Goal: Task Accomplishment & Management: Use online tool/utility

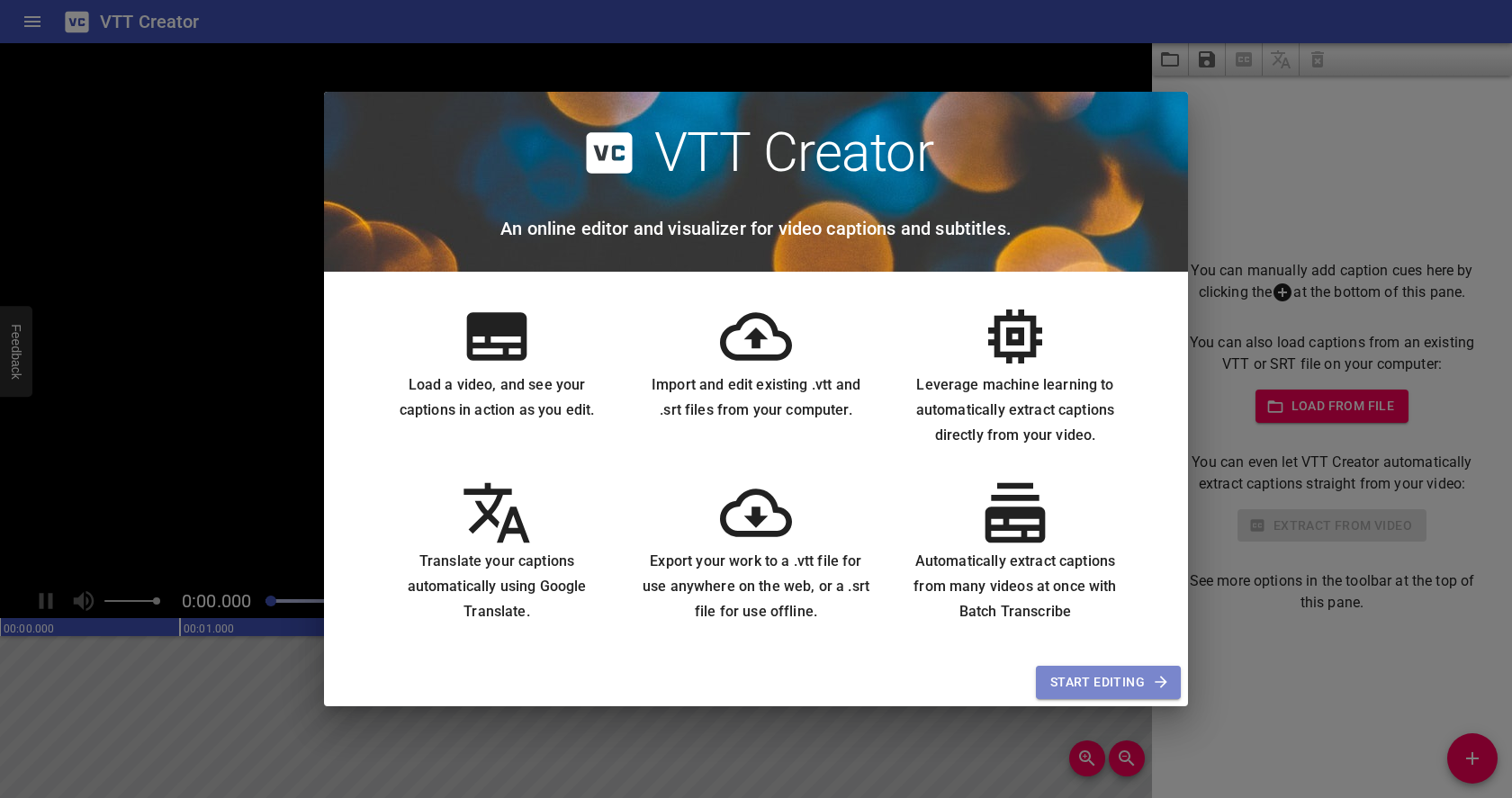
click at [1064, 679] on span "Start Editing" at bounding box center [1108, 682] width 116 height 23
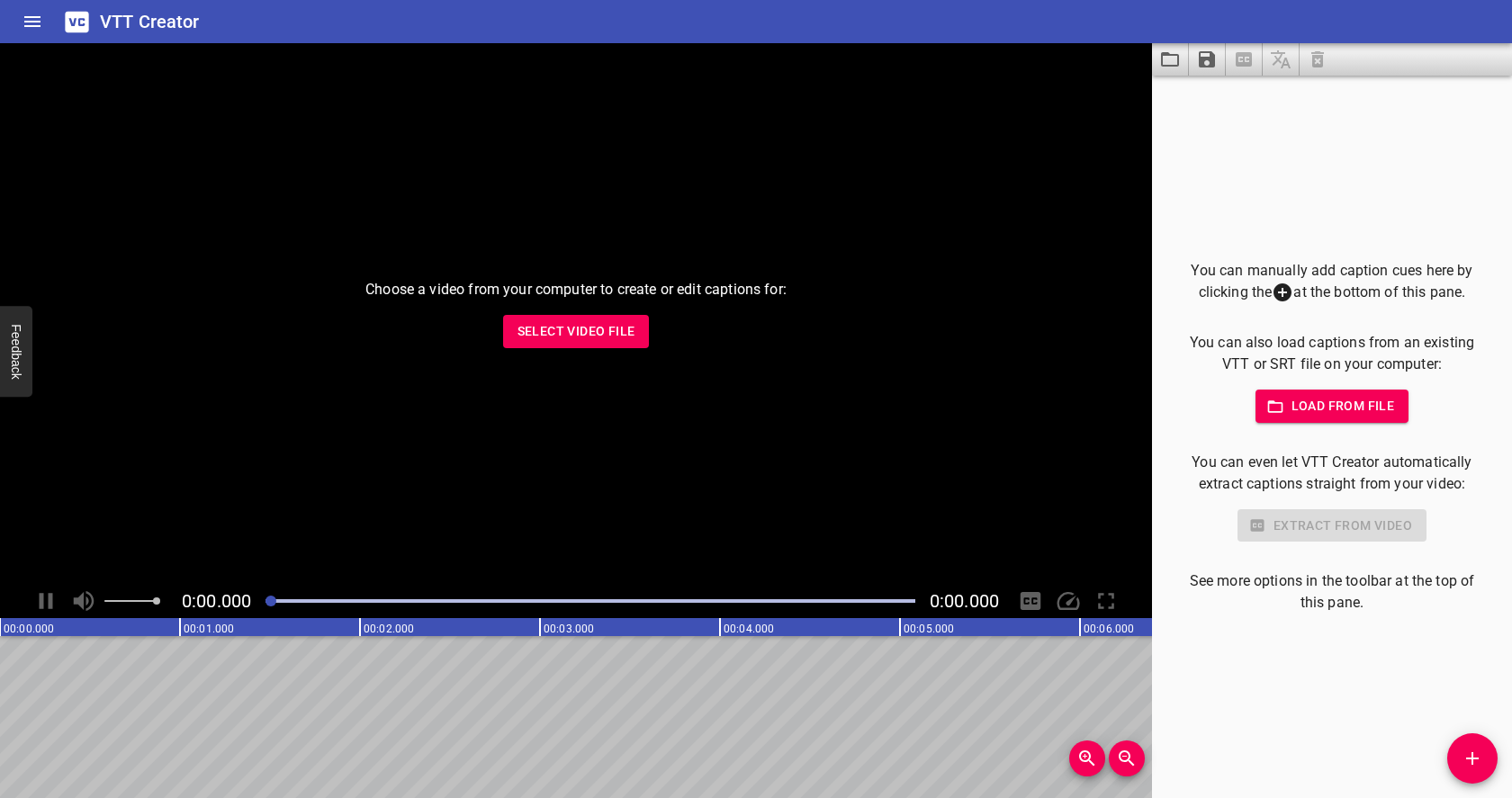
click at [618, 334] on span "Select Video File" at bounding box center [576, 331] width 117 height 23
click at [598, 333] on span "Select Video File" at bounding box center [576, 331] width 117 height 23
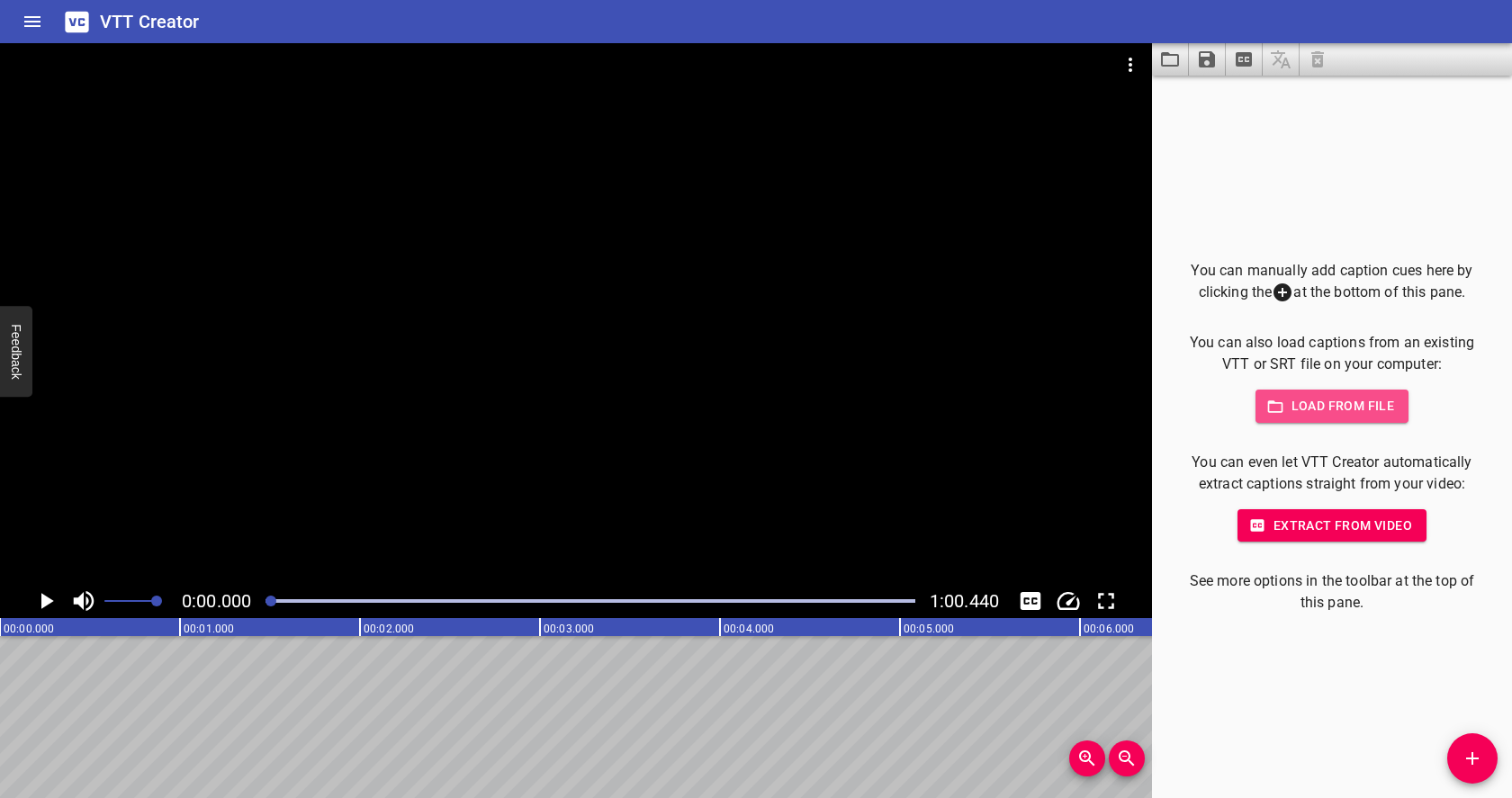
click at [1317, 402] on span "Load from file" at bounding box center [1333, 406] width 125 height 23
click at [1350, 407] on span "Load from file" at bounding box center [1333, 406] width 125 height 23
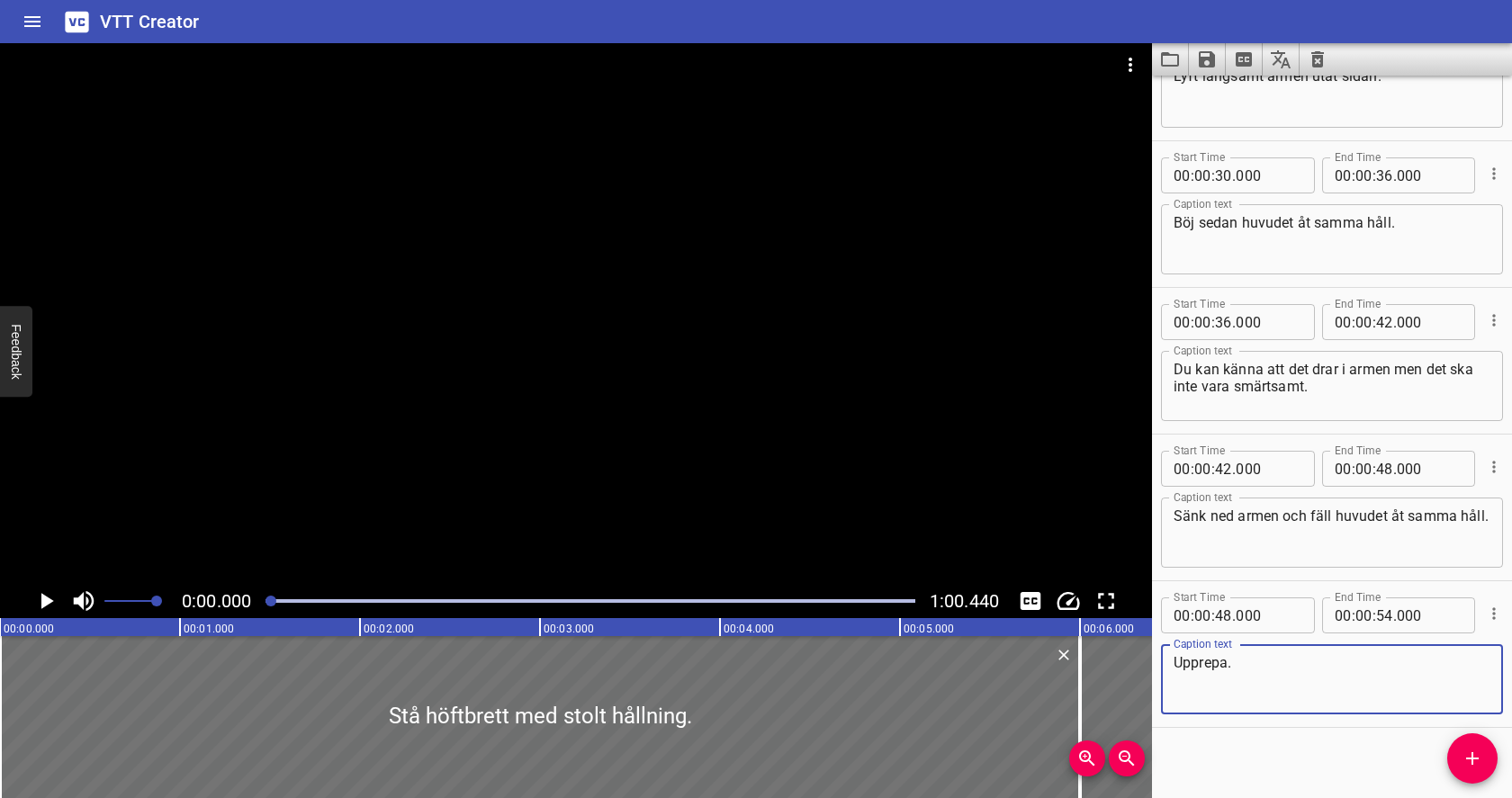
scroll to position [682, 0]
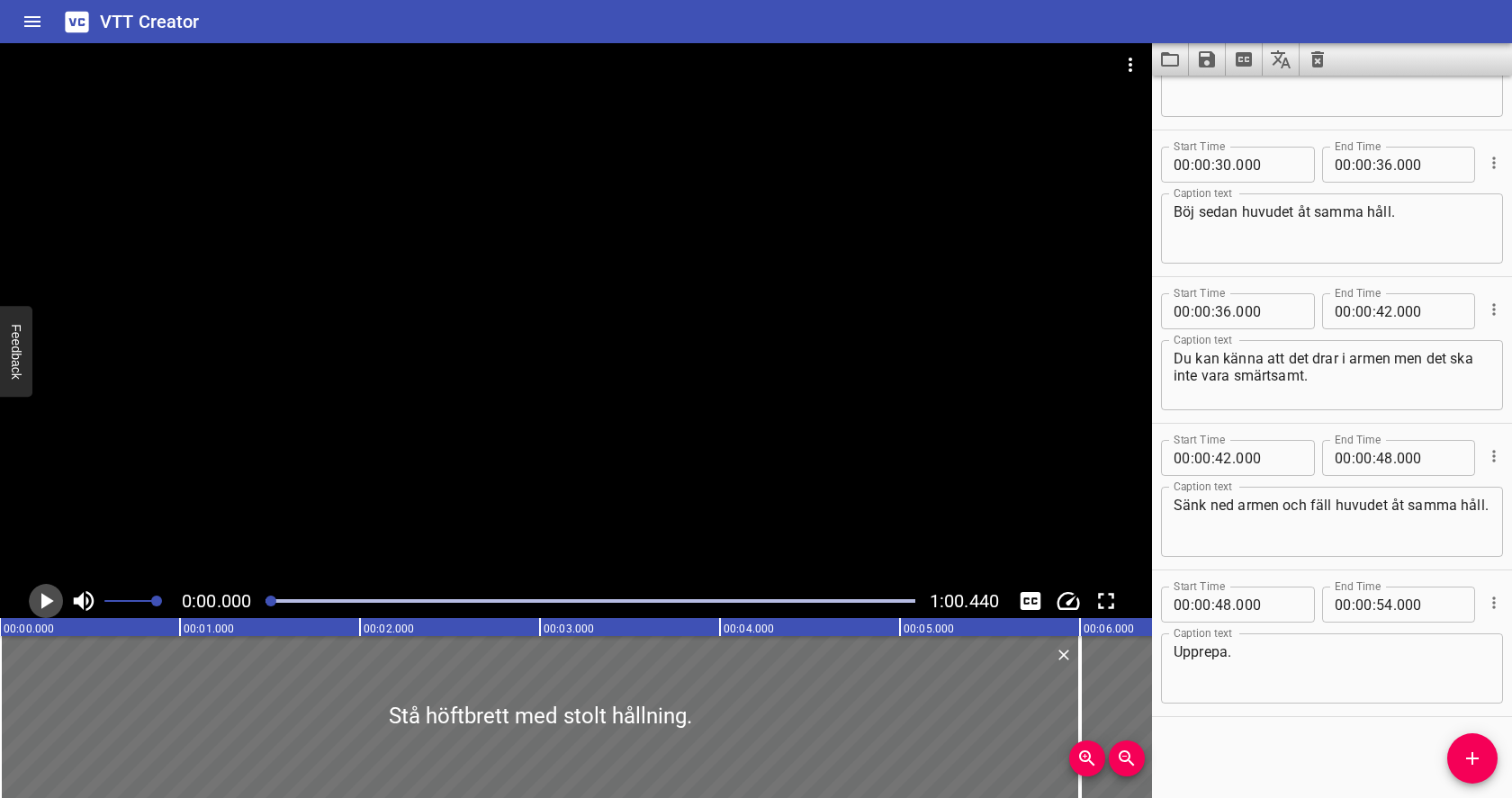
click at [48, 597] on icon "Play/Pause" at bounding box center [48, 601] width 13 height 16
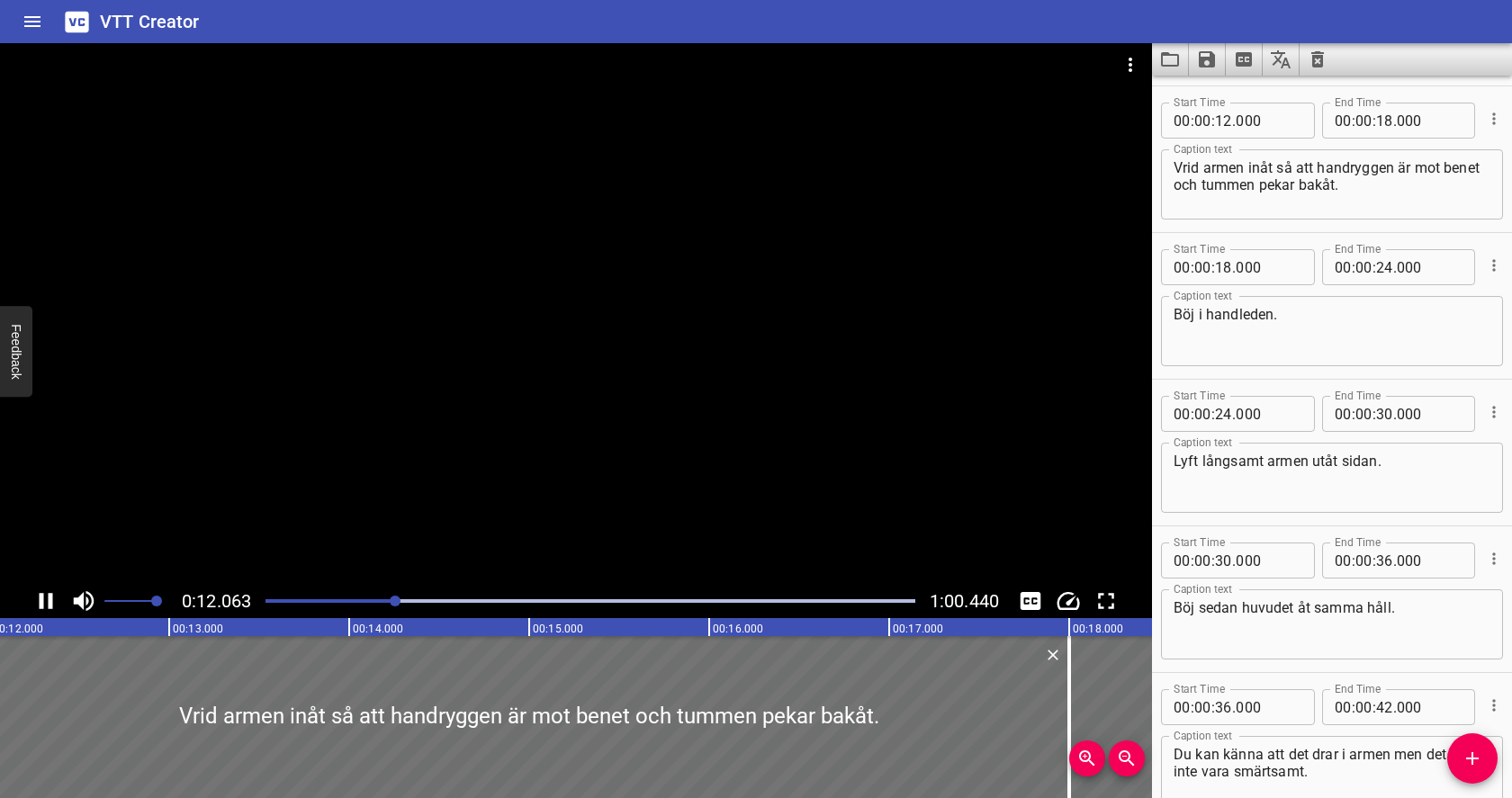
scroll to position [294, 0]
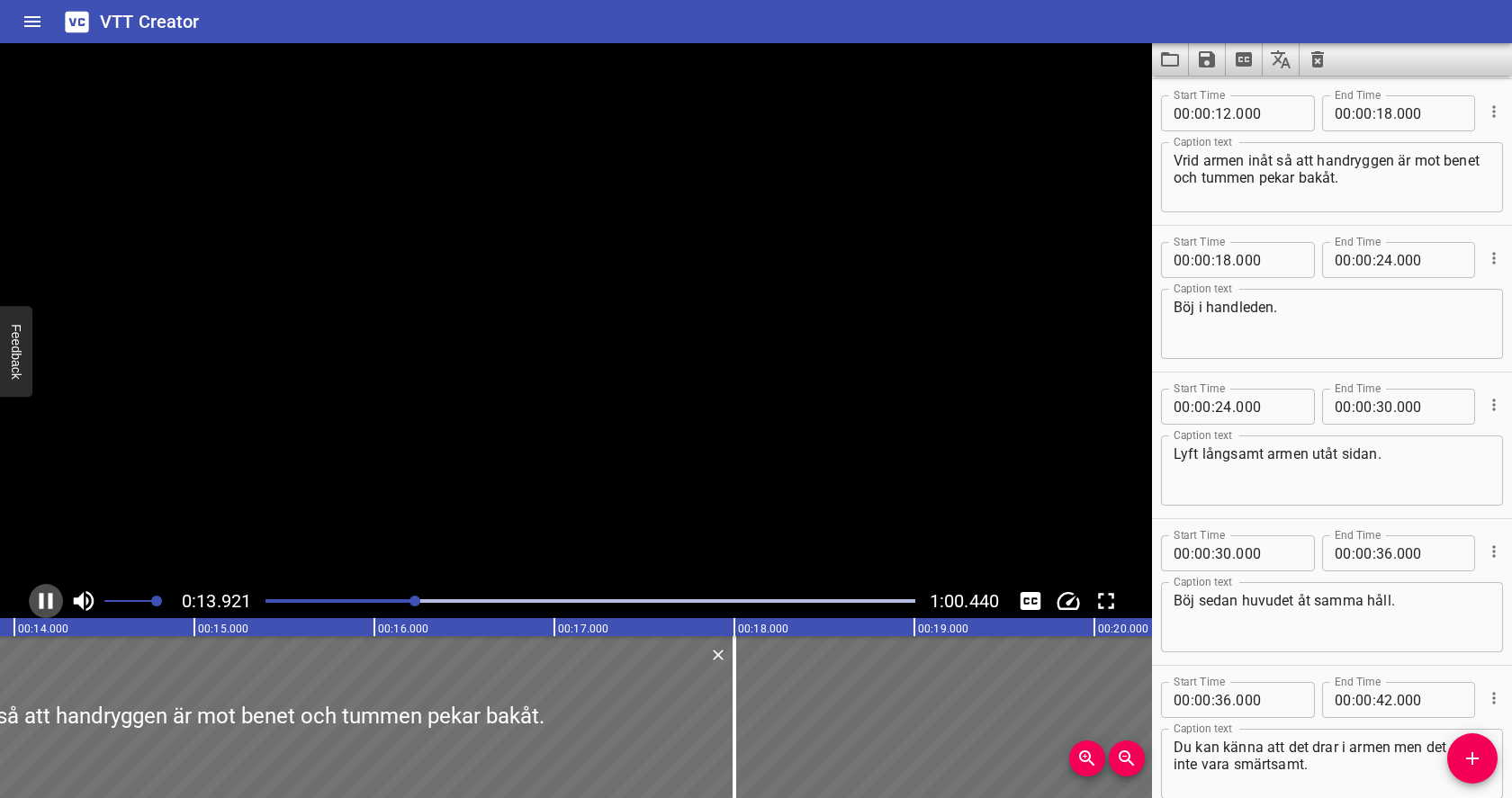
click at [48, 598] on icon "Play/Pause" at bounding box center [47, 601] width 14 height 16
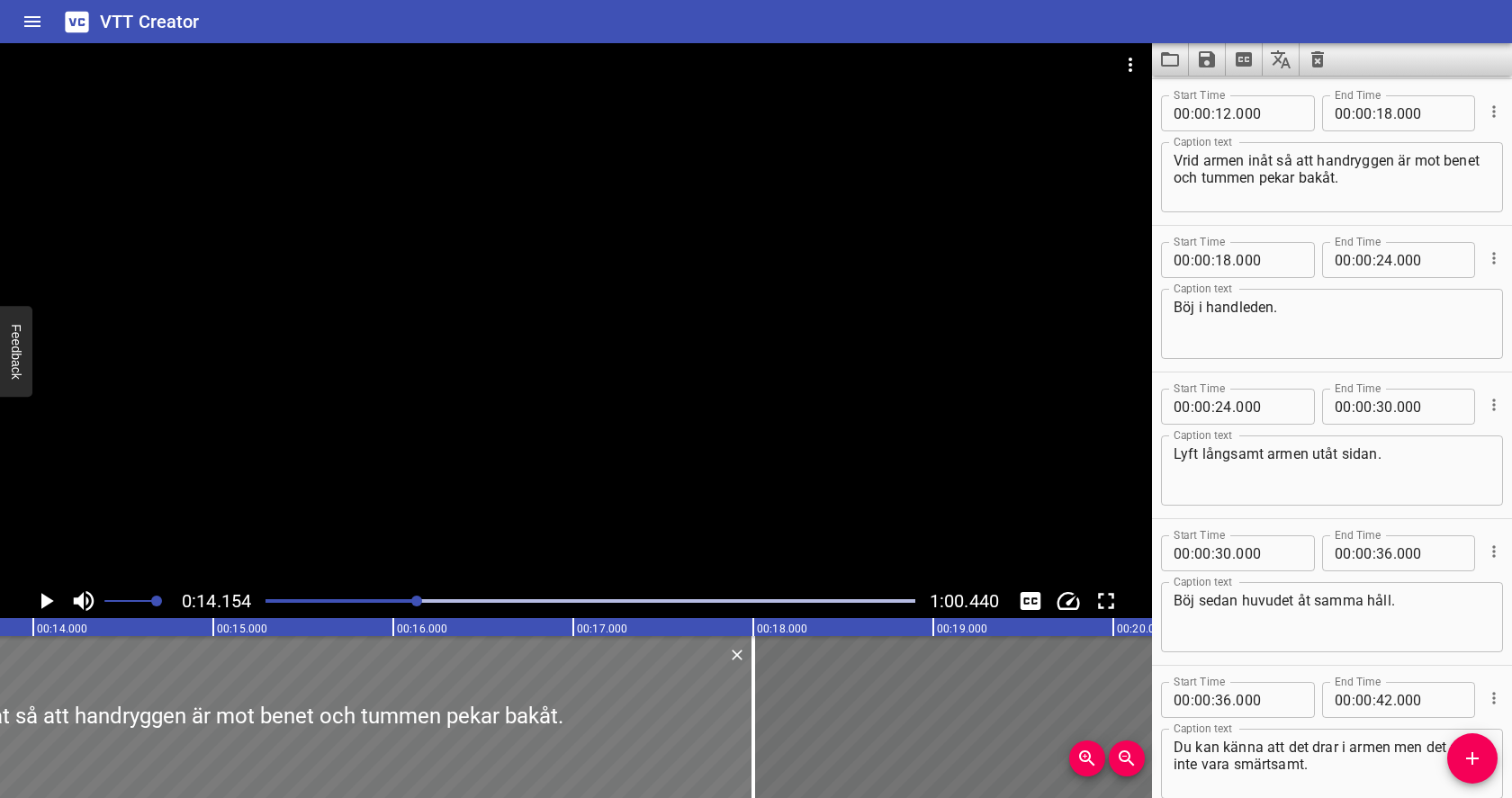
scroll to position [0, 2480]
click at [1128, 762] on icon "Zoom Out" at bounding box center [1127, 758] width 22 height 22
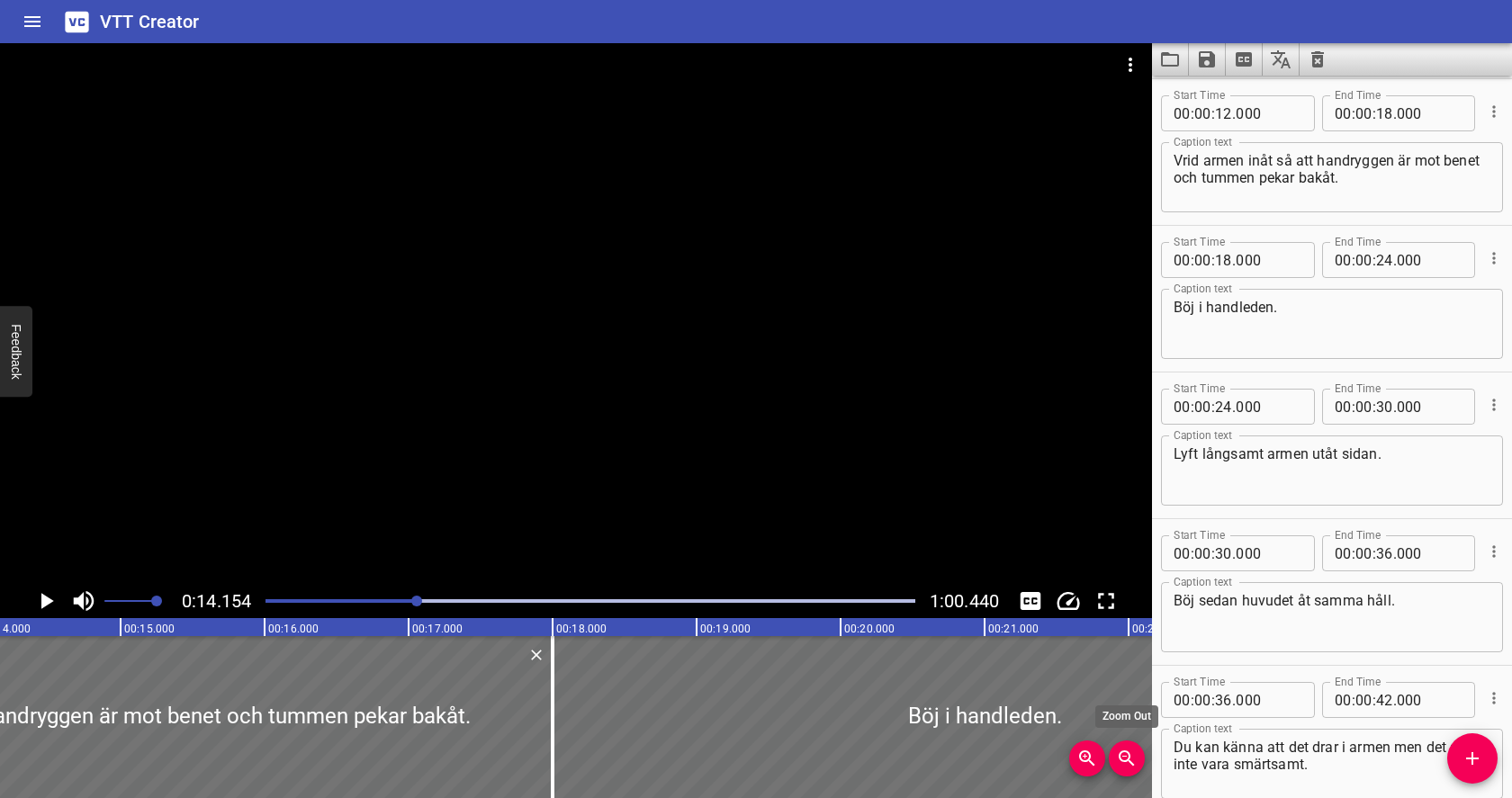
click at [1128, 762] on icon "Zoom Out" at bounding box center [1127, 758] width 22 height 22
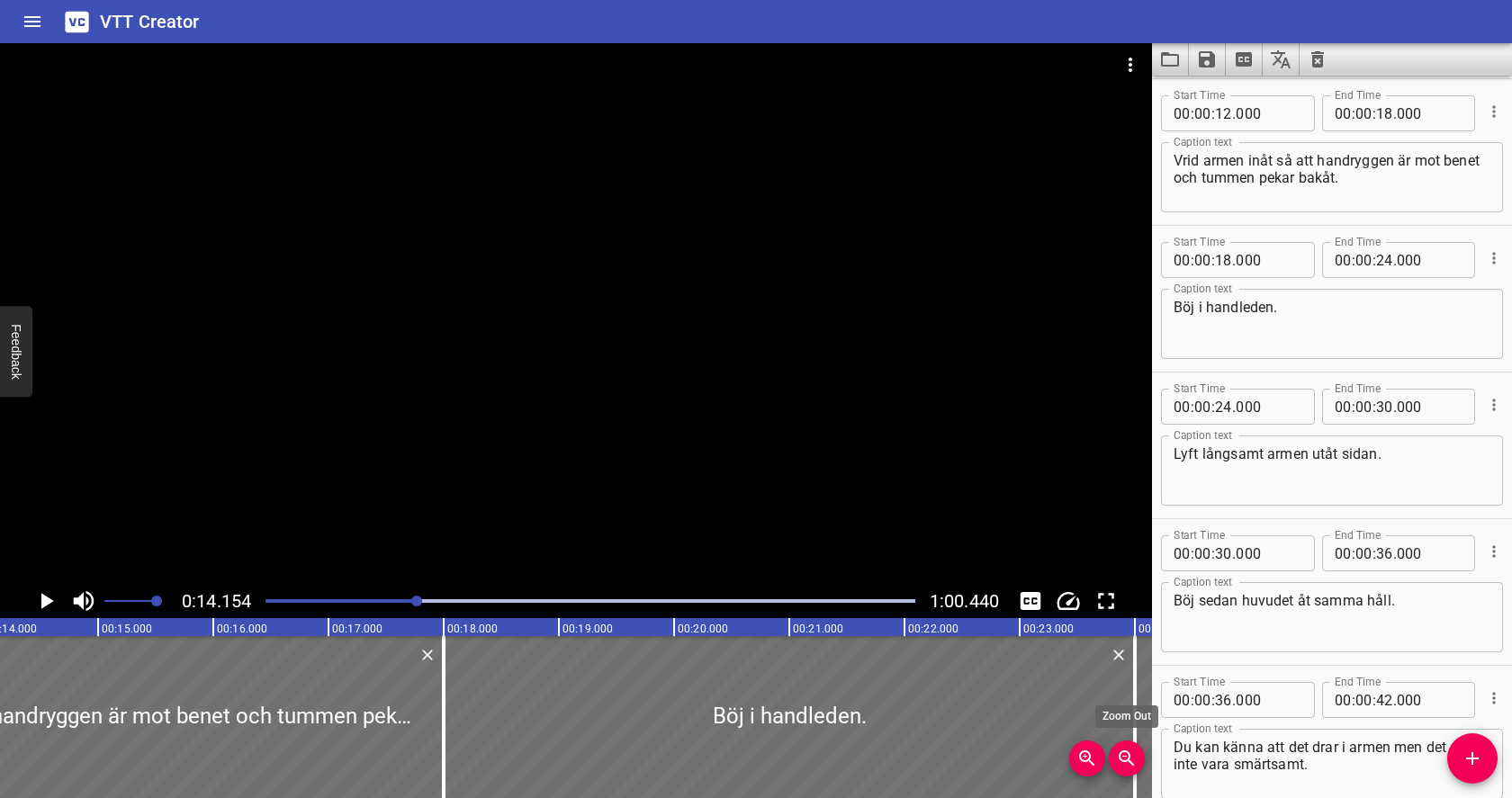
click at [1129, 761] on icon "Zoom Out" at bounding box center [1126, 757] width 15 height 15
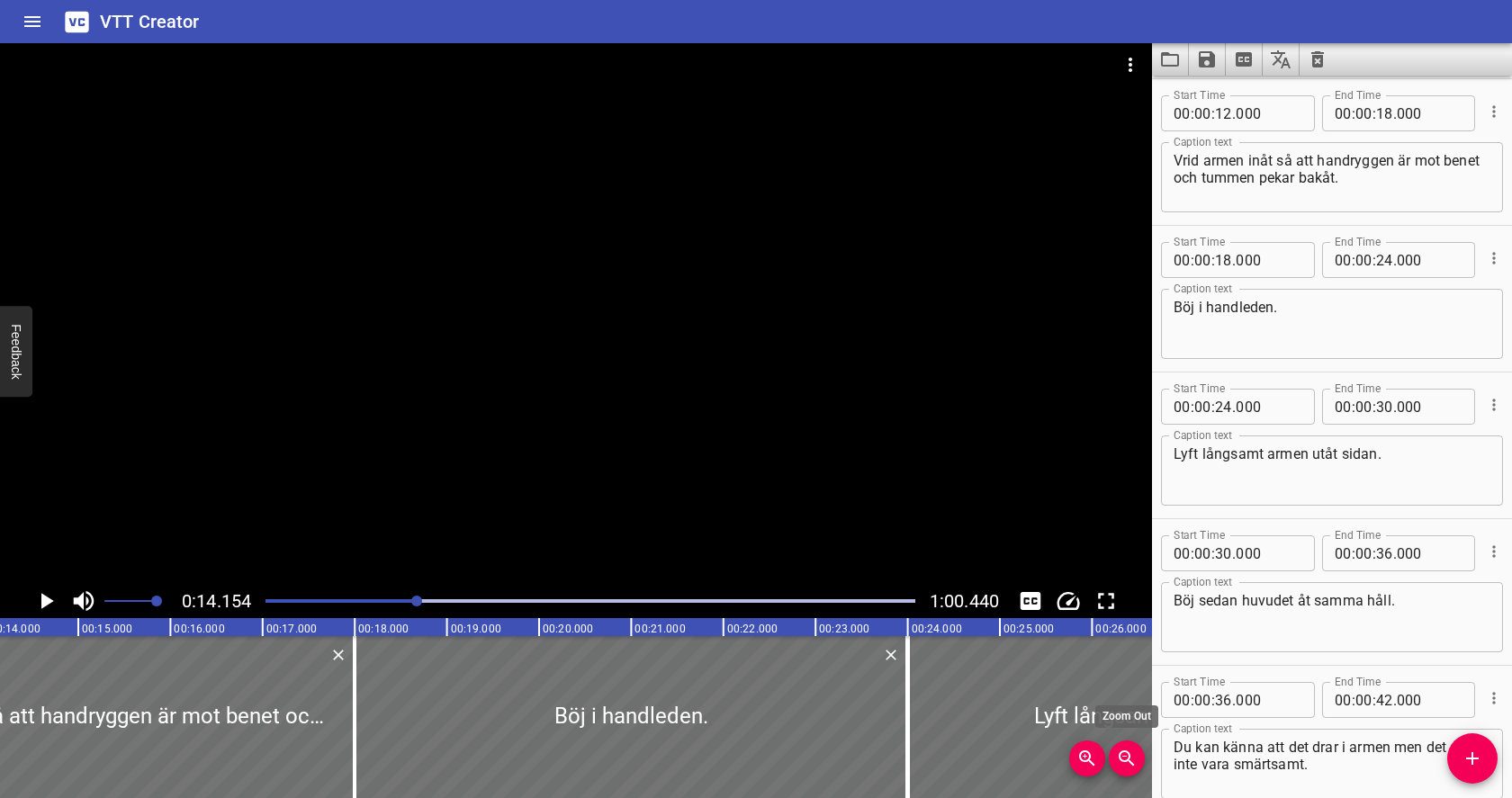
click at [1129, 761] on icon "Zoom Out" at bounding box center [1126, 757] width 15 height 15
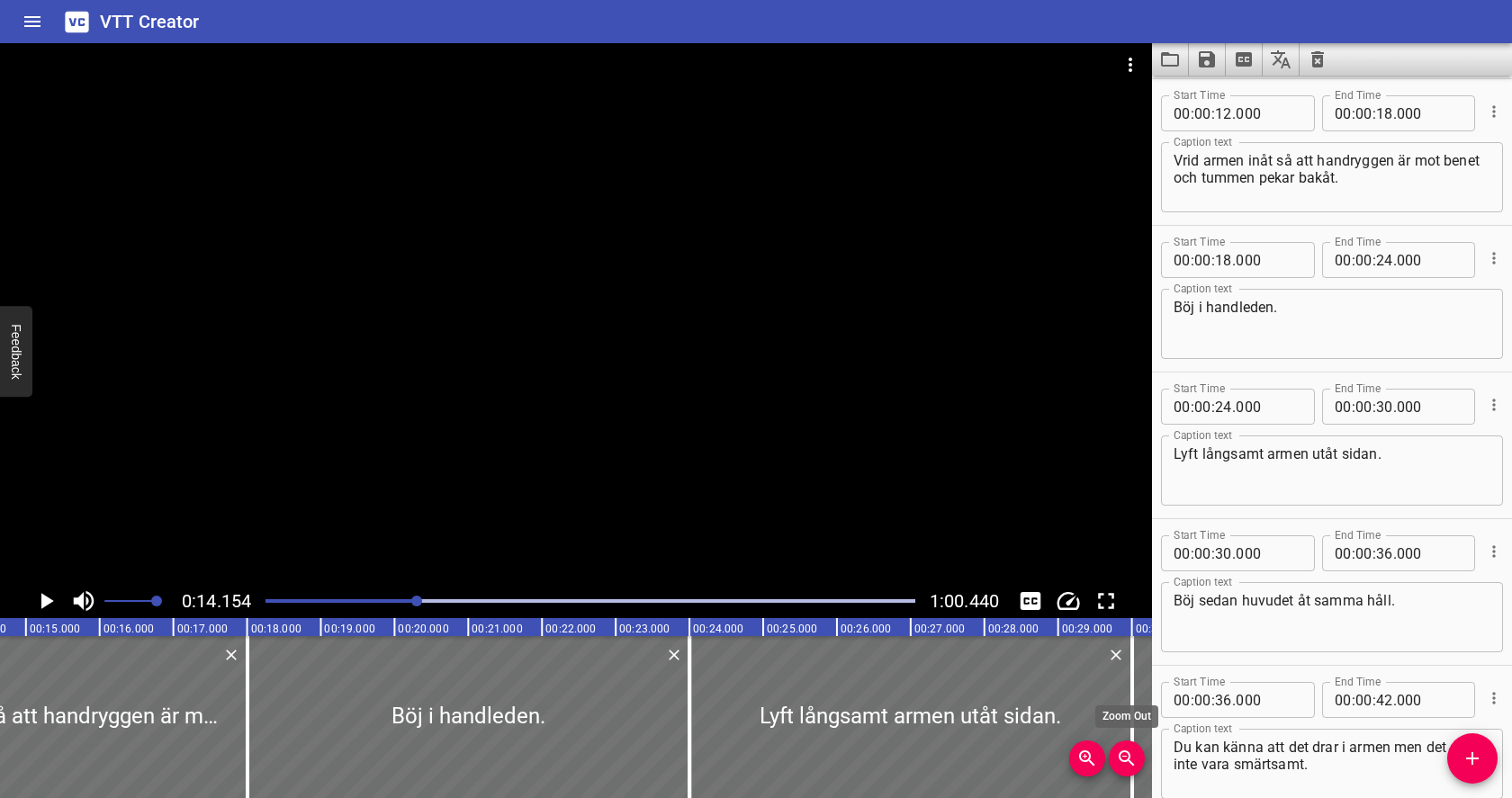
click at [1129, 761] on icon "Zoom Out" at bounding box center [1126, 757] width 15 height 15
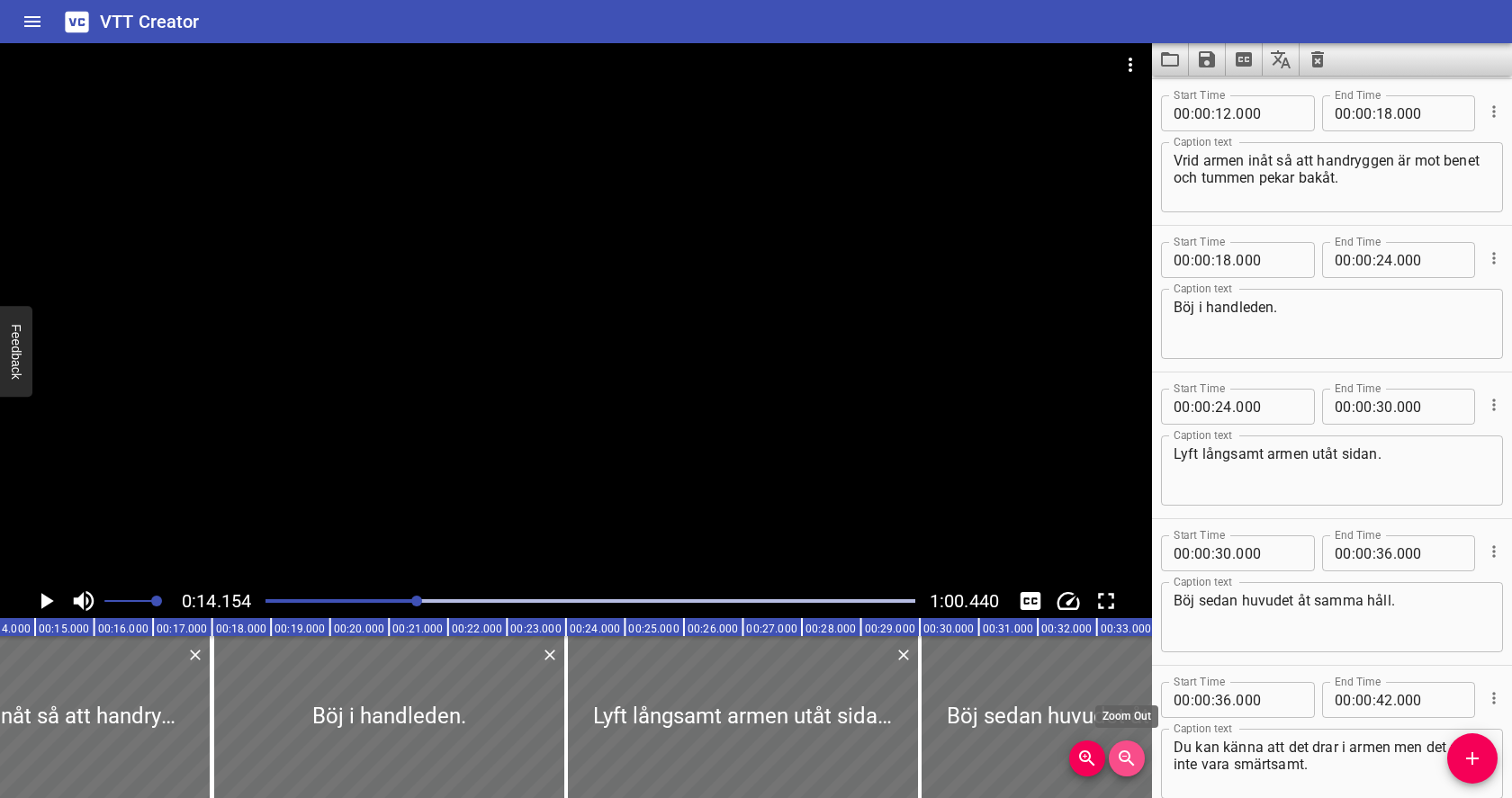
click at [1129, 761] on icon "Zoom Out" at bounding box center [1126, 757] width 15 height 15
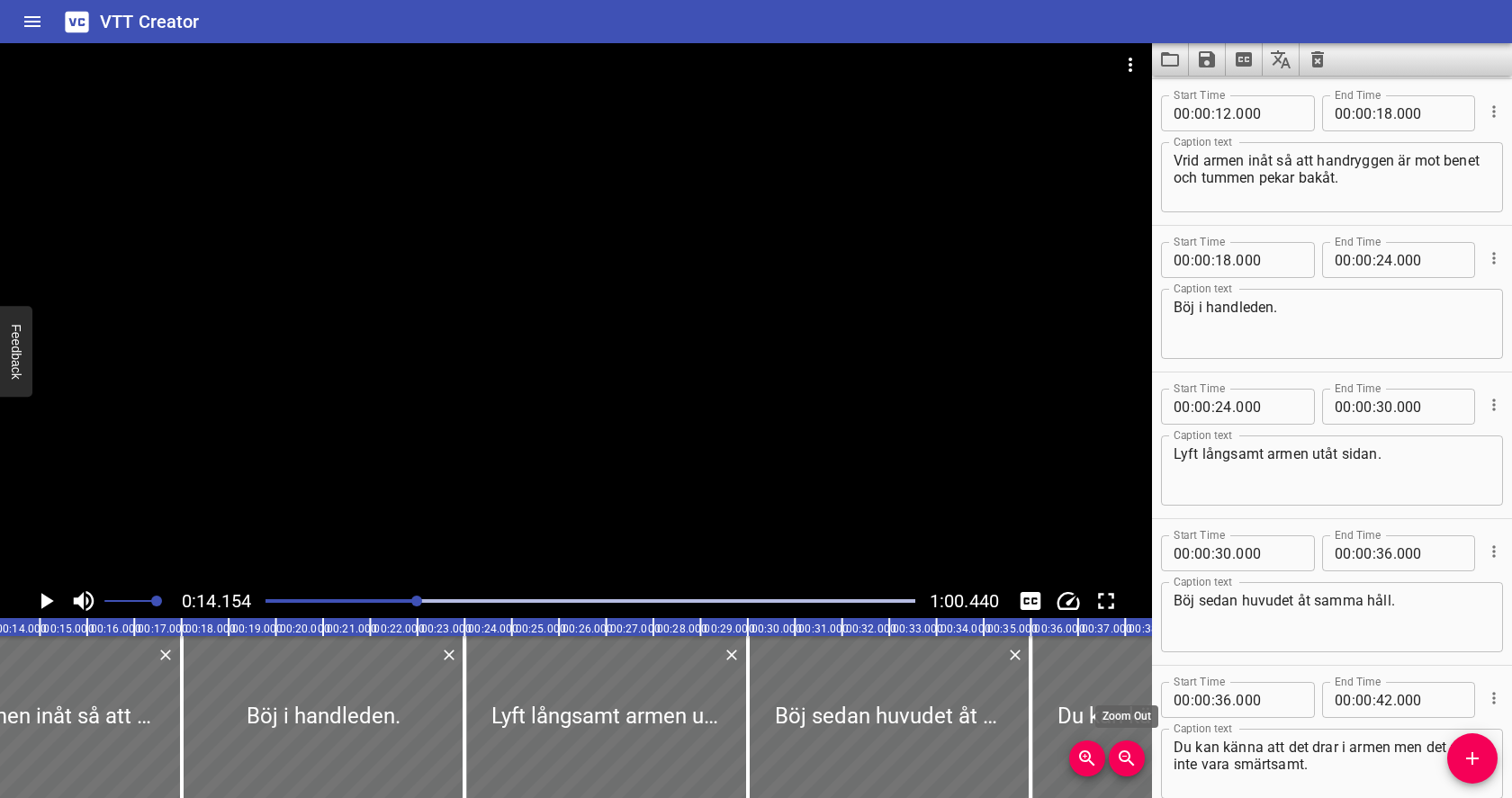
click at [1129, 761] on icon "Zoom Out" at bounding box center [1126, 757] width 15 height 15
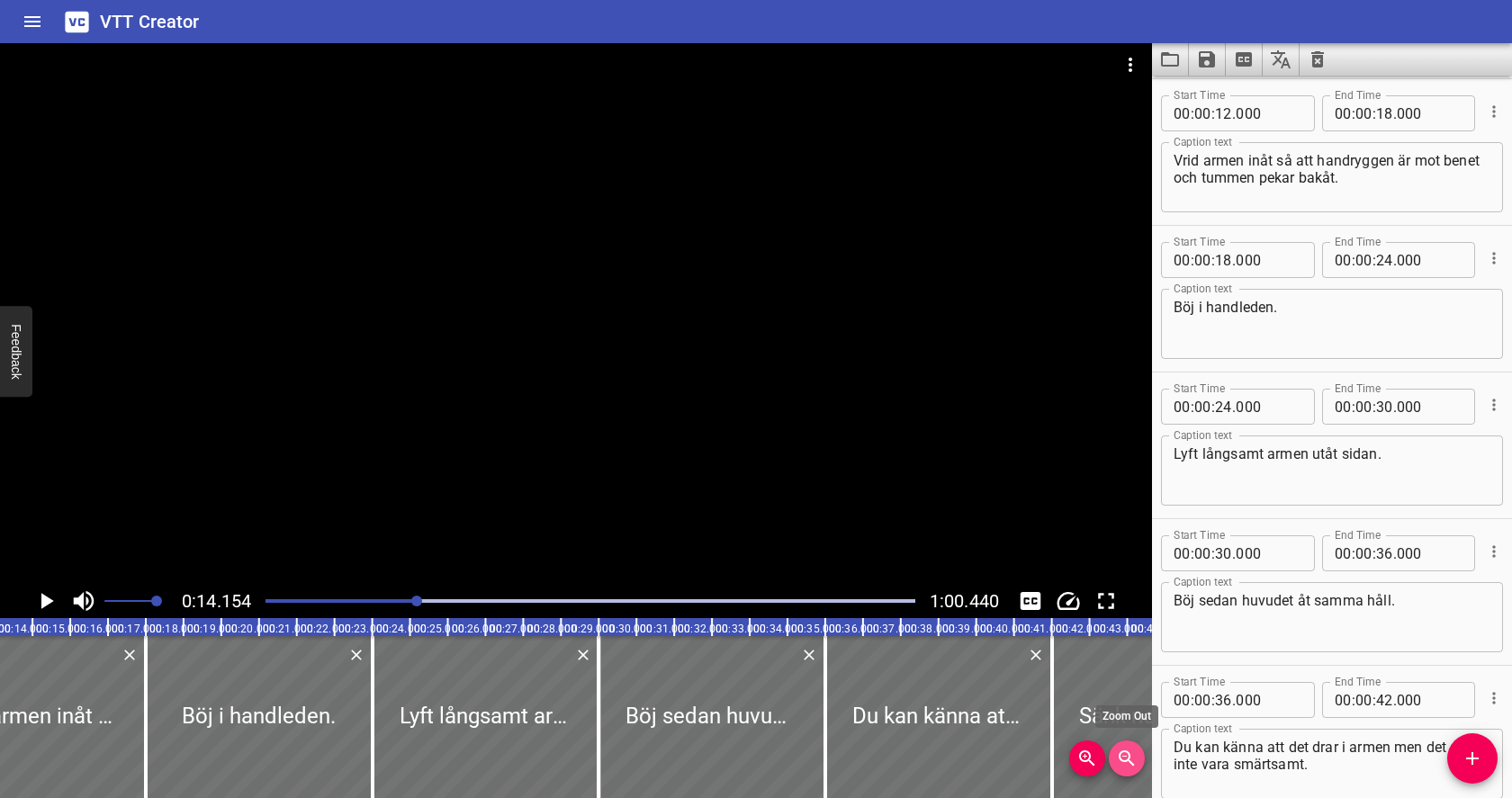
click at [1129, 761] on icon "Zoom Out" at bounding box center [1126, 757] width 15 height 15
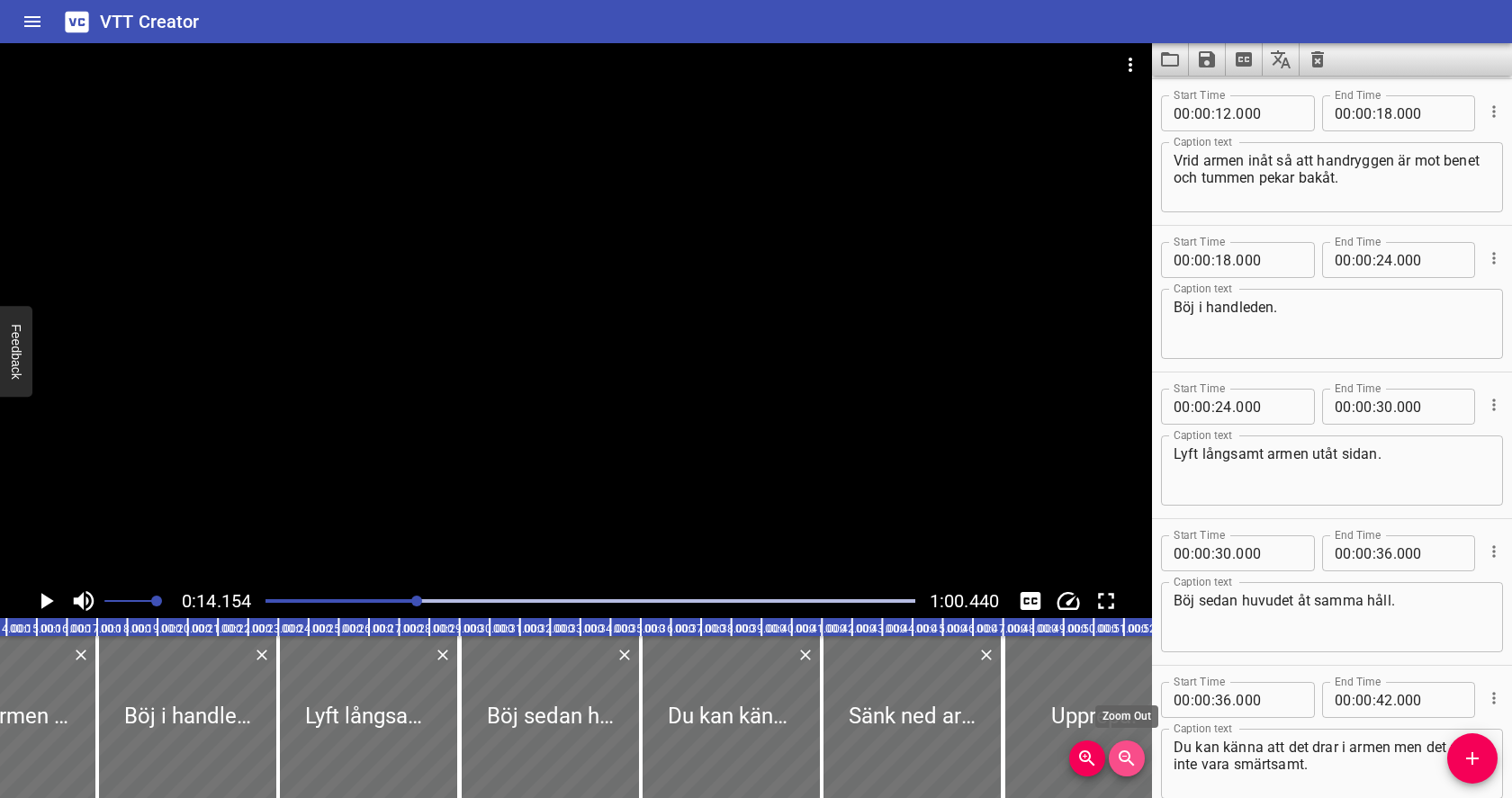
click at [1129, 761] on icon "Zoom Out" at bounding box center [1126, 757] width 15 height 15
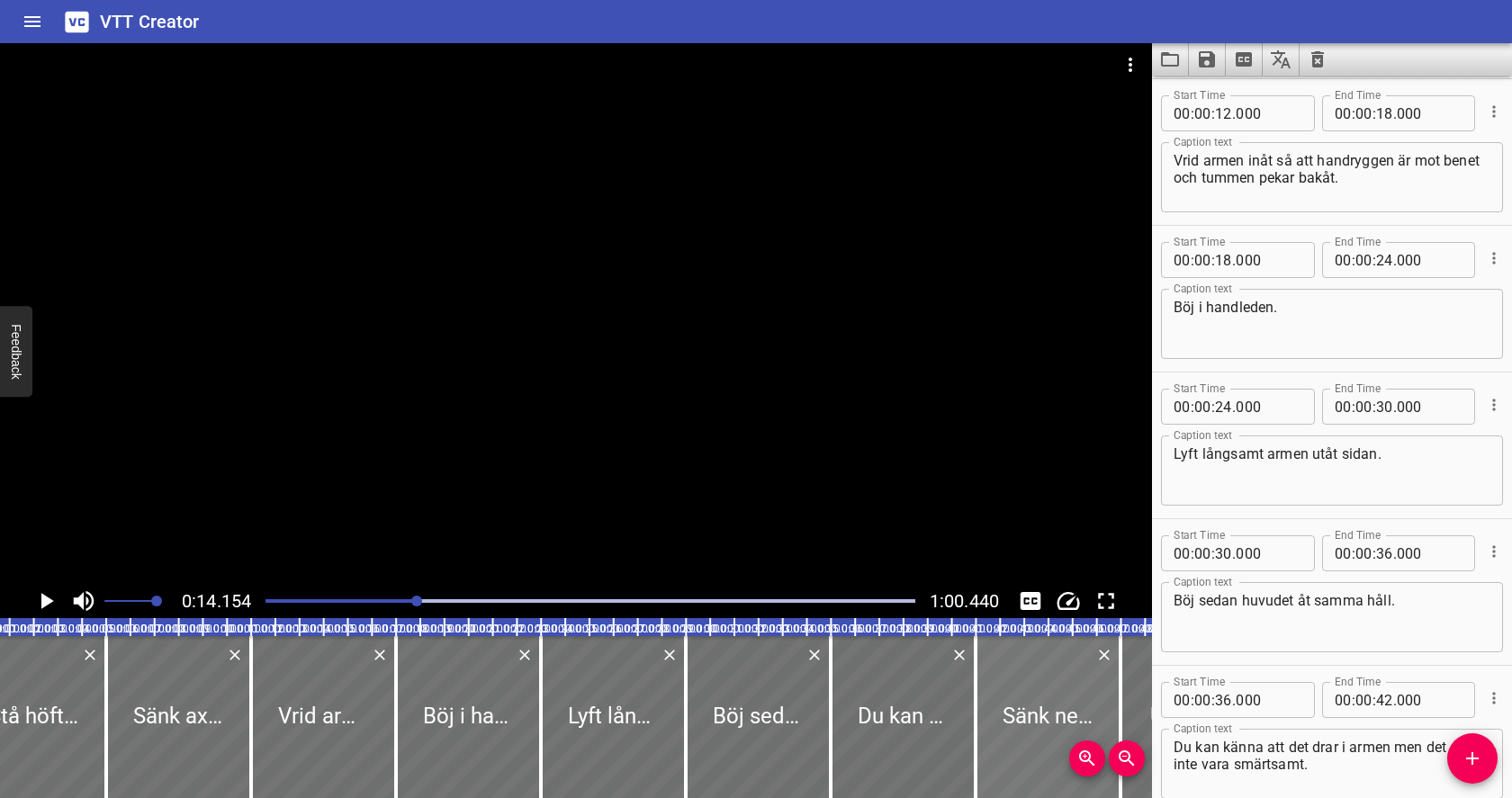
scroll to position [0, 0]
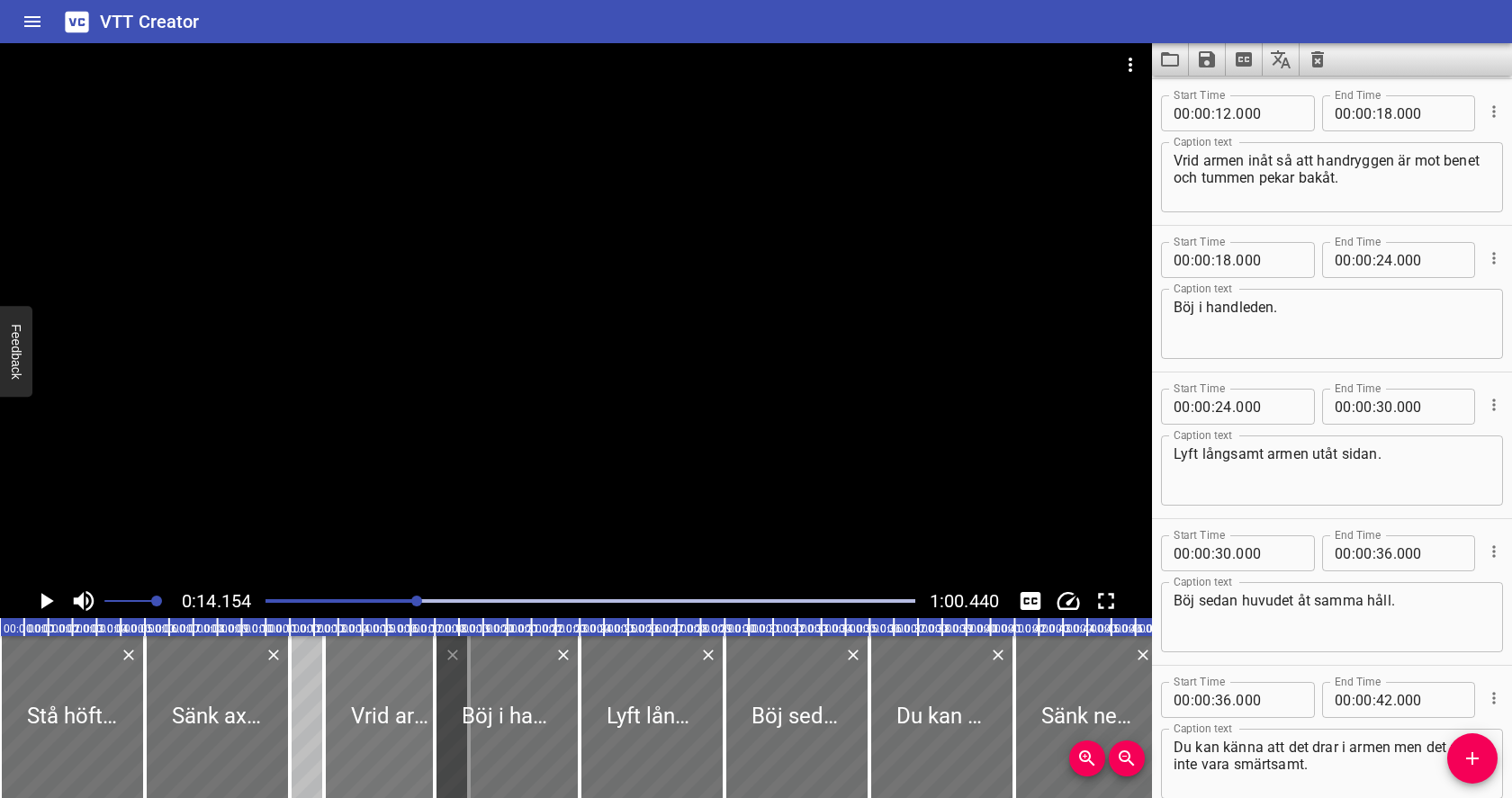
drag, startPoint x: 363, startPoint y: 671, endPoint x: 398, endPoint y: 671, distance: 35.0
click at [398, 671] on div at bounding box center [396, 716] width 145 height 162
type input "13"
type input "416"
type input "19"
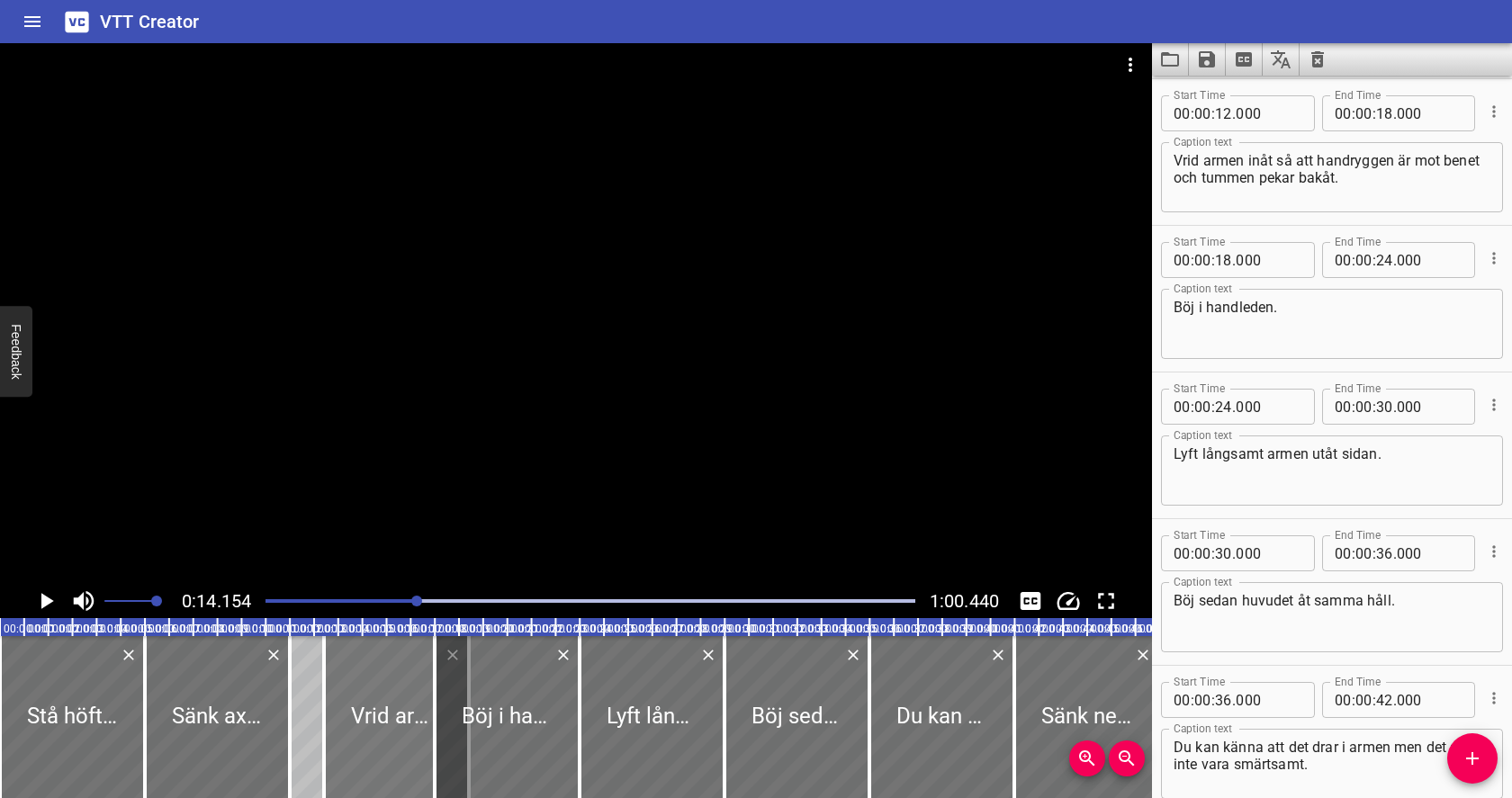
type input "416"
click at [402, 671] on div at bounding box center [402, 716] width 145 height 162
type input "639"
click at [401, 680] on div at bounding box center [395, 716] width 145 height 162
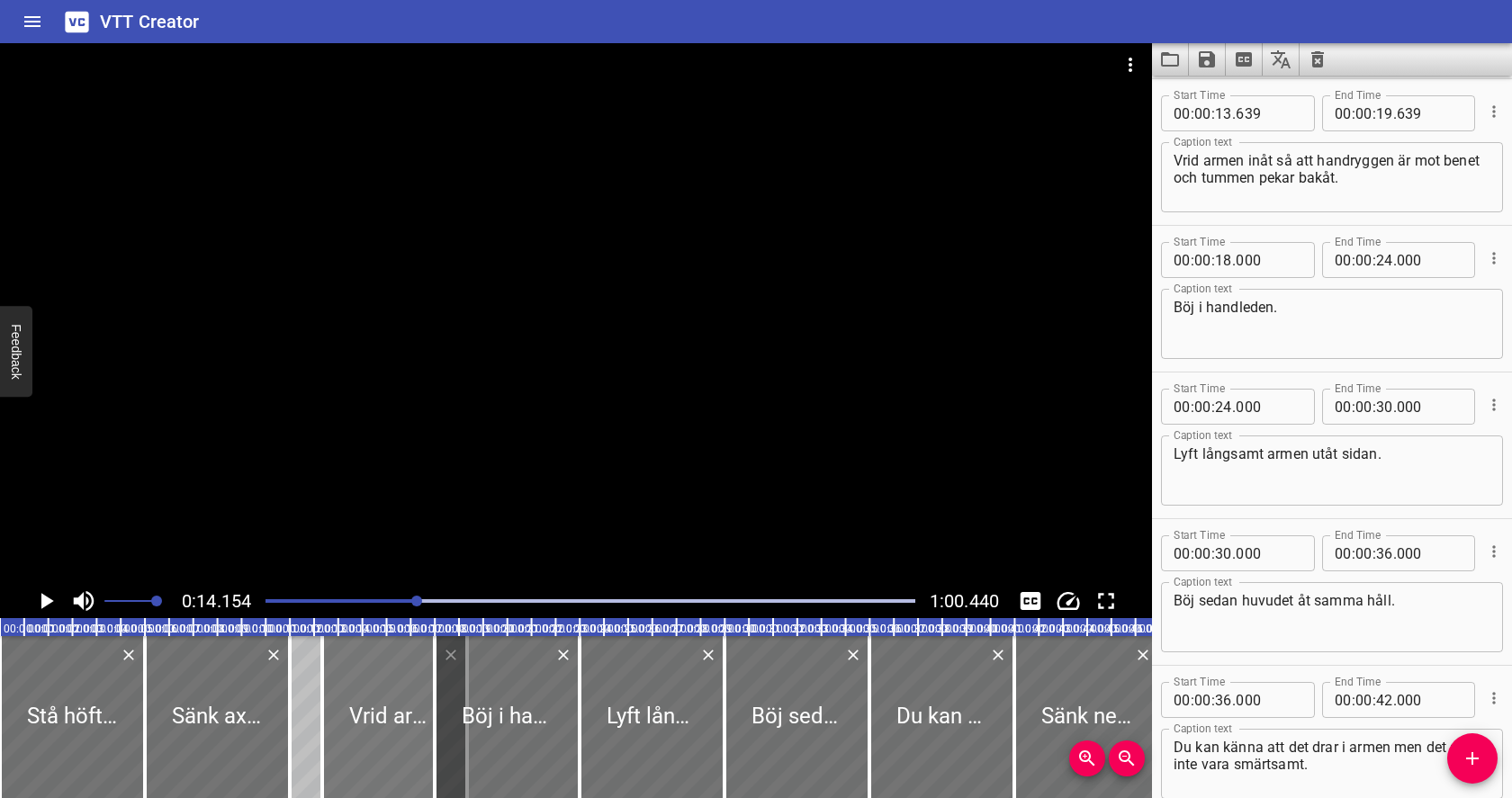
type input "341"
click at [49, 608] on icon "Play/Pause" at bounding box center [46, 600] width 27 height 27
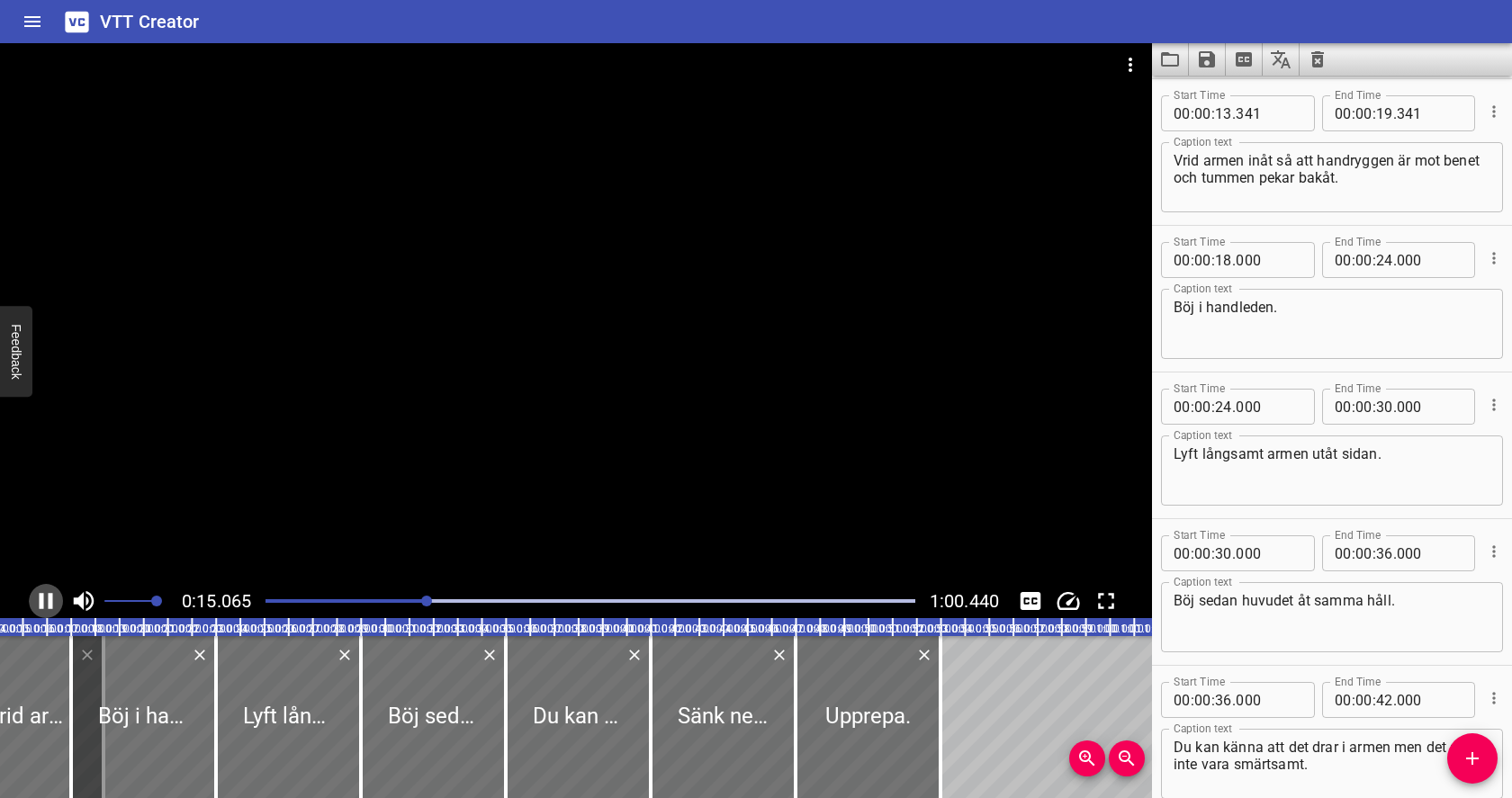
click at [49, 606] on icon "Play/Pause" at bounding box center [47, 601] width 14 height 16
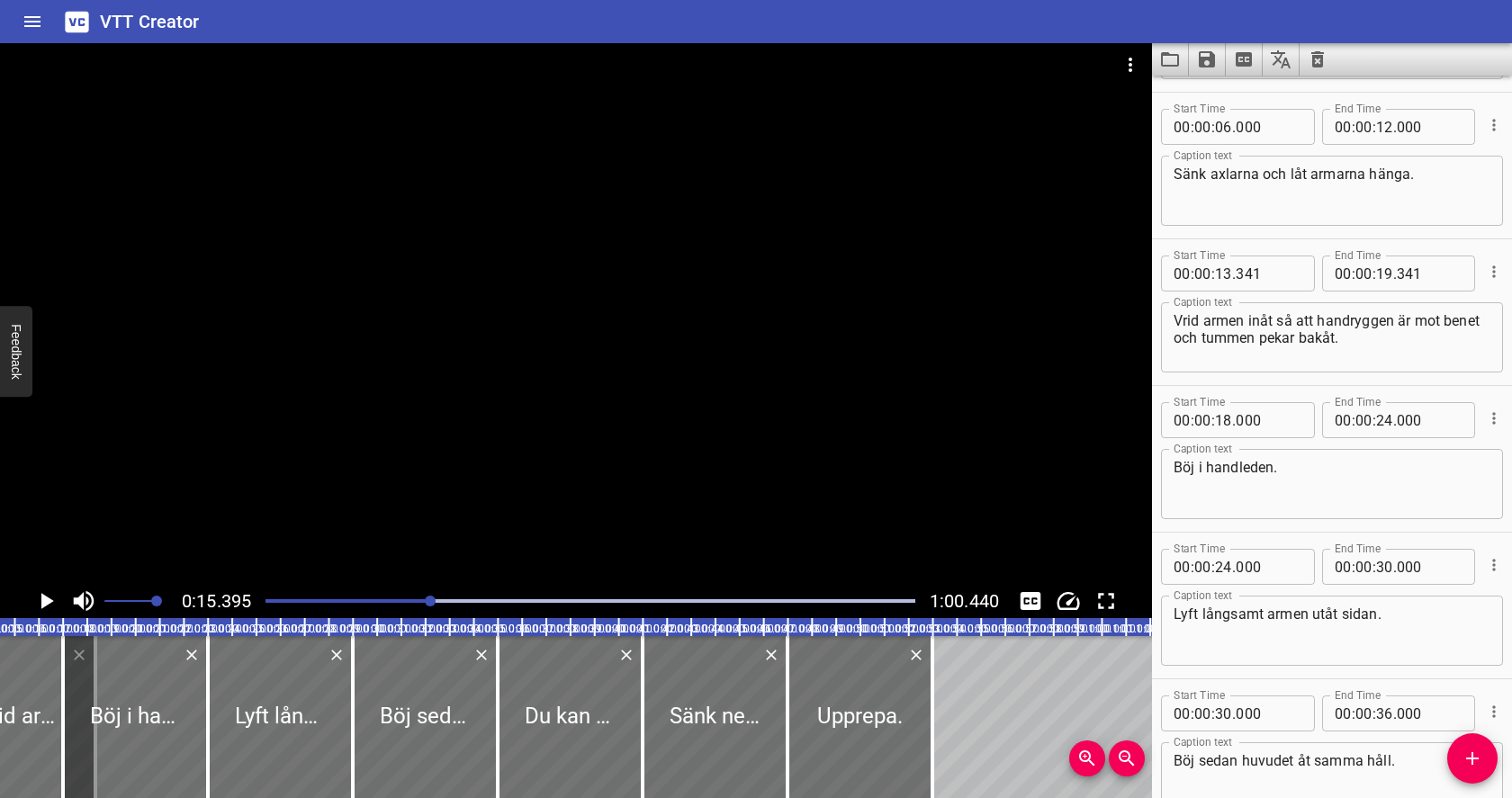
scroll to position [126, 0]
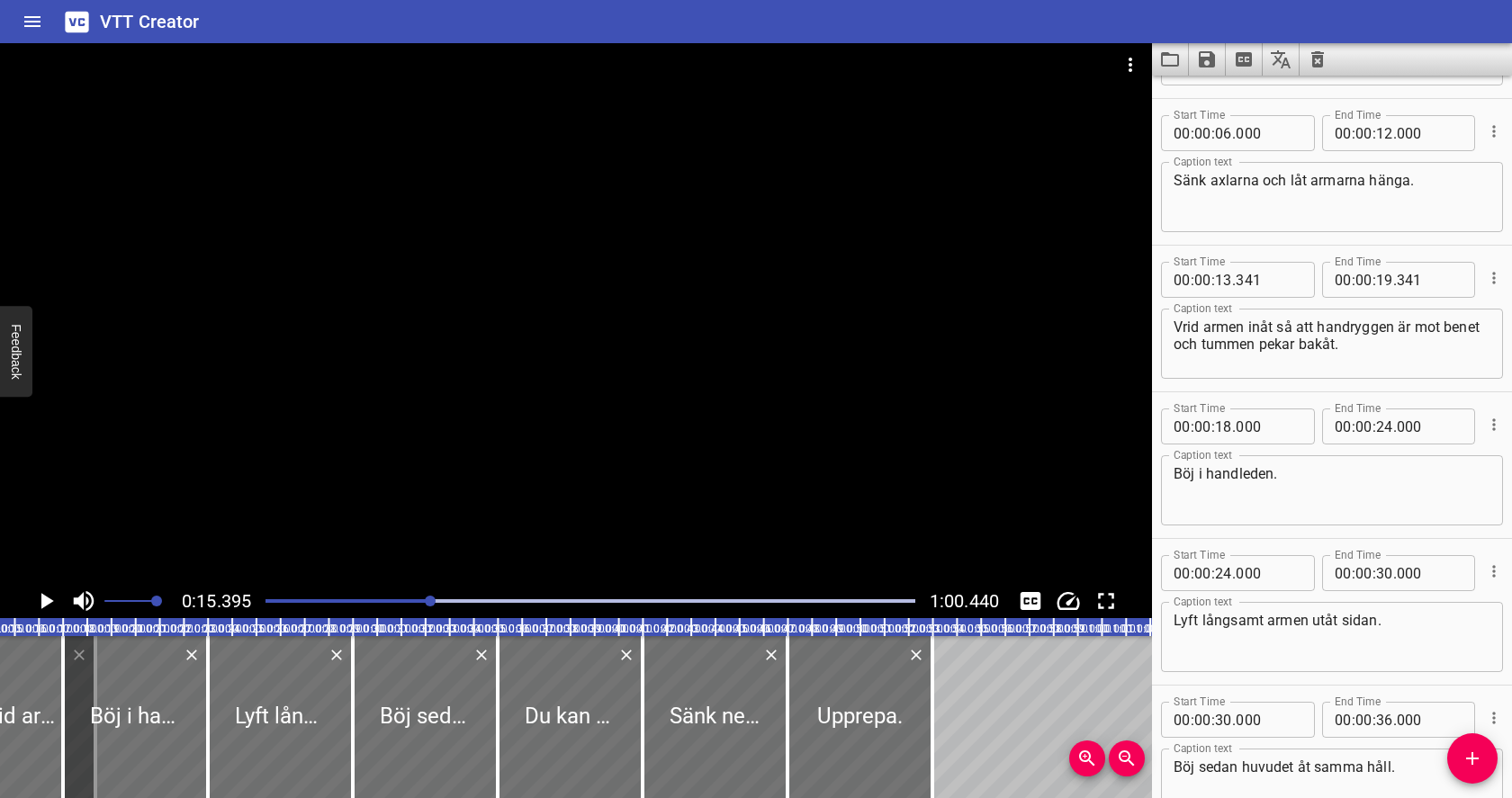
click at [389, 600] on div "Play progress" at bounding box center [106, 601] width 650 height 4
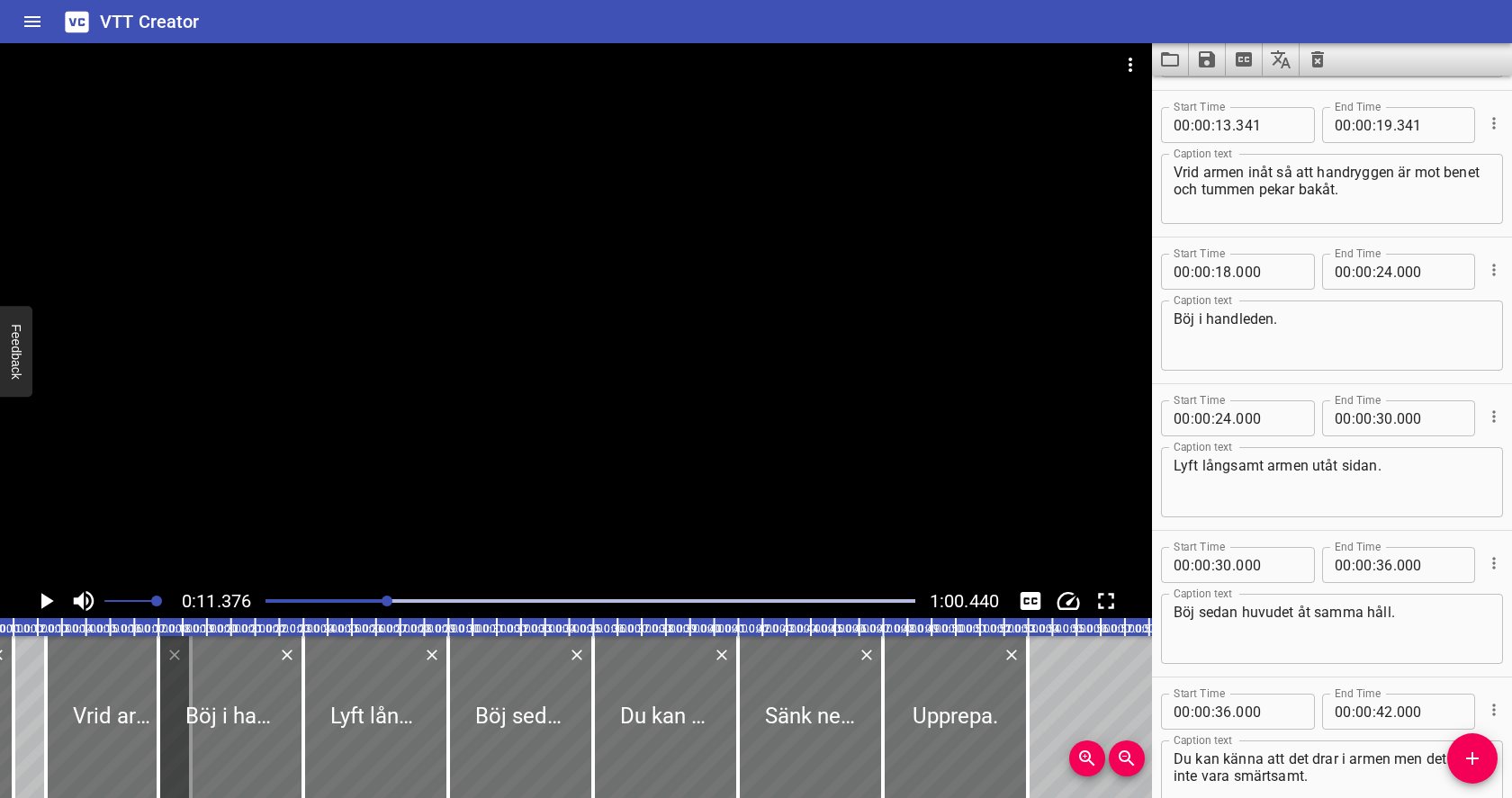
scroll to position [294, 0]
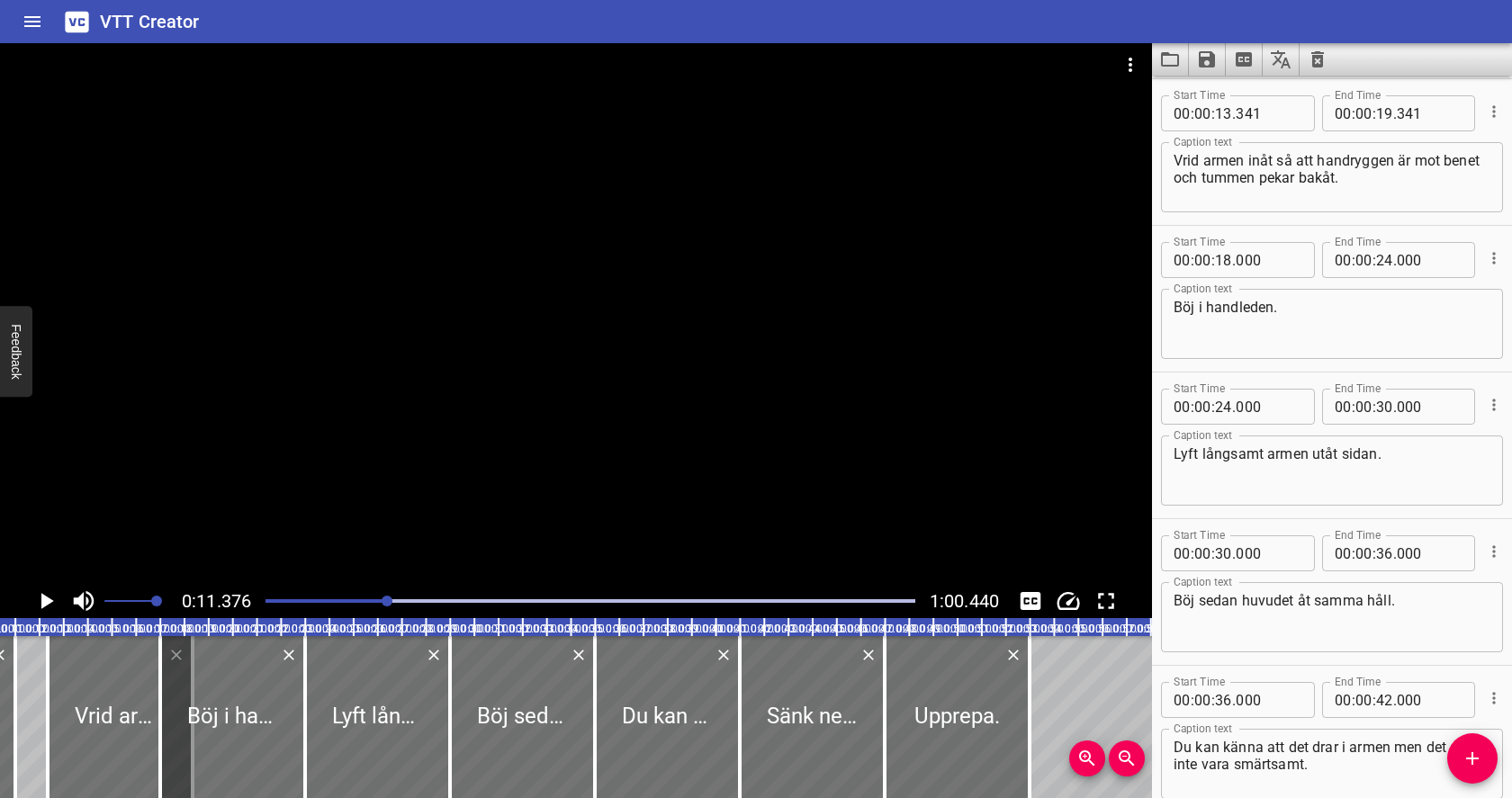
click at [49, 602] on icon "Play/Pause" at bounding box center [48, 601] width 13 height 16
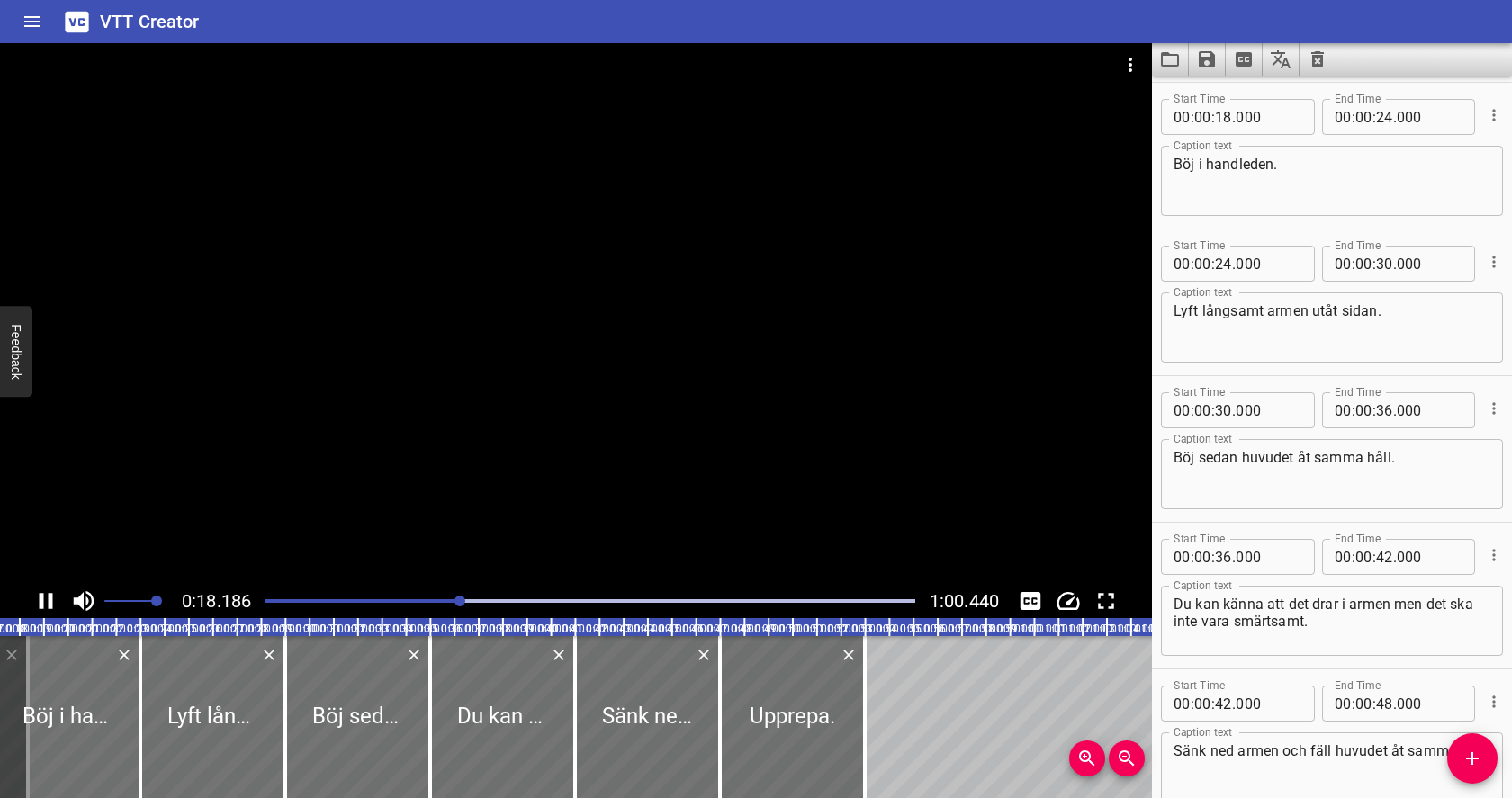
scroll to position [440, 0]
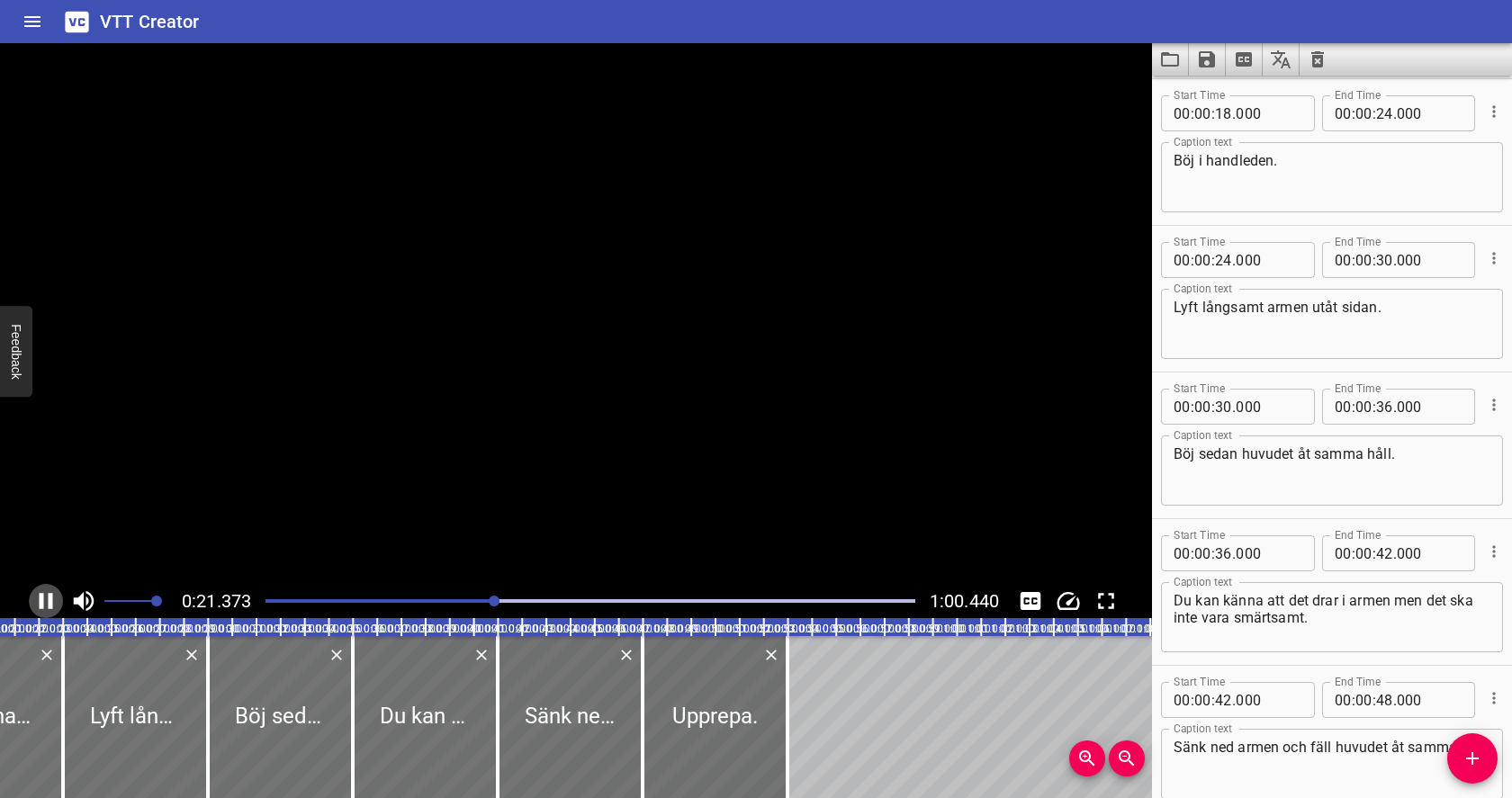
click at [52, 599] on icon "Play/Pause" at bounding box center [47, 601] width 14 height 16
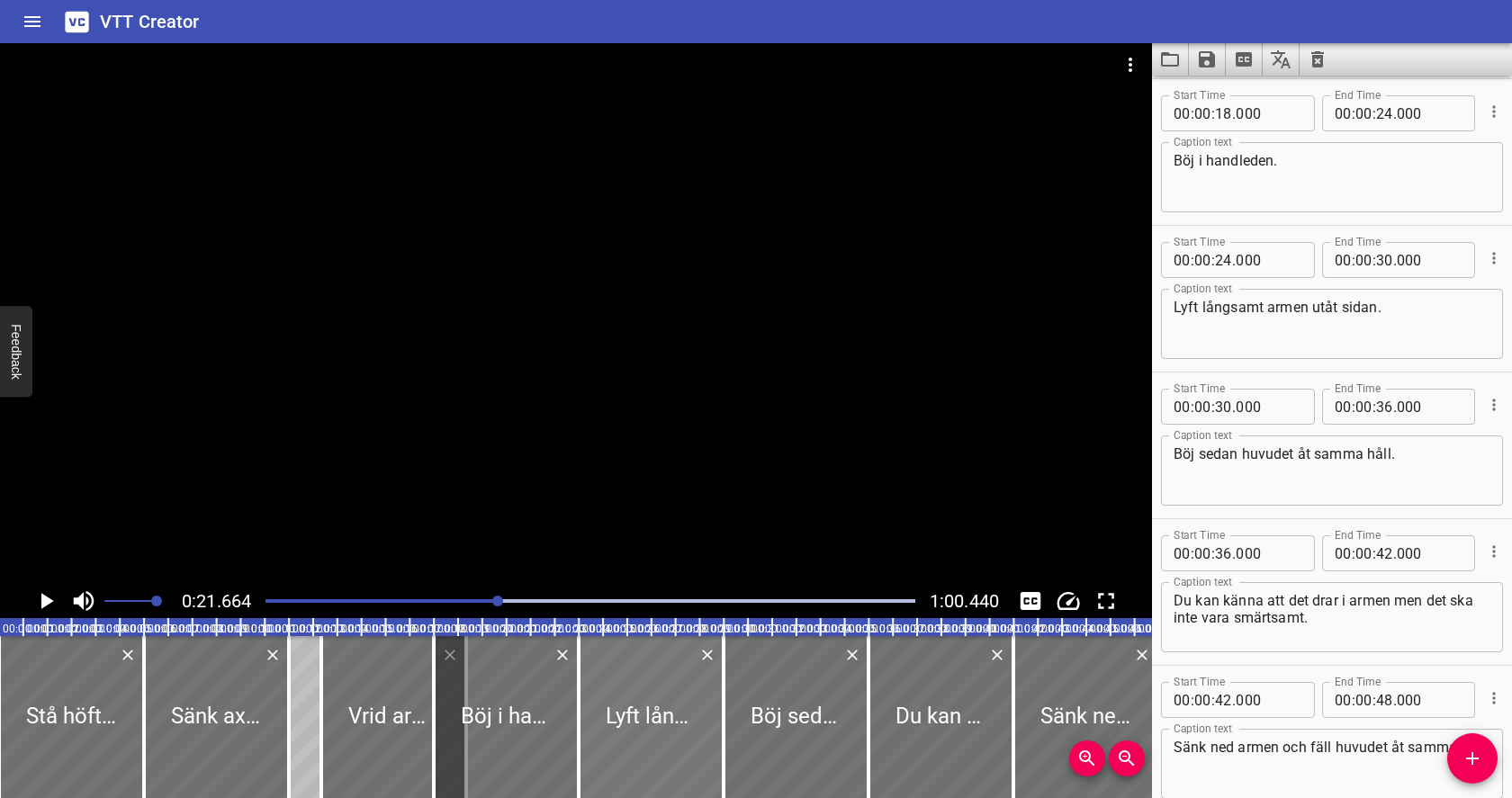
scroll to position [0, 0]
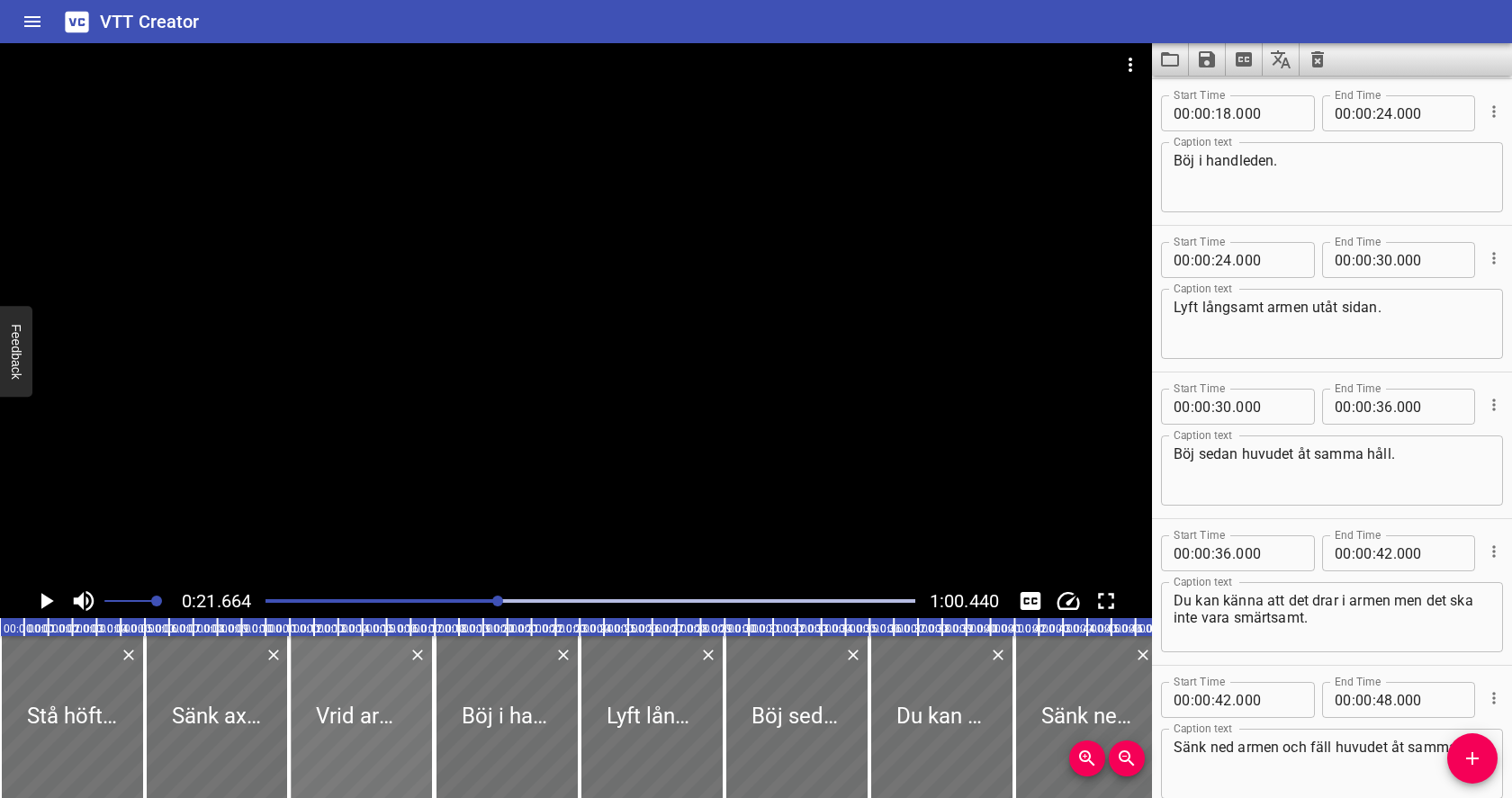
drag, startPoint x: 356, startPoint y: 698, endPoint x: 324, endPoint y: 701, distance: 32.1
click at [324, 701] on div at bounding box center [361, 716] width 145 height 162
type input "11"
type input "963"
type input "17"
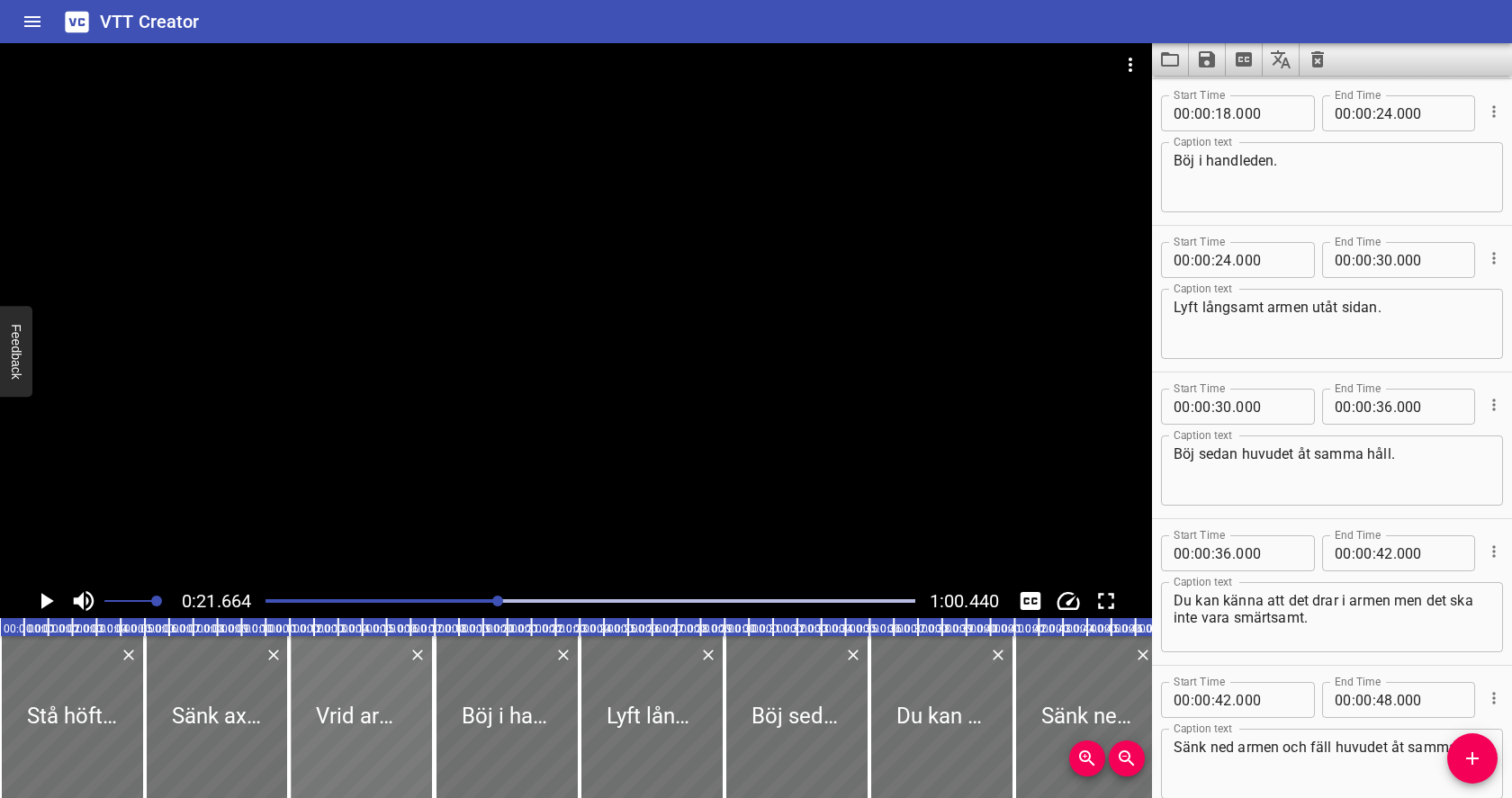
type input "963"
click at [446, 595] on div at bounding box center [590, 600] width 671 height 25
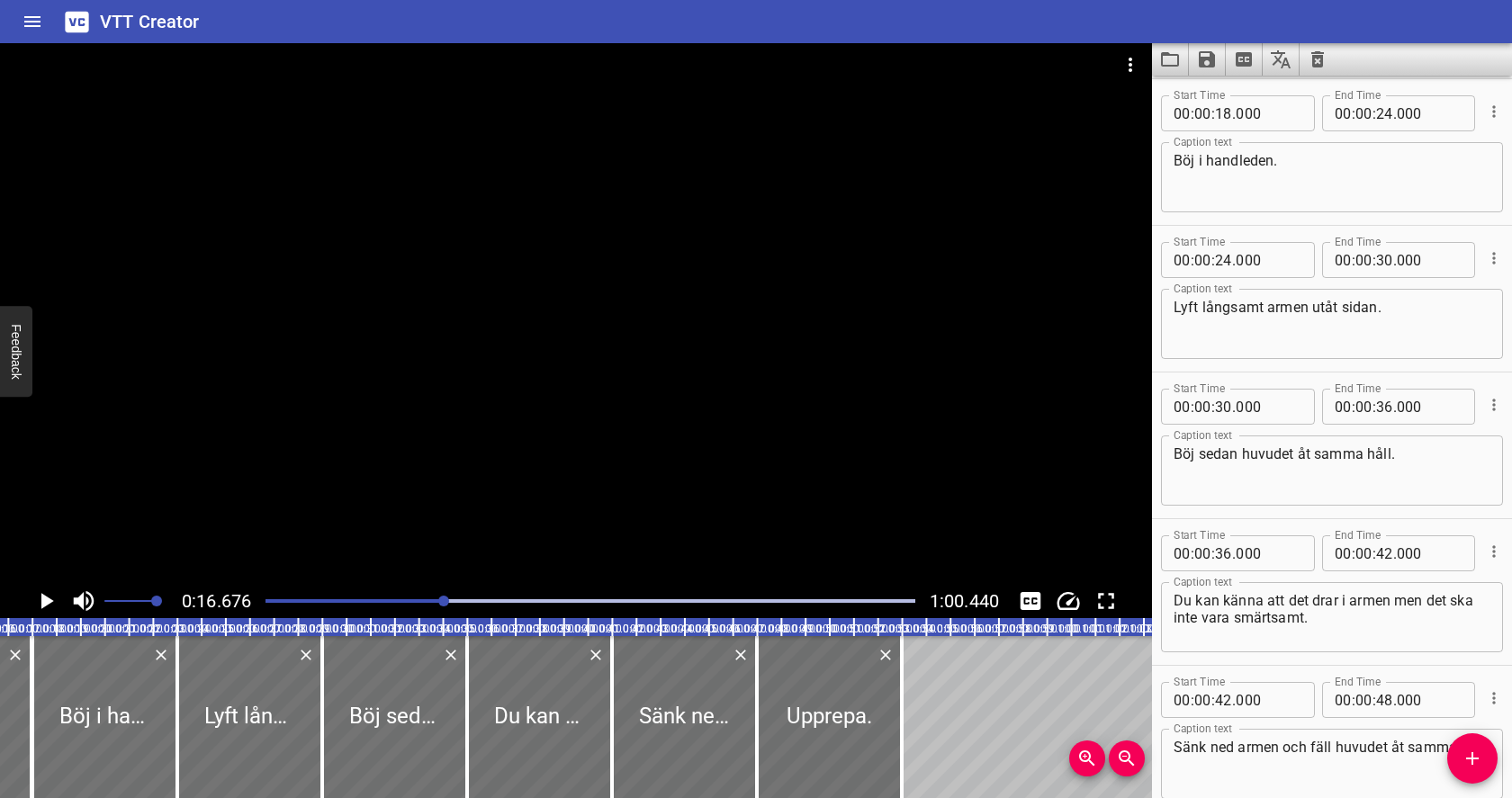
scroll to position [0, 402]
click at [37, 604] on icon "Play/Pause" at bounding box center [46, 600] width 27 height 27
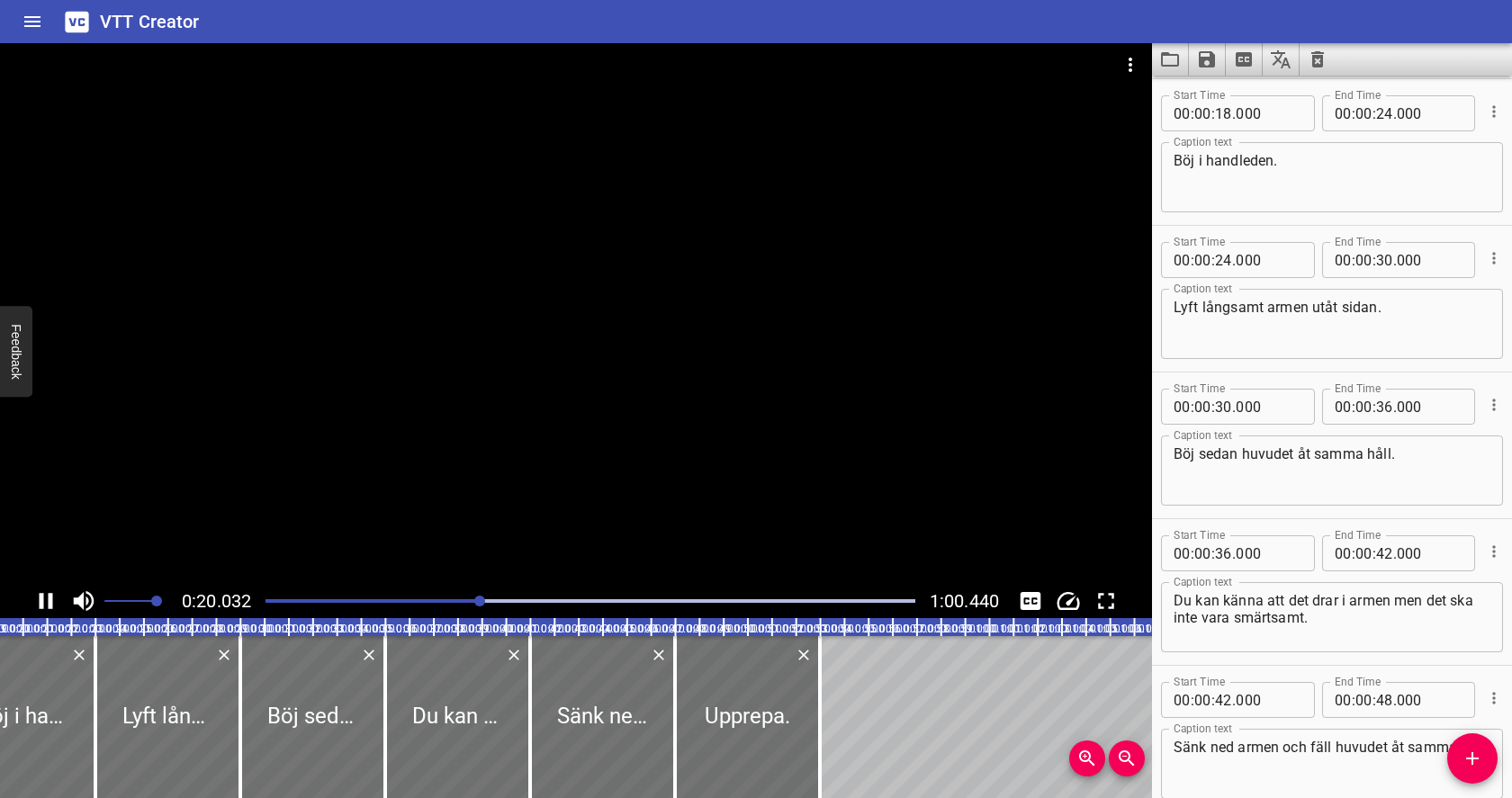
click at [39, 604] on icon "Play/Pause" at bounding box center [46, 600] width 27 height 27
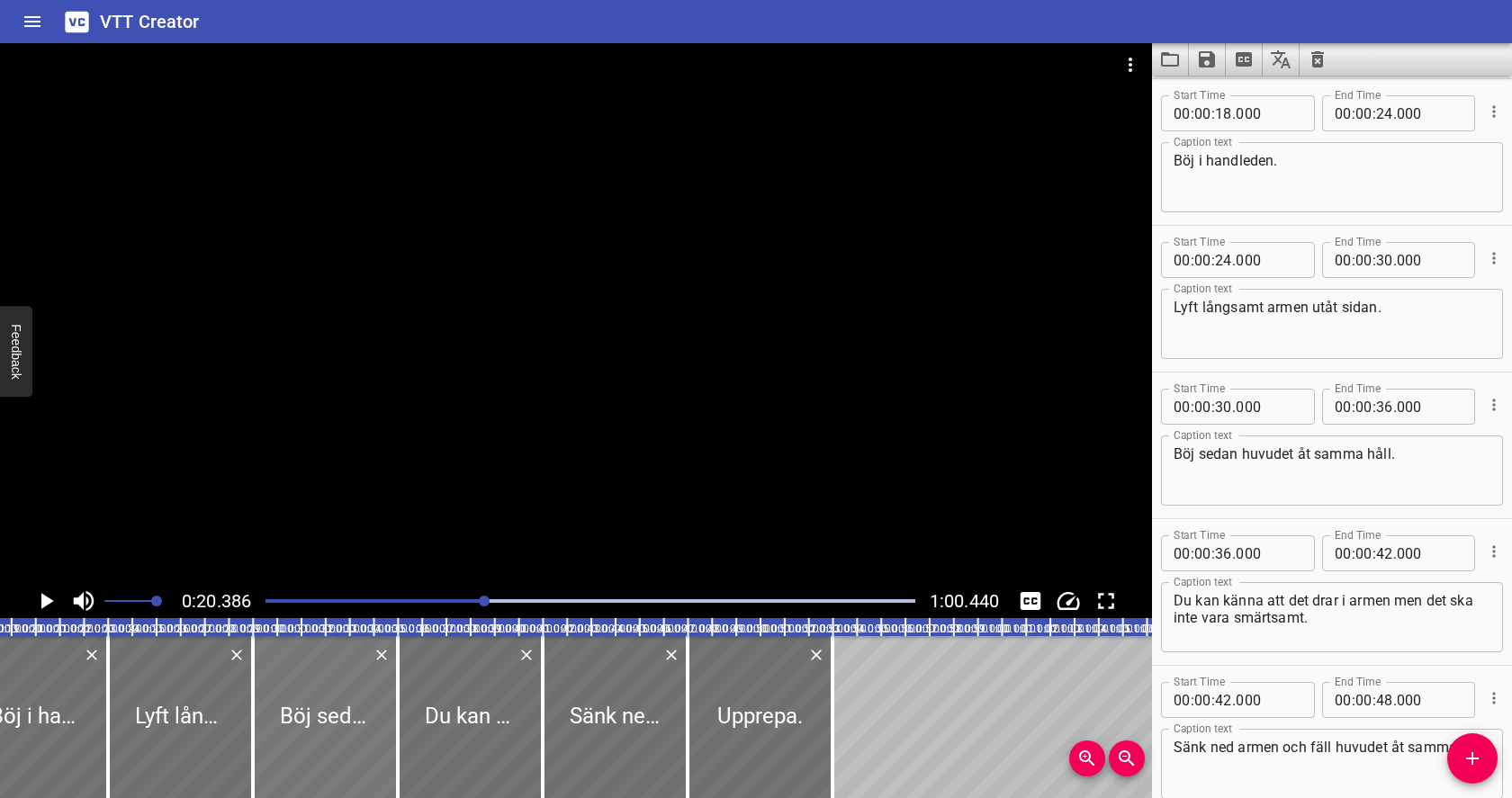
scroll to position [0, 465]
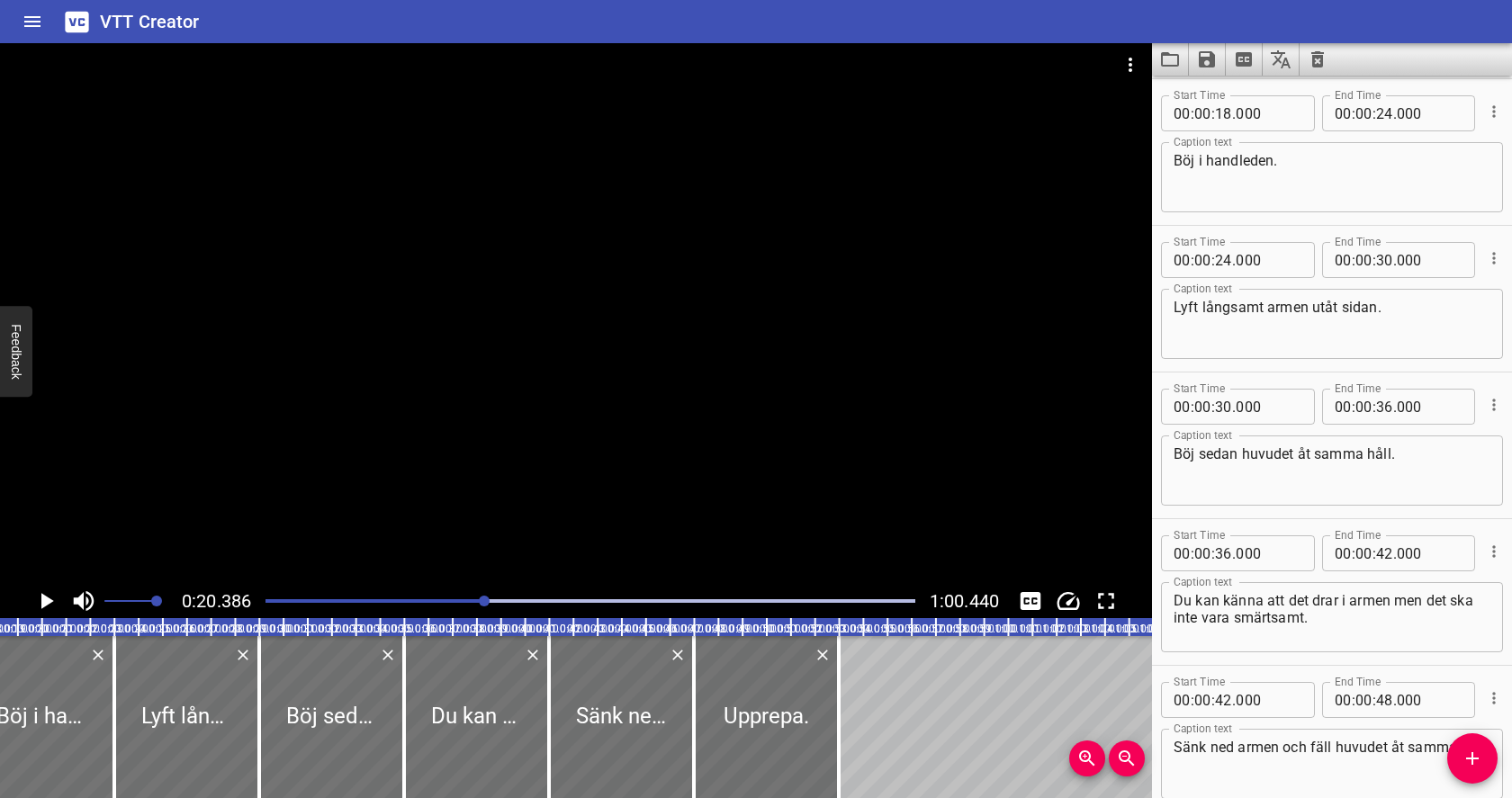
click at [415, 599] on div "Play progress" at bounding box center [160, 601] width 650 height 4
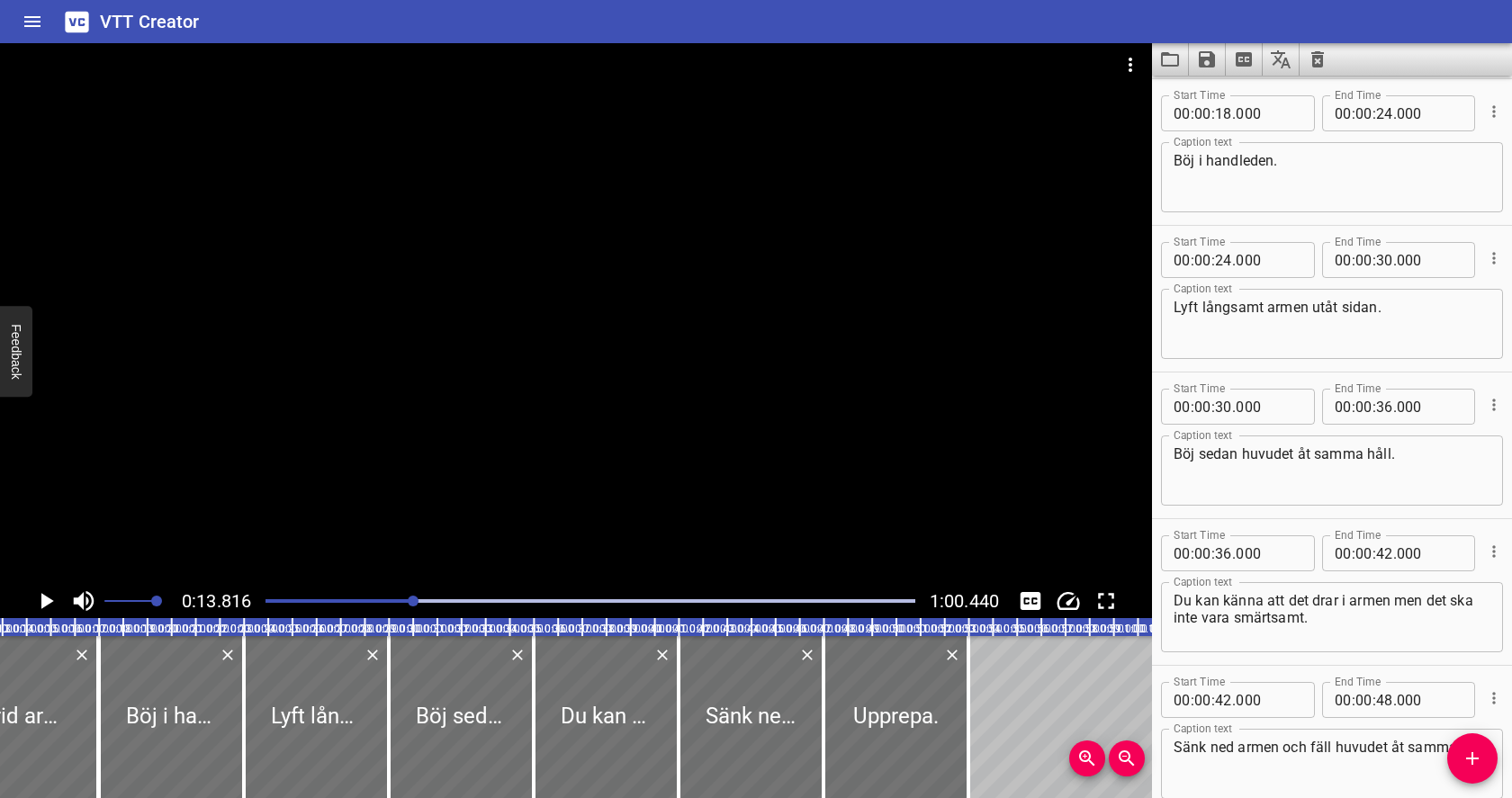
scroll to position [0, 333]
click at [47, 609] on icon "Play/Pause" at bounding box center [46, 600] width 27 height 27
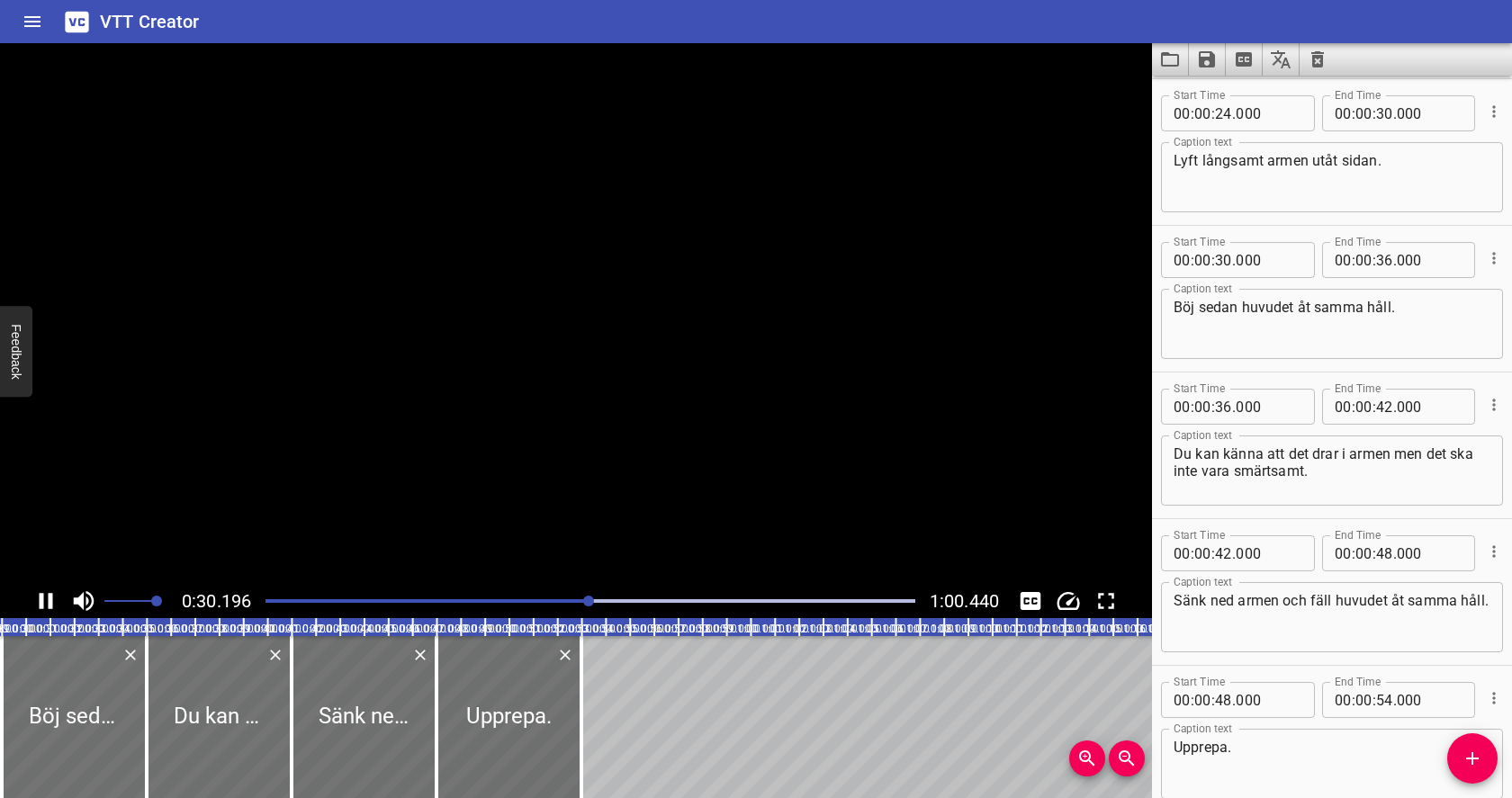
scroll to position [682, 0]
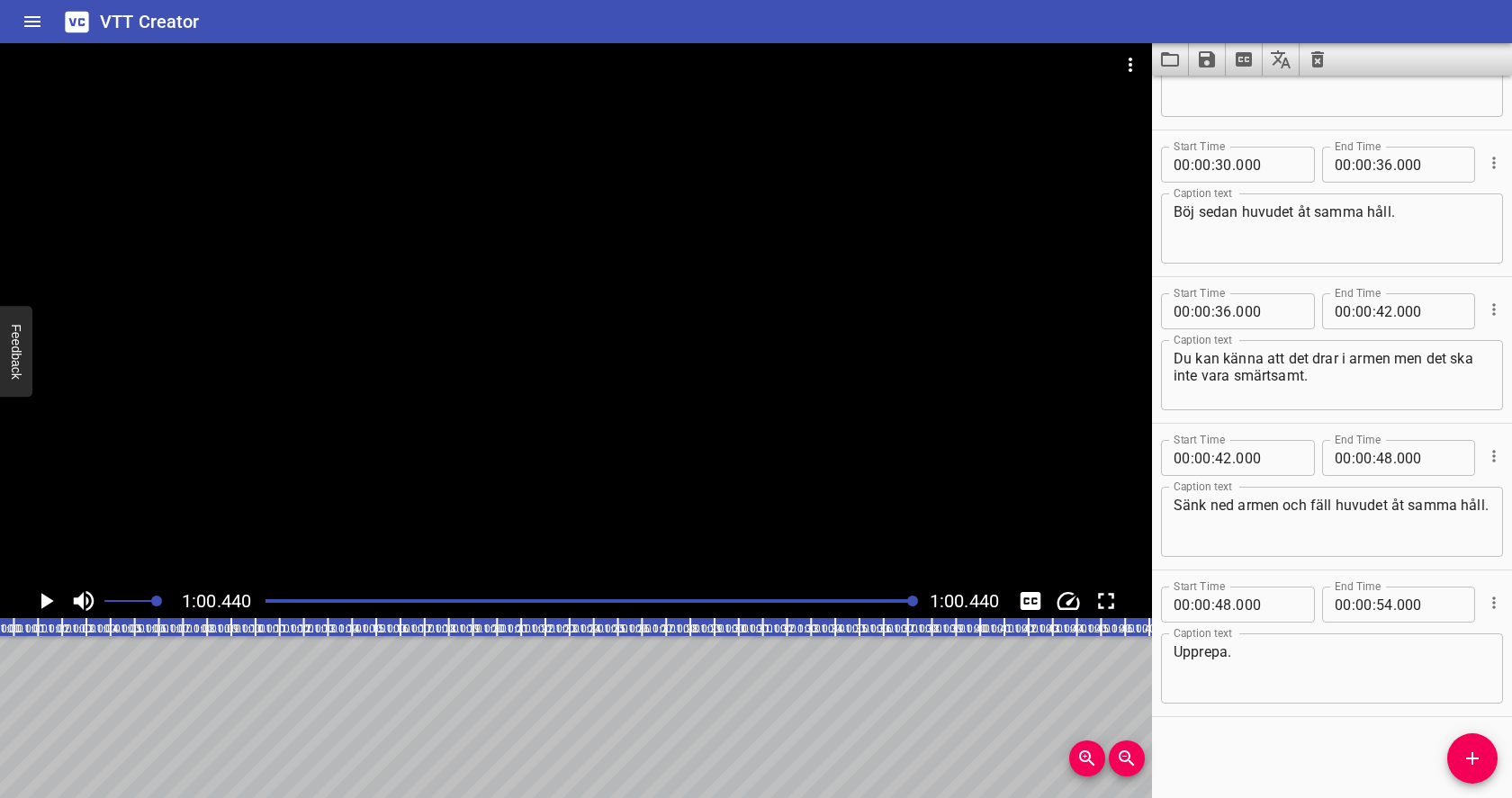
click at [47, 608] on icon "Play/Pause" at bounding box center [46, 600] width 27 height 27
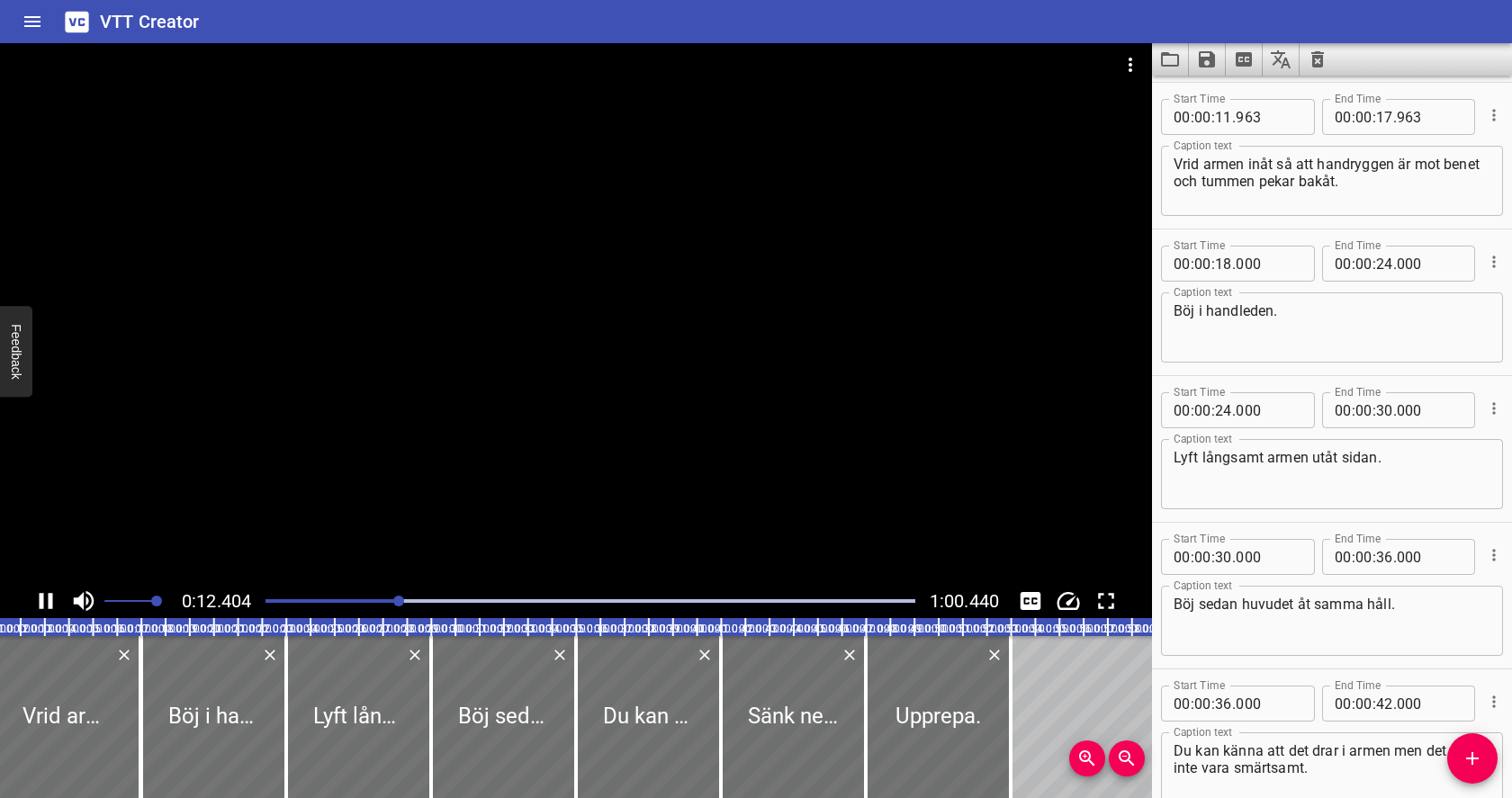
scroll to position [294, 0]
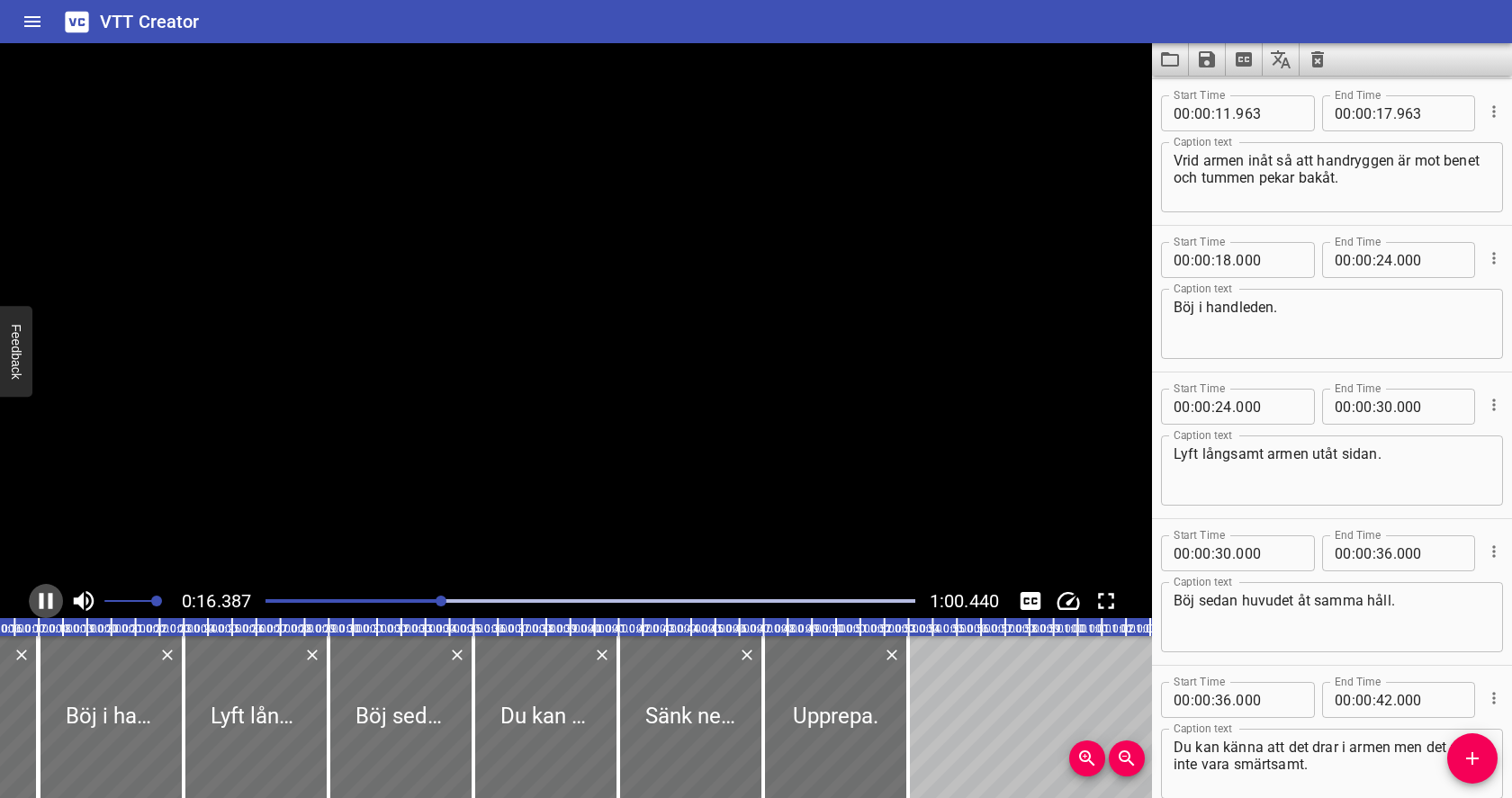
click at [48, 601] on icon "Play/Pause" at bounding box center [46, 600] width 27 height 27
click at [48, 601] on icon "Play/Pause" at bounding box center [48, 601] width 13 height 16
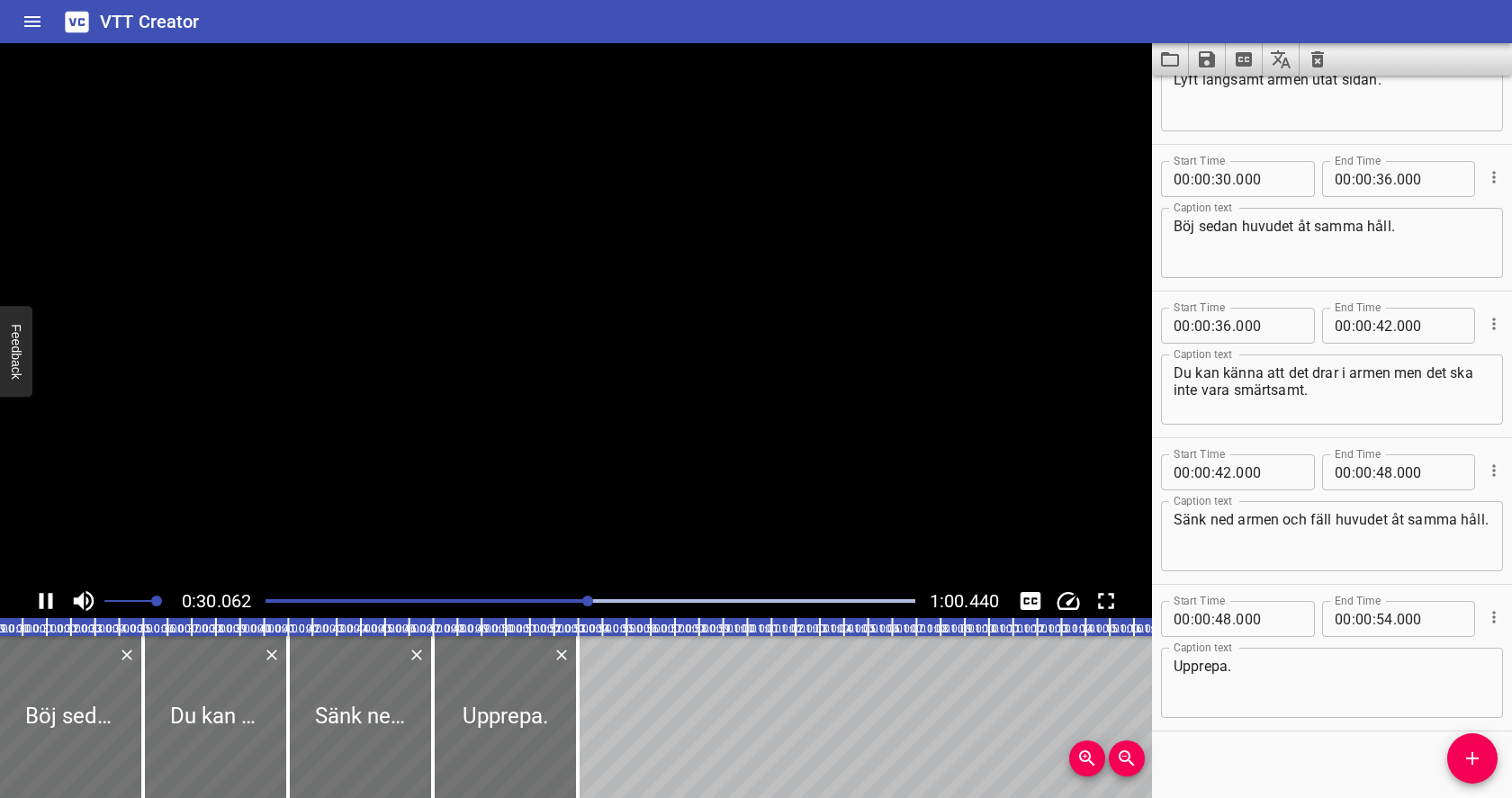
scroll to position [682, 0]
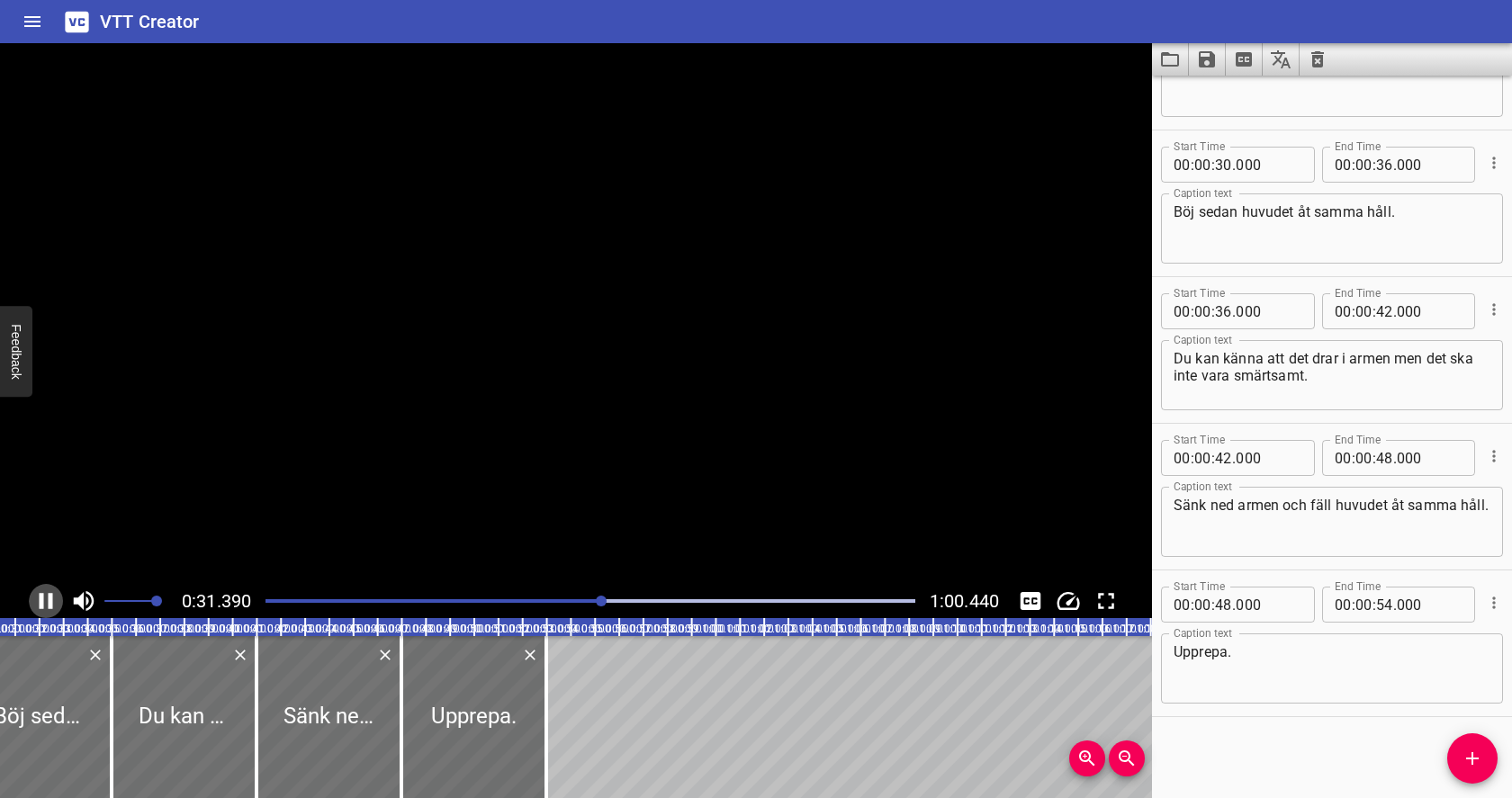
click at [48, 601] on icon "Play/Pause" at bounding box center [46, 600] width 27 height 27
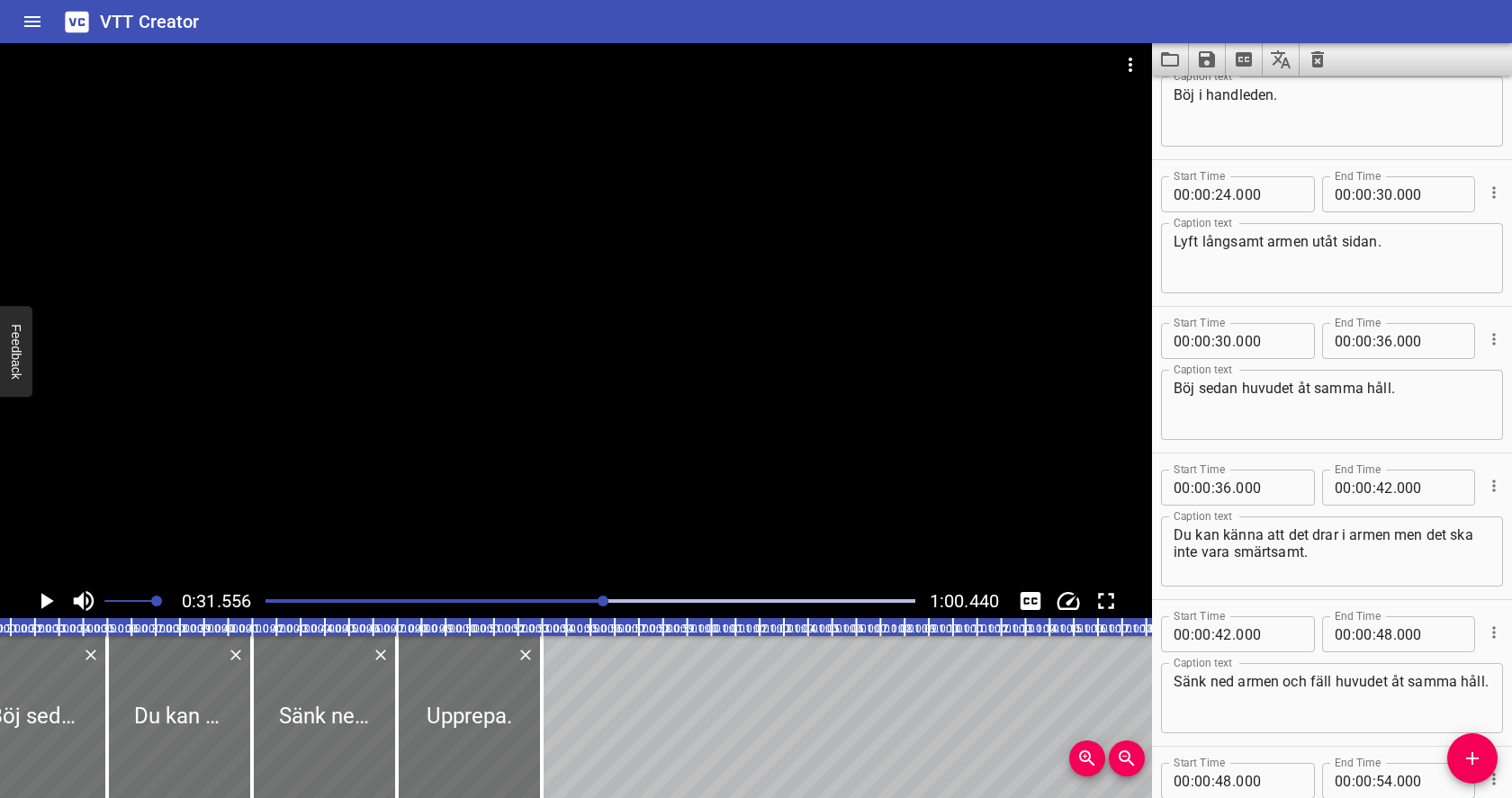
scroll to position [486, 0]
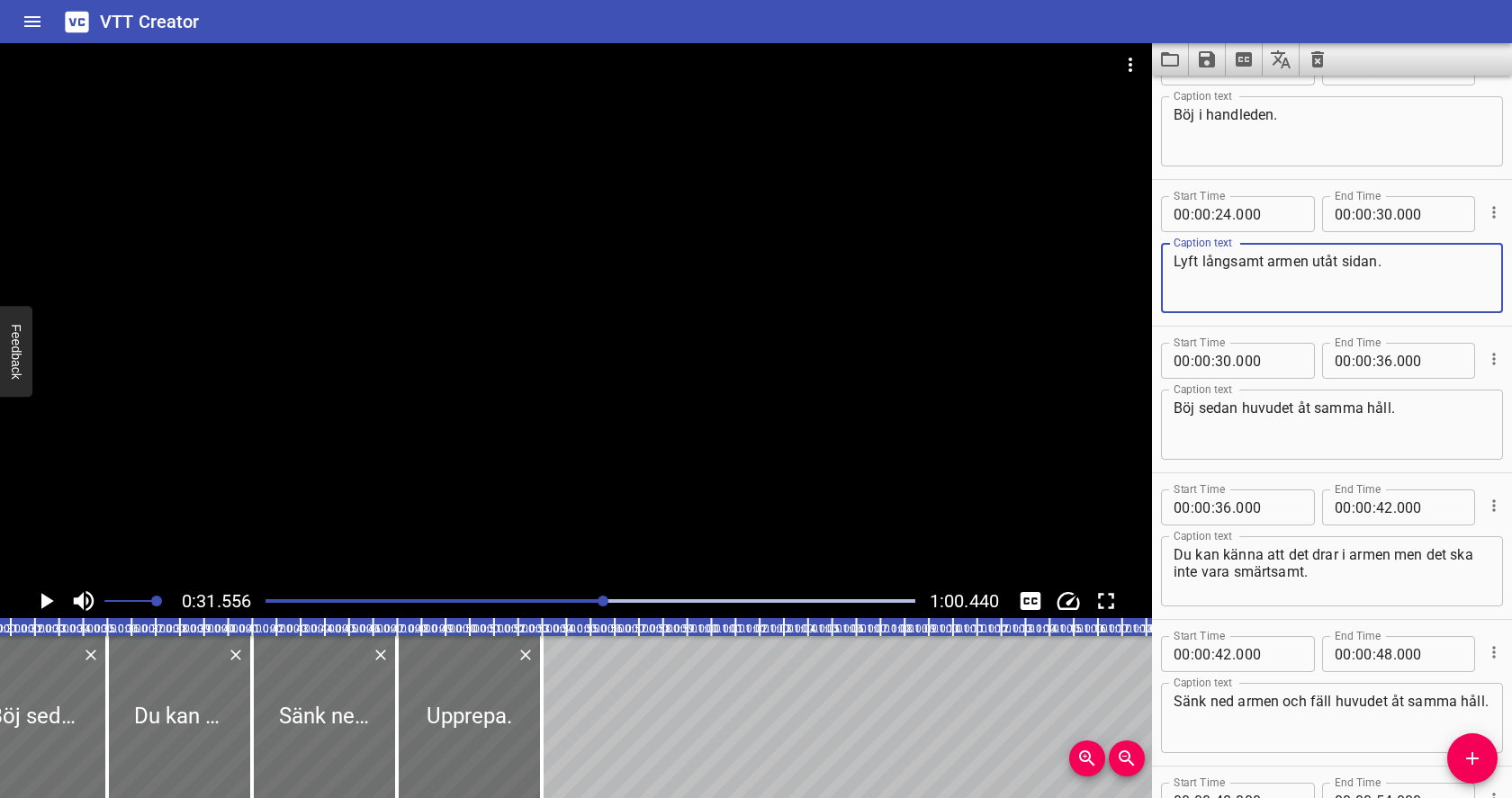
click at [1404, 269] on textarea "Lyft långsamt armen utåt sidan." at bounding box center [1332, 279] width 317 height 52
type textarea "Lyft långsamt armen utåt sidan och böj huvudet åt samma håll."
click at [1392, 215] on input "number" at bounding box center [1384, 214] width 17 height 36
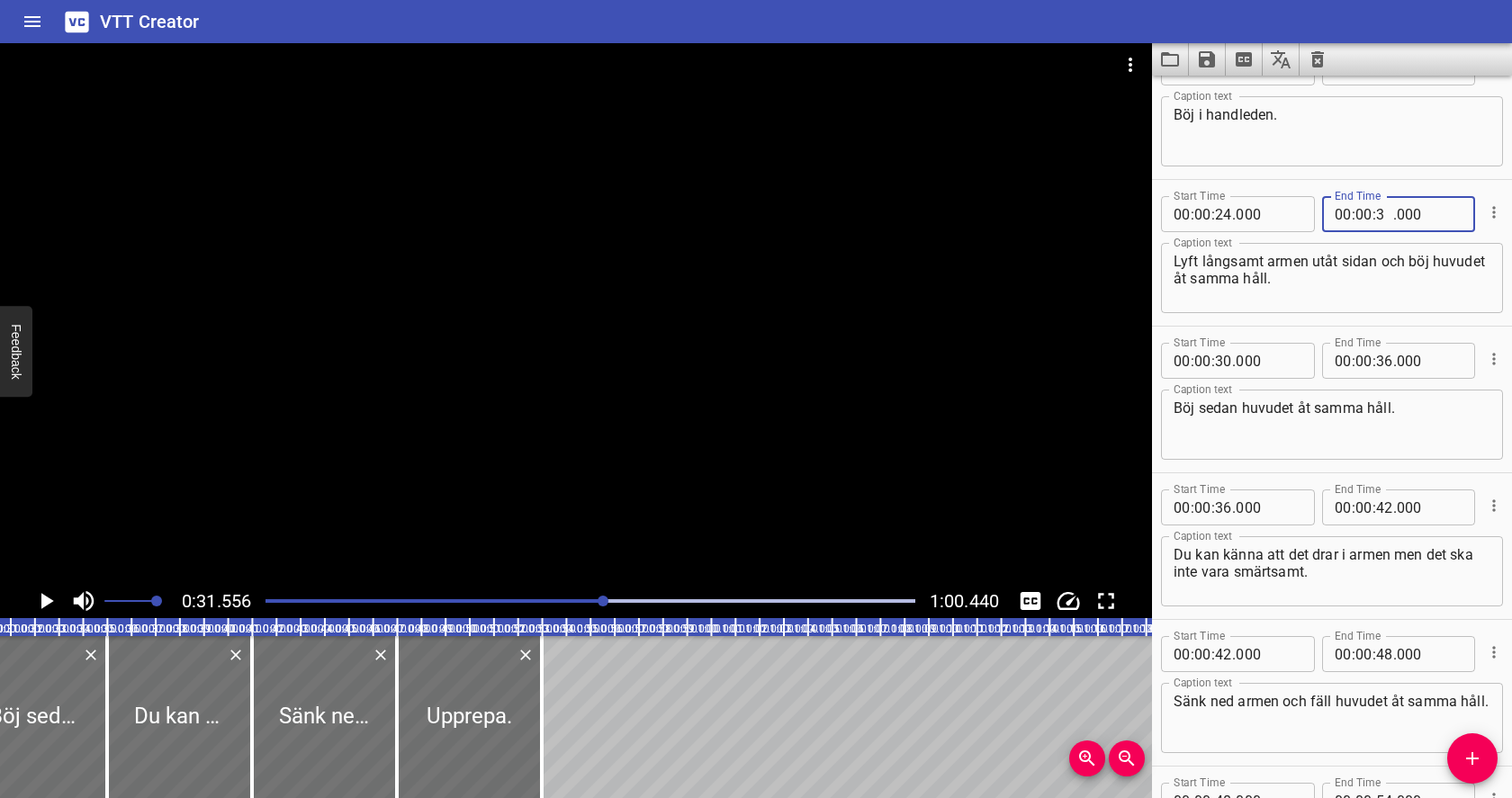
type input "36"
type input "000"
click at [1387, 215] on input "number" at bounding box center [1384, 214] width 17 height 36
type input "35"
type input "000"
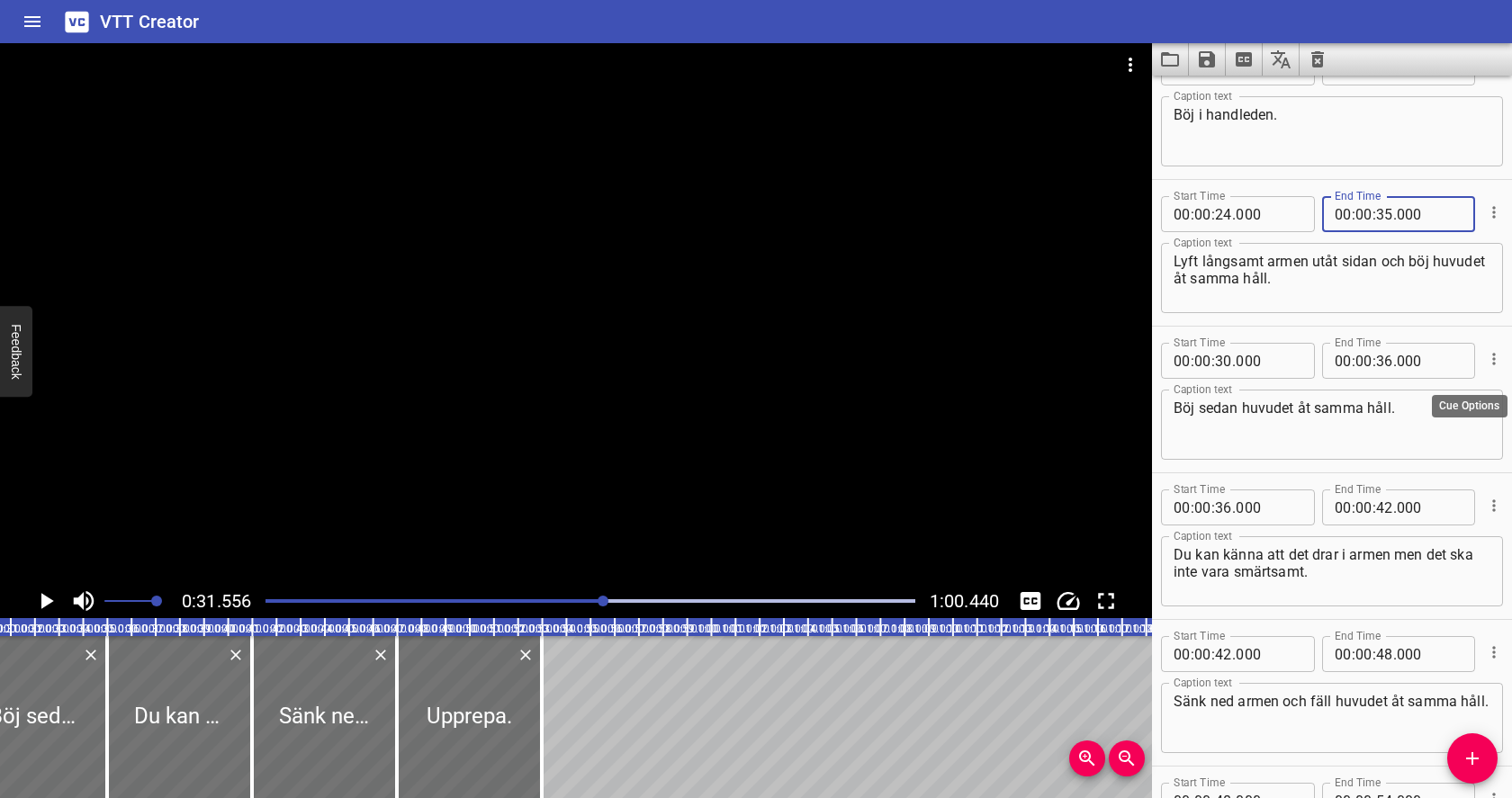
click at [1495, 359] on icon "Cue Options" at bounding box center [1494, 359] width 18 height 18
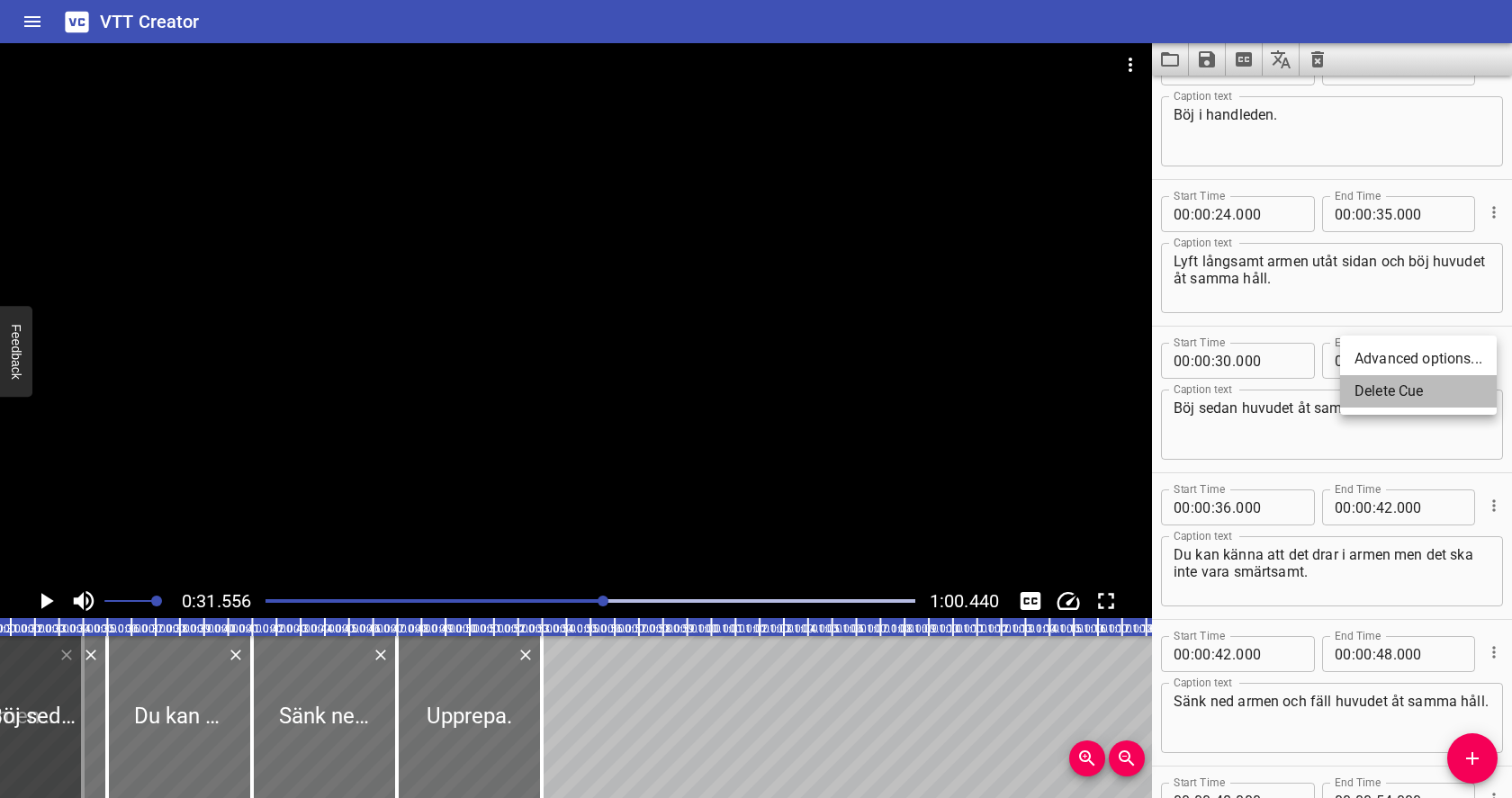
click at [1464, 387] on li "Delete Cue" at bounding box center [1417, 391] width 156 height 33
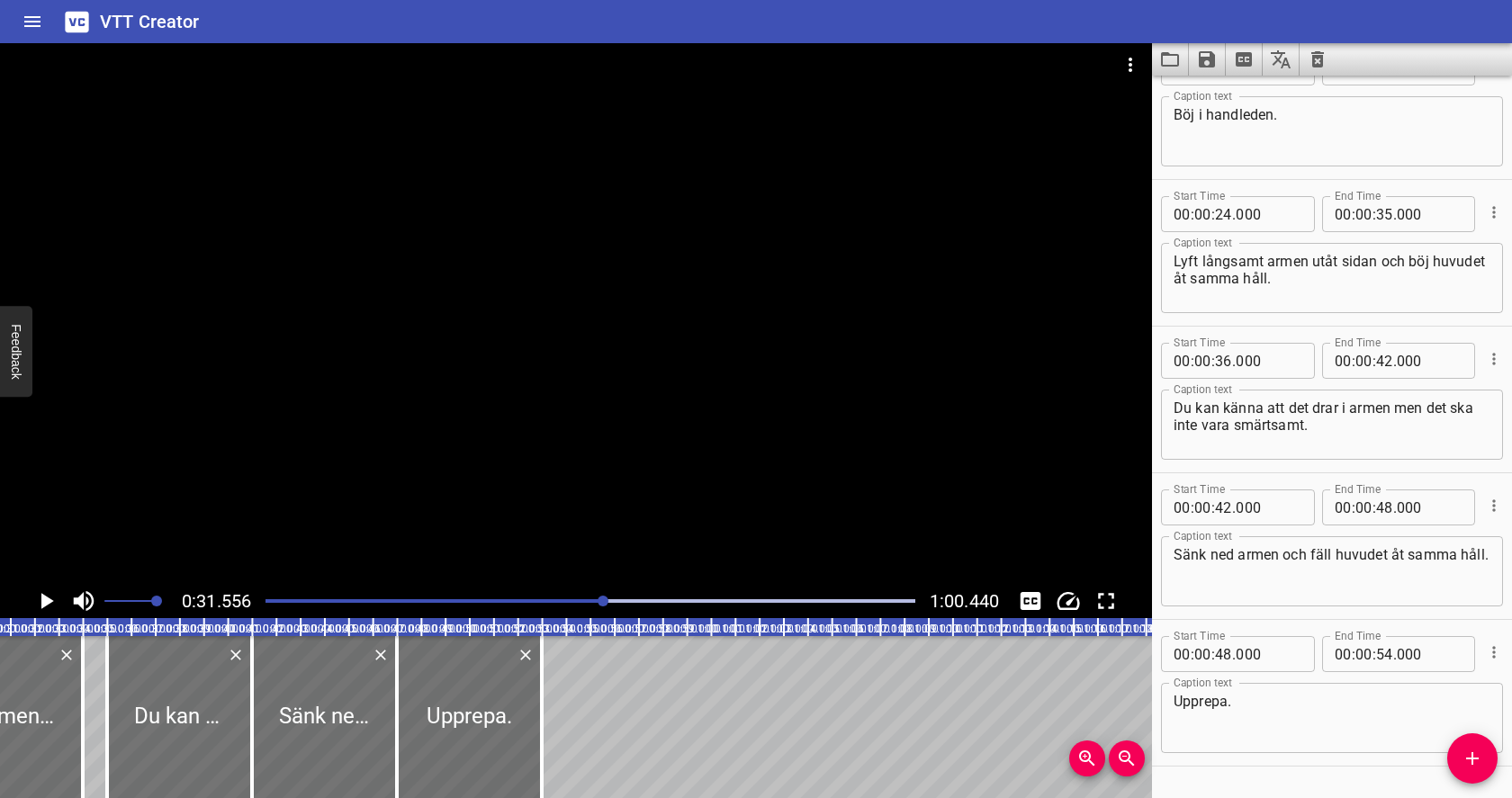
click at [43, 605] on icon "Play/Pause" at bounding box center [48, 601] width 13 height 16
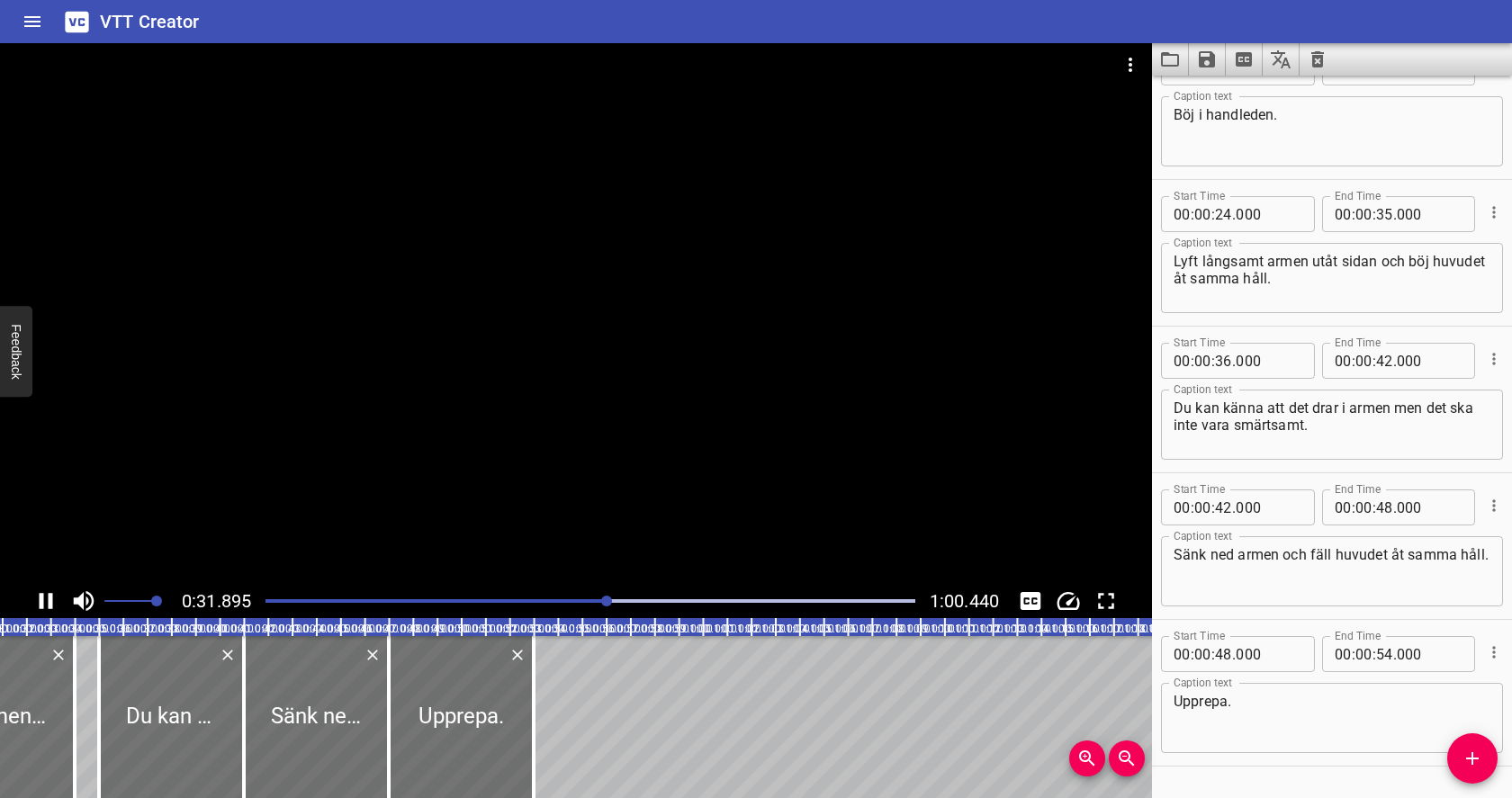
click at [364, 599] on div "Play progress" at bounding box center [283, 601] width 650 height 4
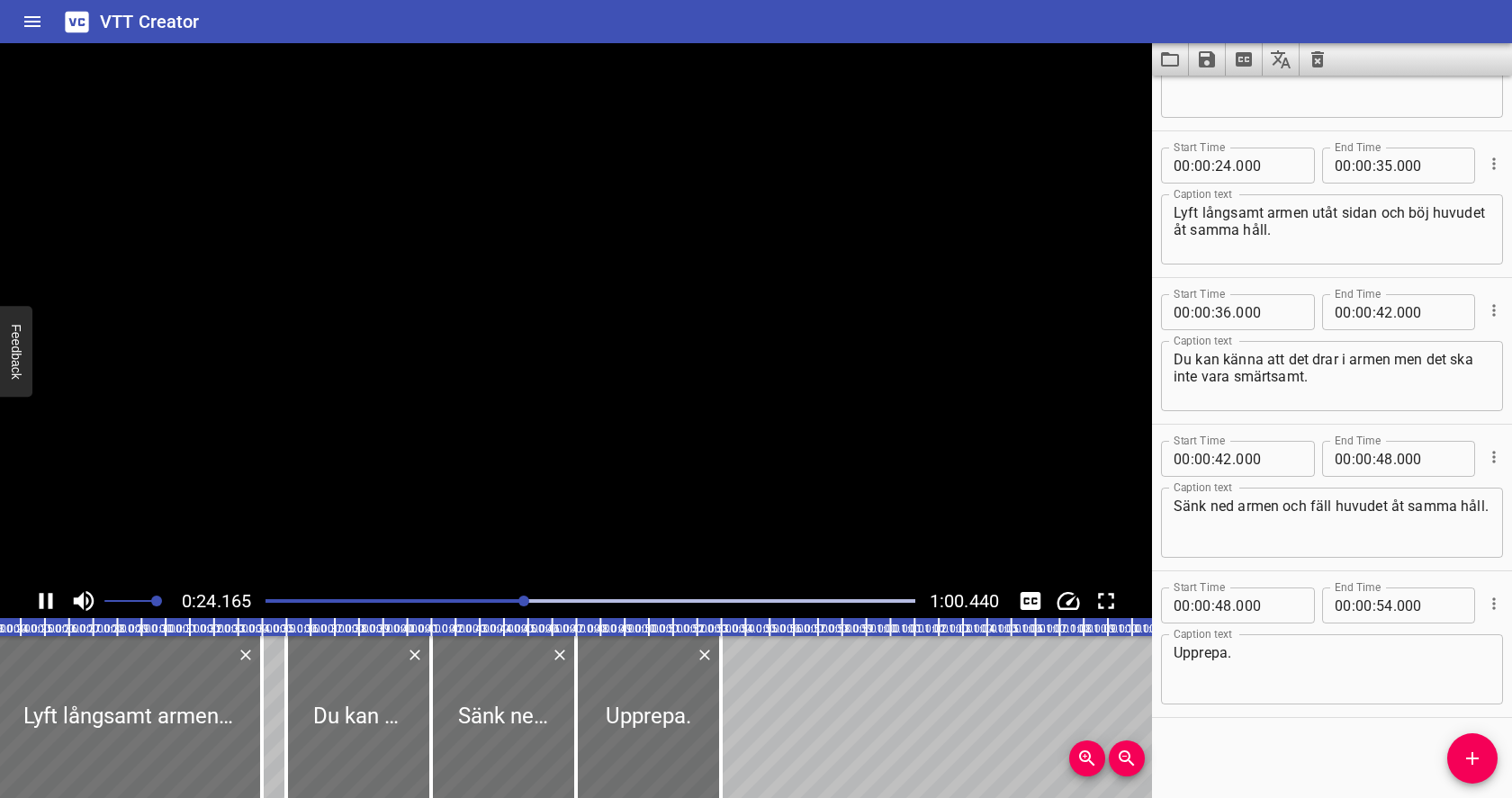
scroll to position [535, 0]
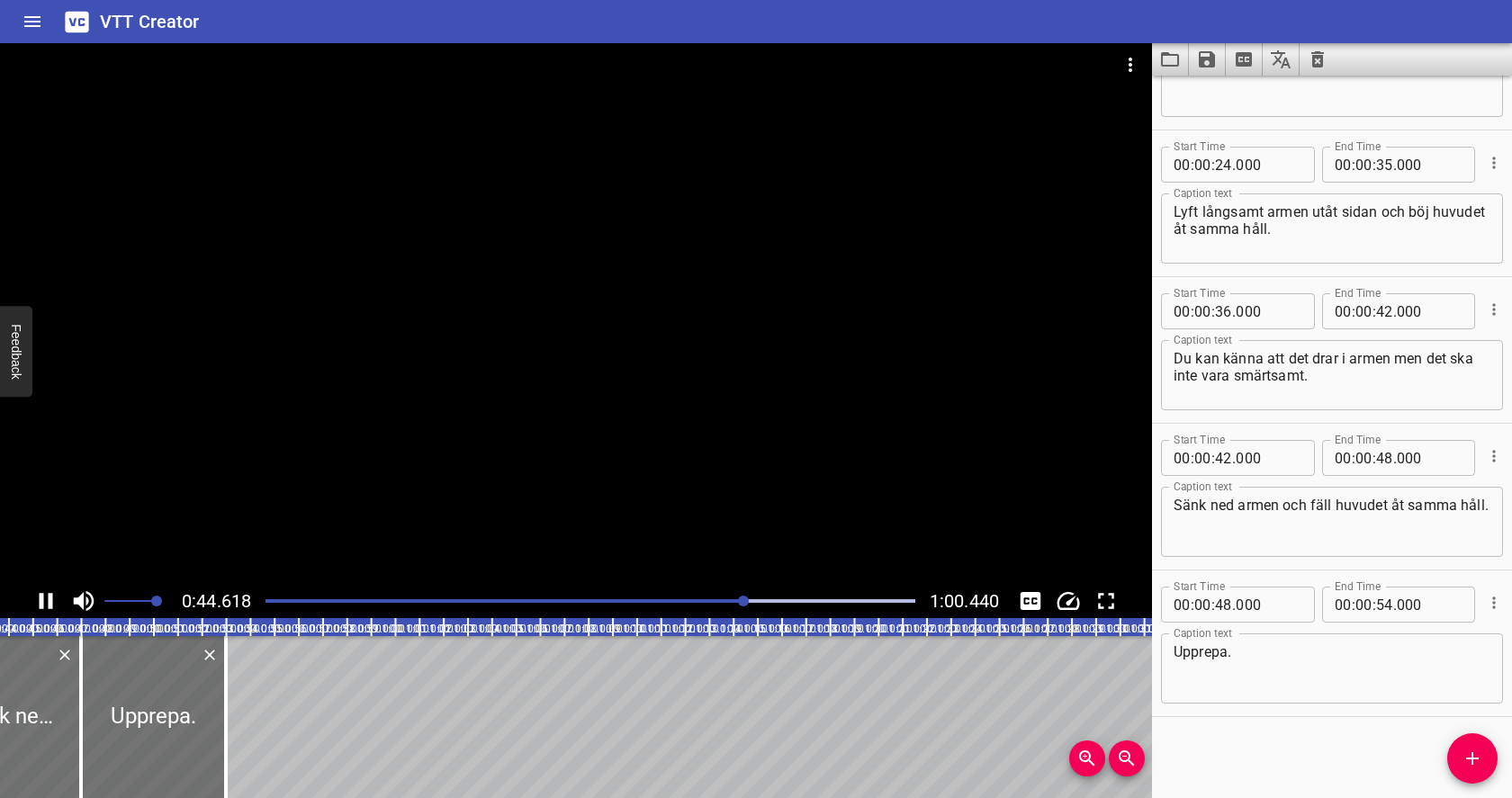
click at [52, 600] on icon "Play/Pause" at bounding box center [47, 601] width 14 height 16
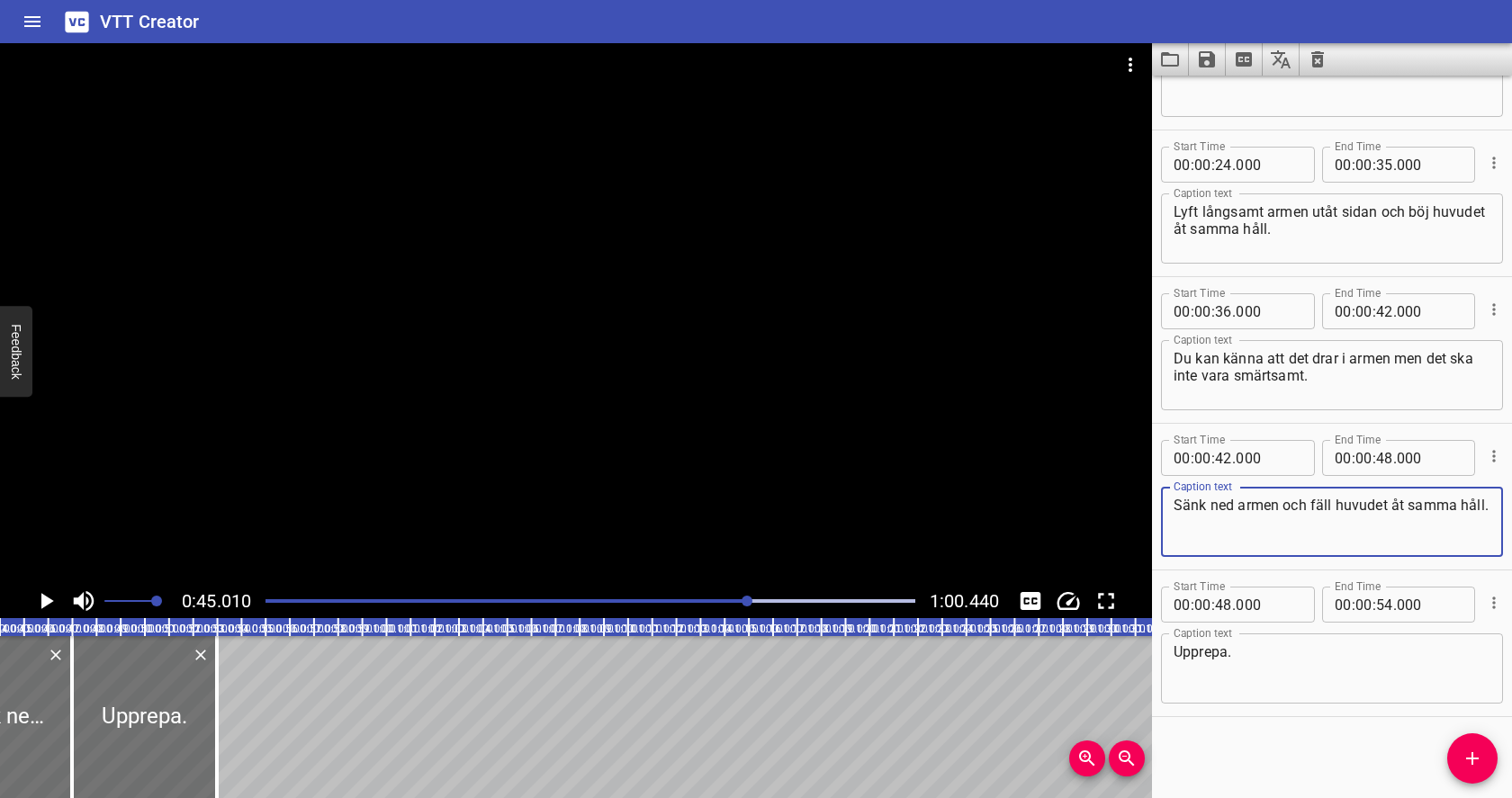
drag, startPoint x: 1310, startPoint y: 504, endPoint x: 1384, endPoint y: 503, distance: 74.0
click at [1384, 503] on textarea "Sänk ned armen och fäll huvudet åt samma håll." at bounding box center [1332, 522] width 317 height 52
drag, startPoint x: 1355, startPoint y: 518, endPoint x: 1266, endPoint y: 522, distance: 89.1
click at [1266, 522] on textarea "Sänk ned armen och återgå med huvudet till startposition åt samma håll." at bounding box center [1332, 522] width 317 height 52
type textarea "Sänk ned armen och återgå med huvudet till startposition."
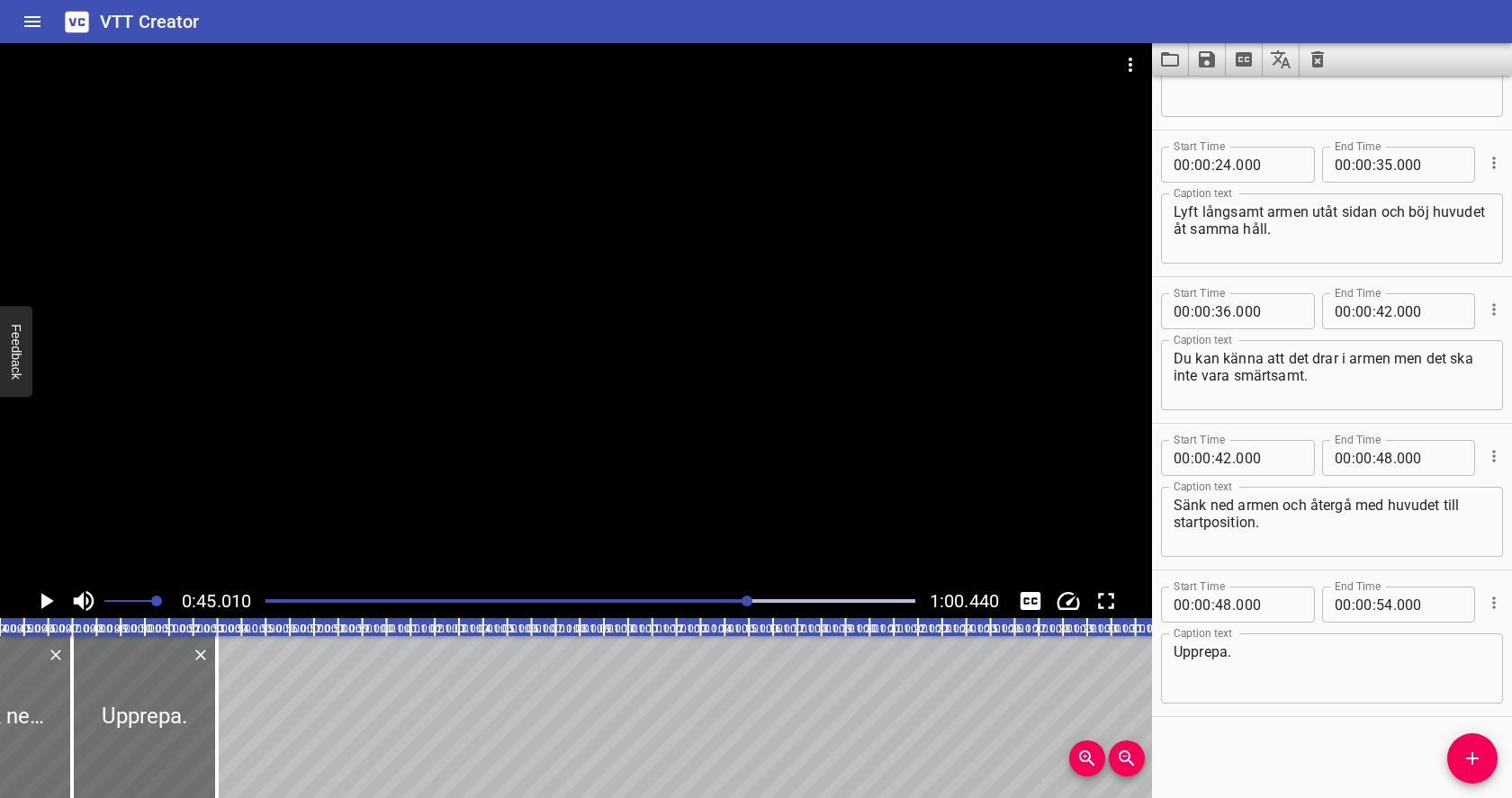
click at [629, 598] on div at bounding box center [590, 600] width 671 height 25
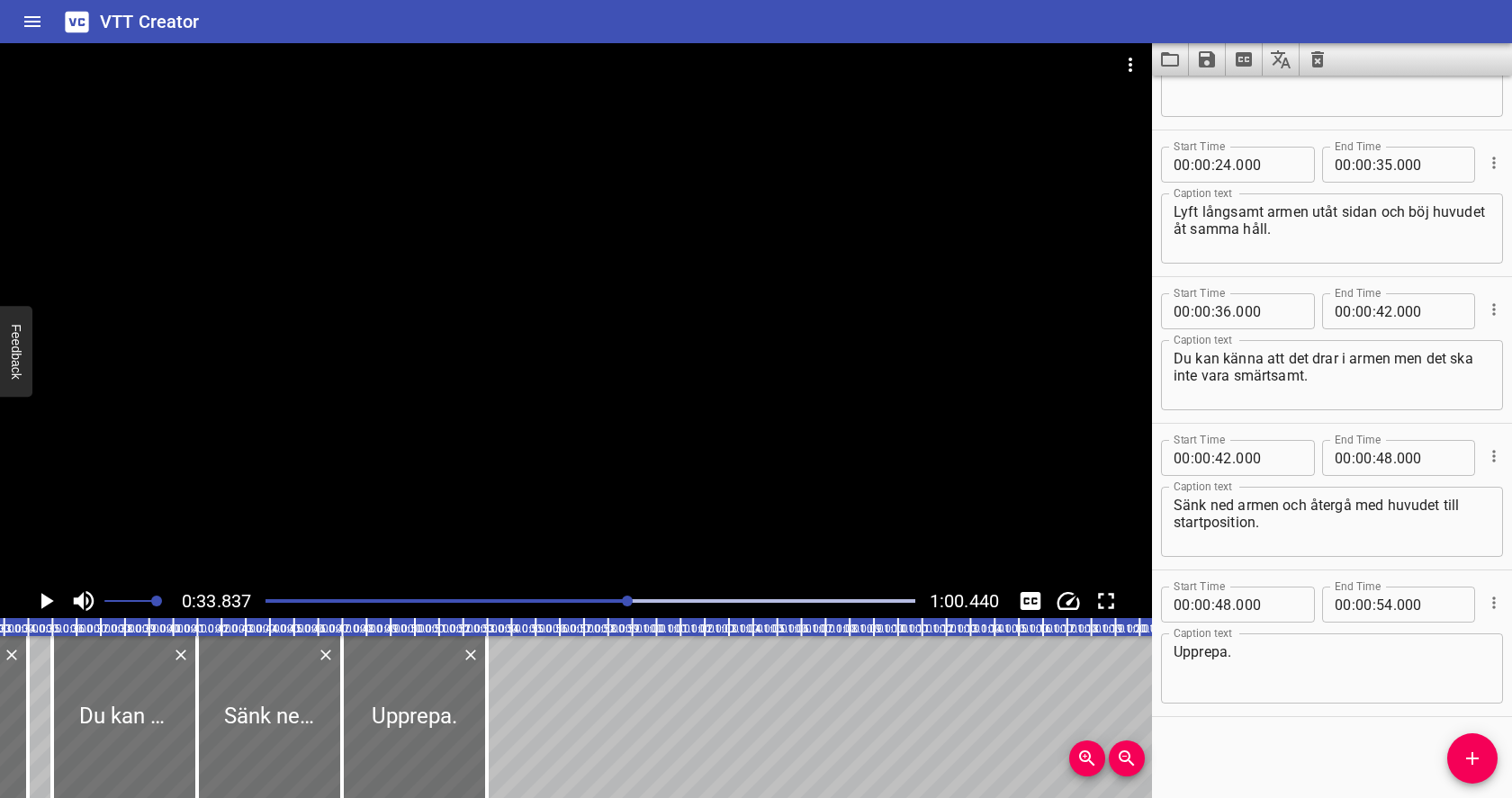
click at [45, 602] on icon "Play/Pause" at bounding box center [48, 601] width 13 height 16
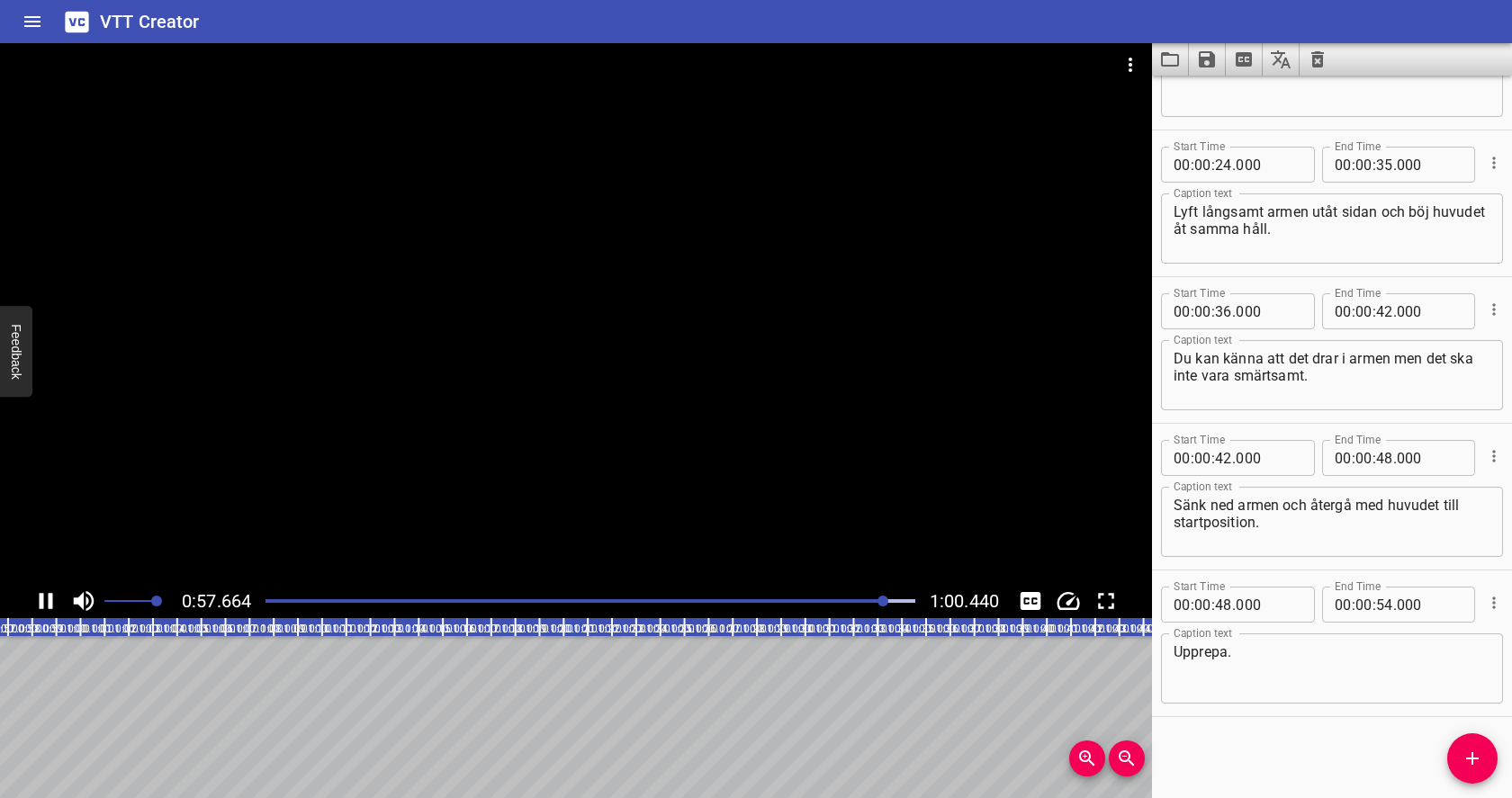
click at [270, 600] on div "Play progress" at bounding box center [560, 601] width 650 height 4
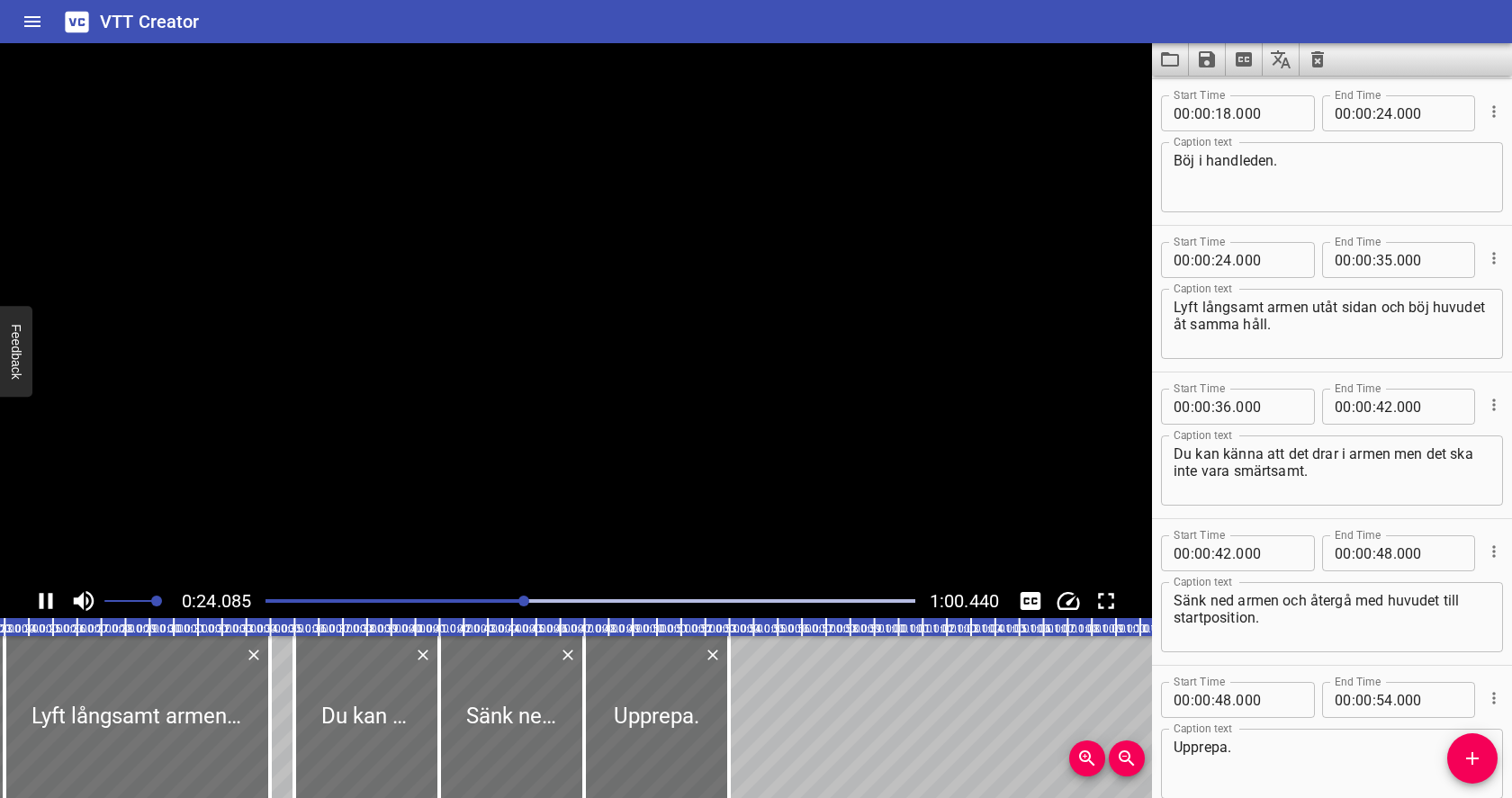
scroll to position [535, 0]
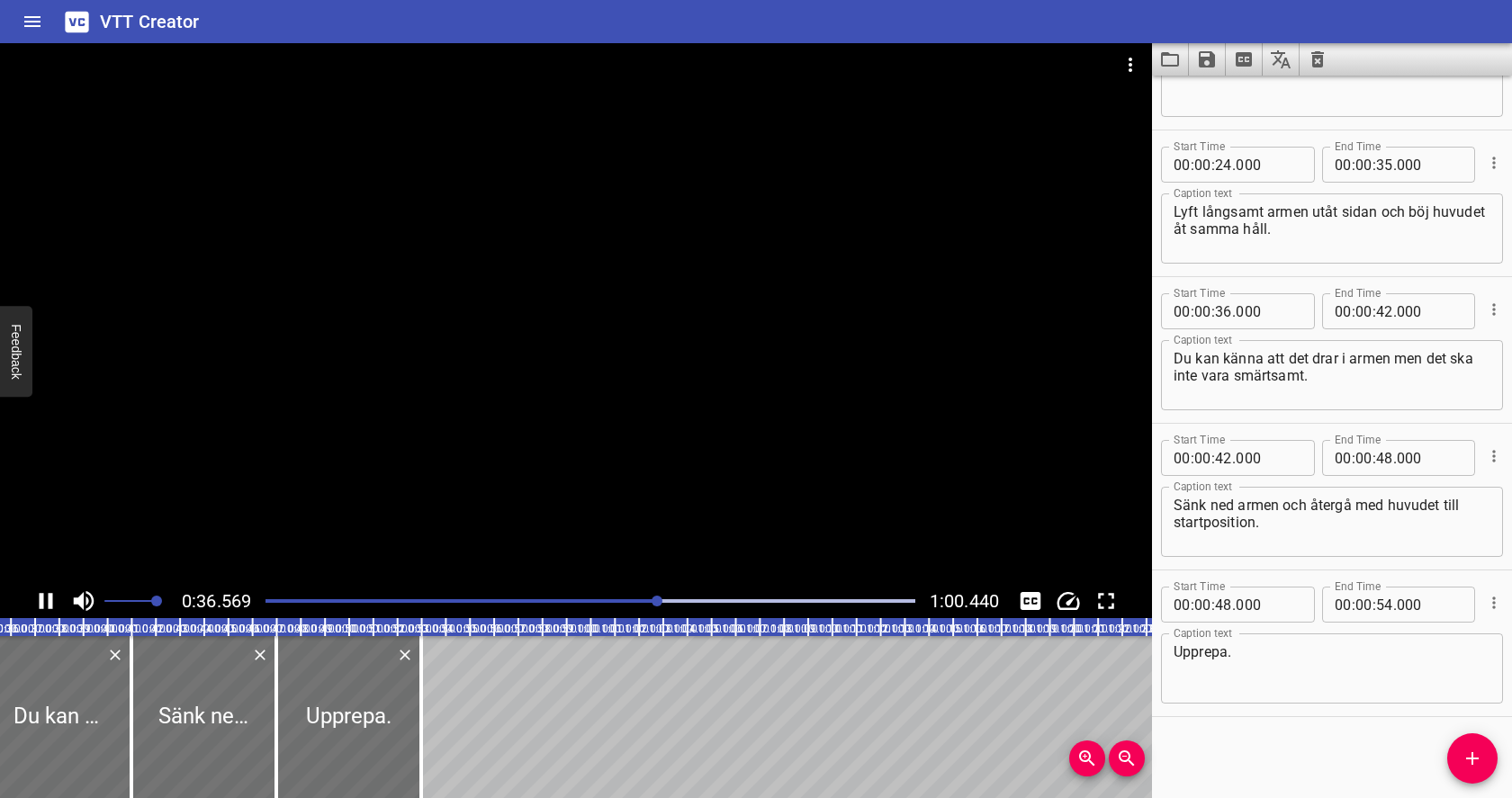
click at [49, 601] on icon "Play/Pause" at bounding box center [47, 601] width 14 height 16
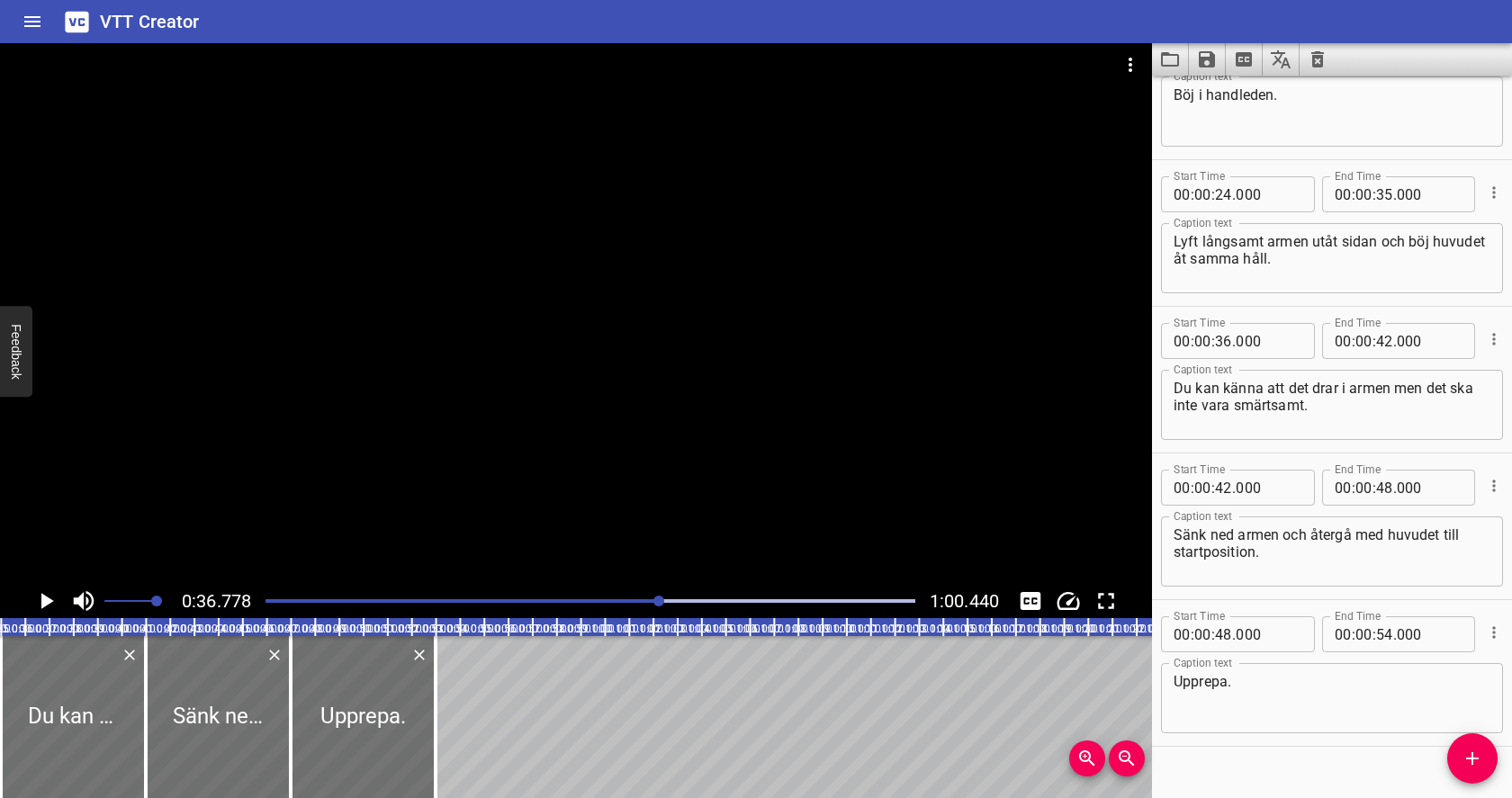
scroll to position [499, 0]
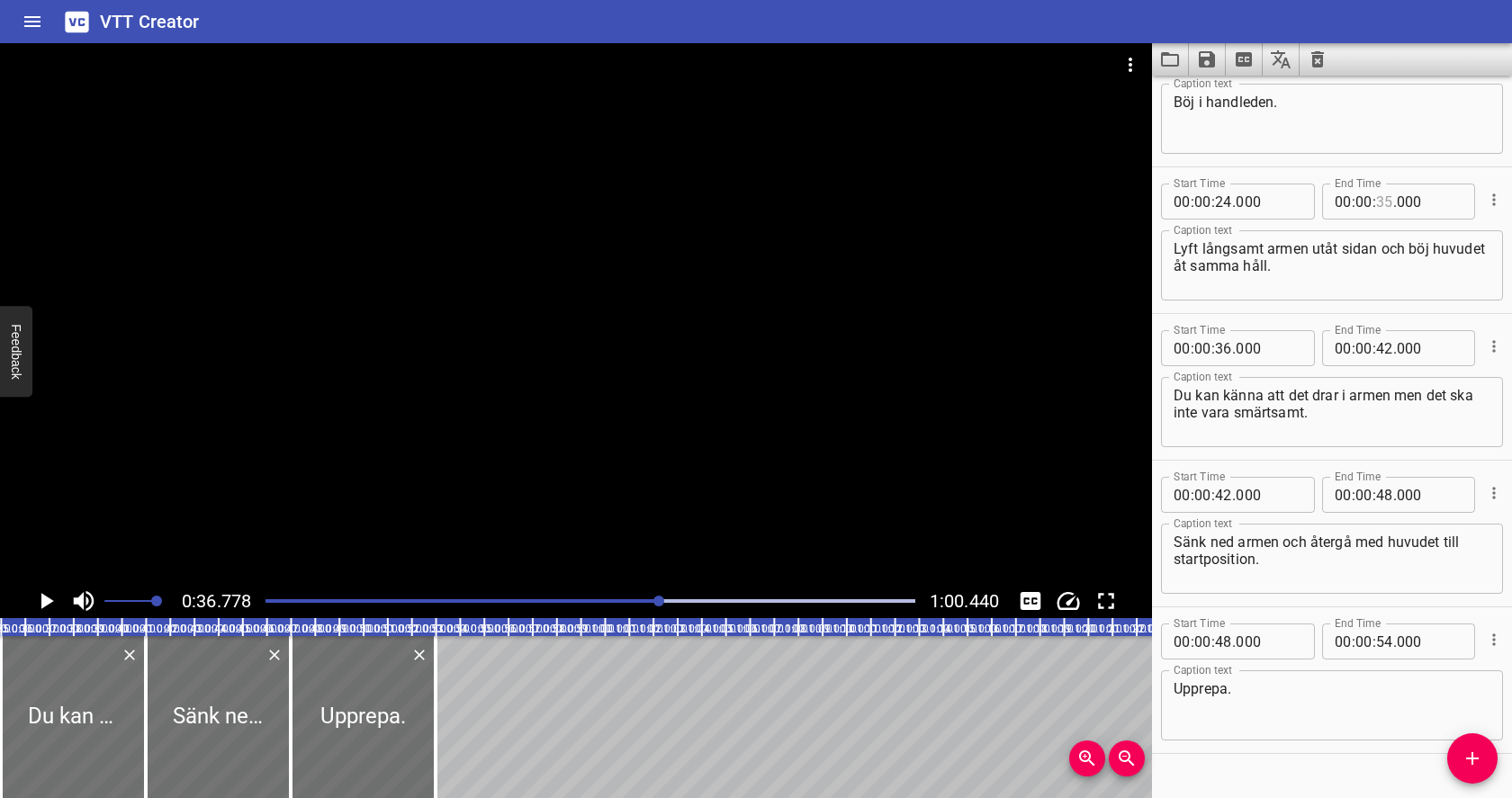
click at [1385, 202] on input "number" at bounding box center [1384, 201] width 17 height 36
type input "30"
type input "000"
click at [410, 599] on div "Play progress" at bounding box center [336, 601] width 650 height 4
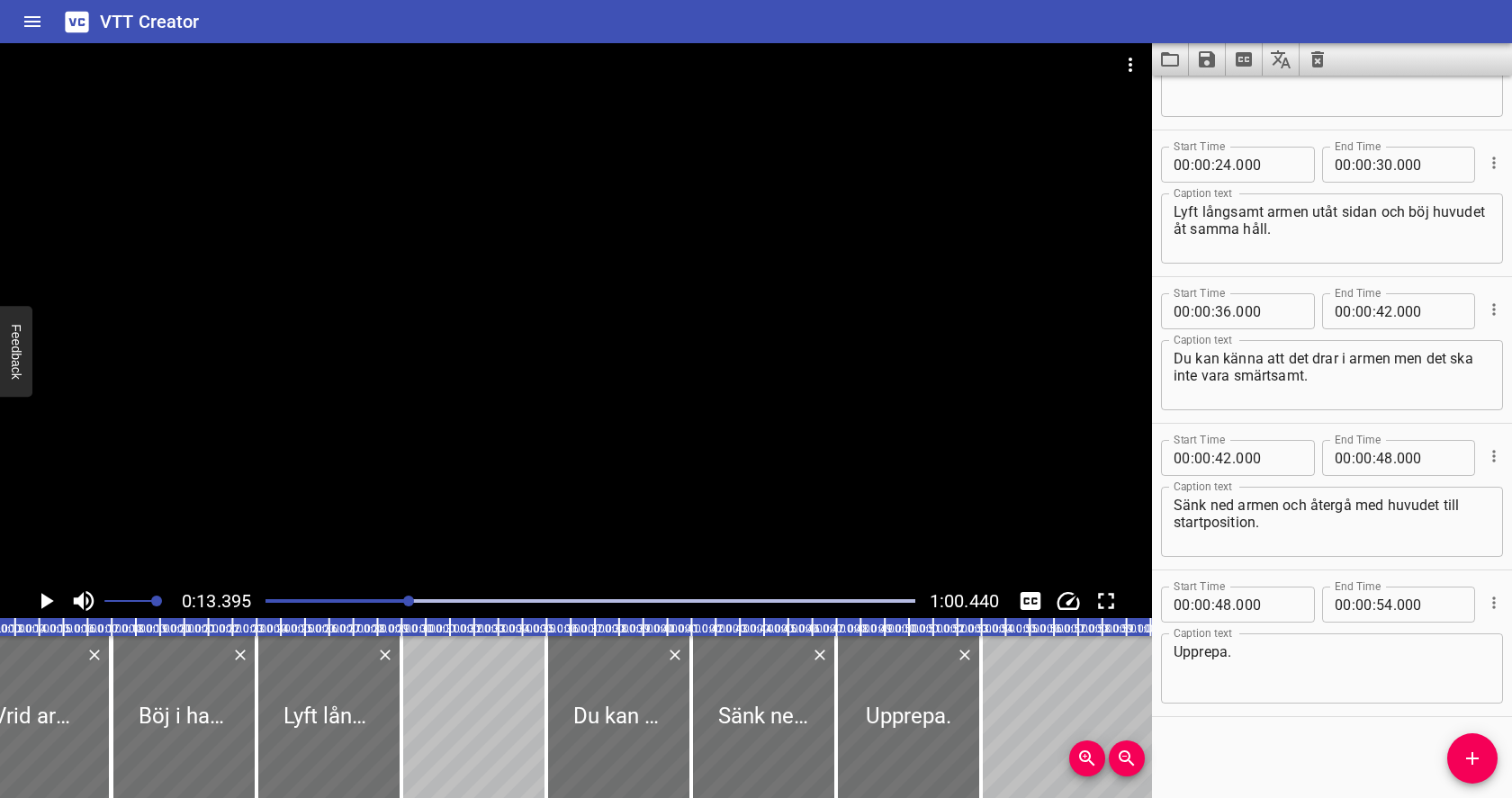
click at [450, 600] on div "Play progress" at bounding box center [590, 601] width 650 height 4
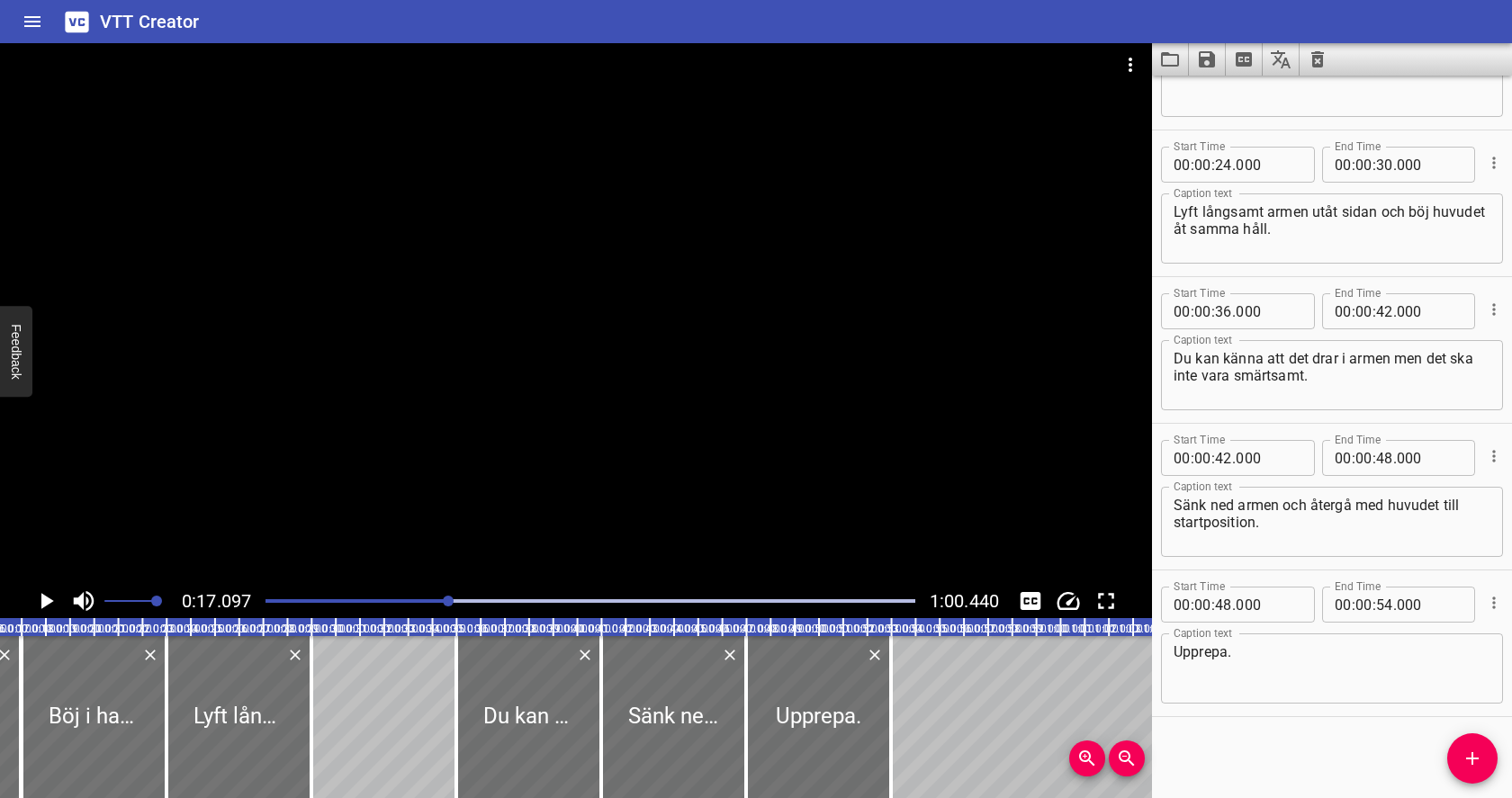
click at [42, 602] on icon "Play/Pause" at bounding box center [48, 601] width 13 height 16
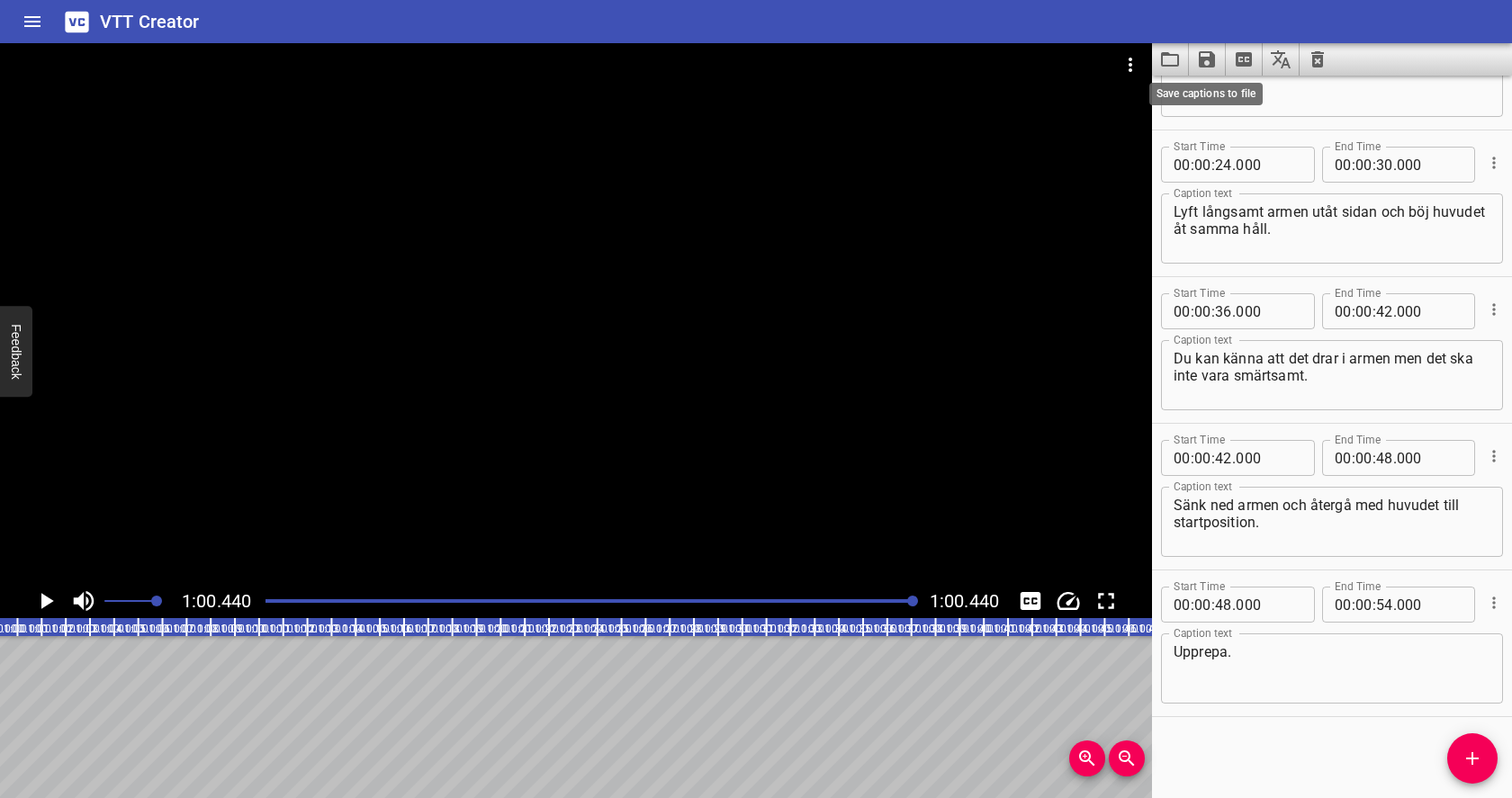
scroll to position [0, 1459]
click at [1209, 61] on icon "Save captions to file" at bounding box center [1206, 60] width 16 height 16
click at [1221, 99] on li "Save to VTT file" at bounding box center [1254, 99] width 132 height 33
click at [1211, 63] on icon "Save captions to file" at bounding box center [1206, 60] width 16 height 16
click at [1220, 98] on li "Save to VTT file" at bounding box center [1254, 99] width 132 height 33
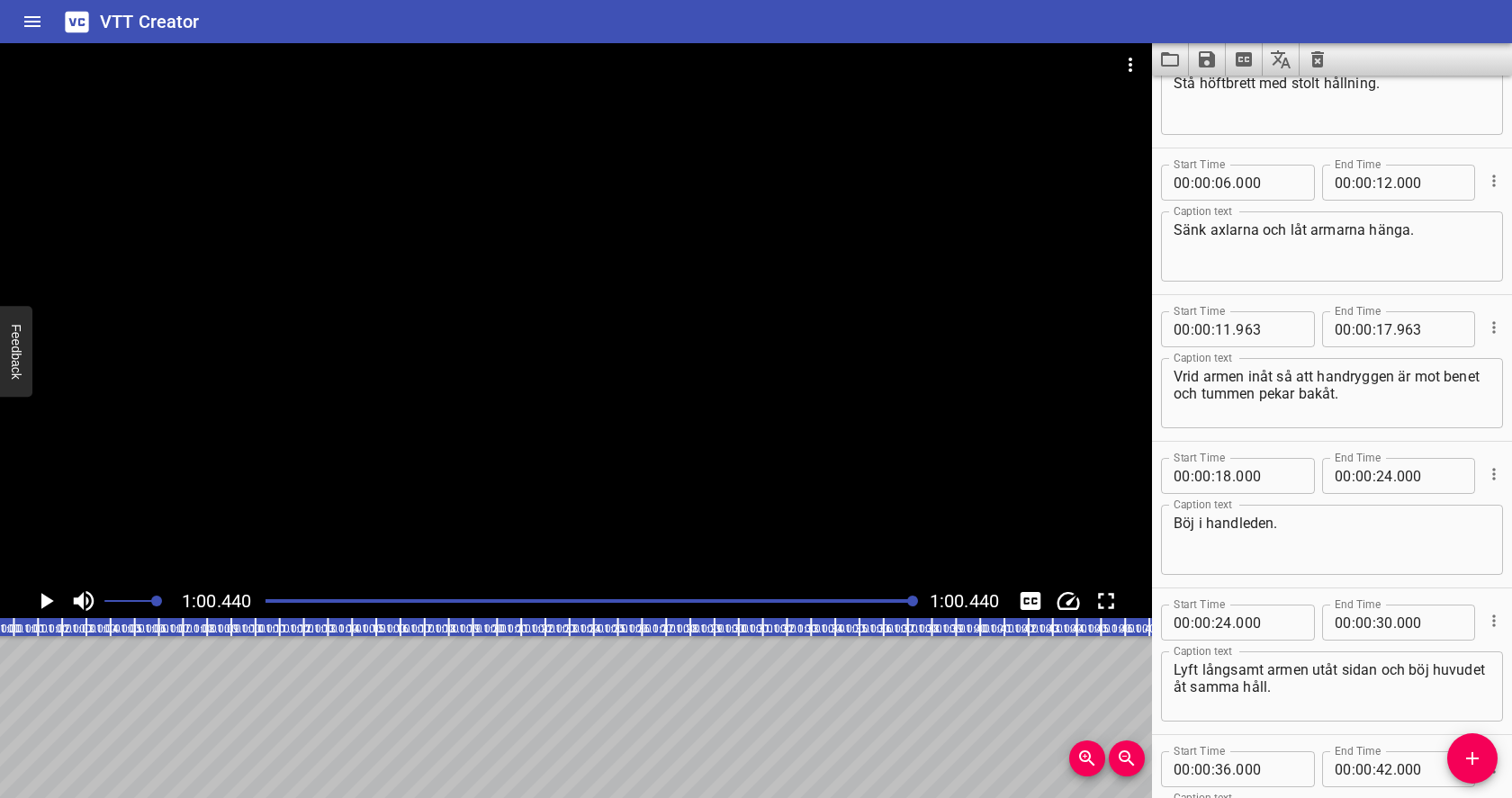
scroll to position [0, 0]
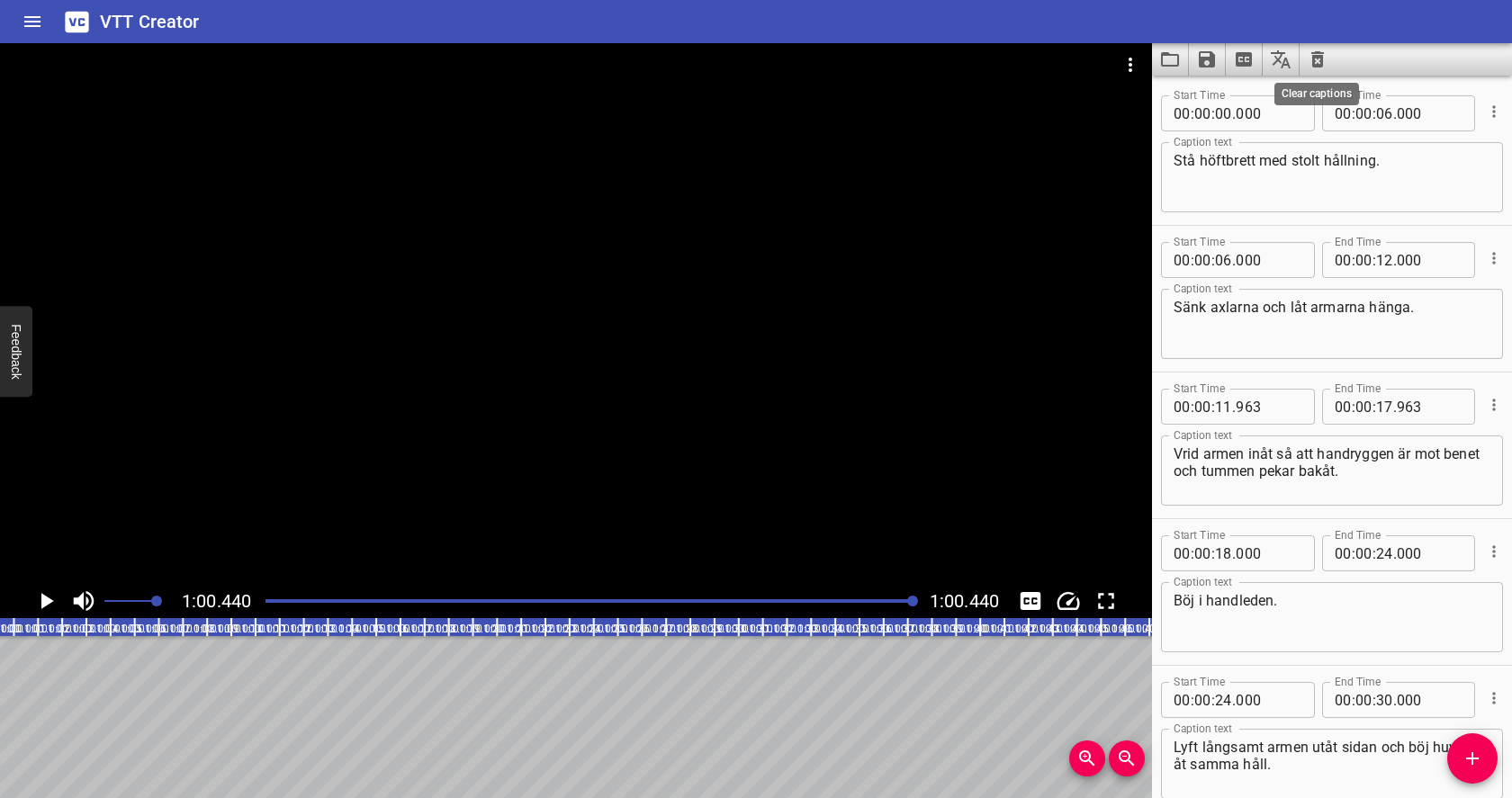
click at [1318, 59] on icon "Clear captions" at bounding box center [1317, 60] width 13 height 16
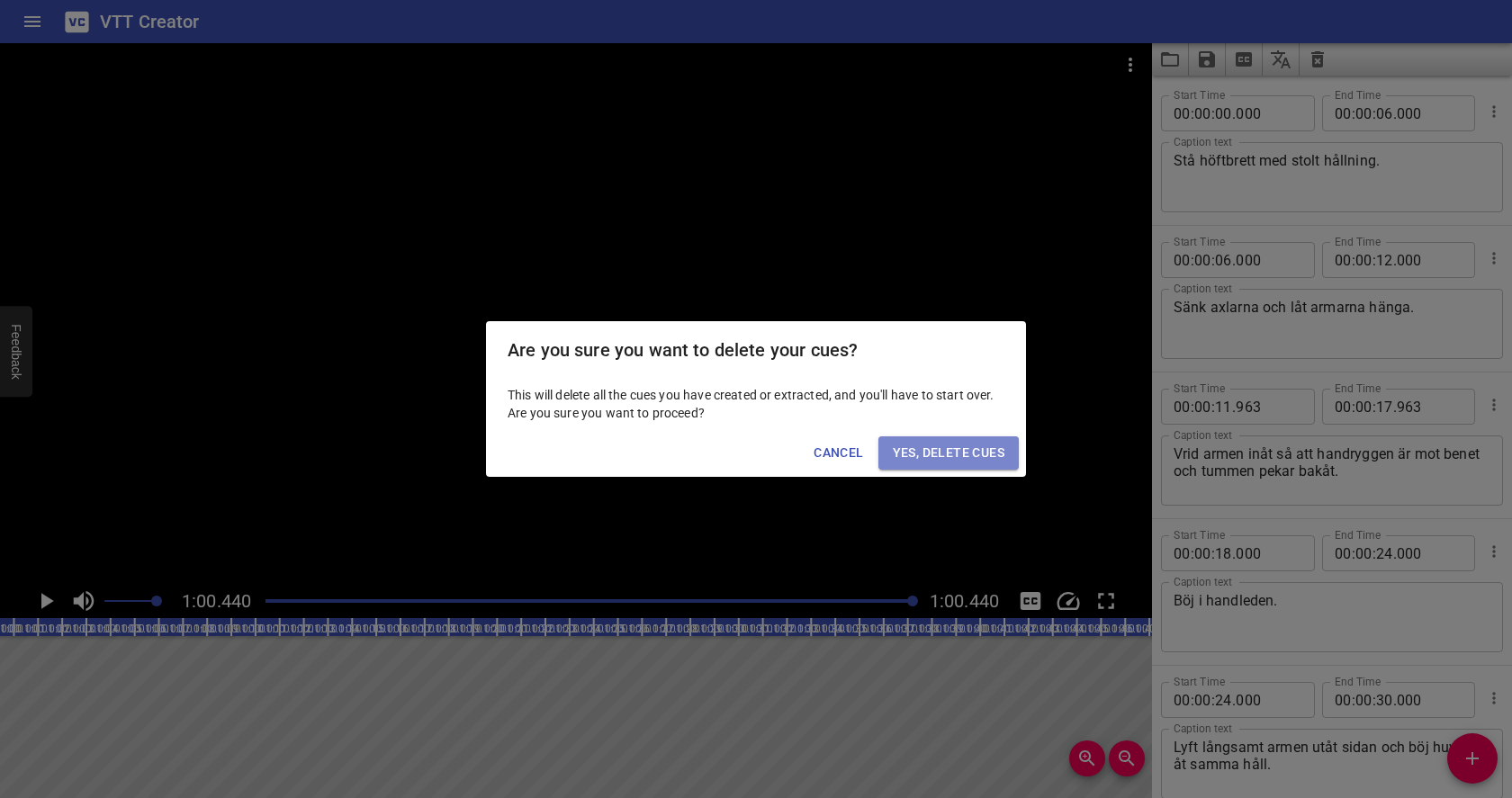
click at [978, 452] on span "Yes, Delete Cues" at bounding box center [949, 453] width 111 height 23
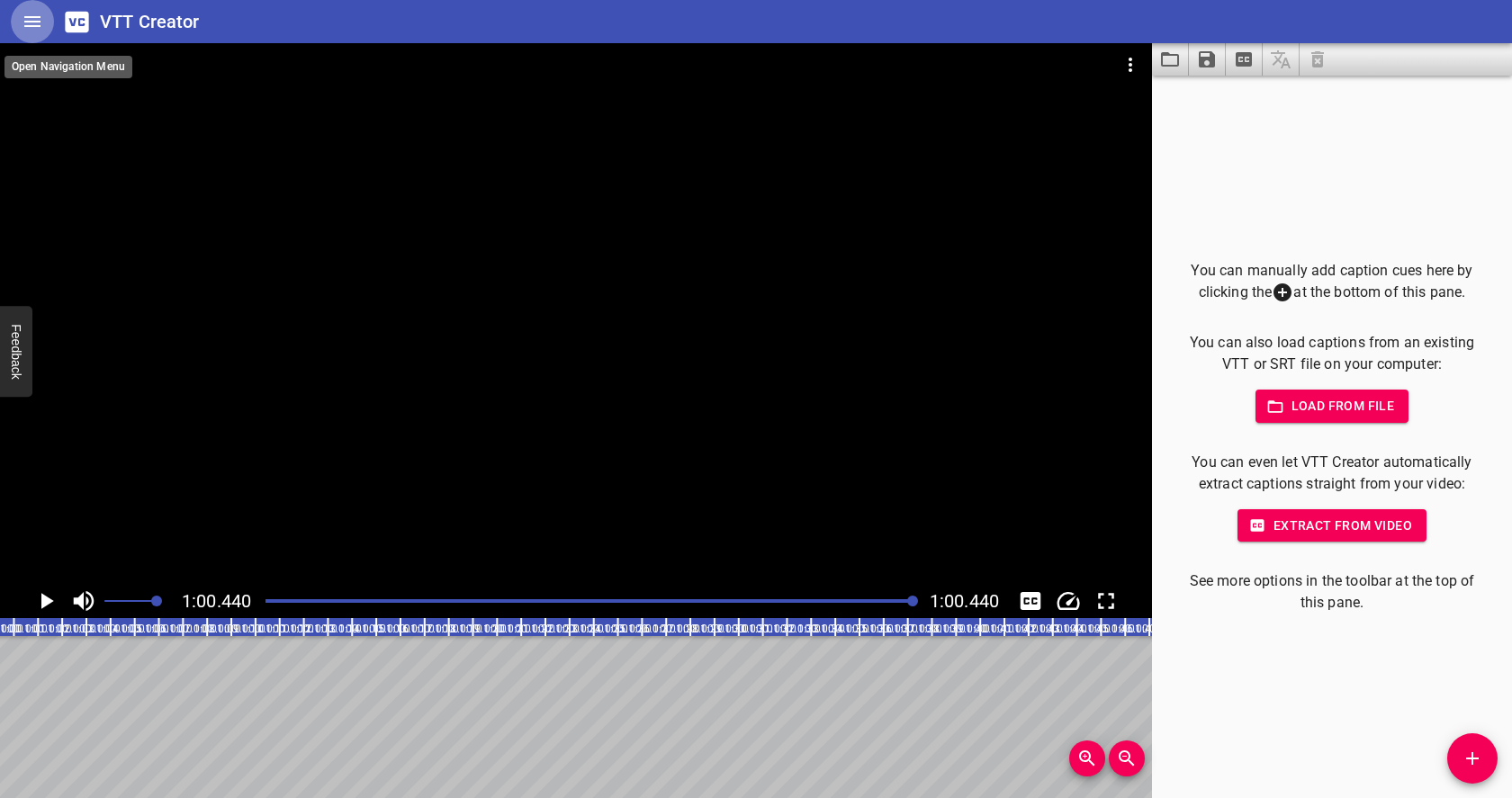
click at [31, 14] on icon "Home" at bounding box center [33, 22] width 22 height 22
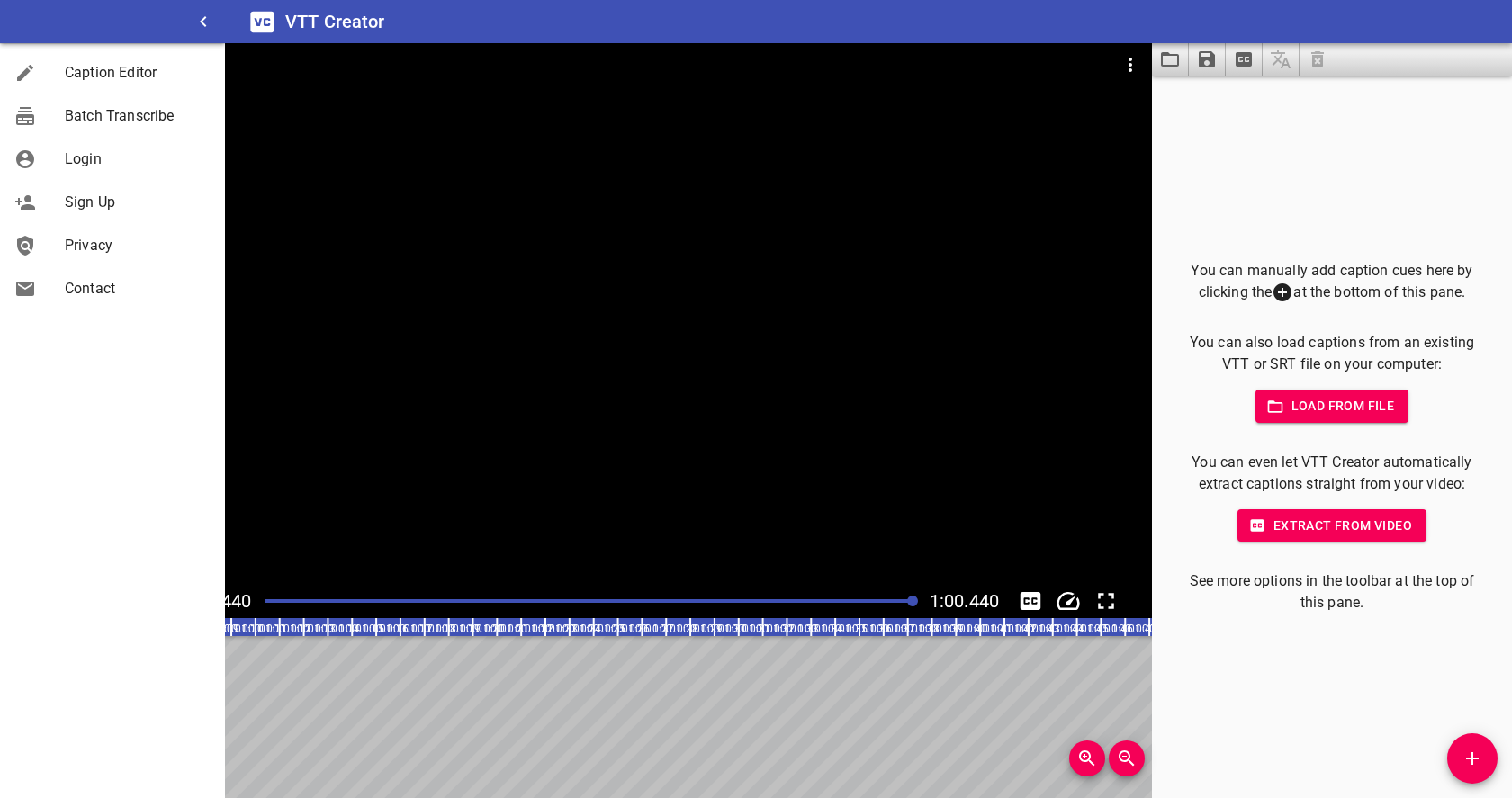
click at [531, 161] on div at bounding box center [575, 312] width 1152 height 540
click at [417, 526] on div at bounding box center [575, 312] width 1152 height 540
click at [1145, 184] on div at bounding box center [575, 312] width 1152 height 540
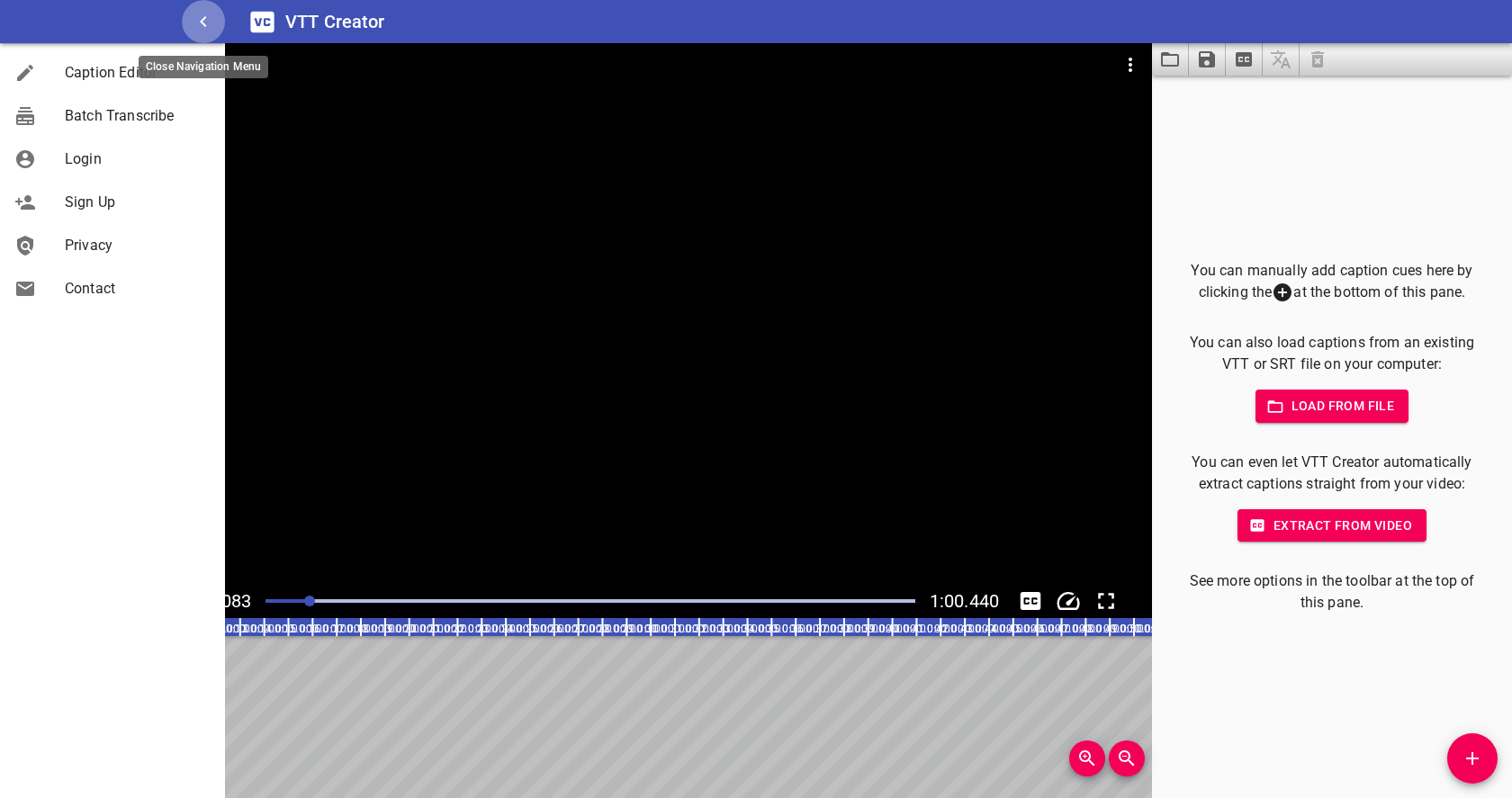
click at [206, 29] on icon "button" at bounding box center [203, 22] width 22 height 22
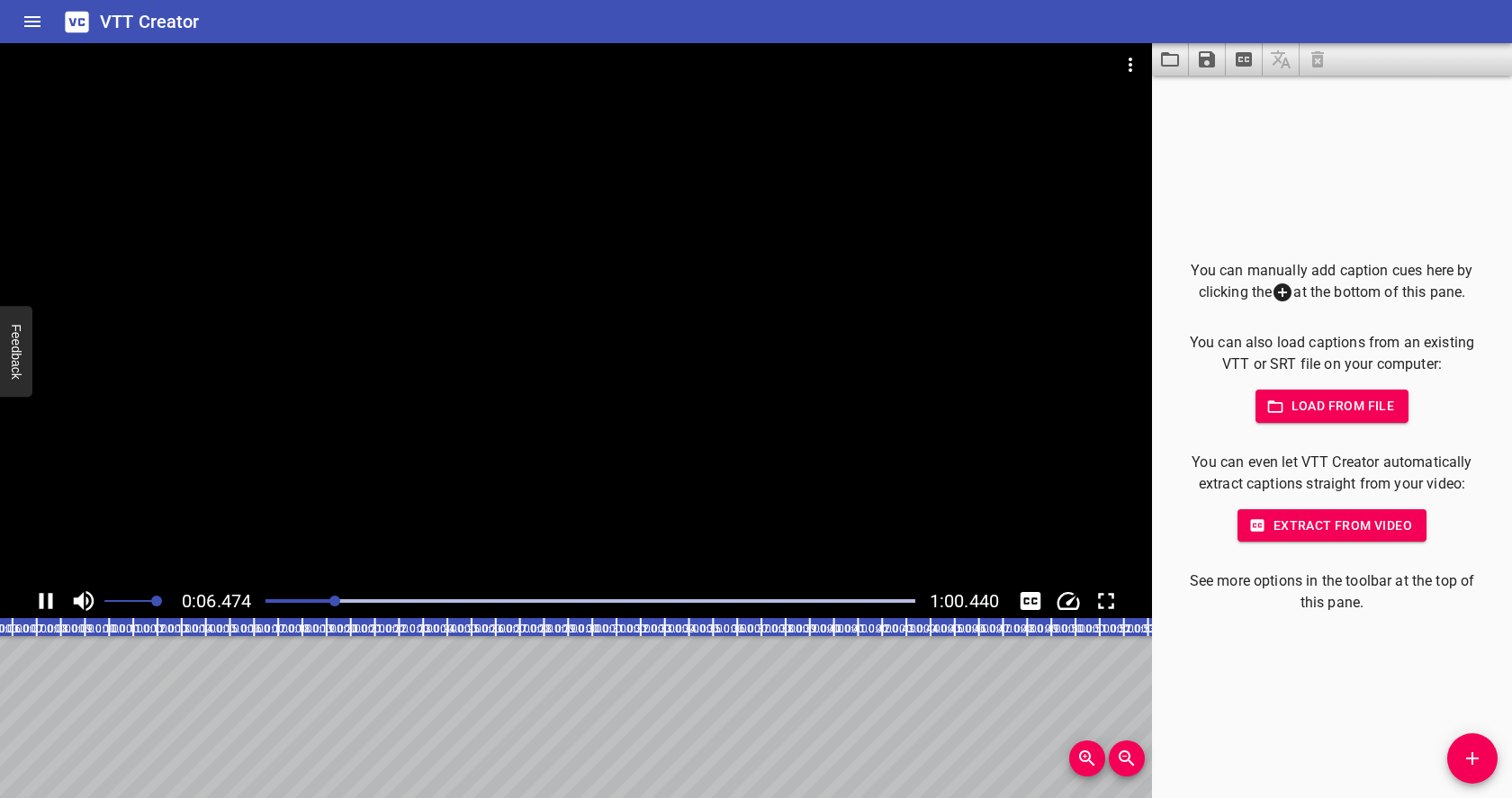
click at [46, 602] on icon "Play/Pause" at bounding box center [46, 600] width 27 height 27
click at [1131, 64] on icon "Video Options" at bounding box center [1131, 65] width 4 height 14
click at [1131, 71] on li "Select New Video File..." at bounding box center [1198, 67] width 179 height 33
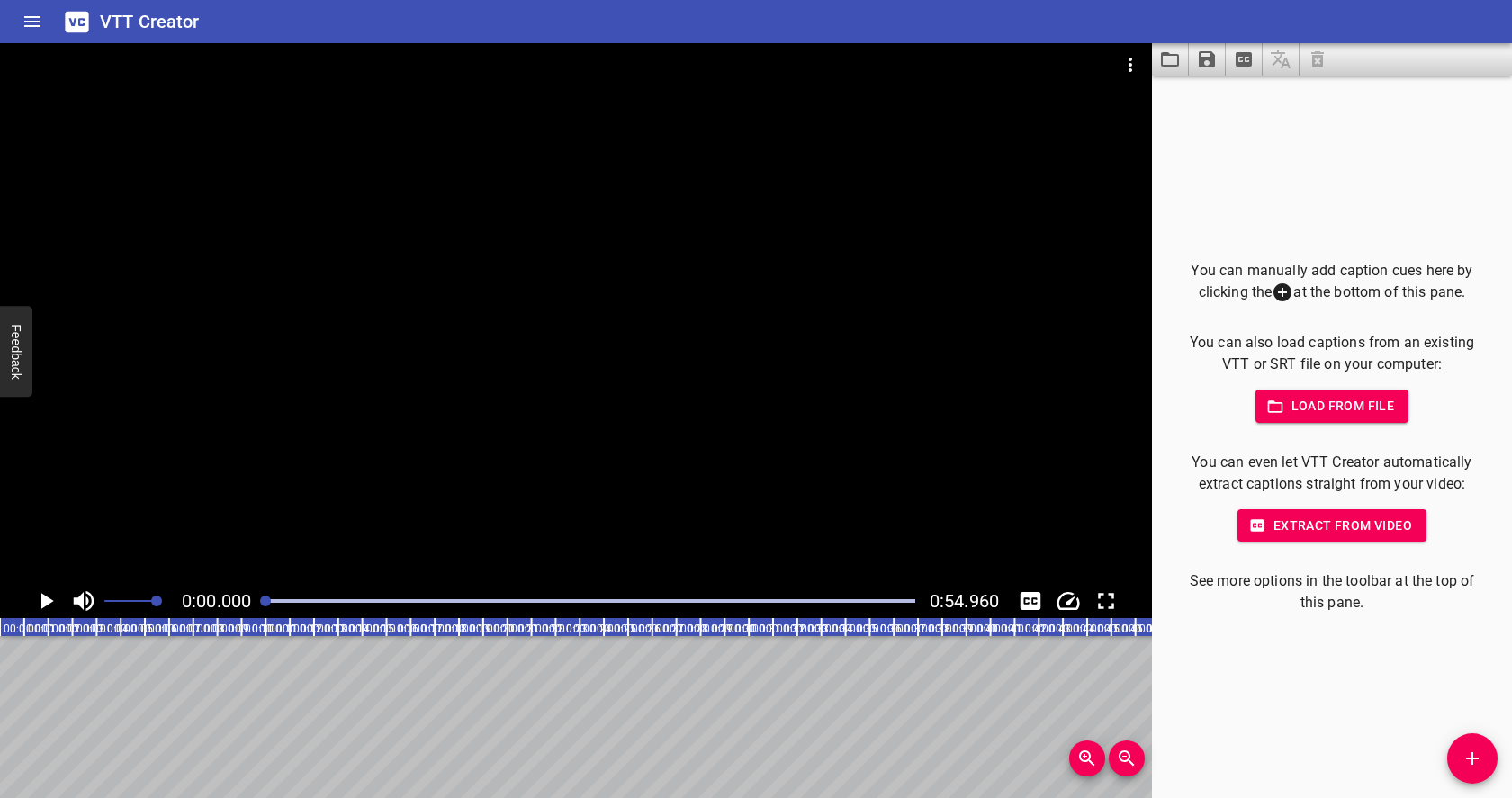
click at [1344, 408] on span "Load from file" at bounding box center [1333, 406] width 125 height 23
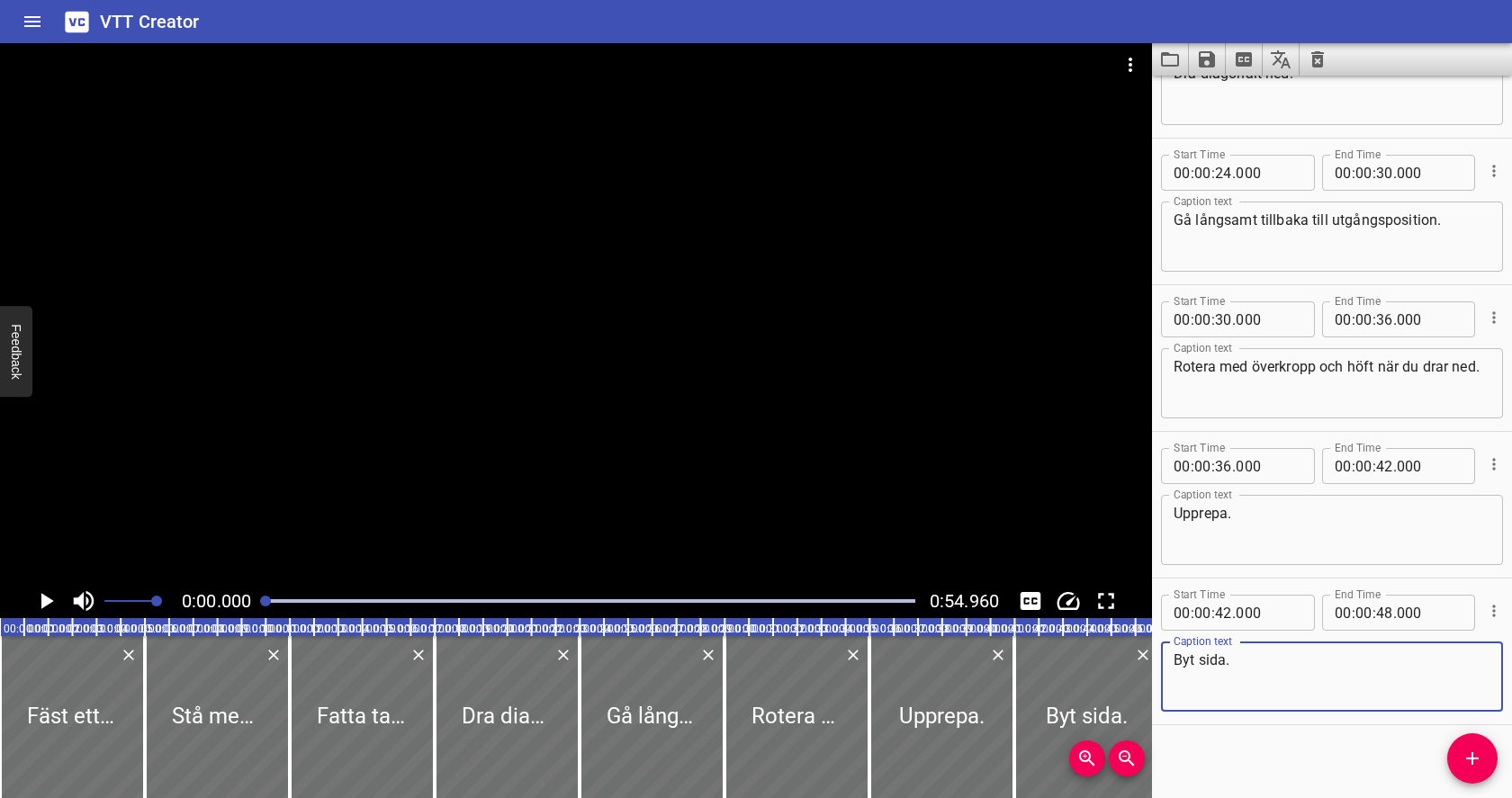
scroll to position [535, 0]
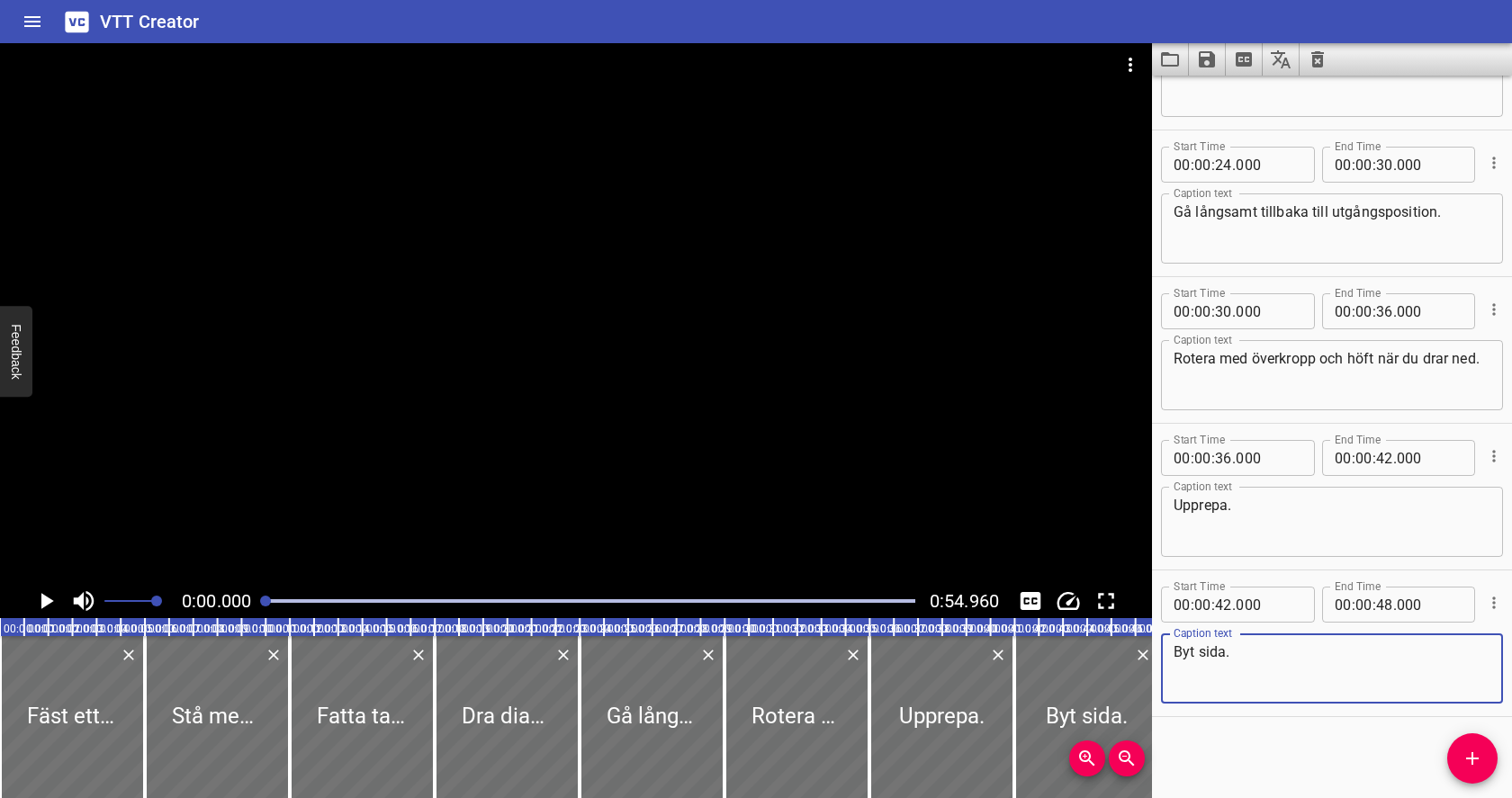
click at [50, 595] on icon "Play/Pause" at bounding box center [46, 600] width 27 height 27
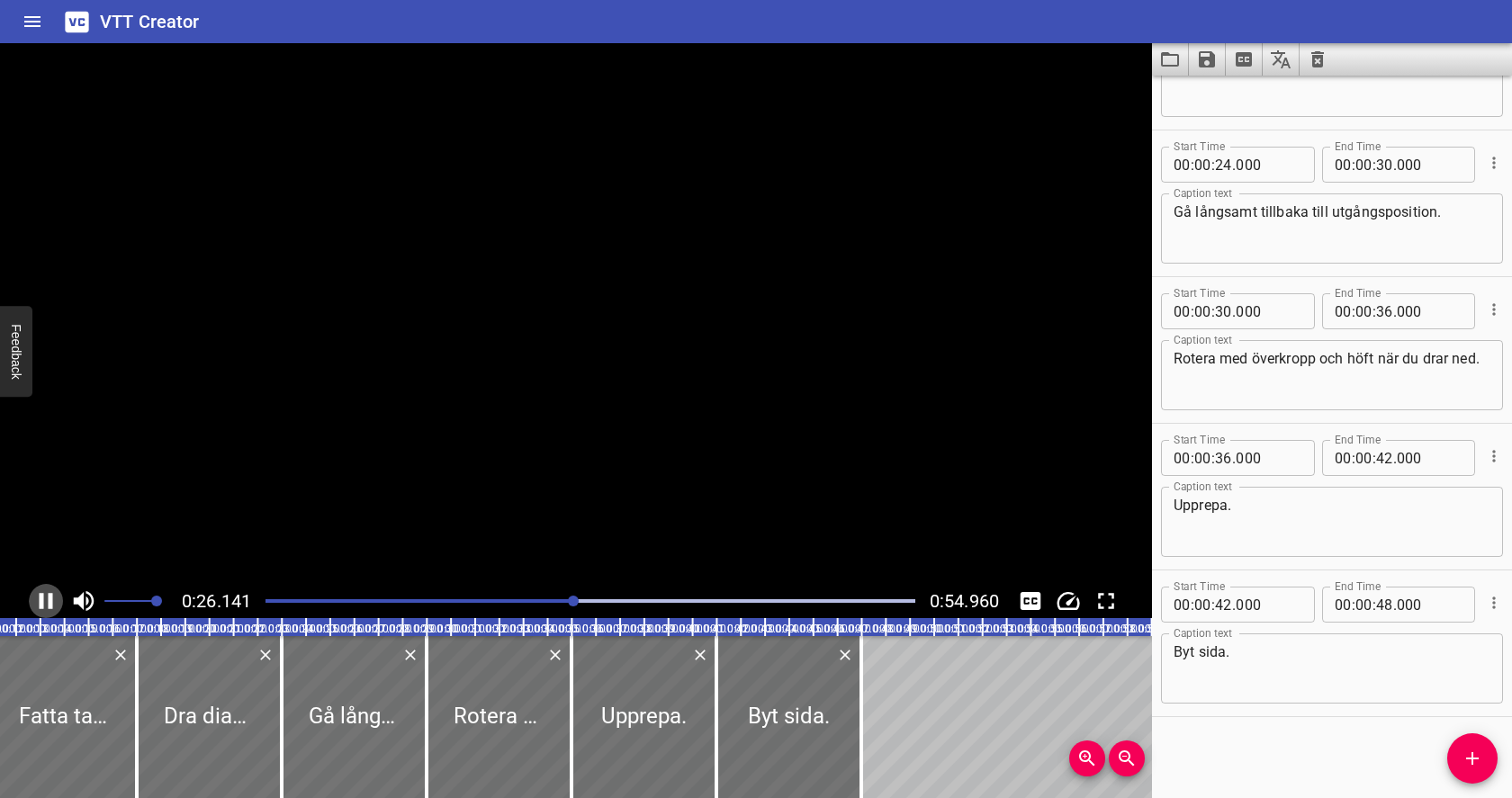
click at [49, 595] on icon "Play/Pause" at bounding box center [47, 601] width 14 height 16
click at [49, 595] on icon "Play/Pause" at bounding box center [46, 600] width 27 height 27
click at [49, 595] on icon "Play/Pause" at bounding box center [47, 601] width 14 height 16
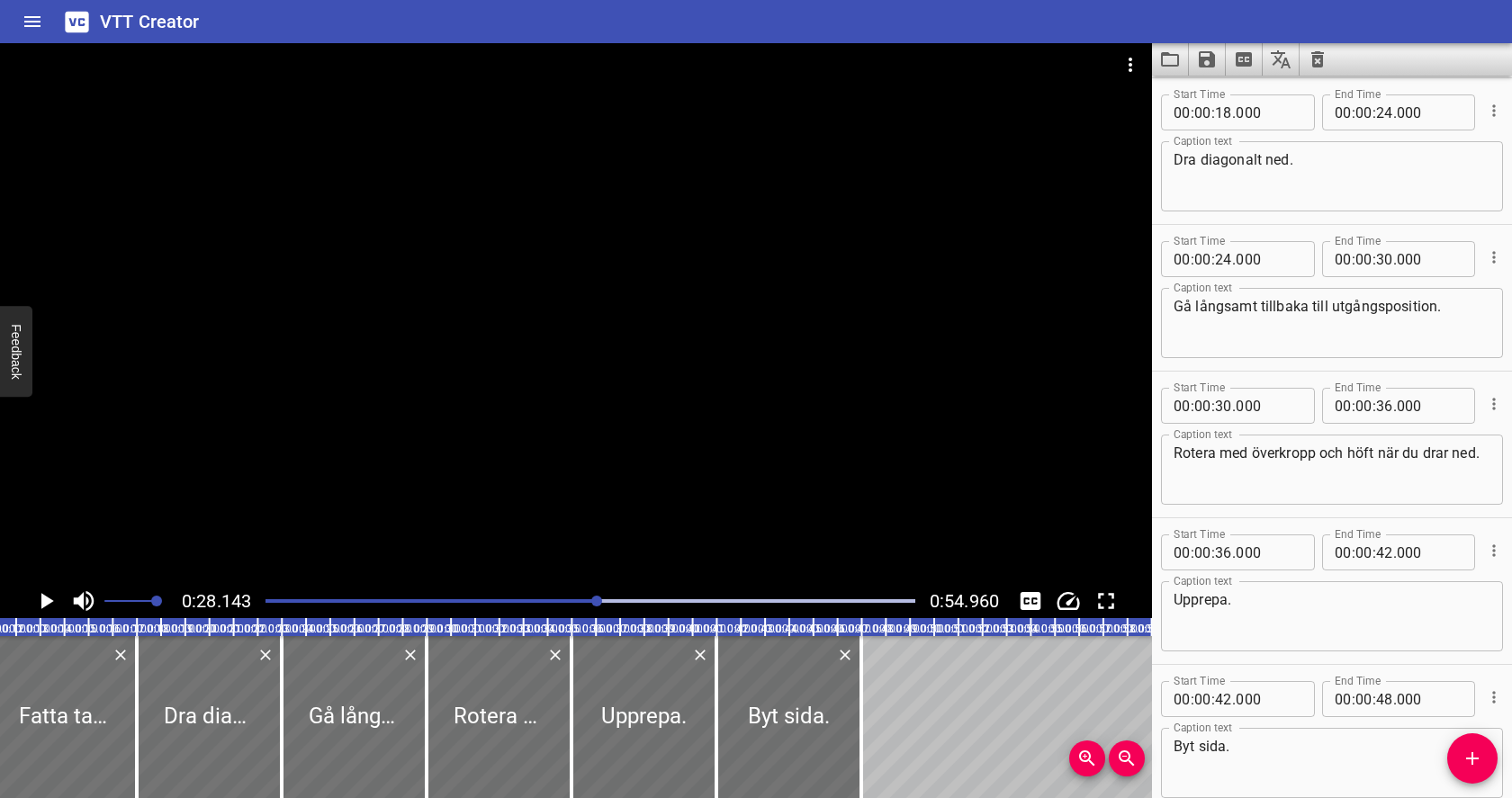
scroll to position [439, 0]
click at [1228, 262] on input "number" at bounding box center [1222, 261] width 17 height 36
type input "28"
type input "000"
click at [1390, 259] on input "number" at bounding box center [1384, 261] width 17 height 36
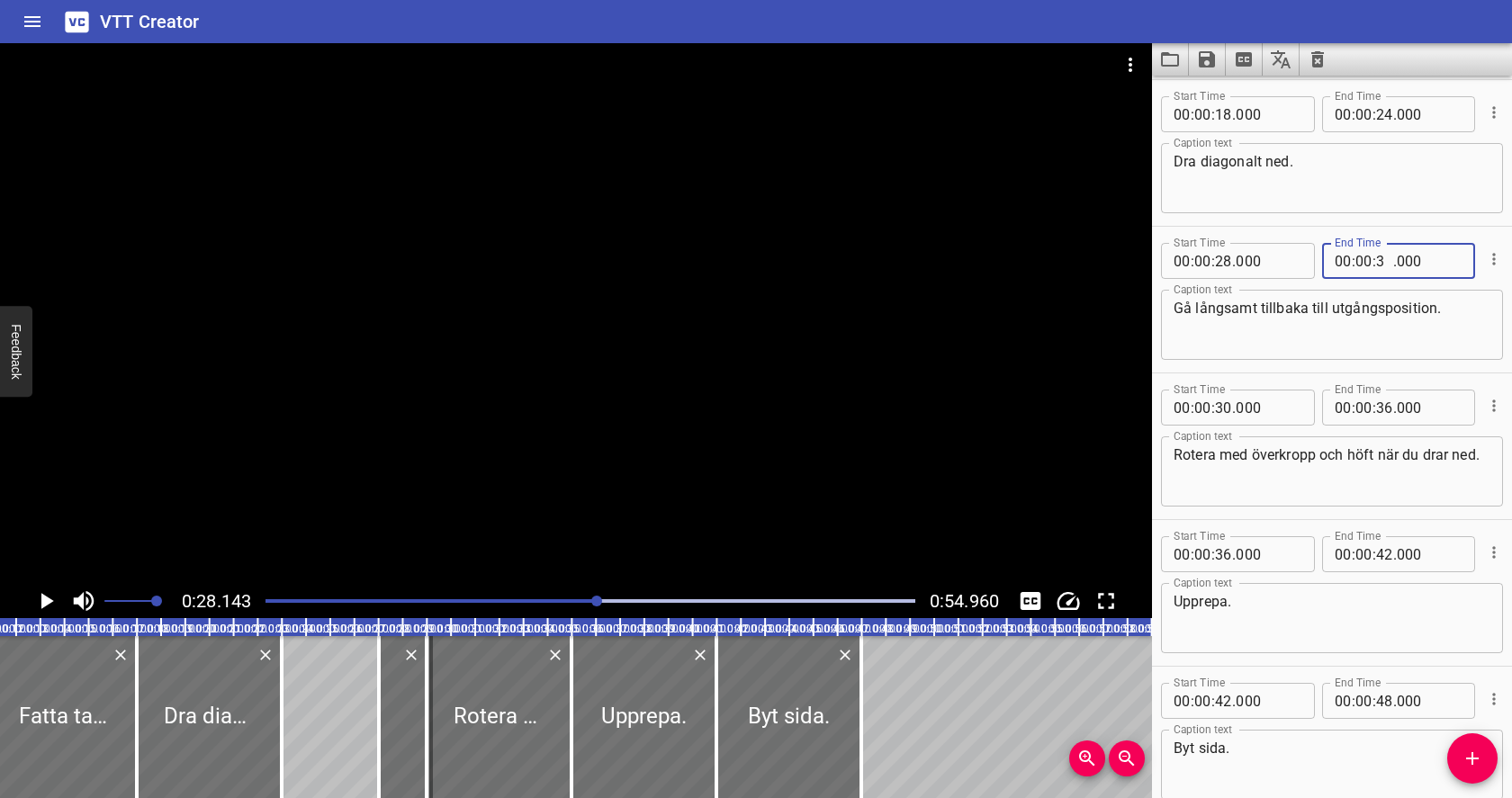
type input "38"
type input "000"
click at [1219, 409] on input "number" at bounding box center [1222, 407] width 17 height 36
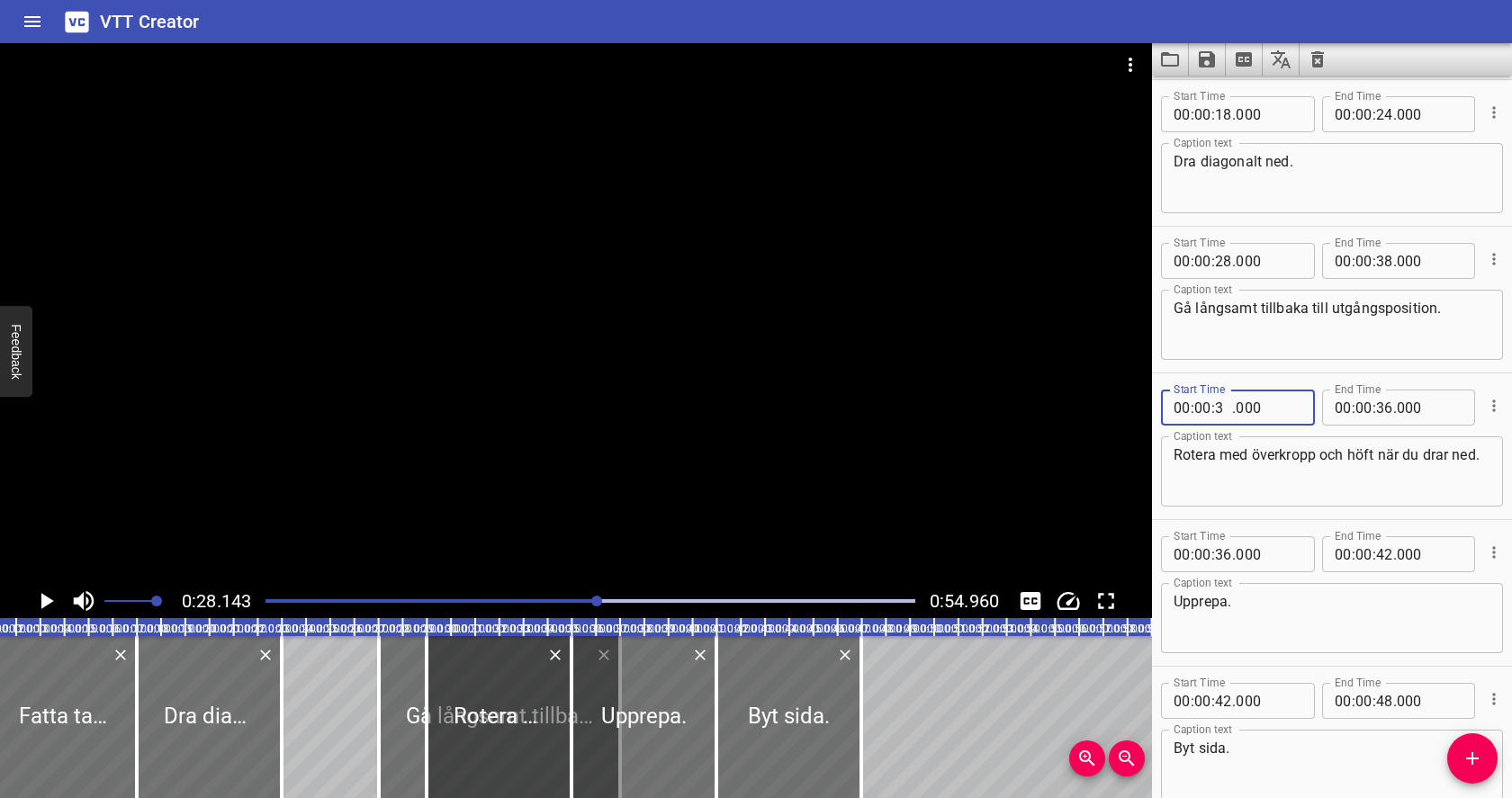
type input "38"
type input "000"
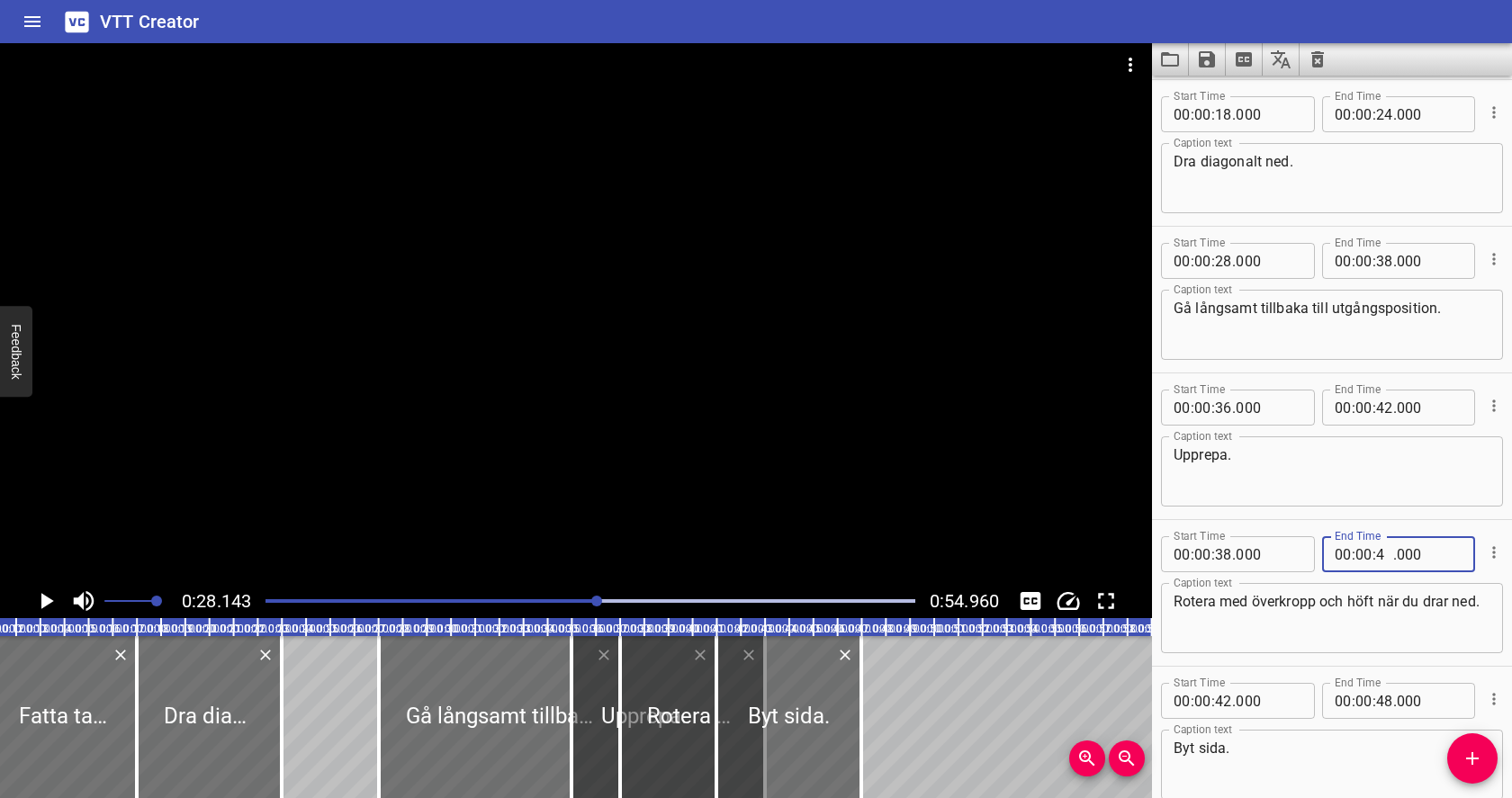
type input "48"
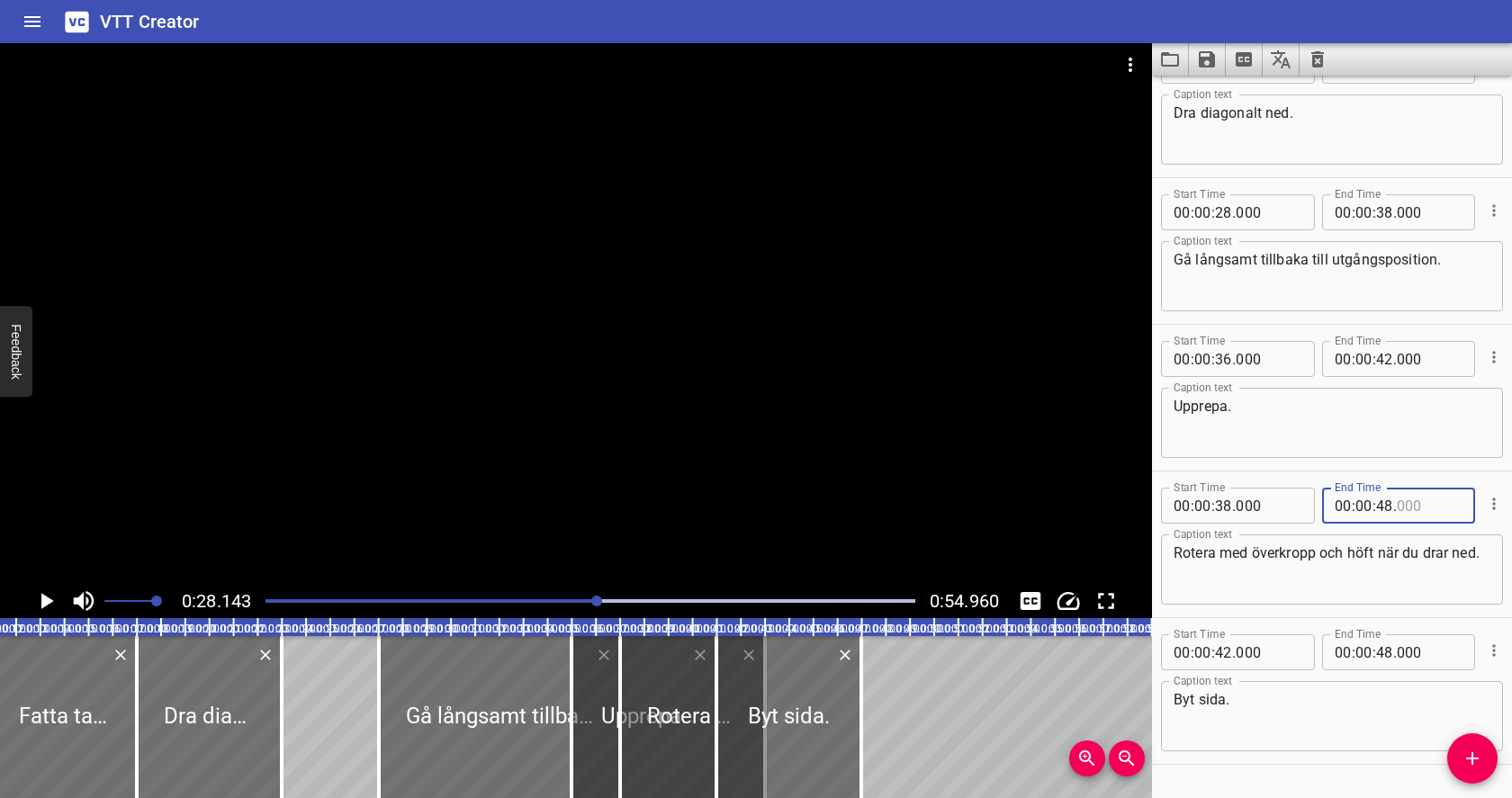
scroll to position [505, 0]
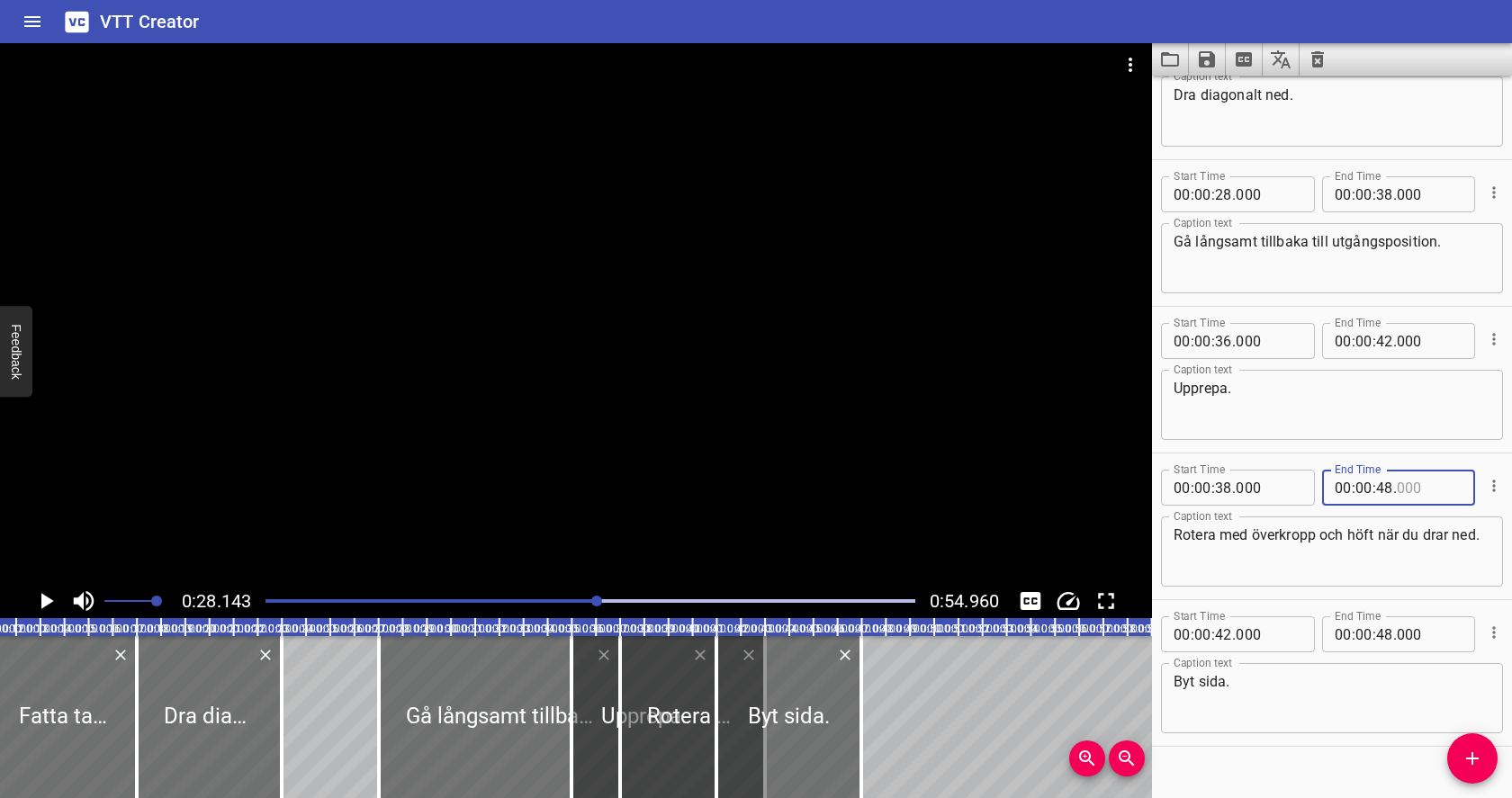
type input "000"
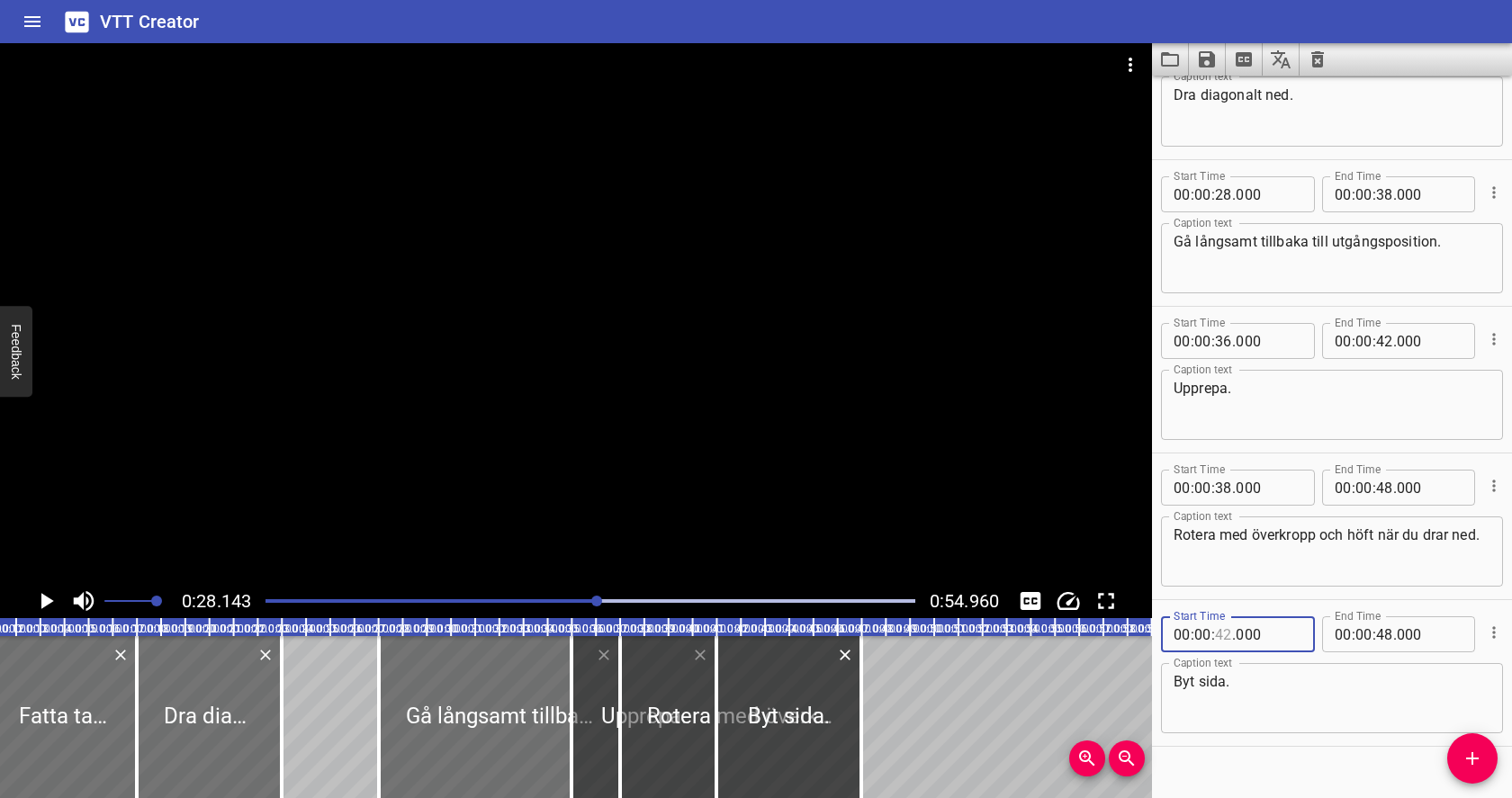
click at [1225, 631] on input "number" at bounding box center [1222, 634] width 17 height 36
type input "48"
type input "000"
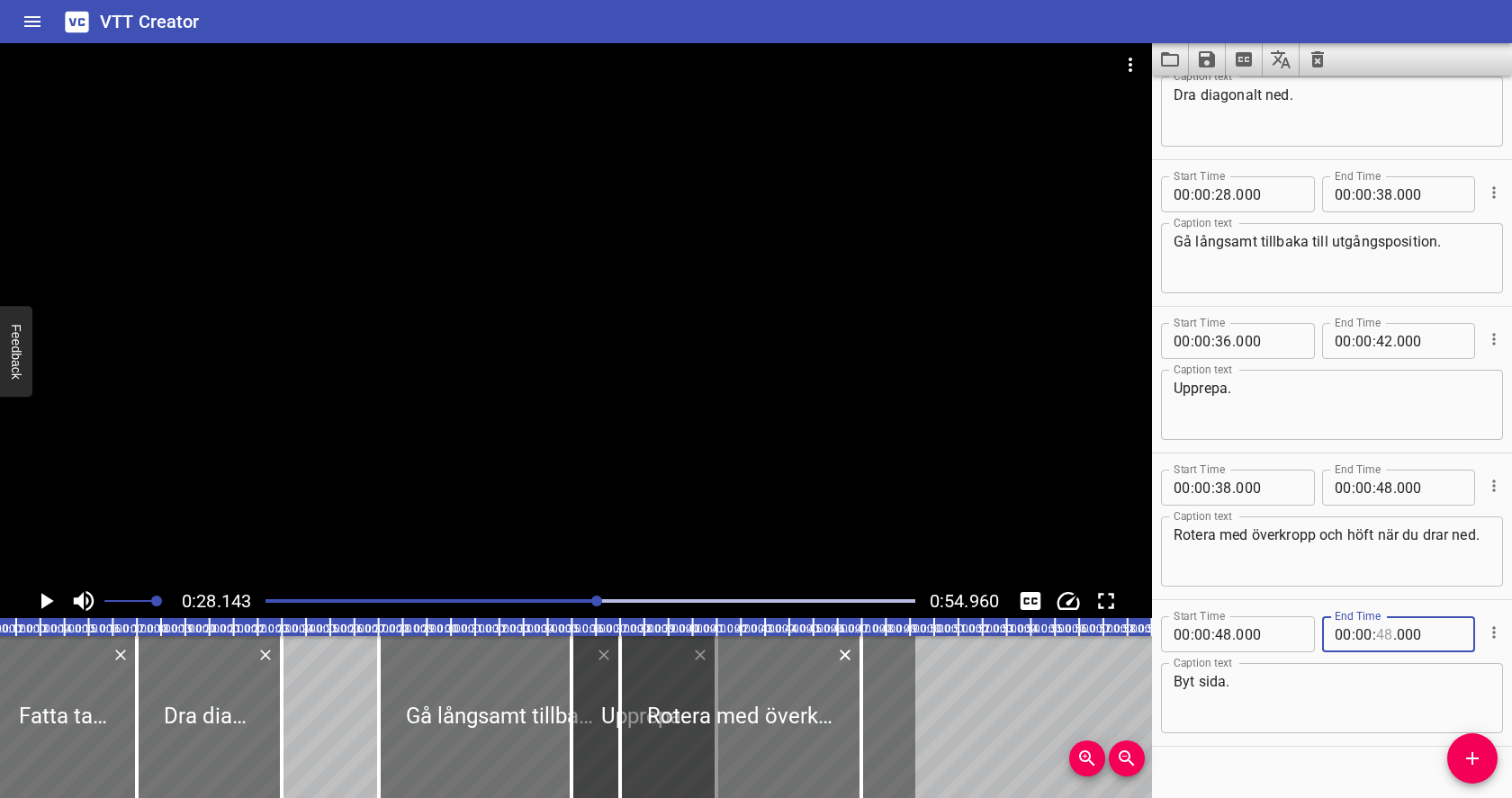
click at [1382, 633] on input "number" at bounding box center [1384, 634] width 17 height 36
type input "58"
type input "000"
click at [478, 599] on div "Play progress" at bounding box center [273, 601] width 650 height 4
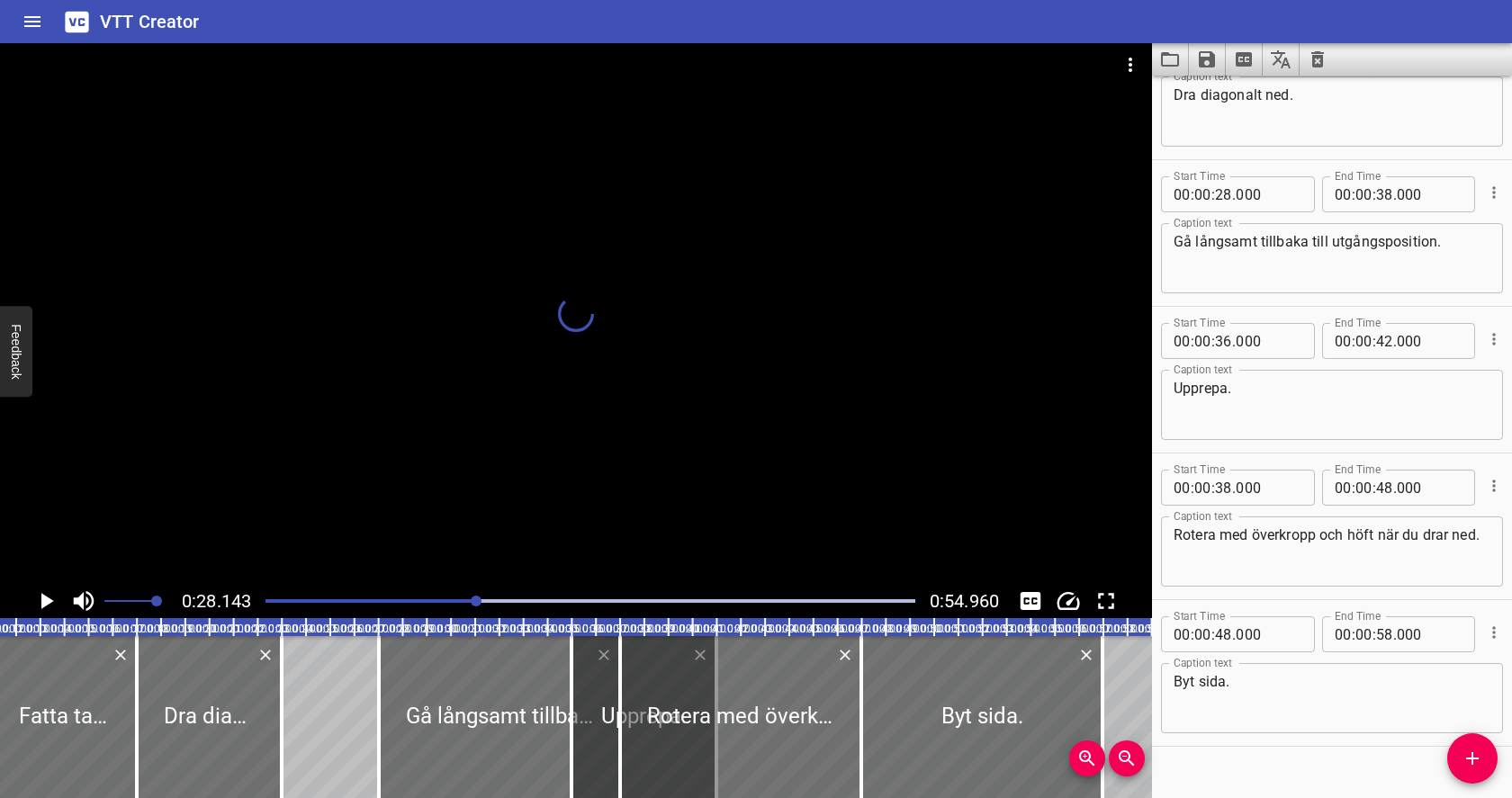
scroll to position [535, 0]
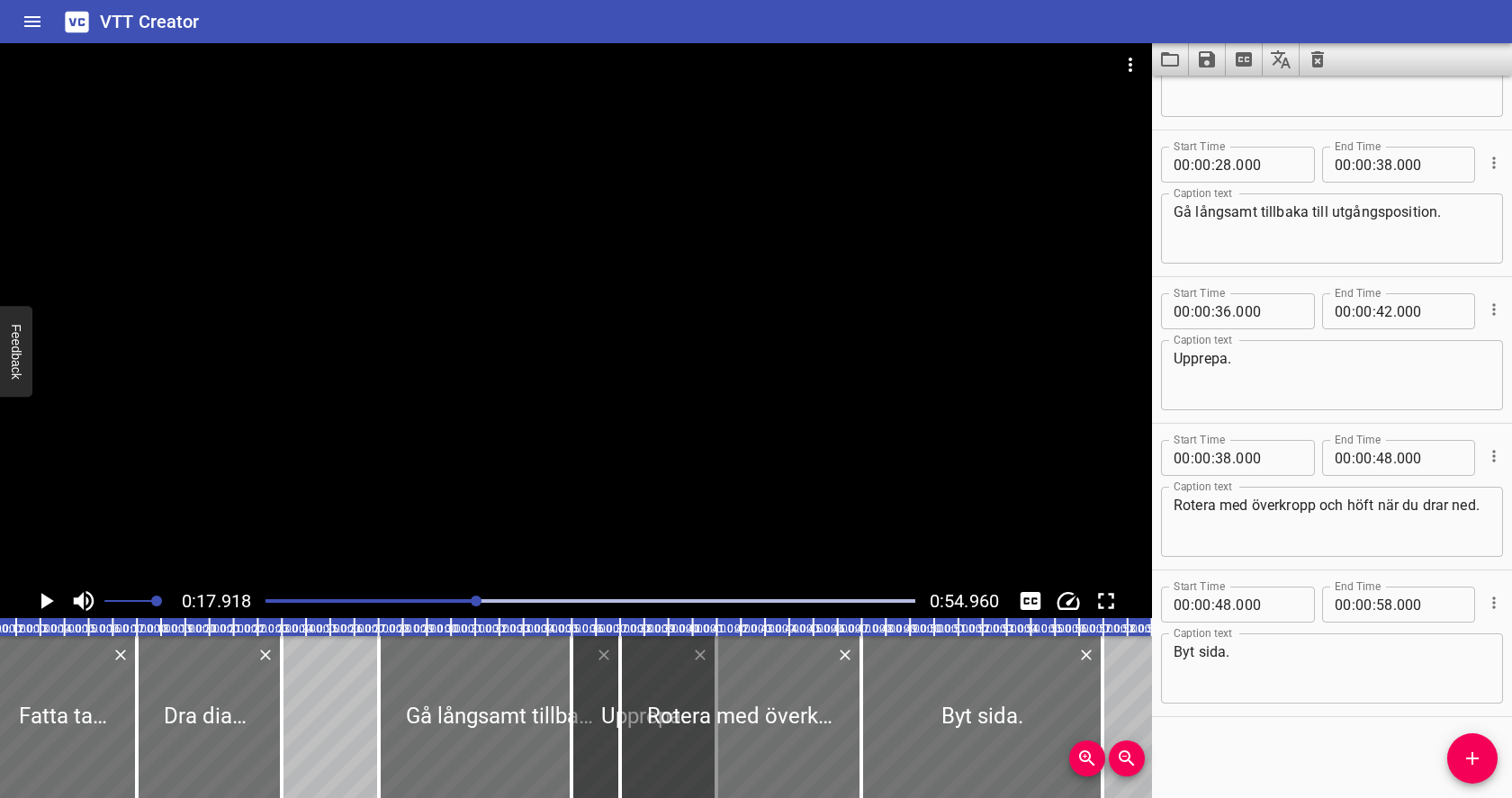
click at [43, 594] on icon "Play/Pause" at bounding box center [46, 600] width 27 height 27
click at [42, 596] on icon "Play/Pause" at bounding box center [47, 601] width 14 height 16
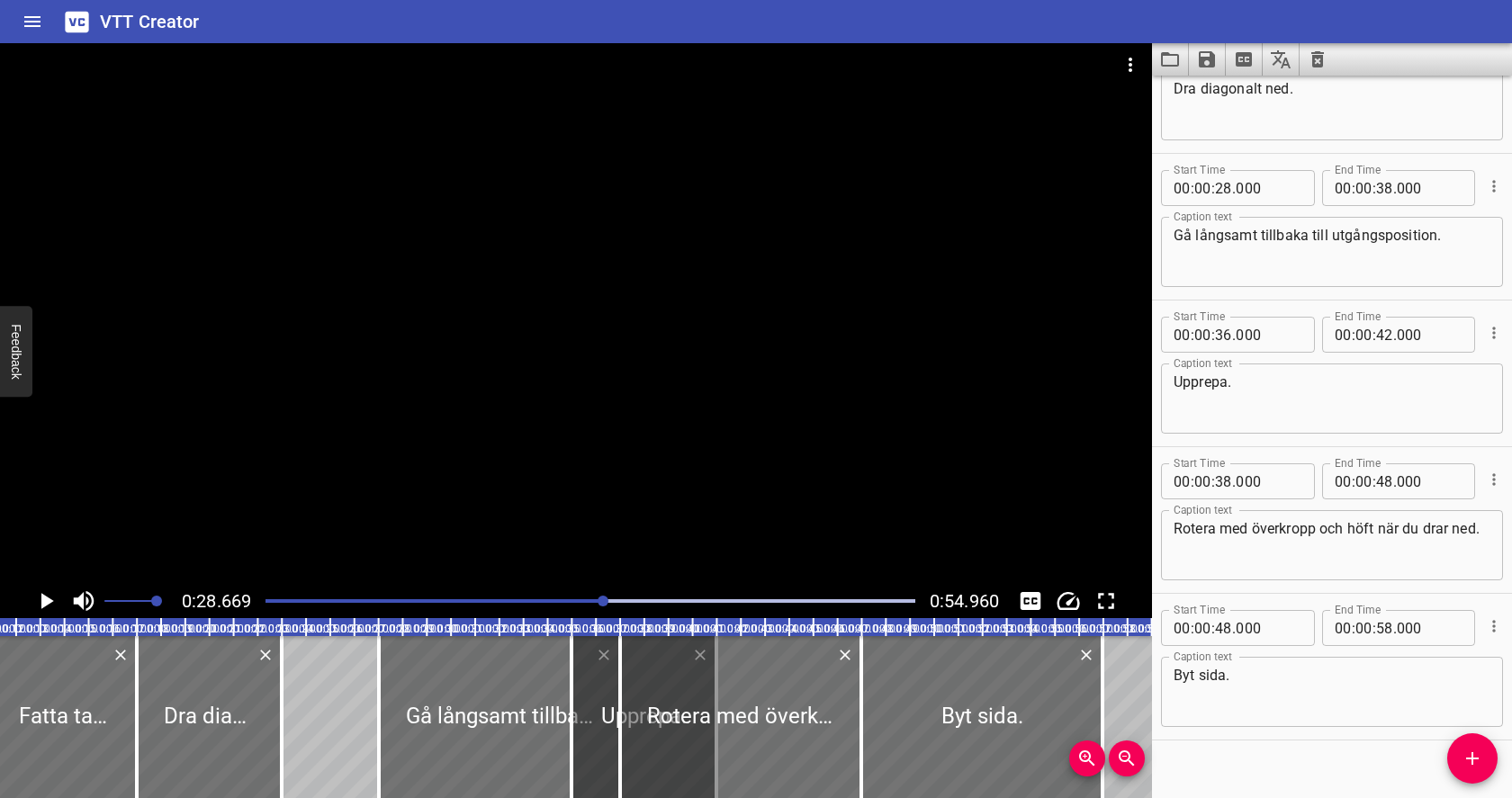
scroll to position [511, 0]
click at [1218, 192] on input "number" at bounding box center [1222, 189] width 17 height 36
type input "24"
type input "000"
click at [1383, 189] on input "number" at bounding box center [1384, 189] width 17 height 36
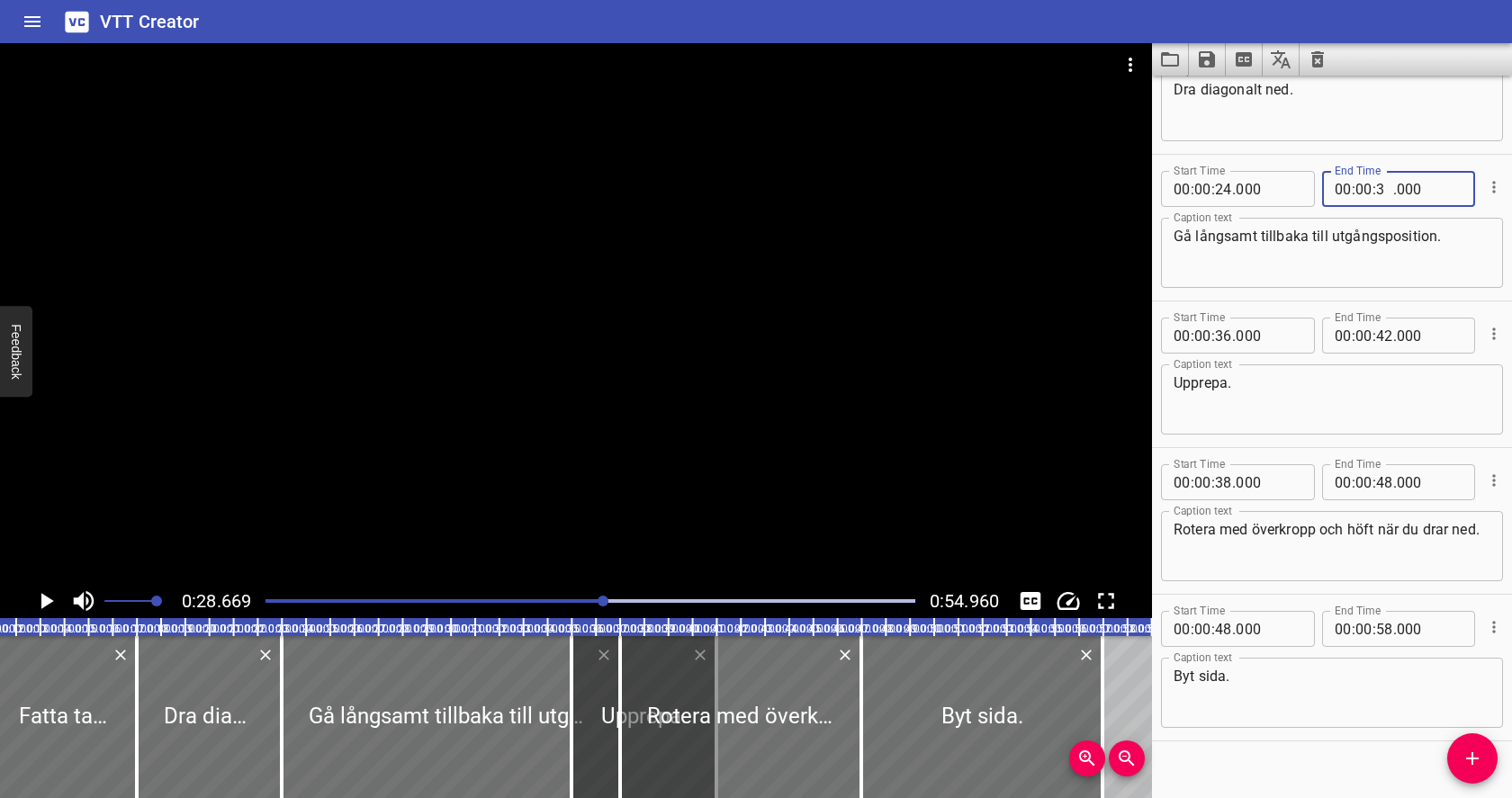
type input "34"
type input "000"
click at [484, 603] on div at bounding box center [590, 600] width 671 height 25
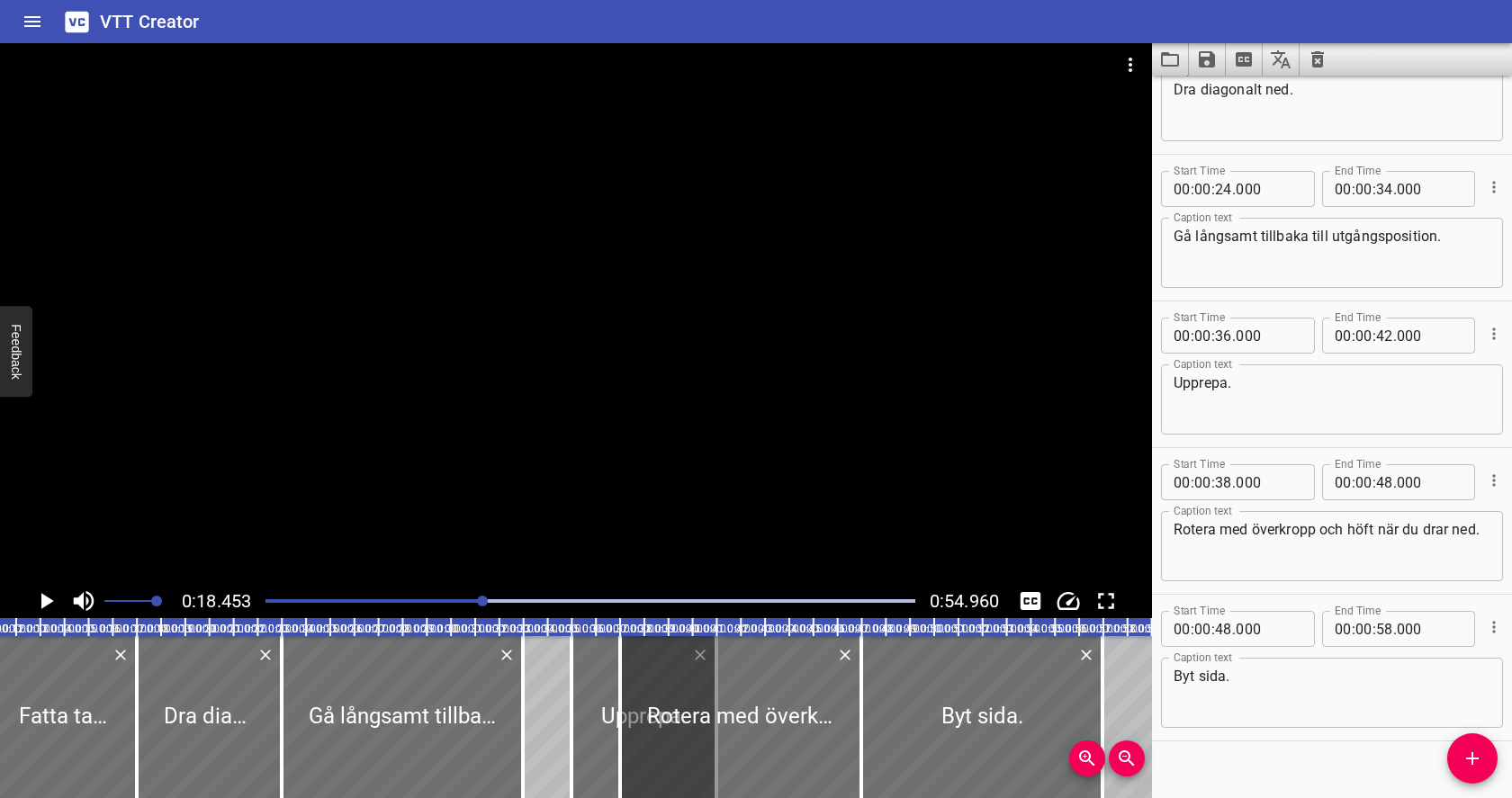
scroll to position [535, 0]
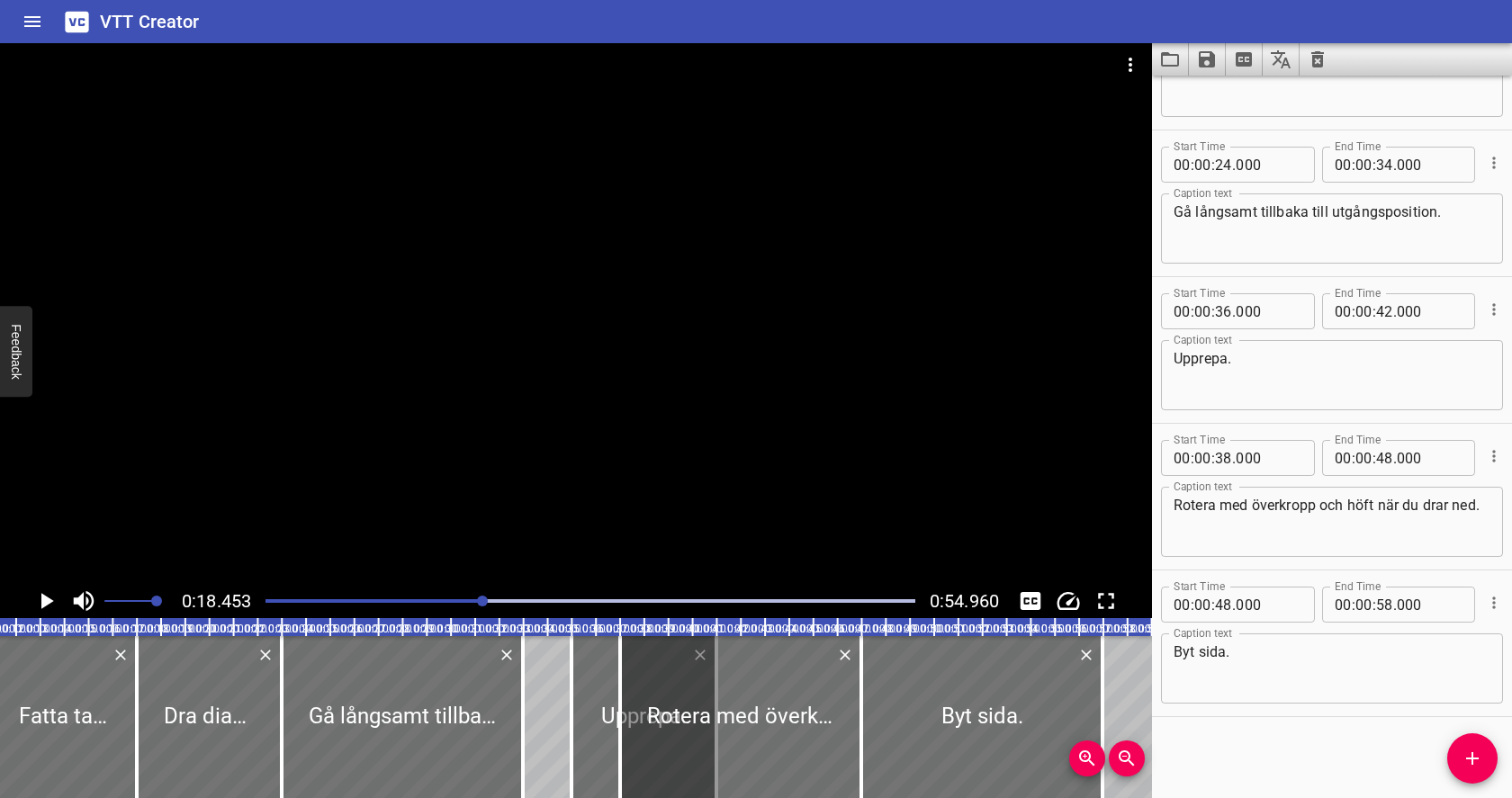
click at [48, 603] on icon "Play/Pause" at bounding box center [48, 601] width 13 height 16
click at [48, 604] on icon "Play/Pause" at bounding box center [47, 601] width 14 height 16
click at [52, 600] on icon "Play/Pause" at bounding box center [48, 601] width 13 height 16
click at [290, 595] on div at bounding box center [590, 600] width 671 height 25
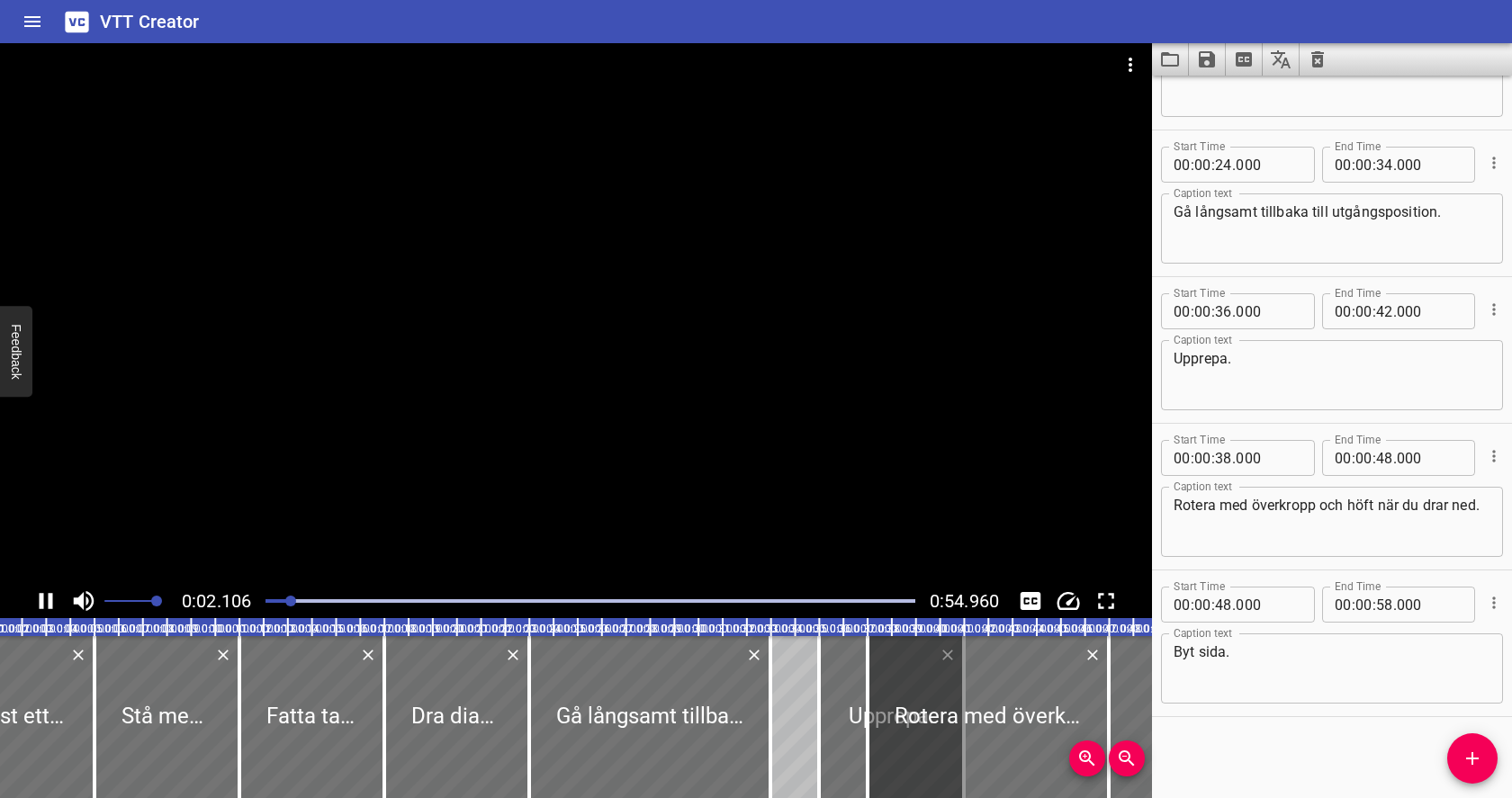
click at [345, 598] on div at bounding box center [590, 600] width 671 height 25
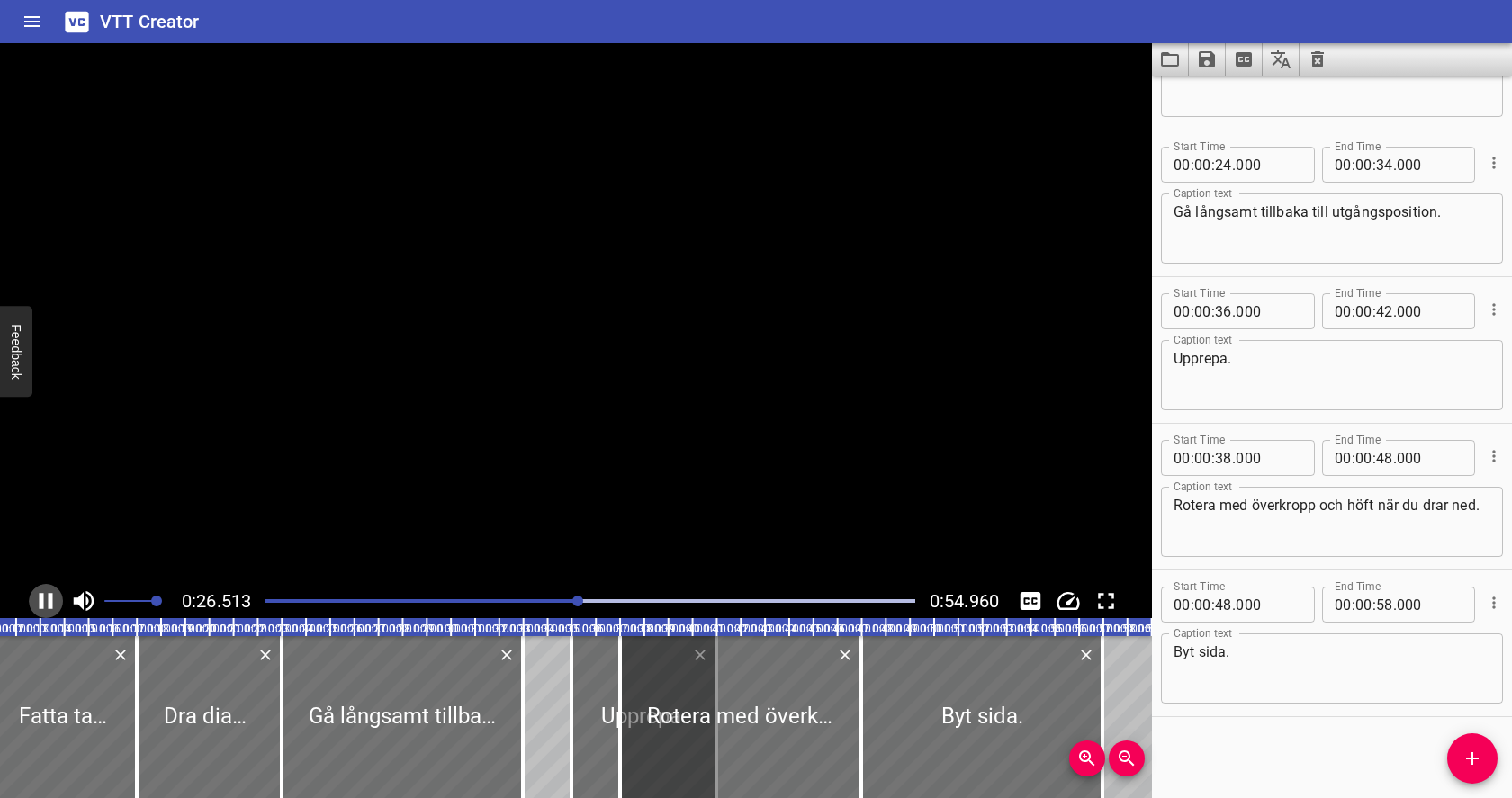
click at [49, 592] on icon "Play/Pause" at bounding box center [46, 600] width 27 height 27
click at [1221, 164] on input "number" at bounding box center [1222, 164] width 17 height 36
type input "27"
type input "000"
click at [43, 596] on icon "Play/Pause" at bounding box center [48, 601] width 13 height 16
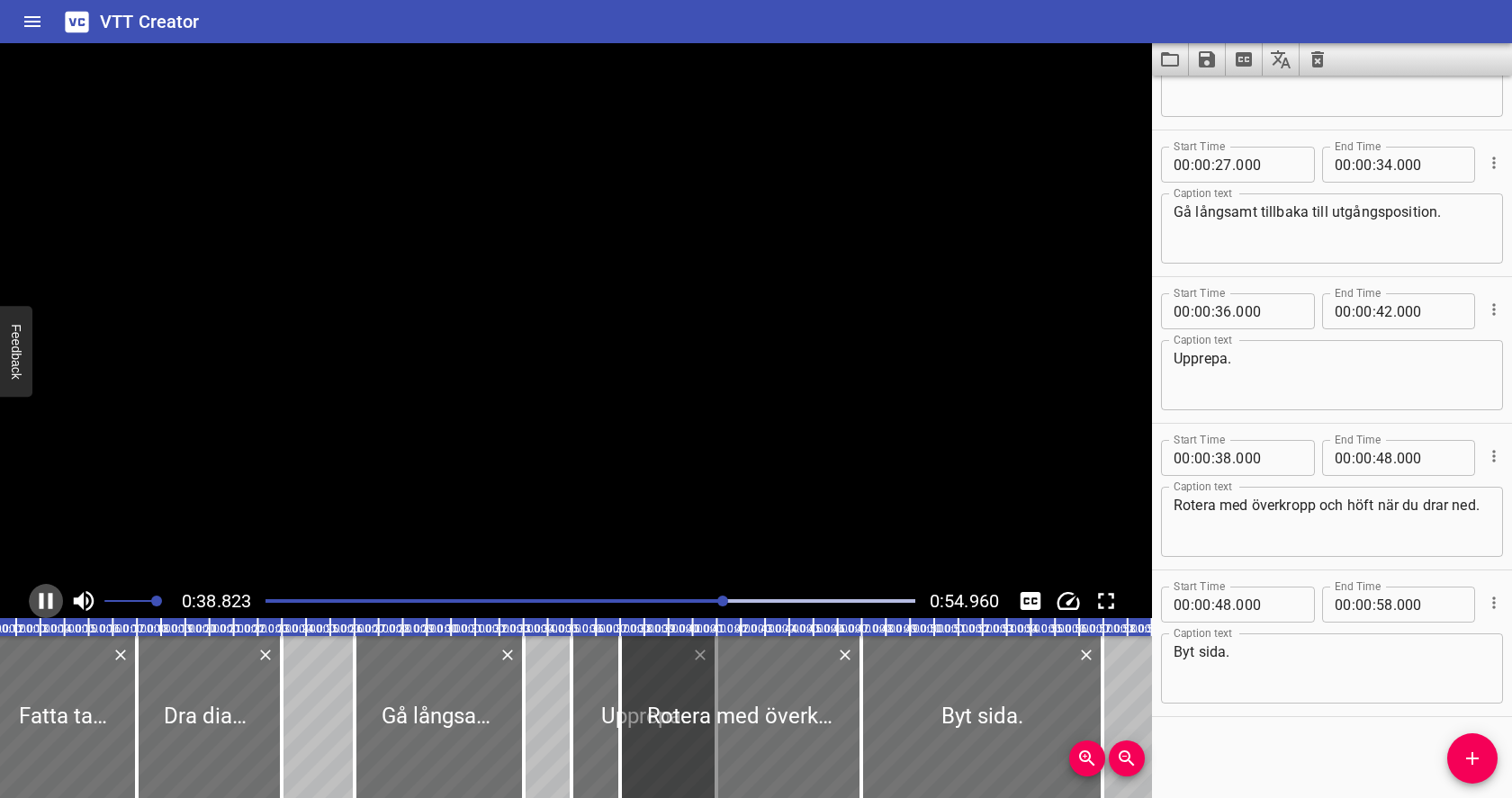
click at [43, 596] on icon "Play/Pause" at bounding box center [46, 600] width 27 height 27
click at [1388, 164] on input "number" at bounding box center [1384, 164] width 17 height 36
type input "33"
type input "000"
click at [47, 599] on icon "Play/Pause" at bounding box center [48, 601] width 13 height 16
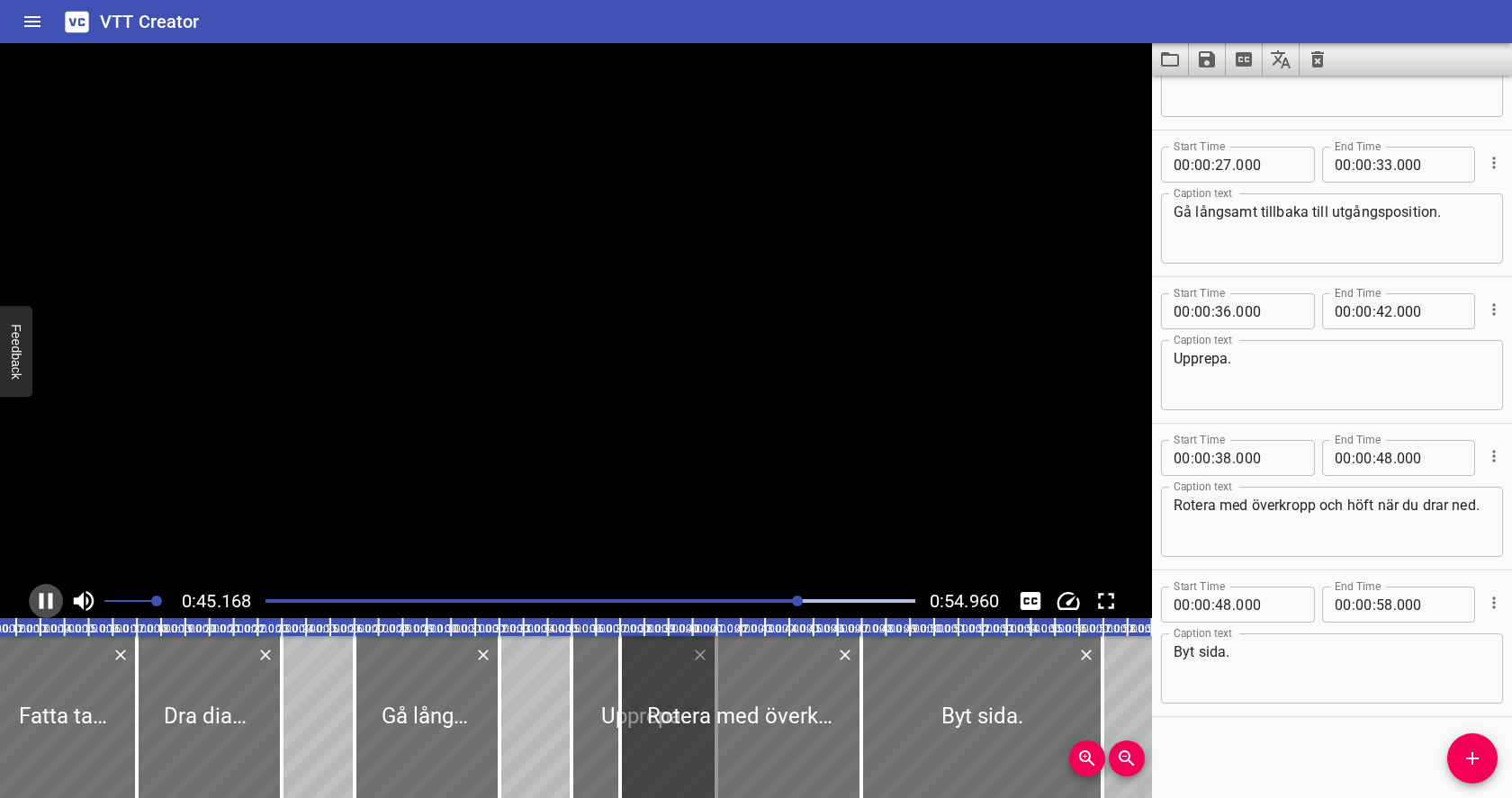
click at [48, 601] on icon "Play/Pause" at bounding box center [46, 600] width 27 height 27
click at [1385, 455] on input "number" at bounding box center [1384, 458] width 17 height 36
type input "42"
type input "000"
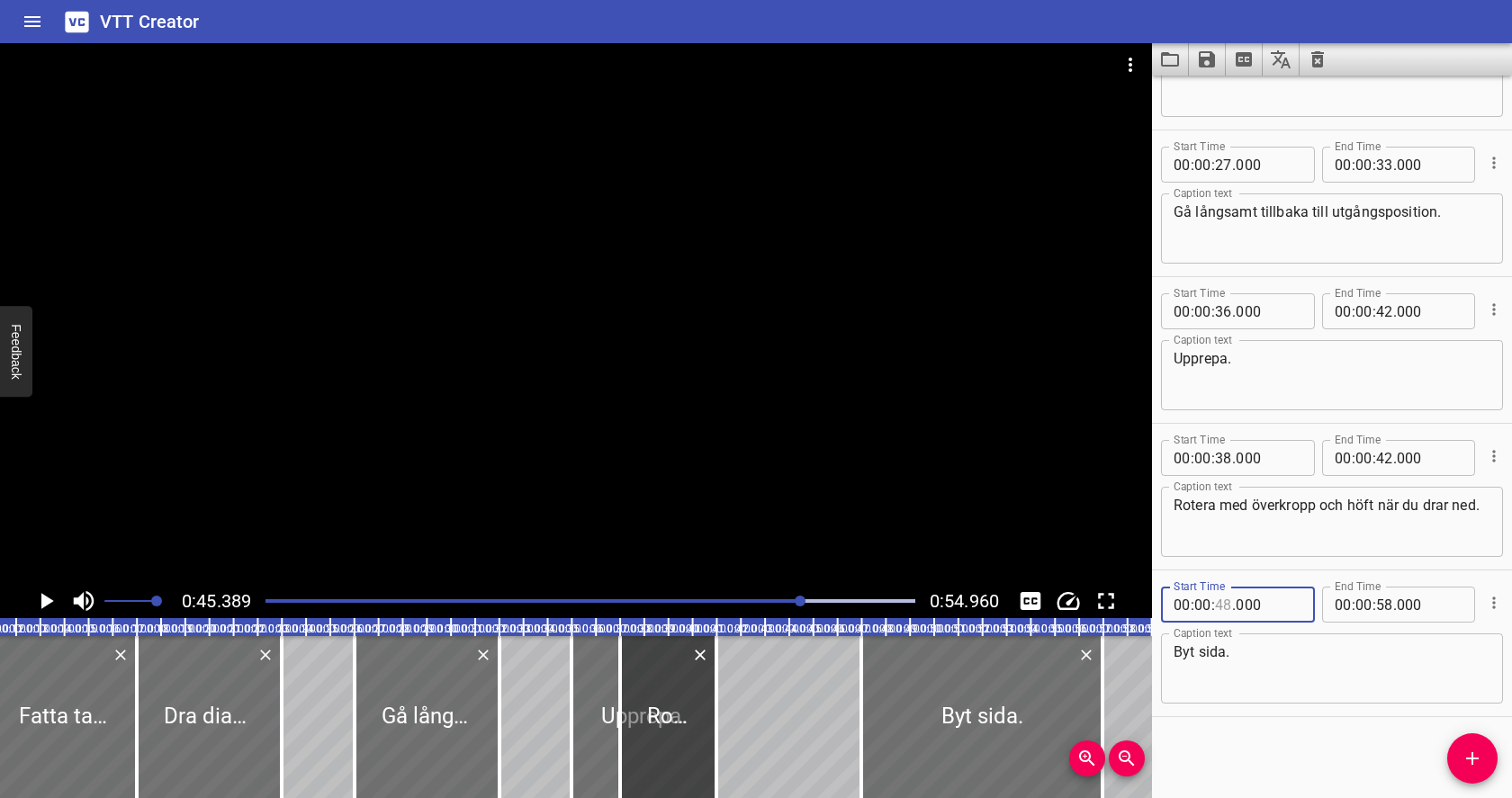
click at [1219, 608] on input "number" at bounding box center [1222, 604] width 17 height 36
type input "44"
type input "000"
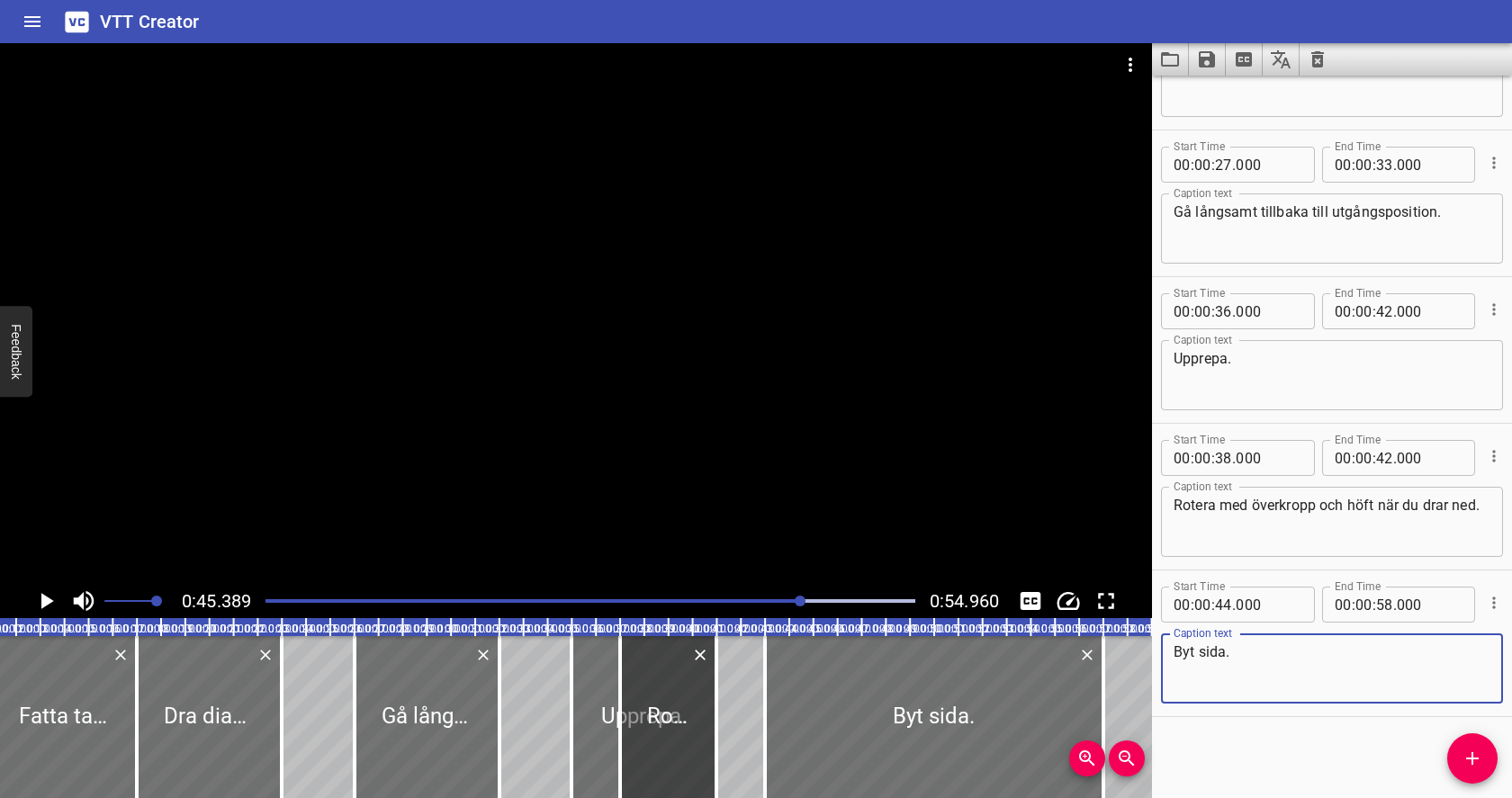
click at [1353, 662] on textarea "Byt sida." at bounding box center [1332, 669] width 317 height 52
click at [1382, 604] on input "number" at bounding box center [1384, 604] width 17 height 36
type input "54"
type input "000"
click at [1356, 663] on textarea "Byt sida." at bounding box center [1332, 669] width 317 height 52
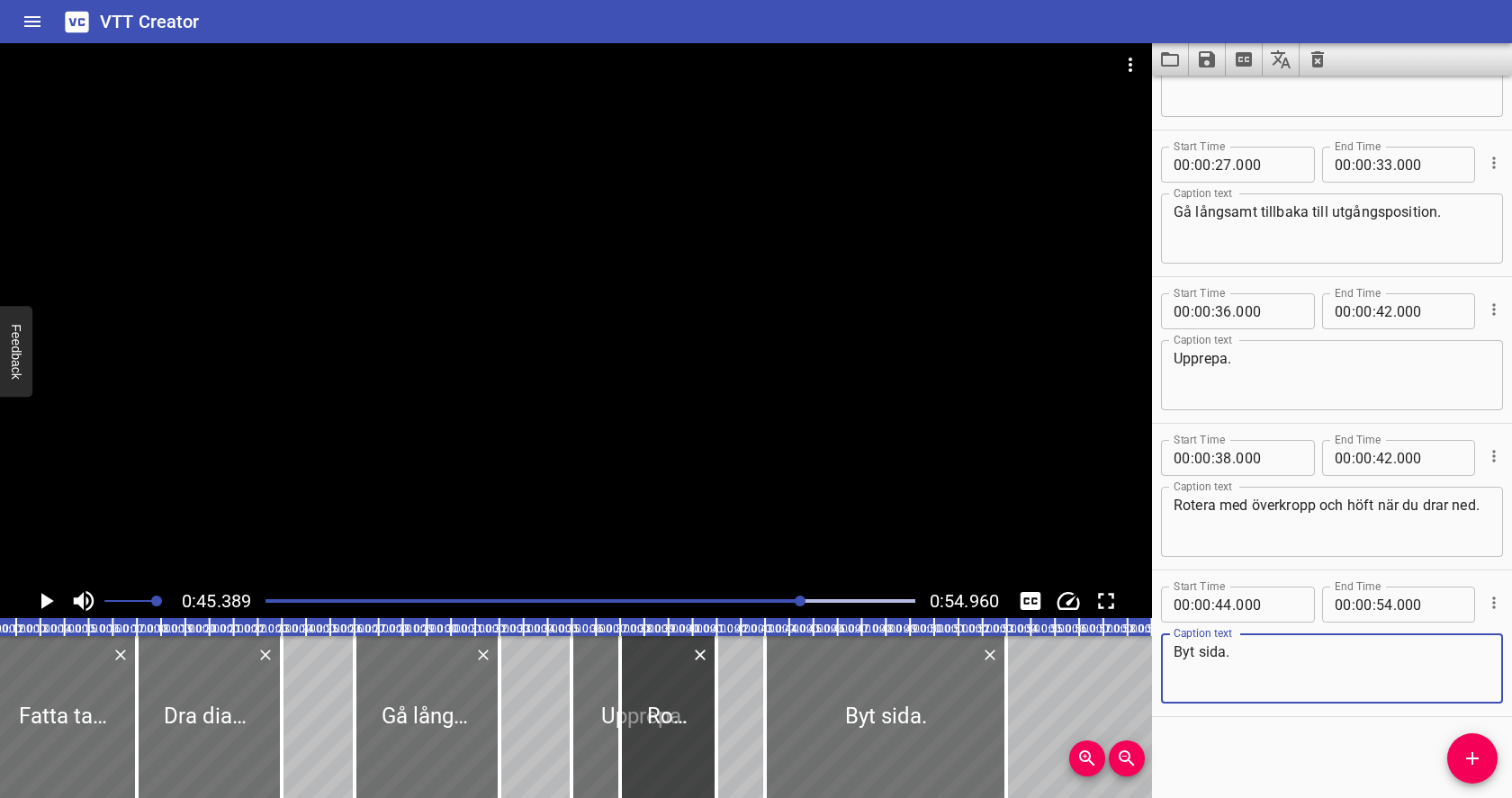
click at [378, 597] on div at bounding box center [590, 600] width 671 height 25
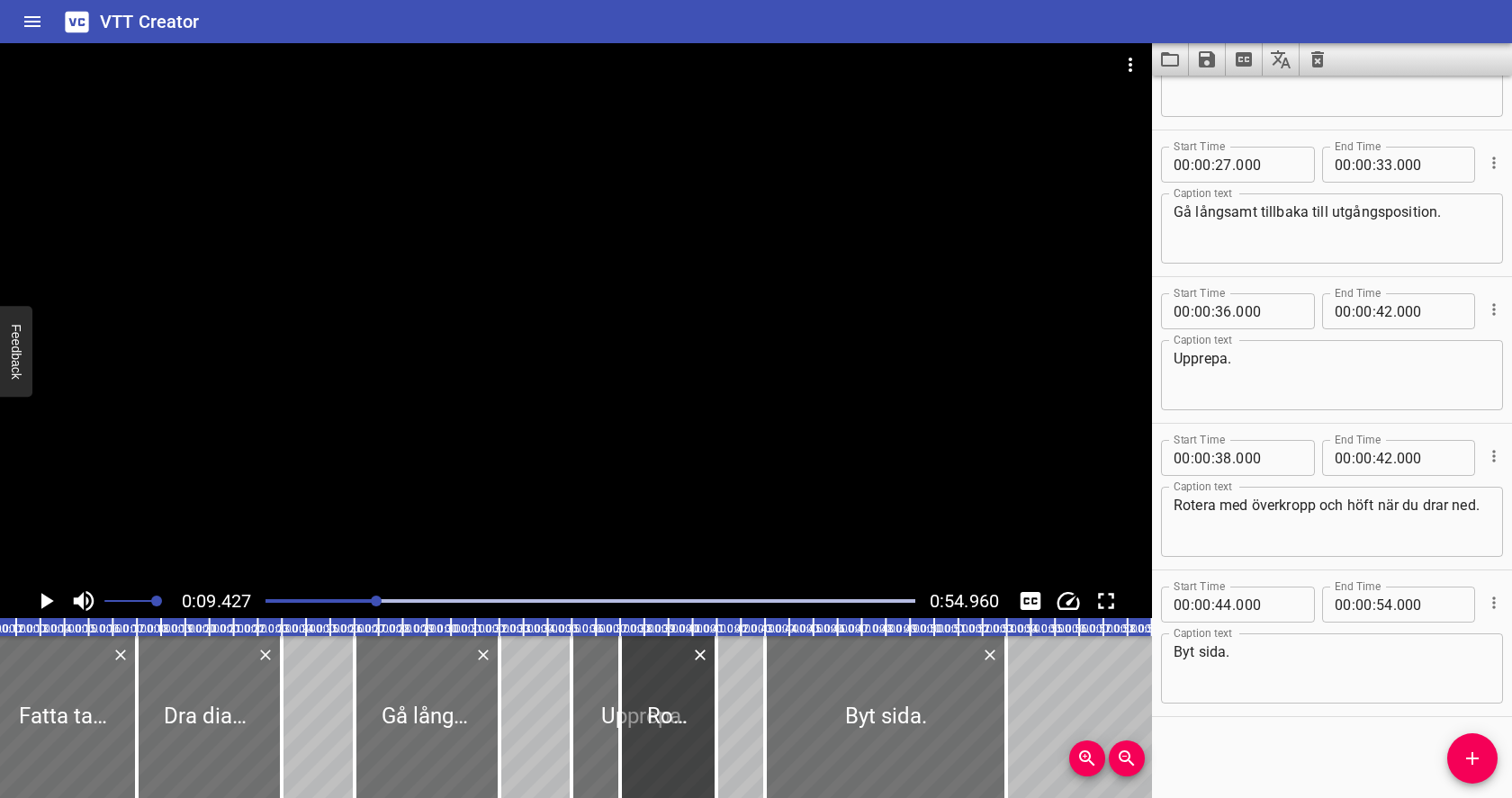
scroll to position [0, 228]
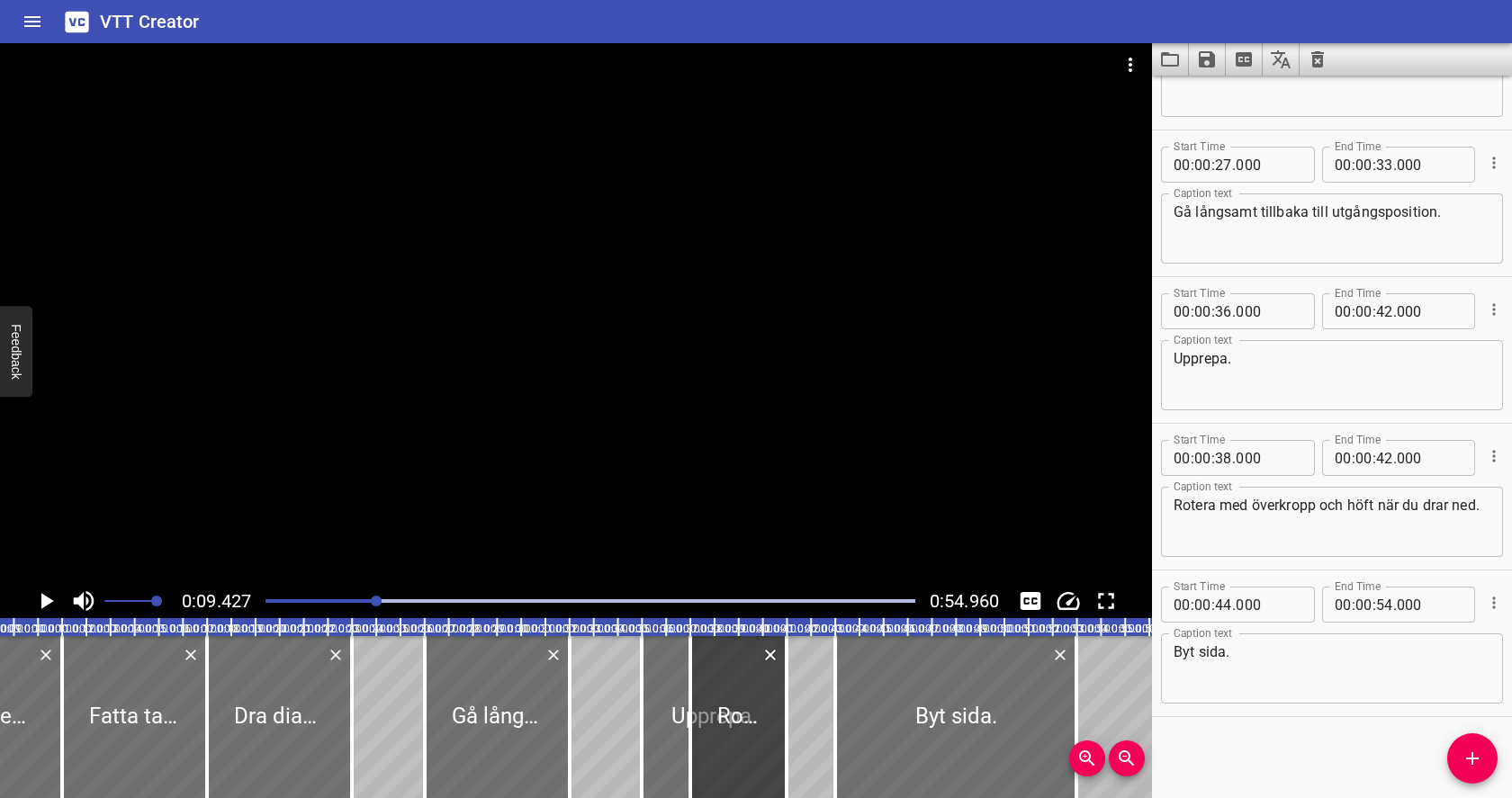
click at [57, 595] on icon "Play/Pause" at bounding box center [46, 600] width 27 height 27
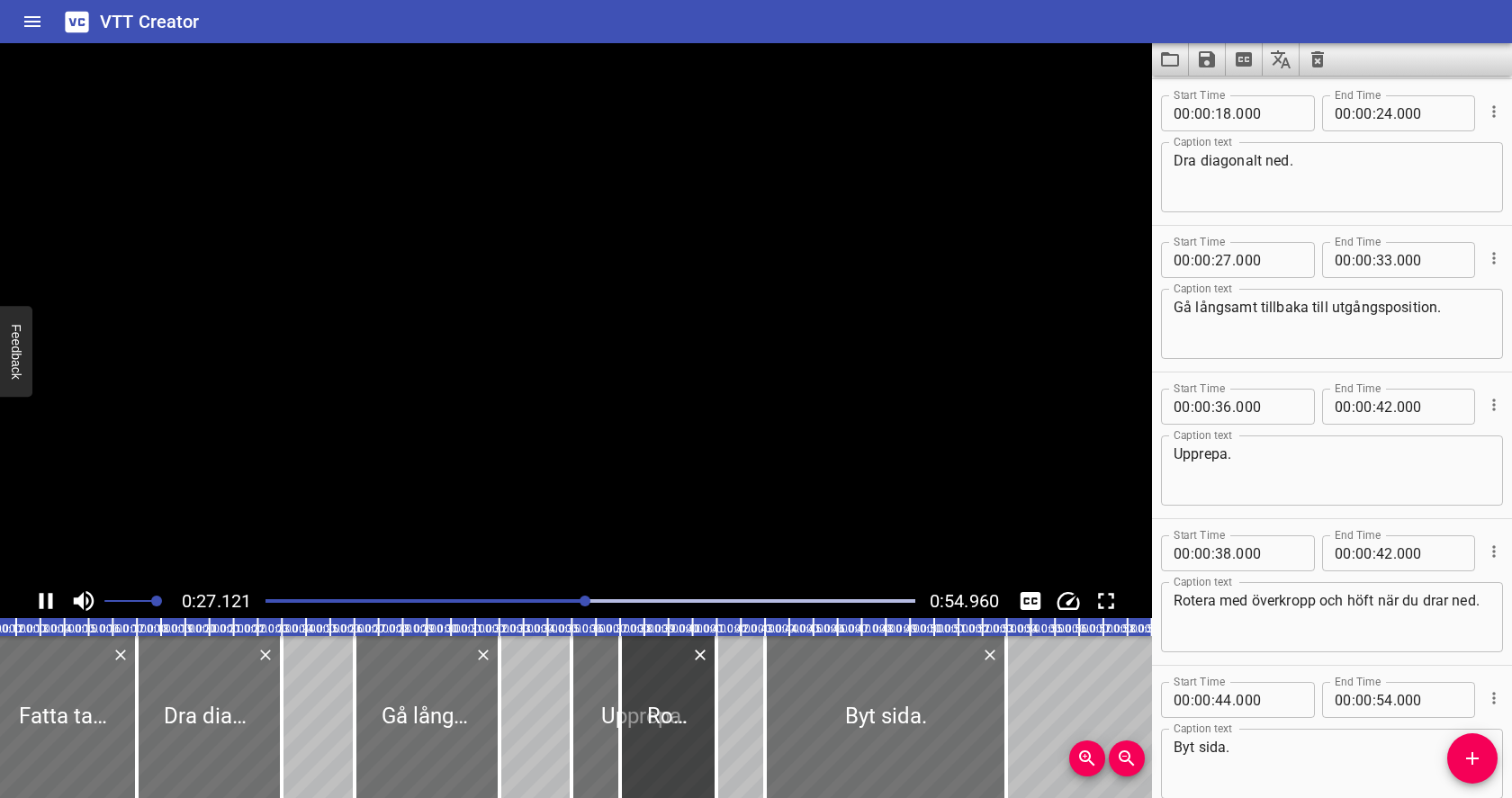
scroll to position [535, 0]
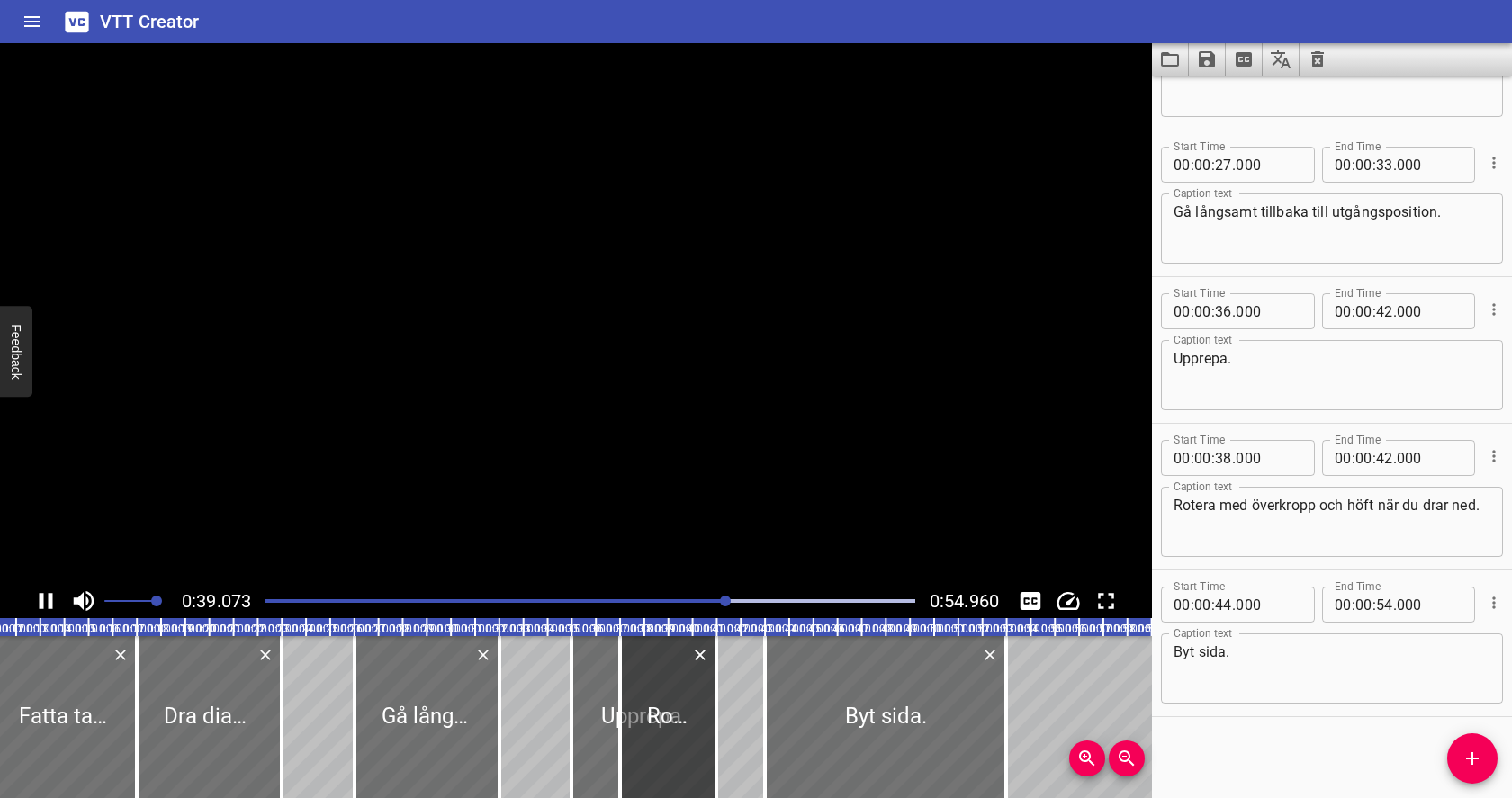
click at [57, 595] on icon "Play/Pause" at bounding box center [46, 600] width 27 height 27
click at [1486, 310] on icon "Cue Options" at bounding box center [1494, 309] width 18 height 18
click at [1446, 337] on li "Delete Cue" at bounding box center [1417, 341] width 156 height 33
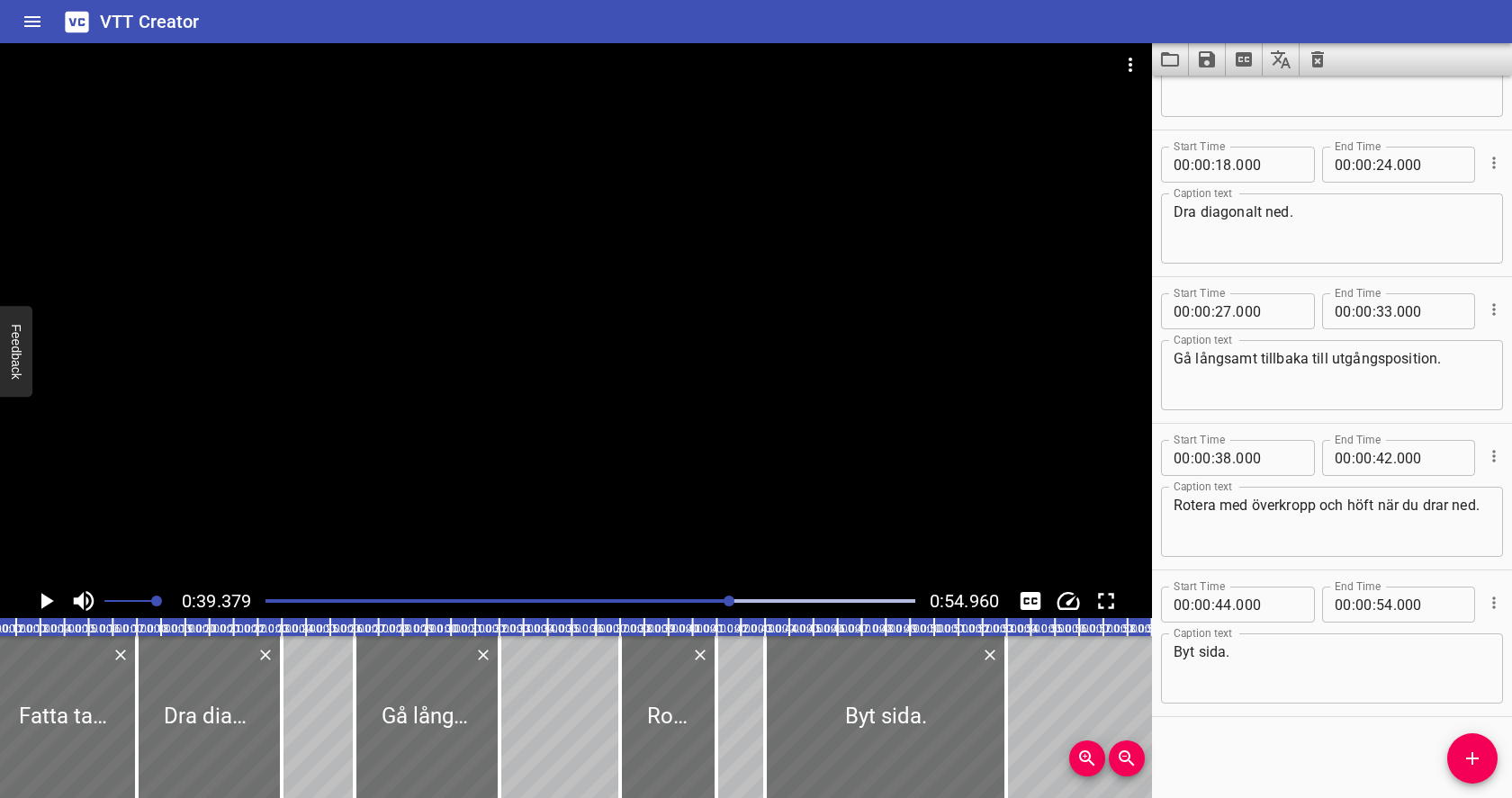
click at [694, 595] on div at bounding box center [590, 600] width 671 height 25
click at [45, 598] on icon "Play/Pause" at bounding box center [48, 601] width 13 height 16
click at [45, 598] on icon "Play/Pause" at bounding box center [46, 600] width 27 height 27
click at [1219, 460] on input "number" at bounding box center [1222, 458] width 17 height 36
type input "33"
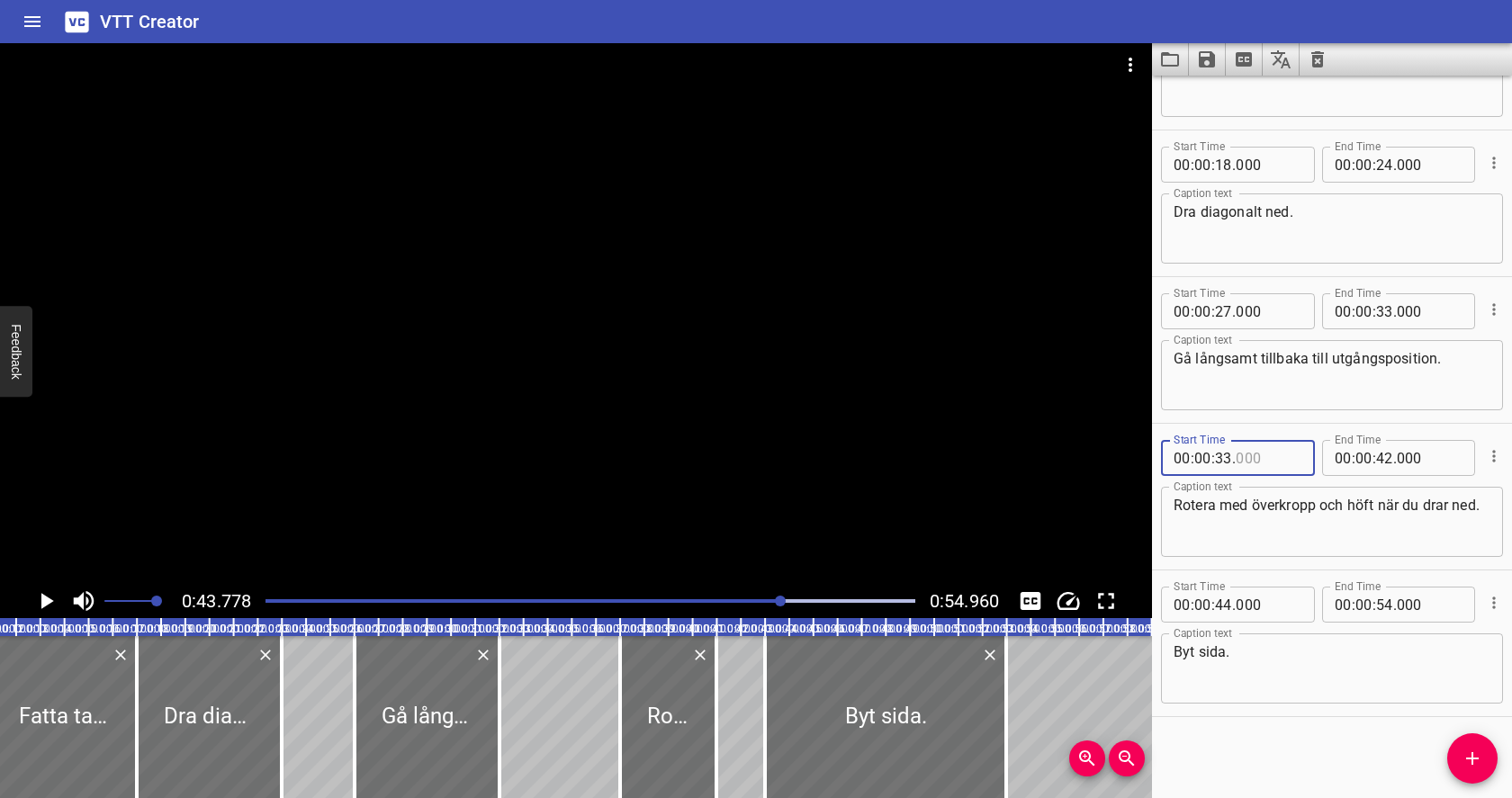
type input "000"
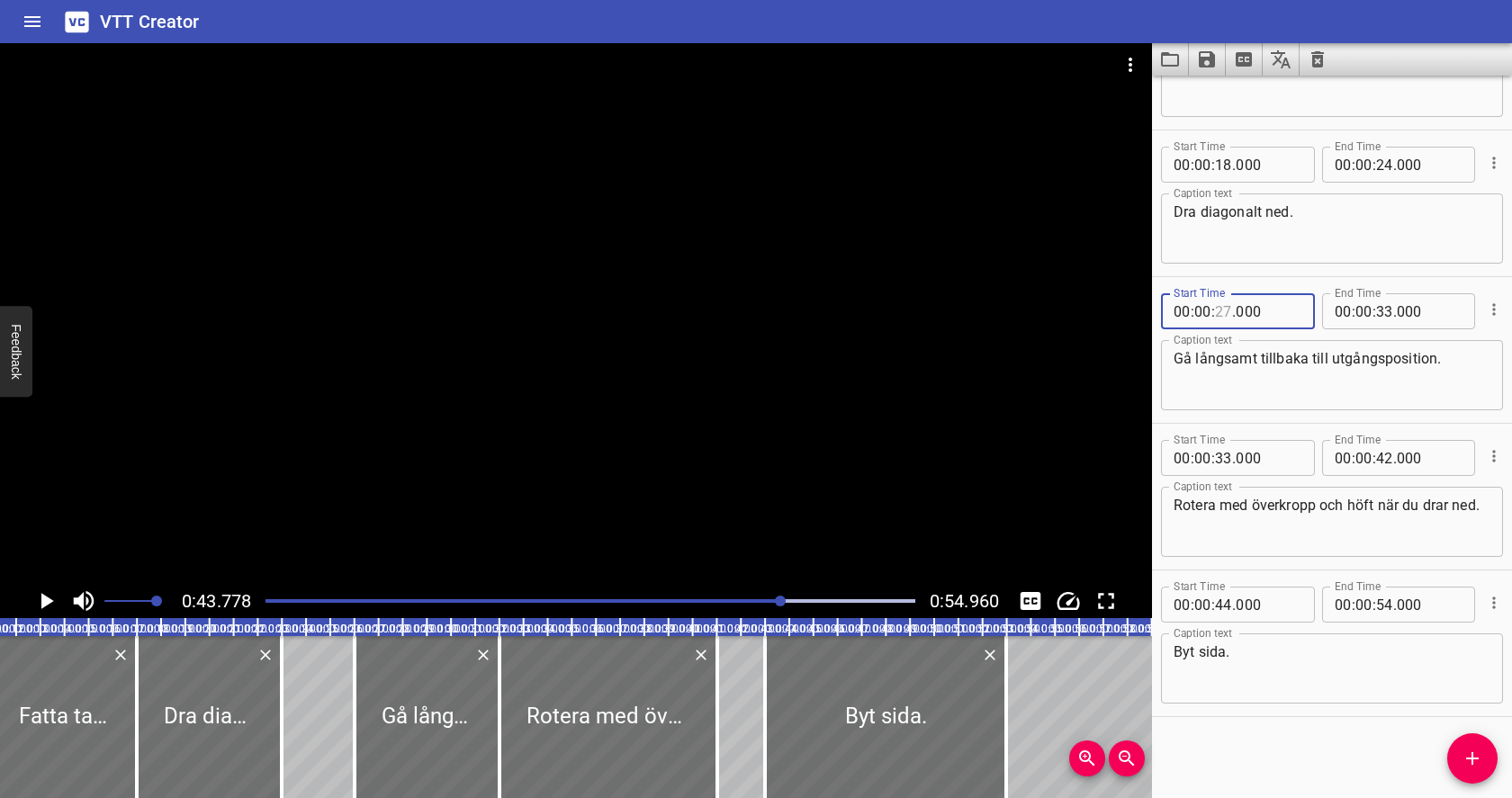
click at [1229, 309] on input "number" at bounding box center [1222, 311] width 17 height 36
type input "26"
type input "000"
click at [1382, 316] on input "number" at bounding box center [1384, 311] width 17 height 36
type input "32"
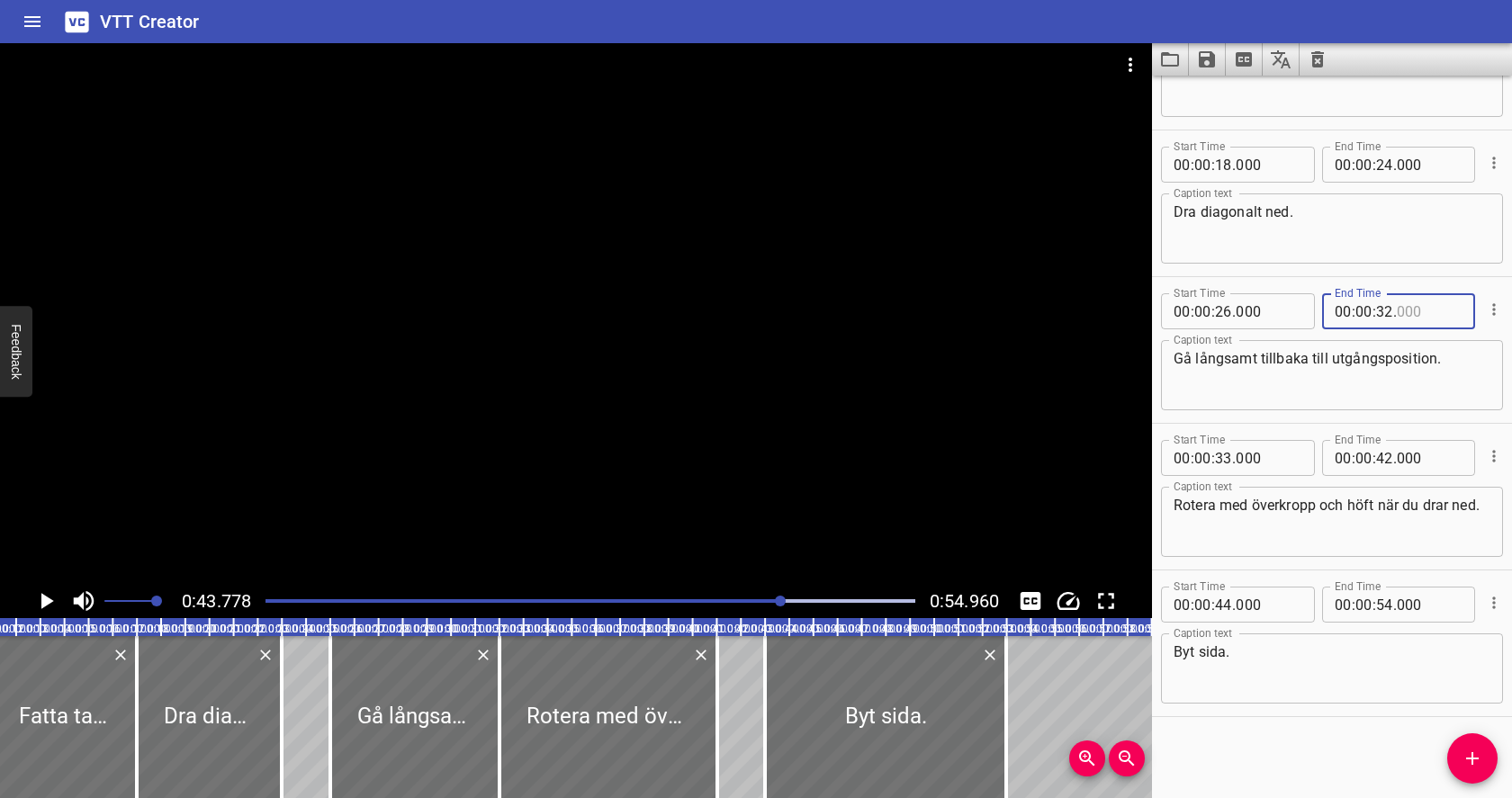
type input "000"
click at [567, 596] on div at bounding box center [590, 600] width 671 height 25
click at [41, 607] on icon "Play/Pause" at bounding box center [46, 600] width 27 height 27
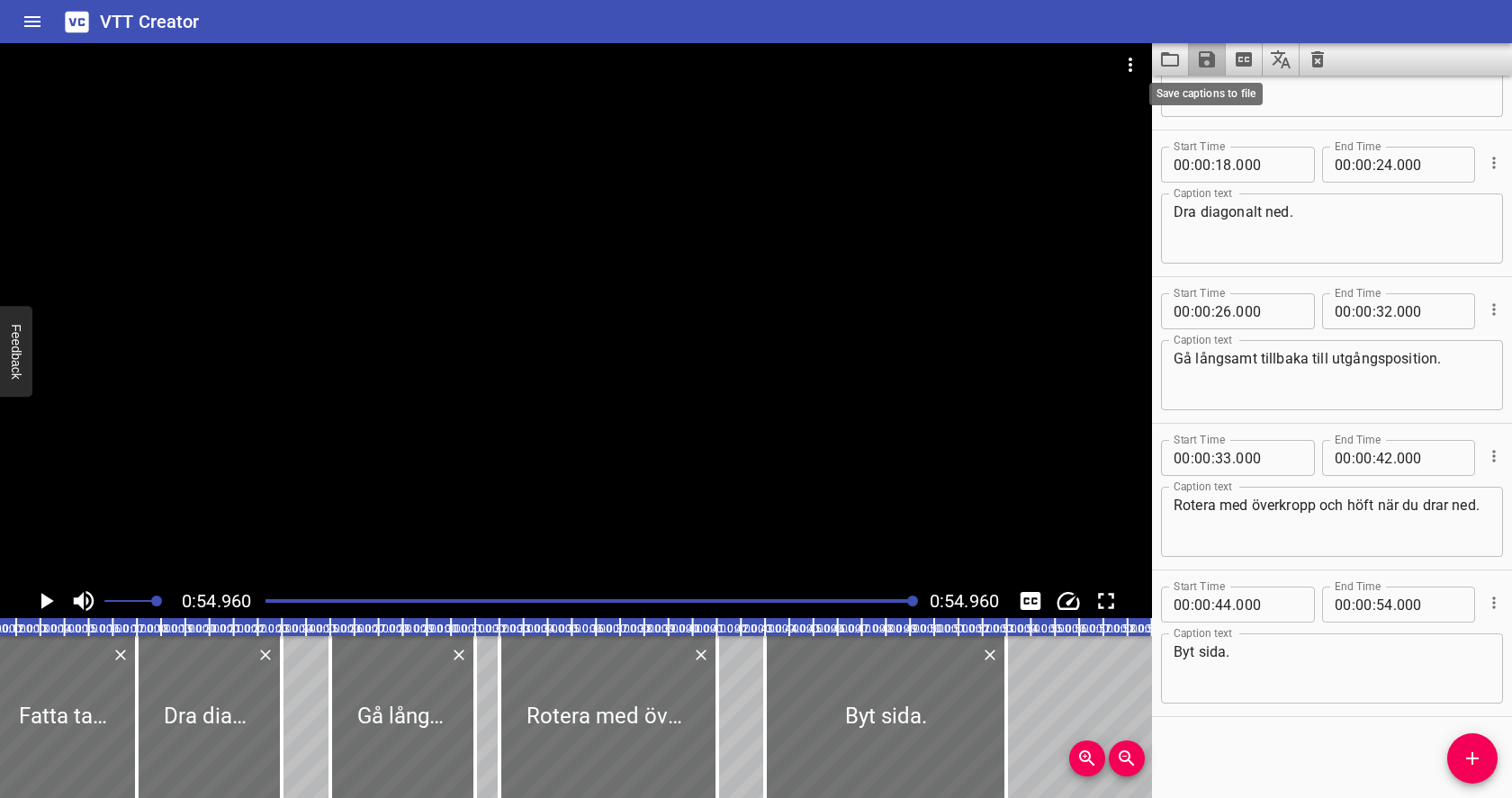
click at [1206, 62] on icon "Save captions to file" at bounding box center [1206, 60] width 22 height 22
click at [1228, 90] on li "Save to VTT file" at bounding box center [1254, 99] width 132 height 33
click at [1132, 70] on icon "Video Options" at bounding box center [1131, 65] width 22 height 22
click at [1146, 67] on li "Select New Video File..." at bounding box center [1198, 67] width 179 height 33
click at [1320, 61] on div at bounding box center [756, 399] width 1512 height 798
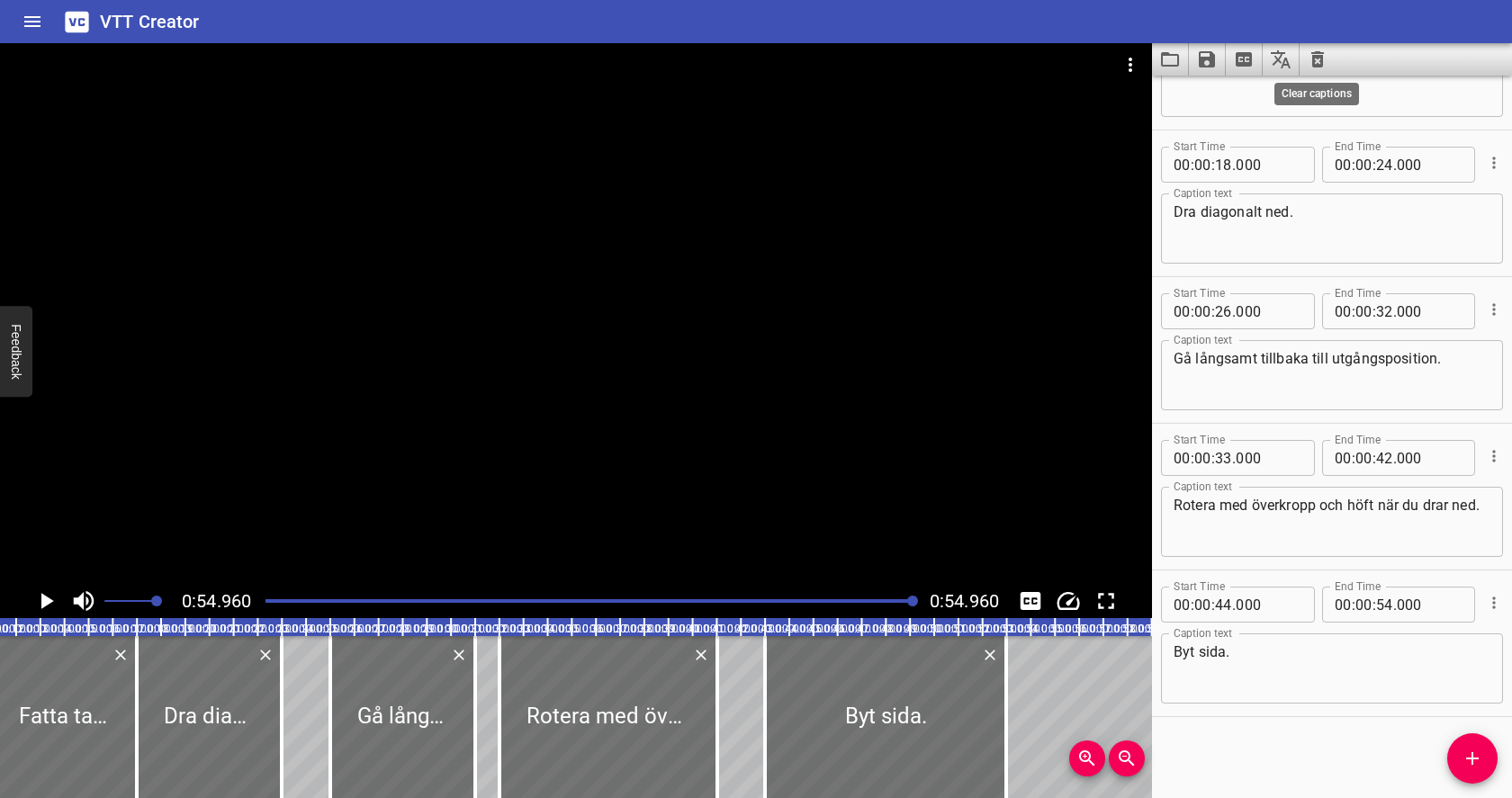
click at [1320, 61] on icon "Clear captions" at bounding box center [1317, 60] width 13 height 16
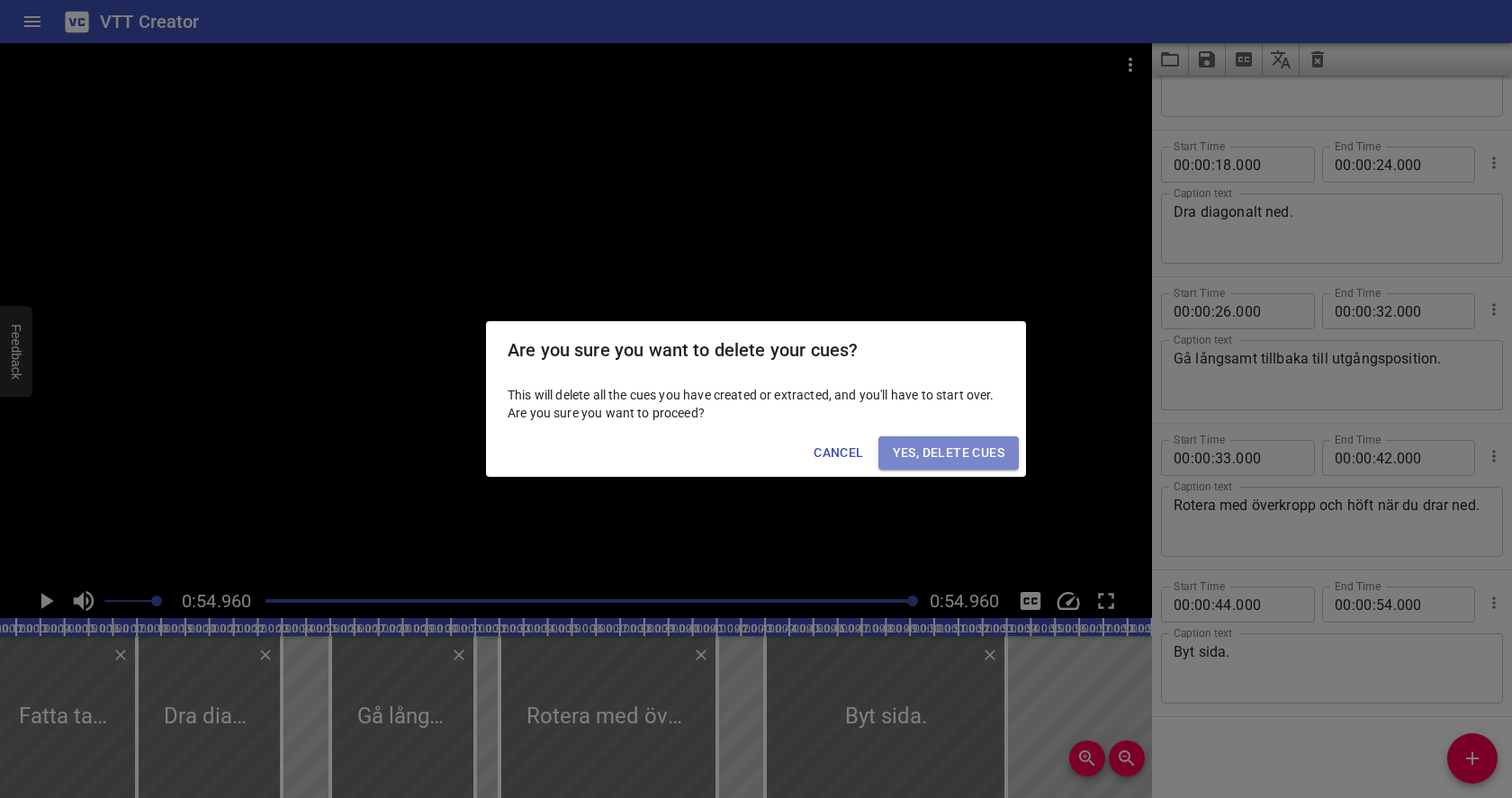
click at [979, 455] on span "Yes, Delete Cues" at bounding box center [949, 453] width 111 height 23
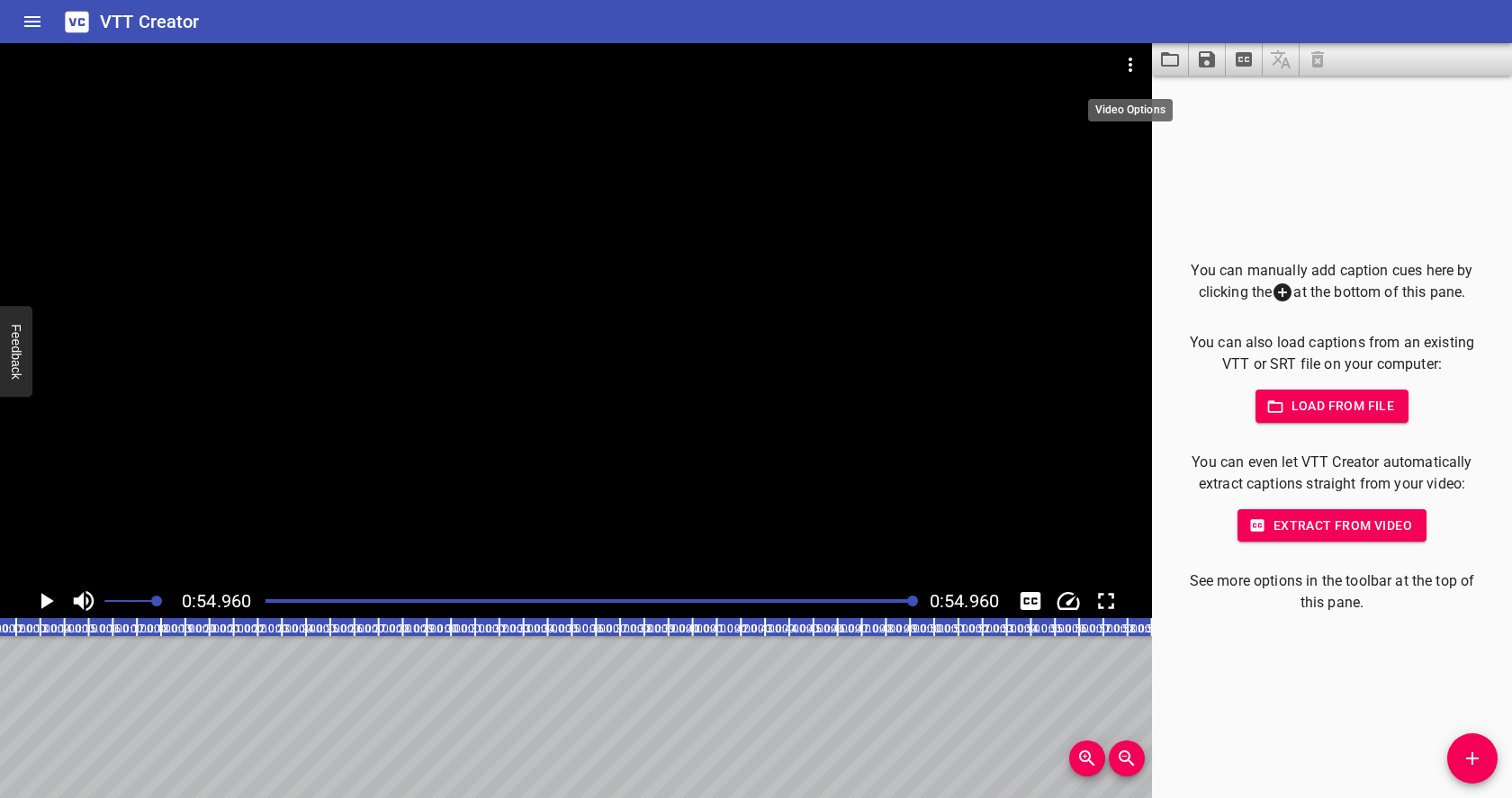
click at [1129, 67] on icon "Video Options" at bounding box center [1131, 65] width 22 height 22
click at [1141, 71] on li "Select New Video File..." at bounding box center [1198, 67] width 179 height 33
click at [1180, 63] on li "Select New Video File..." at bounding box center [1198, 67] width 179 height 33
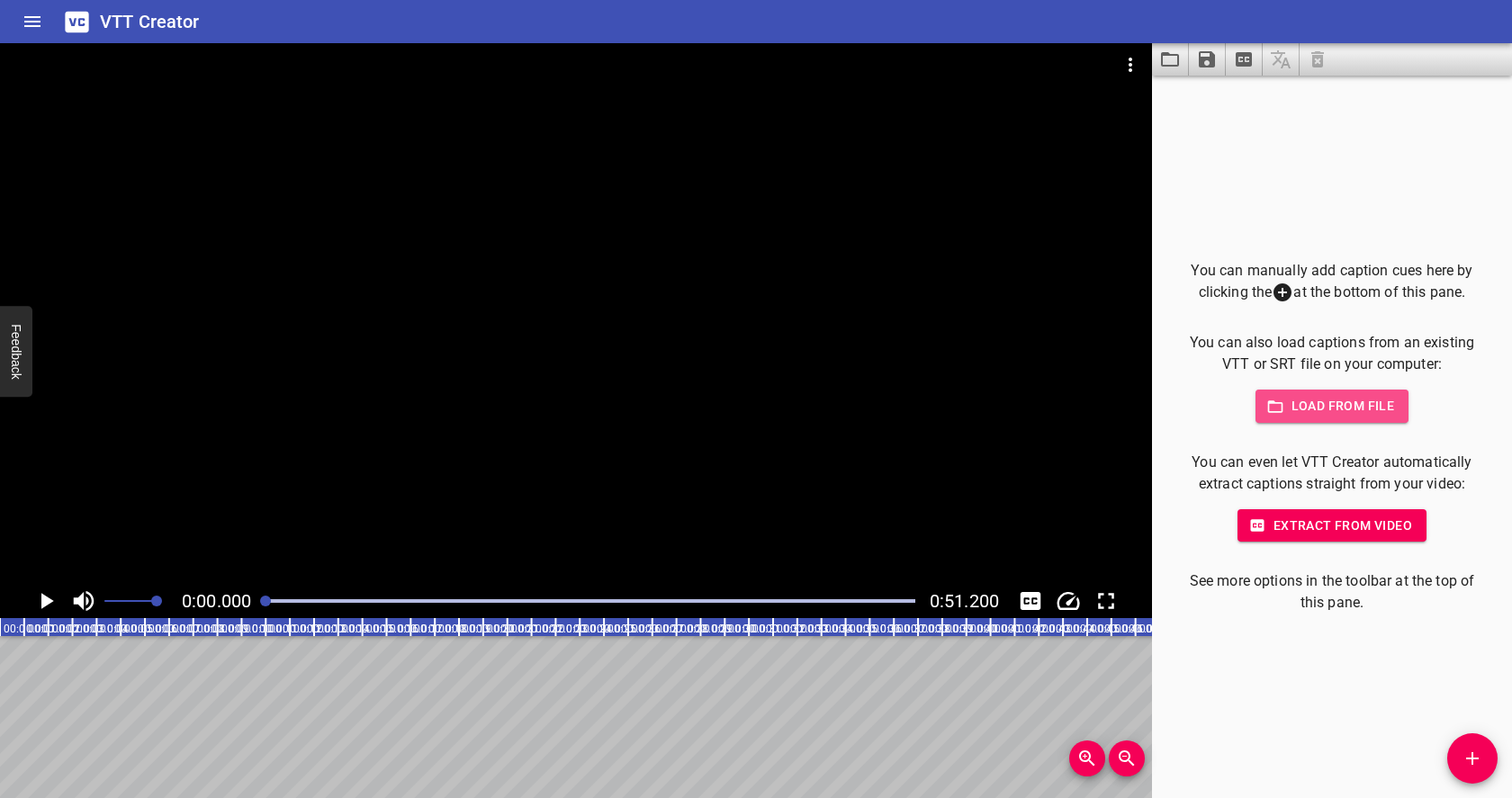
click at [1329, 404] on span "Load from file" at bounding box center [1333, 406] width 125 height 23
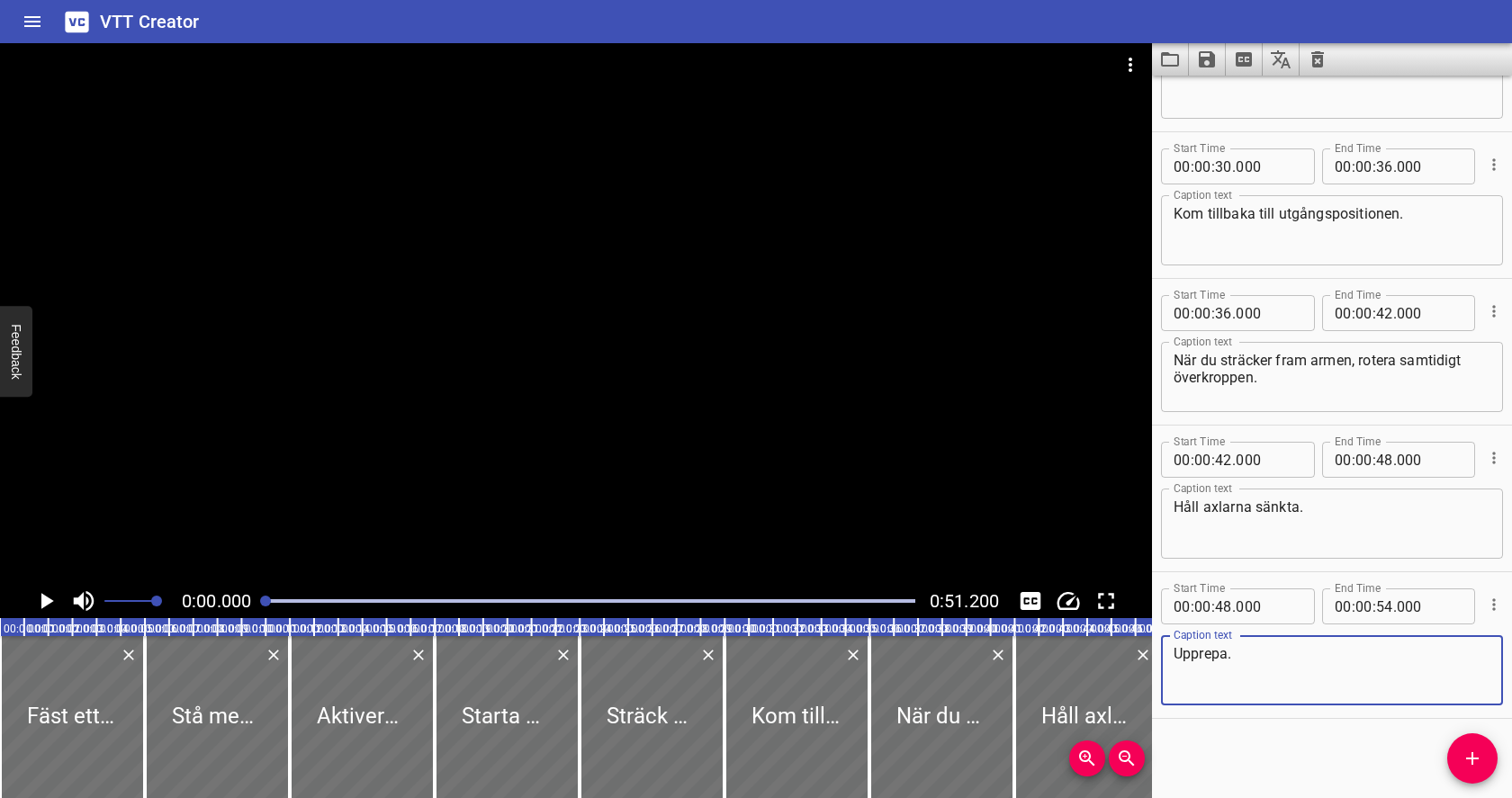
scroll to position [682, 0]
click at [47, 596] on icon "Play/Pause" at bounding box center [48, 601] width 13 height 16
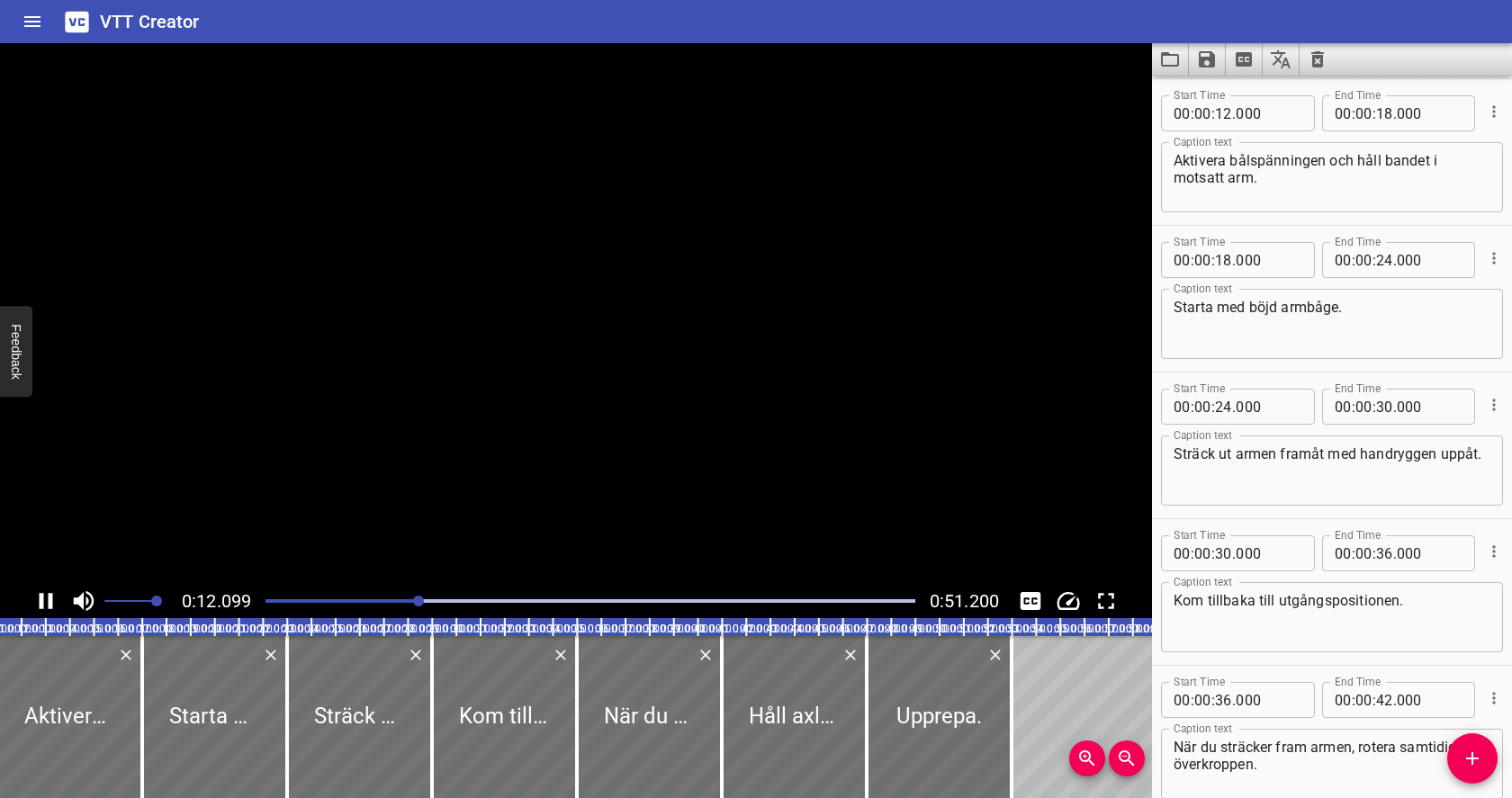
scroll to position [0, 298]
click at [47, 597] on icon "Play/Pause" at bounding box center [46, 600] width 27 height 27
click at [47, 597] on icon "Play/Pause" at bounding box center [48, 601] width 13 height 16
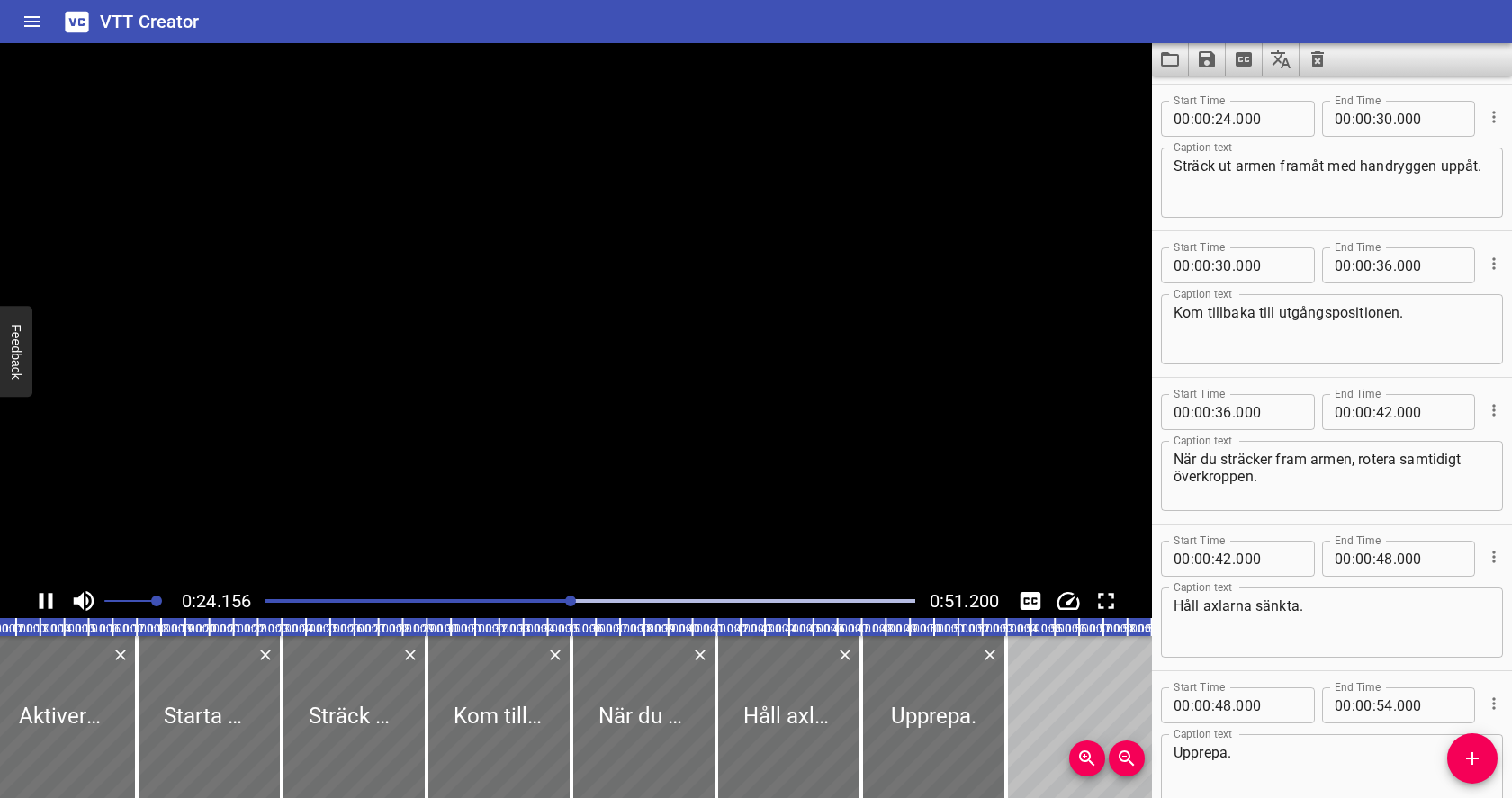
scroll to position [586, 0]
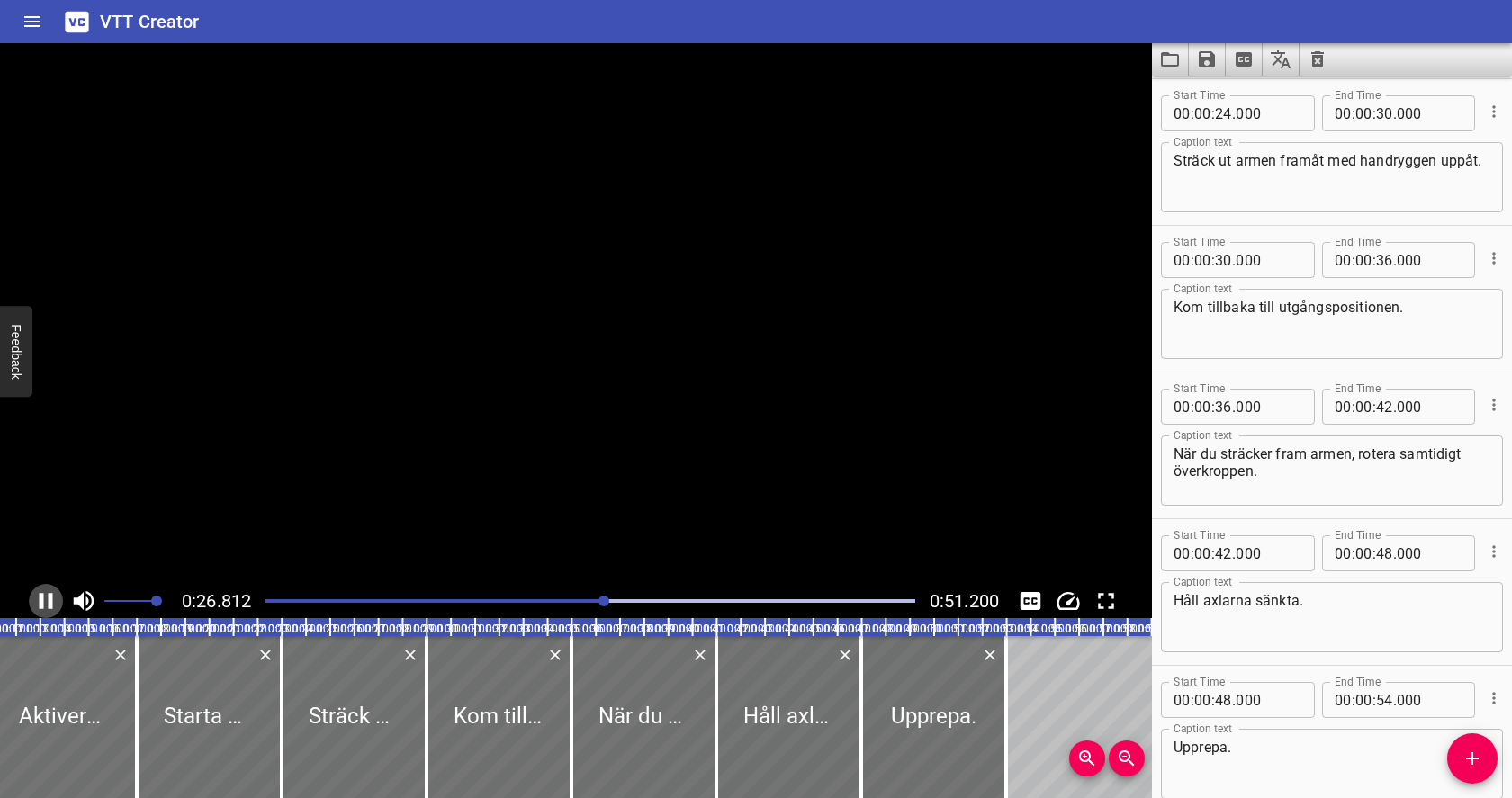
click at [47, 597] on icon "Play/Pause" at bounding box center [46, 600] width 27 height 27
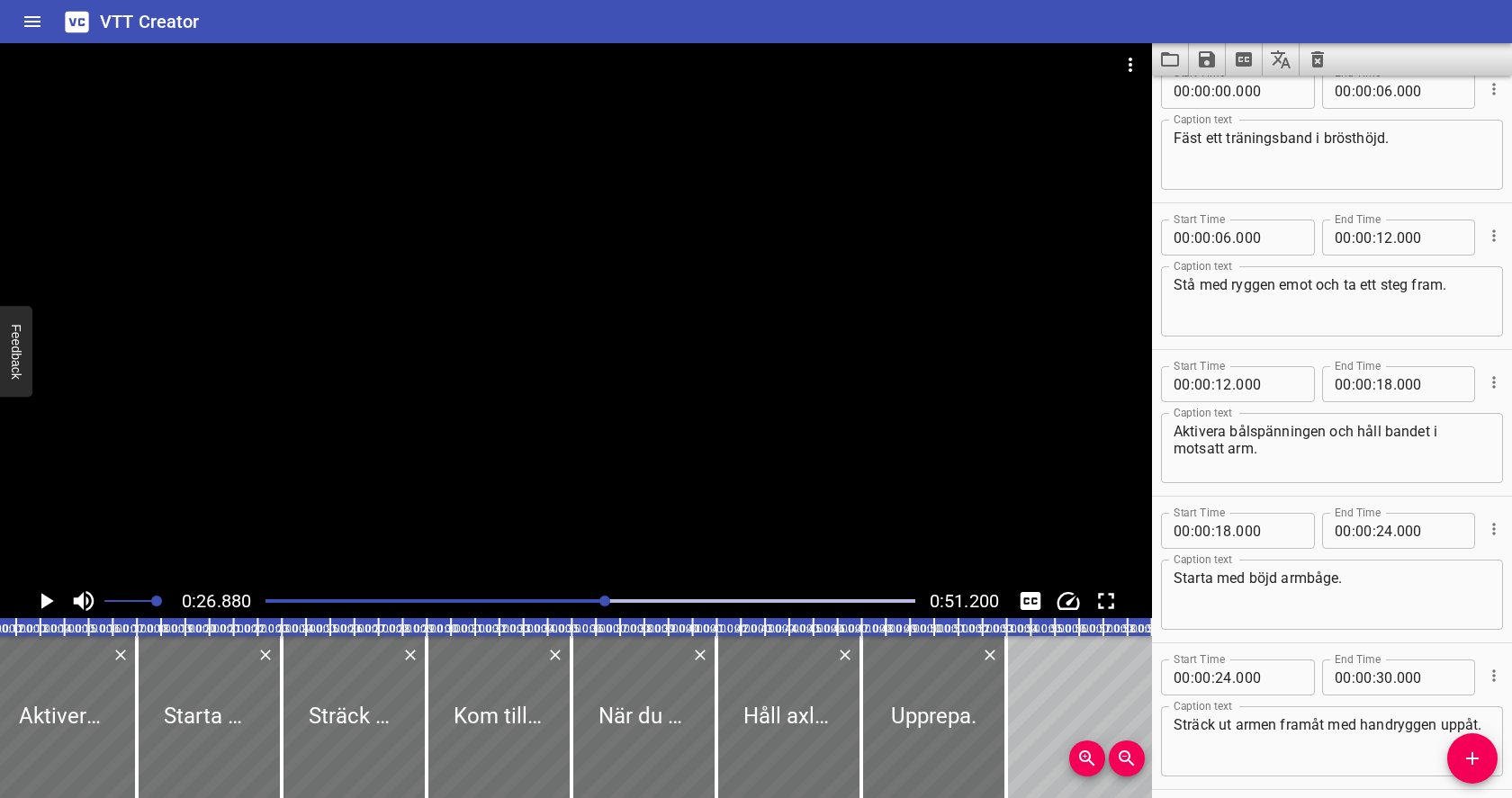
scroll to position [0, 0]
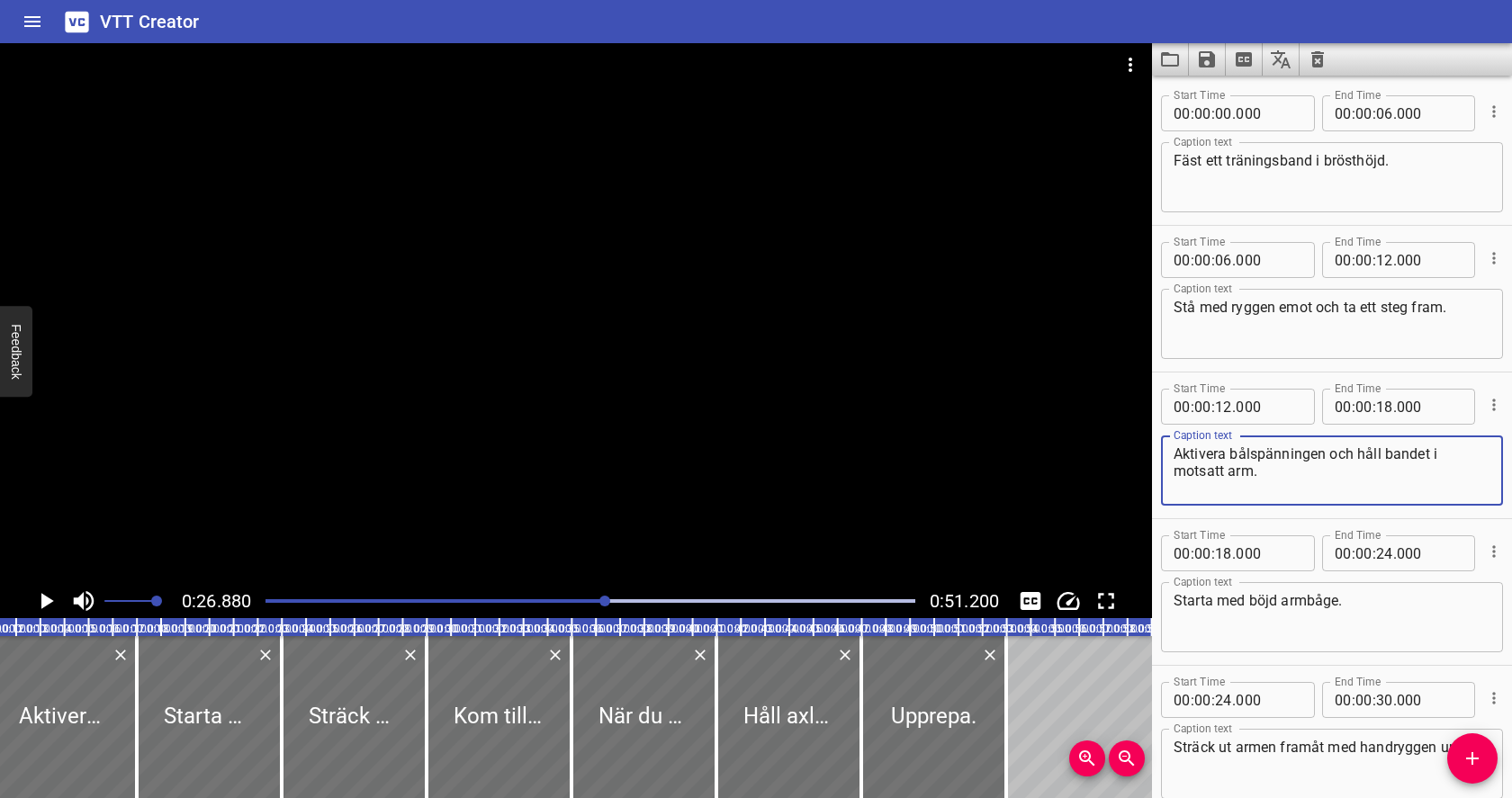
drag, startPoint x: 1332, startPoint y: 453, endPoint x: 1360, endPoint y: 471, distance: 33.3
click at [1360, 471] on textarea "Aktivera bålspänningen och håll bandet i motsatt arm." at bounding box center [1332, 472] width 317 height 52
type textarea "Aktivera bålspänningen."
click at [35, 596] on icon "Play/Pause" at bounding box center [46, 600] width 27 height 27
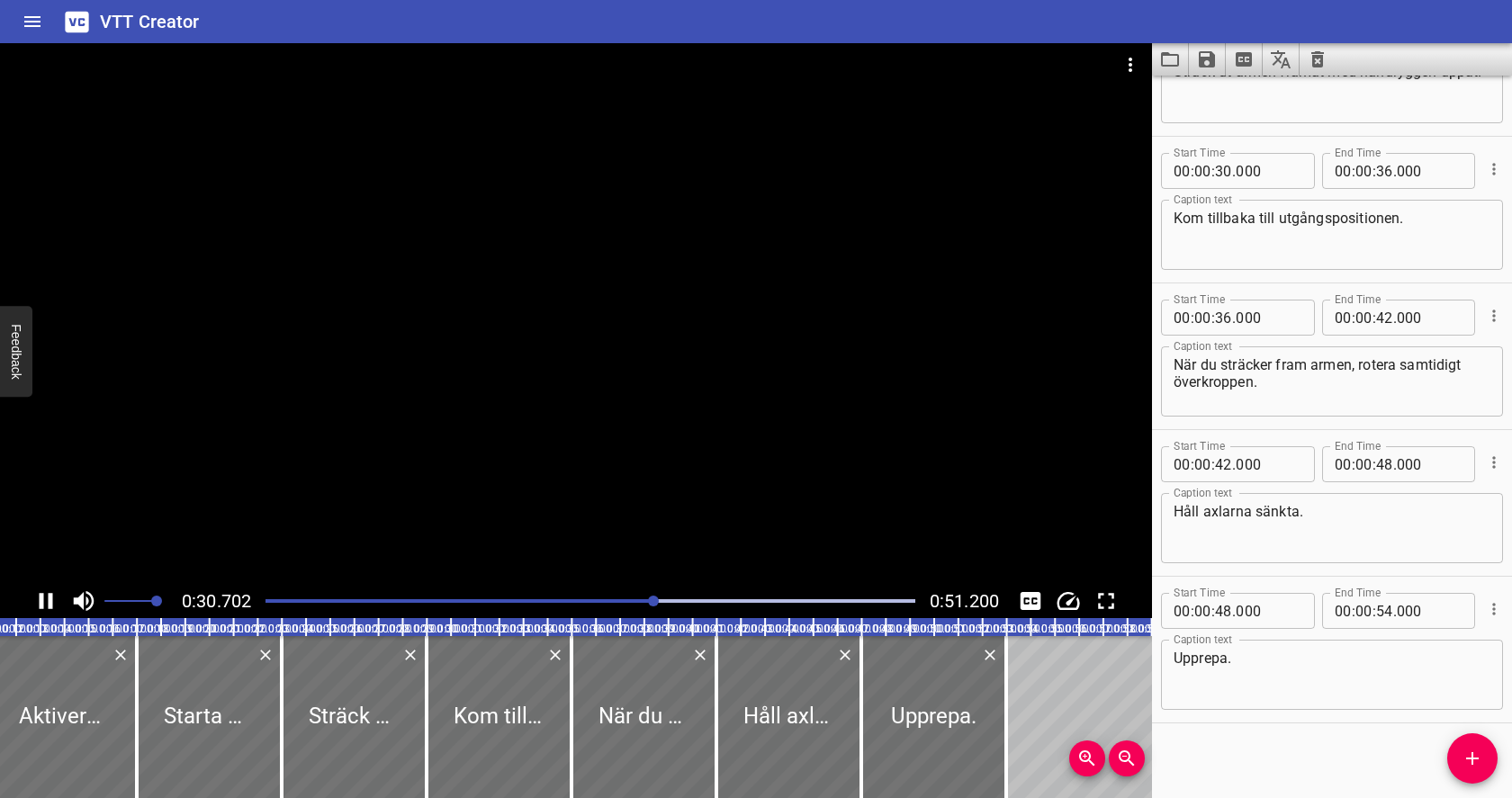
scroll to position [682, 0]
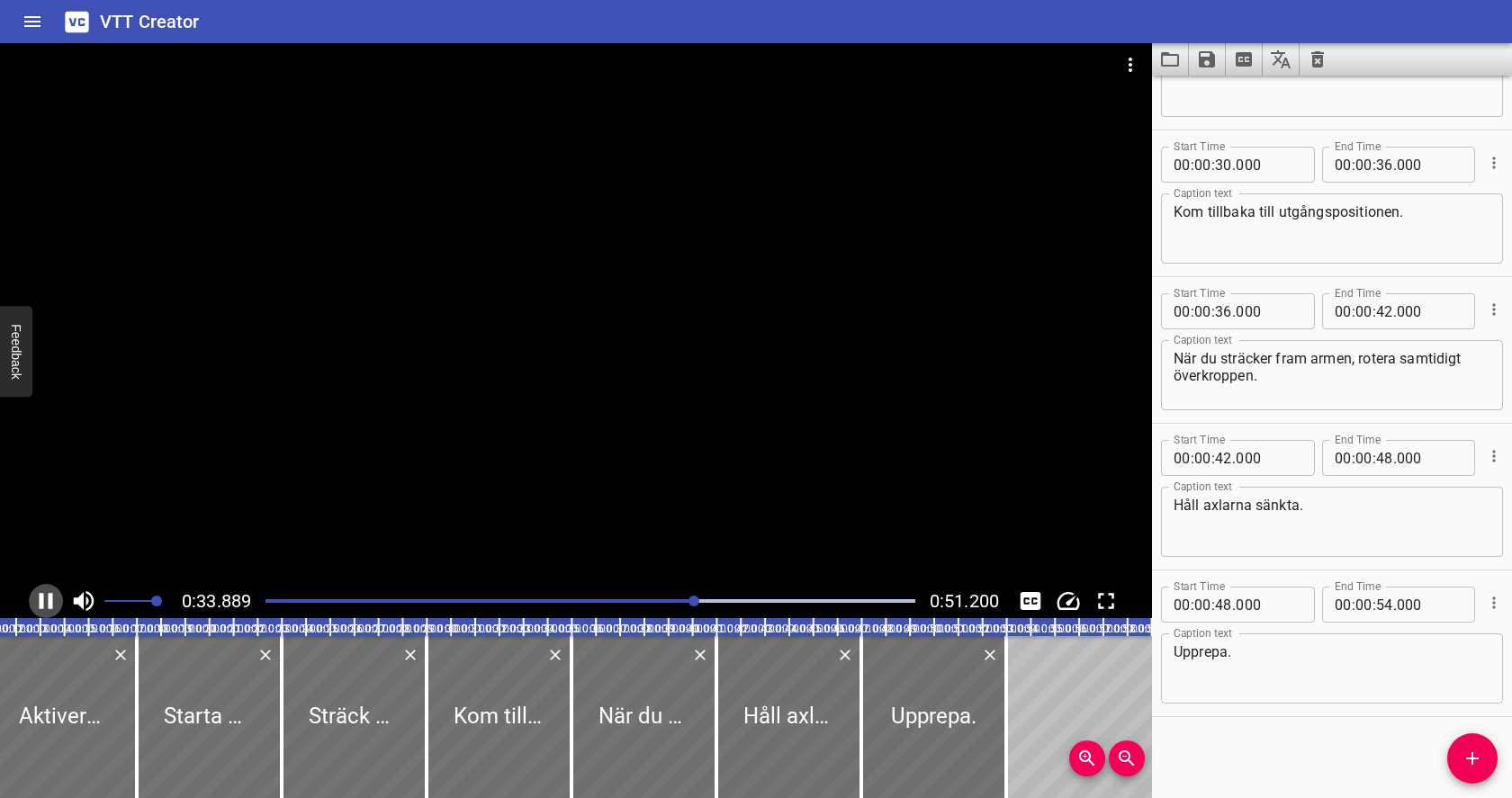
click at [40, 595] on icon "Play/Pause" at bounding box center [47, 601] width 14 height 16
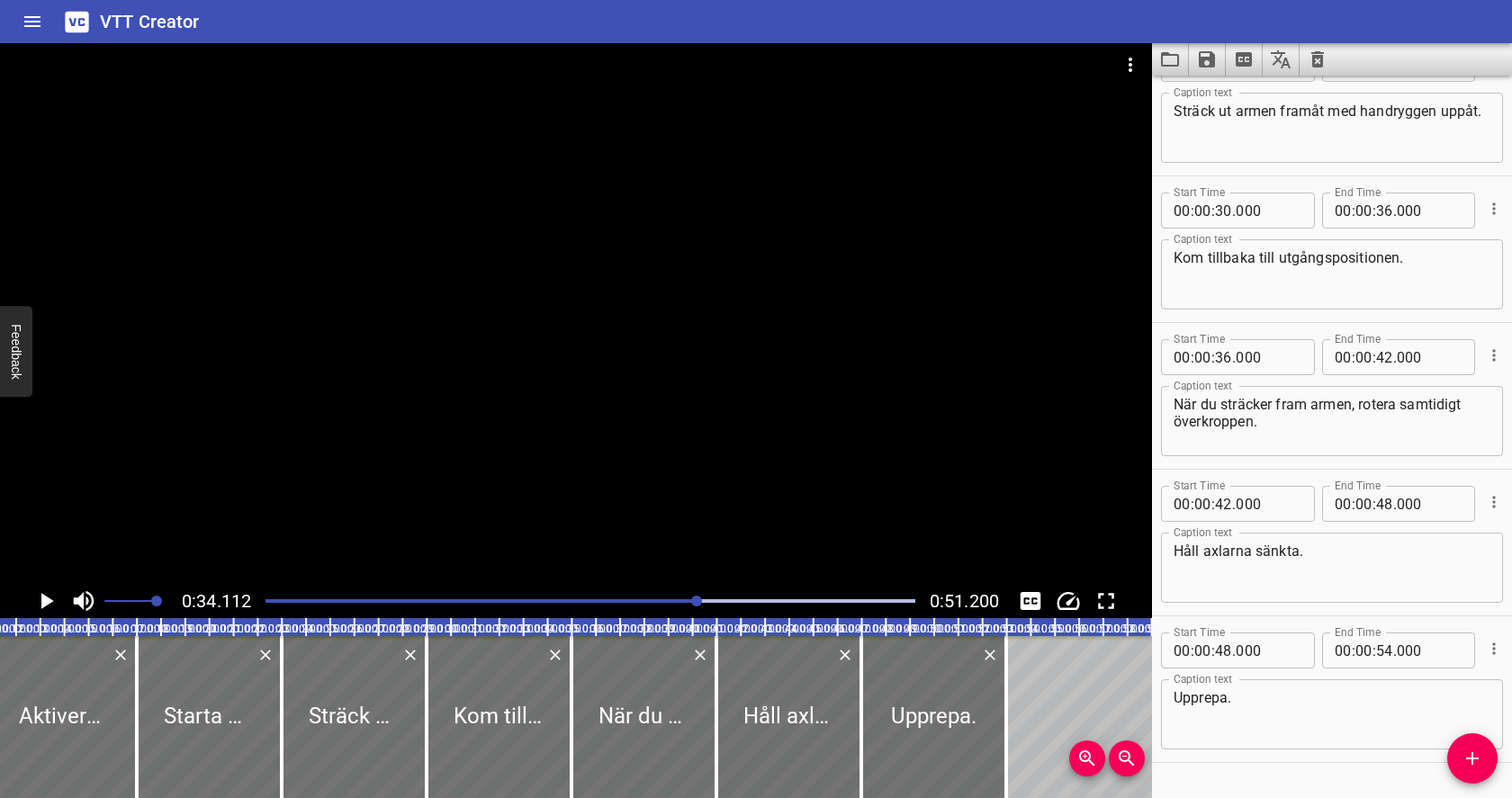
scroll to position [633, 0]
click at [1222, 211] on input "number" at bounding box center [1222, 214] width 17 height 36
type input "33"
type input "000"
click at [1228, 212] on input "number" at bounding box center [1222, 214] width 17 height 36
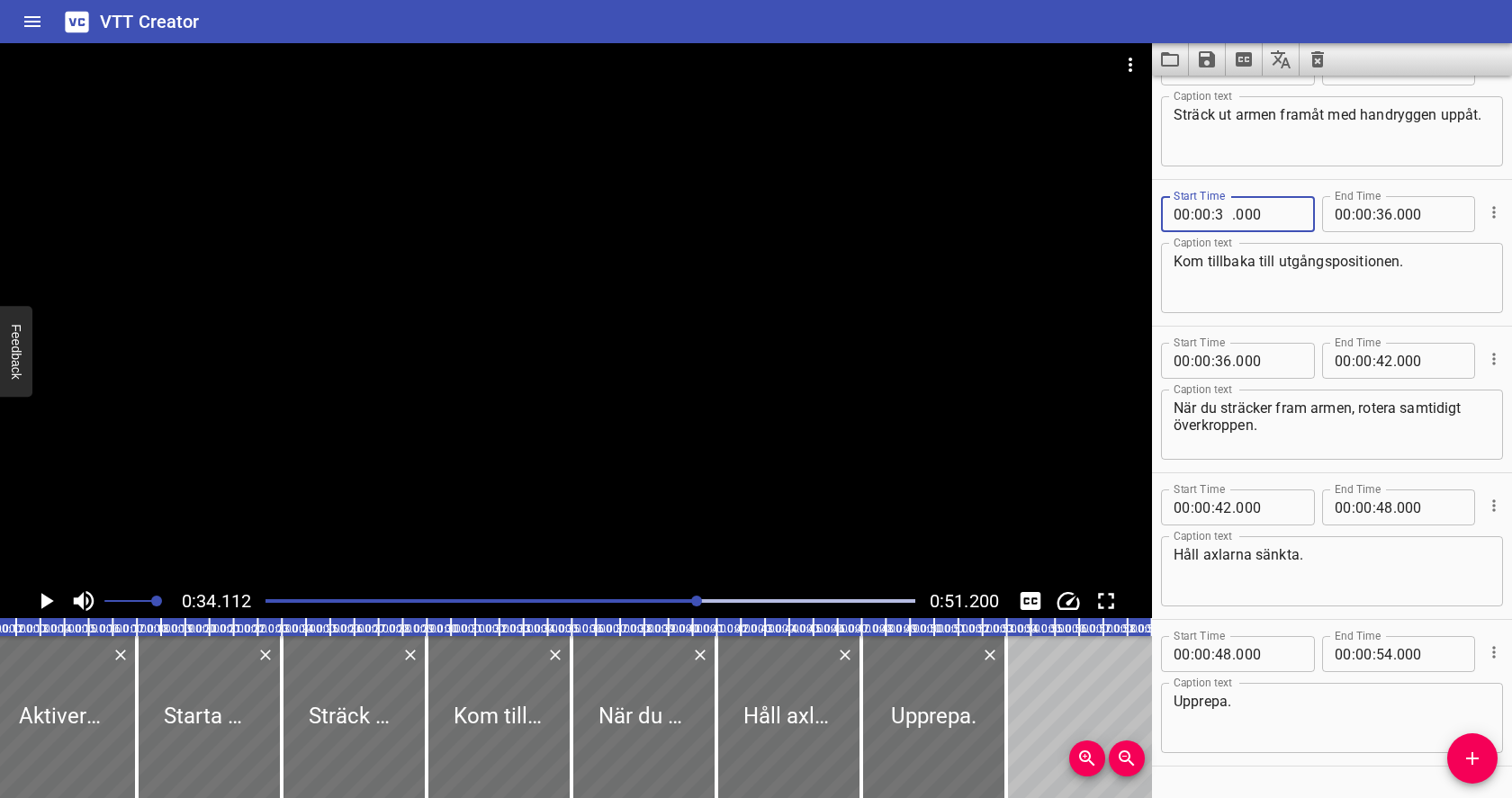
type input "32"
type input "000"
click at [675, 597] on div at bounding box center [590, 600] width 671 height 25
click at [623, 599] on div "Play progress" at bounding box center [350, 601] width 650 height 4
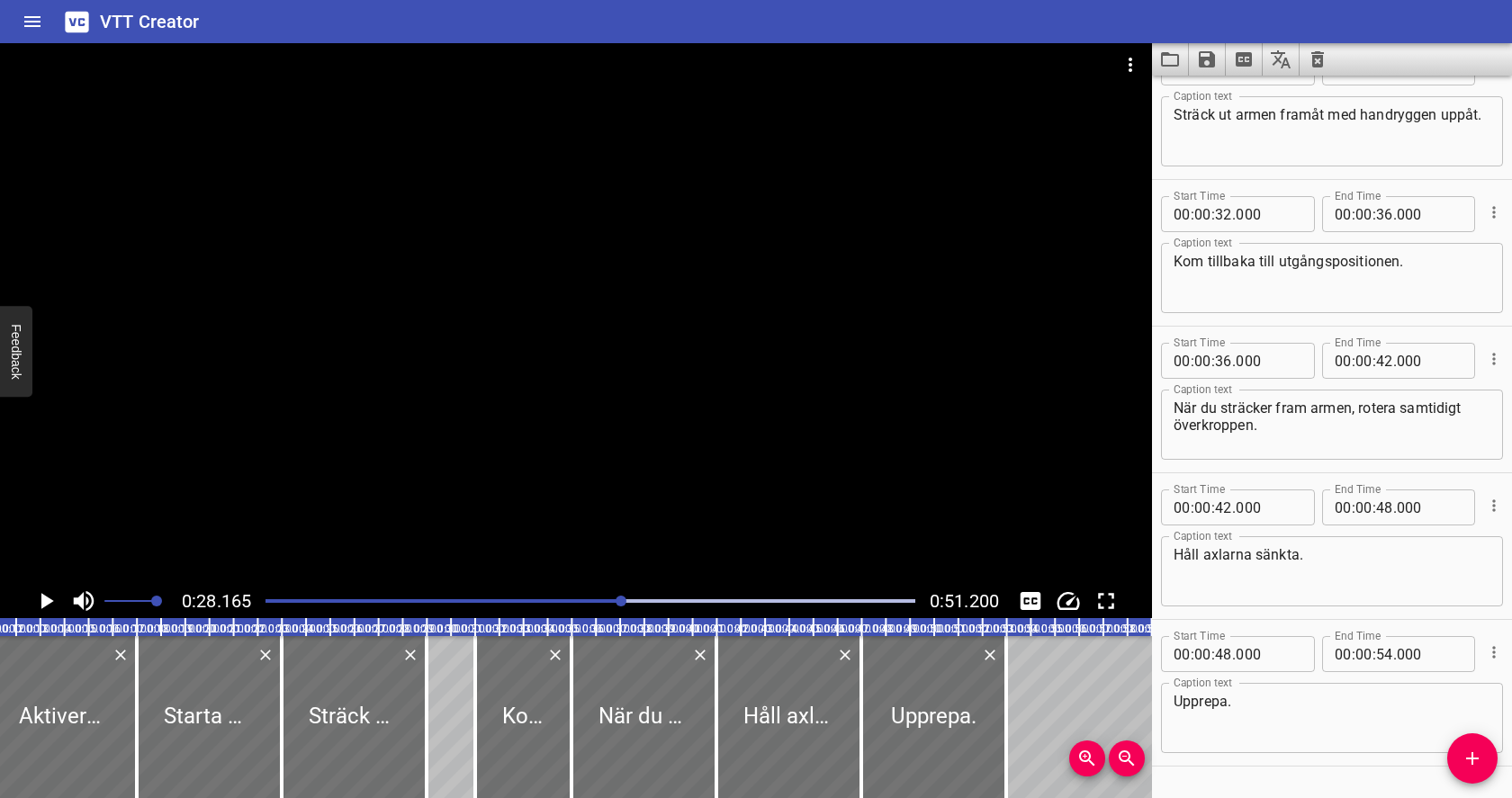
scroll to position [682, 0]
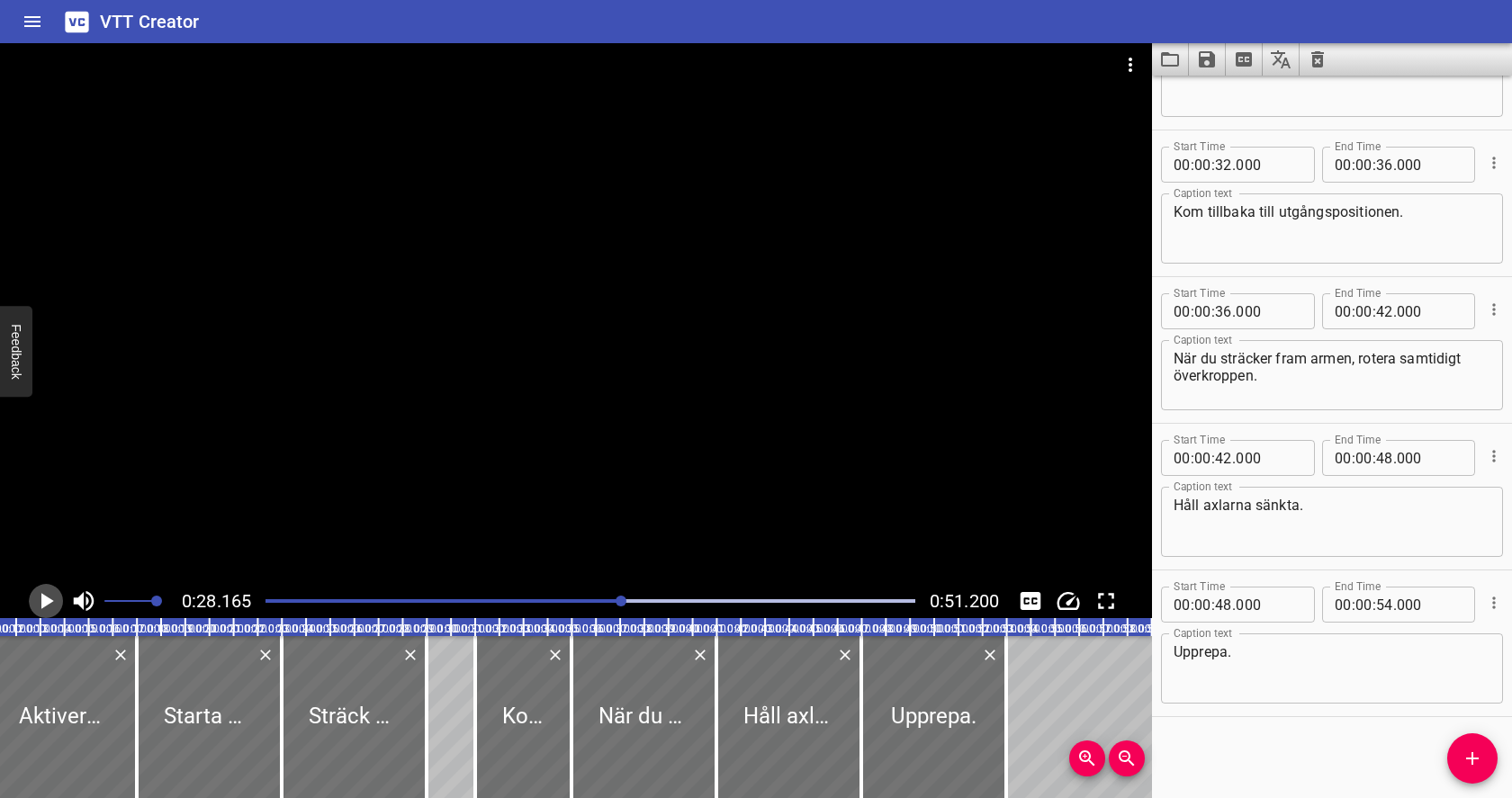
click at [45, 595] on icon "Play/Pause" at bounding box center [46, 600] width 27 height 27
click at [1494, 156] on icon "Cue Options" at bounding box center [1494, 163] width 18 height 18
click at [1458, 192] on li "Delete Cue" at bounding box center [1417, 195] width 156 height 33
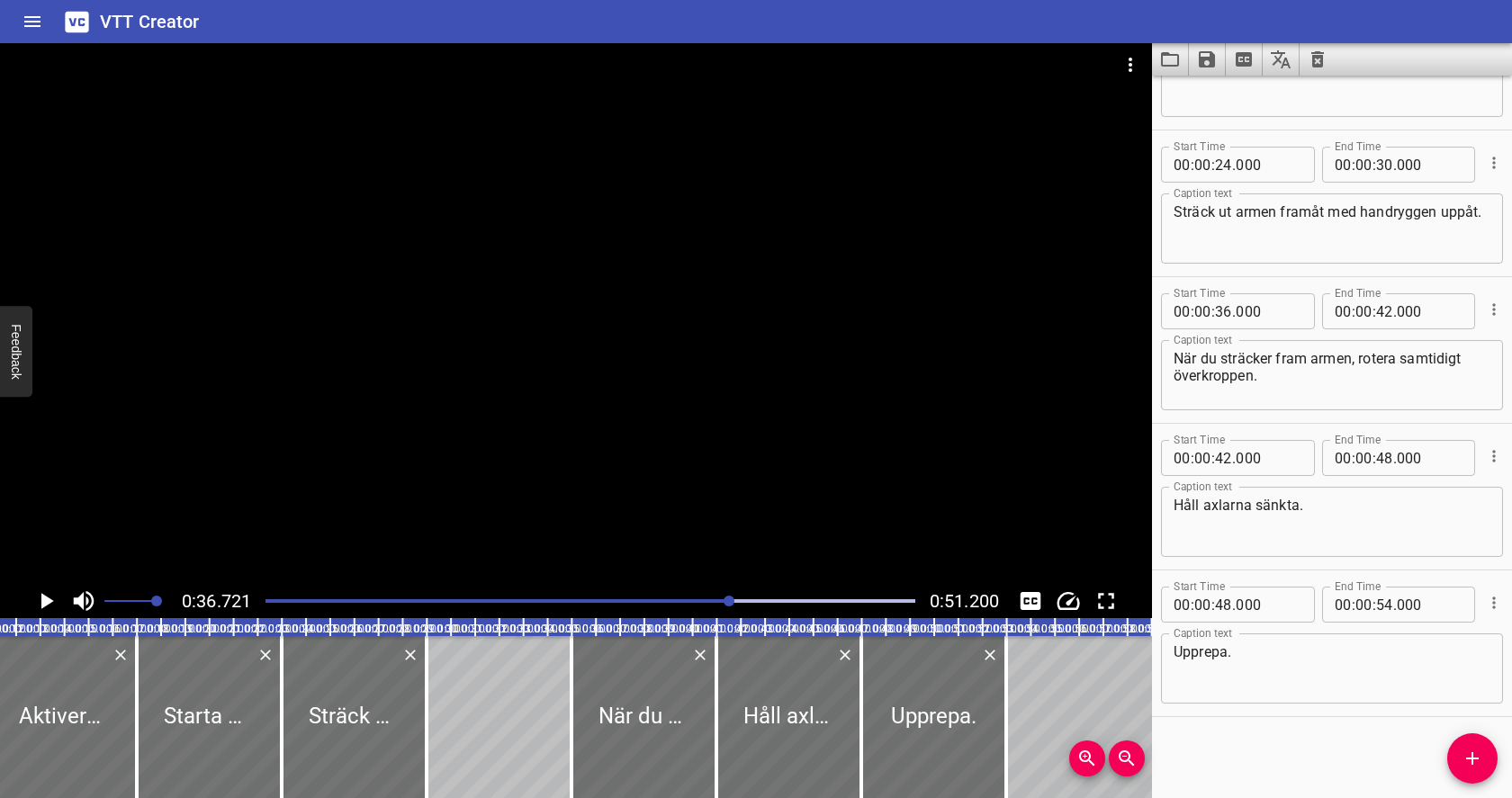
click at [41, 597] on icon "Play/Pause" at bounding box center [46, 600] width 27 height 27
click at [41, 597] on icon "Play/Pause" at bounding box center [47, 601] width 14 height 16
click at [1228, 609] on input "number" at bounding box center [1222, 604] width 17 height 36
type input "50"
type input "000"
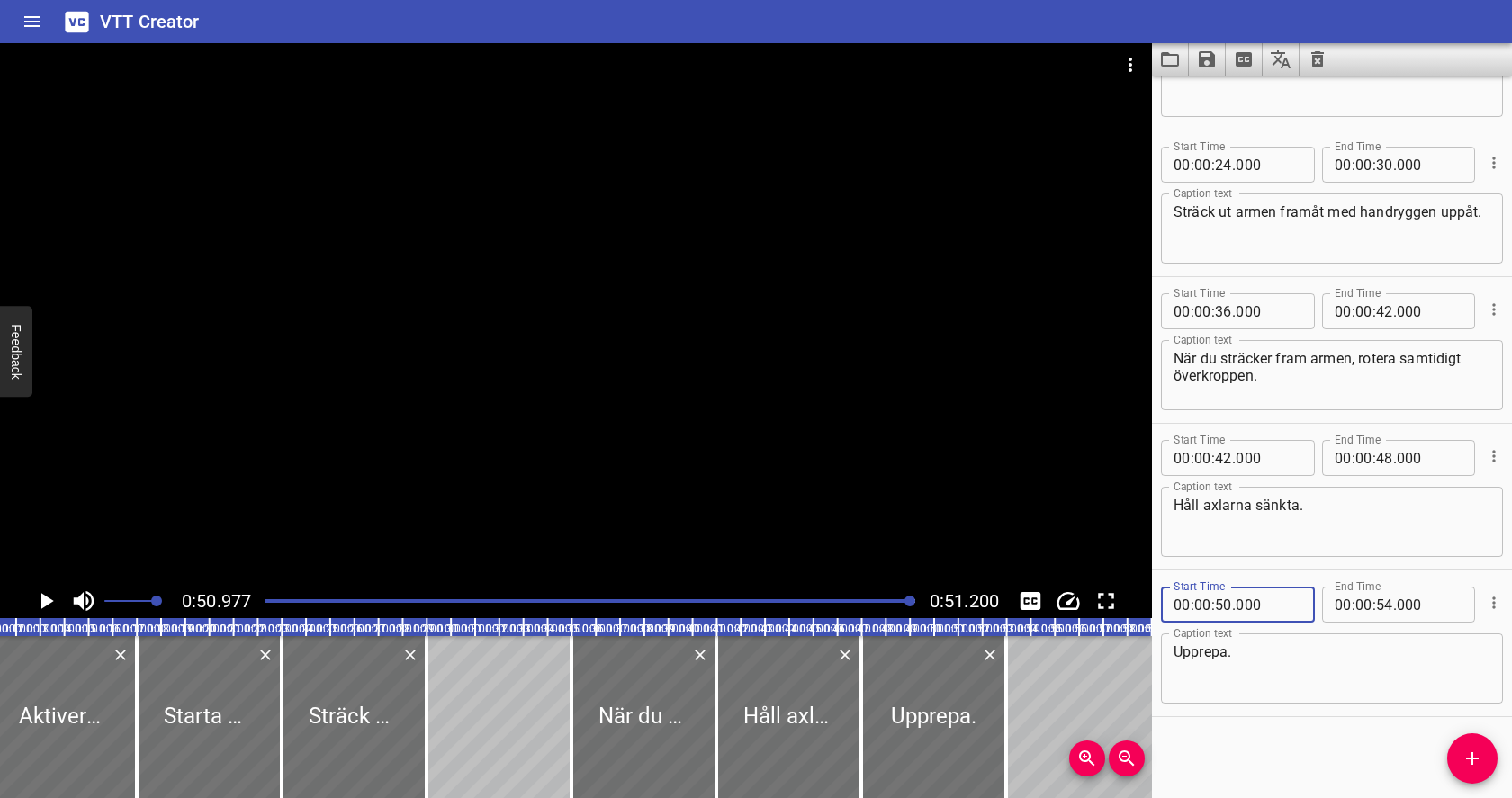
click at [1290, 644] on textarea "Upprepa." at bounding box center [1332, 669] width 317 height 52
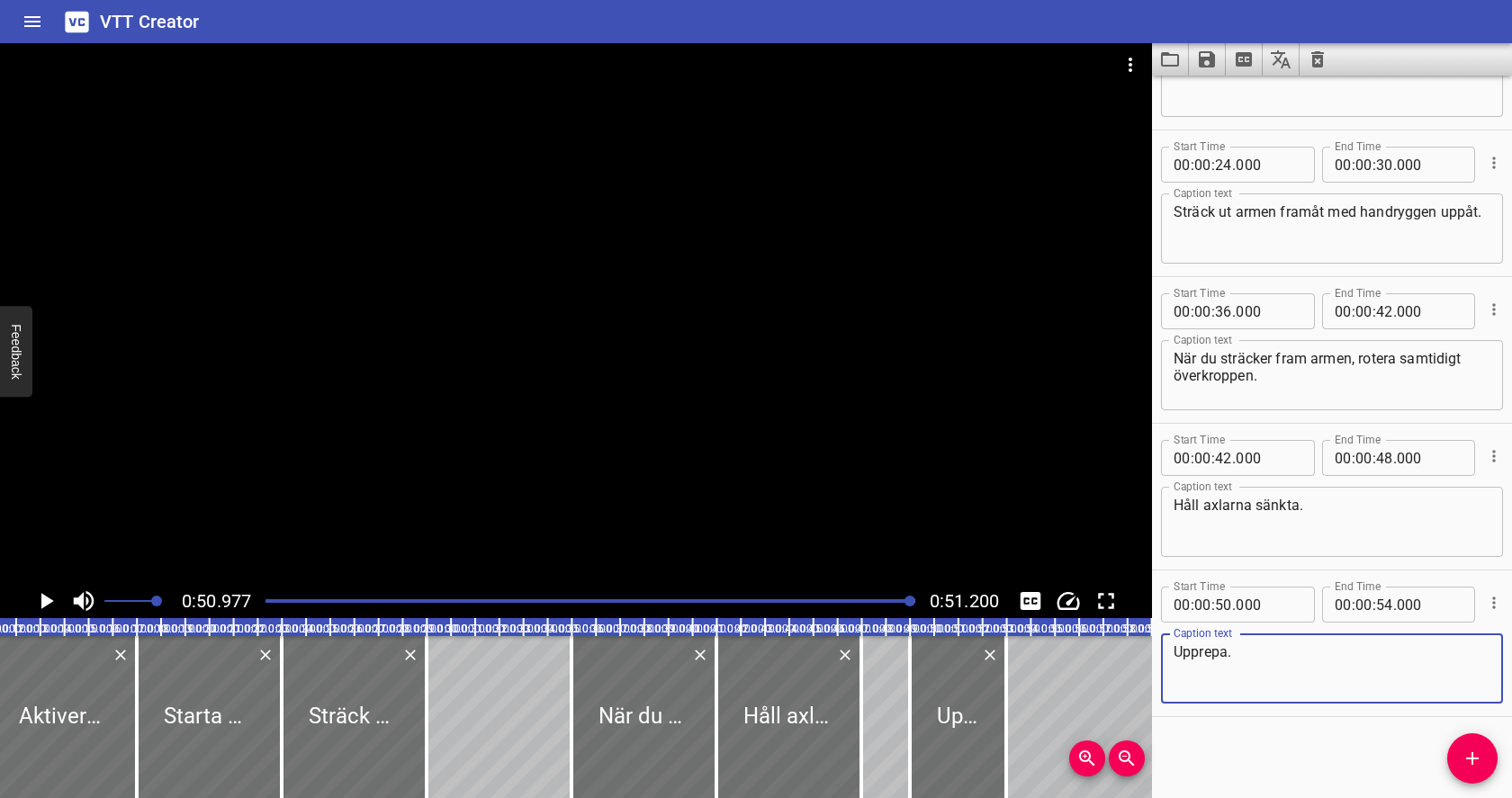
click at [1290, 644] on textarea "Upprepa." at bounding box center [1332, 669] width 317 height 52
type textarea "Byt sida."
click at [291, 595] on div at bounding box center [590, 600] width 671 height 25
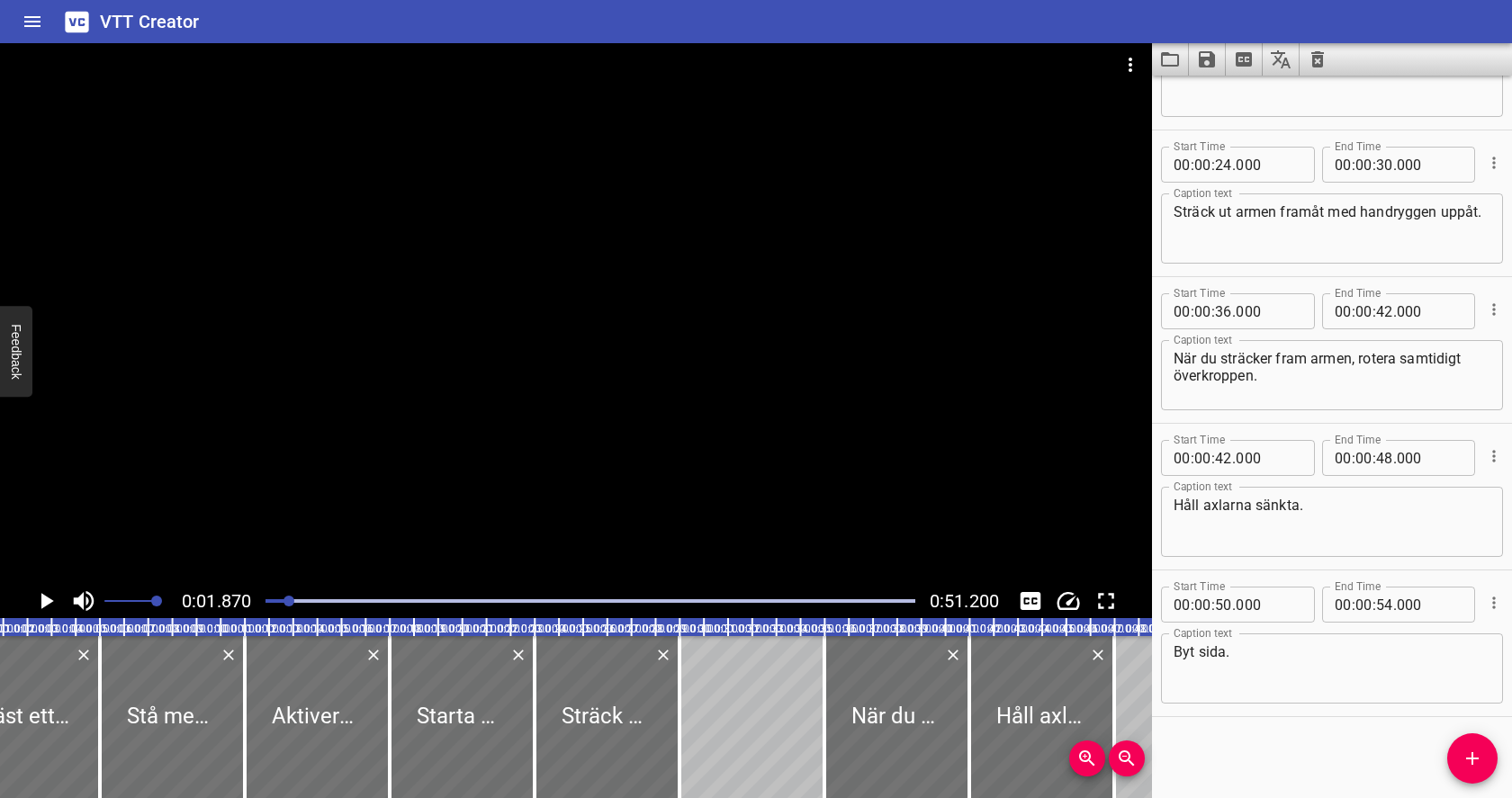
click at [53, 605] on icon "Play/Pause" at bounding box center [46, 600] width 27 height 27
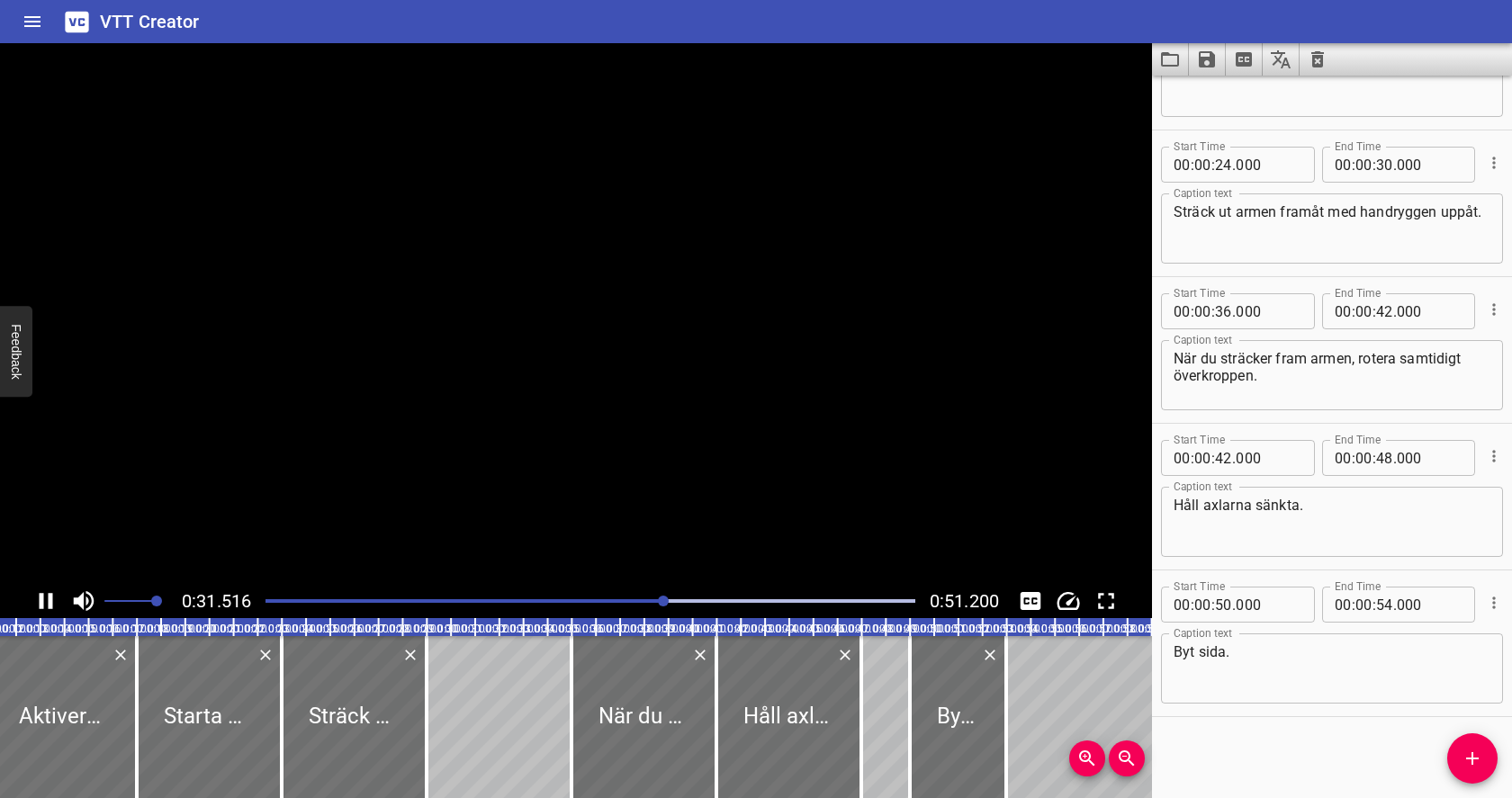
click at [53, 605] on icon "Play/Pause" at bounding box center [46, 600] width 27 height 27
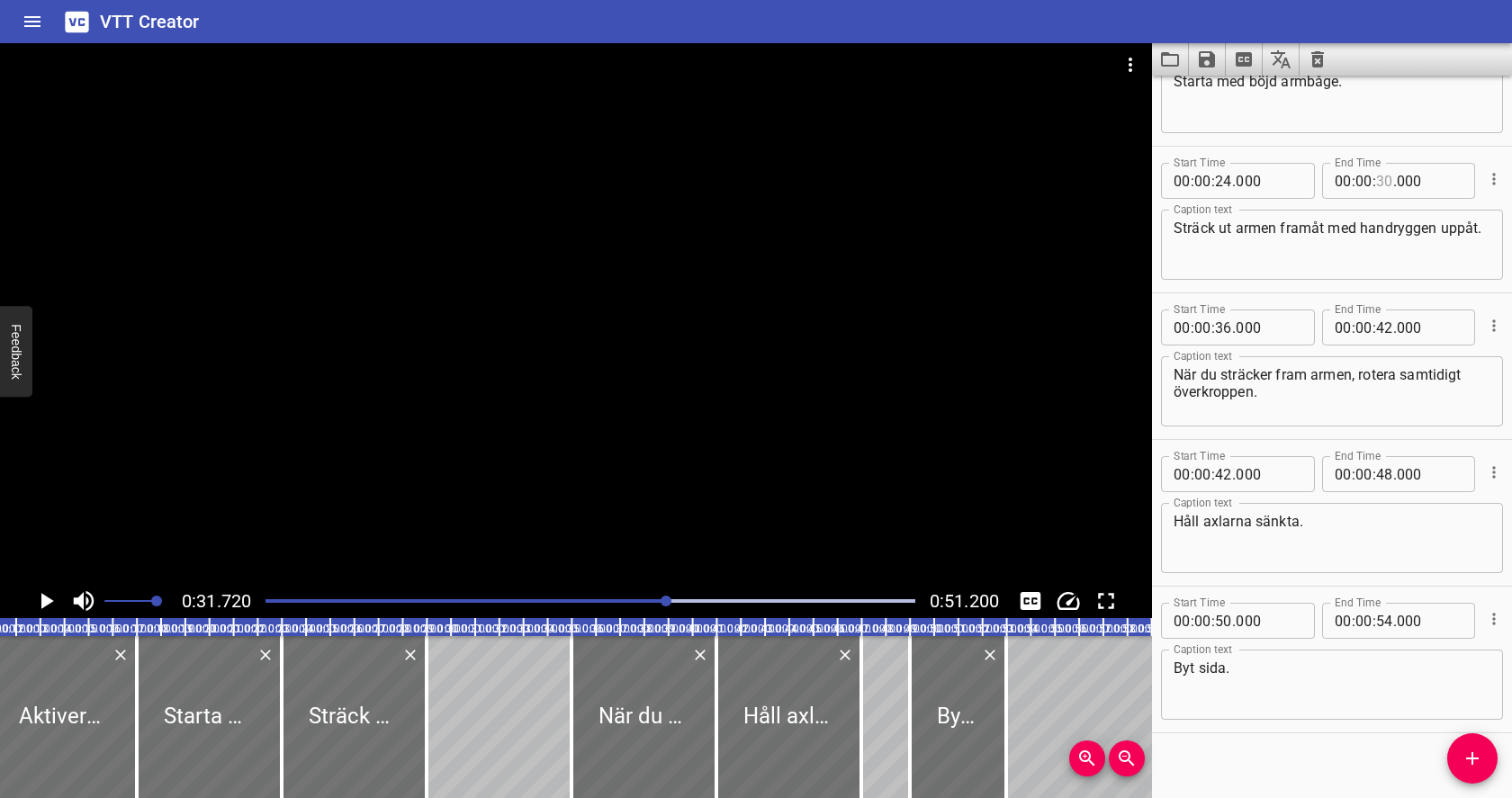
click at [1387, 183] on input "number" at bounding box center [1384, 181] width 17 height 36
type input "32"
type input "000"
click at [594, 597] on div at bounding box center [590, 600] width 671 height 25
click at [41, 602] on icon "Play/Pause" at bounding box center [46, 600] width 27 height 27
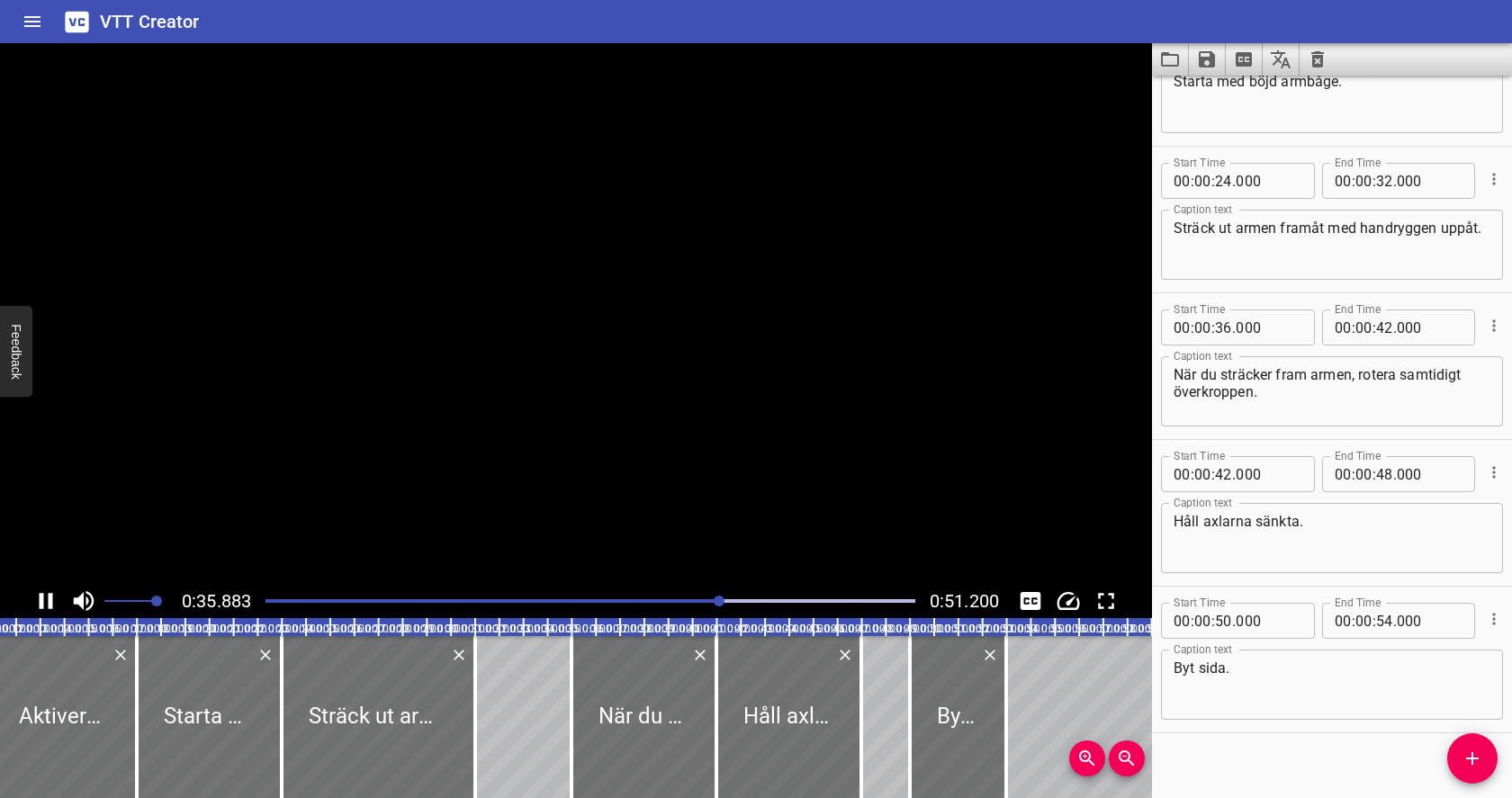
scroll to position [535, 0]
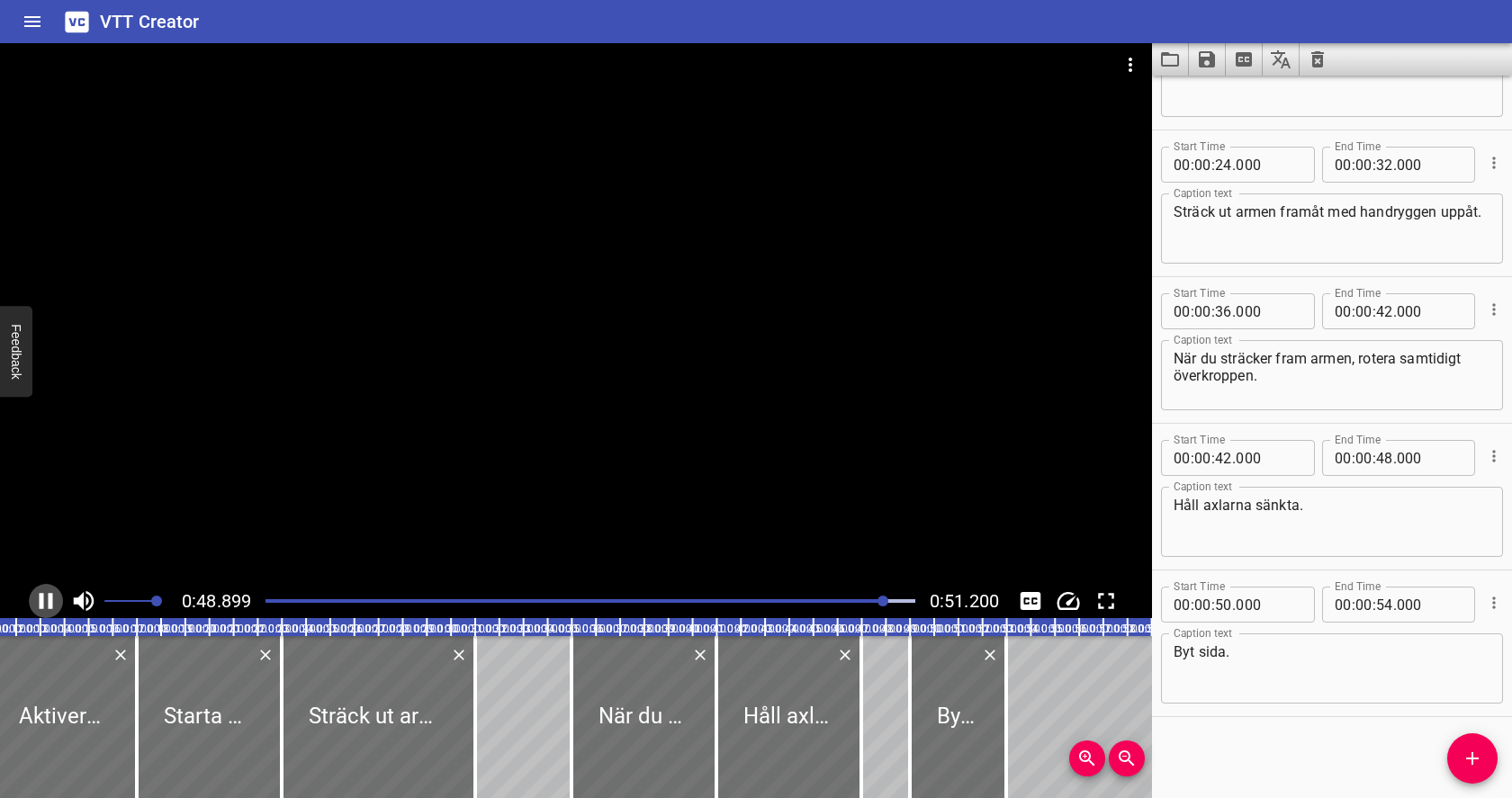
click at [43, 608] on icon "Play/Pause" at bounding box center [47, 601] width 14 height 16
click at [1383, 457] on input "number" at bounding box center [1384, 458] width 17 height 36
click at [1386, 456] on input "number" at bounding box center [1384, 458] width 17 height 36
type input "50"
type input "000"
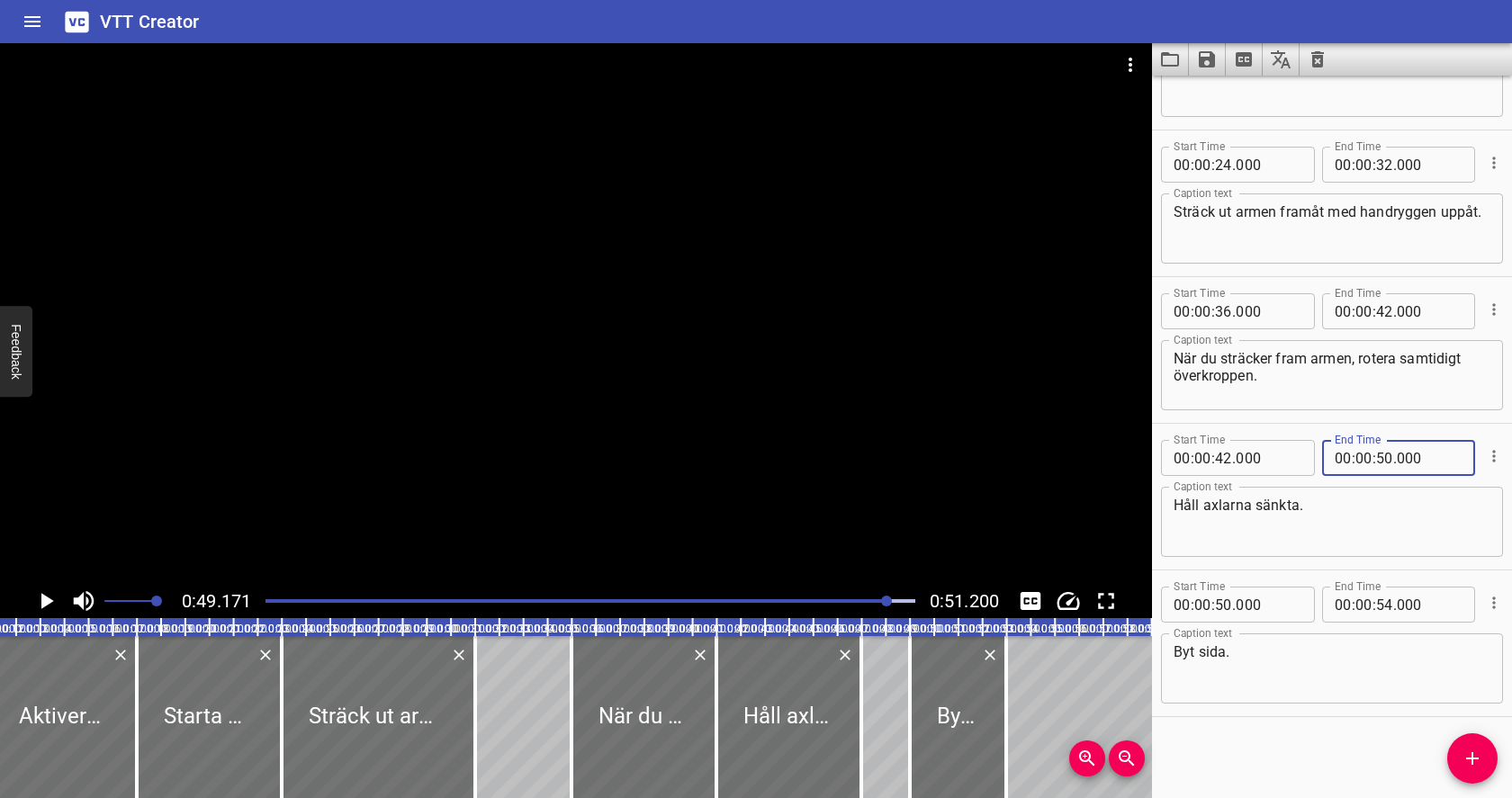
click at [729, 594] on div at bounding box center [590, 600] width 671 height 25
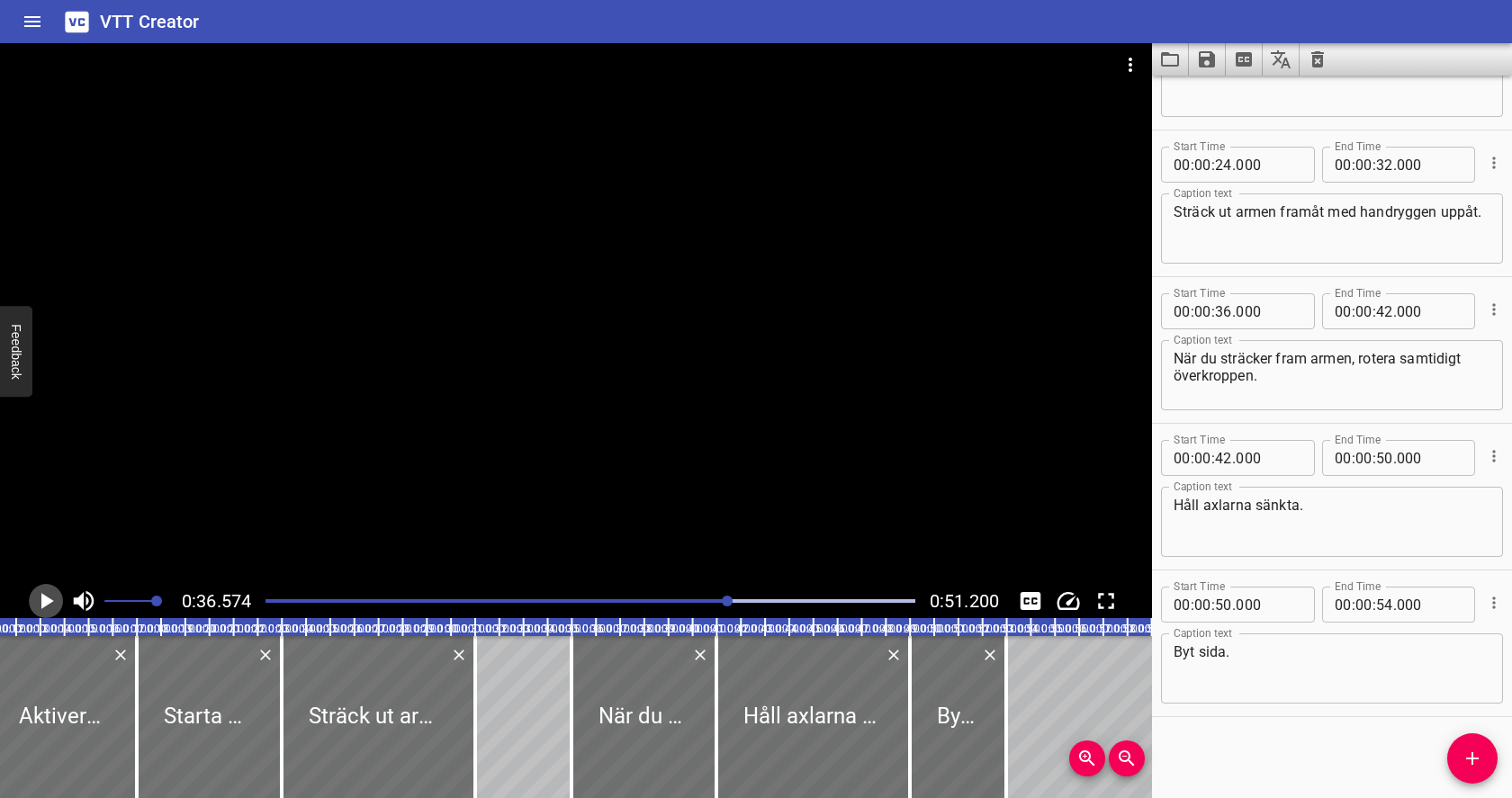
click at [45, 605] on icon "Play/Pause" at bounding box center [48, 601] width 13 height 16
click at [48, 607] on icon "Play/Pause" at bounding box center [47, 601] width 14 height 16
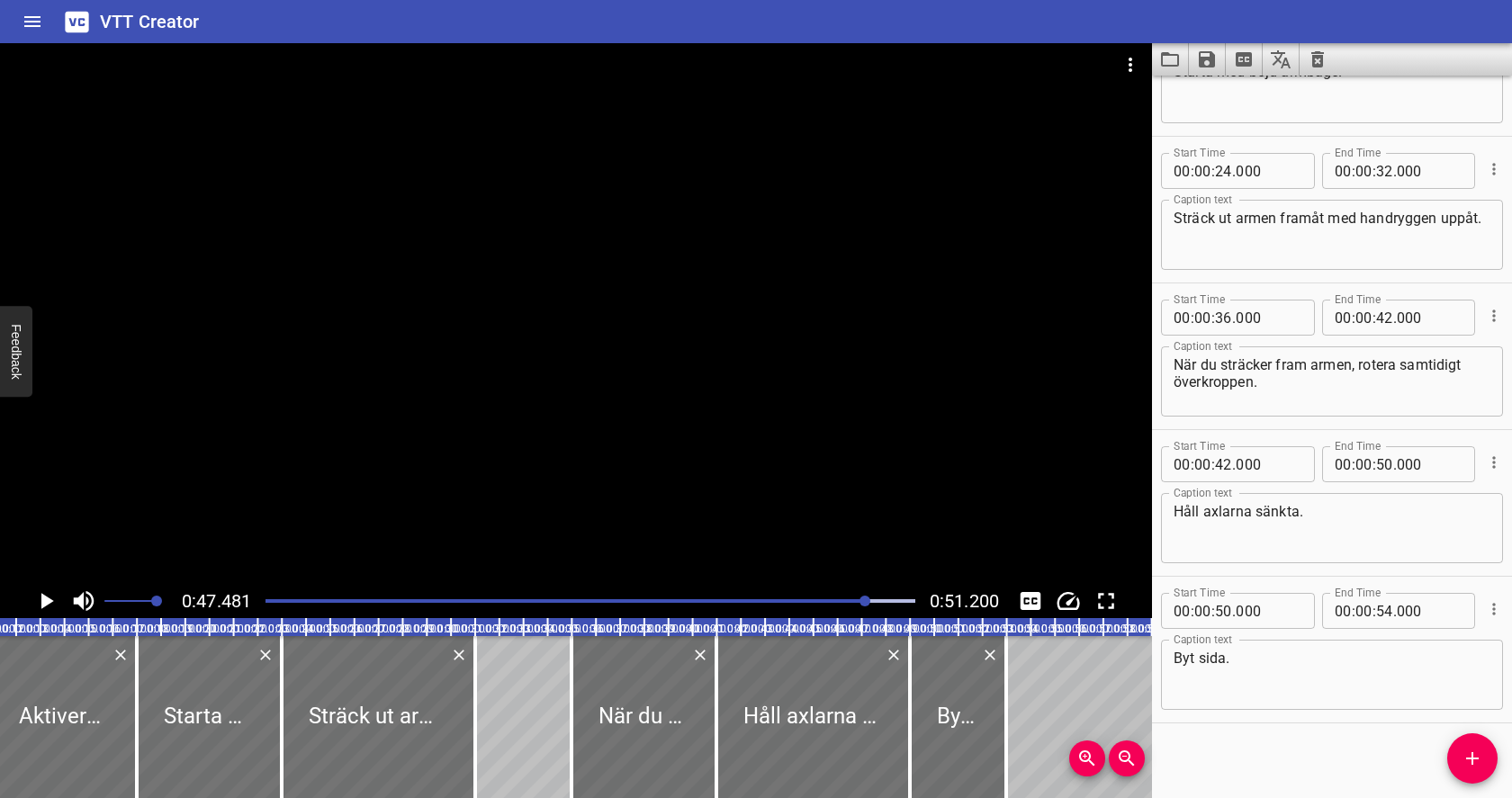
scroll to position [529, 0]
click at [1226, 320] on input "number" at bounding box center [1222, 316] width 17 height 36
type input "34"
type input "000"
click at [1384, 316] on input "number" at bounding box center [1384, 316] width 17 height 36
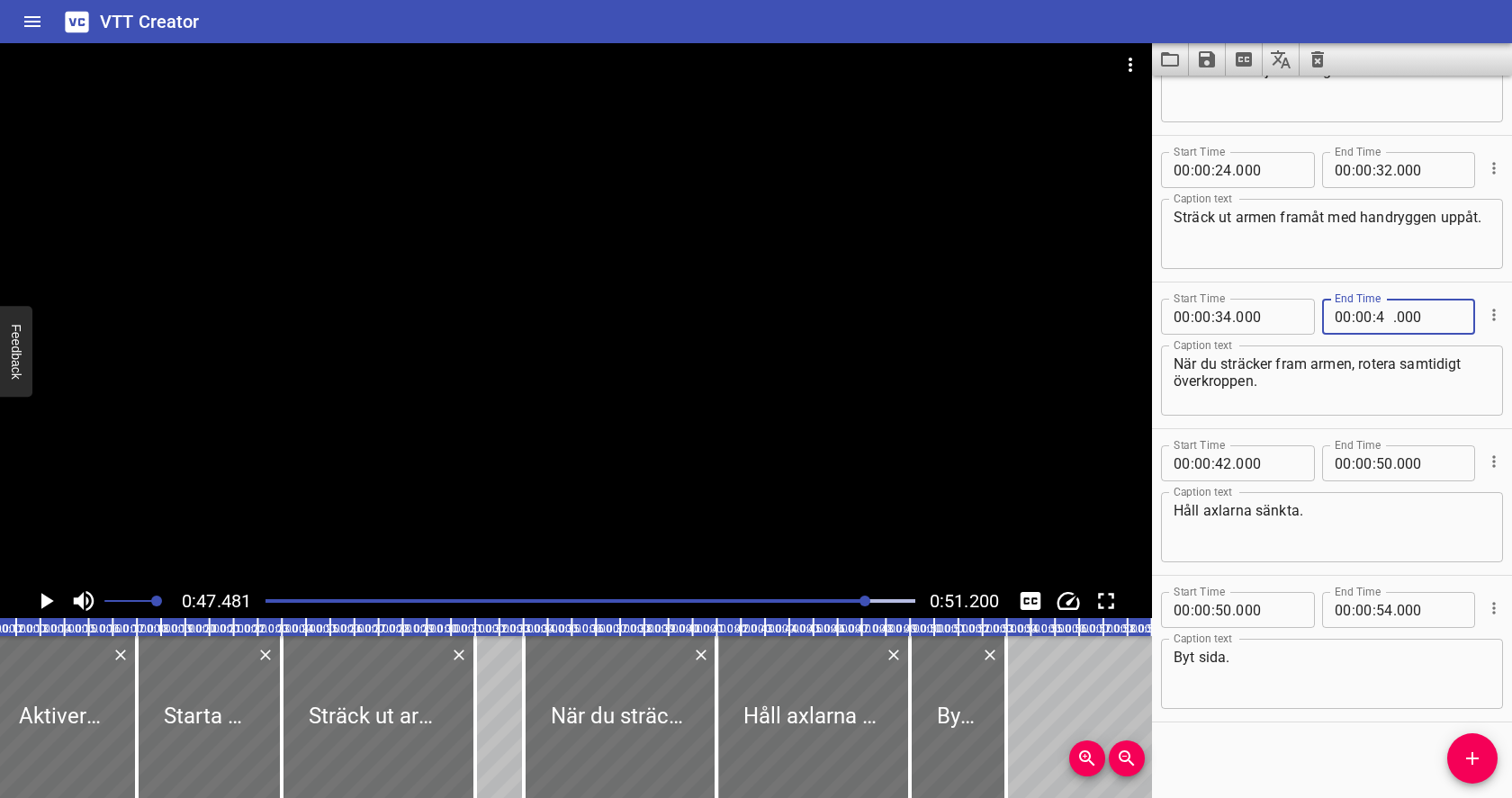
type input "40"
type input "000"
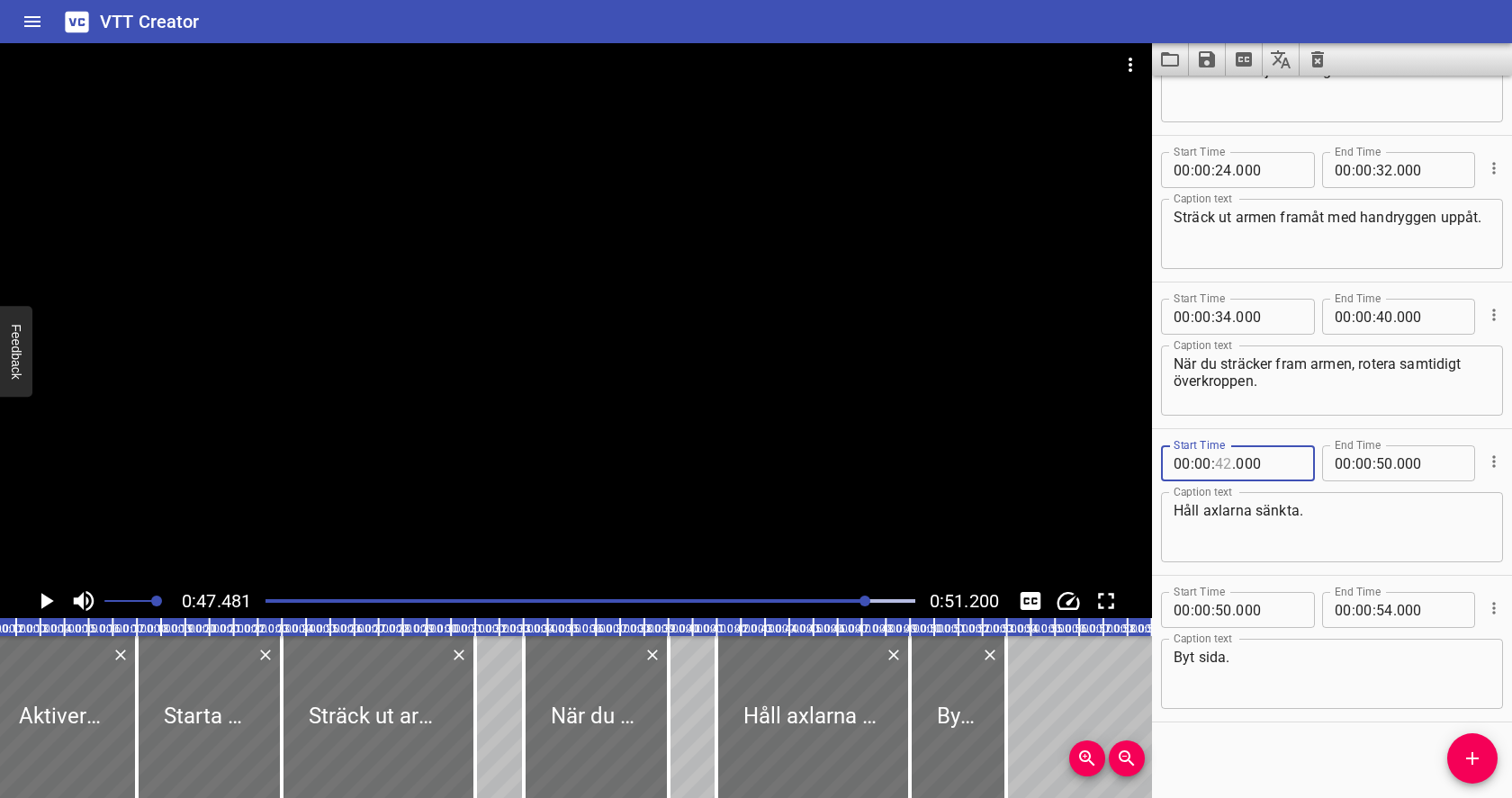
click at [1224, 460] on input "number" at bounding box center [1222, 464] width 17 height 36
type input "40"
type input "000"
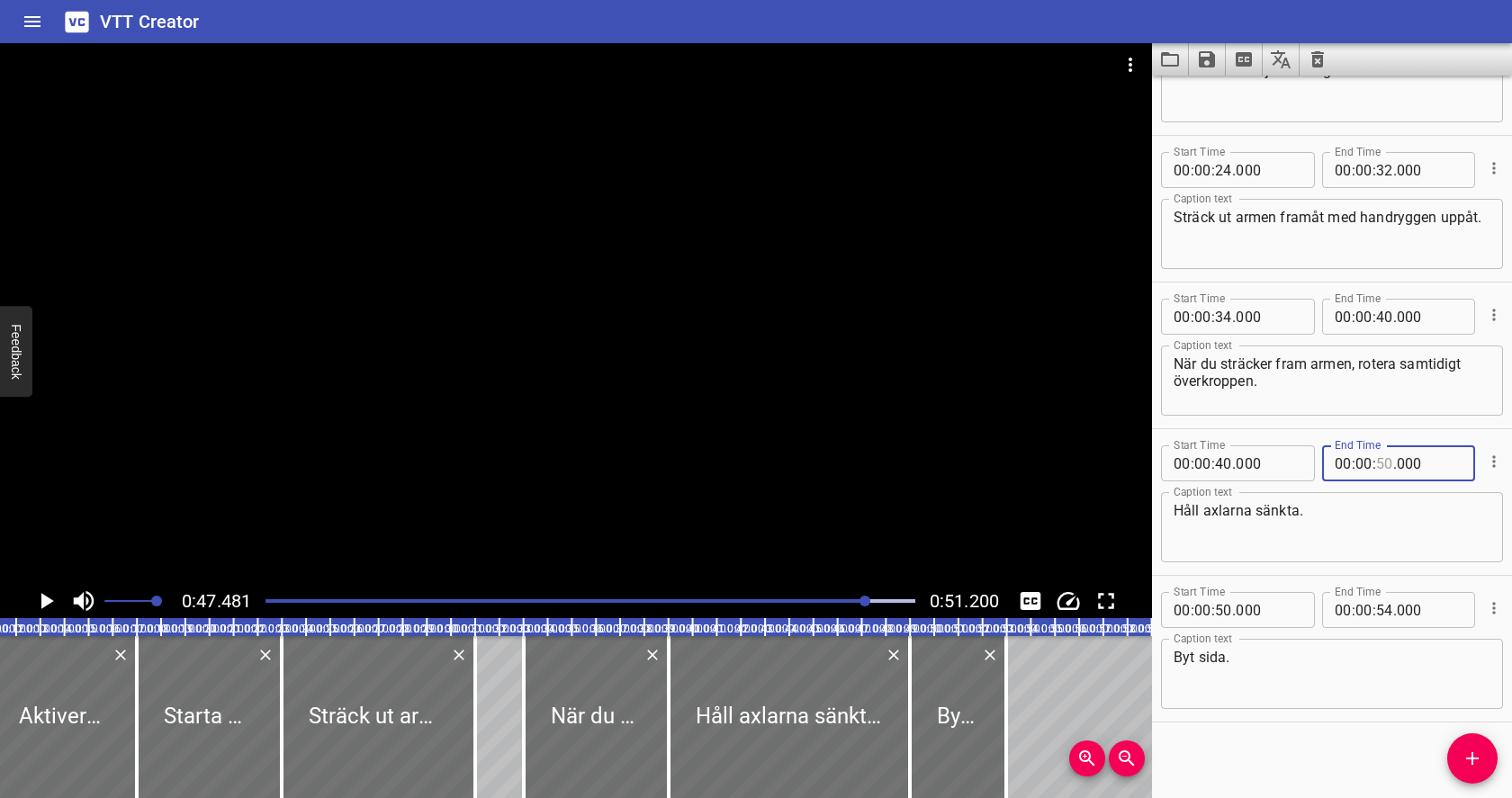
click at [1380, 462] on input "number" at bounding box center [1384, 464] width 17 height 36
type input "46"
type input "000"
click at [1215, 614] on input "number" at bounding box center [1222, 610] width 17 height 36
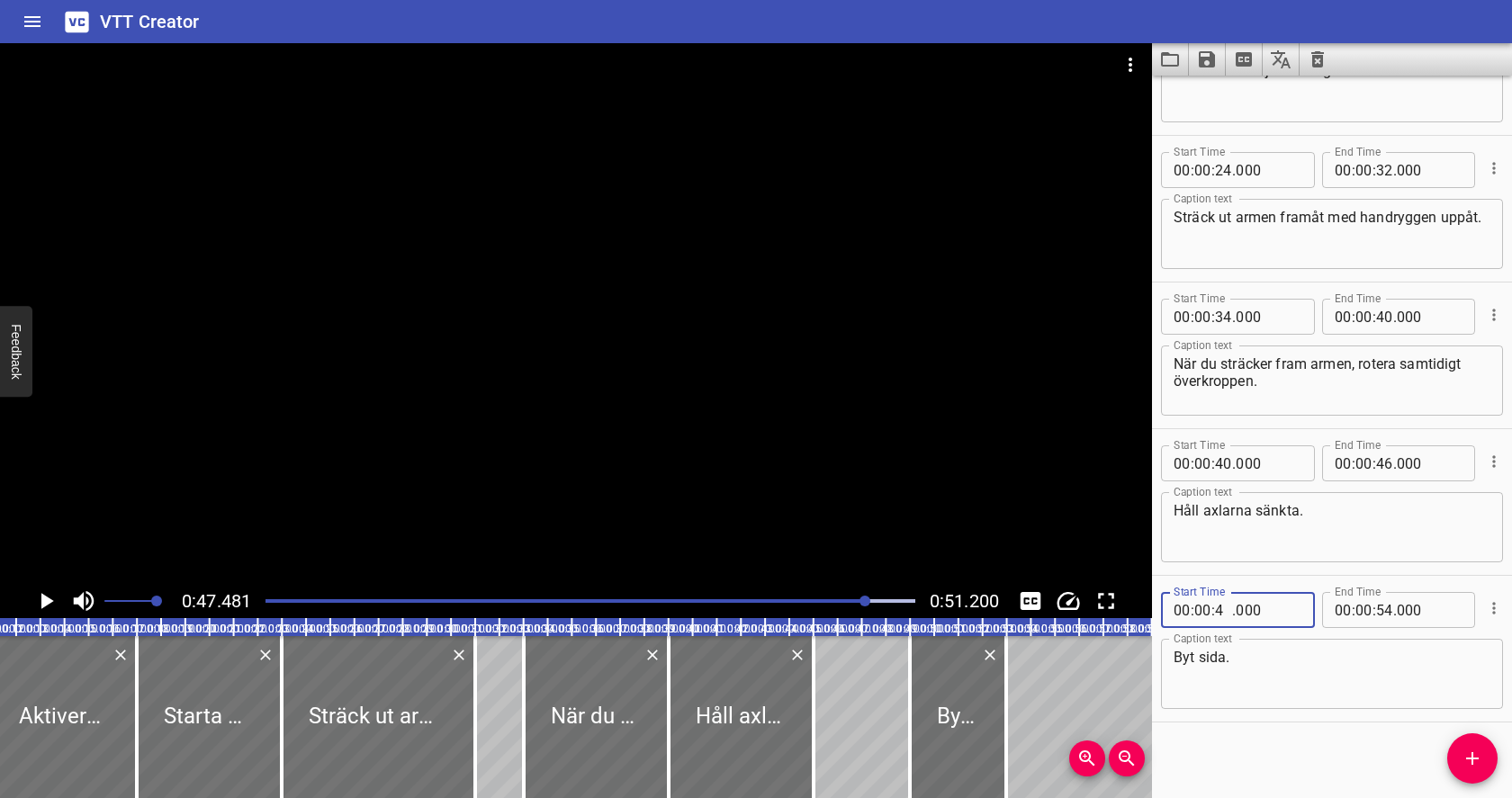
type input "46"
type input "000"
click at [643, 600] on div "Play progress" at bounding box center [543, 601] width 650 height 4
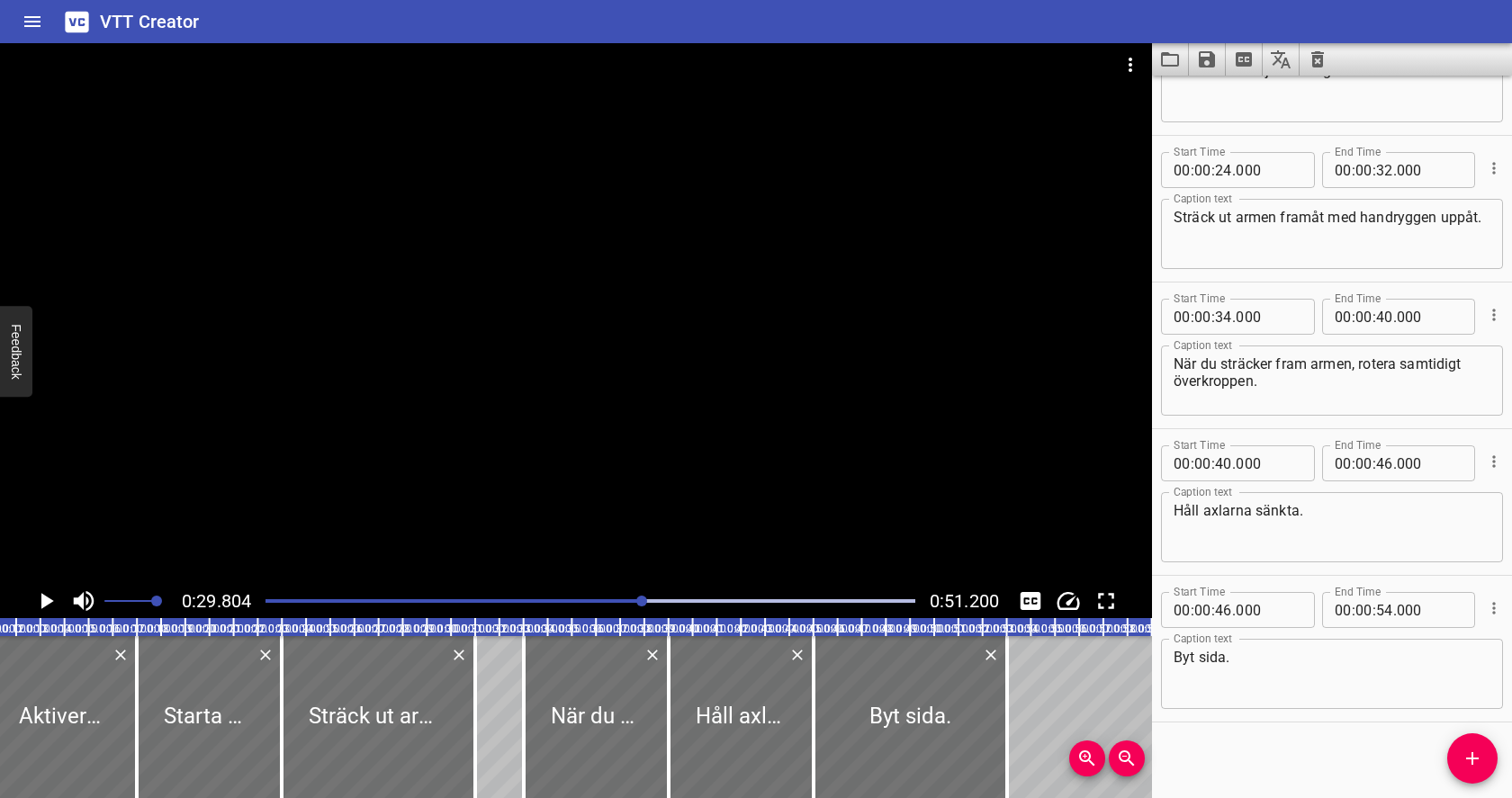
scroll to position [535, 0]
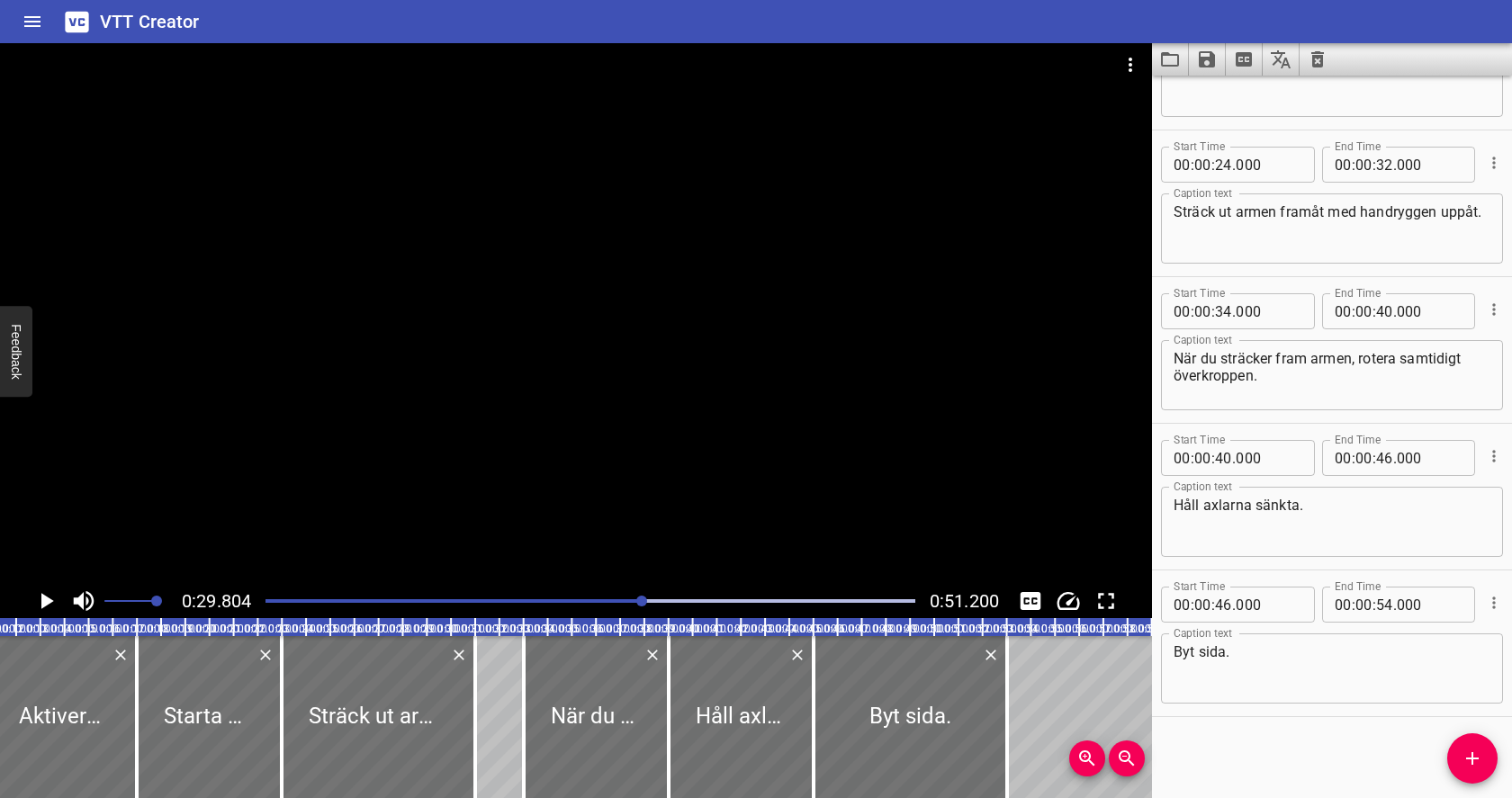
click at [49, 600] on icon "Play/Pause" at bounding box center [48, 601] width 13 height 16
click at [49, 600] on icon "Play/Pause" at bounding box center [47, 601] width 14 height 16
click at [1387, 455] on input "number" at bounding box center [1384, 458] width 17 height 36
type input "44"
type input "000"
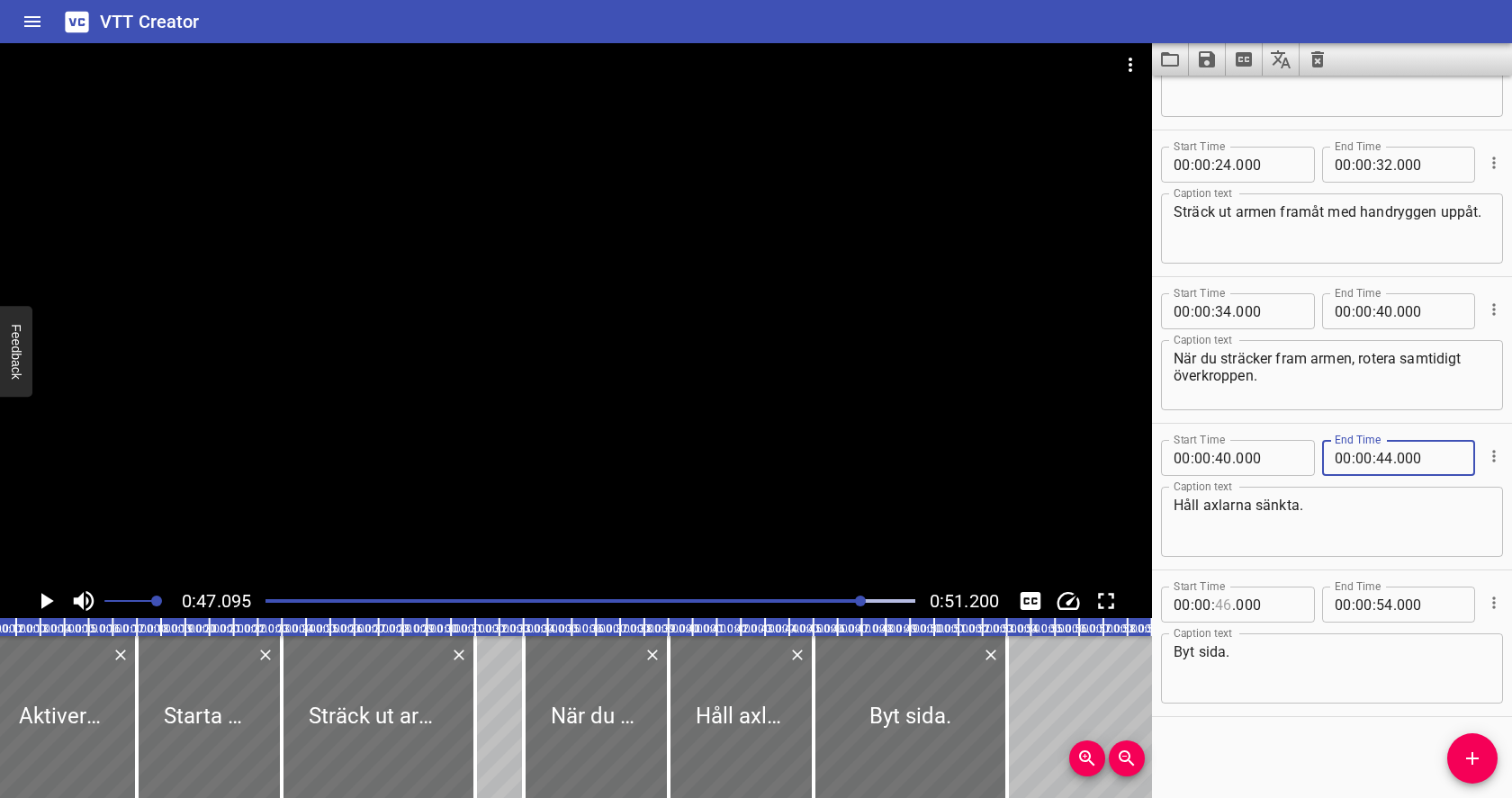
click at [1221, 598] on input "number" at bounding box center [1222, 604] width 17 height 36
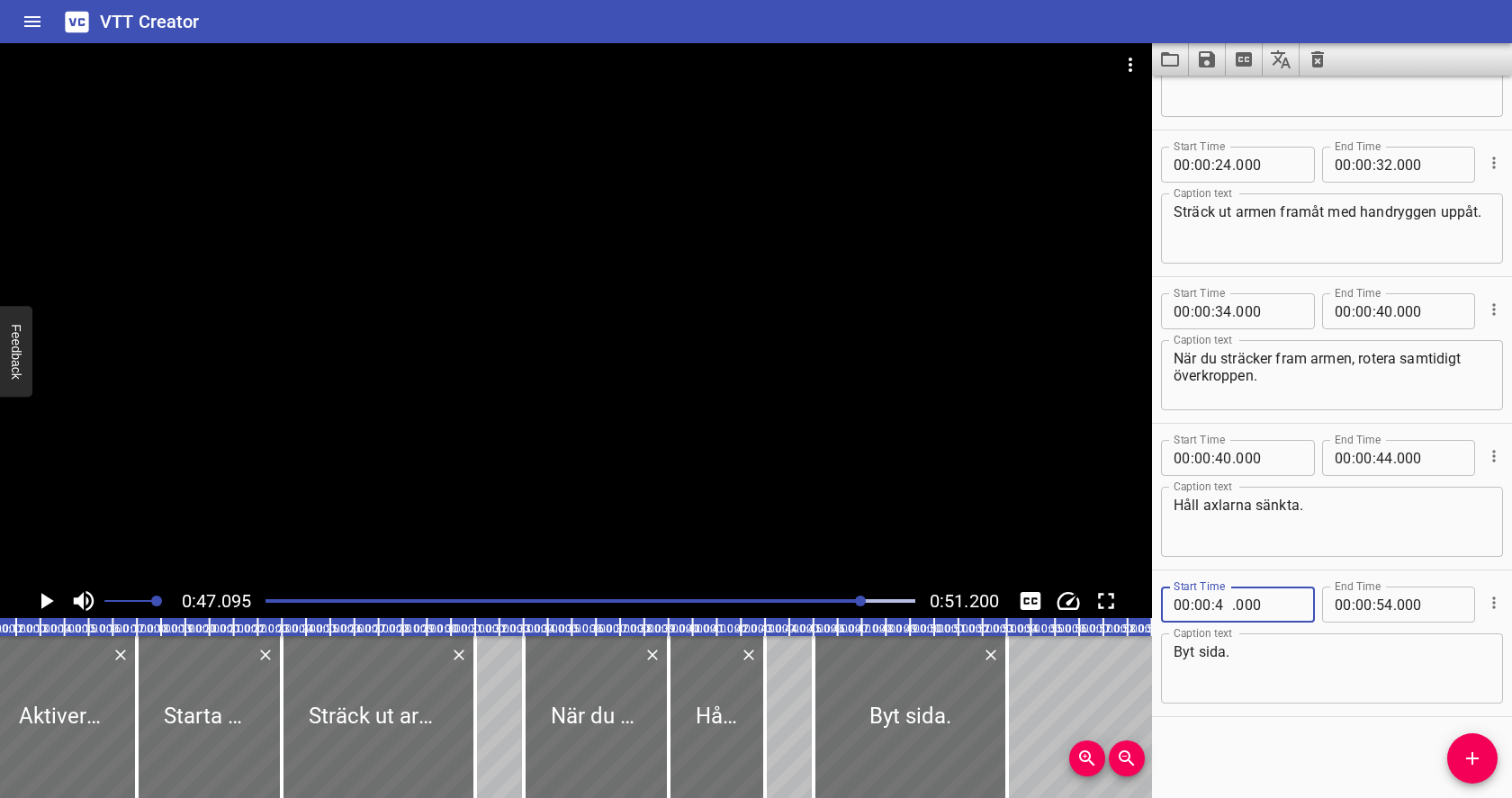
type input "45"
type input "000"
click at [819, 599] on div "Play progress" at bounding box center [538, 601] width 650 height 4
click at [42, 600] on icon "Play/Pause" at bounding box center [48, 601] width 13 height 16
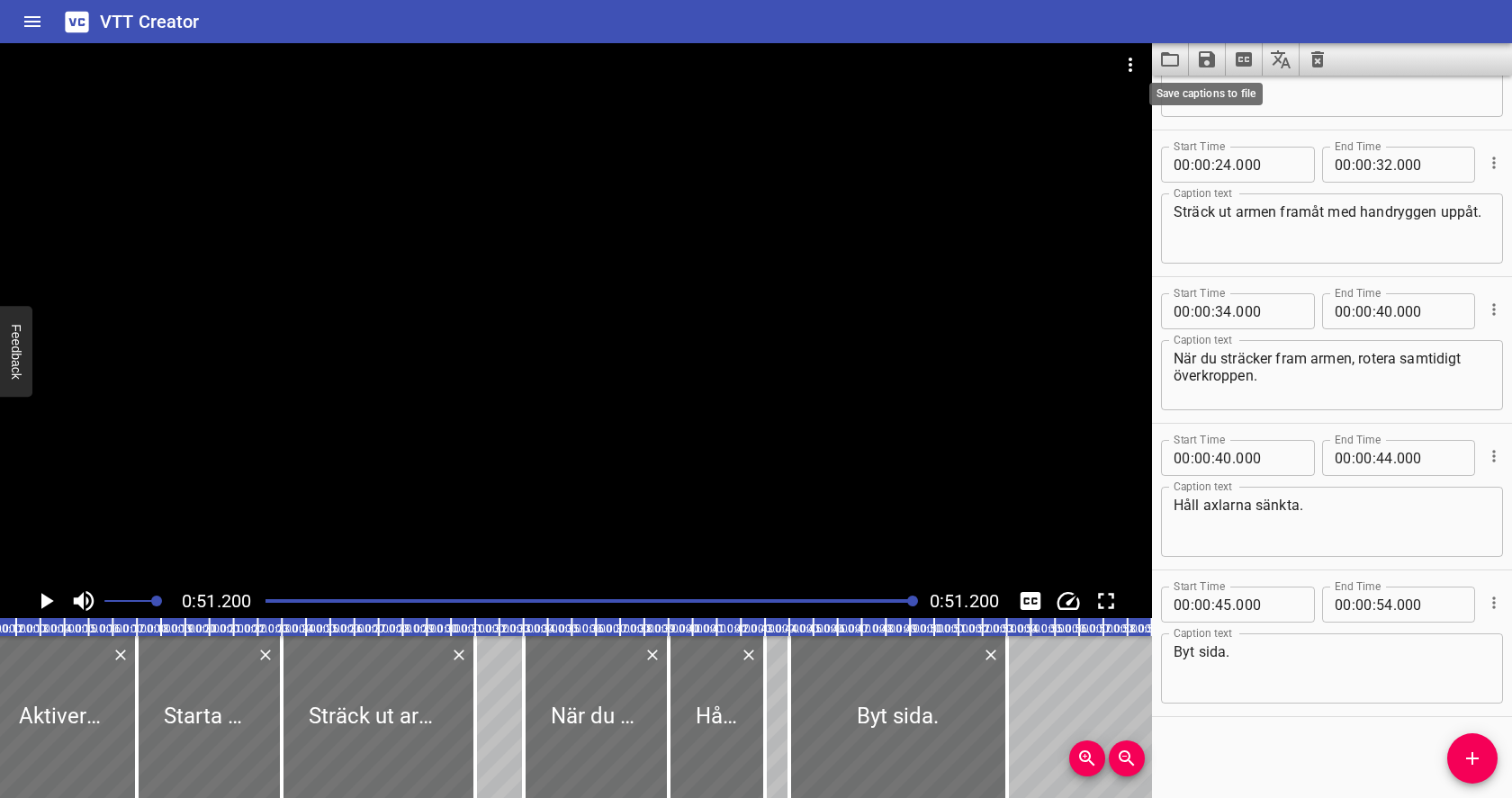
click at [1209, 61] on icon "Save captions to file" at bounding box center [1206, 60] width 16 height 16
click at [1216, 94] on li "Save to VTT file" at bounding box center [1254, 99] width 132 height 33
click at [1130, 68] on icon "Video Options" at bounding box center [1131, 65] width 22 height 22
click at [1140, 71] on li "Select New Video File..." at bounding box center [1198, 67] width 179 height 33
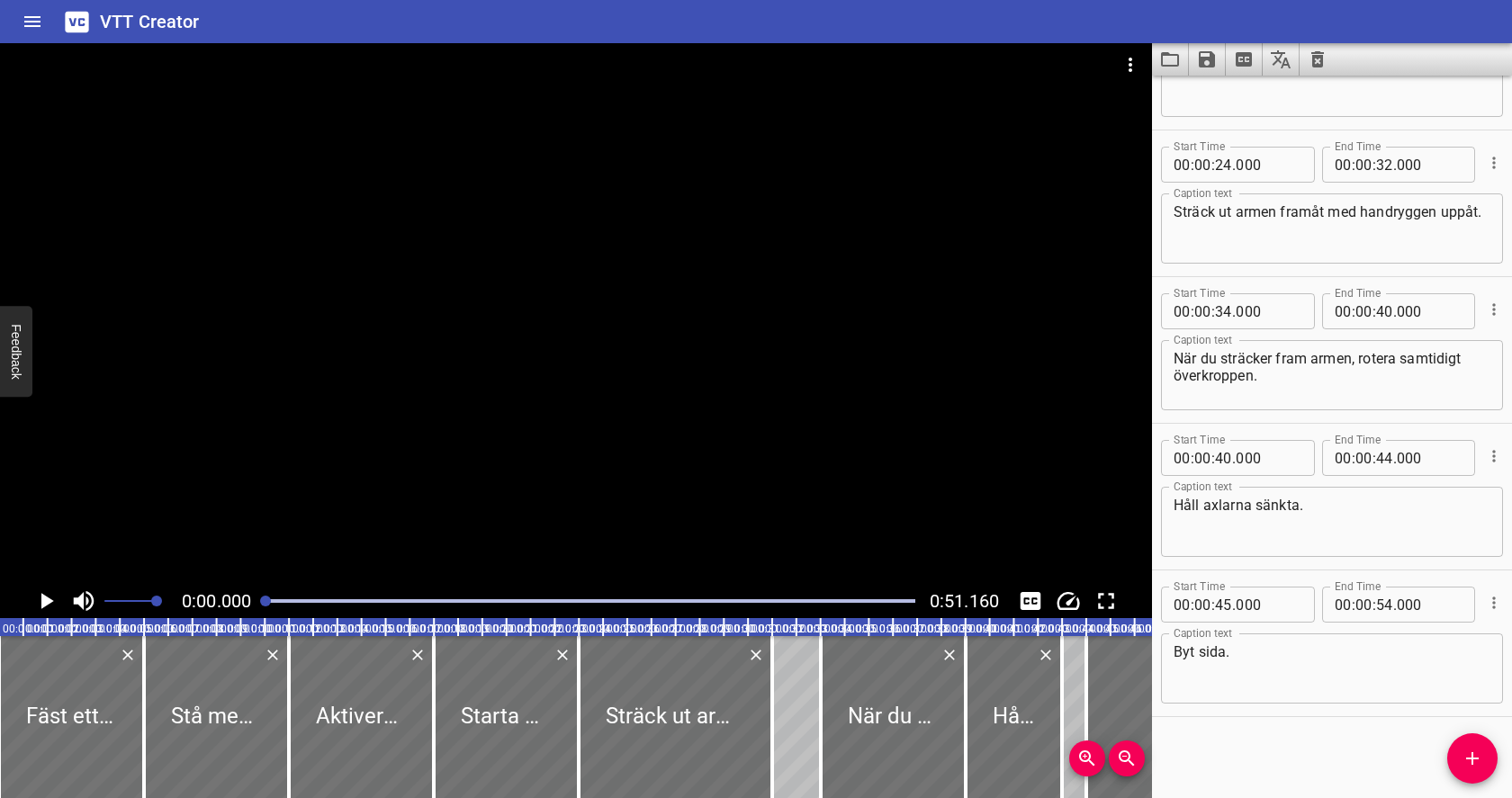
scroll to position [0, 0]
click at [1317, 62] on icon "Clear captions" at bounding box center [1318, 60] width 22 height 22
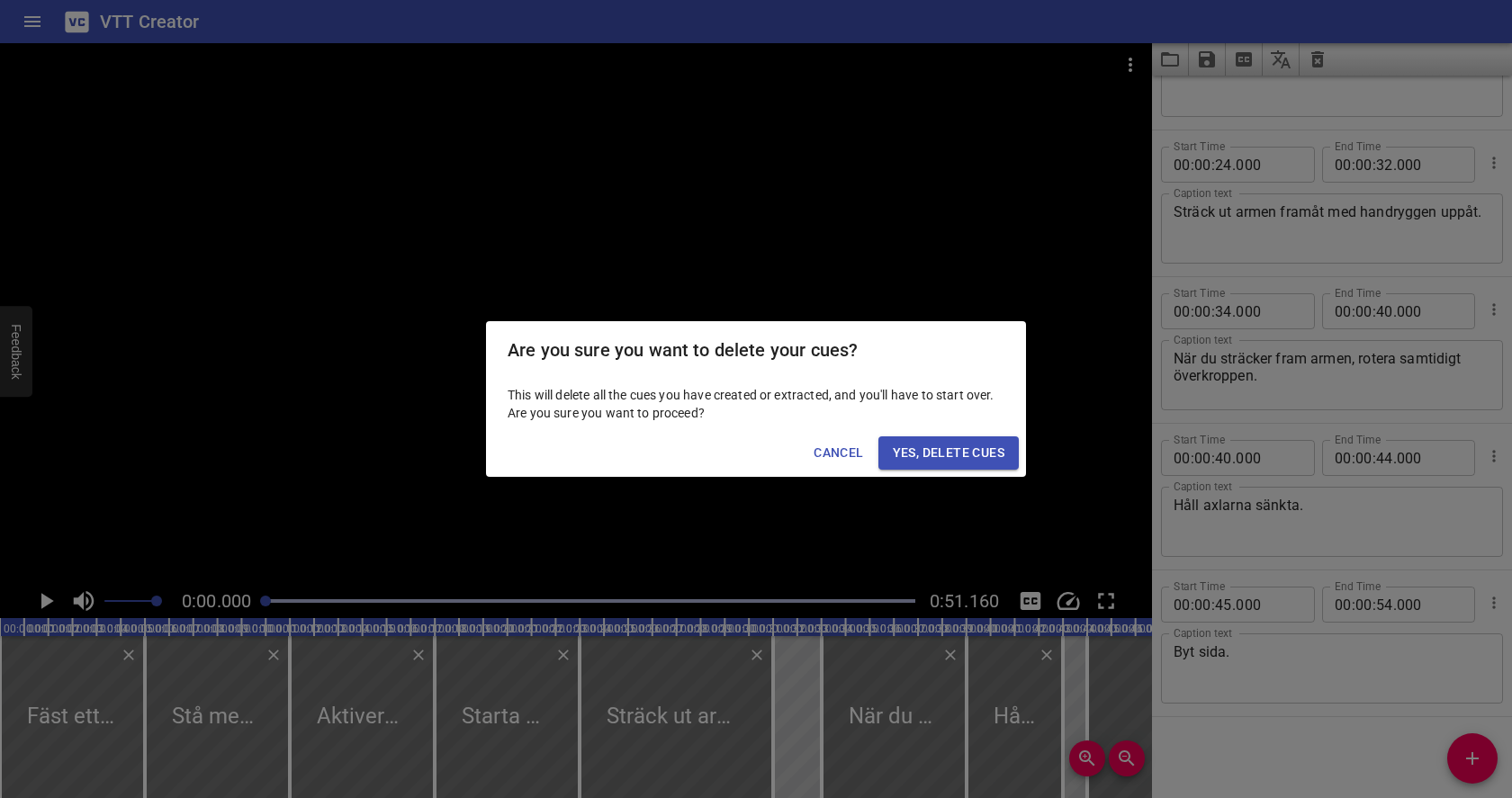
click at [954, 455] on span "Yes, Delete Cues" at bounding box center [949, 453] width 111 height 23
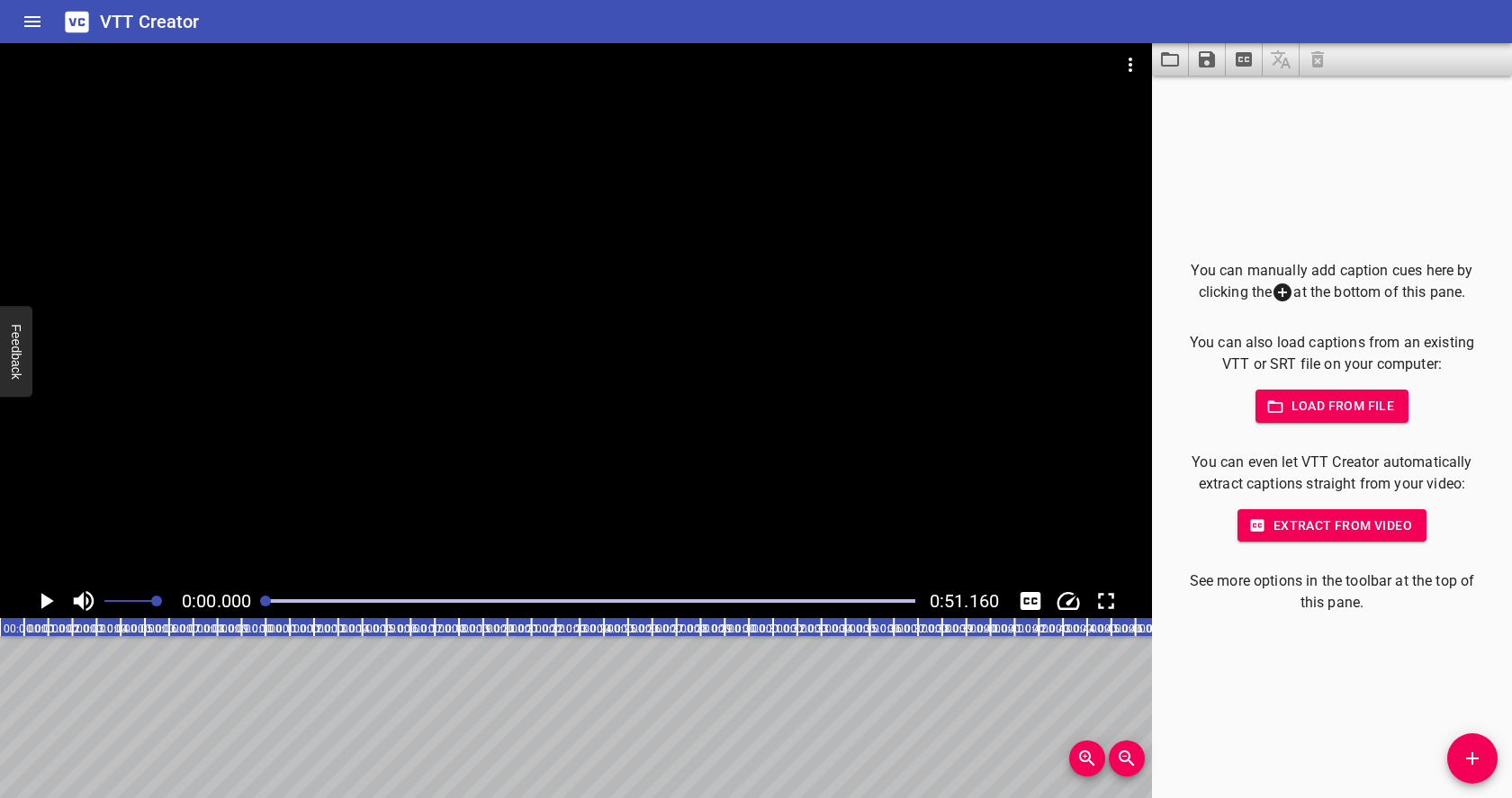
click at [1318, 415] on span "Load from file" at bounding box center [1333, 406] width 125 height 23
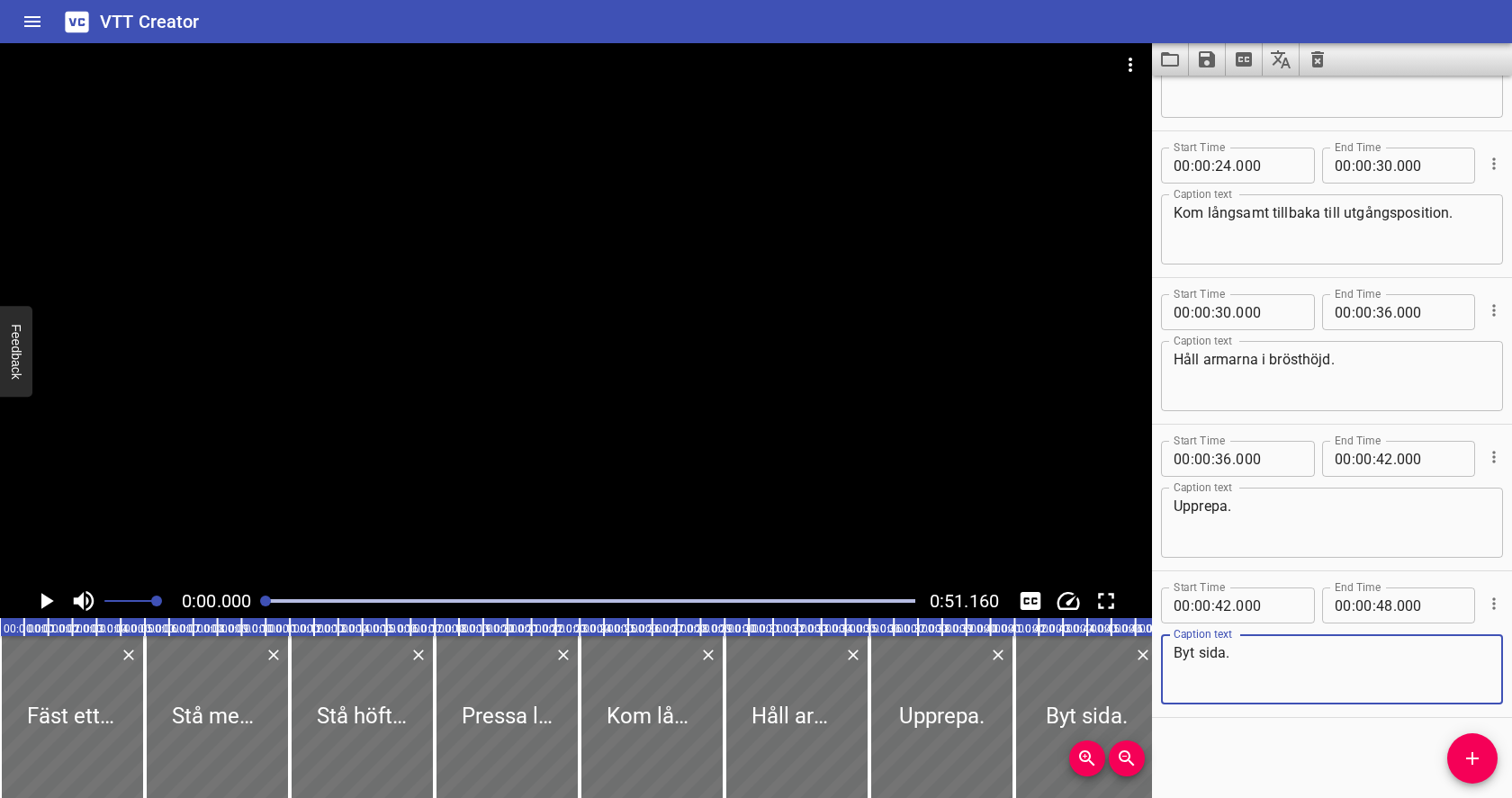
scroll to position [535, 0]
click at [42, 603] on icon "Play/Pause" at bounding box center [48, 601] width 13 height 16
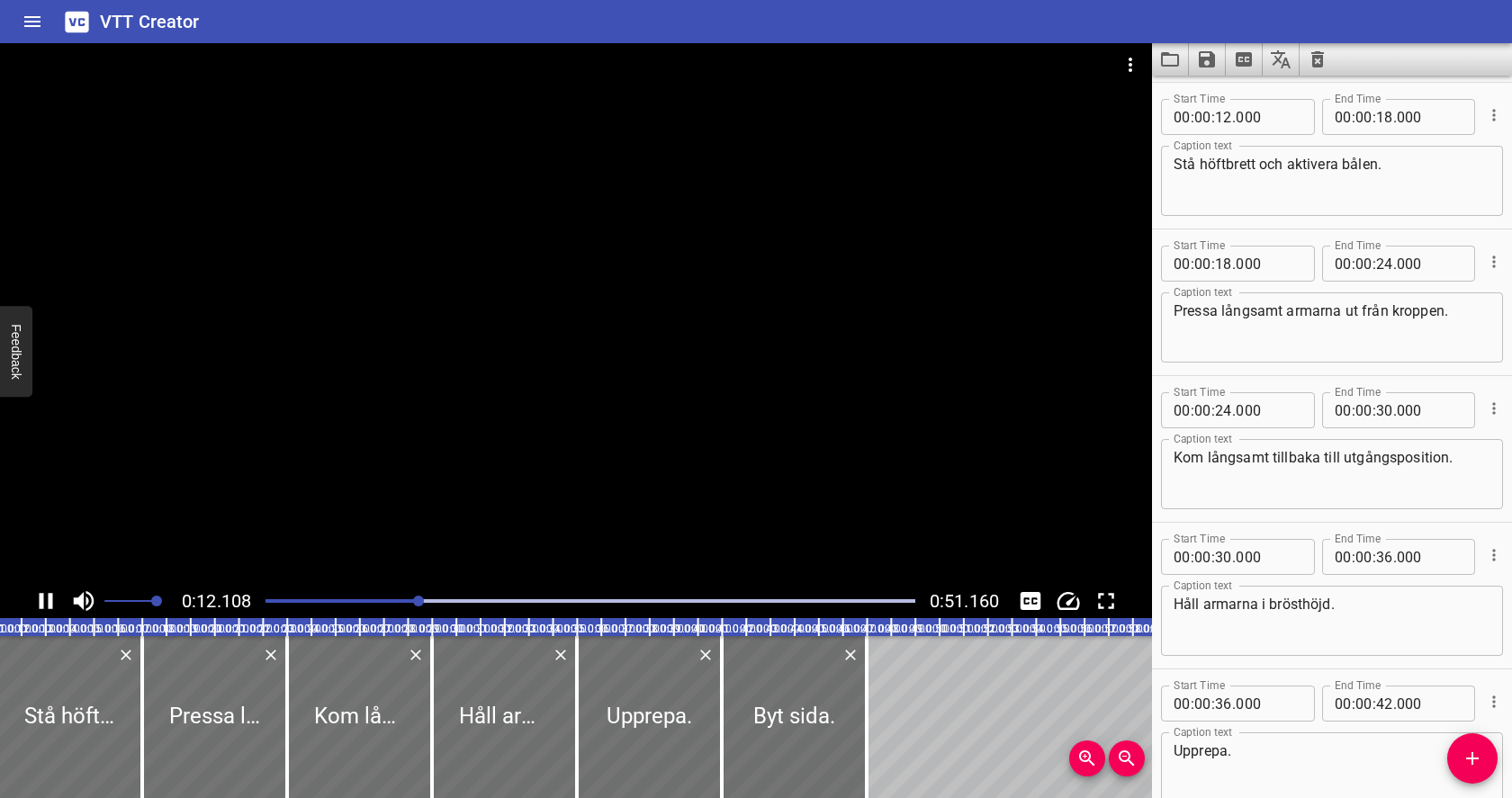
scroll to position [0, 298]
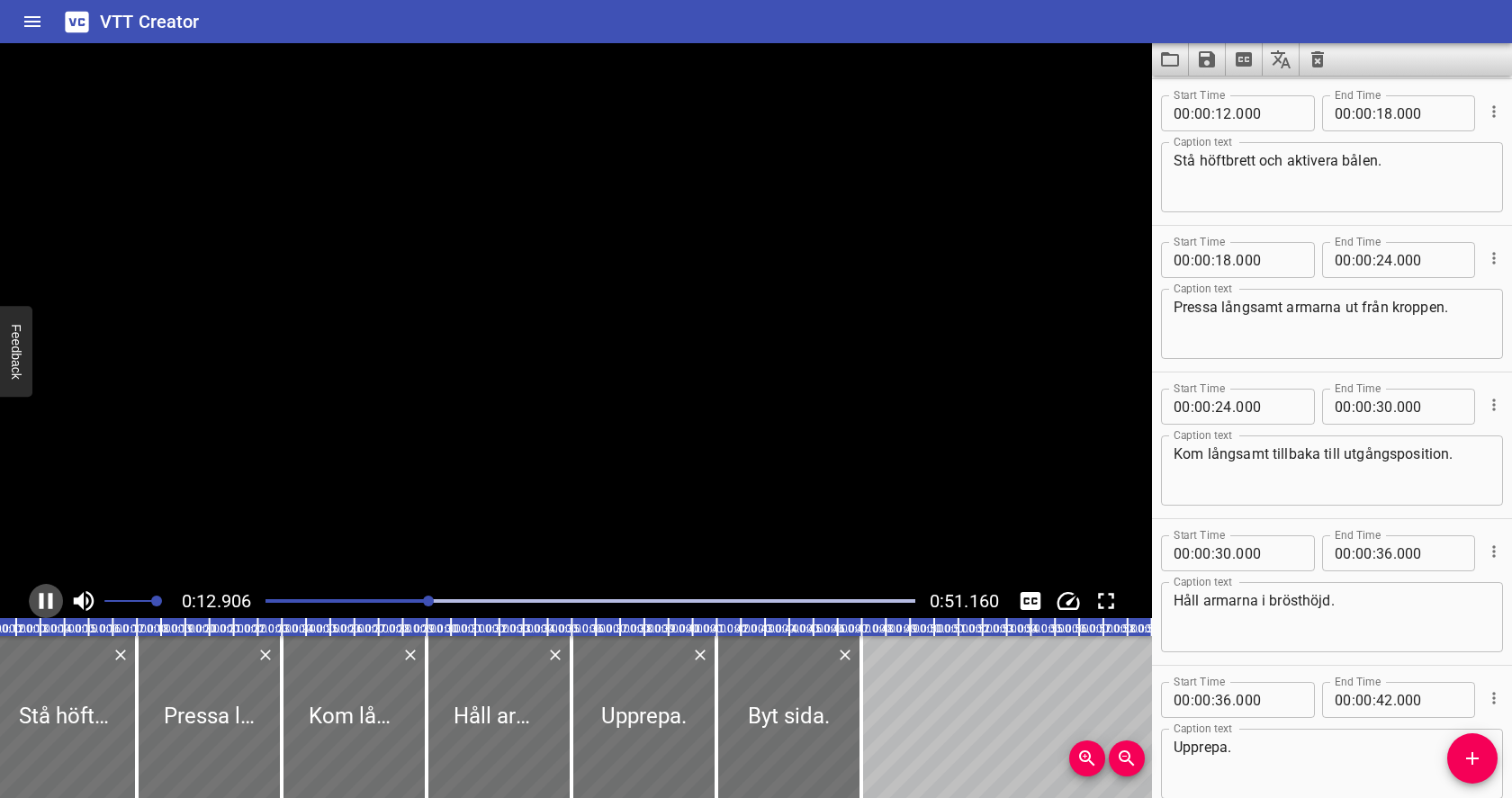
click at [43, 603] on icon "Play/Pause" at bounding box center [46, 600] width 27 height 27
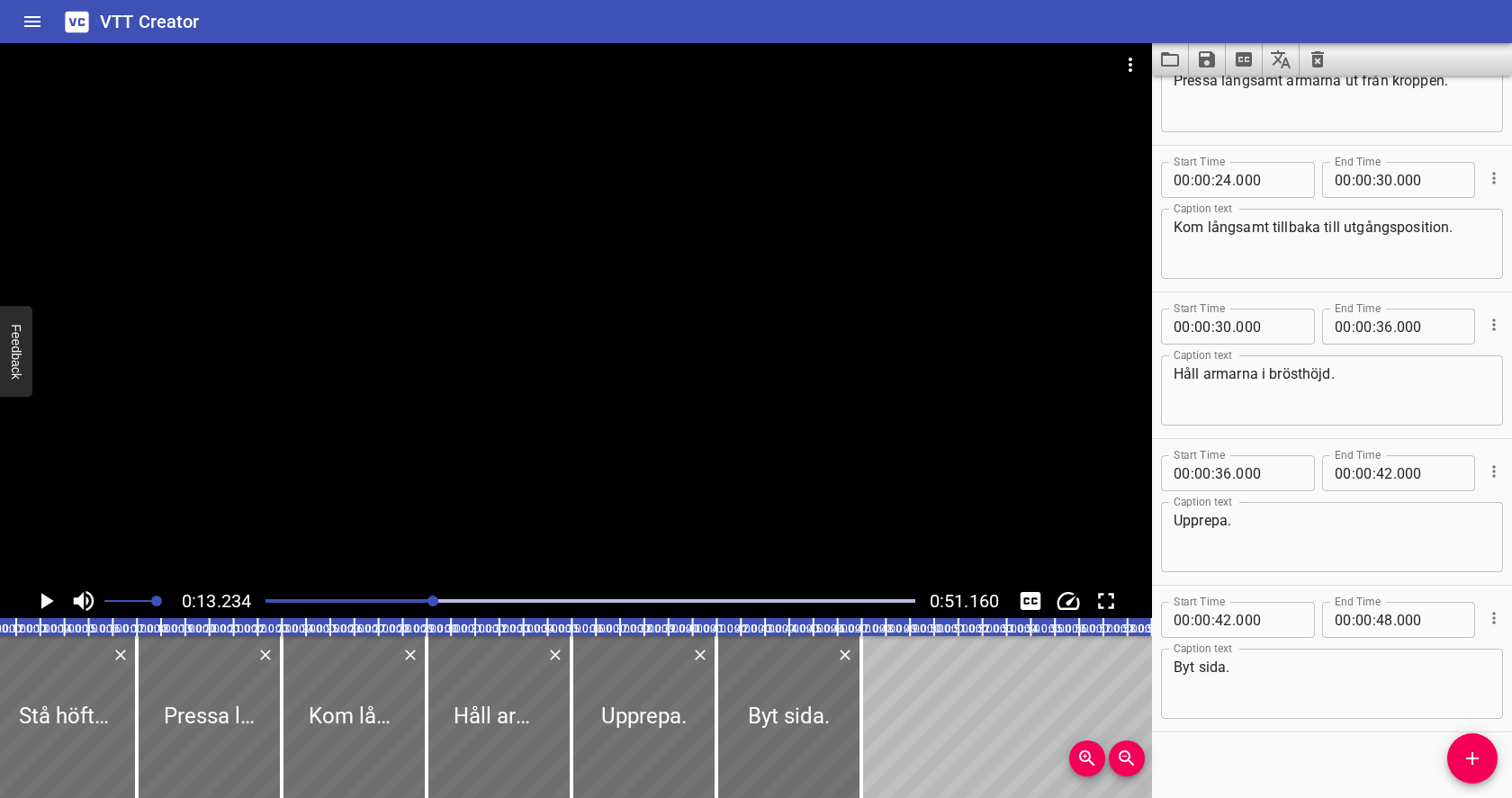
scroll to position [535, 0]
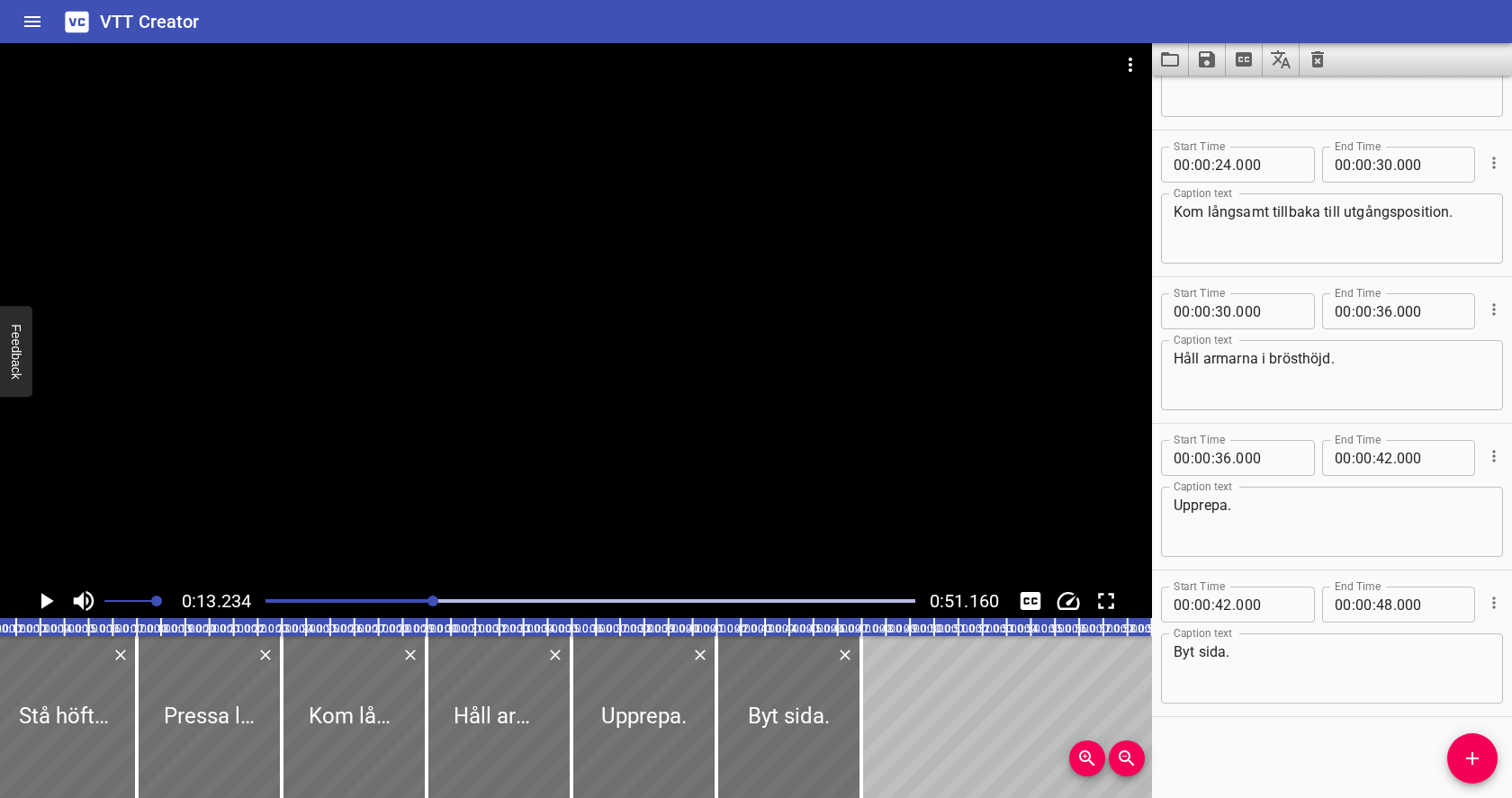
click at [290, 597] on div at bounding box center [590, 600] width 671 height 25
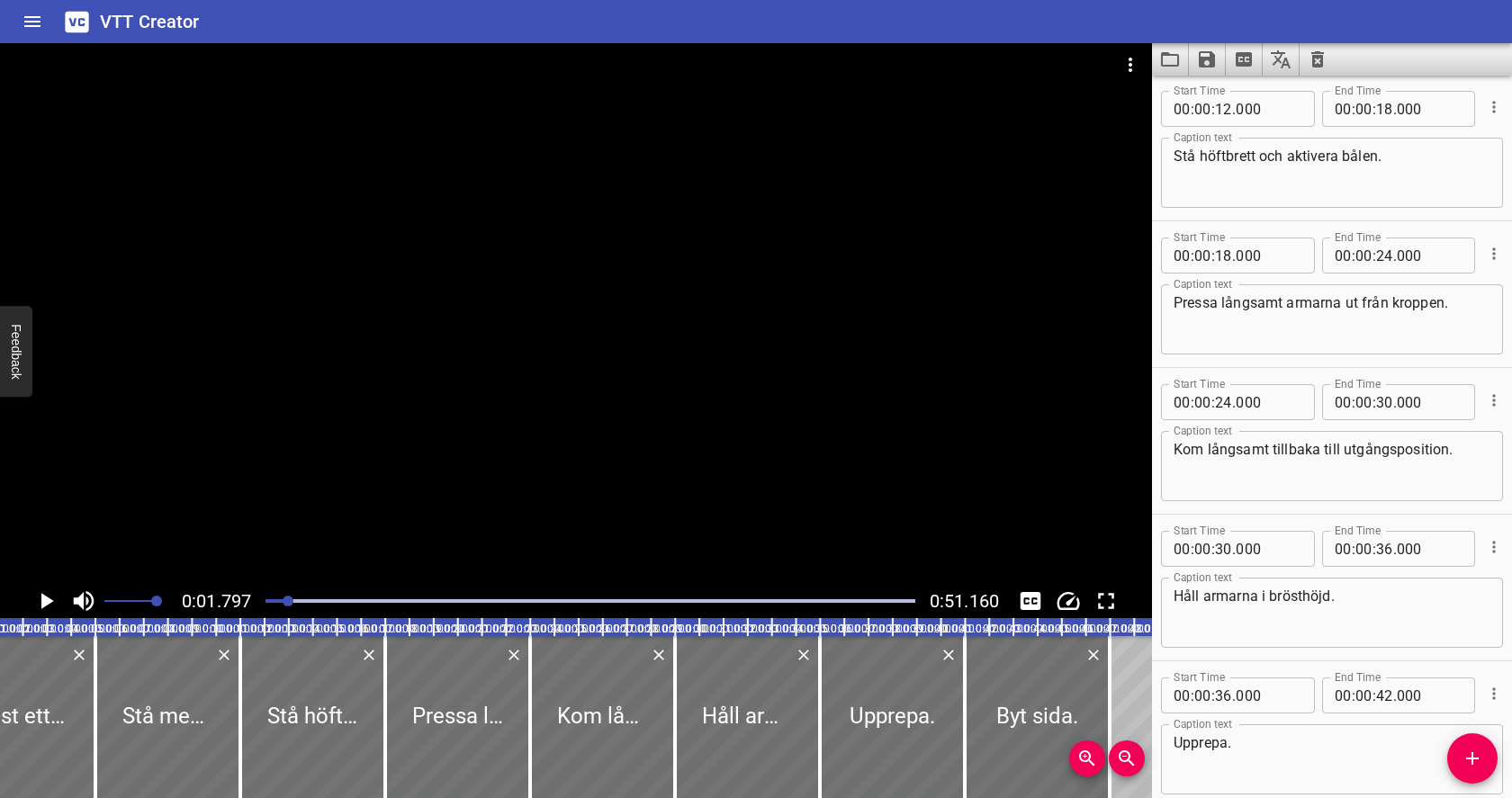
scroll to position [294, 0]
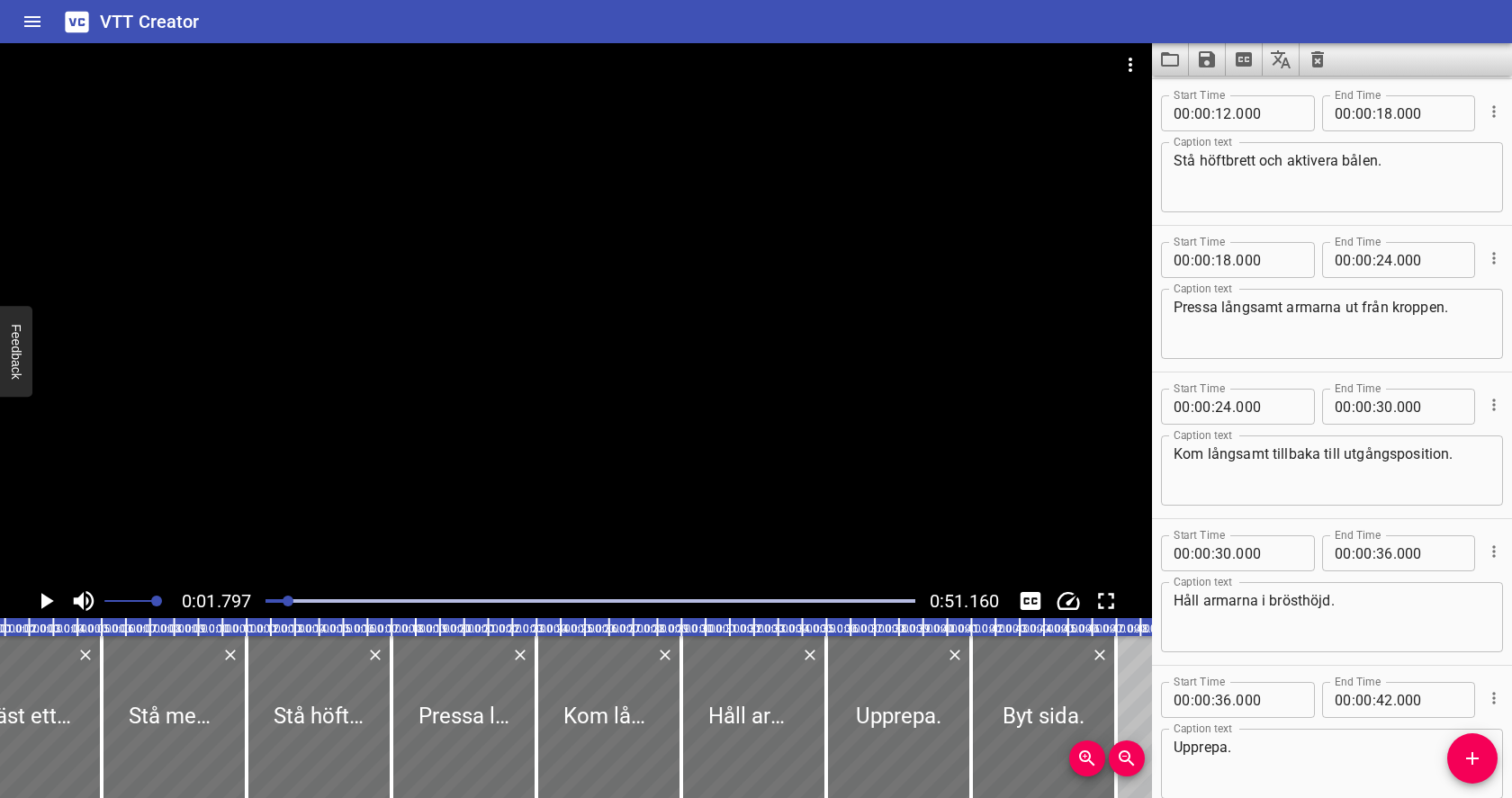
click at [281, 596] on div at bounding box center [590, 600] width 671 height 25
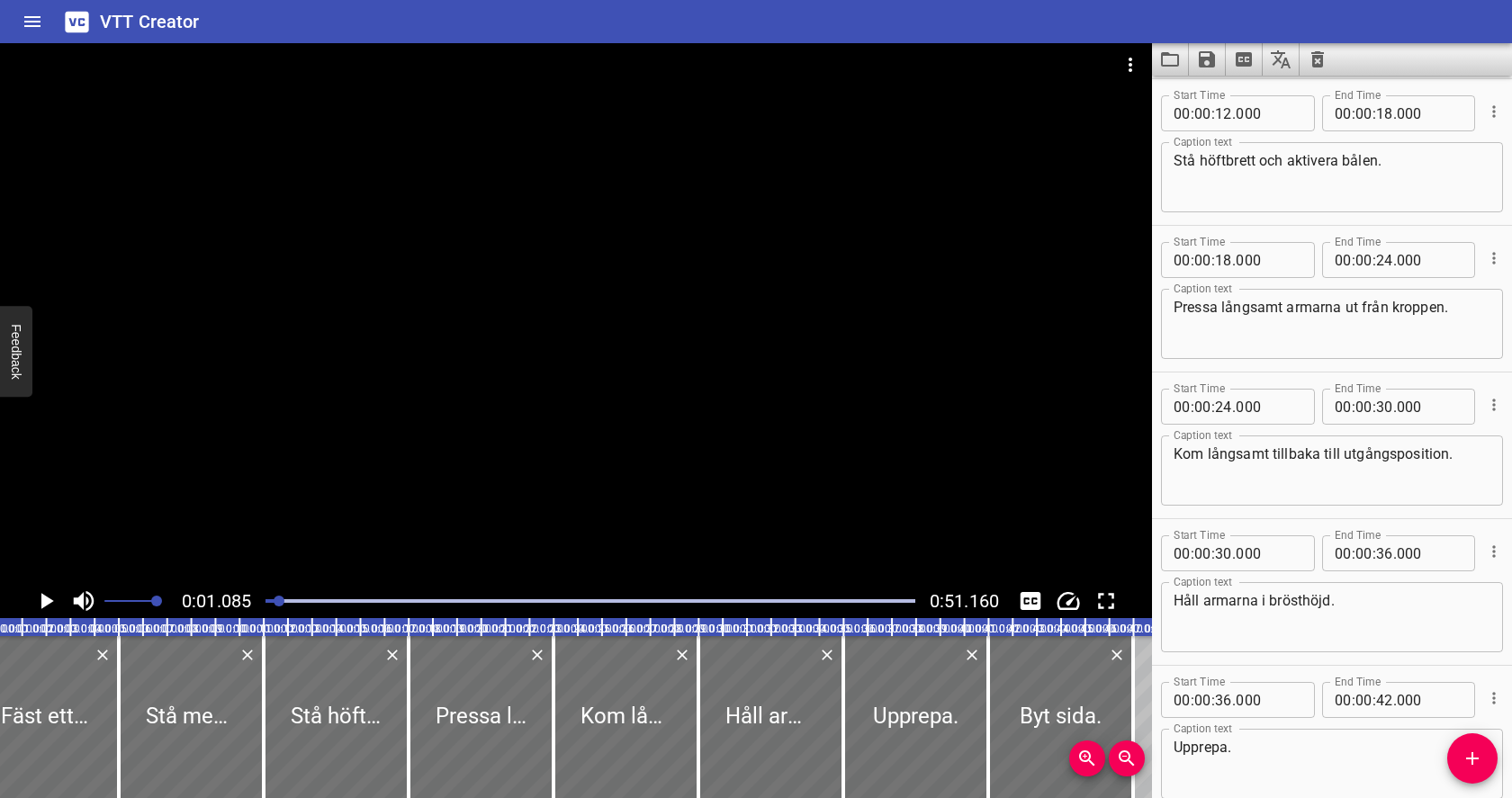
click at [274, 596] on div at bounding box center [590, 600] width 671 height 25
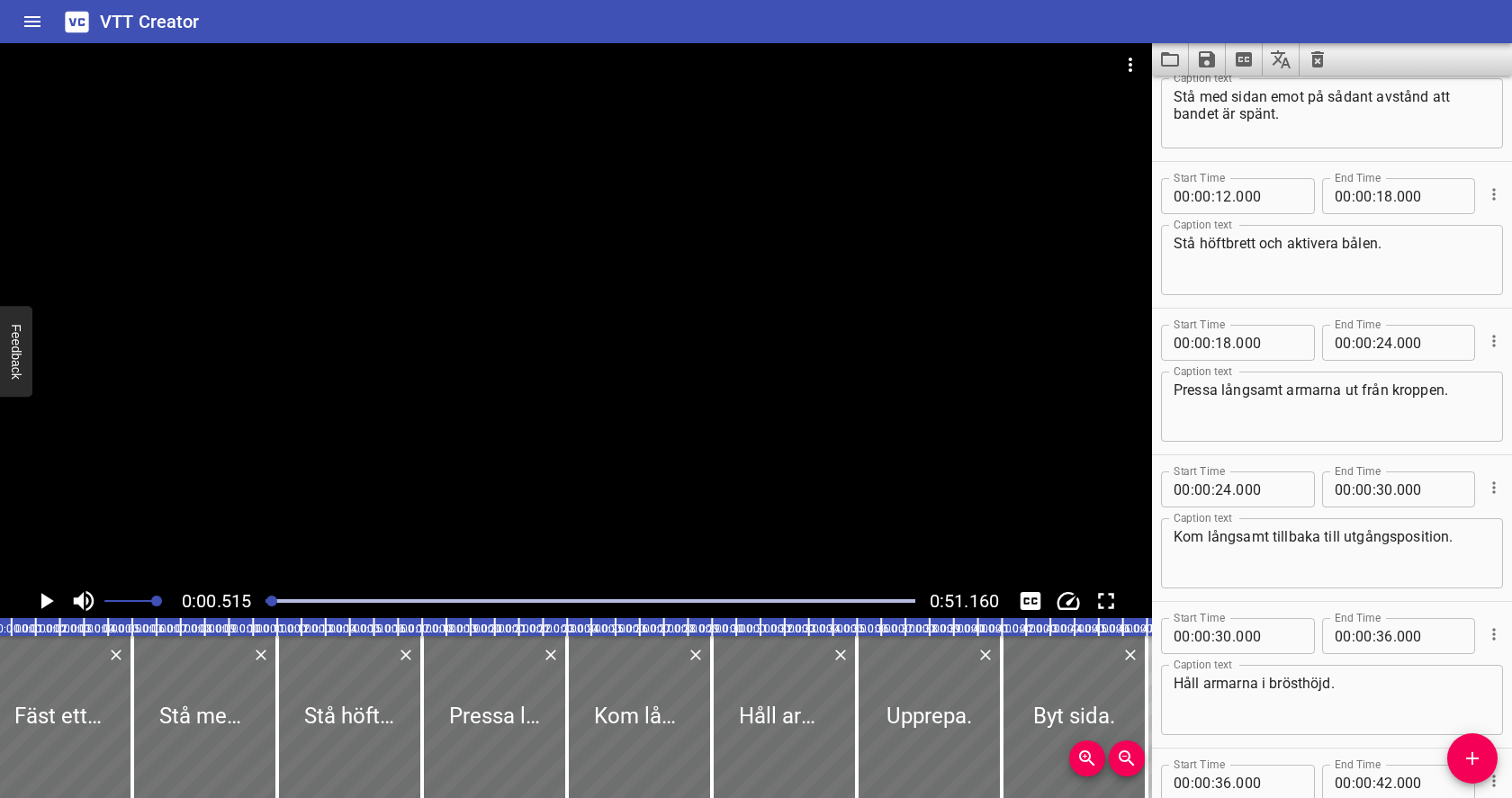
scroll to position [0, 0]
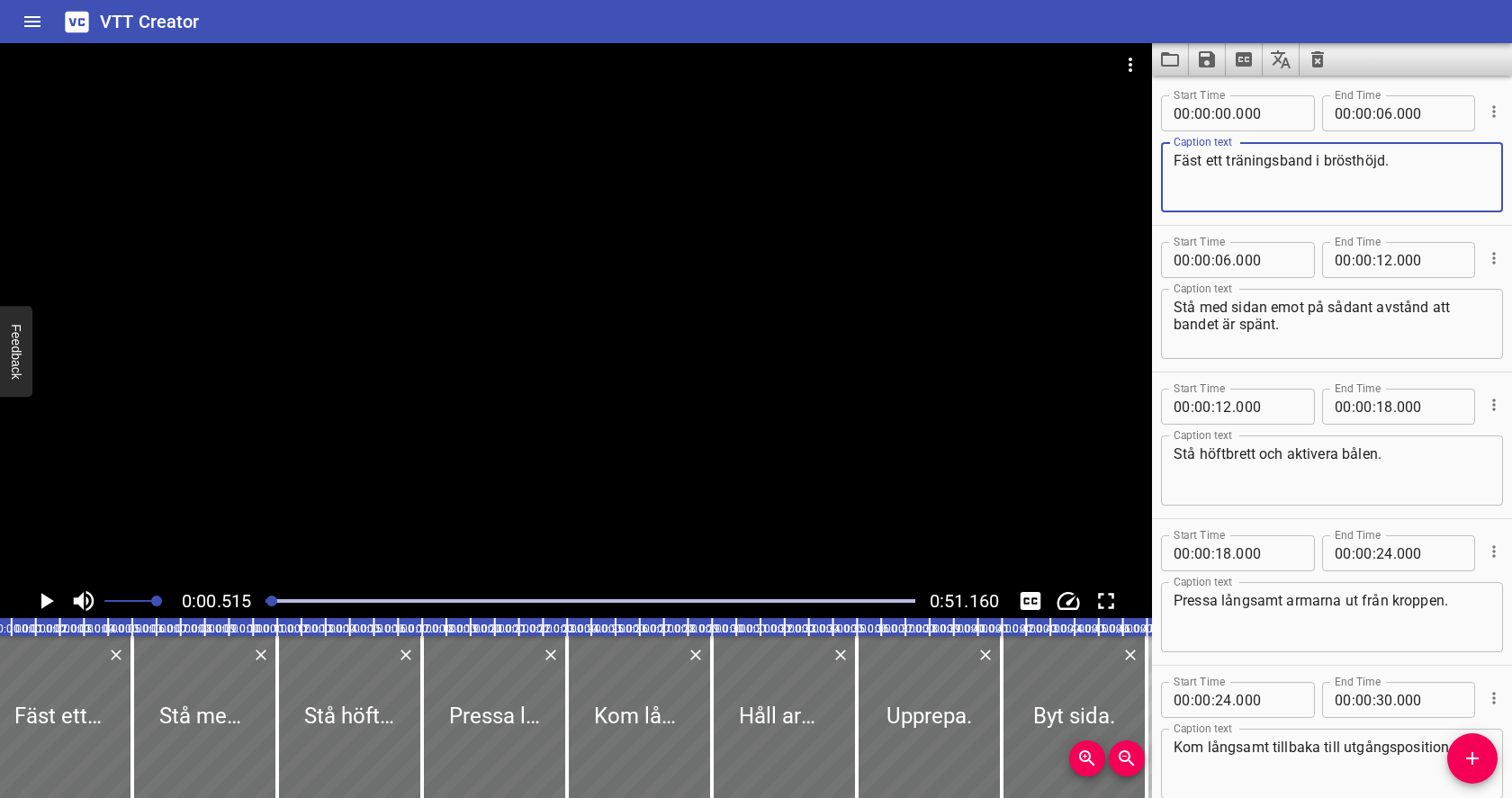
click at [1301, 185] on textarea "Fäst ett träningsband i brösthöjd." at bounding box center [1332, 178] width 317 height 52
click at [49, 607] on icon "Play/Pause" at bounding box center [46, 600] width 27 height 27
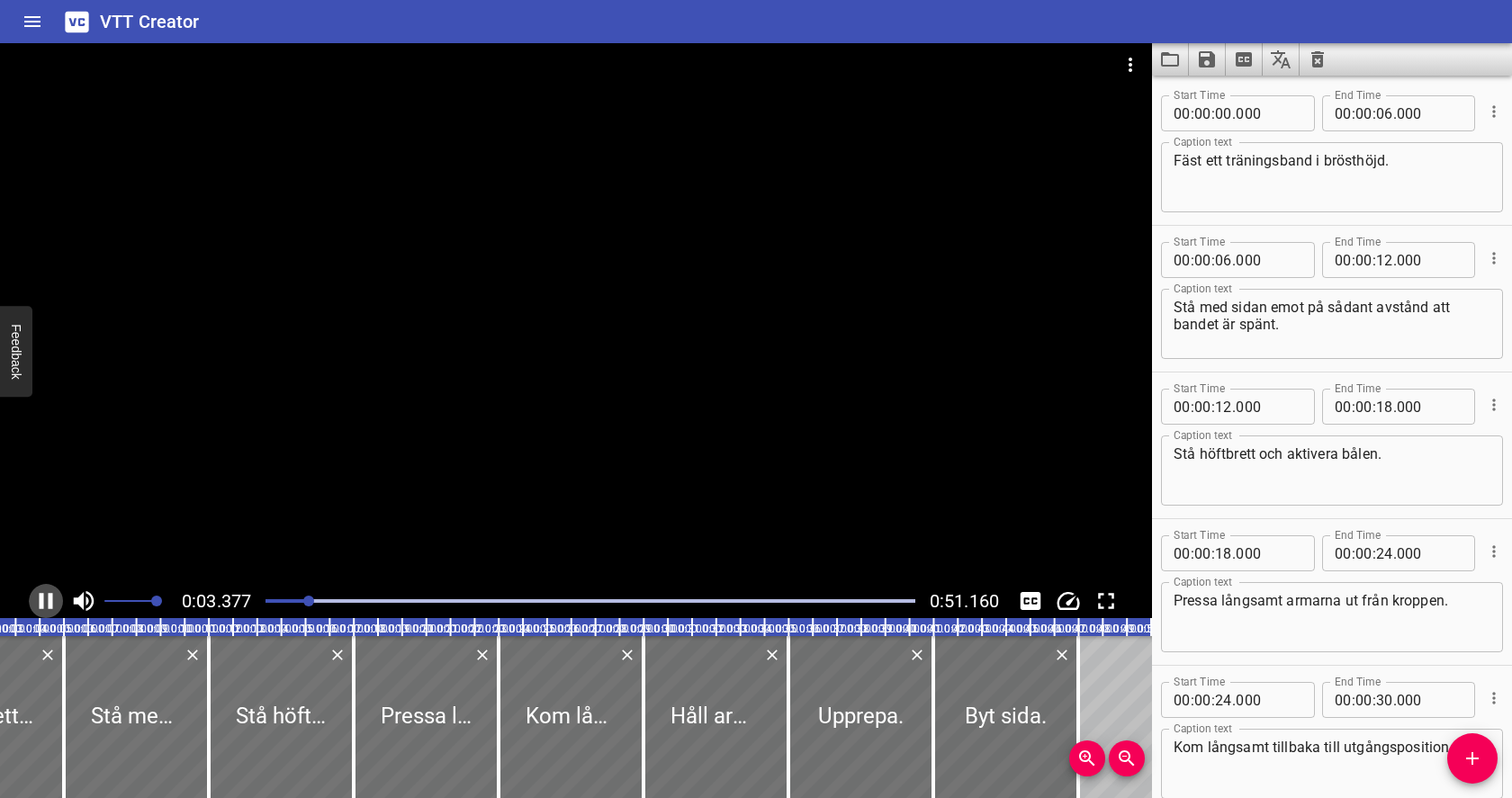
click at [50, 607] on icon "Play/Pause" at bounding box center [47, 601] width 14 height 16
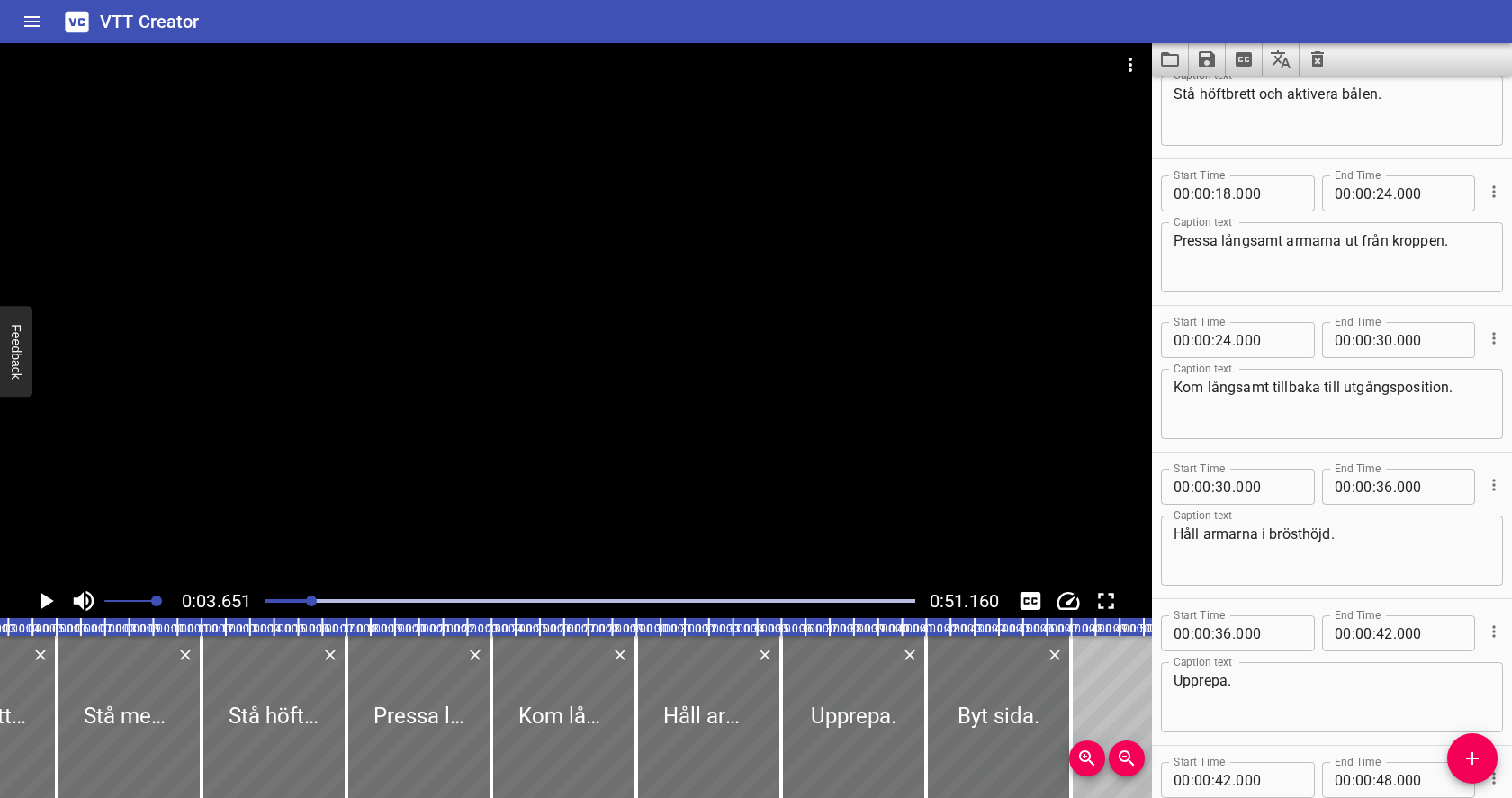
scroll to position [535, 0]
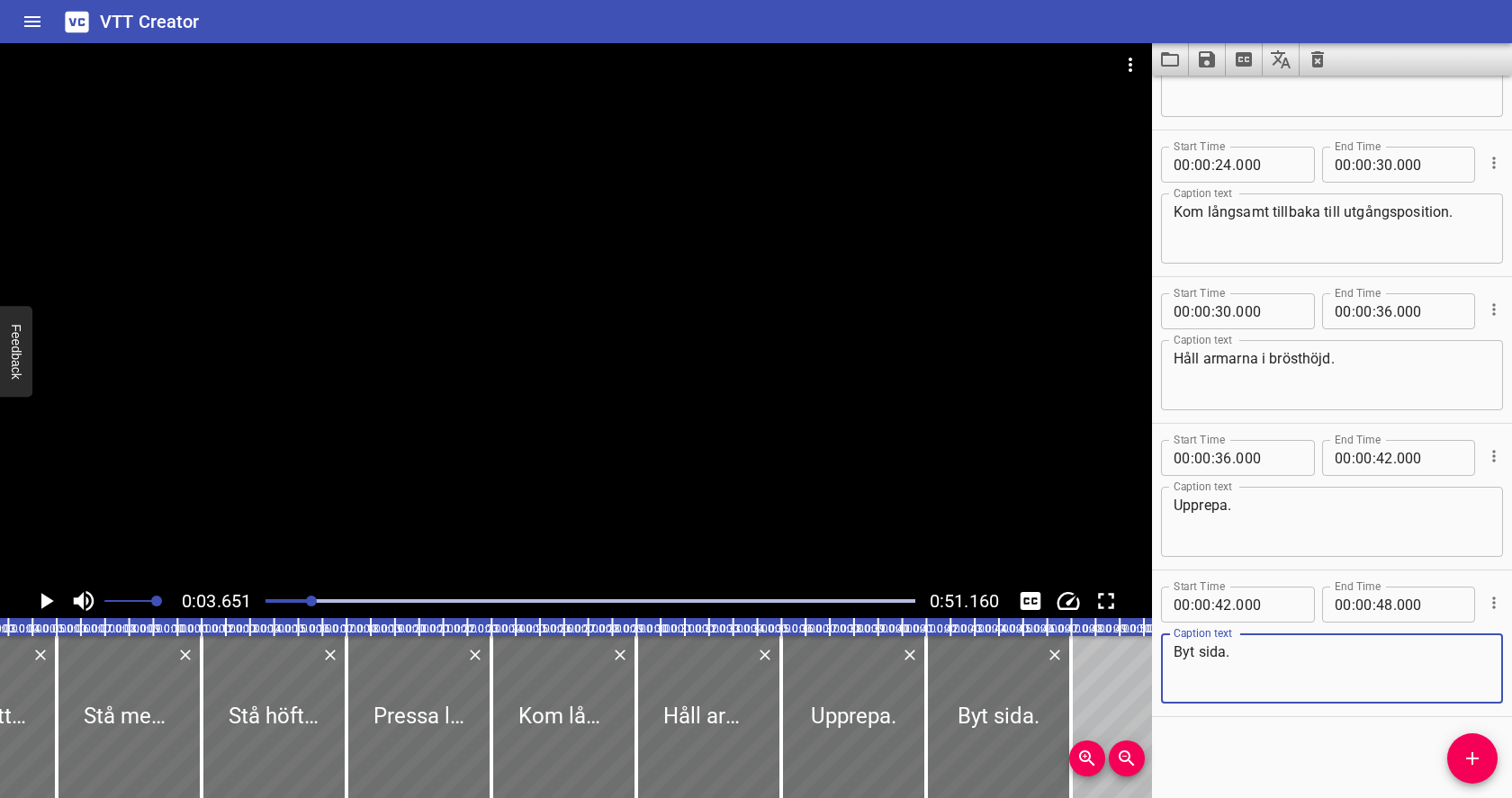
click at [1233, 658] on textarea "Byt sida." at bounding box center [1332, 669] width 317 height 52
type textarea "B"
type textarea "Byt sida."
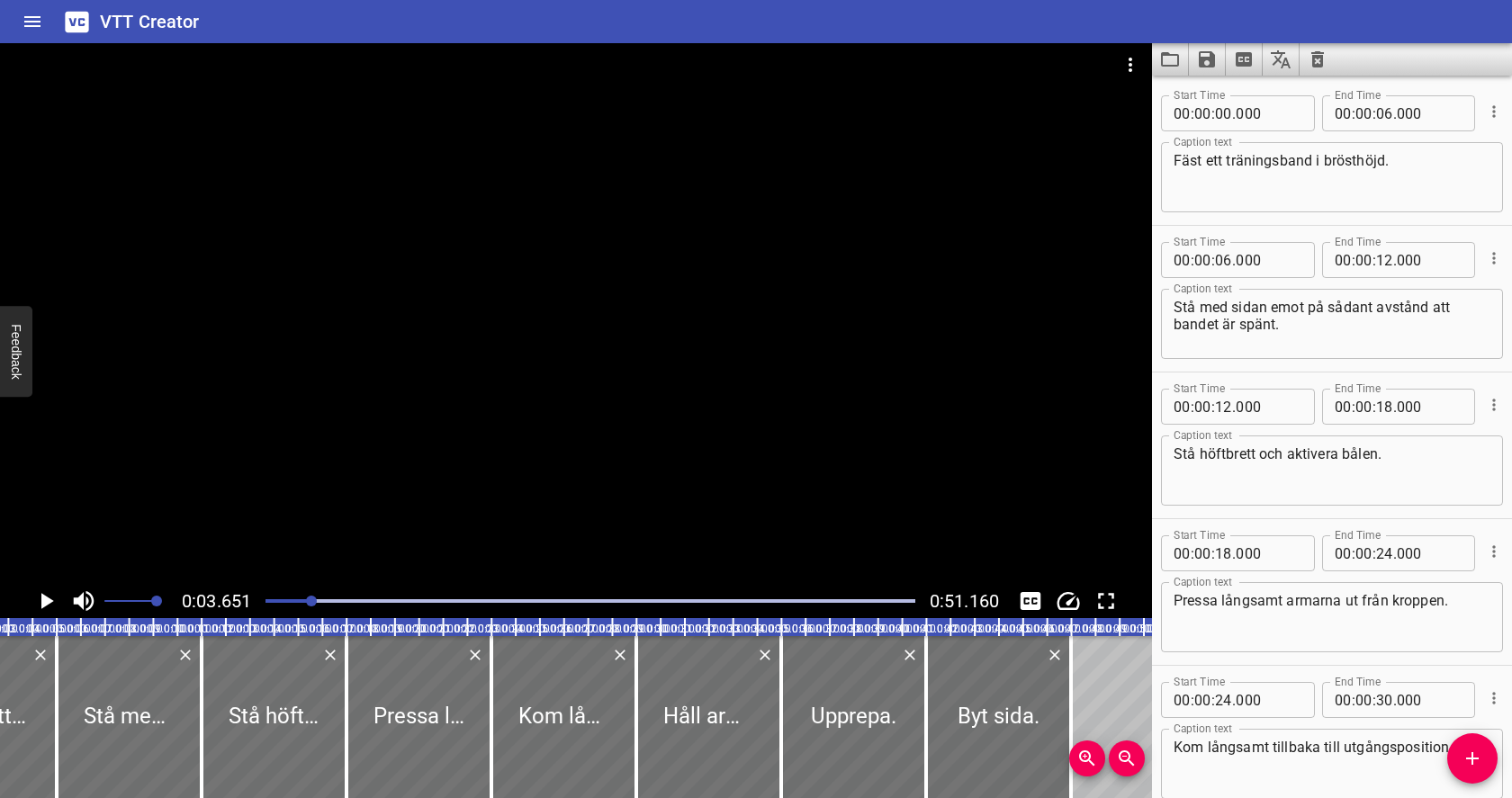
click at [276, 608] on div at bounding box center [590, 600] width 671 height 25
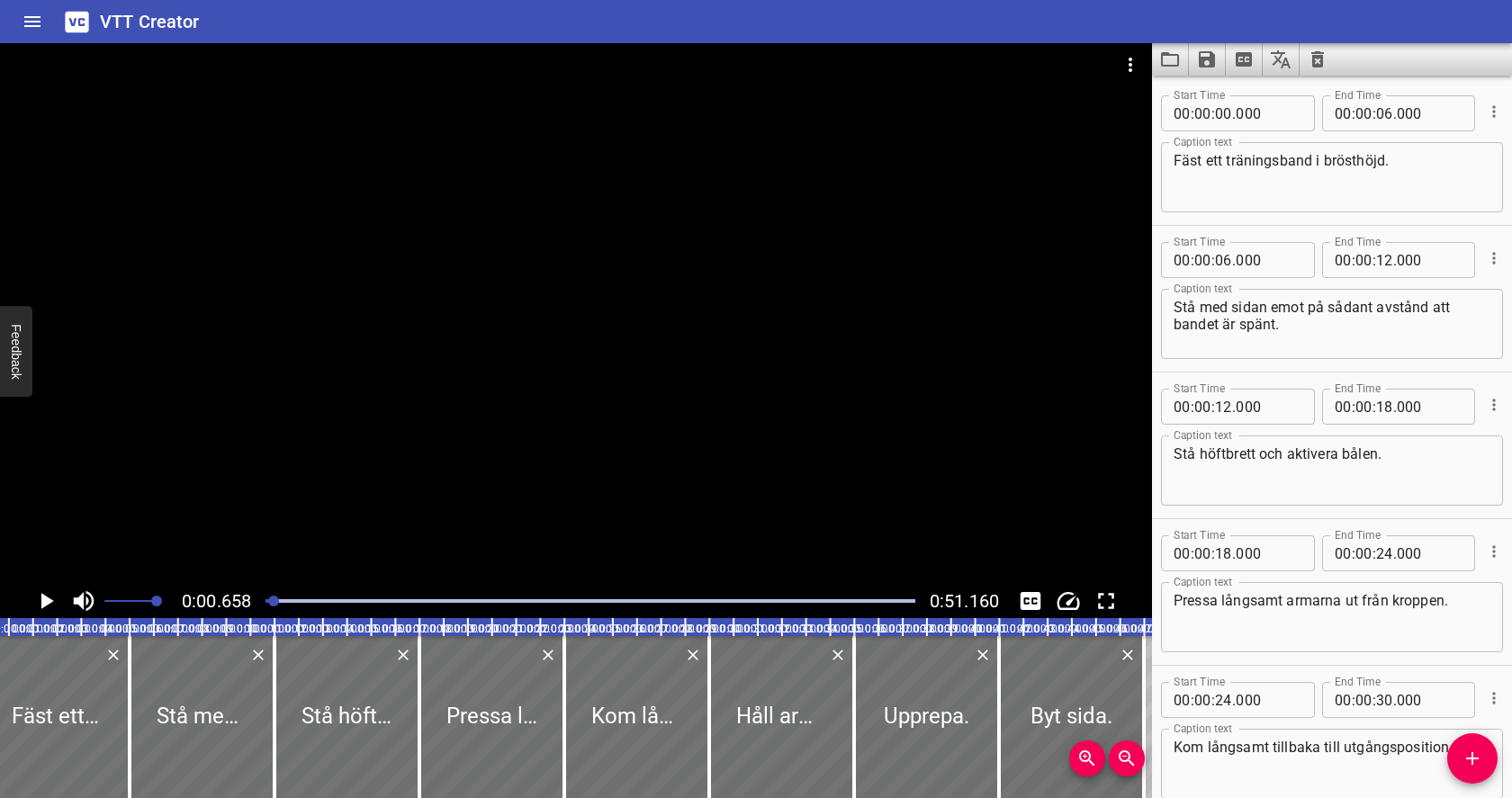
click at [1319, 58] on icon "Clear captions" at bounding box center [1318, 60] width 22 height 22
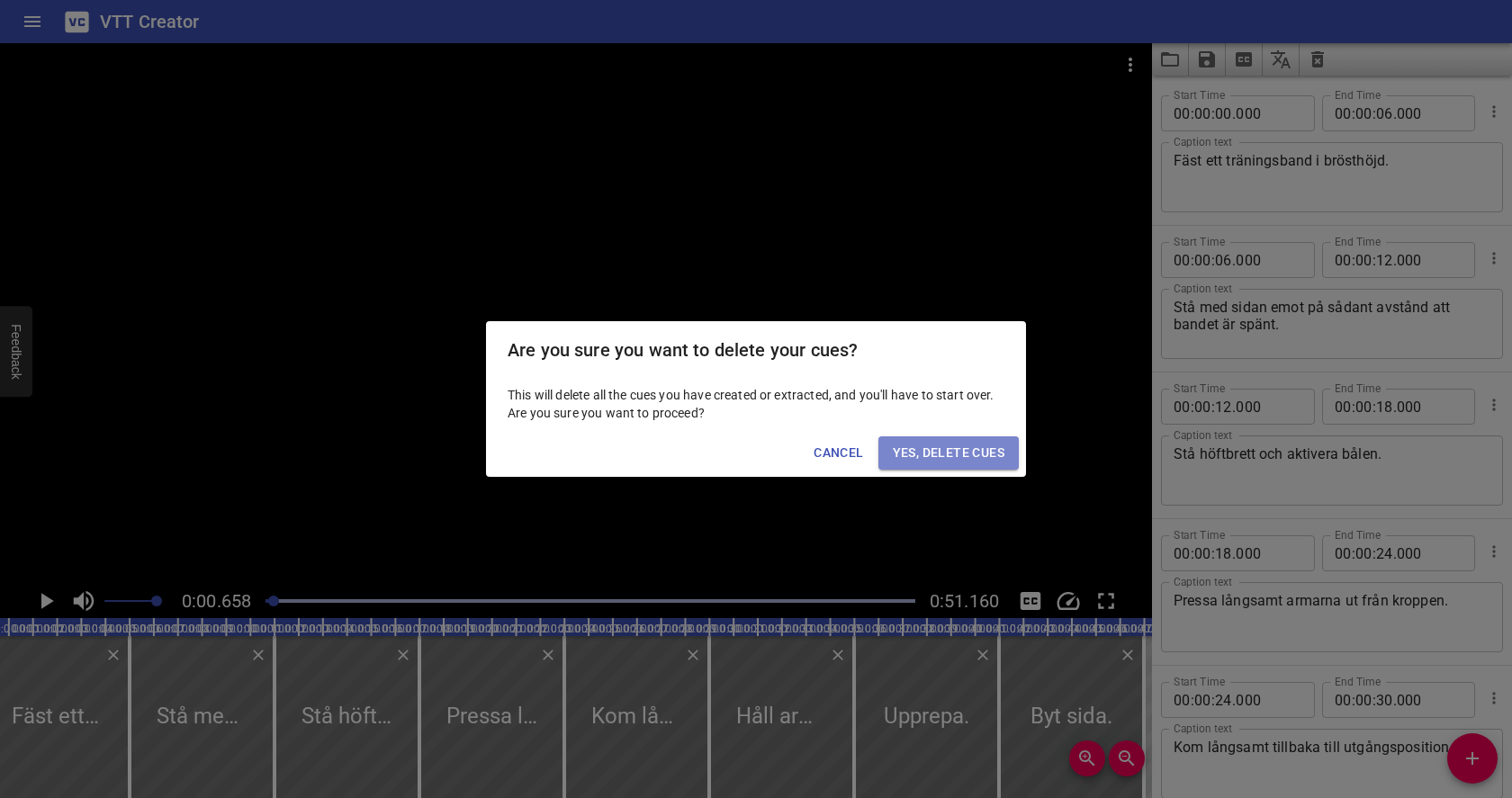
click at [962, 447] on span "Yes, Delete Cues" at bounding box center [949, 453] width 111 height 23
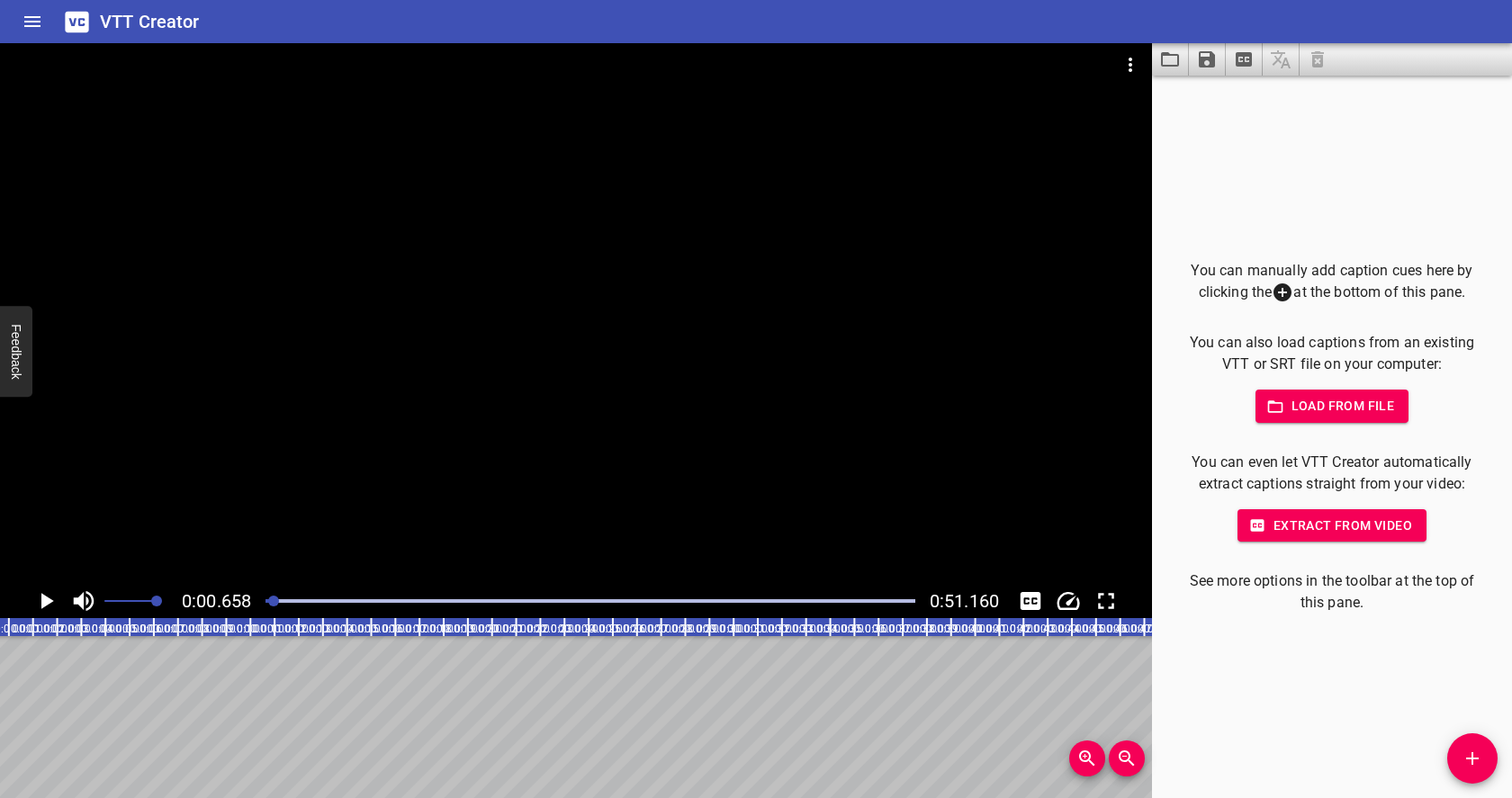
click at [1317, 400] on span "Load from file" at bounding box center [1333, 406] width 125 height 23
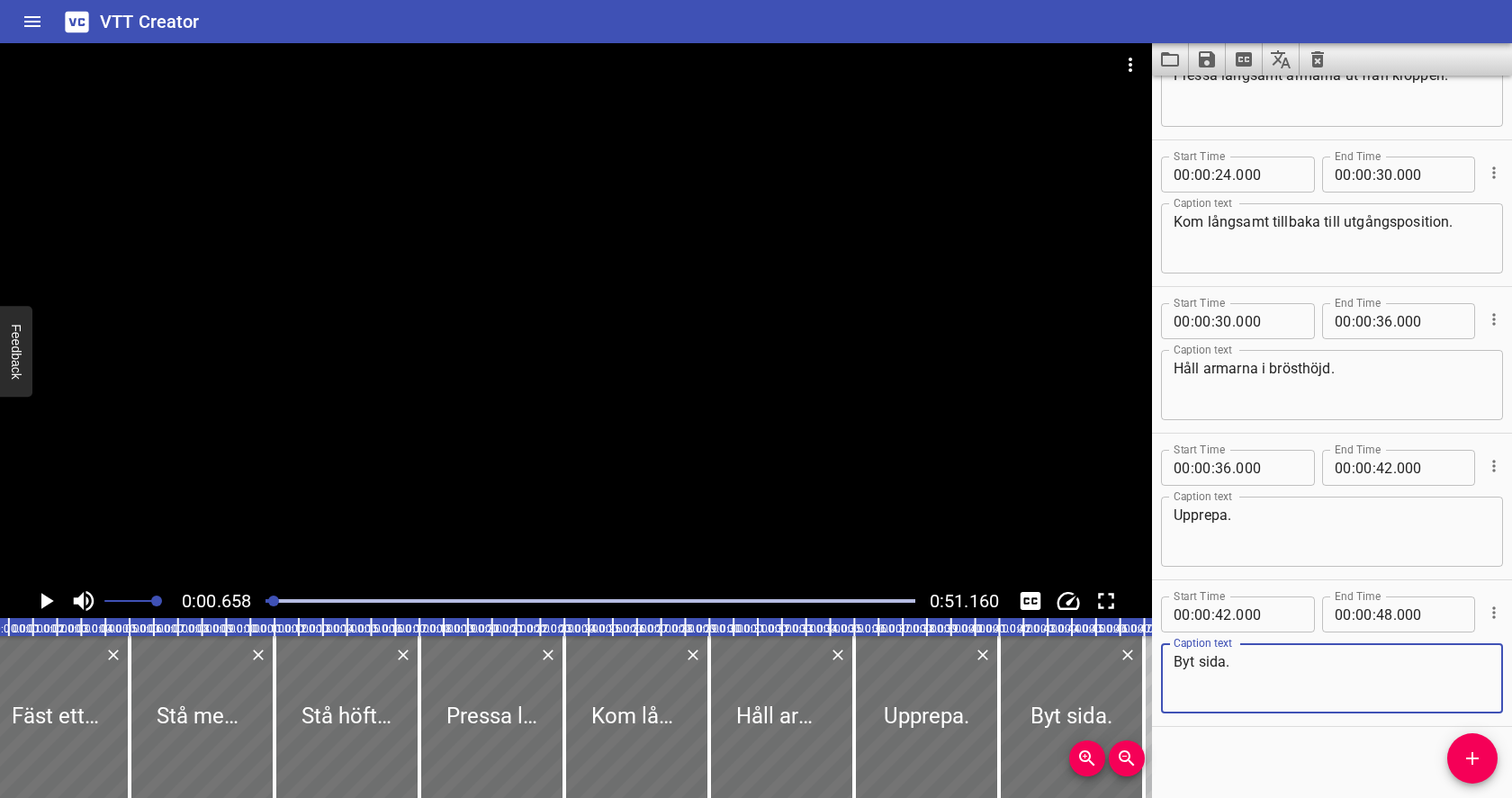
scroll to position [535, 0]
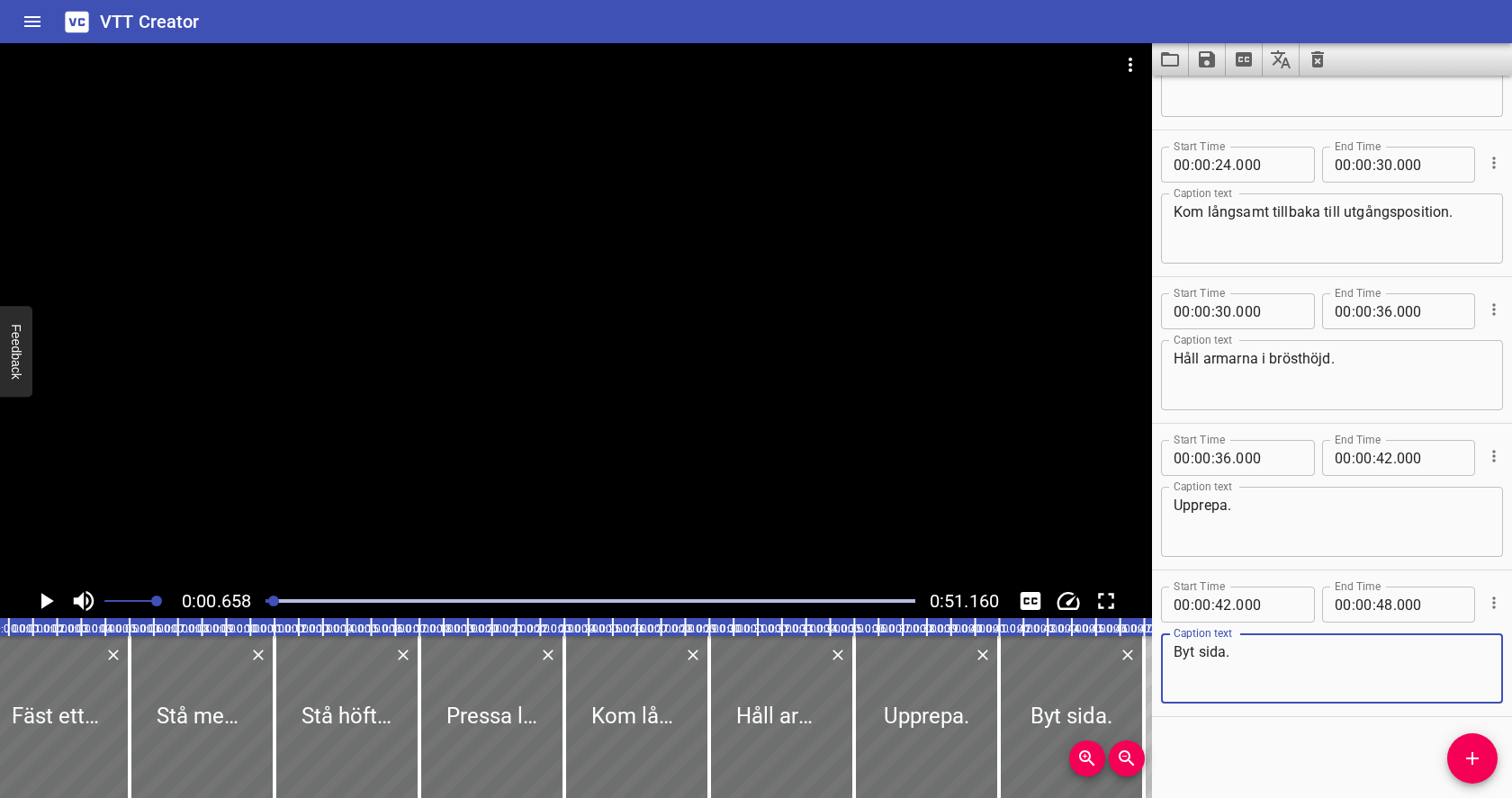
click at [48, 608] on icon "Play/Pause" at bounding box center [46, 600] width 27 height 27
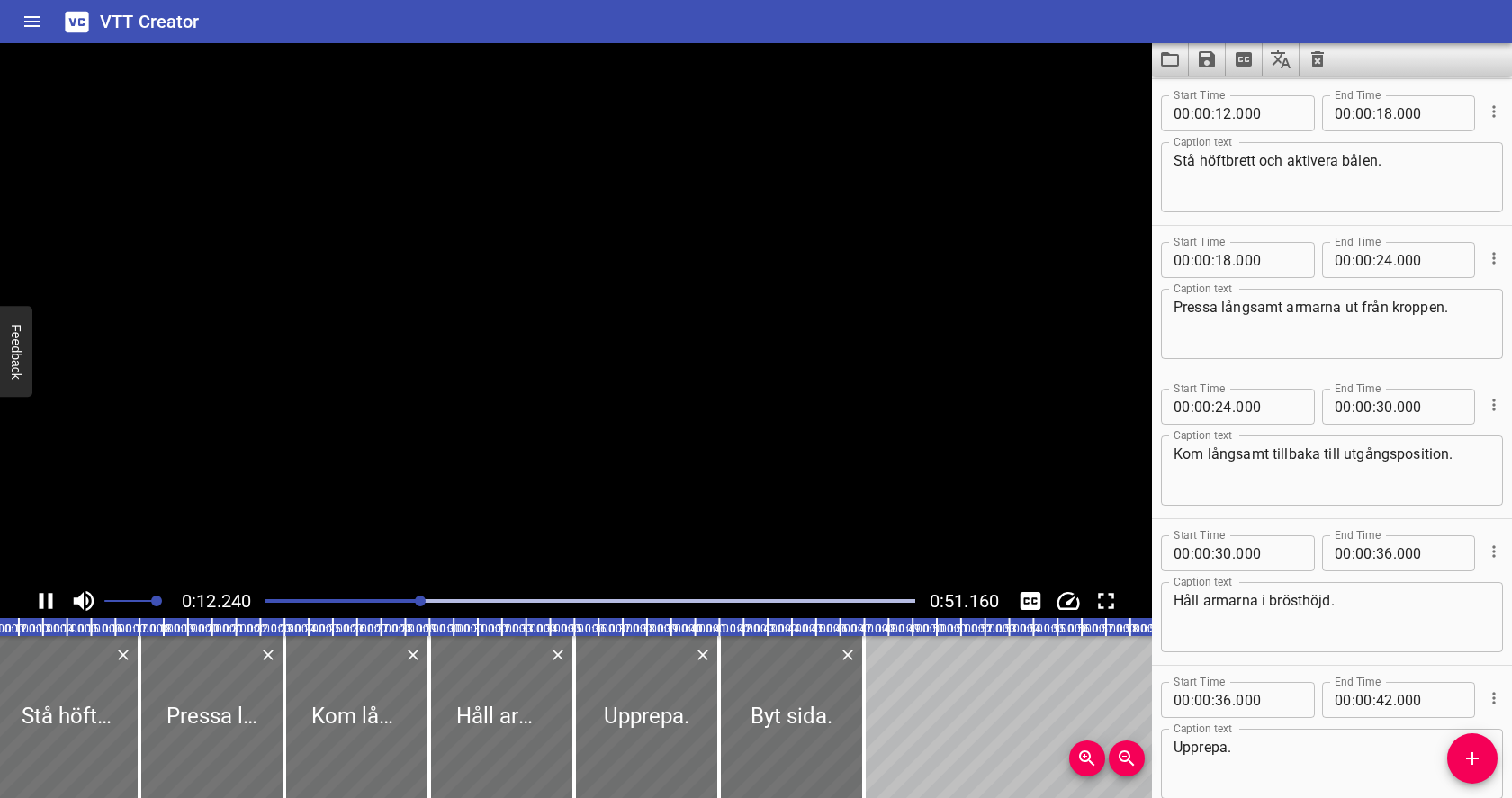
scroll to position [0, 298]
click at [49, 607] on icon "Play/Pause" at bounding box center [47, 601] width 14 height 16
click at [57, 601] on icon "Play/Pause" at bounding box center [46, 600] width 27 height 27
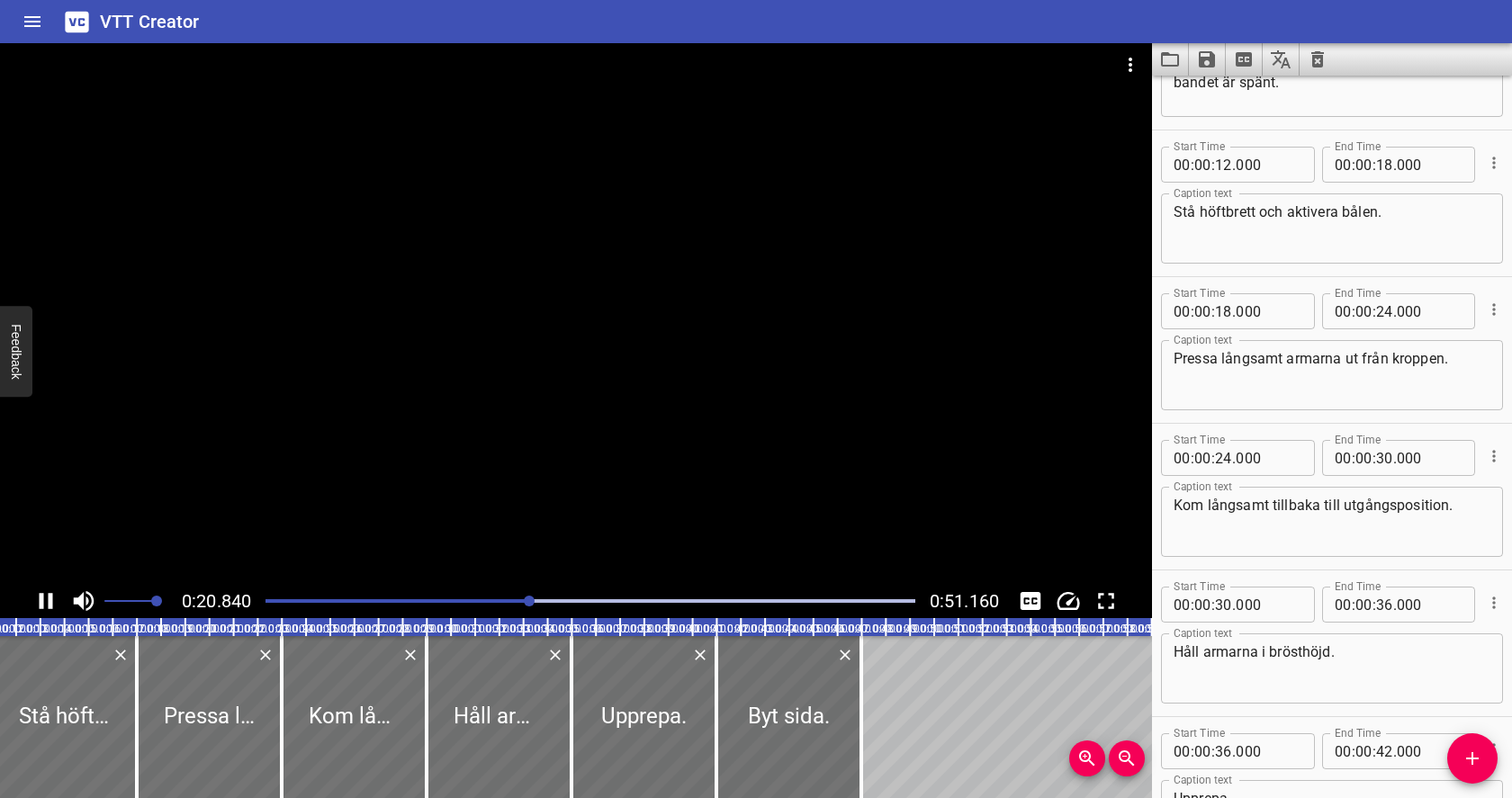
scroll to position [0, 0]
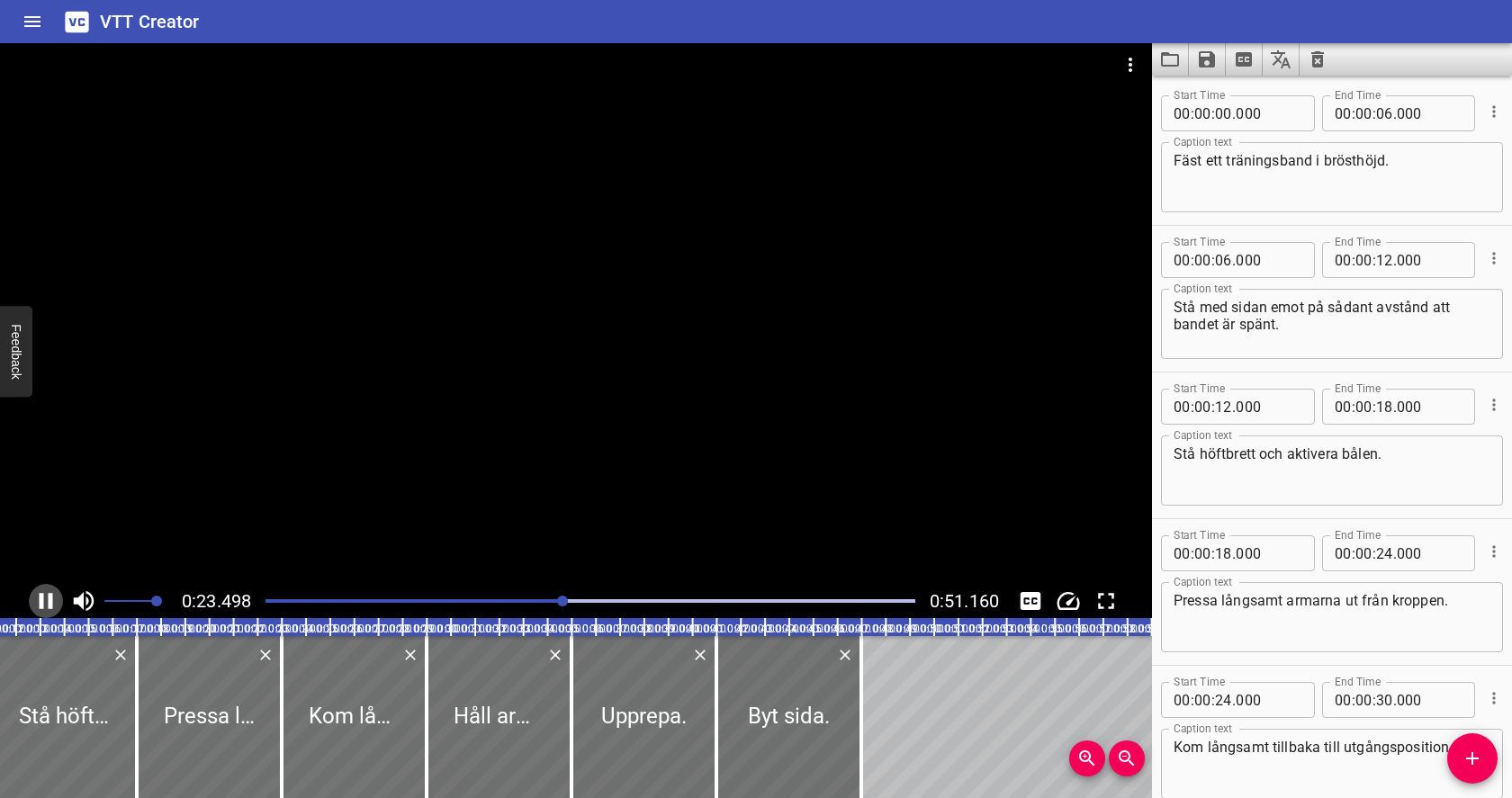
click at [49, 598] on icon "Play/Pause" at bounding box center [47, 601] width 14 height 16
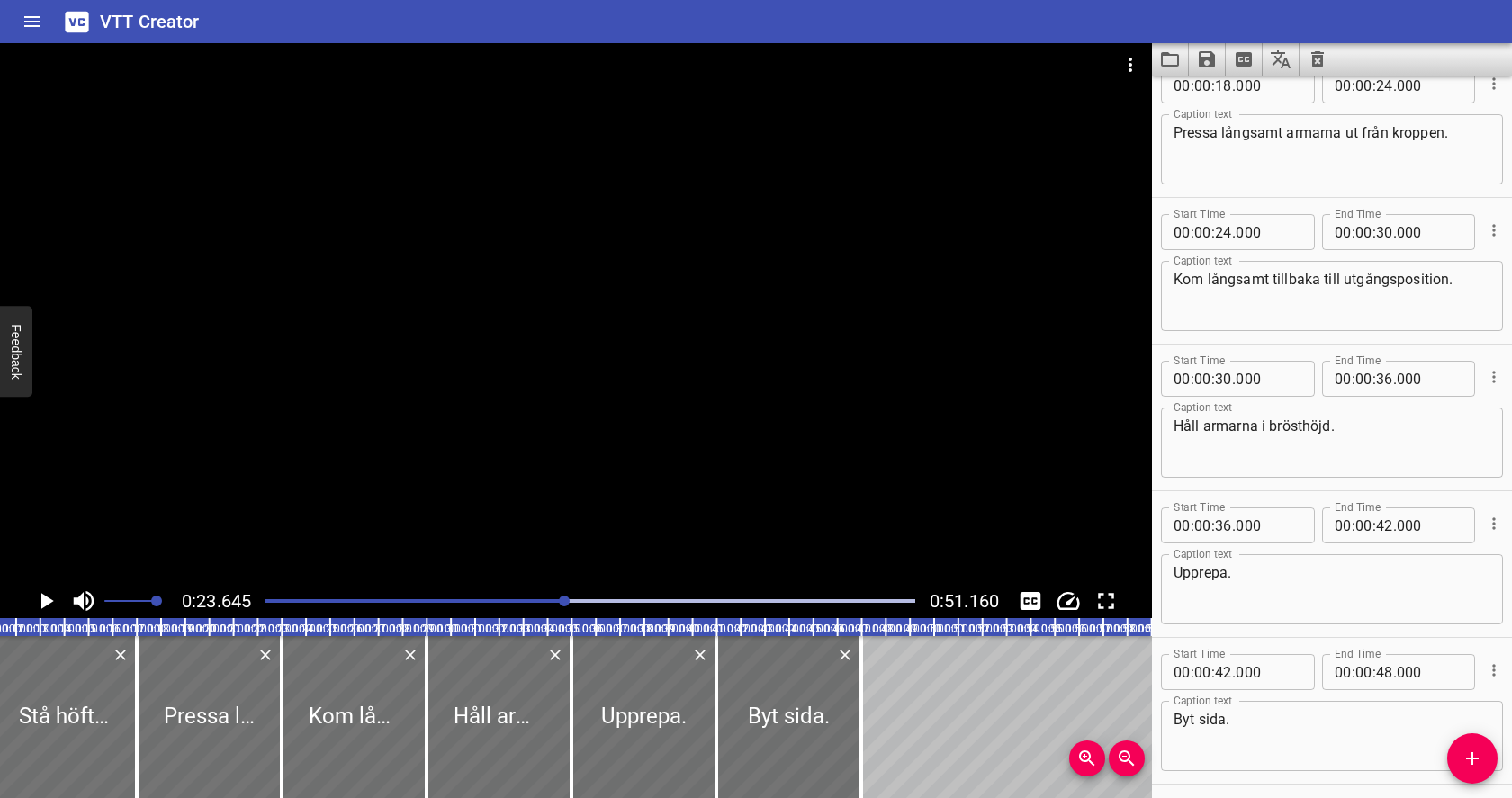
scroll to position [535, 0]
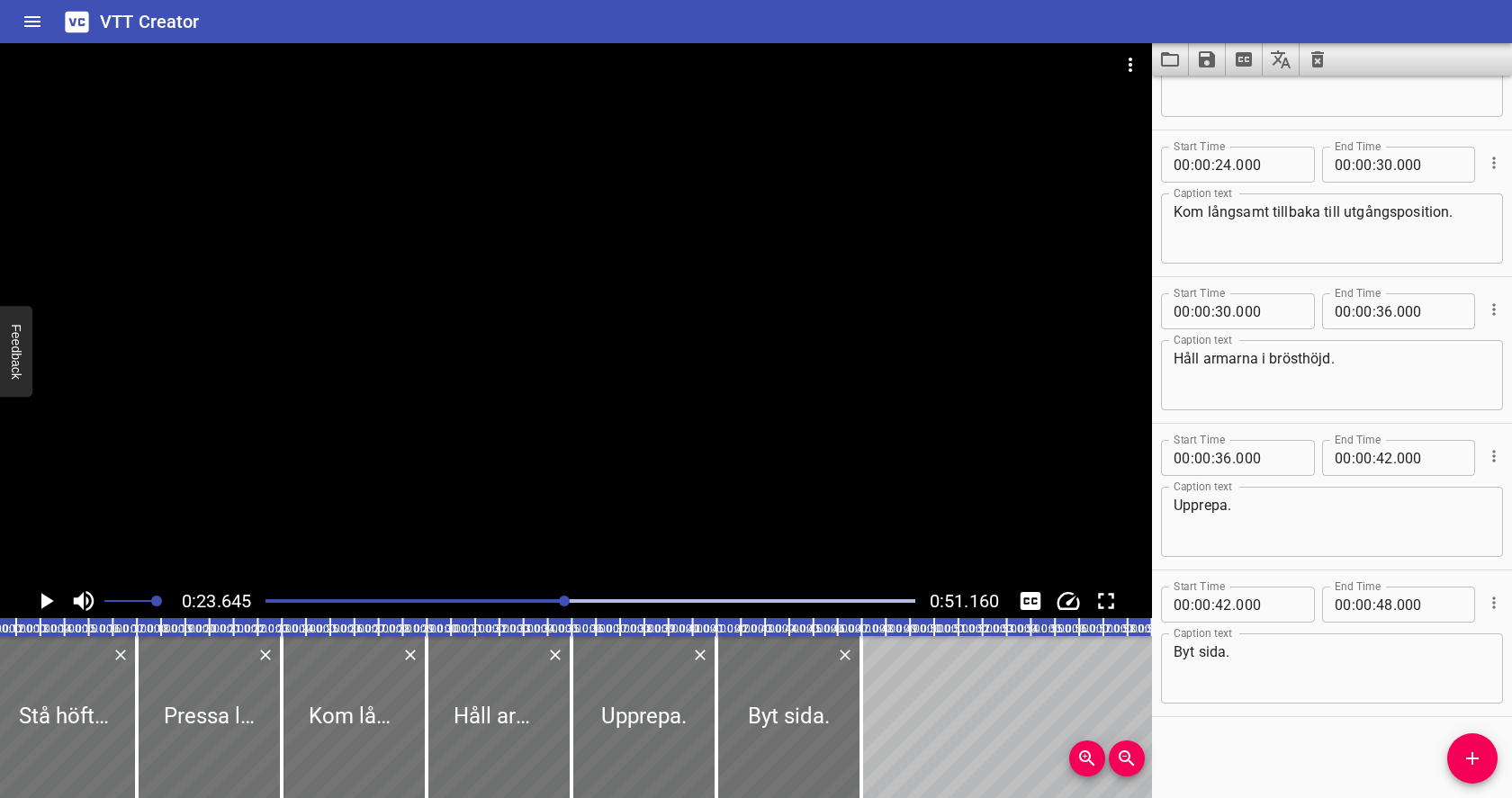
click at [1493, 599] on icon "Cue Options" at bounding box center [1494, 603] width 18 height 18
click at [1453, 633] on li "Delete Cue" at bounding box center [1417, 635] width 156 height 33
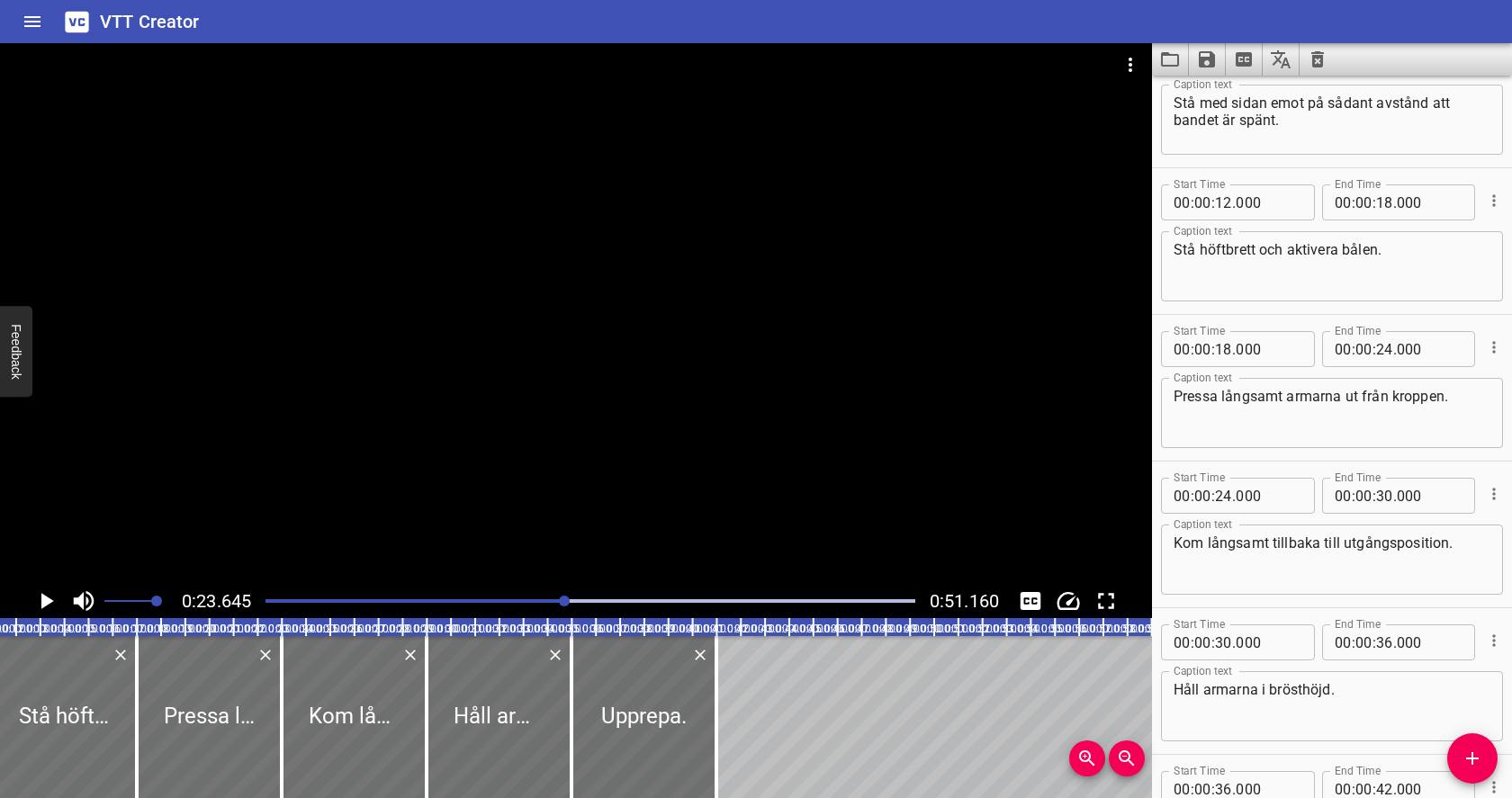
scroll to position [389, 0]
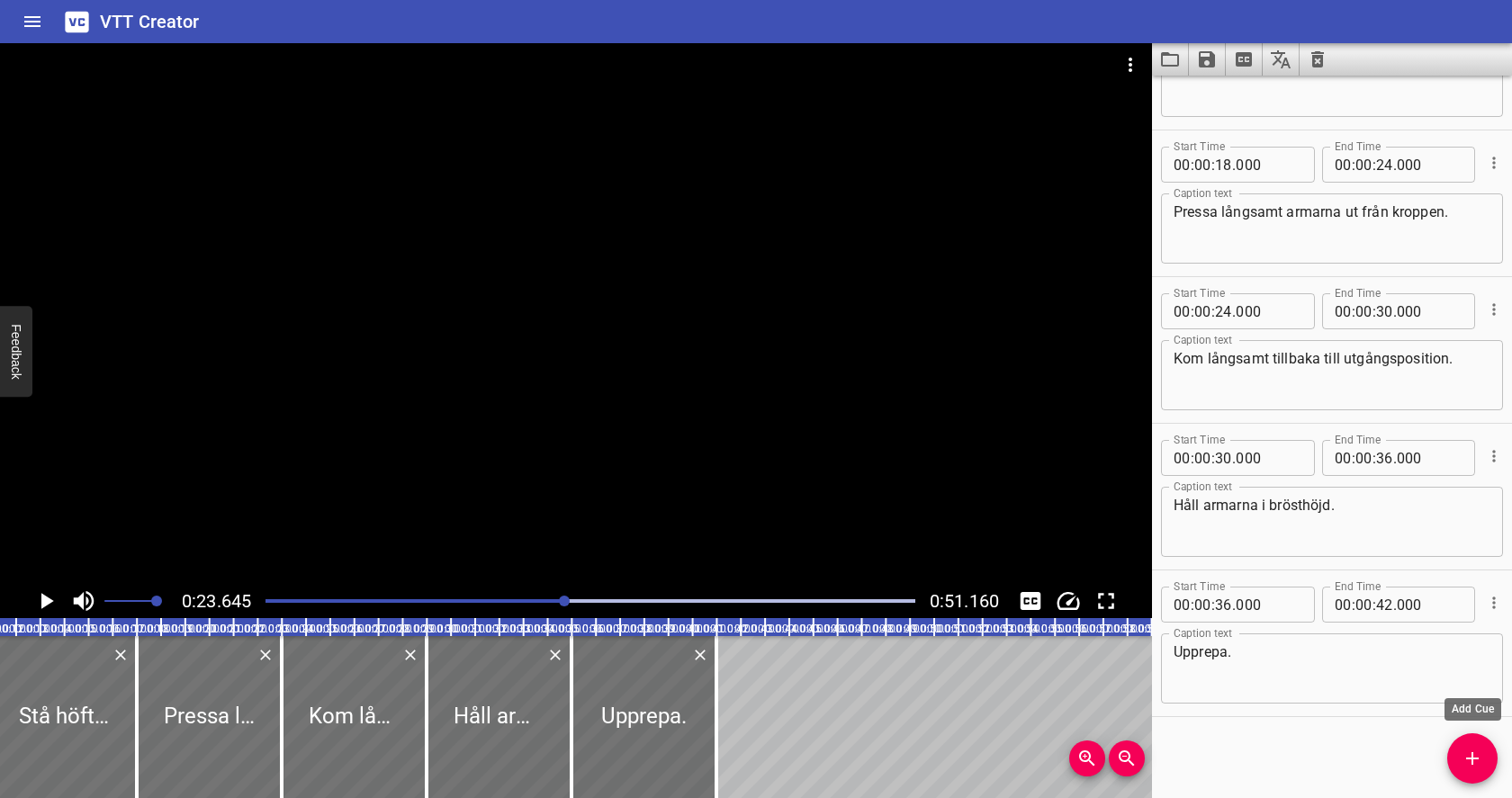
click at [1468, 767] on icon "Add Cue" at bounding box center [1472, 758] width 22 height 22
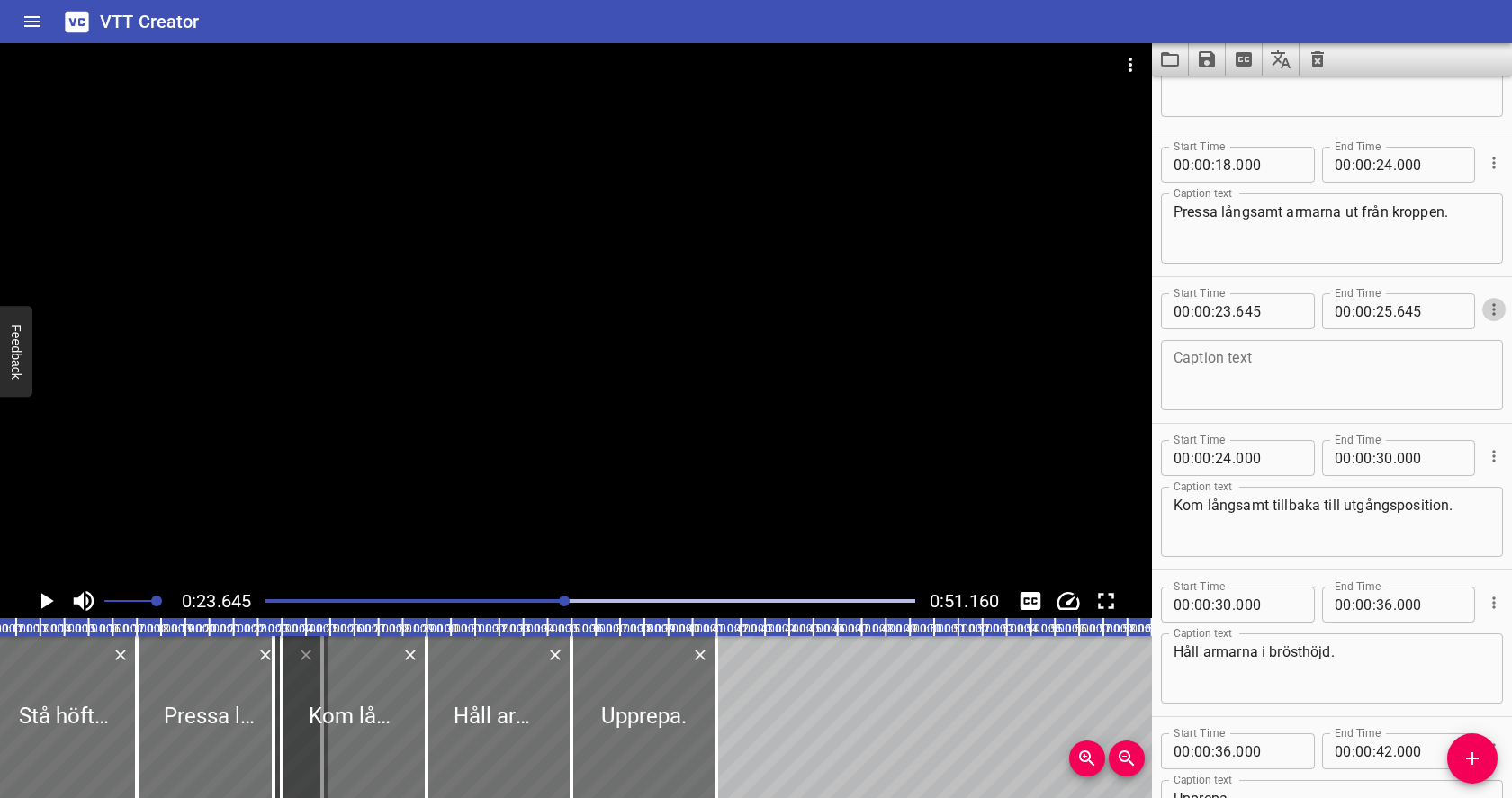
click at [1492, 301] on icon "Cue Options" at bounding box center [1494, 309] width 18 height 18
click at [1473, 337] on li "Delete Cue" at bounding box center [1417, 341] width 156 height 33
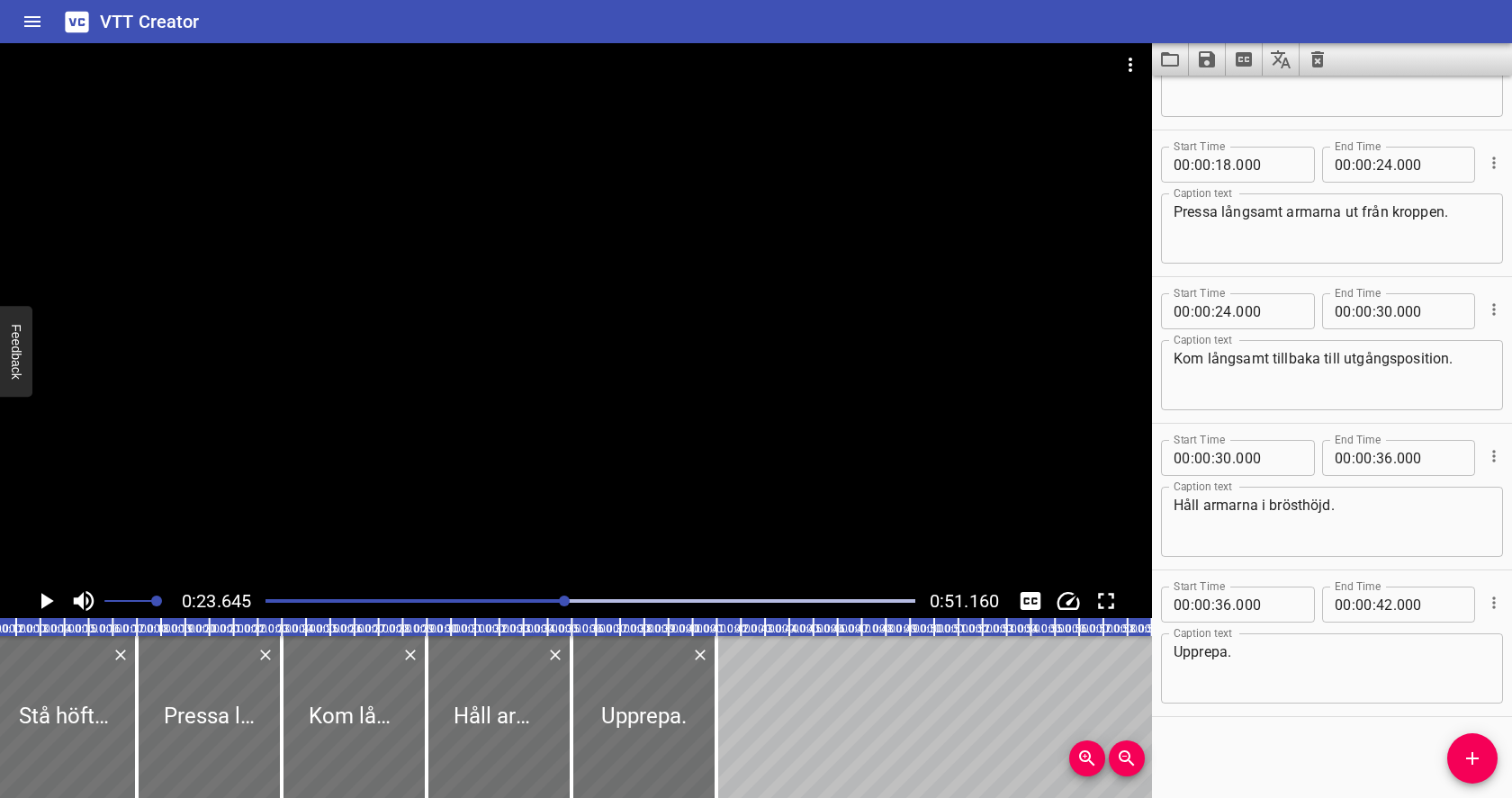
click at [1239, 735] on div "Start Time 00 : 00 : 00 . 000 Start Time End Time 00 : 00 : 06 . 000 End Time C…" at bounding box center [1332, 437] width 360 height 722
click at [1493, 607] on icon "Cue Options" at bounding box center [1493, 602] width 3 height 12
click at [1493, 607] on li "Advanced options..." at bounding box center [1417, 602] width 156 height 33
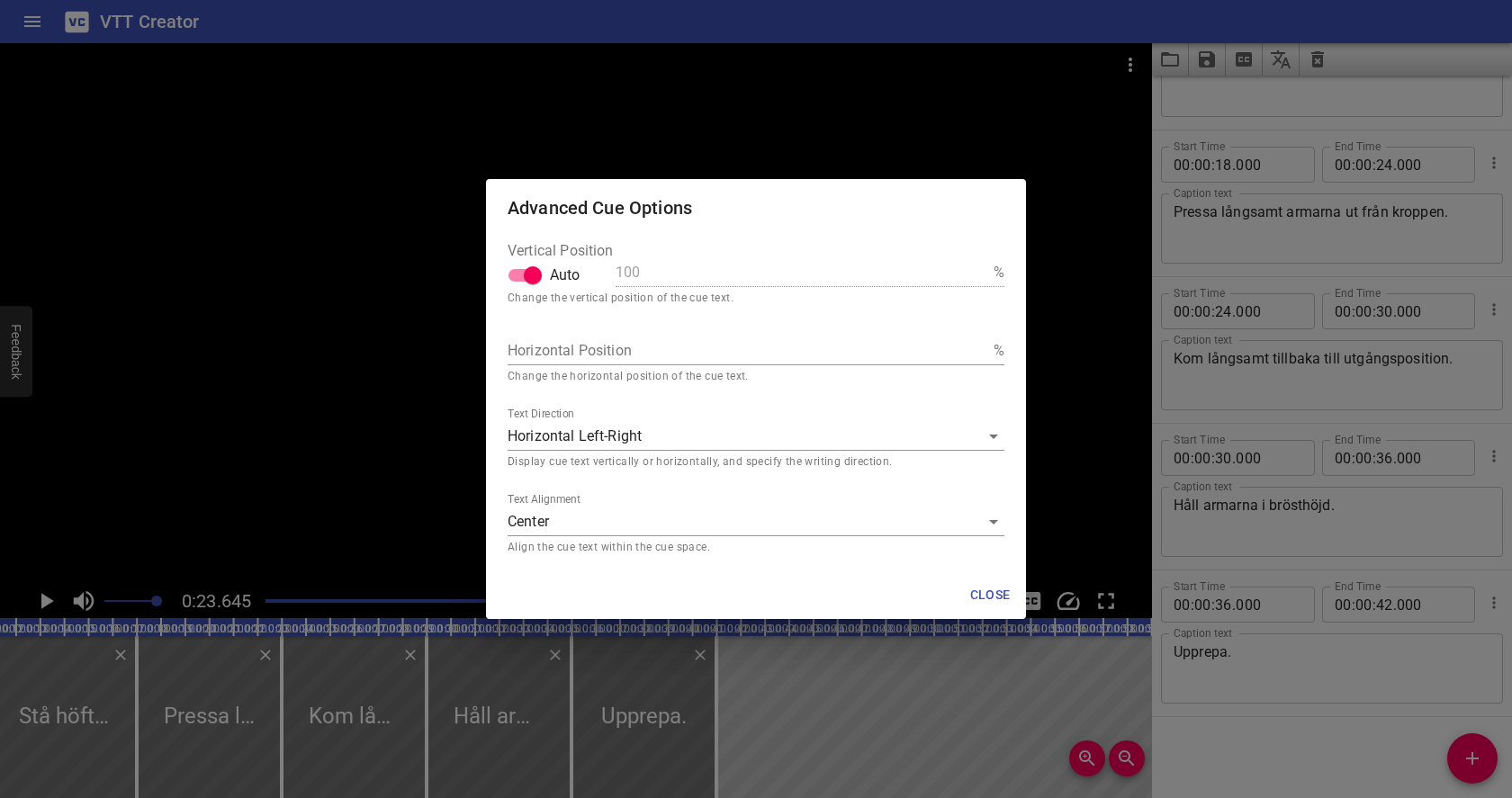
click at [993, 587] on span "Close" at bounding box center [989, 595] width 43 height 23
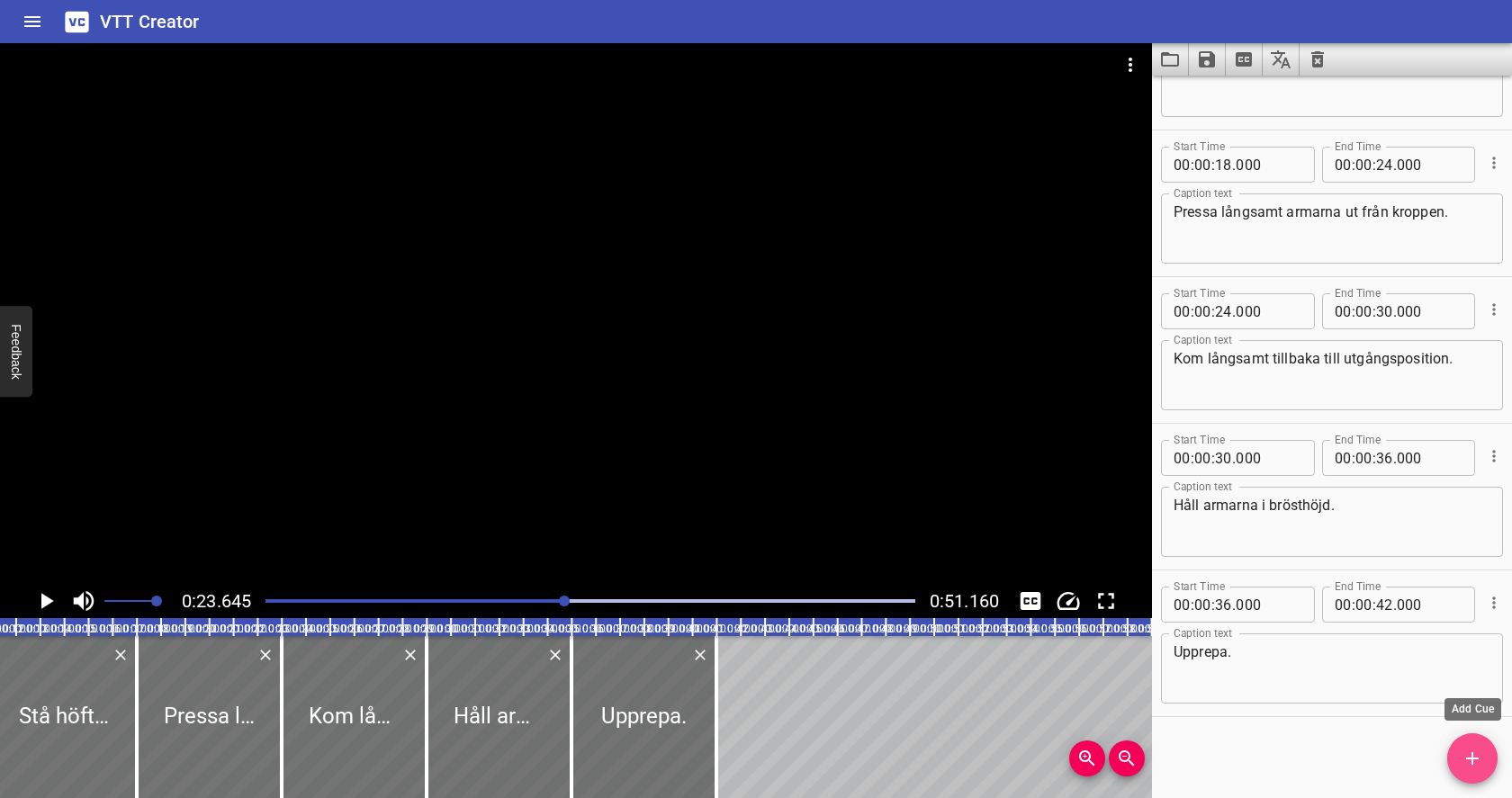
click at [1479, 763] on icon "Add Cue" at bounding box center [1472, 758] width 22 height 22
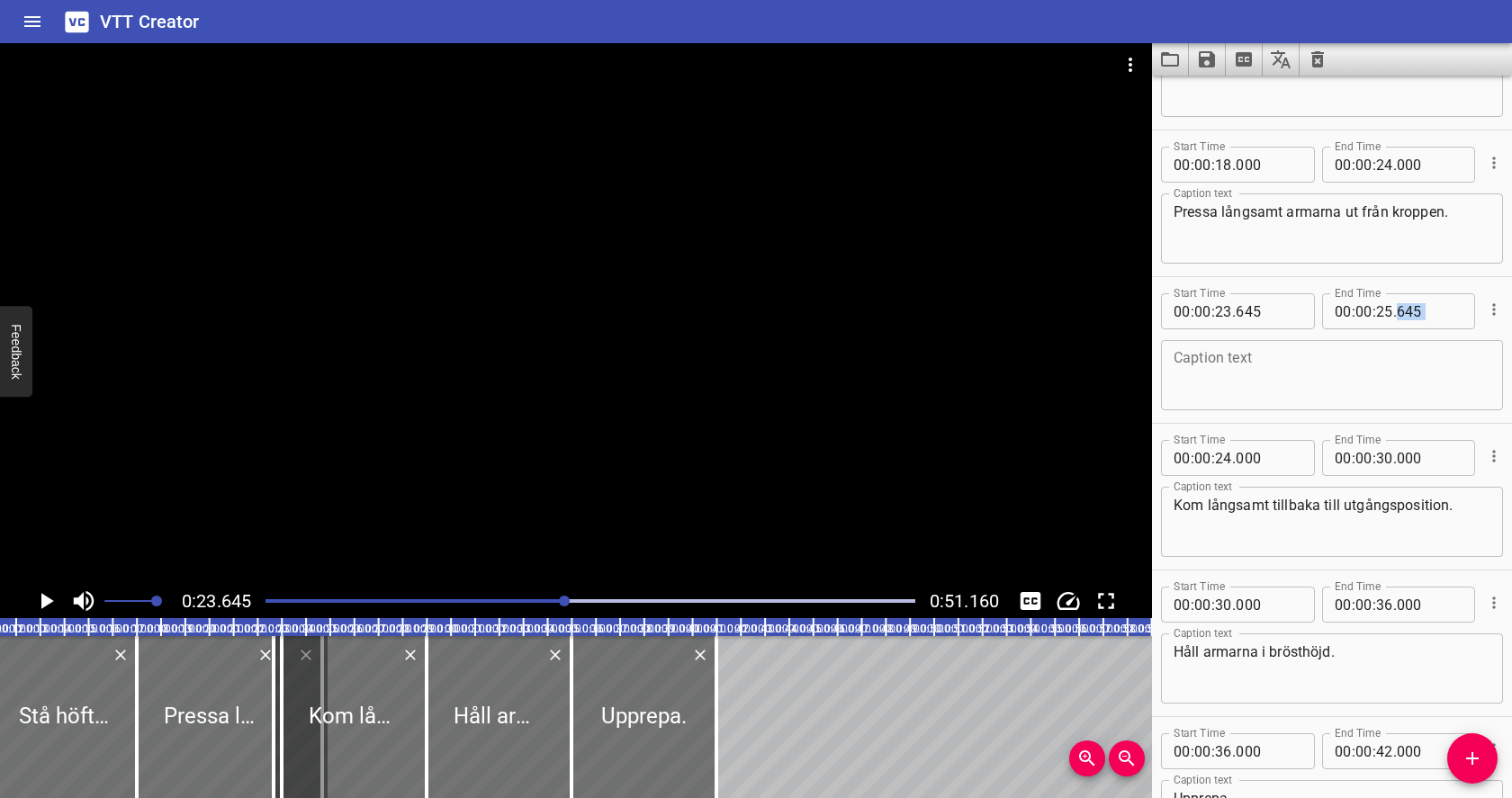
drag, startPoint x: 1486, startPoint y: 283, endPoint x: 1440, endPoint y: 325, distance: 62.3
click at [1440, 325] on div "Start Time 00 : 00 : 23 . 645 Start Time End Time 00 : 00 : 25 . 645 End Time C…" at bounding box center [1332, 349] width 360 height 145
click at [1222, 314] on input "number" at bounding box center [1222, 311] width 17 height 36
type input "44"
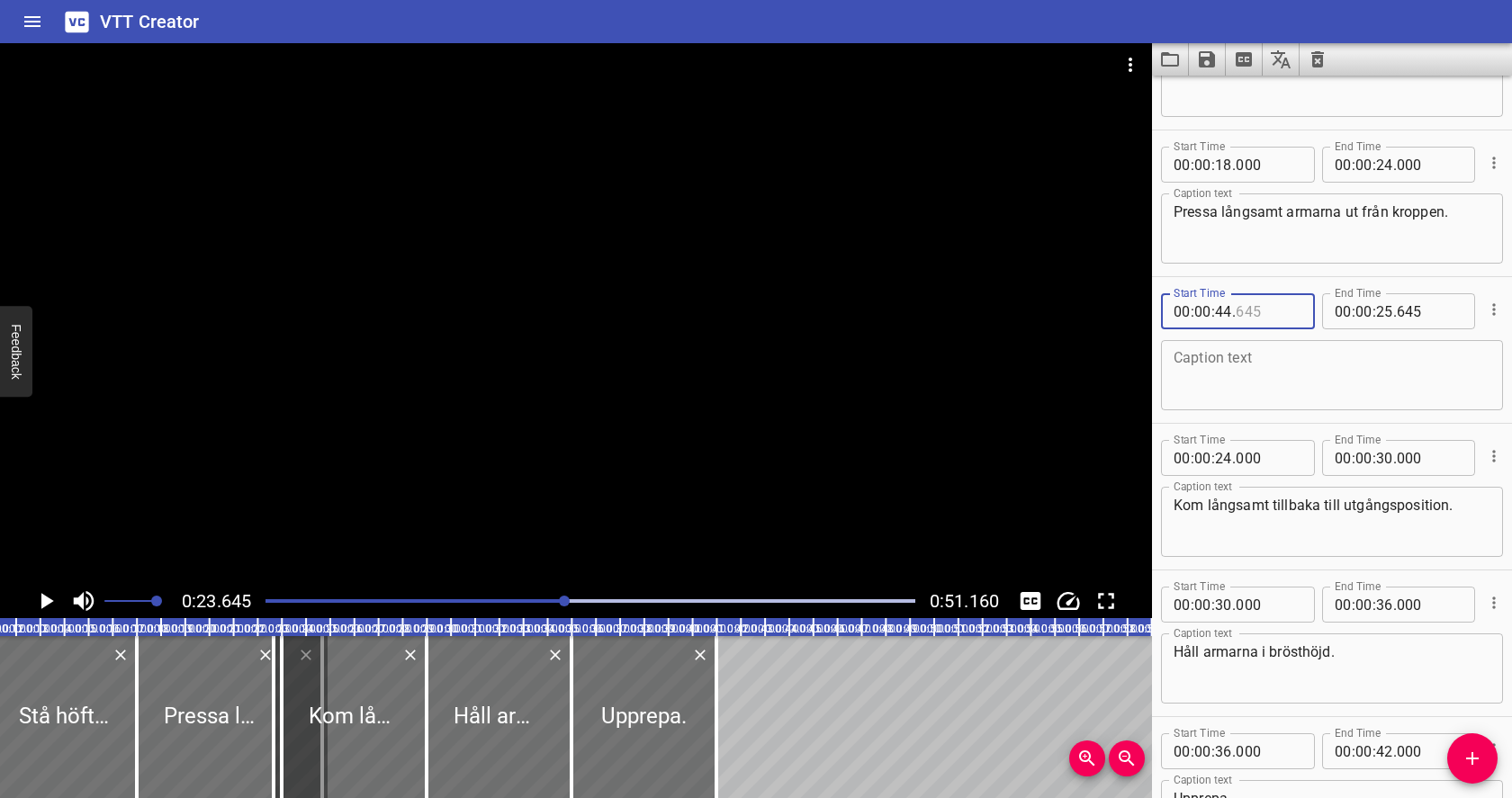
type input "645"
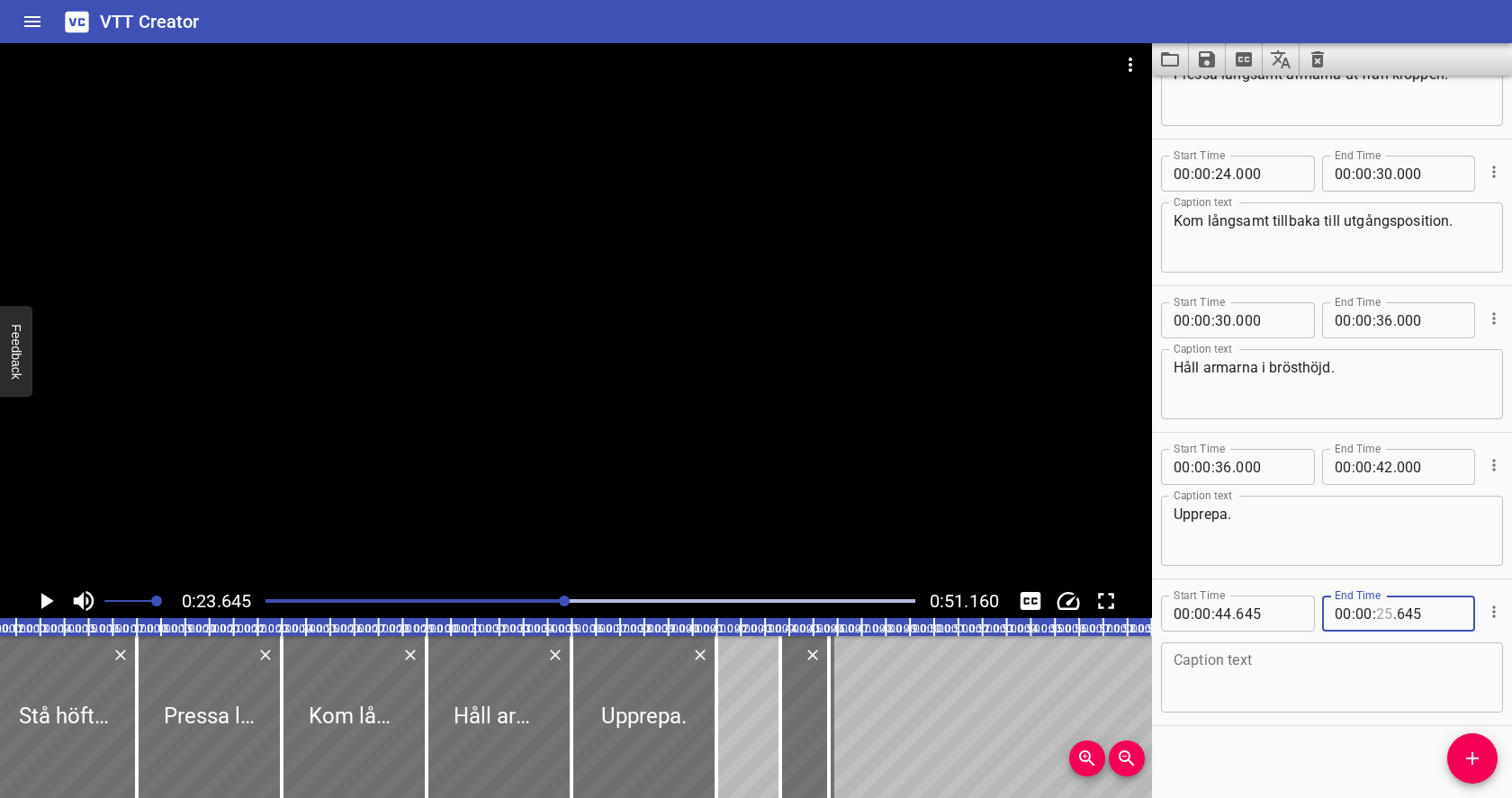
scroll to position [535, 0]
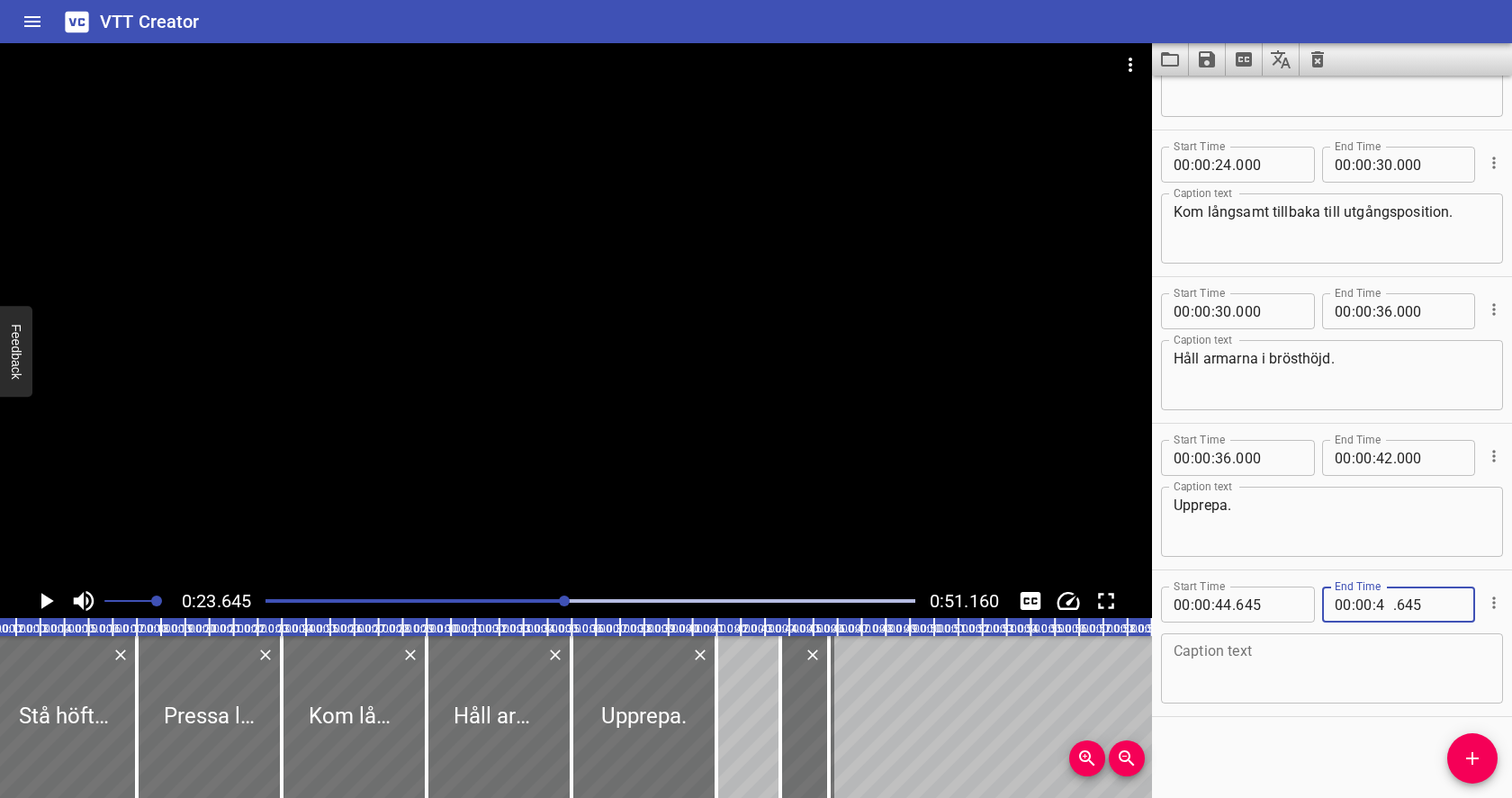
type input "48"
type input "645"
click at [1340, 663] on textarea at bounding box center [1332, 669] width 317 height 52
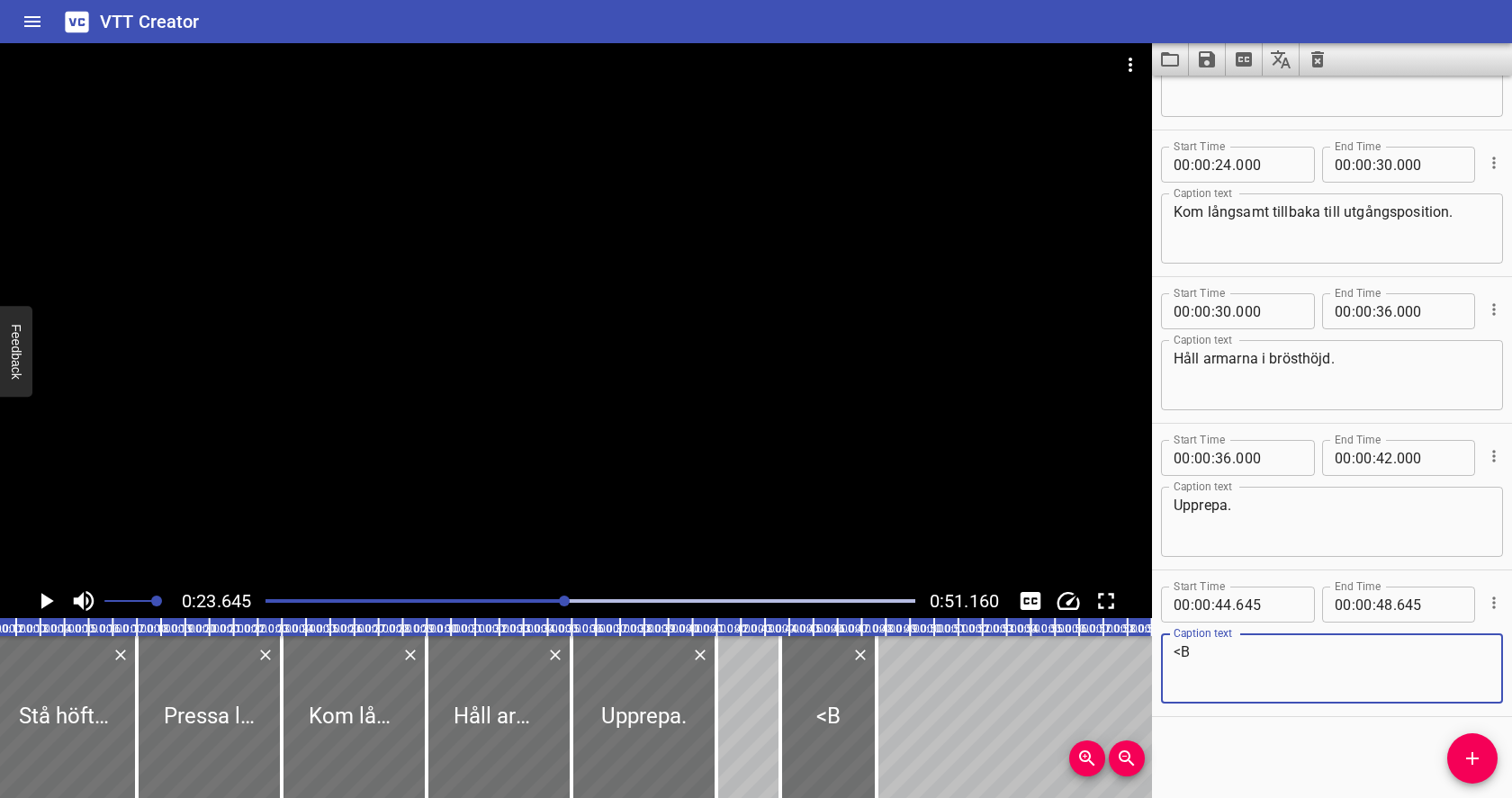
type textarea "<"
type textarea "Byt sida"
click at [1366, 772] on div "Start Time 00 : 00 : 00 . 000 Start Time End Time 00 : 00 : 06 . 000 End Time C…" at bounding box center [1332, 437] width 360 height 722
click at [272, 603] on div at bounding box center [590, 600] width 671 height 25
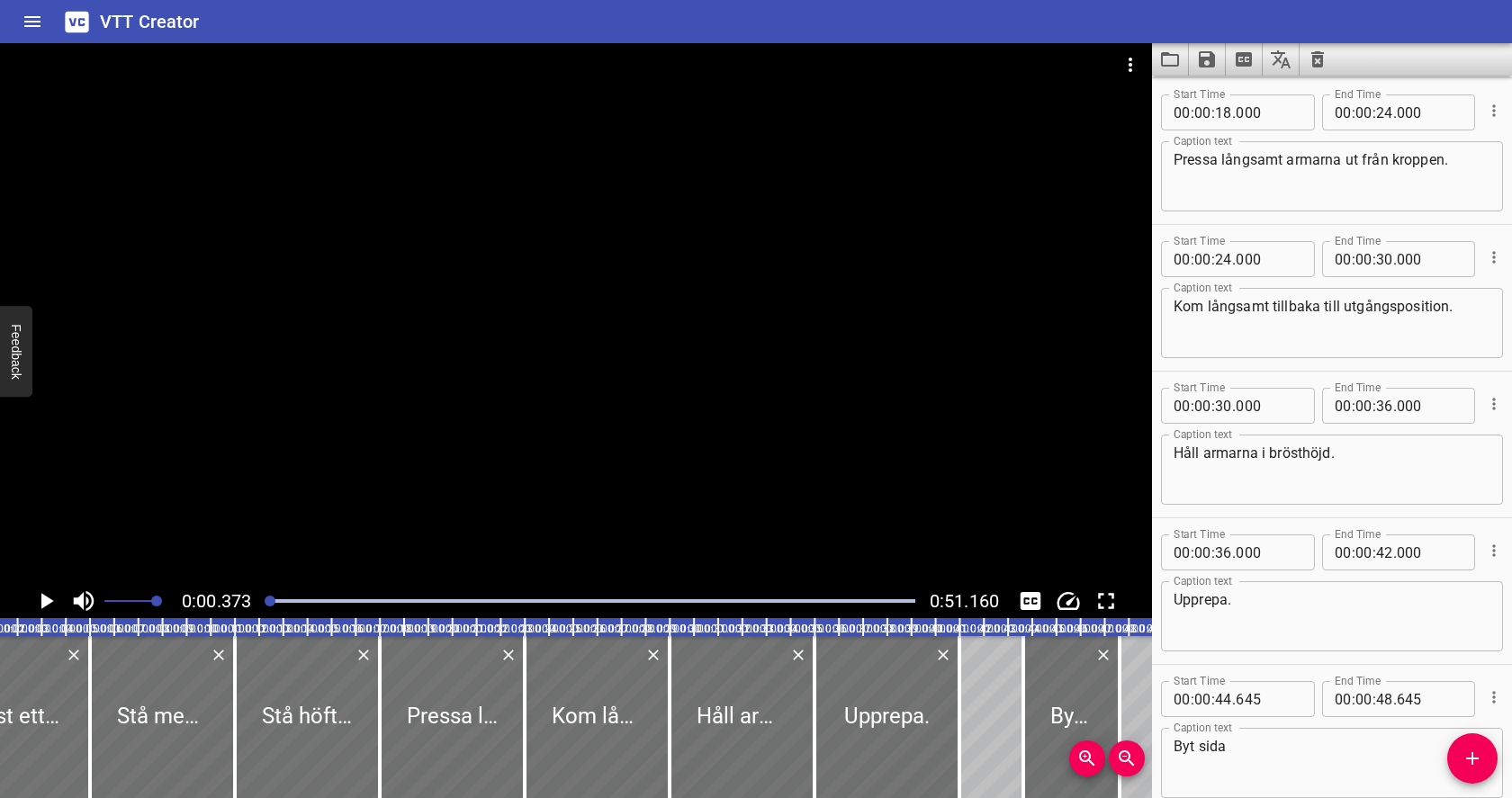
scroll to position [440, 0]
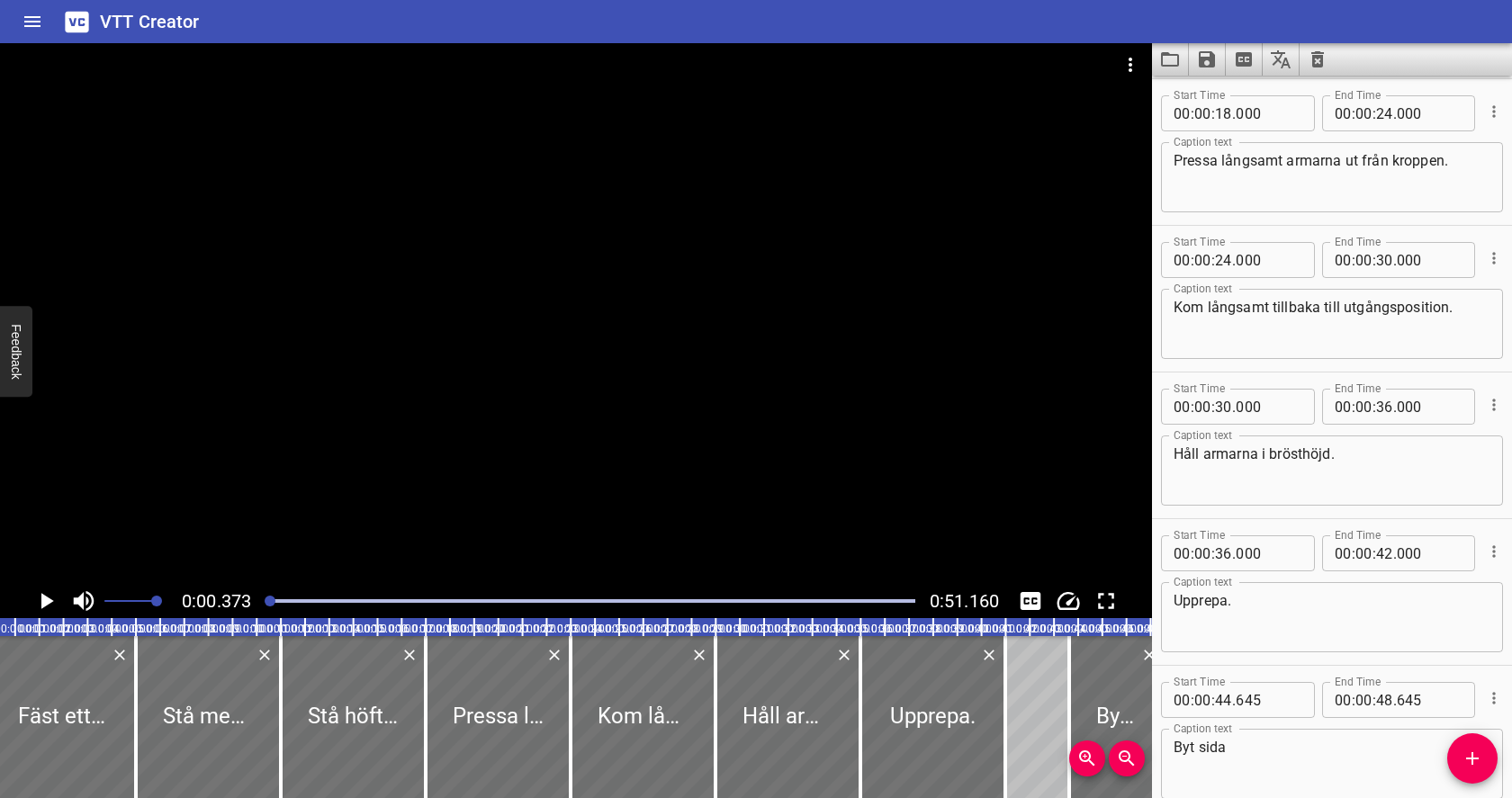
click at [47, 603] on icon "Play/Pause" at bounding box center [48, 601] width 13 height 16
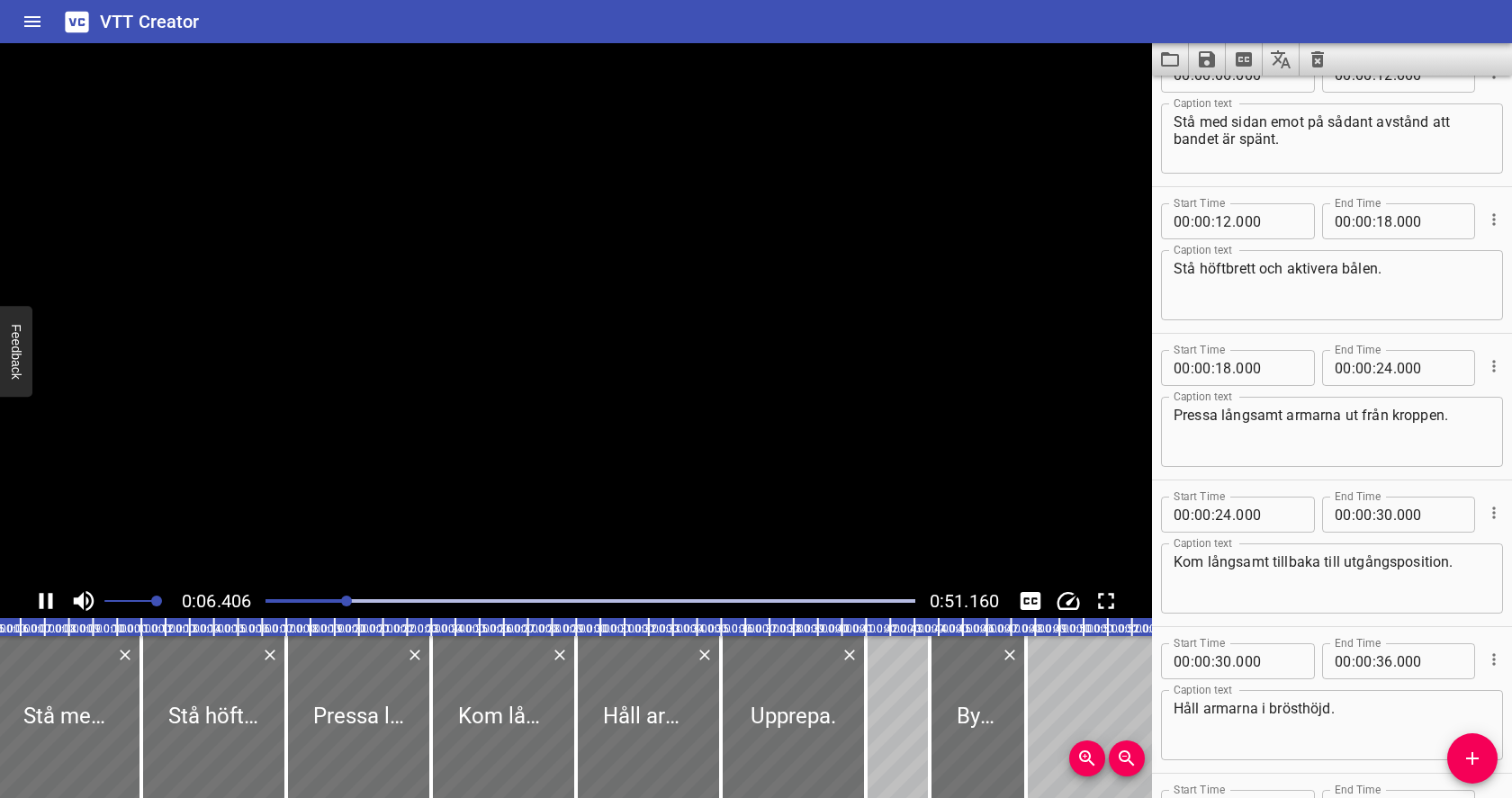
scroll to position [146, 0]
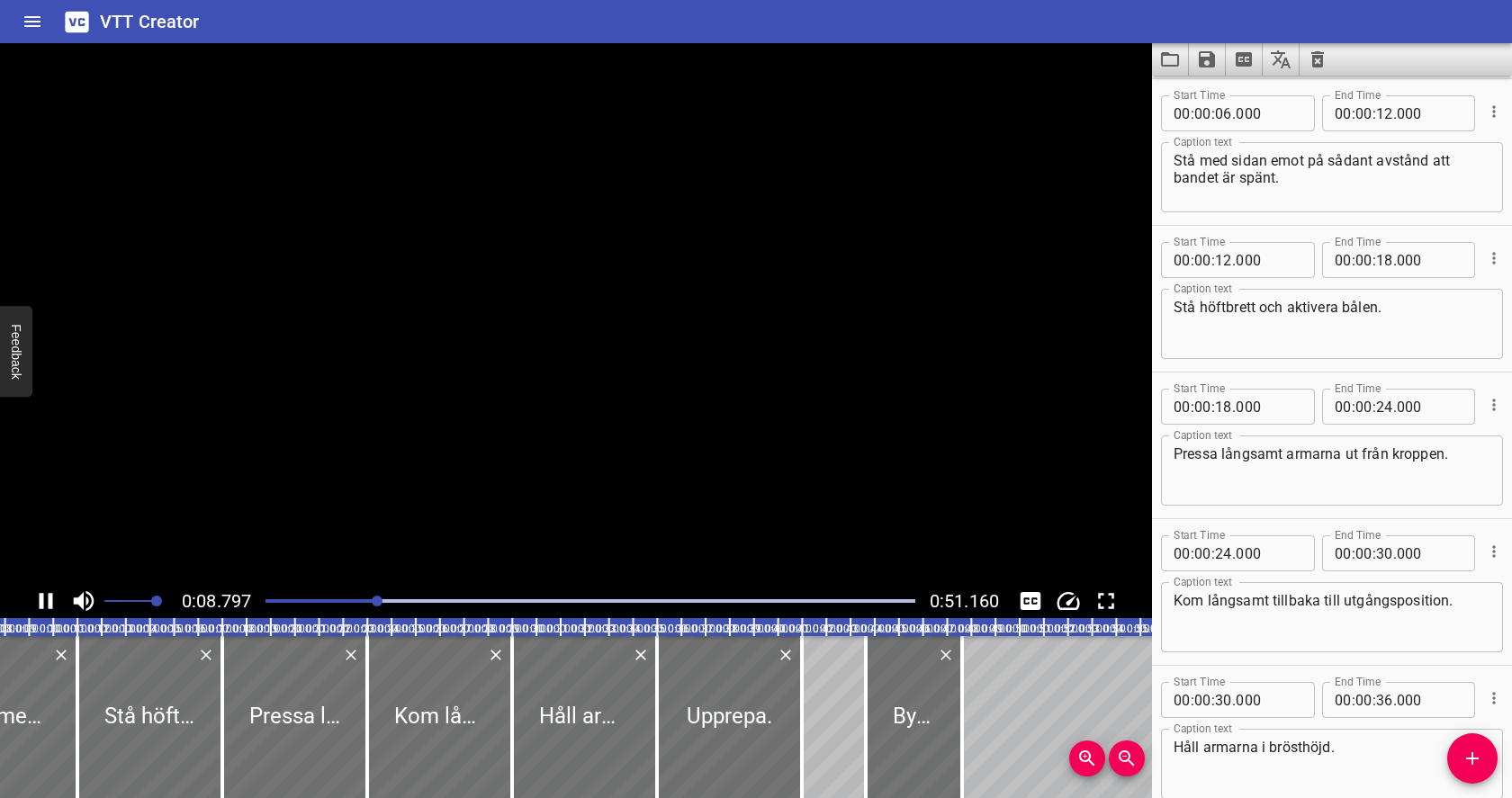
click at [47, 603] on icon "Play/Pause" at bounding box center [46, 600] width 27 height 27
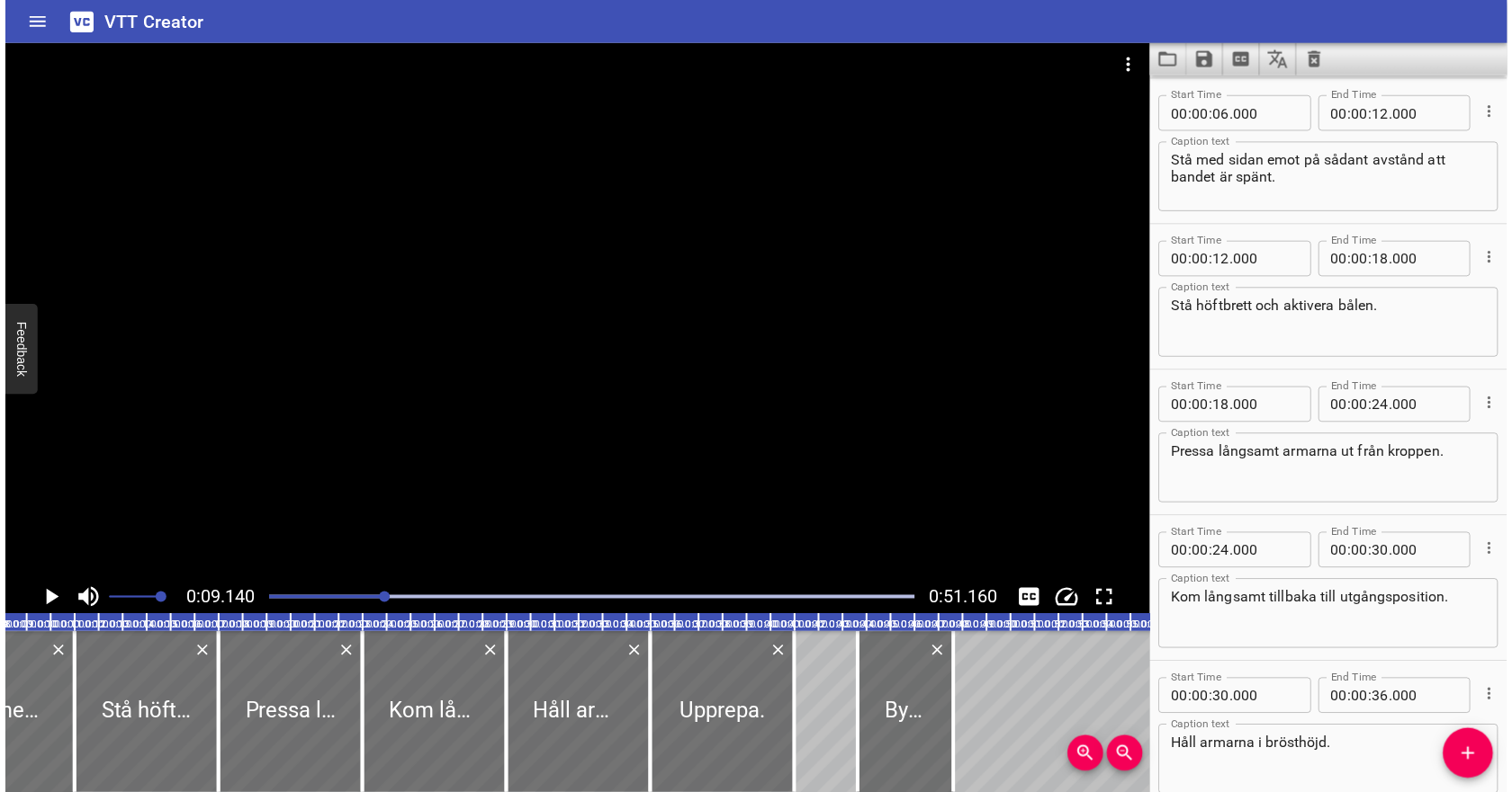
scroll to position [0, 220]
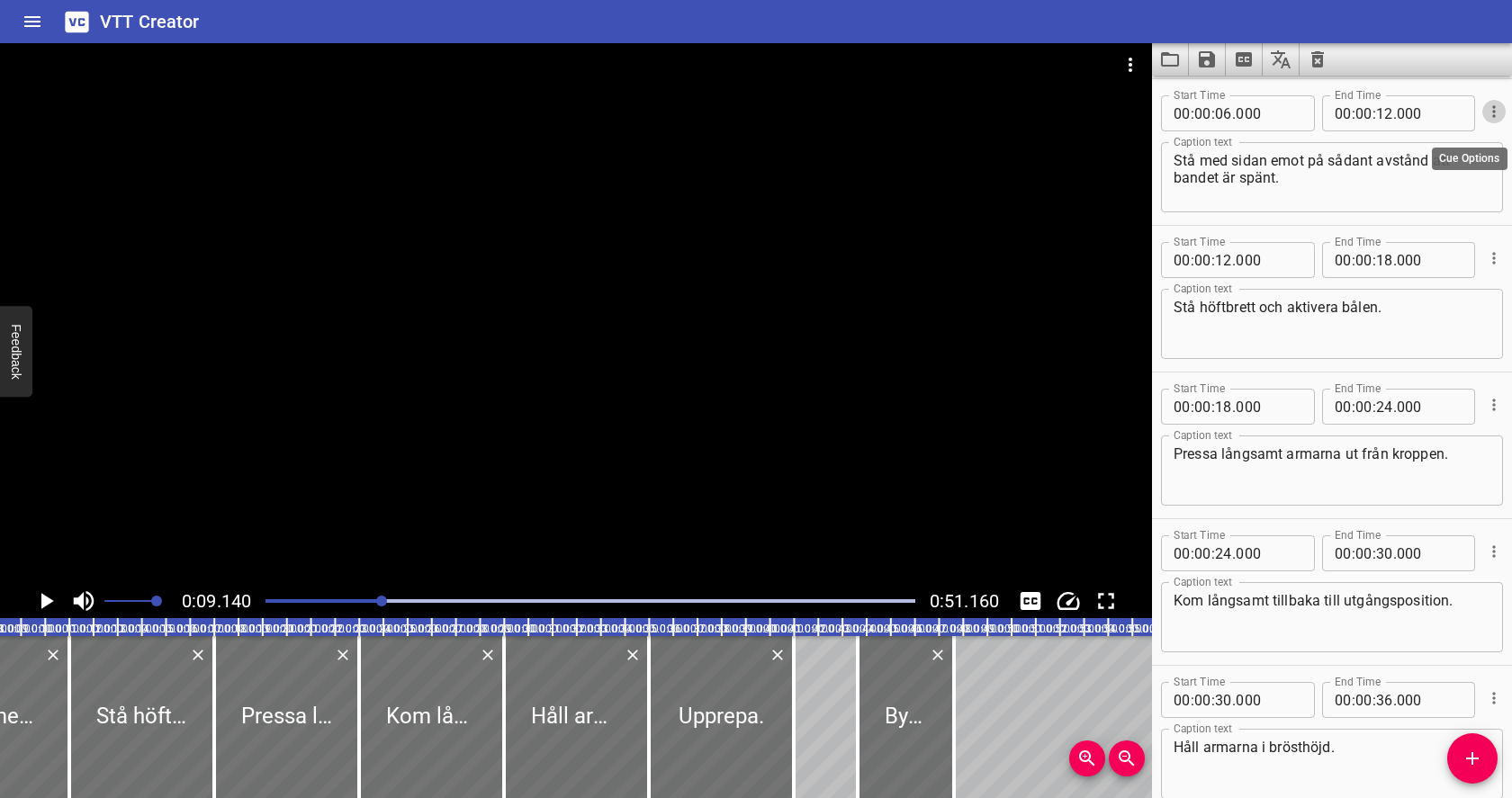
click at [1492, 110] on icon "Cue Options" at bounding box center [1493, 111] width 3 height 12
click at [1473, 108] on li "Advanced options..." at bounding box center [1417, 111] width 156 height 33
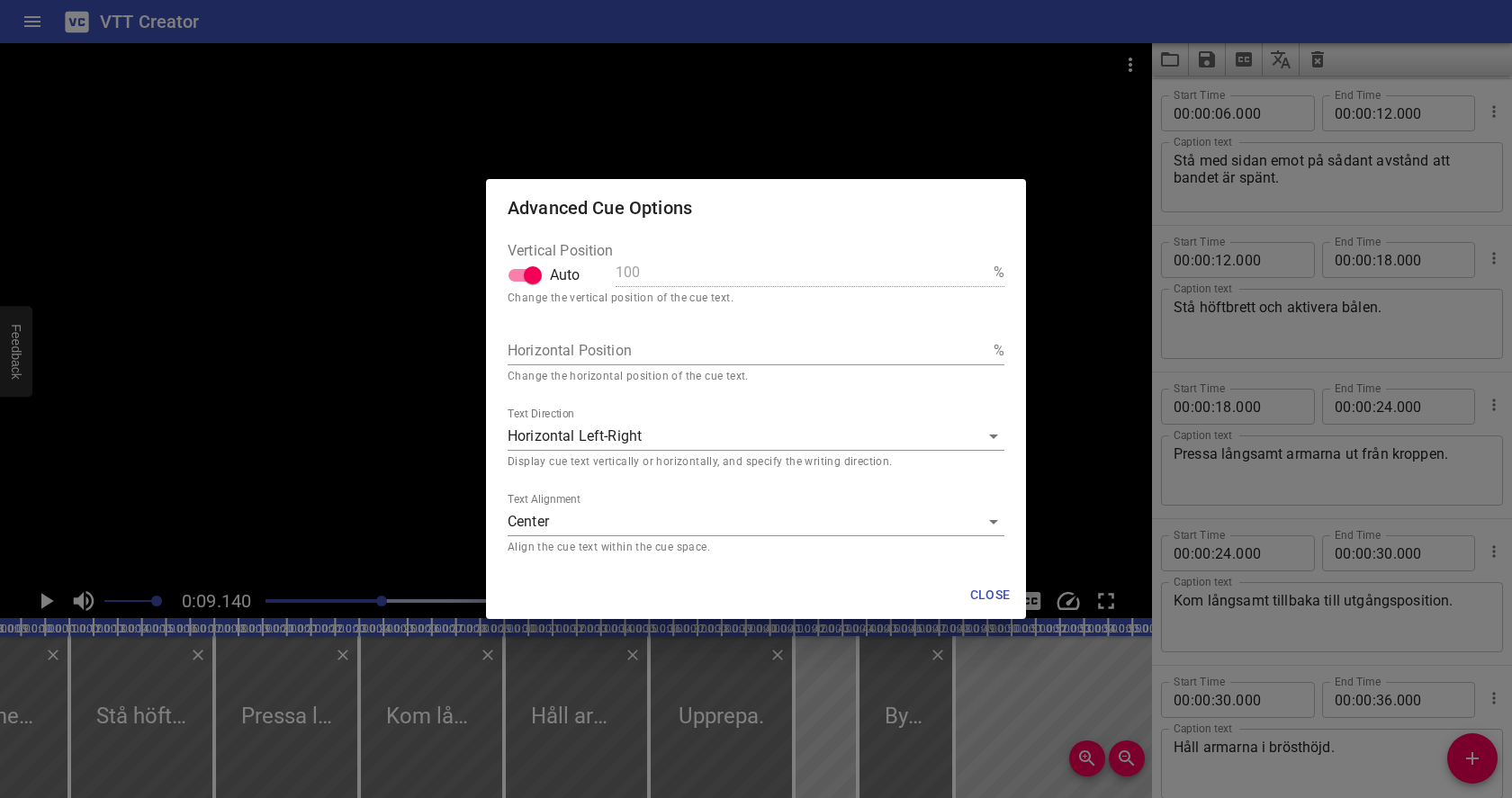
click at [984, 598] on span "Close" at bounding box center [989, 595] width 43 height 23
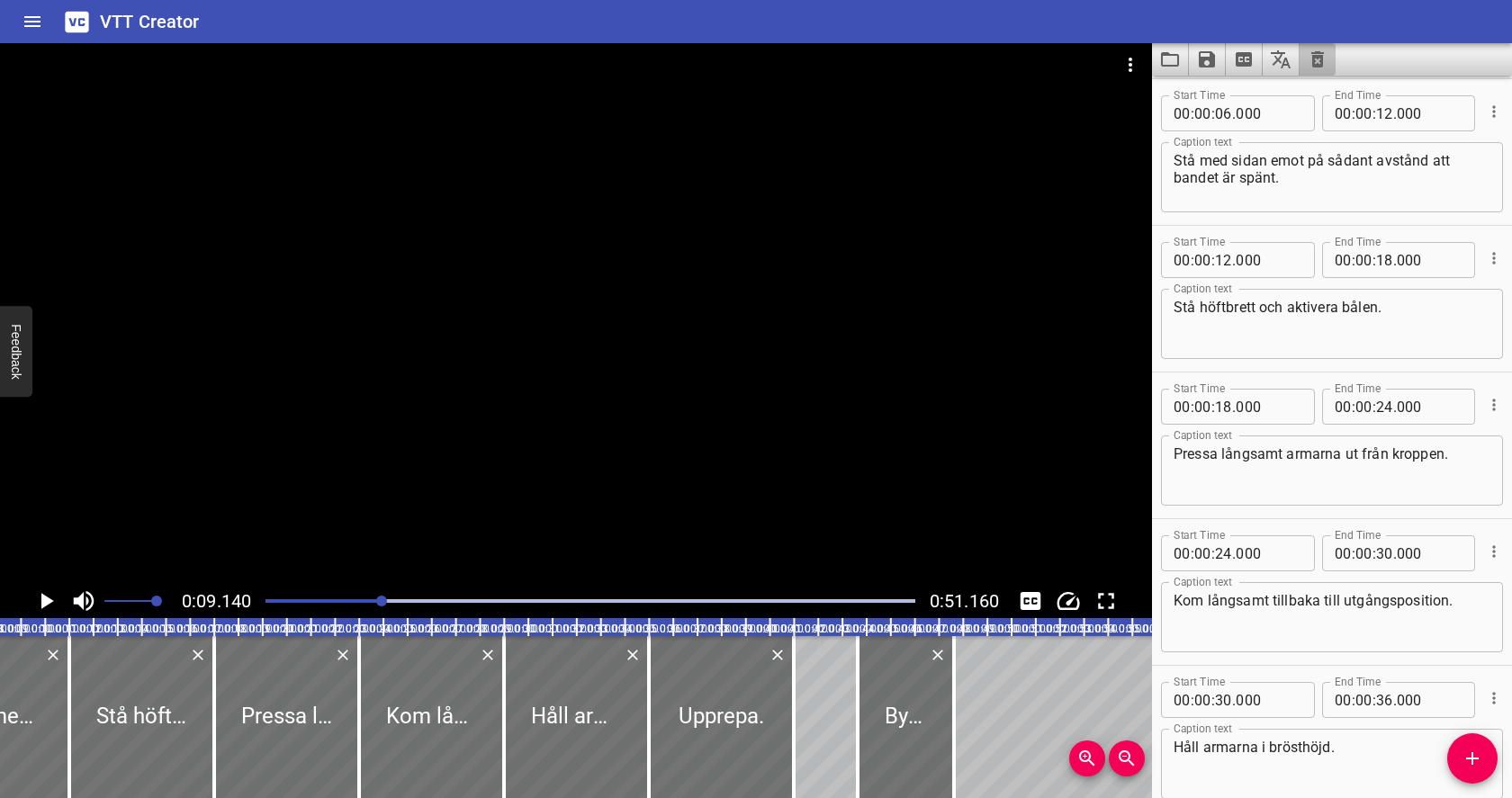
click at [1327, 58] on icon "Clear captions" at bounding box center [1318, 60] width 22 height 22
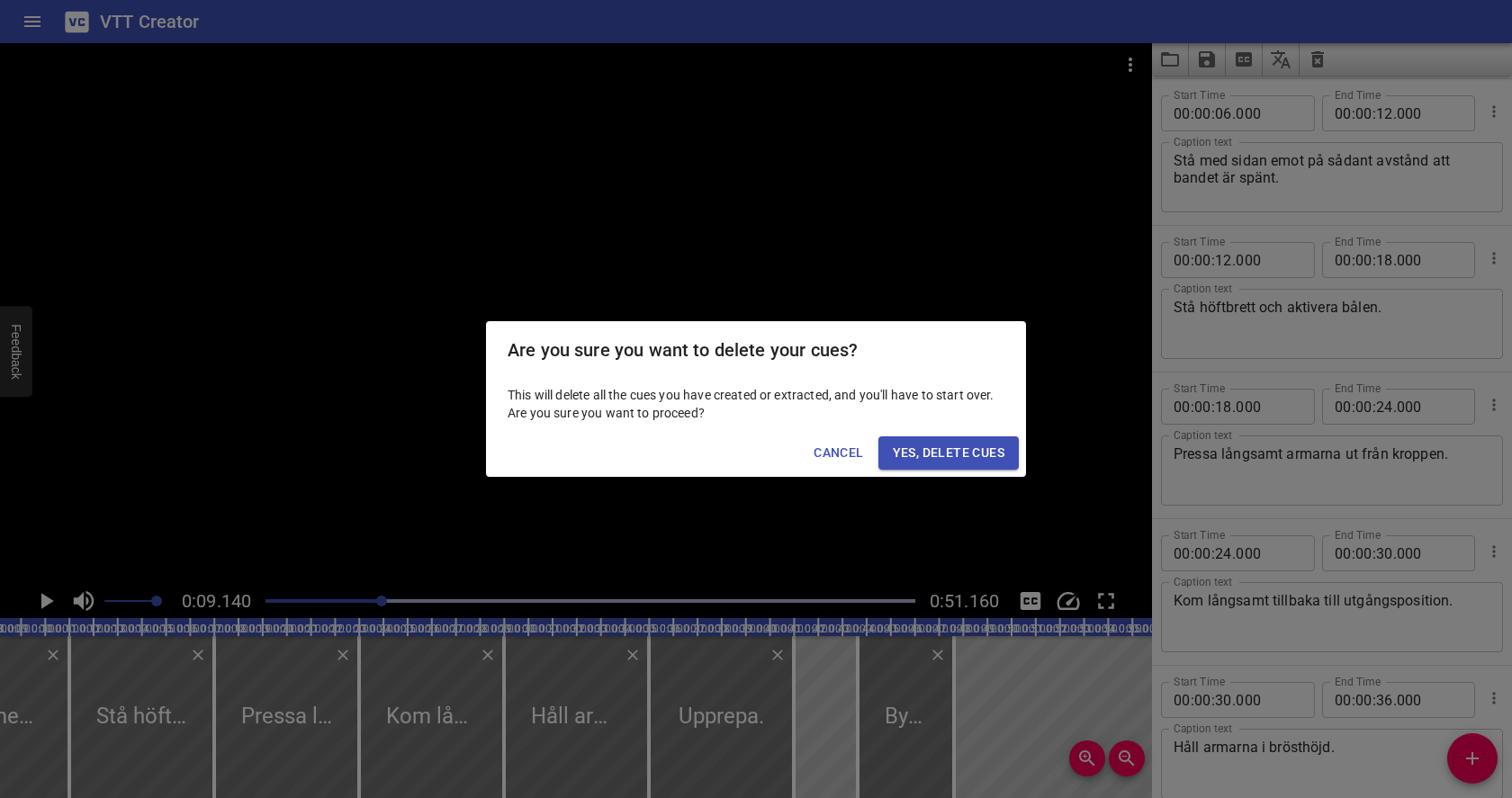
click at [958, 453] on span "Yes, Delete Cues" at bounding box center [949, 453] width 111 height 23
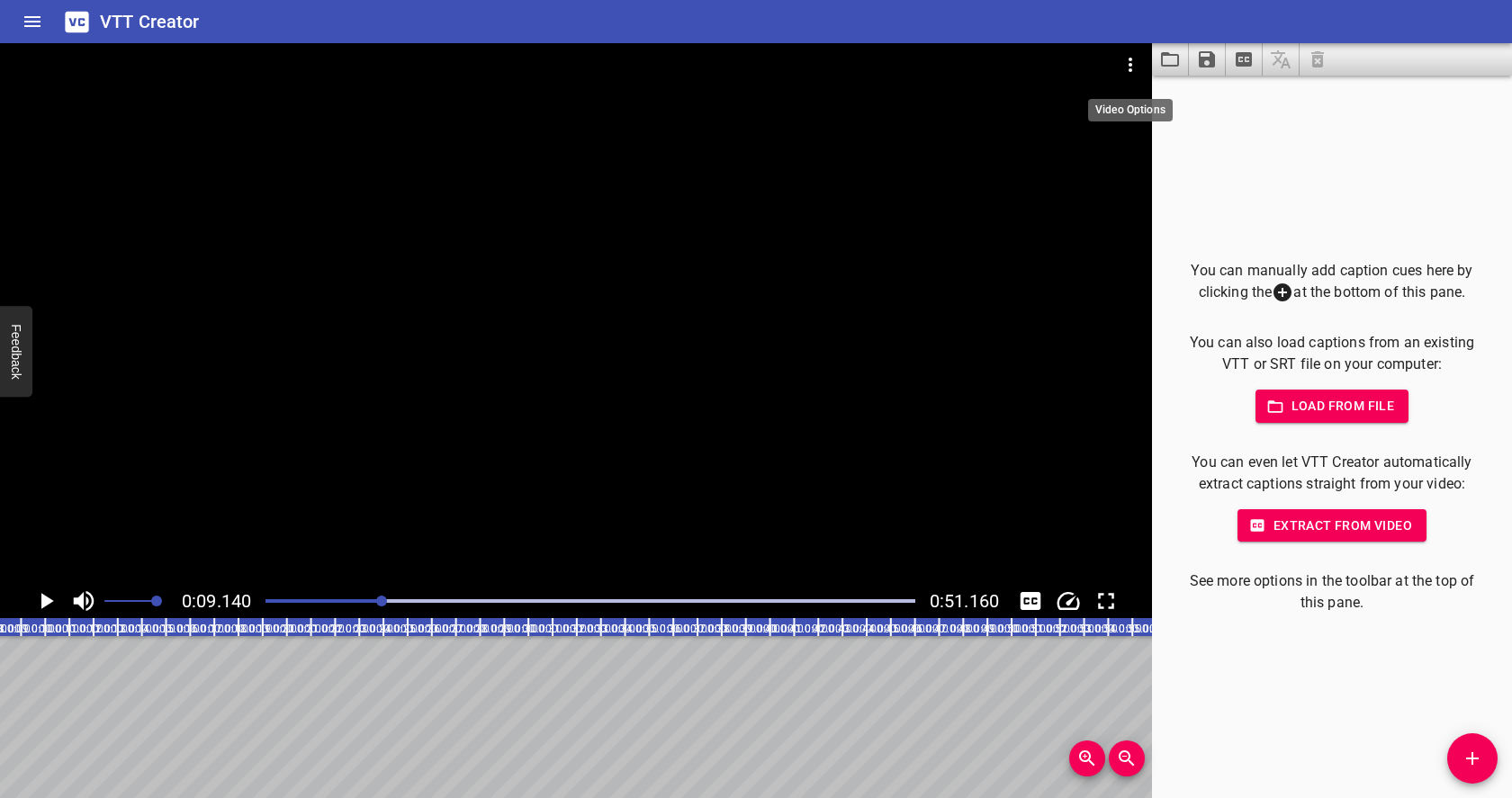
click at [1128, 64] on icon "Video Options" at bounding box center [1131, 65] width 22 height 22
click at [1143, 65] on li "Select New Video File..." at bounding box center [1198, 67] width 179 height 33
click at [1181, 62] on li "Select New Video File..." at bounding box center [1198, 67] width 179 height 33
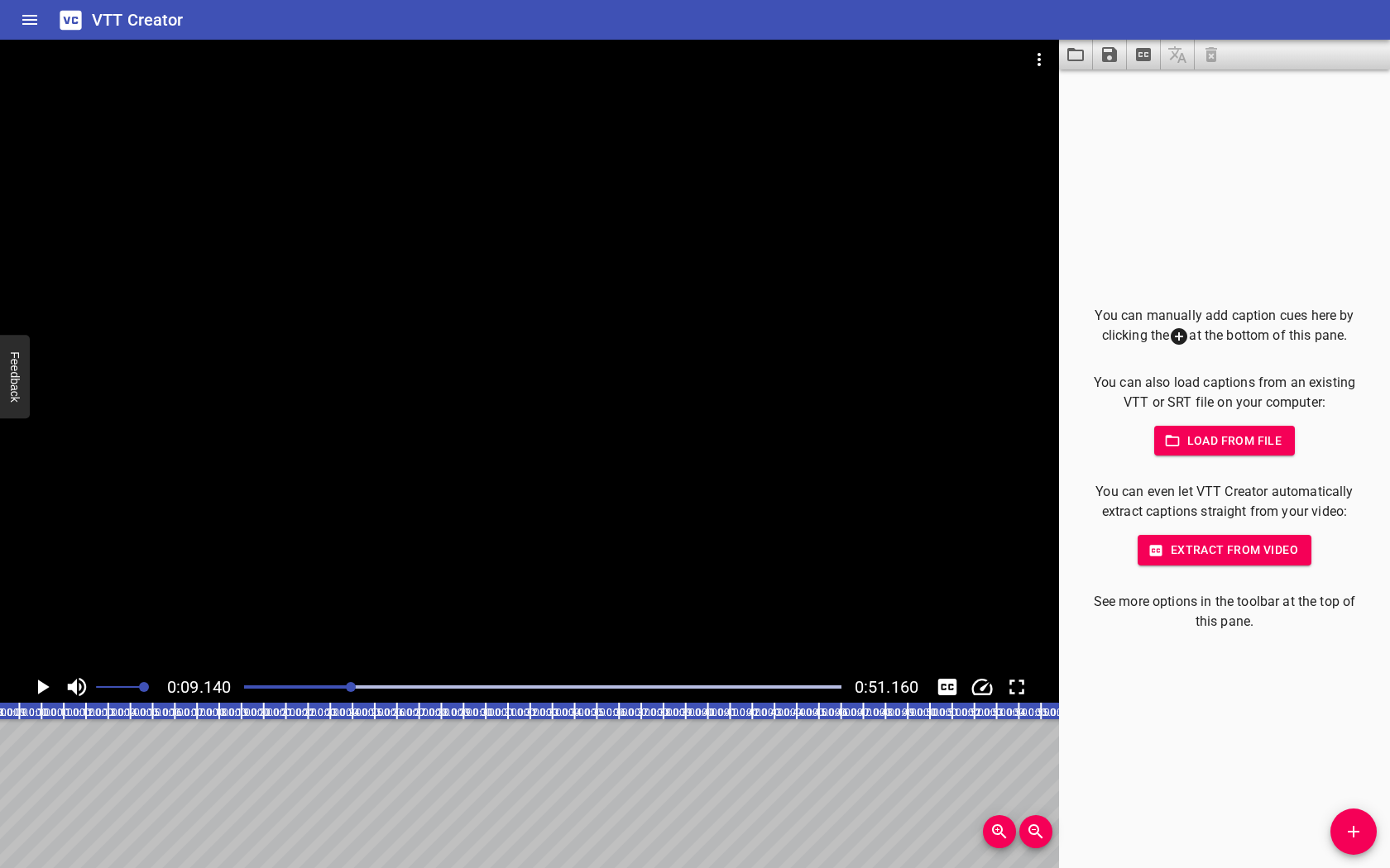
click at [17, 2] on div "VTT Creator" at bounding box center [695, 19] width 1390 height 39
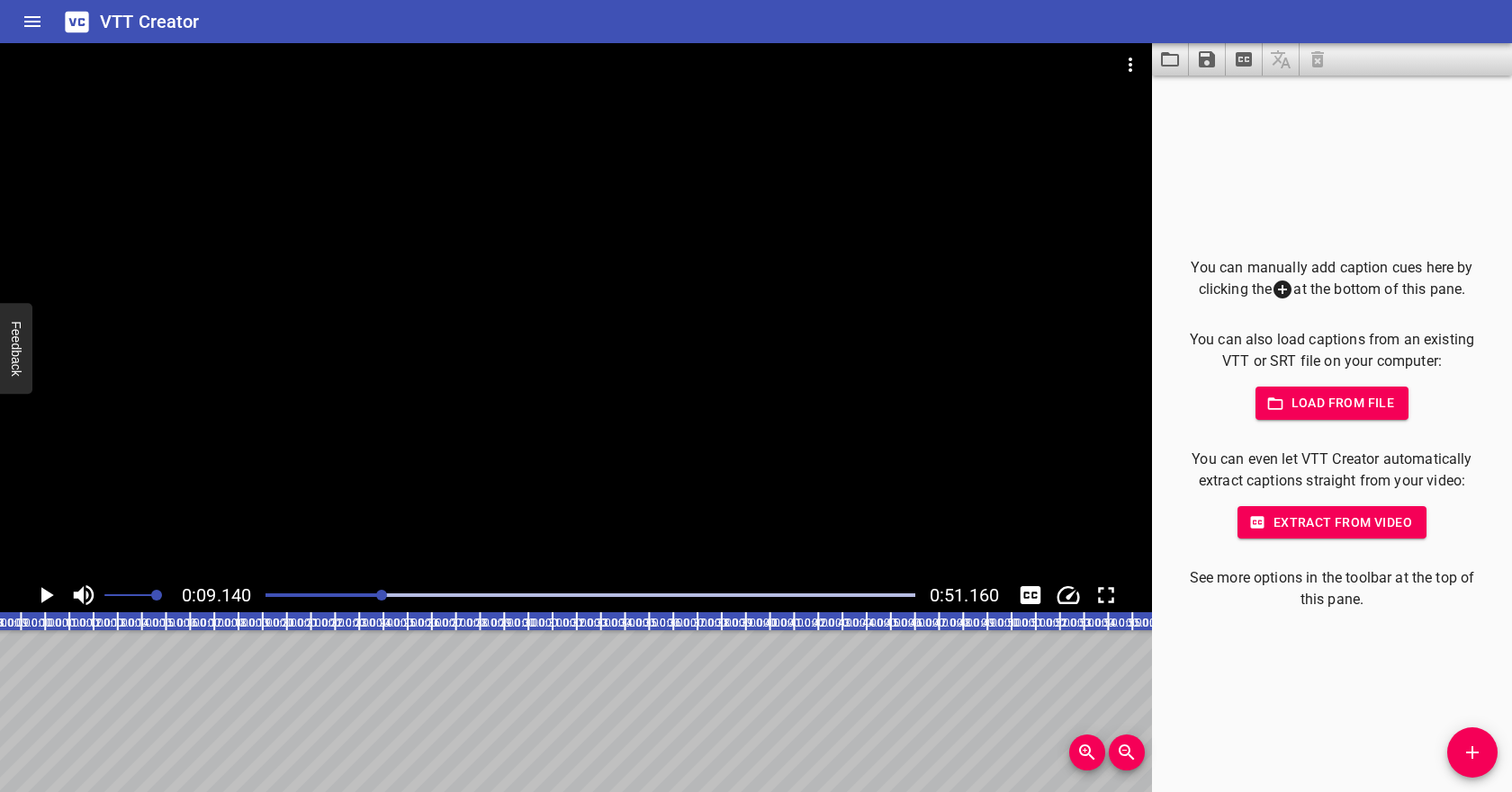
click at [1135, 59] on icon "Video Options" at bounding box center [1131, 65] width 22 height 22
click at [1164, 67] on li "Select New Video File..." at bounding box center [1198, 67] width 179 height 33
click at [1294, 404] on span "Load from file" at bounding box center [1333, 403] width 125 height 23
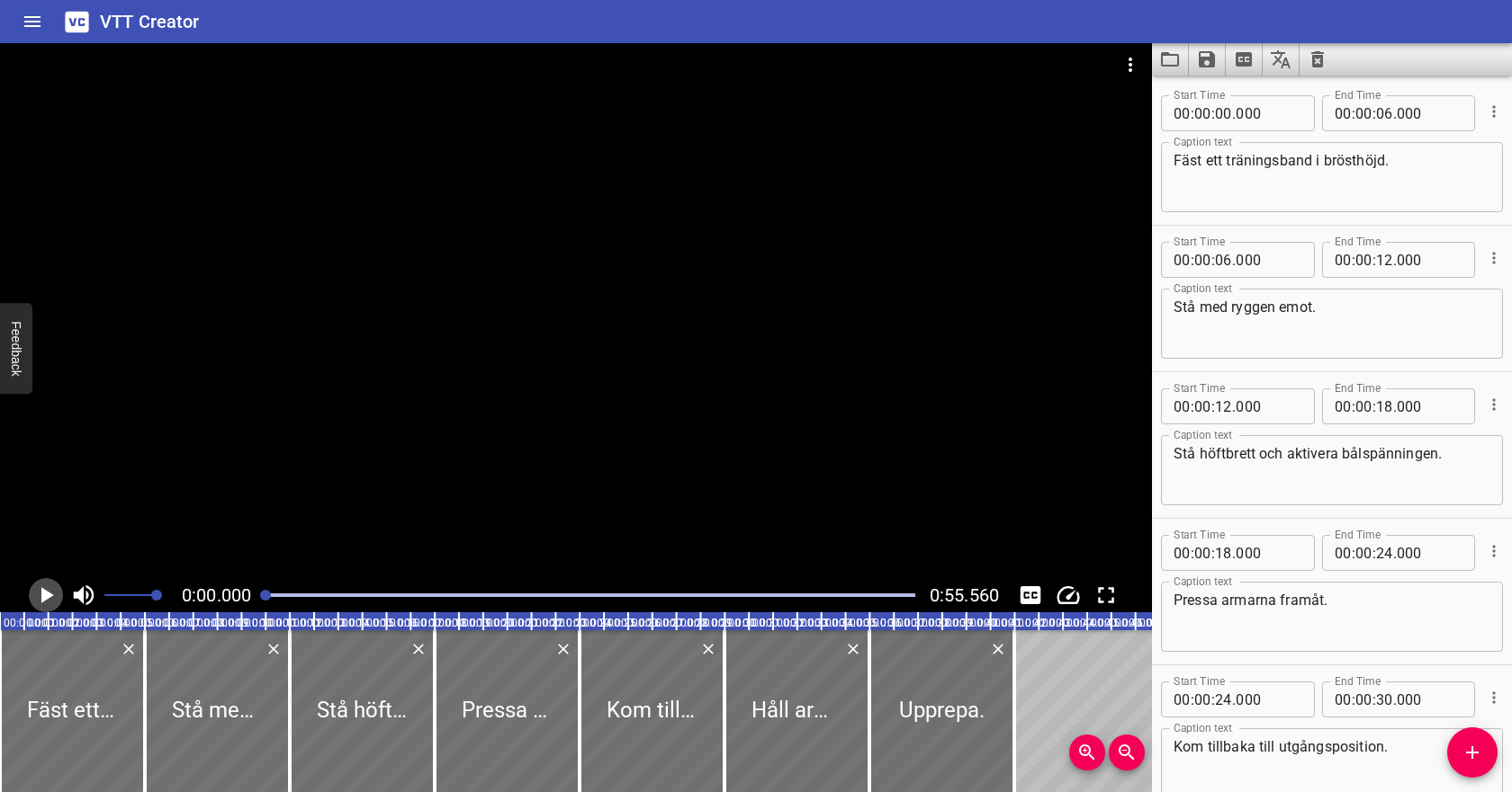
click at [48, 591] on icon "Play/Pause" at bounding box center [46, 595] width 27 height 27
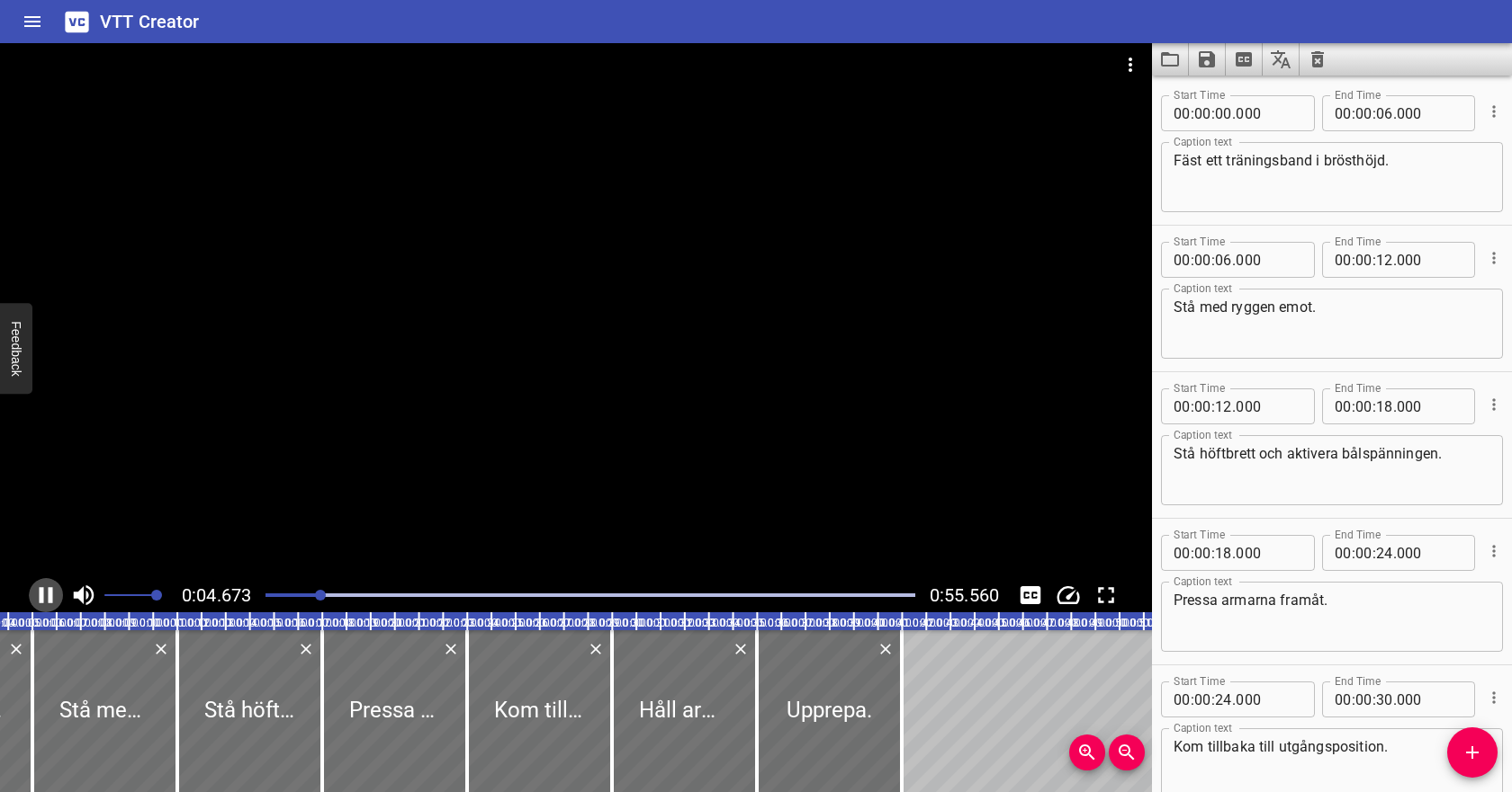
click at [49, 593] on icon "Play/Pause" at bounding box center [47, 595] width 14 height 16
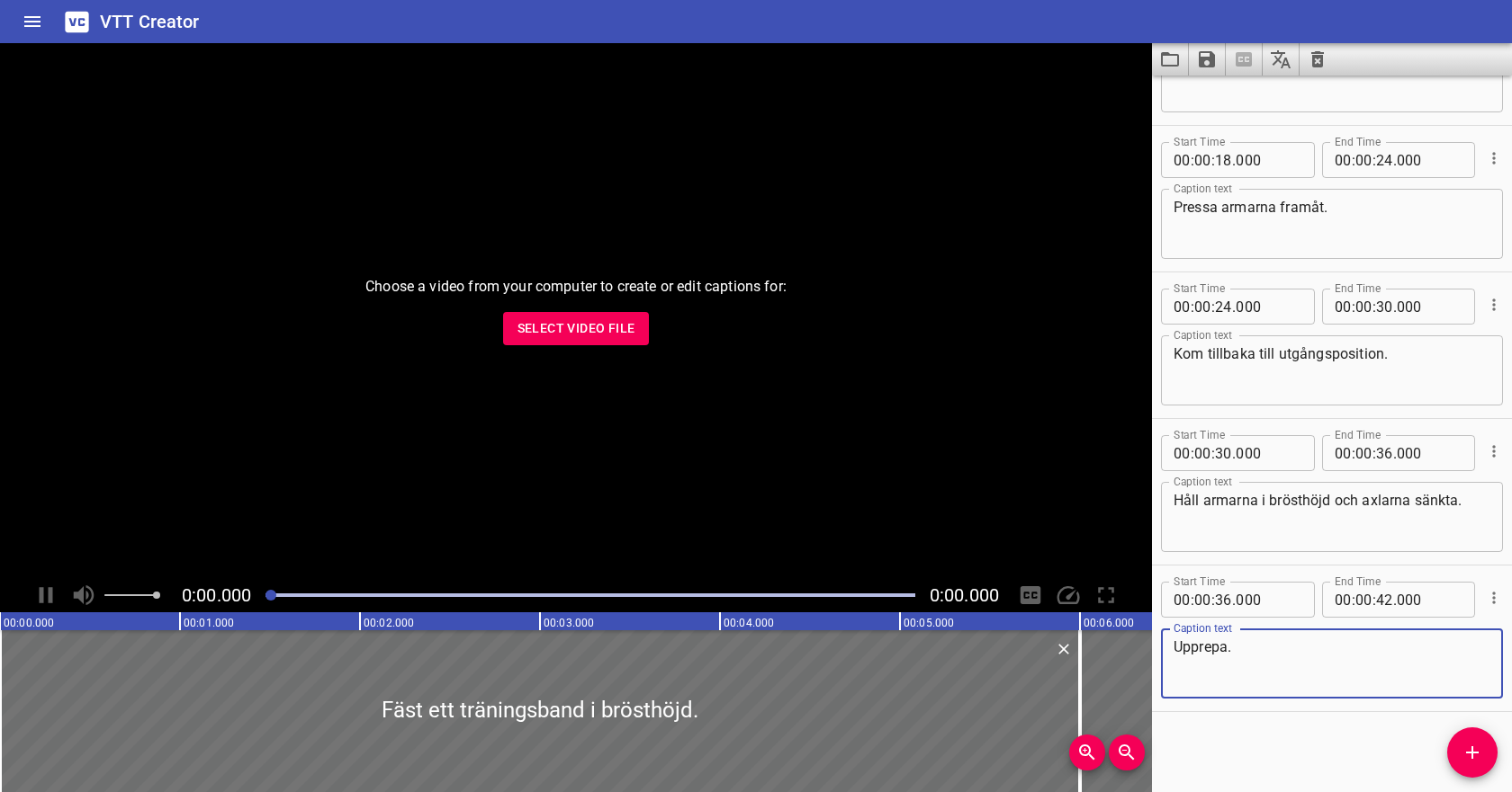
scroll to position [394, 0]
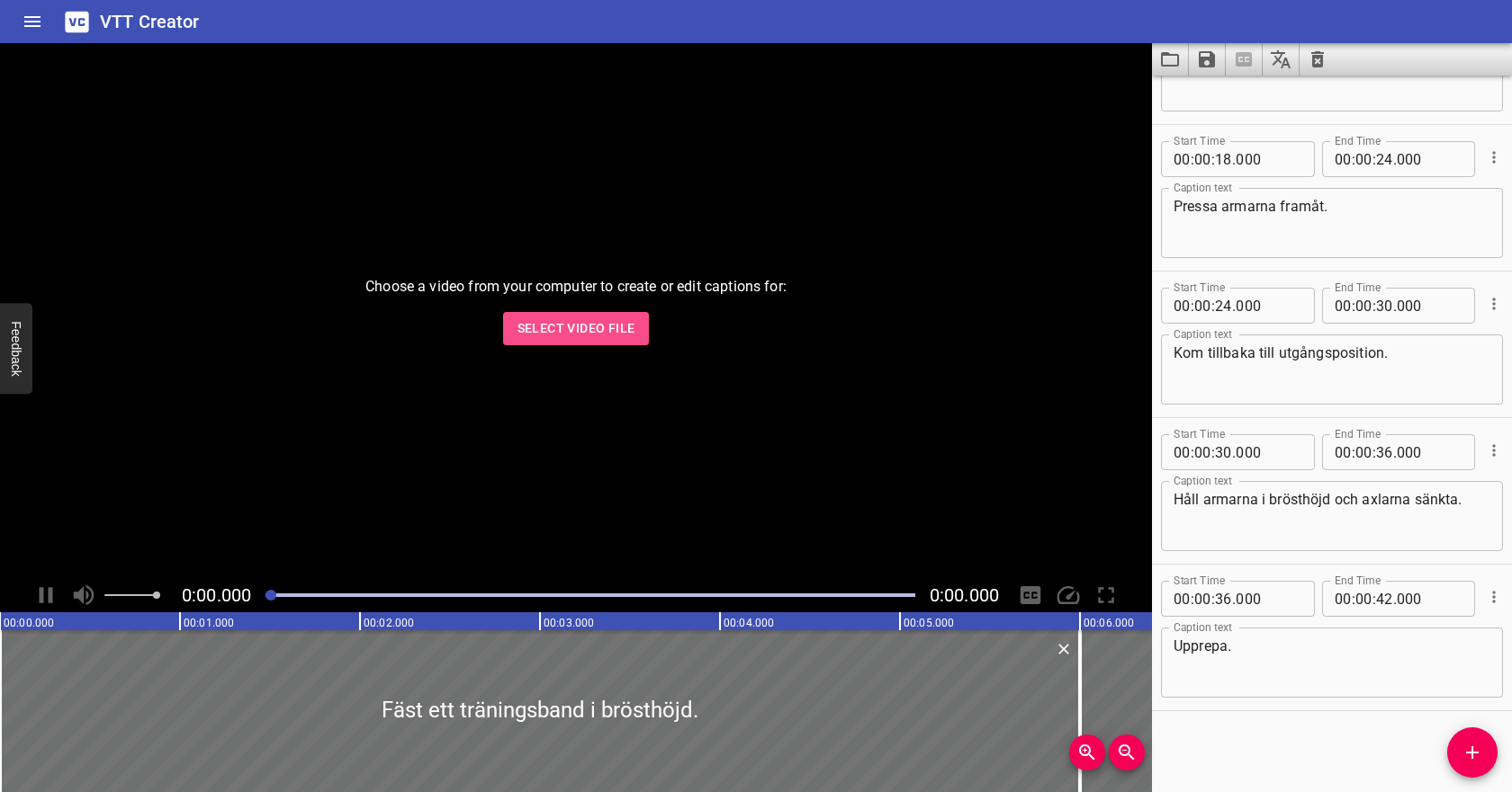
click at [619, 329] on span "Select Video File" at bounding box center [576, 328] width 117 height 23
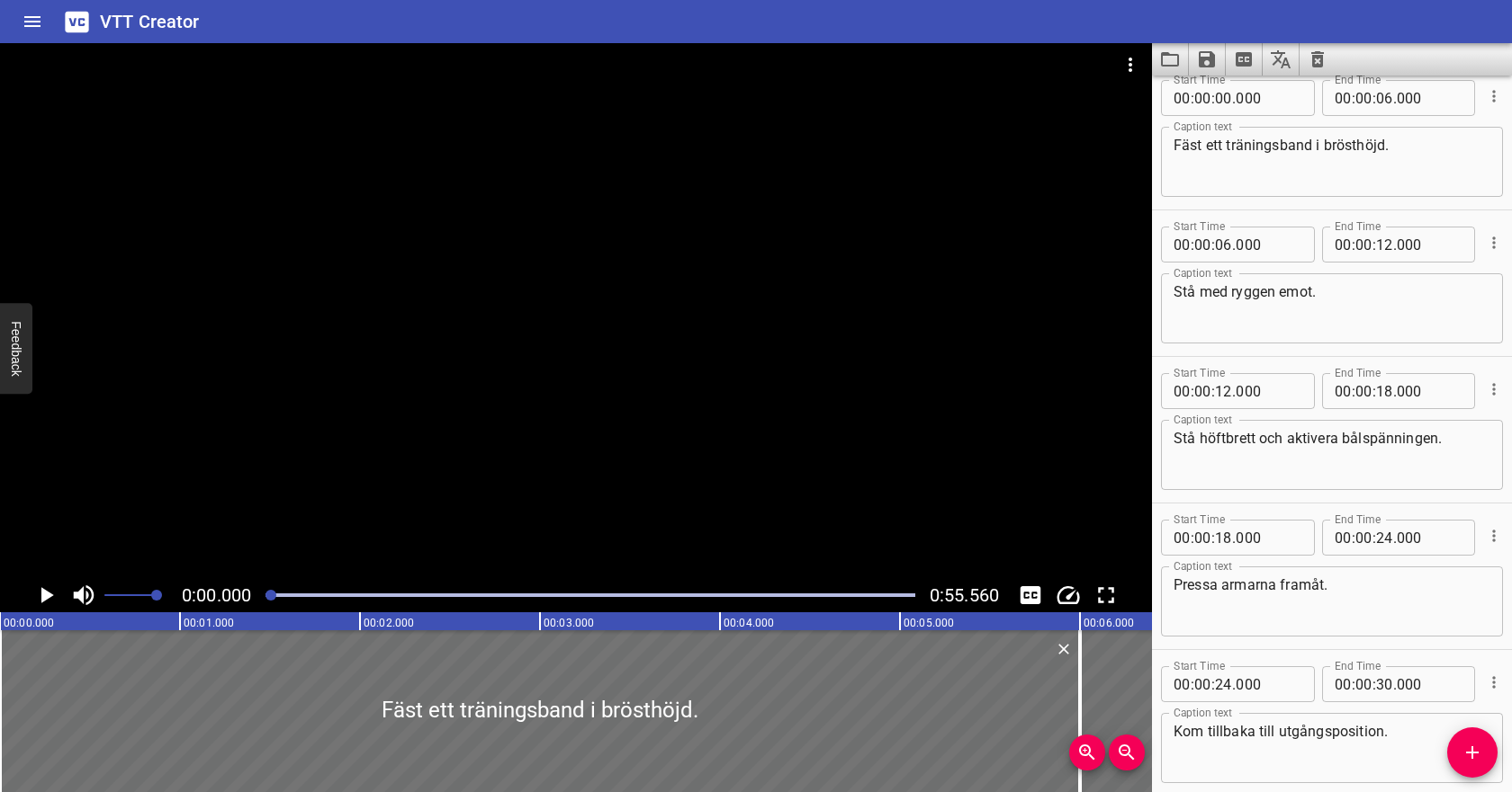
scroll to position [0, 0]
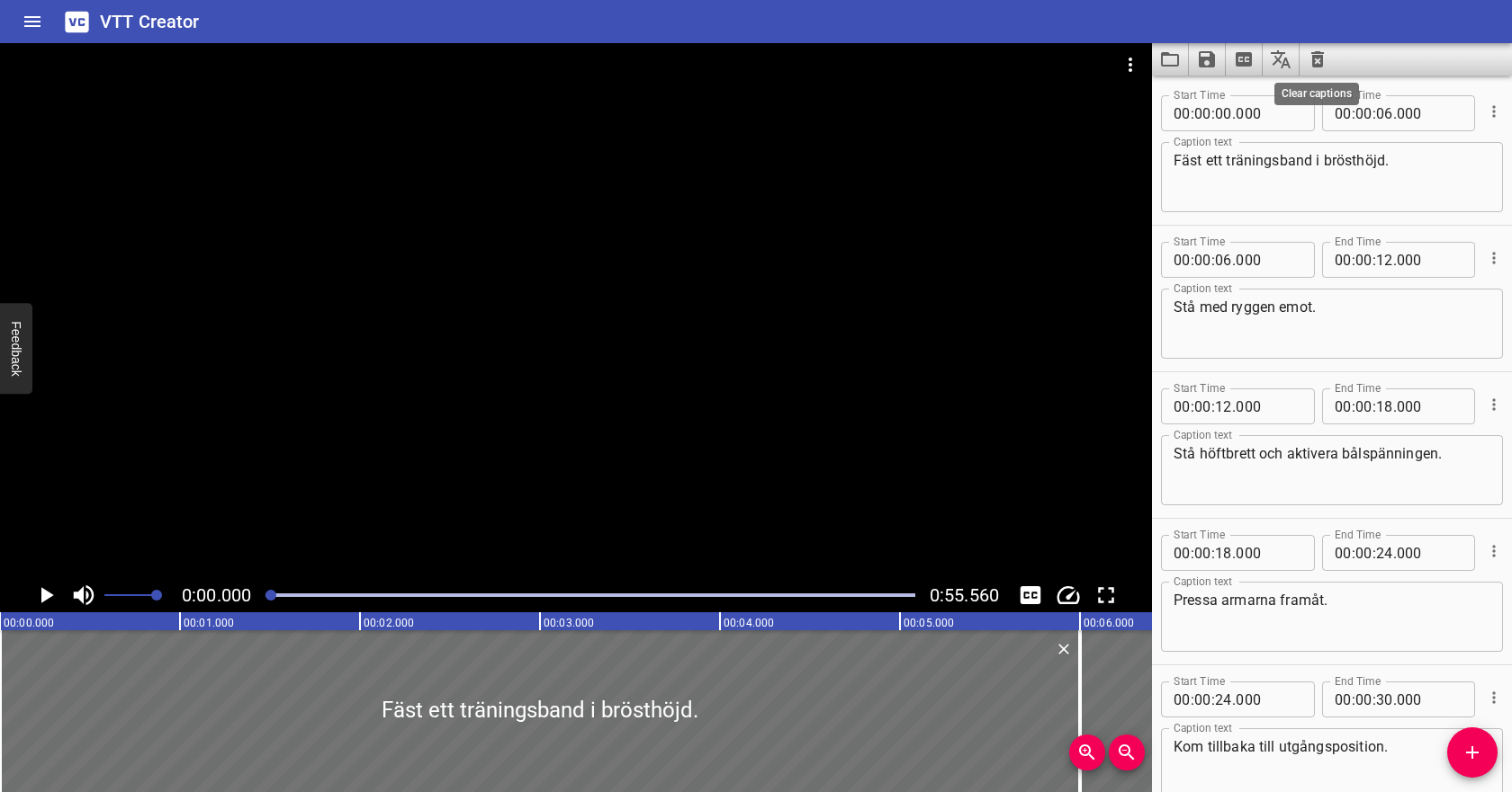
click at [1314, 59] on icon "Clear captions" at bounding box center [1317, 60] width 13 height 16
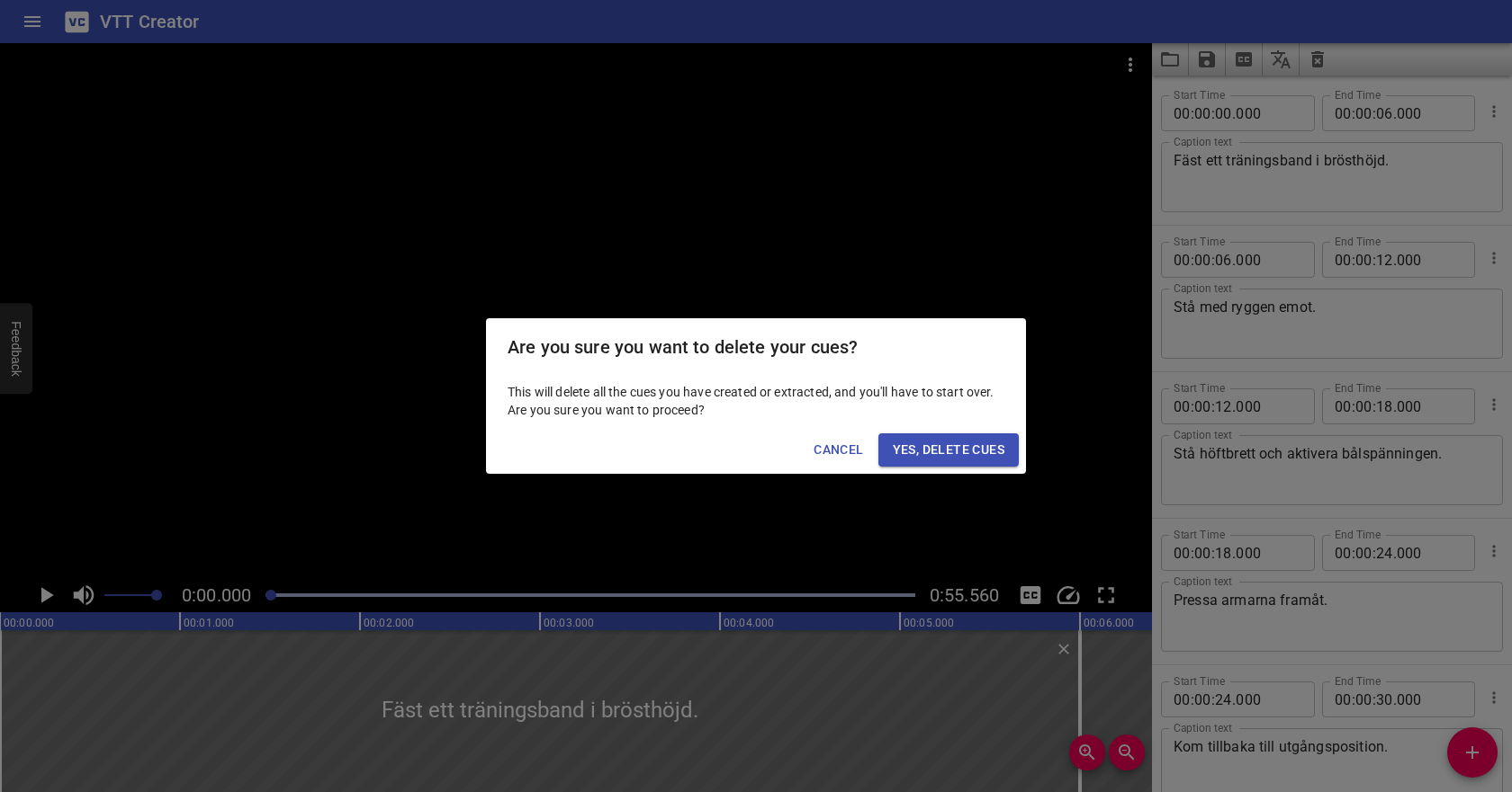
click at [984, 454] on span "Yes, Delete Cues" at bounding box center [949, 450] width 111 height 23
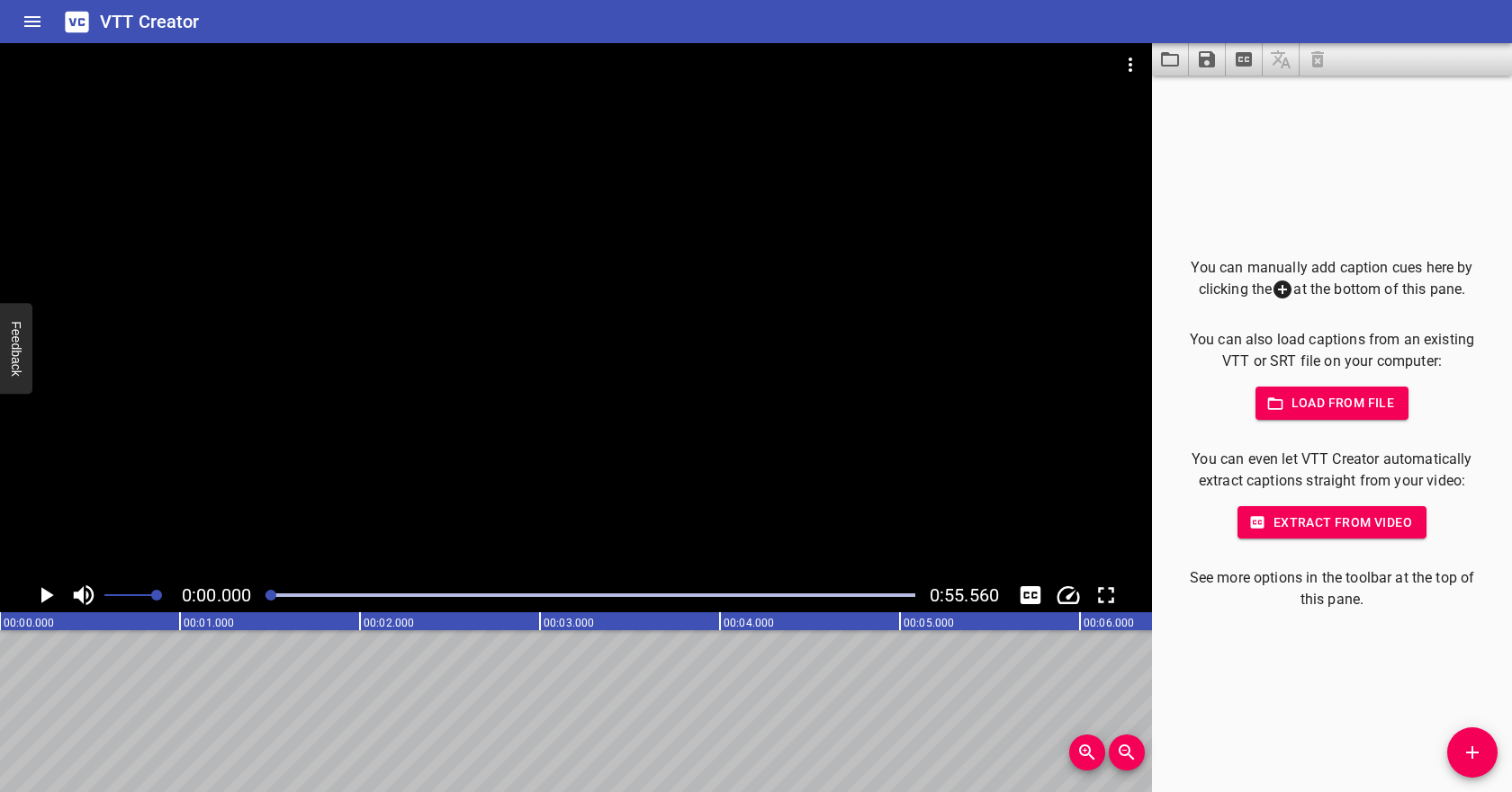
click at [1318, 397] on span "Load from file" at bounding box center [1333, 403] width 125 height 23
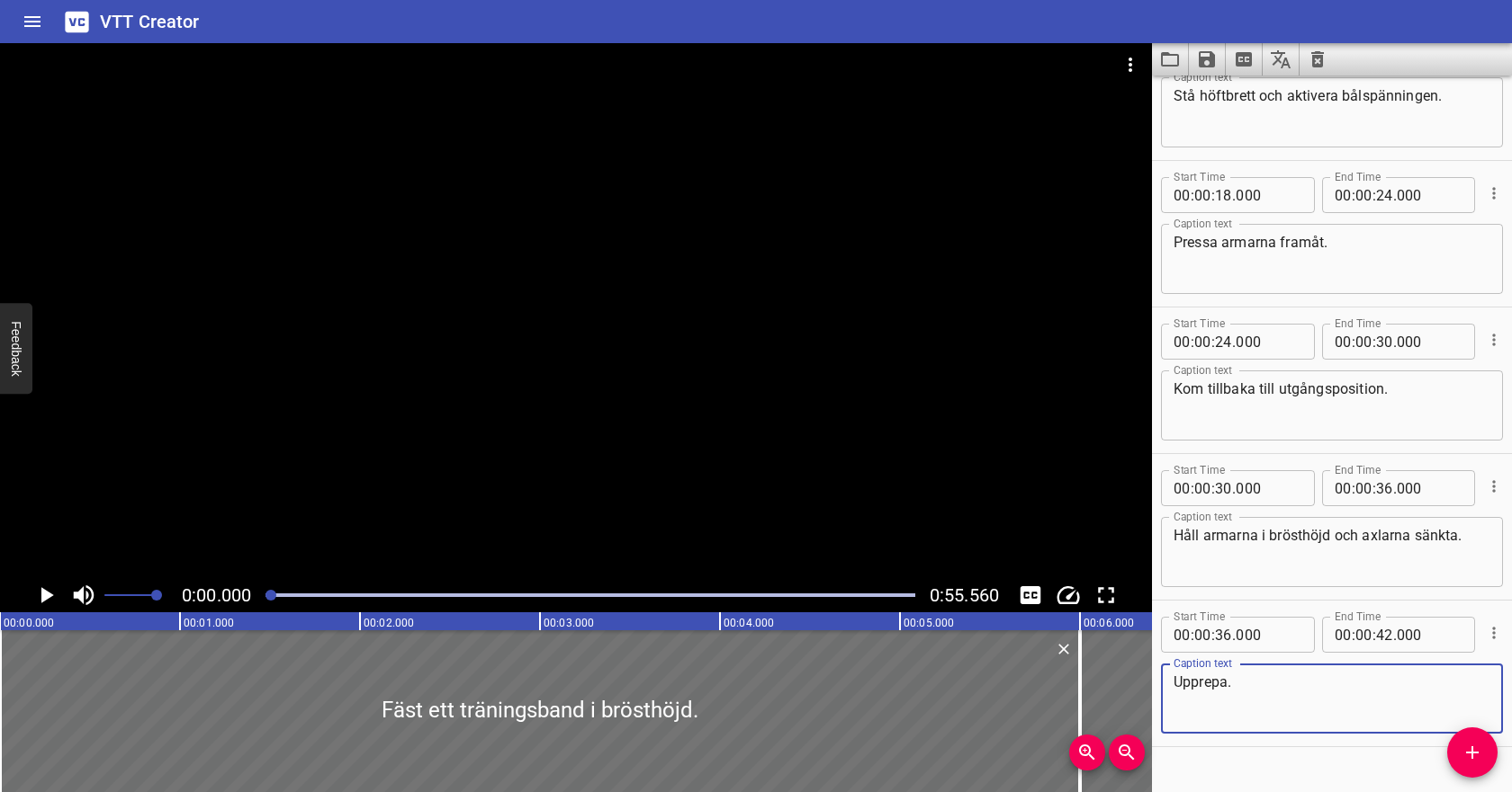
scroll to position [394, 0]
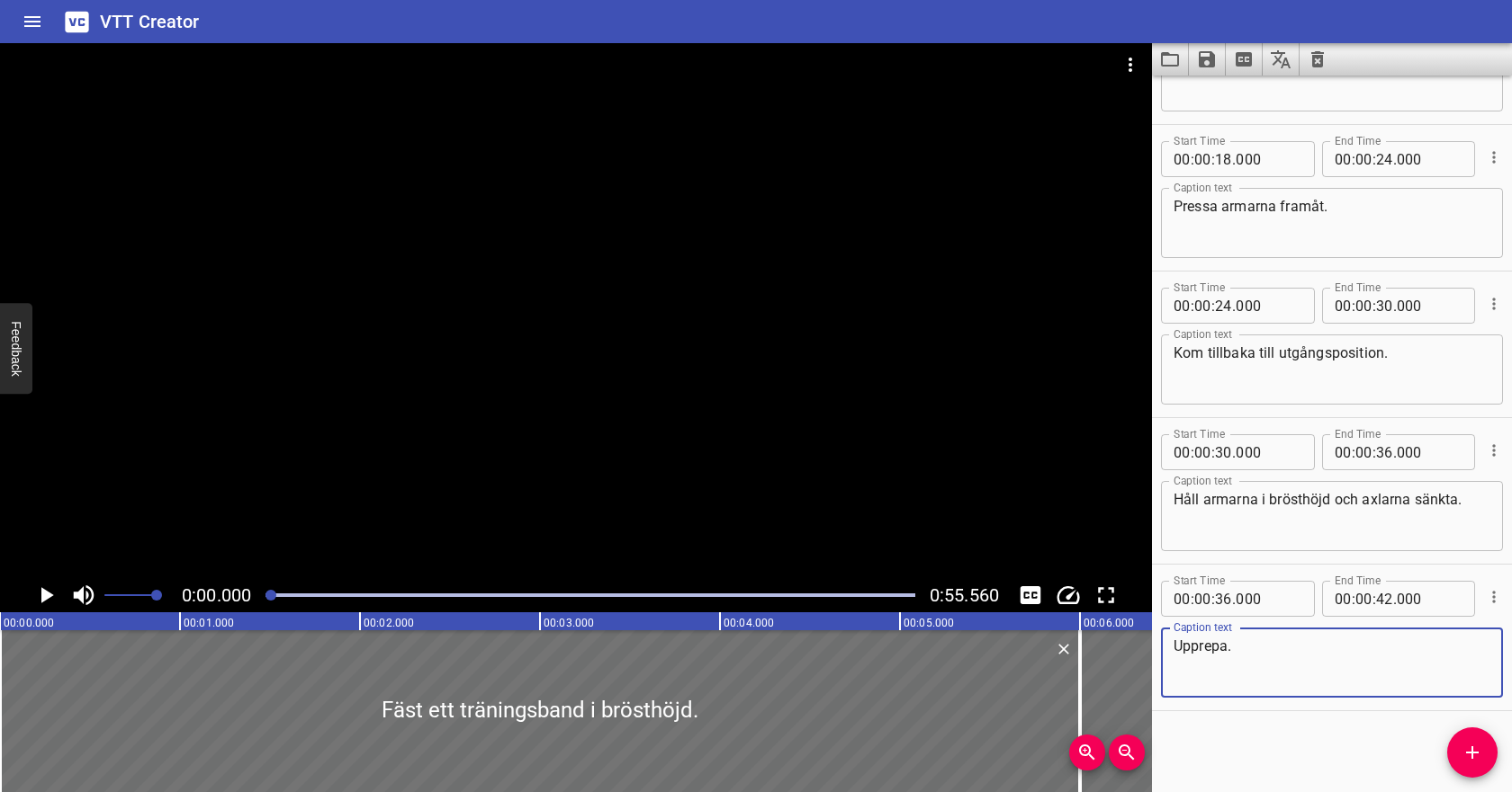
click at [44, 596] on icon "Play/Pause" at bounding box center [48, 595] width 13 height 16
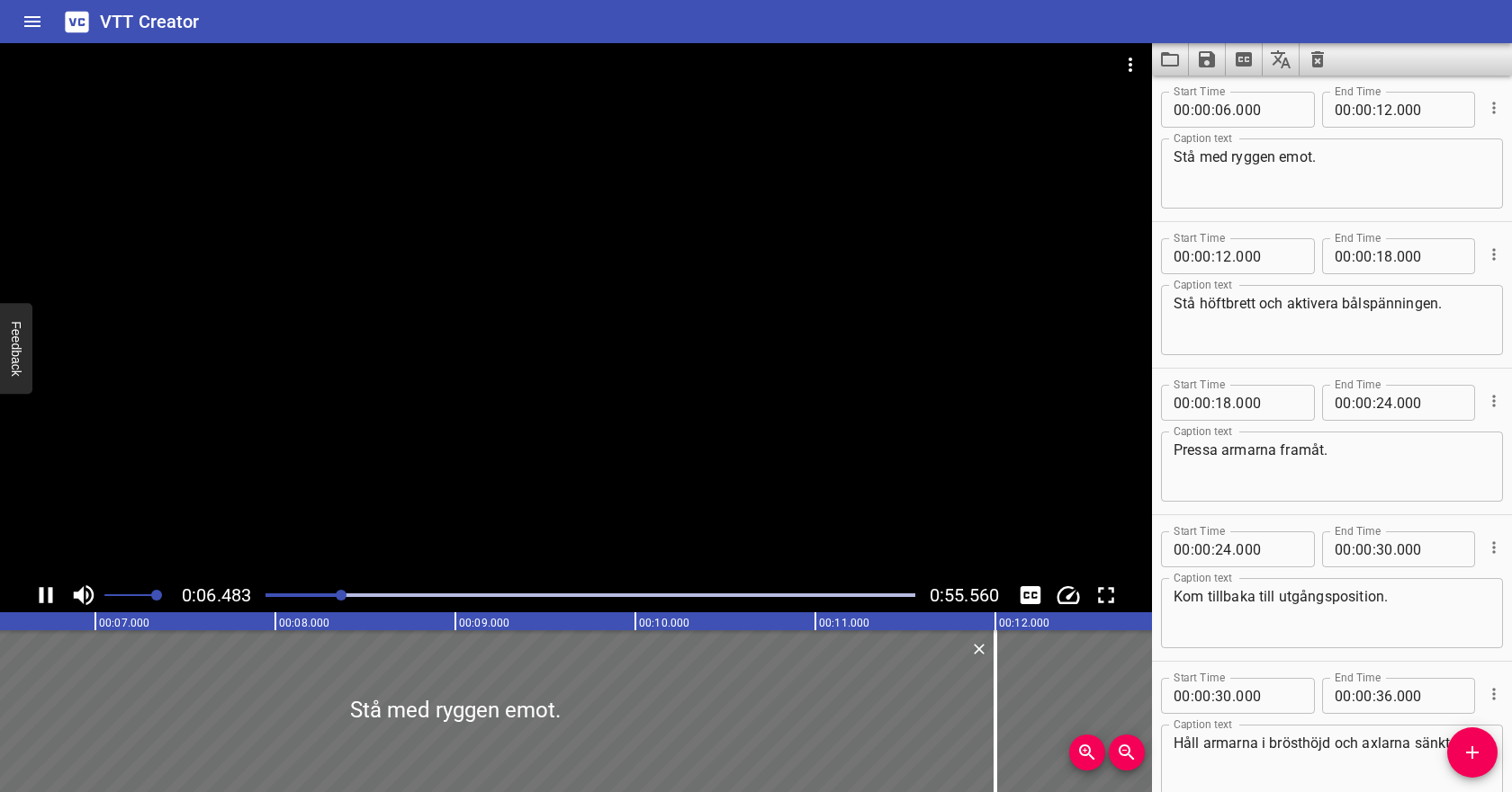
scroll to position [146, 0]
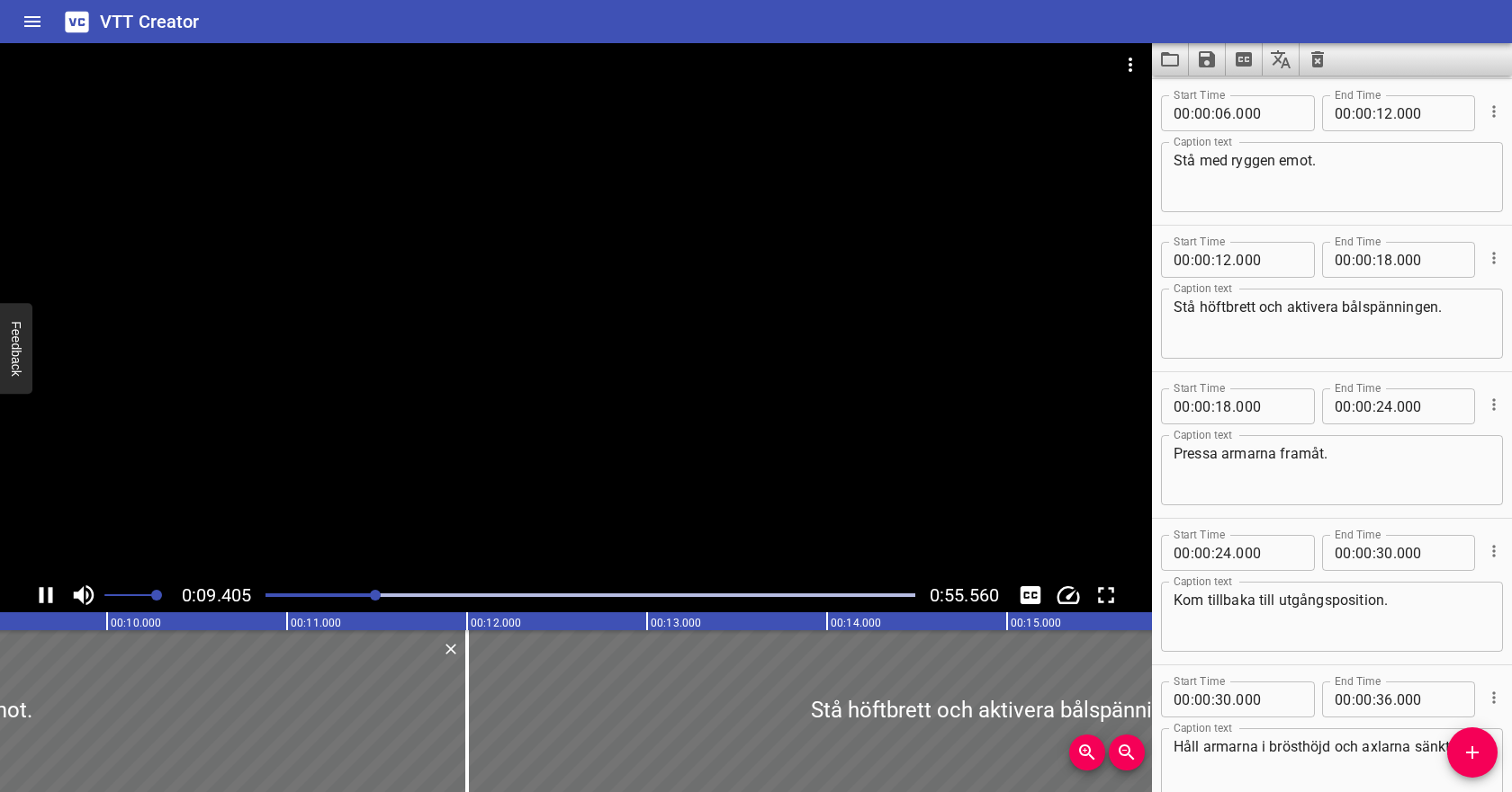
click at [45, 590] on icon "Play/Pause" at bounding box center [46, 595] width 27 height 27
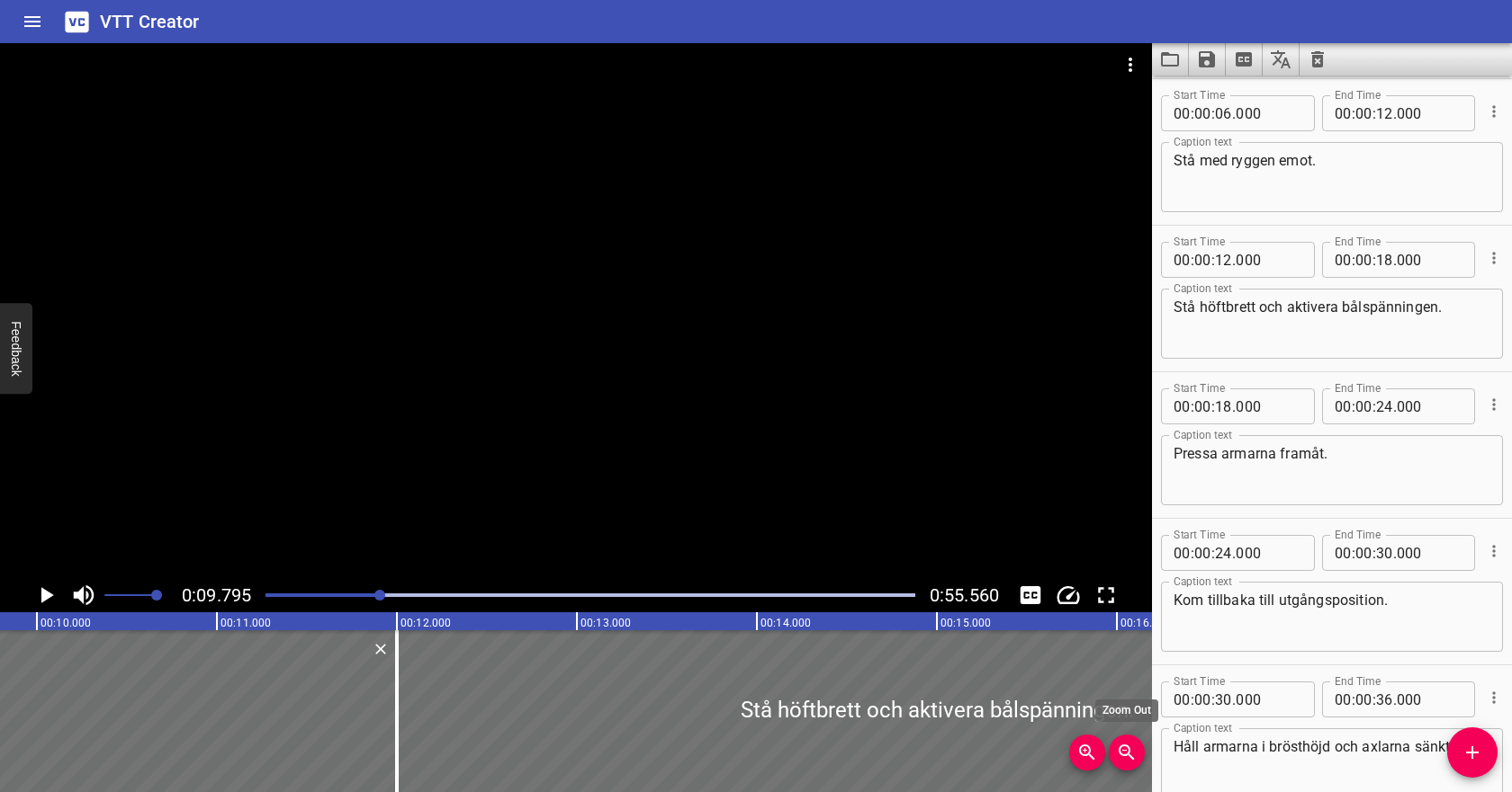
click at [1139, 751] on span "Zoom Out" at bounding box center [1127, 753] width 36 height 22
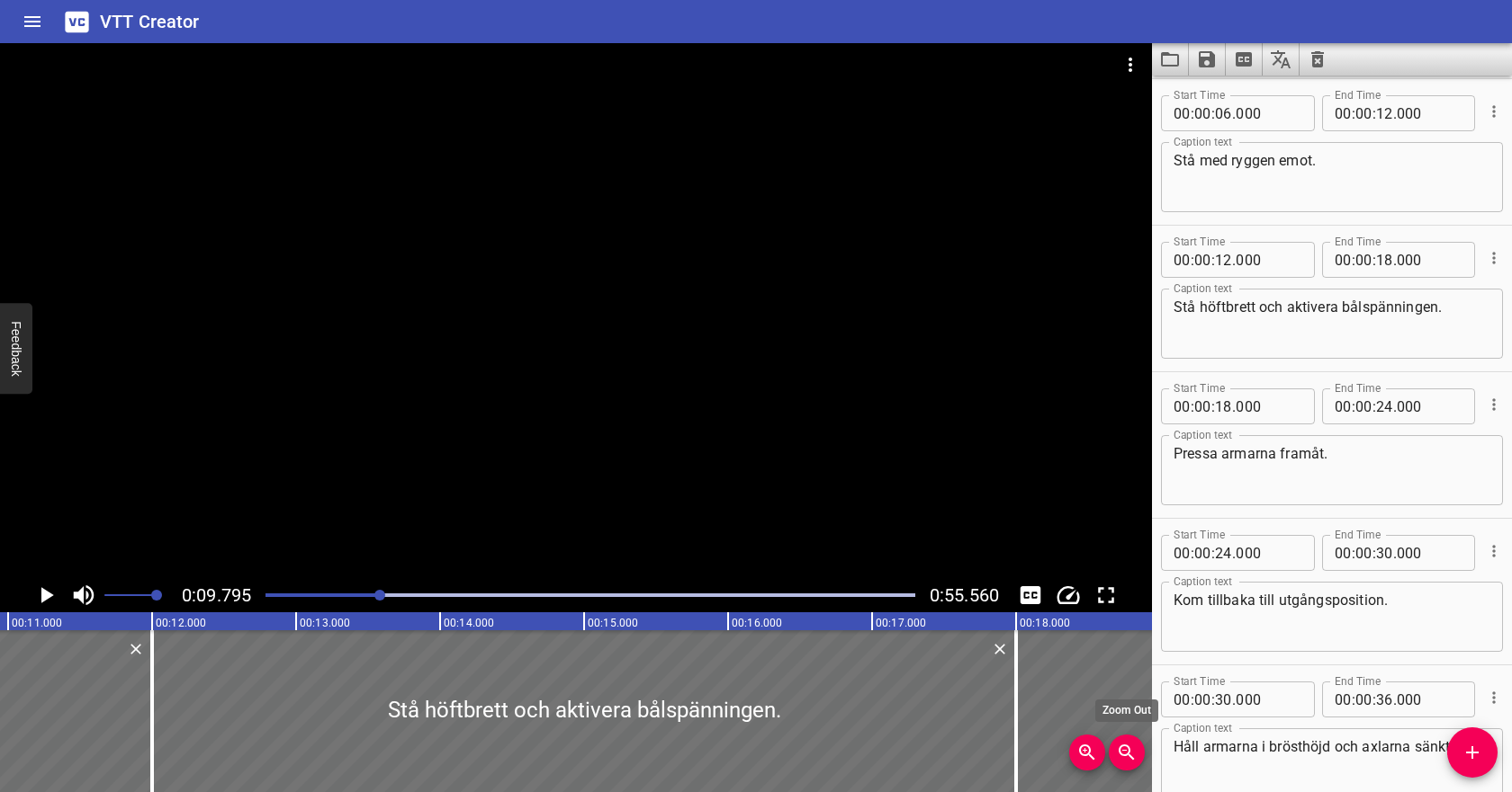
click at [1139, 751] on span "Zoom Out" at bounding box center [1127, 753] width 36 height 22
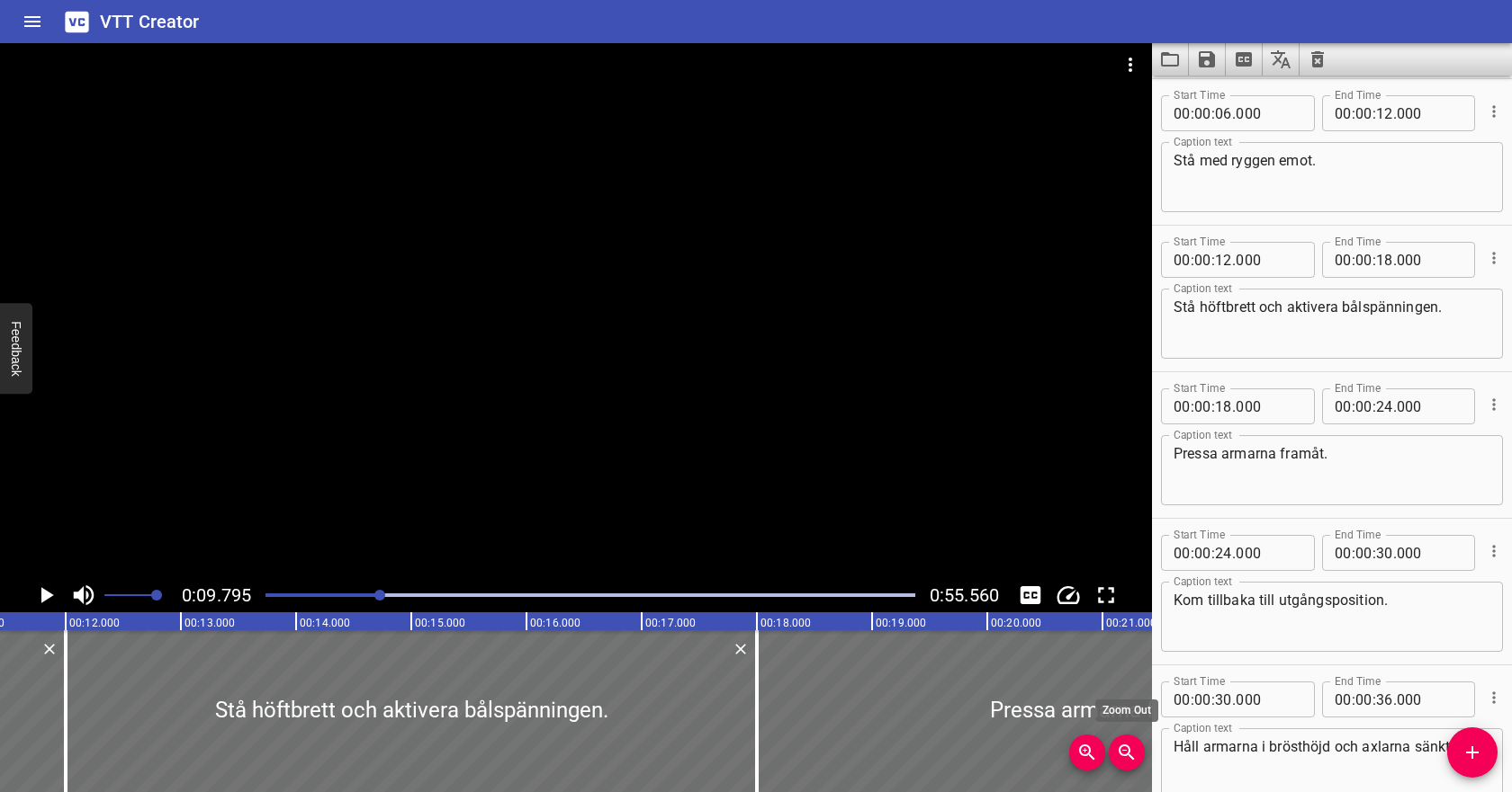
click at [1139, 751] on span "Zoom Out" at bounding box center [1127, 753] width 36 height 22
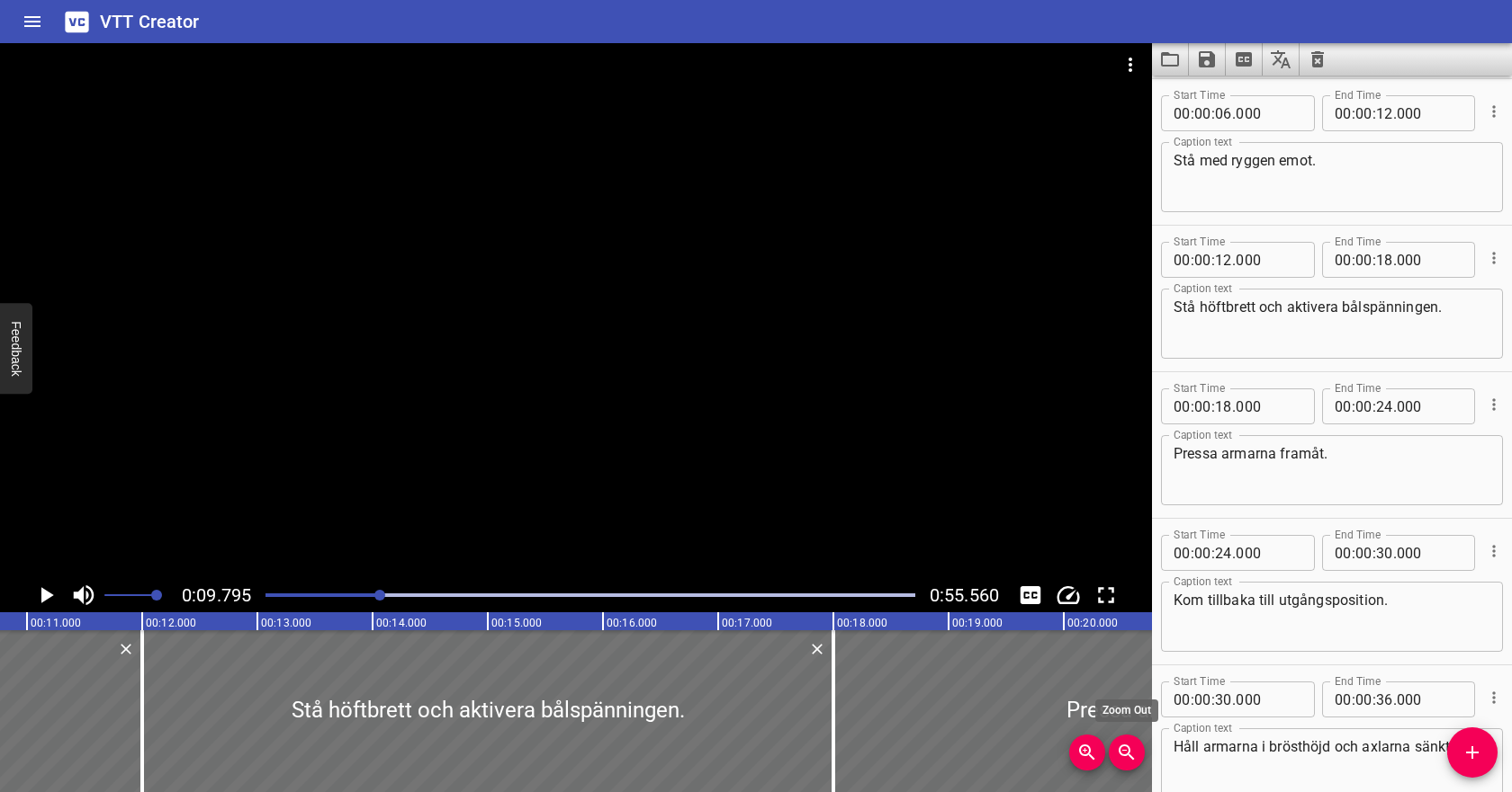
click at [1139, 751] on span "Zoom Out" at bounding box center [1127, 753] width 36 height 22
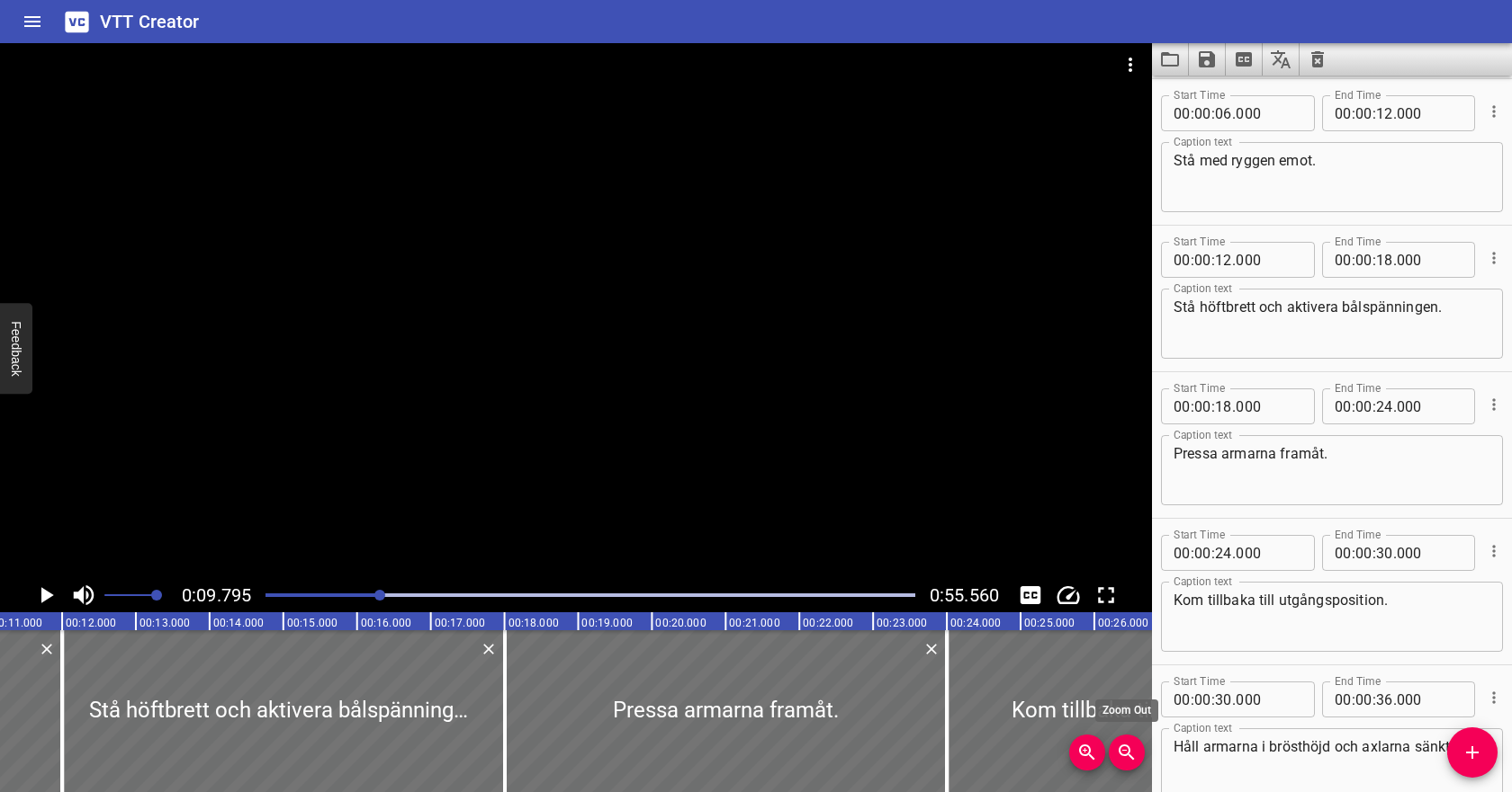
click at [1139, 751] on span "Zoom Out" at bounding box center [1127, 753] width 36 height 22
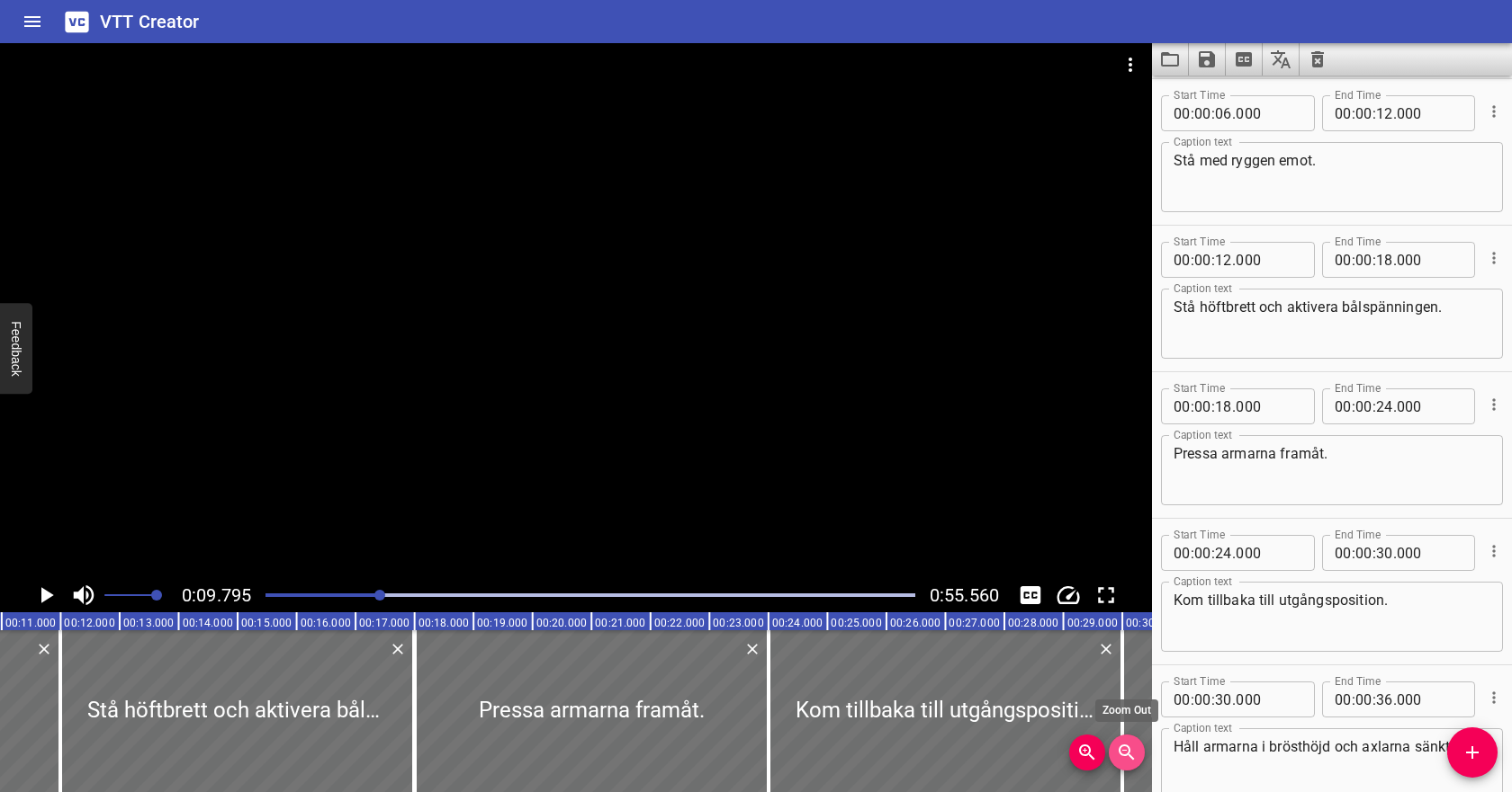
click at [1139, 751] on span "Zoom Out" at bounding box center [1127, 753] width 36 height 22
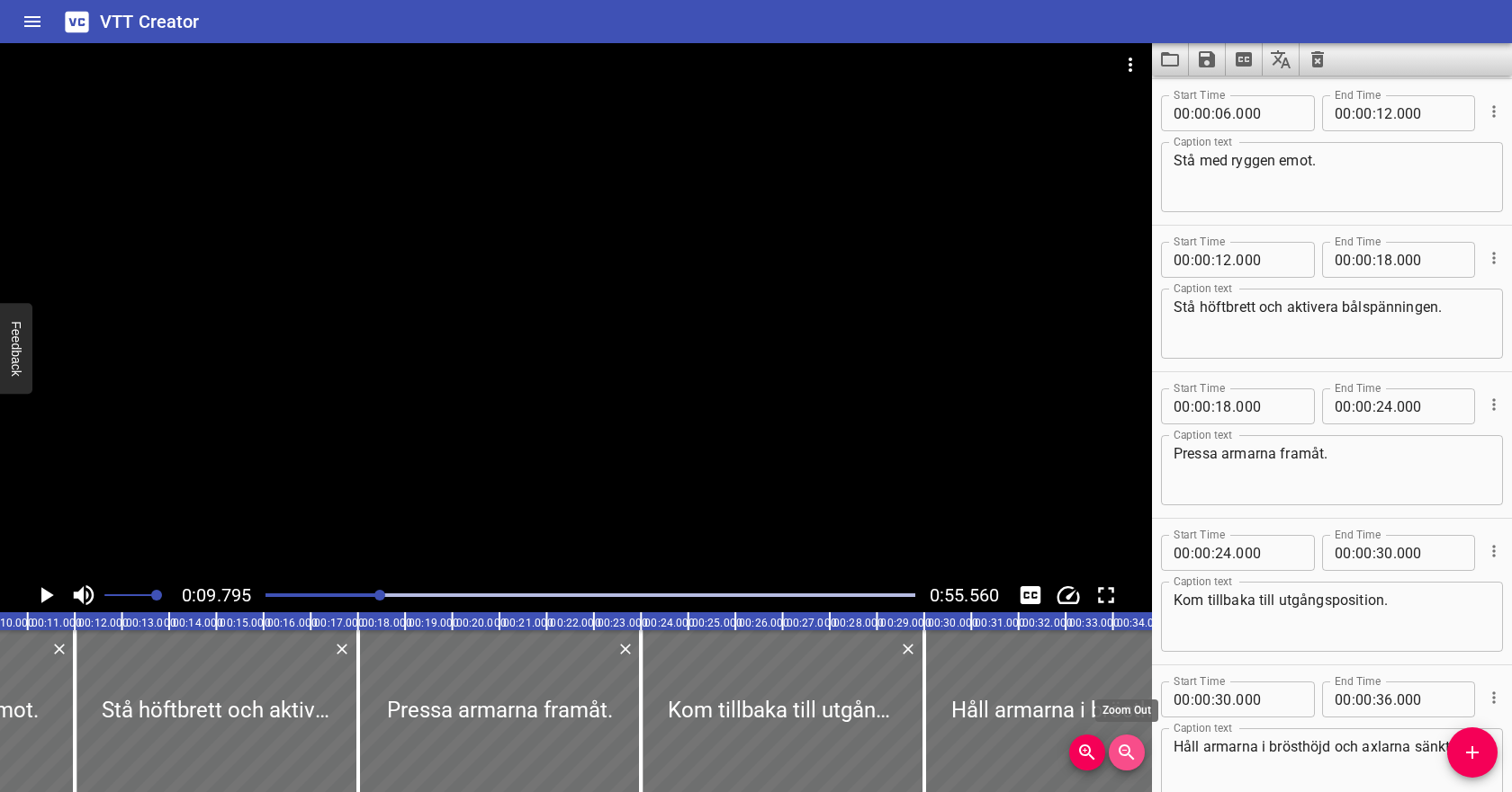
click at [1139, 751] on span "Zoom Out" at bounding box center [1127, 753] width 36 height 22
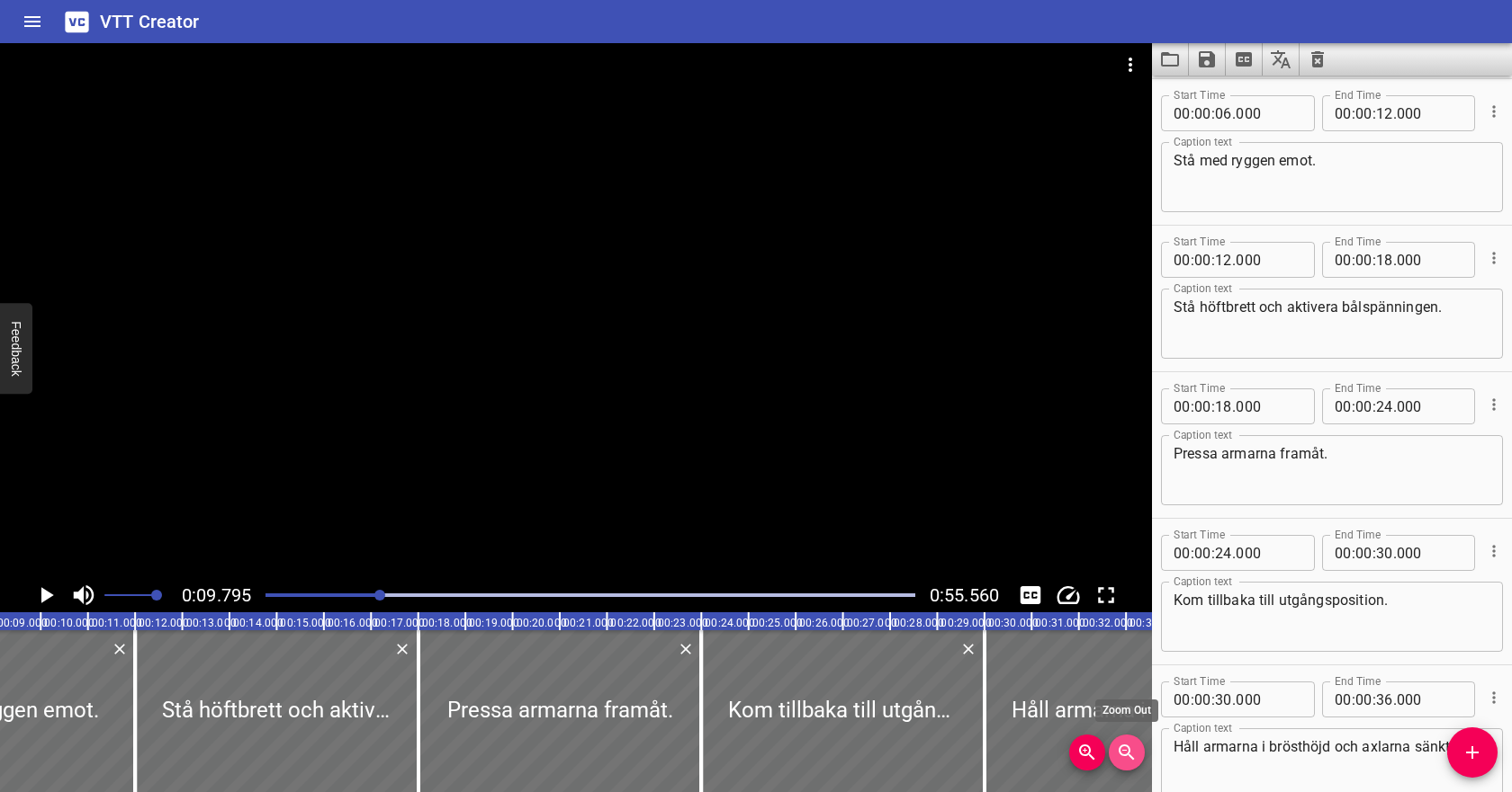
click at [1139, 751] on span "Zoom Out" at bounding box center [1127, 753] width 36 height 22
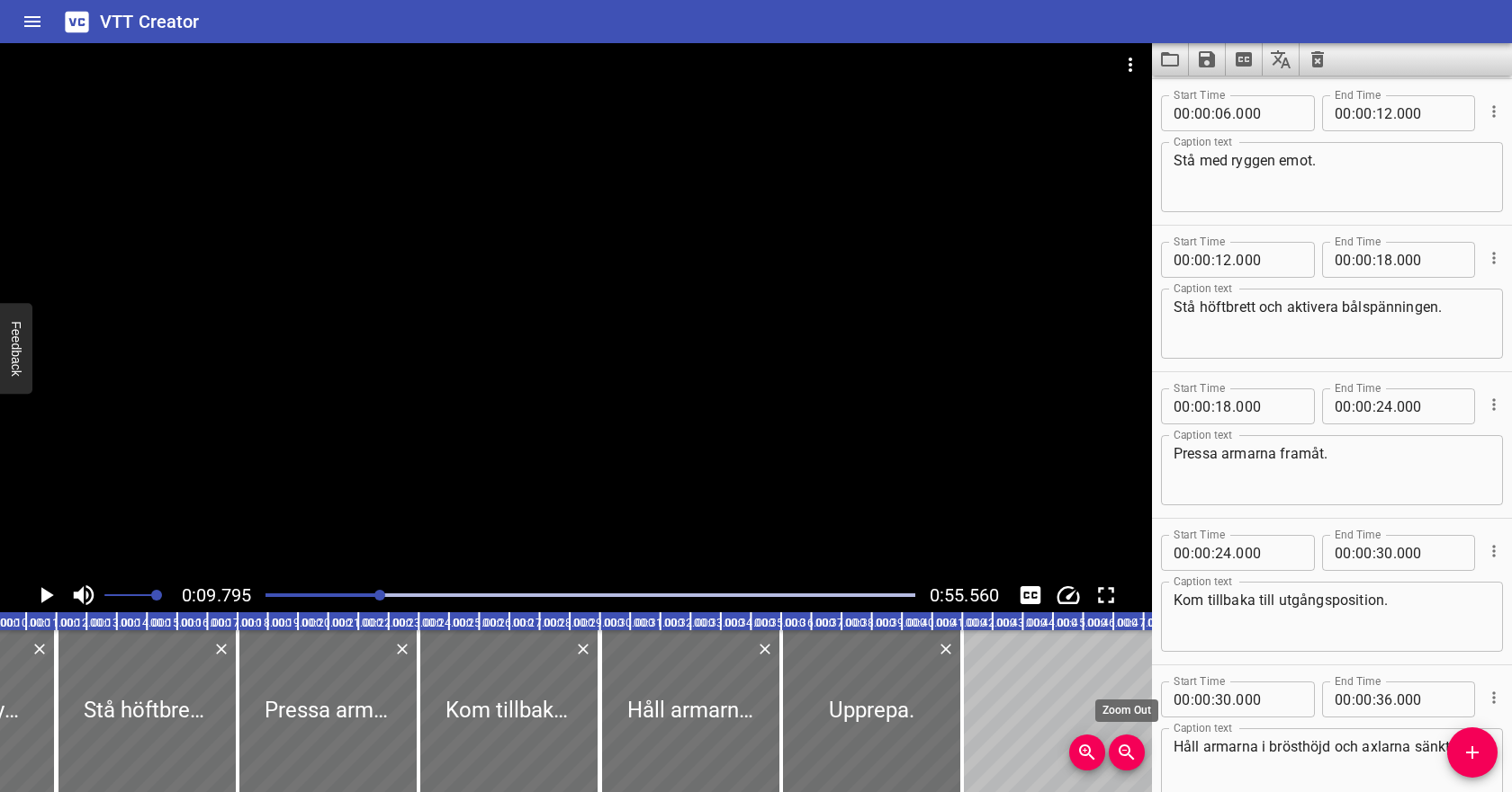
click at [1139, 751] on span "Zoom Out" at bounding box center [1127, 753] width 36 height 22
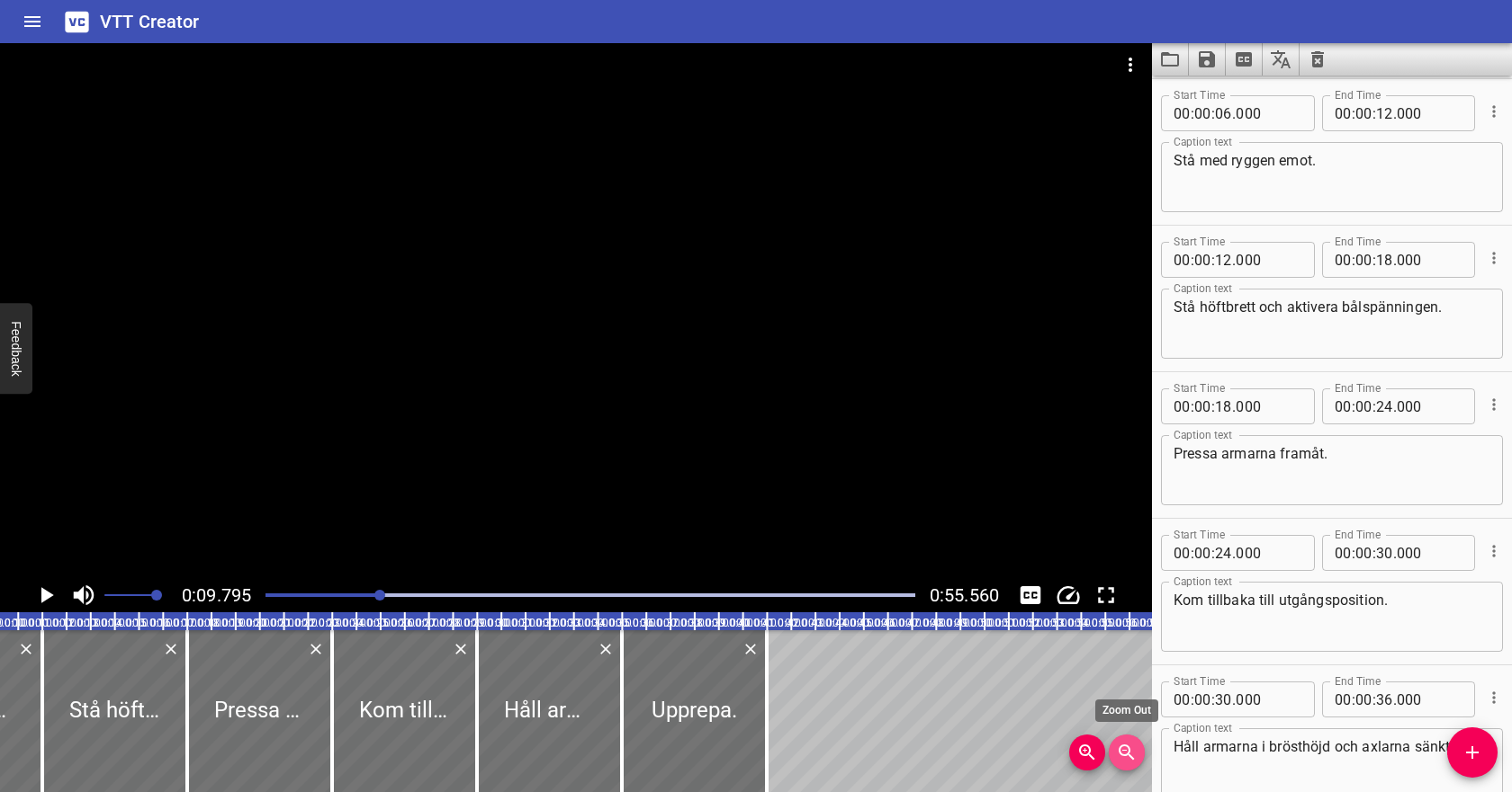
click at [1139, 751] on span "Zoom Out" at bounding box center [1127, 753] width 36 height 22
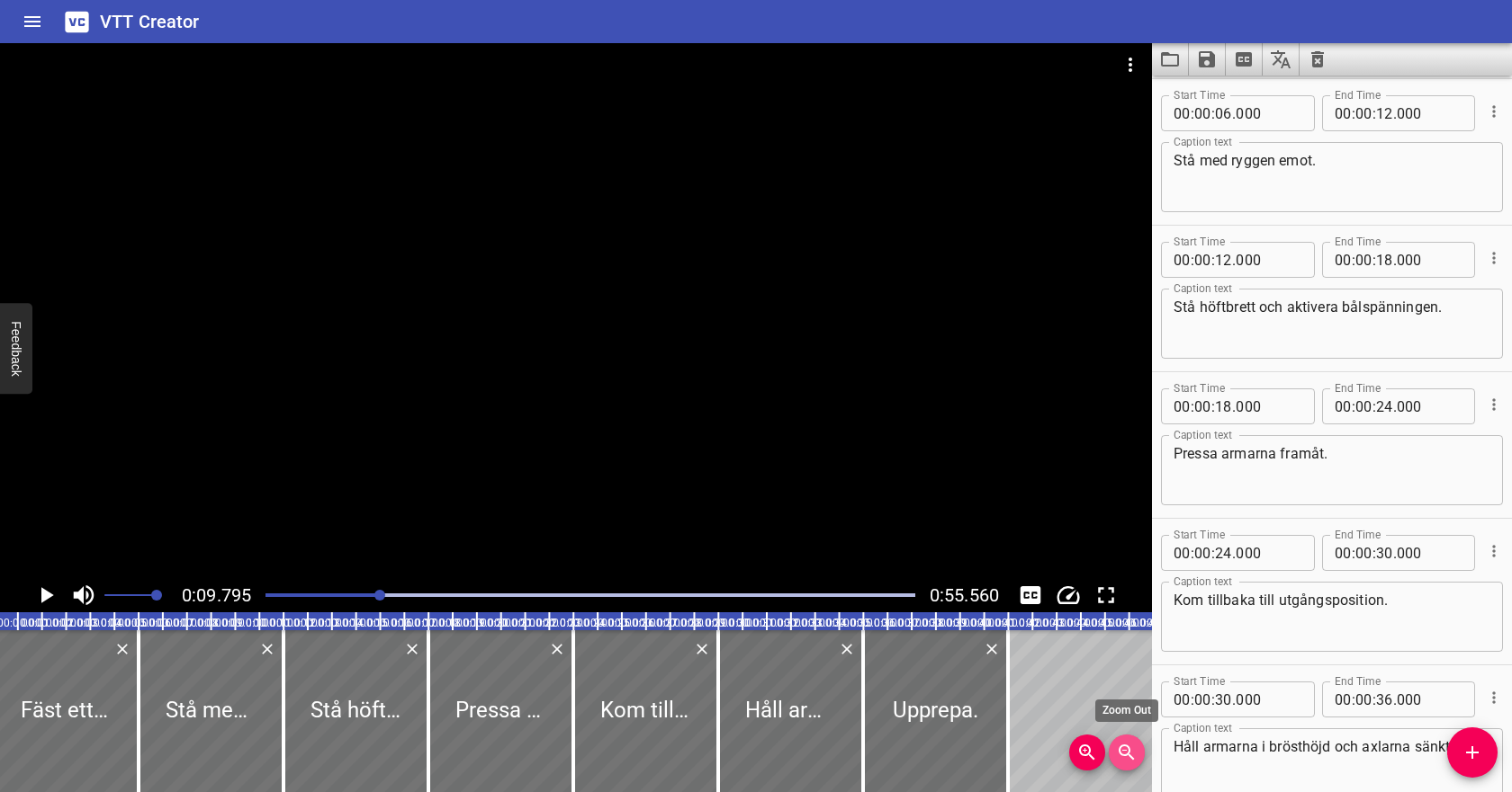
click at [1139, 751] on span "Zoom Out" at bounding box center [1127, 753] width 36 height 22
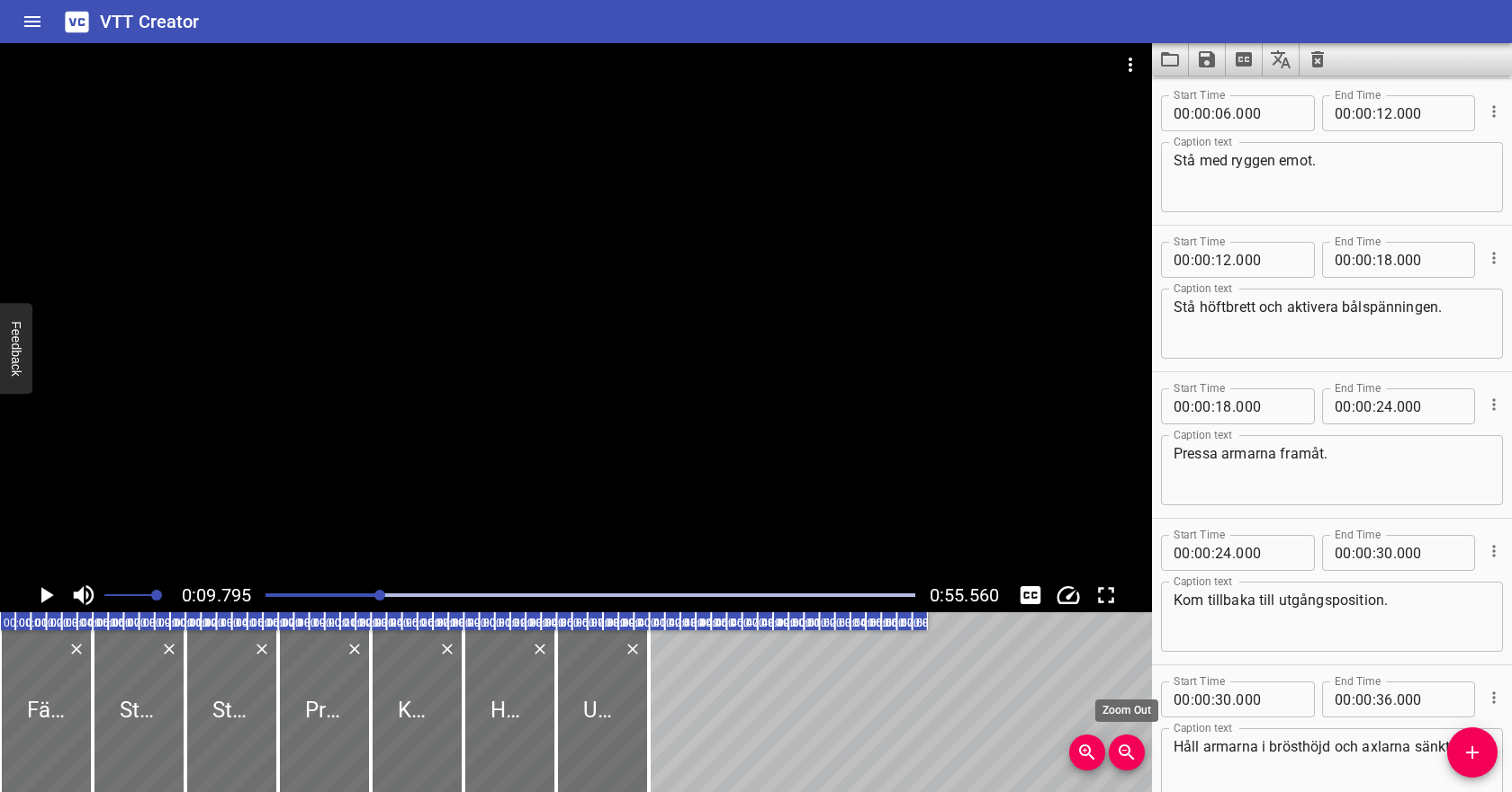
scroll to position [0, 0]
click at [1139, 751] on span "Zoom Out" at bounding box center [1127, 753] width 36 height 22
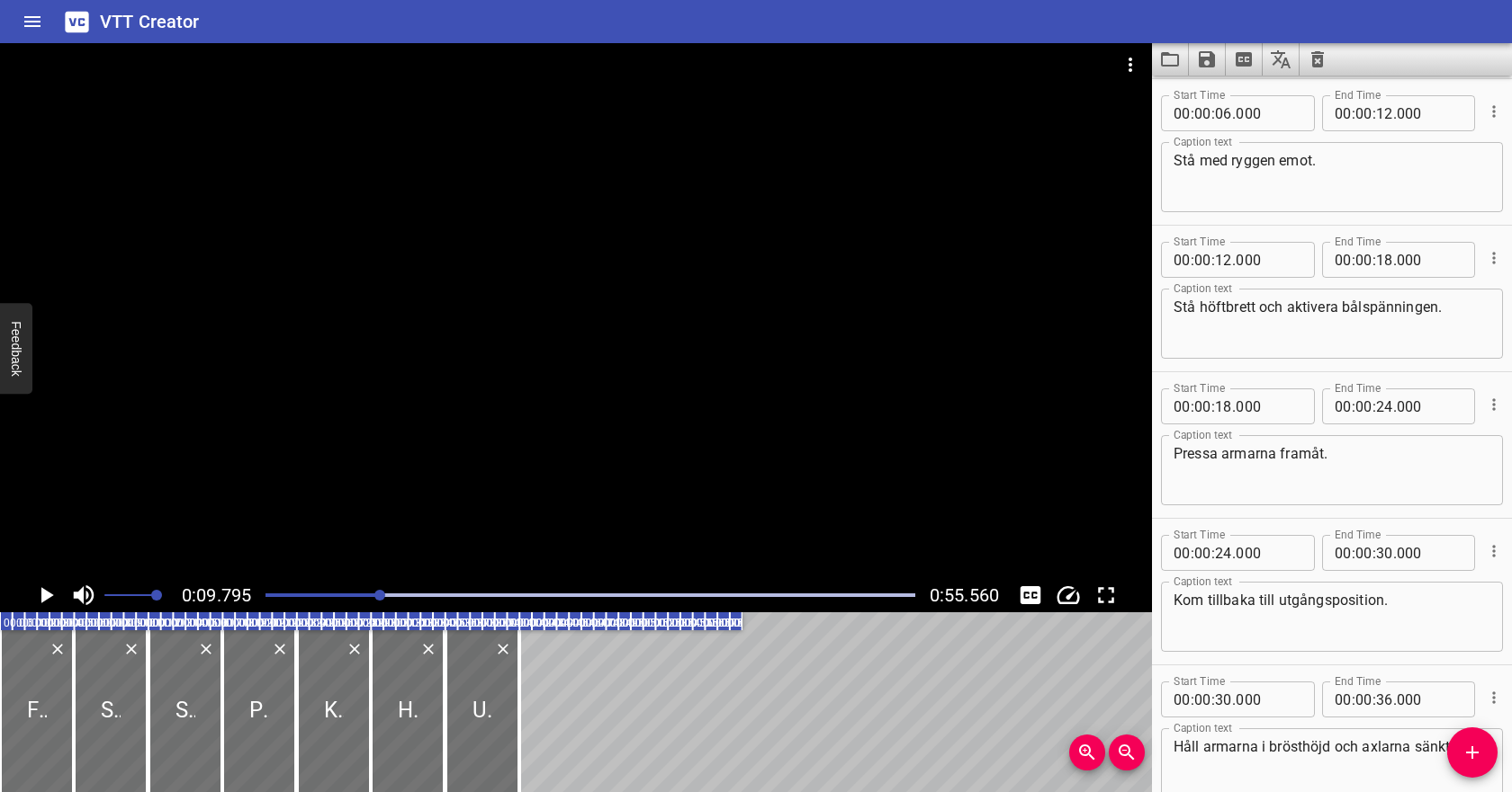
click at [42, 592] on icon "Play/Pause" at bounding box center [48, 595] width 13 height 16
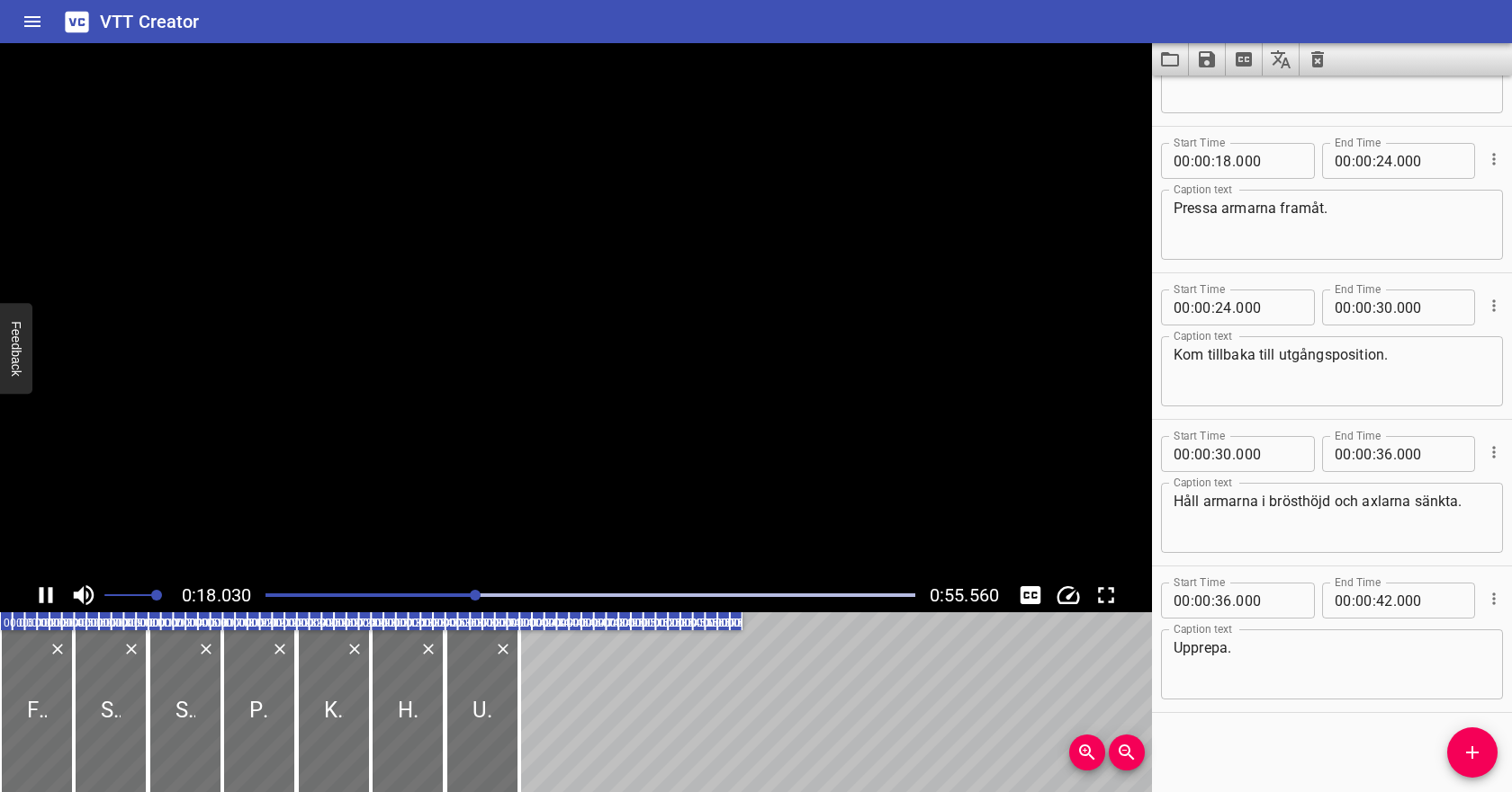
scroll to position [394, 0]
click at [42, 592] on icon "Play/Pause" at bounding box center [47, 595] width 14 height 16
click at [47, 595] on icon "Play/Pause" at bounding box center [48, 595] width 13 height 16
click at [47, 595] on icon "Play/Pause" at bounding box center [46, 595] width 27 height 27
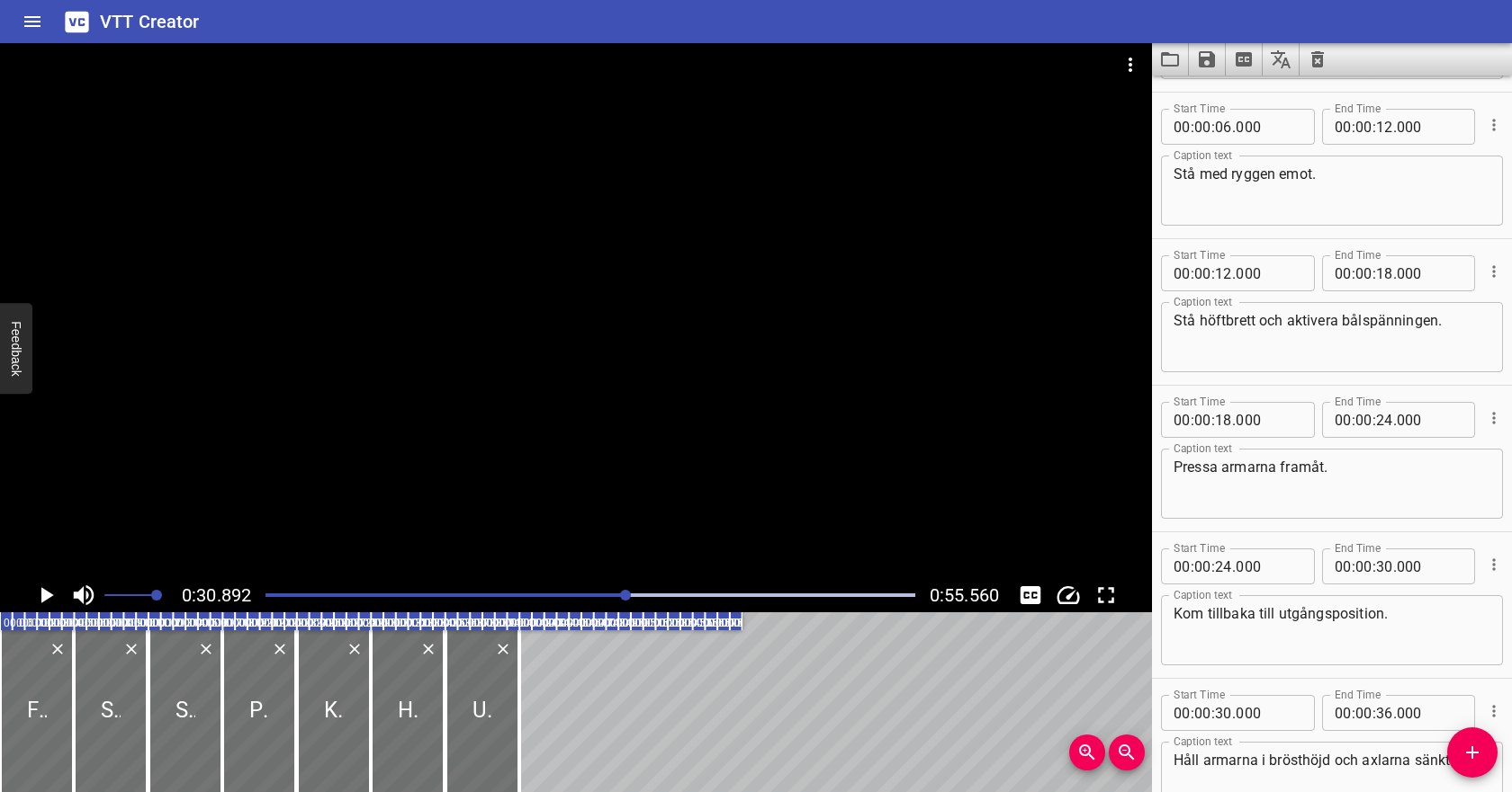
scroll to position [134, 0]
click at [1222, 412] on input "number" at bounding box center [1222, 419] width 17 height 36
type input "30"
type input "000"
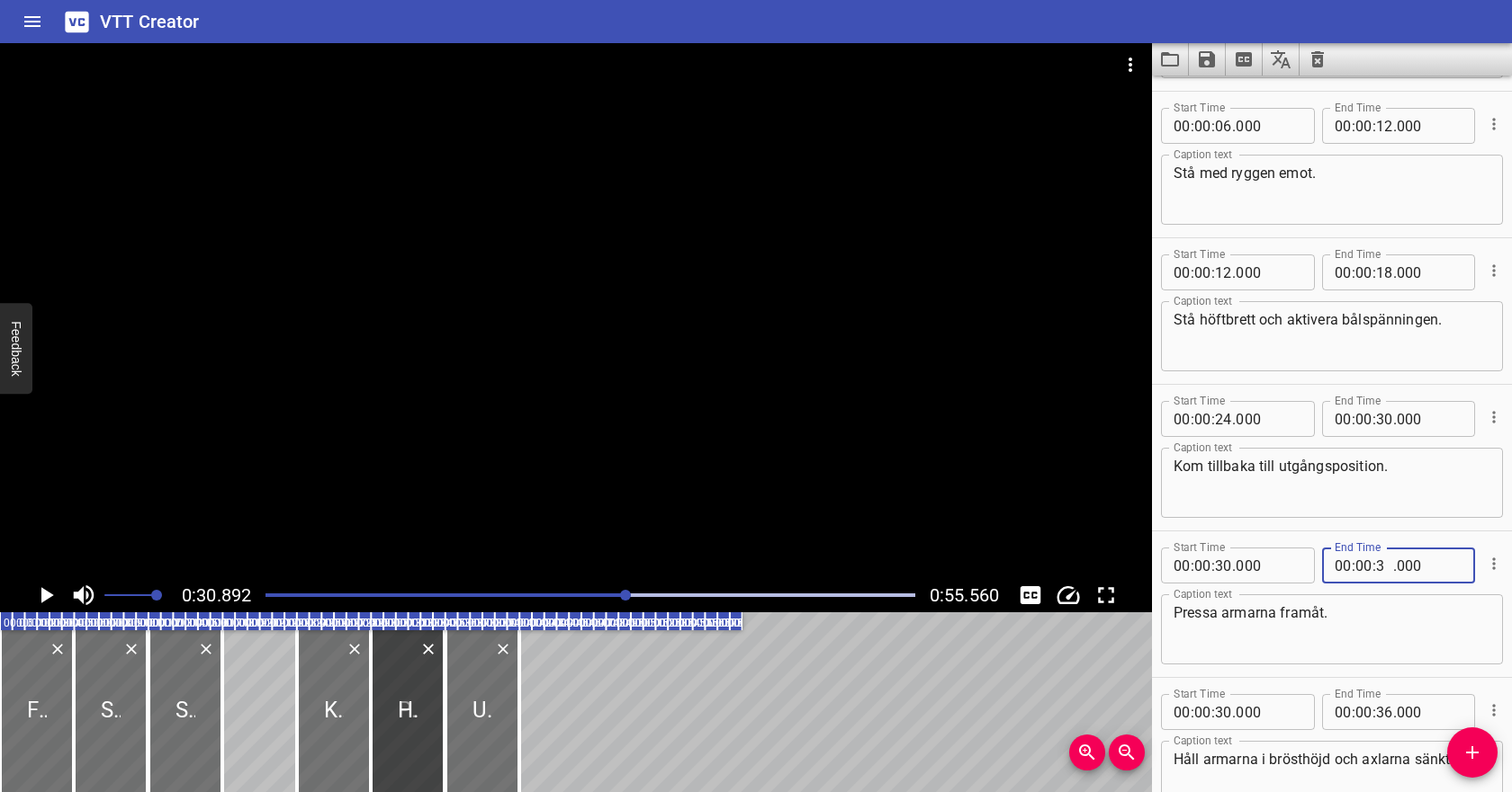
type input "36"
type input "000"
click at [1225, 421] on input "number" at bounding box center [1222, 419] width 17 height 36
type input "36"
type input "000"
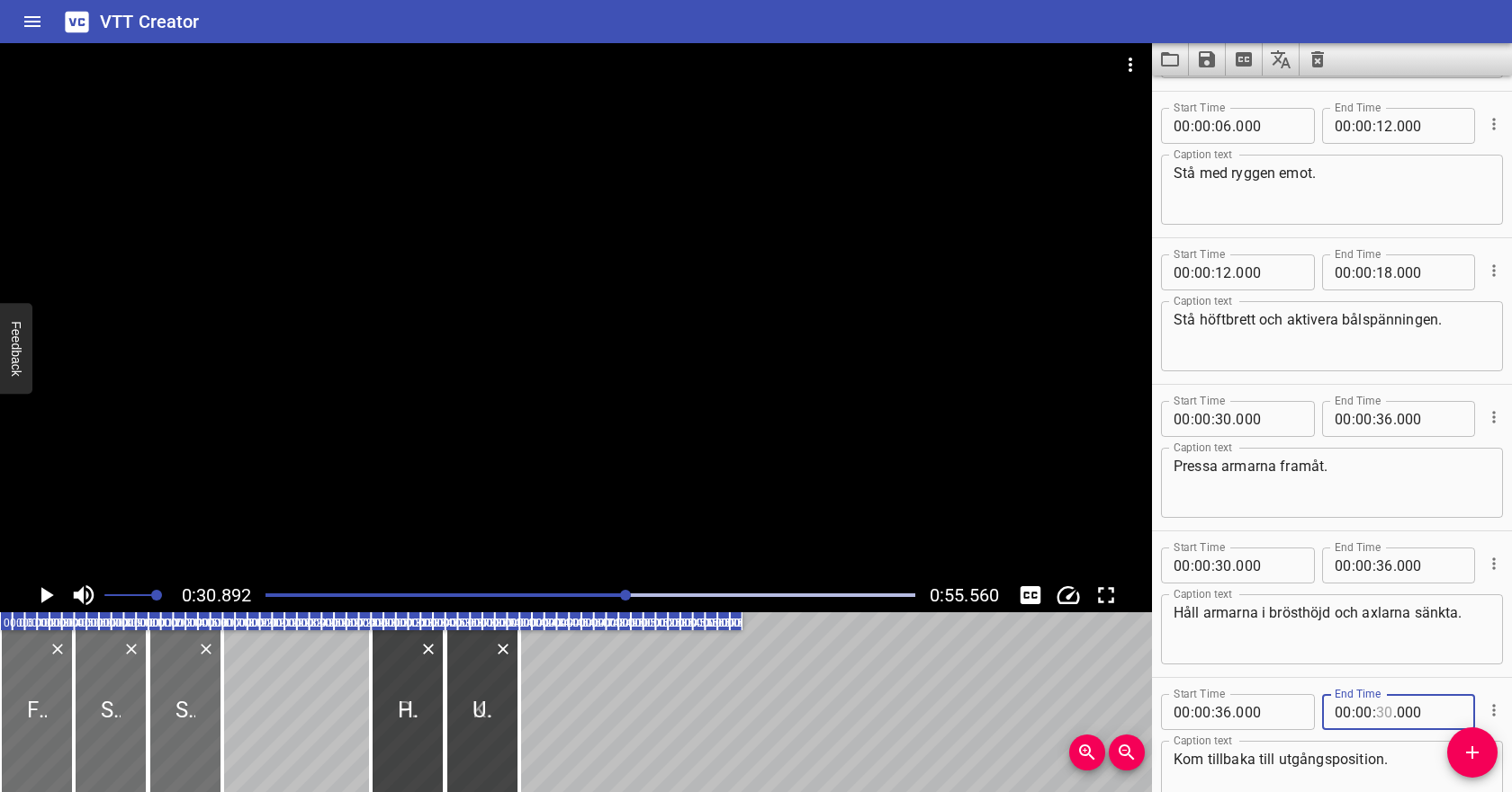
scroll to position [0, 0]
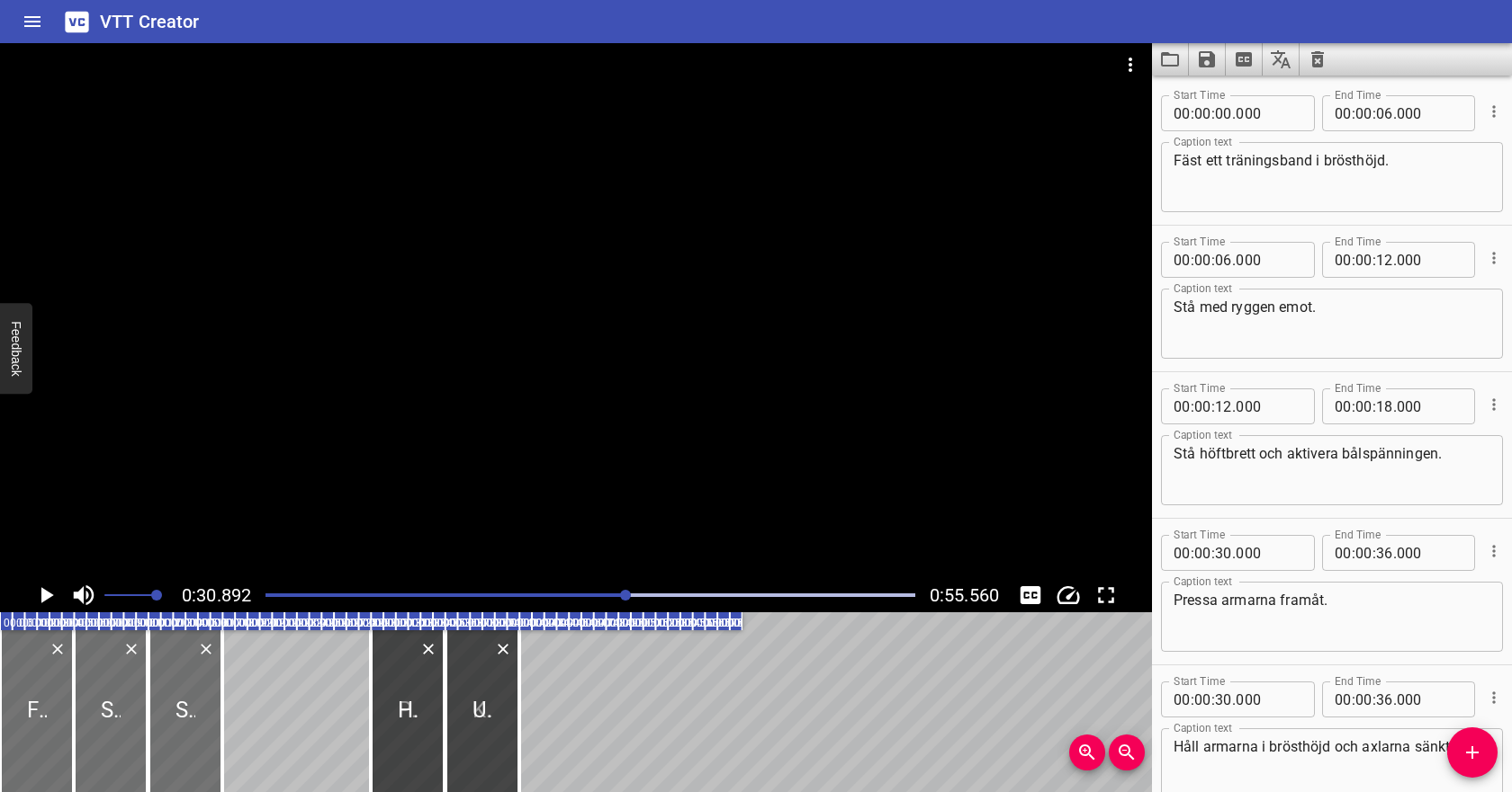
type input "30"
click at [1389, 115] on input "number" at bounding box center [1384, 113] width 17 height 36
type input "10"
type input "000"
click at [1217, 256] on input "number" at bounding box center [1222, 260] width 17 height 36
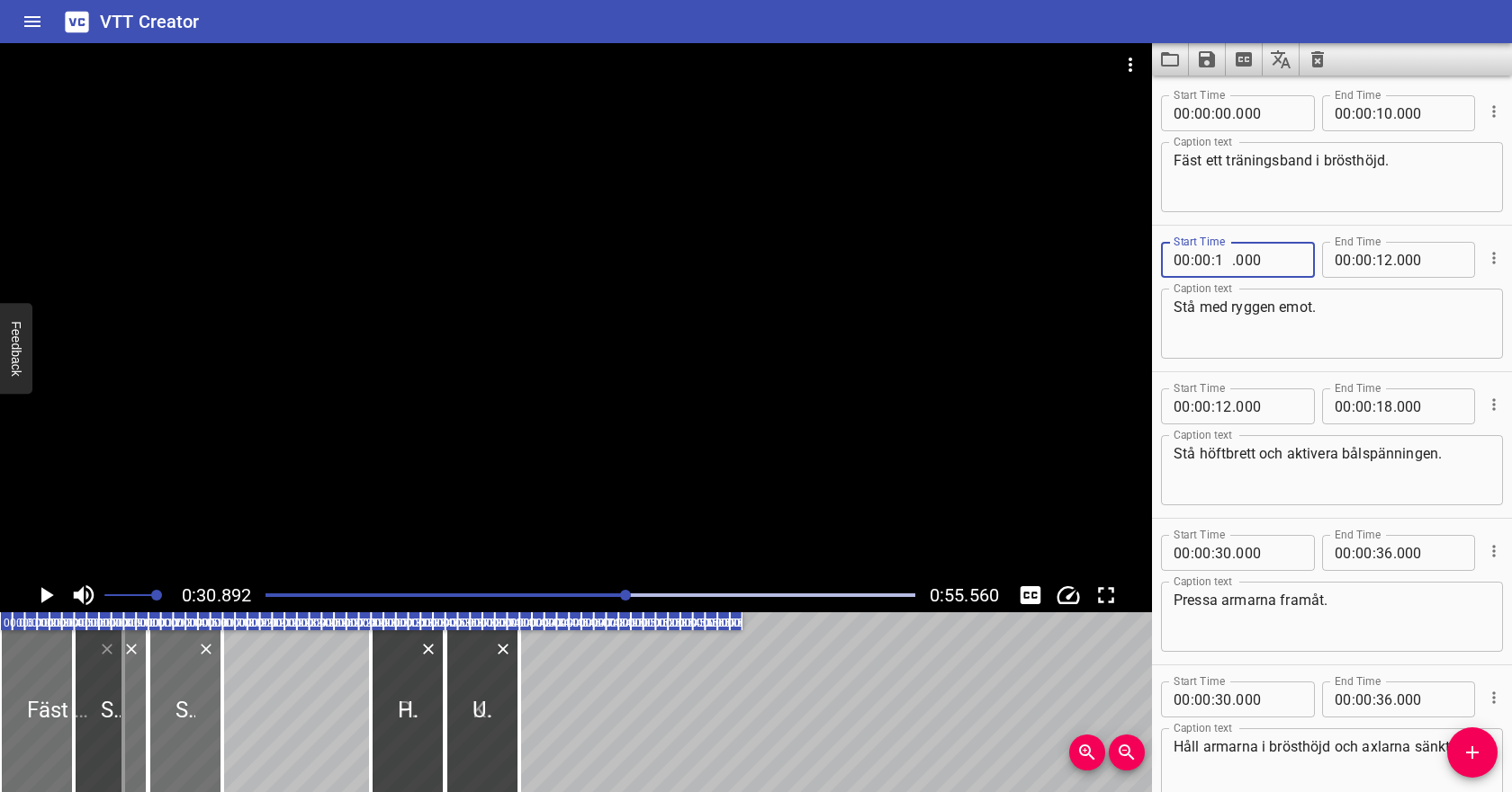
type input "10"
type input "000"
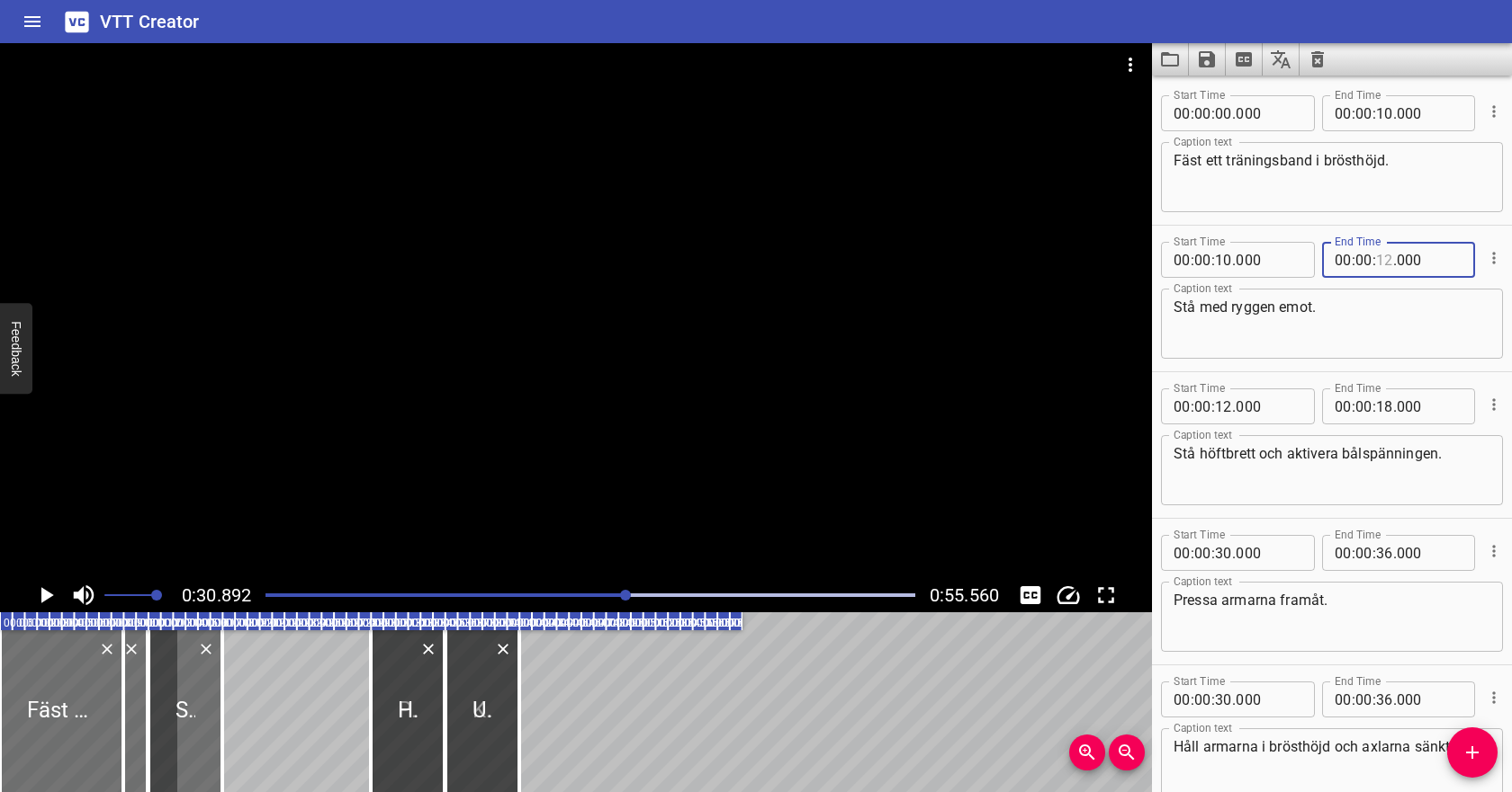
click at [1381, 260] on input "number" at bounding box center [1384, 260] width 17 height 36
type input "16"
type input "000"
click at [1224, 408] on input "number" at bounding box center [1222, 407] width 17 height 36
type input "16"
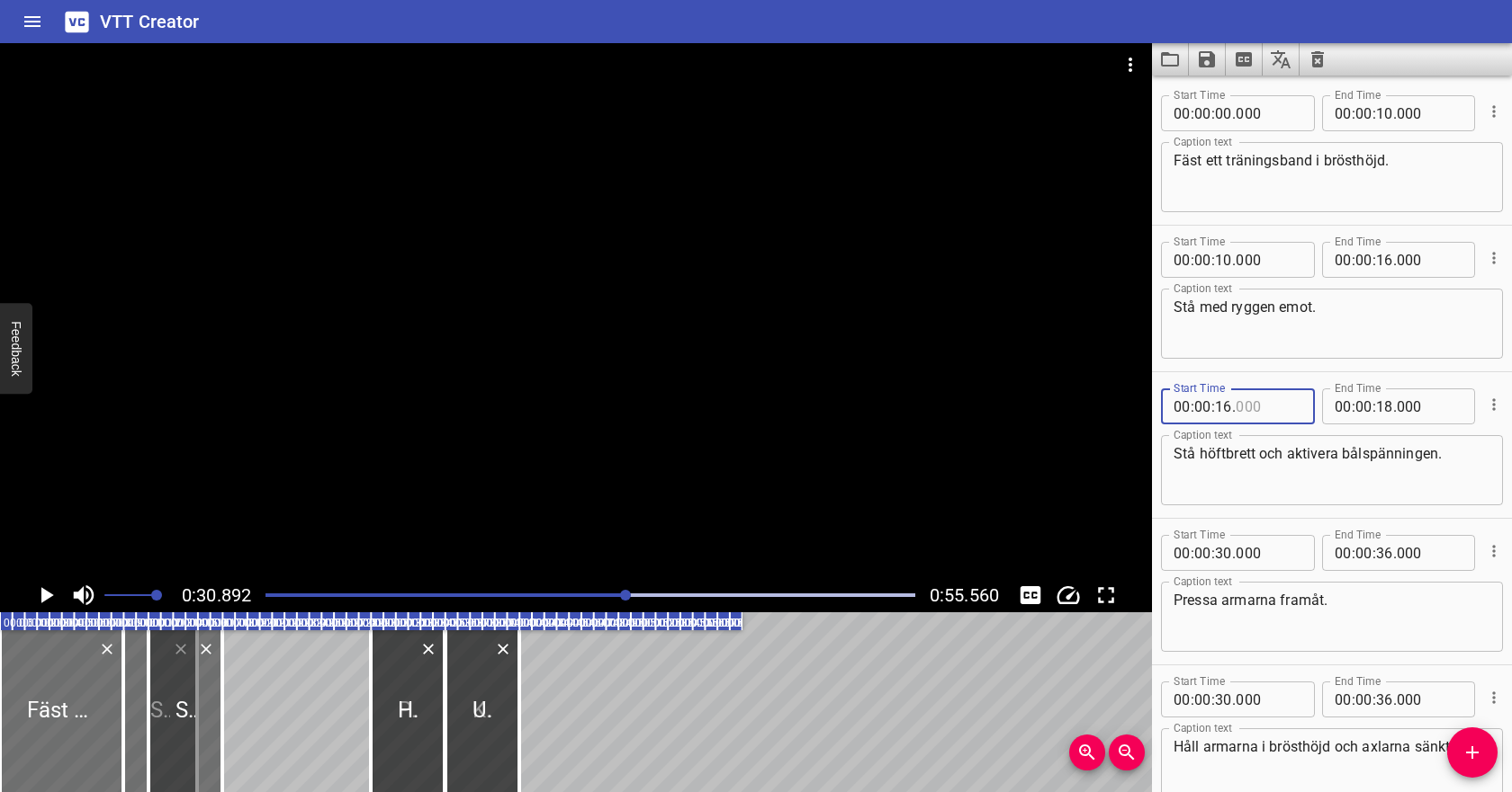
type input "000"
click at [1378, 408] on input "number" at bounding box center [1384, 407] width 17 height 36
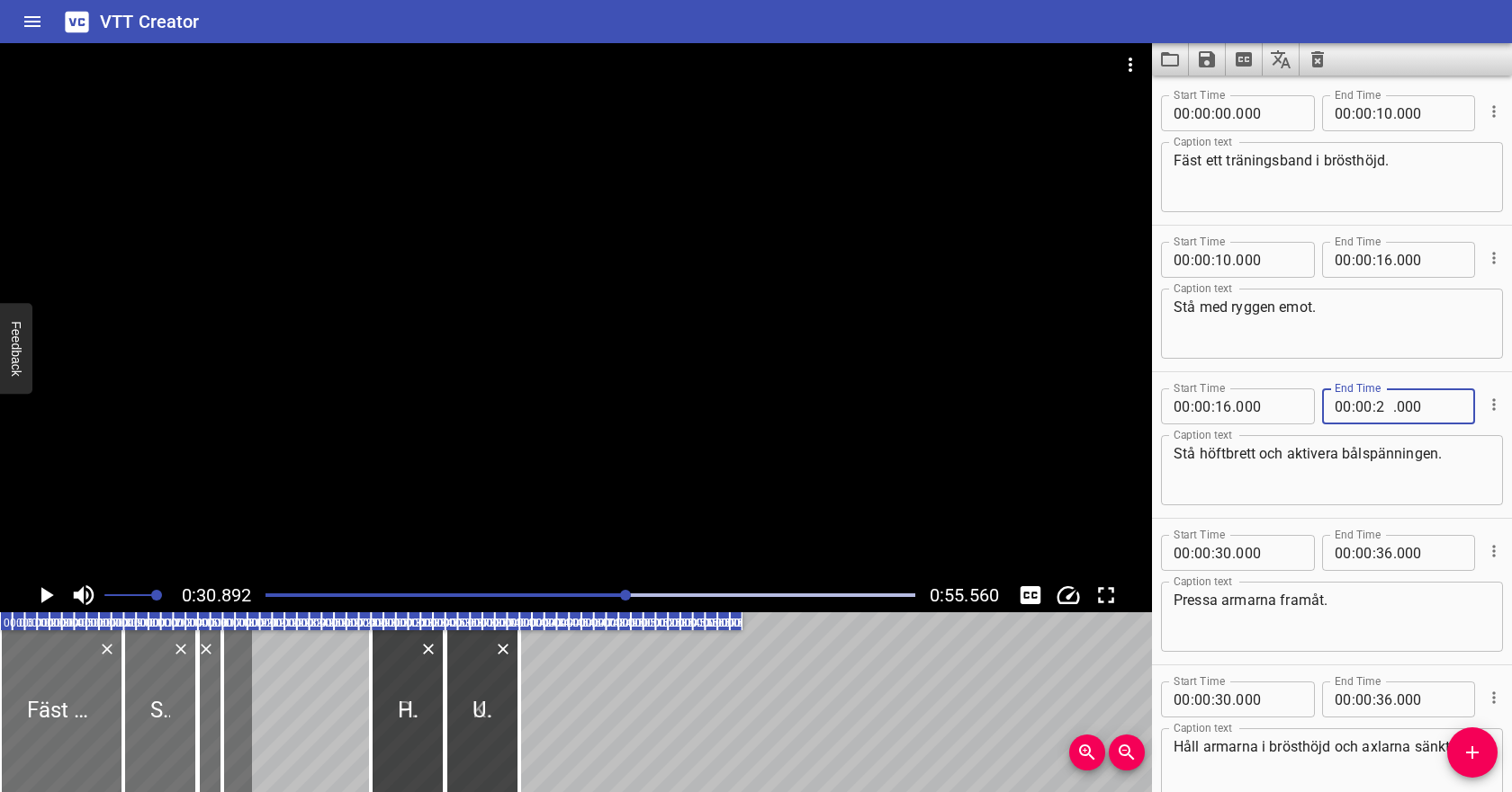
type input "22"
type input "000"
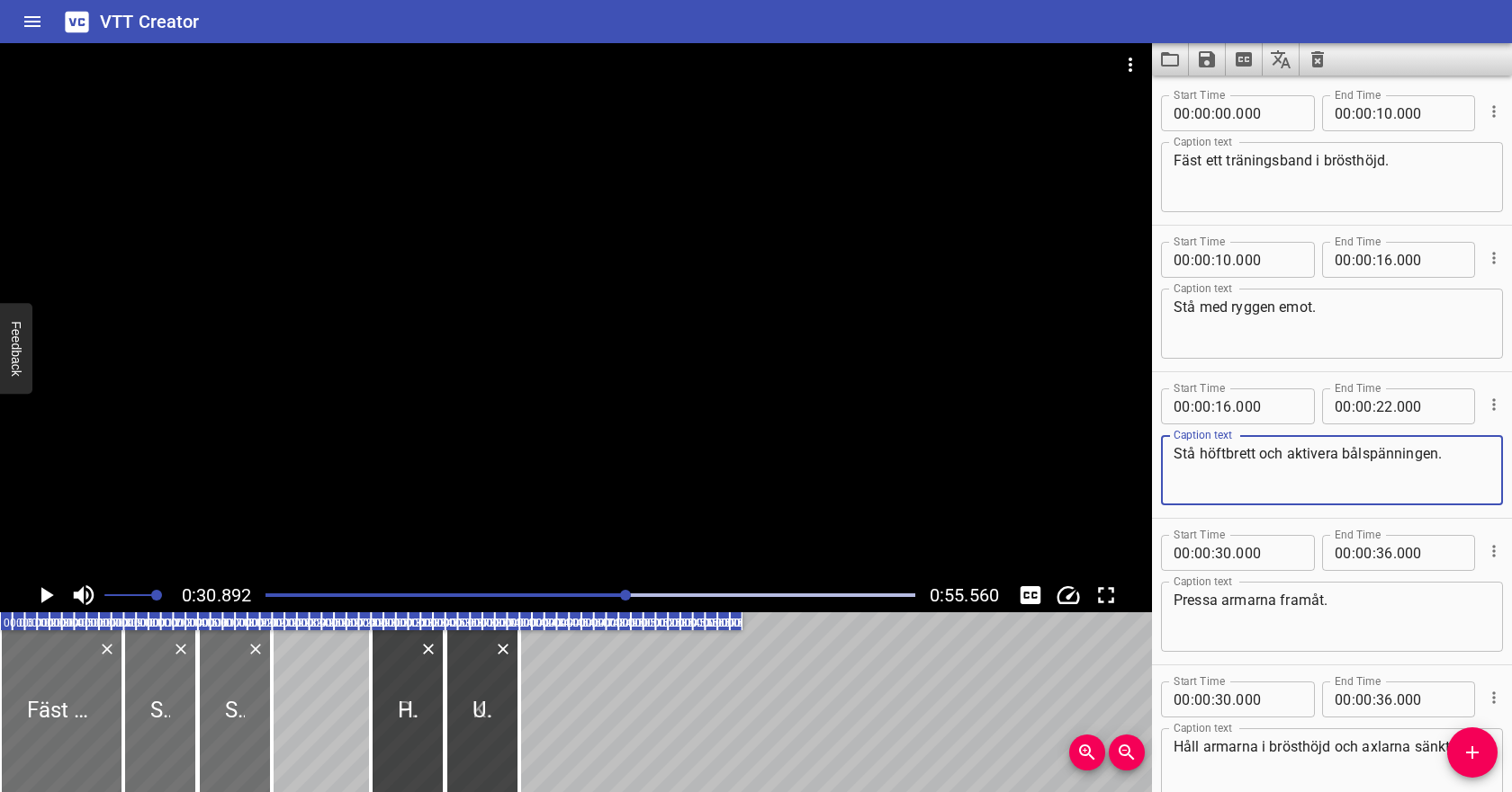
click at [1334, 476] on textarea "Stå höftbrett och aktivera bålspänningen." at bounding box center [1332, 472] width 317 height 52
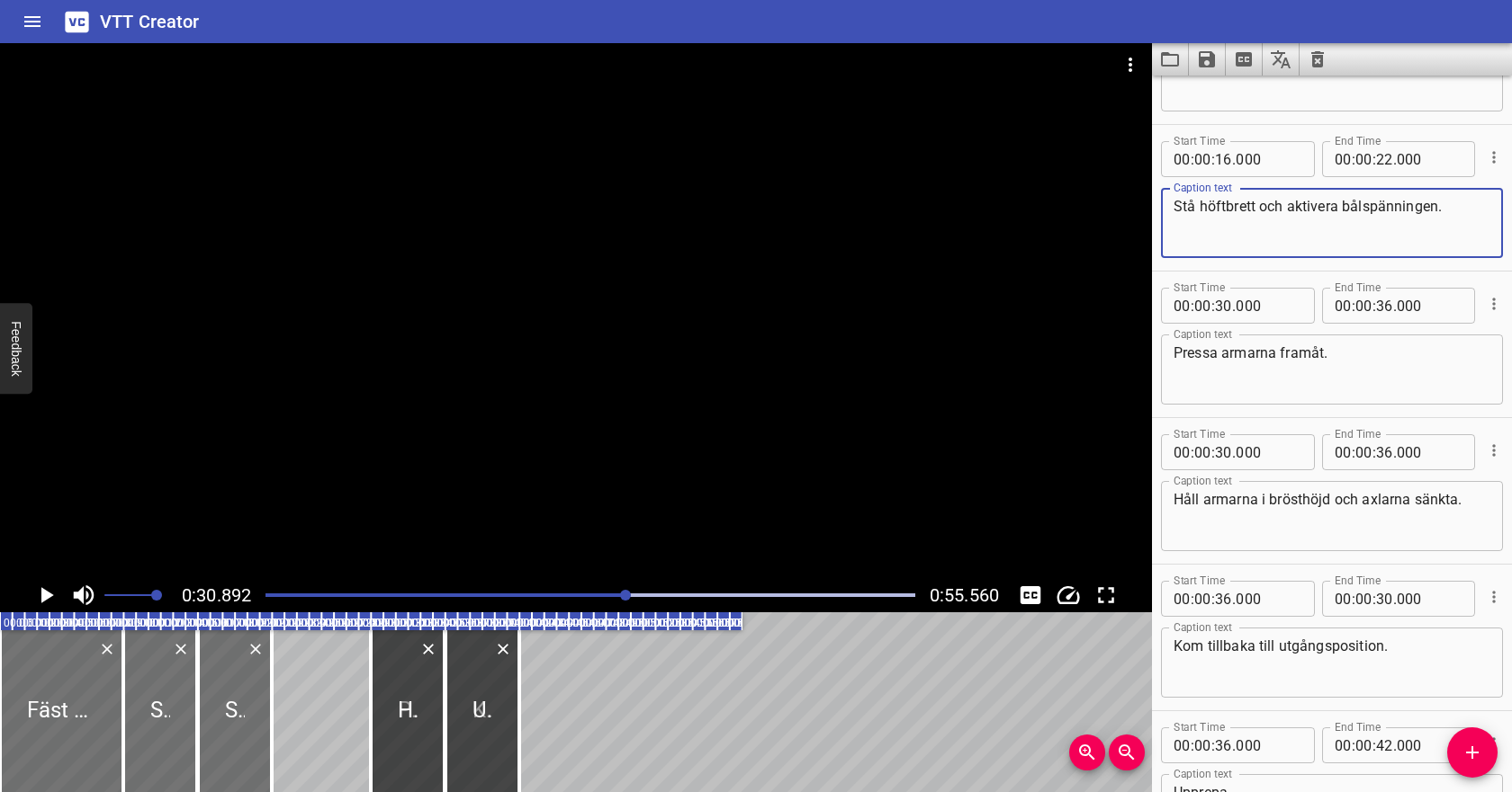
scroll to position [249, 0]
click at [396, 591] on div at bounding box center [590, 595] width 671 height 25
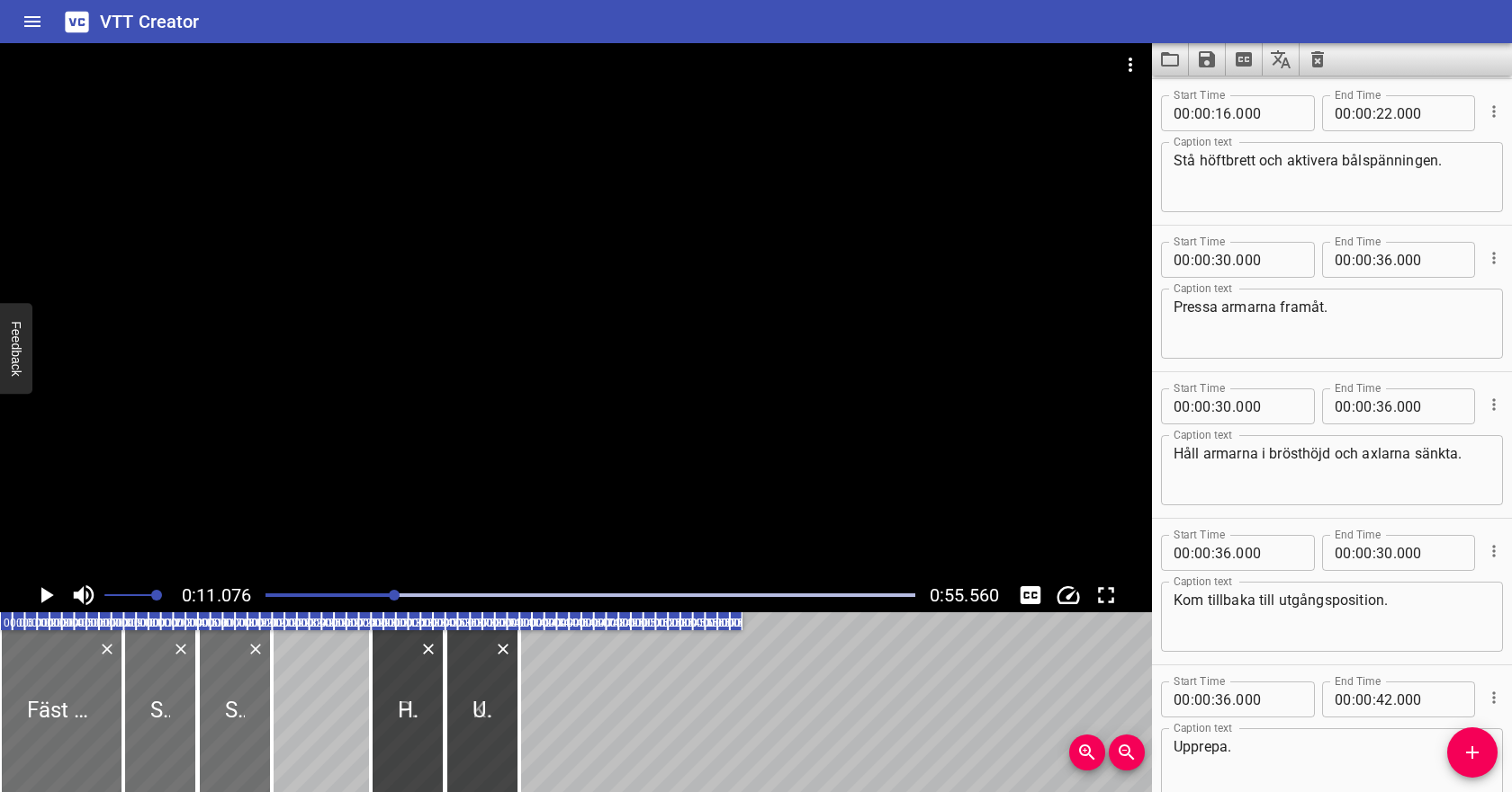
click at [38, 595] on icon "Play/Pause" at bounding box center [46, 595] width 27 height 27
click at [305, 594] on div "Play progress" at bounding box center [76, 596] width 650 height 4
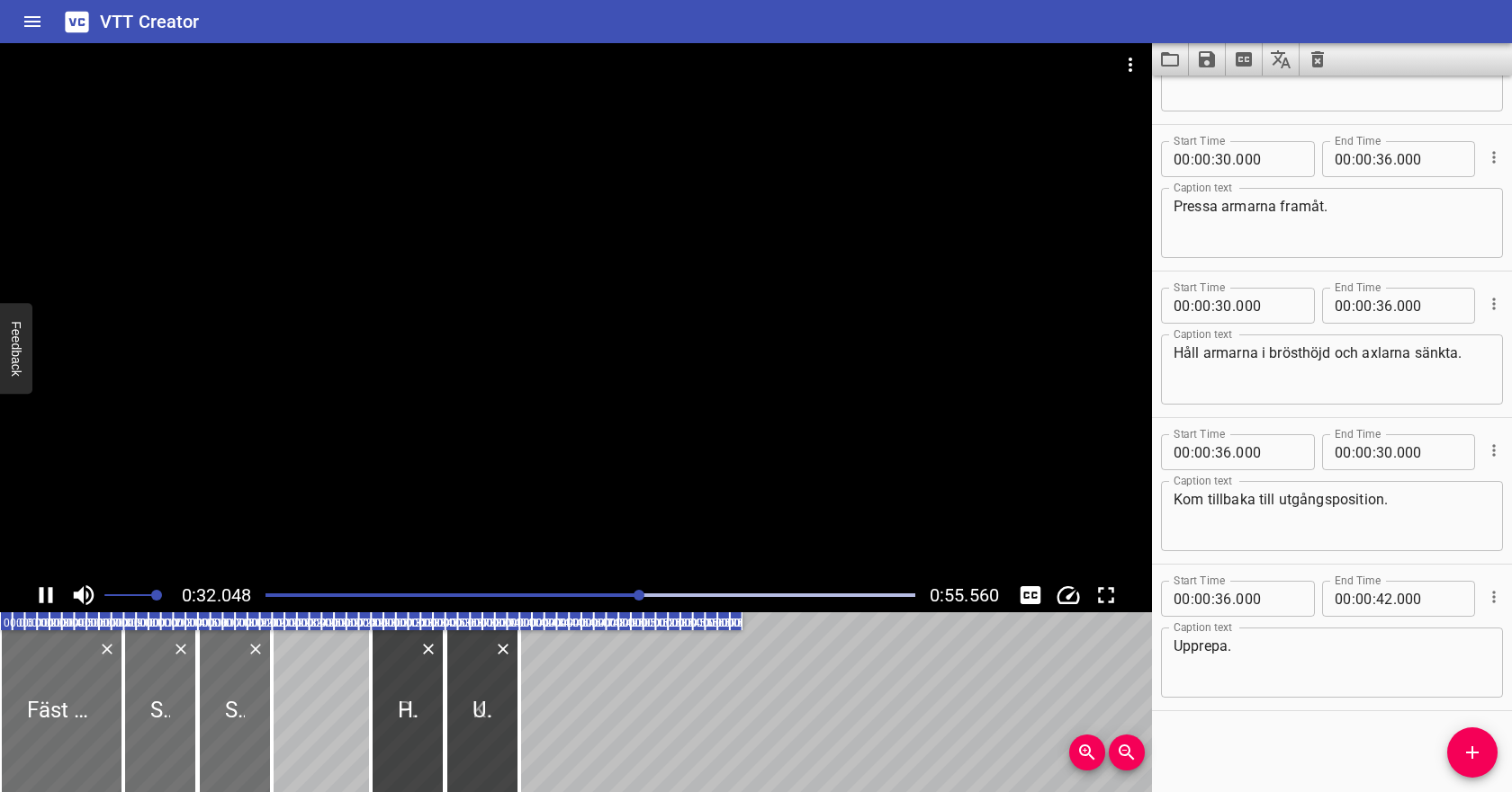
click at [41, 595] on icon "Play/Pause" at bounding box center [47, 595] width 14 height 16
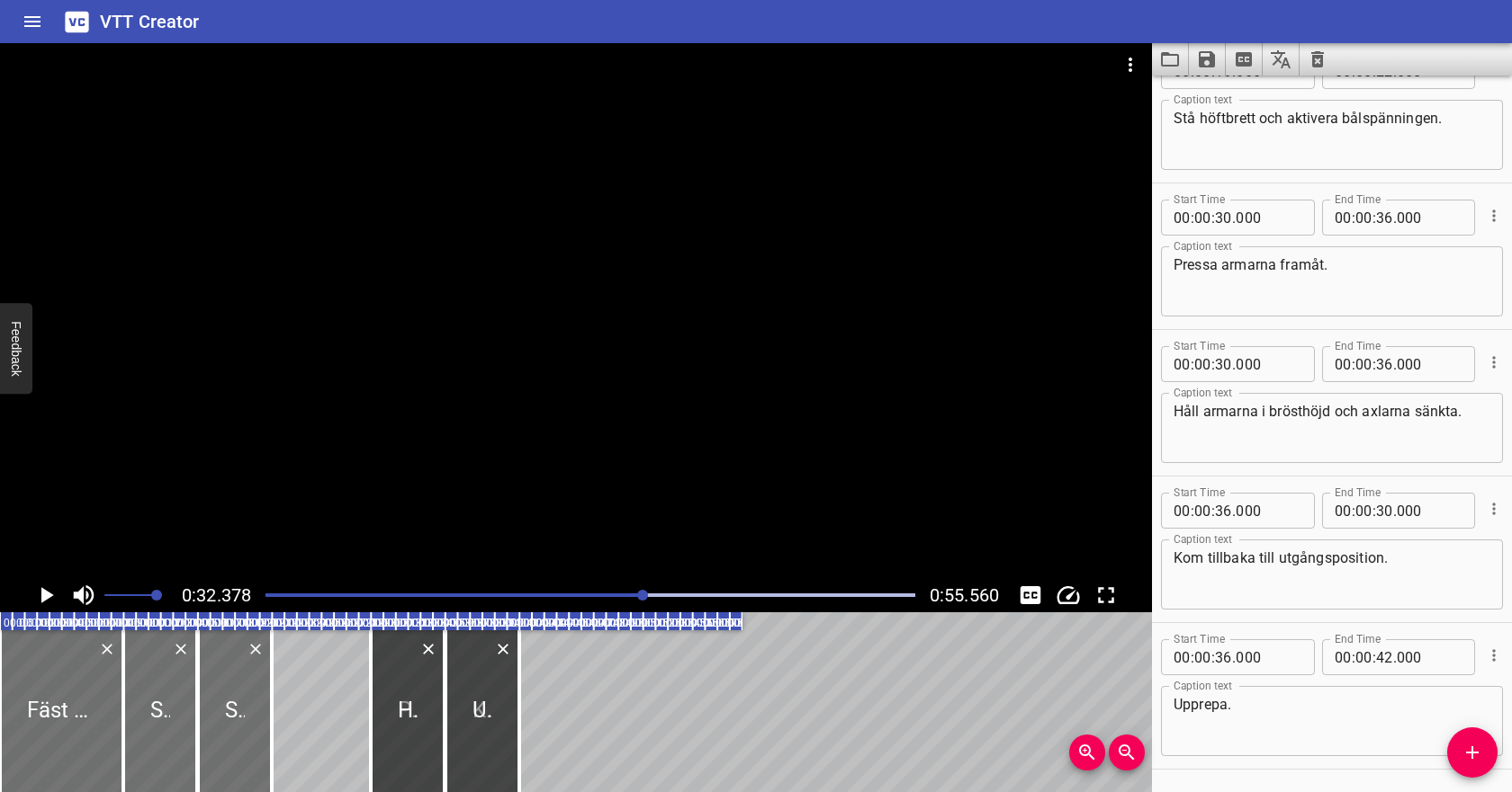
scroll to position [334, 0]
click at [1223, 224] on input "number" at bounding box center [1222, 219] width 17 height 36
type input "28"
type input "000"
click at [1224, 364] on input "number" at bounding box center [1222, 365] width 17 height 36
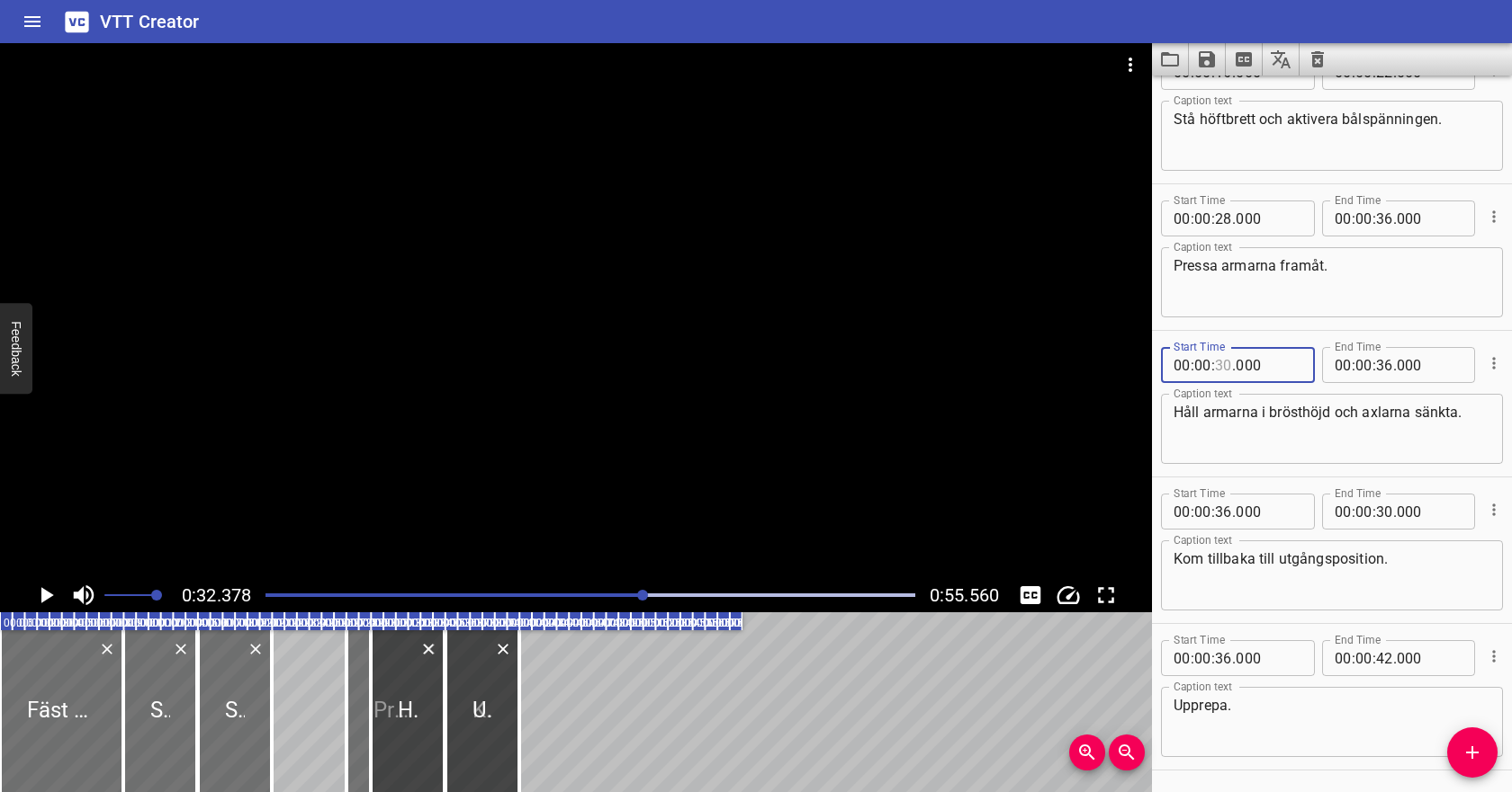
type input "2"
type input "30"
type input "36"
type input "30"
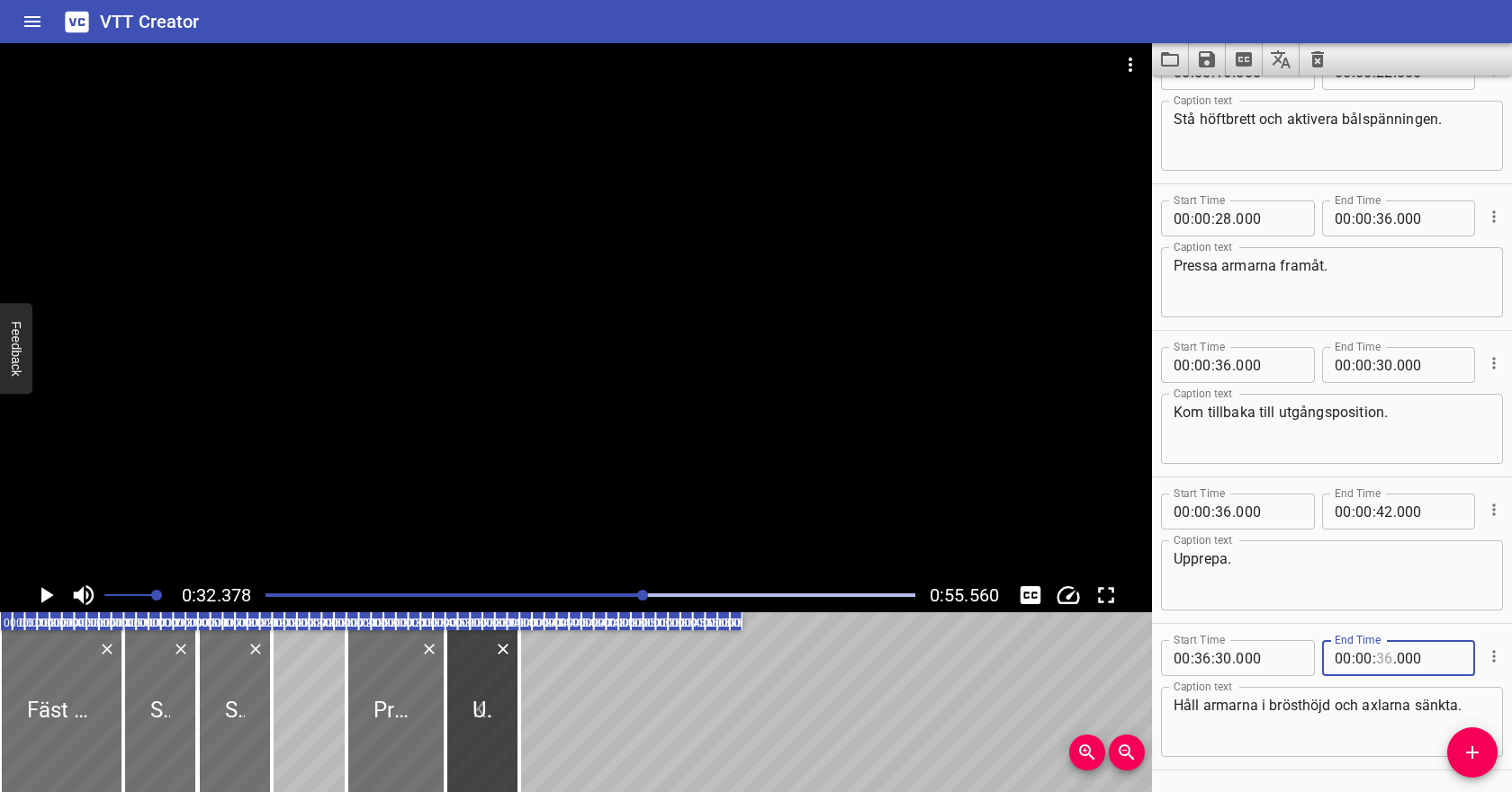
click at [1383, 656] on input "number" at bounding box center [1384, 659] width 17 height 36
type input "42"
type input "000"
click at [1222, 365] on input "number" at bounding box center [1222, 365] width 17 height 36
type input "42"
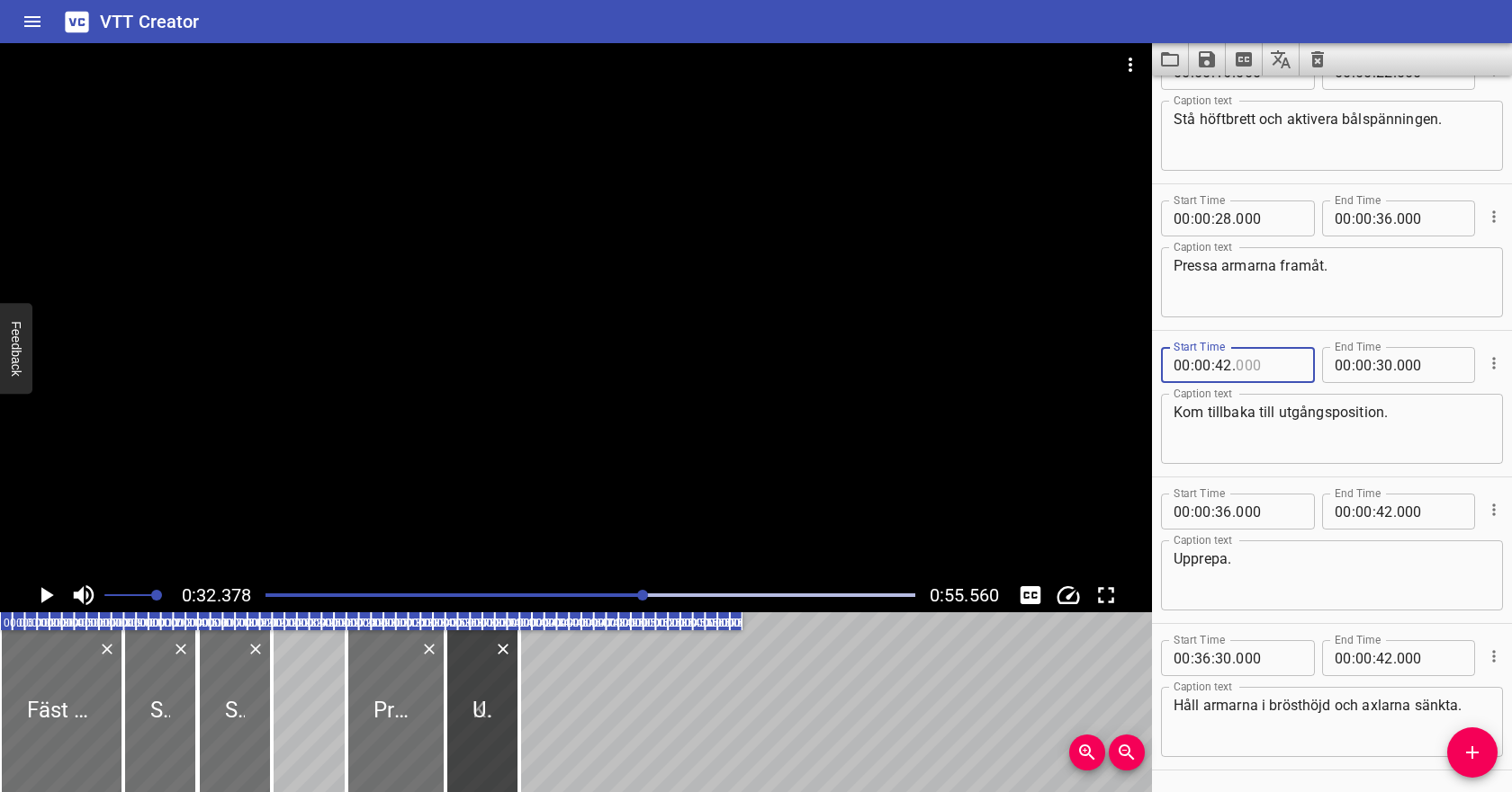
type input "000"
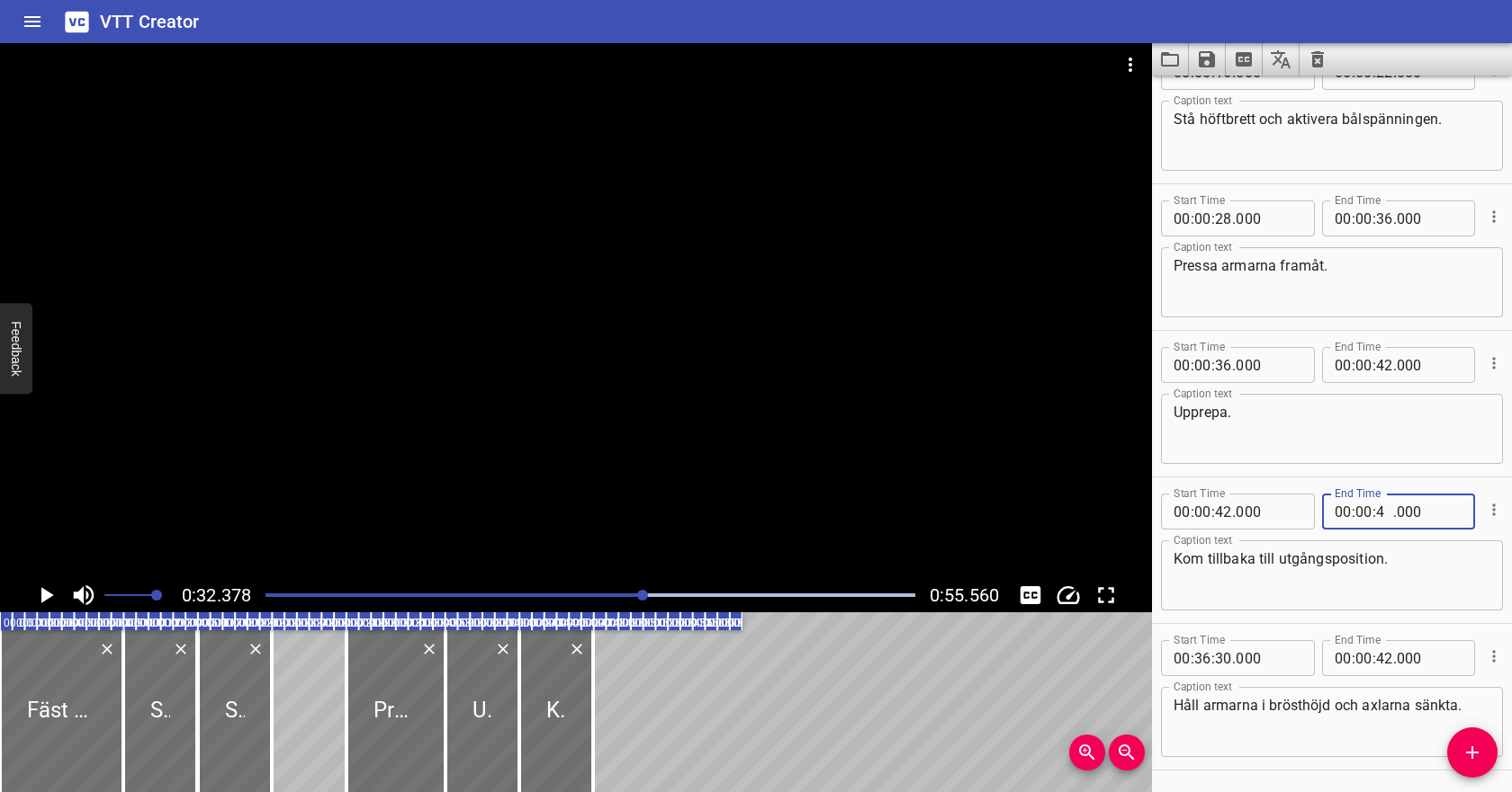
type input "48"
type input "000"
click at [1224, 368] on input "number" at bounding box center [1222, 365] width 17 height 36
type input "48"
type input "000"
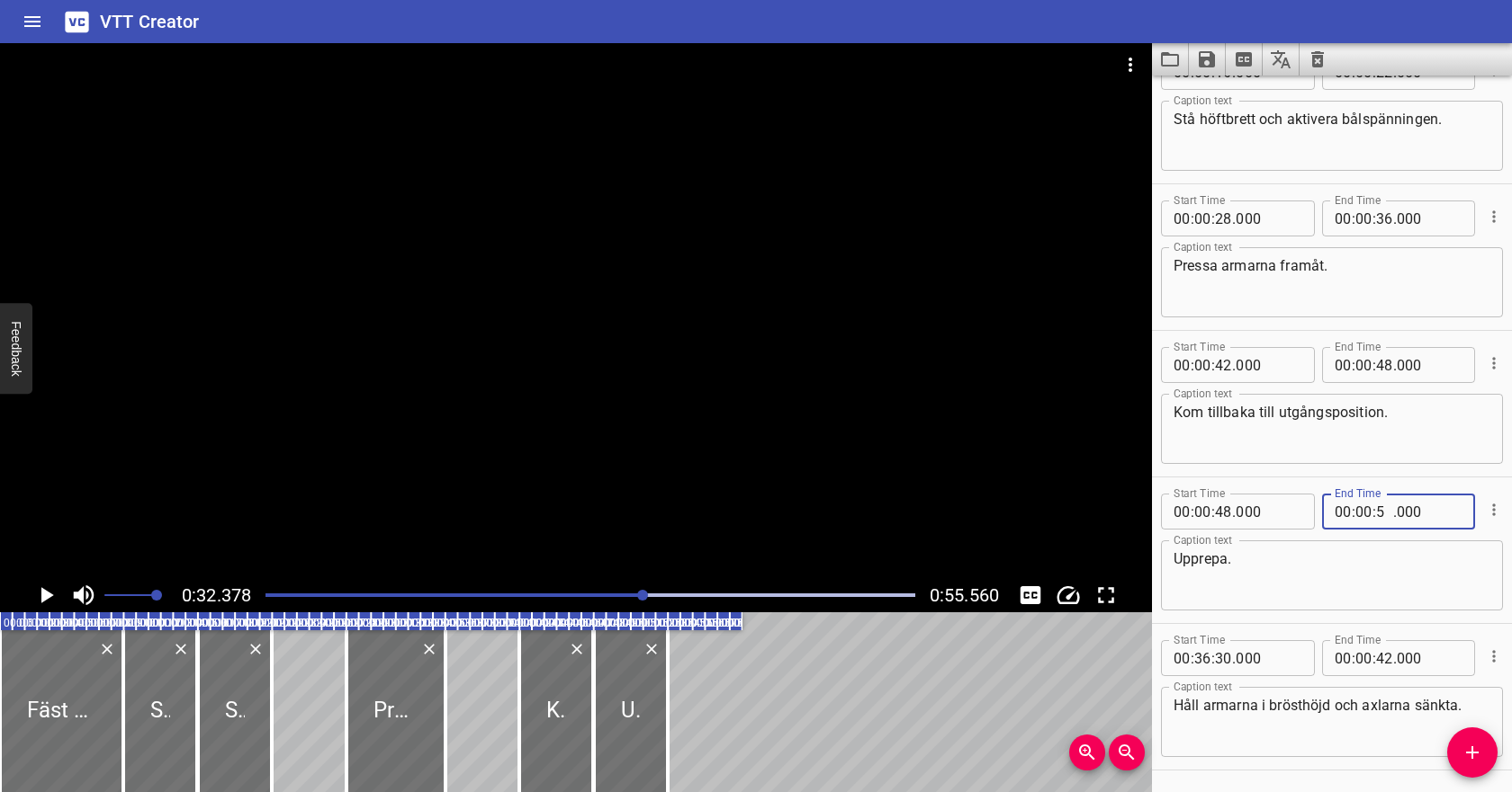
type input "52"
type input "000"
click at [1324, 551] on textarea "Upprepa." at bounding box center [1332, 576] width 317 height 52
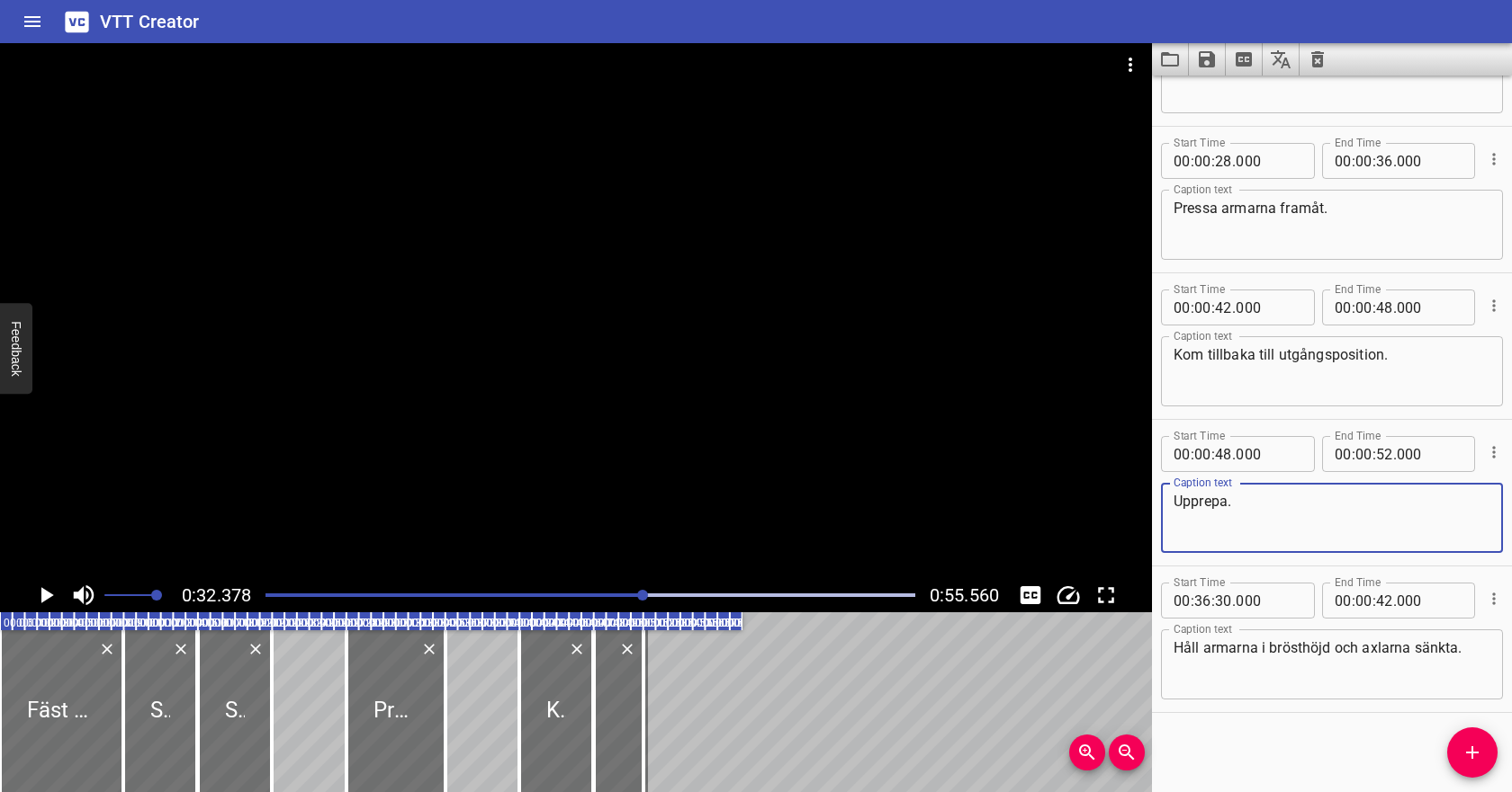
scroll to position [394, 0]
click at [1204, 596] on input "number" at bounding box center [1202, 599] width 17 height 36
type input "00"
type input "36"
type input "000"
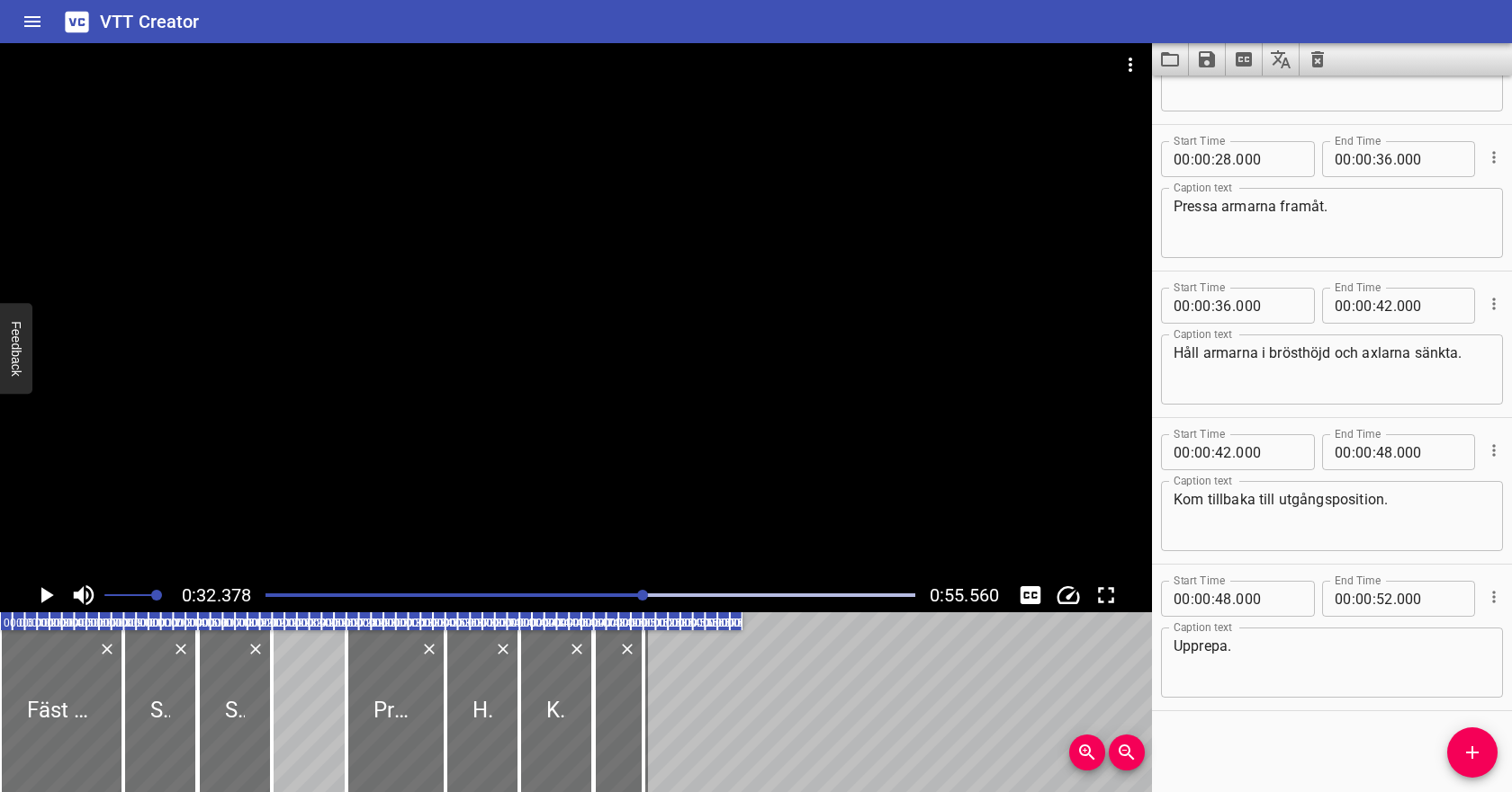
click at [502, 595] on div "Play progress" at bounding box center [320, 596] width 650 height 4
click at [44, 595] on icon "Play/Pause" at bounding box center [48, 595] width 13 height 16
click at [42, 595] on icon "Play/Pause" at bounding box center [47, 595] width 14 height 16
click at [1496, 449] on icon "Cue Options" at bounding box center [1494, 451] width 18 height 18
click at [1456, 478] on li "Delete Cue" at bounding box center [1417, 483] width 156 height 33
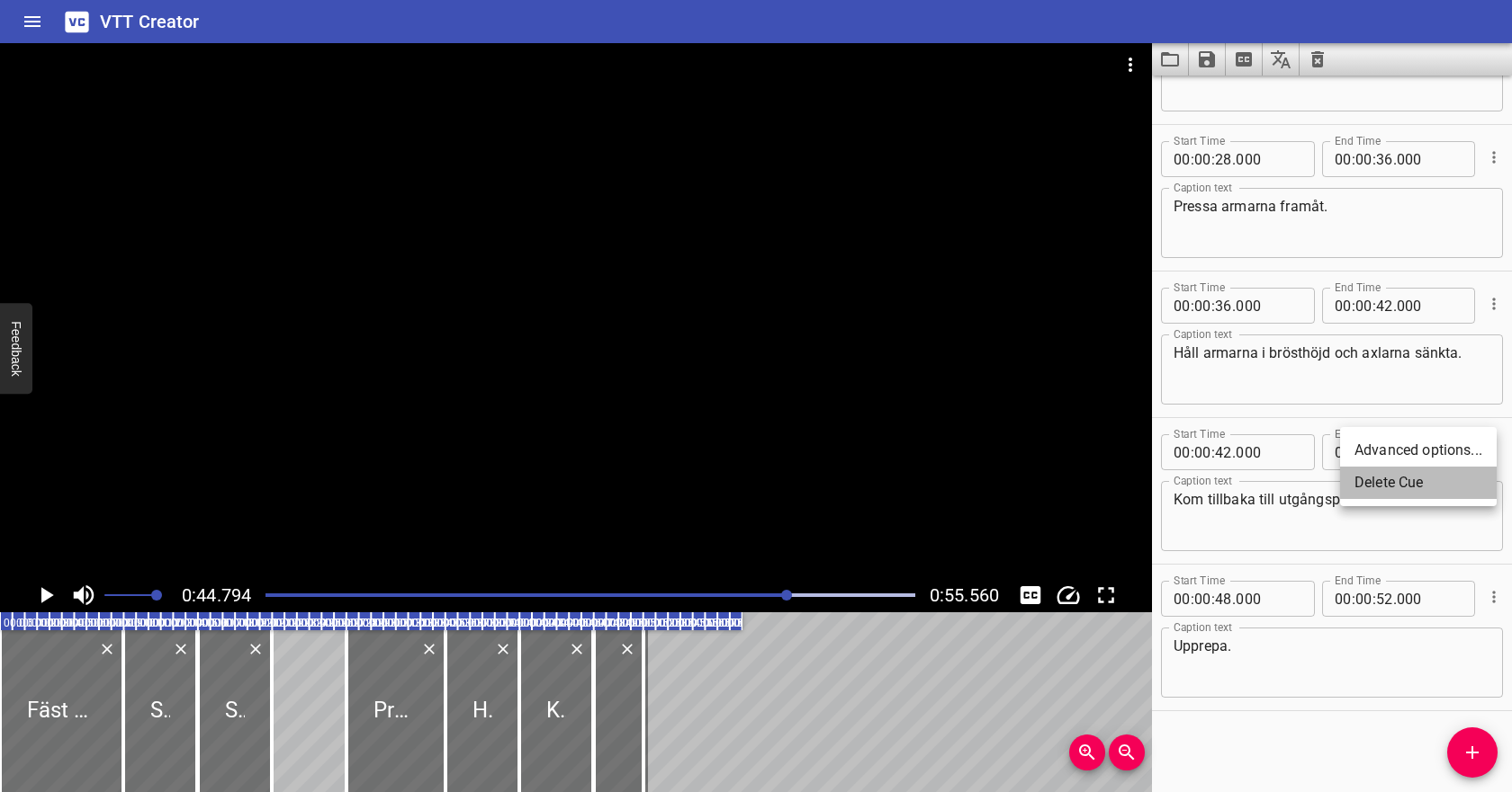
scroll to position [248, 0]
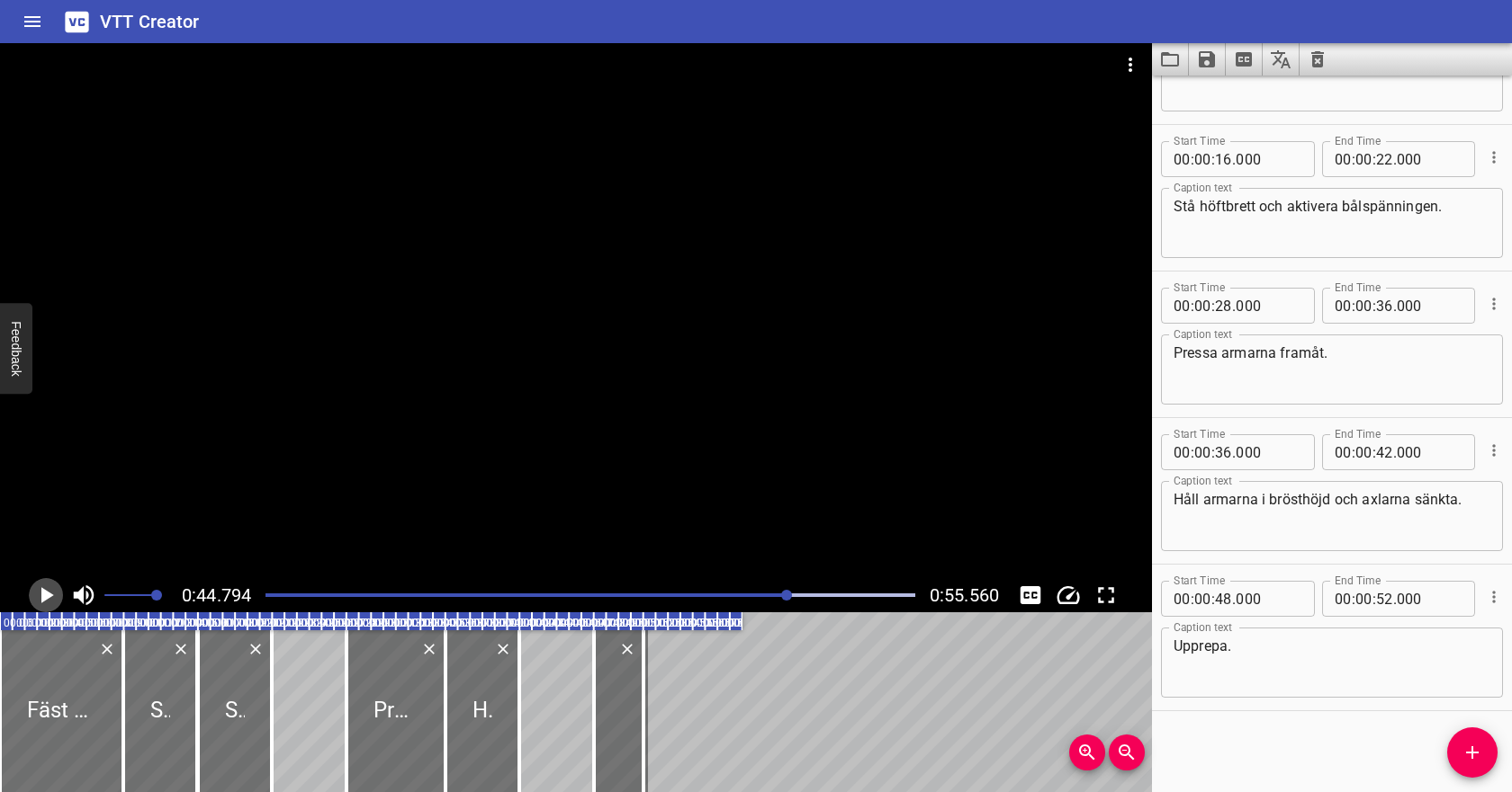
click at [37, 595] on icon "Play/Pause" at bounding box center [46, 595] width 27 height 27
click at [41, 596] on icon "Play/Pause" at bounding box center [47, 595] width 14 height 16
click at [1224, 600] on input "number" at bounding box center [1222, 599] width 17 height 36
type input "42"
type input "000"
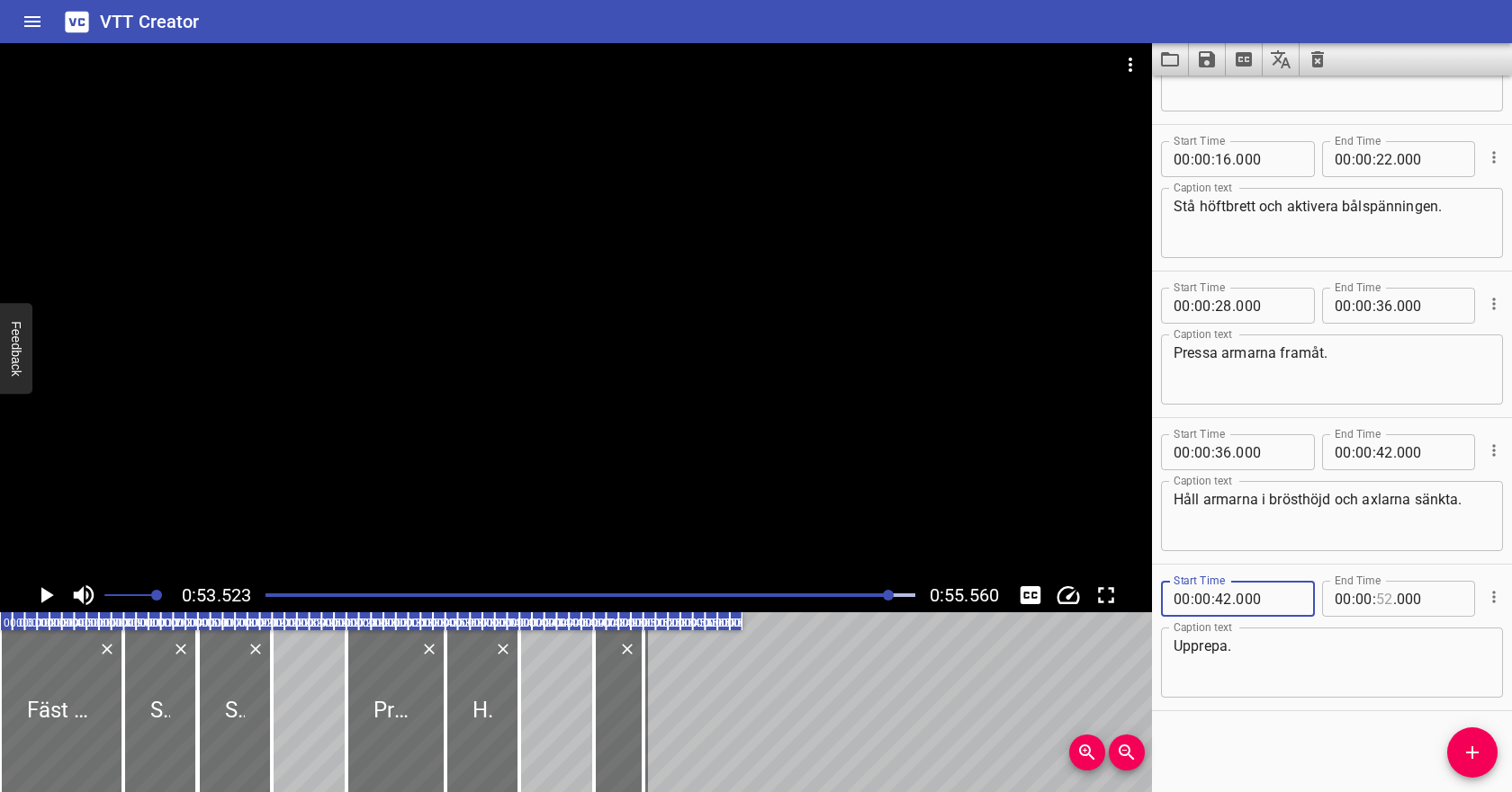
click at [1386, 603] on input "number" at bounding box center [1384, 599] width 17 height 36
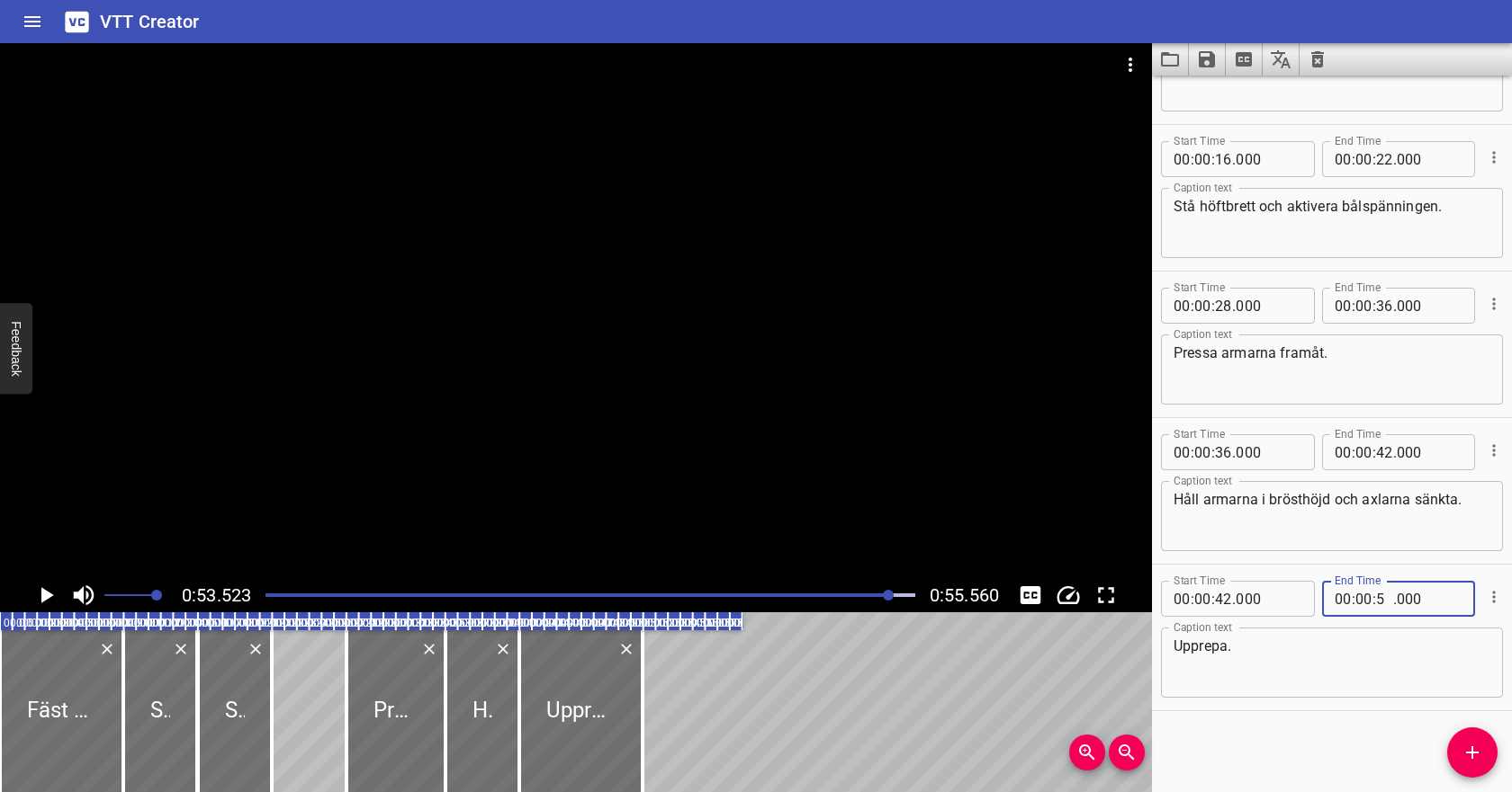
type input "50"
type input "000"
click at [730, 593] on div at bounding box center [590, 595] width 671 height 25
click at [43, 593] on icon "Play/Pause" at bounding box center [48, 595] width 13 height 16
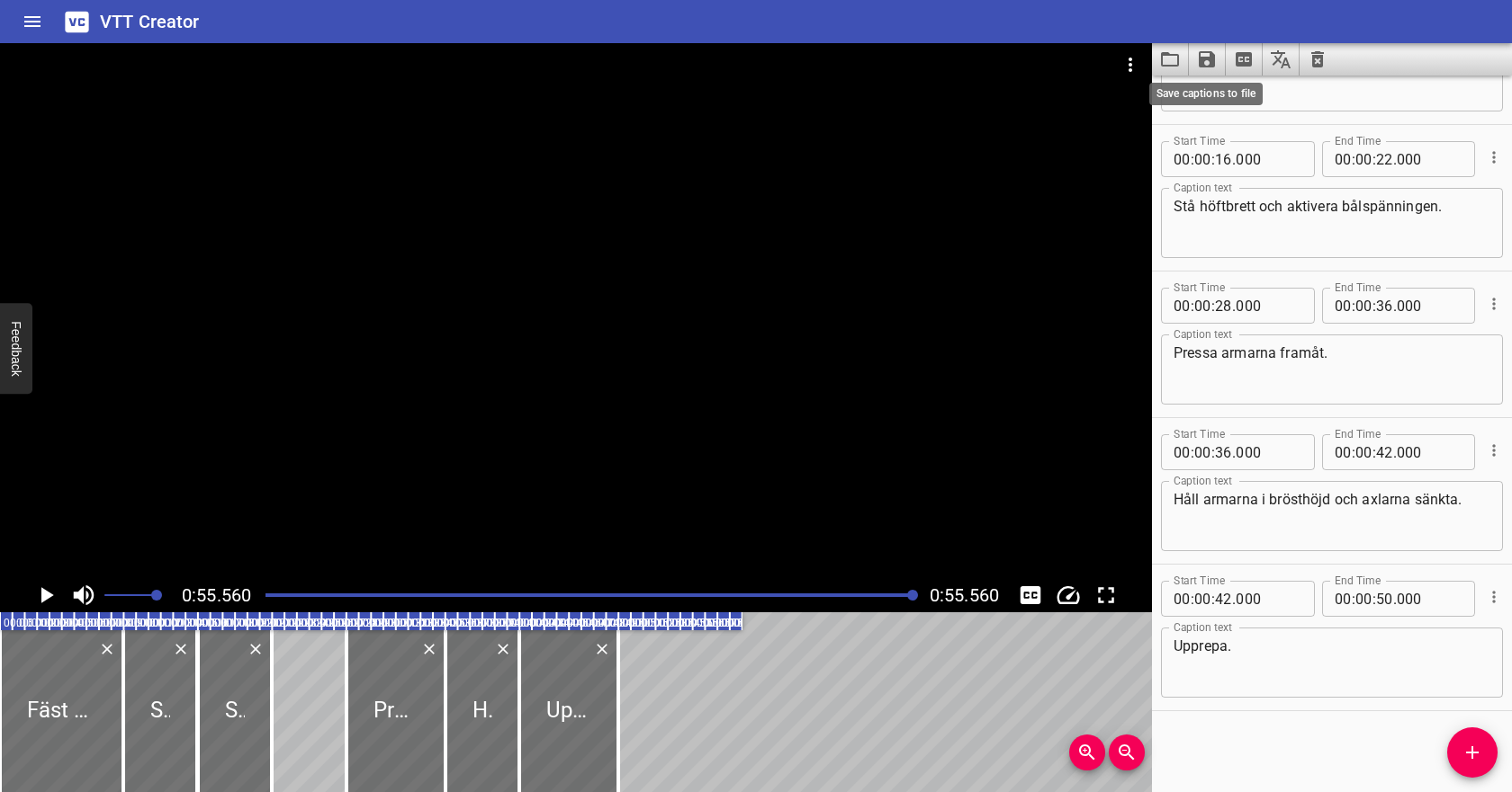
click at [1214, 56] on icon "Save captions to file" at bounding box center [1206, 60] width 16 height 16
click at [1224, 96] on li "Save to VTT file" at bounding box center [1254, 99] width 132 height 33
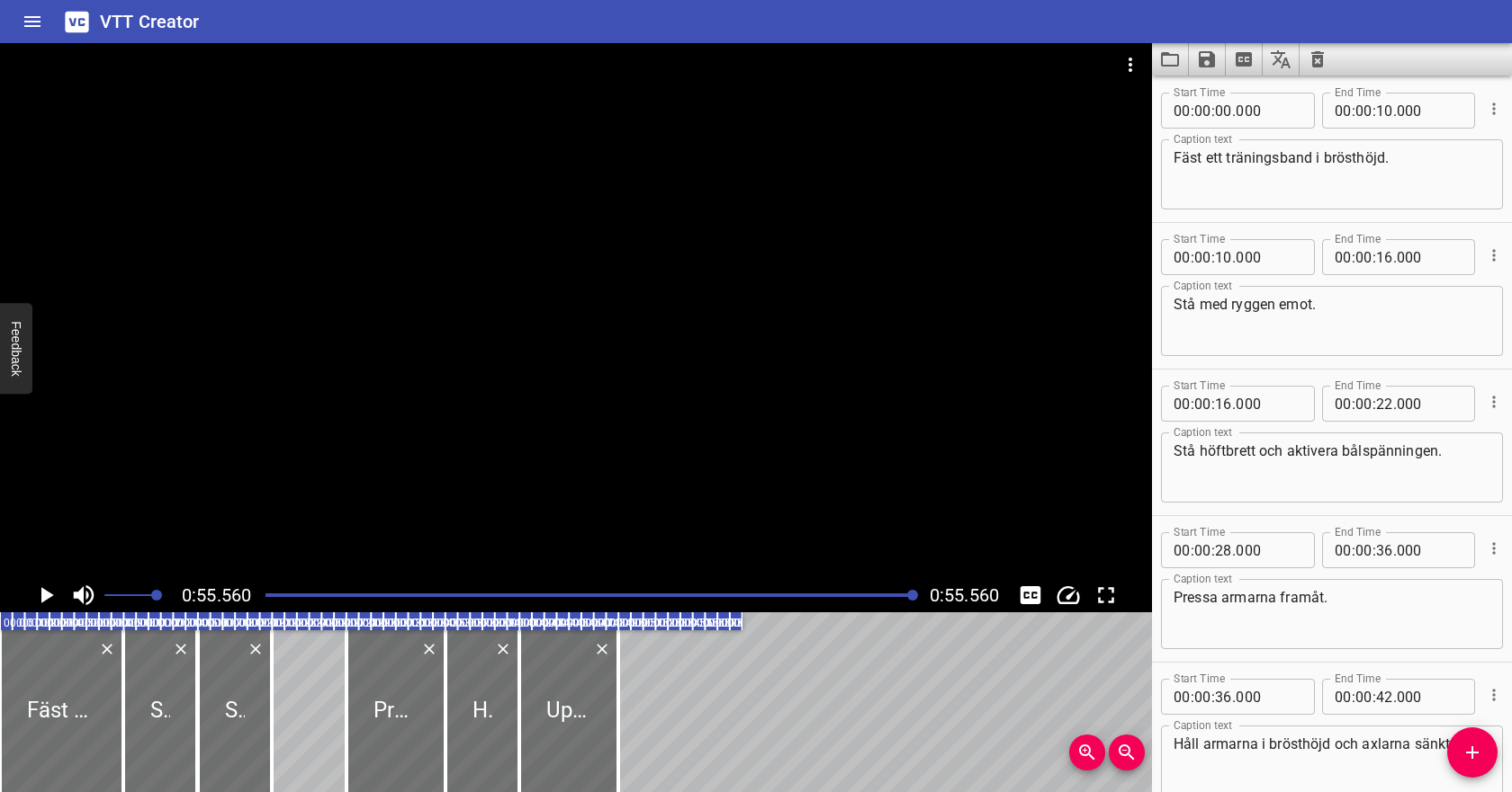
scroll to position [0, 0]
click at [1321, 54] on icon "Clear captions" at bounding box center [1318, 60] width 22 height 22
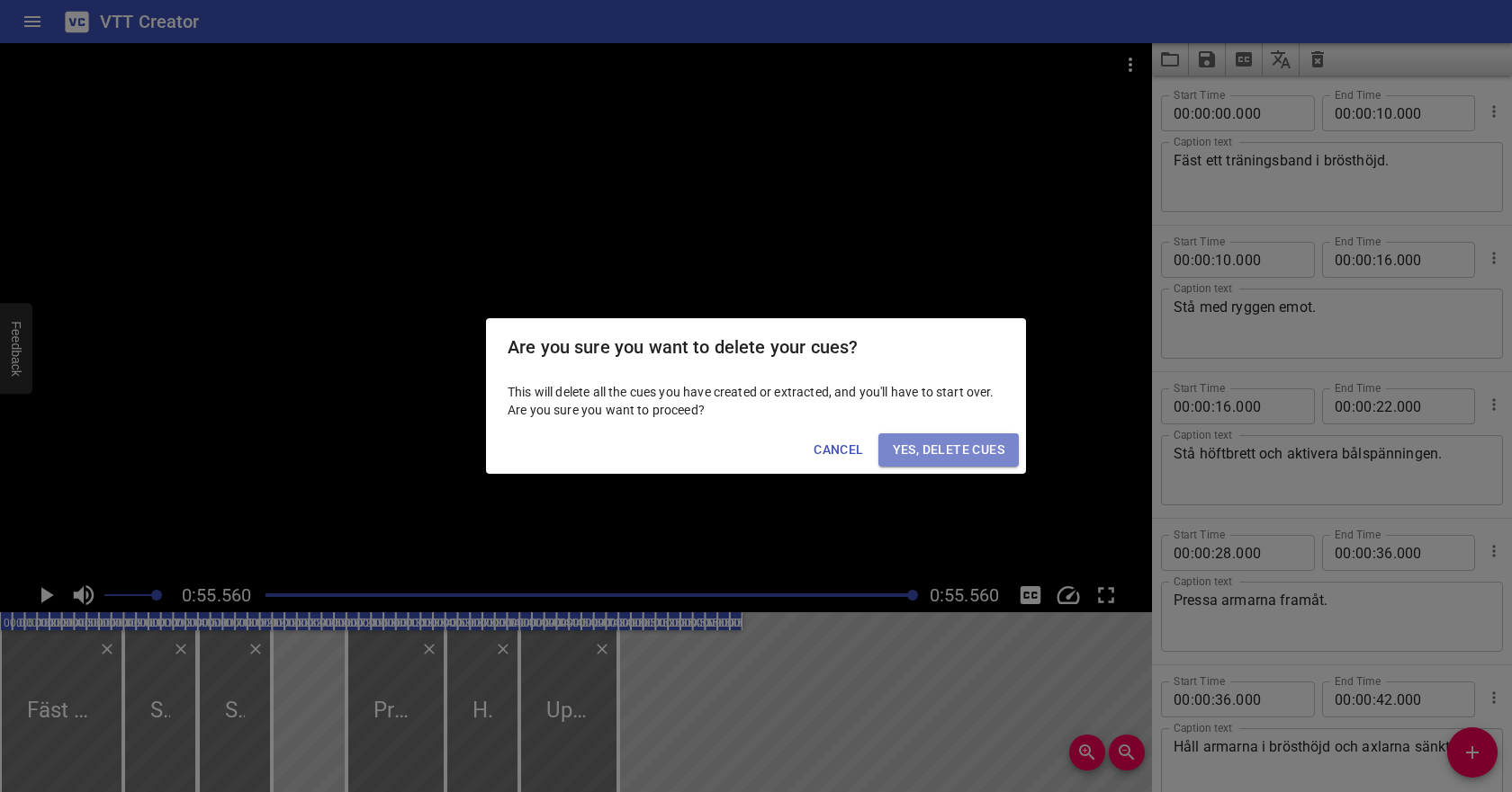
click at [944, 437] on button "Yes, Delete Cues" at bounding box center [948, 450] width 140 height 33
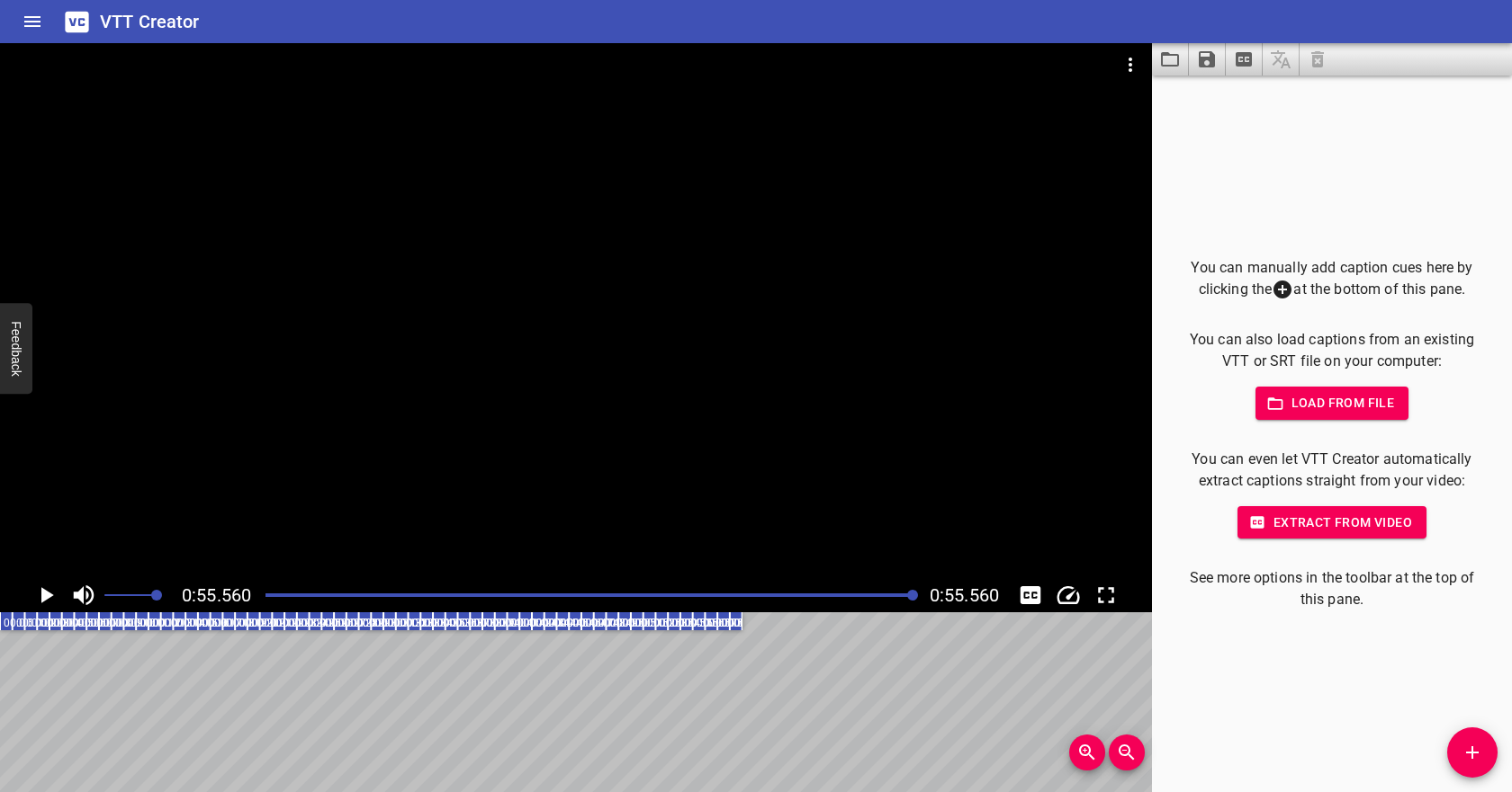
click at [1131, 67] on icon "Video Options" at bounding box center [1131, 65] width 22 height 22
click at [1144, 80] on li "Select New Video File..." at bounding box center [1198, 67] width 179 height 33
click at [1290, 404] on span "Load from file" at bounding box center [1333, 403] width 125 height 23
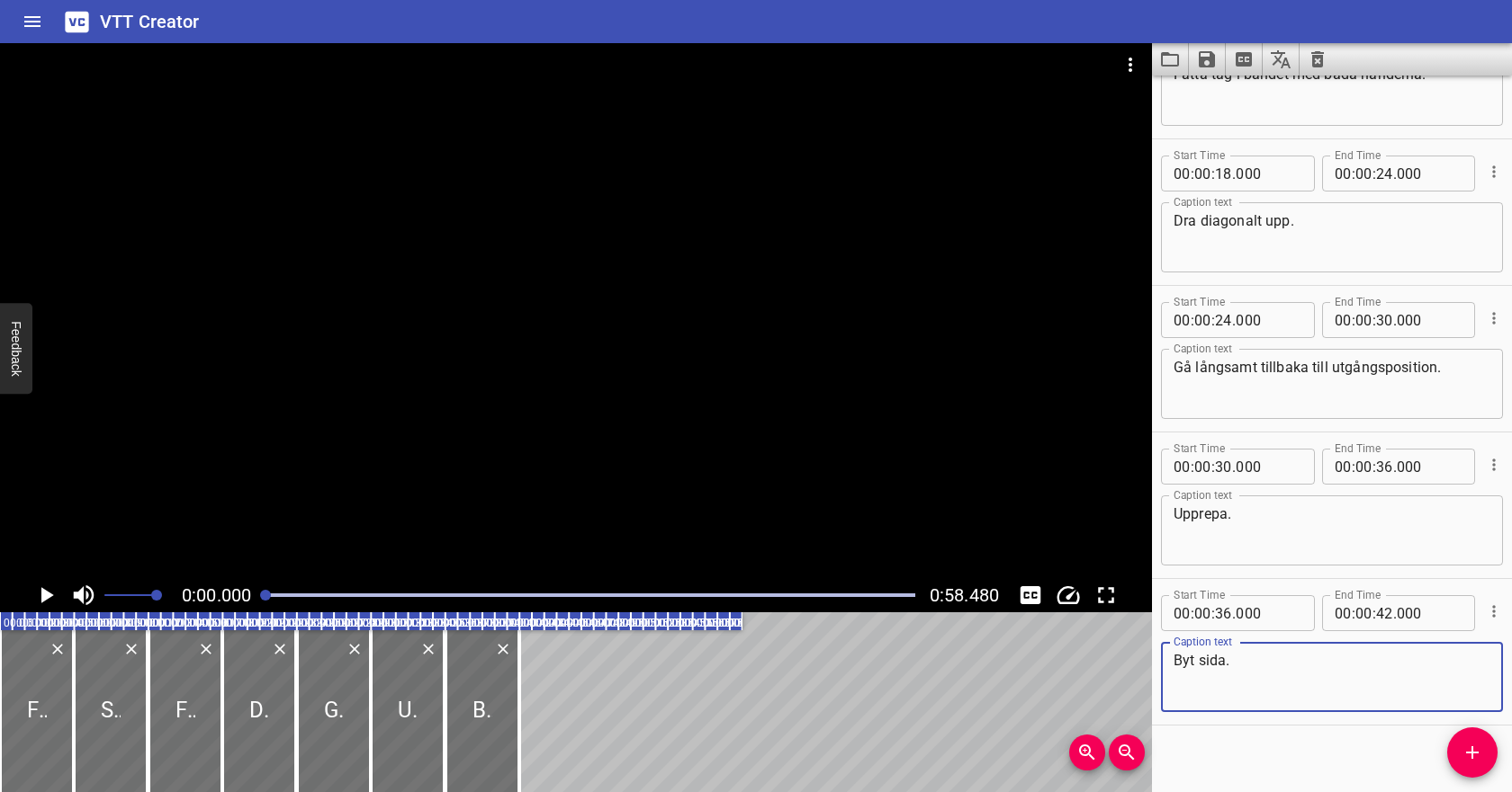
scroll to position [394, 0]
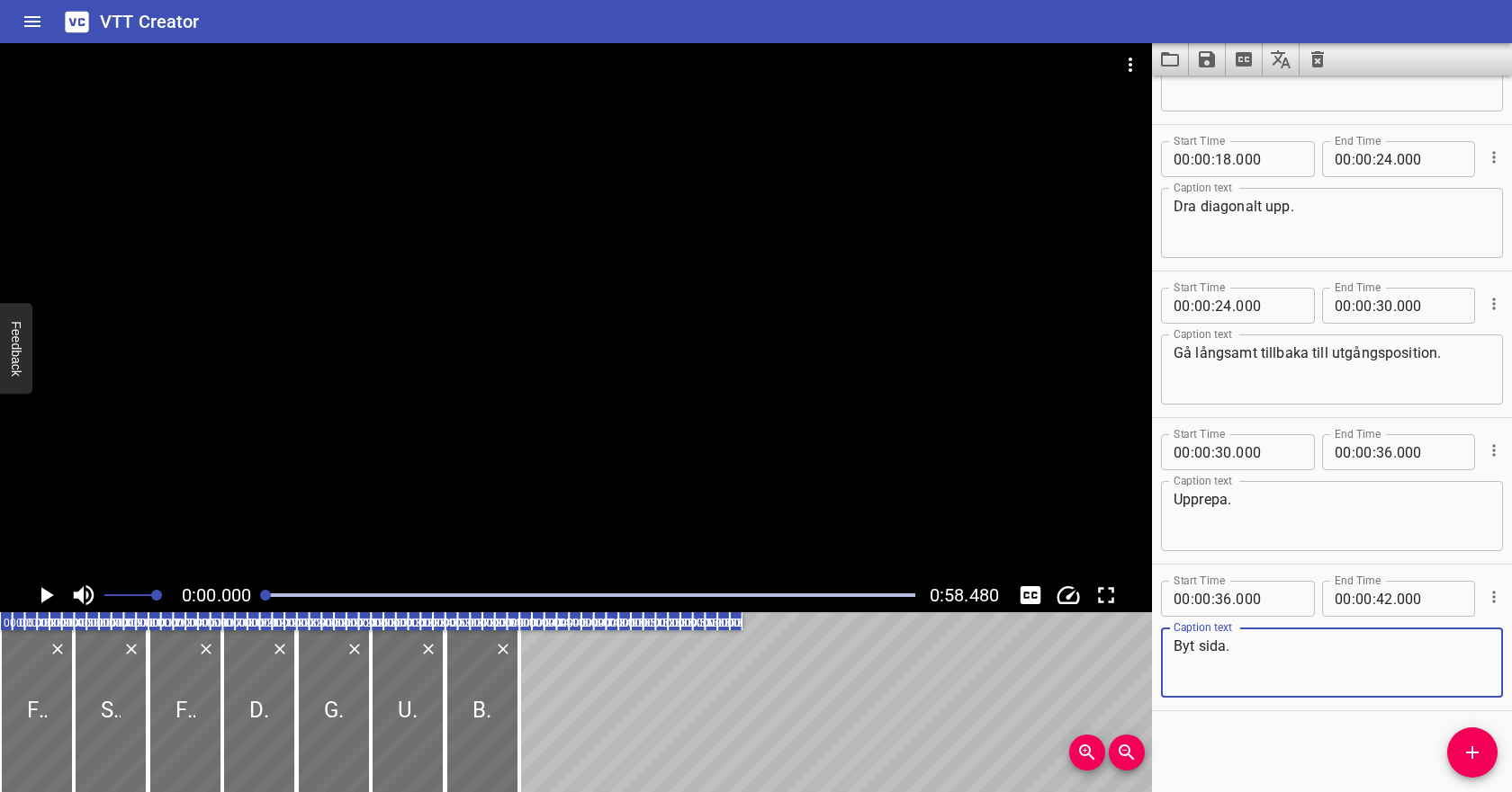
click at [50, 597] on icon "Play/Pause" at bounding box center [48, 595] width 13 height 16
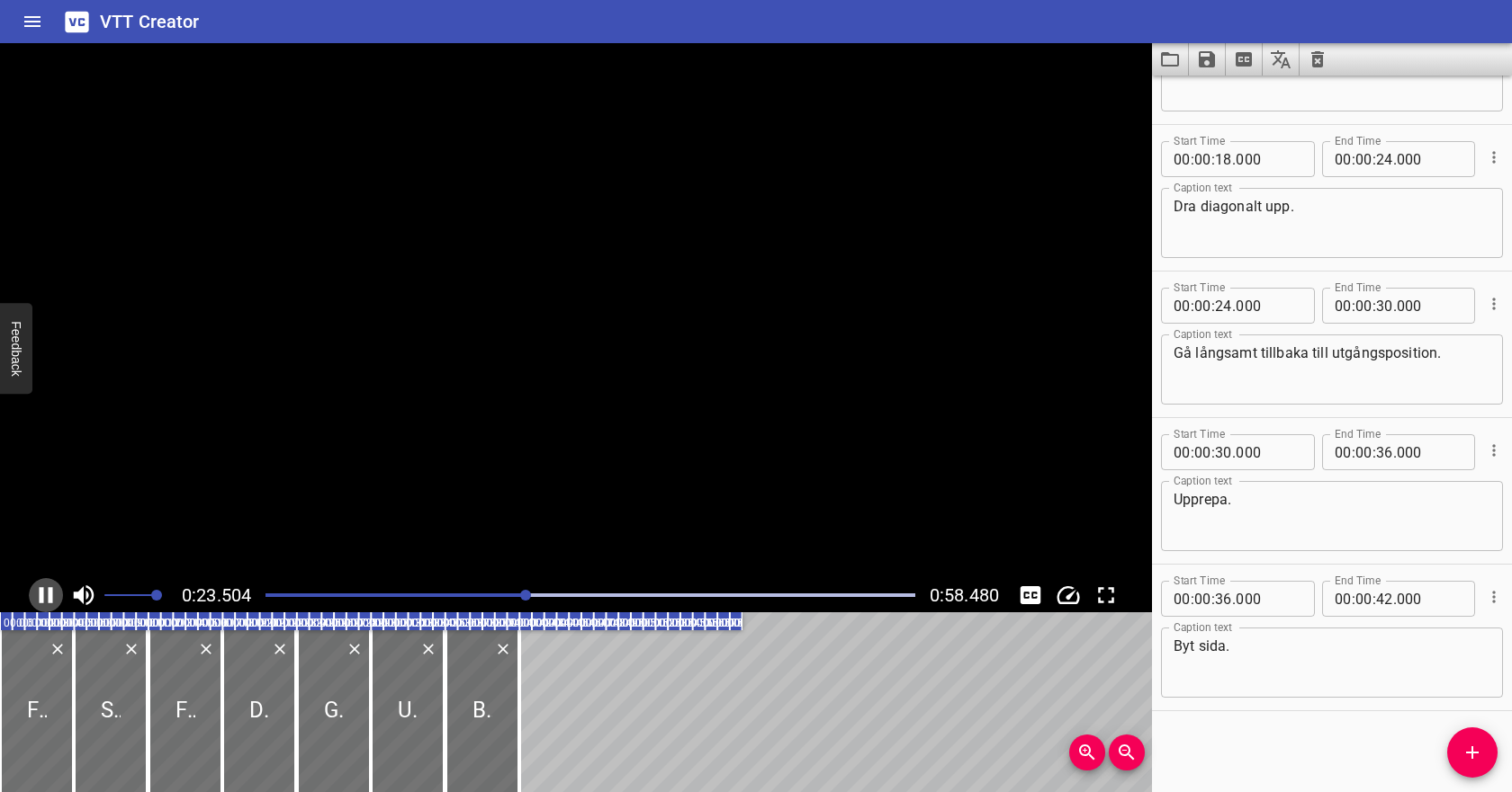
click at [50, 593] on icon "Play/Pause" at bounding box center [47, 595] width 14 height 16
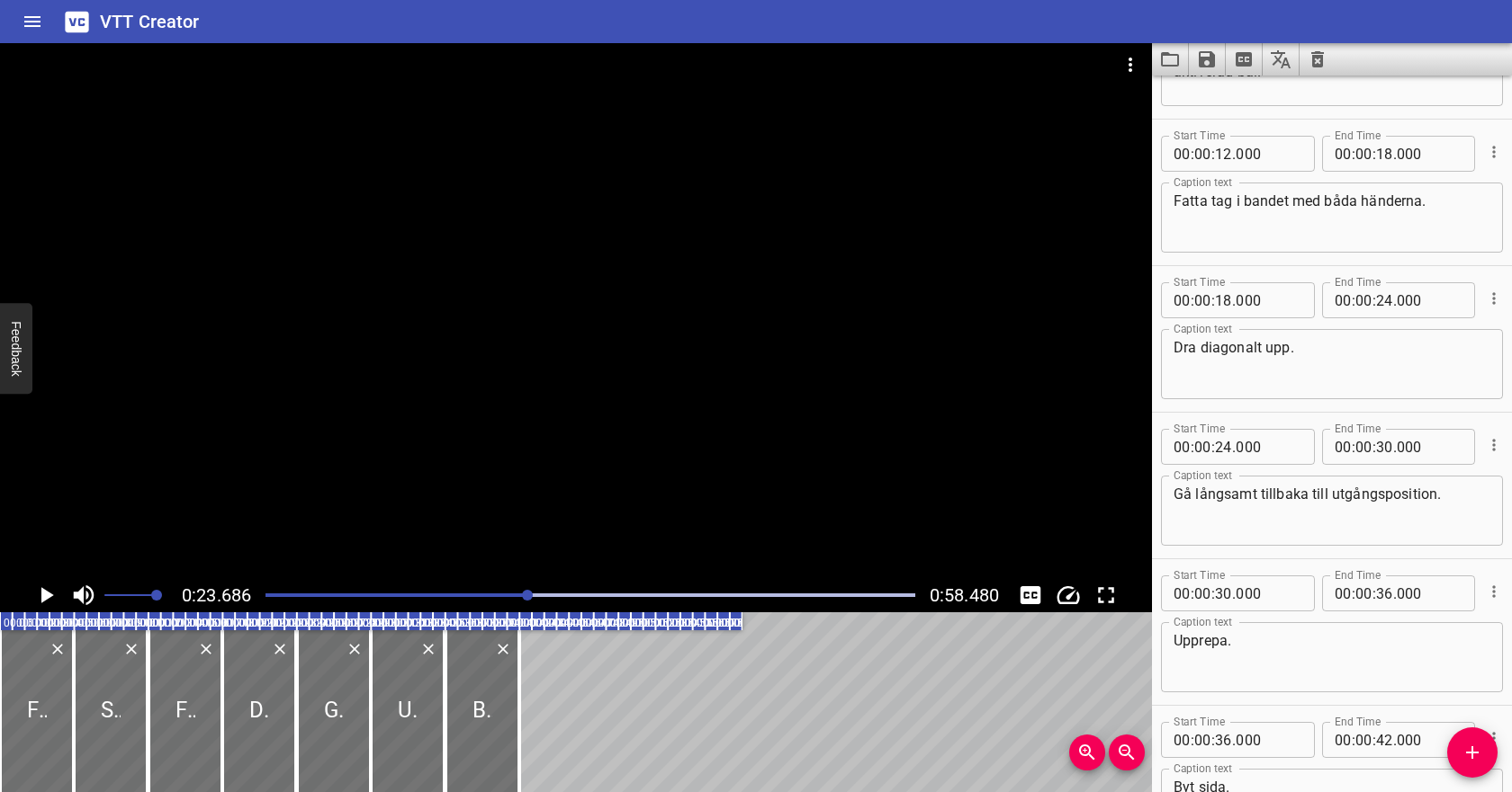
scroll to position [252, 0]
click at [1224, 304] on input "number" at bounding box center [1222, 301] width 17 height 36
type input "22"
type input "000"
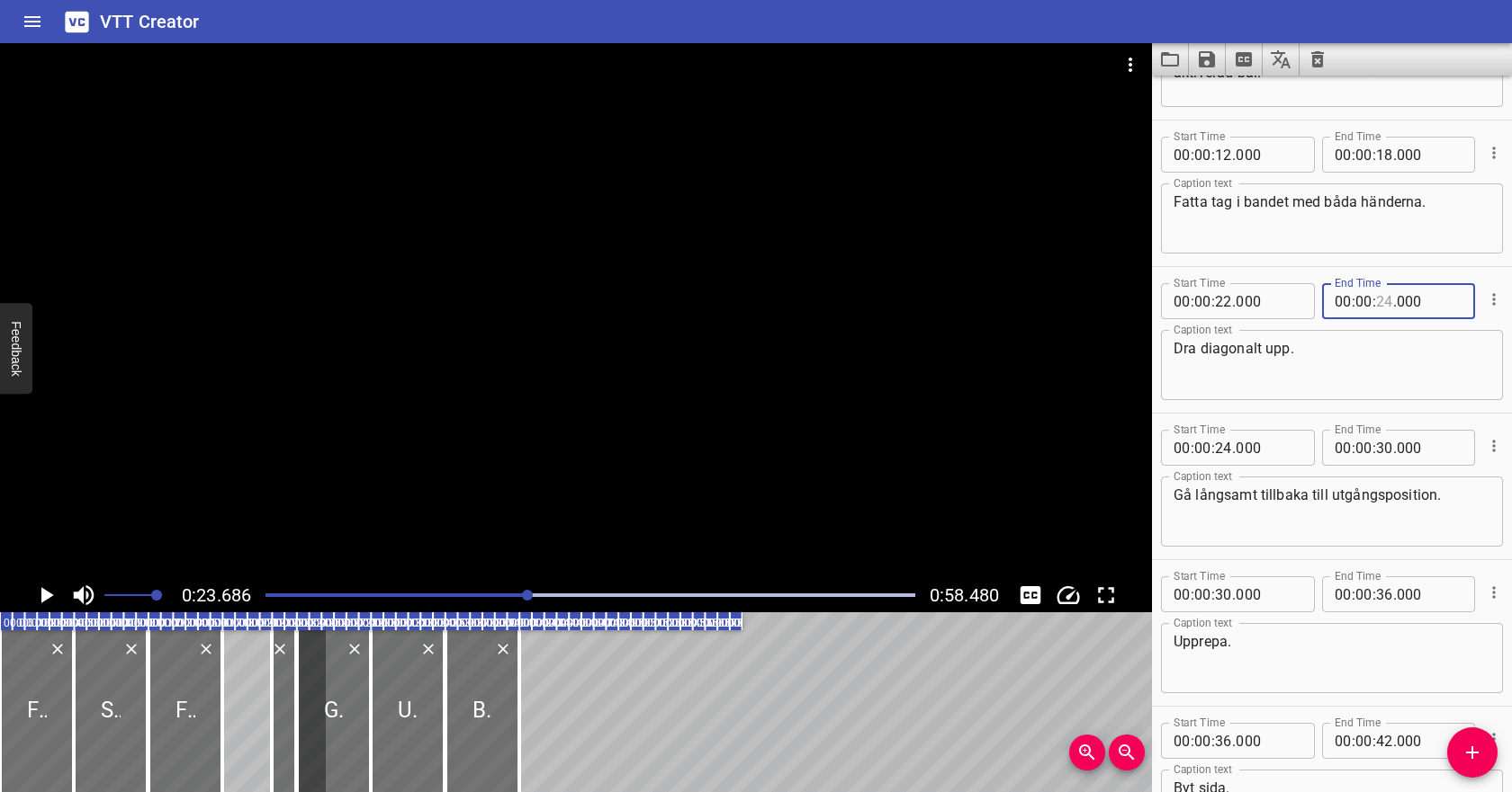
click at [1376, 305] on input "number" at bounding box center [1384, 301] width 17 height 36
type input "32"
type input "000"
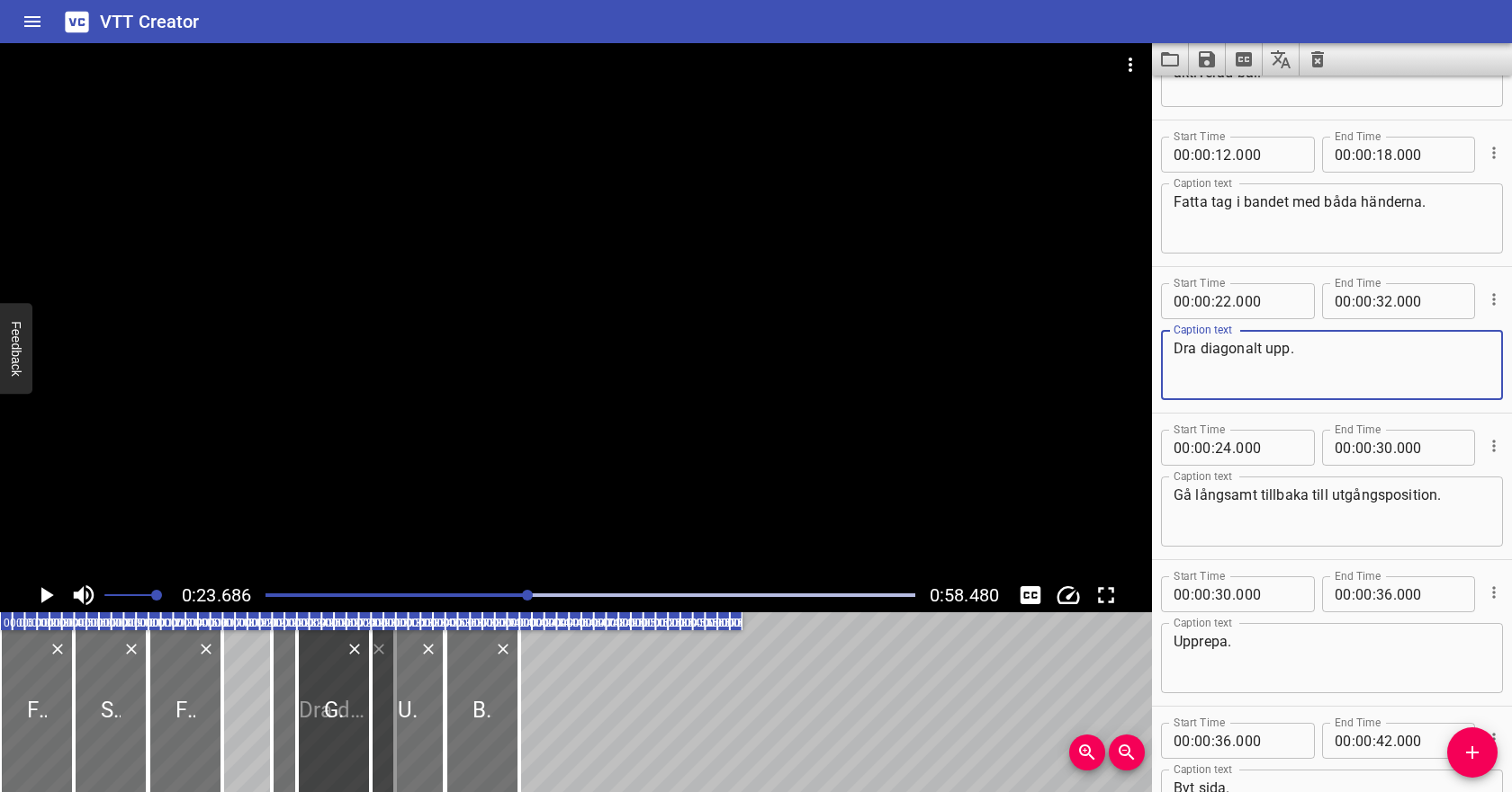
click at [1362, 370] on textarea "Dra diagonalt upp." at bounding box center [1332, 366] width 317 height 52
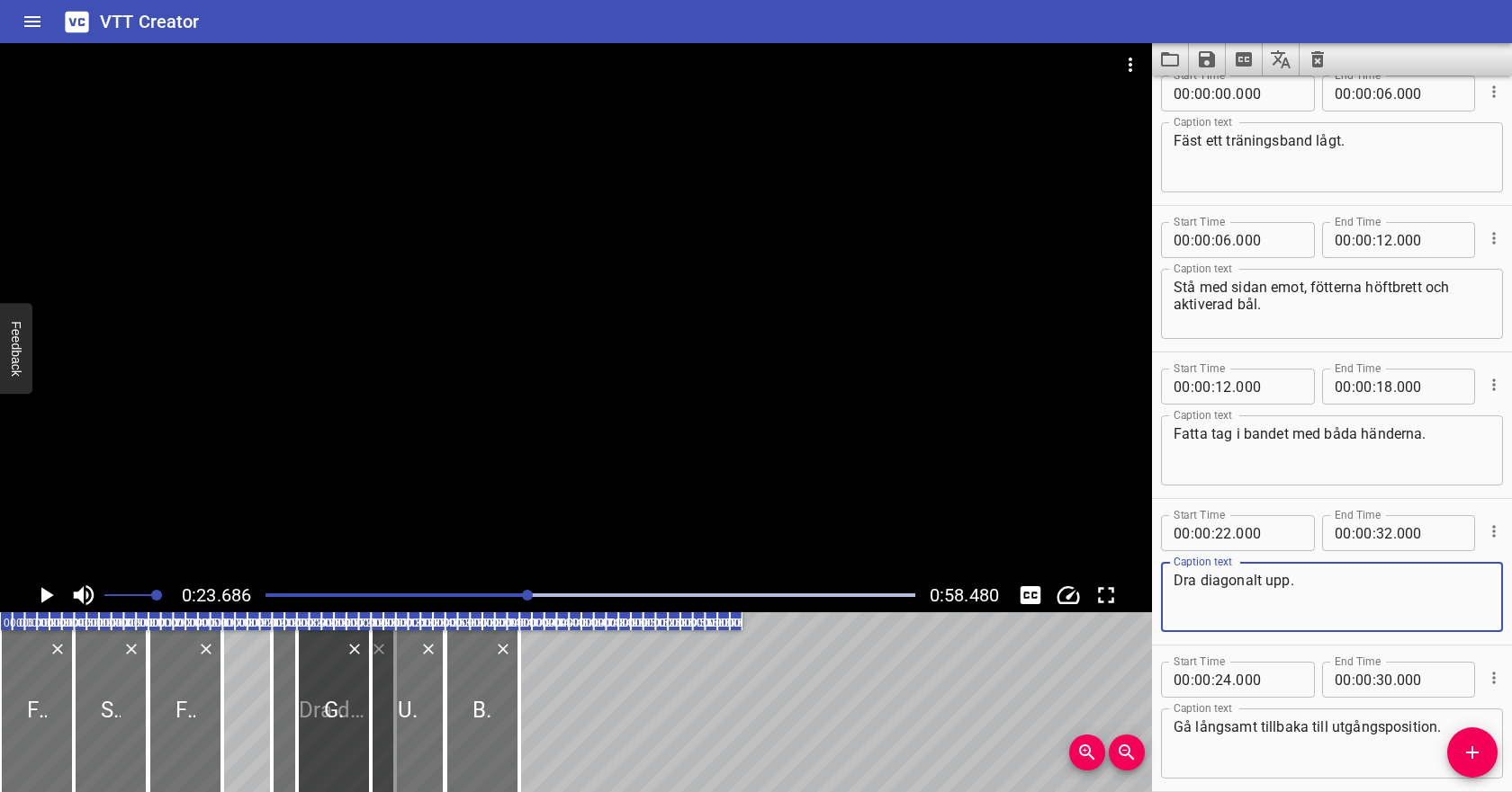
scroll to position [14, 0]
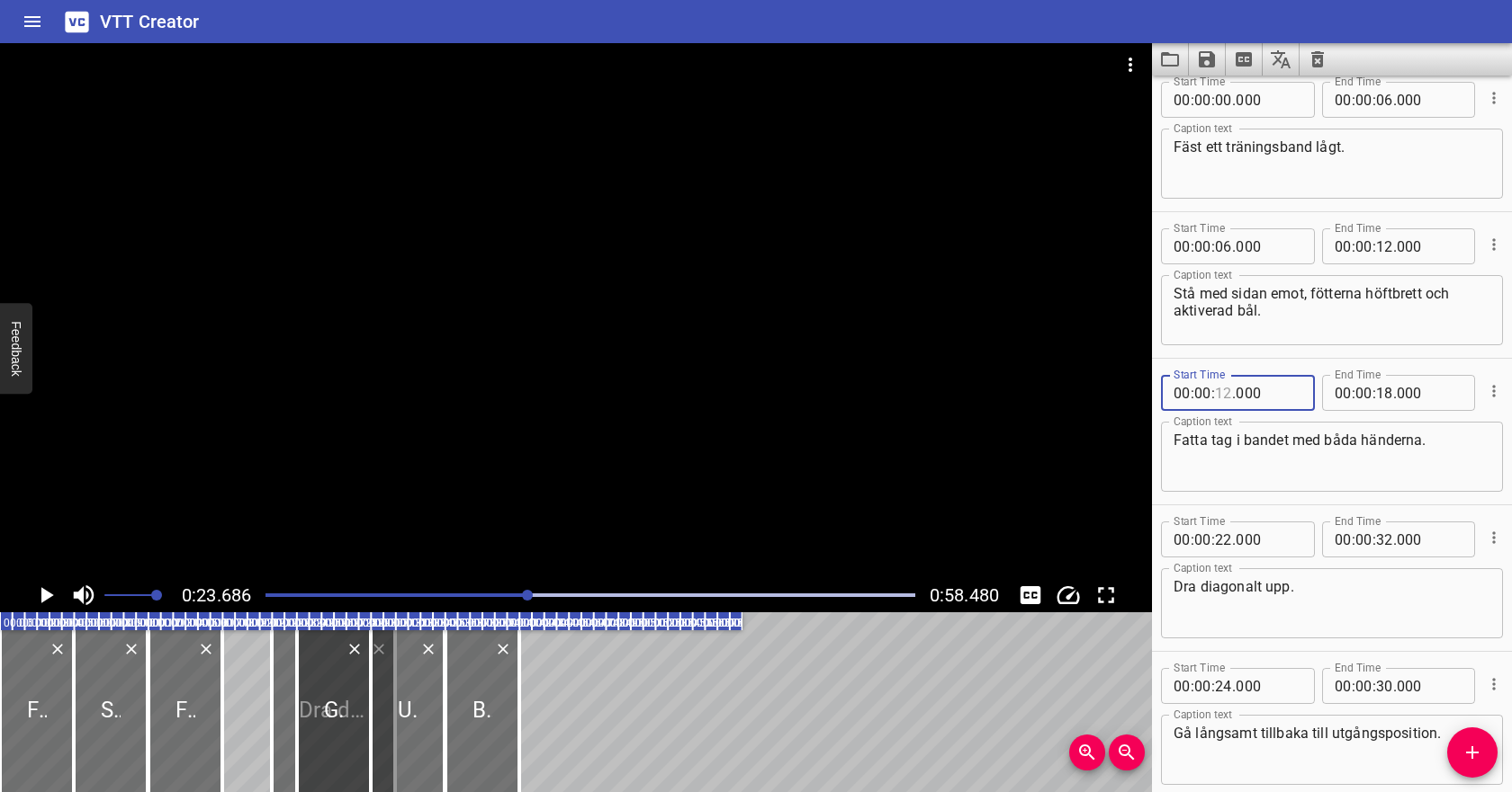
click at [1224, 390] on input "number" at bounding box center [1222, 393] width 17 height 36
type input "14"
type input "000"
click at [1385, 394] on input "number" at bounding box center [1384, 393] width 17 height 36
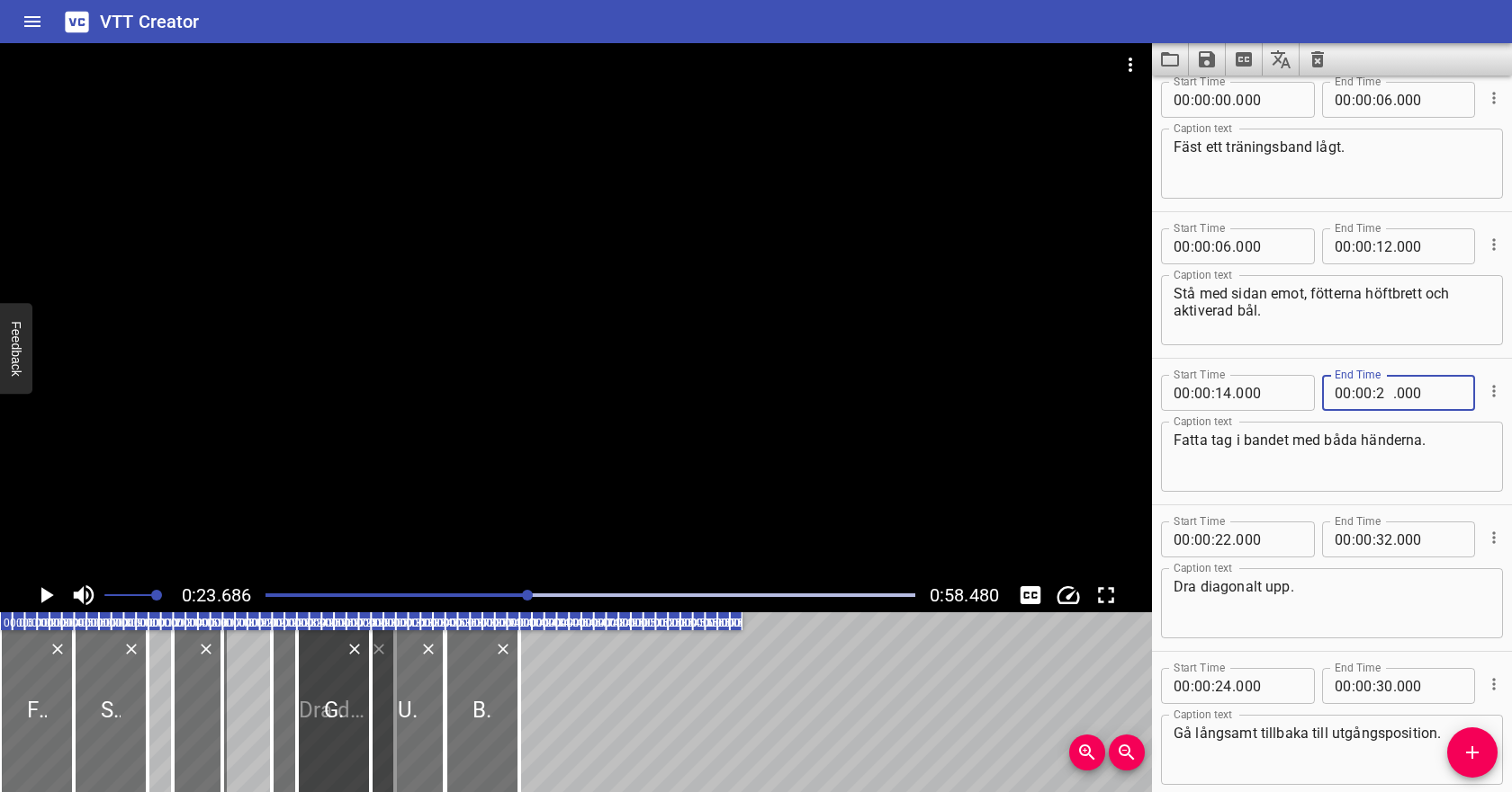
type input "20"
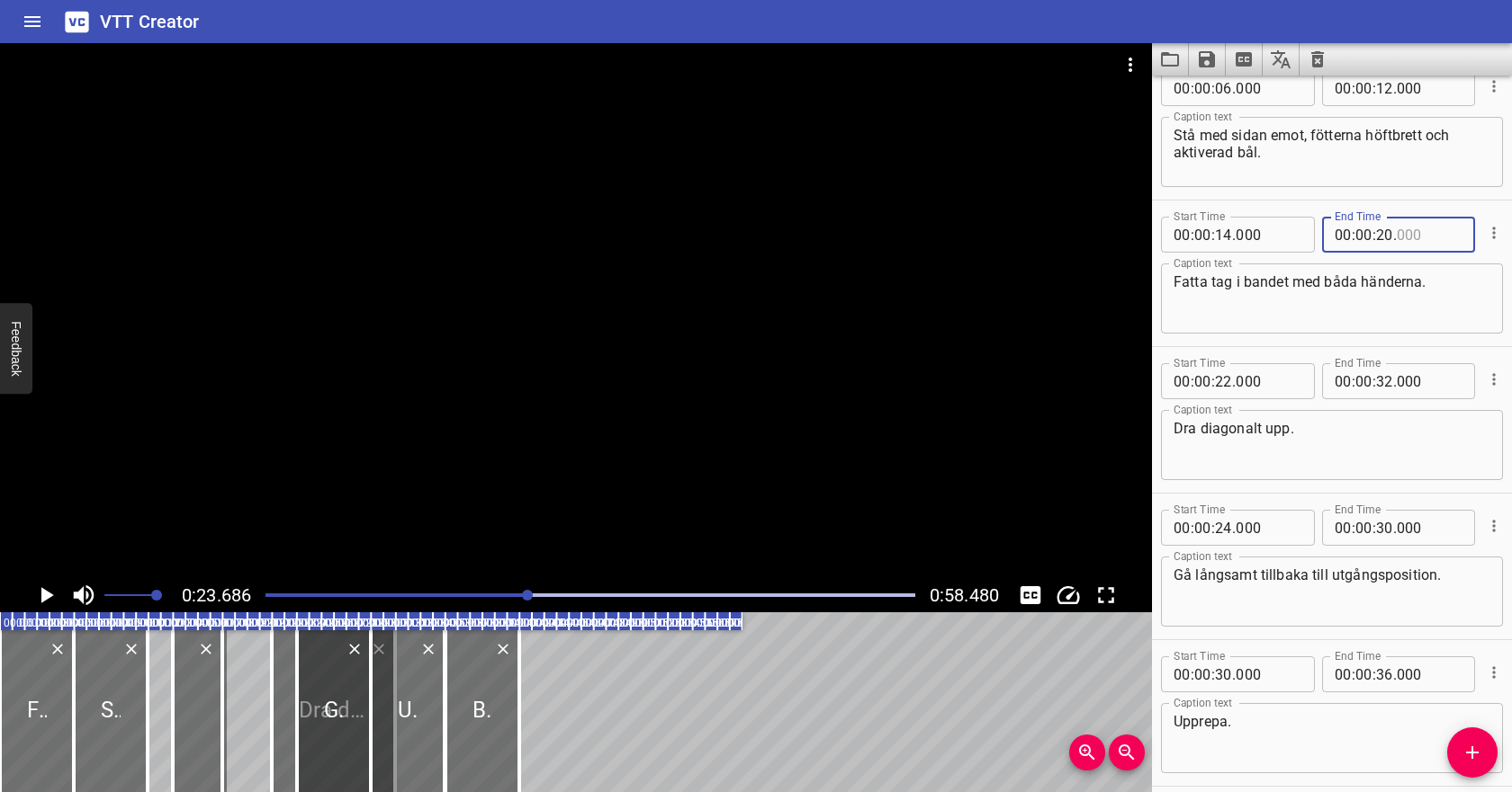
scroll to position [173, 0]
type input "000"
click at [1227, 528] on input "number" at bounding box center [1222, 527] width 17 height 36
type input "32"
type input "000"
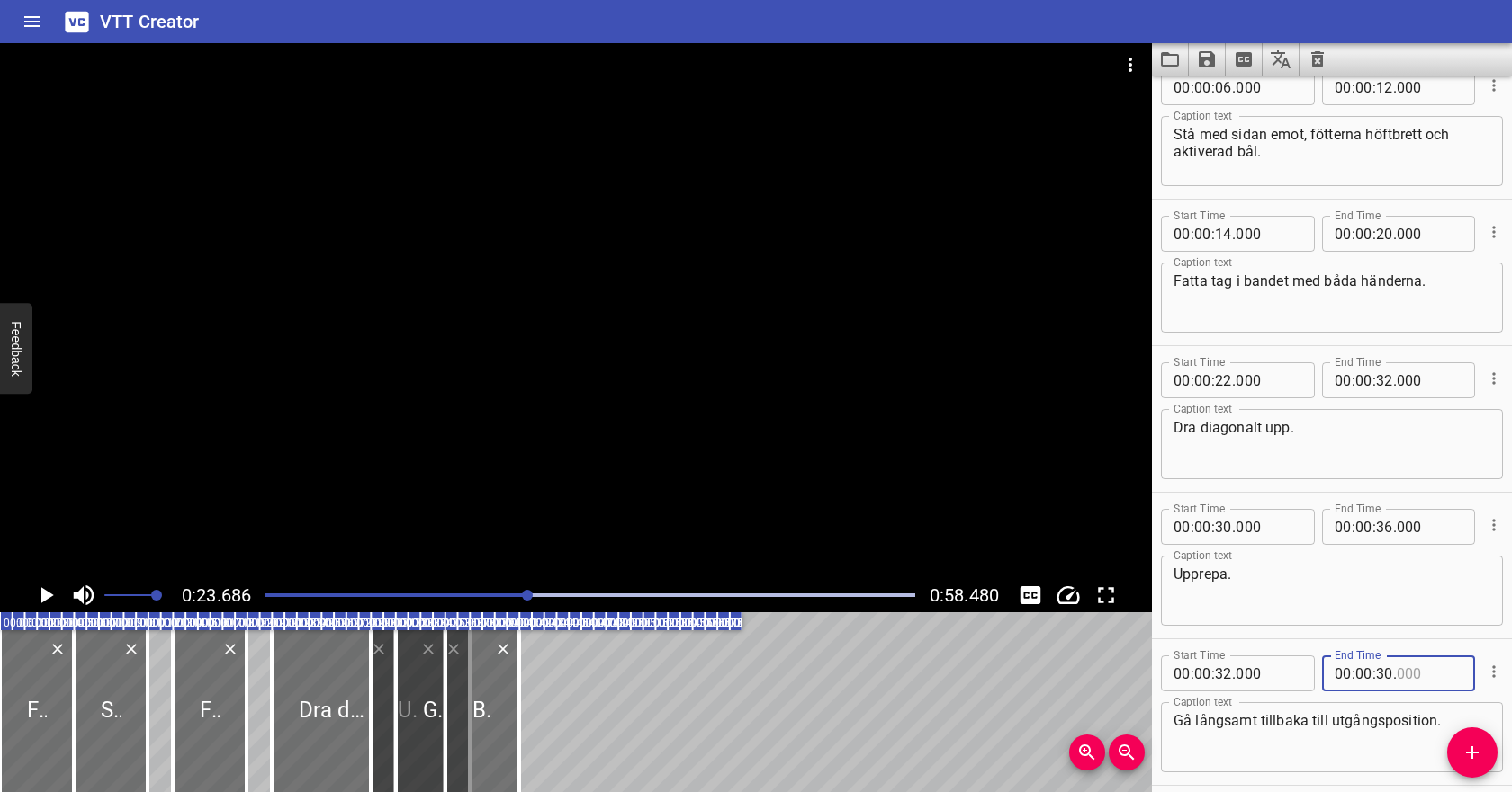
type input "000"
click at [1378, 671] on input "number" at bounding box center [1384, 674] width 17 height 36
type input "42"
type input "000"
click at [1223, 529] on input "number" at bounding box center [1222, 527] width 17 height 36
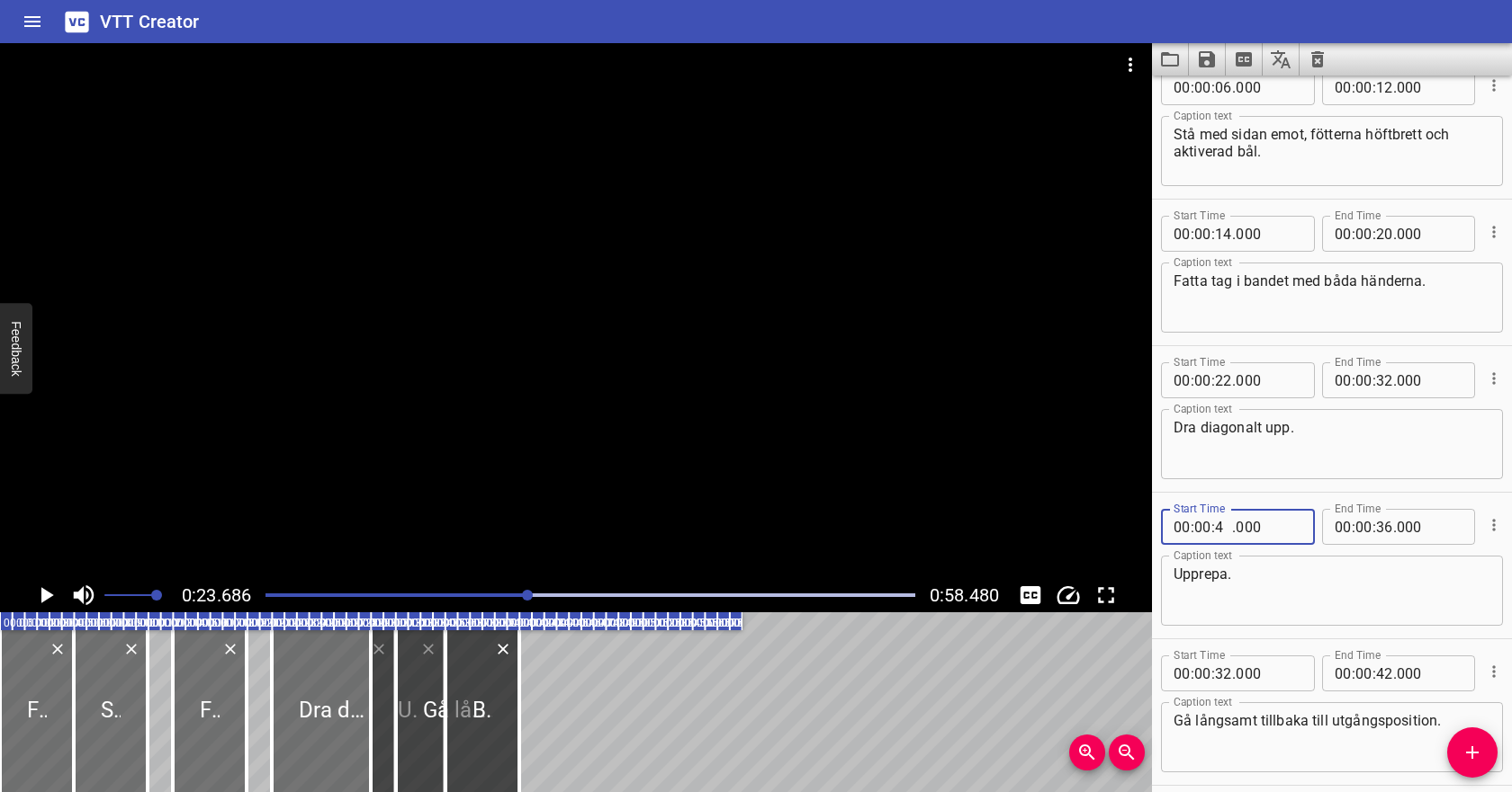
type input "44"
type input "000"
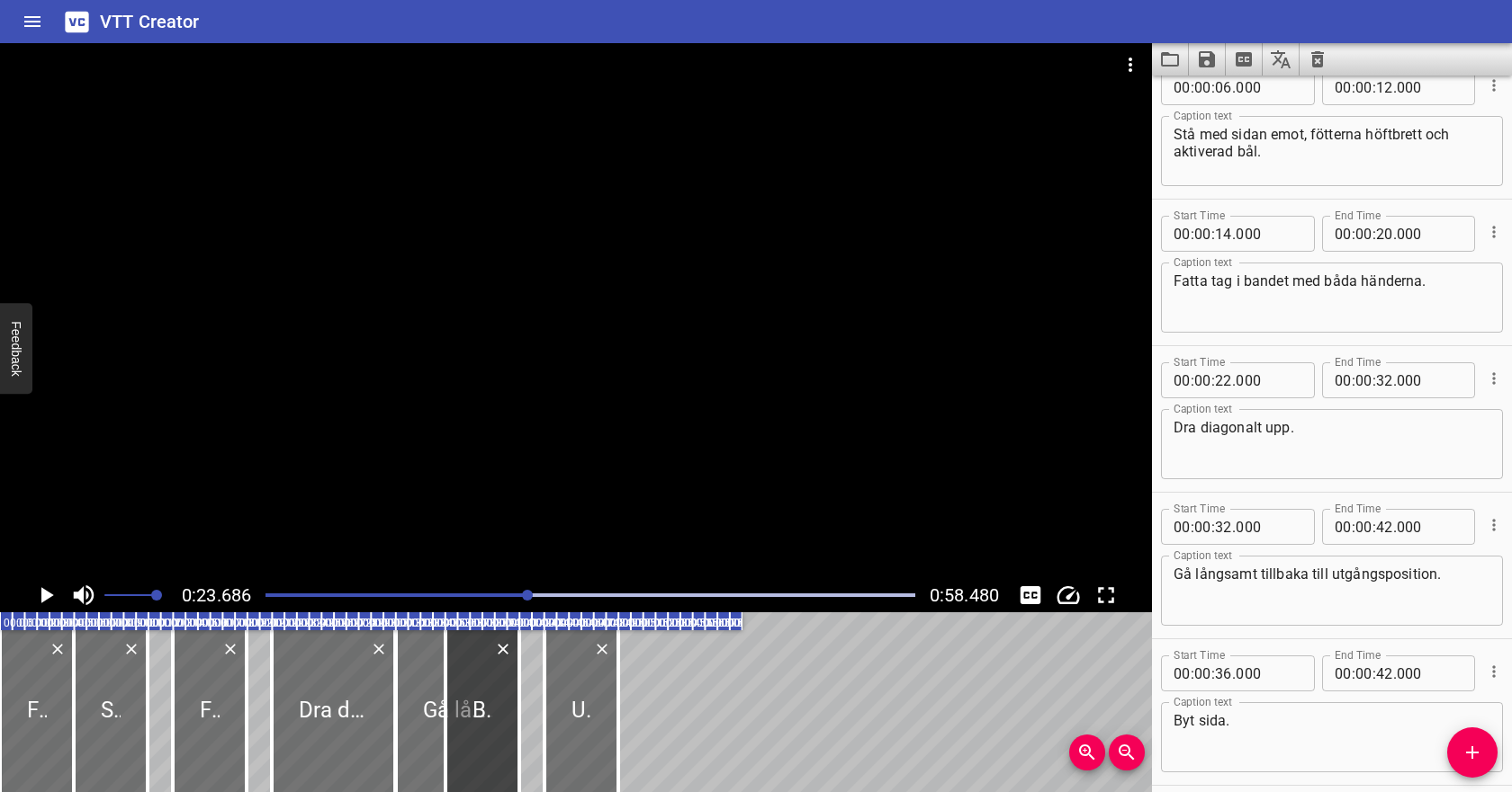
type input "36"
click at [1380, 678] on input "number" at bounding box center [1384, 674] width 17 height 36
type input "54"
type input "000"
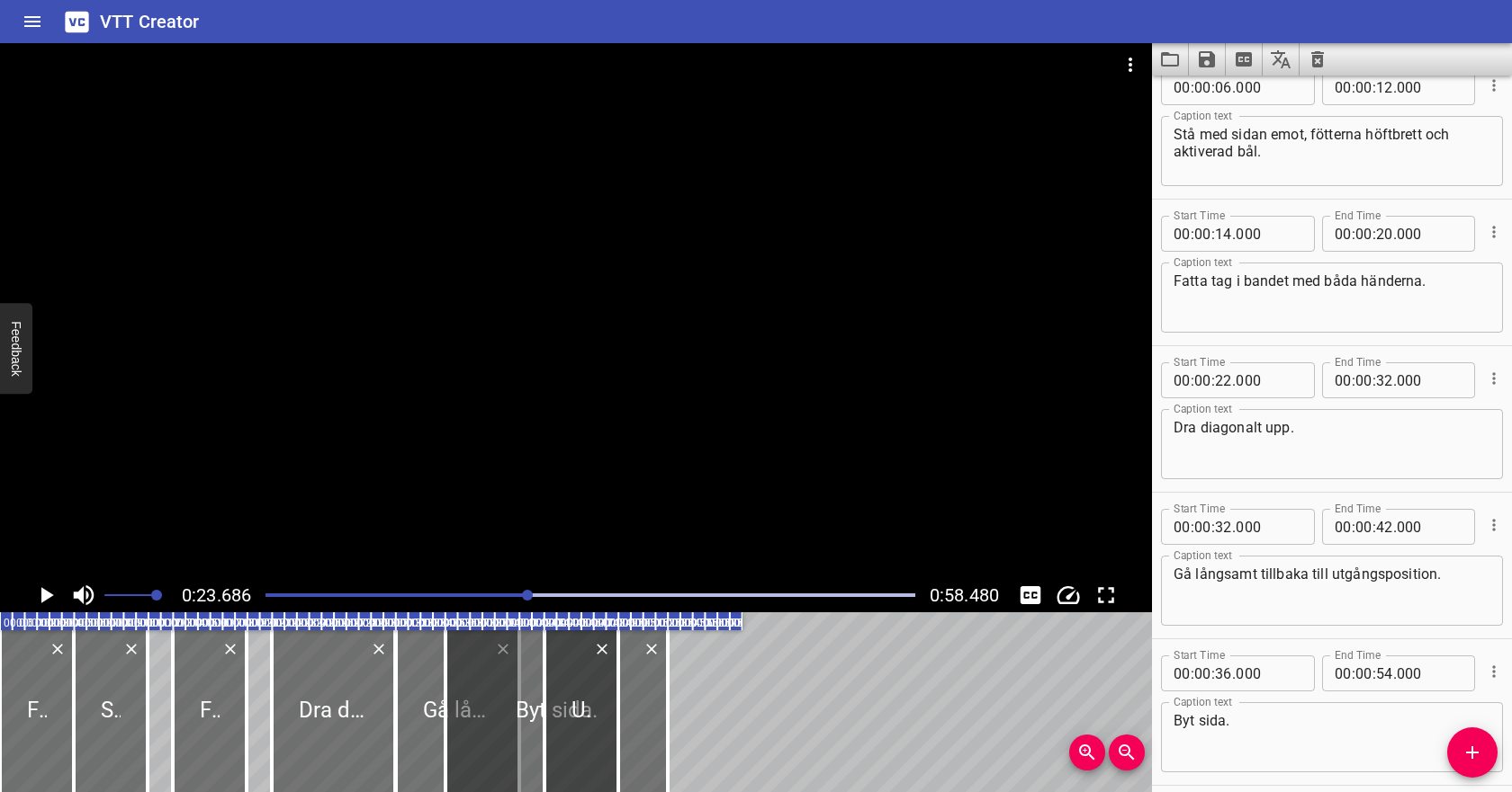
click at [908, 677] on div "00:00.000 00:01.000 00:02.000 00:03.000 00:04.000 00:05.000 00:06.000 00:07.000…" at bounding box center [575, 702] width 1152 height 180
click at [429, 598] on div at bounding box center [590, 595] width 671 height 25
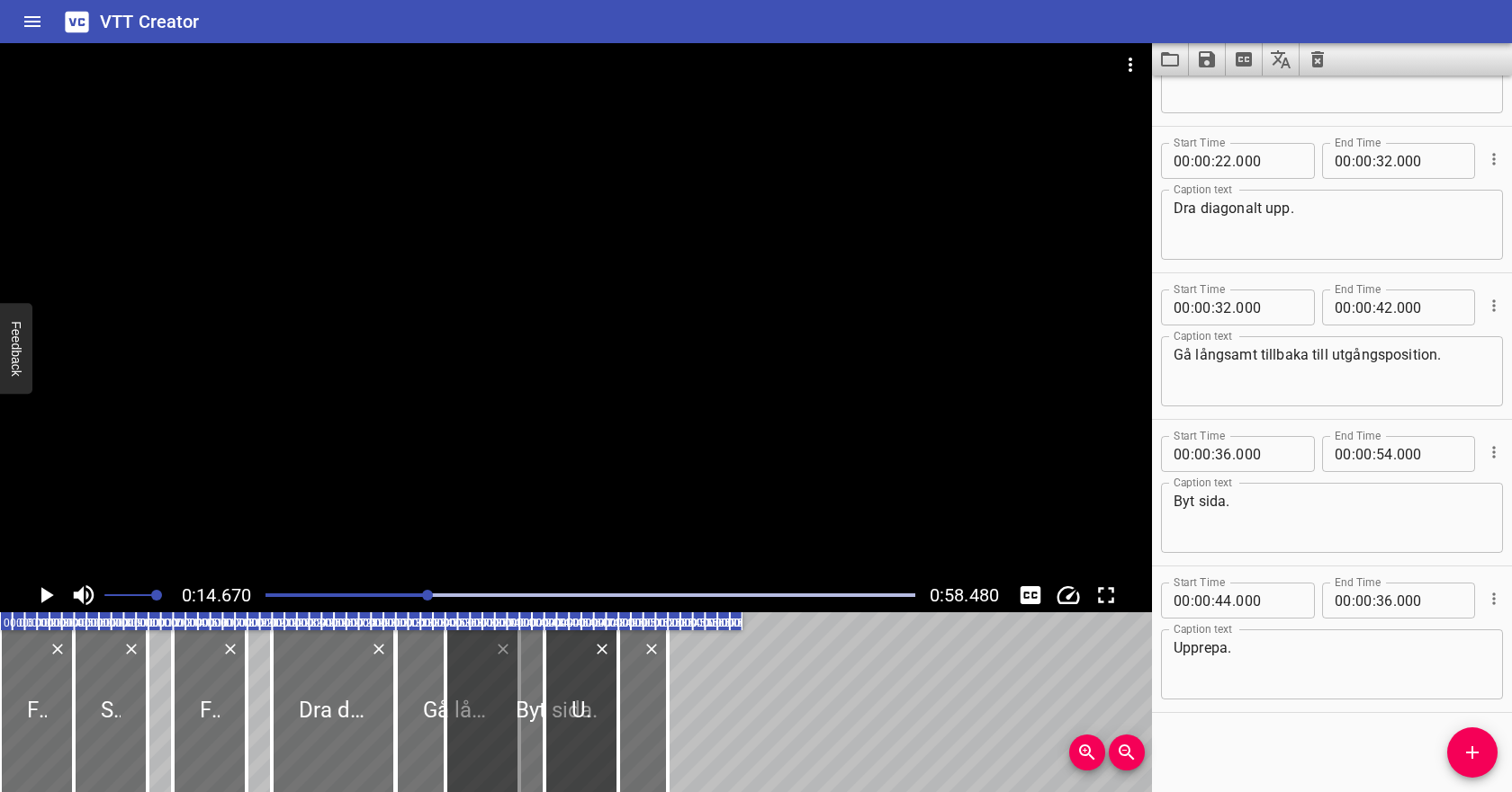
scroll to position [394, 0]
click at [45, 593] on icon "Play/Pause" at bounding box center [48, 595] width 13 height 16
click at [45, 593] on icon "Play/Pause" at bounding box center [46, 595] width 27 height 27
click at [1501, 304] on icon "Cue Options" at bounding box center [1494, 304] width 18 height 18
click at [1442, 332] on li "Delete Cue" at bounding box center [1417, 336] width 156 height 33
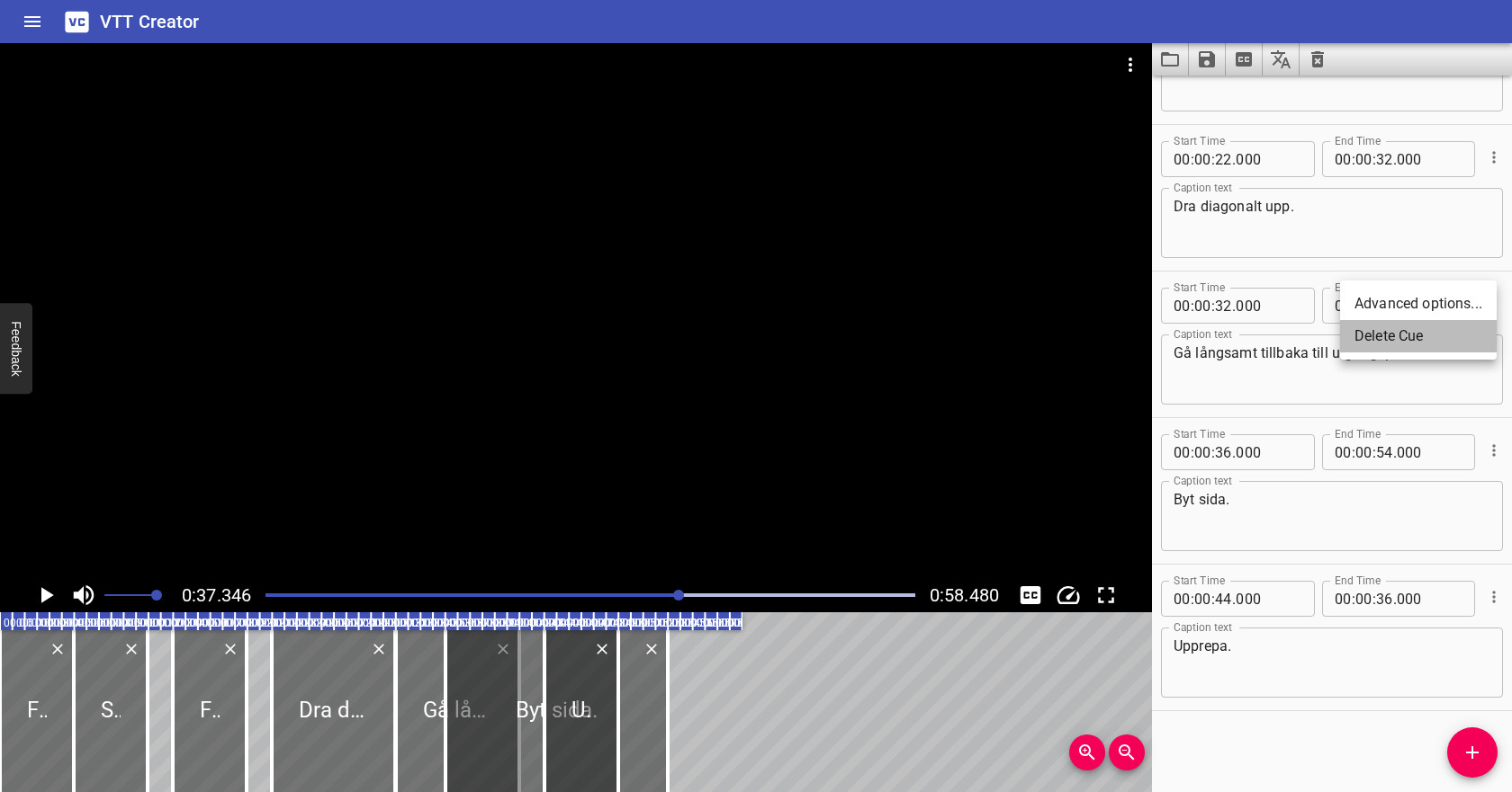
scroll to position [248, 0]
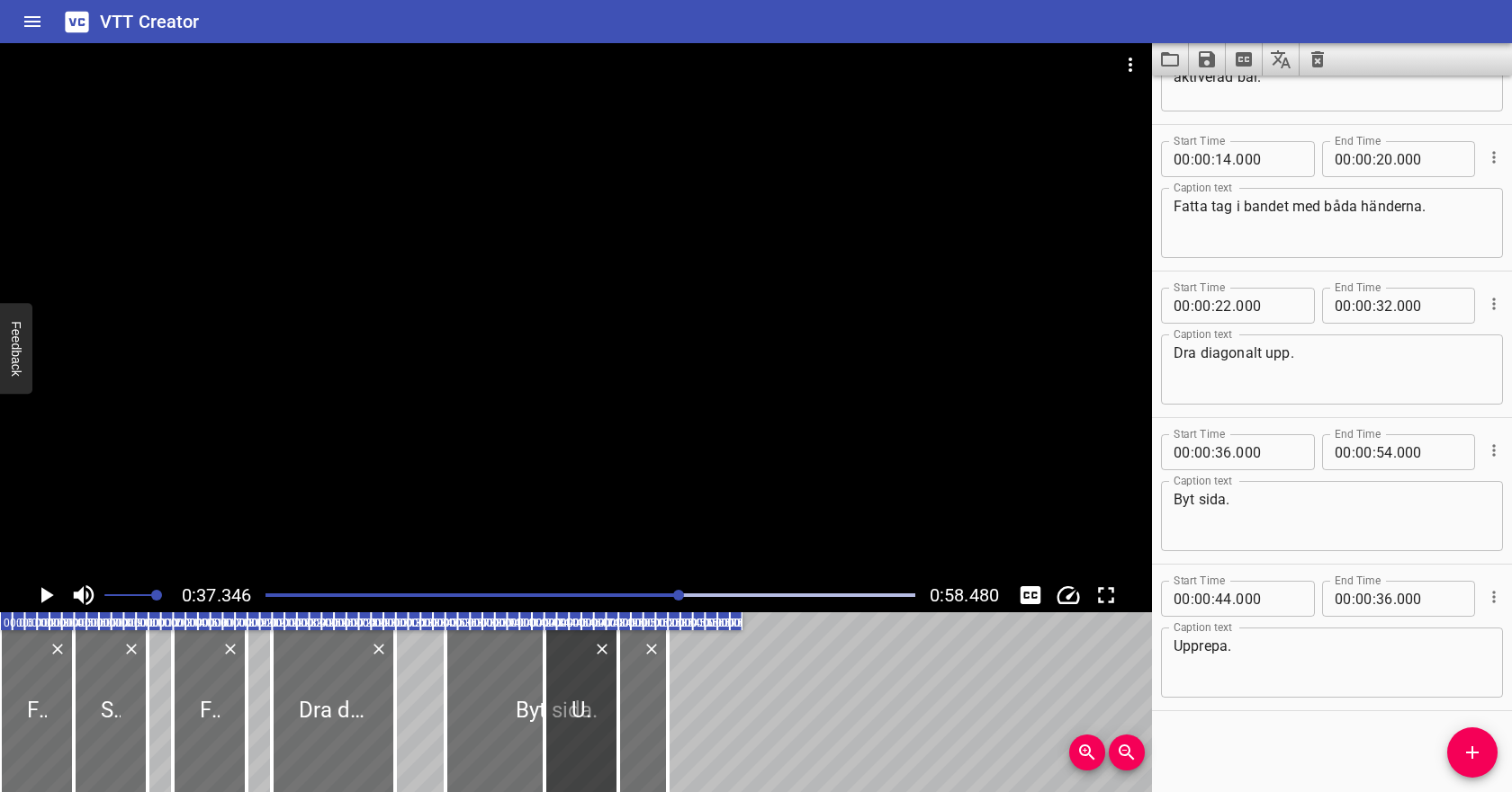
click at [47, 591] on icon "Play/Pause" at bounding box center [48, 595] width 13 height 16
click at [48, 591] on icon "Play/Pause" at bounding box center [46, 595] width 27 height 27
click at [1222, 457] on input "number" at bounding box center [1222, 453] width 17 height 36
type input "44"
type input "000"
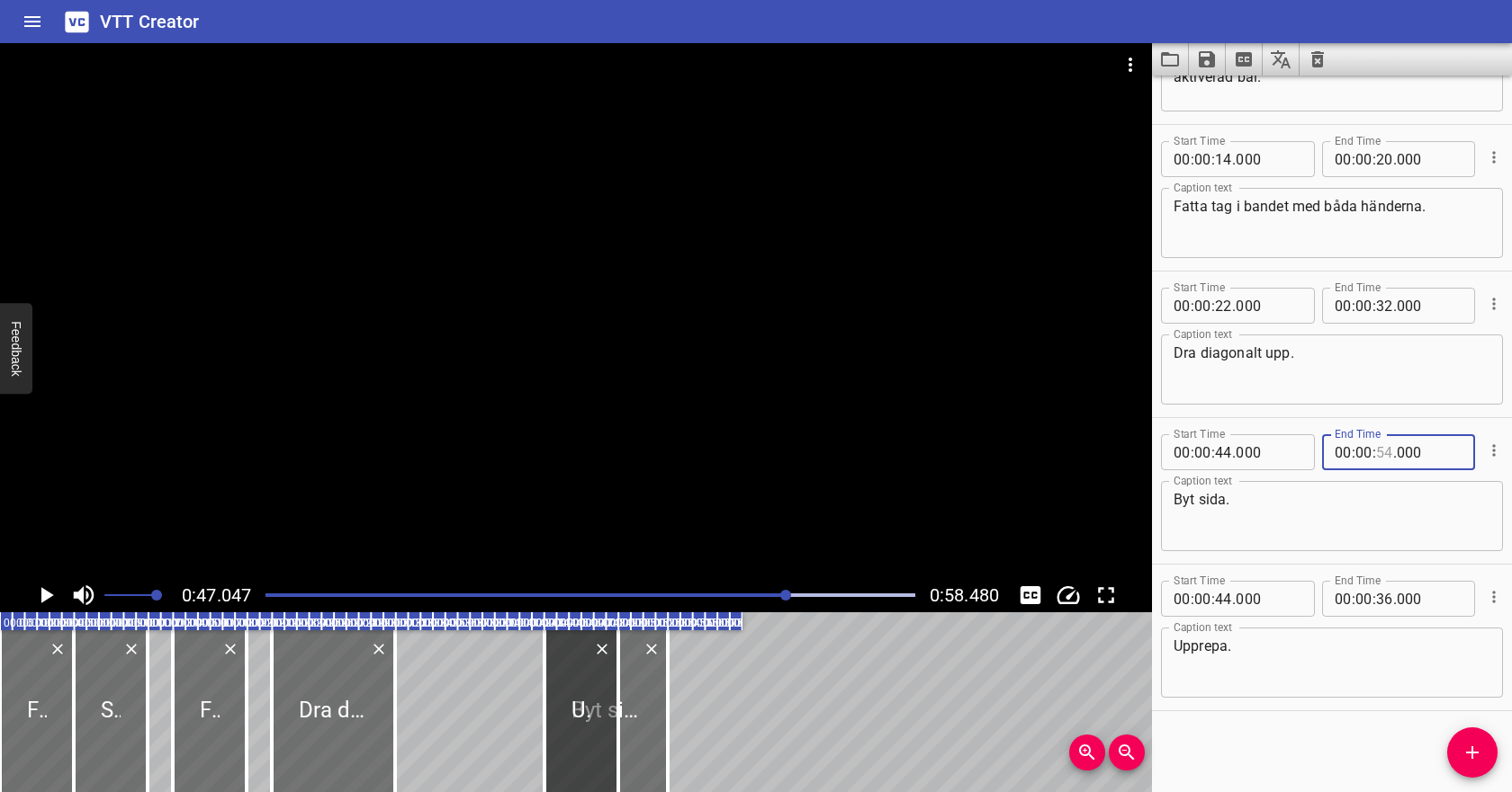
click at [1381, 454] on input "number" at bounding box center [1384, 453] width 17 height 36
type input "54"
click at [1218, 595] on input "number" at bounding box center [1222, 599] width 17 height 36
type input "34"
type input "000"
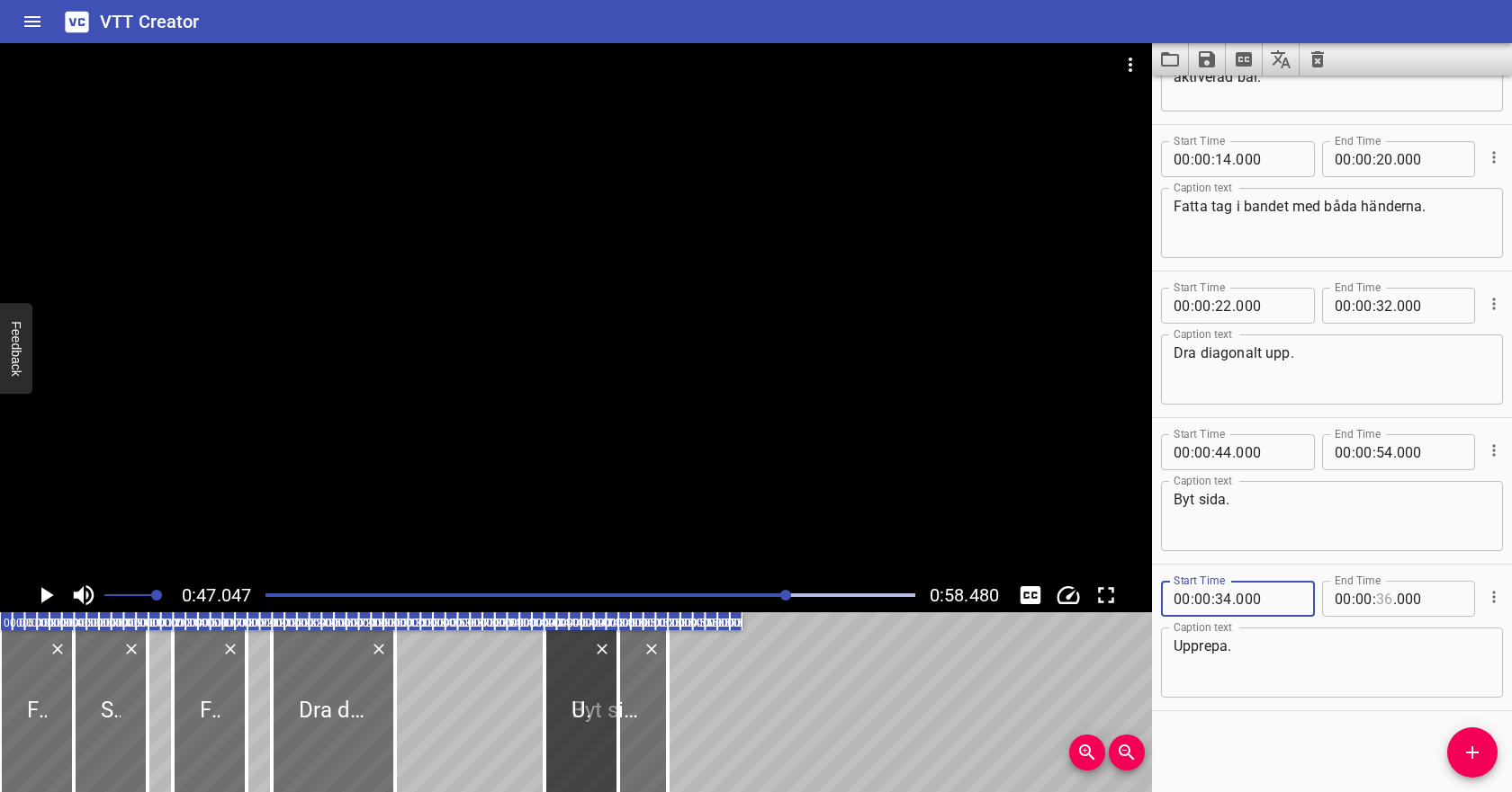
click at [1382, 595] on input "number" at bounding box center [1384, 599] width 17 height 36
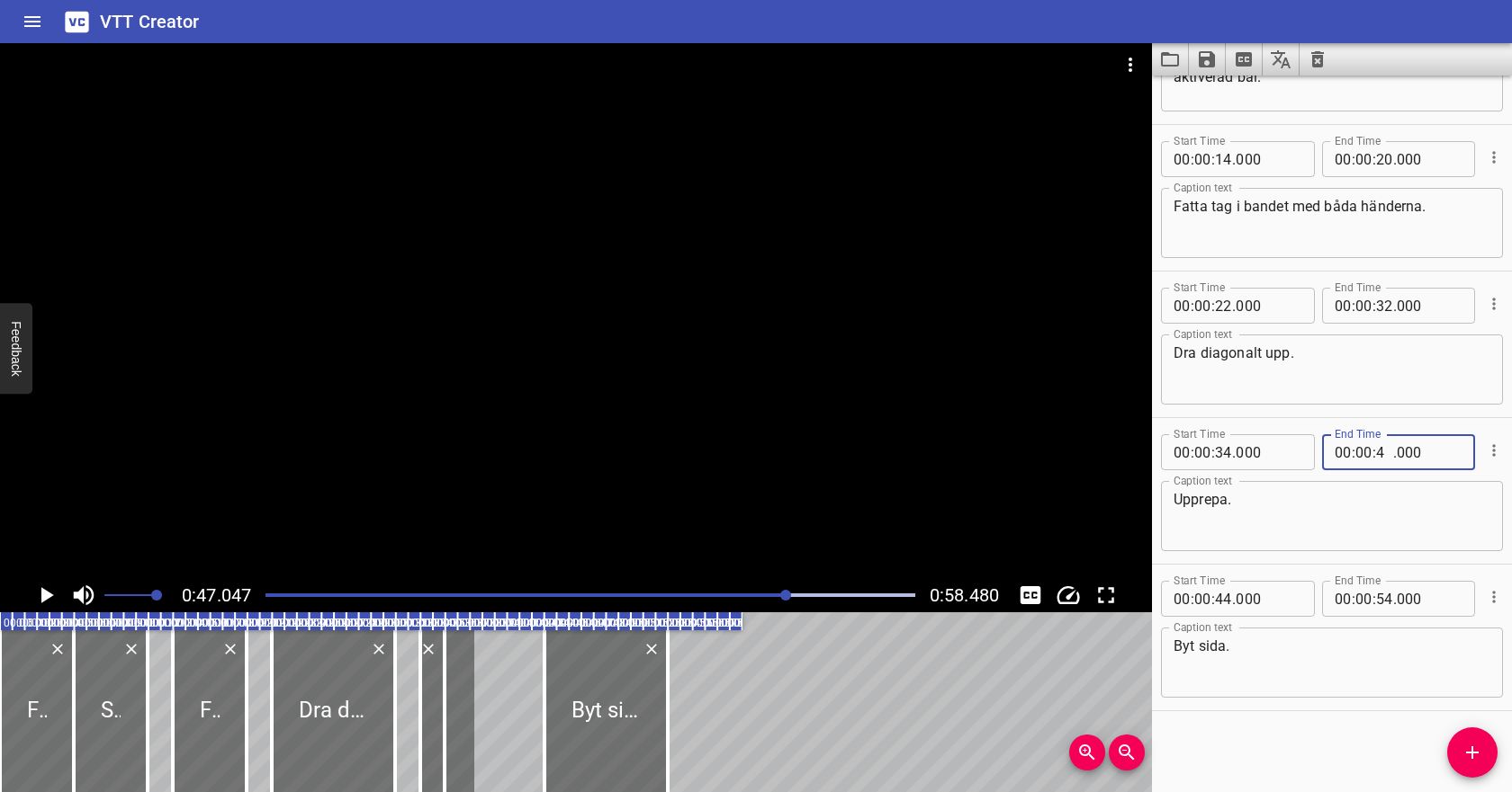
type input "40"
type input "000"
click at [624, 590] on div at bounding box center [590, 595] width 671 height 25
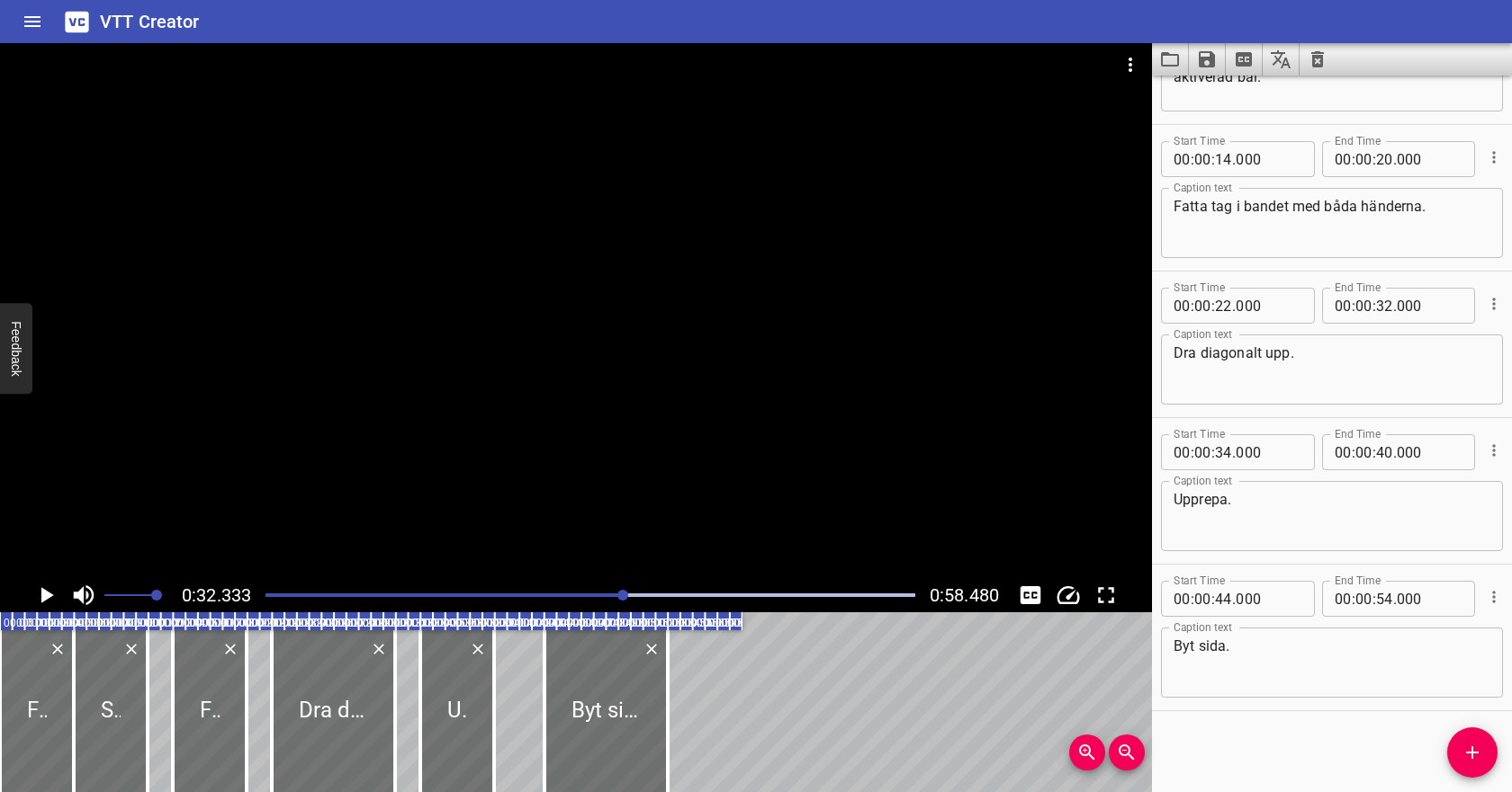
click at [558, 592] on div at bounding box center [590, 595] width 671 height 25
click at [41, 588] on icon "Play/Pause" at bounding box center [46, 595] width 27 height 27
click at [51, 590] on icon "Play/Pause" at bounding box center [47, 595] width 14 height 16
click at [1224, 454] on input "number" at bounding box center [1222, 453] width 17 height 36
type input "48"
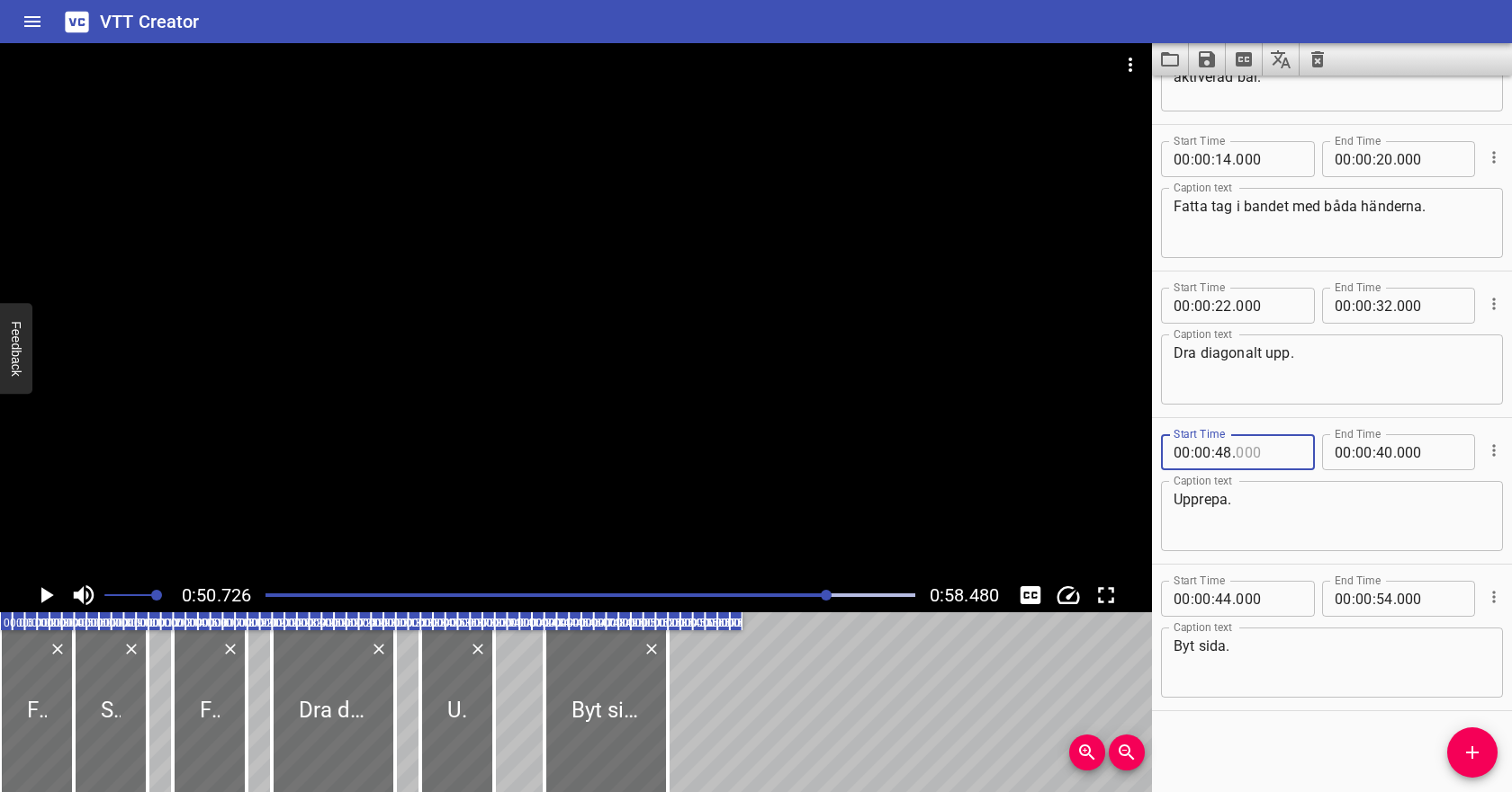
type input "000"
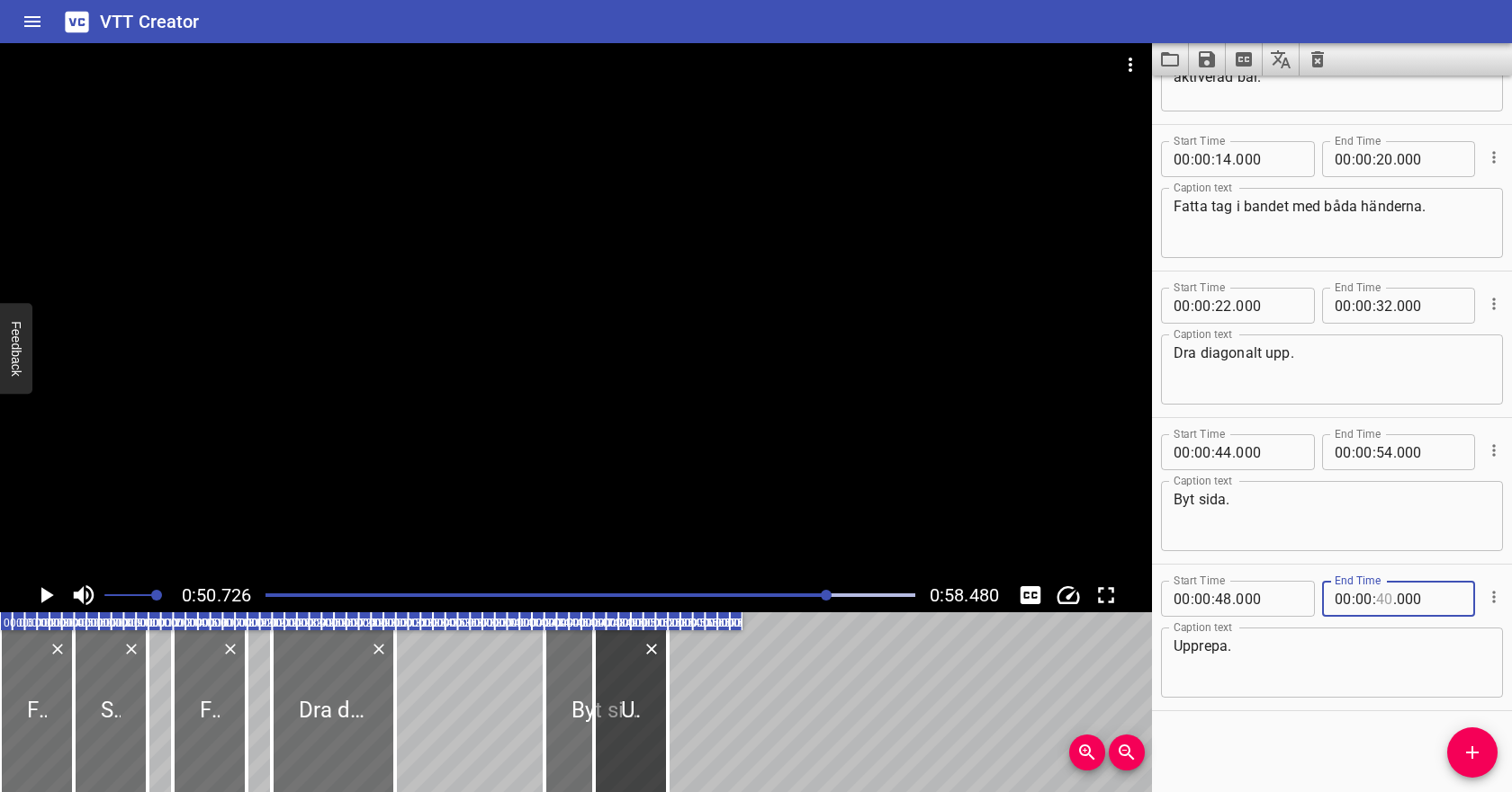
type input "40"
click at [43, 592] on icon "Play/Pause" at bounding box center [48, 595] width 13 height 16
click at [43, 592] on icon "Play/Pause" at bounding box center [46, 595] width 27 height 27
click at [1378, 600] on input "number" at bounding box center [1384, 599] width 17 height 36
type input "54"
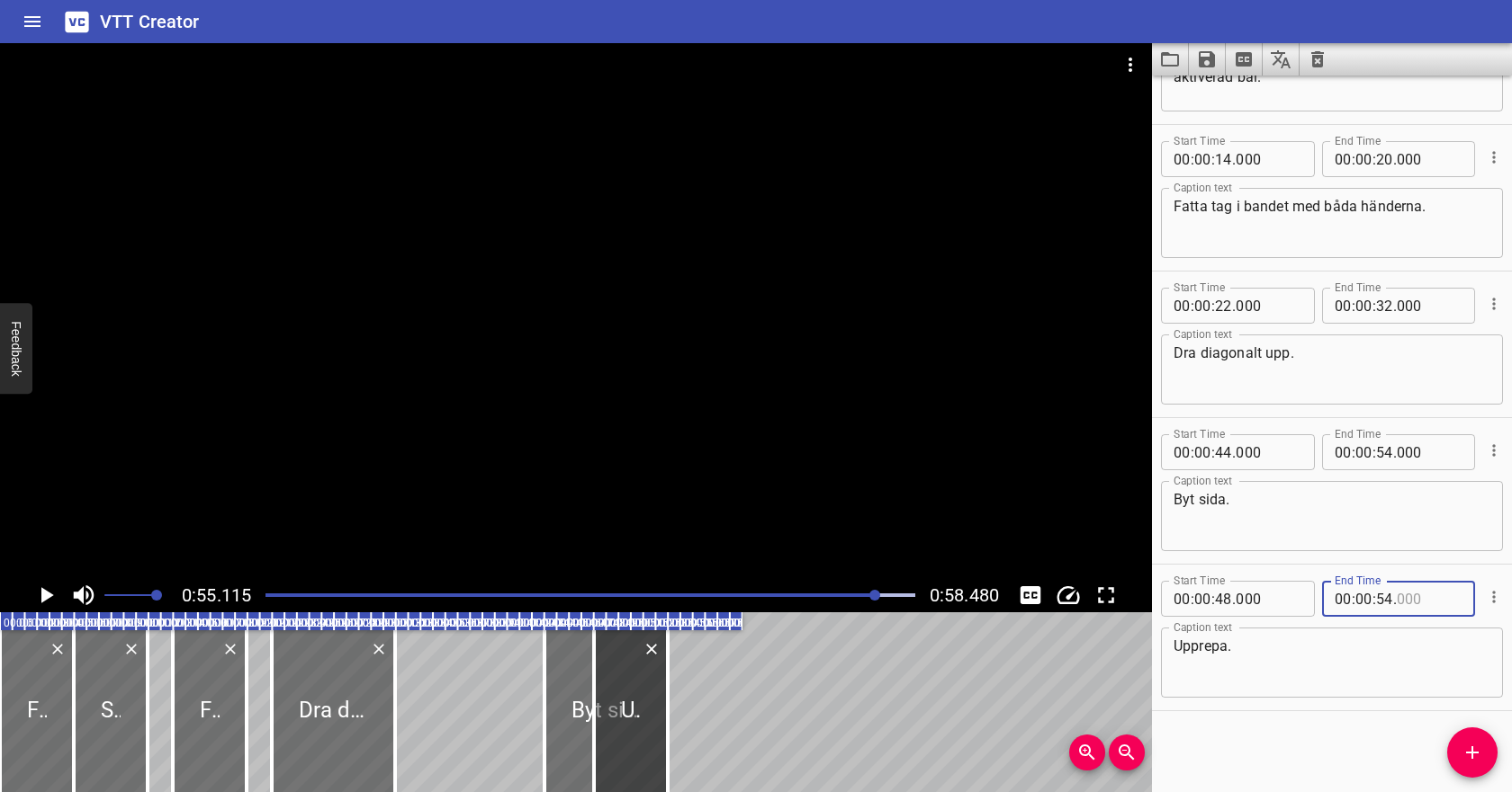
type input "000"
click at [1346, 659] on textarea "Upprepa." at bounding box center [1332, 664] width 317 height 52
click at [1382, 456] on input "number" at bounding box center [1384, 453] width 17 height 36
type input "48"
type input "000"
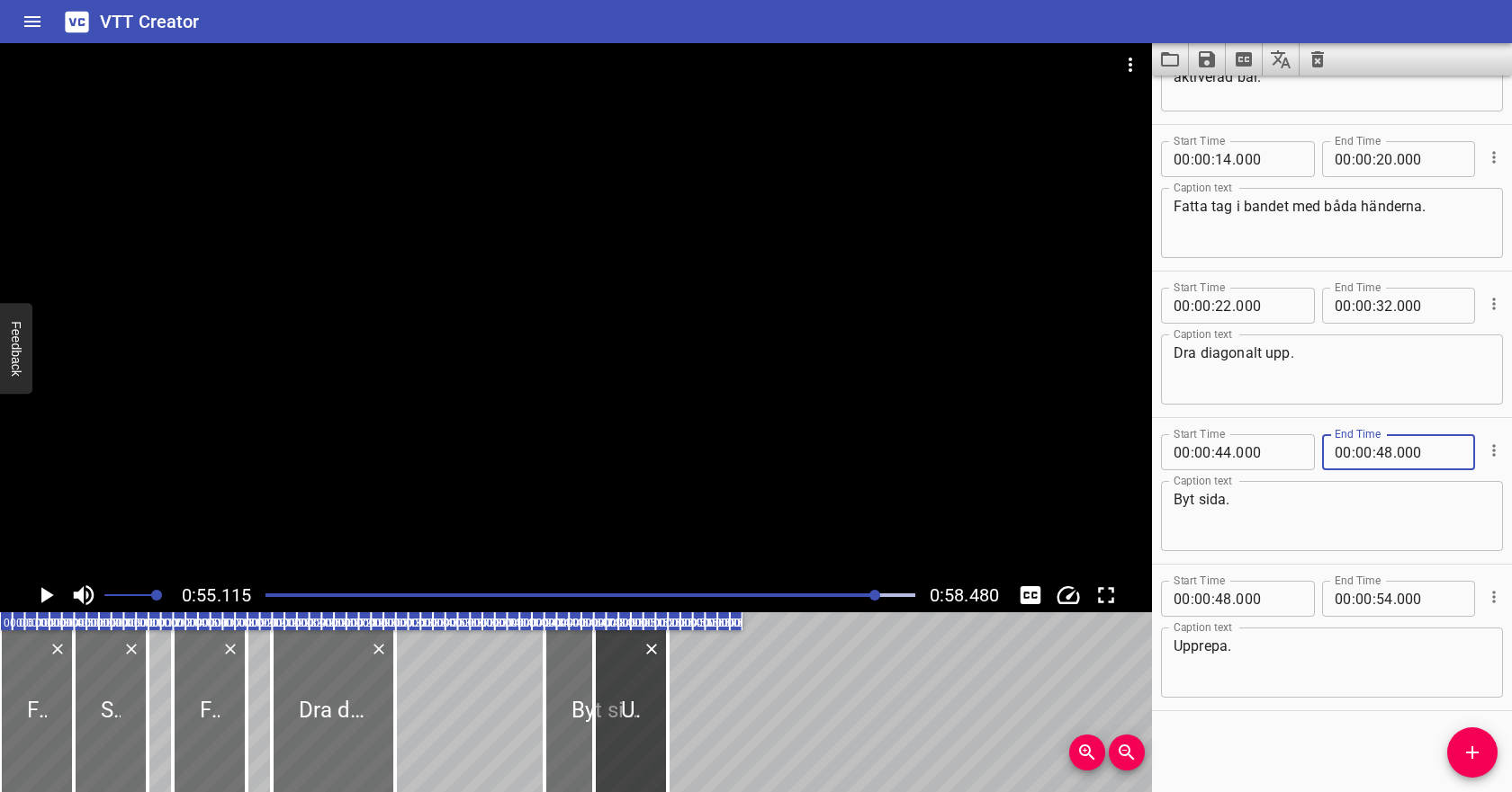
click at [1367, 506] on textarea "Byt sida." at bounding box center [1332, 517] width 317 height 52
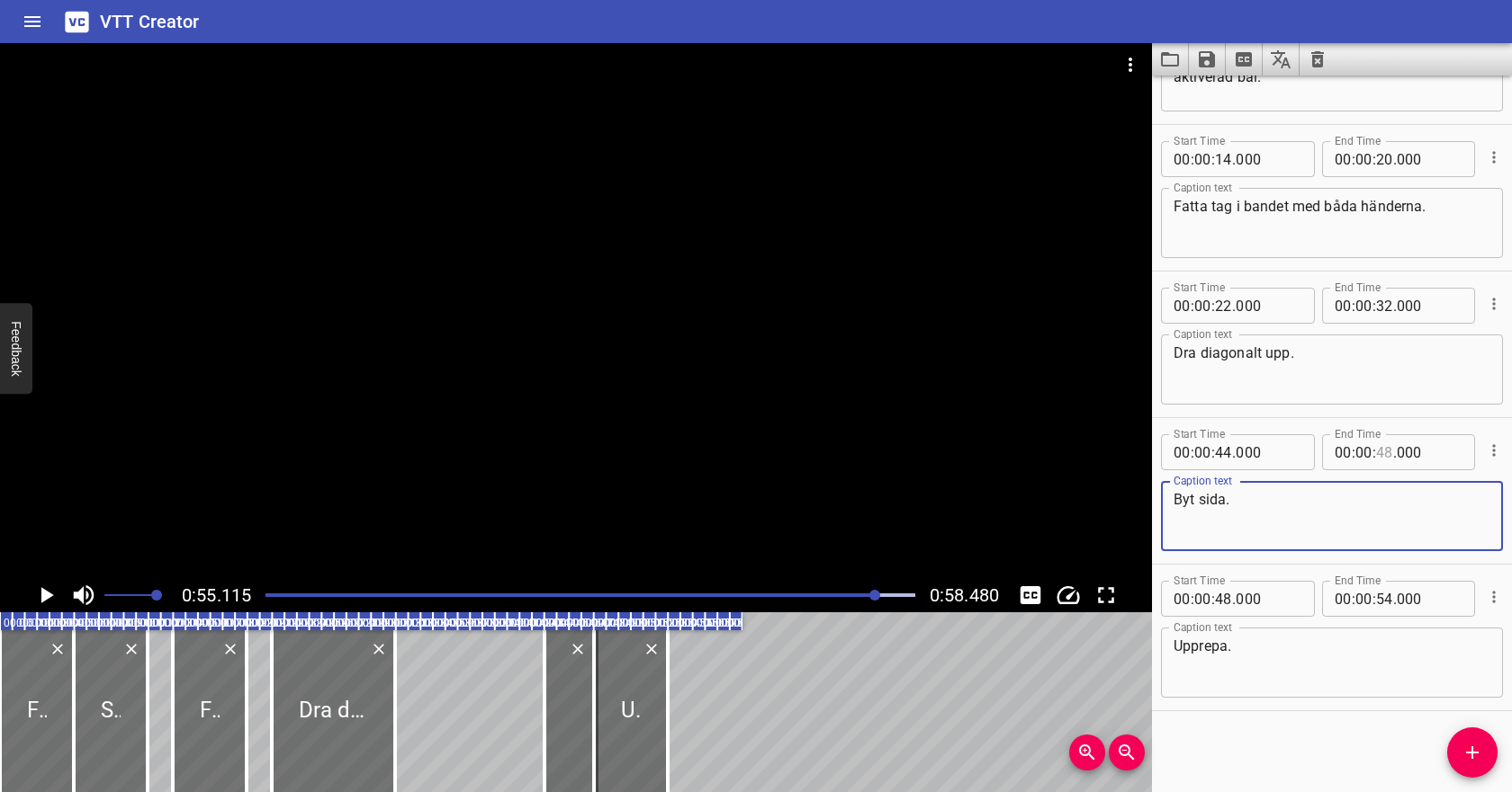
click at [1379, 455] on input "number" at bounding box center [1384, 453] width 17 height 36
type input "48"
click at [708, 588] on div at bounding box center [590, 595] width 671 height 25
click at [37, 595] on icon "Play/Pause" at bounding box center [46, 595] width 27 height 27
click at [48, 600] on icon "Play/Pause" at bounding box center [46, 595] width 27 height 27
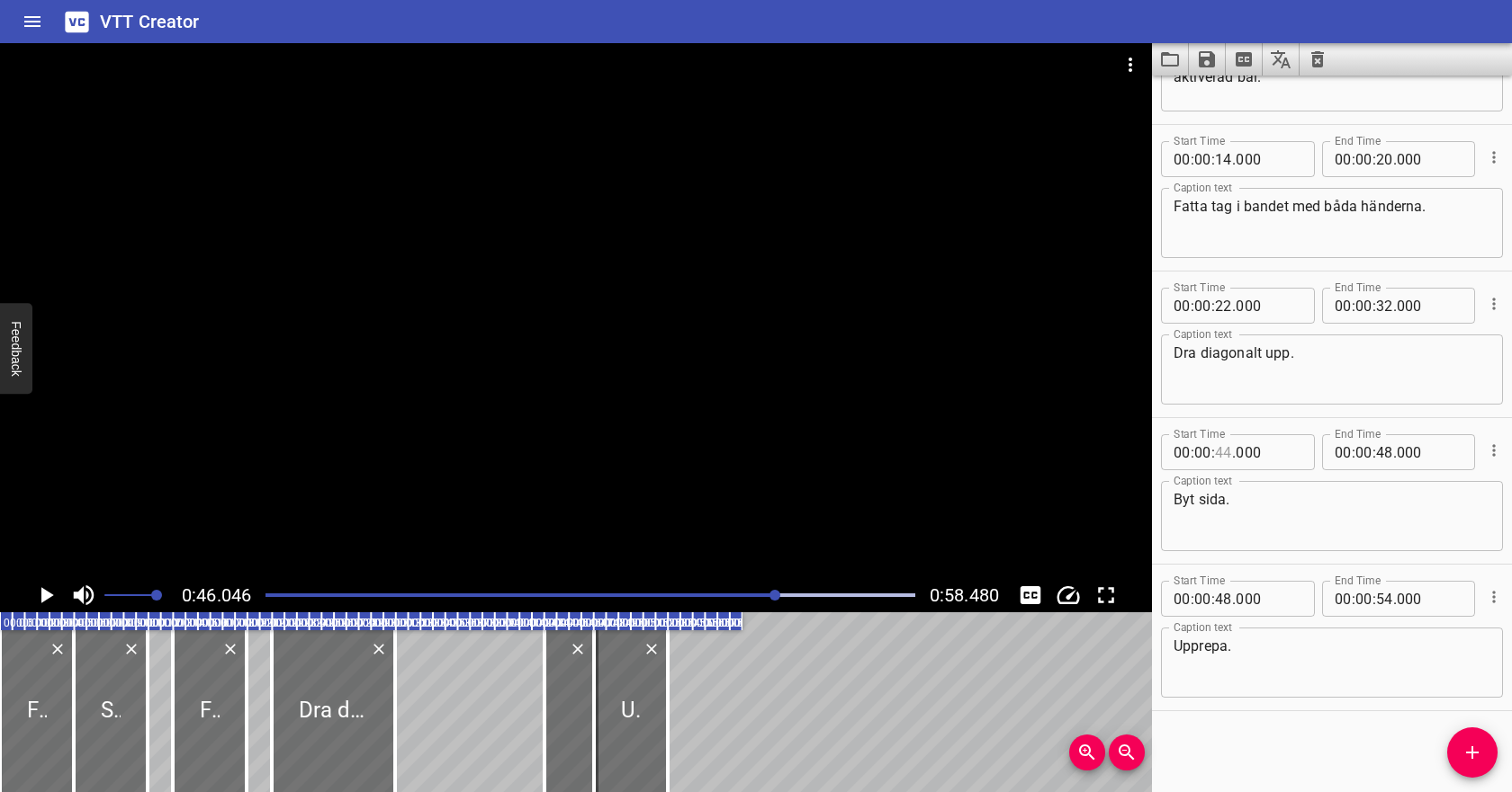
click at [1223, 452] on input "number" at bounding box center [1222, 453] width 17 height 36
type input "42"
type input "000"
click at [1311, 525] on textarea "Byt sida." at bounding box center [1332, 517] width 317 height 52
click at [606, 592] on div at bounding box center [590, 595] width 671 height 25
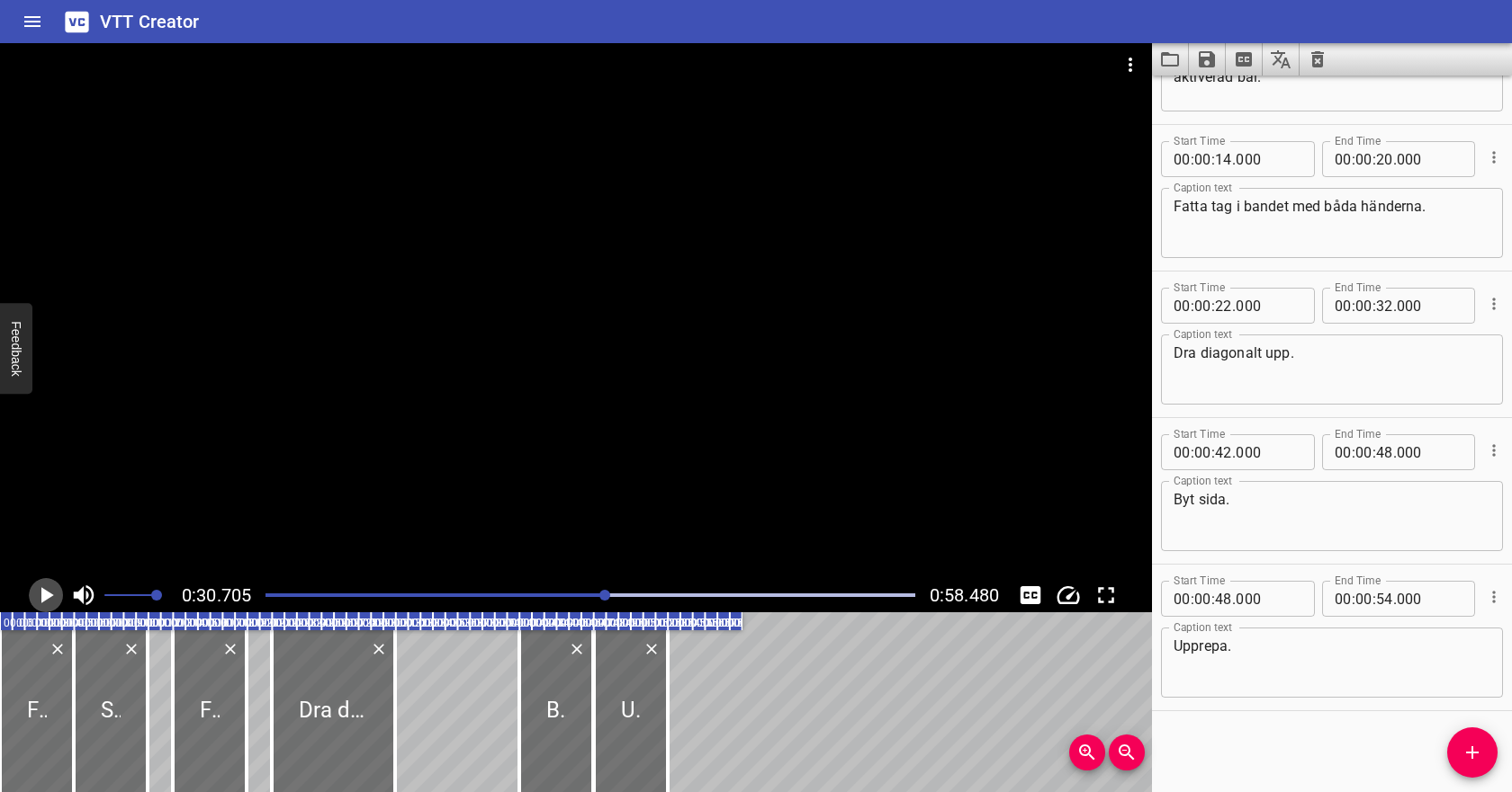
click at [38, 593] on icon "Play/Pause" at bounding box center [46, 595] width 27 height 27
click at [1379, 591] on input "number" at bounding box center [1384, 599] width 17 height 36
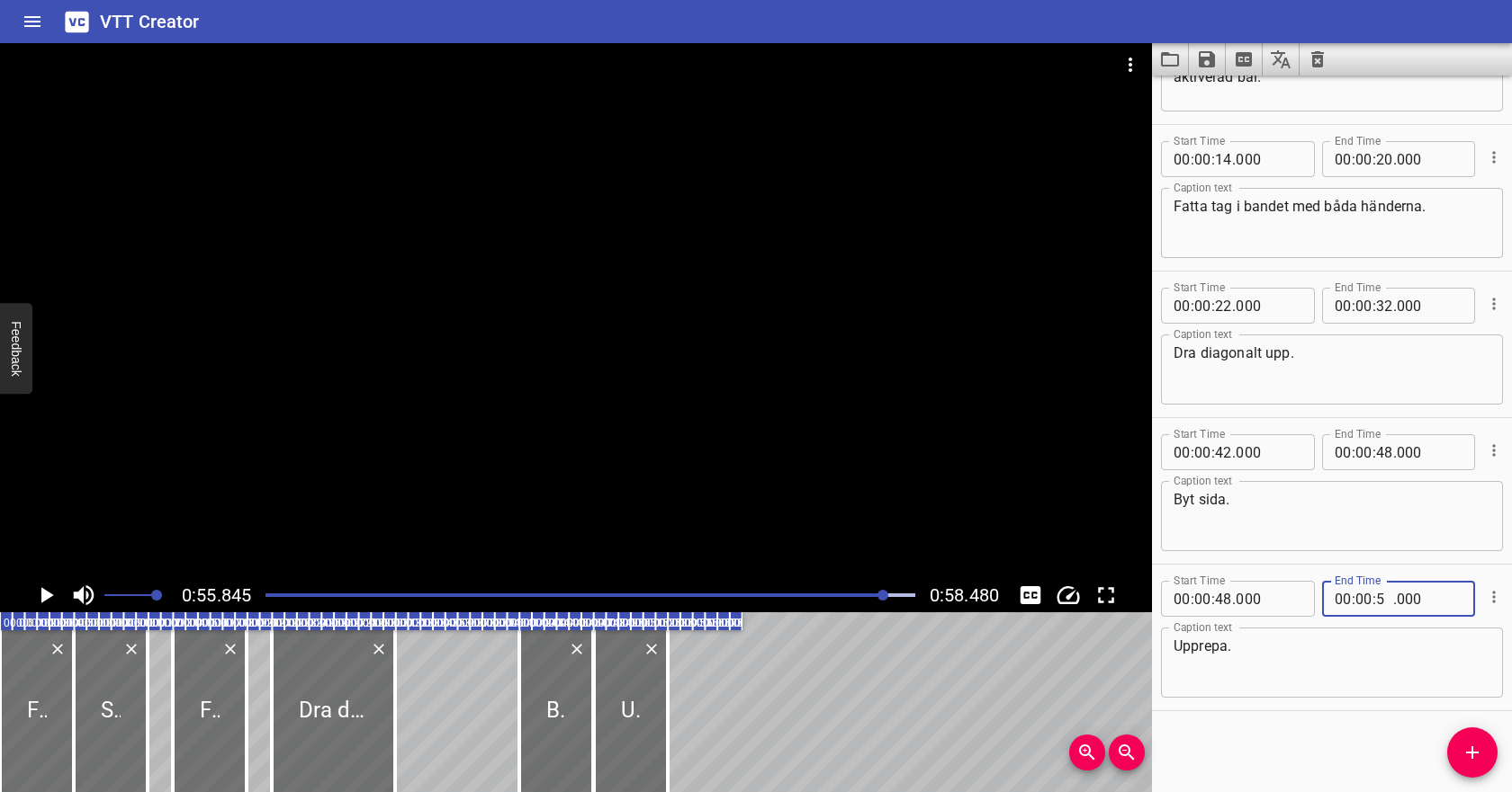
type input "52"
type input "000"
click at [1375, 655] on textarea "Upprepa." at bounding box center [1332, 664] width 317 height 52
click at [776, 586] on div at bounding box center [590, 595] width 671 height 25
click at [47, 592] on icon "Play/Pause" at bounding box center [48, 595] width 13 height 16
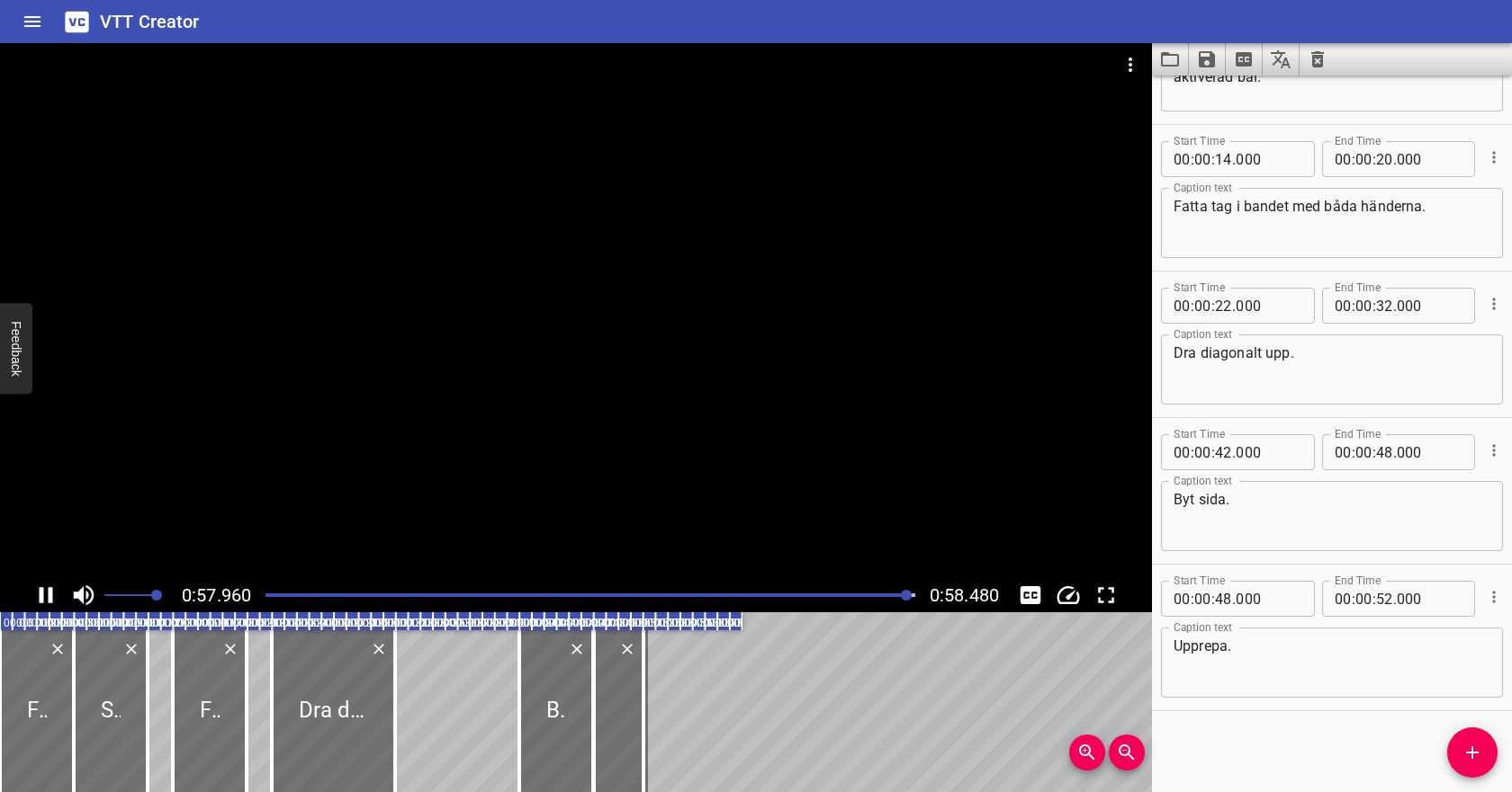
click at [47, 593] on icon "Play/Pause" at bounding box center [46, 595] width 27 height 27
click at [1384, 598] on input "number" at bounding box center [1384, 599] width 17 height 36
type input "50"
type input "000"
click at [1227, 455] on input "number" at bounding box center [1222, 453] width 17 height 36
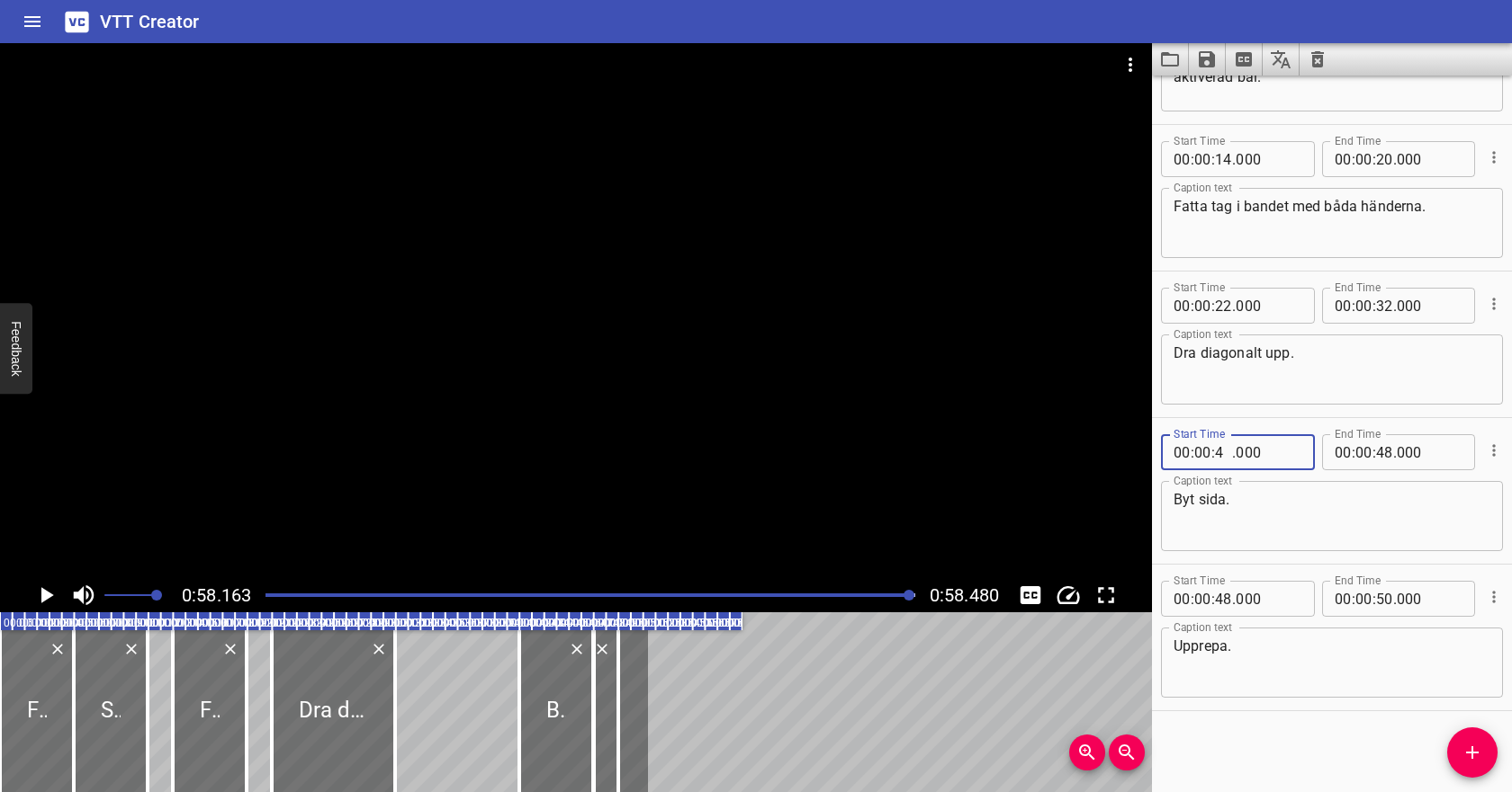
type input "41"
type input "000"
click at [1386, 452] on input "number" at bounding box center [1384, 453] width 17 height 36
type input "47"
type input "000"
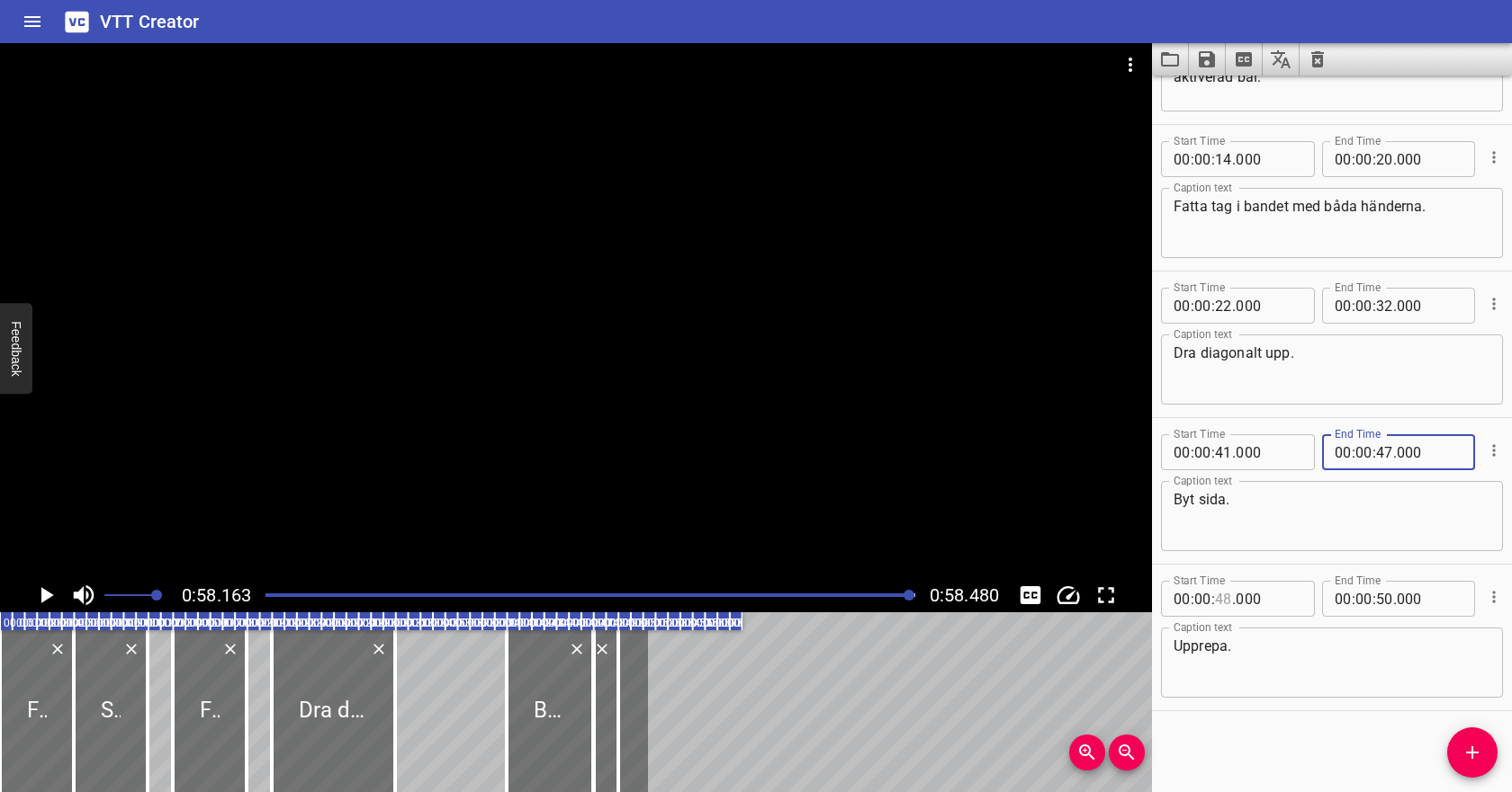
click at [1219, 596] on input "number" at bounding box center [1222, 599] width 17 height 36
type input "48"
click at [826, 595] on div "Play progress" at bounding box center [586, 596] width 650 height 4
click at [802, 595] on div "Play progress" at bounding box center [503, 596] width 650 height 4
click at [783, 595] on div "Play progress" at bounding box center [478, 596] width 650 height 4
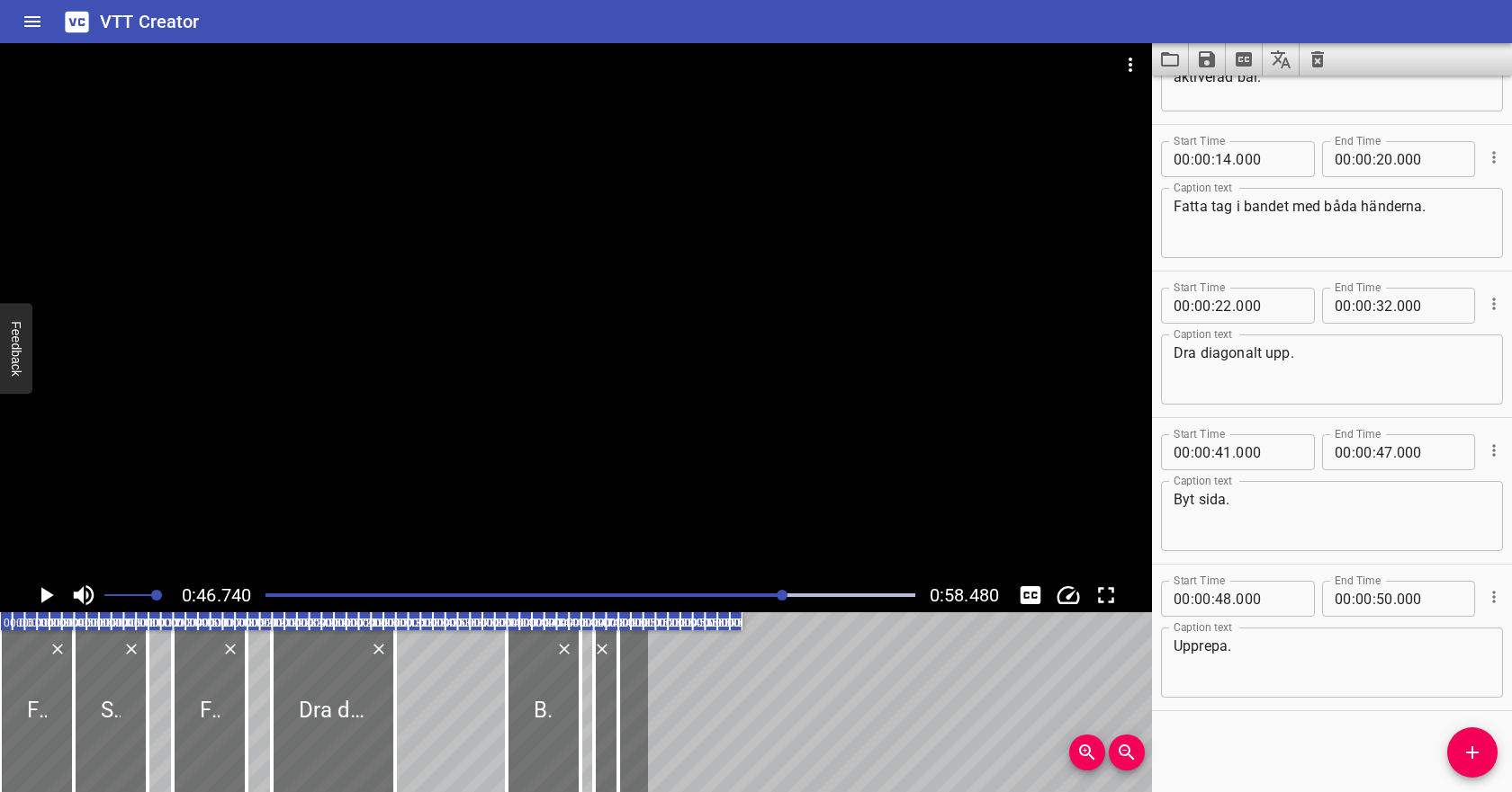
click at [52, 598] on icon "Play/Pause" at bounding box center [46, 595] width 27 height 27
click at [52, 598] on icon "Play/Pause" at bounding box center [47, 595] width 14 height 16
click at [1389, 594] on input "number" at bounding box center [1384, 599] width 17 height 36
type input "52"
type input "000"
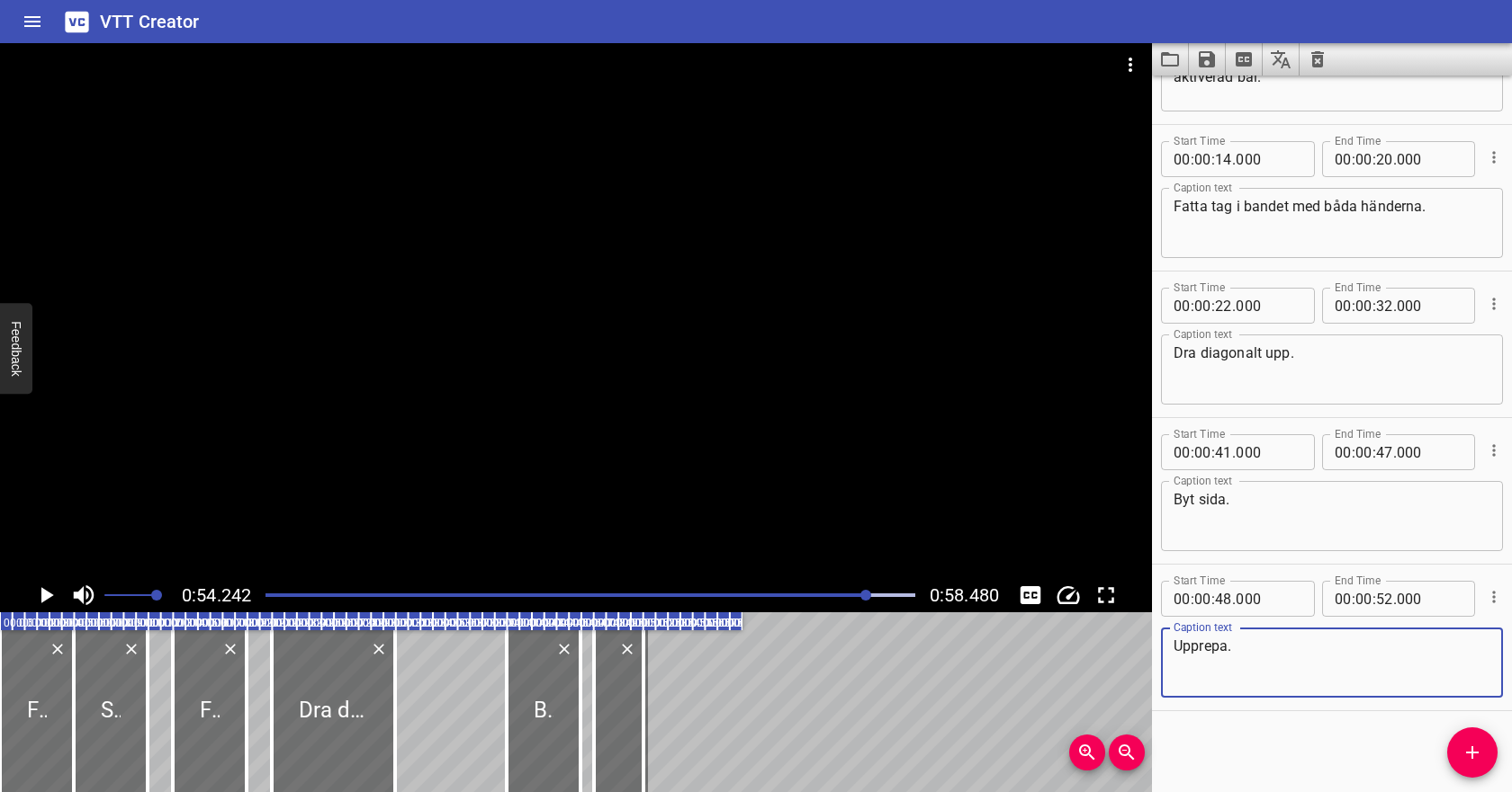
click at [1376, 642] on textarea "Upprepa." at bounding box center [1332, 664] width 317 height 52
click at [784, 593] on div at bounding box center [590, 595] width 671 height 25
click at [42, 597] on icon "Play/Pause" at bounding box center [48, 595] width 13 height 16
click at [42, 598] on icon "Play/Pause" at bounding box center [47, 595] width 14 height 16
click at [780, 592] on div at bounding box center [590, 595] width 671 height 25
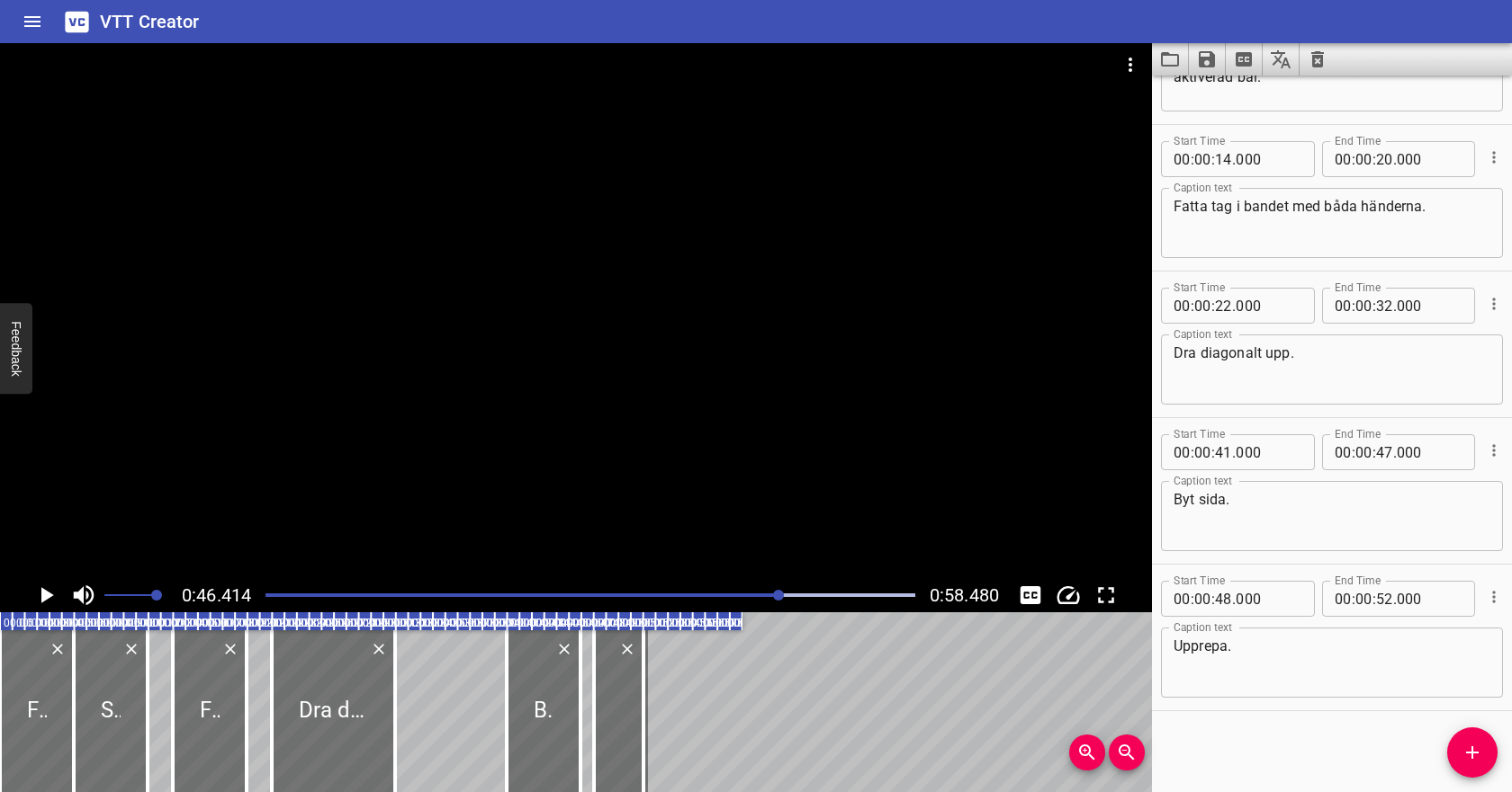
click at [52, 595] on icon "Play/Pause" at bounding box center [48, 595] width 13 height 16
click at [52, 596] on icon "Play/Pause" at bounding box center [47, 595] width 14 height 16
click at [1224, 600] on input "number" at bounding box center [1222, 599] width 17 height 36
type input "47"
type input "000"
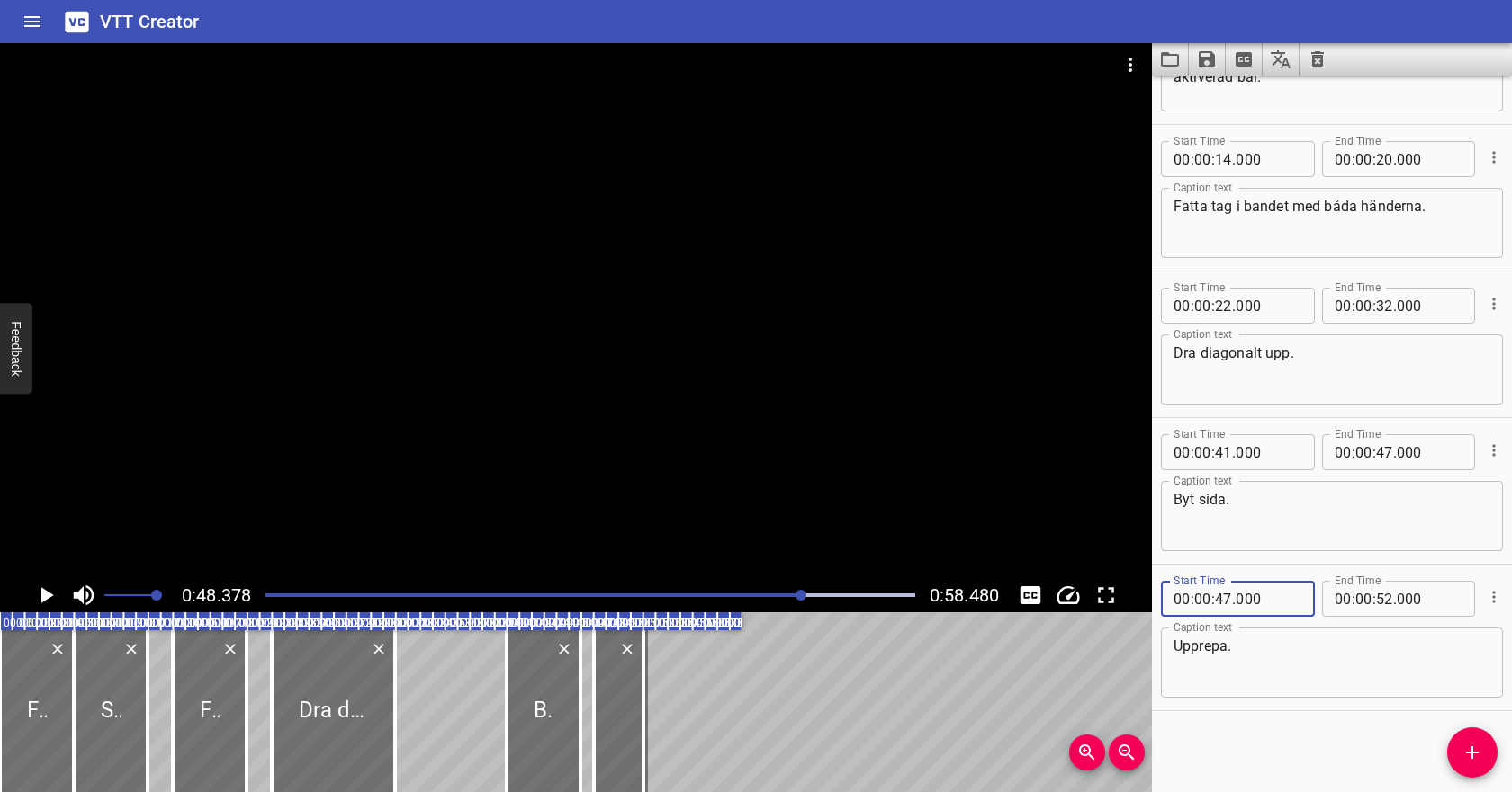
click at [762, 594] on div "Play progress" at bounding box center [479, 596] width 650 height 4
click at [50, 596] on icon "Play/Pause" at bounding box center [48, 595] width 13 height 16
click at [1200, 56] on icon "Save captions to file" at bounding box center [1206, 60] width 22 height 22
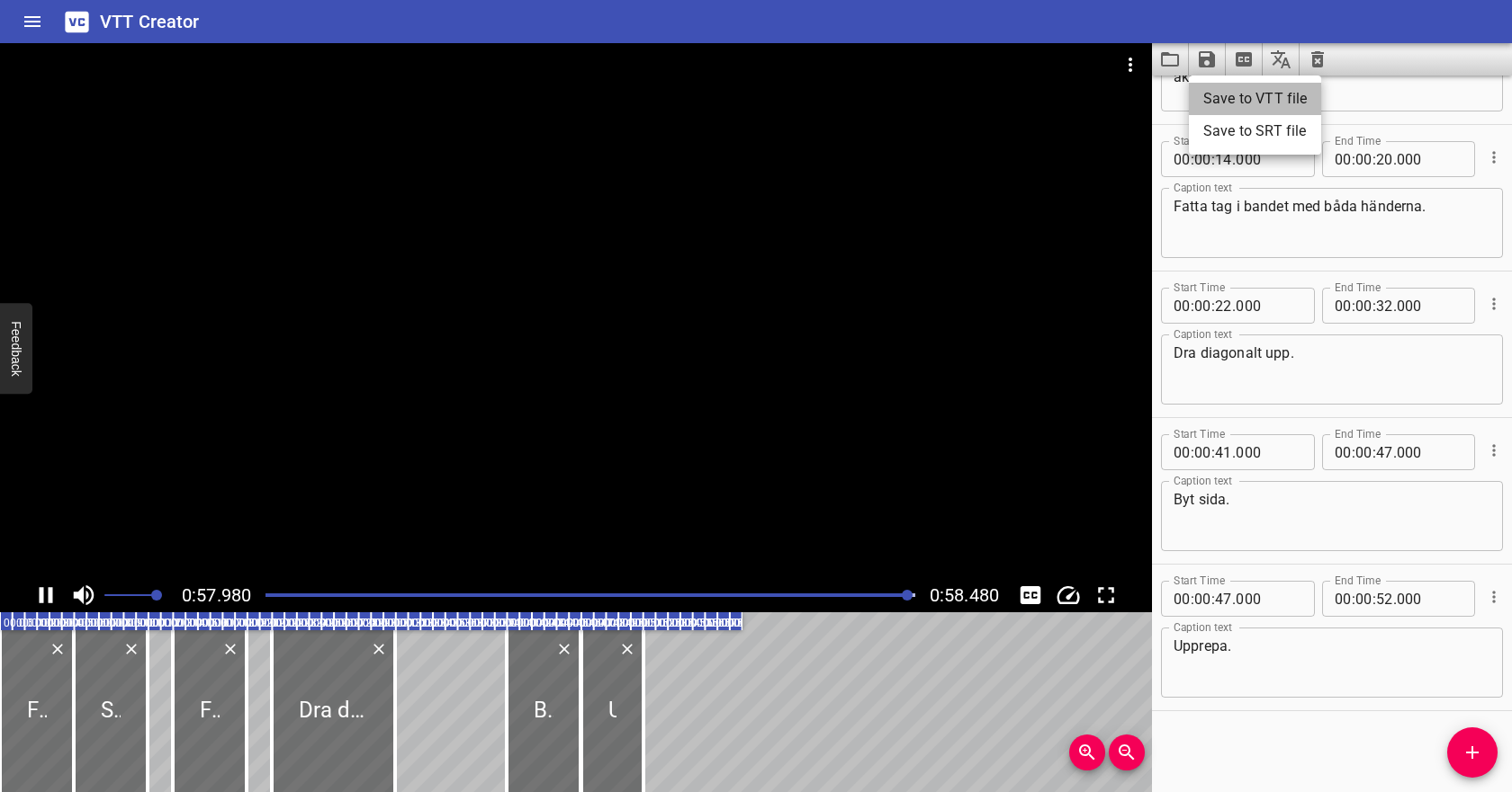
click at [1220, 93] on li "Save to VTT file" at bounding box center [1254, 99] width 132 height 33
click at [1135, 65] on icon "Video Options" at bounding box center [1131, 65] width 22 height 22
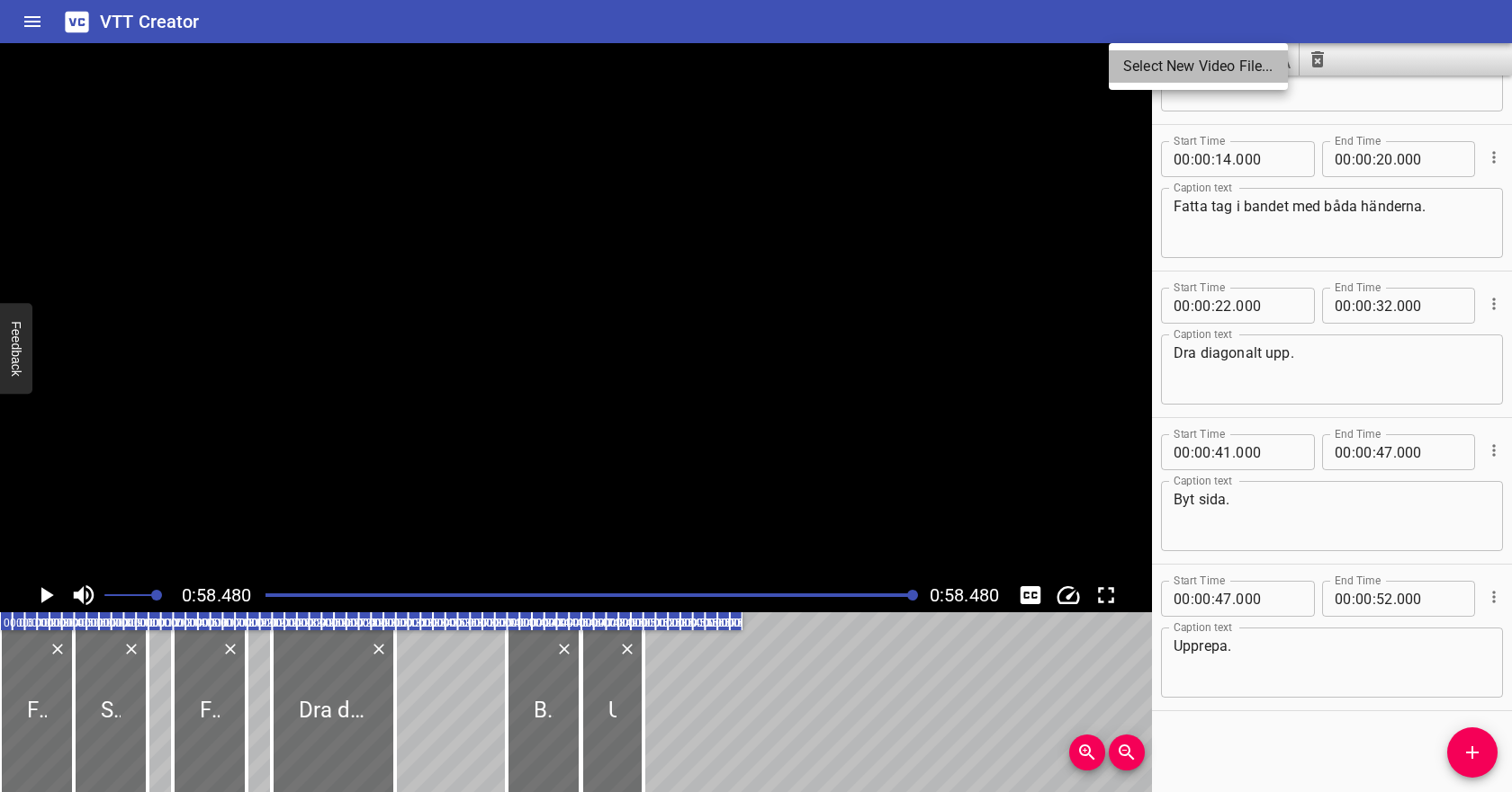
click at [1173, 75] on li "Select New Video File..." at bounding box center [1198, 67] width 179 height 33
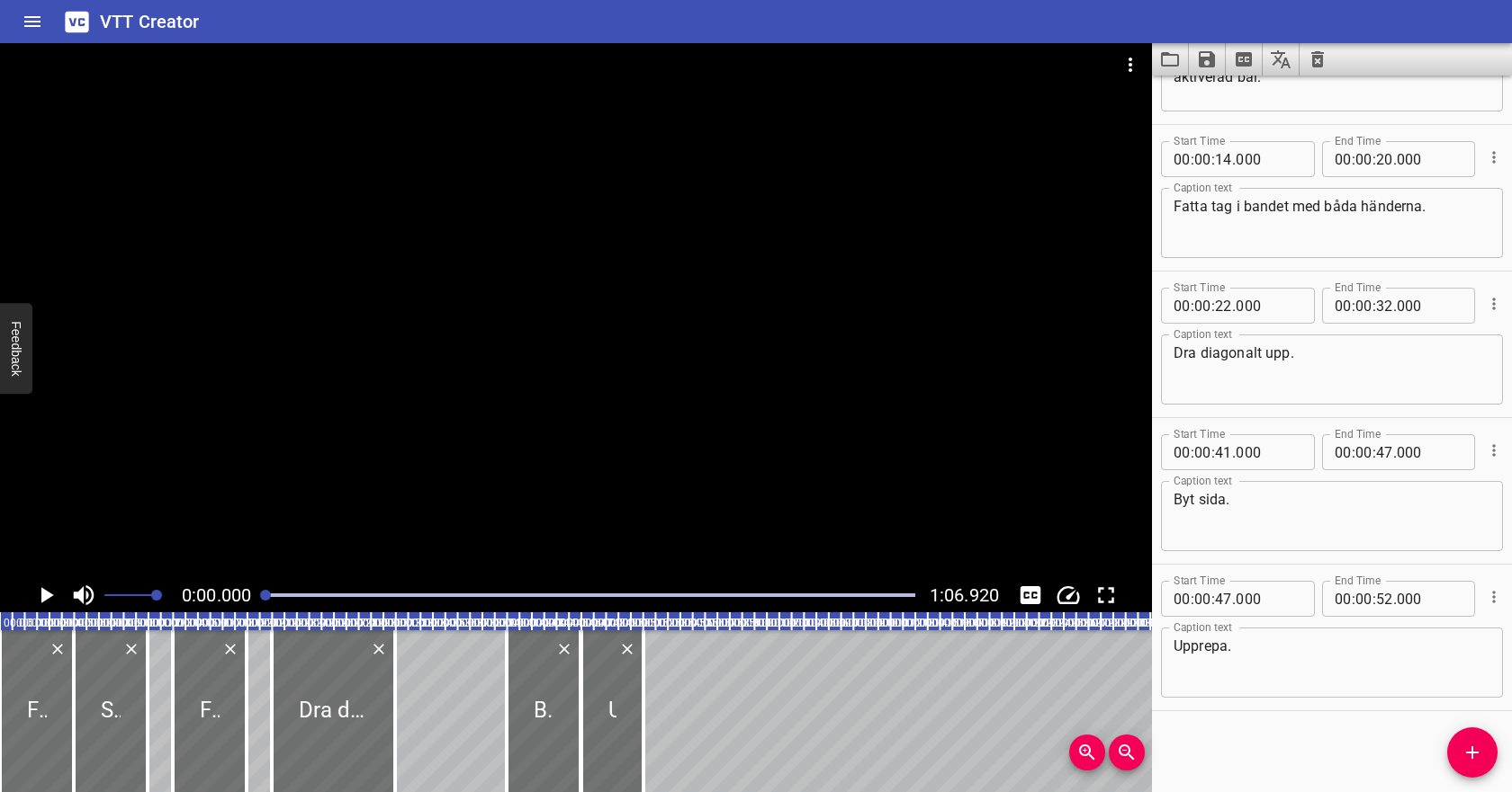
click at [1316, 61] on icon "Clear captions" at bounding box center [1318, 60] width 22 height 22
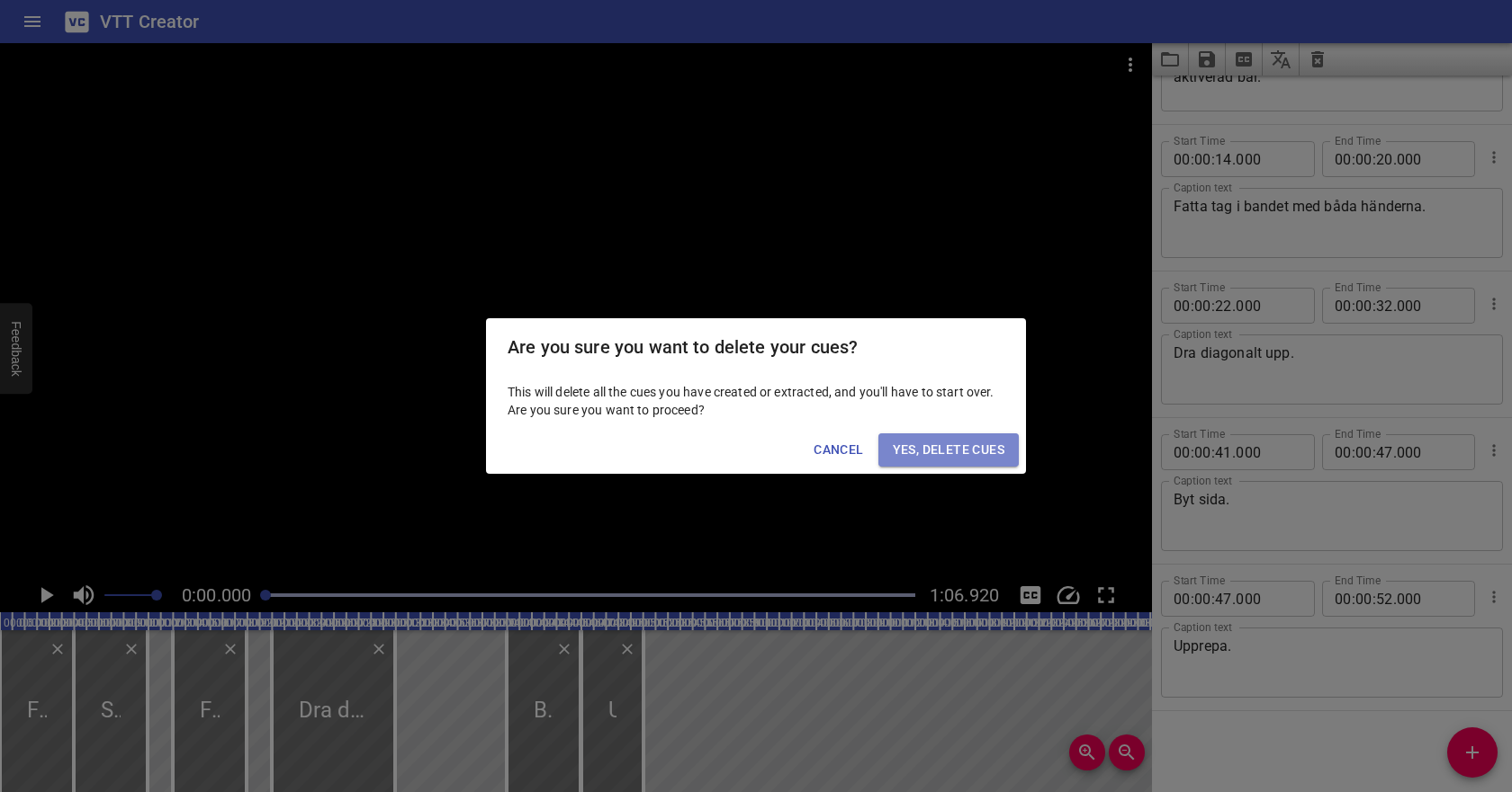
click at [975, 445] on span "Yes, Delete Cues" at bounding box center [949, 450] width 111 height 23
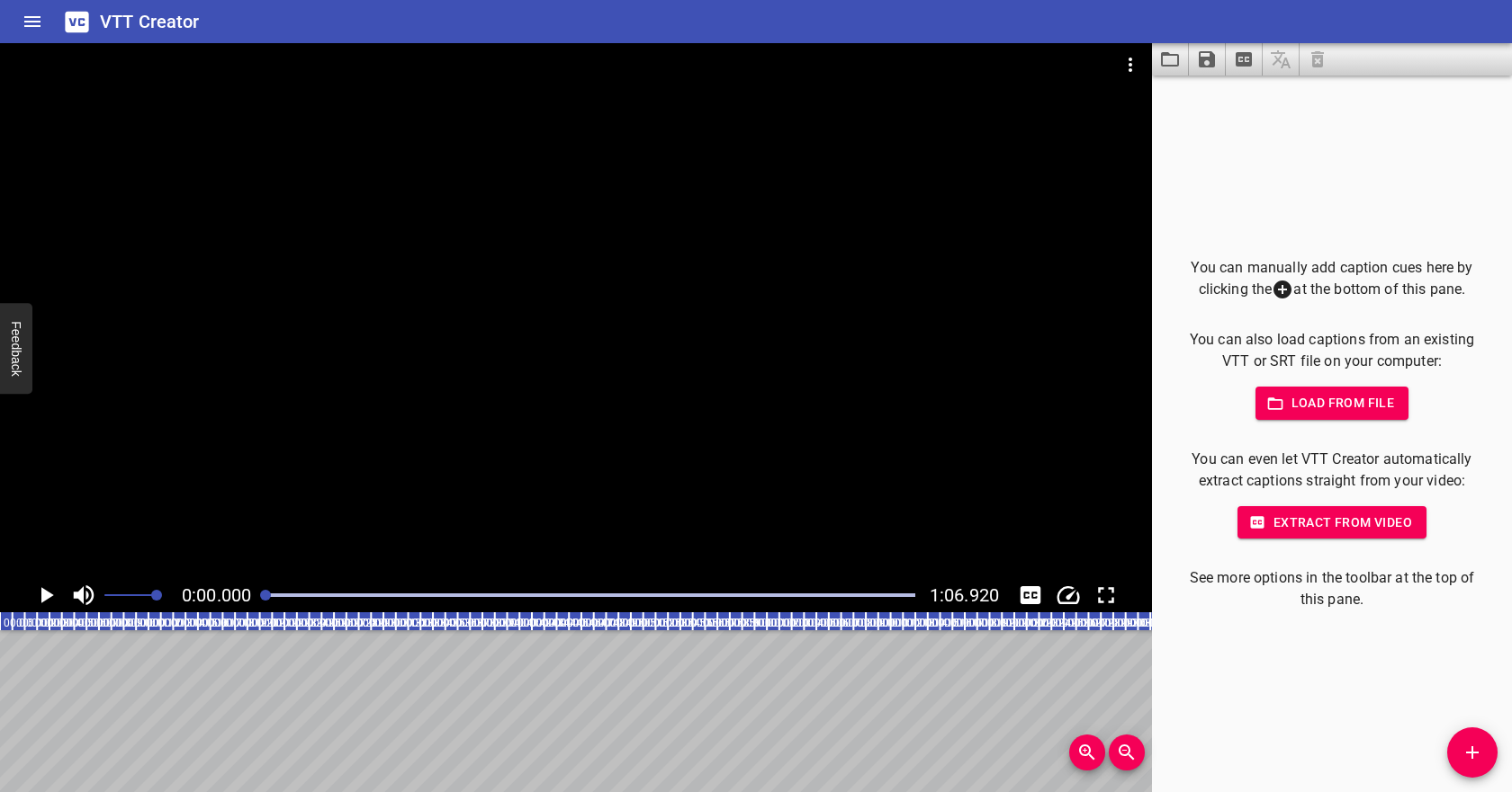
click at [1295, 408] on span "Load from file" at bounding box center [1333, 403] width 125 height 23
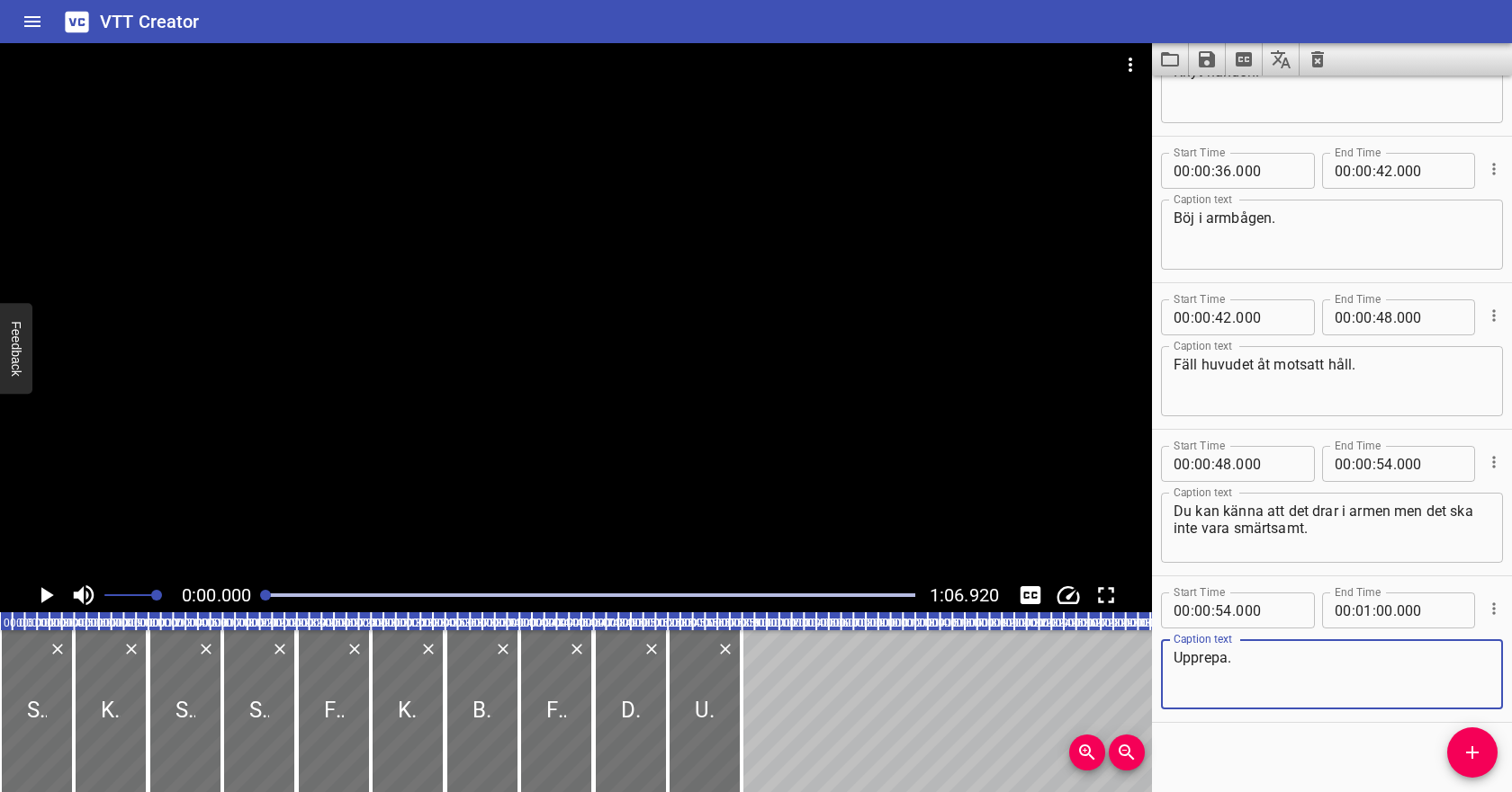
scroll to position [834, 0]
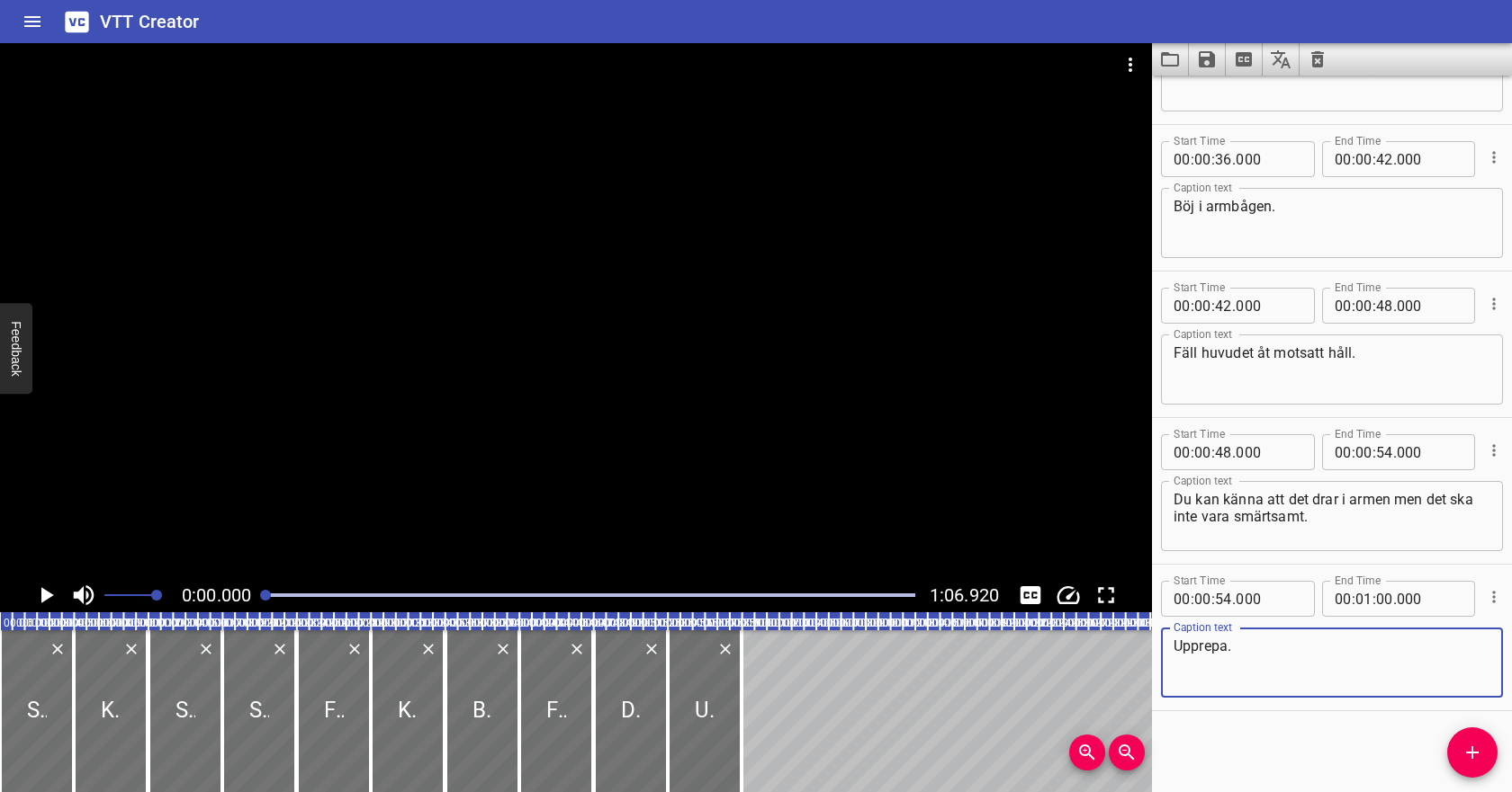
click at [43, 598] on icon "Play/Pause" at bounding box center [48, 595] width 13 height 16
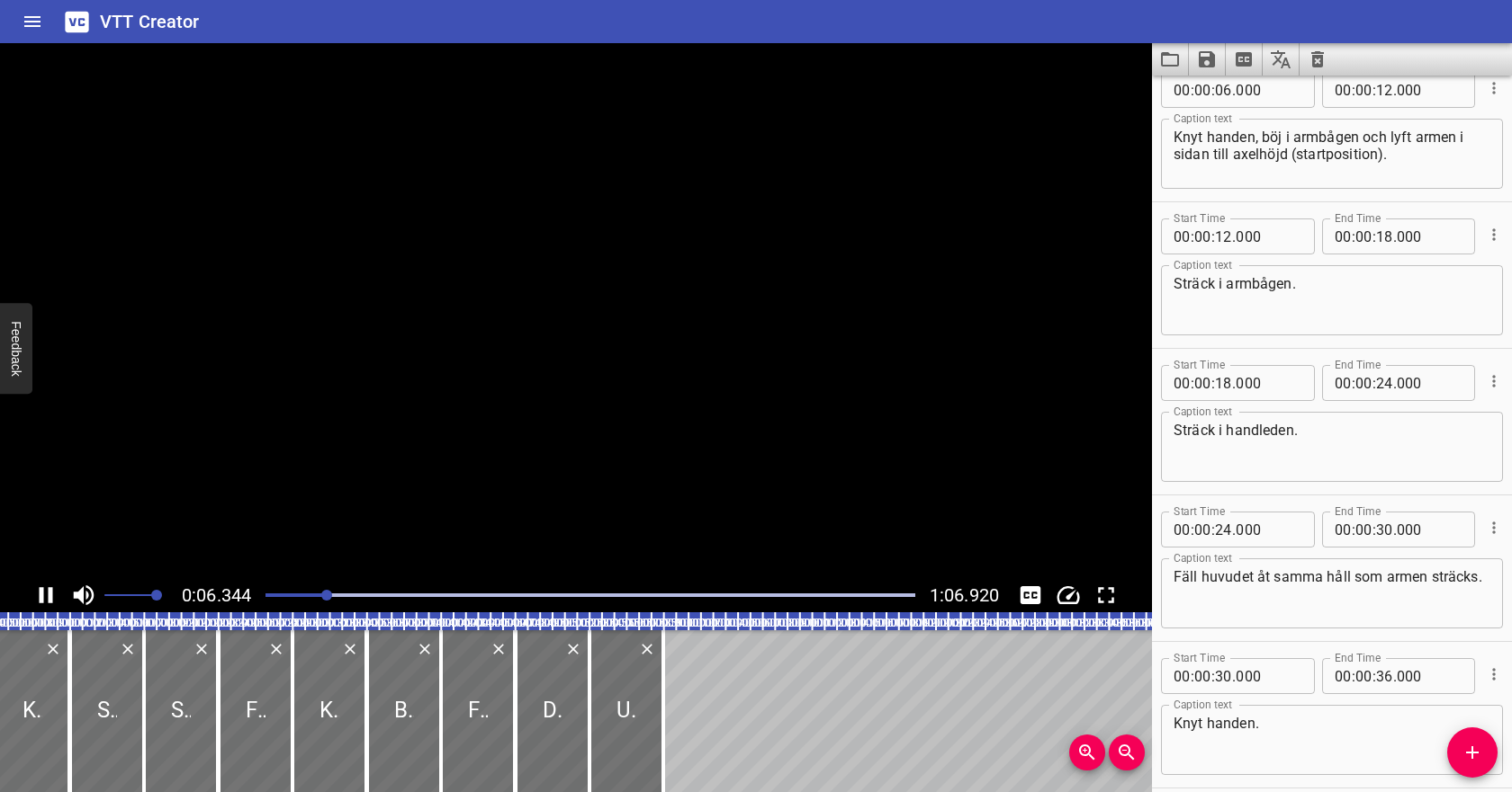
scroll to position [146, 0]
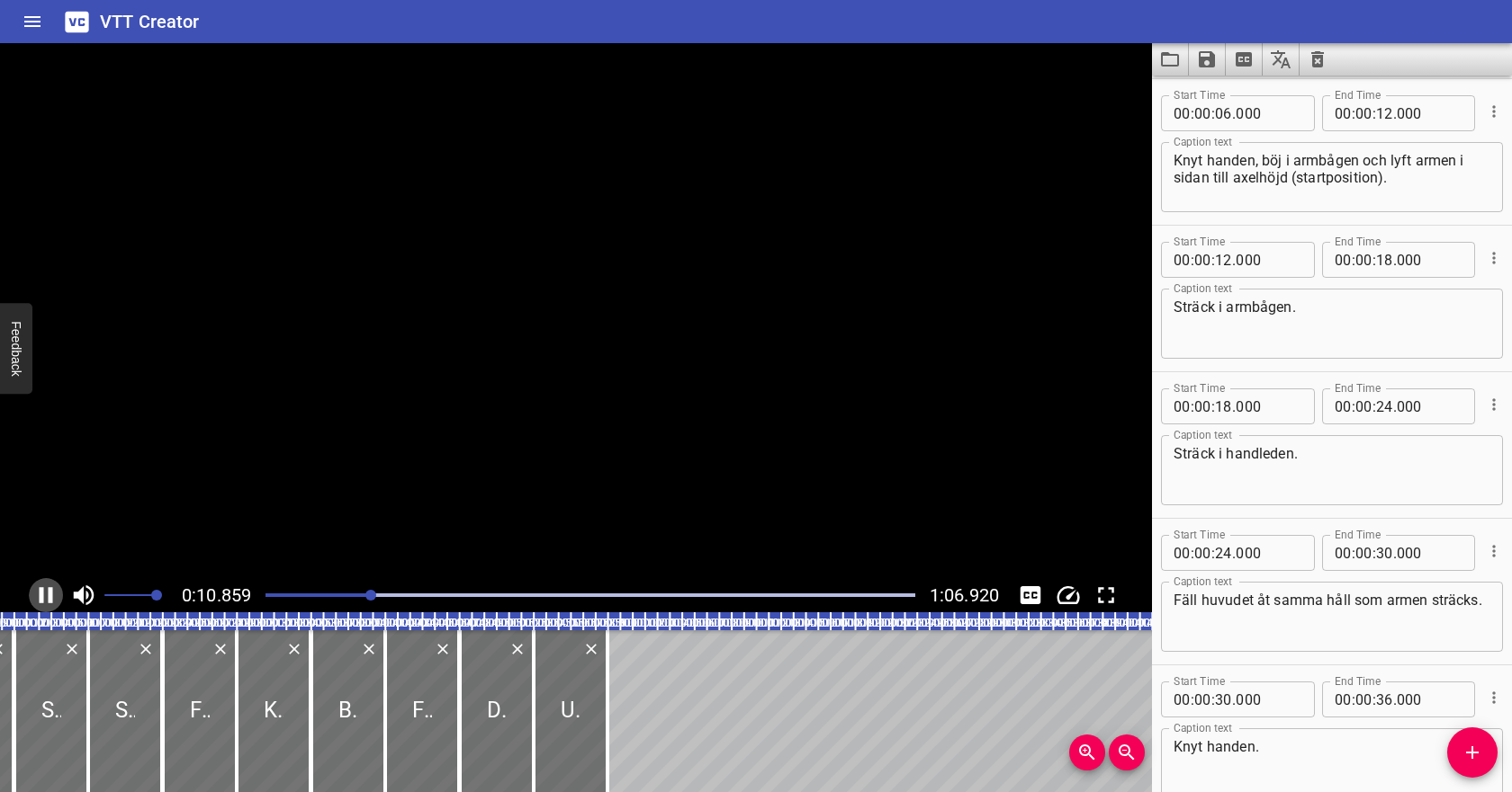
click at [43, 598] on icon "Play/Pause" at bounding box center [47, 595] width 14 height 16
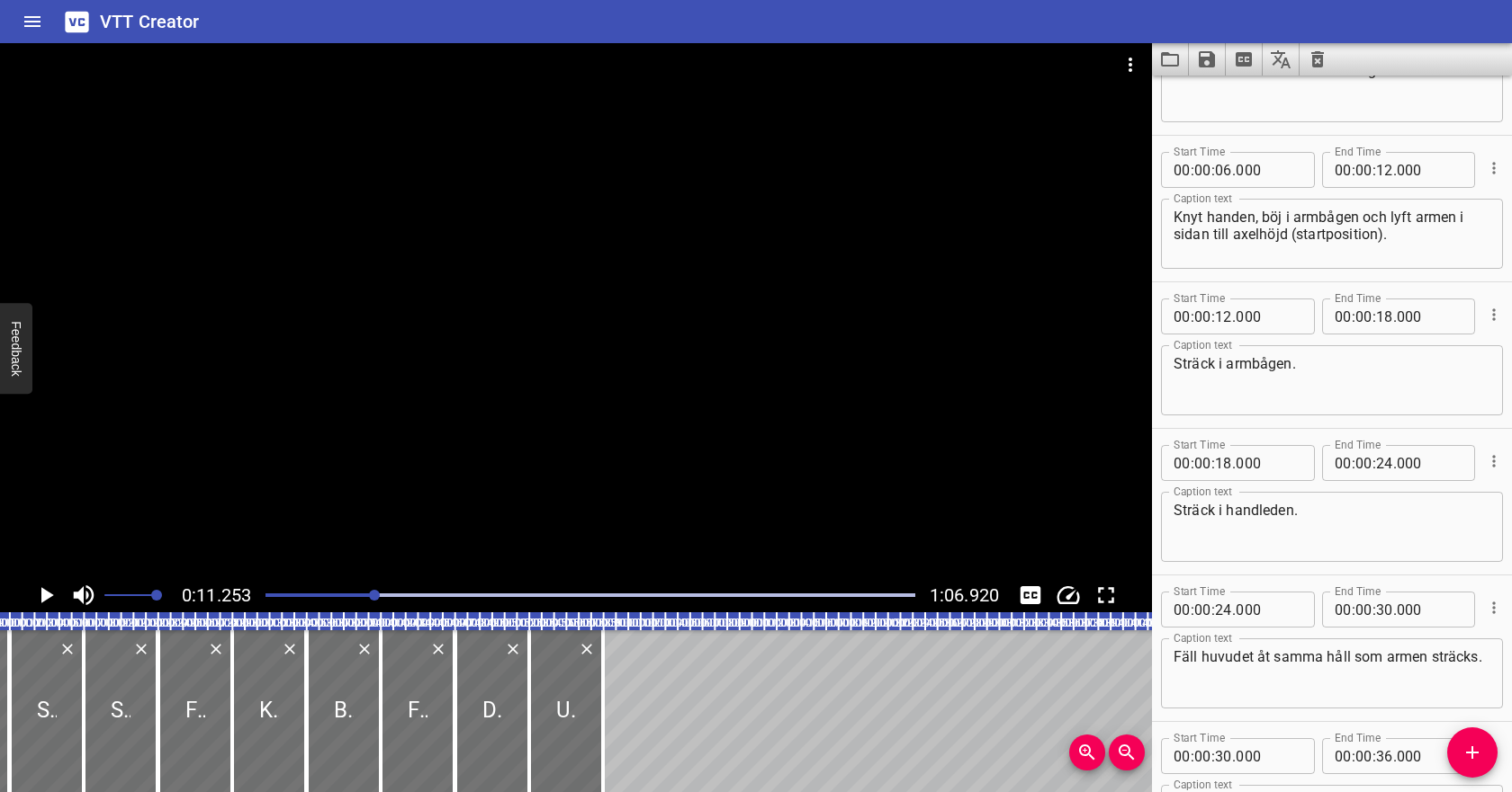
scroll to position [79, 0]
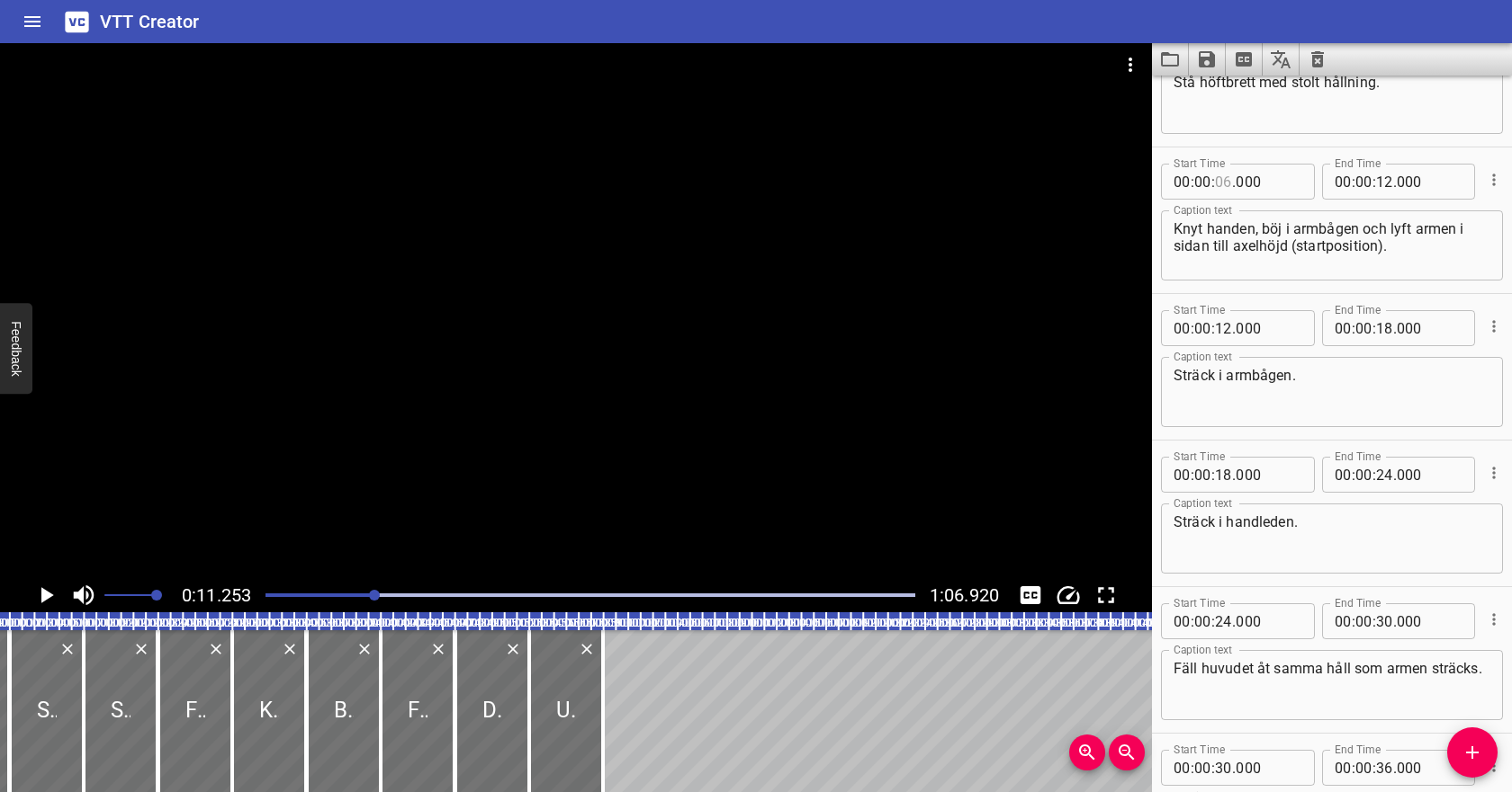
click at [1223, 187] on input "number" at bounding box center [1222, 182] width 17 height 36
type input "10"
type input "000"
click at [1379, 185] on input "number" at bounding box center [1384, 182] width 17 height 36
type input "16"
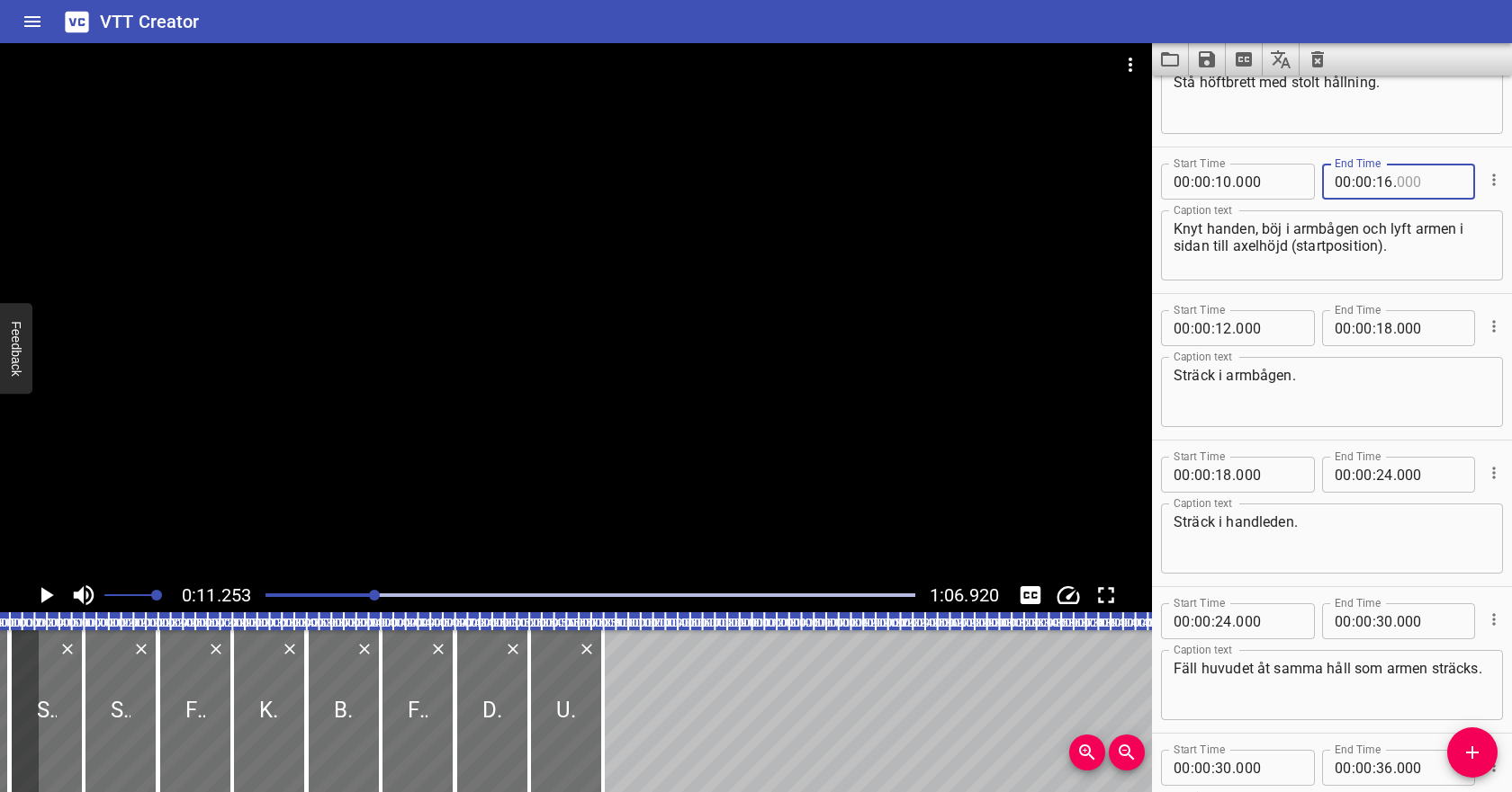
type input "000"
click at [1223, 330] on input "number" at bounding box center [1222, 328] width 17 height 36
type input "16"
type input "000"
click at [1270, 389] on textarea "Sträck i armbågen." at bounding box center [1332, 393] width 317 height 52
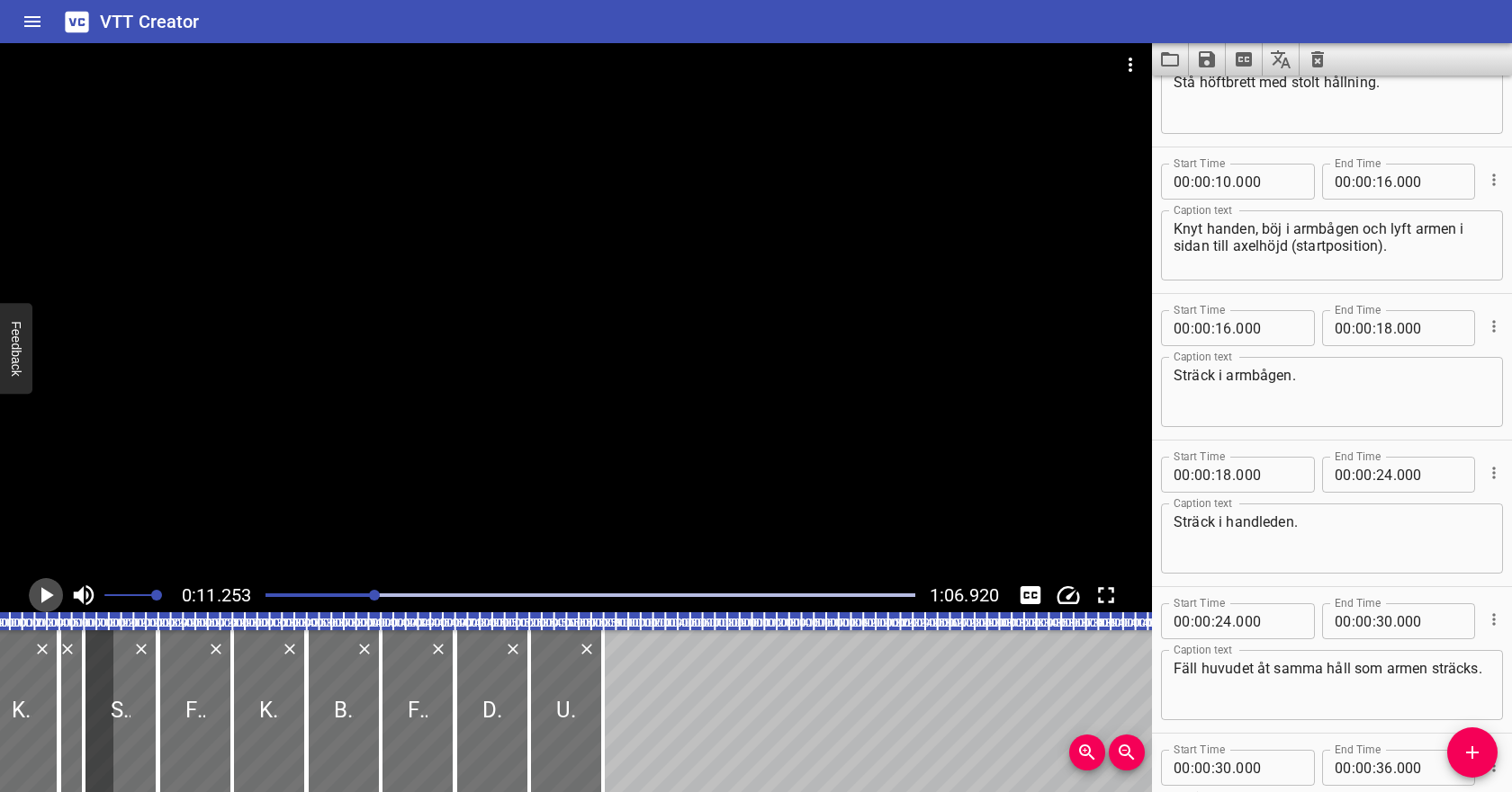
click at [47, 592] on icon "Play/Pause" at bounding box center [48, 595] width 13 height 16
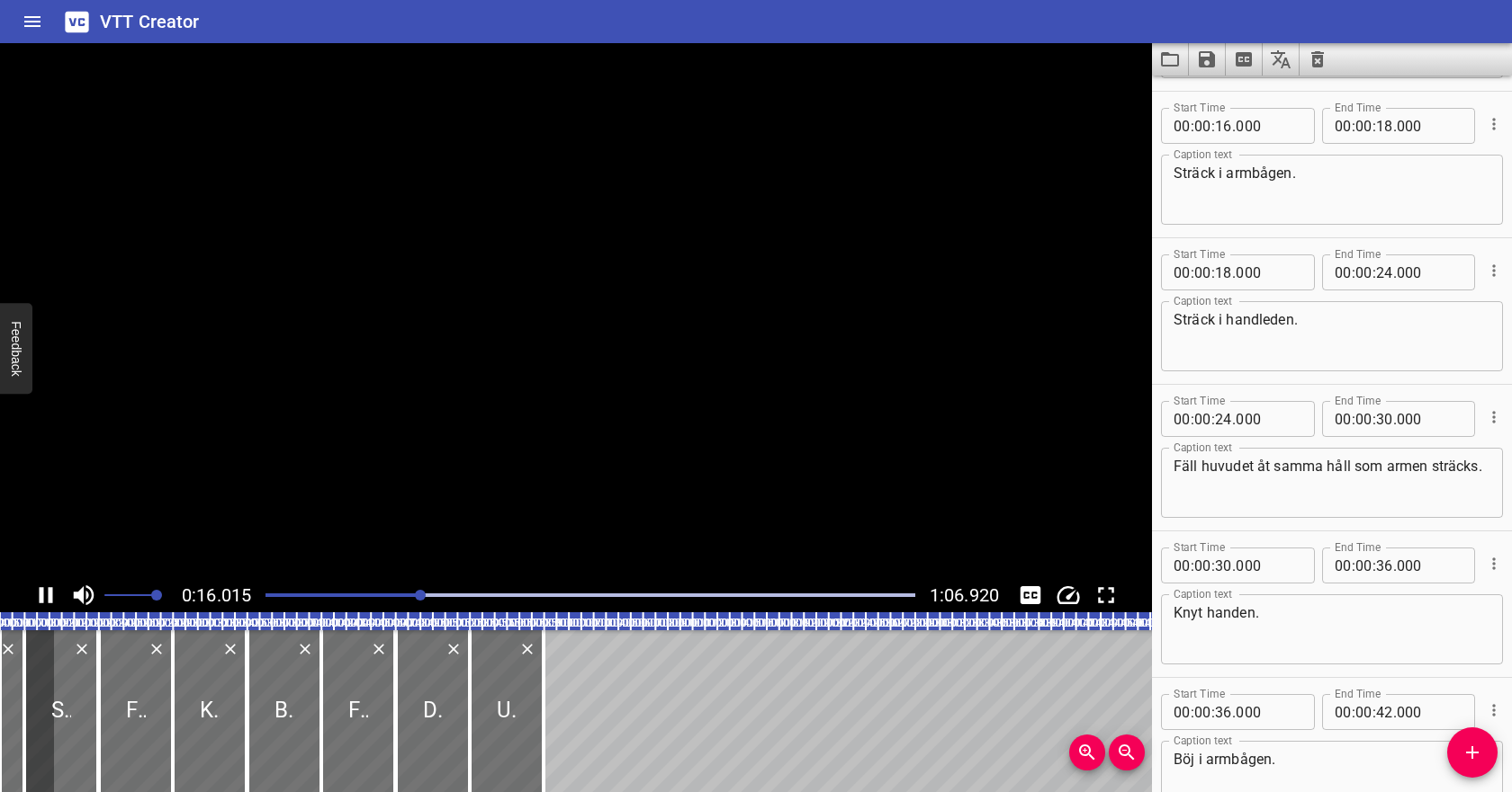
scroll to position [294, 0]
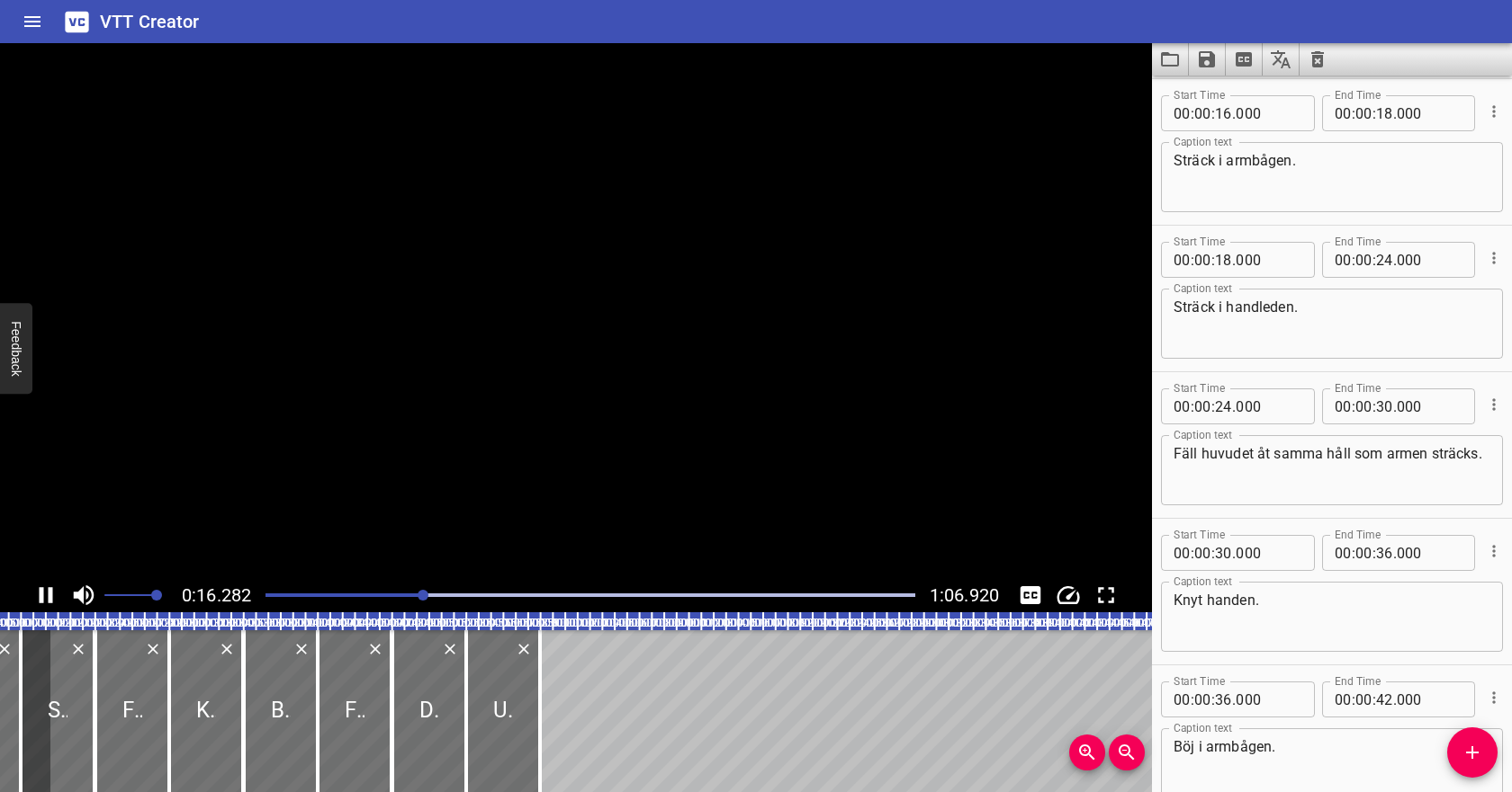
click at [47, 592] on icon "Play/Pause" at bounding box center [46, 595] width 27 height 27
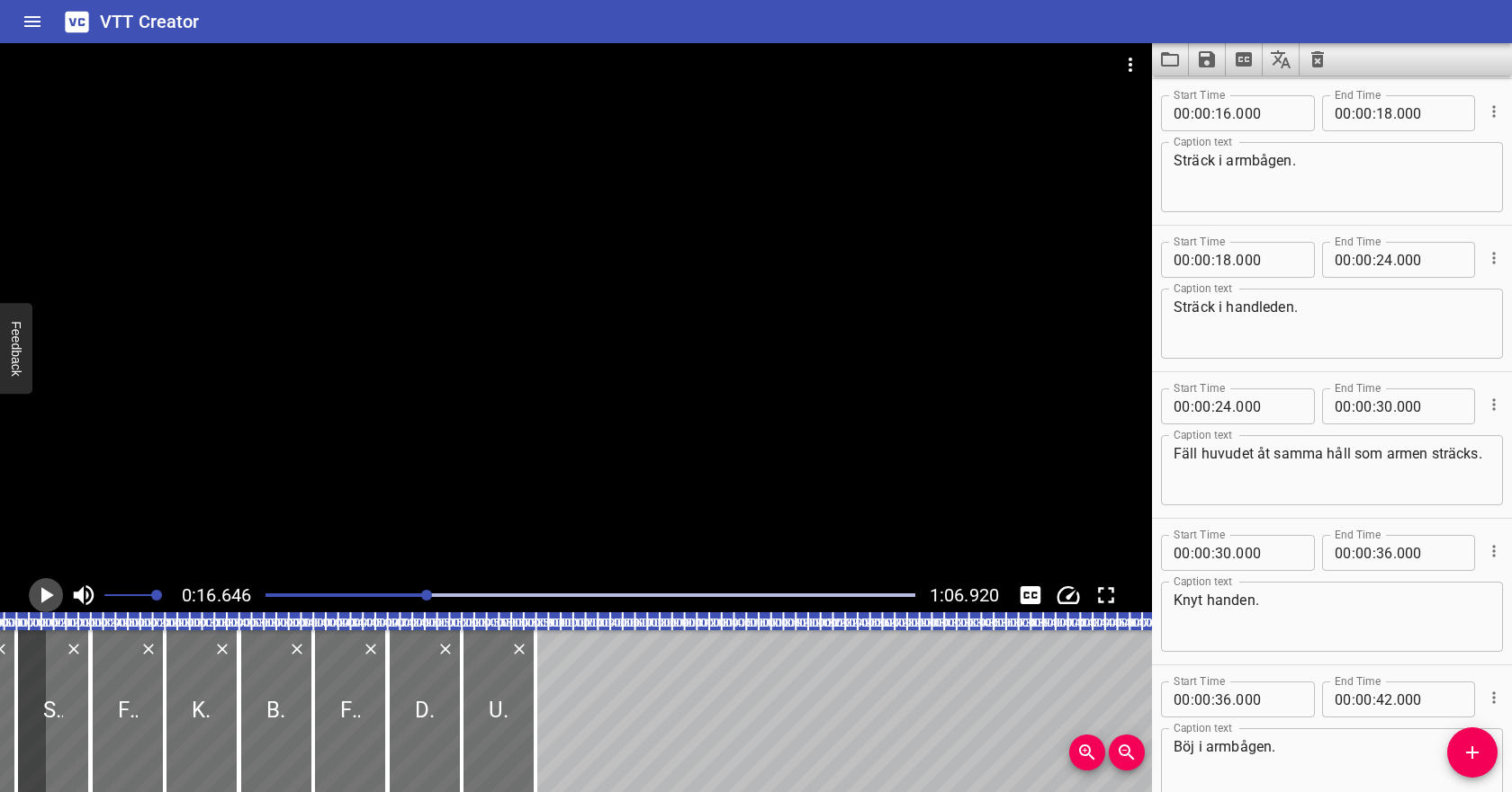
click at [47, 592] on icon "Play/Pause" at bounding box center [48, 595] width 13 height 16
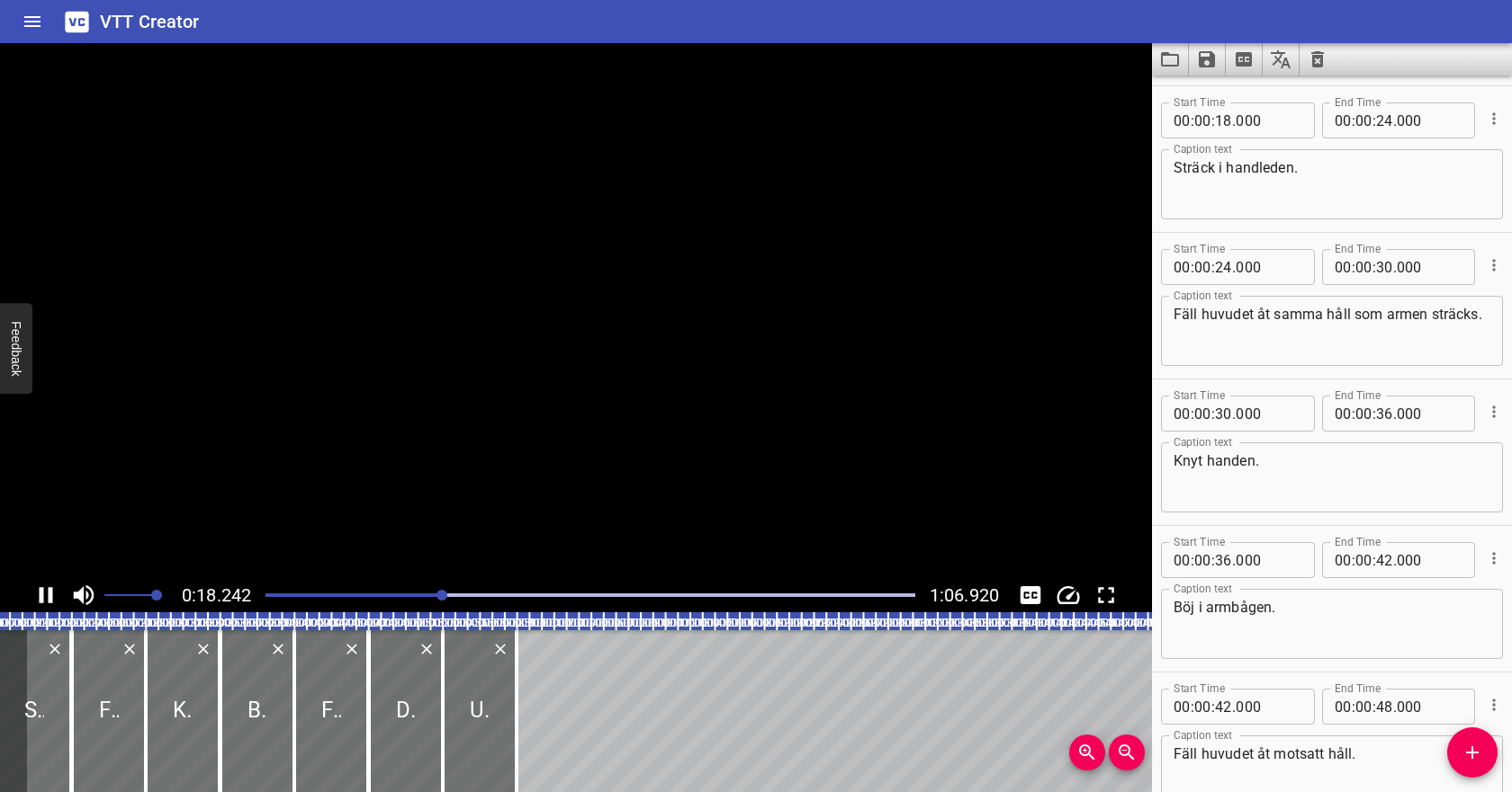
scroll to position [440, 0]
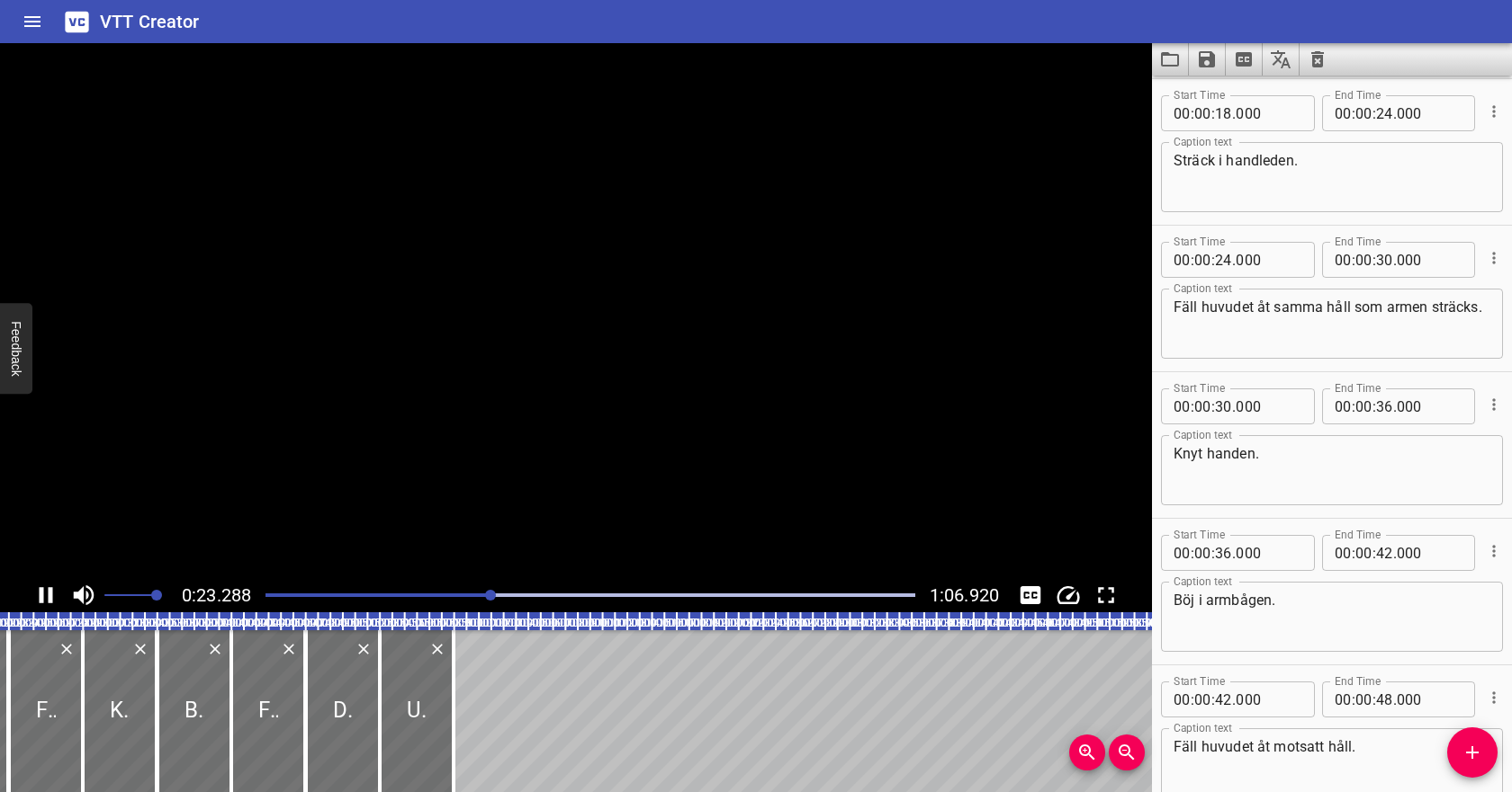
click at [47, 592] on icon "Play/Pause" at bounding box center [46, 595] width 27 height 27
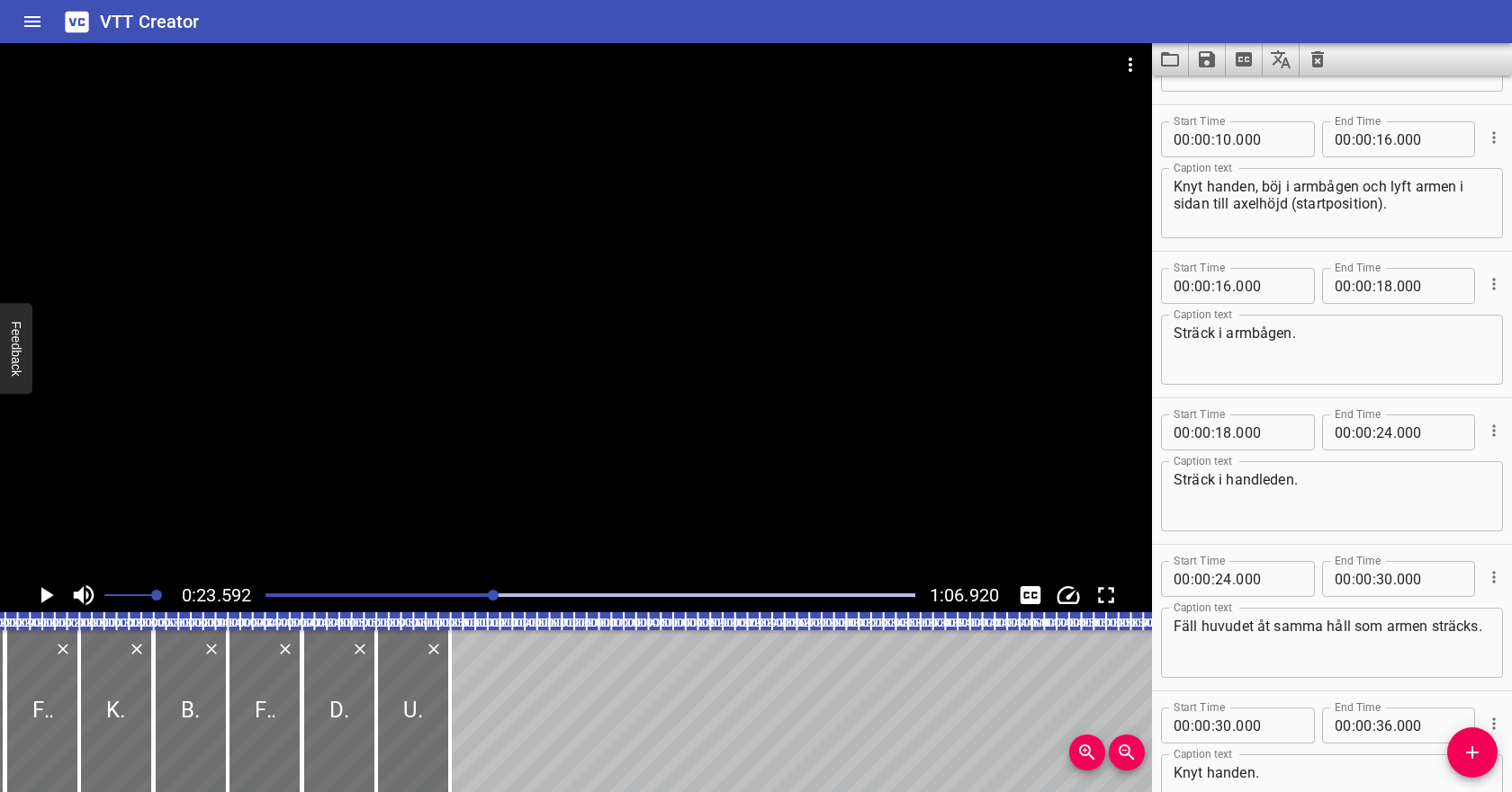
scroll to position [119, 0]
click at [1219, 291] on input "number" at bounding box center [1222, 287] width 17 height 36
type input "21"
type input "000"
click at [42, 593] on icon "Play/Pause" at bounding box center [48, 595] width 13 height 16
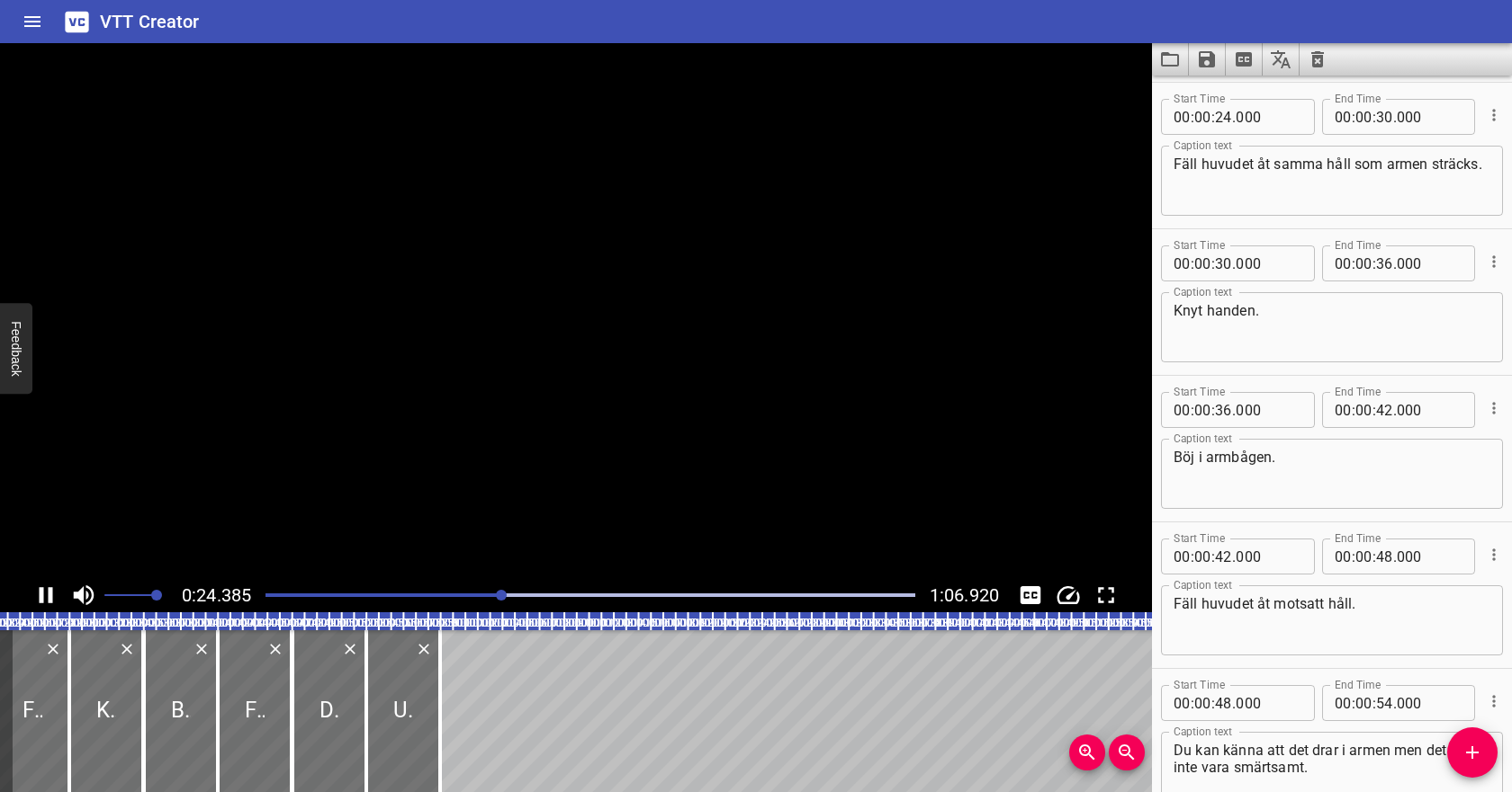
scroll to position [586, 0]
click at [42, 593] on icon "Play/Pause" at bounding box center [47, 595] width 14 height 16
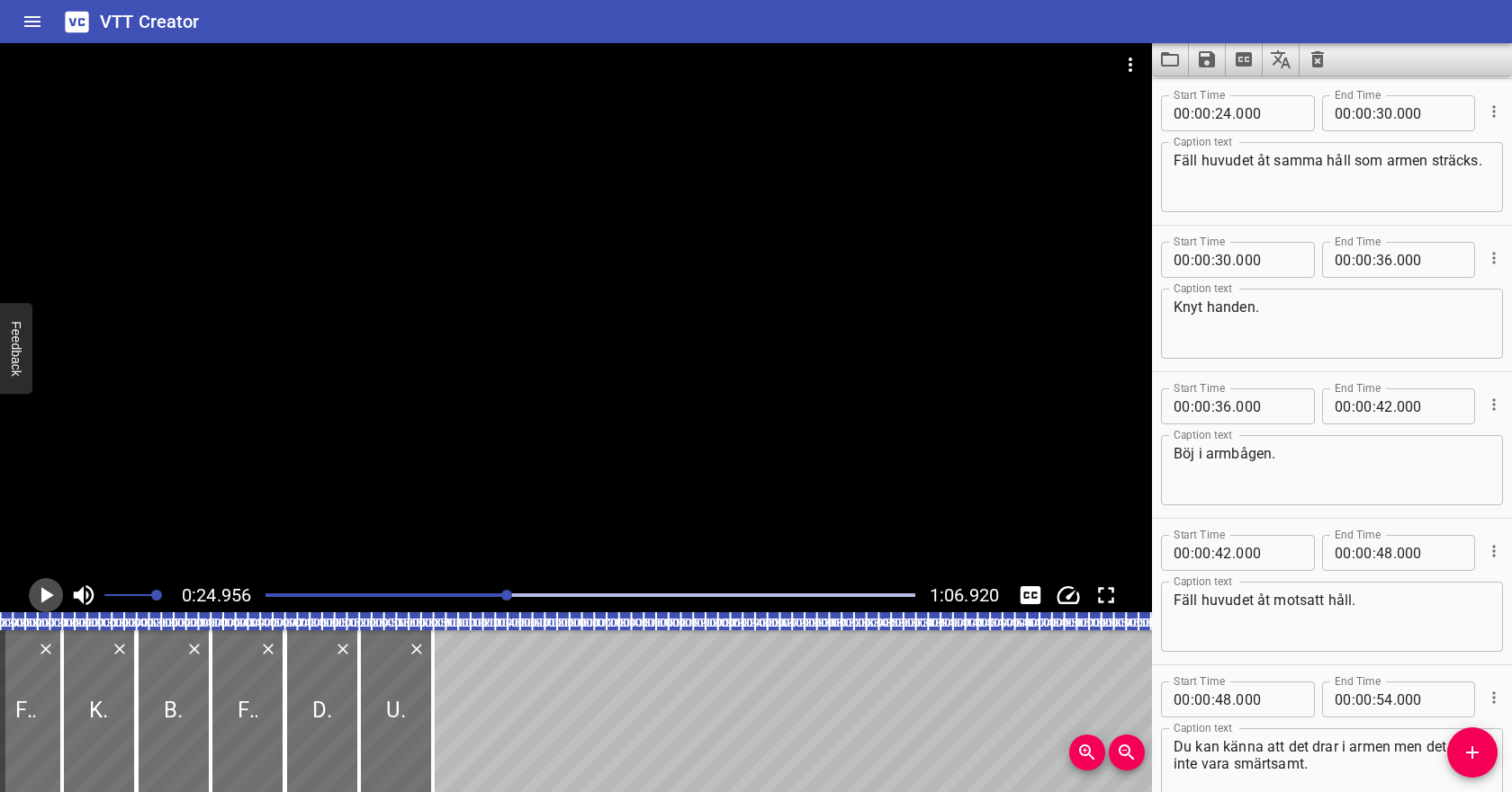
click at [42, 593] on icon "Play/Pause" at bounding box center [48, 595] width 13 height 16
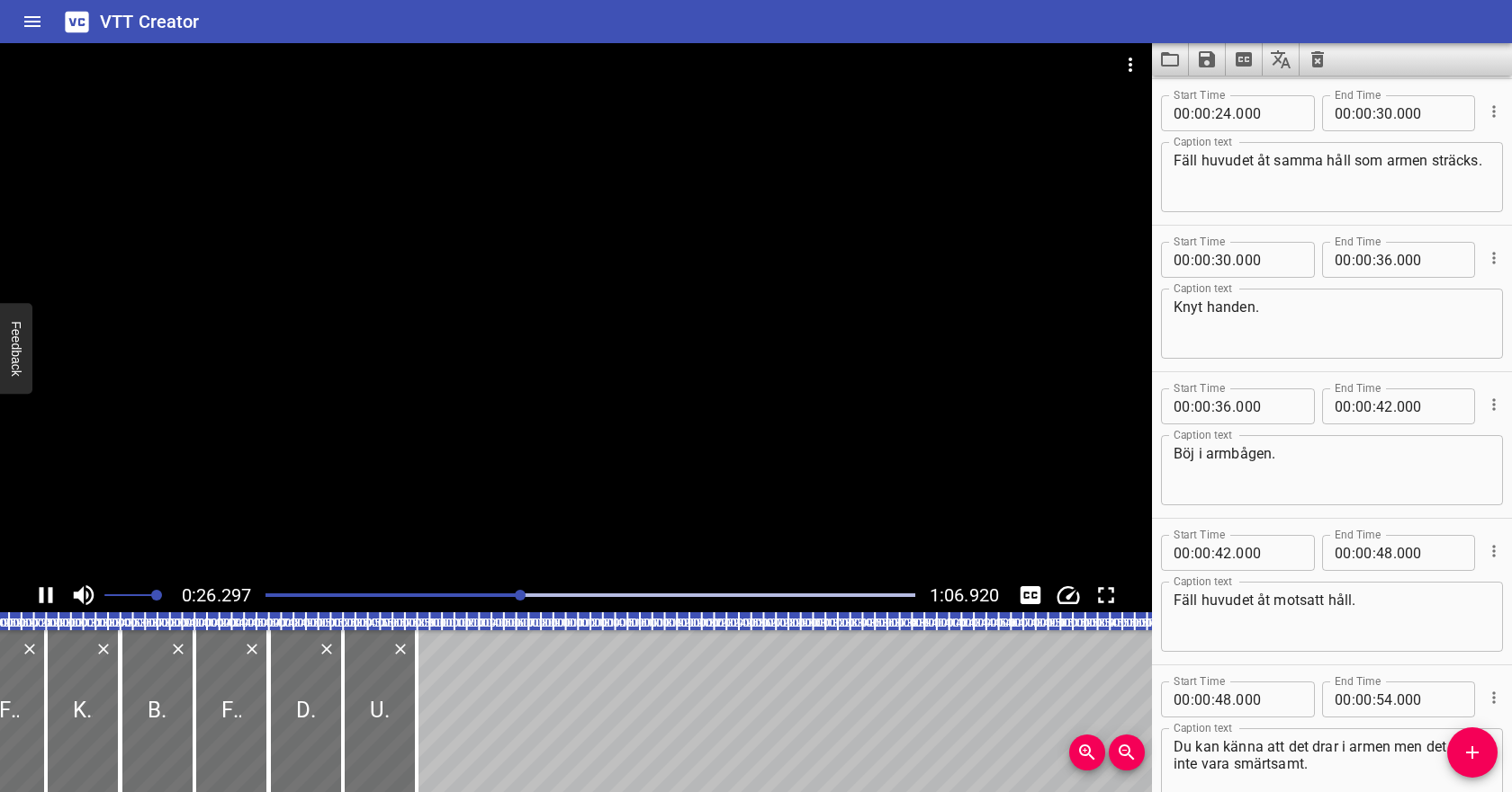
click at [493, 593] on div at bounding box center [590, 595] width 671 height 25
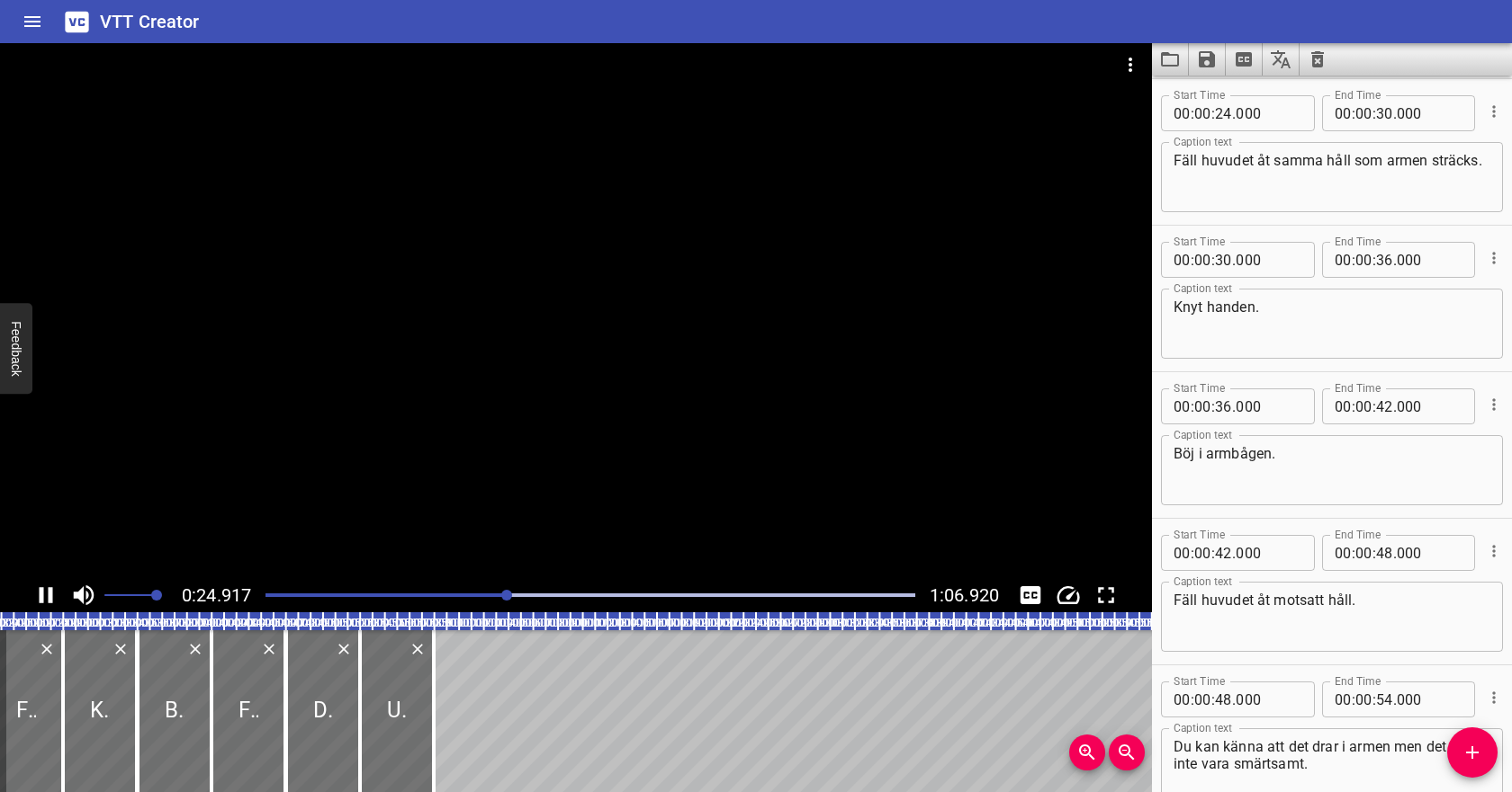
click at [52, 595] on icon "Play/Pause" at bounding box center [47, 595] width 14 height 16
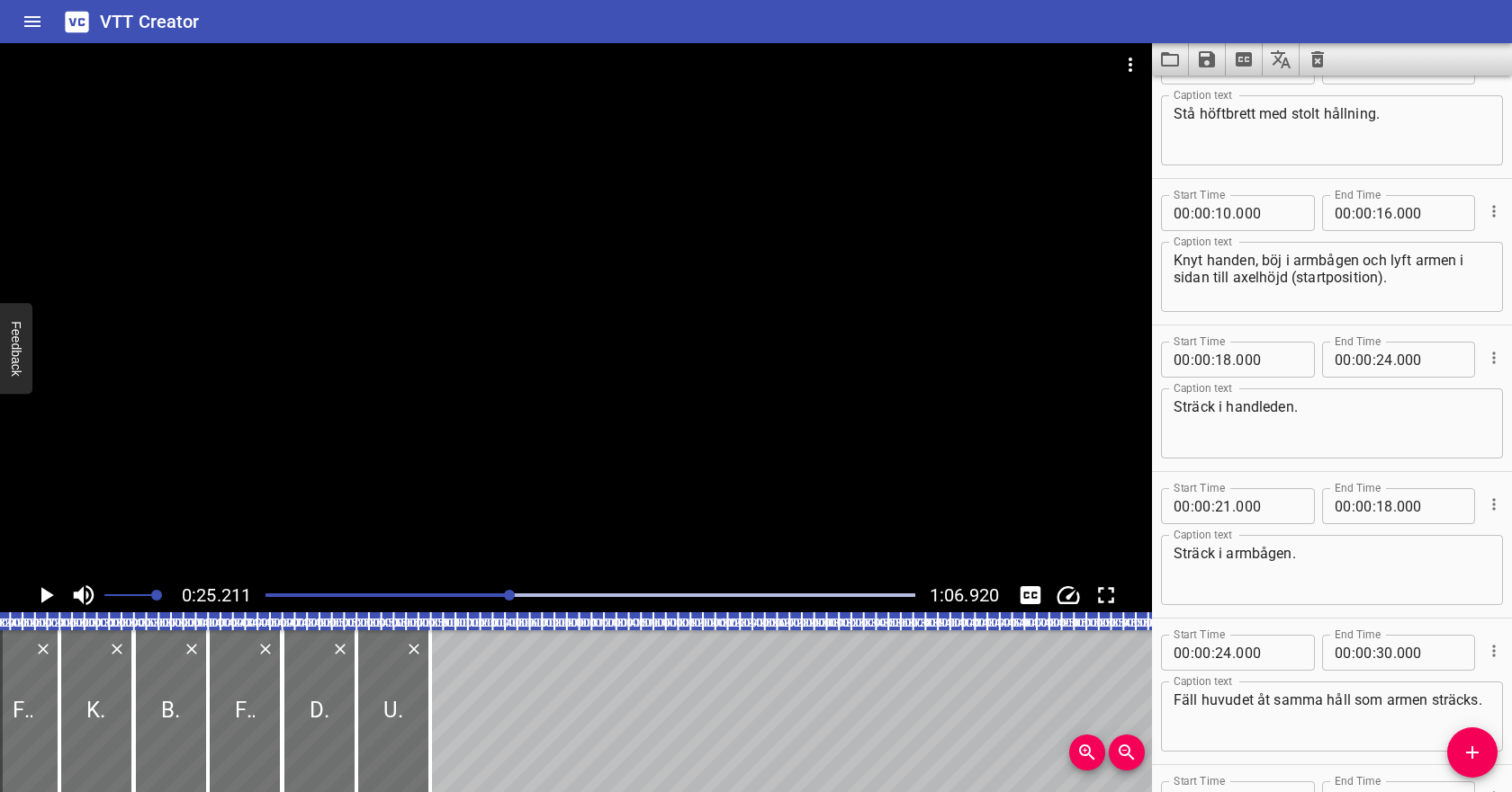
scroll to position [48, 0]
click at [1340, 399] on textarea "Sträck i handleden." at bounding box center [1332, 424] width 317 height 52
click at [1227, 355] on input "number" at bounding box center [1222, 359] width 17 height 36
type input "24"
type input "000"
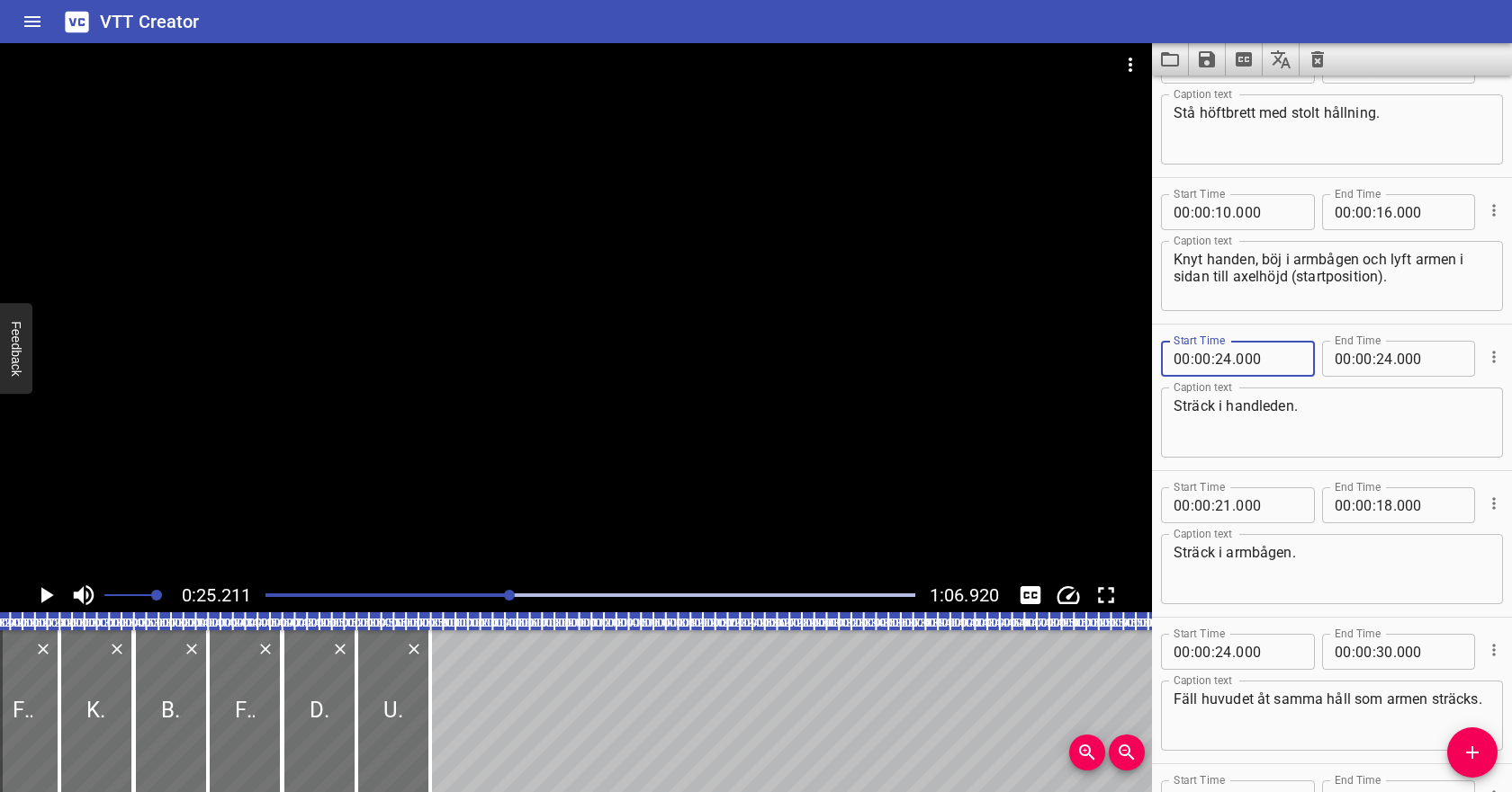
click at [1330, 562] on textarea "Sträck i armbågen." at bounding box center [1332, 570] width 317 height 52
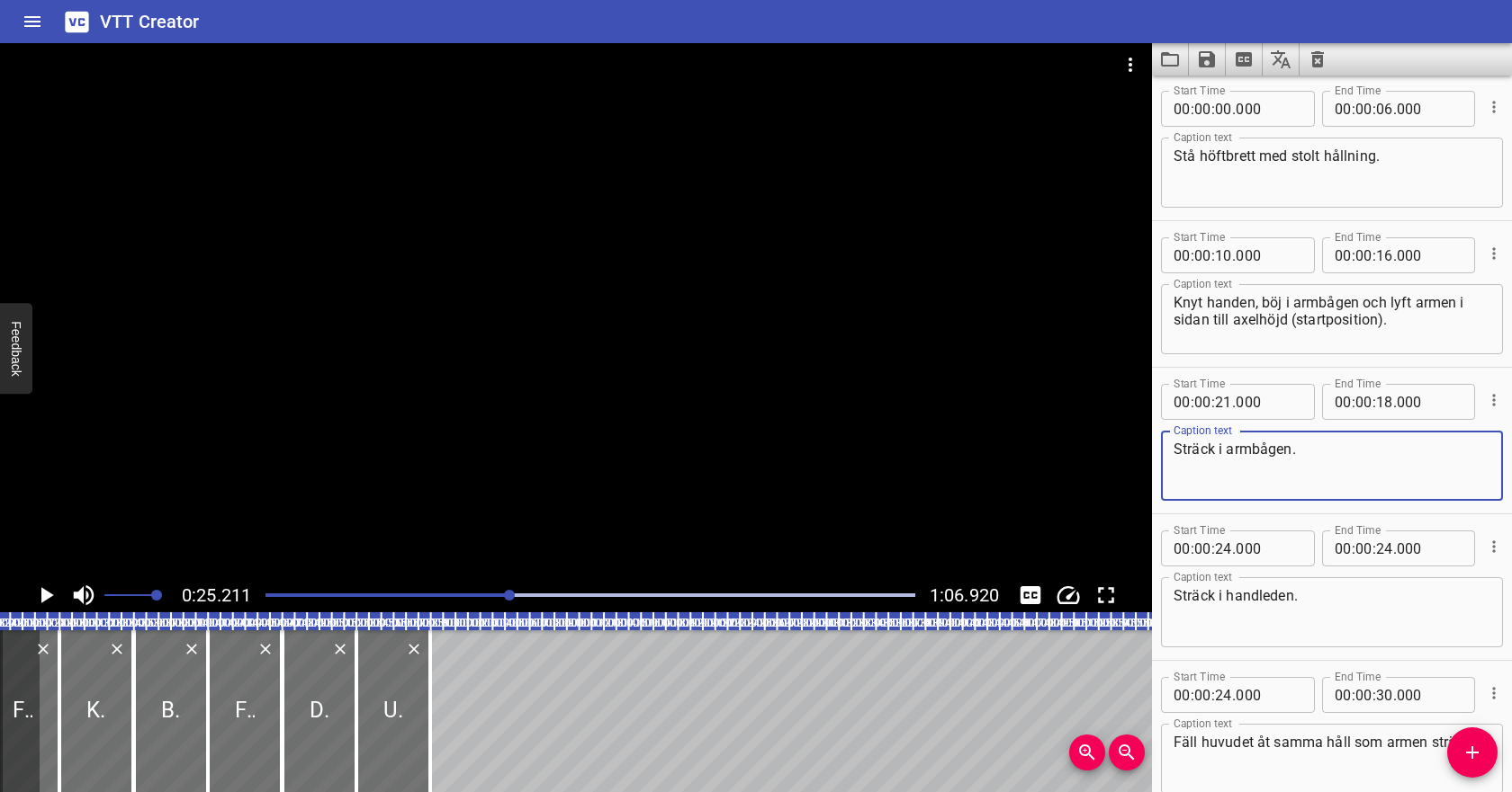
scroll to position [0, 0]
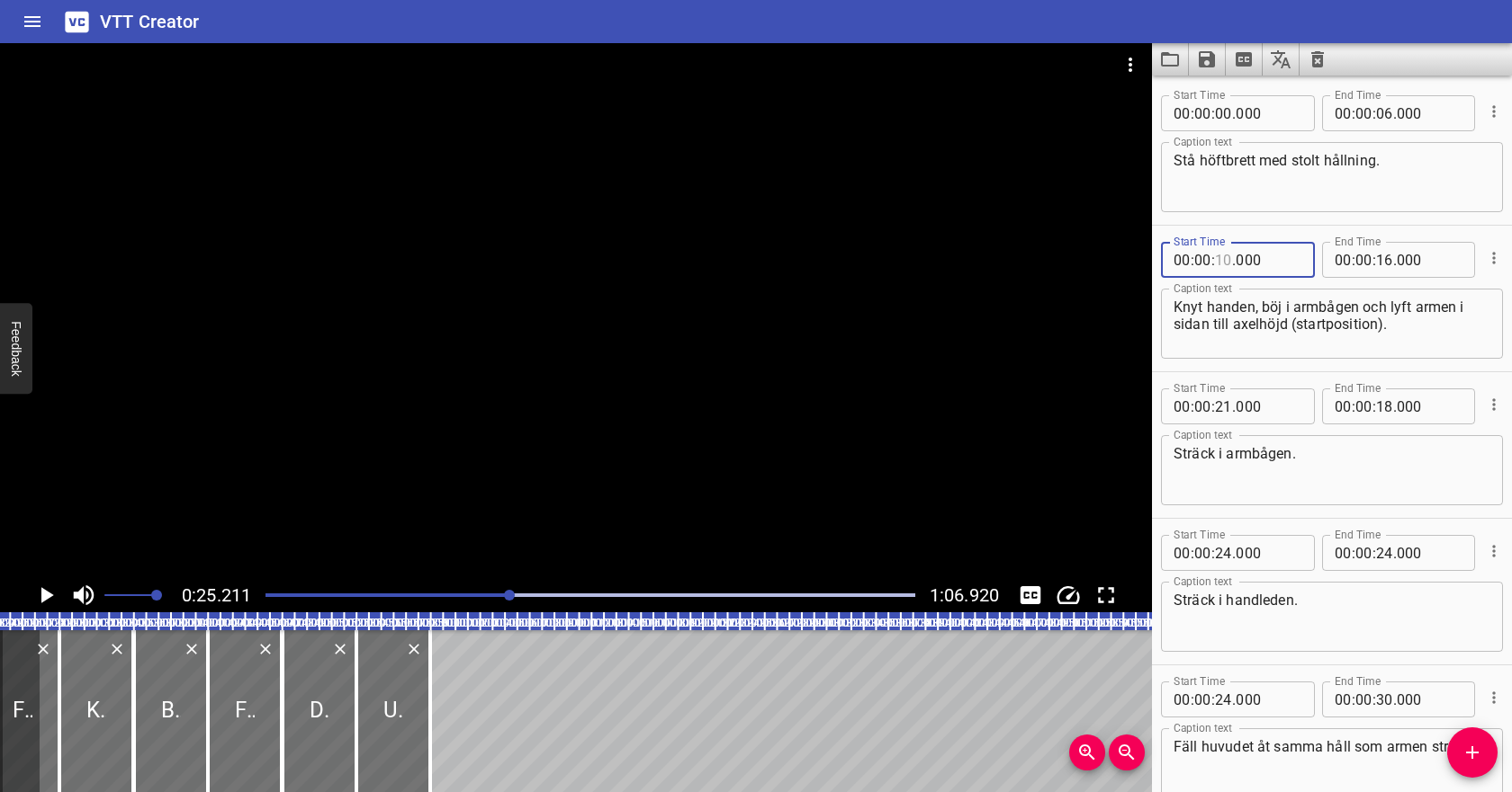
click at [1224, 261] on input "number" at bounding box center [1222, 260] width 17 height 36
type input "09"
type input "000"
click at [271, 594] on div "Play progress" at bounding box center [185, 596] width 650 height 4
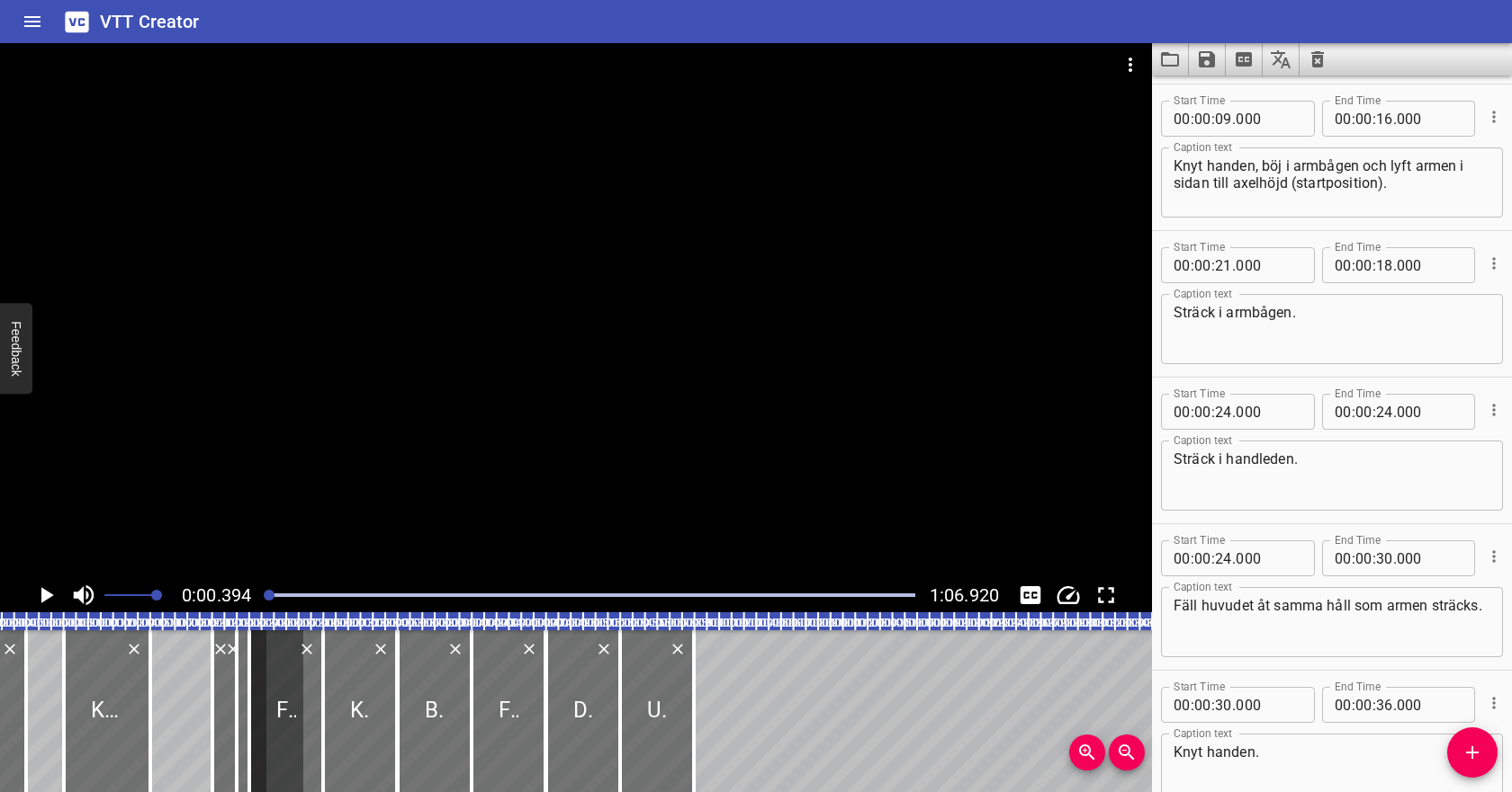
scroll to position [146, 0]
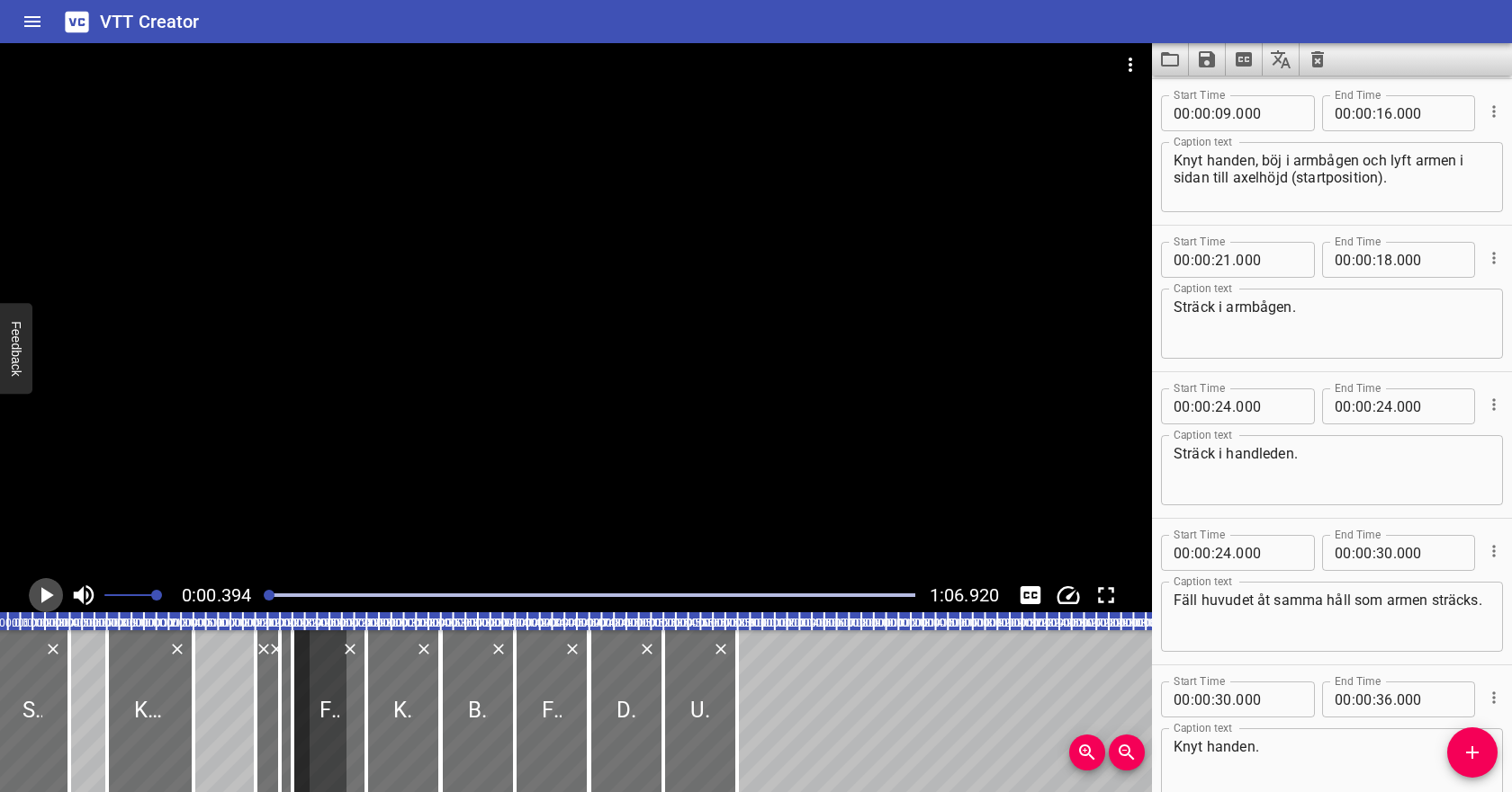
click at [47, 596] on icon "Play/Pause" at bounding box center [48, 595] width 13 height 16
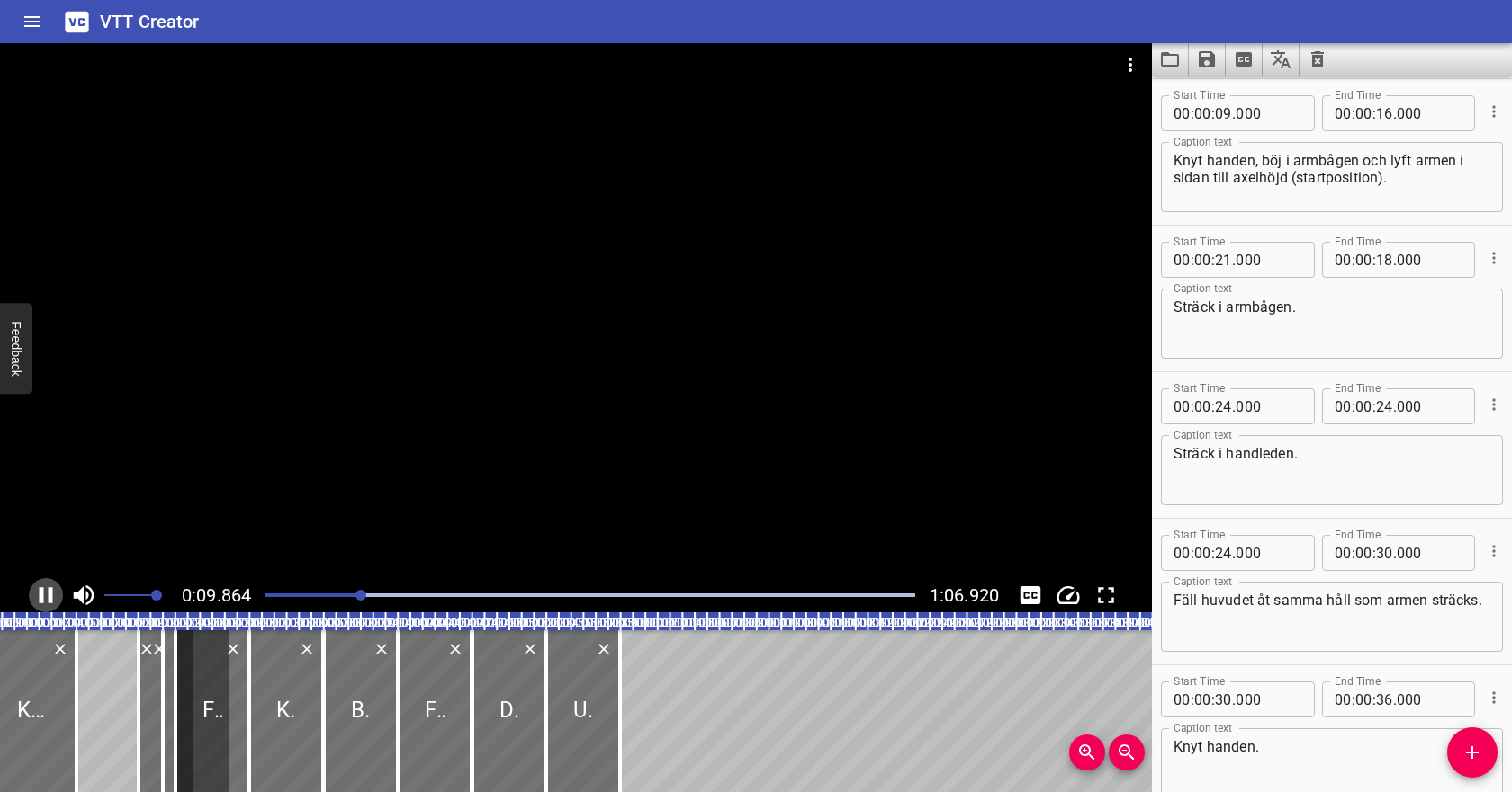
click at [42, 588] on icon "Play/Pause" at bounding box center [47, 595] width 14 height 16
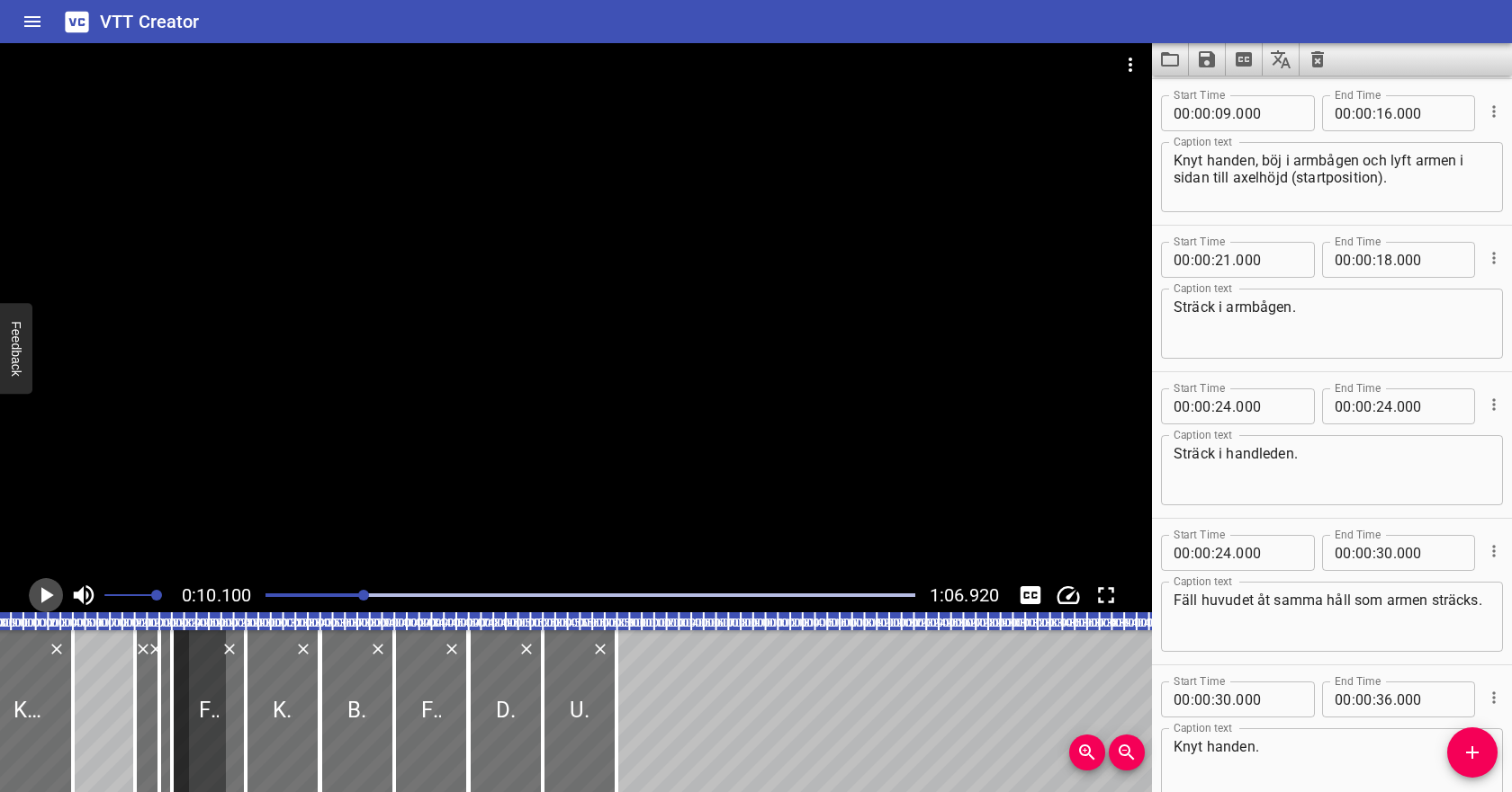
click at [42, 588] on icon "Play/Pause" at bounding box center [48, 595] width 13 height 16
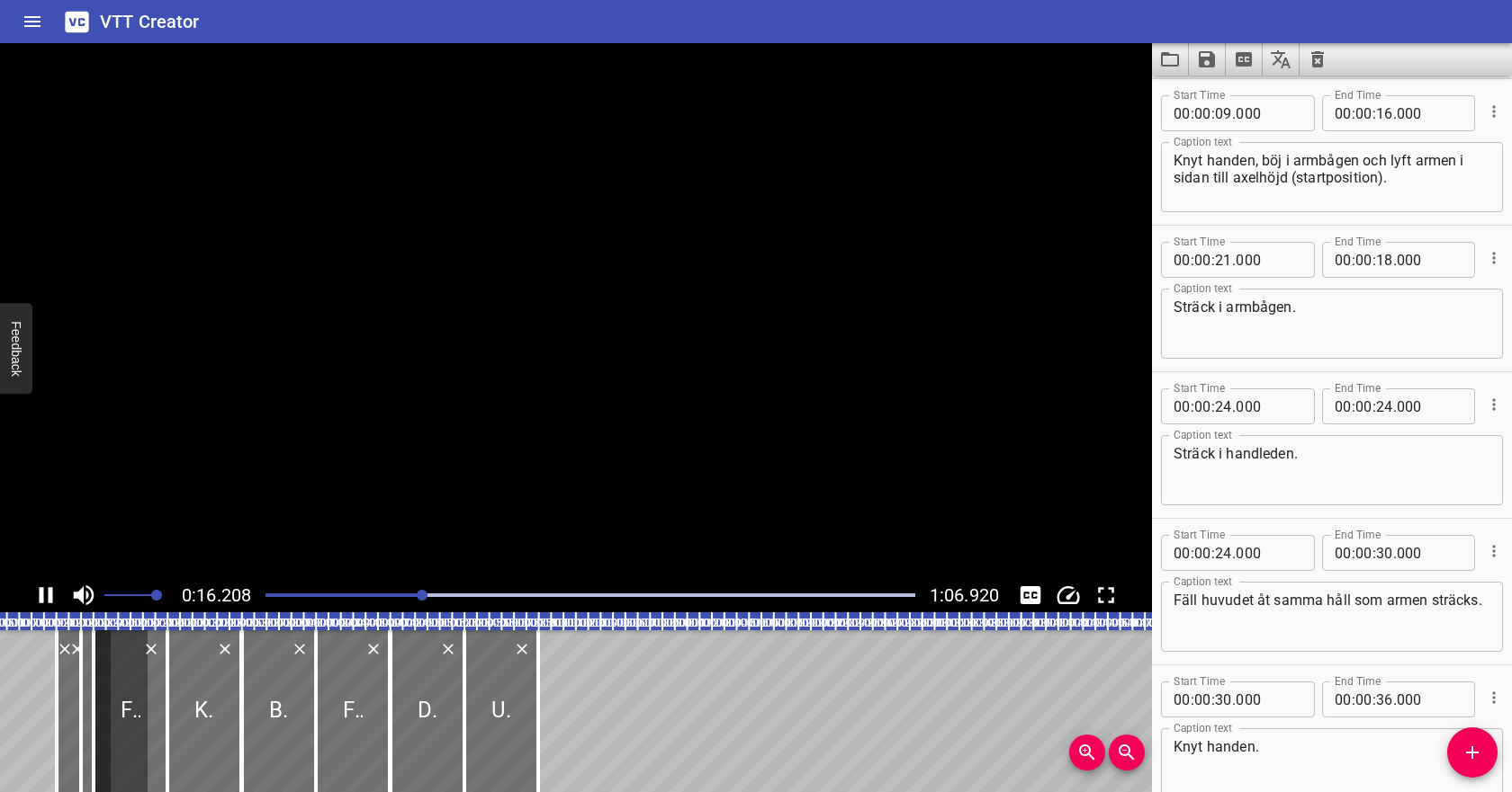
click at [42, 588] on icon "Play/Pause" at bounding box center [47, 595] width 14 height 16
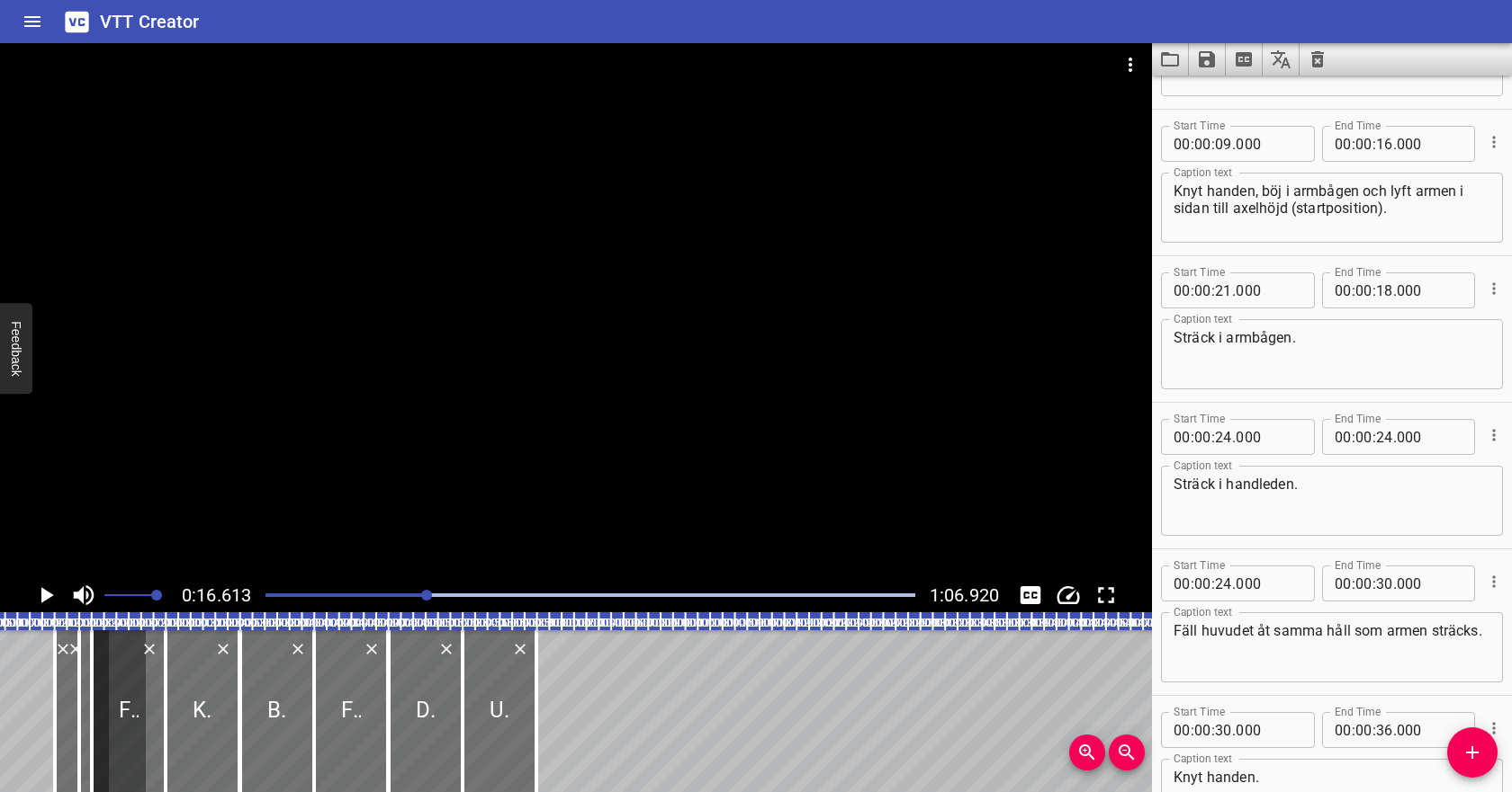
scroll to position [112, 0]
click at [1383, 145] on input "number" at bounding box center [1384, 147] width 17 height 36
type input "18"
type input "000"
click at [54, 592] on icon "Play/Pause" at bounding box center [46, 595] width 27 height 27
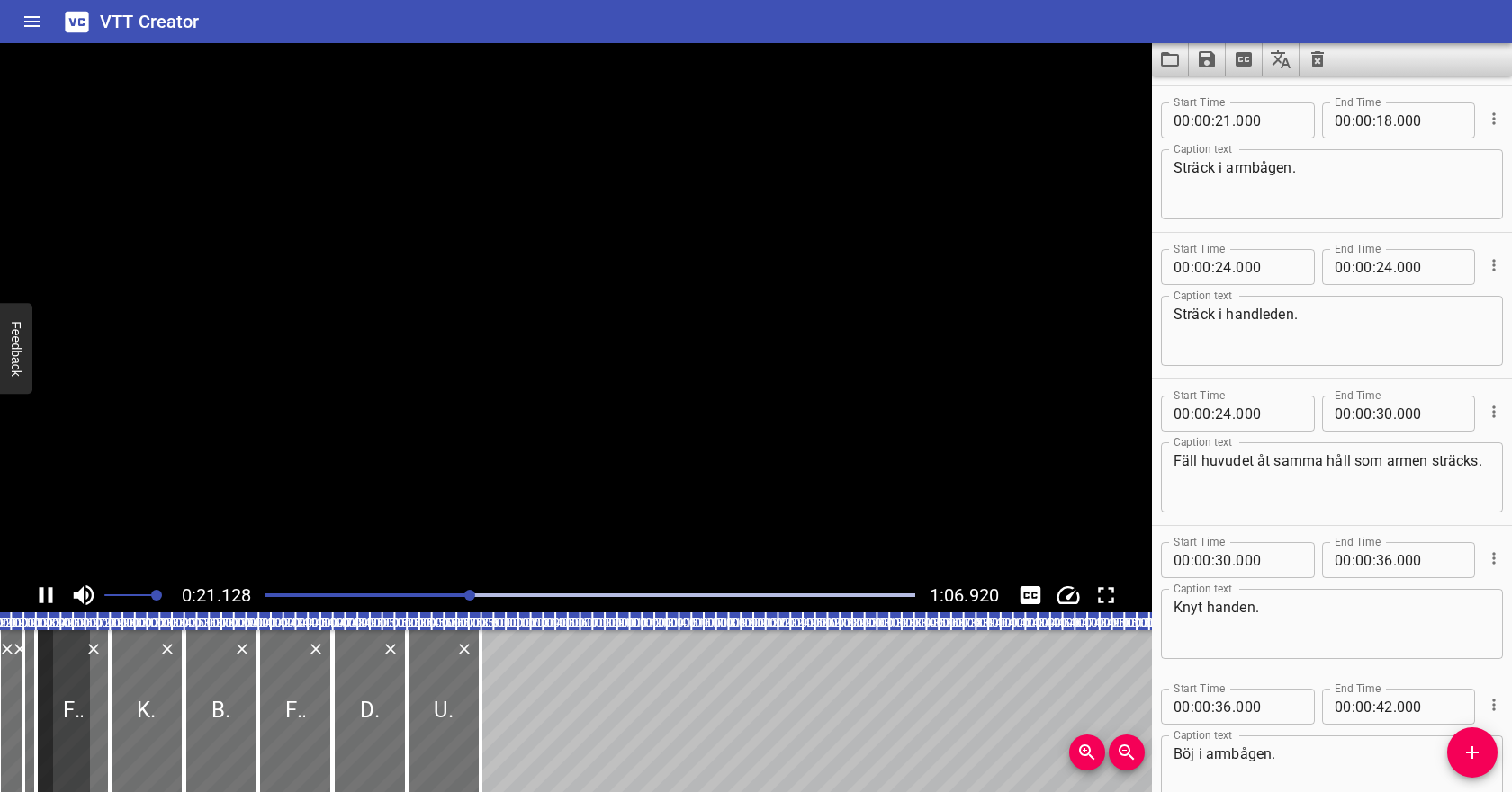
scroll to position [294, 0]
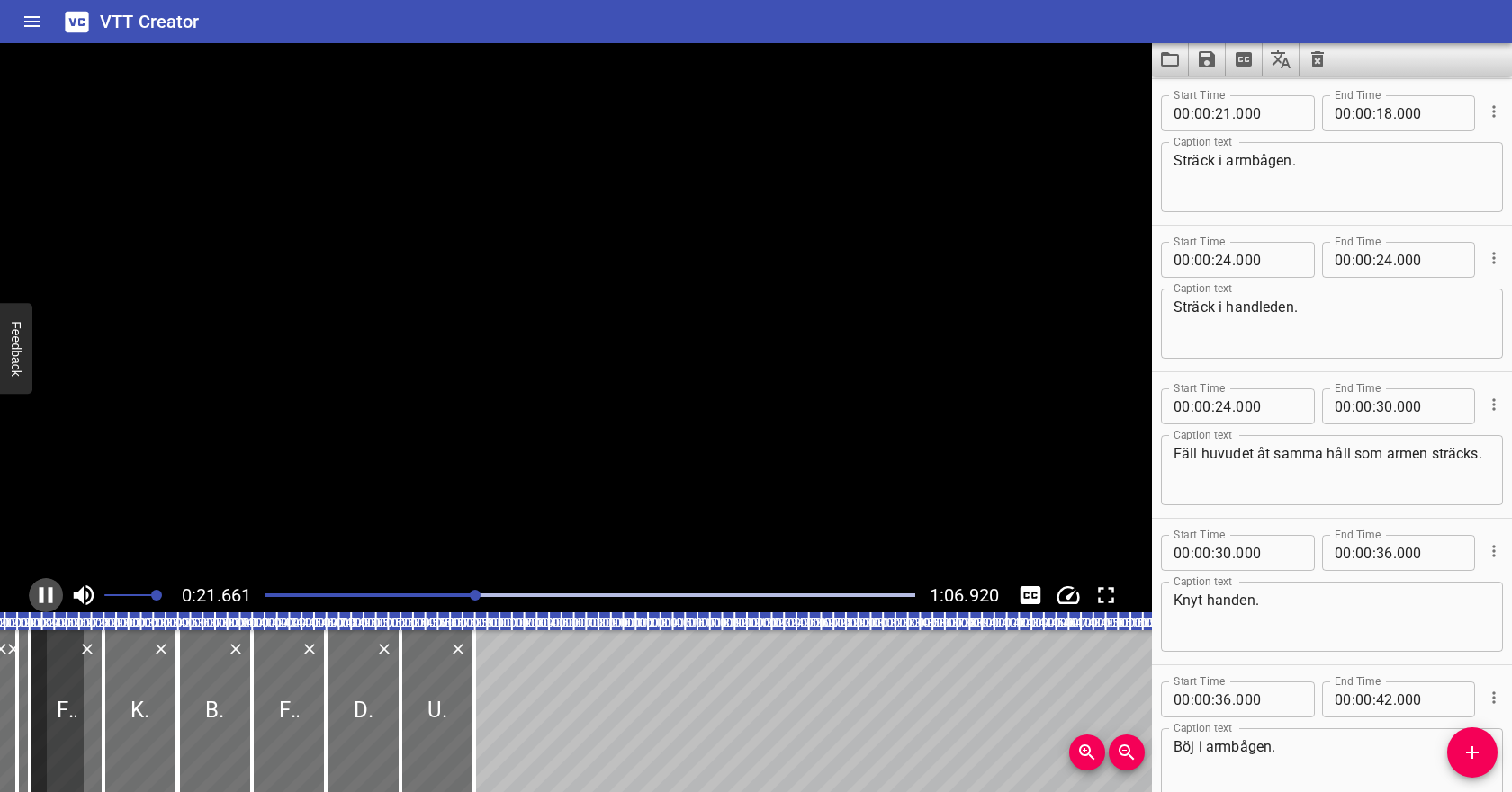
click at [54, 592] on icon "Play/Pause" at bounding box center [46, 595] width 27 height 27
click at [1386, 118] on input "number" at bounding box center [1384, 113] width 17 height 36
type input "20"
type input "000"
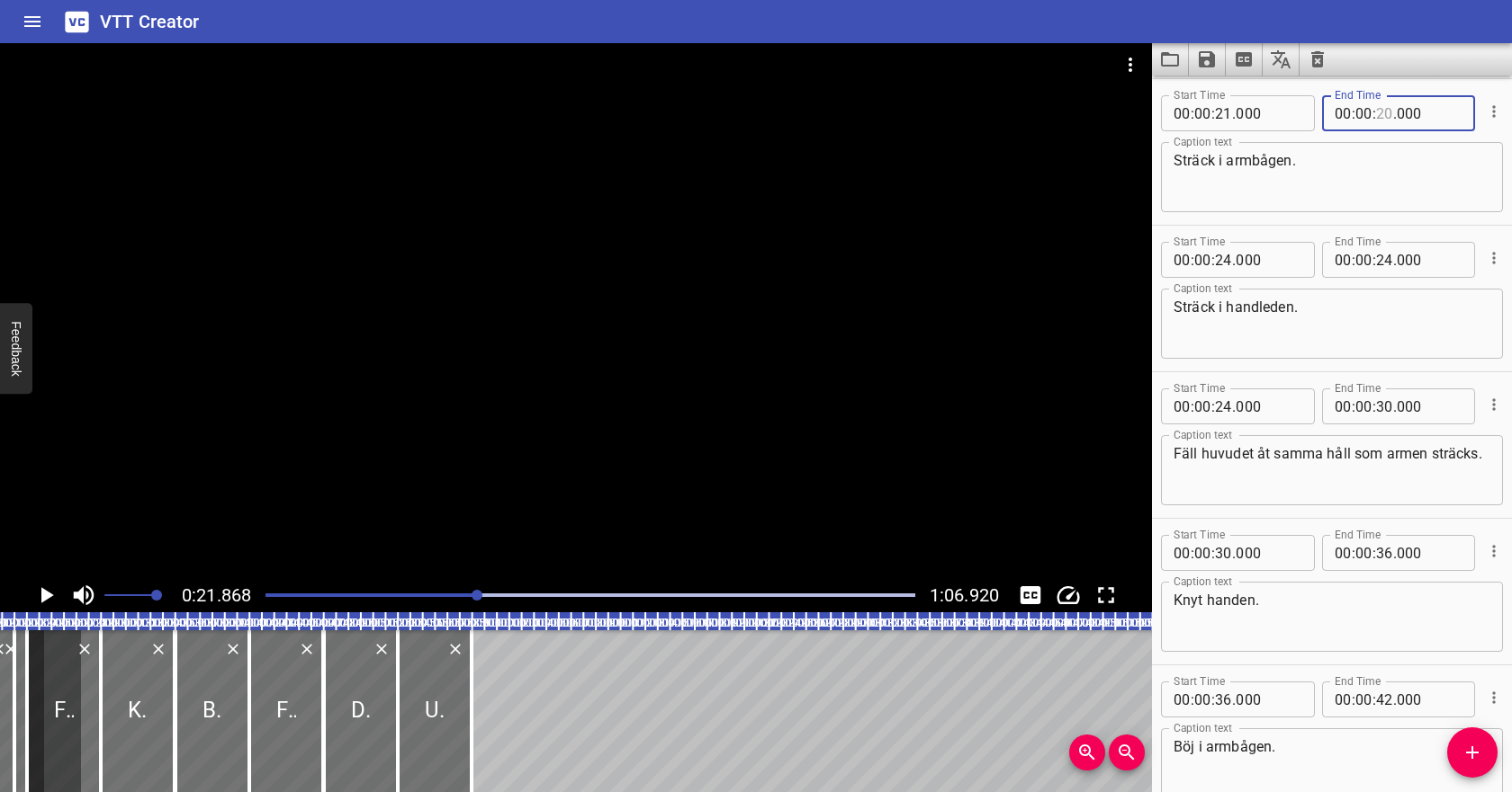
click at [1381, 114] on input "number" at bounding box center [1384, 113] width 17 height 36
type input "22"
type input "000"
click at [1355, 171] on textarea "Sträck i armbågen." at bounding box center [1332, 178] width 317 height 52
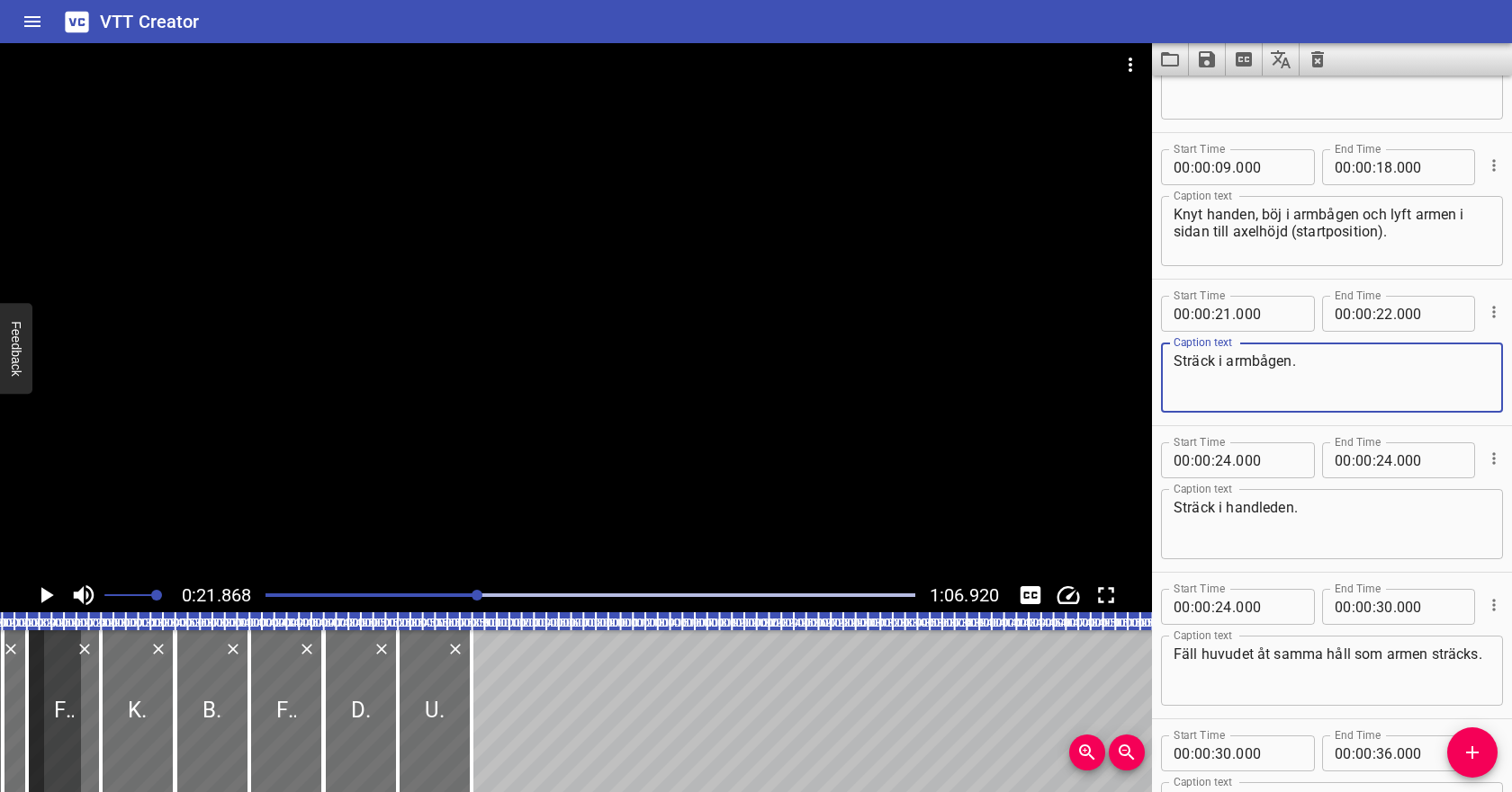
scroll to position [74, 0]
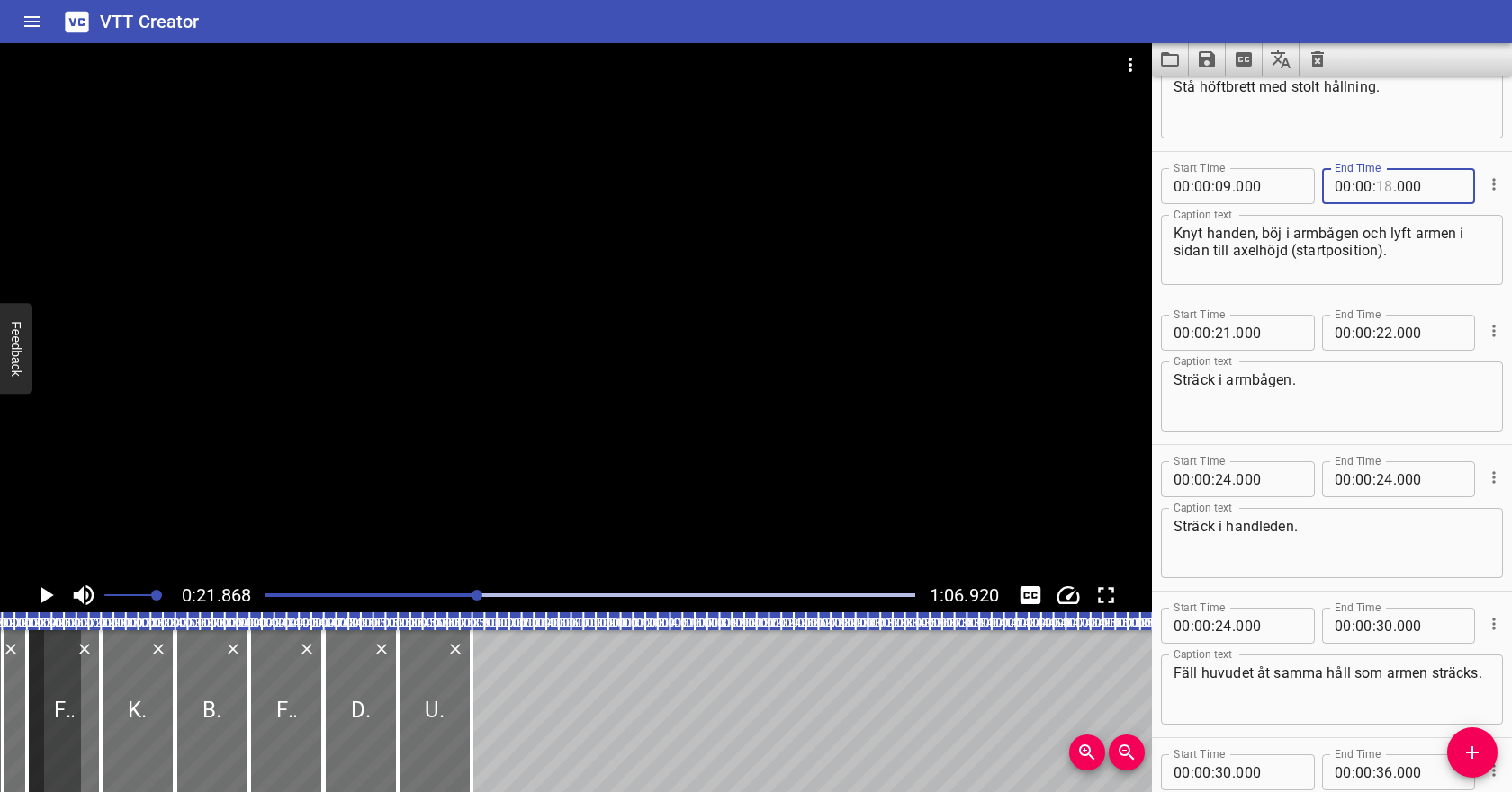
click at [1385, 187] on input "number" at bounding box center [1384, 186] width 17 height 36
type input "20"
type input "000"
click at [1370, 257] on textarea "Knyt handen, böj i armbågen och lyft armen i sidan till axelhöjd (startposition…" at bounding box center [1332, 251] width 317 height 52
click at [466, 594] on div "Play progress" at bounding box center [152, 596] width 650 height 4
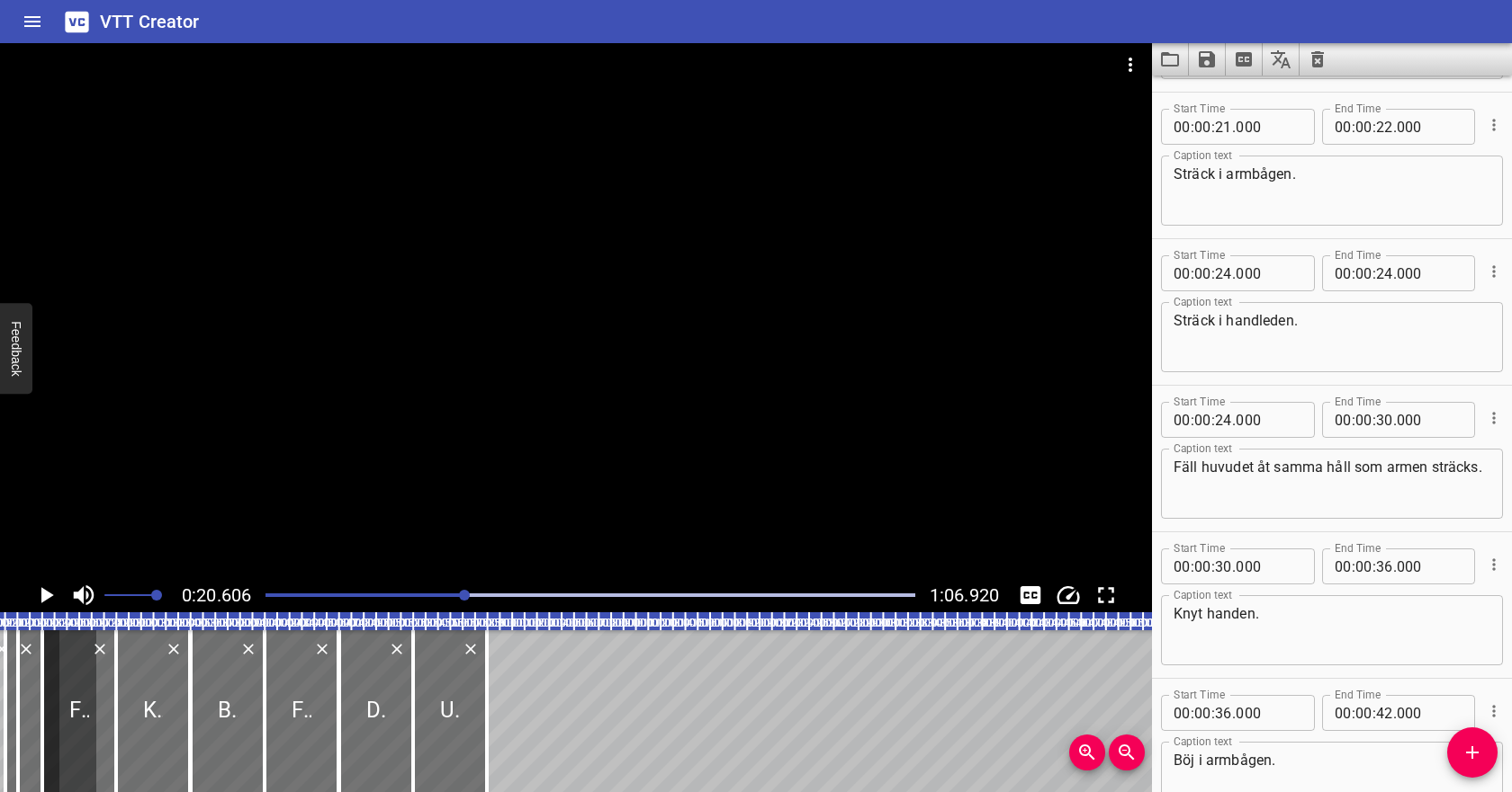
scroll to position [294, 0]
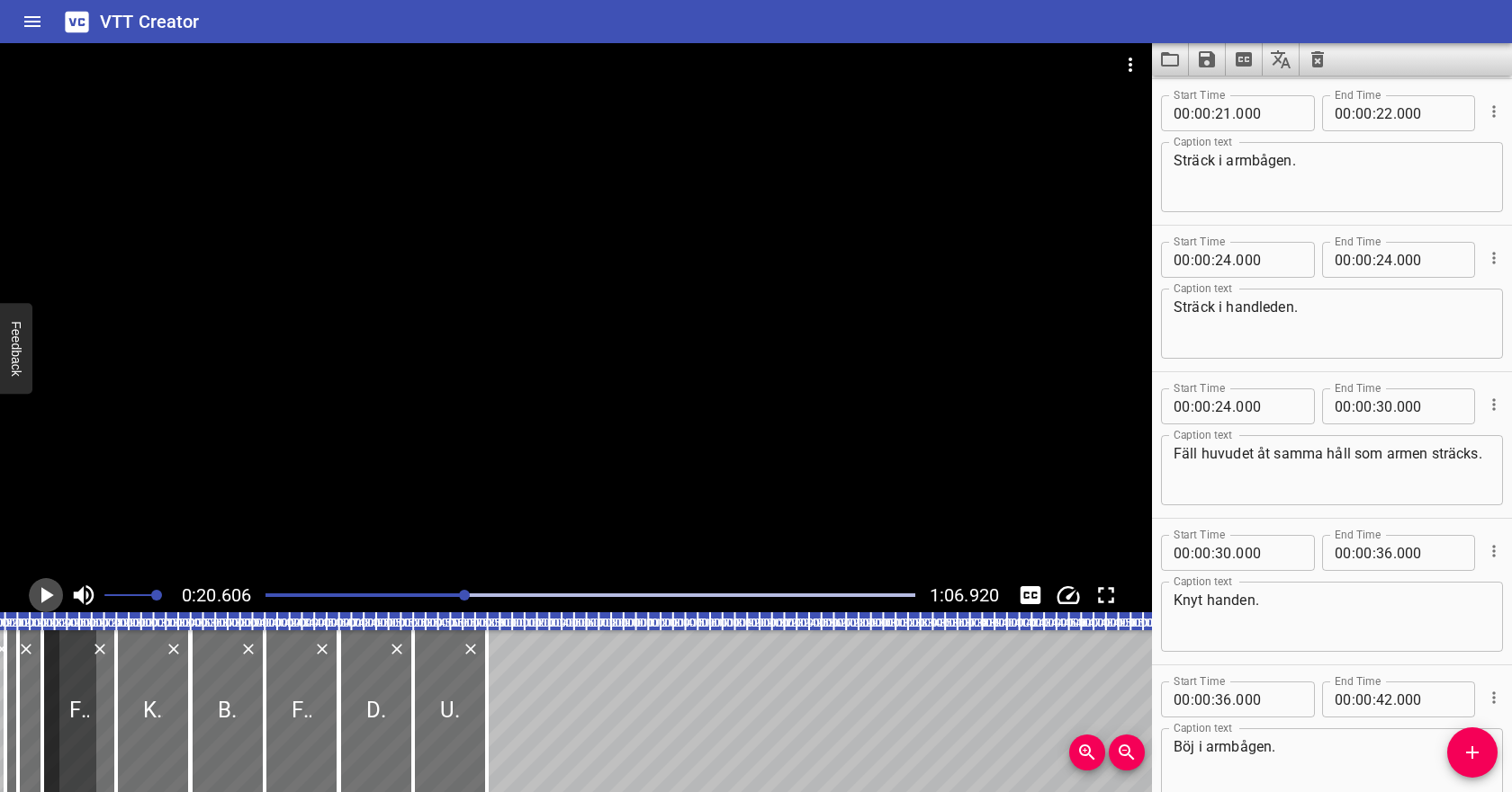
click at [44, 596] on icon "Play/Pause" at bounding box center [48, 595] width 13 height 16
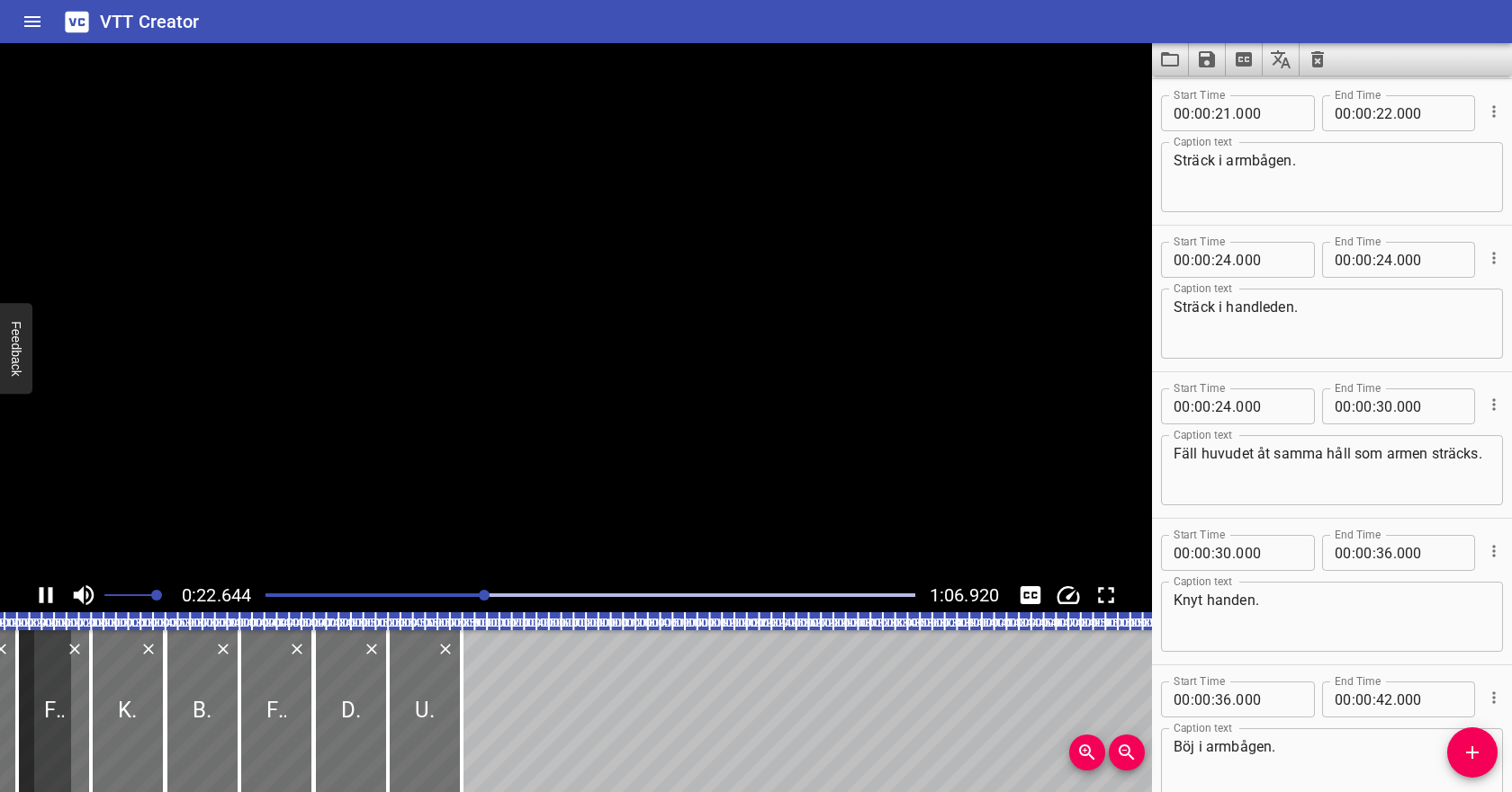
click at [44, 596] on icon "Play/Pause" at bounding box center [46, 595] width 27 height 27
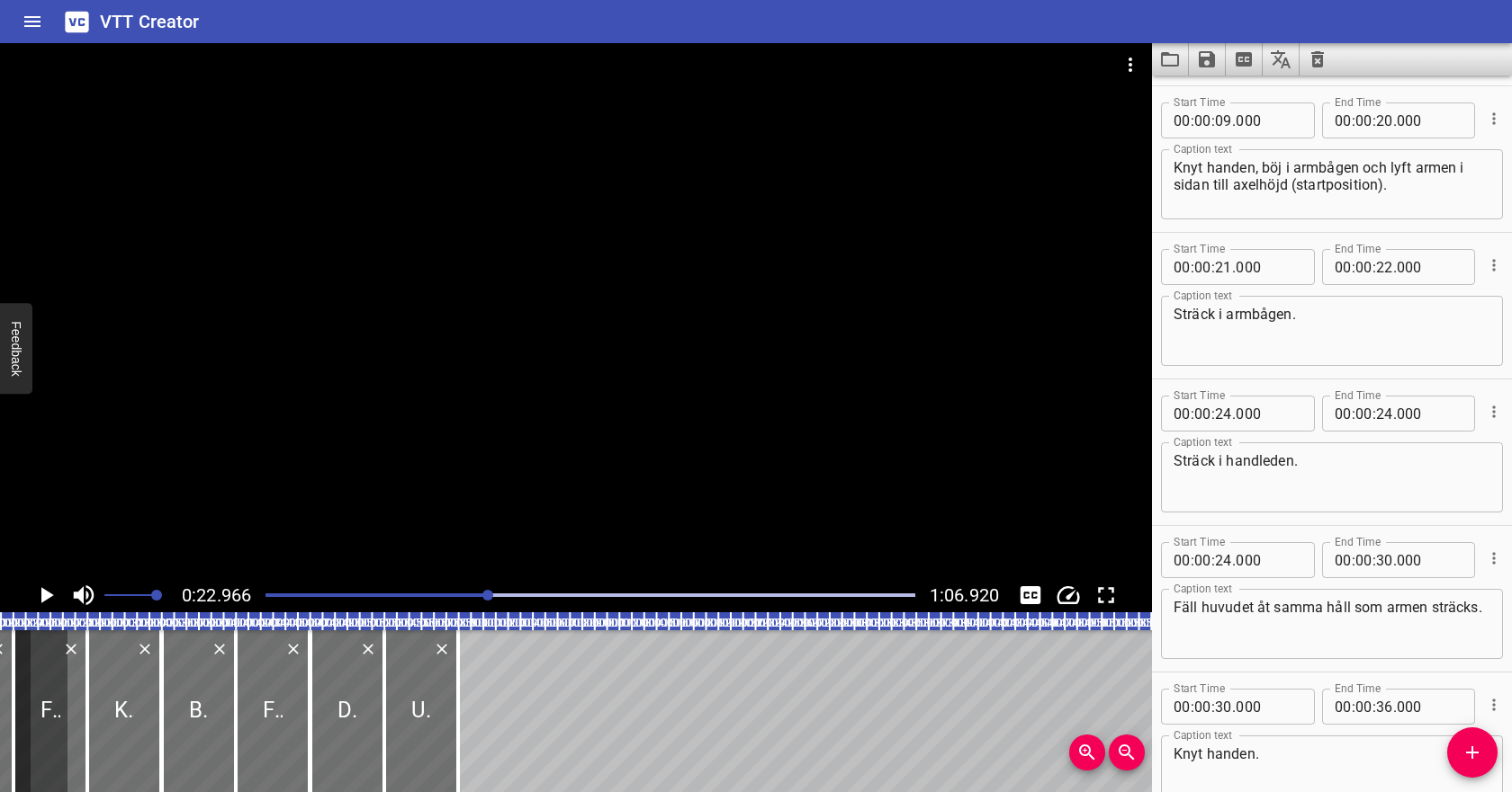
scroll to position [130, 0]
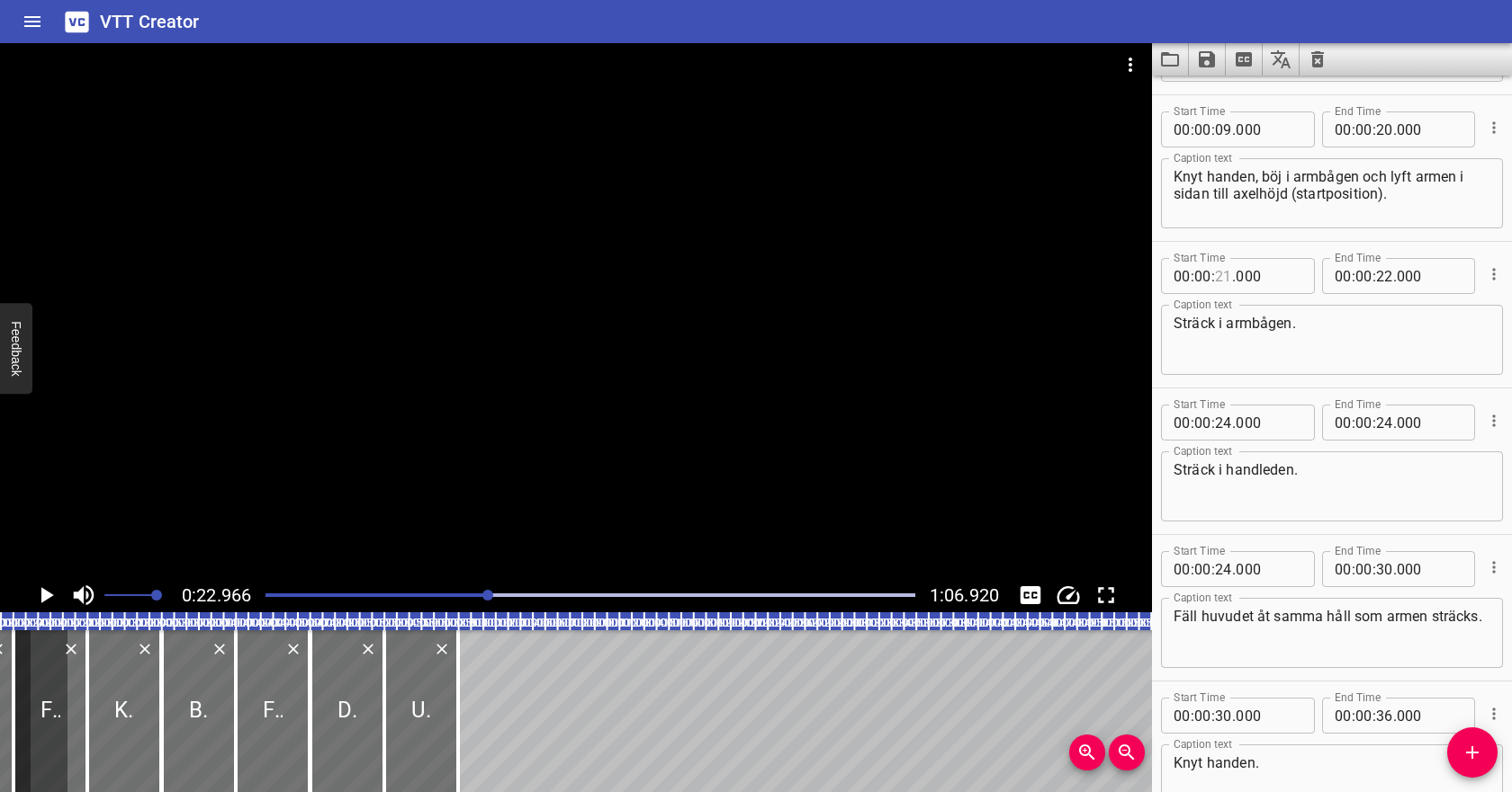
click at [1221, 276] on input "number" at bounding box center [1222, 276] width 17 height 36
type input "20"
type input "000"
click at [44, 593] on icon "Play/Pause" at bounding box center [48, 595] width 13 height 16
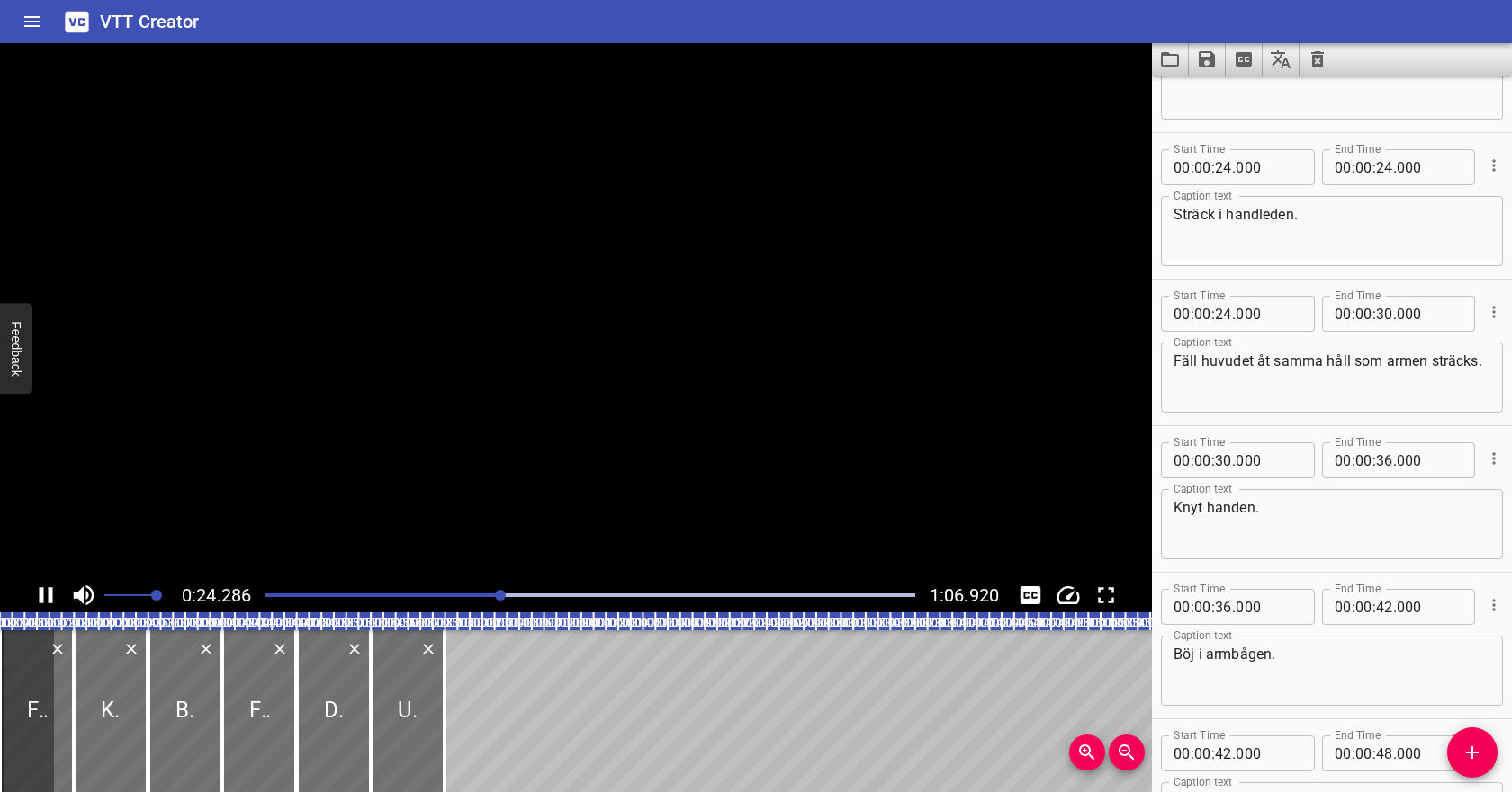
scroll to position [440, 0]
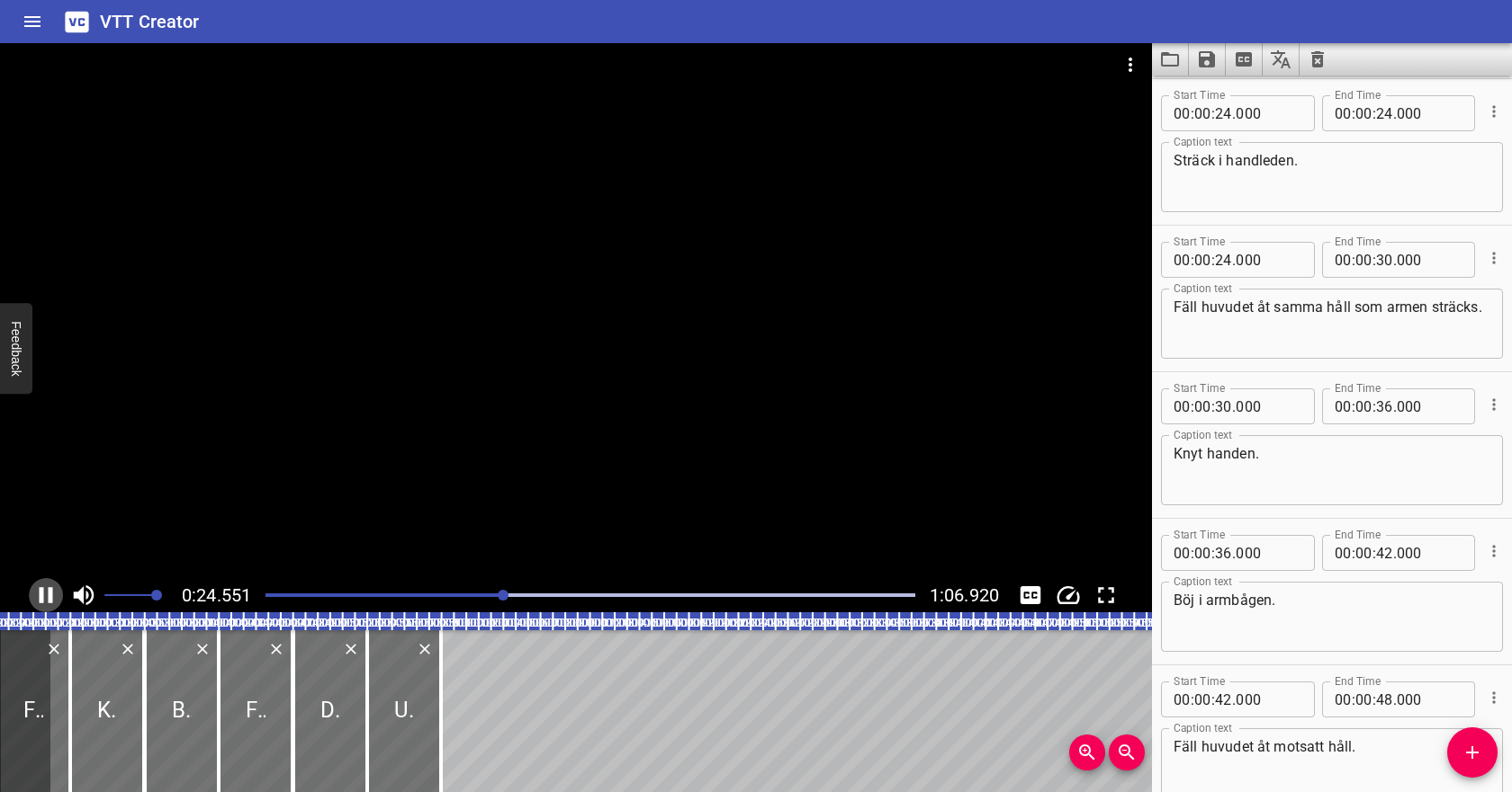
click at [44, 593] on icon "Play/Pause" at bounding box center [46, 595] width 27 height 27
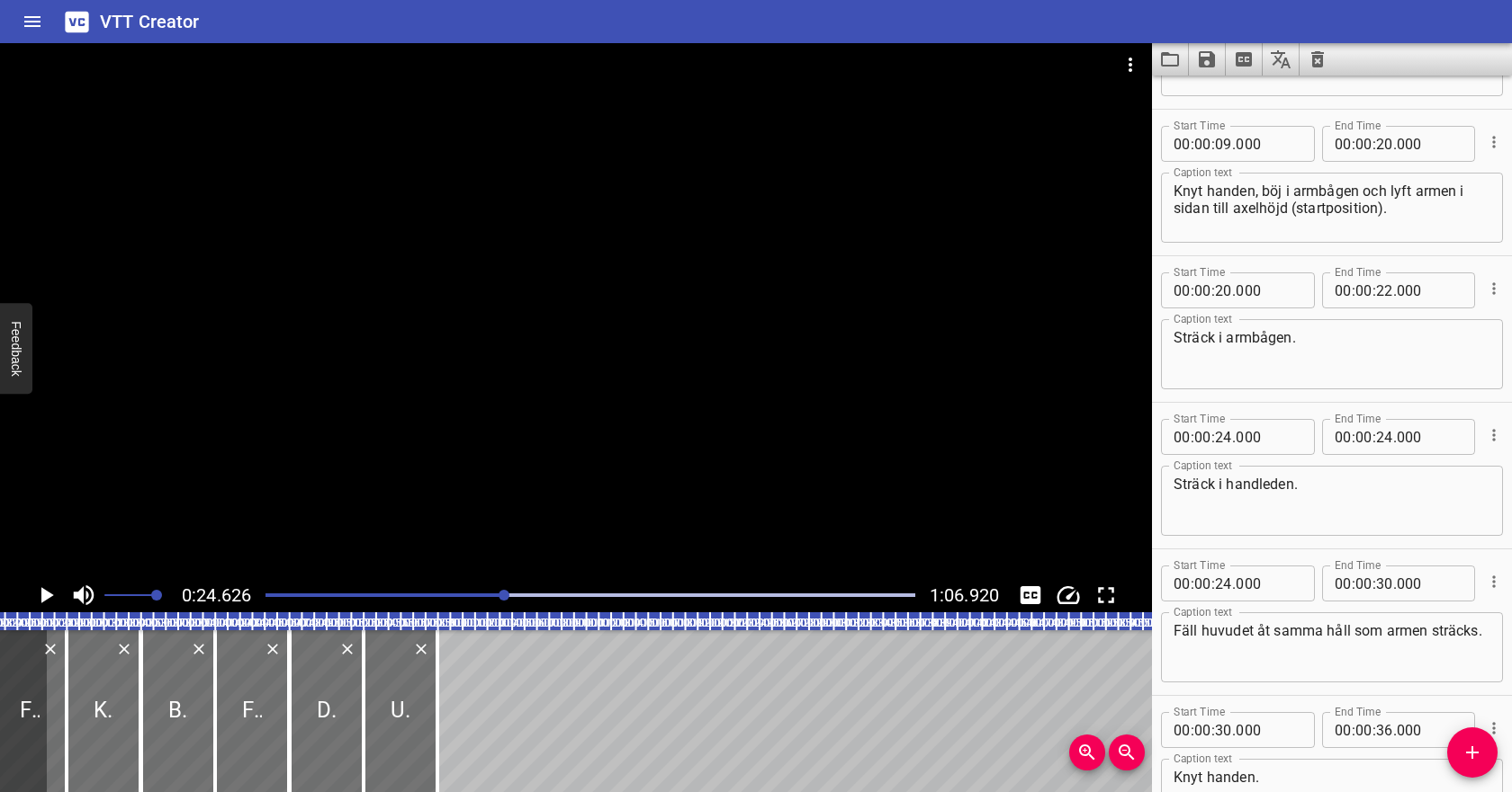
scroll to position [112, 0]
click at [1385, 297] on input "number" at bounding box center [1384, 295] width 17 height 36
type input "24"
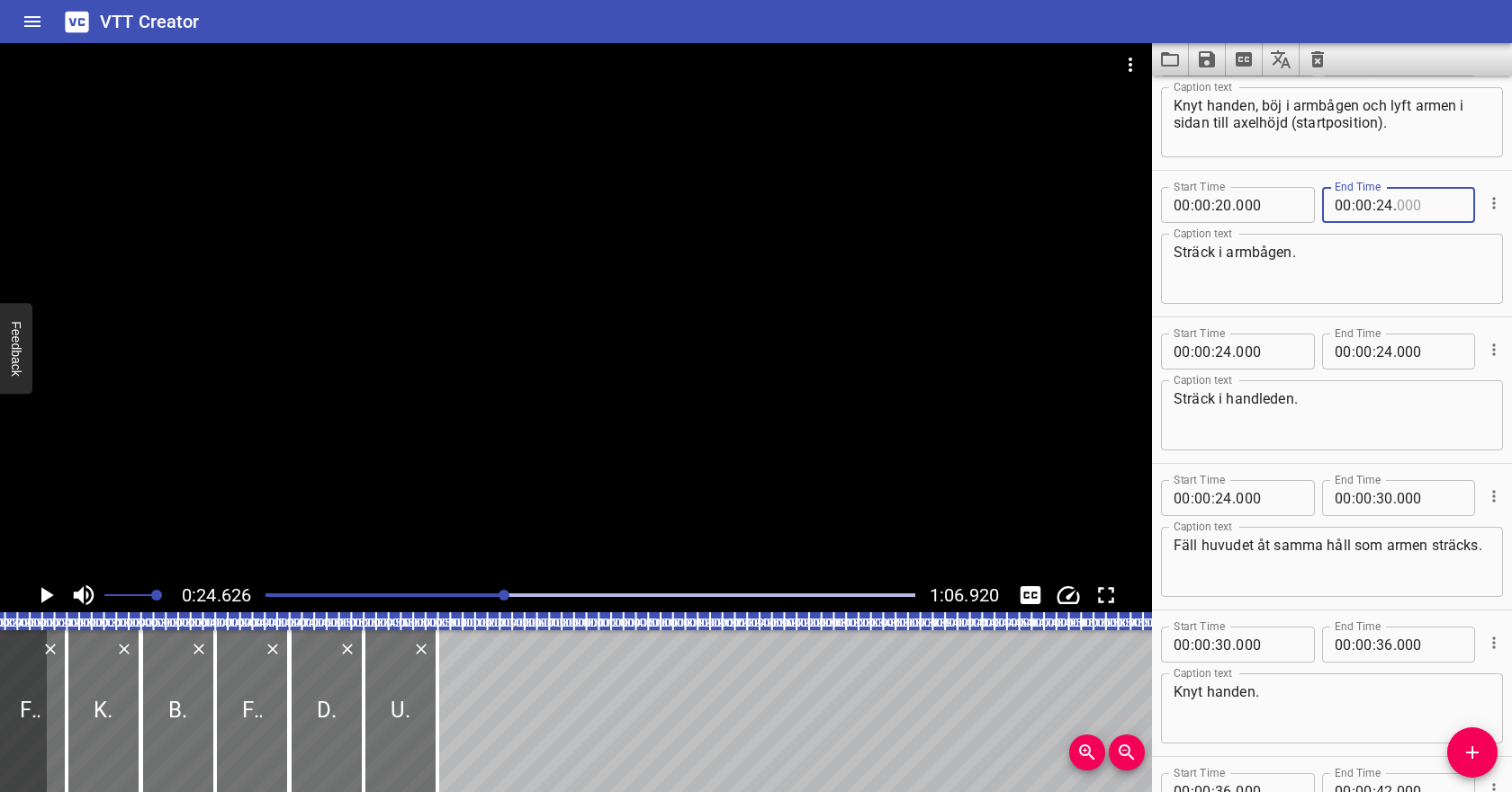
scroll to position [206, 0]
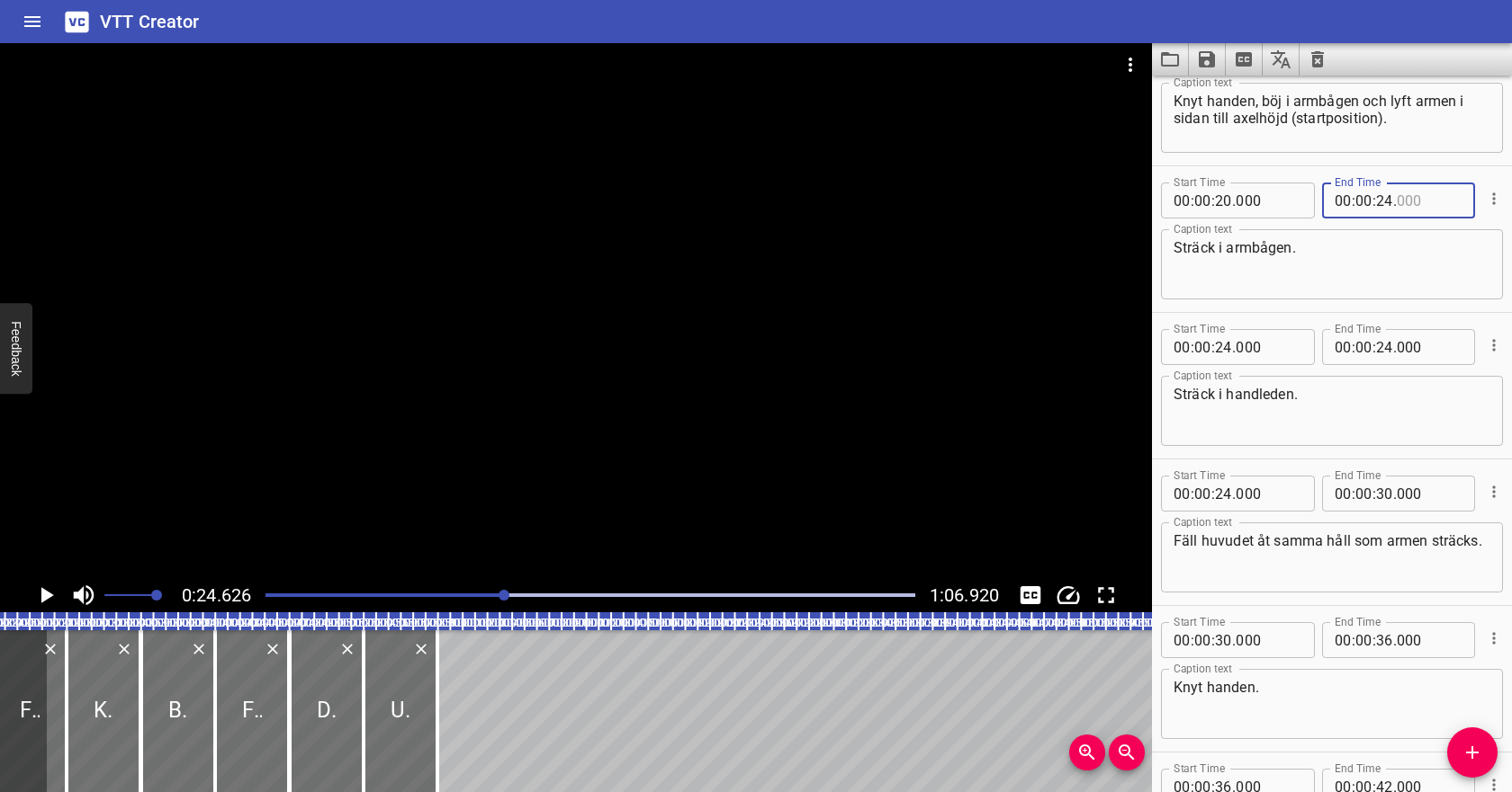
type input "000"
click at [1253, 540] on textarea "Fäll huvudet åt samma håll som armen sträcks." at bounding box center [1332, 558] width 317 height 52
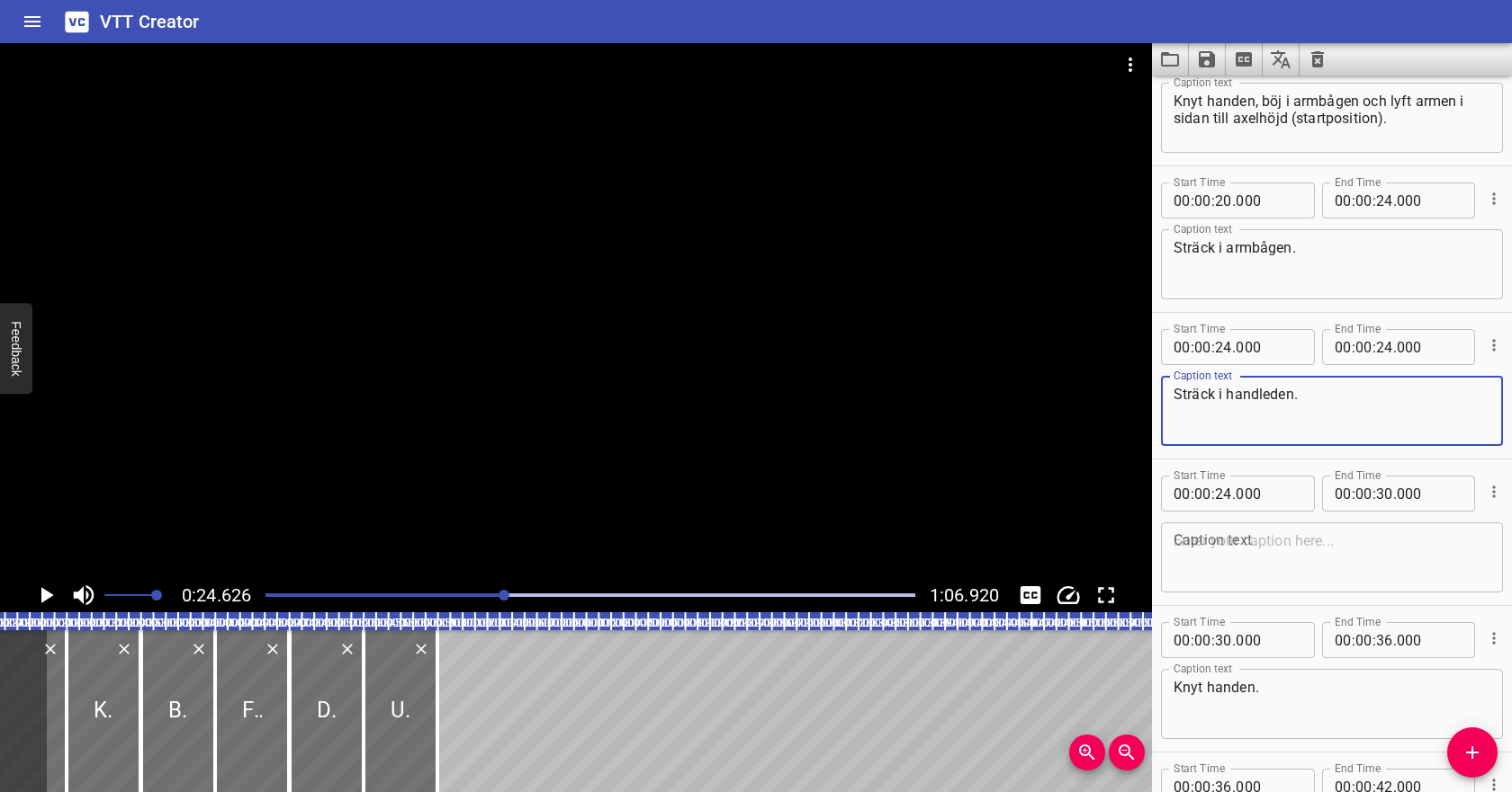
click at [1346, 397] on textarea "Sträck i handleden." at bounding box center [1332, 412] width 317 height 52
paste textarea "Fäll huvudet åt samma håll som armen sträcks."
type textarea "Sträck i handleden. Fäll huvudet åt samma håll som armen sträcks."
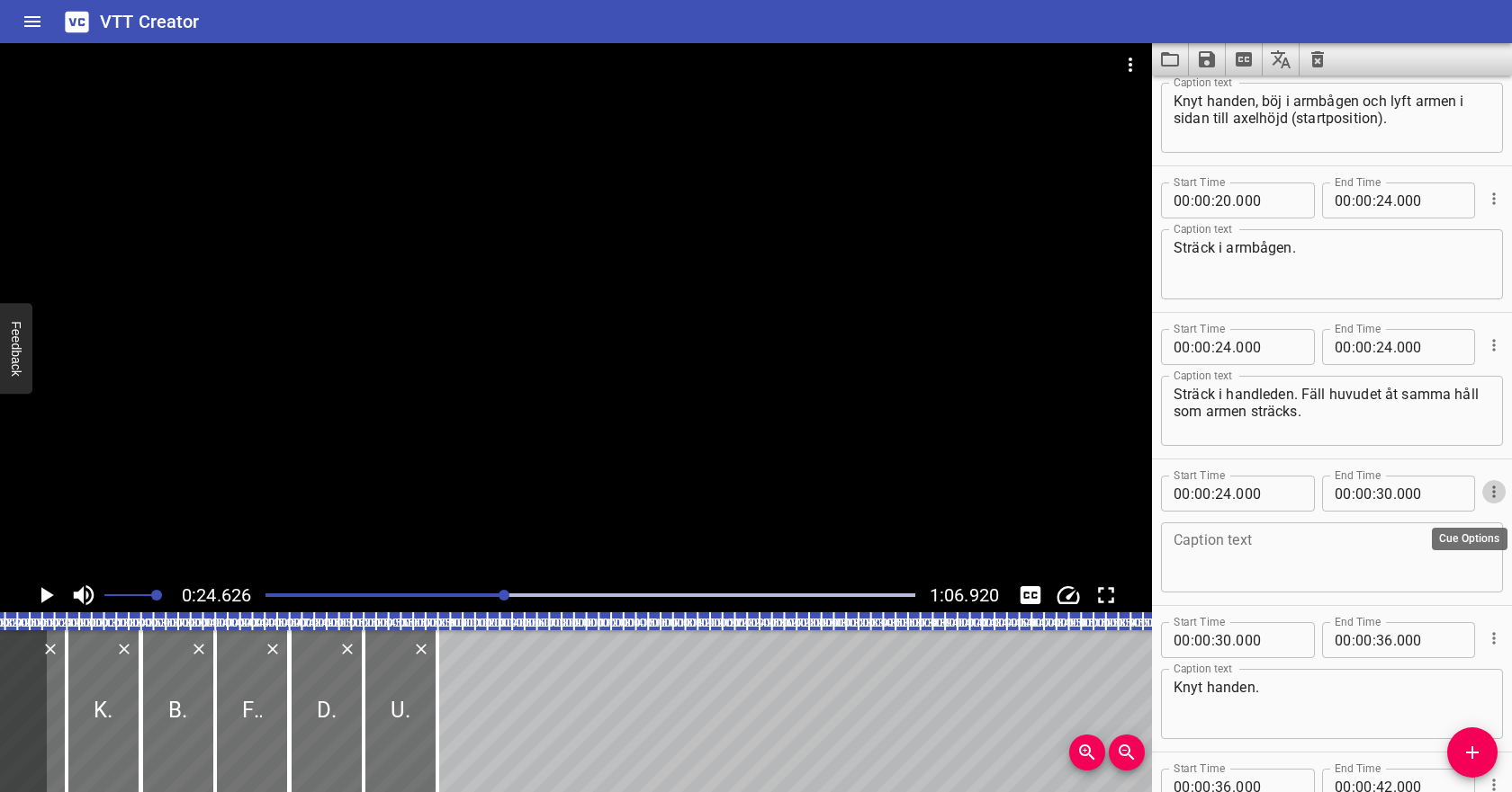
click at [1495, 493] on icon "Cue Options" at bounding box center [1493, 492] width 3 height 12
click at [1451, 525] on li "Delete Cue" at bounding box center [1417, 524] width 156 height 33
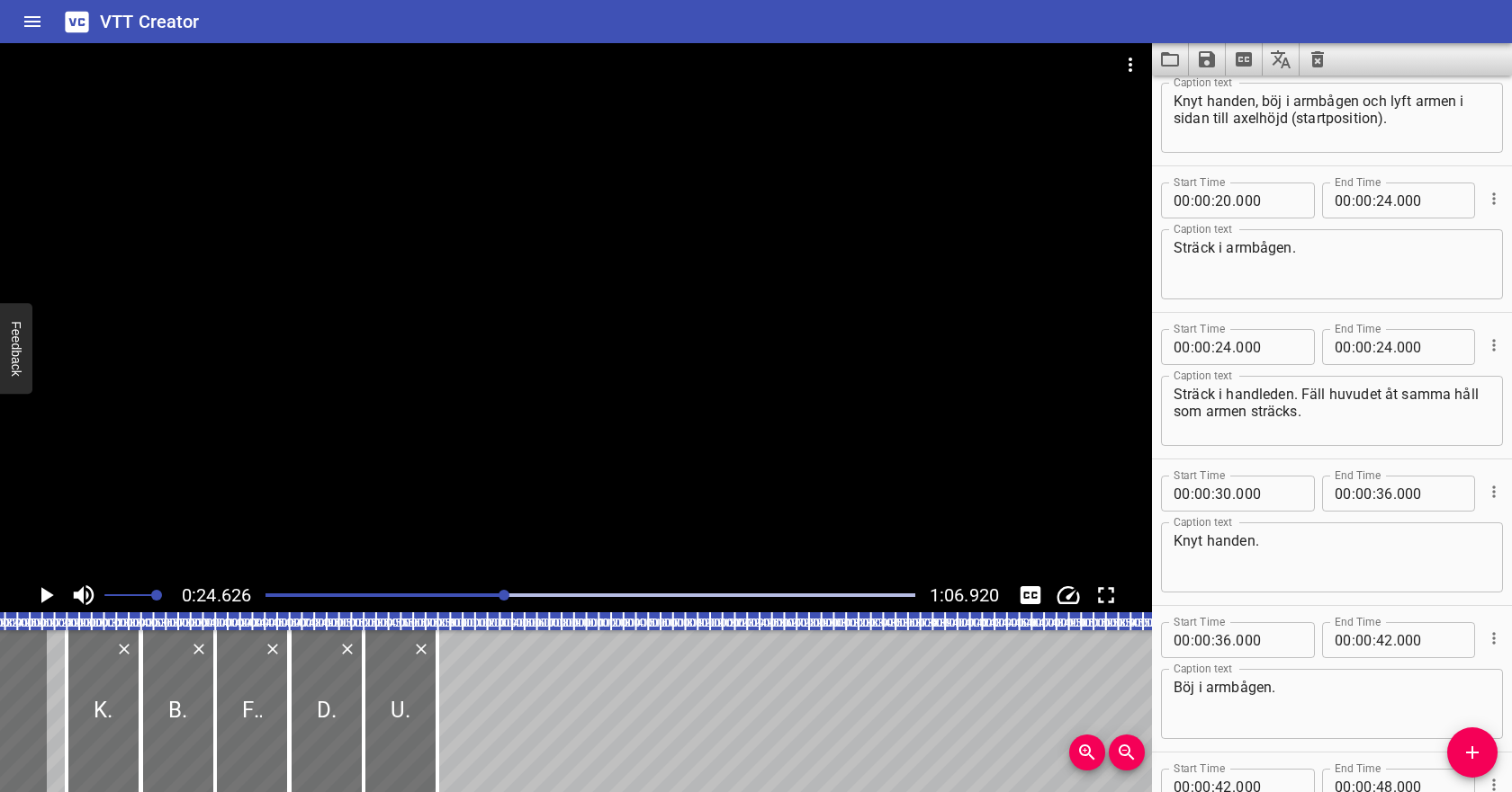
click at [446, 589] on div at bounding box center [590, 595] width 671 height 25
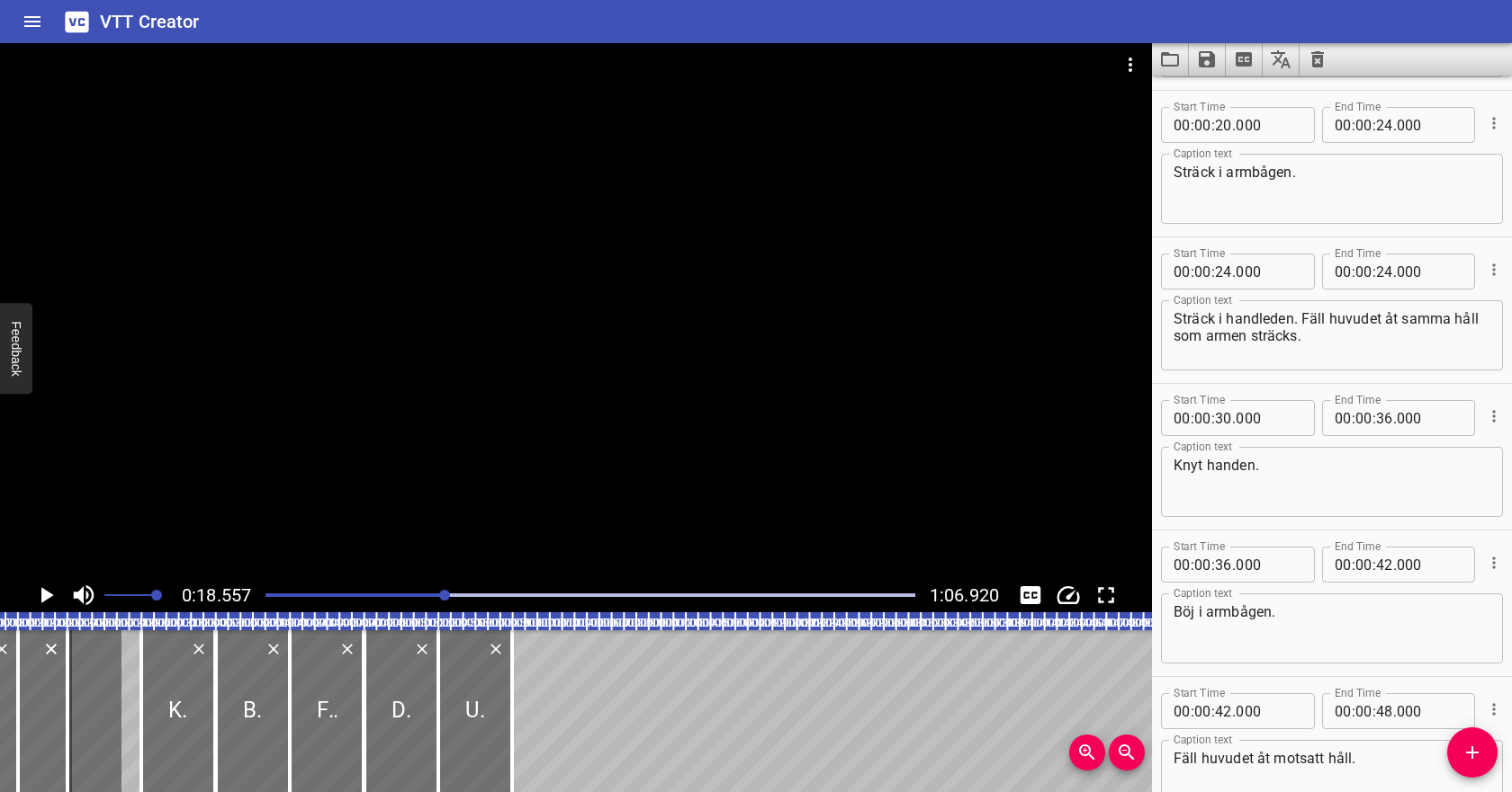
scroll to position [294, 0]
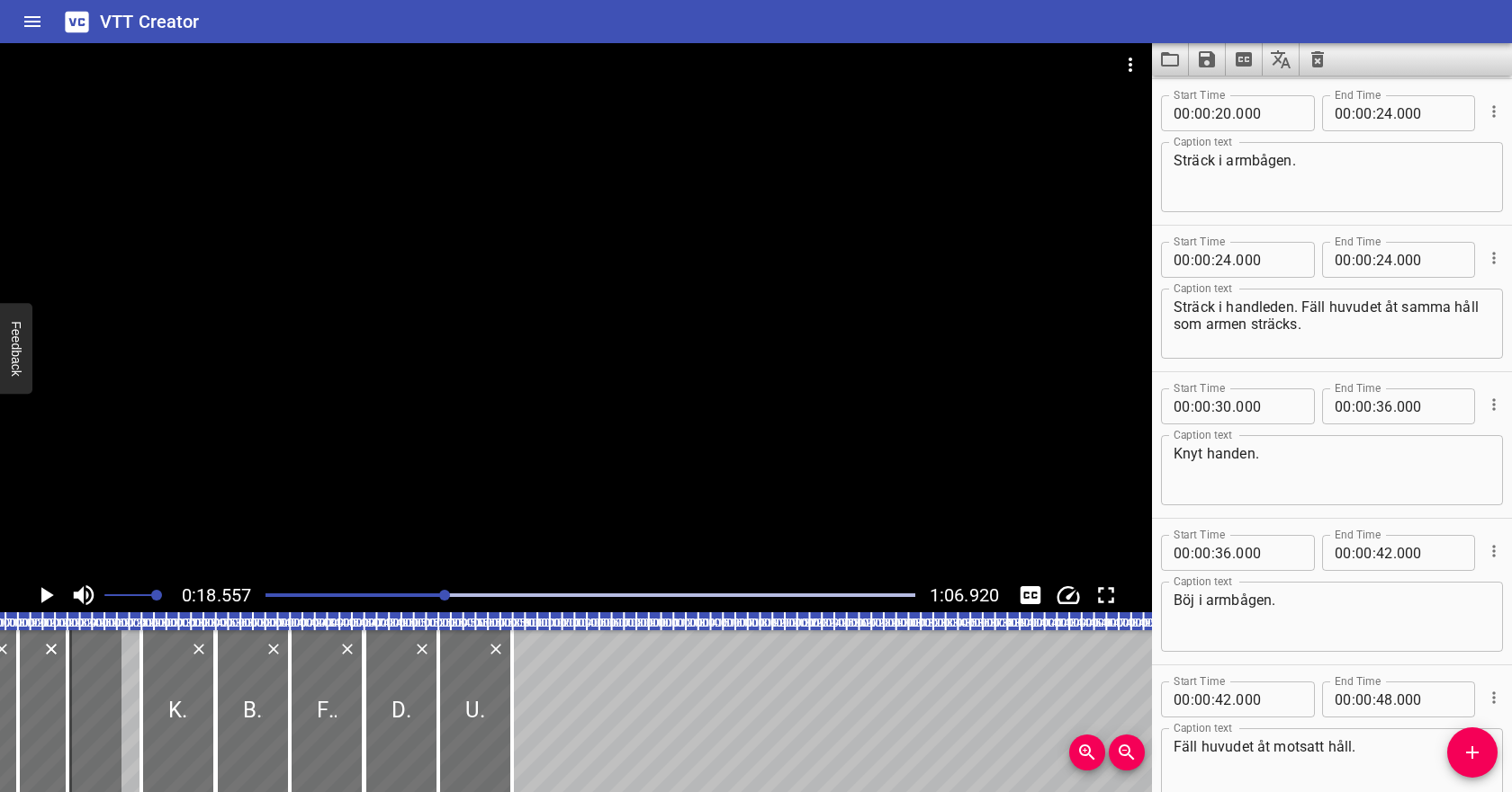
click at [44, 589] on icon "Play/Pause" at bounding box center [46, 595] width 27 height 27
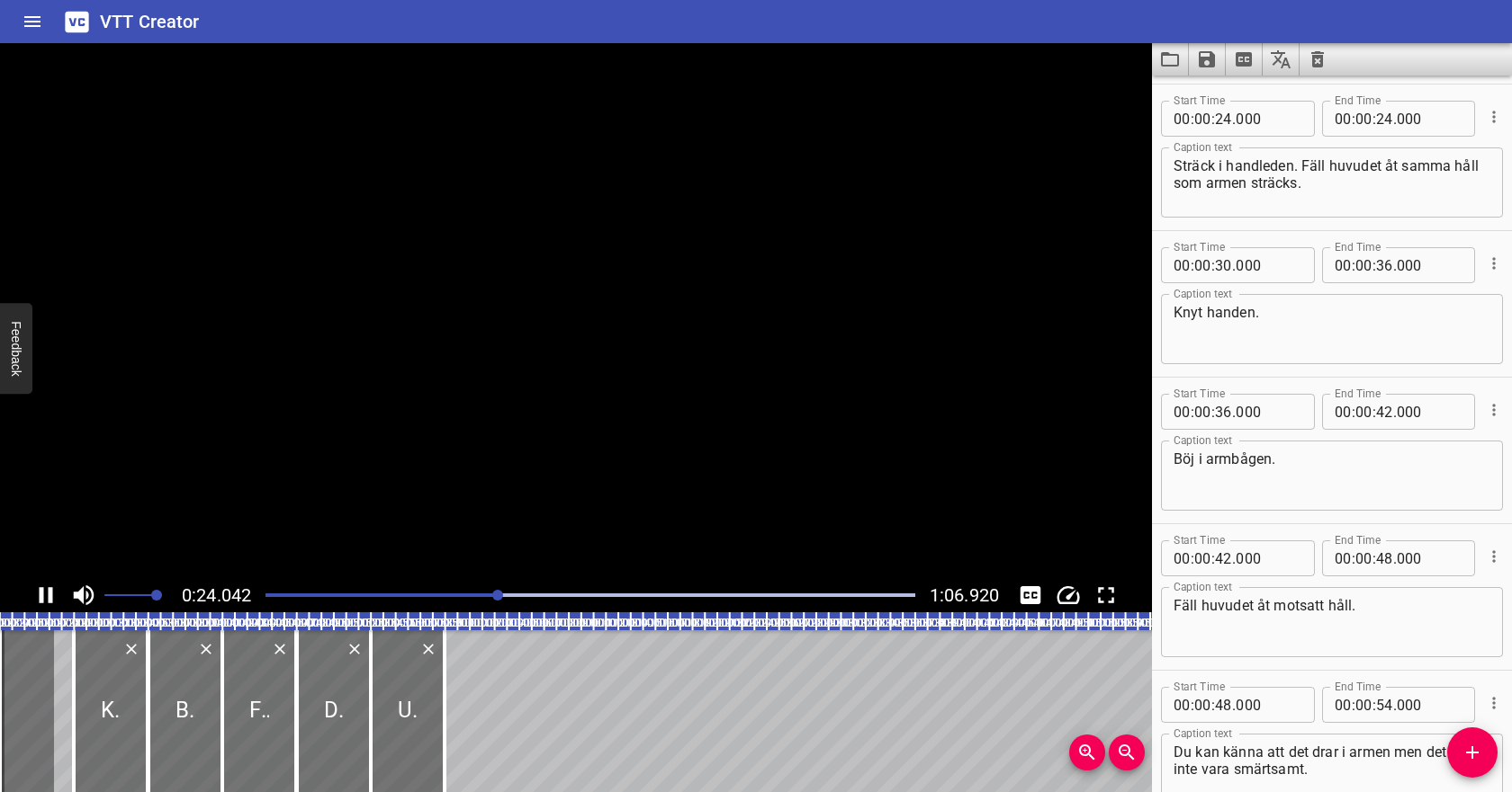
scroll to position [440, 0]
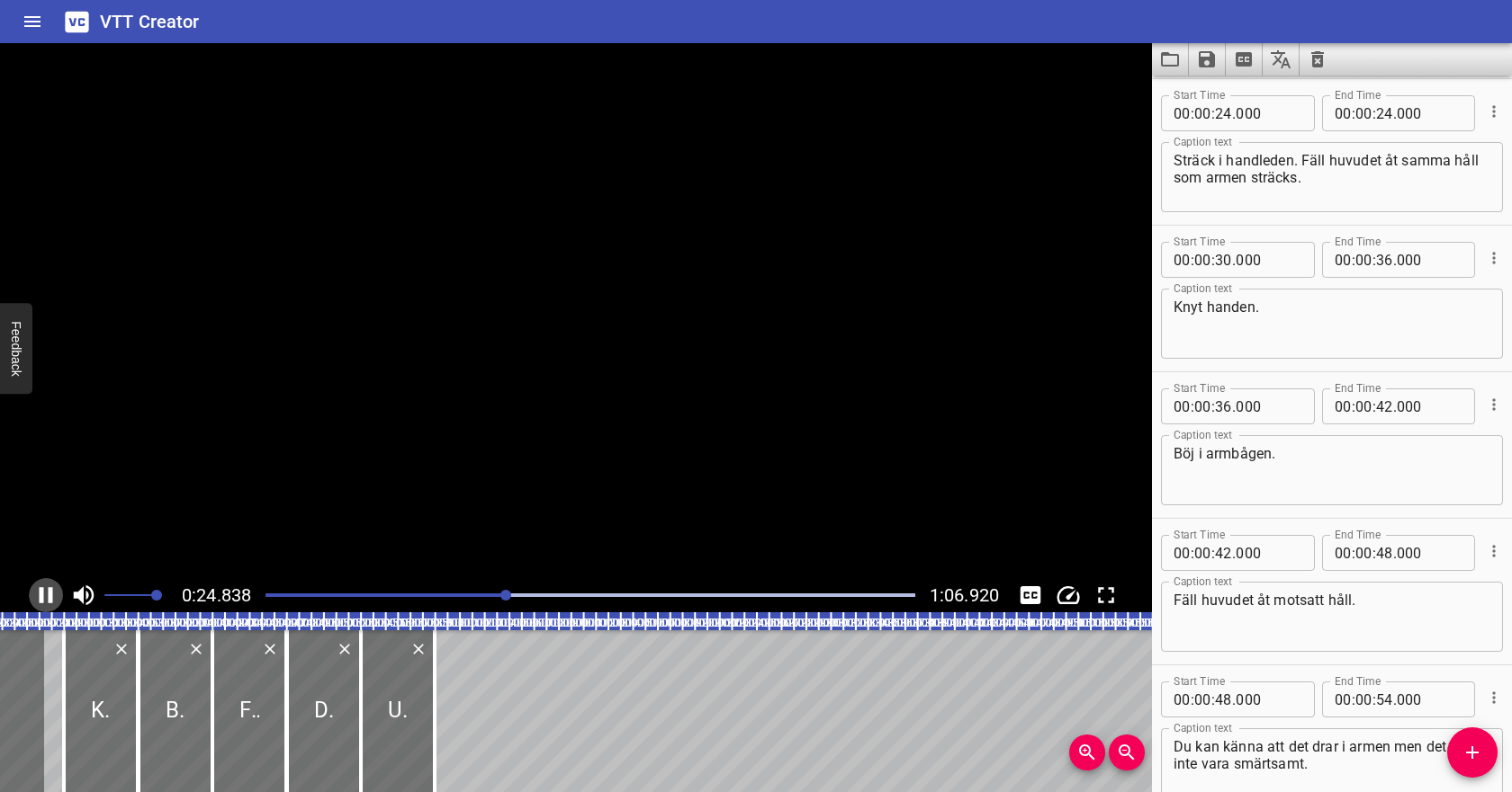
click at [44, 589] on icon "Play/Pause" at bounding box center [46, 595] width 27 height 27
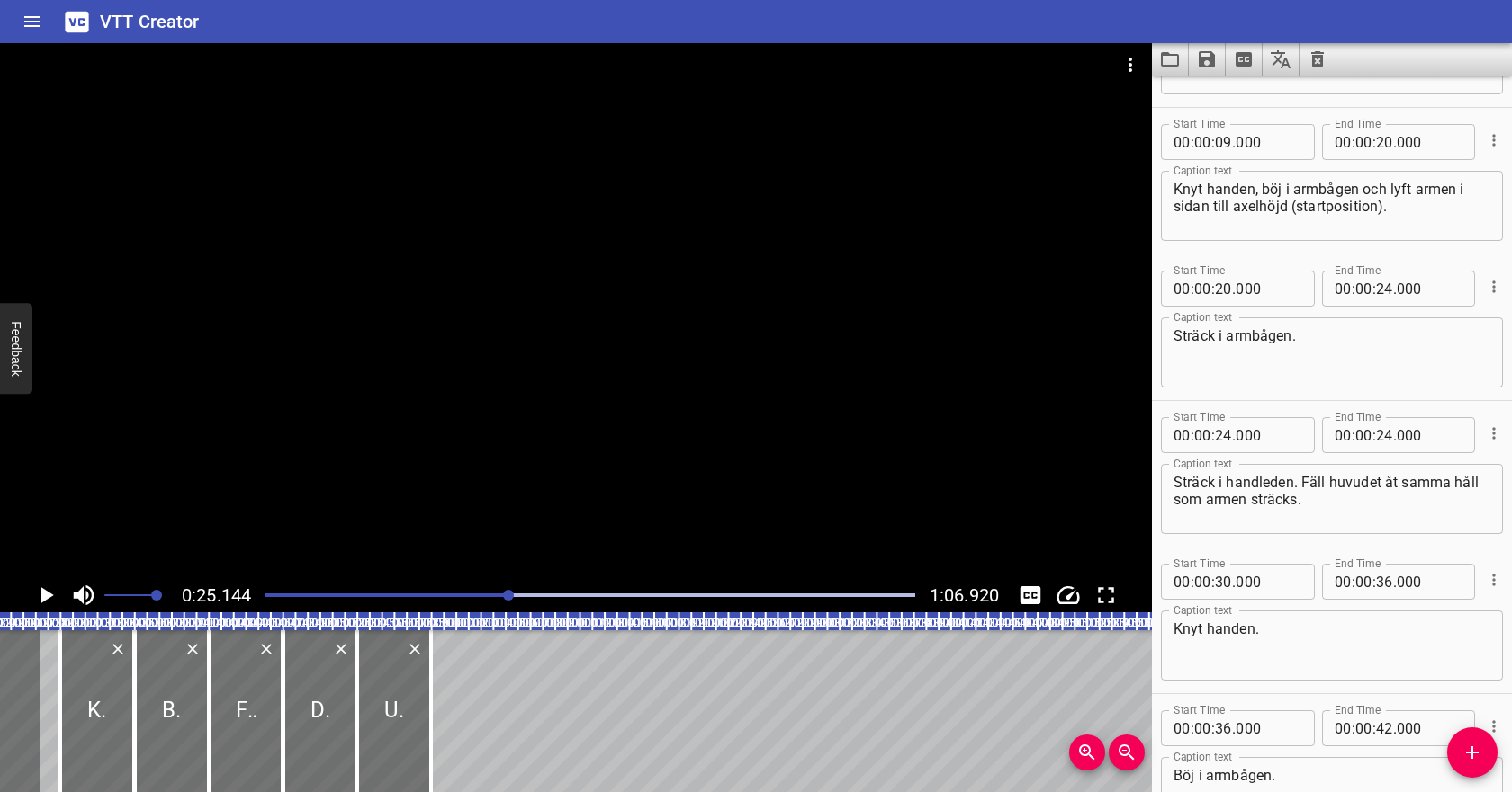
scroll to position [116, 0]
click at [1379, 437] on input "number" at bounding box center [1384, 437] width 17 height 36
type input "30"
type input "000"
click at [1329, 371] on textarea "Sträck i armbågen." at bounding box center [1332, 355] width 317 height 52
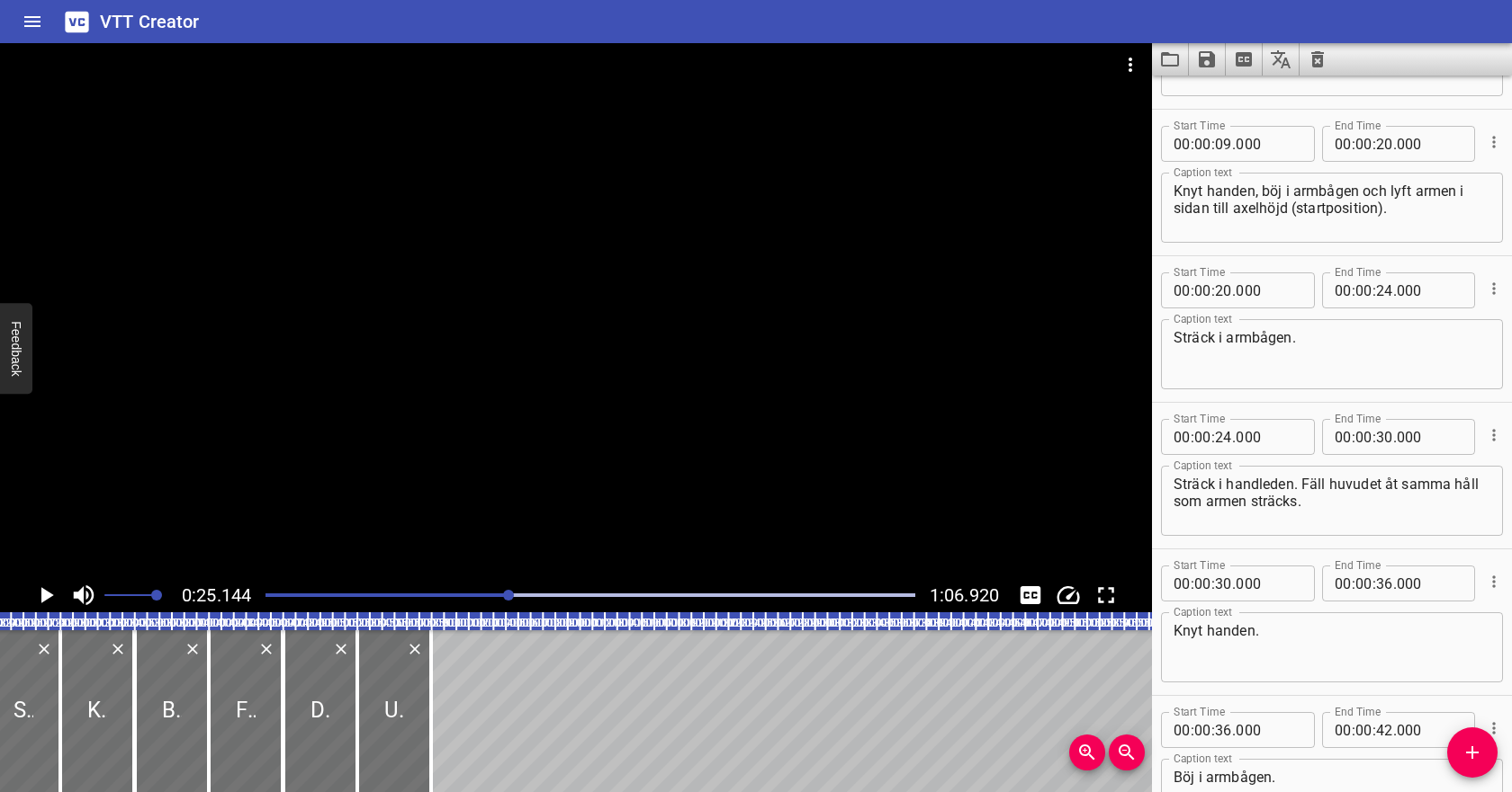
click at [465, 594] on div "Play progress" at bounding box center [185, 596] width 650 height 4
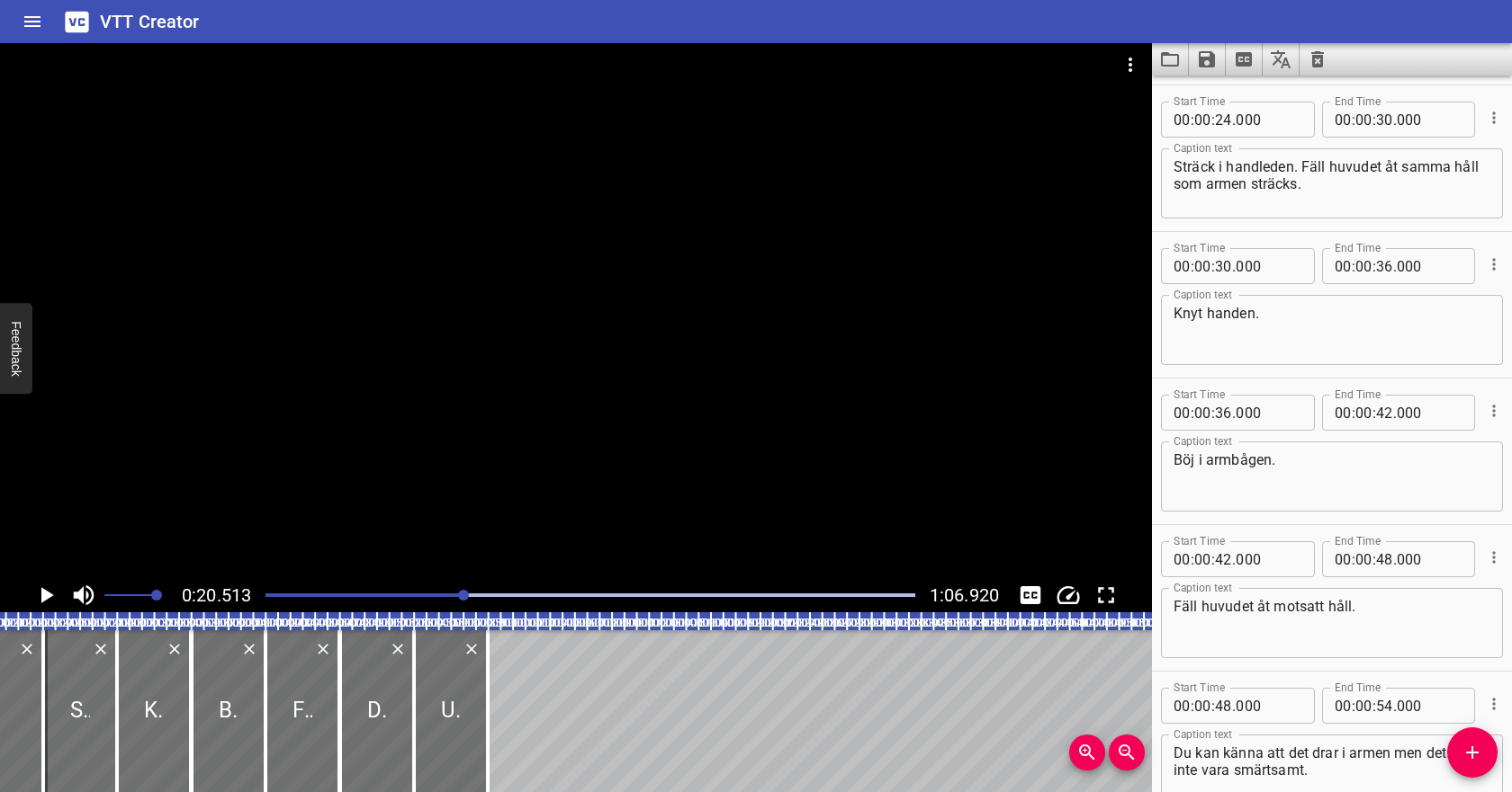
scroll to position [440, 0]
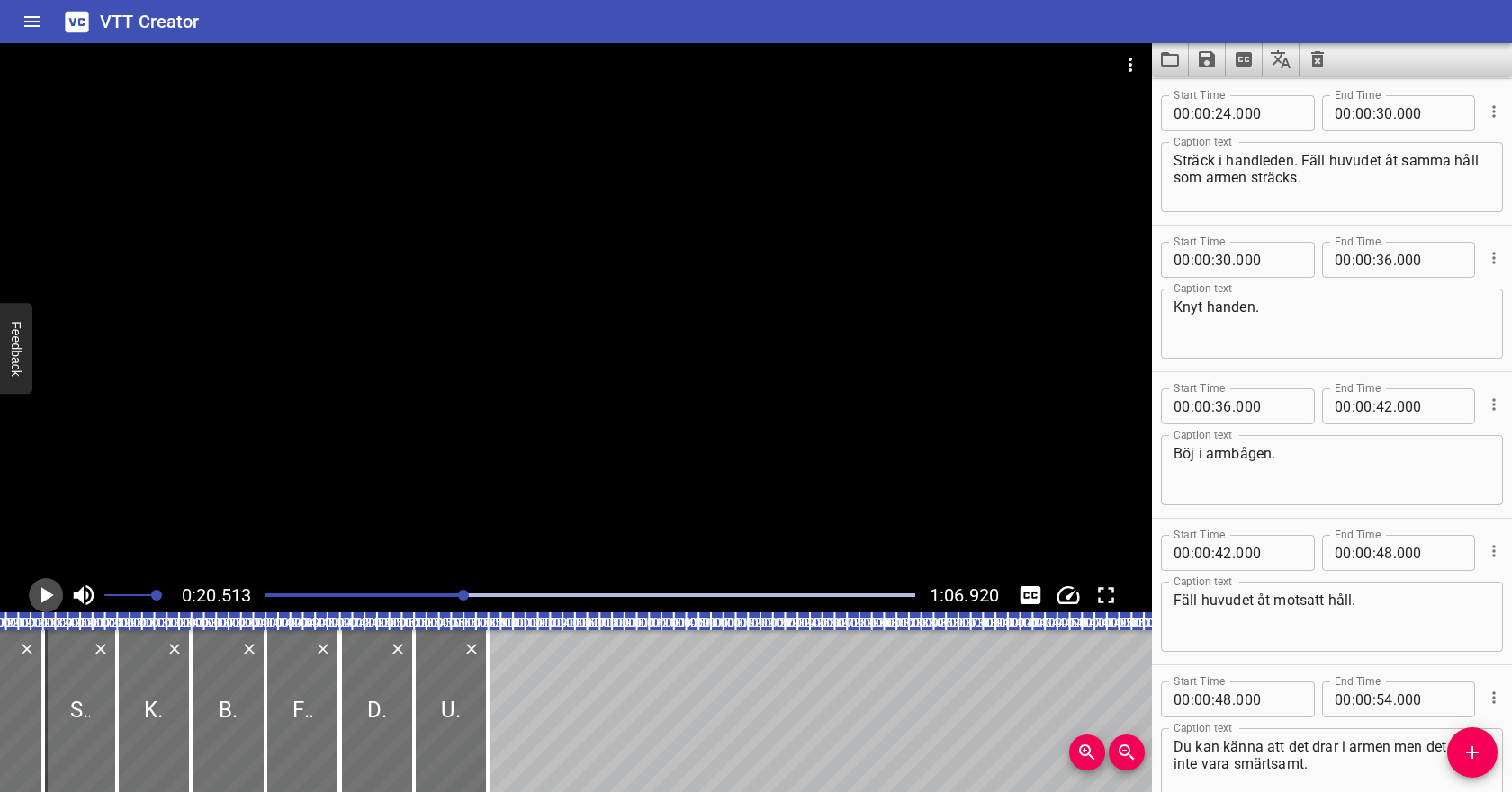
click at [52, 586] on icon "Play/Pause" at bounding box center [46, 595] width 27 height 27
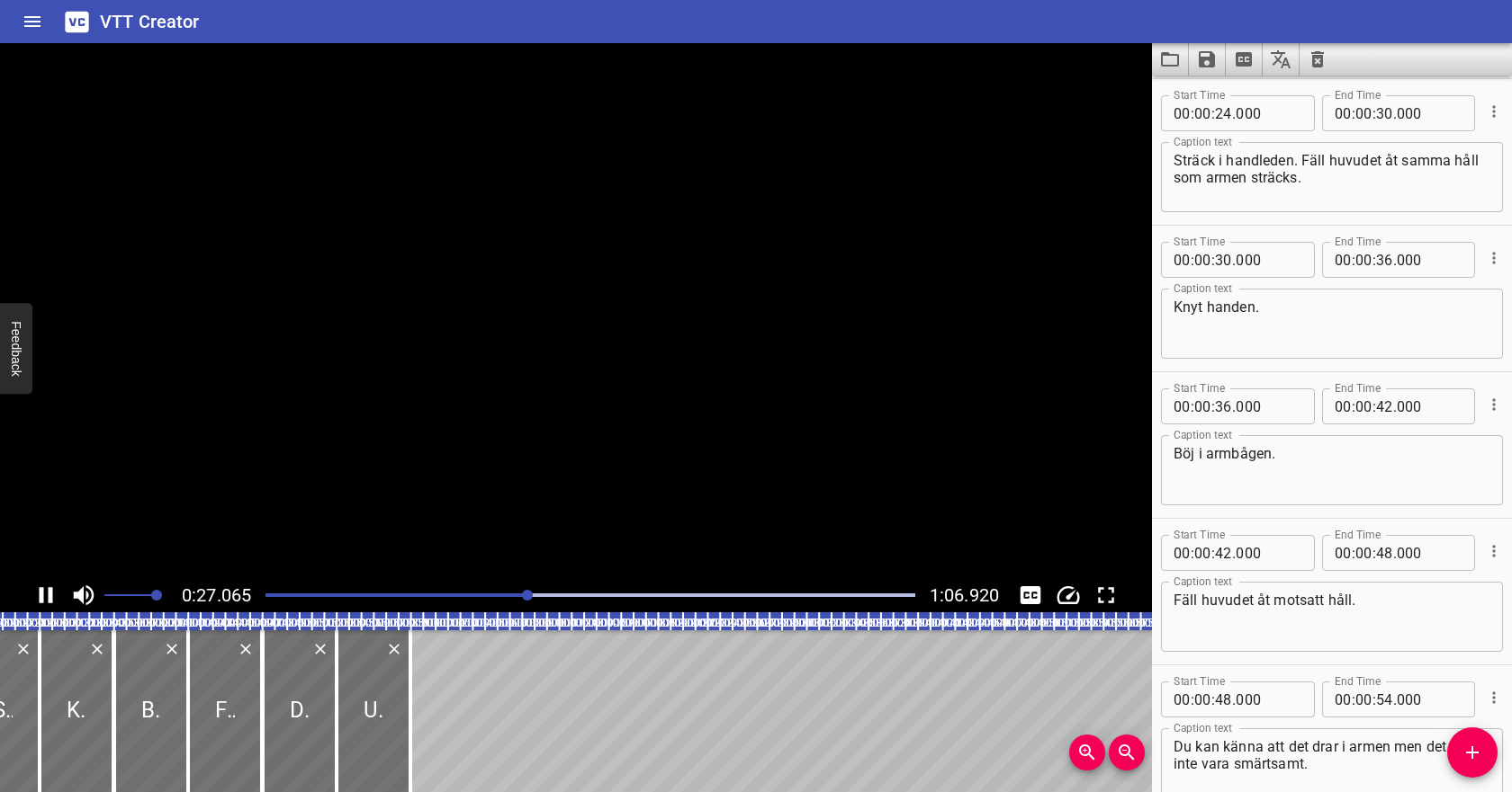
scroll to position [0, 332]
click at [52, 586] on icon "Play/Pause" at bounding box center [46, 595] width 27 height 27
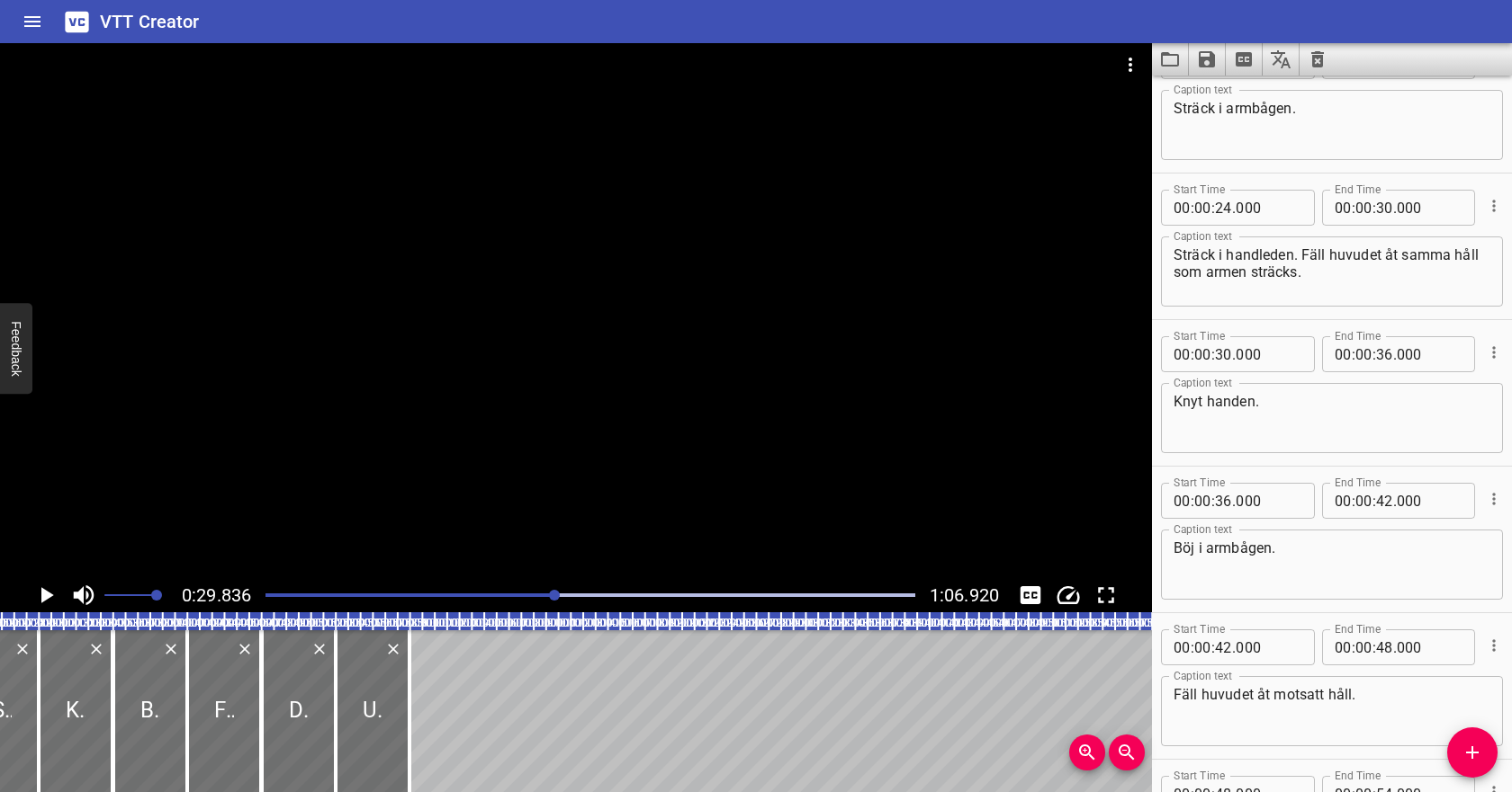
scroll to position [342, 0]
click at [1222, 361] on input "number" at bounding box center [1222, 357] width 17 height 36
type input "29"
type input "000"
click at [522, 594] on div "Play progress" at bounding box center [230, 596] width 650 height 4
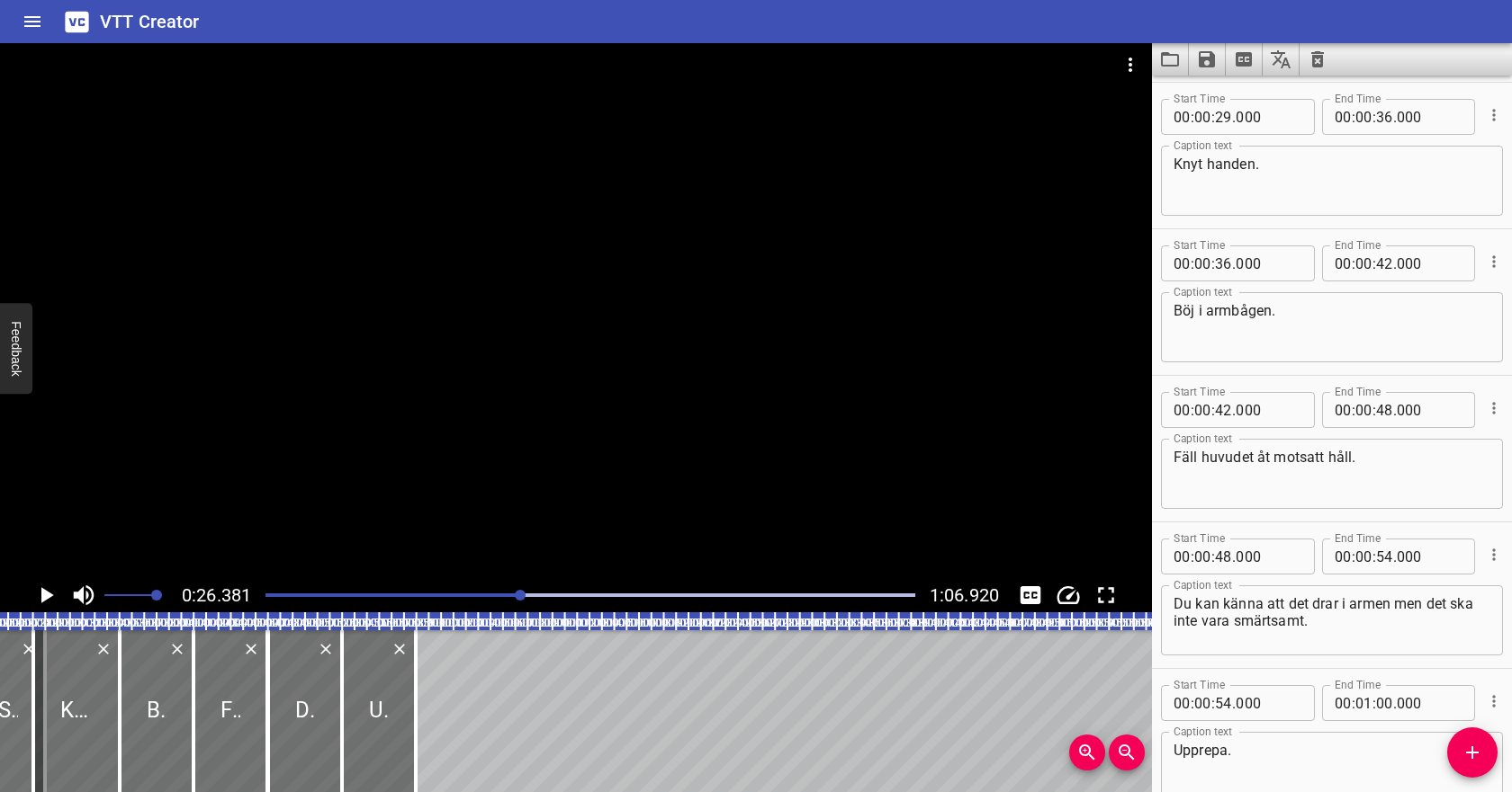
scroll to position [586, 0]
click at [42, 591] on icon "Play/Pause" at bounding box center [48, 595] width 13 height 16
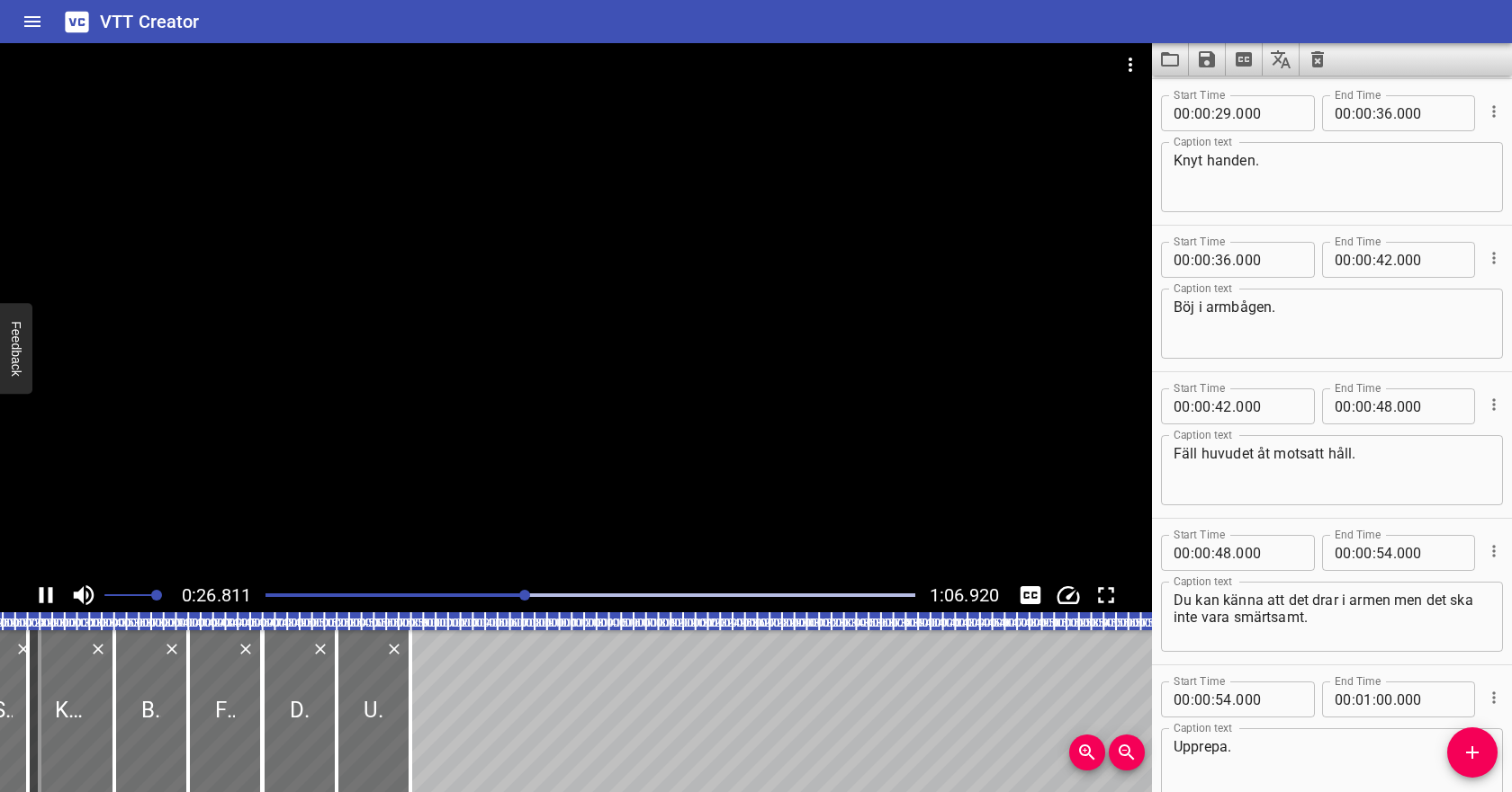
scroll to position [0, 332]
click at [42, 591] on icon "Play/Pause" at bounding box center [47, 595] width 14 height 16
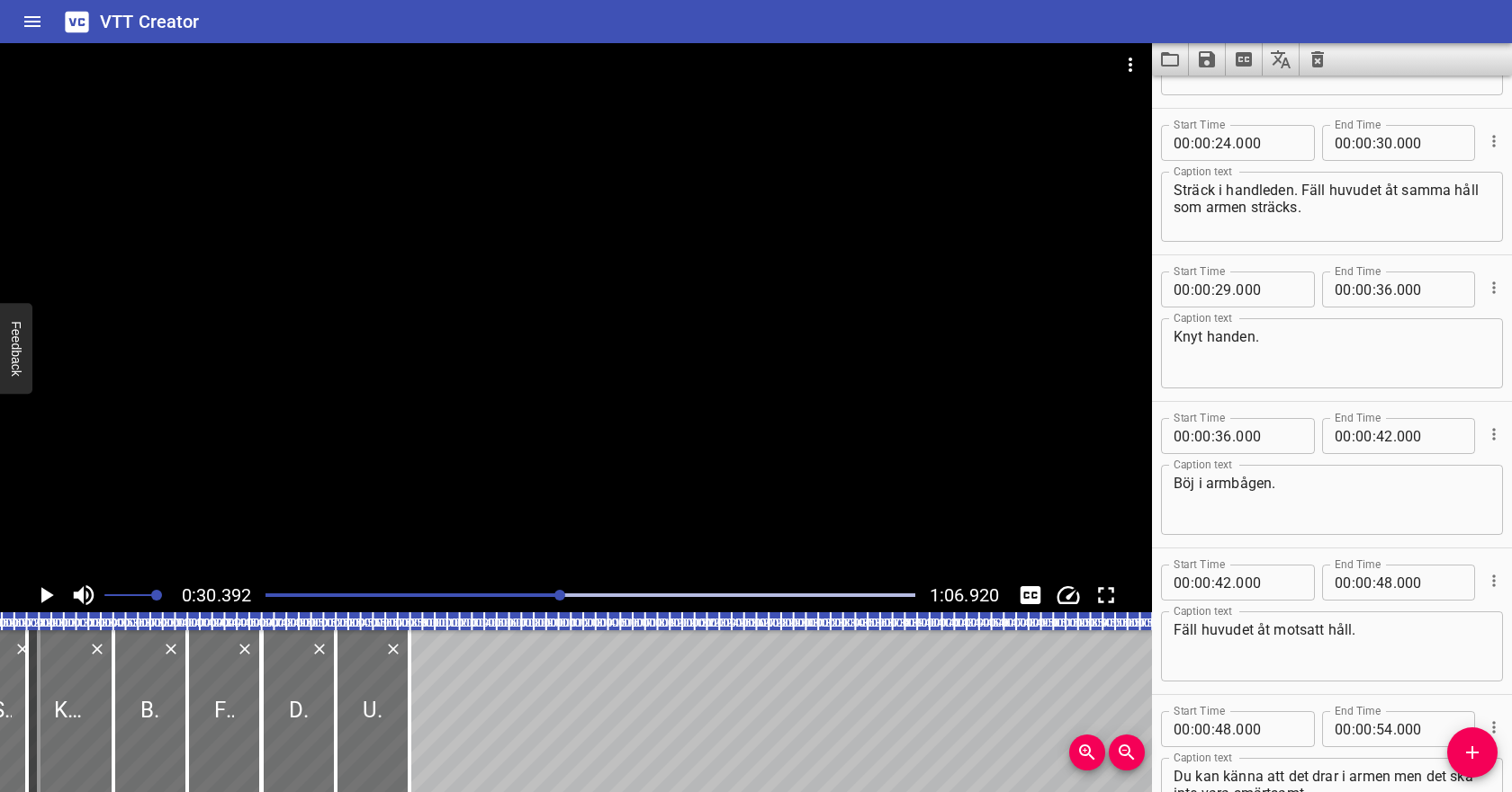
scroll to position [408, 0]
click at [1384, 141] on input "number" at bounding box center [1384, 144] width 17 height 36
type input "29"
type input "000"
click at [490, 591] on div at bounding box center [590, 595] width 671 height 25
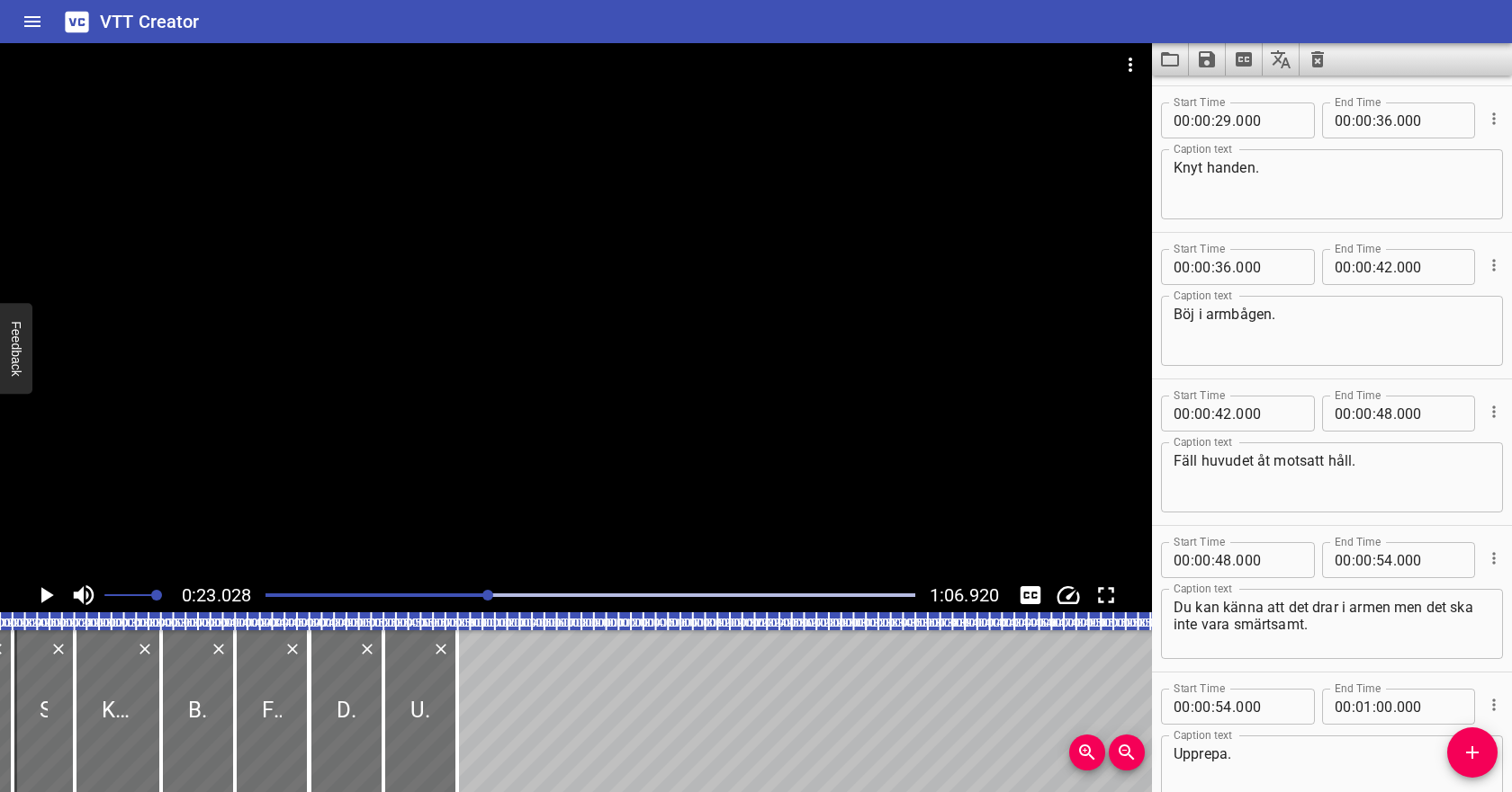
scroll to position [586, 0]
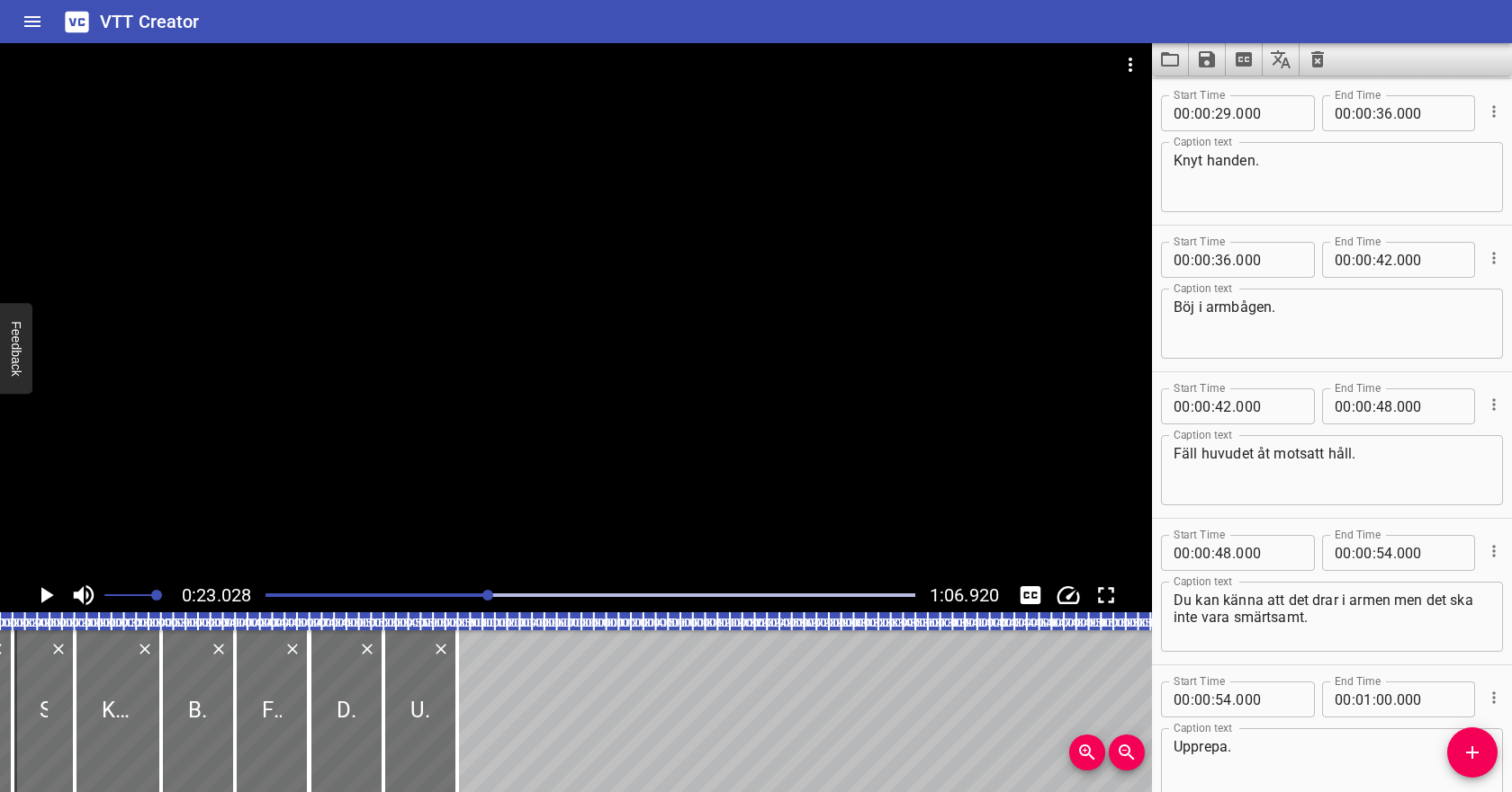
click at [52, 589] on icon "Play/Pause" at bounding box center [46, 595] width 27 height 27
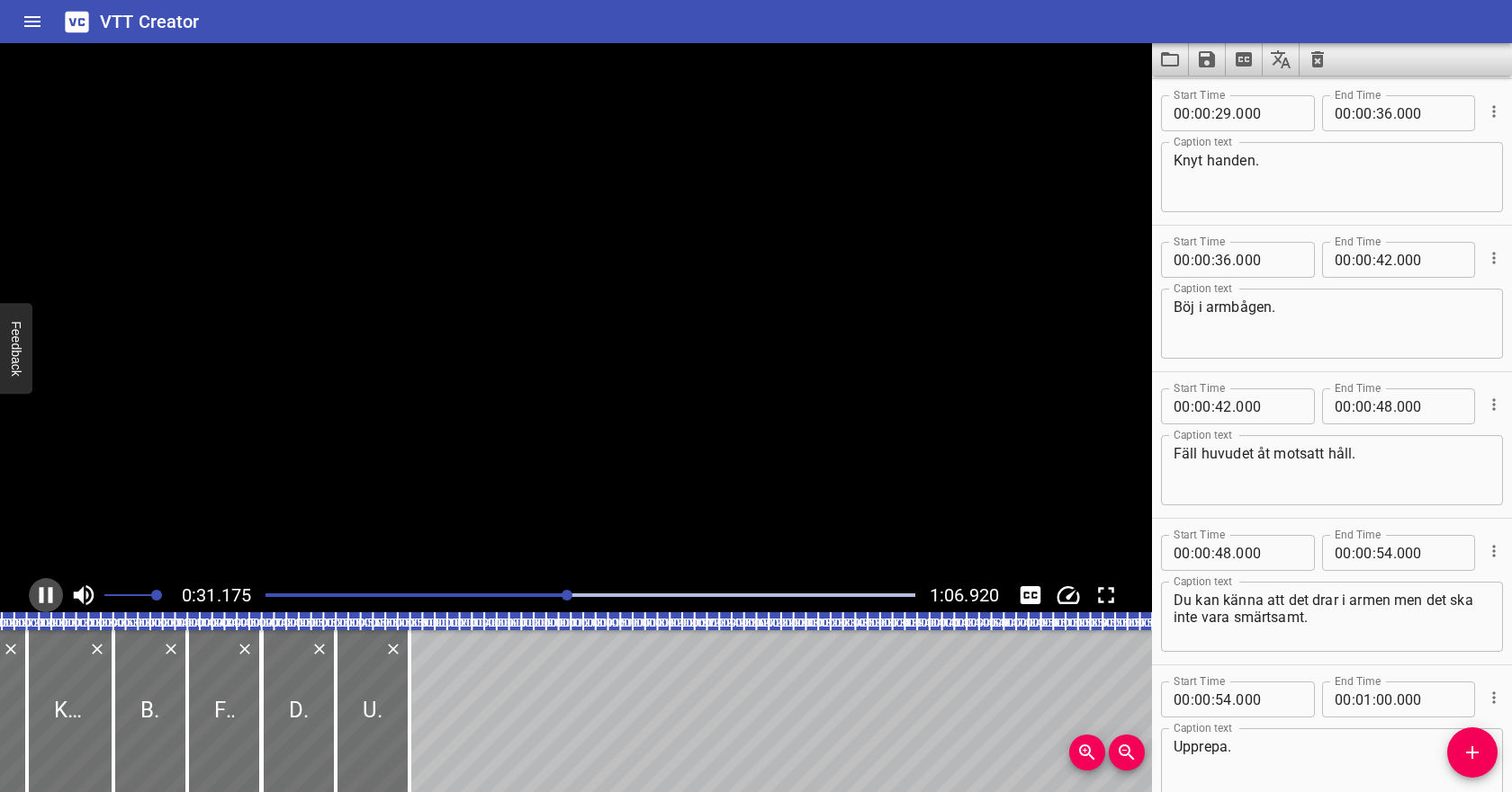
click at [52, 589] on icon "Play/Pause" at bounding box center [47, 595] width 14 height 16
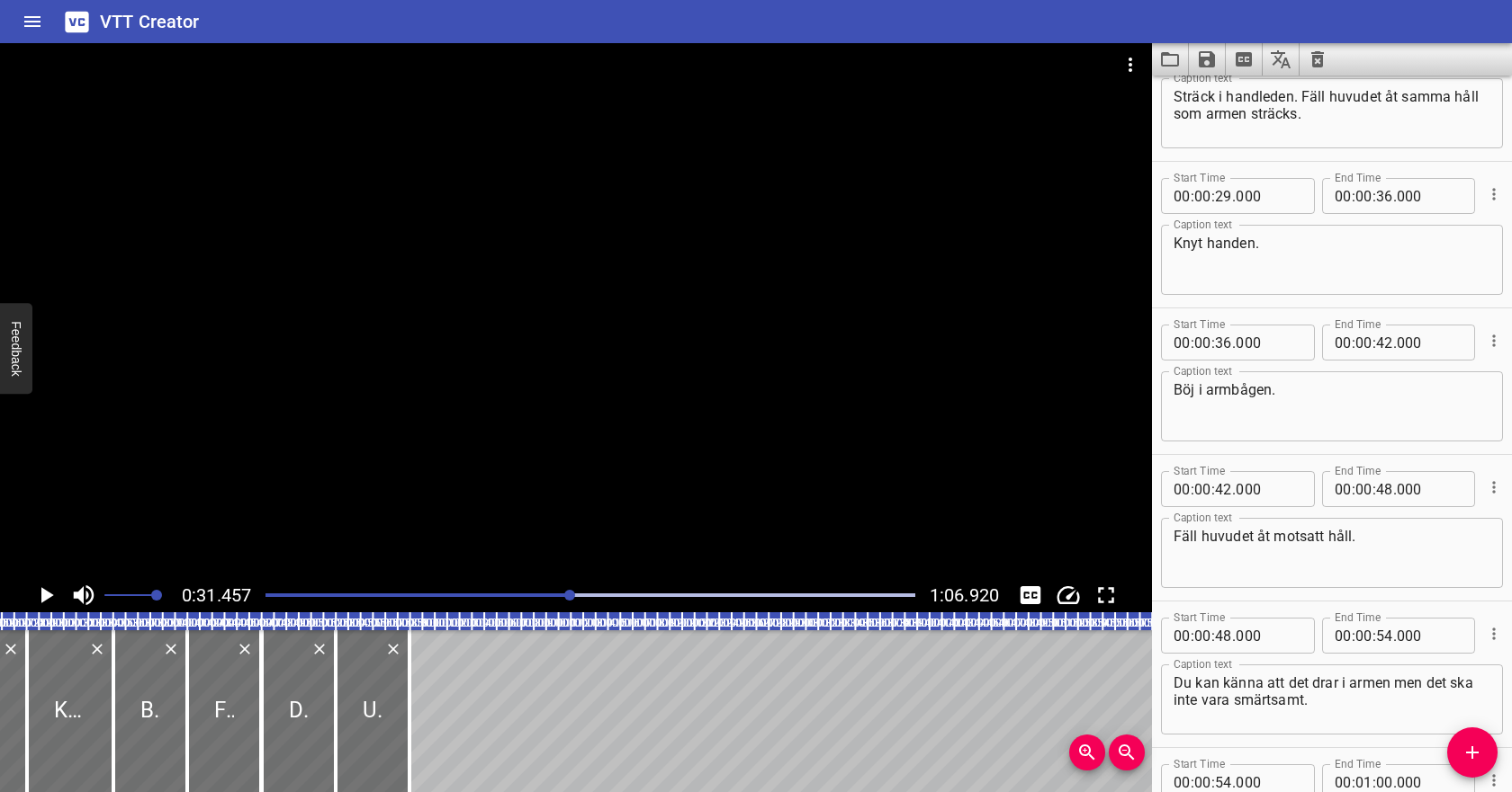
scroll to position [500, 0]
click at [1271, 394] on textarea "Böj i armbågen." at bounding box center [1332, 411] width 317 height 52
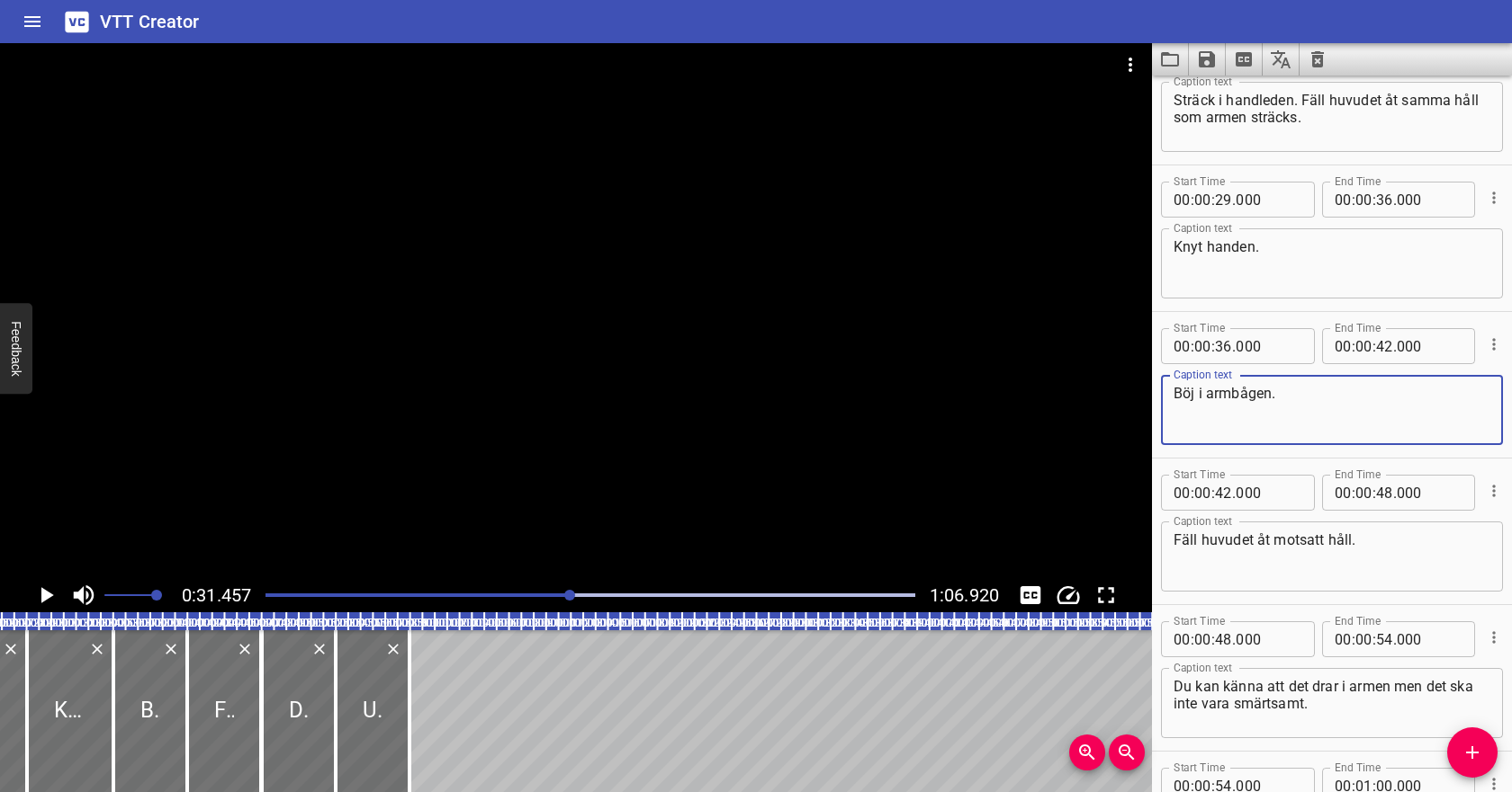
click at [1271, 394] on textarea "Böj i armbågen." at bounding box center [1332, 411] width 317 height 52
click at [1316, 245] on textarea "Knyt handen." at bounding box center [1332, 265] width 317 height 52
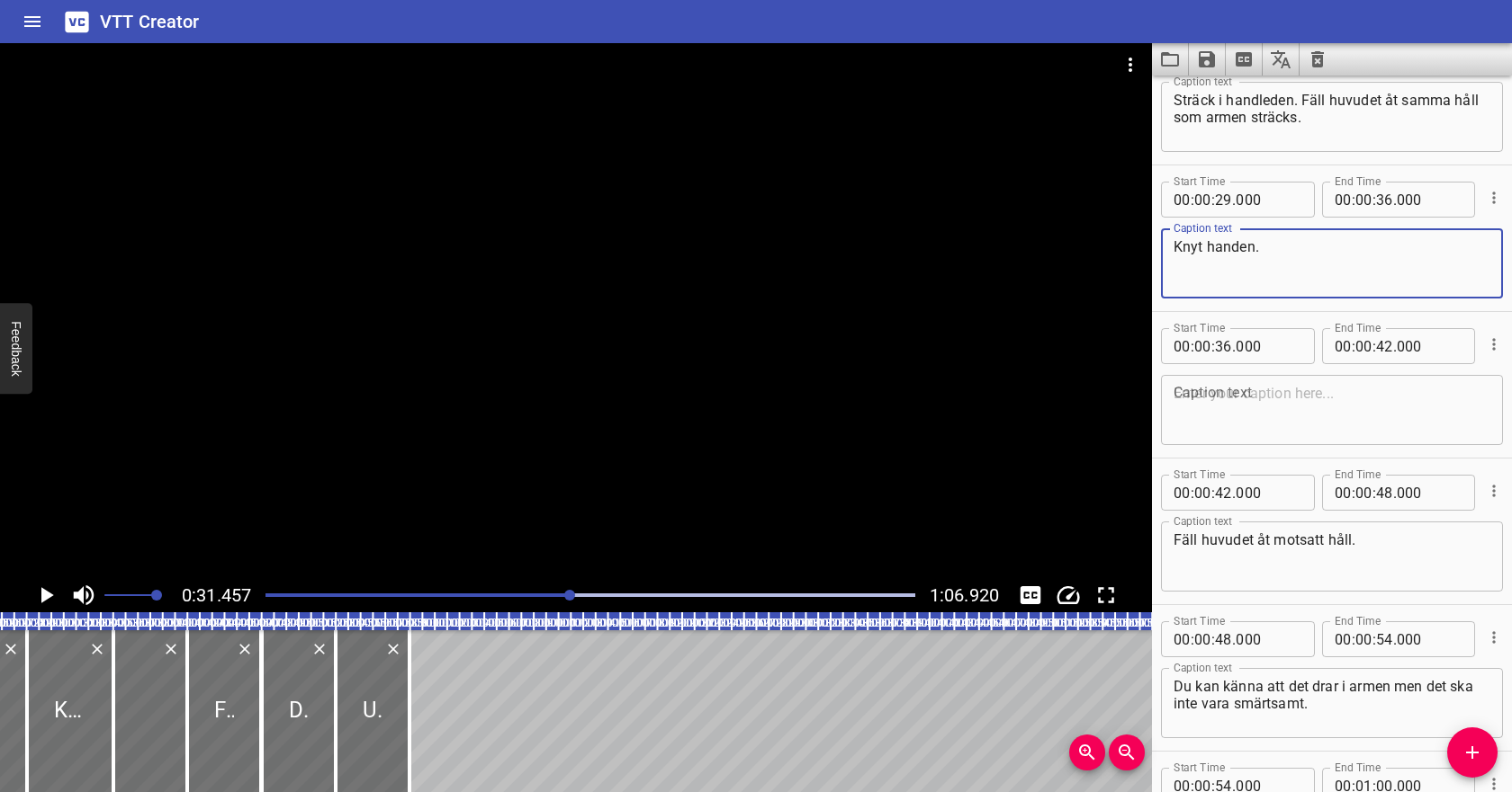
paste textarea "Böj i armbågen."
type textarea "Knyt handen. Böj i armbågen."
click at [1243, 535] on textarea "Fäll huvudet åt motsatt håll." at bounding box center [1332, 557] width 317 height 52
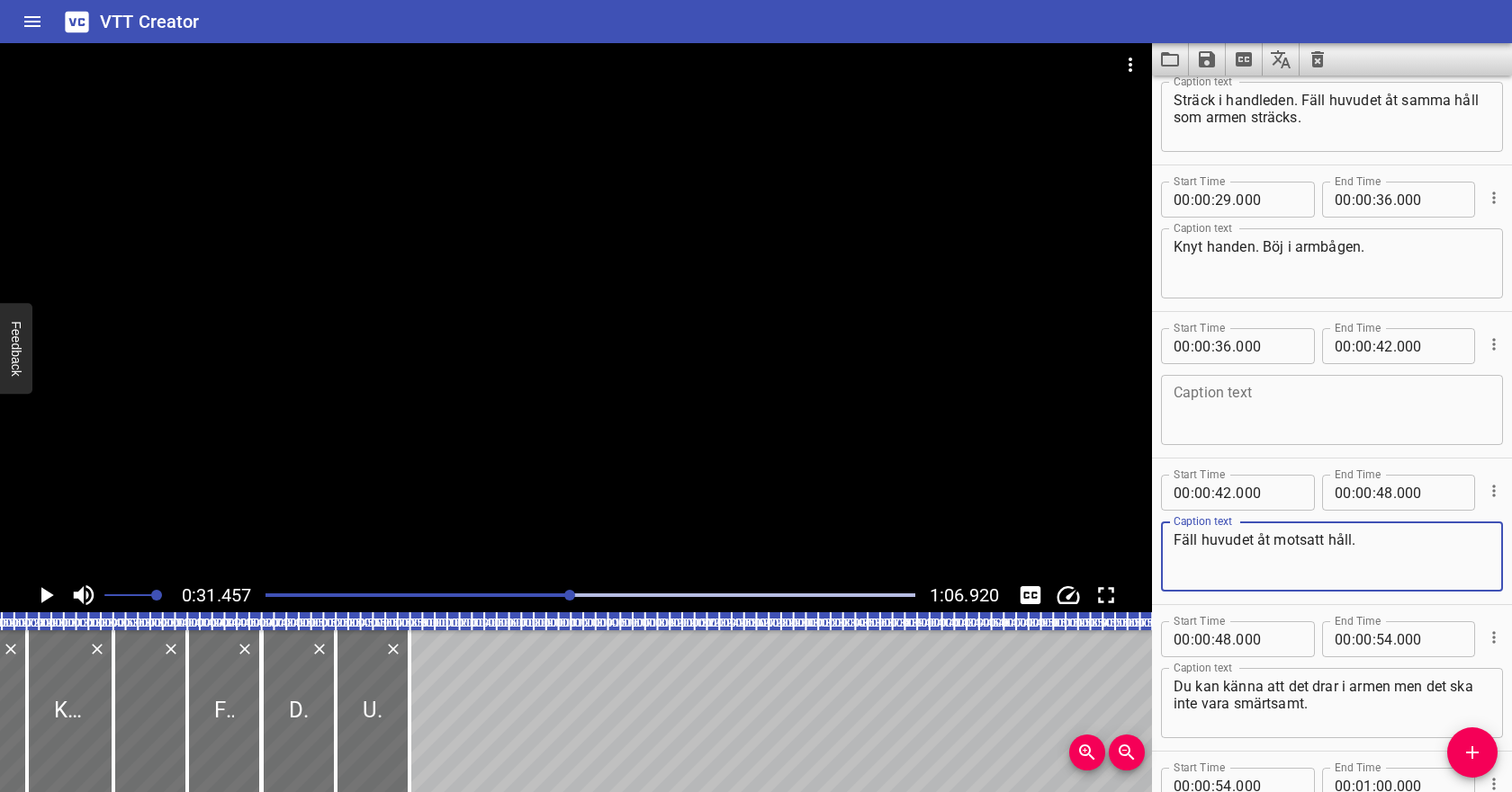
click at [1243, 535] on textarea "Fäll huvudet åt motsatt håll." at bounding box center [1332, 557] width 317 height 52
click at [1418, 253] on textarea "Knyt handen. Böj i armbågen." at bounding box center [1332, 265] width 317 height 52
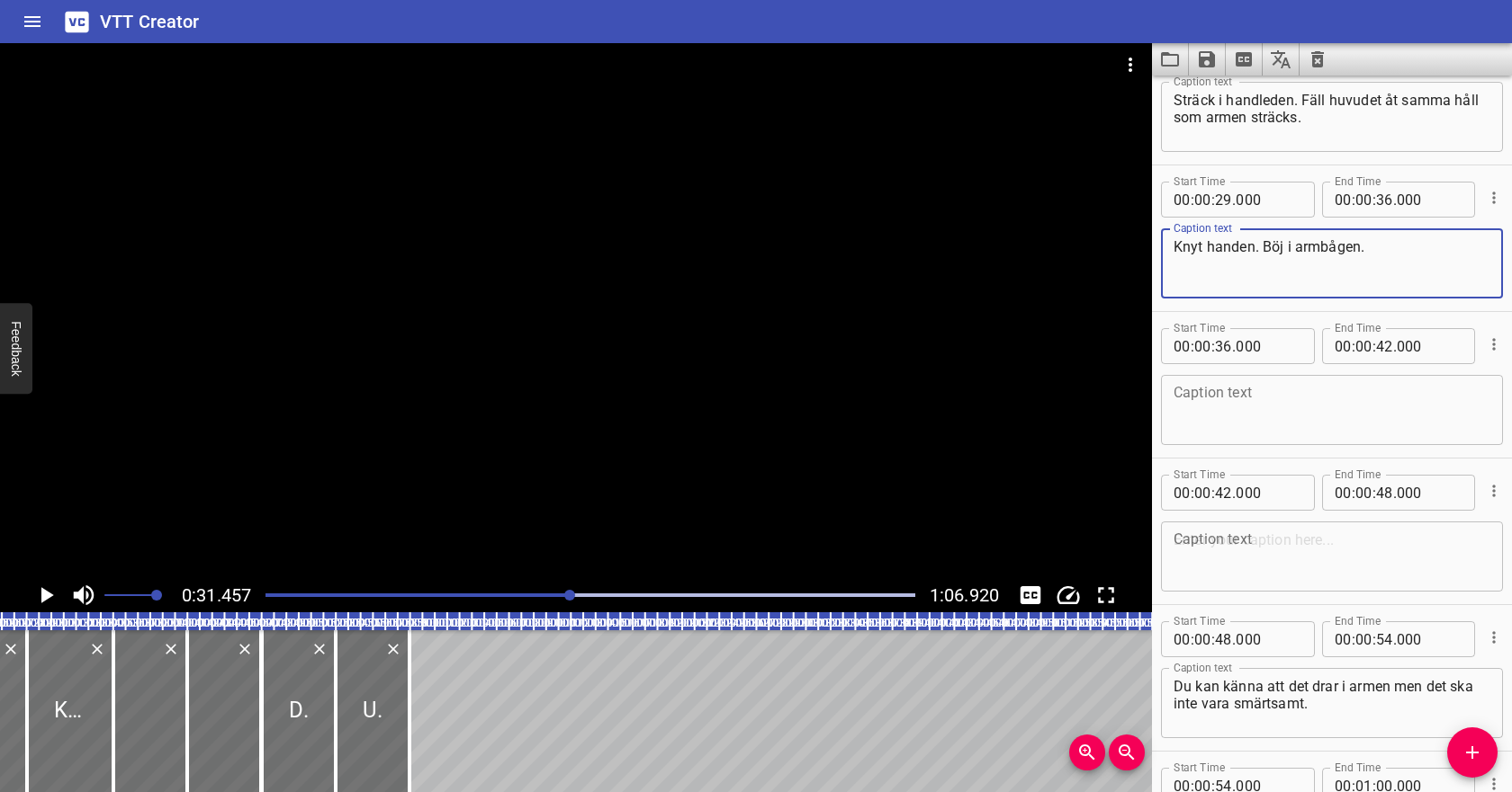
paste textarea "Fäll huvudet åt motsatt håll."
type textarea "Knyt handen. Böj i armbågen.Fäll huvudet åt motsatt håll."
click at [42, 593] on icon "Play/Pause" at bounding box center [48, 595] width 13 height 16
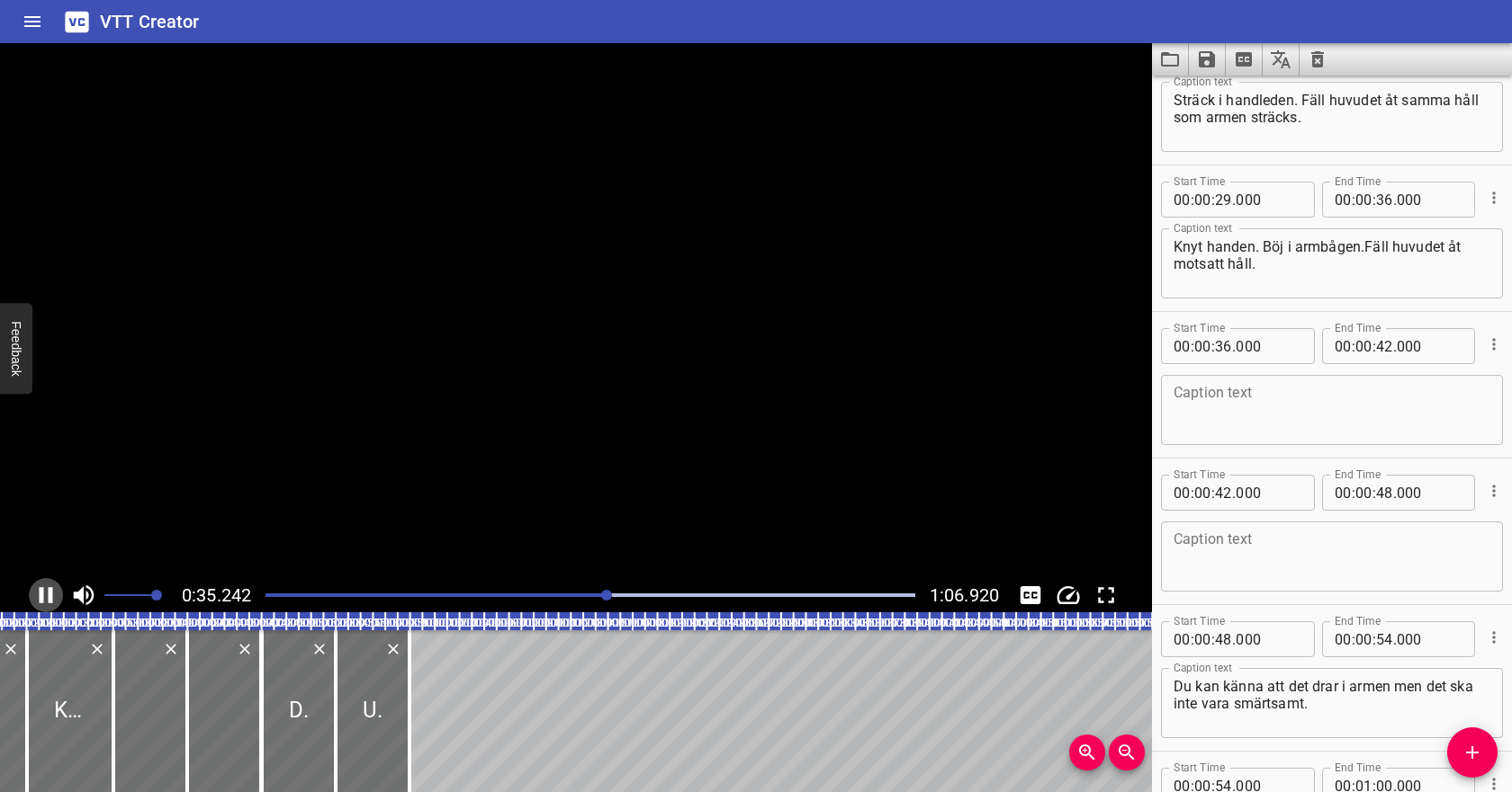
click at [42, 593] on icon "Play/Pause" at bounding box center [47, 595] width 14 height 16
click at [1496, 343] on icon "Cue Options" at bounding box center [1494, 344] width 18 height 18
click at [1455, 379] on li "Delete Cue" at bounding box center [1417, 377] width 156 height 33
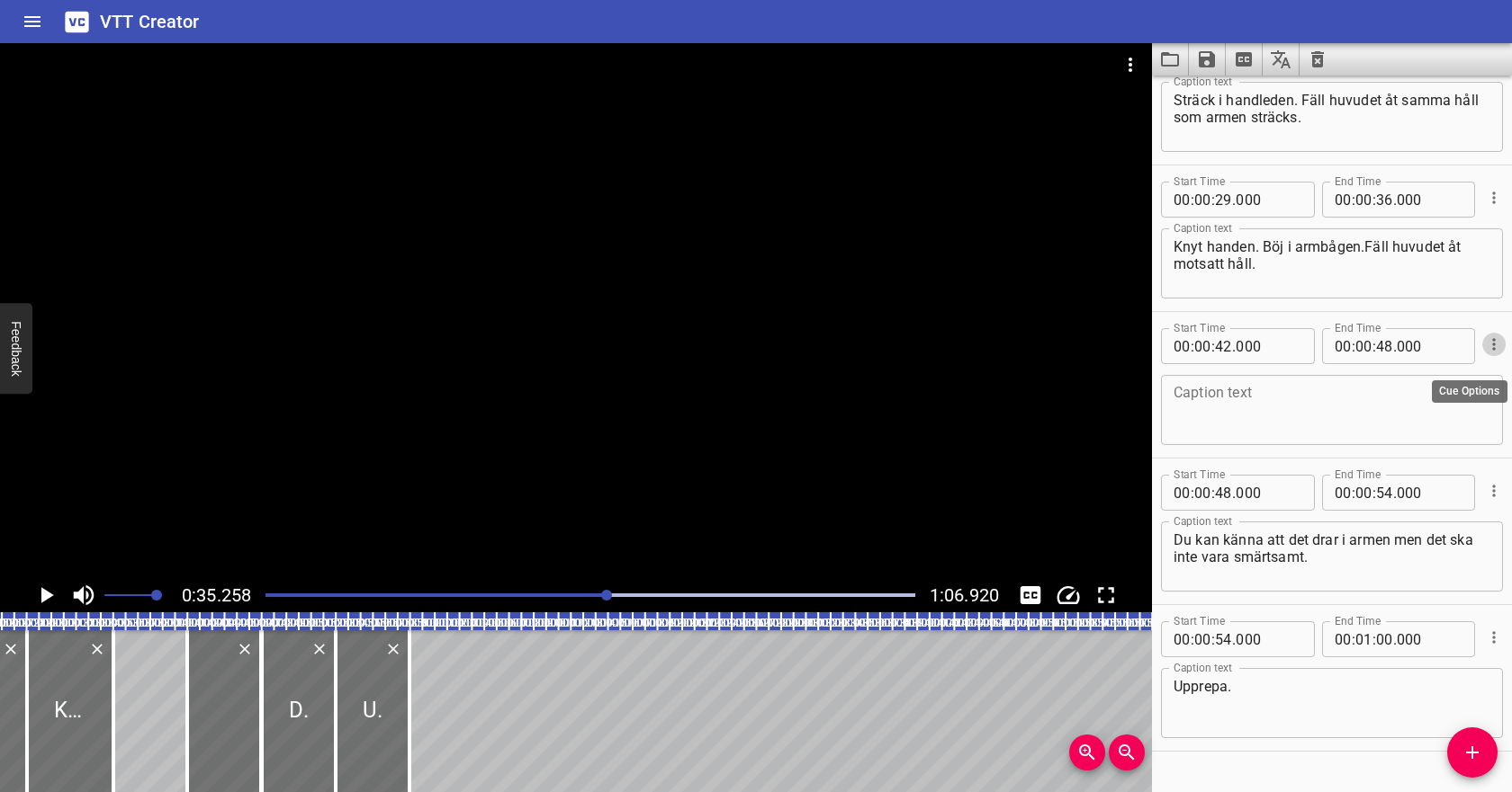
click at [1492, 341] on icon "Cue Options" at bounding box center [1494, 344] width 18 height 18
click at [1471, 374] on li "Delete Cue" at bounding box center [1417, 377] width 156 height 33
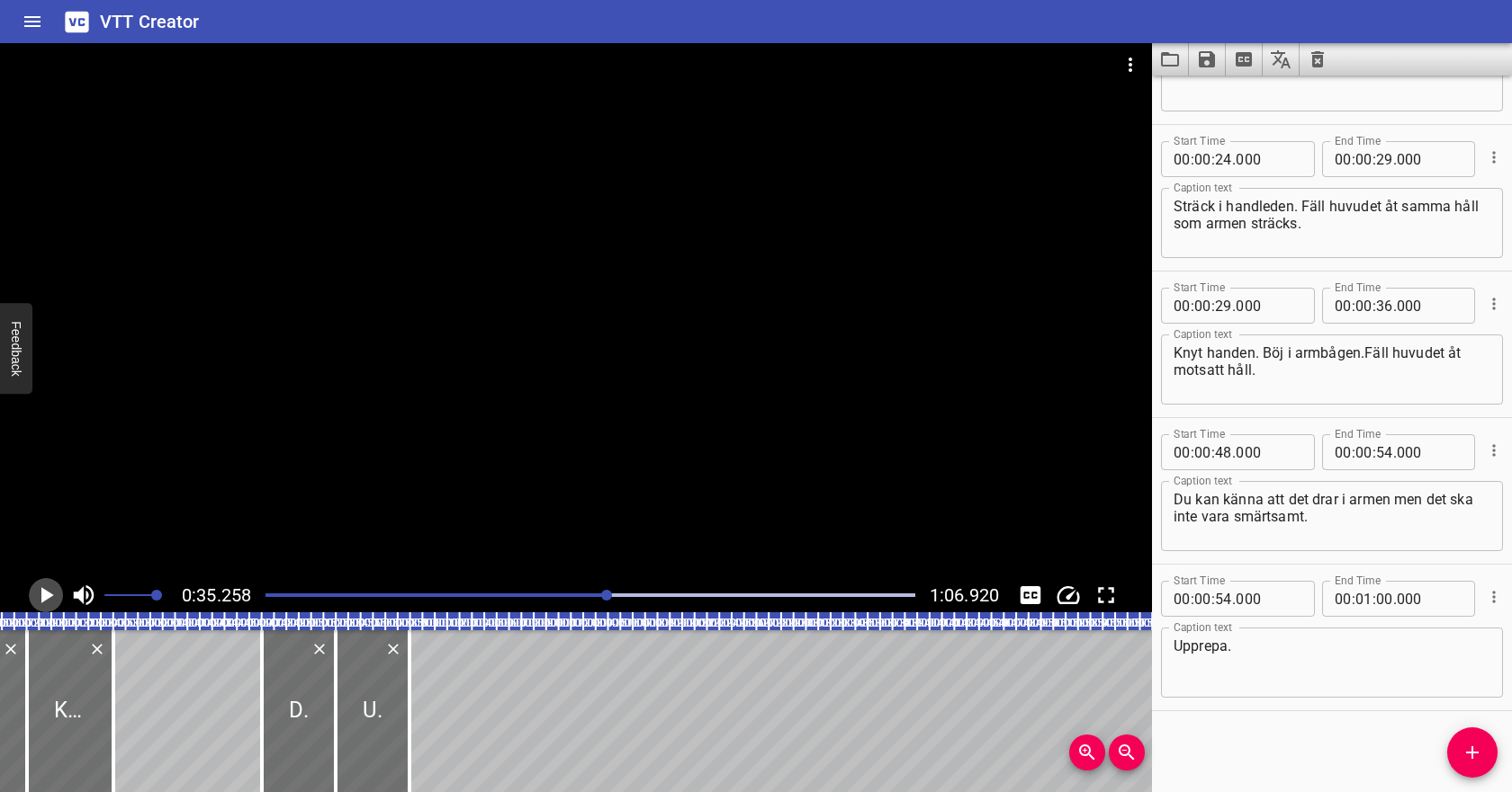
click at [44, 594] on icon "Play/Pause" at bounding box center [48, 595] width 13 height 16
click at [40, 588] on icon "Play/Pause" at bounding box center [47, 595] width 14 height 16
click at [1488, 590] on icon "Cue Options" at bounding box center [1494, 597] width 18 height 18
click at [1271, 671] on div at bounding box center [756, 396] width 1512 height 792
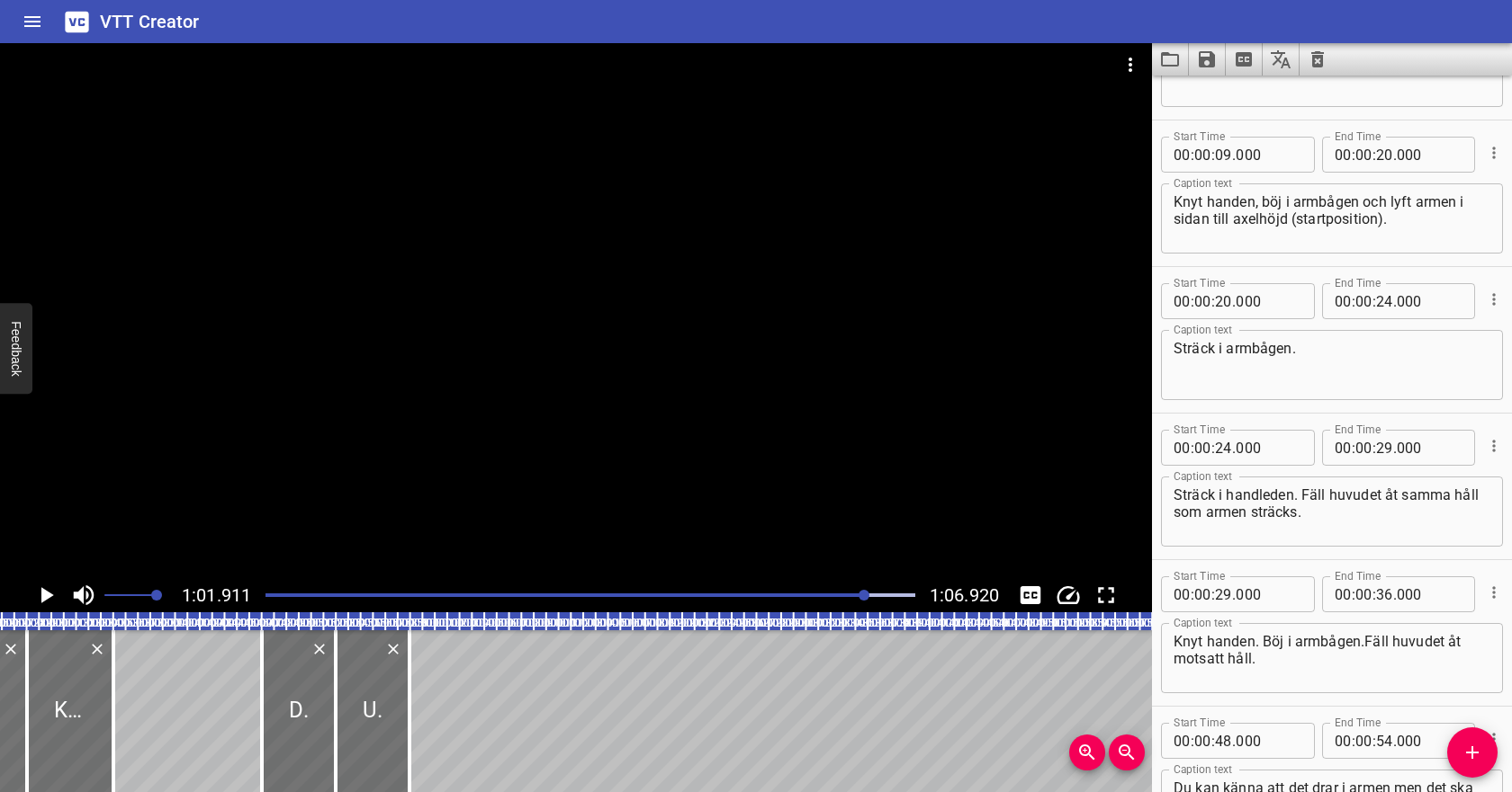
scroll to position [0, 0]
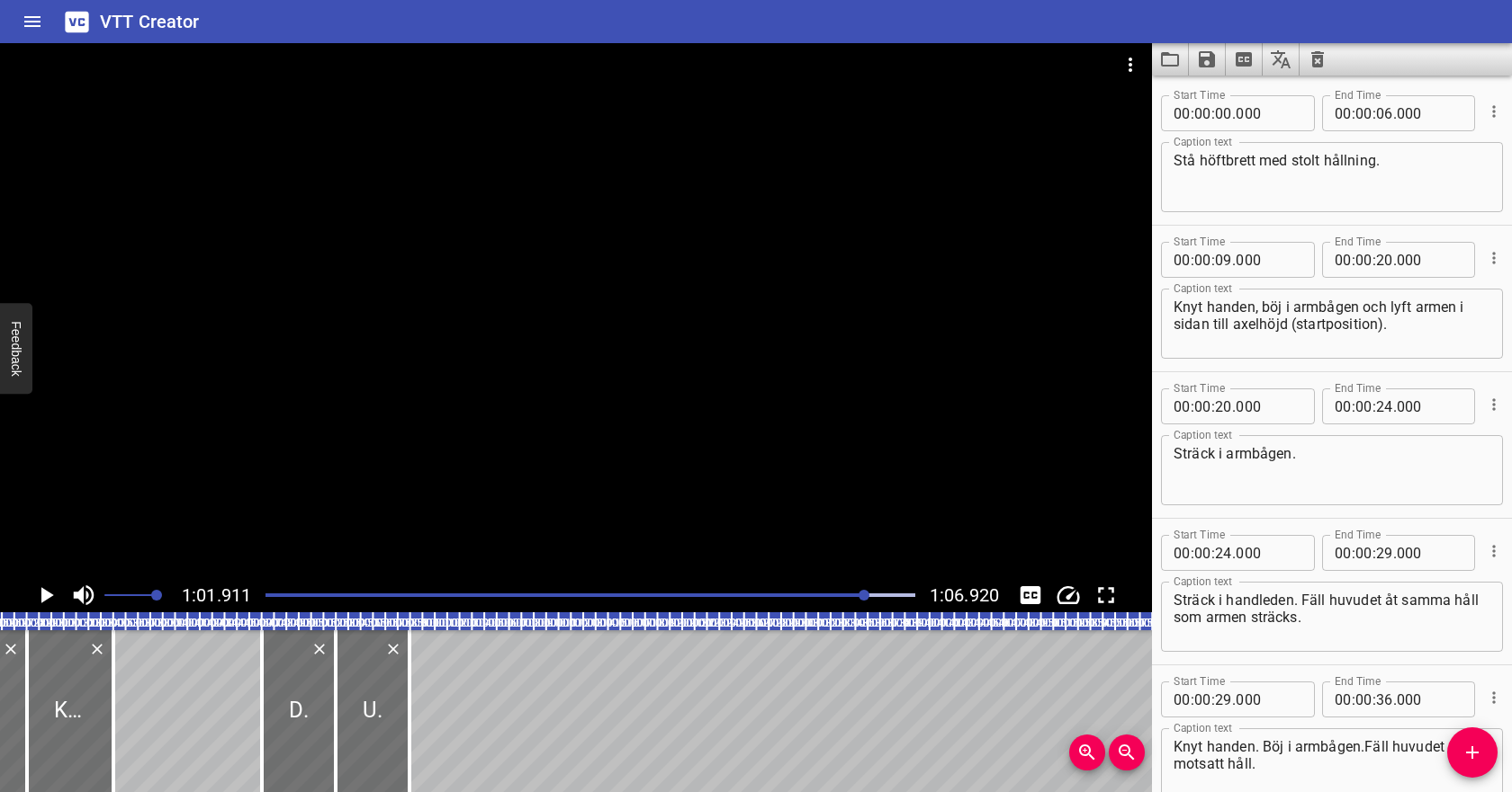
click at [319, 594] on div "Play progress" at bounding box center [541, 596] width 650 height 4
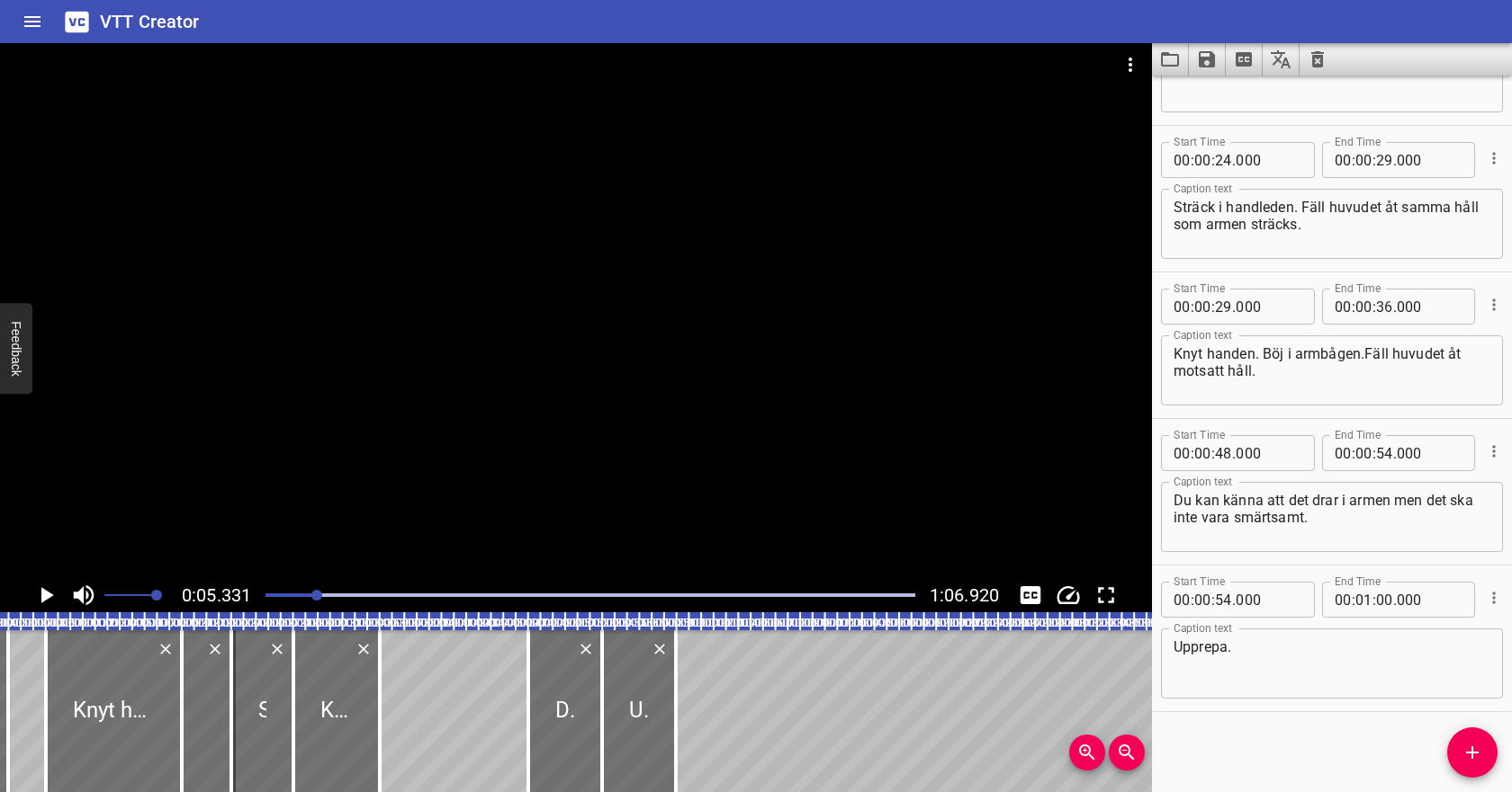
scroll to position [394, 0]
click at [52, 593] on icon "Play/Pause" at bounding box center [46, 595] width 27 height 27
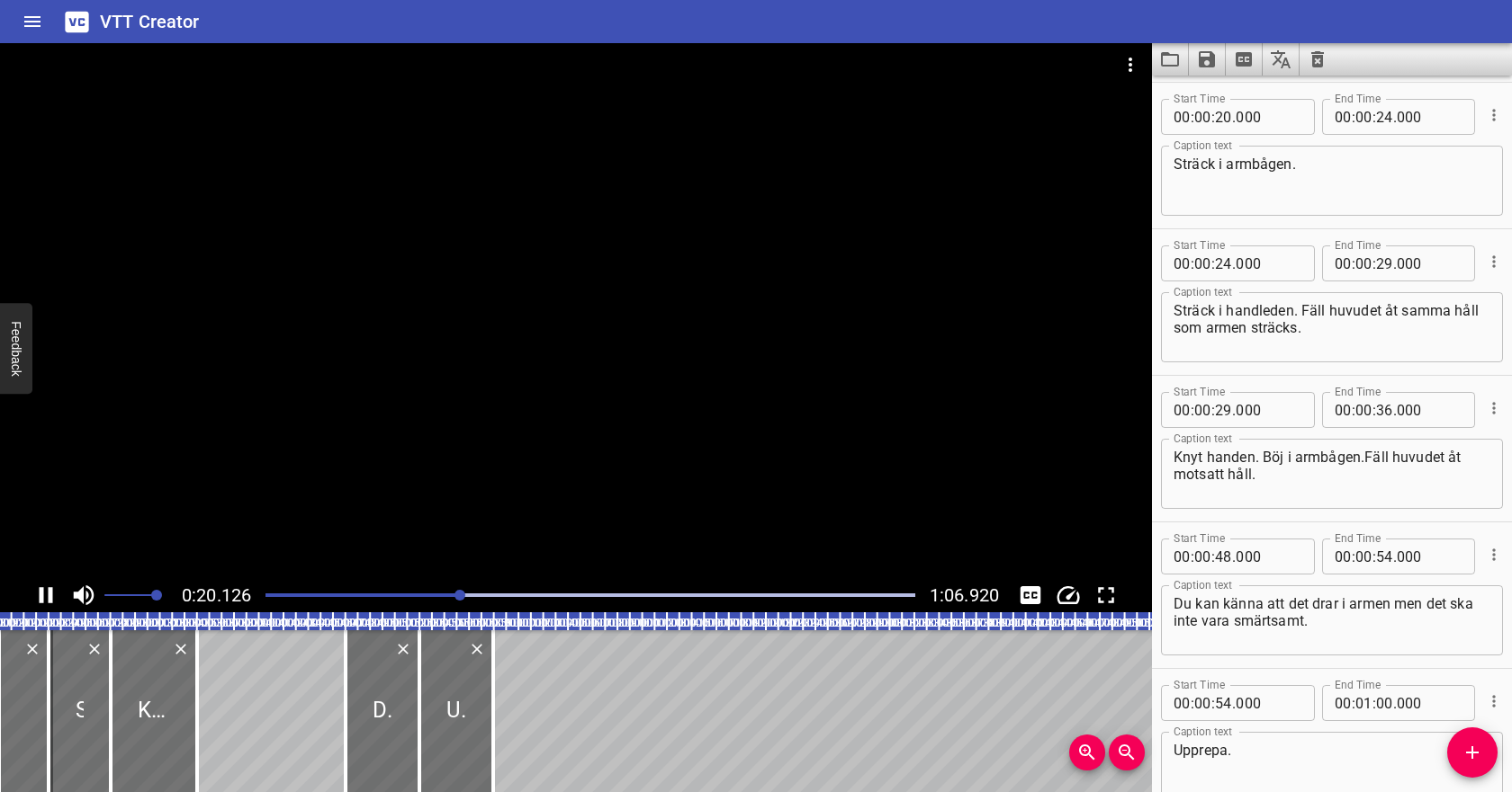
scroll to position [294, 0]
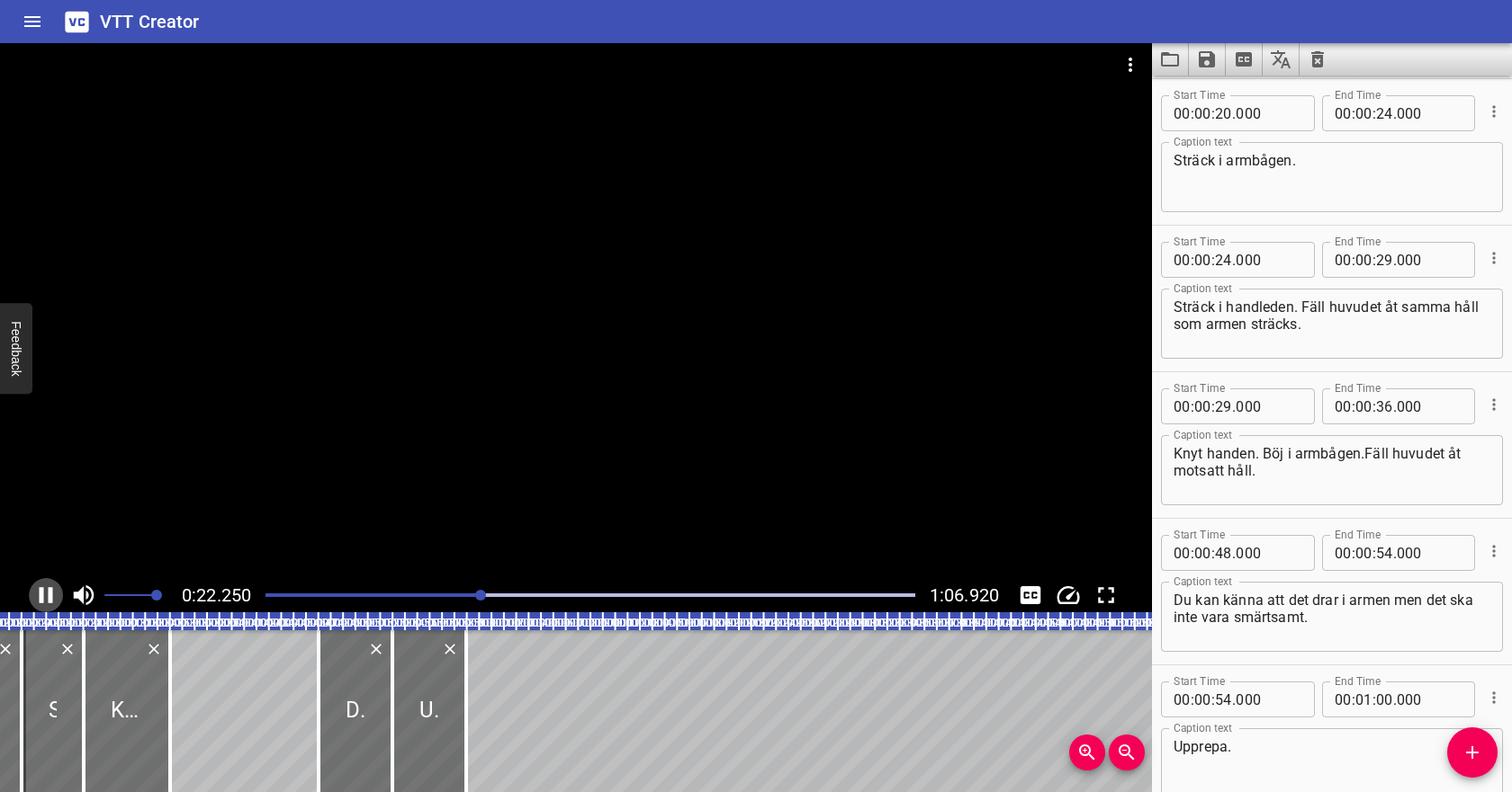
click at [45, 597] on icon "Play/Pause" at bounding box center [46, 595] width 27 height 27
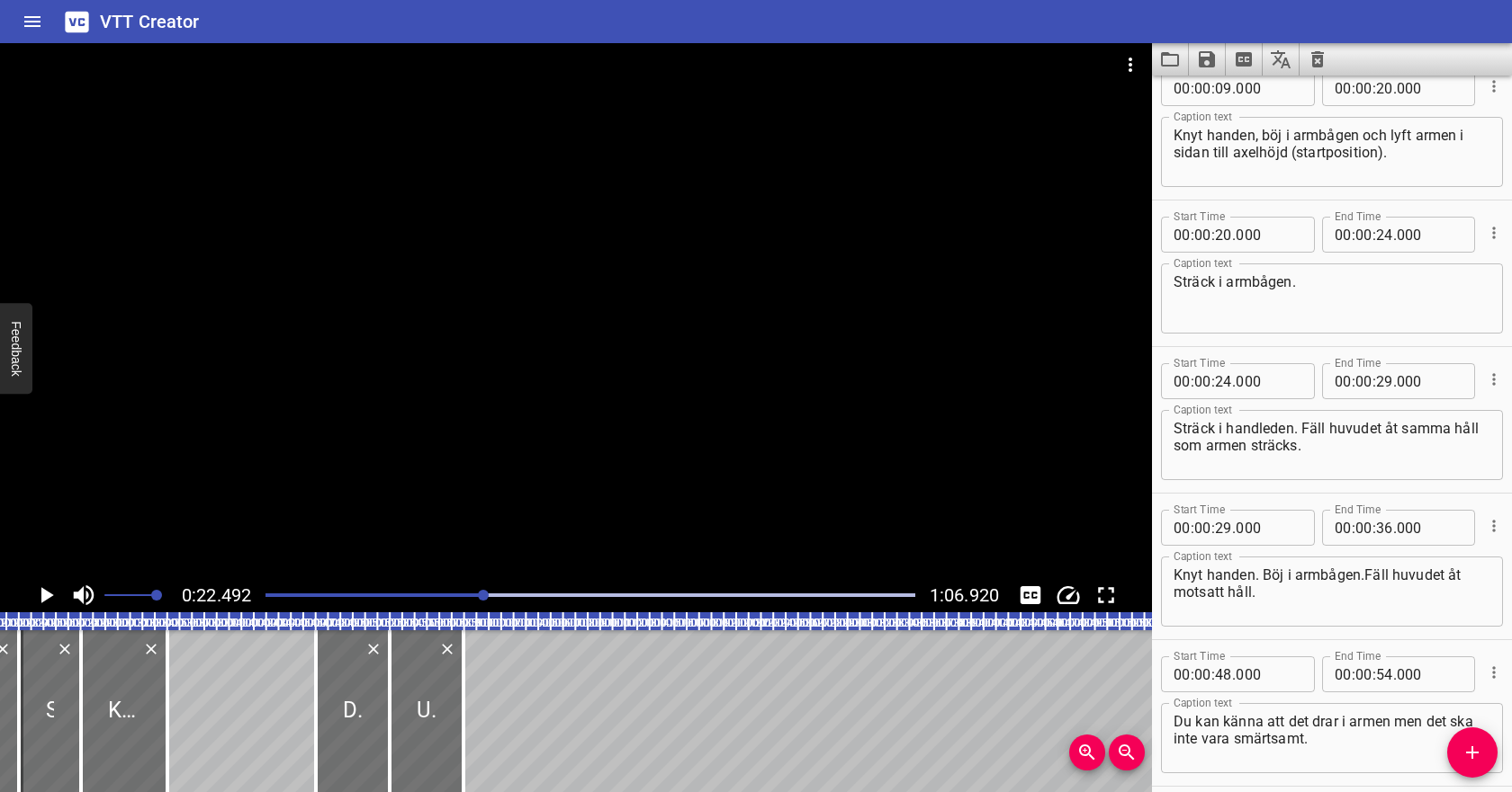
scroll to position [150, 0]
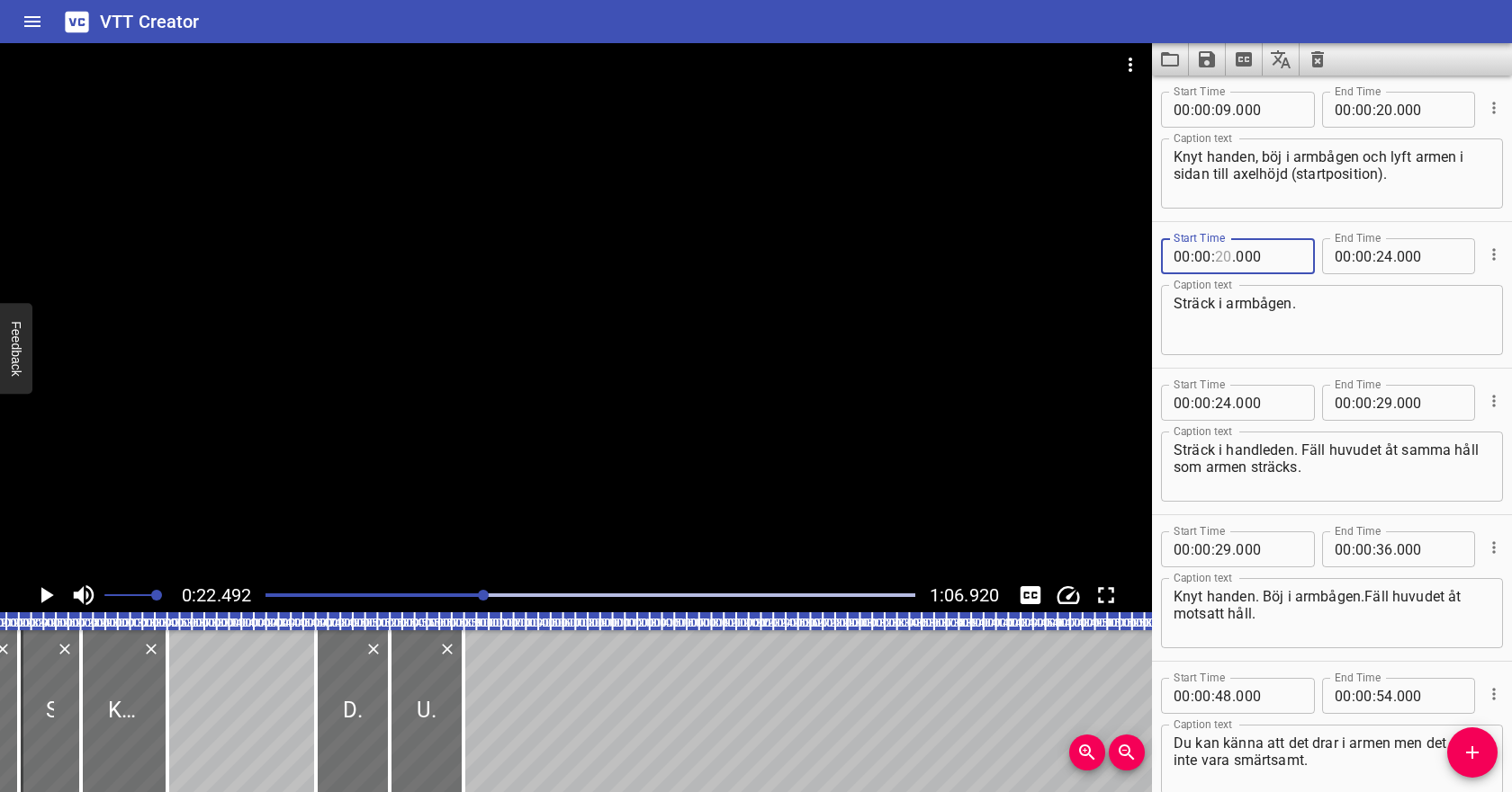
click at [1228, 256] on input "number" at bounding box center [1222, 257] width 17 height 36
type input "21"
type input "000"
click at [455, 596] on div "Play progress" at bounding box center [159, 596] width 650 height 4
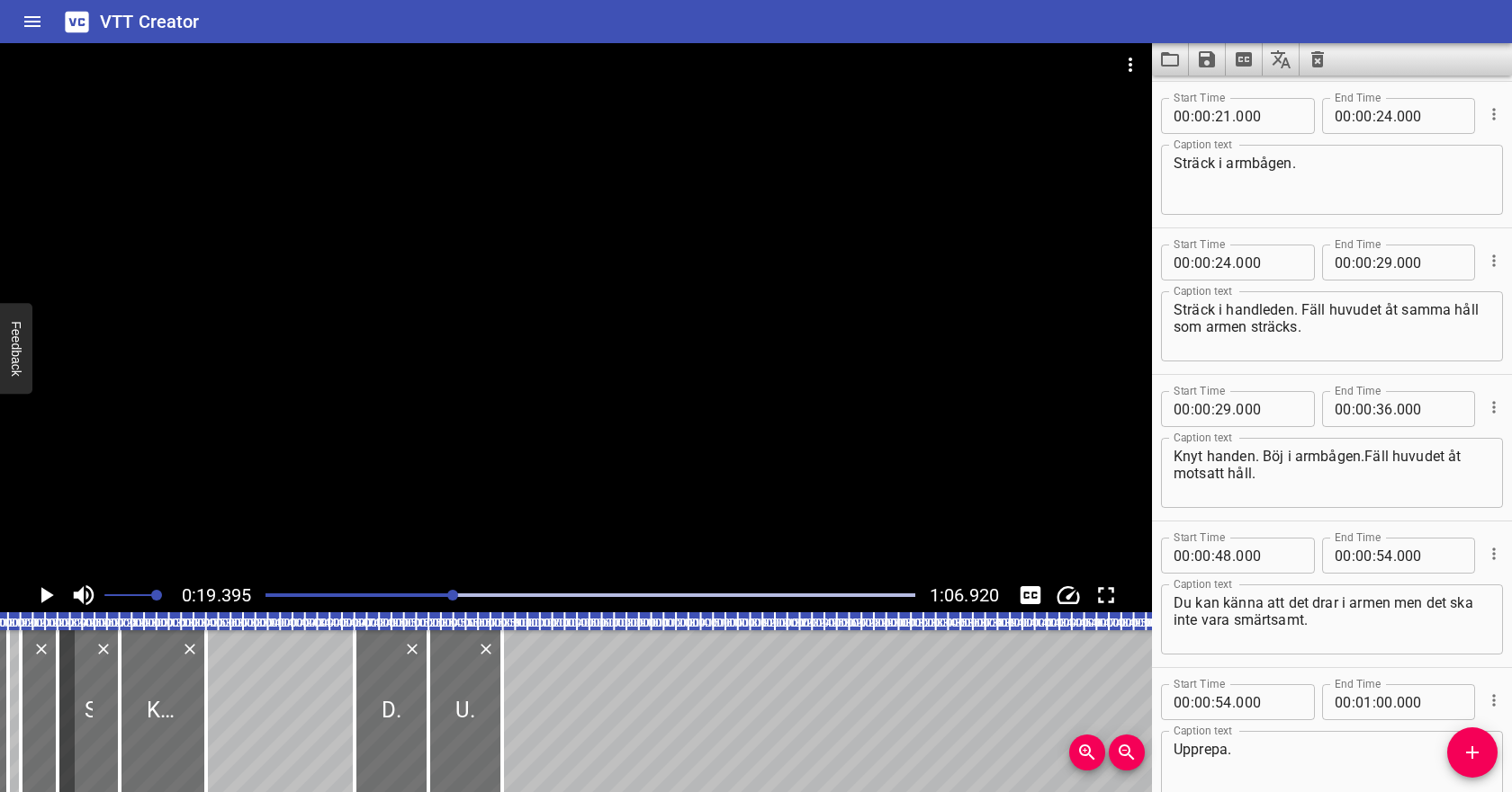
scroll to position [294, 0]
click at [46, 601] on icon "Play/Pause" at bounding box center [46, 595] width 27 height 27
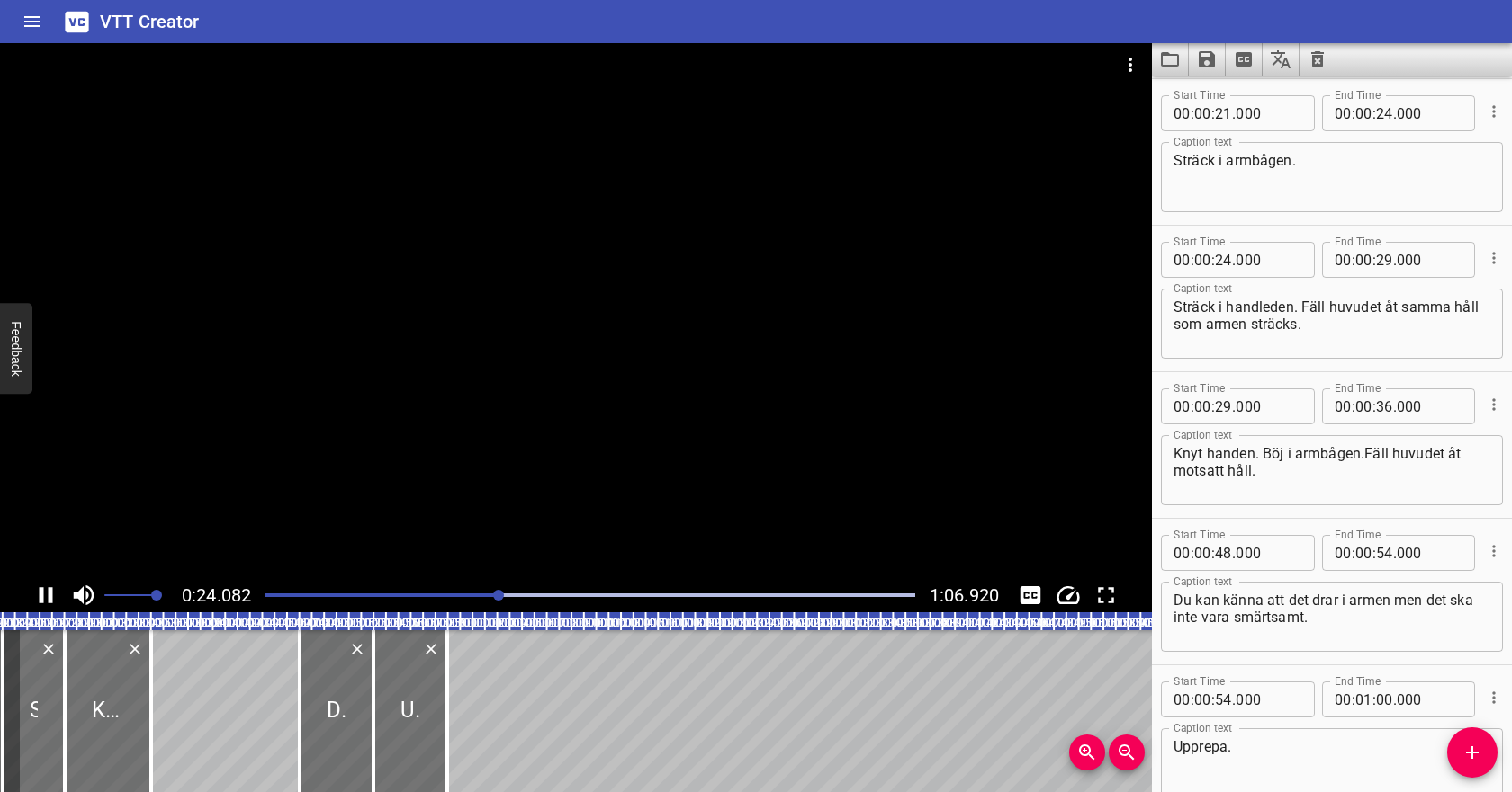
scroll to position [394, 0]
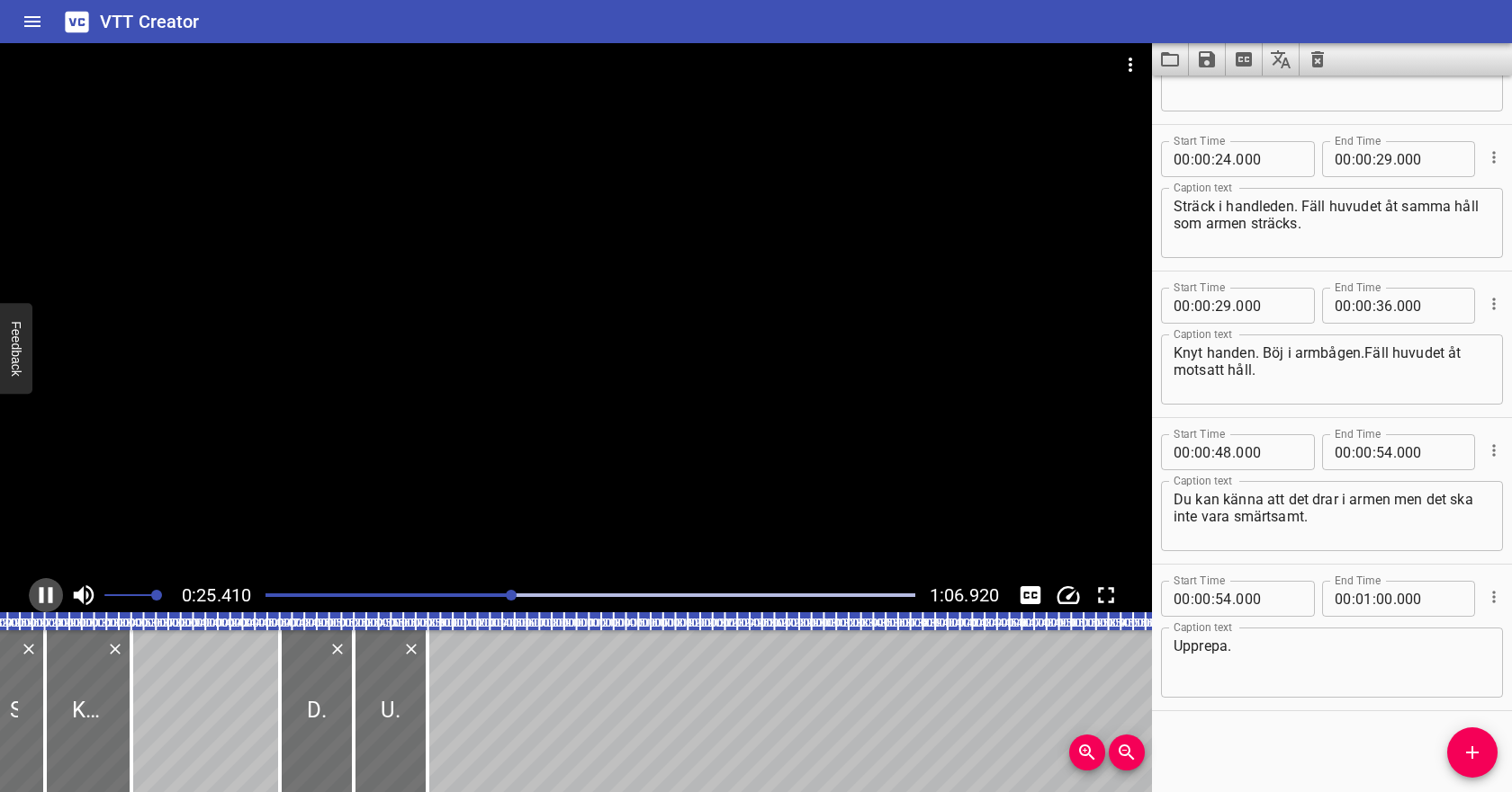
click at [47, 601] on icon "Play/Pause" at bounding box center [46, 595] width 27 height 27
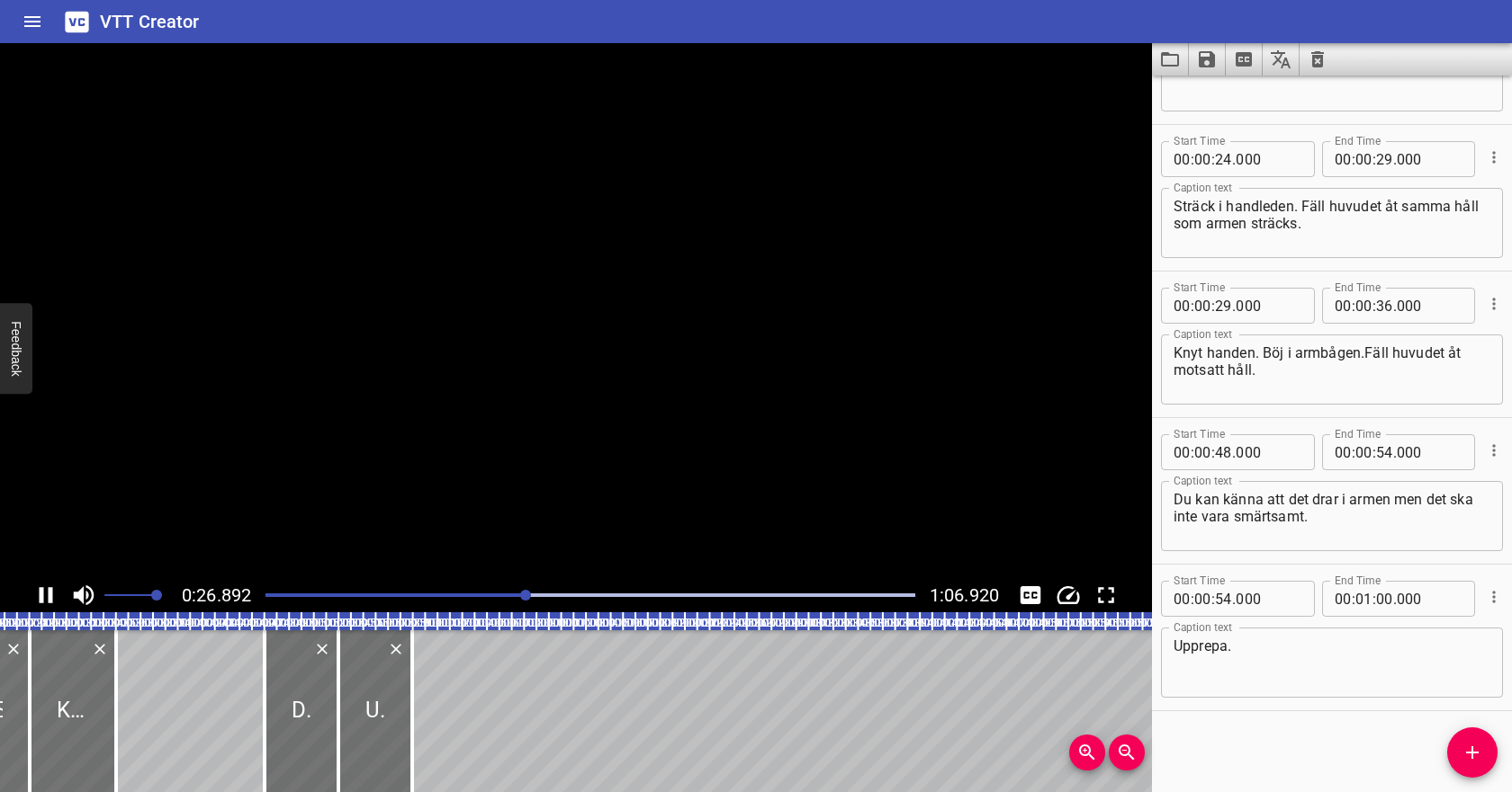
scroll to position [0, 332]
click at [47, 601] on icon "Play/Pause" at bounding box center [46, 595] width 27 height 27
click at [1365, 347] on textarea "Knyt handen. Böj i armbågen.Fäll huvudet åt motsatt håll." at bounding box center [1332, 370] width 317 height 52
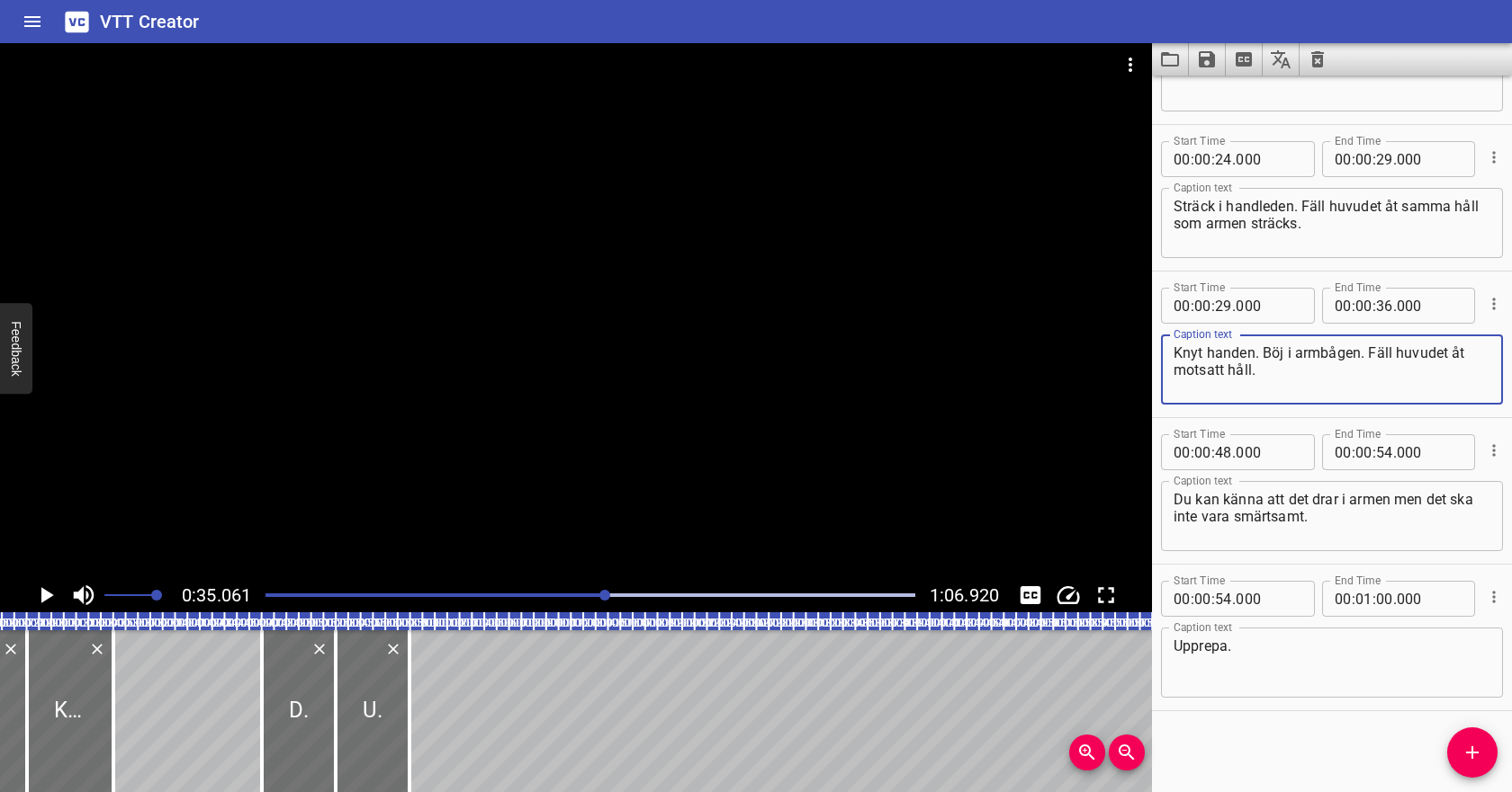
click at [1270, 348] on textarea "Knyt handen. Böj i armbågen. Fäll huvudet åt motsatt håll." at bounding box center [1332, 370] width 317 height 52
type textarea "Knyt handen och böj i armbågen. Fäll huvudet åt motsatt håll."
click at [576, 604] on div at bounding box center [590, 595] width 671 height 25
click at [52, 596] on icon "Play/Pause" at bounding box center [46, 595] width 27 height 27
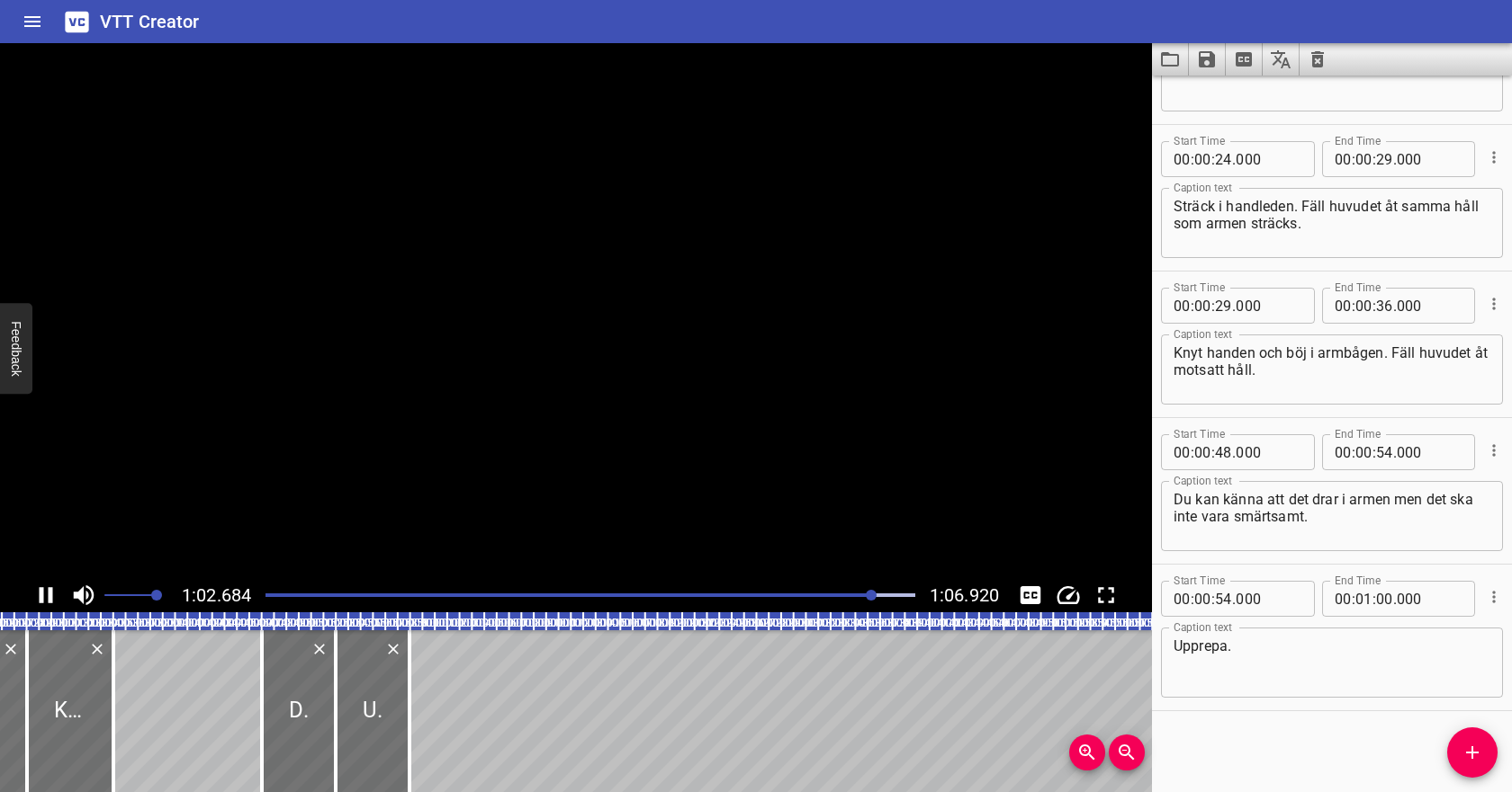
click at [52, 596] on icon "Play/Pause" at bounding box center [46, 595] width 27 height 27
click at [1210, 57] on icon "Save captions to file" at bounding box center [1206, 60] width 16 height 16
click at [1244, 102] on li "Save to VTT file" at bounding box center [1254, 99] width 132 height 33
click at [1125, 61] on icon "Video Options" at bounding box center [1131, 65] width 22 height 22
click at [1144, 69] on li "Select New Video File..." at bounding box center [1198, 67] width 179 height 33
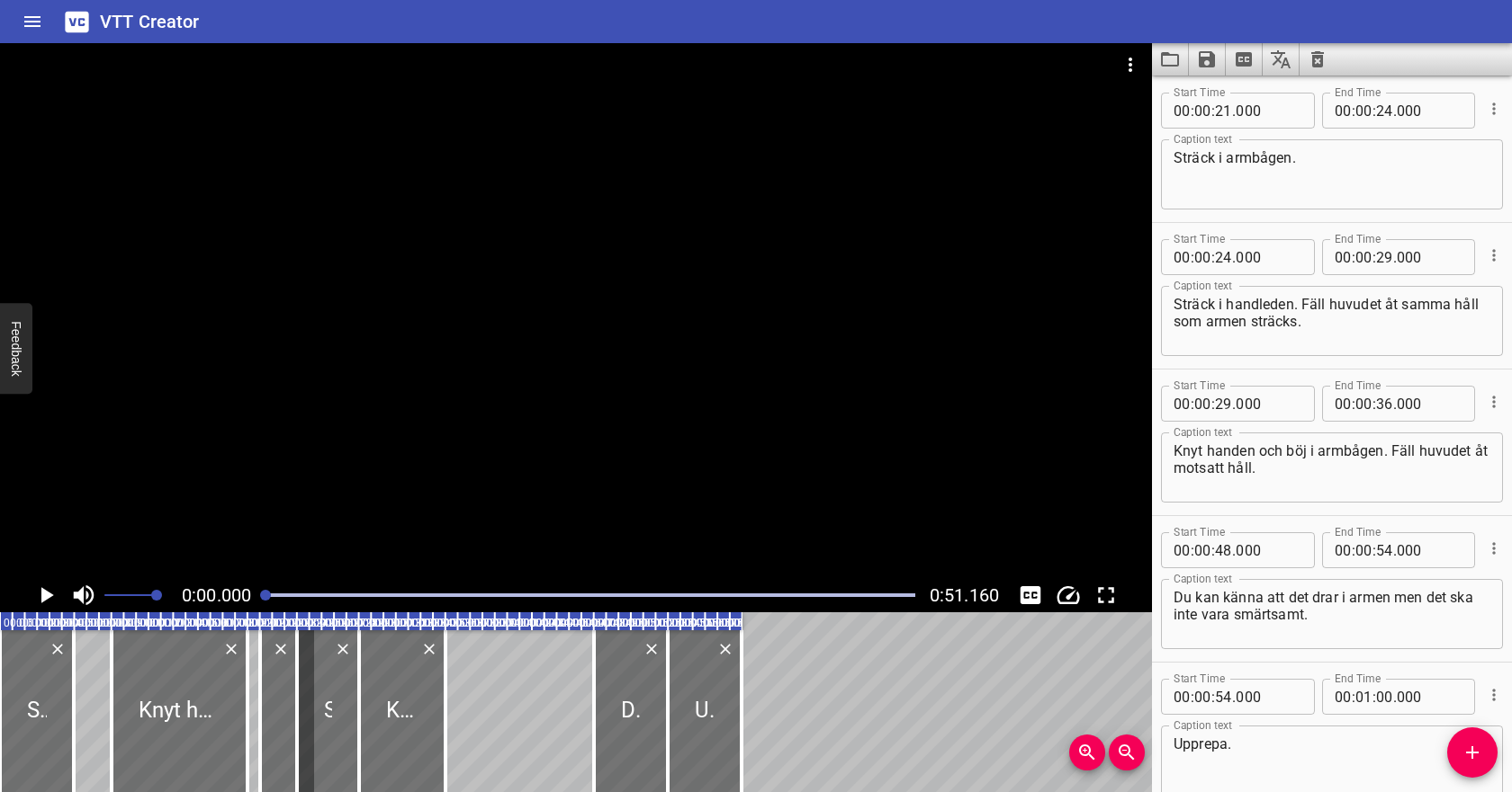
scroll to position [294, 0]
click at [1316, 61] on icon "Clear captions" at bounding box center [1318, 60] width 22 height 22
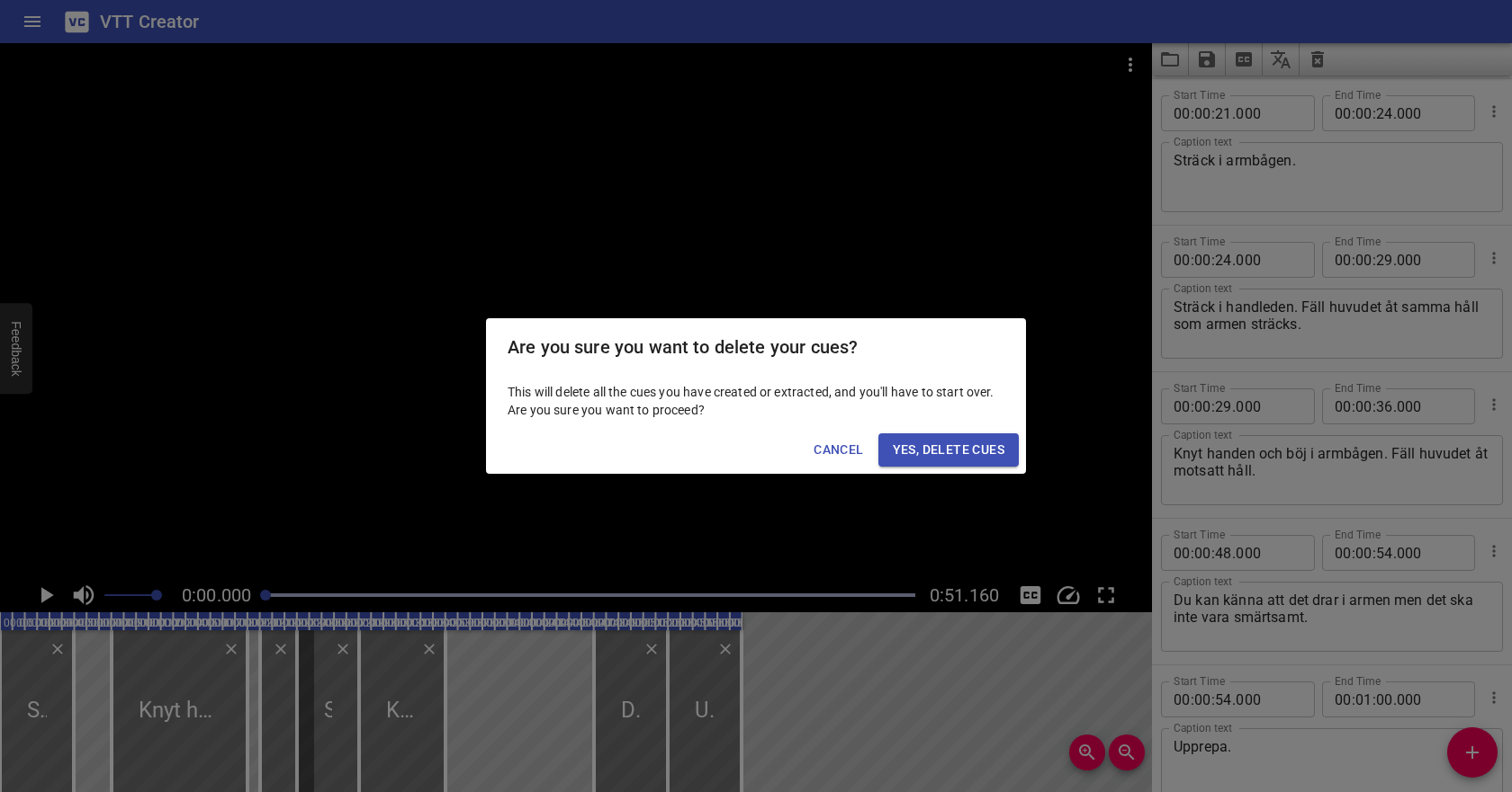
click at [952, 436] on button "Yes, Delete Cues" at bounding box center [948, 450] width 140 height 33
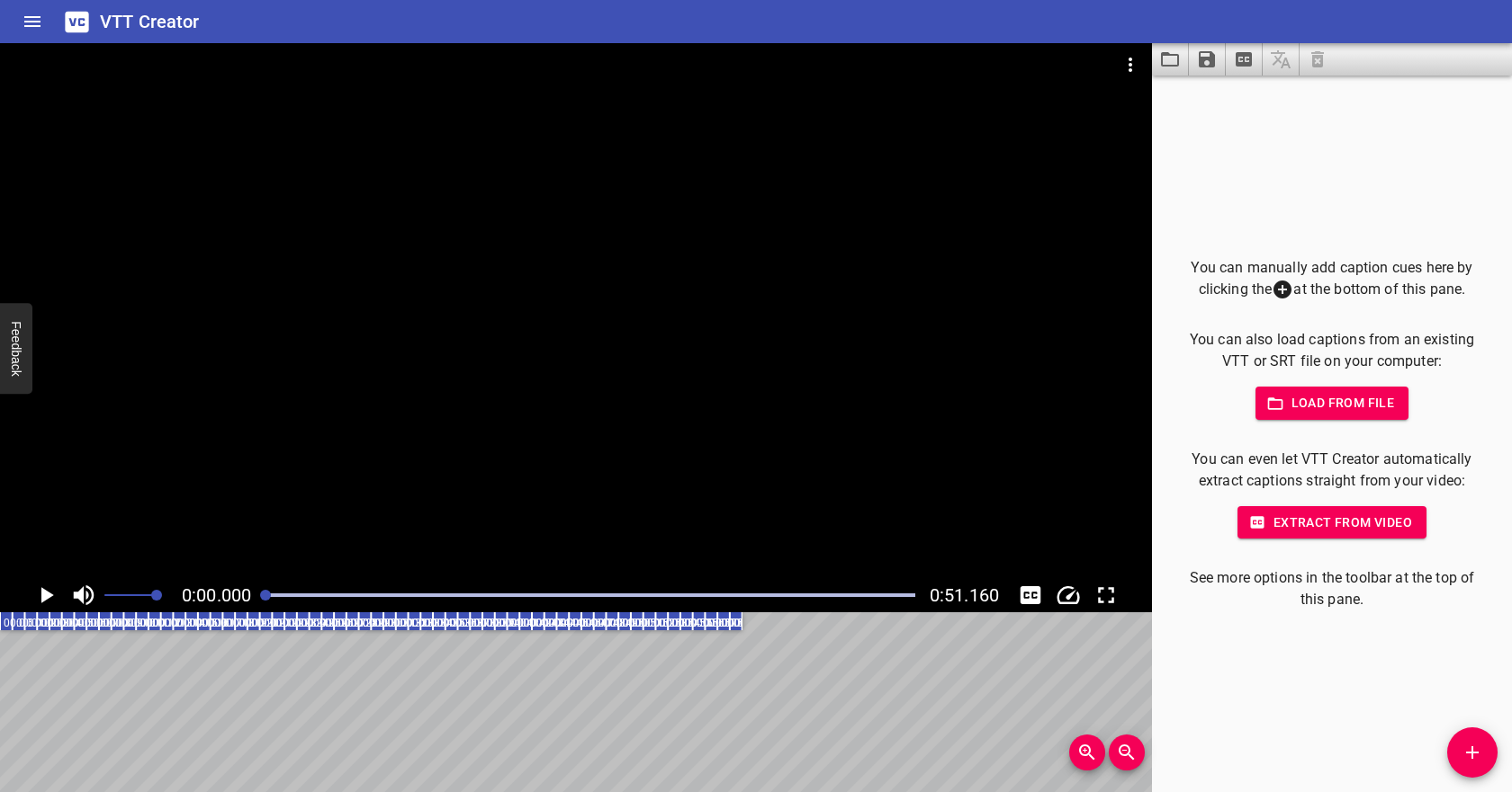
click at [1304, 405] on span "Load from file" at bounding box center [1333, 403] width 125 height 23
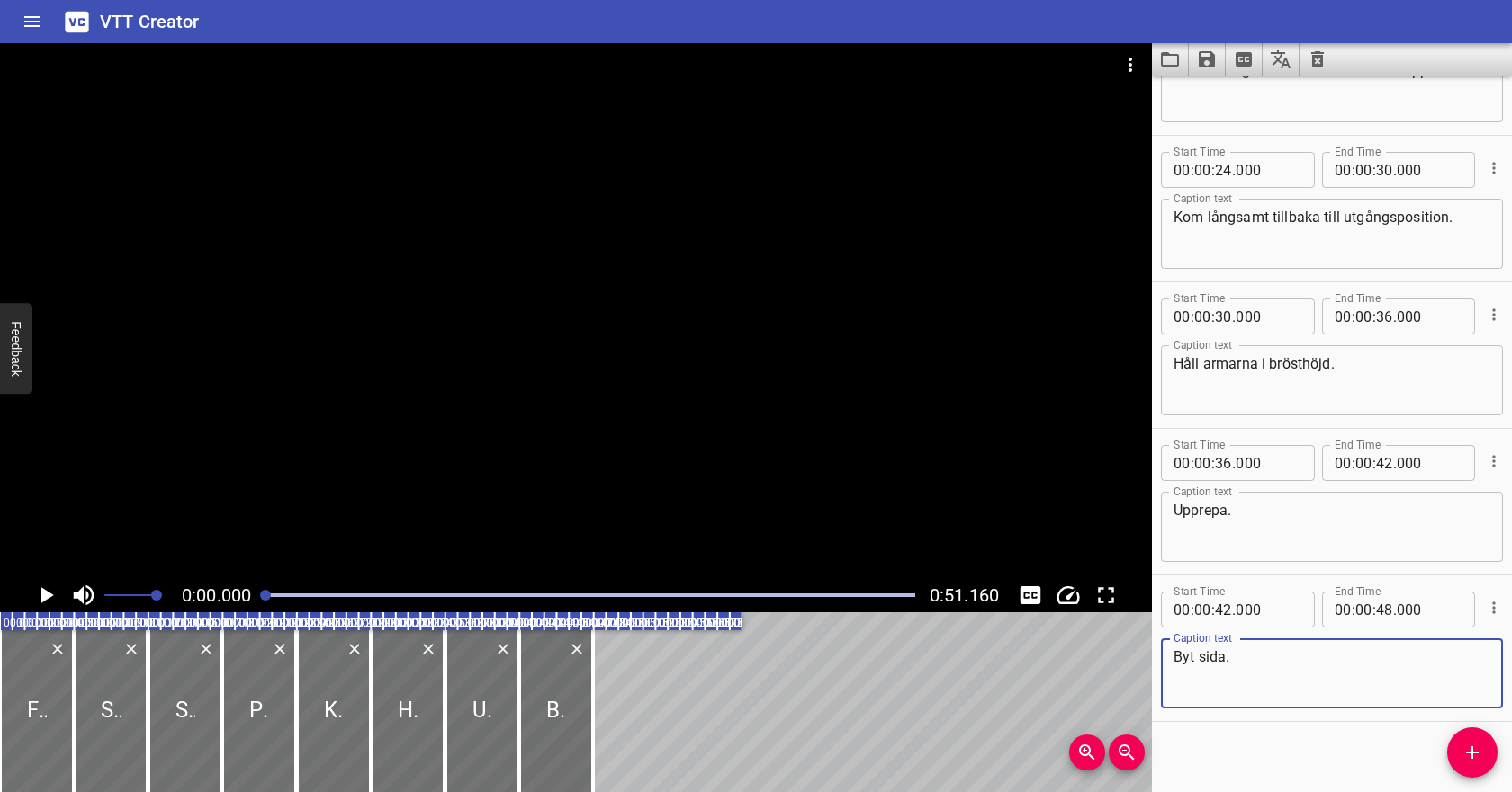
scroll to position [540, 0]
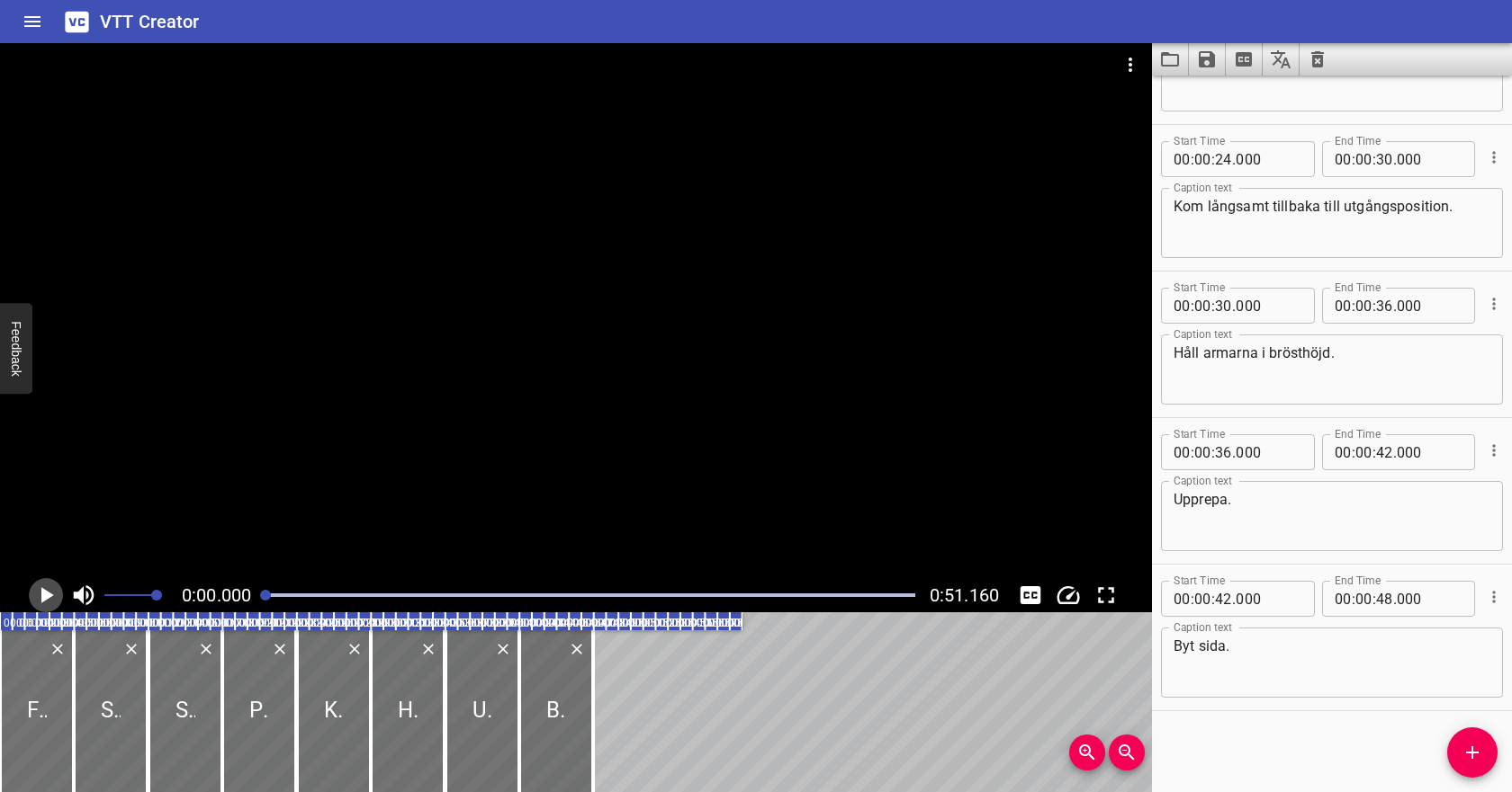
click at [44, 594] on icon "Play/Pause" at bounding box center [48, 595] width 13 height 16
click at [44, 594] on icon "Play/Pause" at bounding box center [46, 595] width 27 height 27
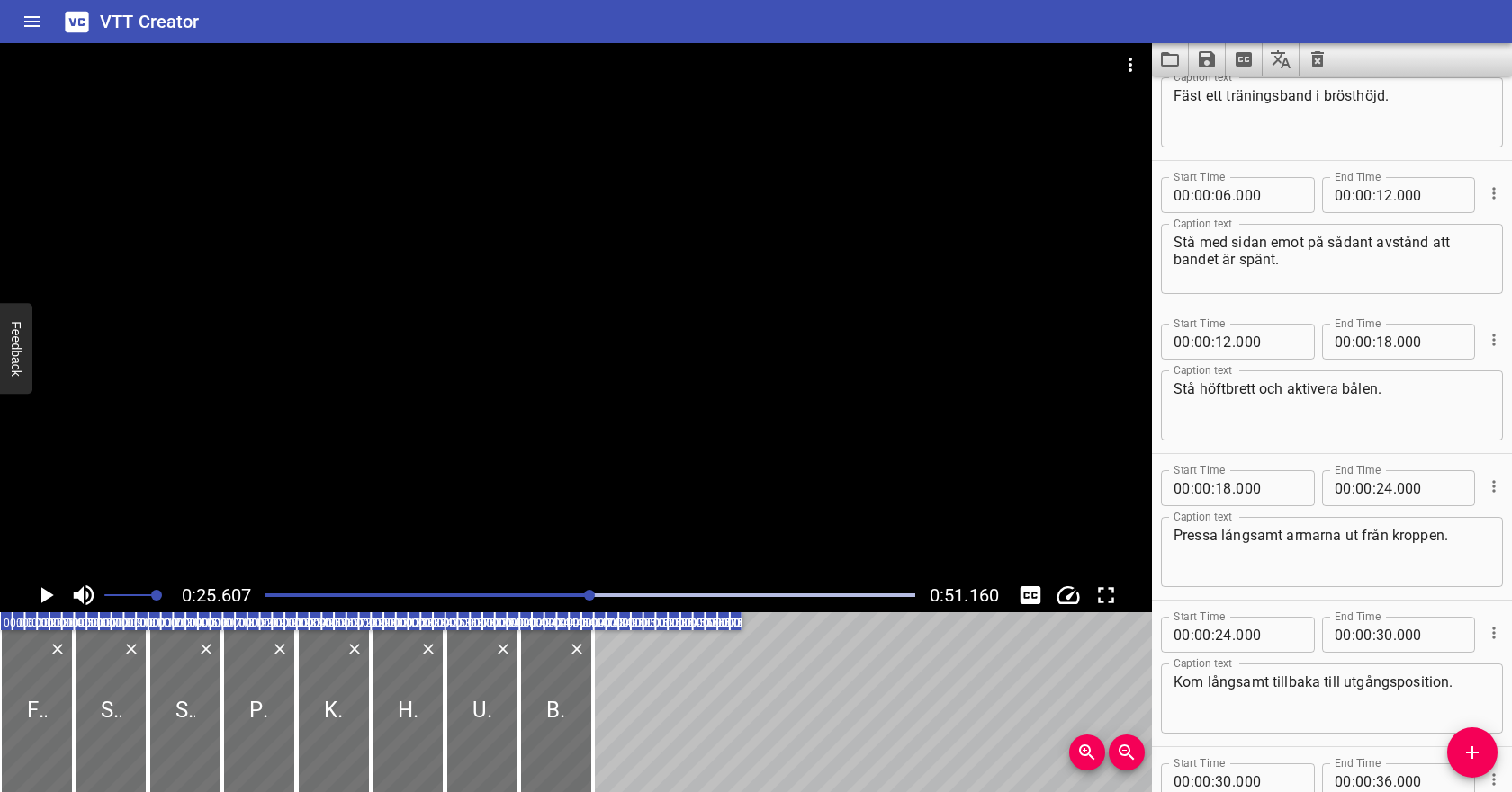
scroll to position [88, 0]
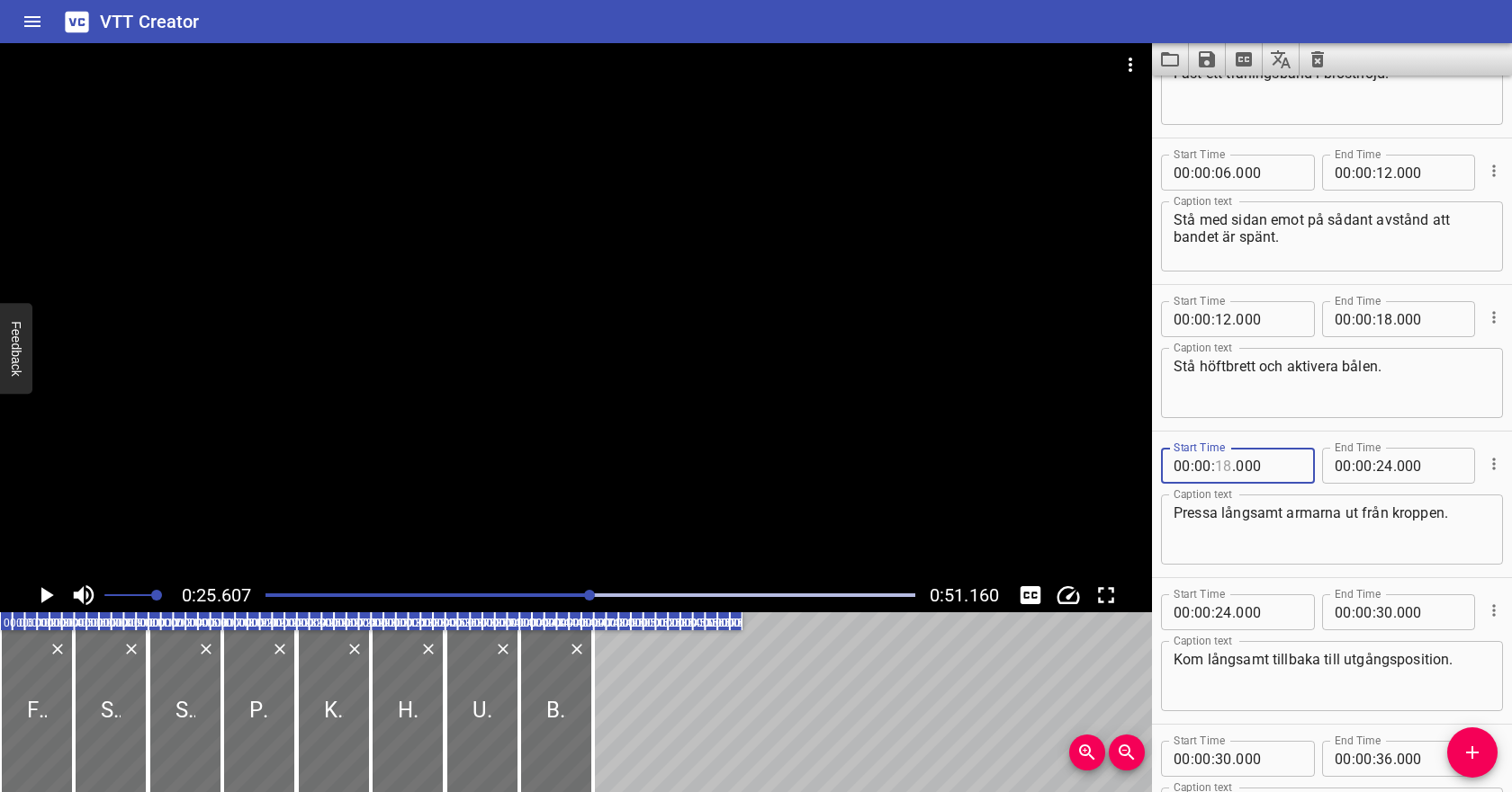
click at [1224, 464] on input "number" at bounding box center [1222, 466] width 17 height 36
type input "24"
type input "000"
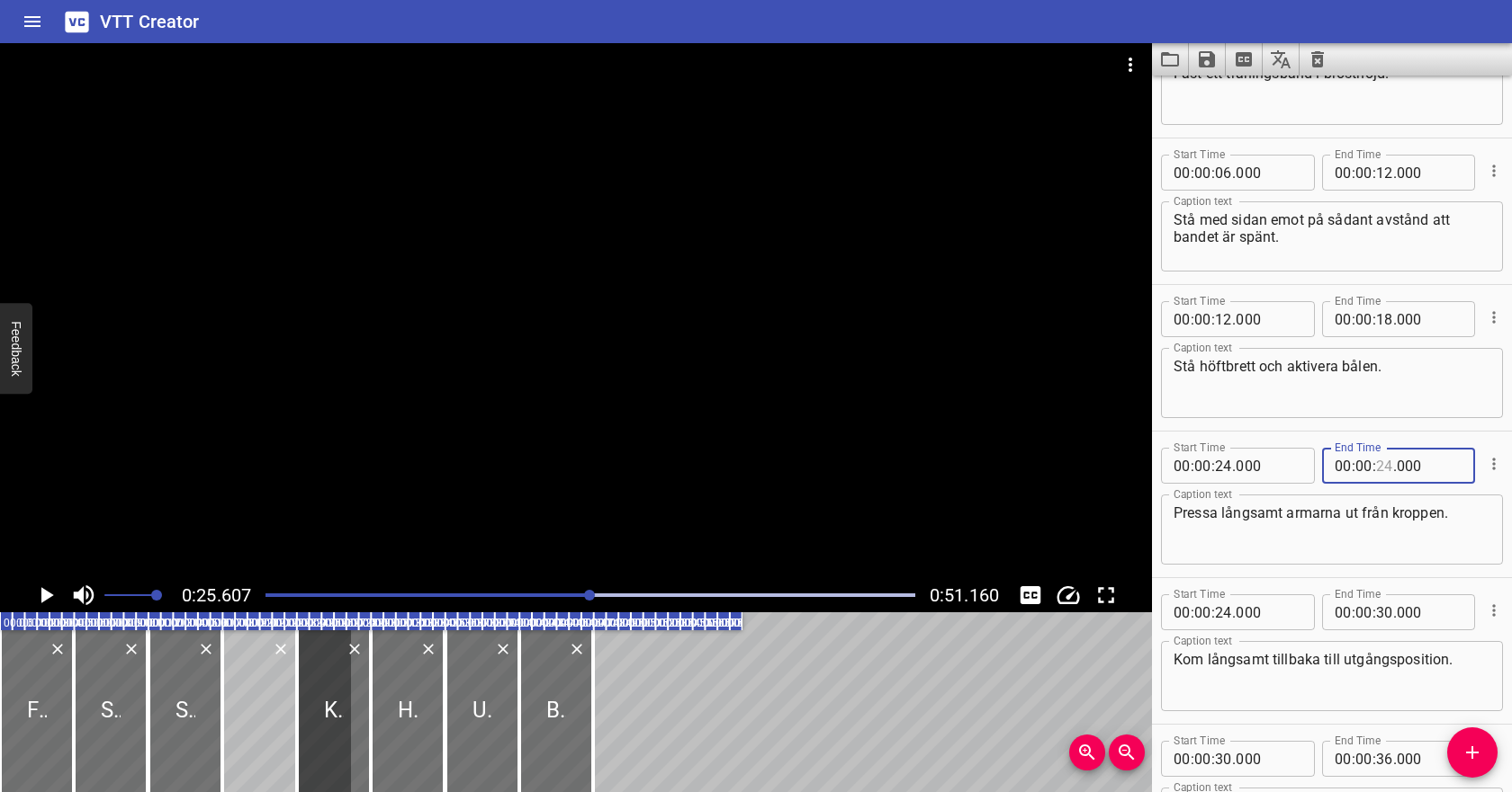
click at [1381, 471] on input "number" at bounding box center [1384, 466] width 17 height 36
type input "30"
type input "000"
click at [1216, 616] on input "number" at bounding box center [1222, 613] width 17 height 36
type input "30"
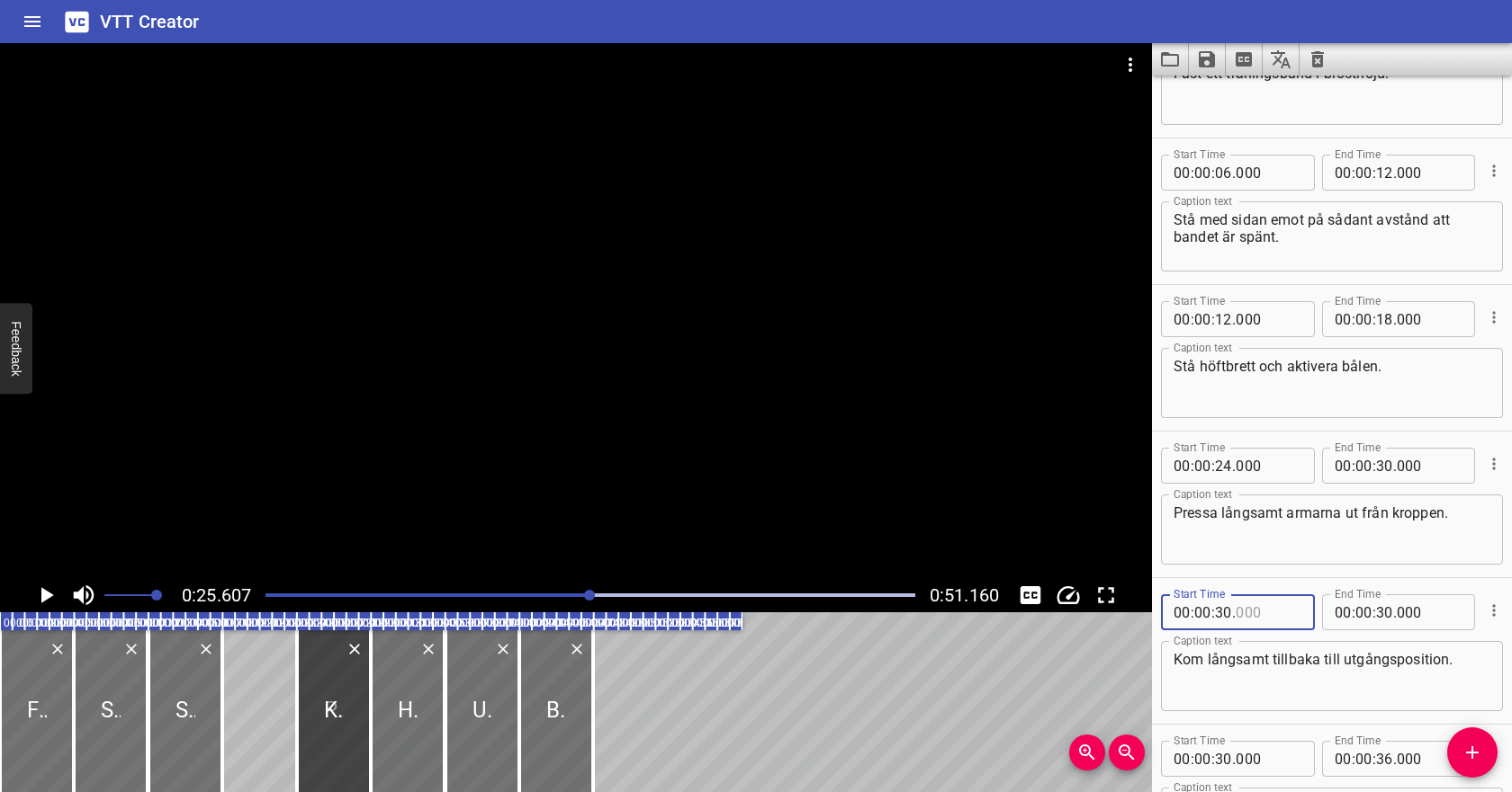
type input "000"
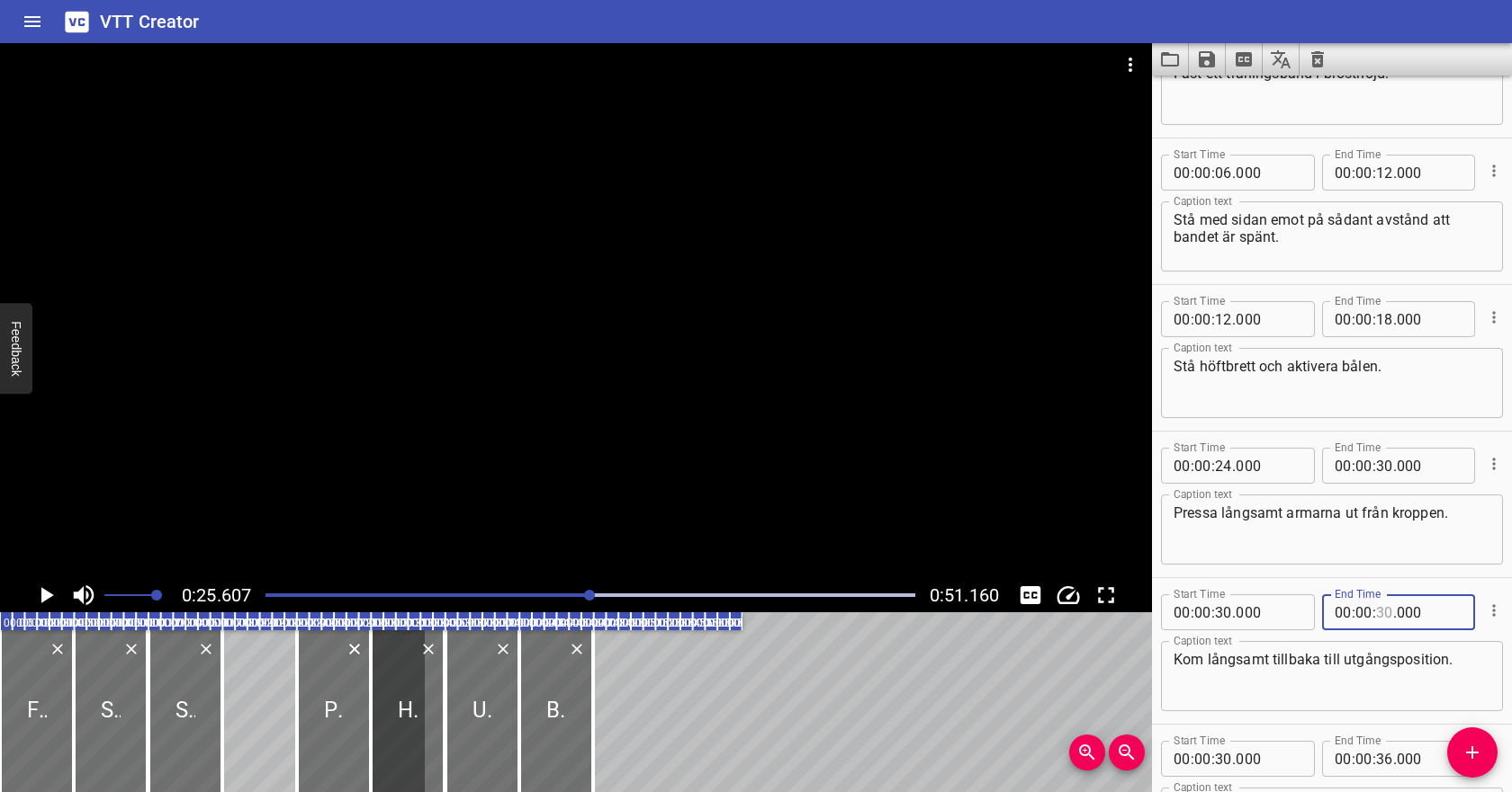
click at [1379, 620] on input "number" at bounding box center [1384, 613] width 17 height 36
type input "36"
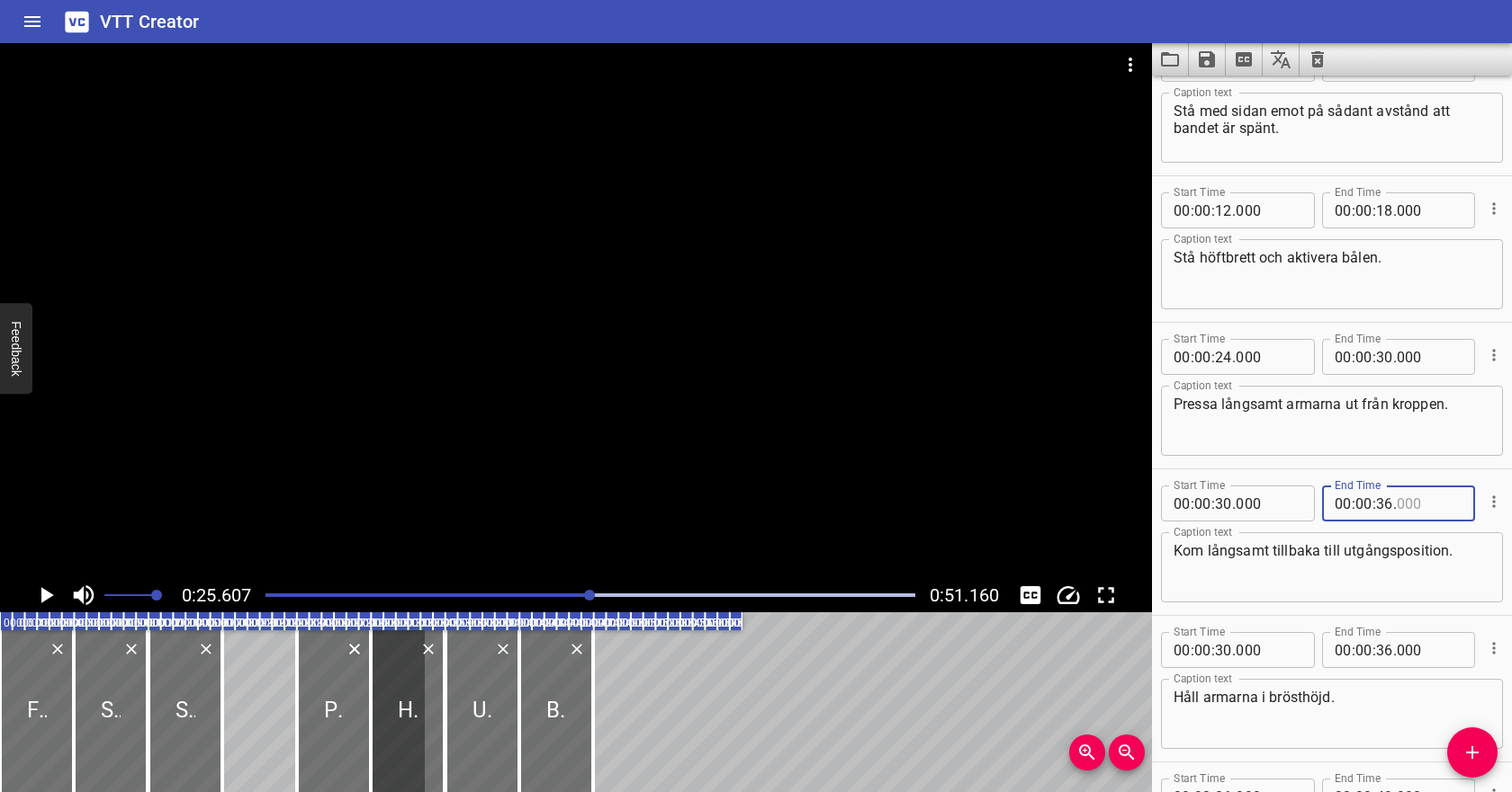
scroll to position [265, 0]
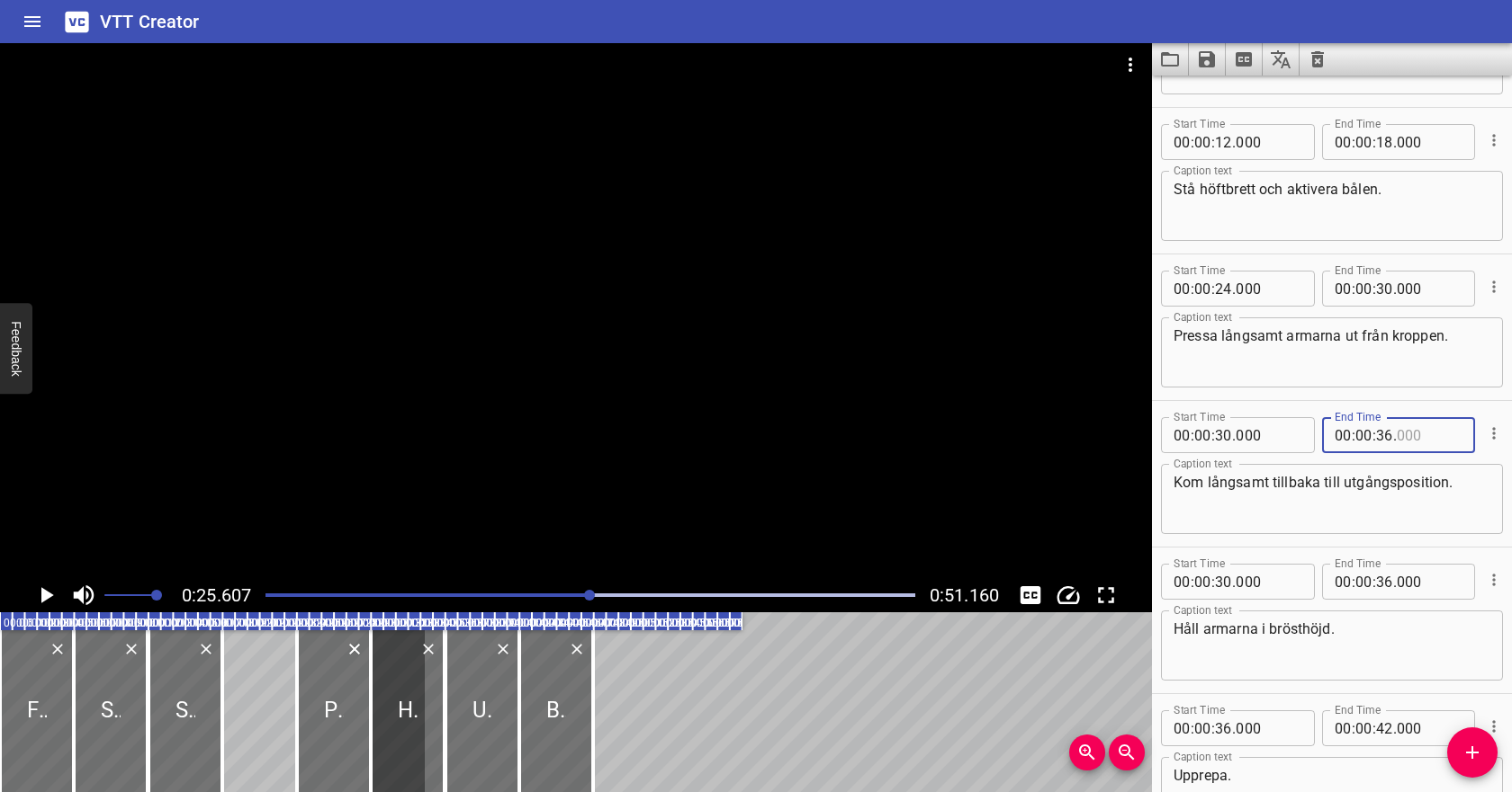
type input "000"
click at [1219, 583] on input "number" at bounding box center [1222, 582] width 17 height 36
type input "36"
type input "000"
click at [1387, 581] on input "number" at bounding box center [1384, 582] width 17 height 36
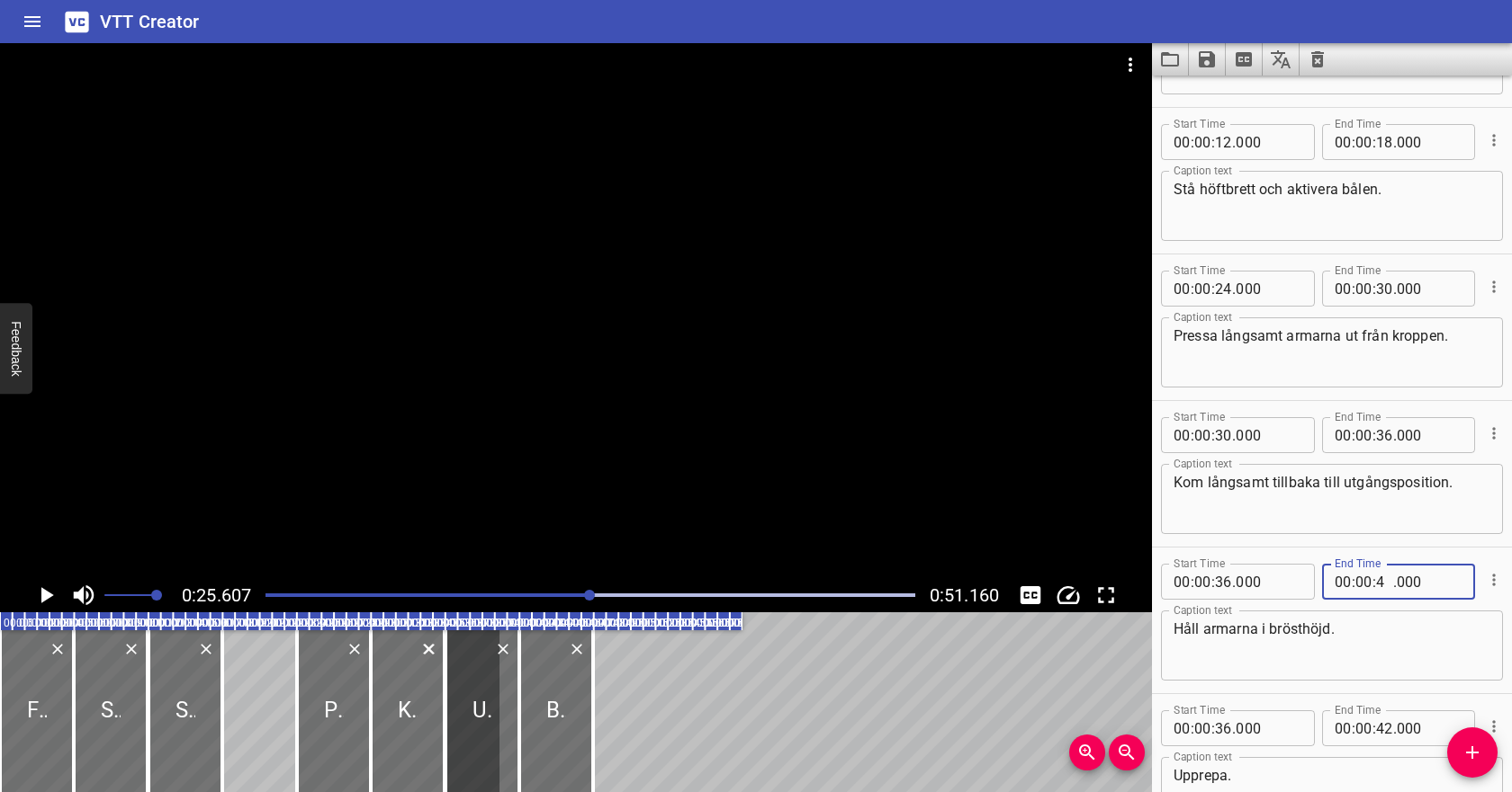
type input "40"
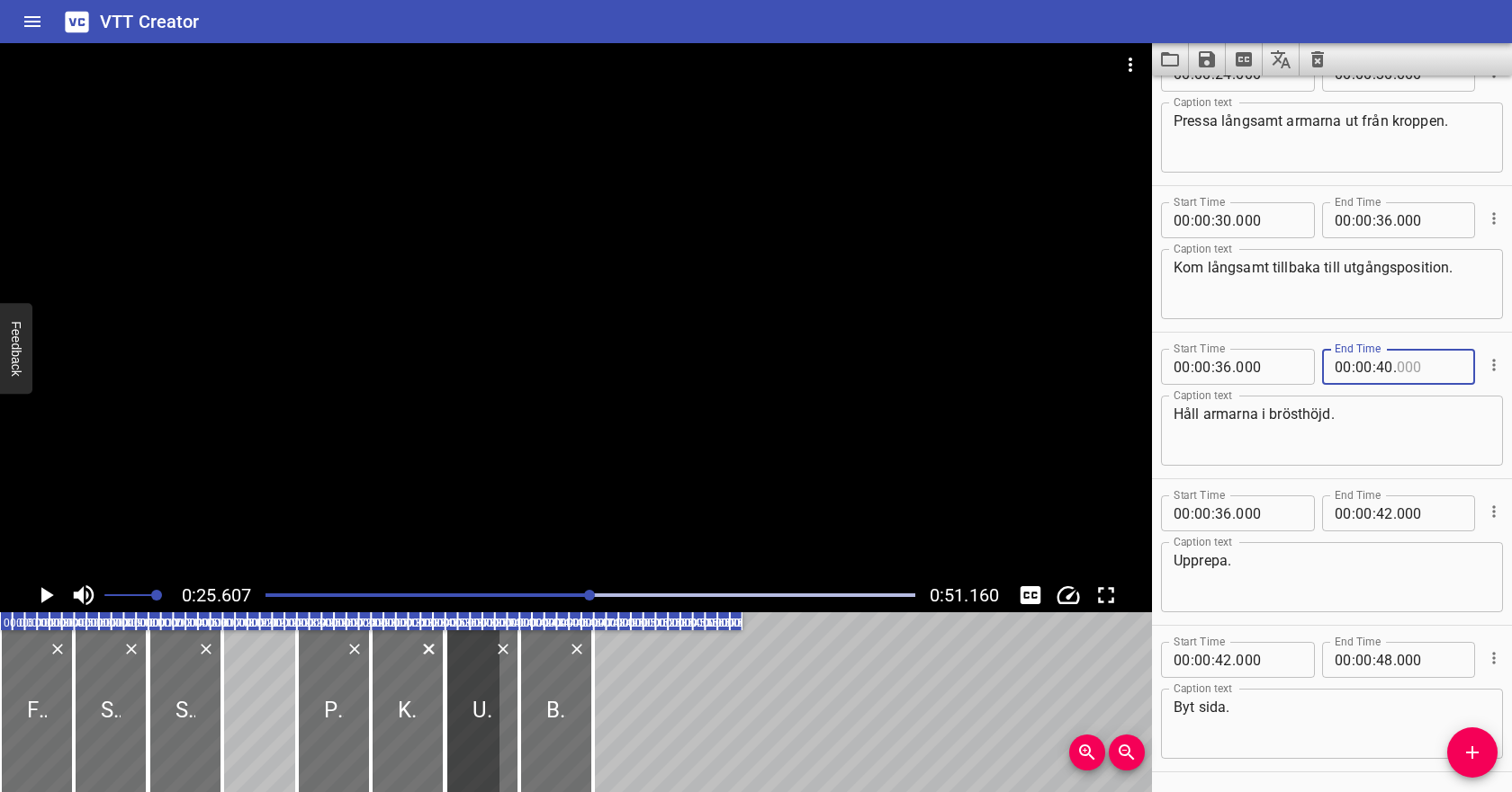
scroll to position [493, 0]
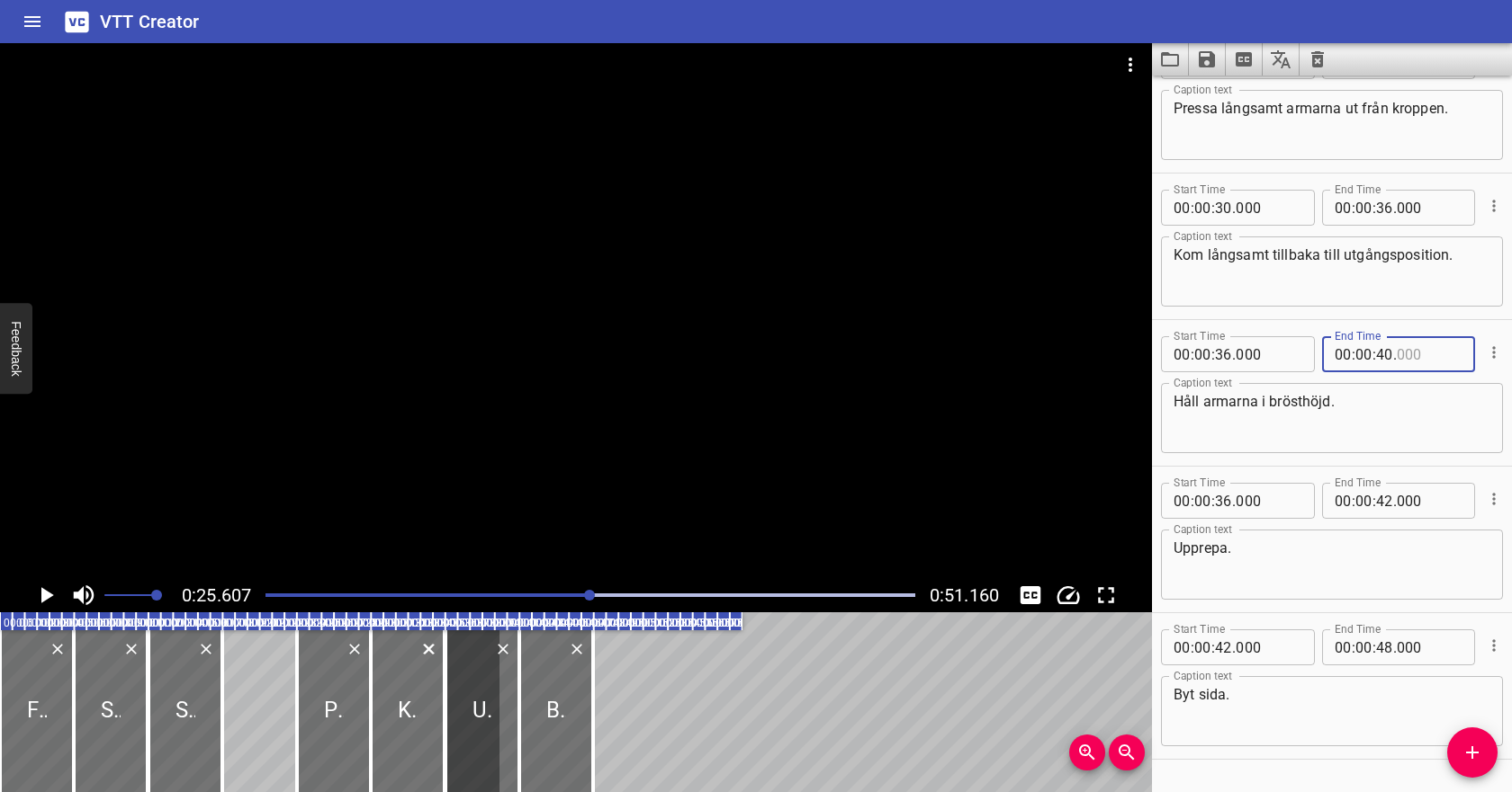
type input "000"
click at [1223, 505] on input "number" at bounding box center [1222, 500] width 17 height 36
type input "40"
type input "000"
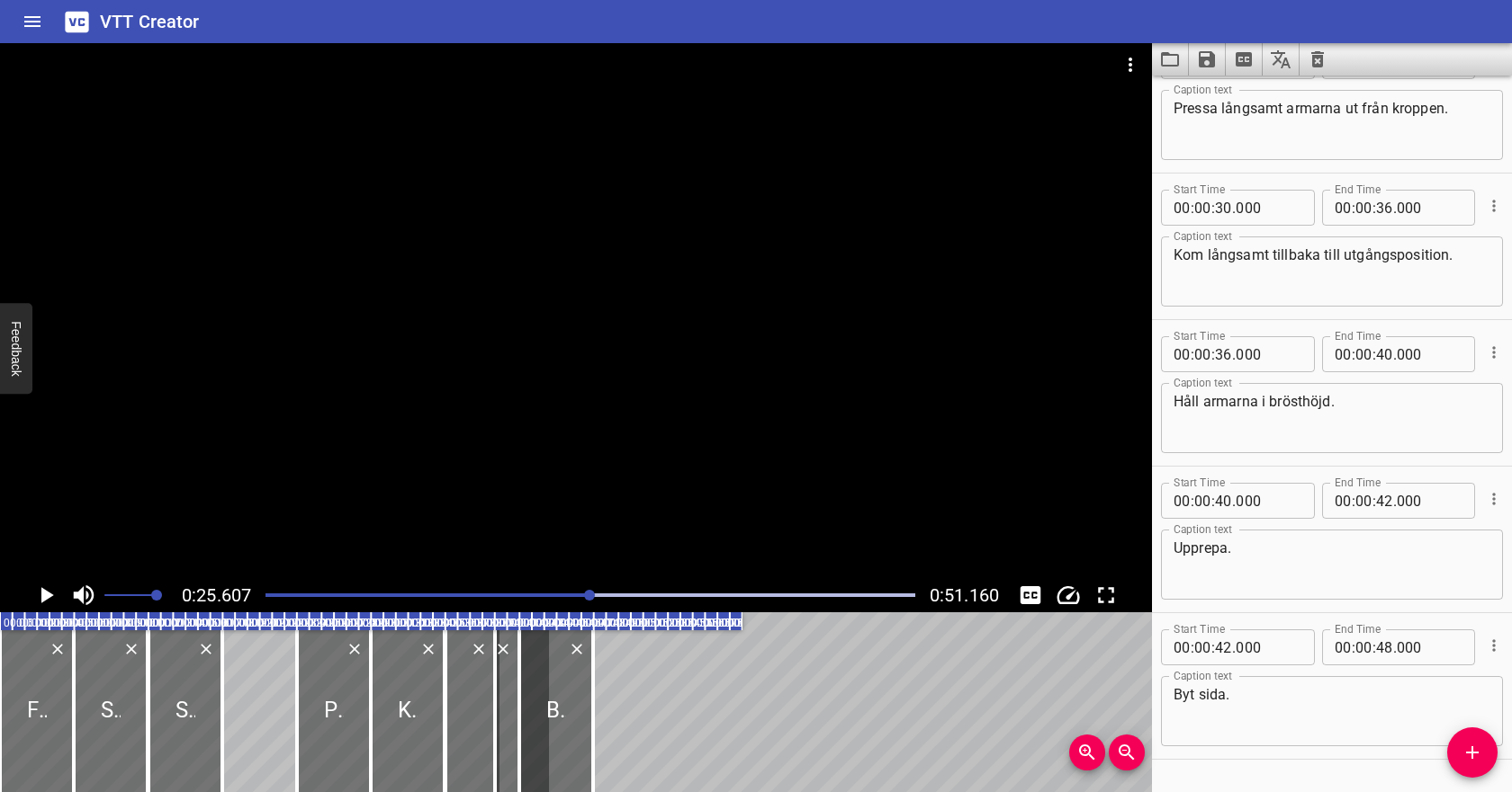
click at [1249, 605] on div "Start Time 00 : 00 : 40 . 000 Start Time End Time 00 : 00 : 42 . 000 End Time C…" at bounding box center [1332, 539] width 360 height 145
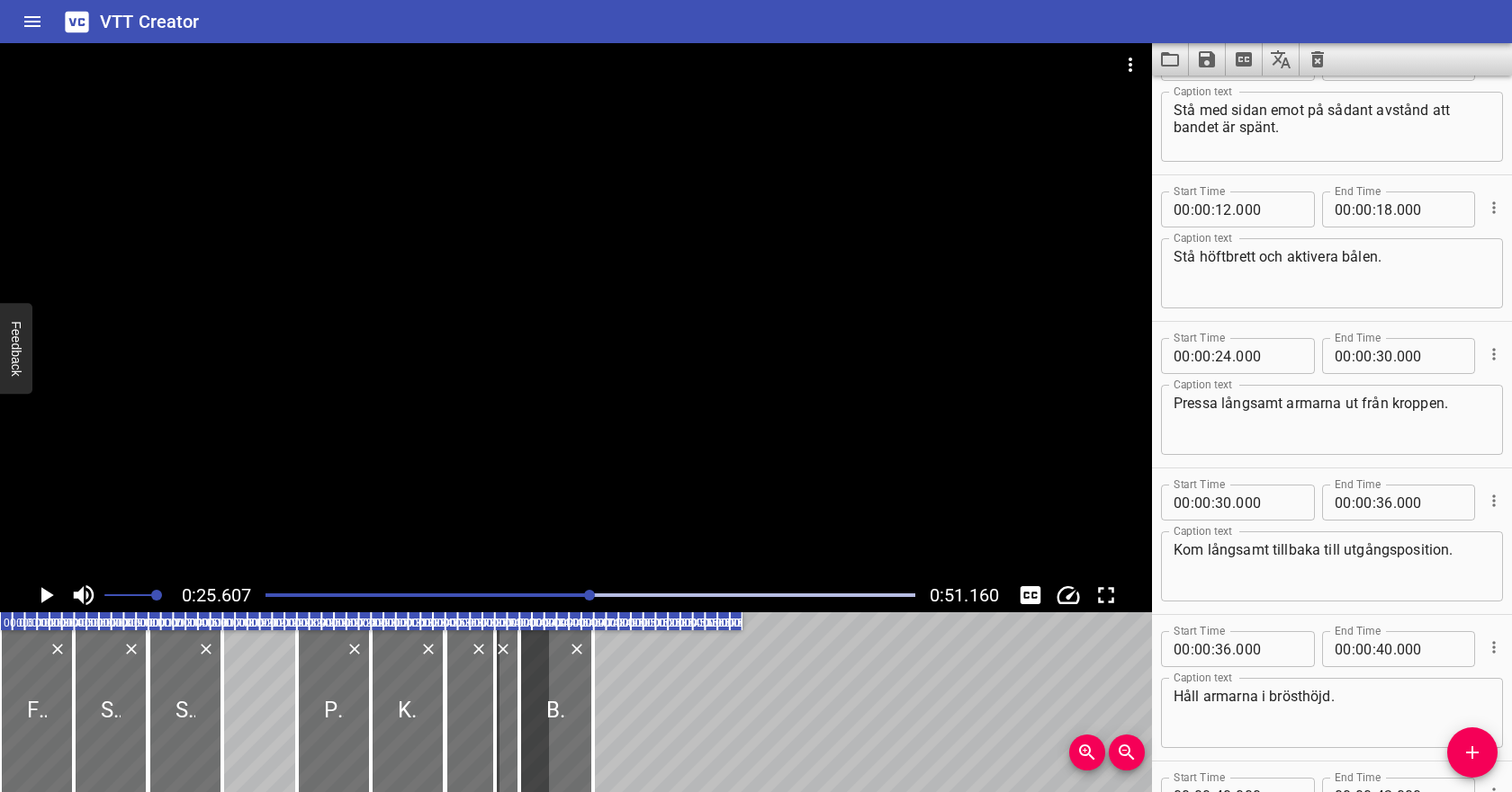
scroll to position [0, 0]
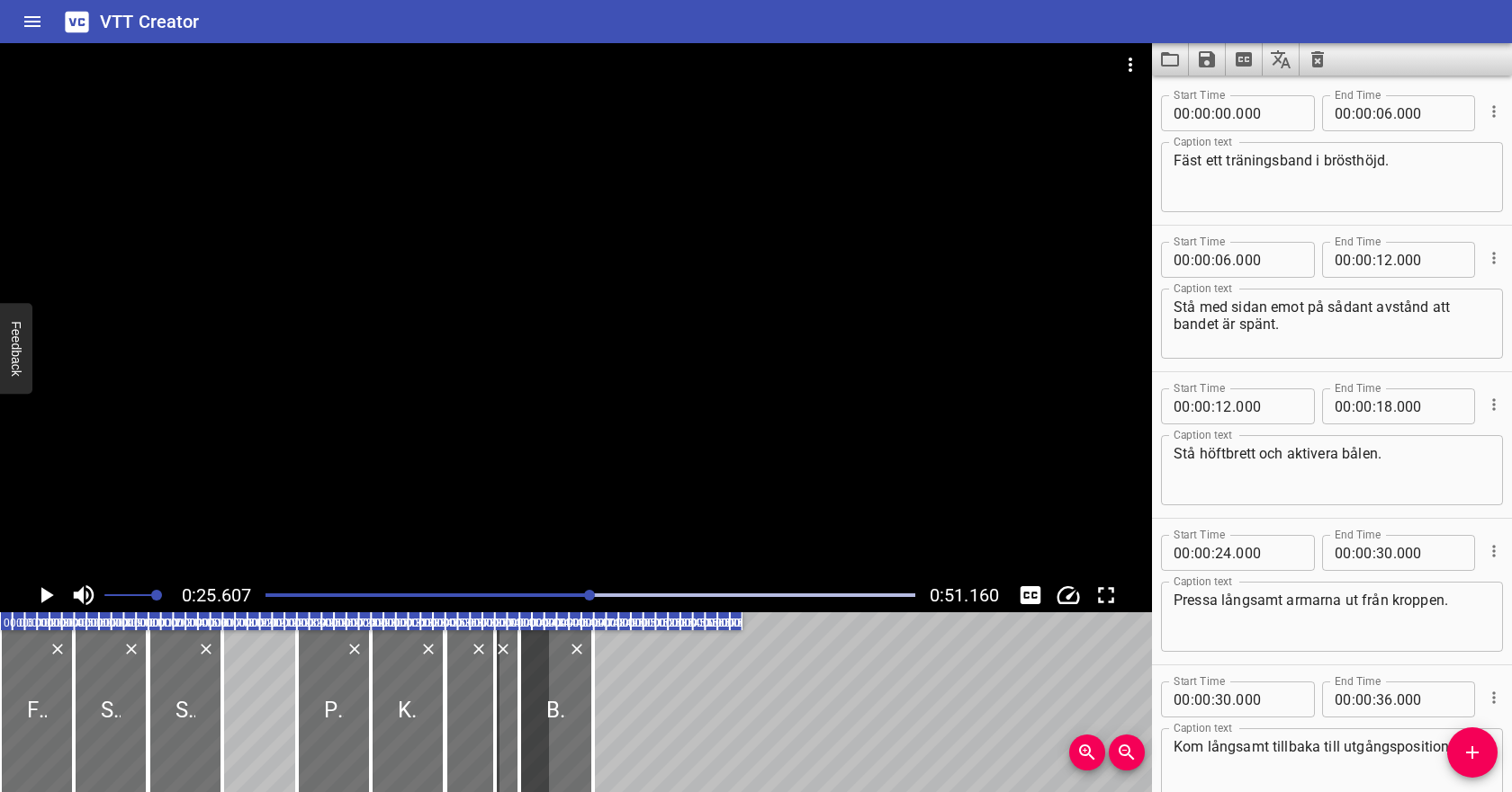
click at [317, 594] on div "Play progress" at bounding box center [266, 596] width 650 height 4
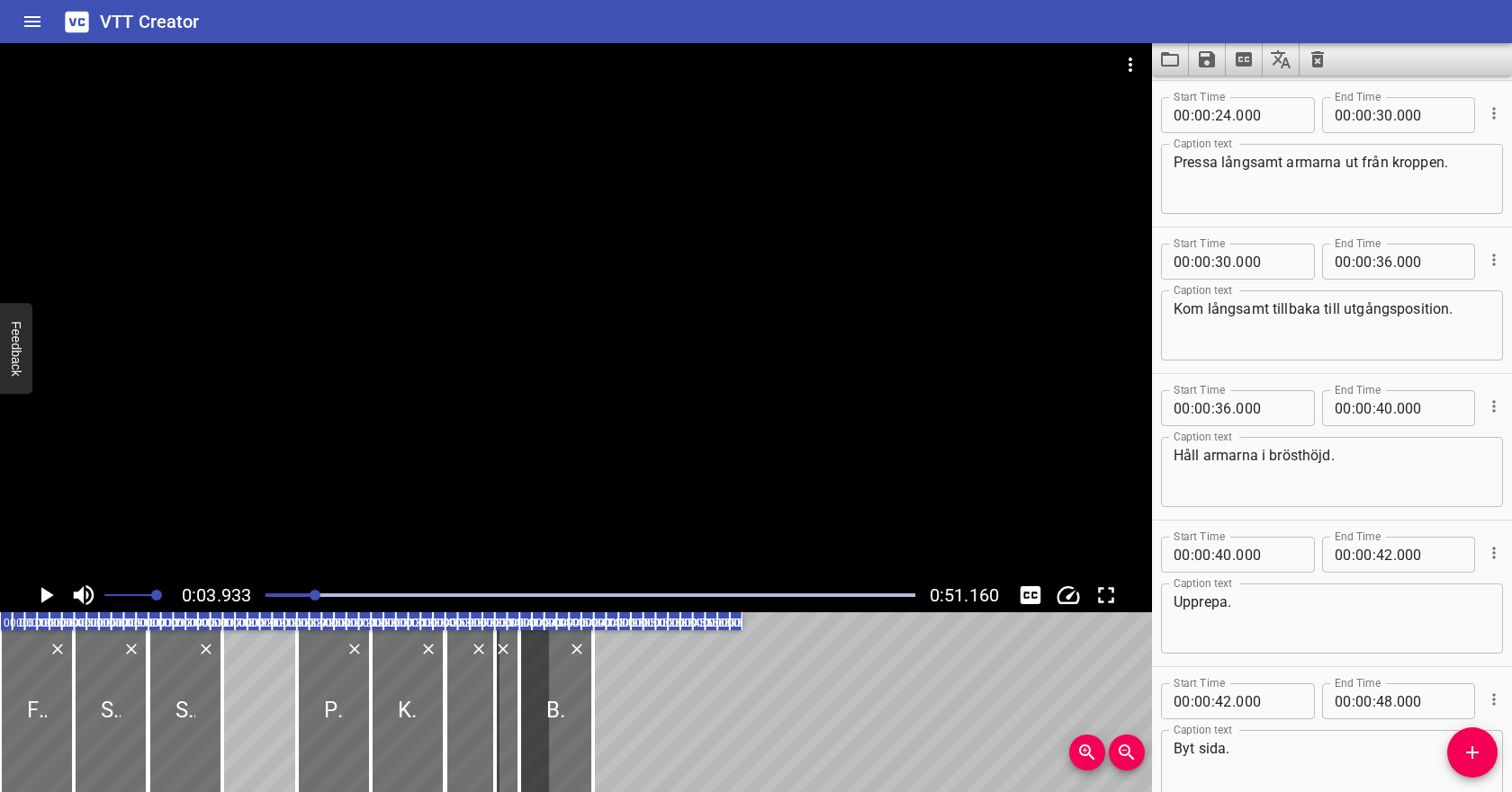
scroll to position [440, 0]
click at [53, 591] on icon "Play/Pause" at bounding box center [46, 595] width 27 height 27
click at [52, 592] on icon "Play/Pause" at bounding box center [46, 595] width 27 height 27
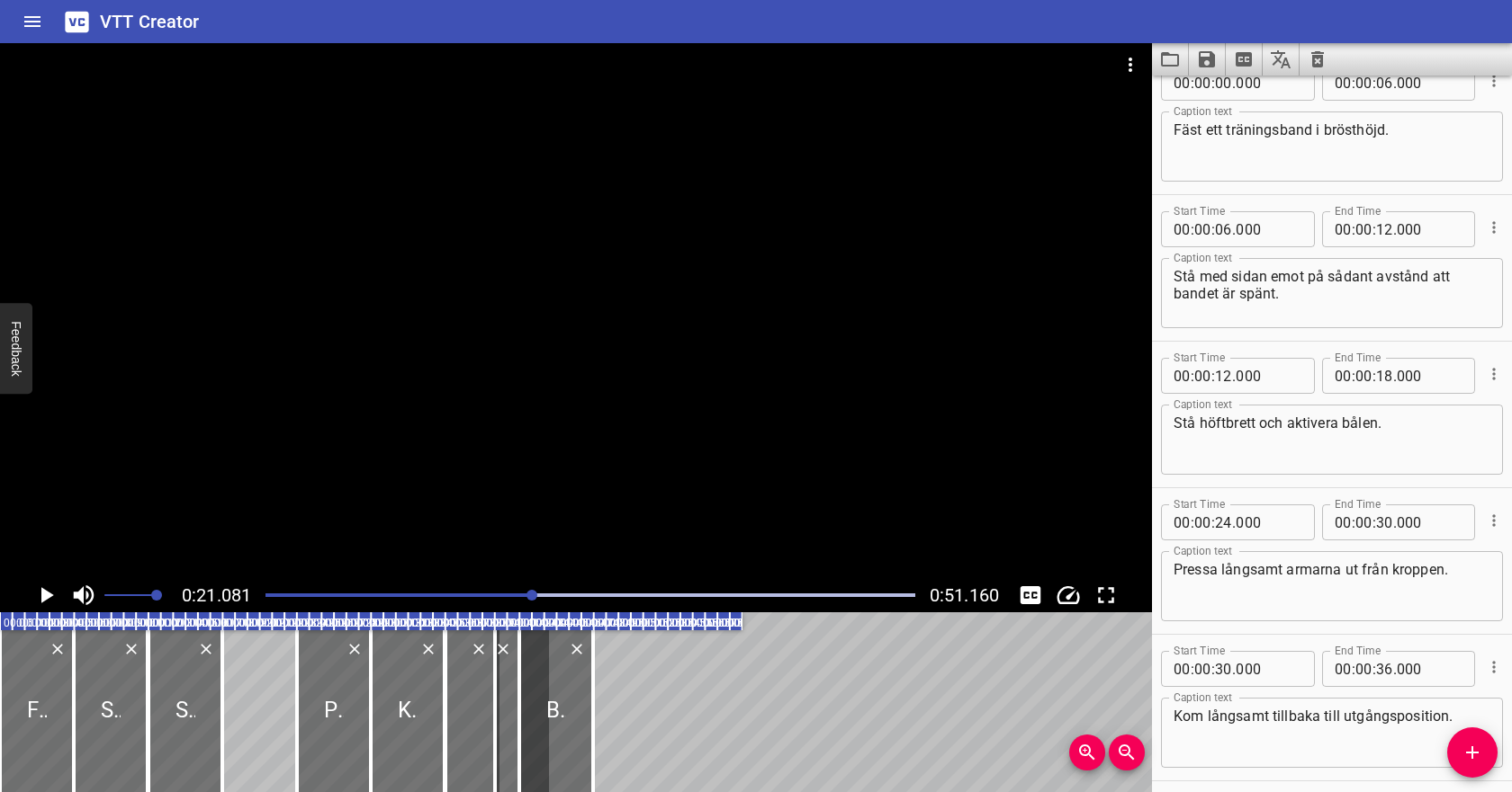
scroll to position [0, 0]
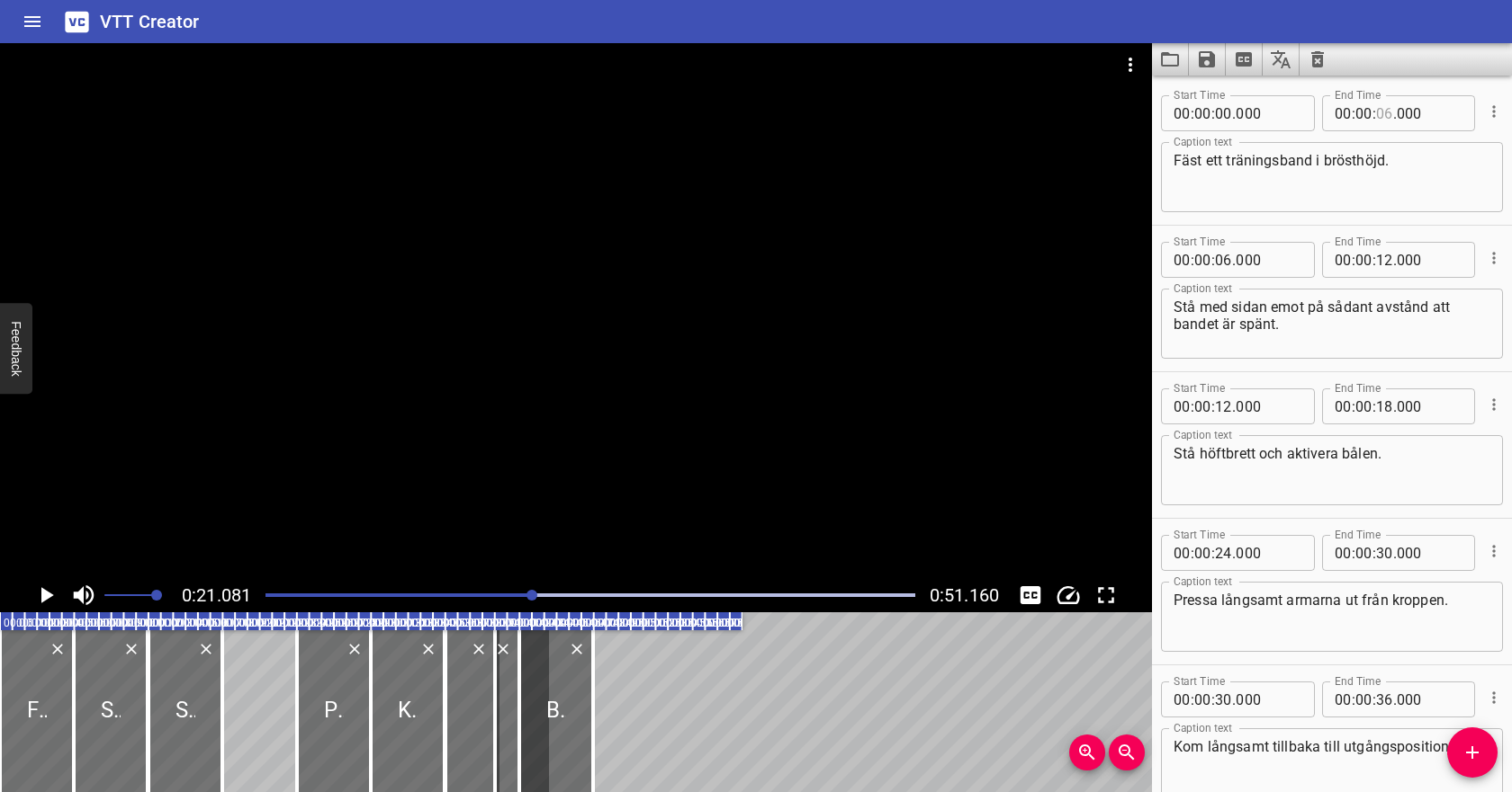
click at [1391, 114] on input "number" at bounding box center [1384, 113] width 17 height 36
type input "08"
type input "000"
click at [1221, 258] on input "number" at bounding box center [1222, 260] width 17 height 36
type input "08"
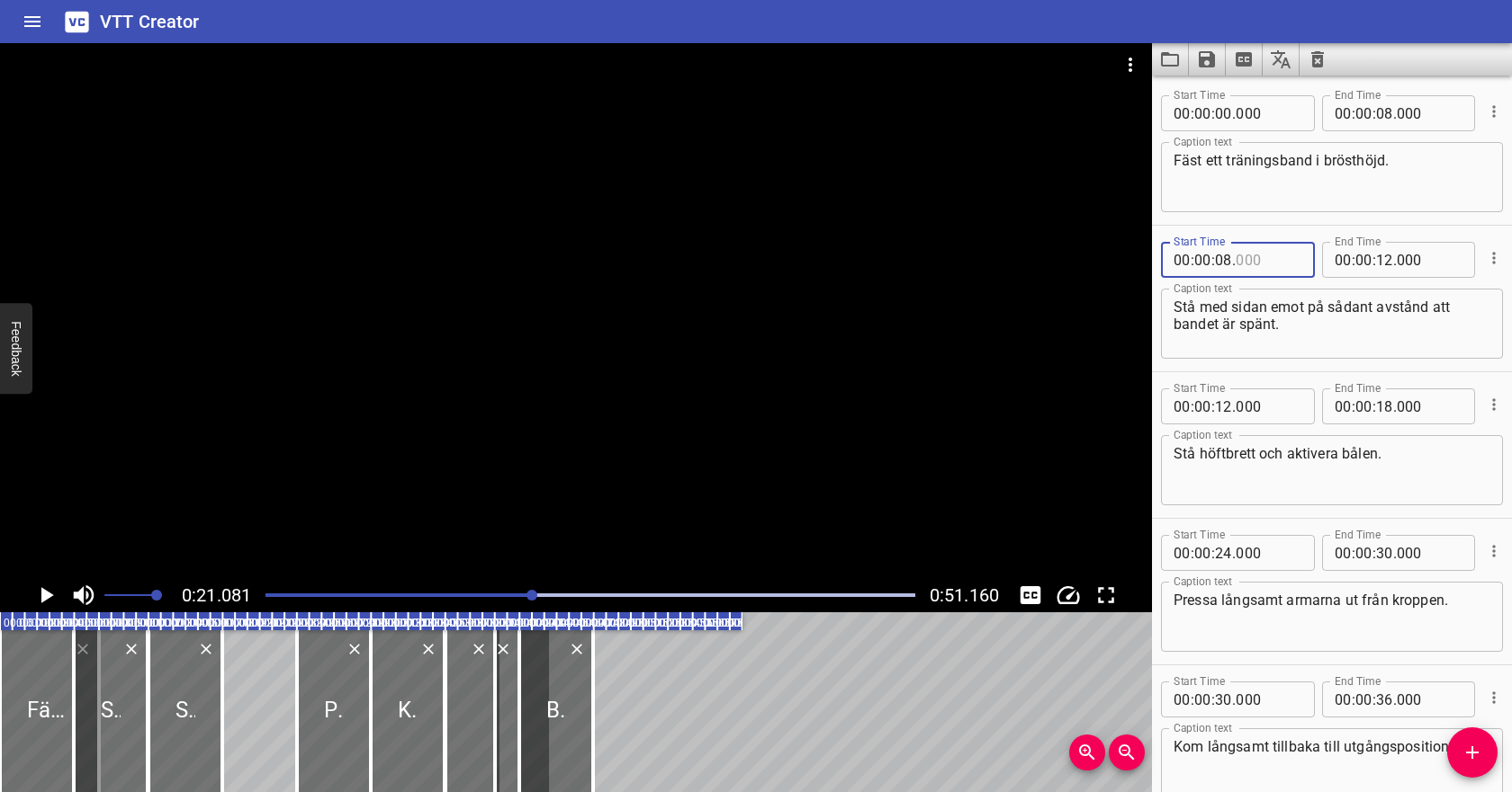
type input "000"
click at [1384, 264] on input "number" at bounding box center [1384, 260] width 17 height 36
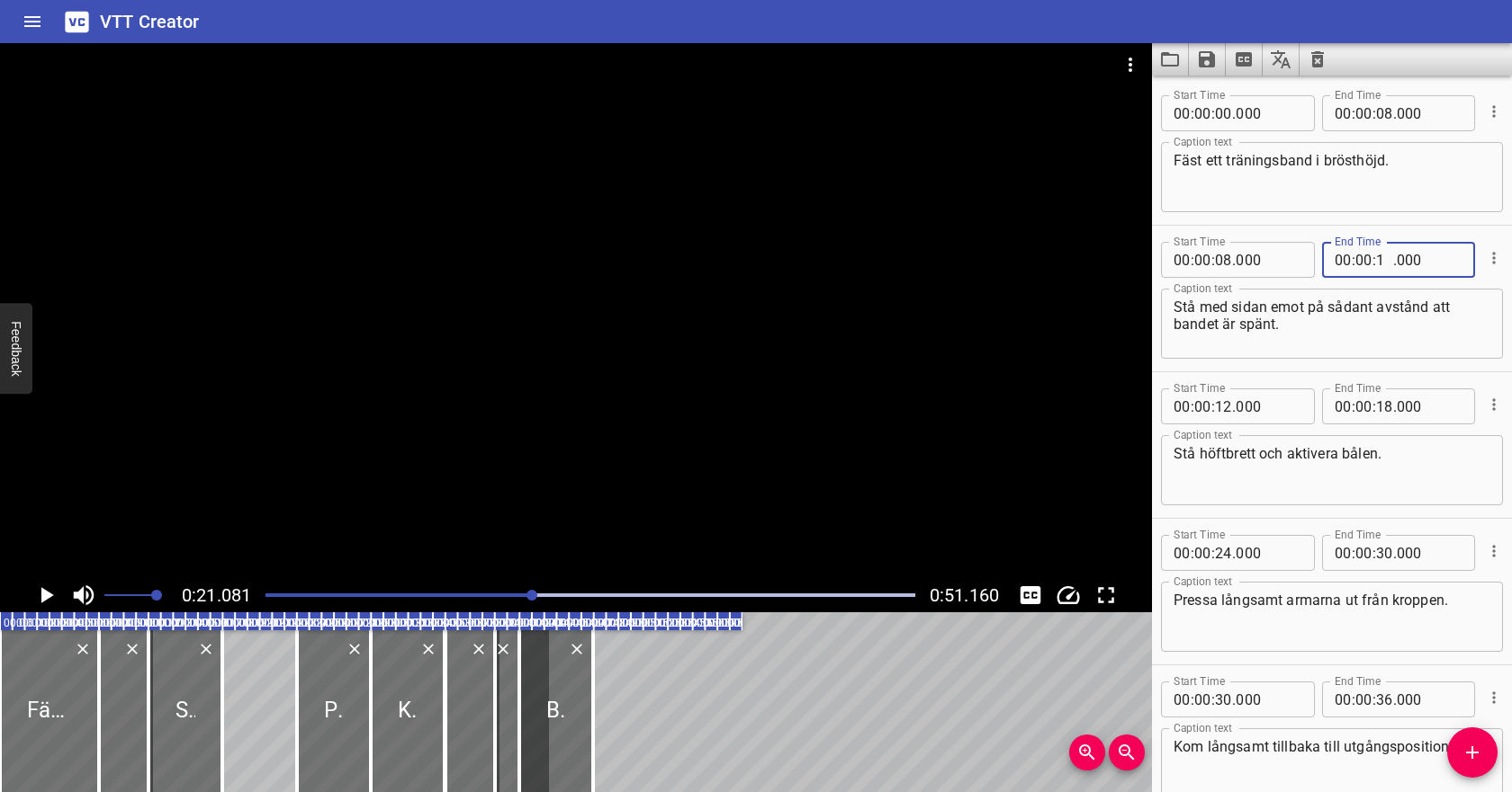
type input "14"
type input "000"
click at [1226, 409] on input "number" at bounding box center [1222, 407] width 17 height 36
type input "14"
type input "000"
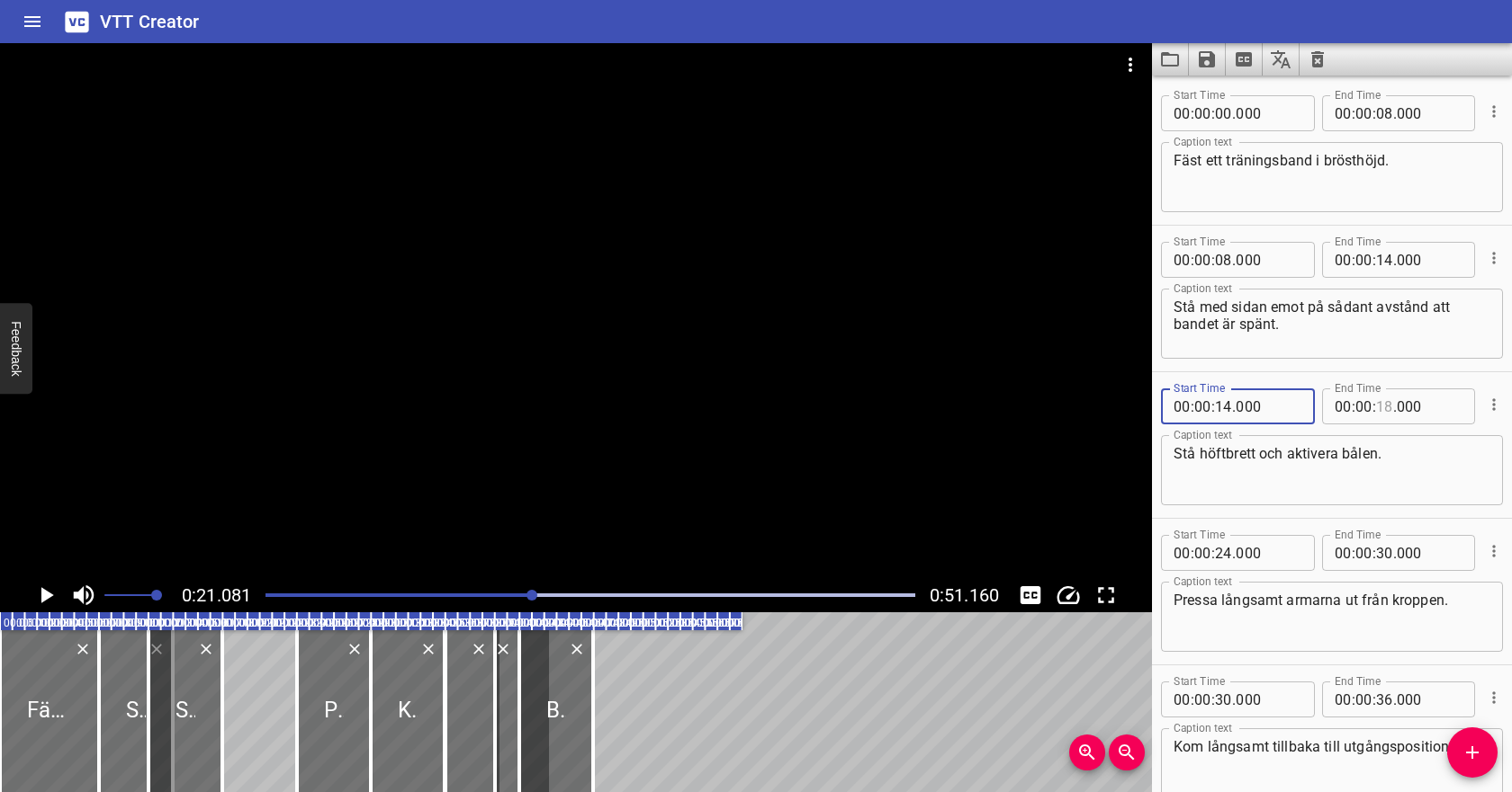
click at [1385, 408] on input "number" at bounding box center [1384, 407] width 17 height 36
type input "22"
type input "000"
click at [1388, 455] on textarea "Stå höftbrett och aktivera bålen." at bounding box center [1332, 472] width 317 height 52
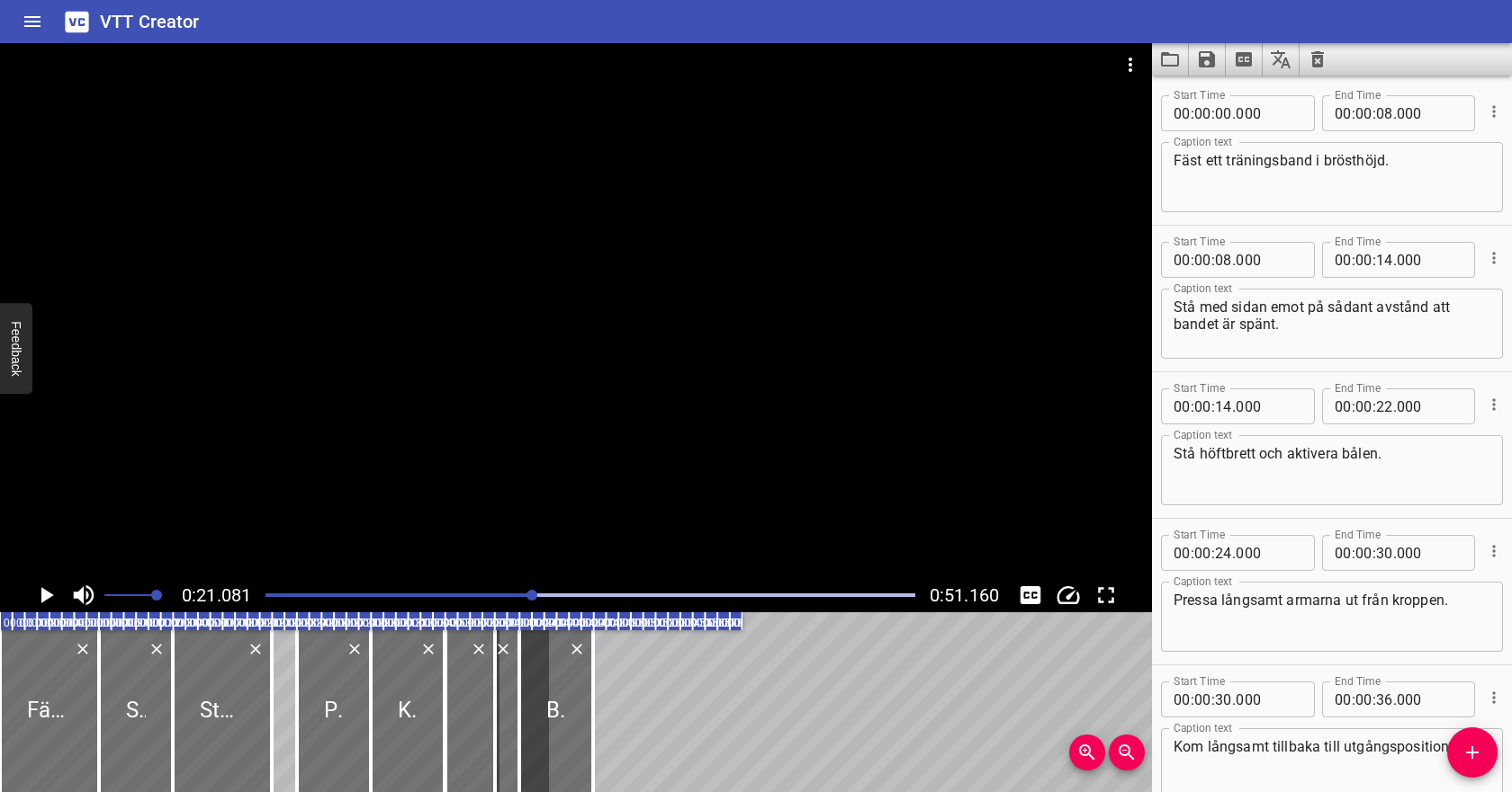
click at [271, 595] on div "Play progress" at bounding box center [208, 596] width 650 height 4
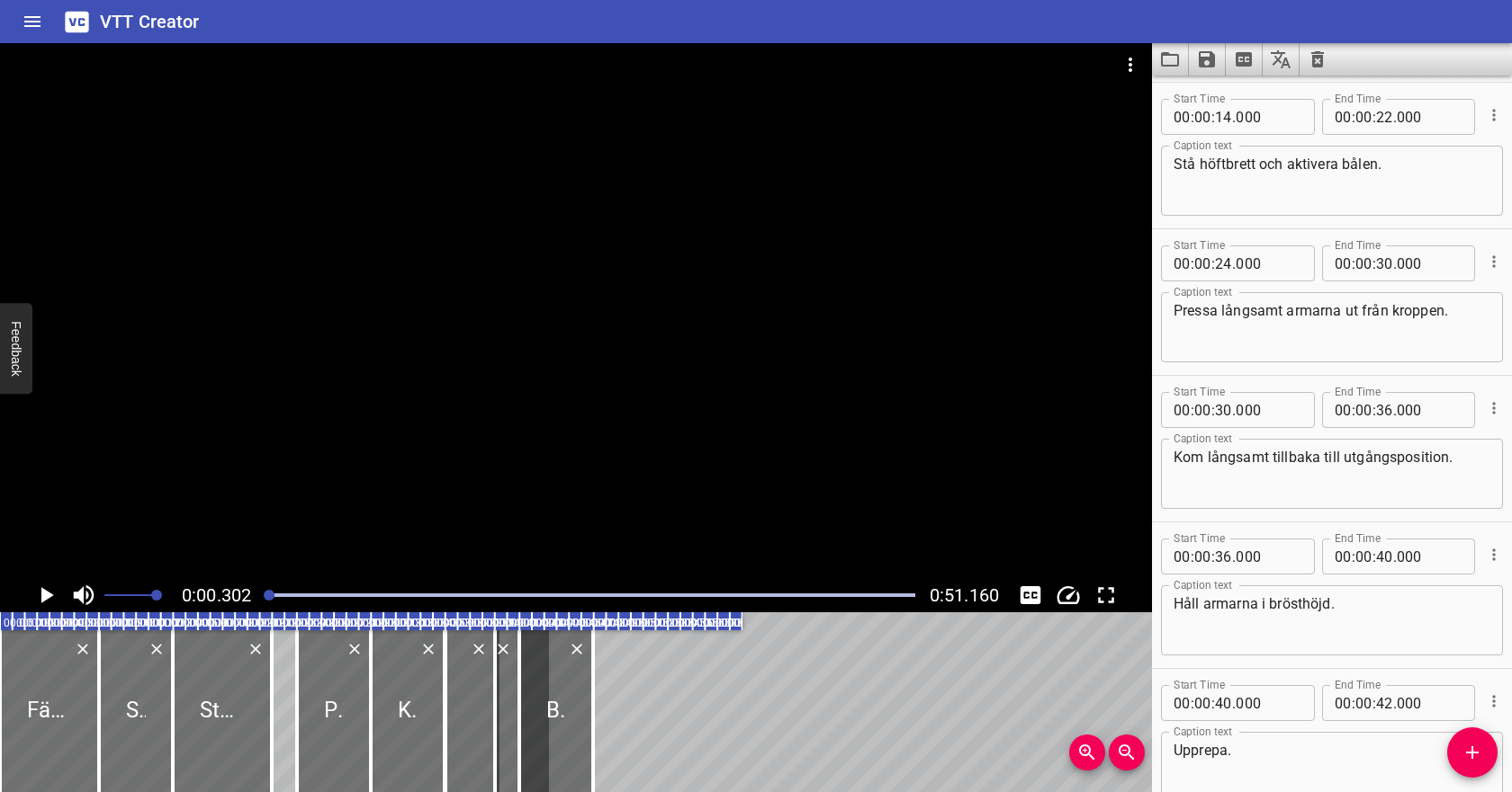
scroll to position [294, 0]
click at [44, 596] on icon "Play/Pause" at bounding box center [48, 595] width 13 height 16
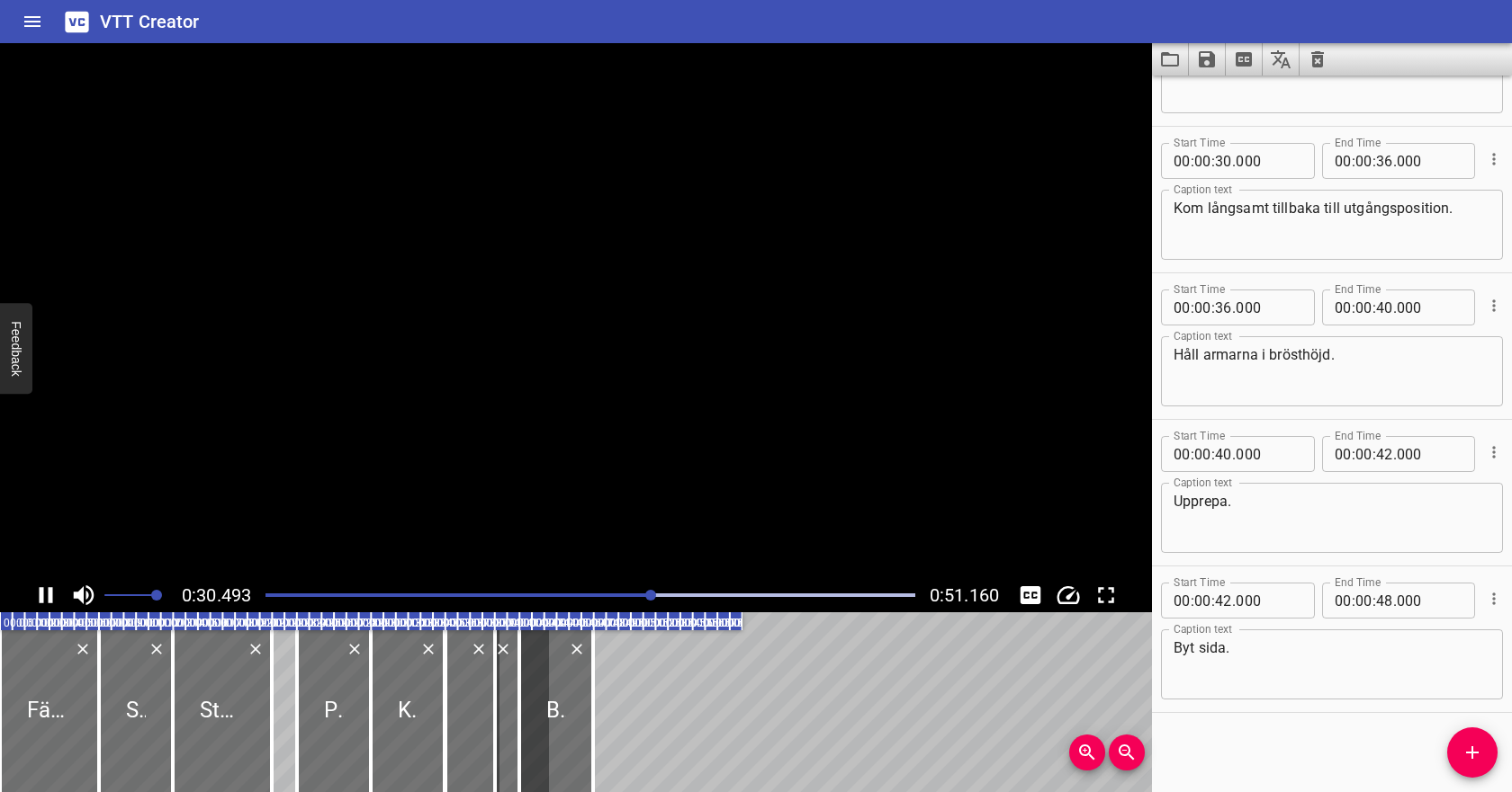
scroll to position [540, 0]
click at [44, 597] on icon "Play/Pause" at bounding box center [46, 595] width 27 height 27
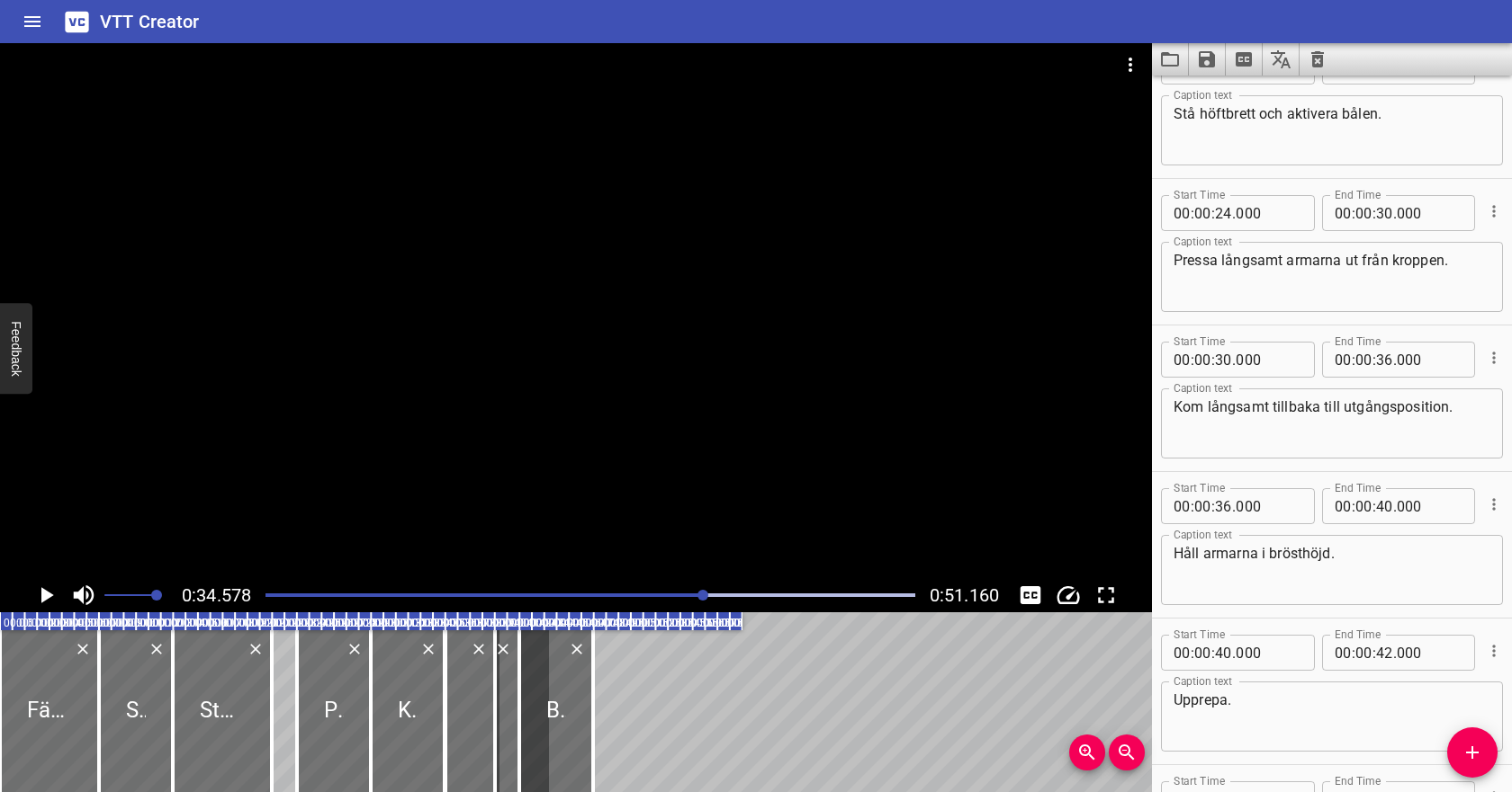
scroll to position [338, 0]
click at [1225, 360] on input "number" at bounding box center [1222, 361] width 17 height 36
type input "33"
type input "000"
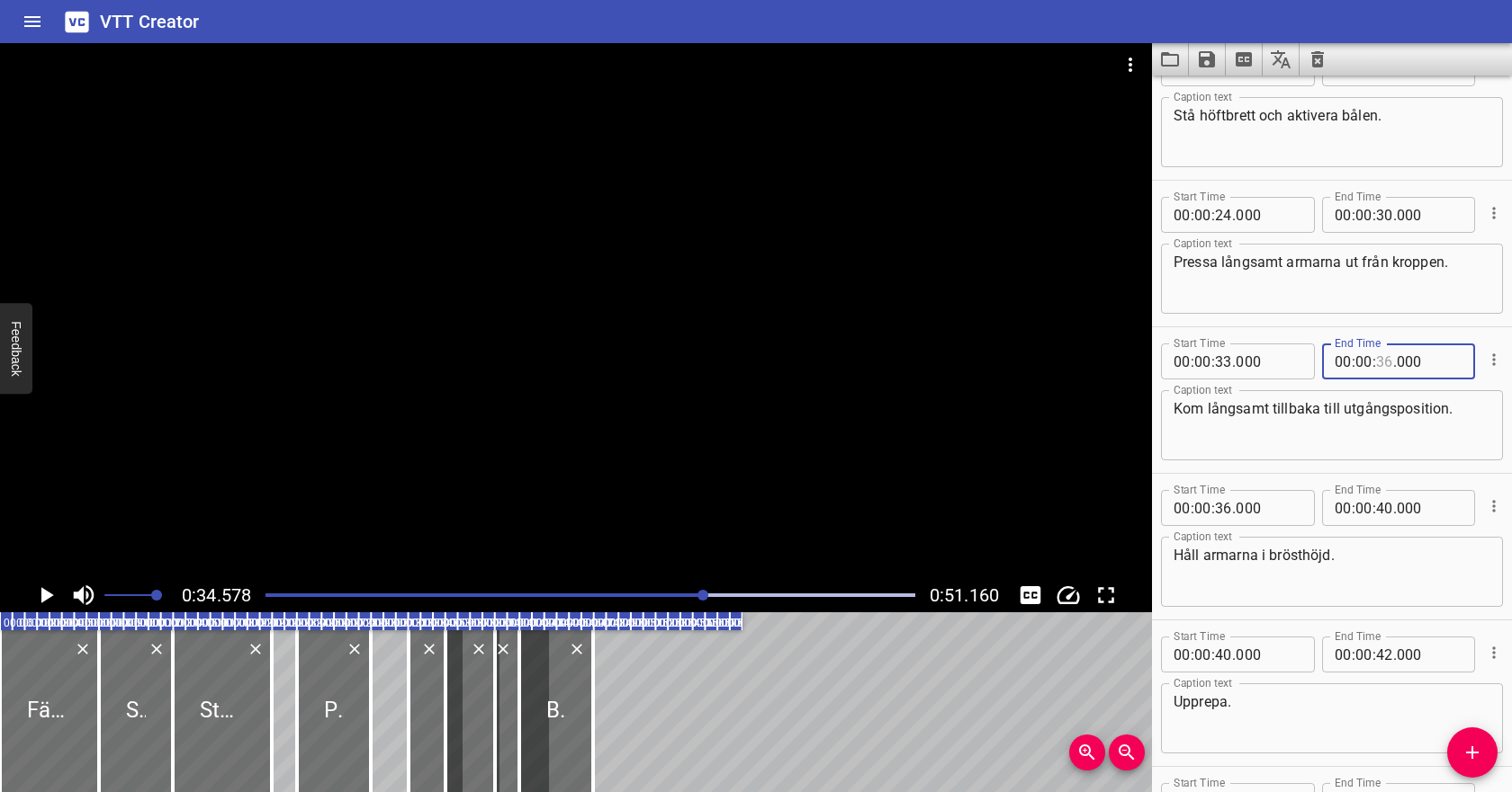
click at [1383, 362] on input "number" at bounding box center [1384, 361] width 17 height 36
type input "40"
type input "000"
click at [1224, 516] on input "number" at bounding box center [1222, 508] width 17 height 36
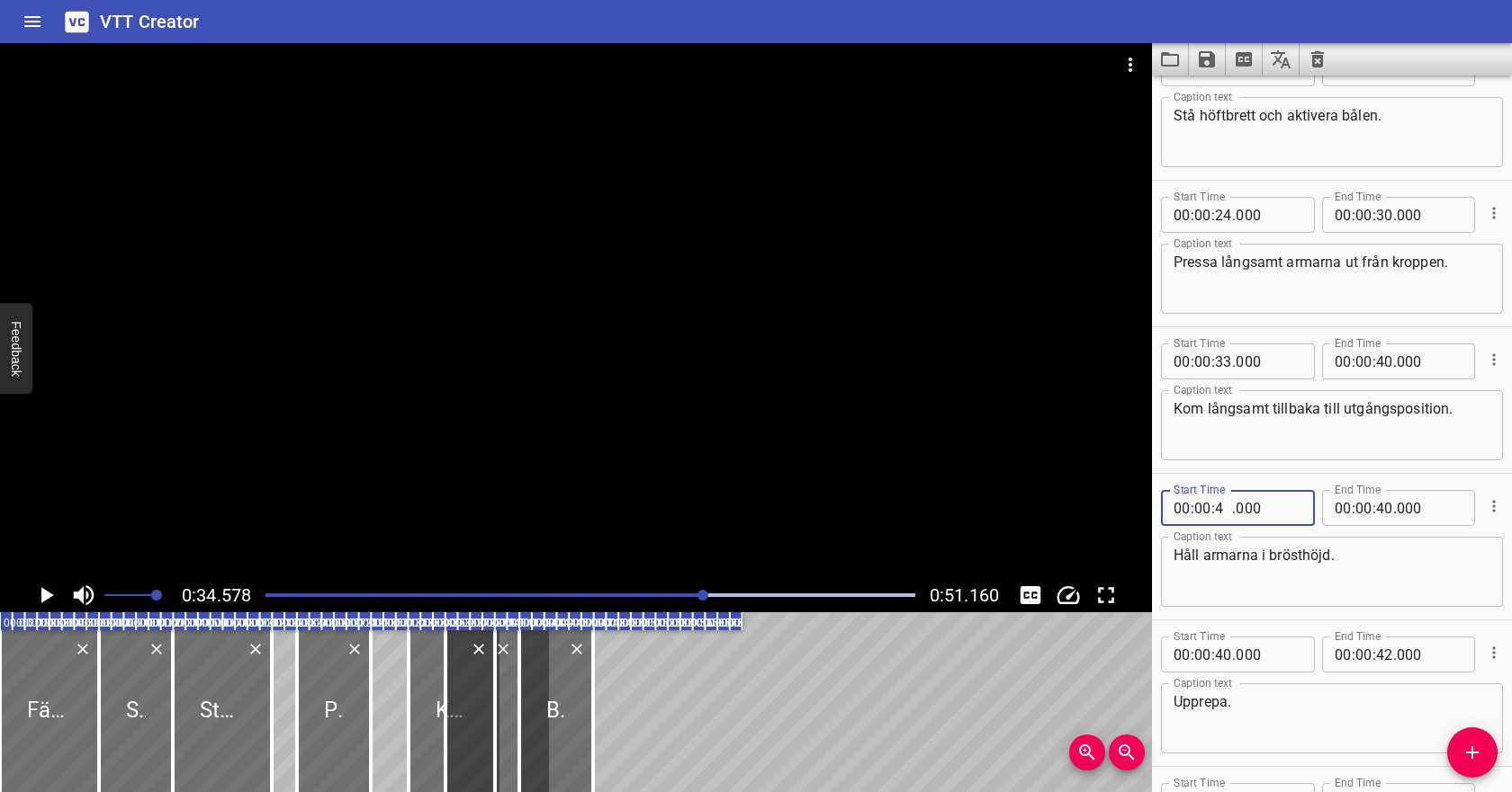
type input "40"
type input "000"
click at [1383, 510] on input "number" at bounding box center [1384, 508] width 17 height 36
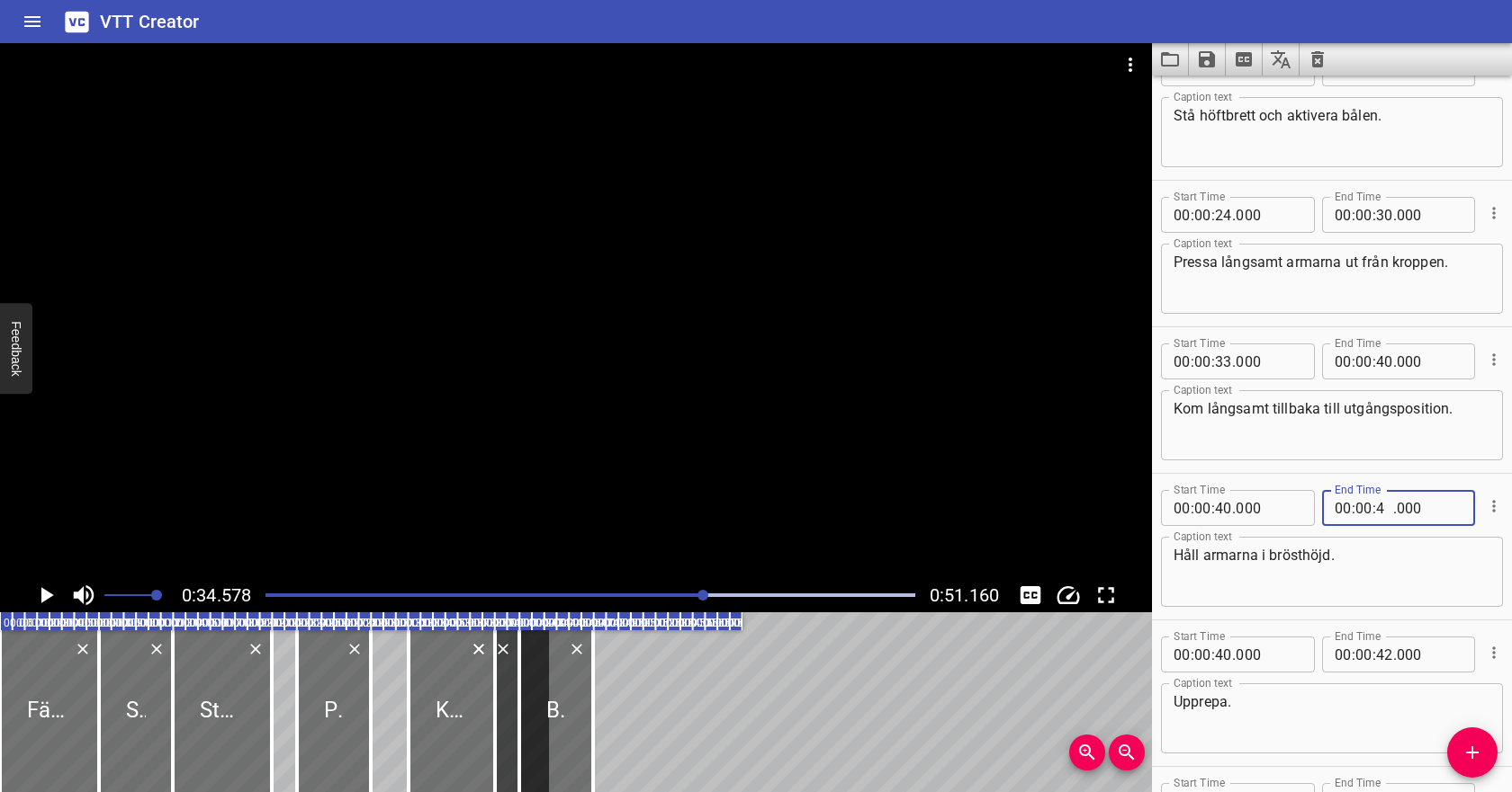
type input "46"
type input "000"
click at [1222, 654] on input "number" at bounding box center [1222, 655] width 17 height 36
type input "46"
type input "000"
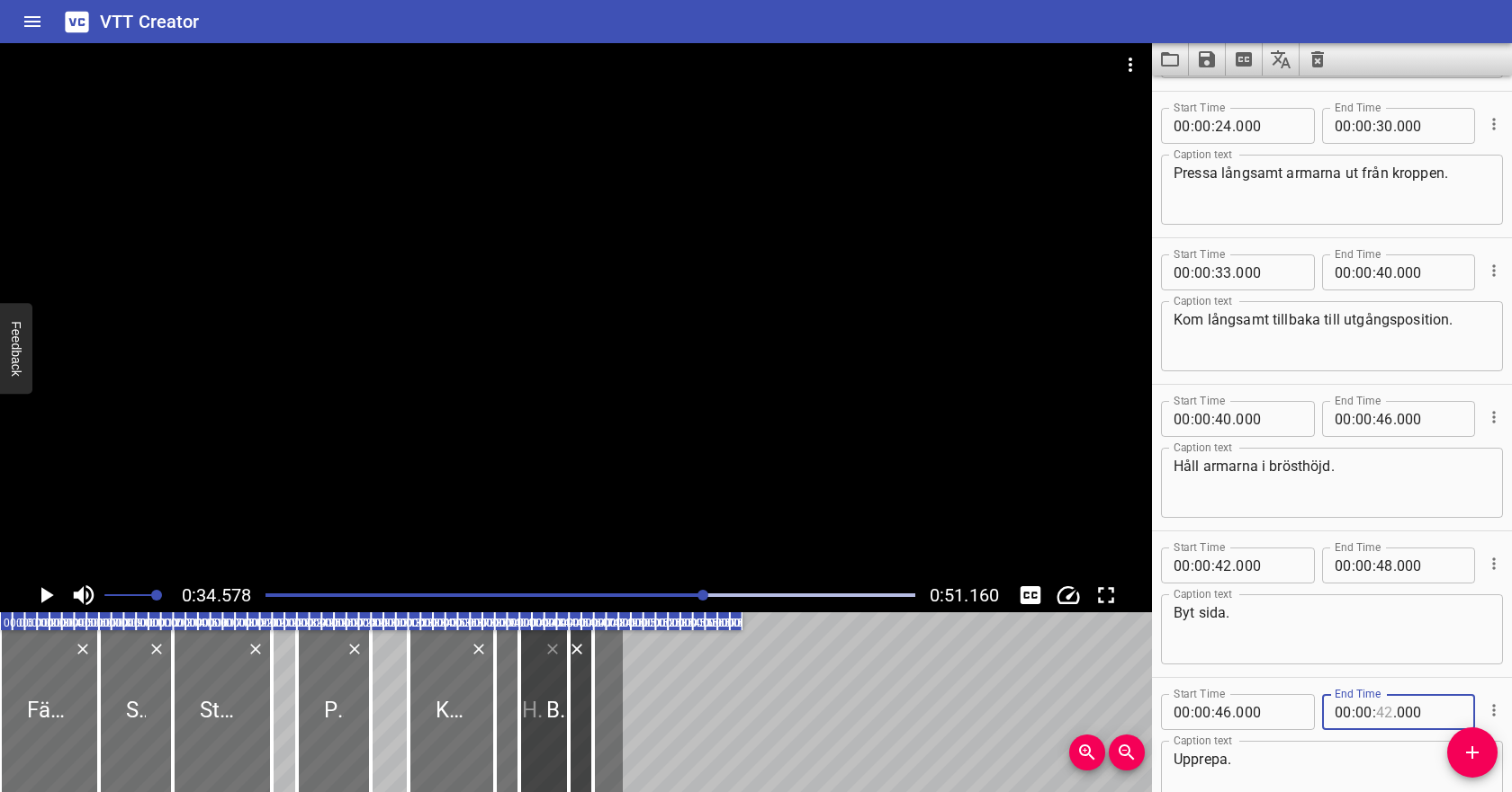
scroll to position [429, 0]
type input "50"
type input "000"
click at [1224, 563] on input "number" at bounding box center [1222, 564] width 17 height 36
type input "50"
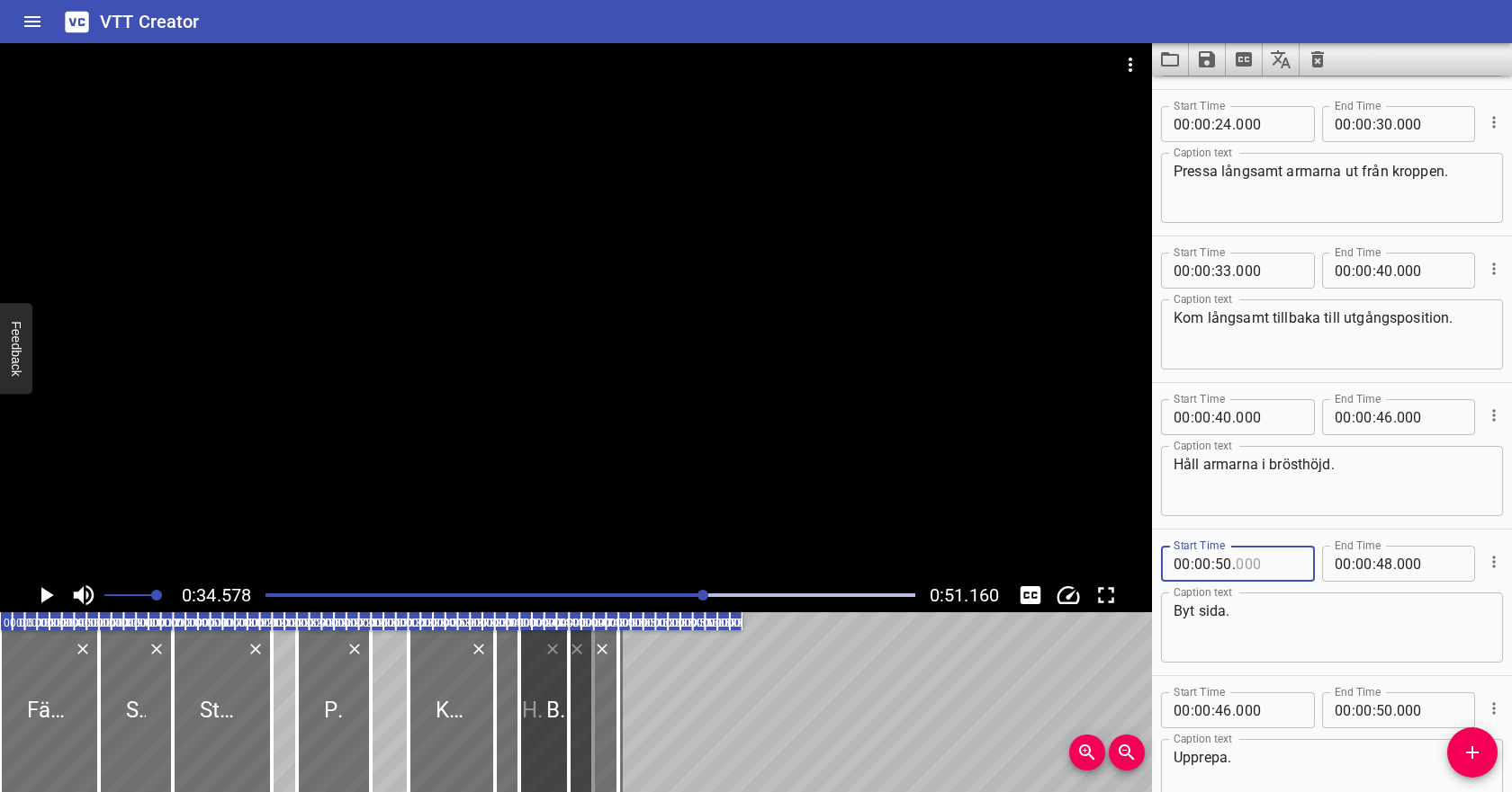
type input "000"
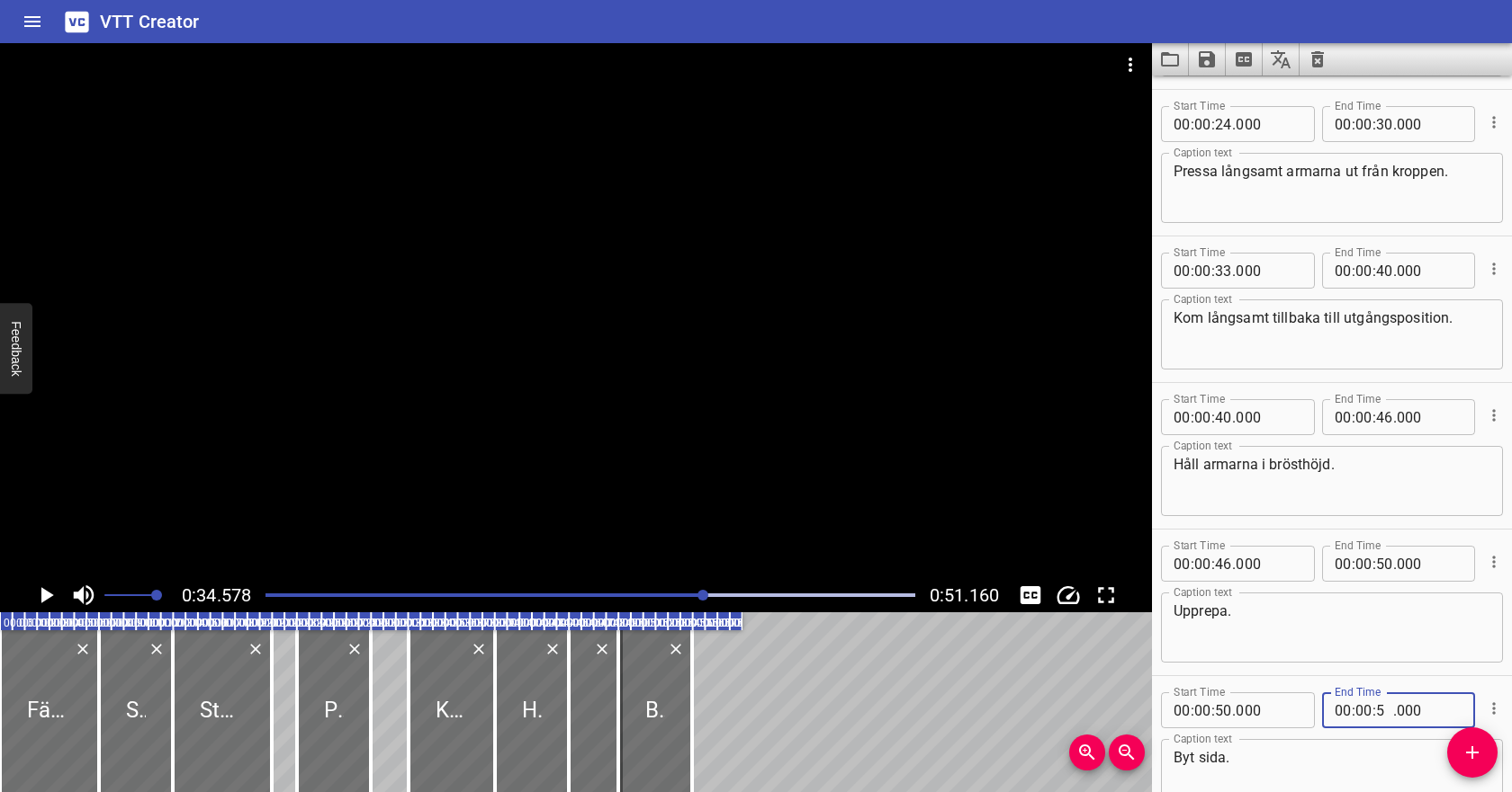
type input "52"
type input "000"
click at [37, 594] on icon "Play/Pause" at bounding box center [46, 595] width 27 height 27
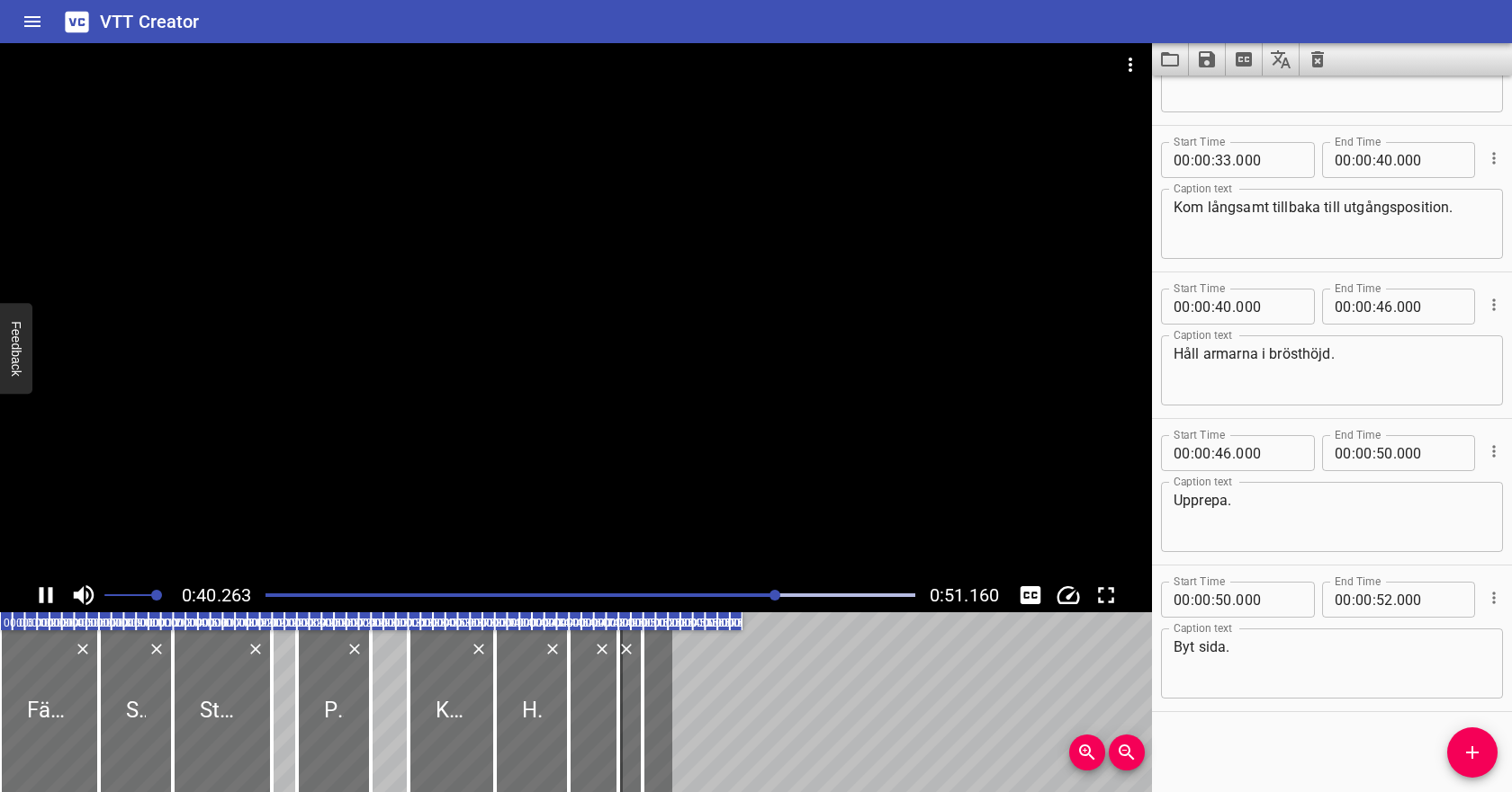
scroll to position [540, 0]
click at [52, 601] on icon "Play/Pause" at bounding box center [47, 595] width 14 height 16
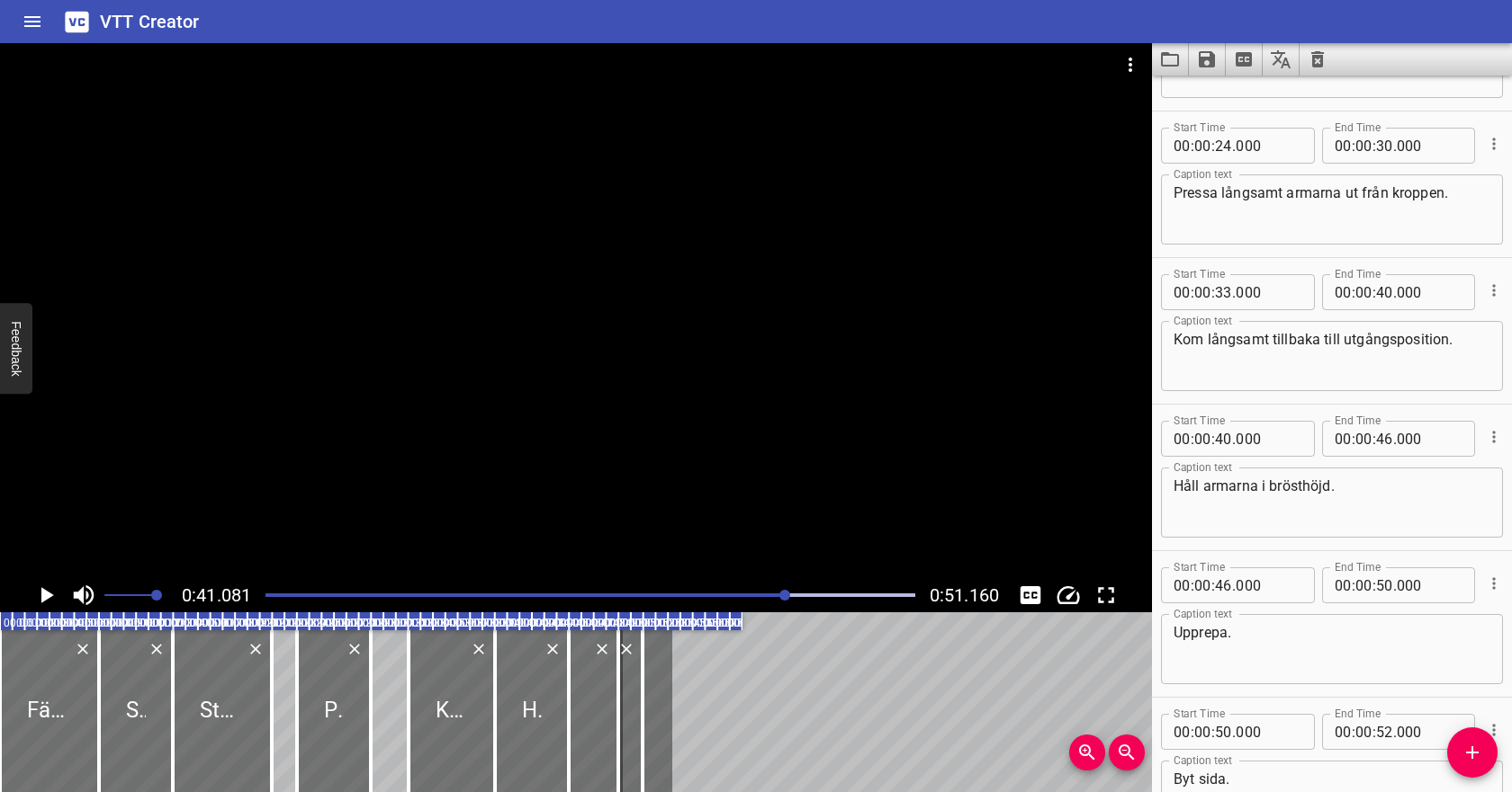
scroll to position [394, 0]
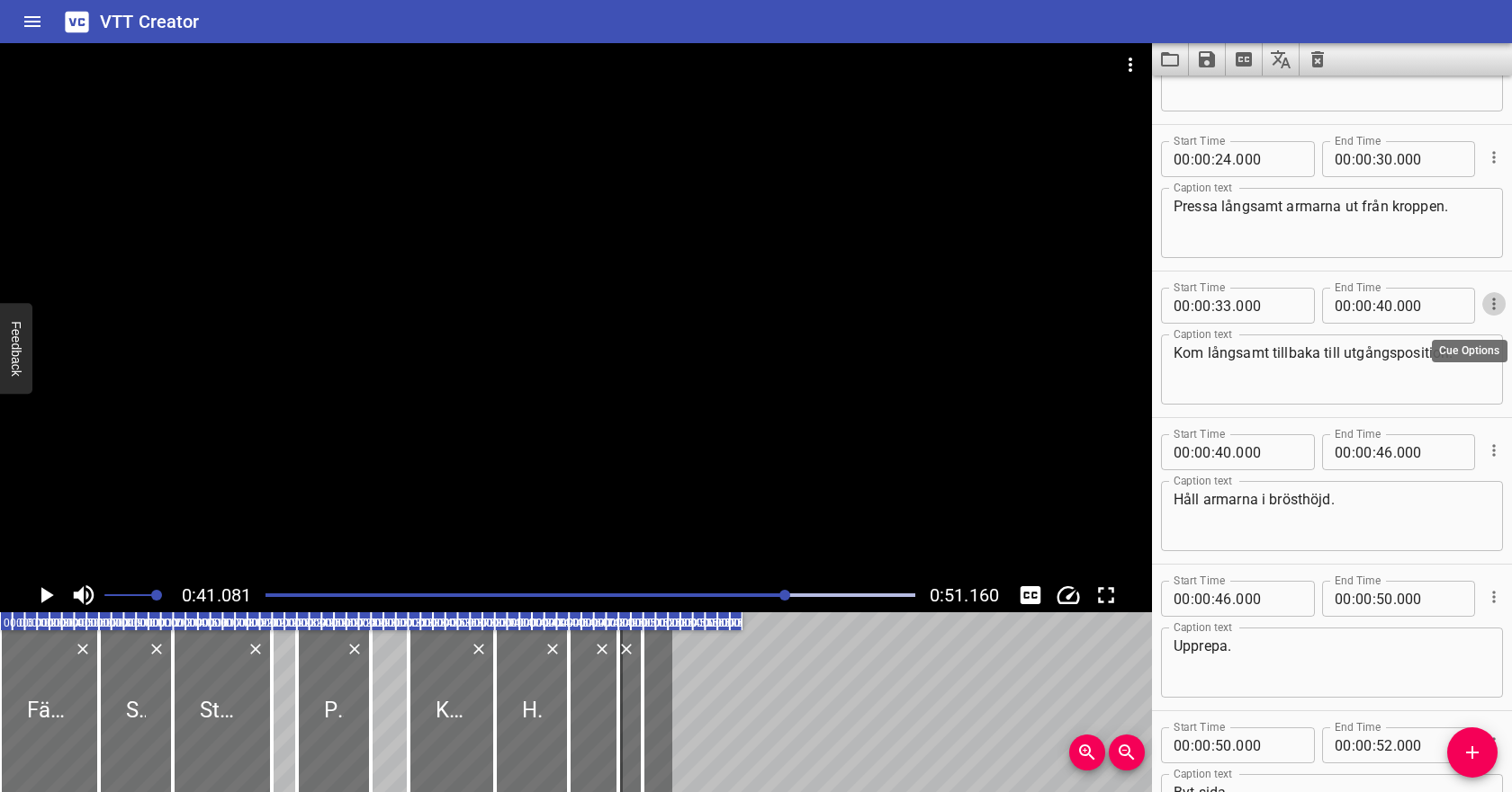
click at [1495, 304] on icon "Cue Options" at bounding box center [1494, 304] width 18 height 18
click at [1447, 332] on li "Delete Cue" at bounding box center [1417, 336] width 156 height 33
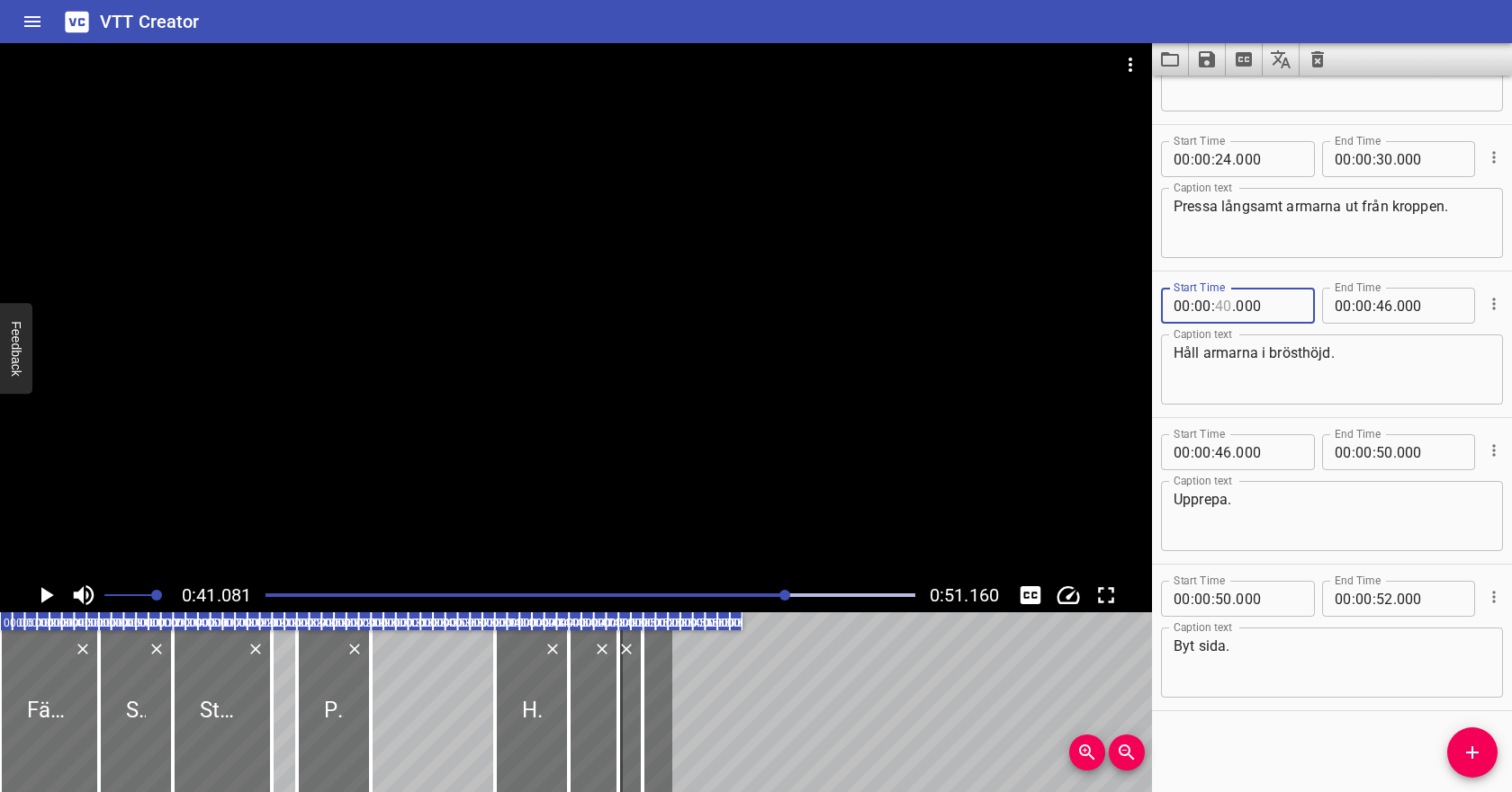
click at [1223, 310] on input "number" at bounding box center [1222, 305] width 17 height 36
type input "32"
type input "000"
click at [1383, 303] on input "number" at bounding box center [1384, 305] width 17 height 36
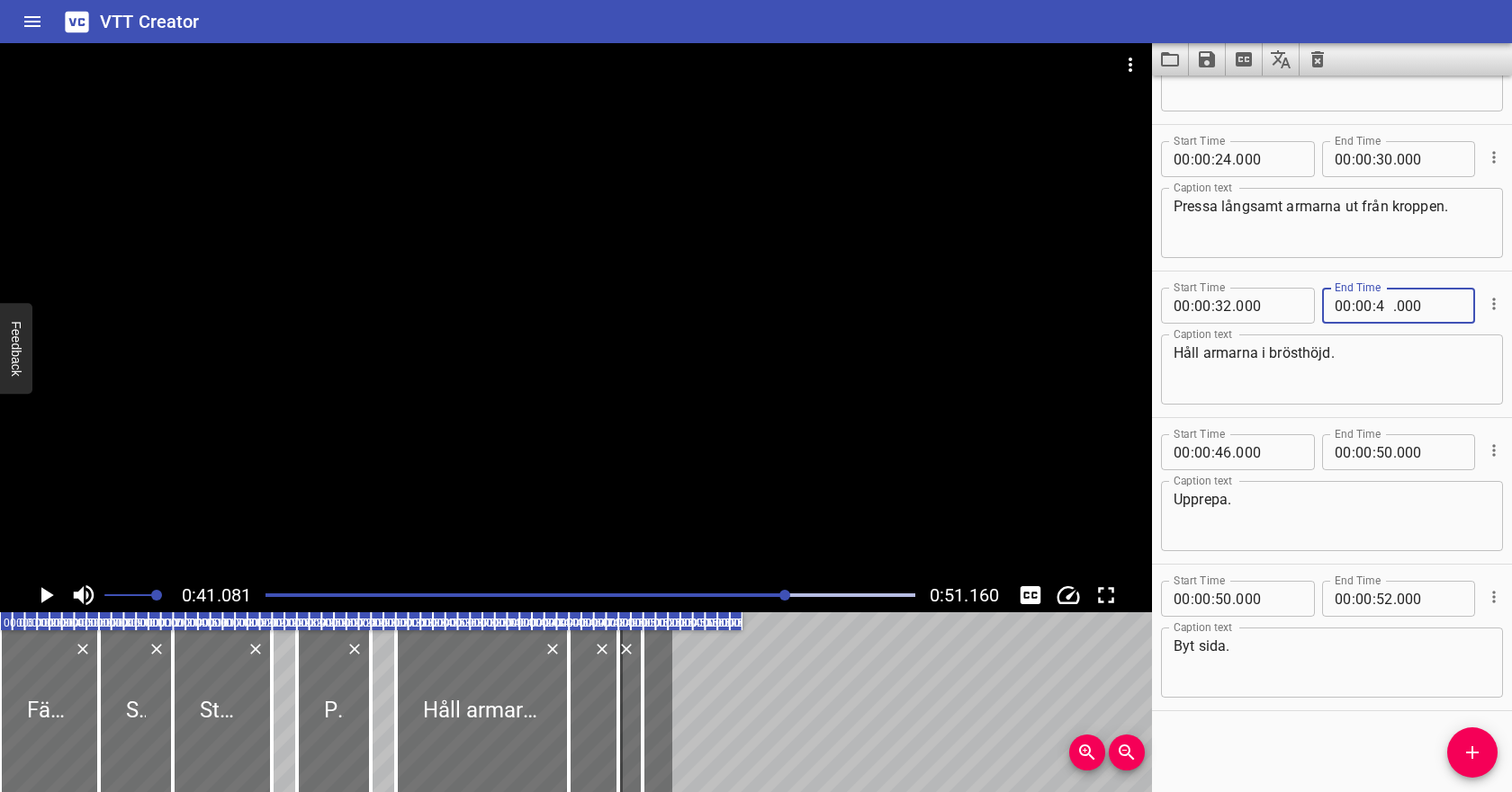
type input "40"
type input "000"
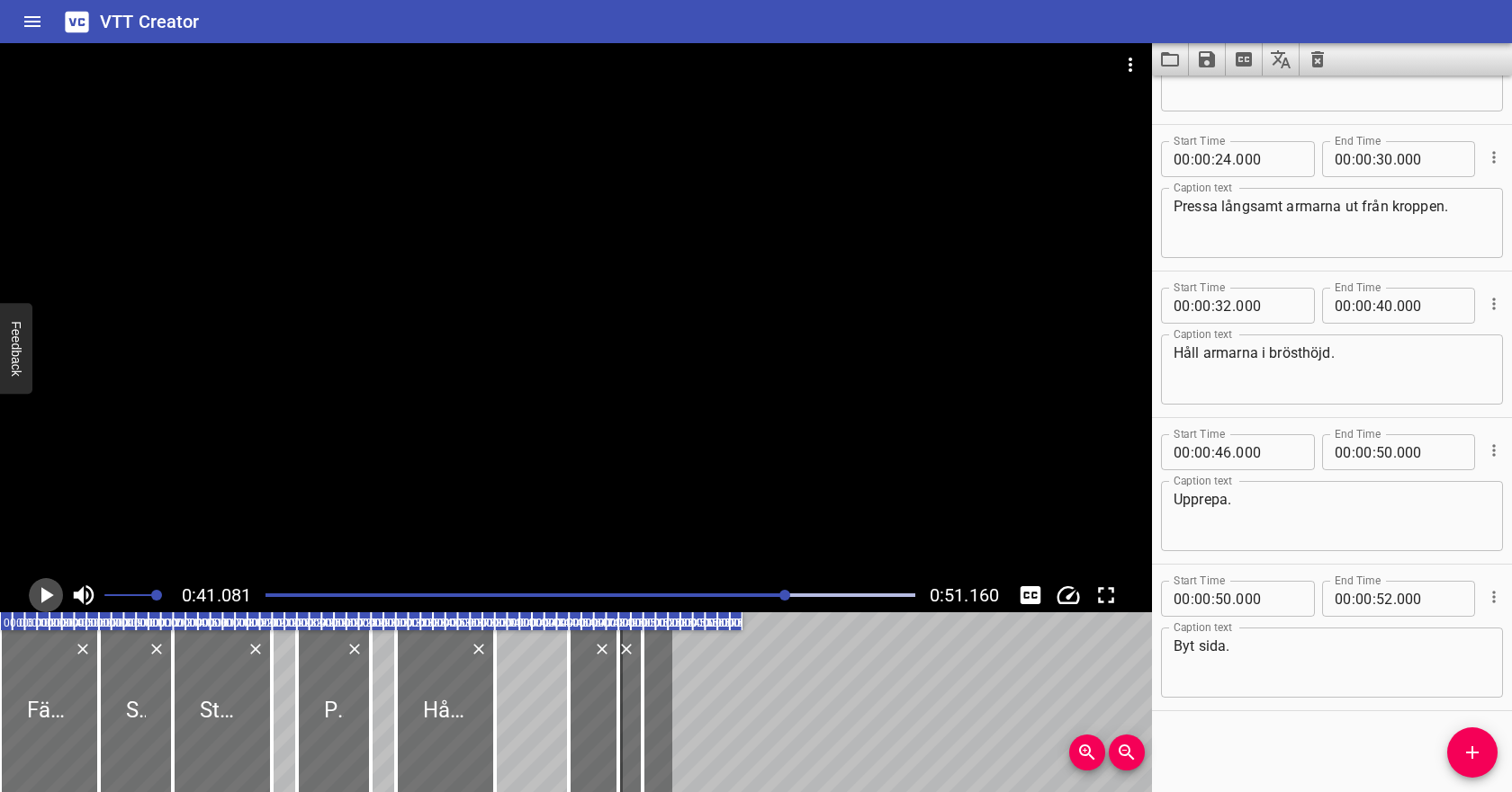
click at [52, 586] on icon "Play/Pause" at bounding box center [46, 595] width 27 height 27
click at [52, 587] on icon "Play/Pause" at bounding box center [46, 595] width 27 height 27
click at [47, 601] on icon "Play/Pause" at bounding box center [46, 595] width 27 height 27
click at [1490, 454] on icon "Cue Options" at bounding box center [1494, 451] width 18 height 18
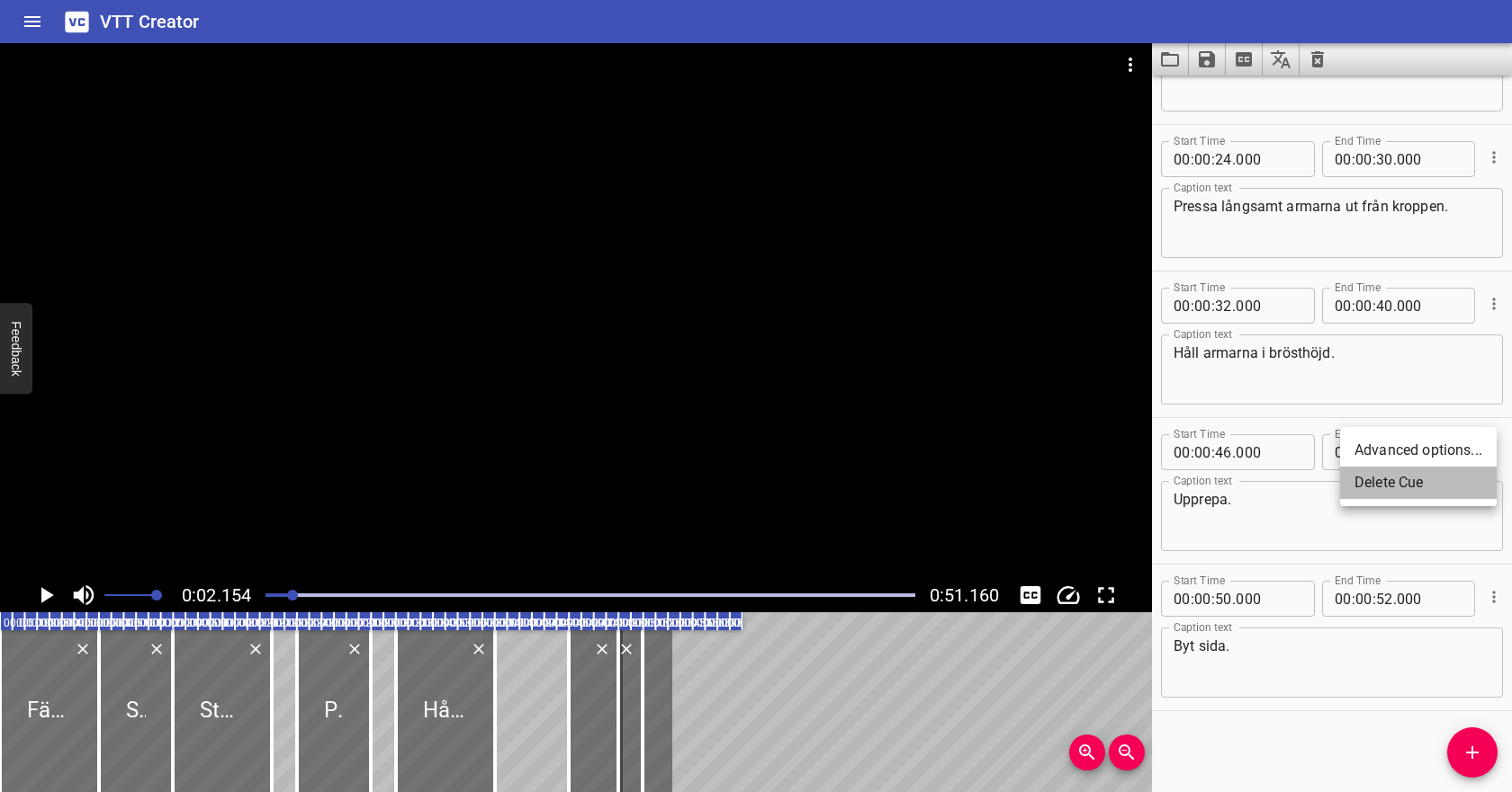
click at [1427, 486] on li "Delete Cue" at bounding box center [1417, 483] width 156 height 33
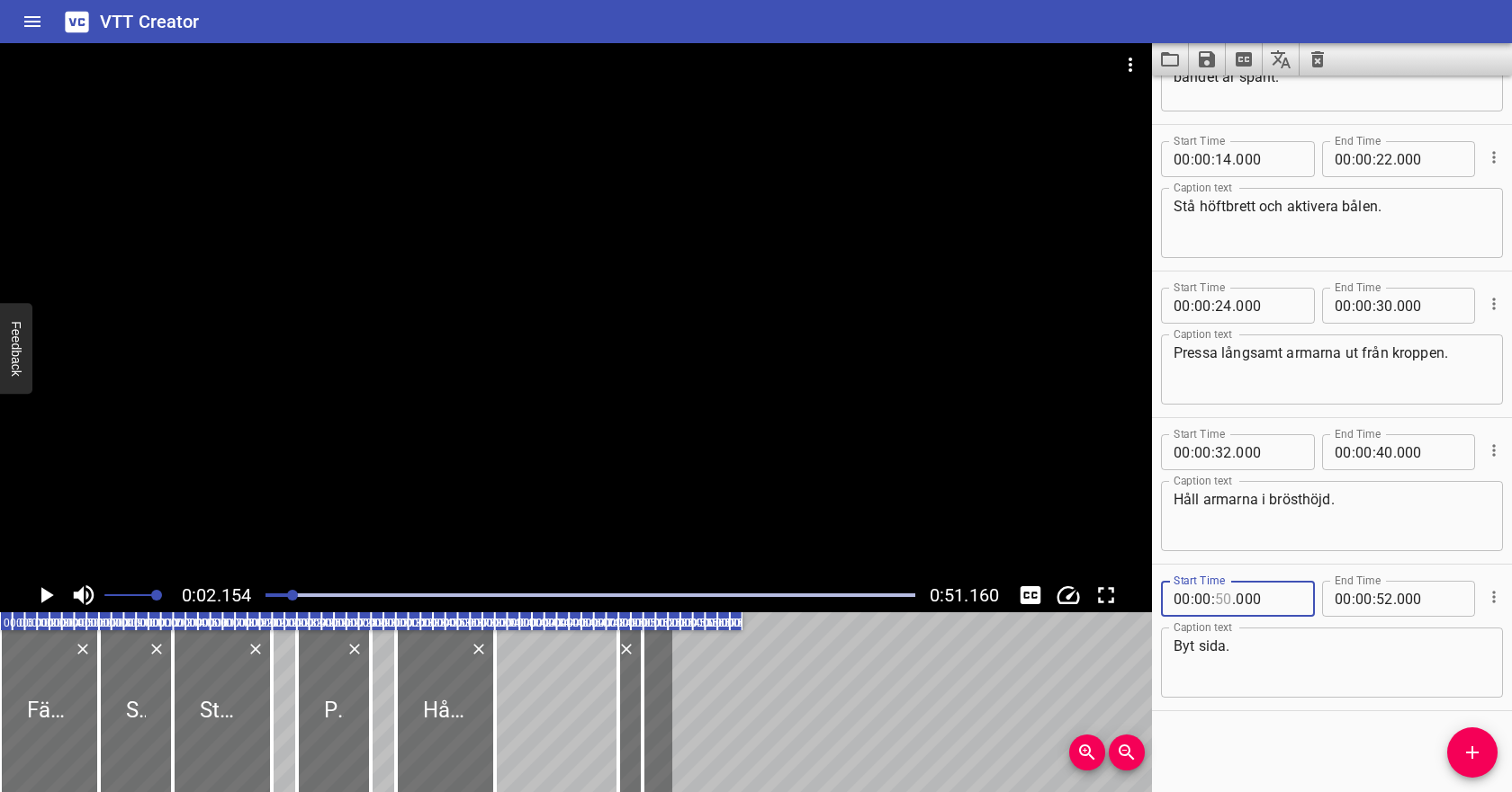
click at [1222, 601] on input "number" at bounding box center [1222, 599] width 17 height 36
click at [1359, 649] on textarea "Byt sida." at bounding box center [1332, 664] width 317 height 52
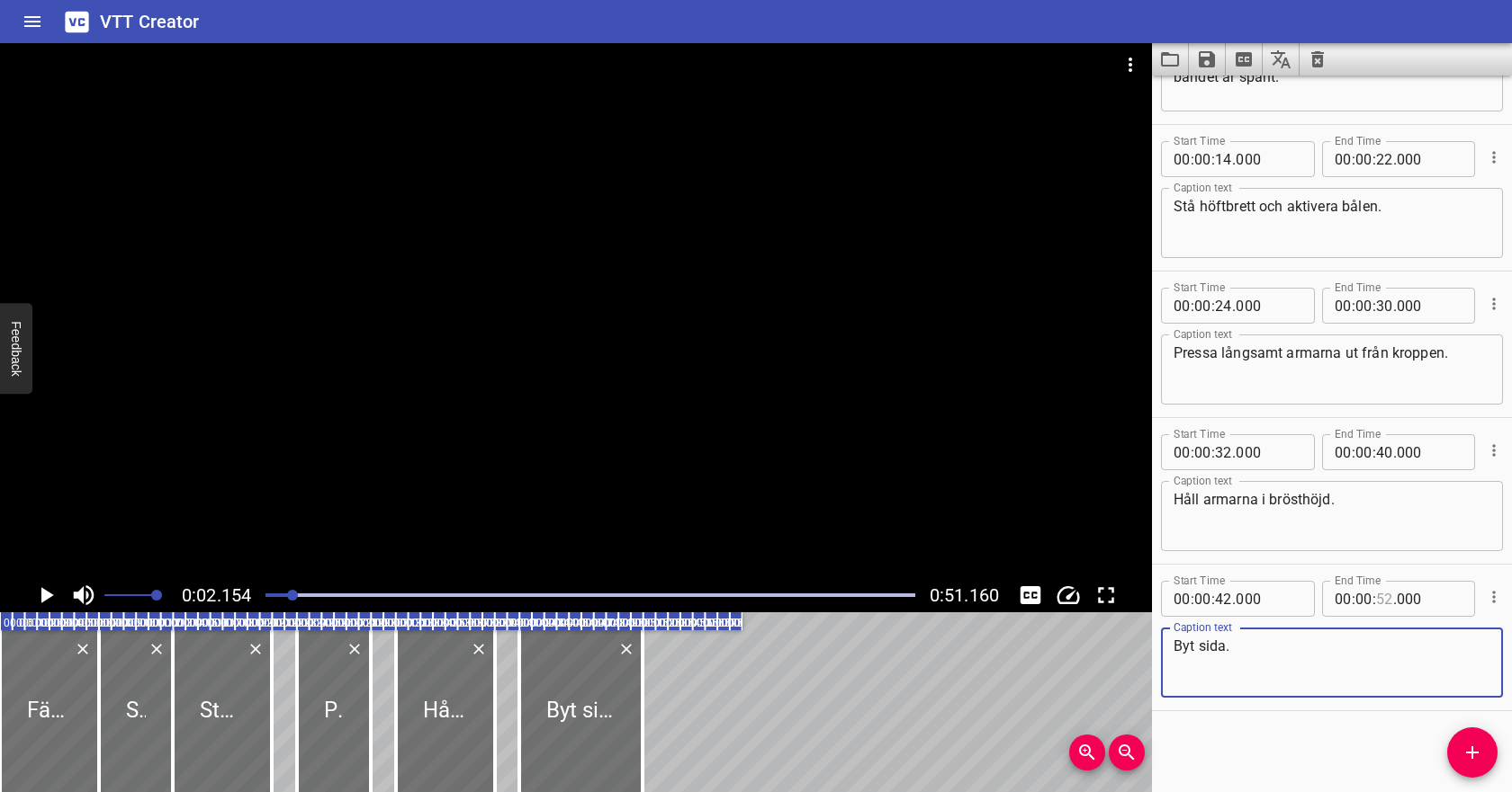
click at [1386, 600] on input "number" at bounding box center [1384, 599] width 17 height 36
click at [1334, 656] on textarea "Byt sida." at bounding box center [1332, 664] width 317 height 52
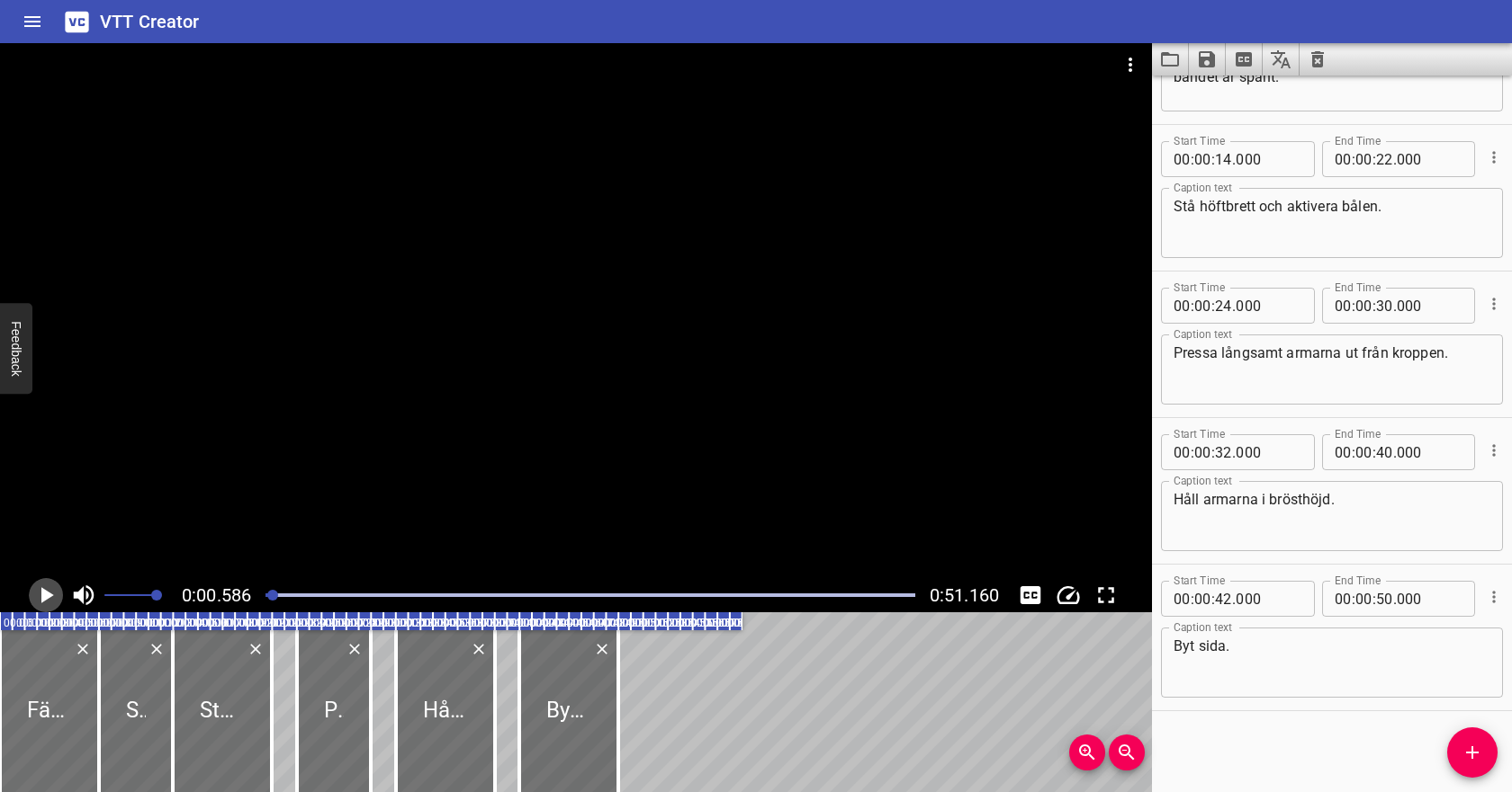
click at [54, 593] on icon "Play/Pause" at bounding box center [46, 595] width 27 height 27
click at [50, 593] on icon "Play/Pause" at bounding box center [47, 595] width 14 height 16
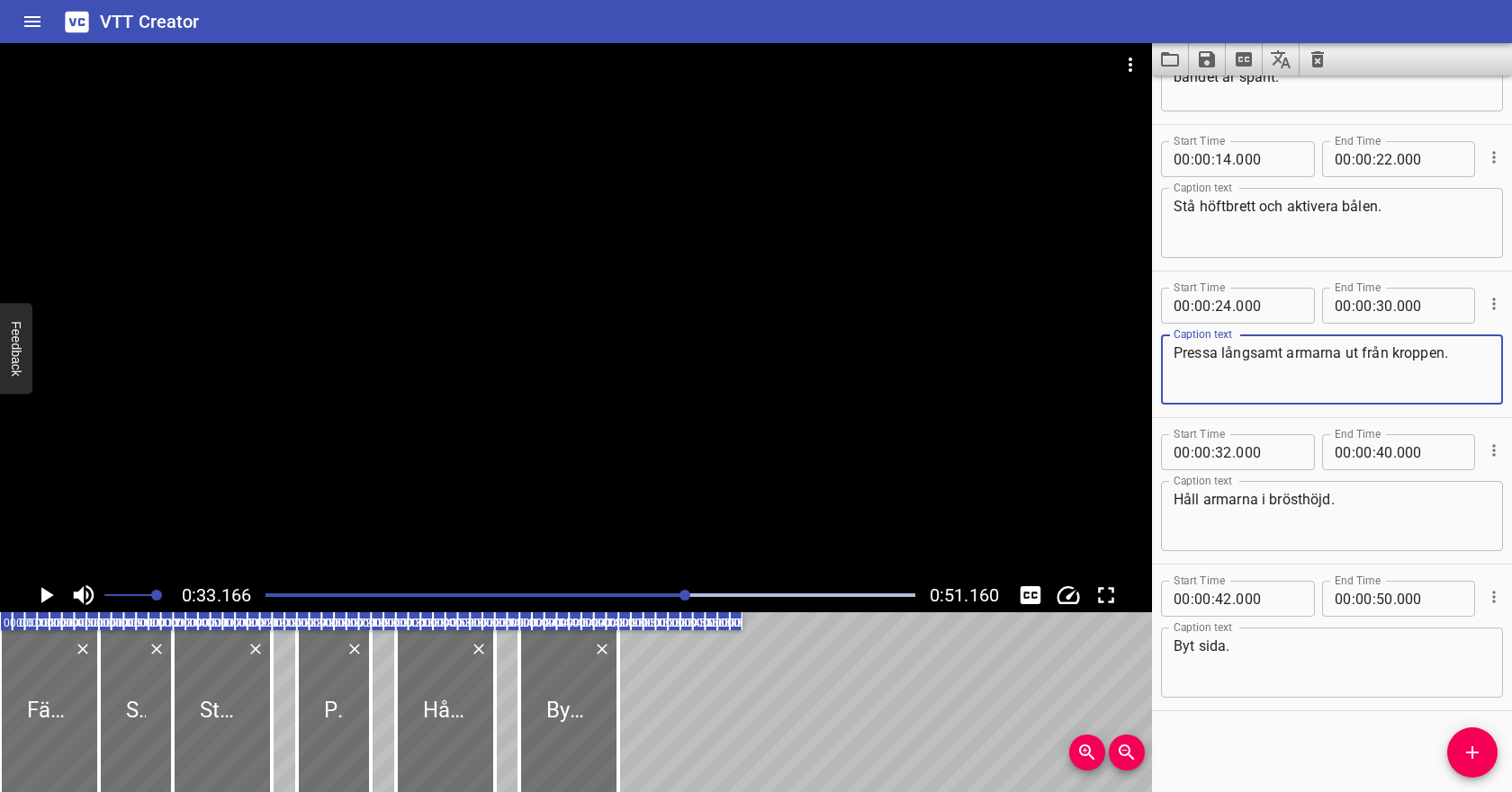
click at [1441, 355] on textarea "Pressa långsamt armarna ut från kroppen." at bounding box center [1332, 370] width 317 height 52
click at [1386, 309] on input "number" at bounding box center [1384, 305] width 17 height 36
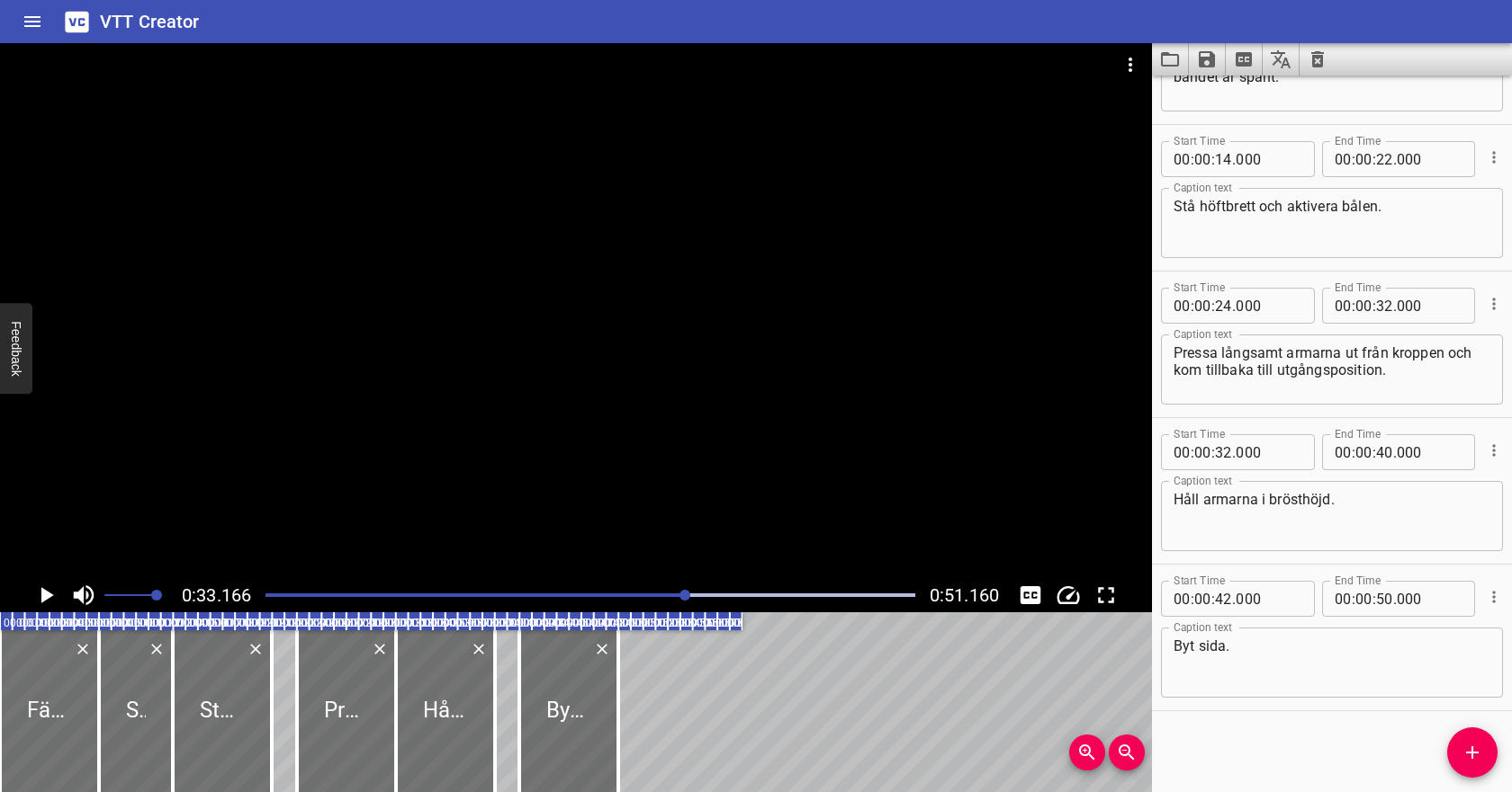
click at [554, 595] on div "Play progress" at bounding box center [361, 596] width 650 height 4
click at [50, 595] on icon "Play/Pause" at bounding box center [48, 595] width 13 height 16
click at [510, 598] on div at bounding box center [590, 595] width 671 height 25
click at [558, 591] on div at bounding box center [590, 595] width 671 height 25
click at [50, 587] on icon "Play/Pause" at bounding box center [47, 595] width 14 height 16
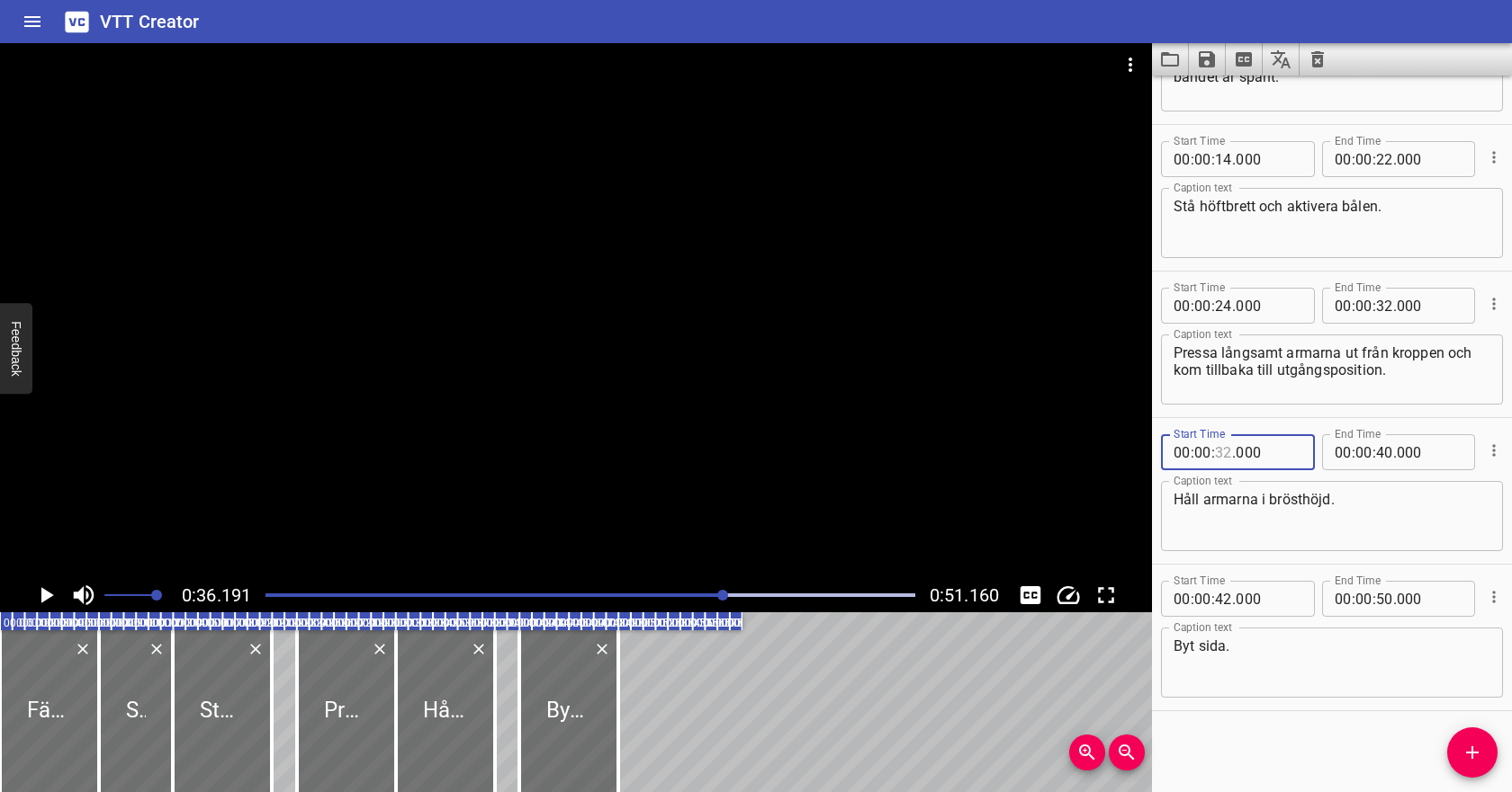
click at [1229, 453] on input "number" at bounding box center [1222, 453] width 17 height 36
click at [1384, 454] on input "number" at bounding box center [1384, 453] width 17 height 36
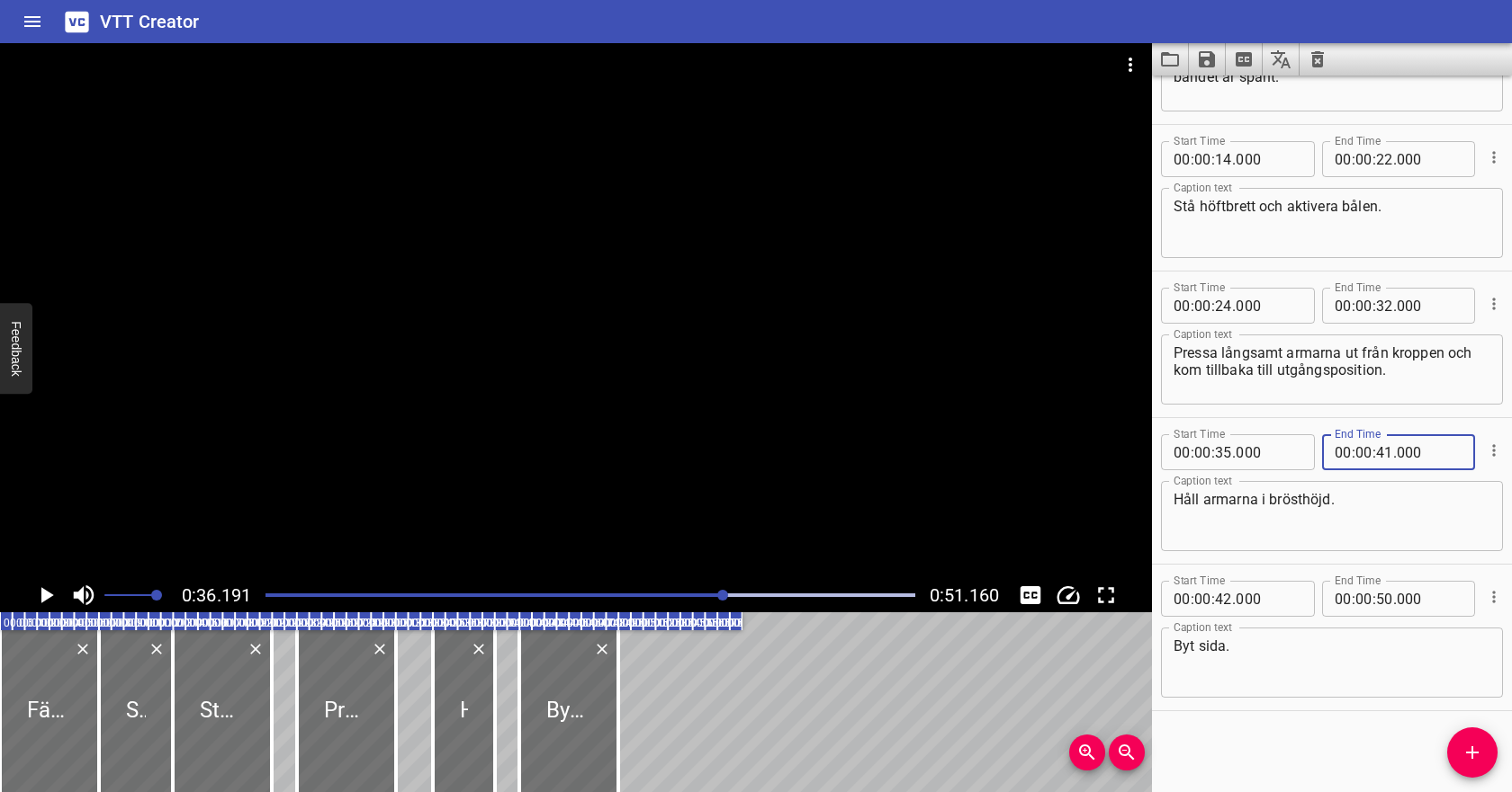
click at [686, 595] on div "Play progress" at bounding box center [400, 596] width 650 height 4
click at [55, 595] on icon "Play/Pause" at bounding box center [46, 595] width 27 height 27
click at [56, 596] on icon "Play/Pause" at bounding box center [46, 595] width 27 height 27
click at [54, 591] on icon "Play/Pause" at bounding box center [46, 595] width 27 height 27
click at [54, 592] on icon "Play/Pause" at bounding box center [46, 595] width 27 height 27
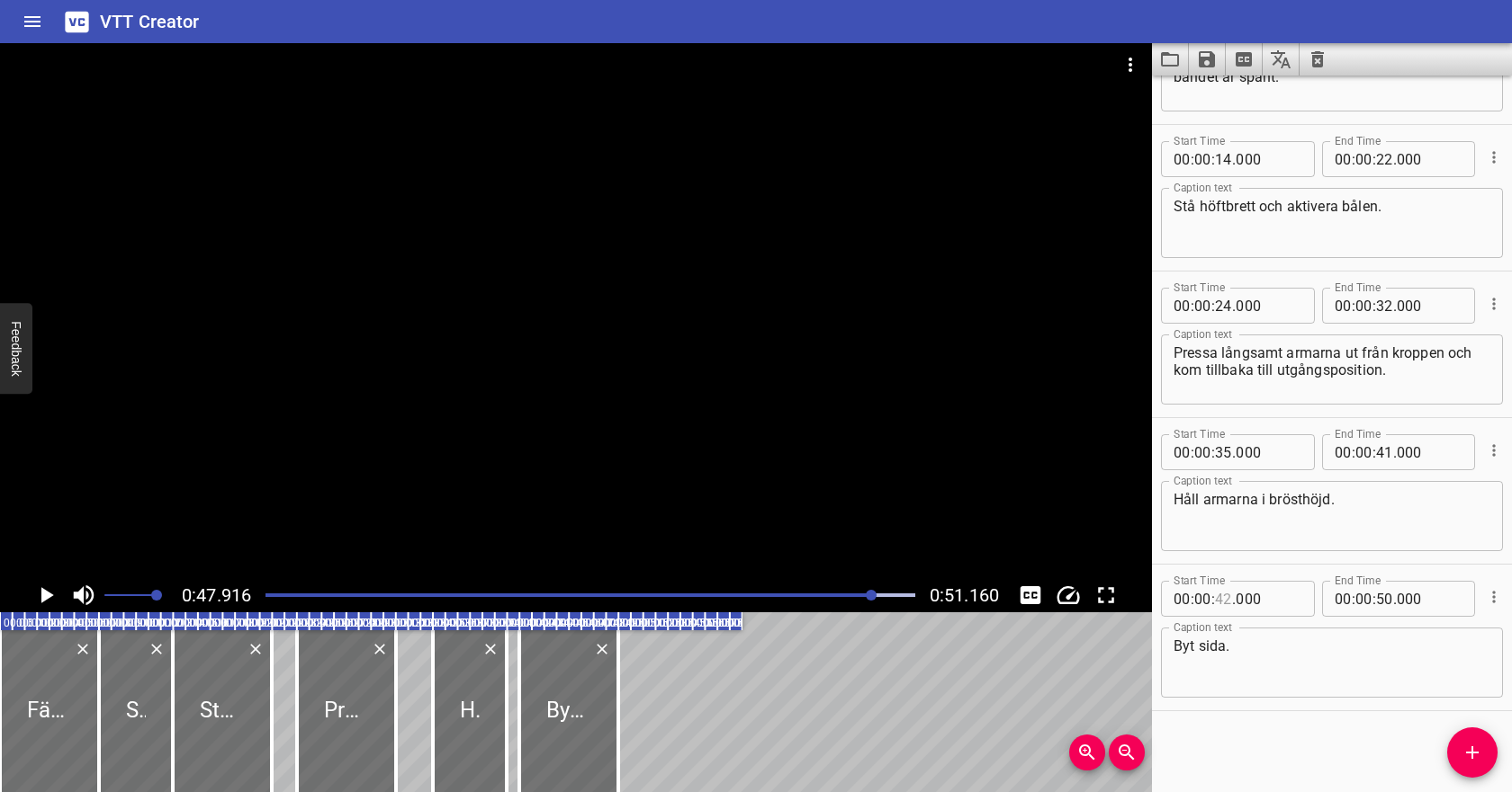
click at [1220, 596] on input "number" at bounding box center [1222, 599] width 17 height 36
click at [1355, 650] on textarea "Byt sida." at bounding box center [1332, 664] width 317 height 52
click at [619, 596] on div "Play progress" at bounding box center [548, 596] width 650 height 4
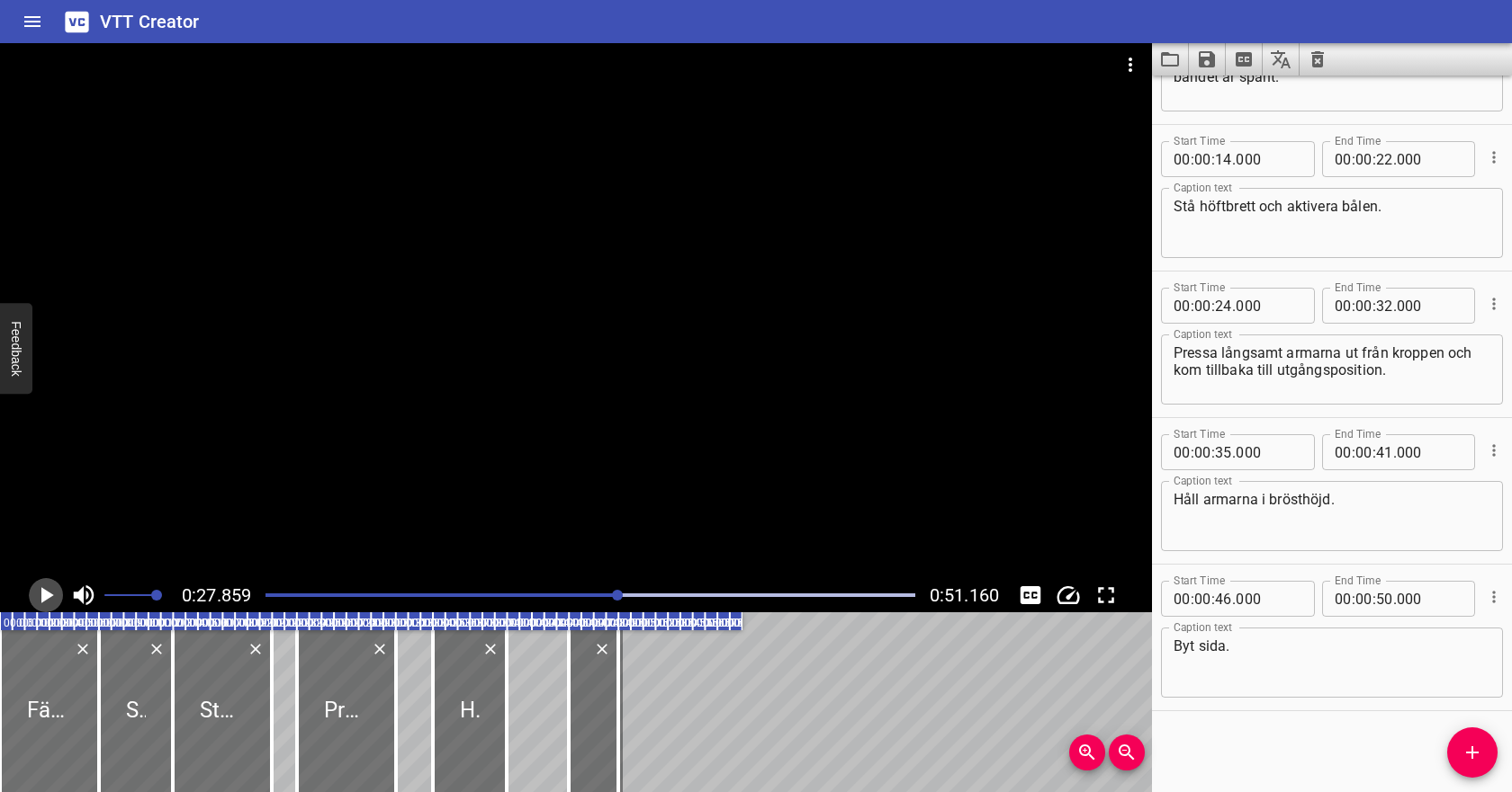
click at [41, 598] on icon "Play/Pause" at bounding box center [46, 595] width 27 height 27
click at [41, 598] on icon "Play/Pause" at bounding box center [47, 595] width 14 height 16
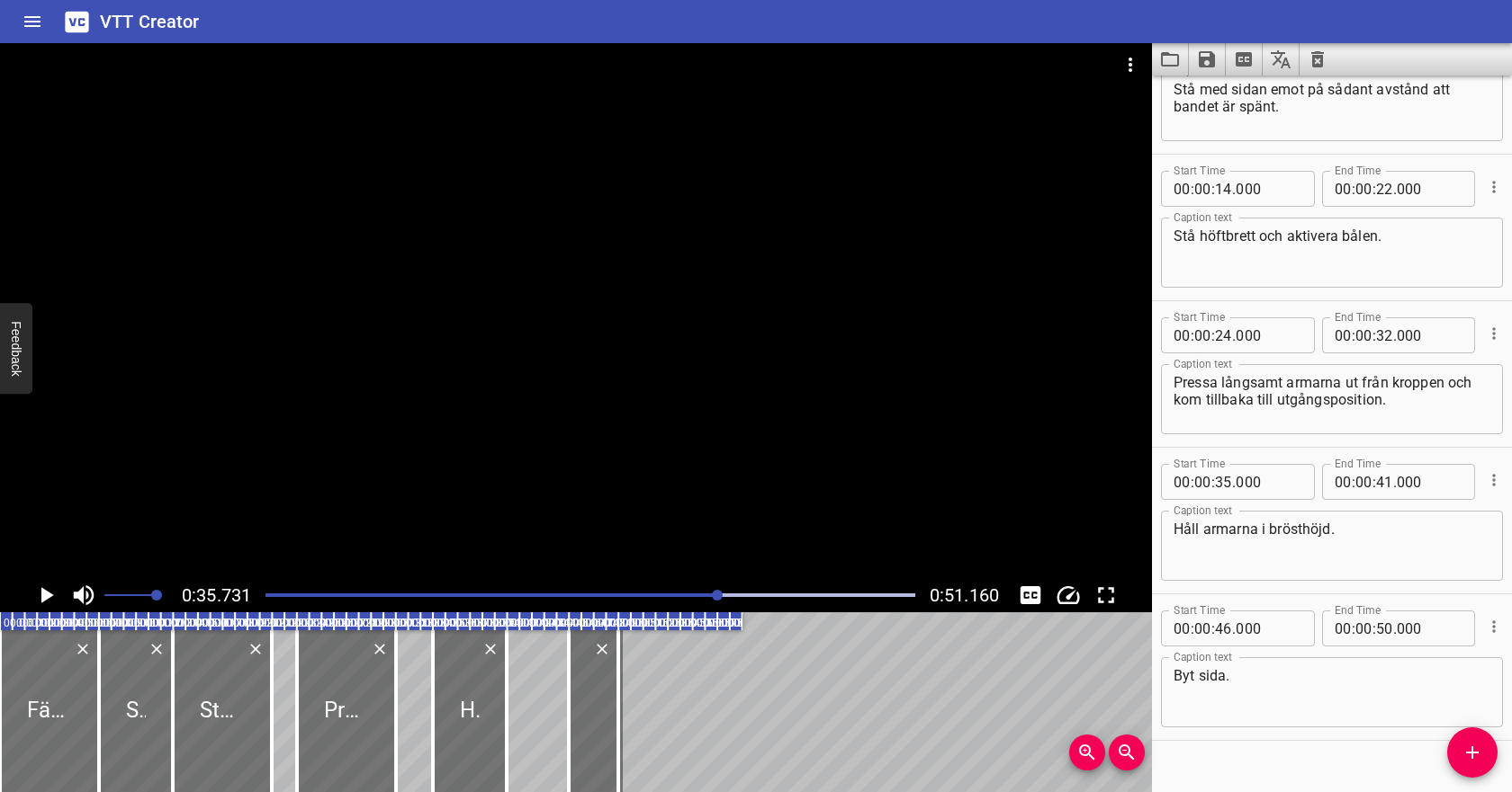
scroll to position [215, 0]
click at [1387, 333] on input "number" at bounding box center [1384, 338] width 17 height 36
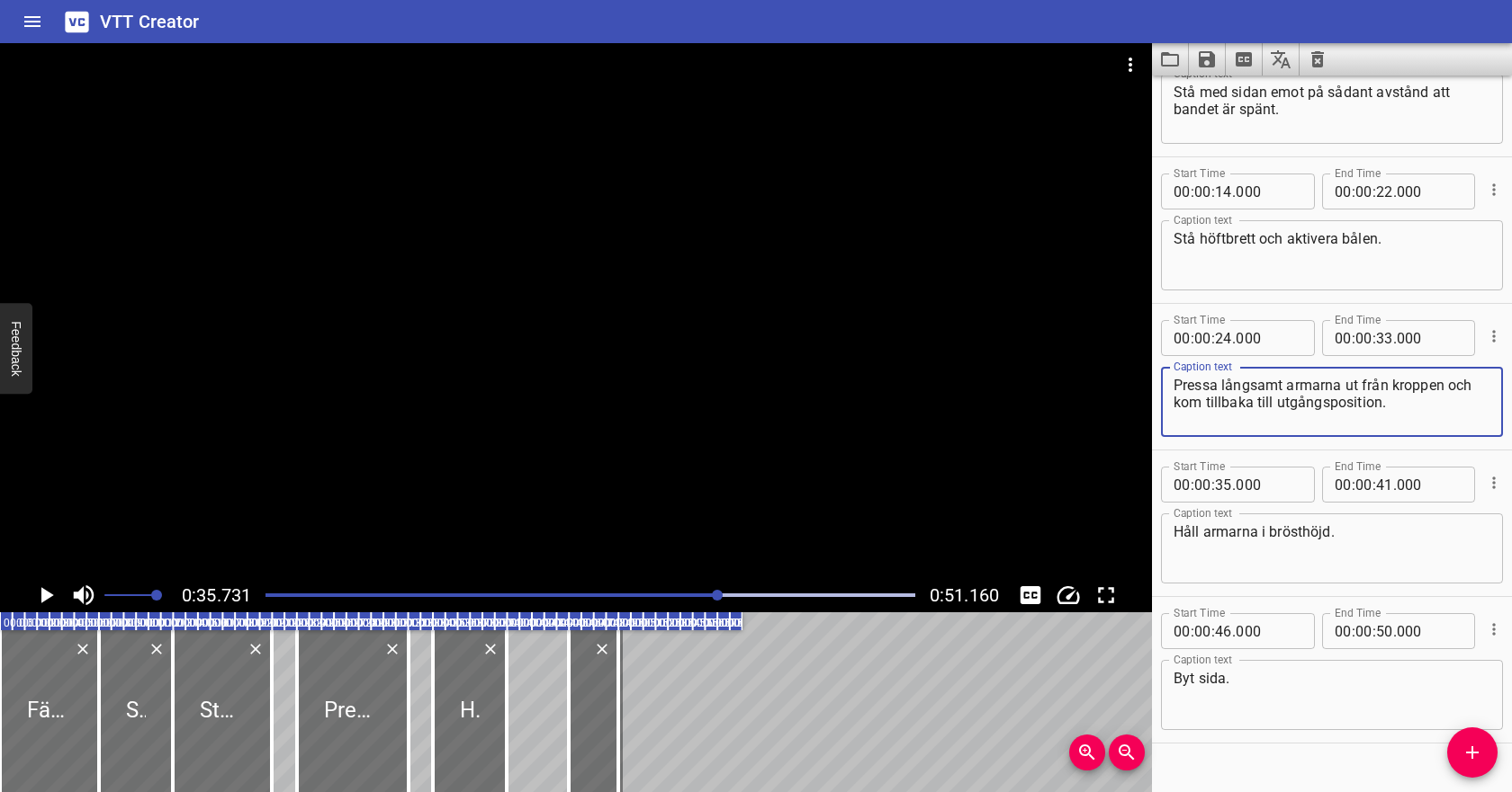
click at [1338, 413] on textarea "Pressa långsamt armarna ut från kroppen och kom tillbaka till utgångsposition." at bounding box center [1332, 403] width 317 height 52
click at [47, 597] on icon "Play/Pause" at bounding box center [48, 595] width 13 height 16
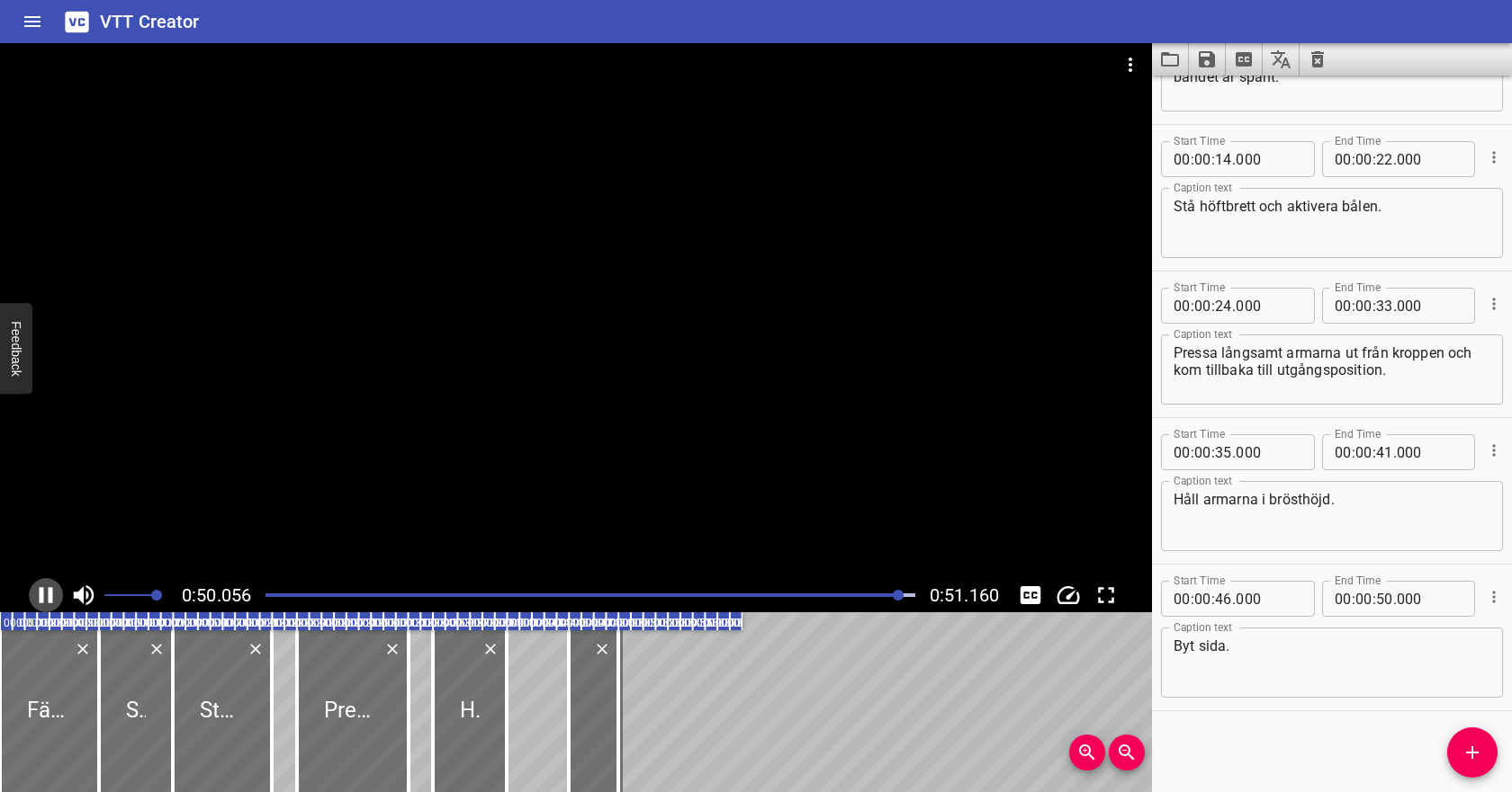
click at [47, 598] on icon "Play/Pause" at bounding box center [46, 595] width 27 height 27
click at [1220, 648] on textarea "Byt sida." at bounding box center [1332, 664] width 317 height 52
click at [1224, 648] on textarea "Byt sida." at bounding box center [1332, 664] width 317 height 52
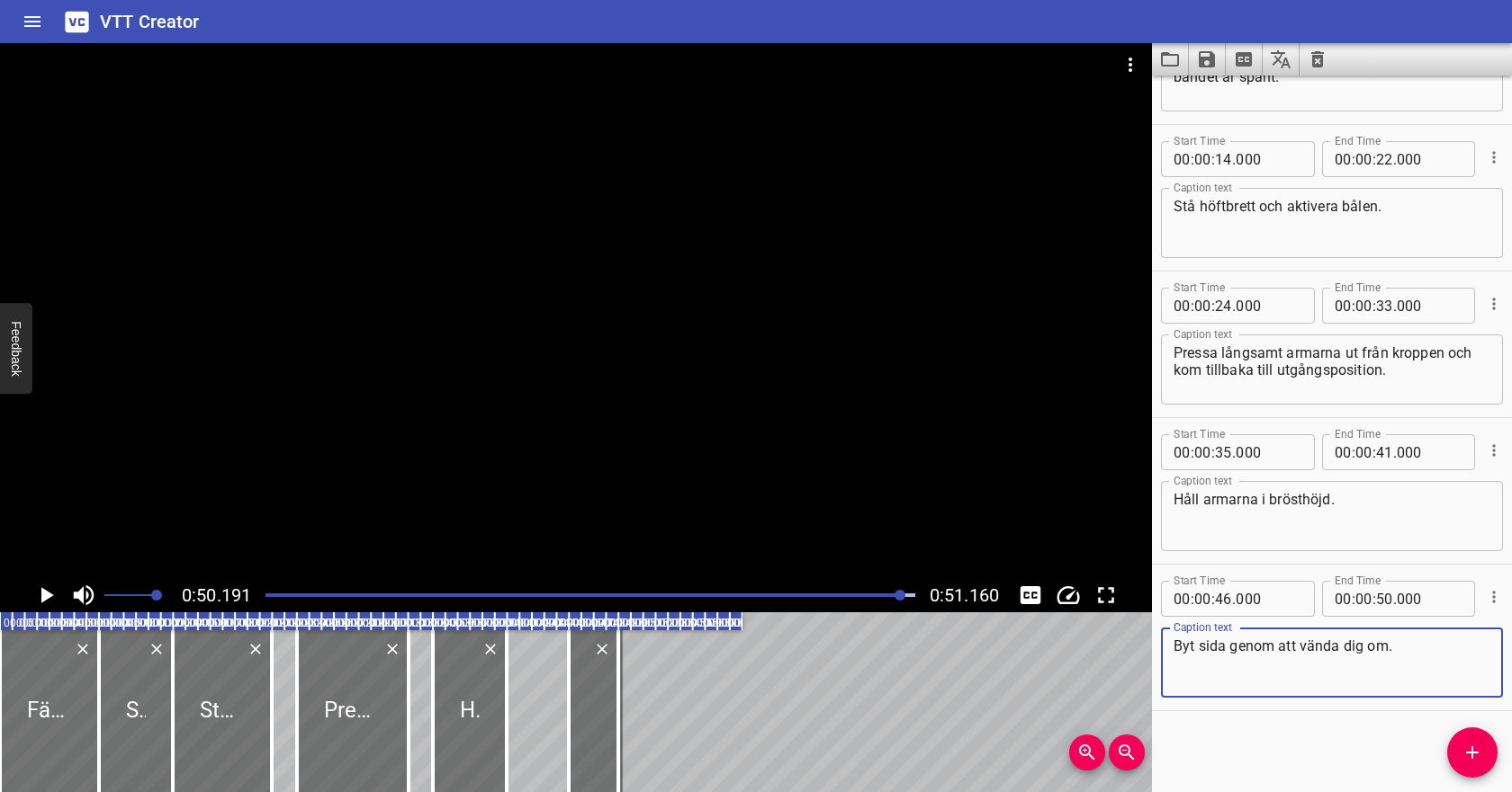
click at [1404, 646] on textarea "Byt sida genom att vända dig om." at bounding box center [1332, 664] width 317 height 52
click at [820, 589] on div at bounding box center [590, 595] width 671 height 25
click at [53, 595] on icon "Play/Pause" at bounding box center [46, 595] width 27 height 27
click at [1232, 663] on textarea "Byt sida genom att vända dig om. Upprepa övningen" at bounding box center [1332, 664] width 317 height 52
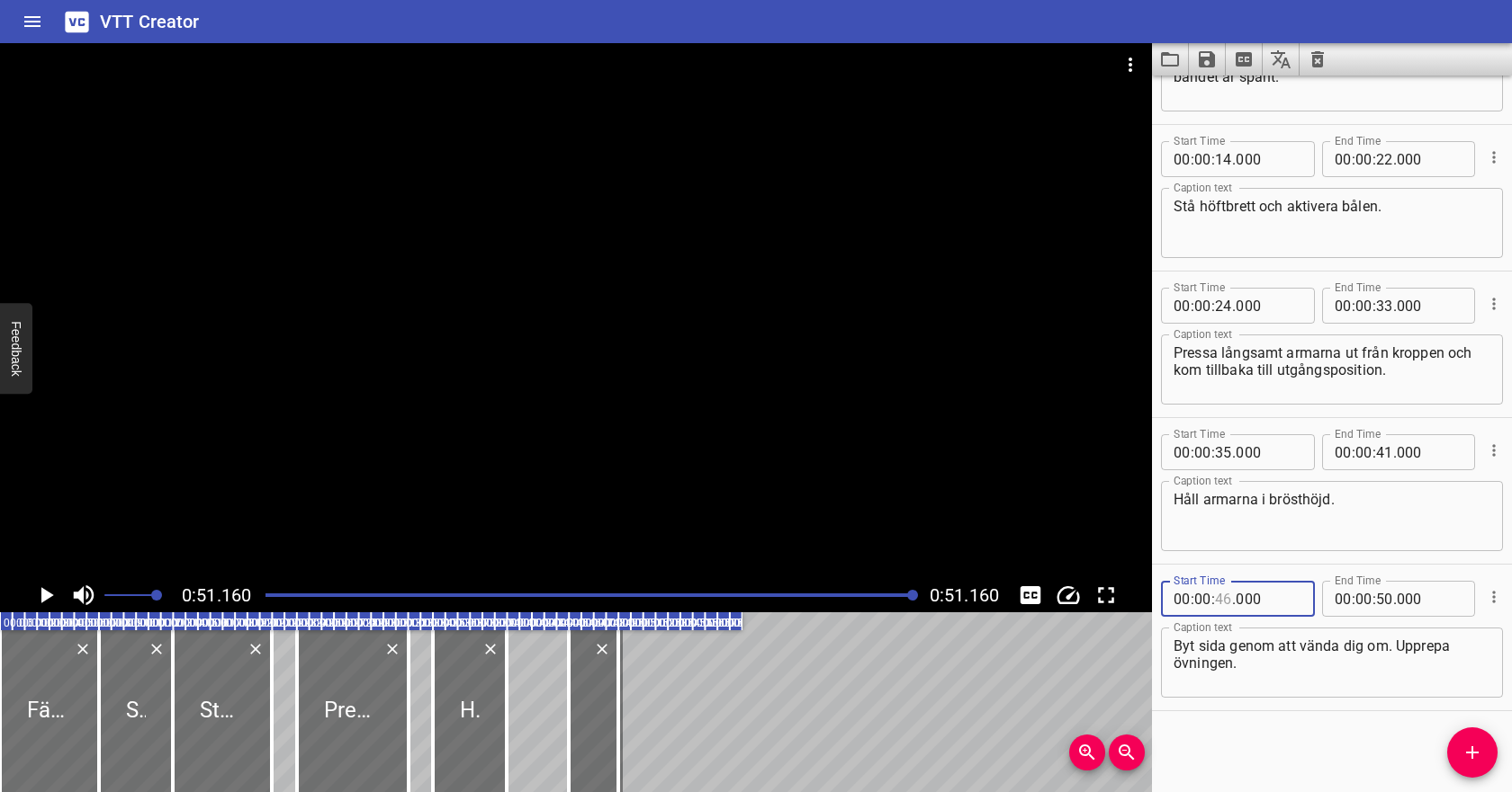
click at [1224, 599] on input "number" at bounding box center [1222, 599] width 17 height 36
click at [826, 593] on div at bounding box center [590, 595] width 671 height 25
click at [49, 595] on icon "Play/Pause" at bounding box center [48, 595] width 13 height 16
click at [1210, 61] on icon "Save captions to file" at bounding box center [1206, 60] width 16 height 16
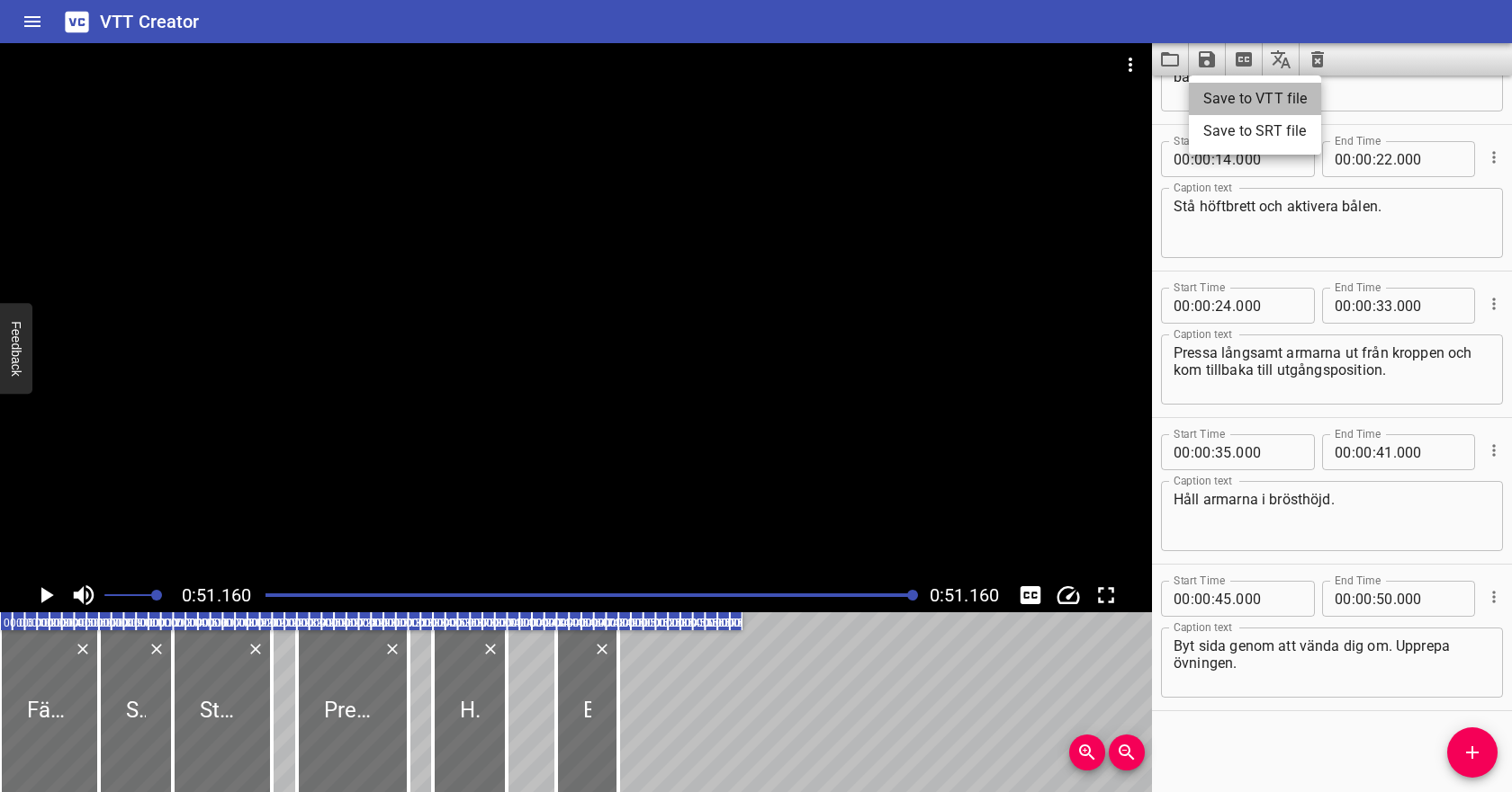
click at [1216, 101] on li "Save to VTT file" at bounding box center [1254, 99] width 132 height 33
click at [1323, 63] on icon "Clear captions" at bounding box center [1318, 60] width 22 height 22
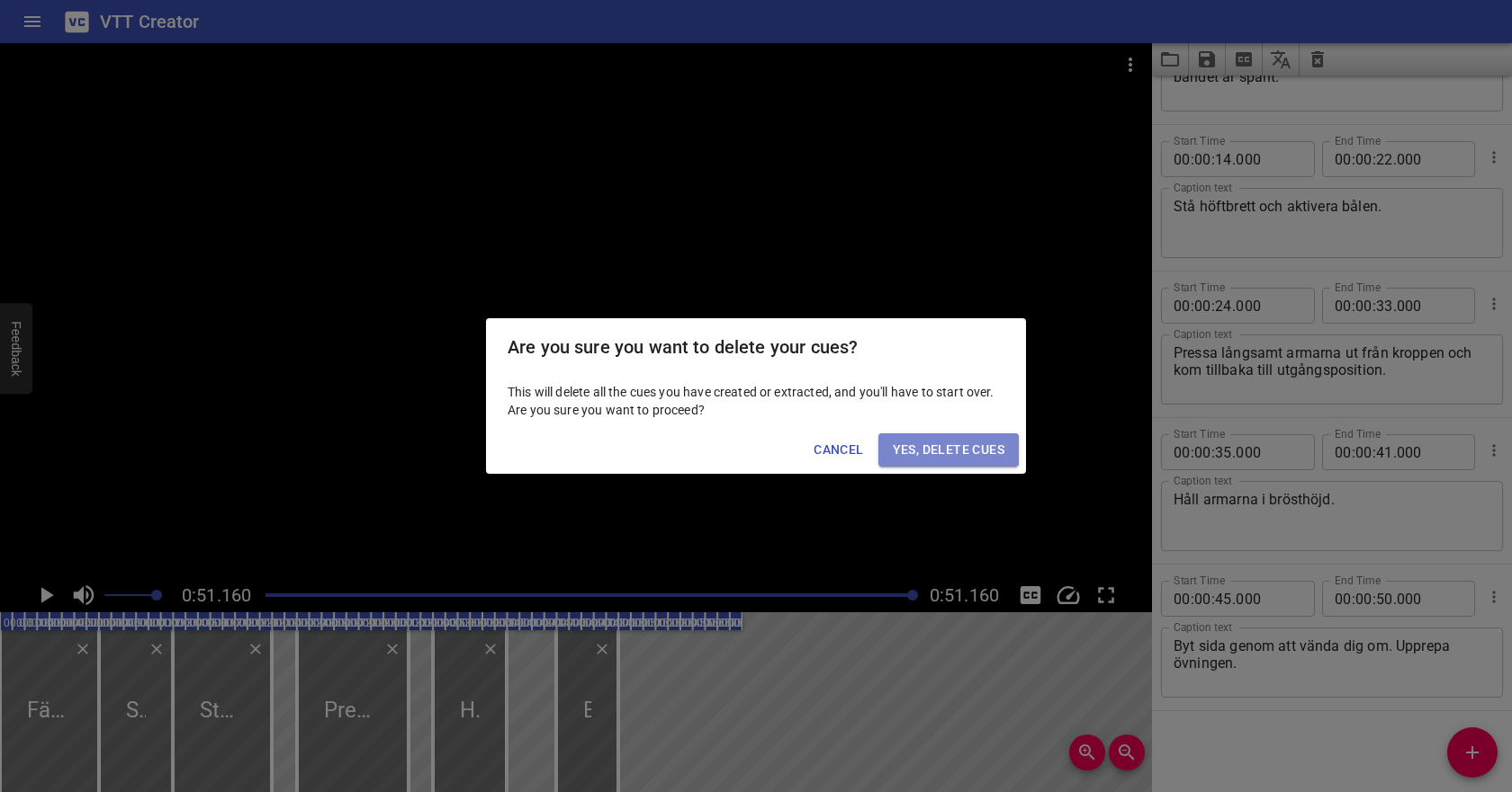
click at [973, 456] on span "Yes, Delete Cues" at bounding box center [949, 450] width 111 height 23
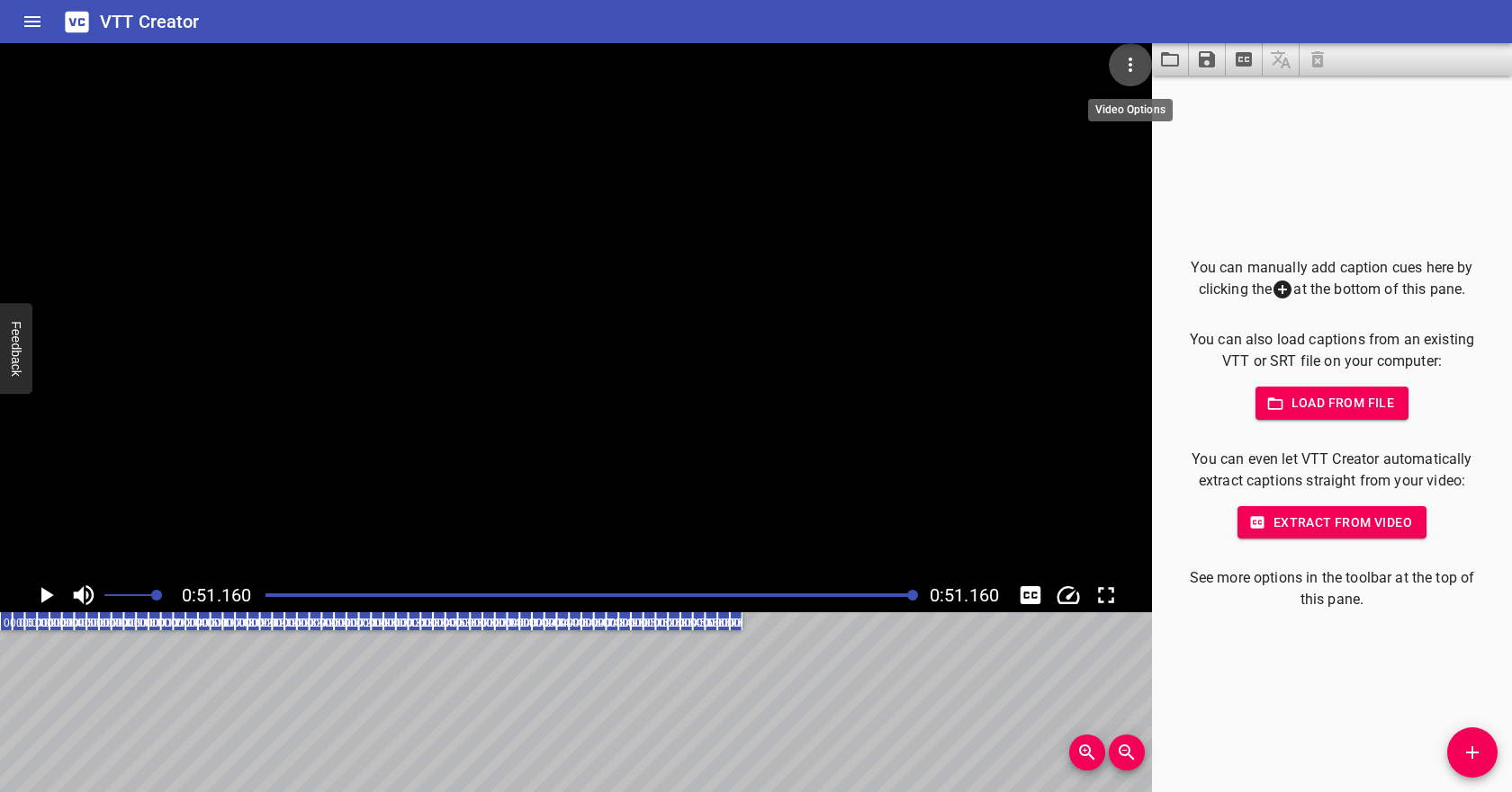
click at [1135, 66] on icon "Video Options" at bounding box center [1131, 65] width 22 height 22
click at [1150, 75] on li "Select New Video File..." at bounding box center [1198, 67] width 179 height 33
click at [1171, 72] on li "Select New Video File..." at bounding box center [1198, 67] width 179 height 33
click at [1331, 396] on span "Load from file" at bounding box center [1333, 403] width 125 height 23
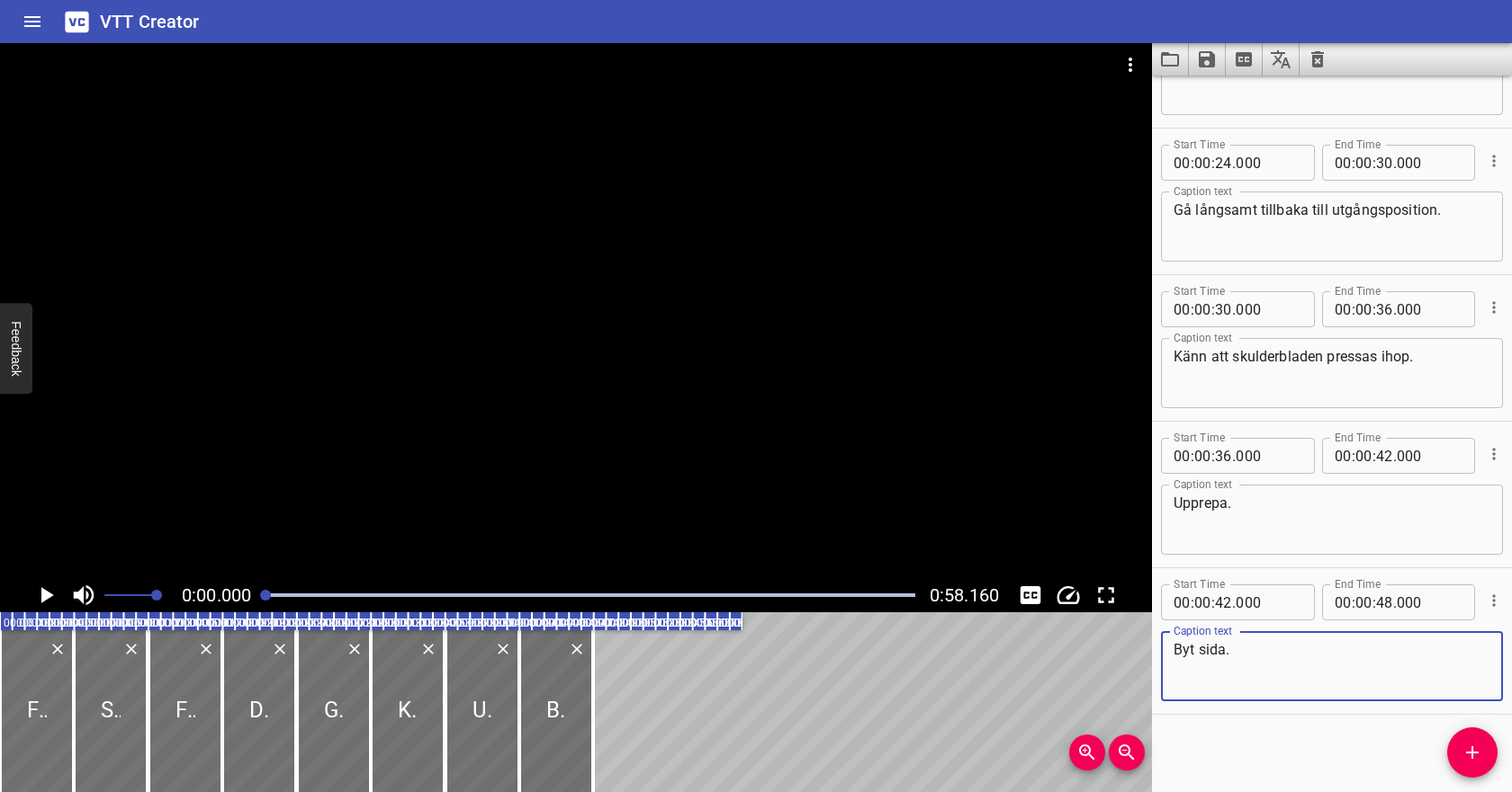
scroll to position [540, 0]
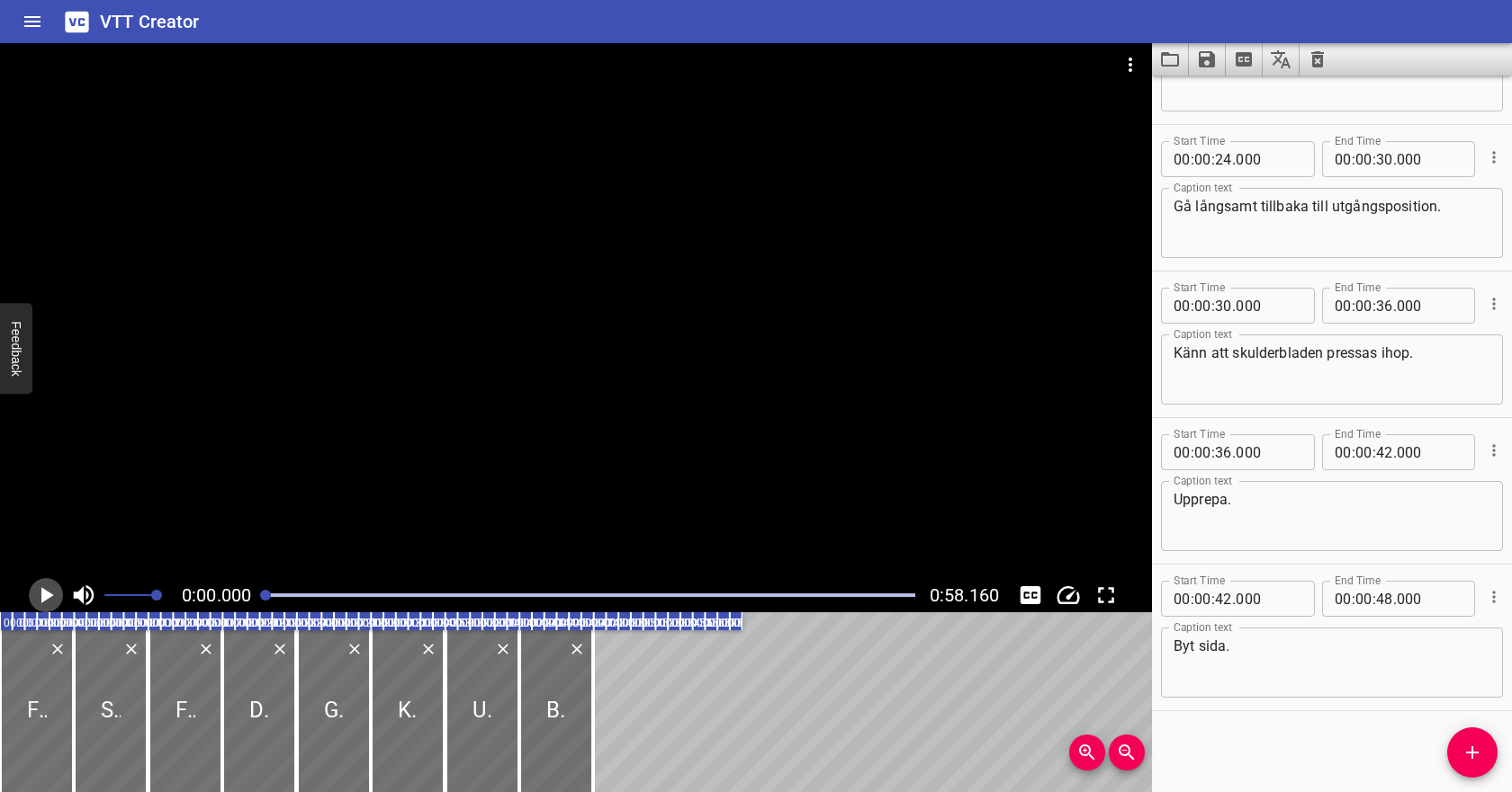
click at [52, 593] on icon "Play/Pause" at bounding box center [46, 595] width 27 height 27
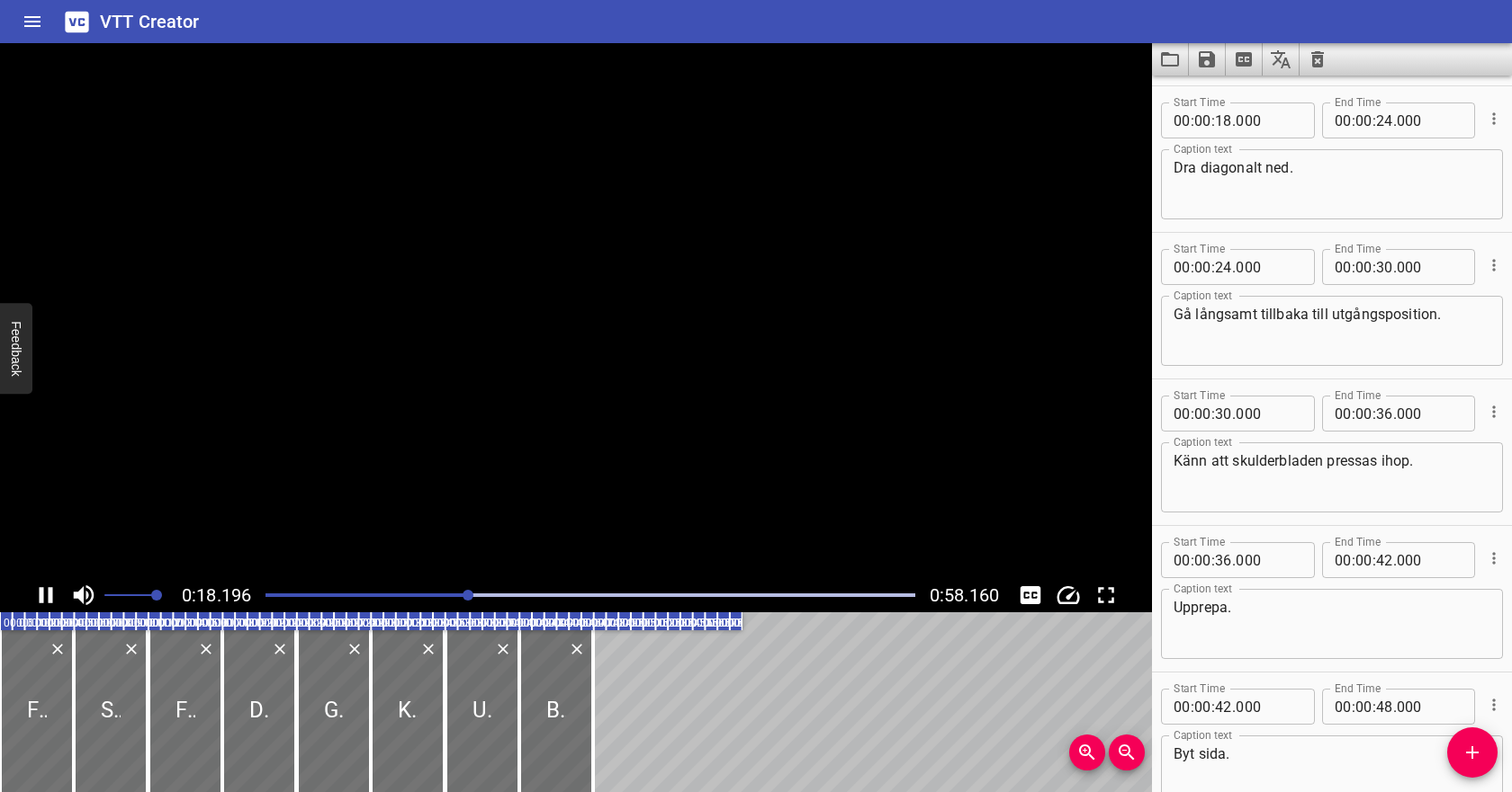
scroll to position [440, 0]
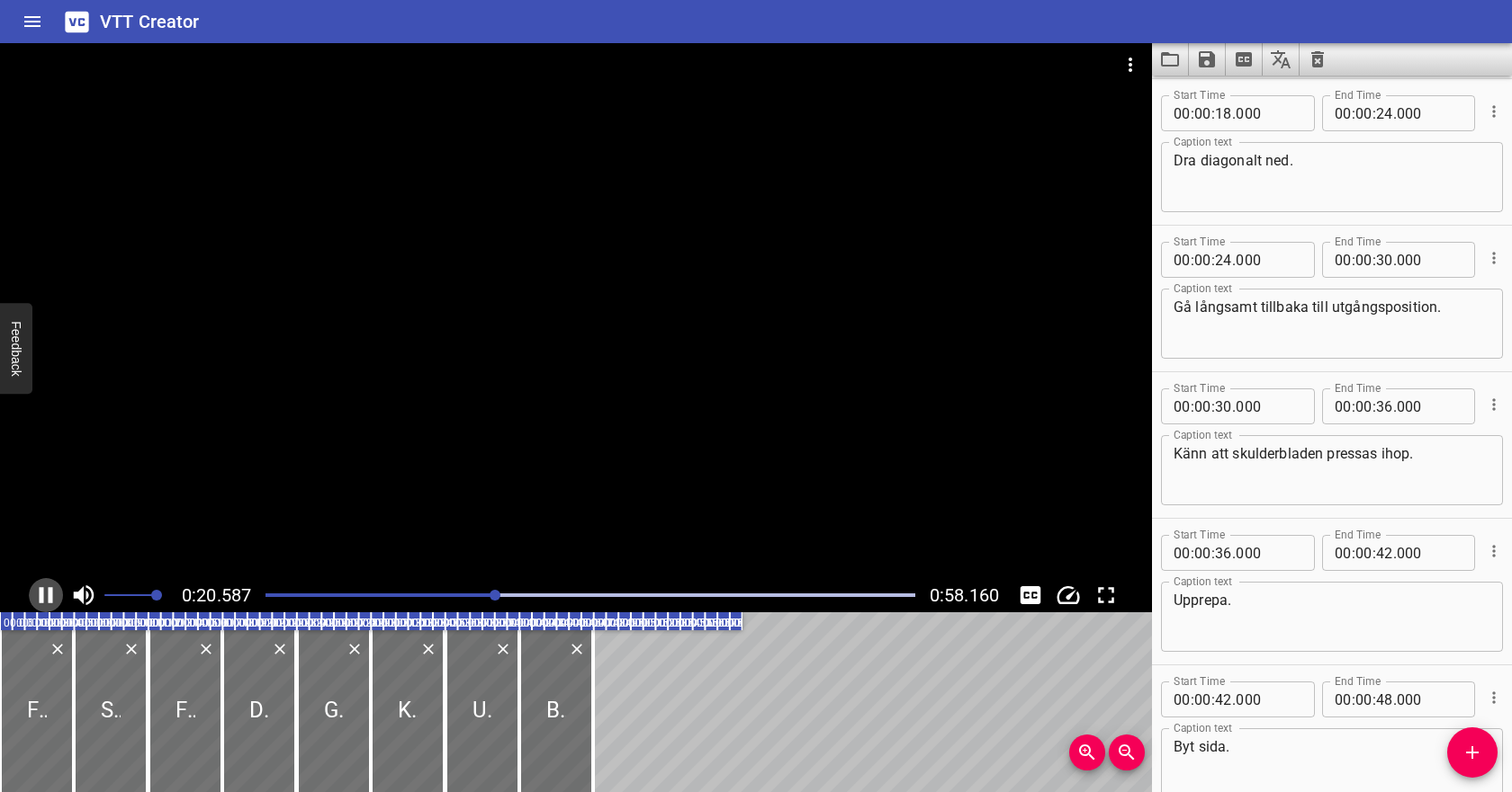
click at [52, 593] on icon "Play/Pause" at bounding box center [46, 595] width 27 height 27
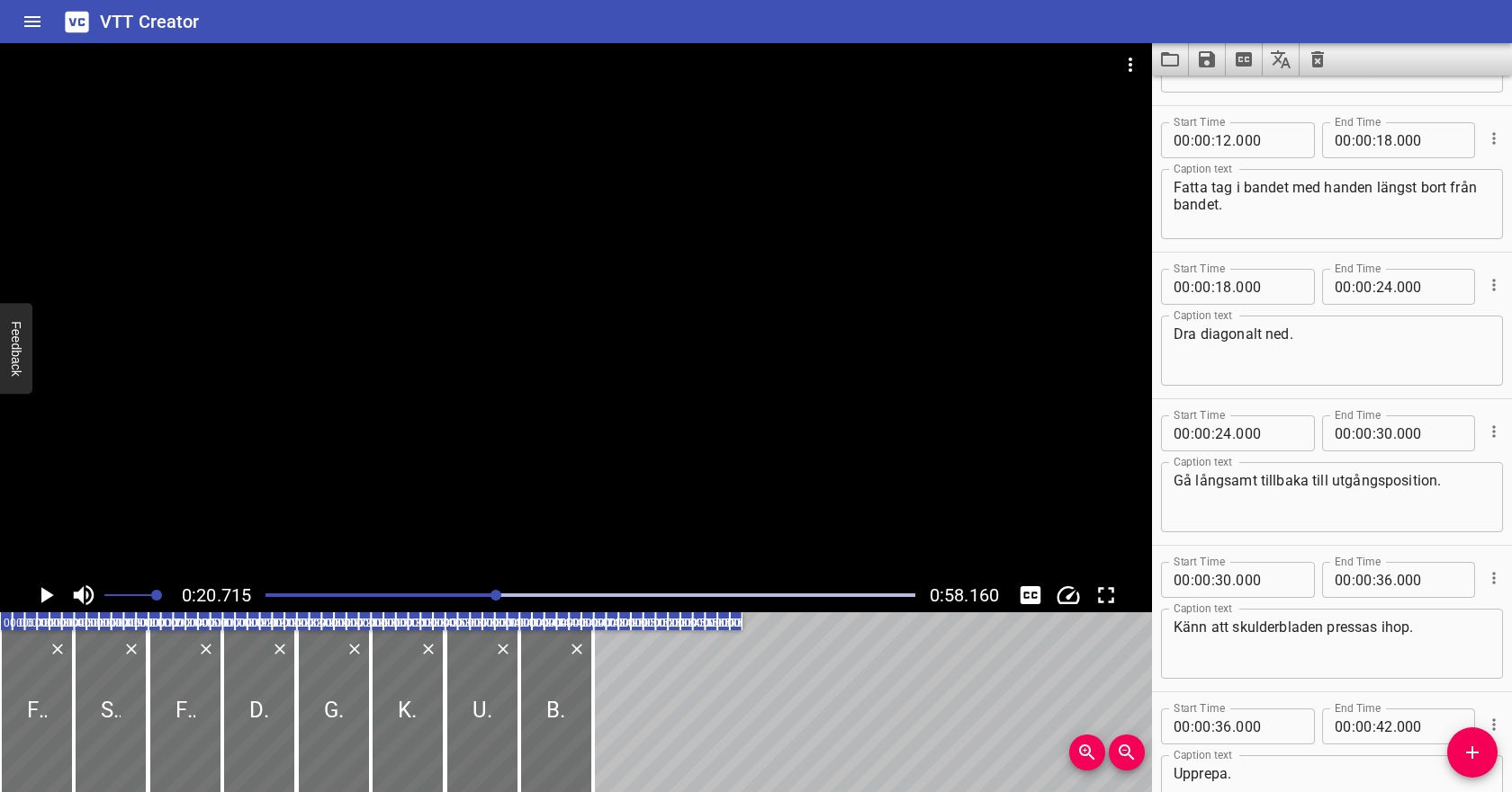
scroll to position [263, 0]
click at [1224, 296] on input "number" at bounding box center [1222, 291] width 17 height 36
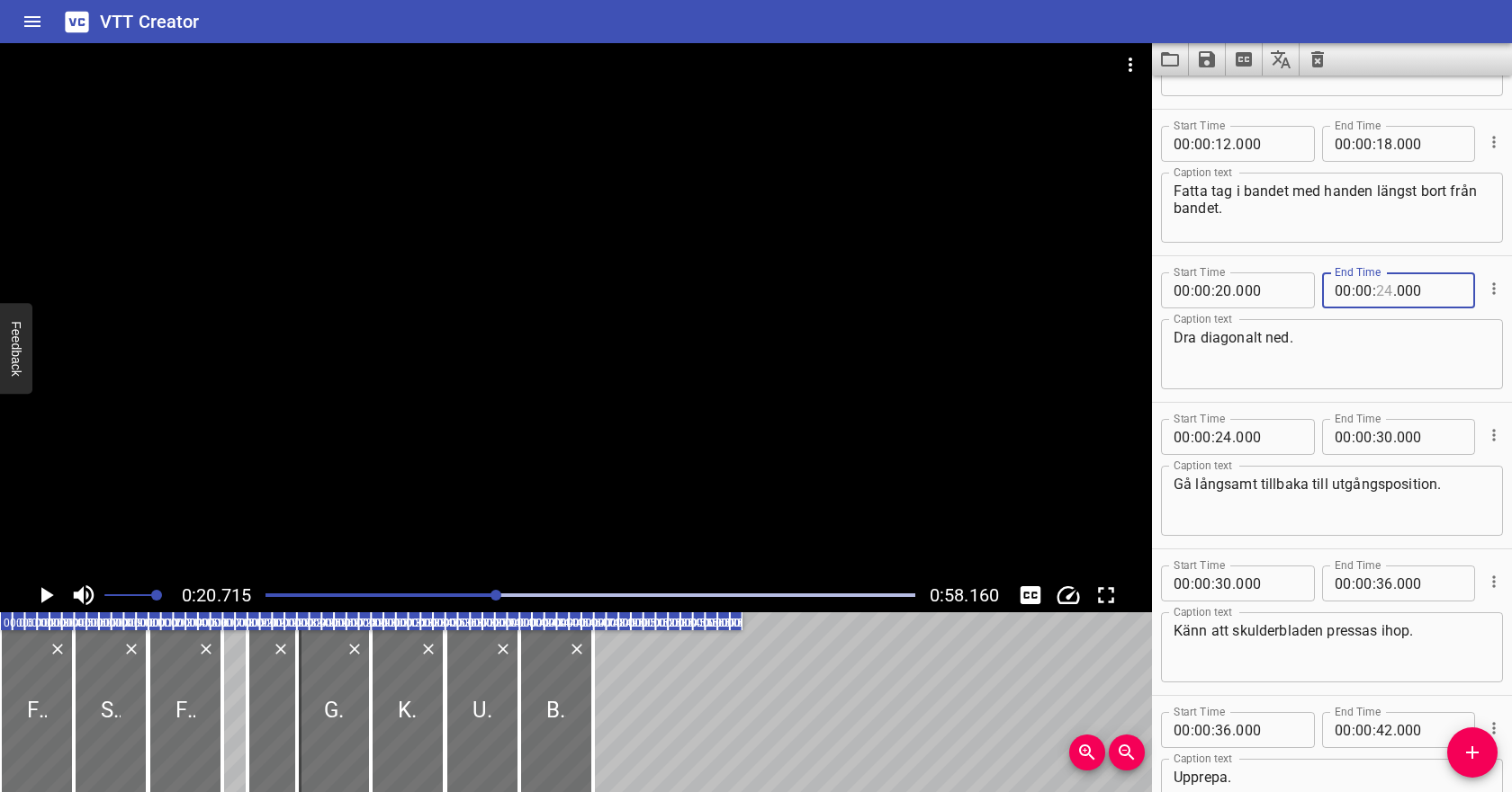
click at [1381, 297] on input "number" at bounding box center [1384, 291] width 17 height 36
click at [1490, 438] on icon "Cue Options" at bounding box center [1494, 436] width 18 height 18
click at [1465, 466] on li "Delete Cue" at bounding box center [1417, 468] width 156 height 33
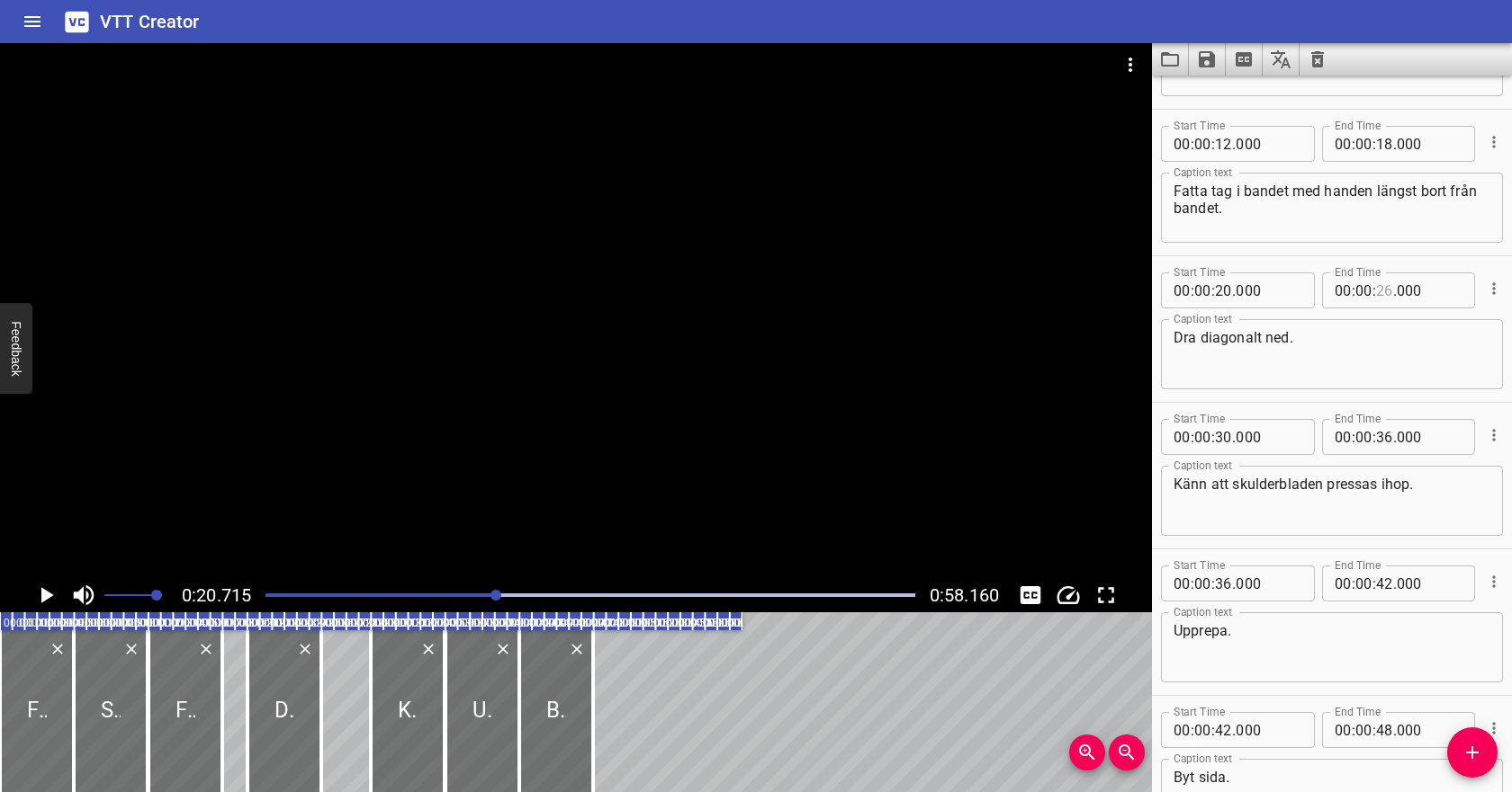
click at [1386, 289] on input "number" at bounding box center [1384, 291] width 17 height 36
click at [1376, 331] on textarea "Dra diagonalt ned." at bounding box center [1332, 355] width 317 height 52
click at [472, 597] on div at bounding box center [590, 595] width 671 height 25
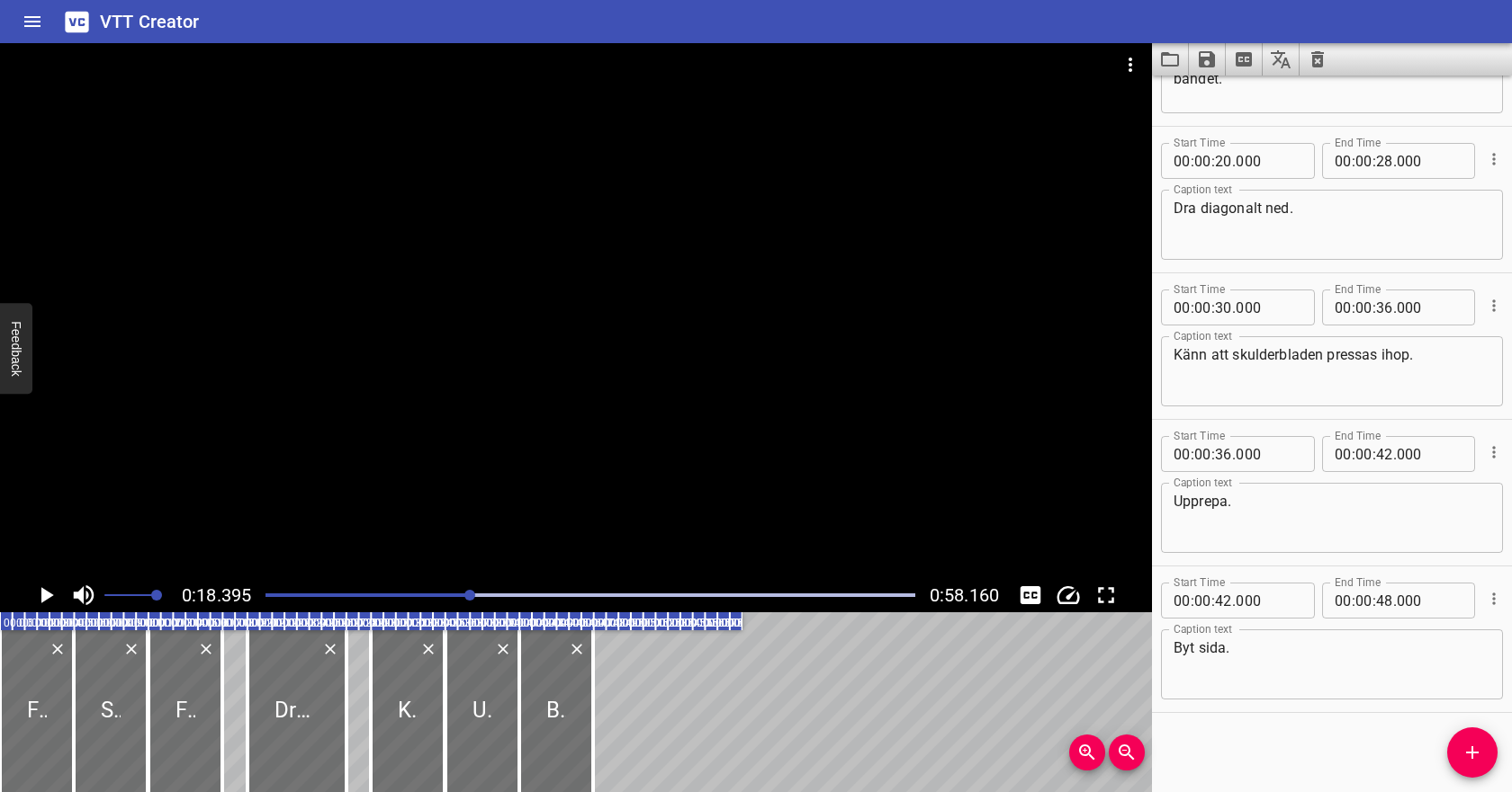
scroll to position [394, 0]
click at [50, 592] on icon "Play/Pause" at bounding box center [46, 595] width 27 height 27
click at [50, 592] on icon "Play/Pause" at bounding box center [47, 595] width 14 height 16
click at [1499, 455] on icon "Cue Options" at bounding box center [1494, 451] width 18 height 18
click at [1473, 479] on li "Delete Cue" at bounding box center [1417, 483] width 156 height 33
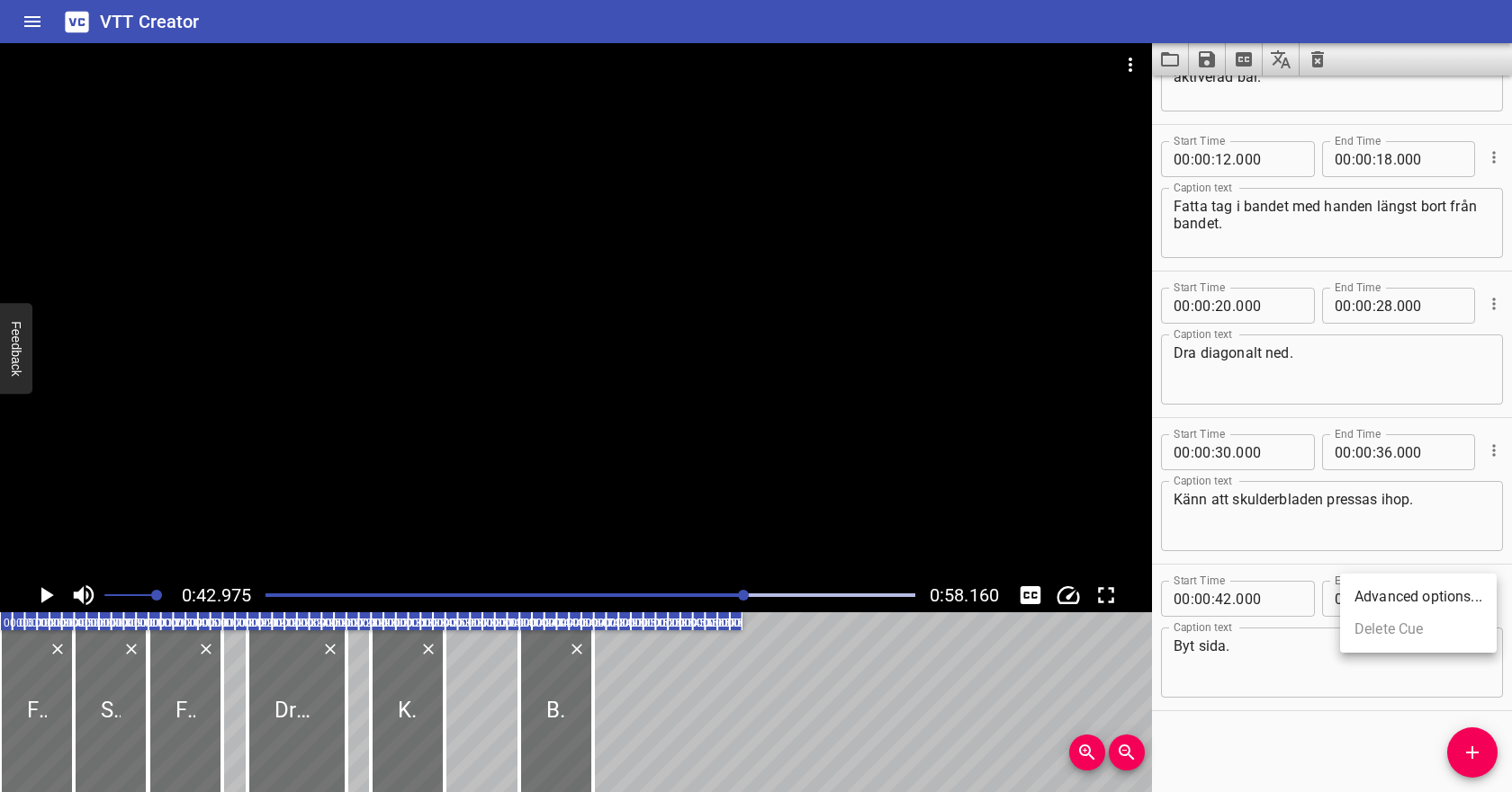
scroll to position [248, 0]
click at [47, 609] on button "Play/Pause" at bounding box center [46, 595] width 34 height 34
click at [47, 601] on icon "Play/Pause" at bounding box center [46, 595] width 27 height 27
click at [1224, 599] on input "number" at bounding box center [1222, 599] width 17 height 36
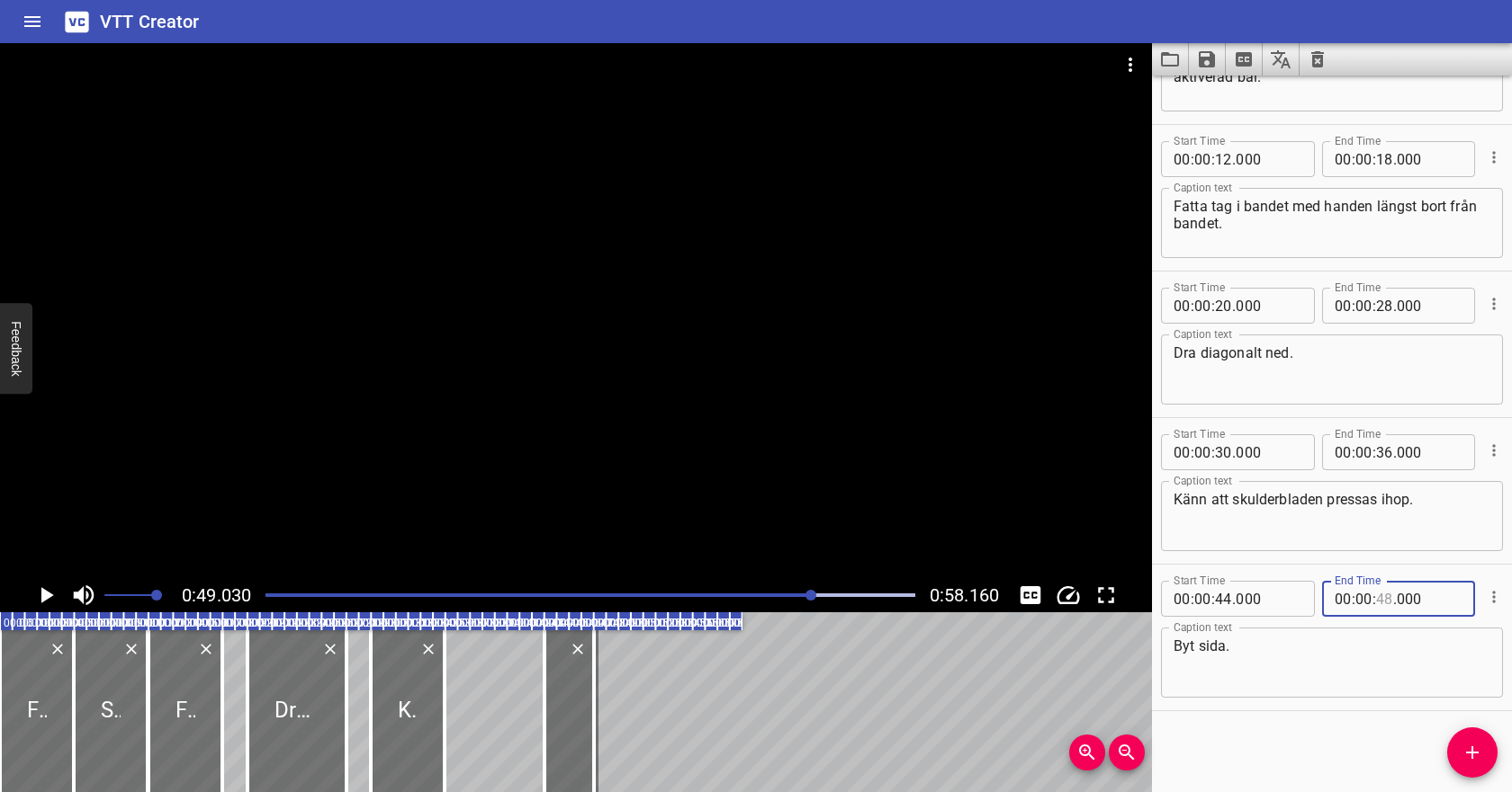
click at [1386, 598] on input "number" at bounding box center [1384, 599] width 17 height 36
click at [1318, 647] on textarea "Byt sida." at bounding box center [1332, 664] width 317 height 52
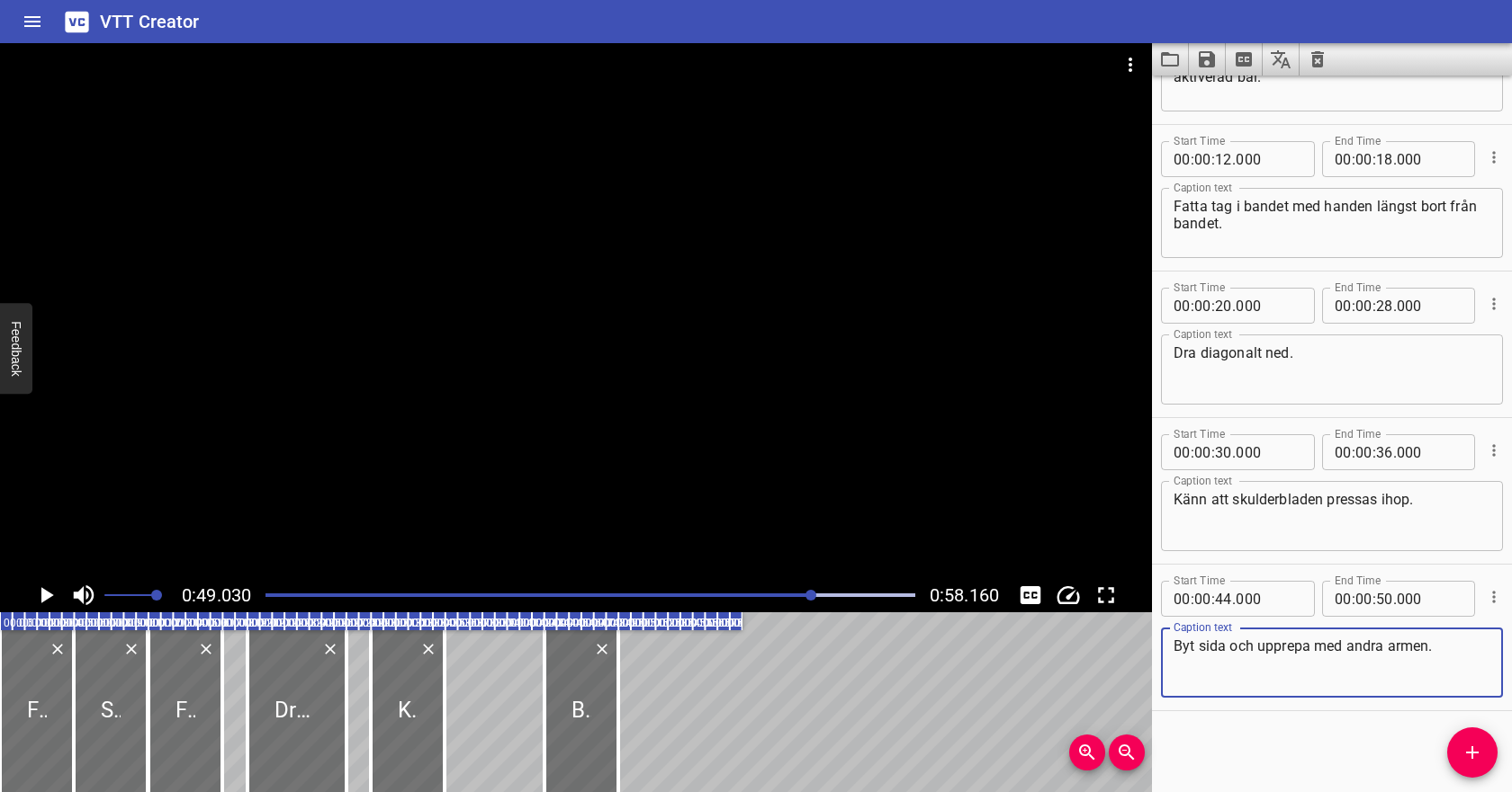
click at [270, 598] on div at bounding box center [590, 595] width 671 height 25
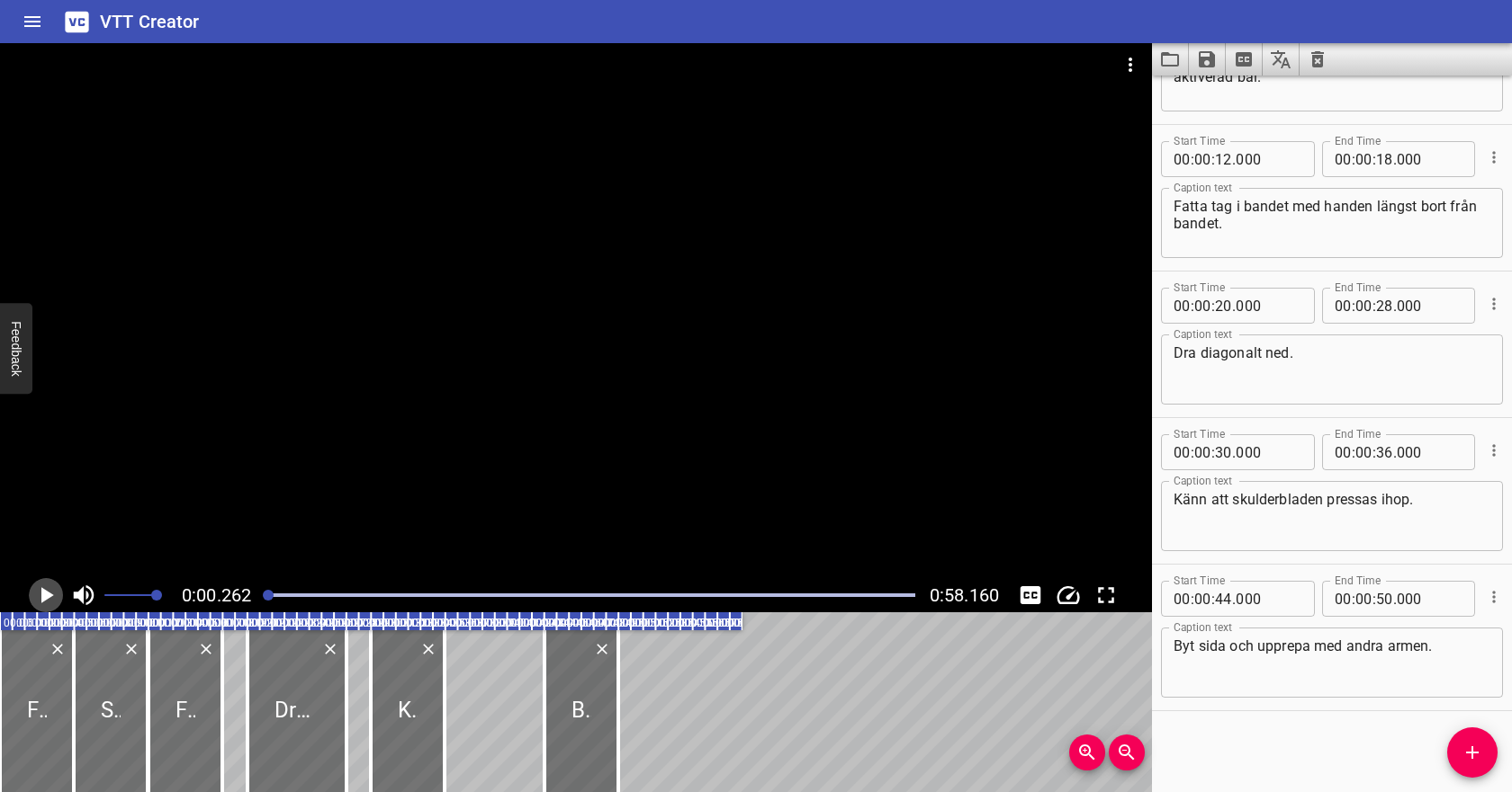
click at [49, 596] on icon "Play/Pause" at bounding box center [48, 595] width 13 height 16
click at [49, 598] on icon "Play/Pause" at bounding box center [47, 595] width 14 height 16
click at [1434, 489] on div "Känn att skulderbladen pressas ihop. Caption text" at bounding box center [1332, 516] width 342 height 71
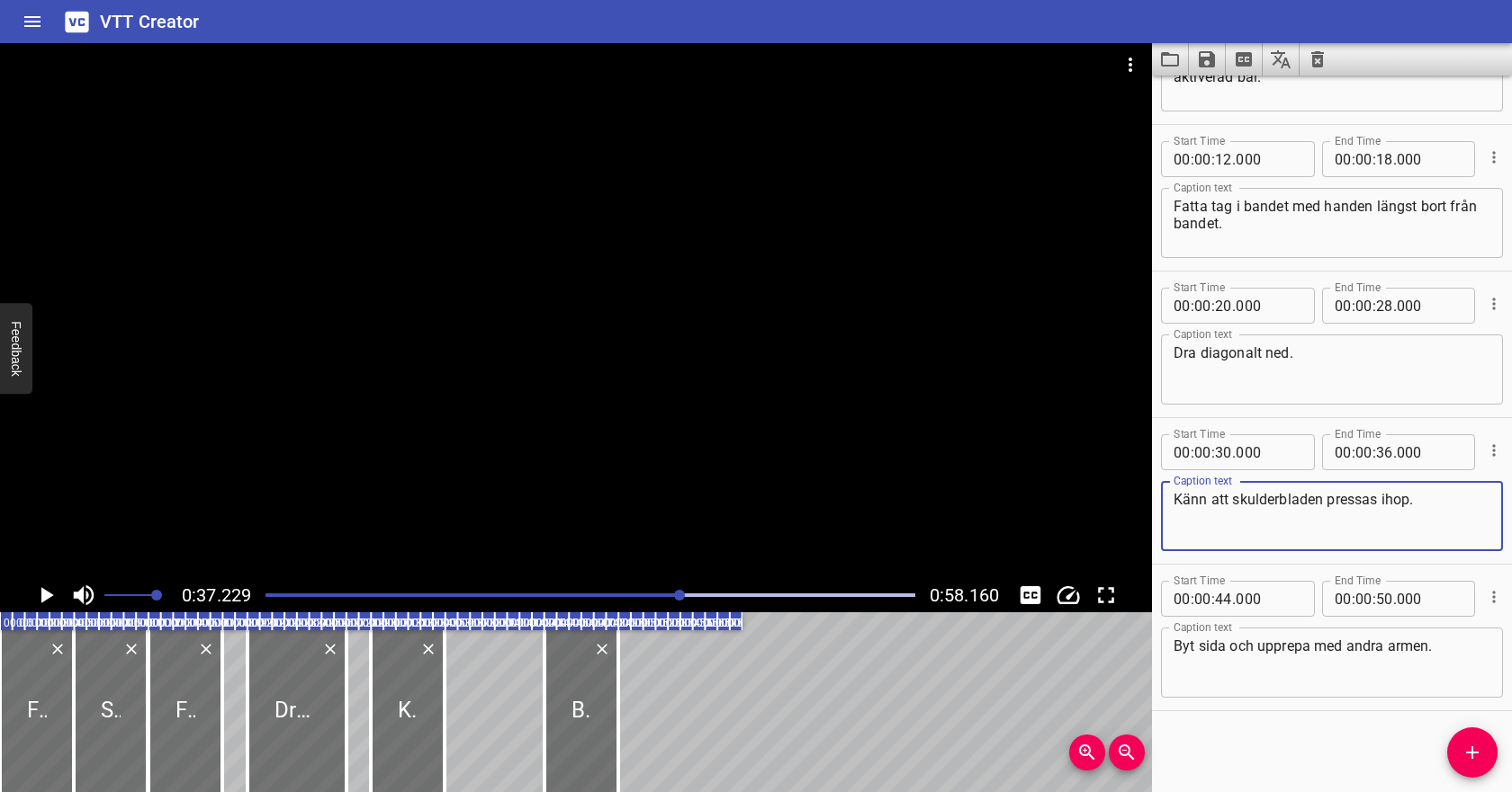
click at [1426, 501] on textarea "Känn att skulderbladen pressas ihop." at bounding box center [1332, 517] width 317 height 52
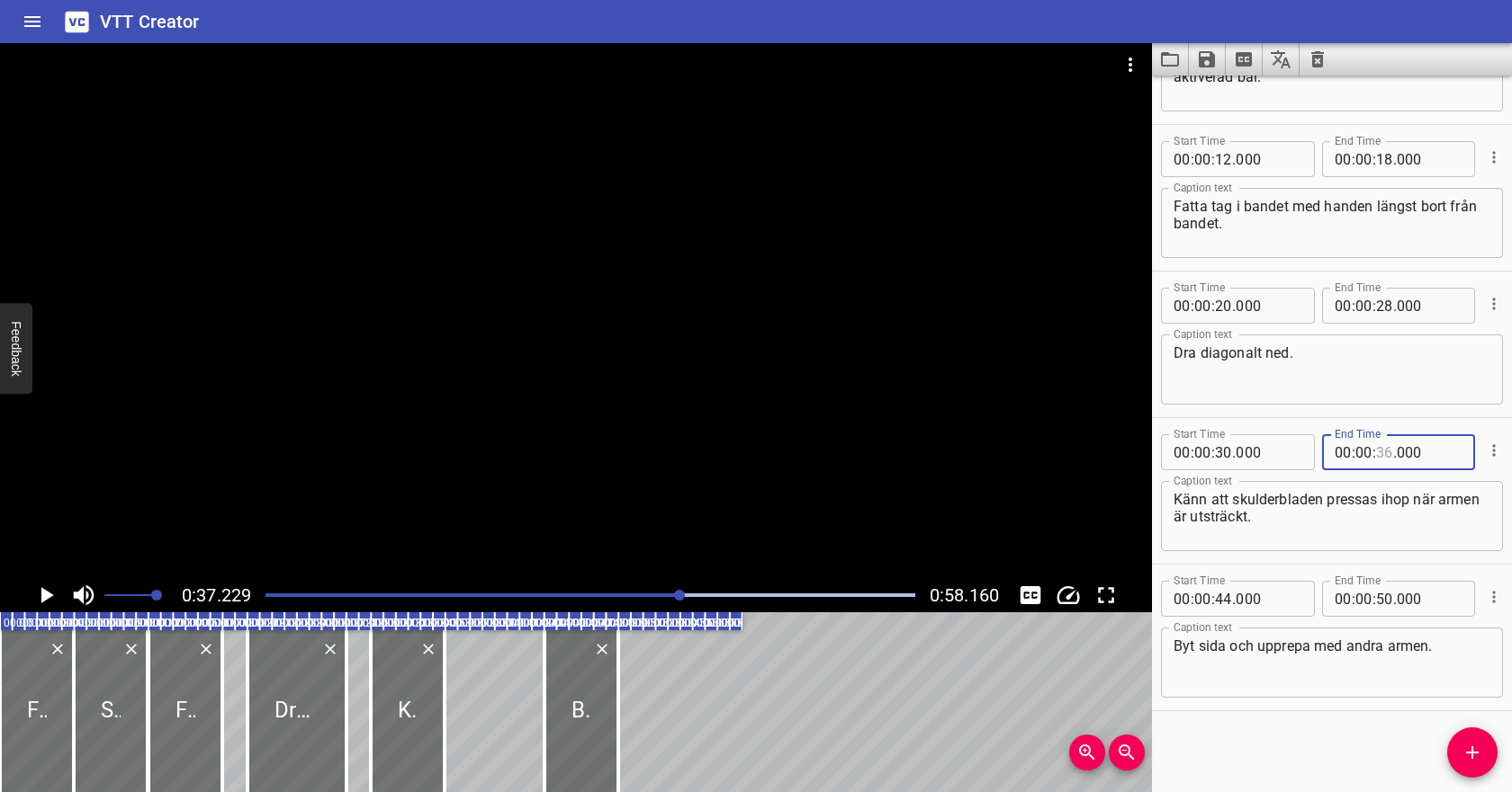
click at [1384, 458] on input "number" at bounding box center [1384, 453] width 17 height 36
click at [649, 596] on div "Play progress" at bounding box center [357, 596] width 650 height 4
click at [40, 595] on icon "Play/Pause" at bounding box center [46, 595] width 27 height 27
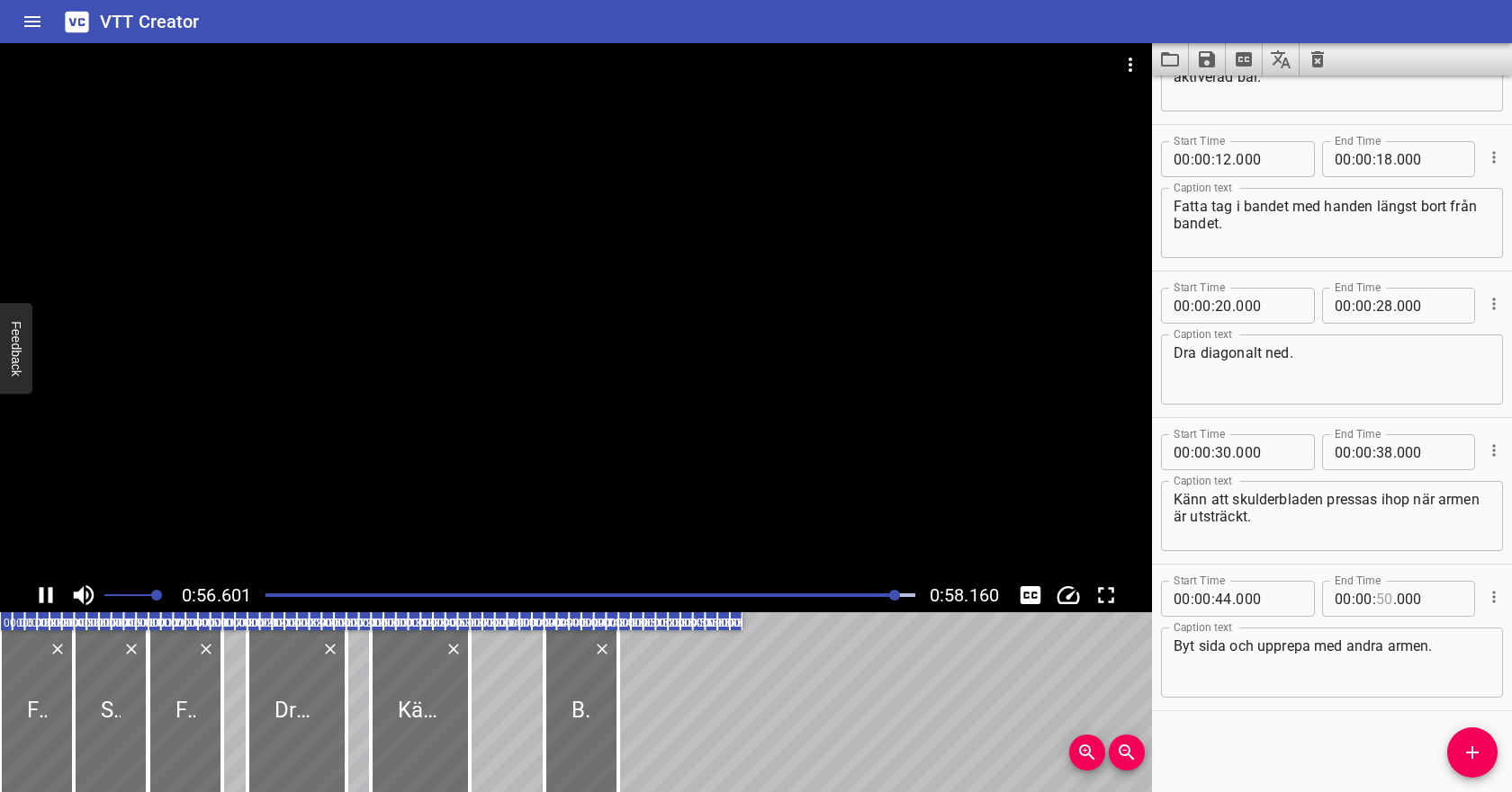
click at [1384, 604] on input "number" at bounding box center [1384, 599] width 17 height 36
click at [1260, 663] on textarea "Byt sida och upprepa med andra armen." at bounding box center [1332, 664] width 317 height 52
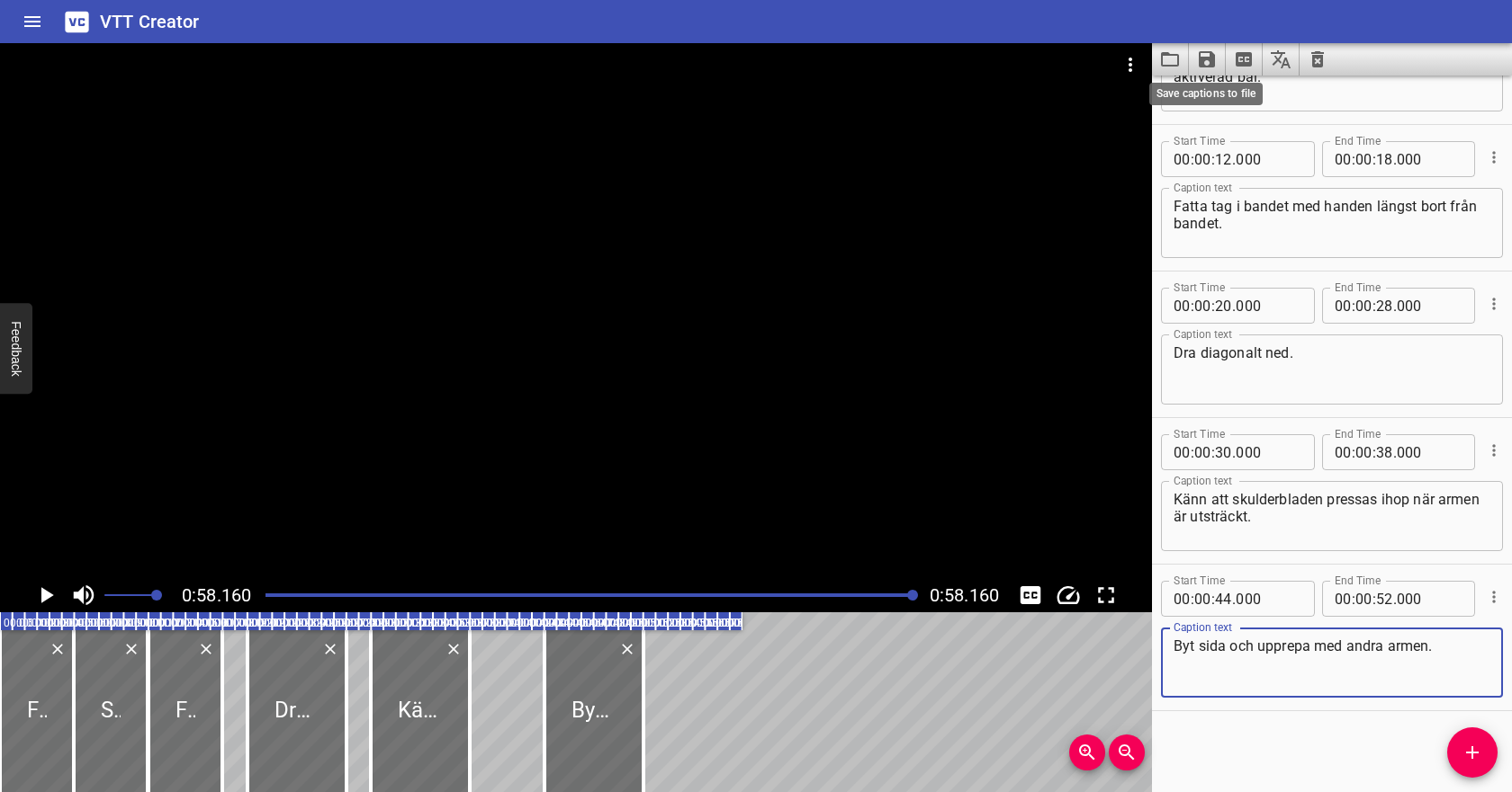
click at [1210, 61] on icon "Save captions to file" at bounding box center [1206, 60] width 16 height 16
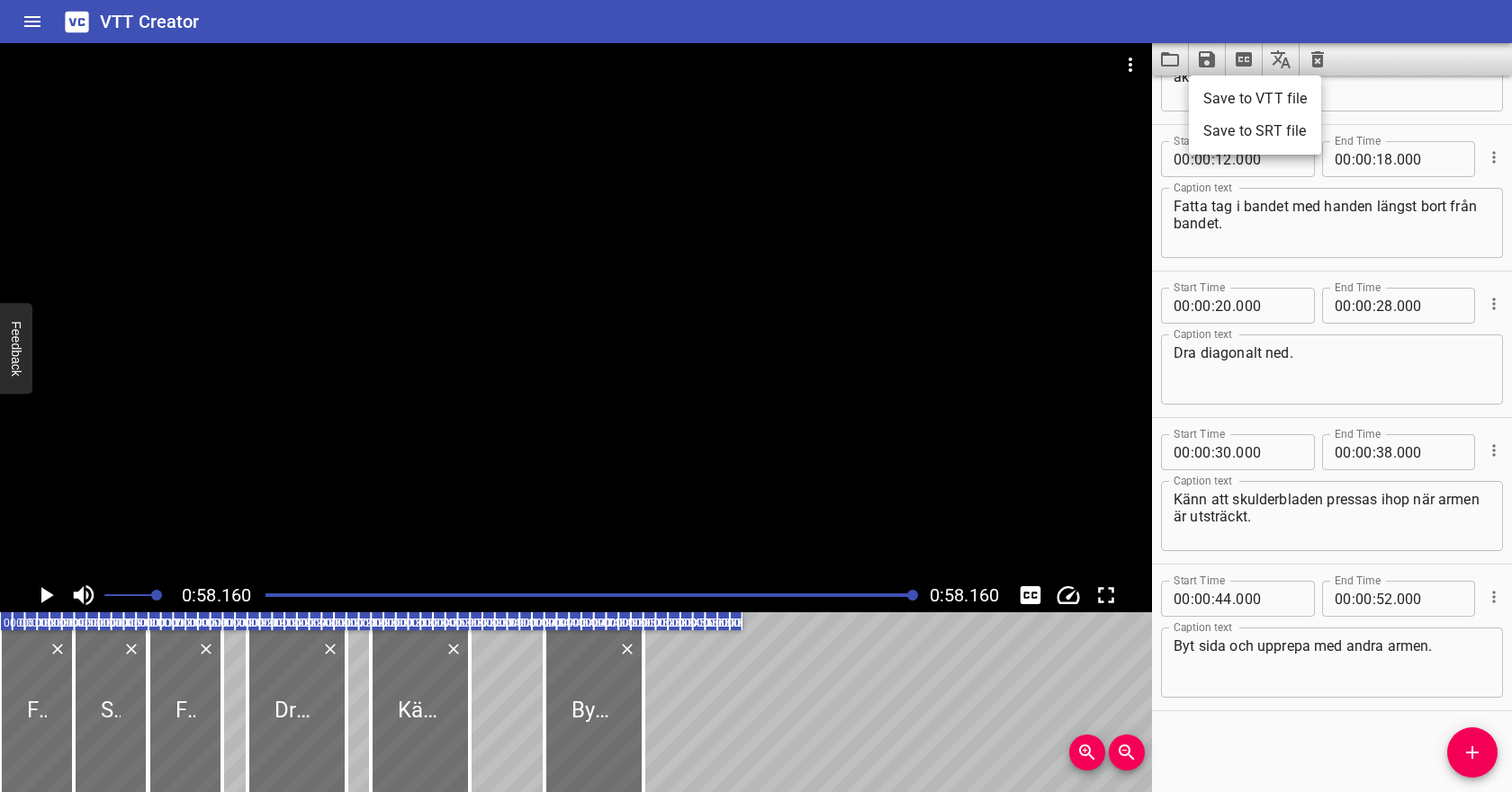
click at [1225, 95] on li "Save to VTT file" at bounding box center [1254, 99] width 132 height 33
click at [1132, 64] on icon "Video Options" at bounding box center [1131, 65] width 22 height 22
click at [1141, 73] on li "Select New Video File..." at bounding box center [1198, 67] width 179 height 33
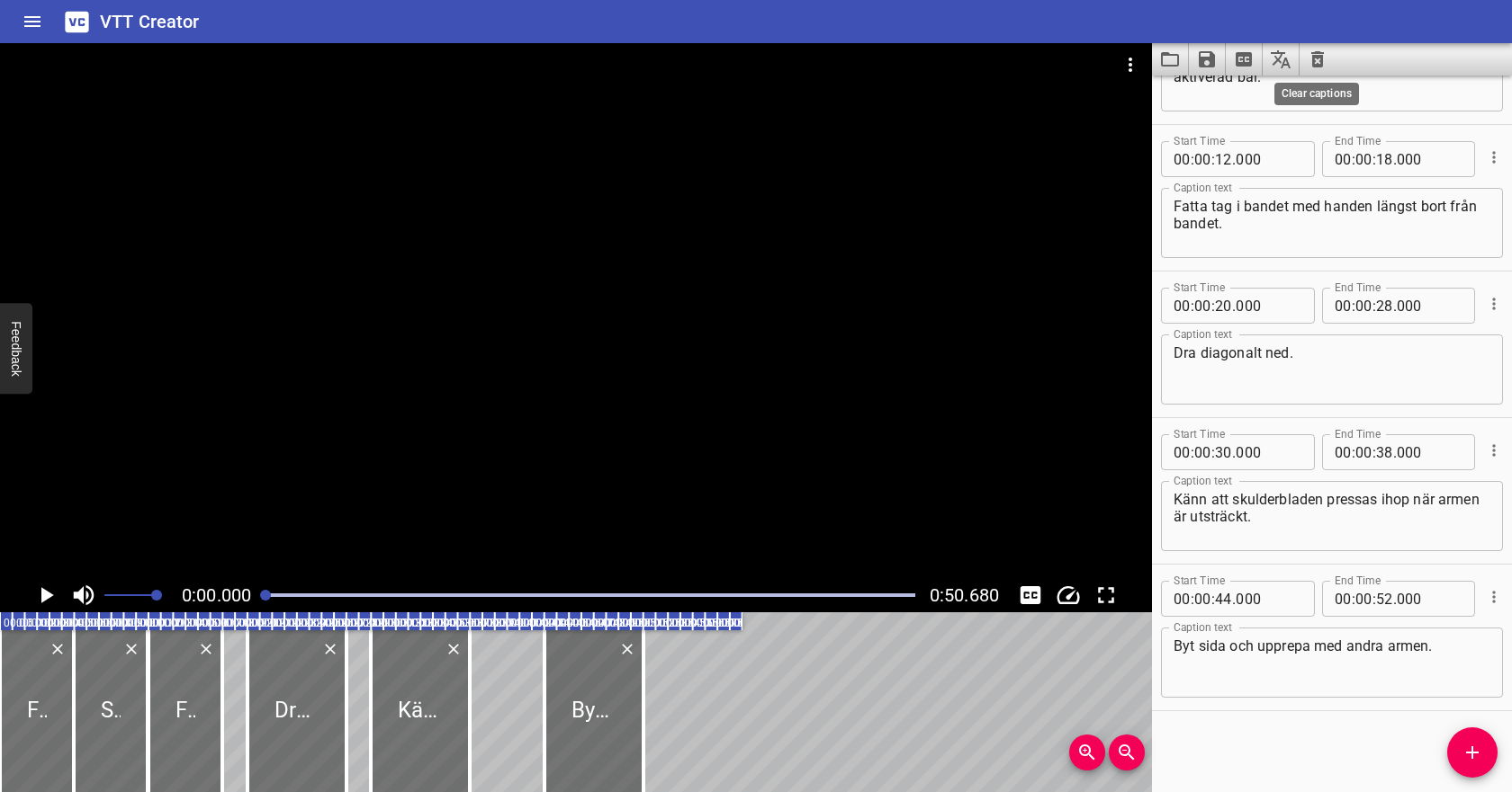
click at [1307, 61] on icon "Clear captions" at bounding box center [1318, 60] width 22 height 22
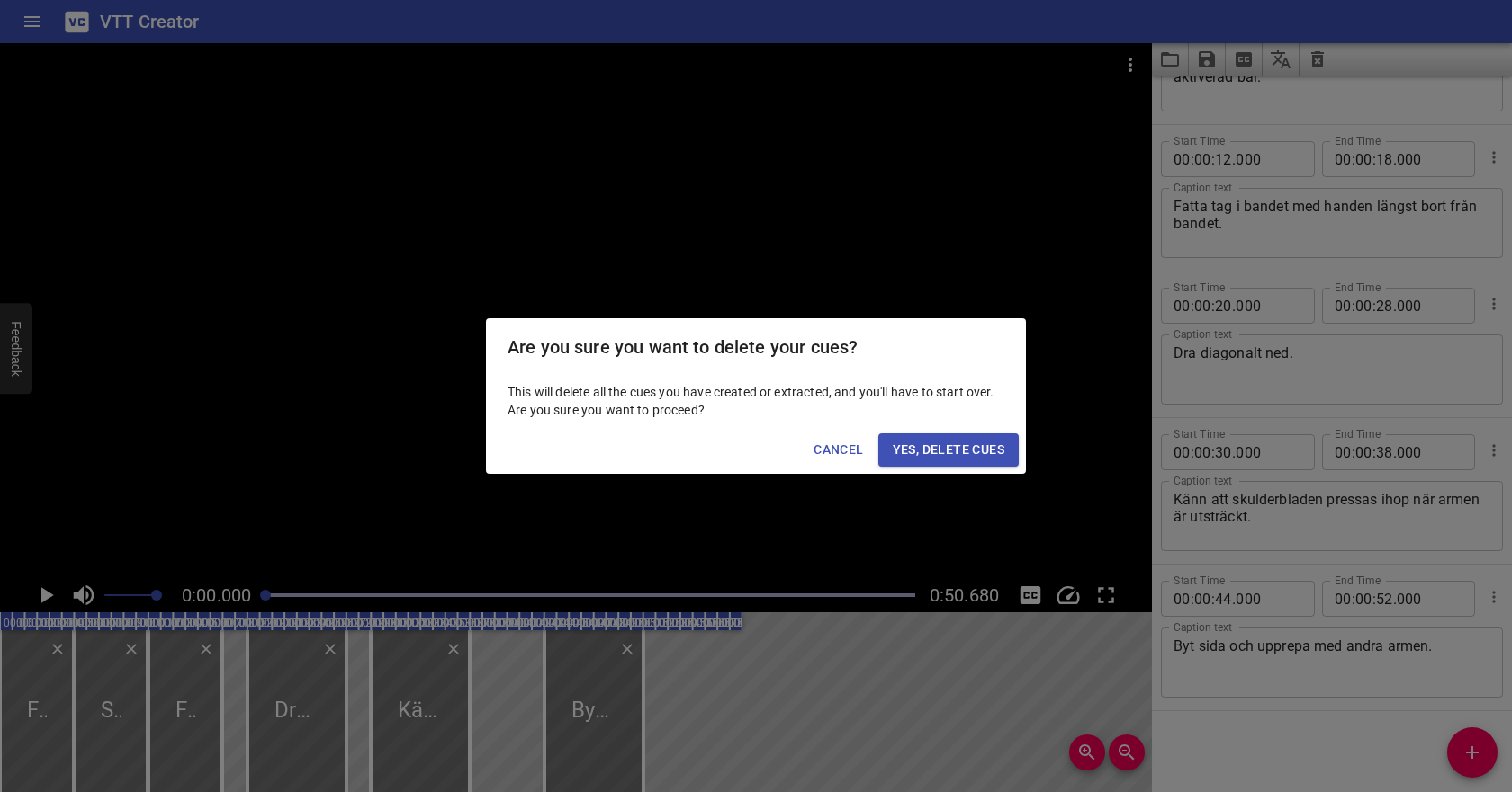
click at [914, 467] on div "Cancel Yes, Delete Cues" at bounding box center [756, 451] width 540 height 48
click at [949, 465] on button "Yes, Delete Cues" at bounding box center [948, 450] width 140 height 33
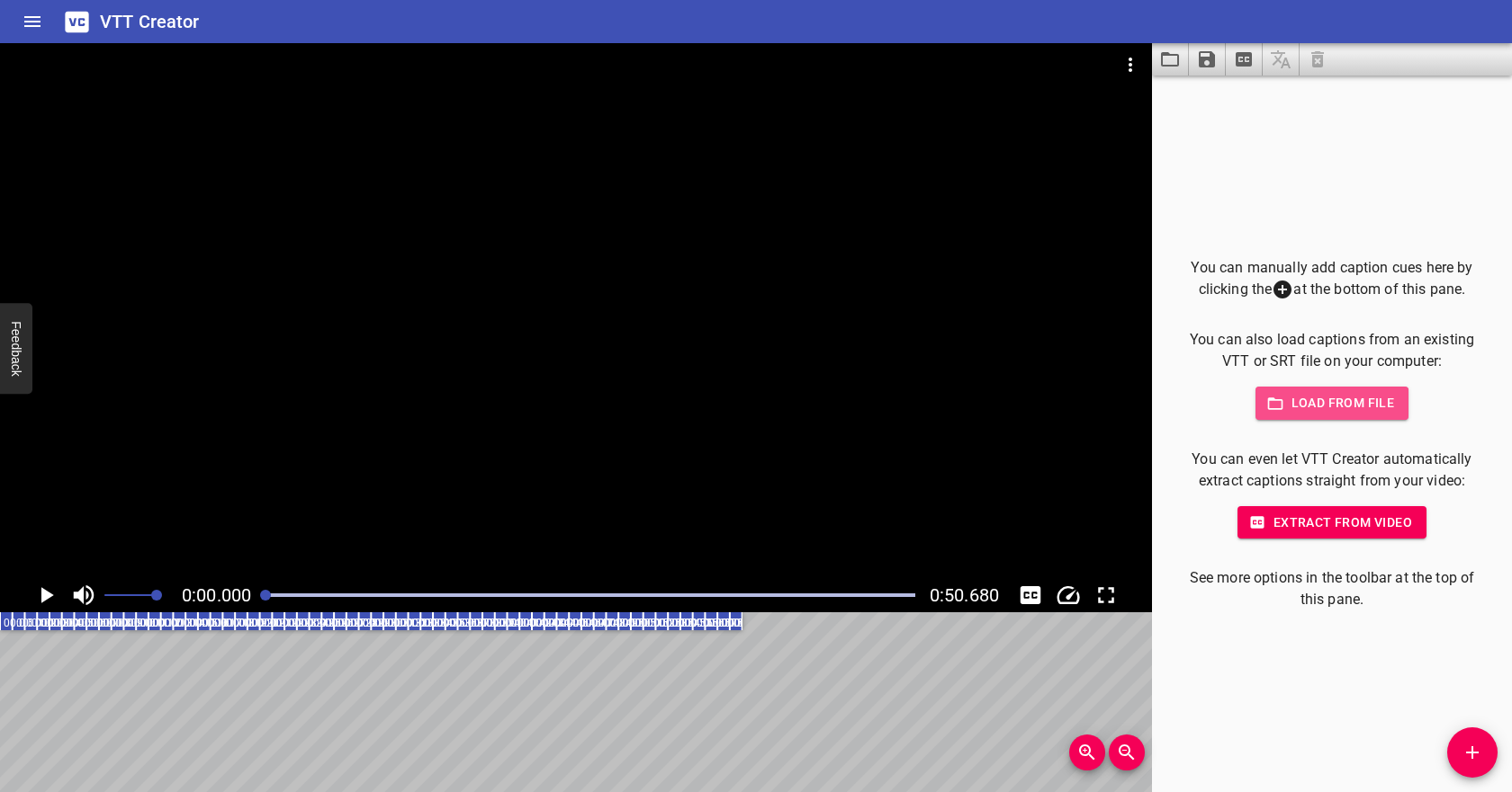
click at [1302, 405] on span "Load from file" at bounding box center [1333, 403] width 125 height 23
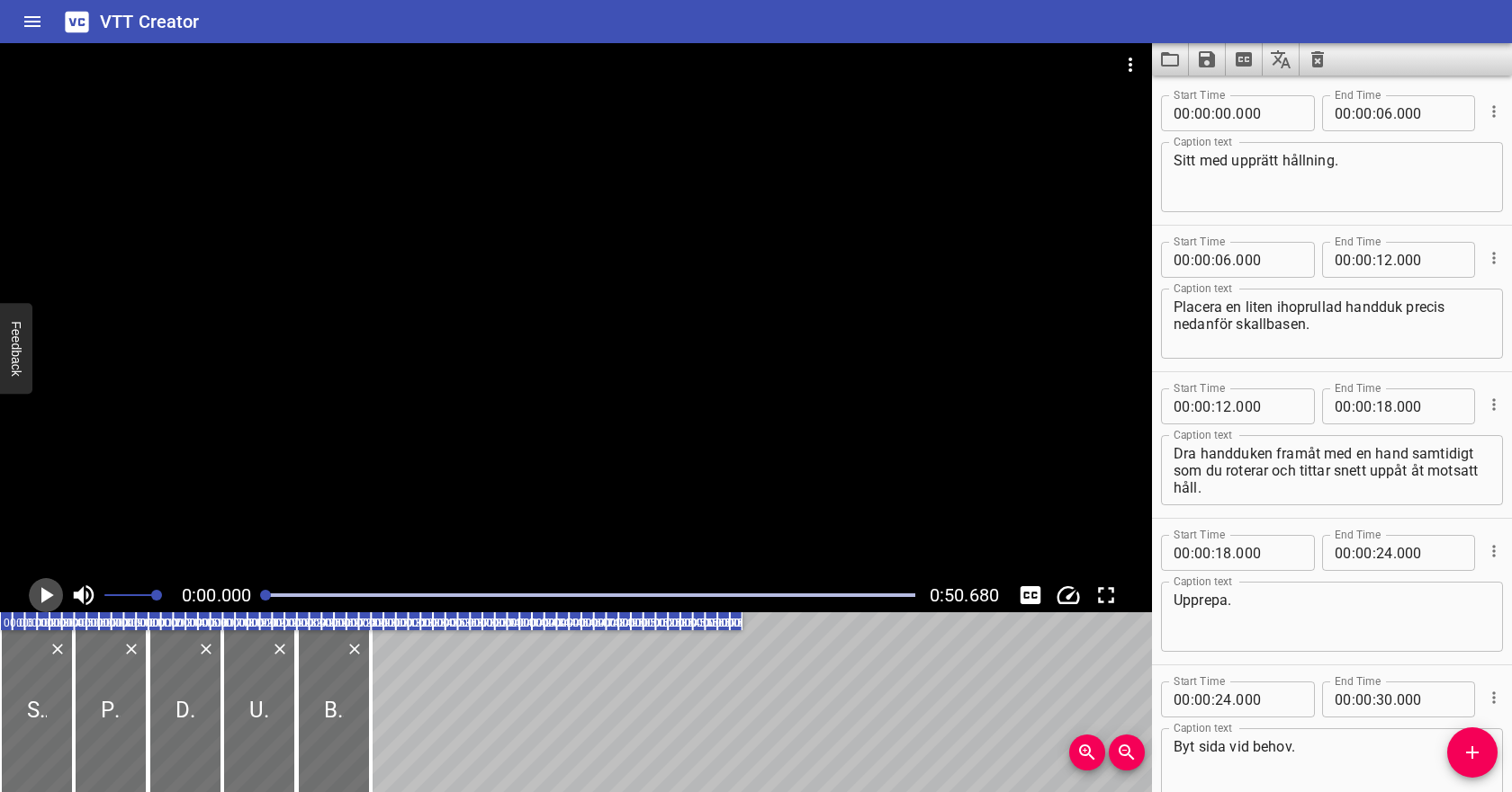
click at [42, 596] on icon "Play/Pause" at bounding box center [48, 595] width 13 height 16
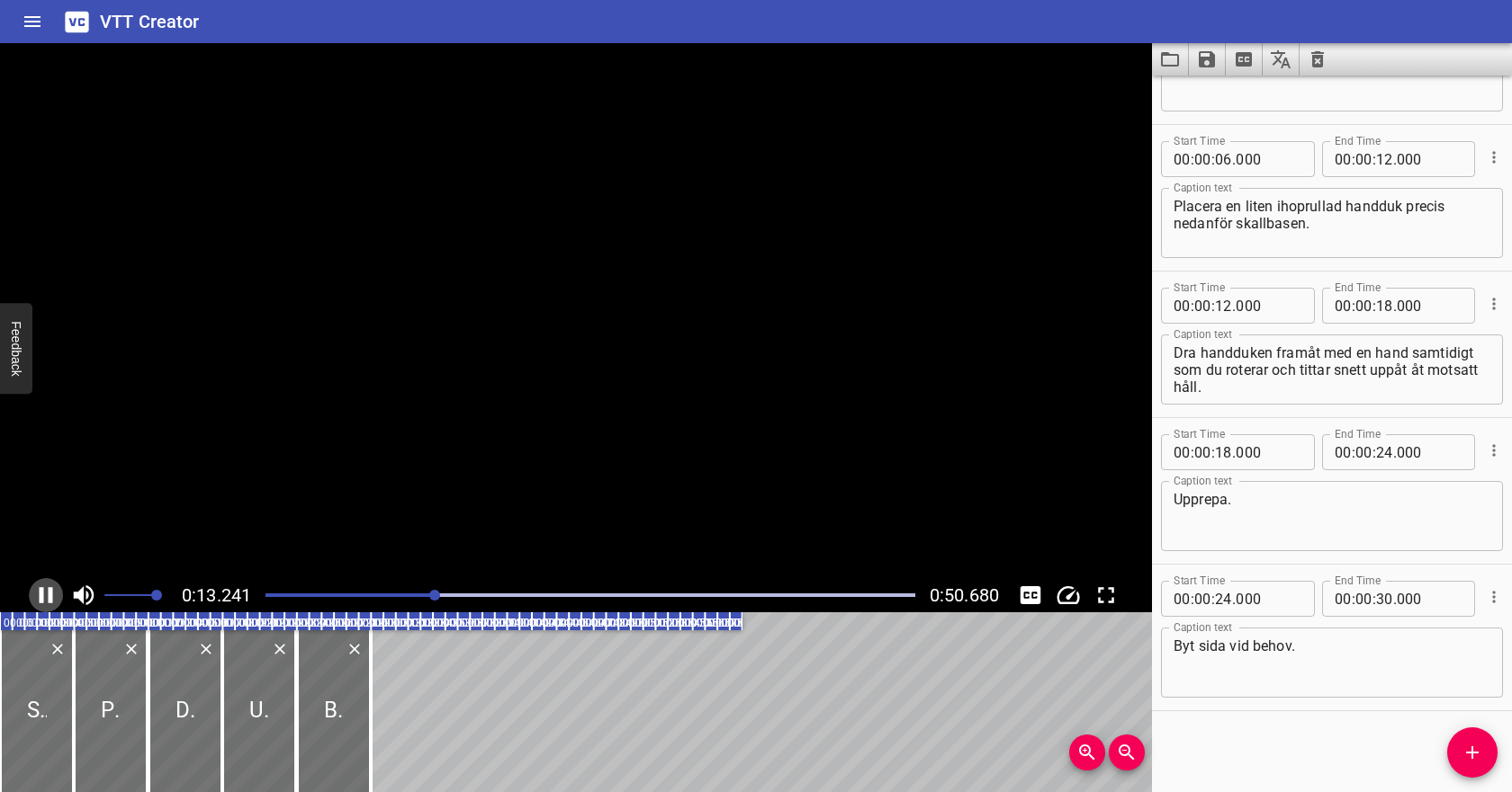
click at [43, 596] on icon "Play/Pause" at bounding box center [47, 595] width 14 height 16
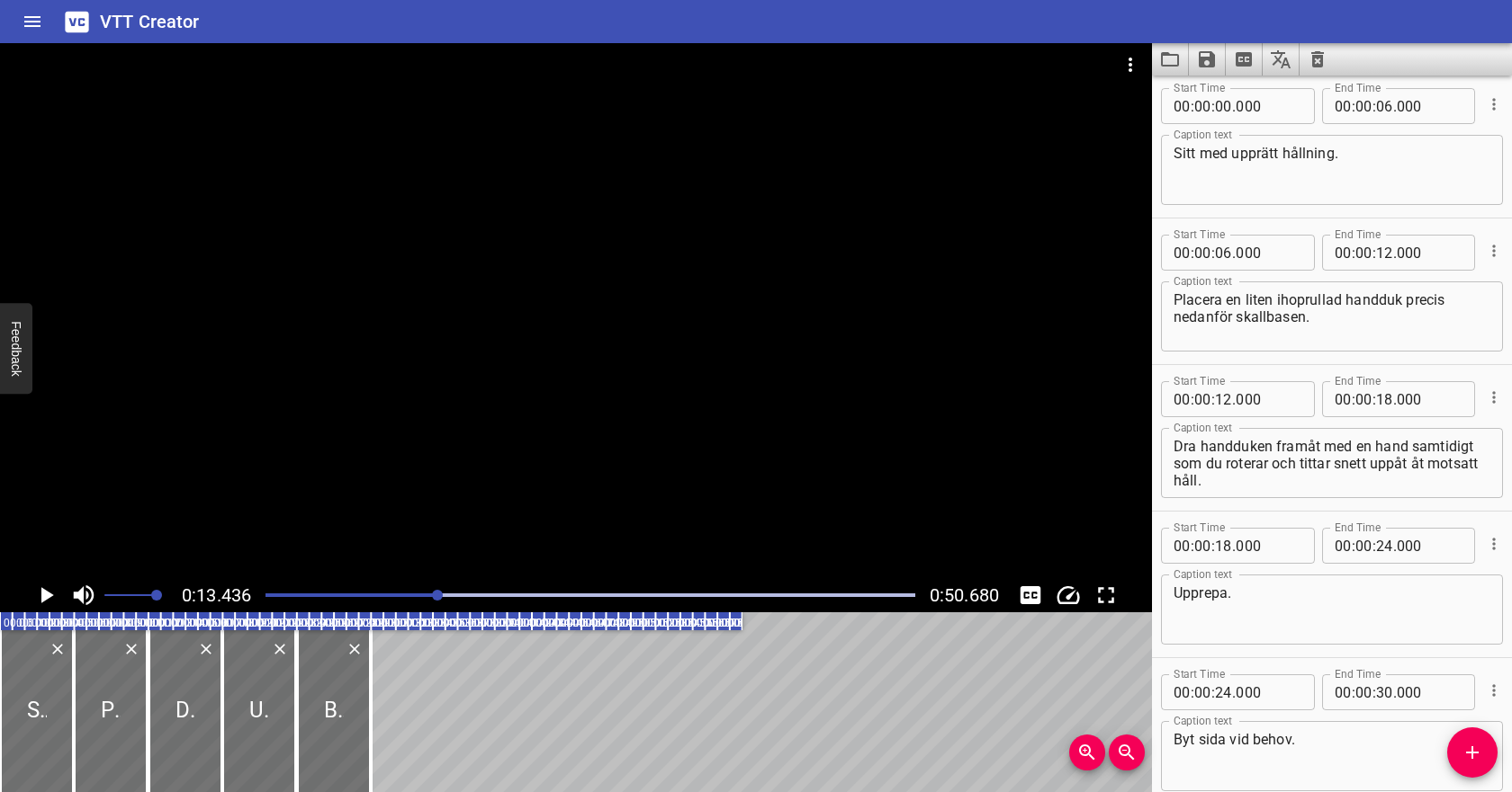
scroll to position [0, 0]
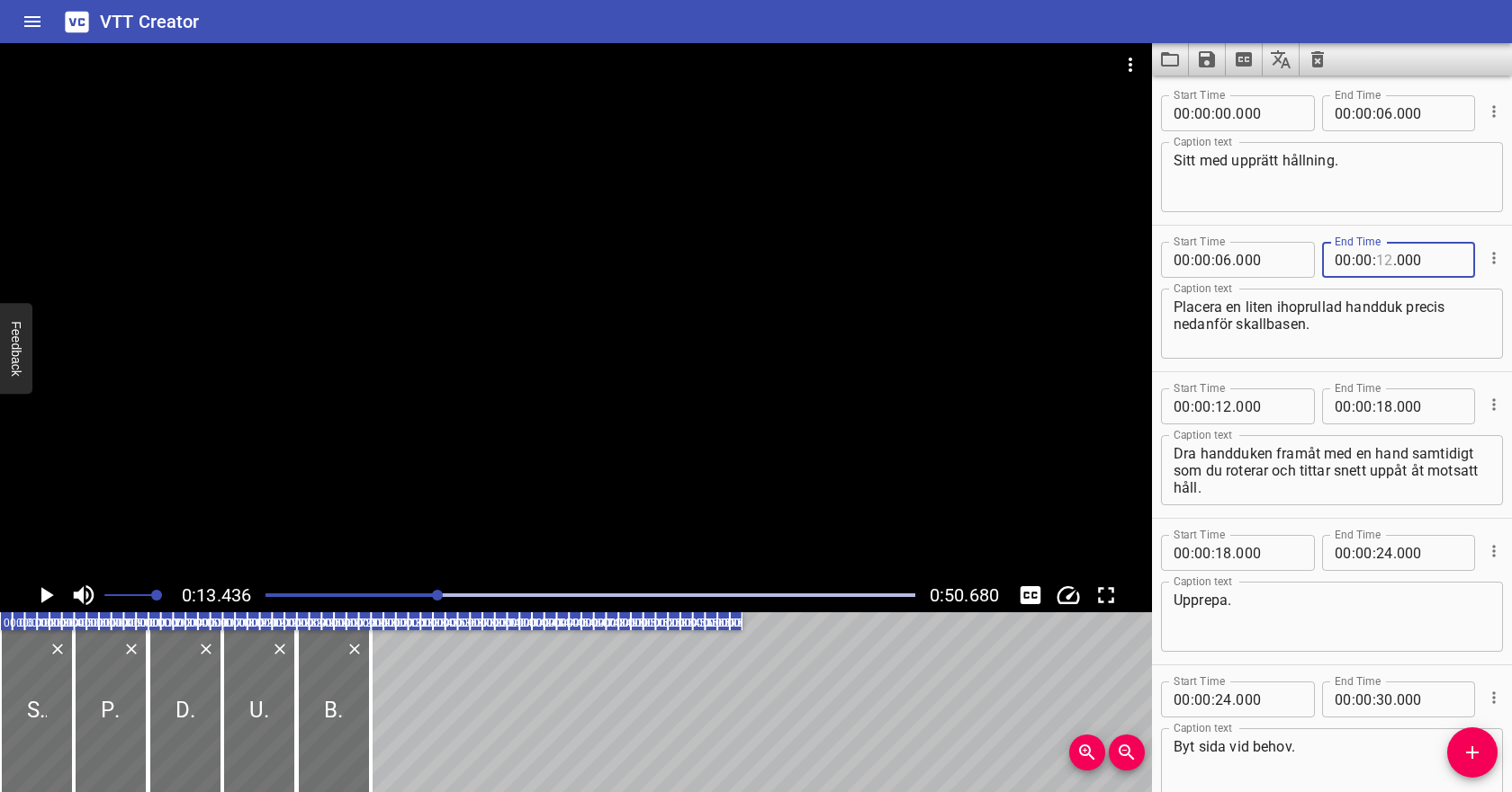
click at [1382, 255] on input "number" at bounding box center [1384, 260] width 17 height 36
click at [1225, 403] on input "number" at bounding box center [1222, 407] width 17 height 36
click at [403, 594] on div "Play progress" at bounding box center [113, 596] width 650 height 4
click at [381, 602] on div at bounding box center [590, 595] width 671 height 25
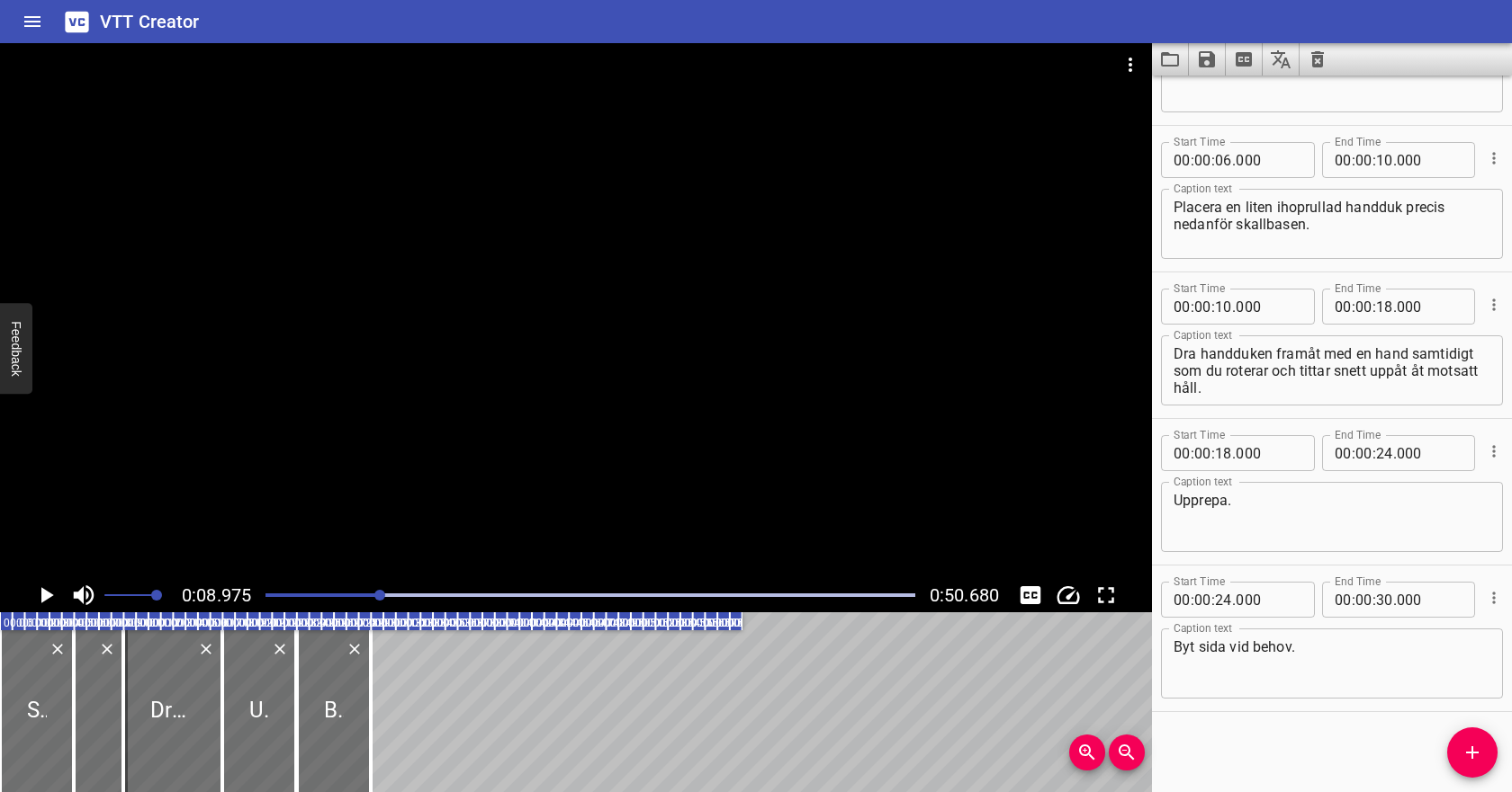
scroll to position [100, 0]
click at [40, 603] on icon "Play/Pause" at bounding box center [46, 595] width 27 height 27
click at [42, 604] on icon "Play/Pause" at bounding box center [46, 595] width 27 height 27
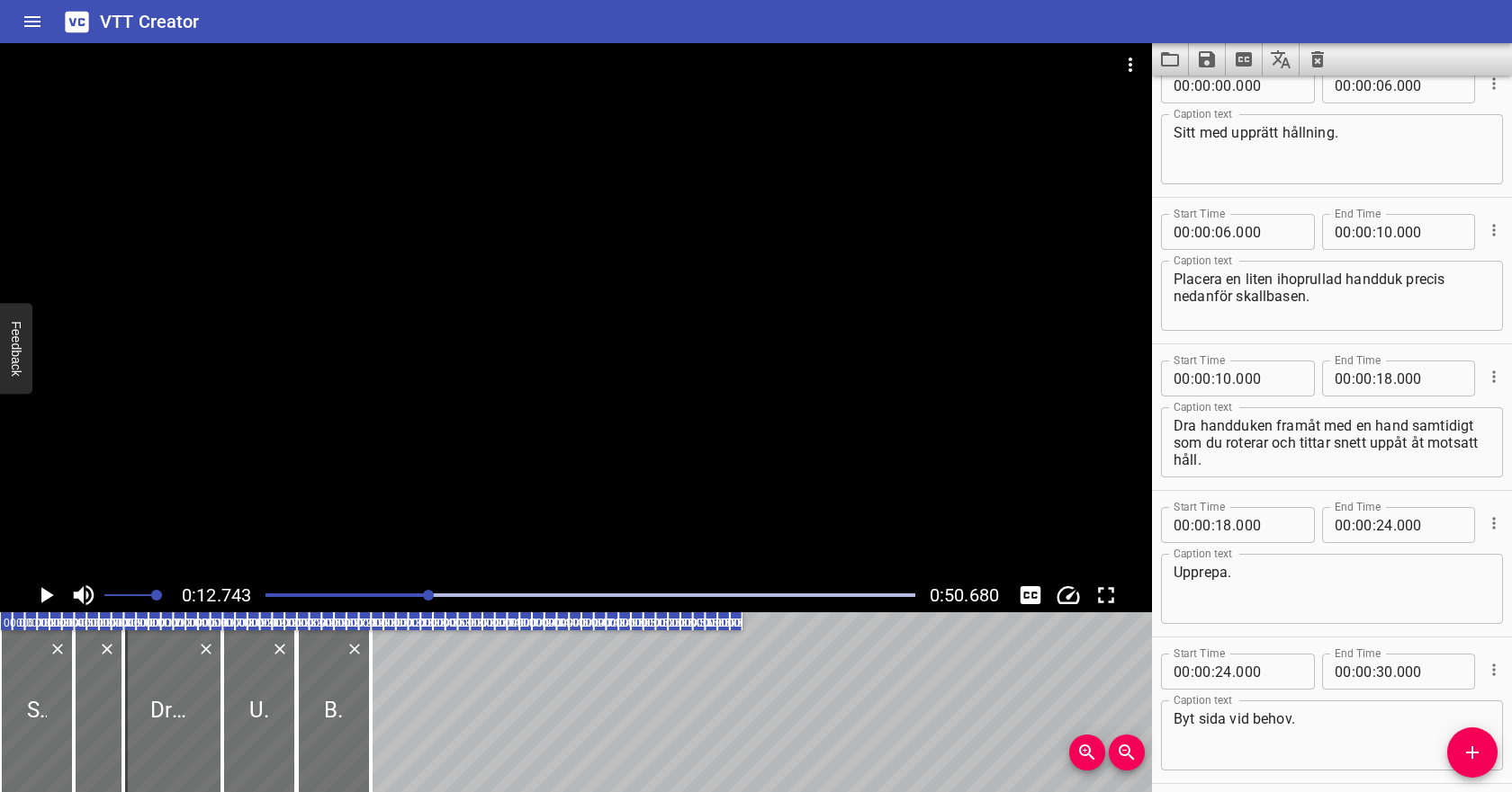
scroll to position [0, 0]
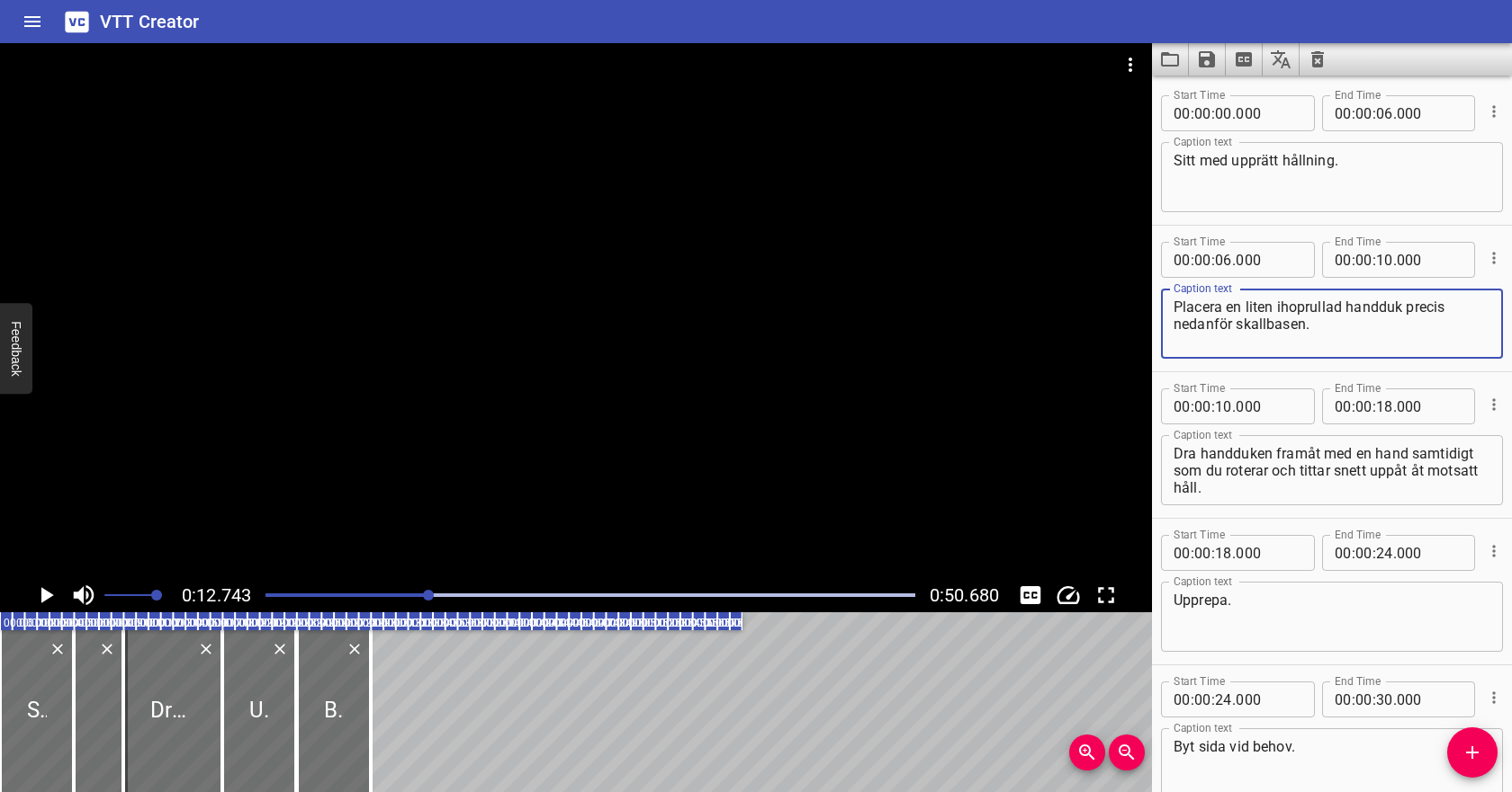
drag, startPoint x: 1315, startPoint y: 326, endPoint x: 1169, endPoint y: 311, distance: 146.8
click at [1169, 311] on div "Placera en liten ihoprullad handduk precis nedanför skallbasen. Caption text" at bounding box center [1332, 323] width 342 height 71
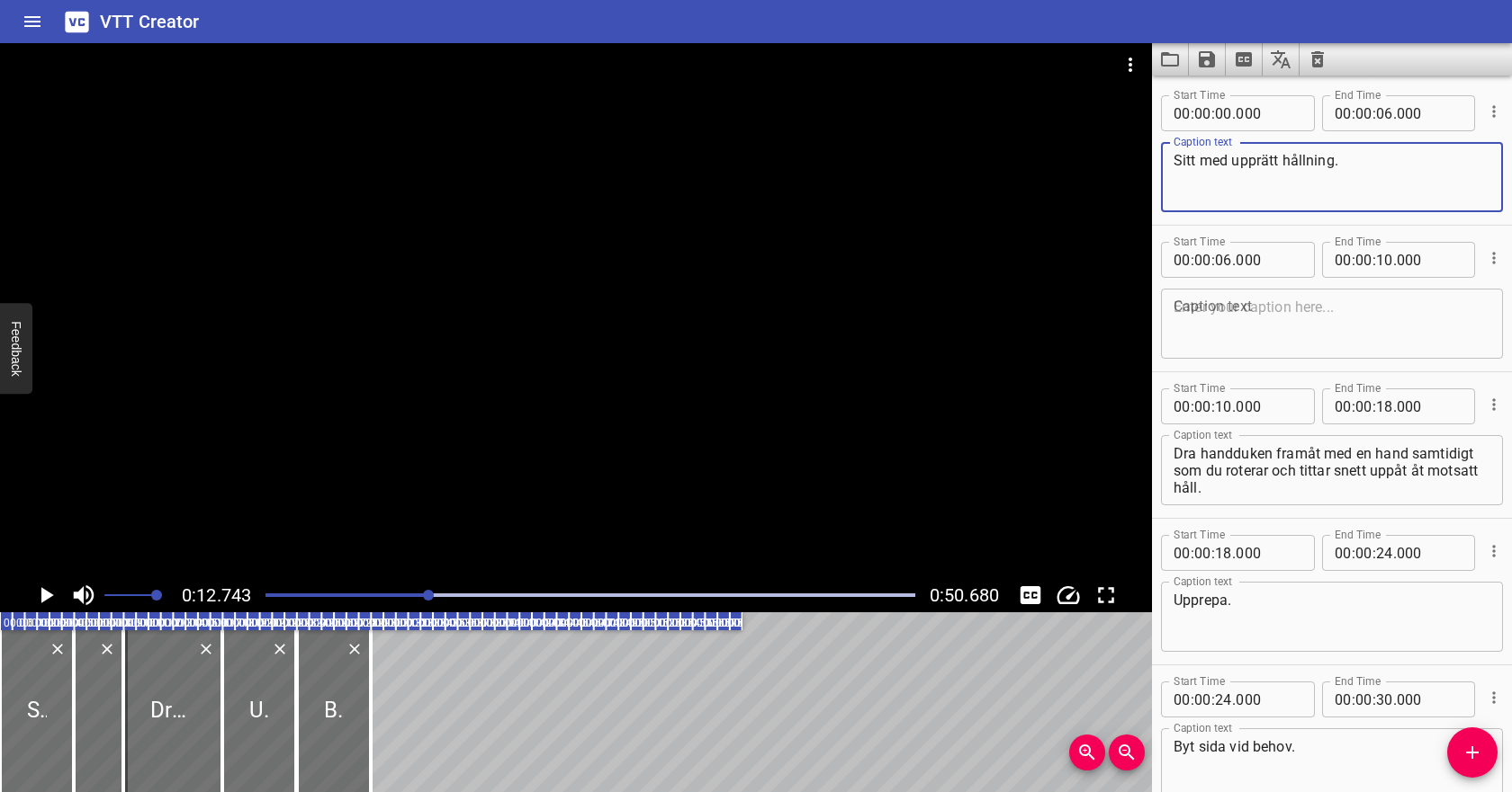
drag, startPoint x: 1351, startPoint y: 161, endPoint x: 1167, endPoint y: 160, distance: 184.0
click at [1167, 160] on div "Sitt med upprätt hållning. Caption text" at bounding box center [1332, 177] width 342 height 71
paste textarea "Placera en liten ihoprullad handduk precis nedanför skallbasen"
click at [1499, 259] on icon "Cue Options" at bounding box center [1494, 258] width 18 height 18
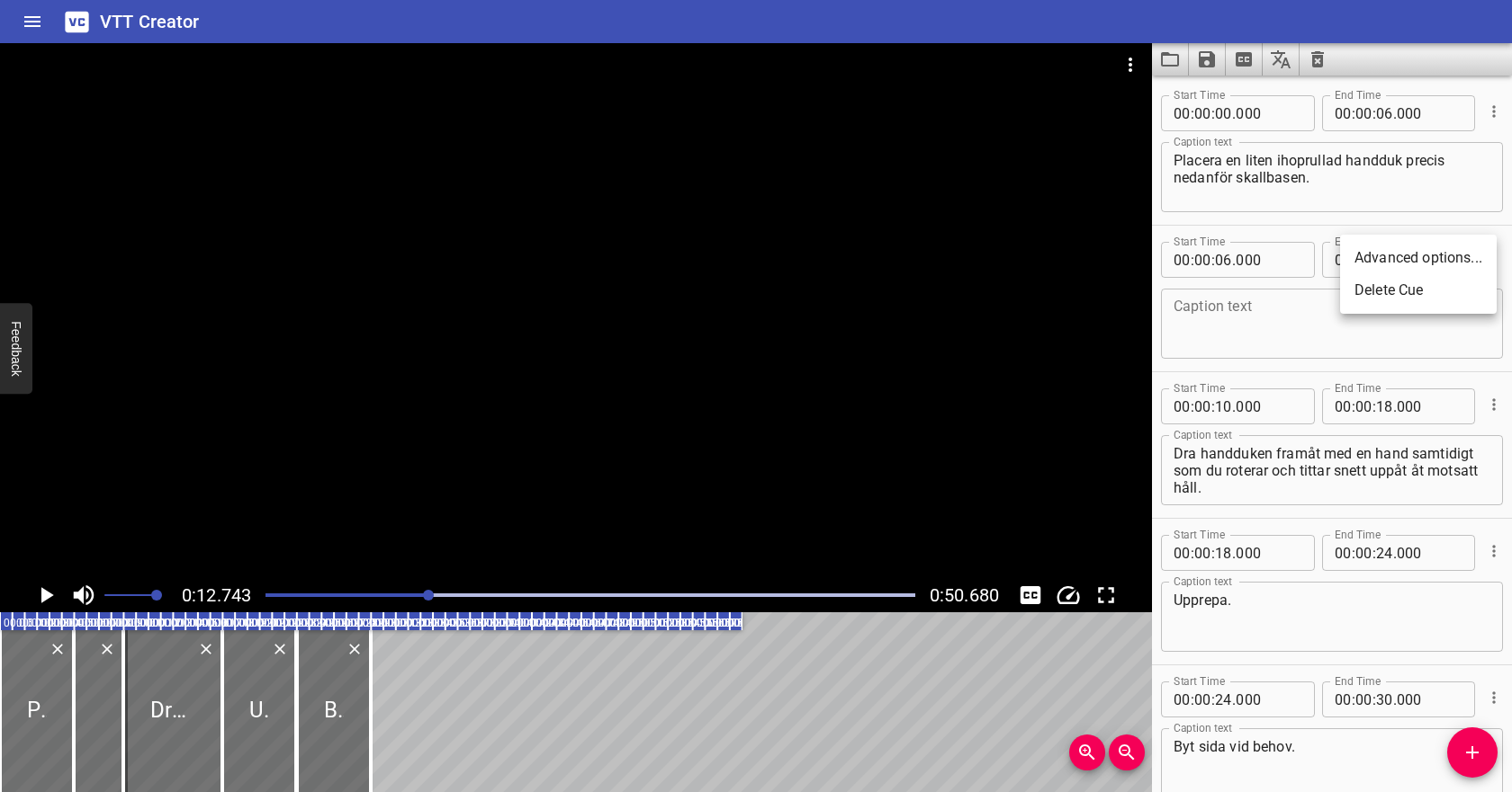
click at [1449, 293] on li "Delete Cue" at bounding box center [1417, 291] width 156 height 33
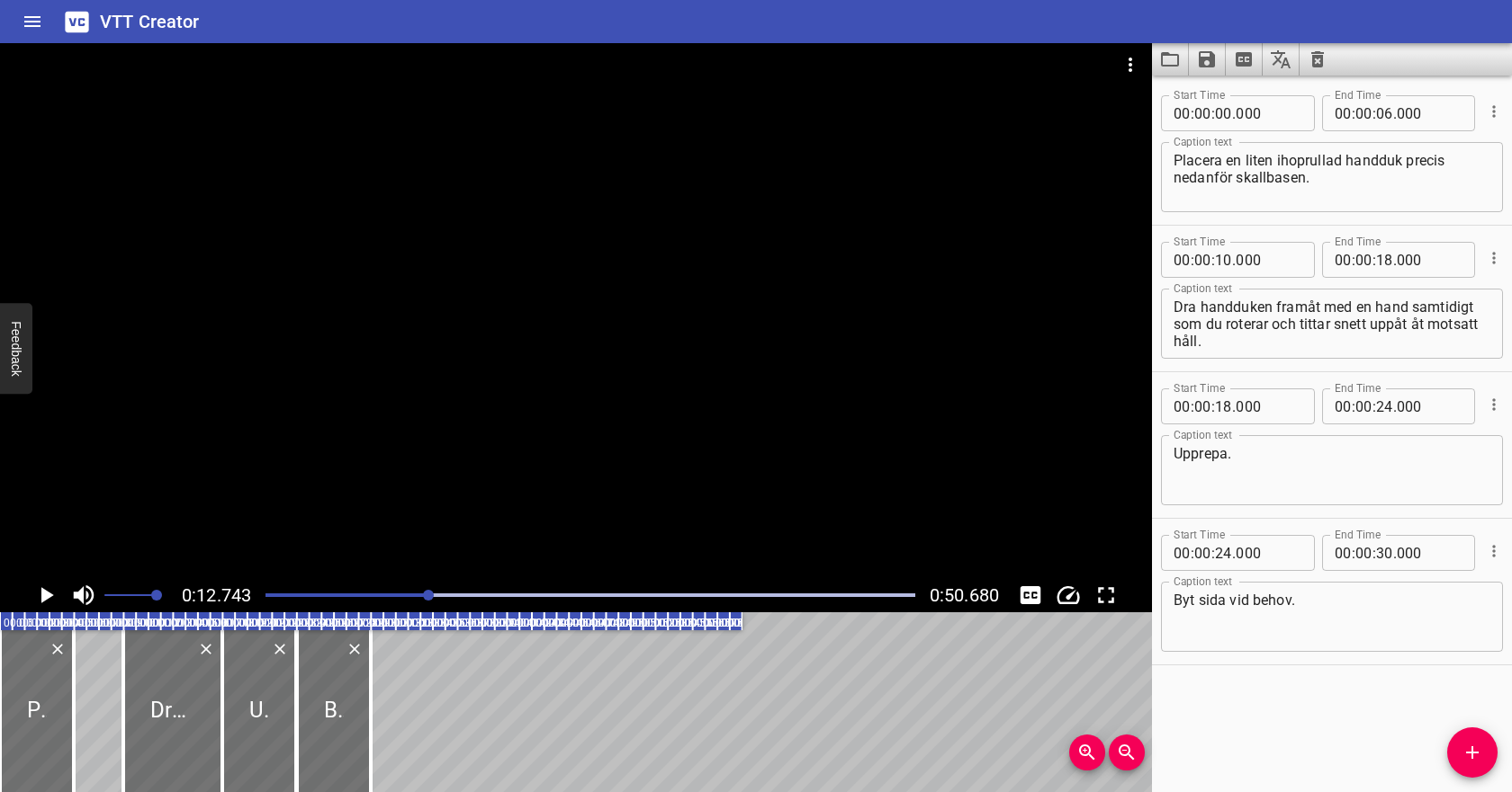
click at [287, 595] on div "Play progress" at bounding box center [105, 596] width 650 height 4
click at [41, 598] on icon "Play/Pause" at bounding box center [46, 595] width 27 height 27
click at [281, 597] on div at bounding box center [590, 595] width 671 height 25
click at [47, 600] on icon "Play/Pause" at bounding box center [46, 595] width 27 height 27
click at [1384, 120] on input "number" at bounding box center [1384, 113] width 17 height 36
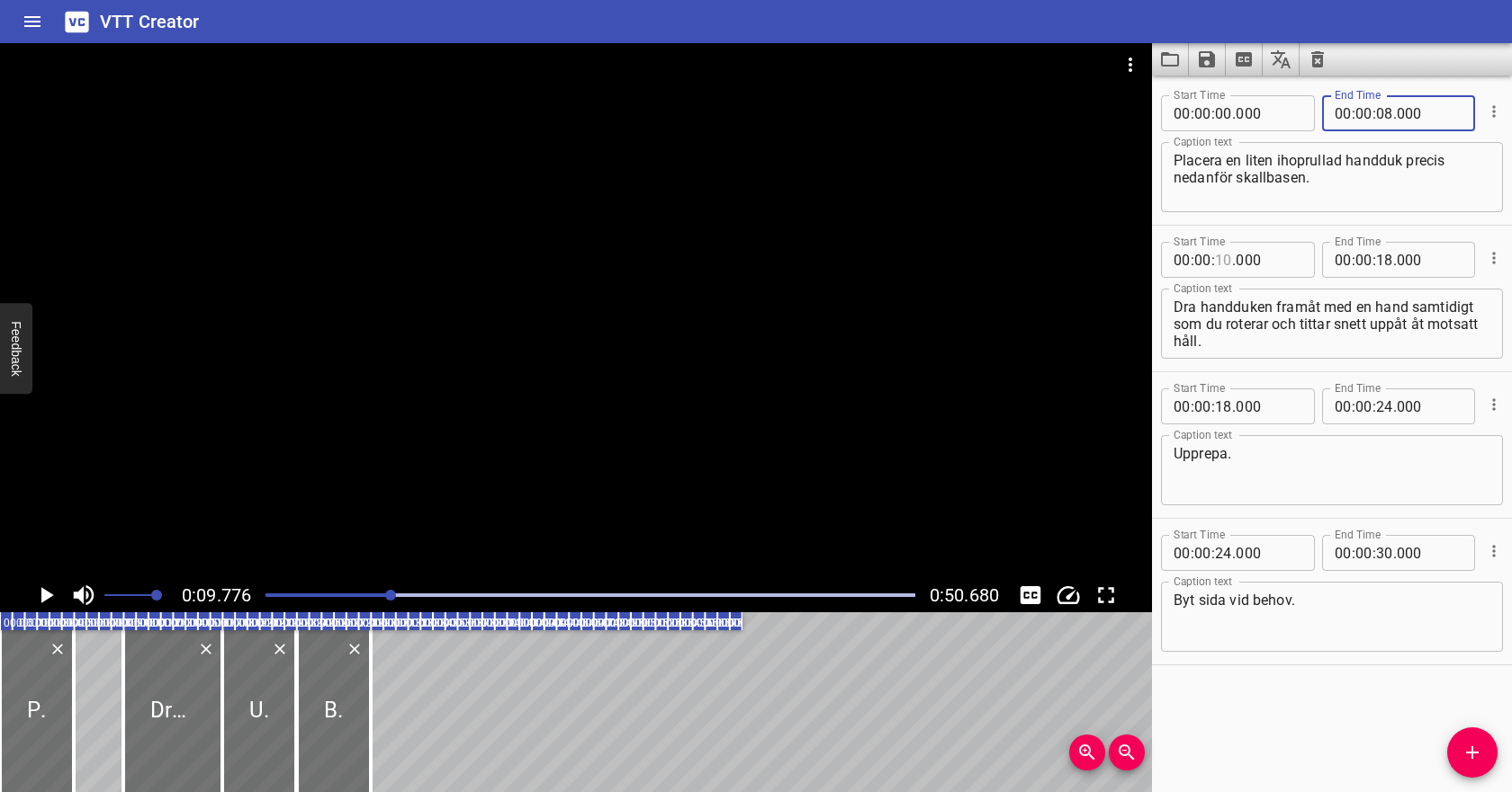
click at [1227, 254] on input "number" at bounding box center [1222, 260] width 17 height 36
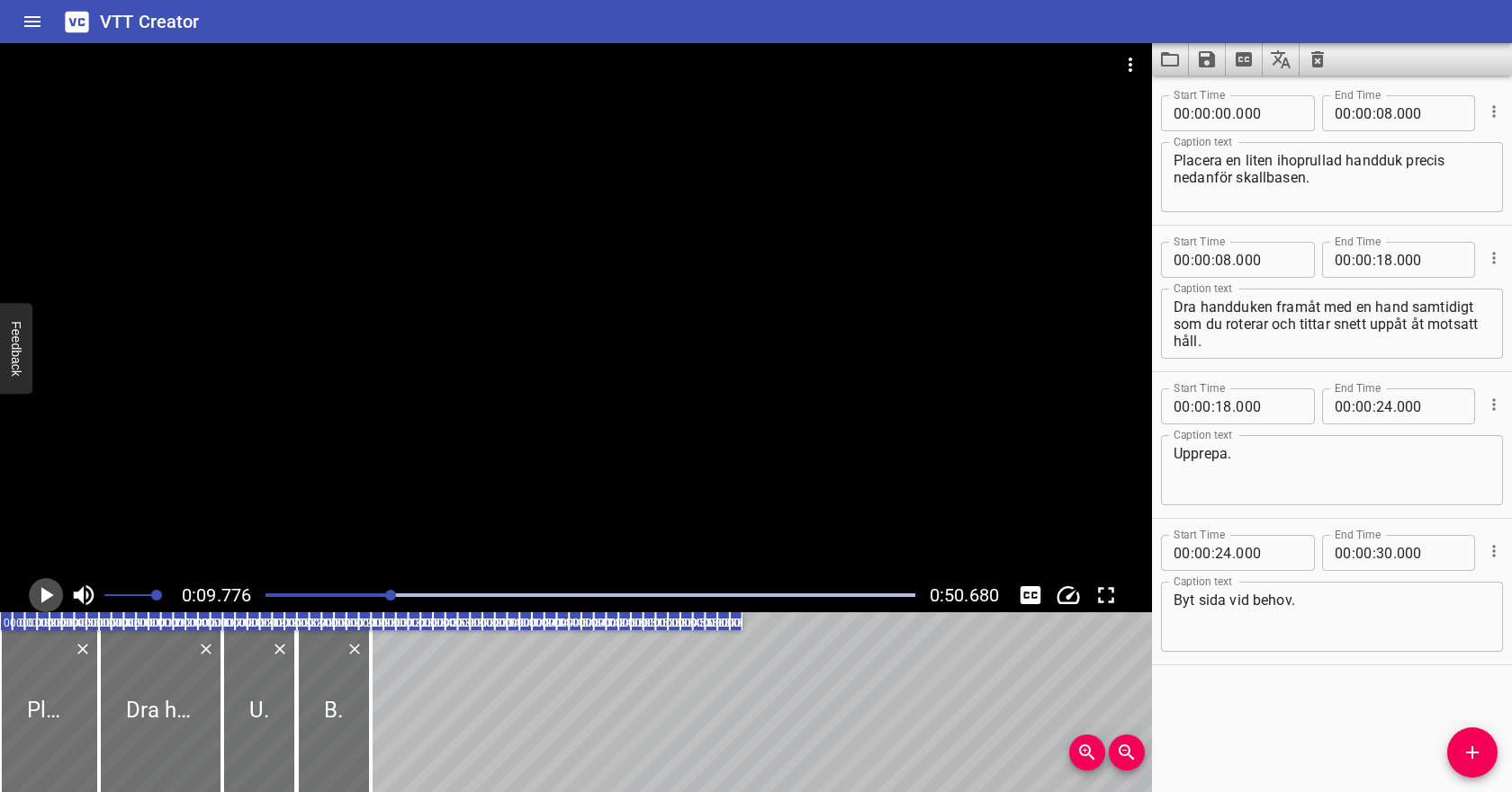
click at [49, 588] on icon "Play/Pause" at bounding box center [46, 595] width 27 height 27
click at [348, 591] on div at bounding box center [590, 595] width 671 height 25
click at [48, 594] on icon "Play/Pause" at bounding box center [47, 595] width 14 height 16
click at [48, 594] on icon "Play/Pause" at bounding box center [48, 595] width 13 height 16
click at [48, 594] on icon "Play/Pause" at bounding box center [47, 595] width 14 height 16
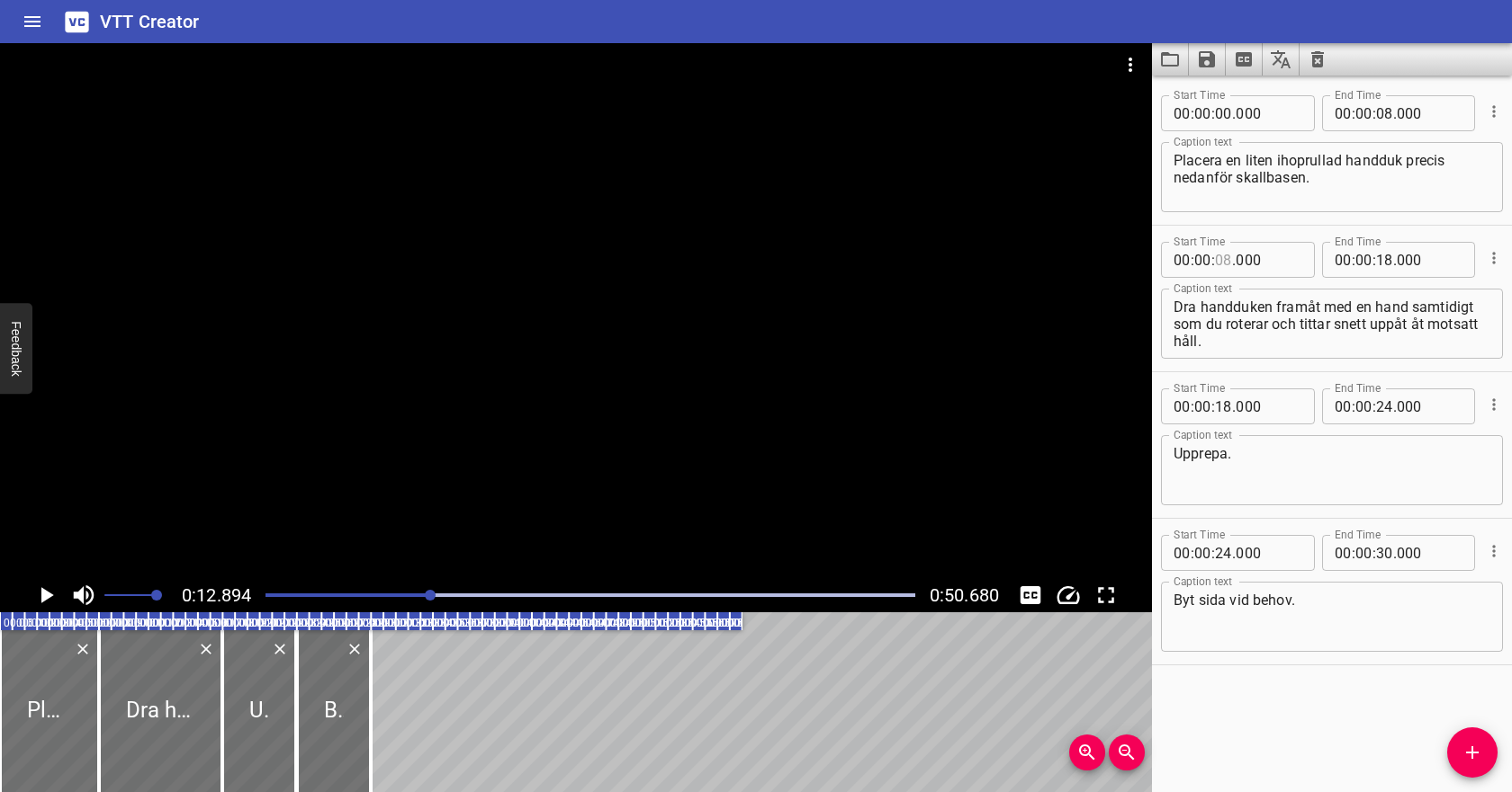
click at [1224, 260] on input "number" at bounding box center [1222, 260] width 17 height 36
click at [1385, 258] on input "number" at bounding box center [1384, 260] width 17 height 36
click at [50, 591] on icon "Play/Pause" at bounding box center [46, 595] width 27 height 27
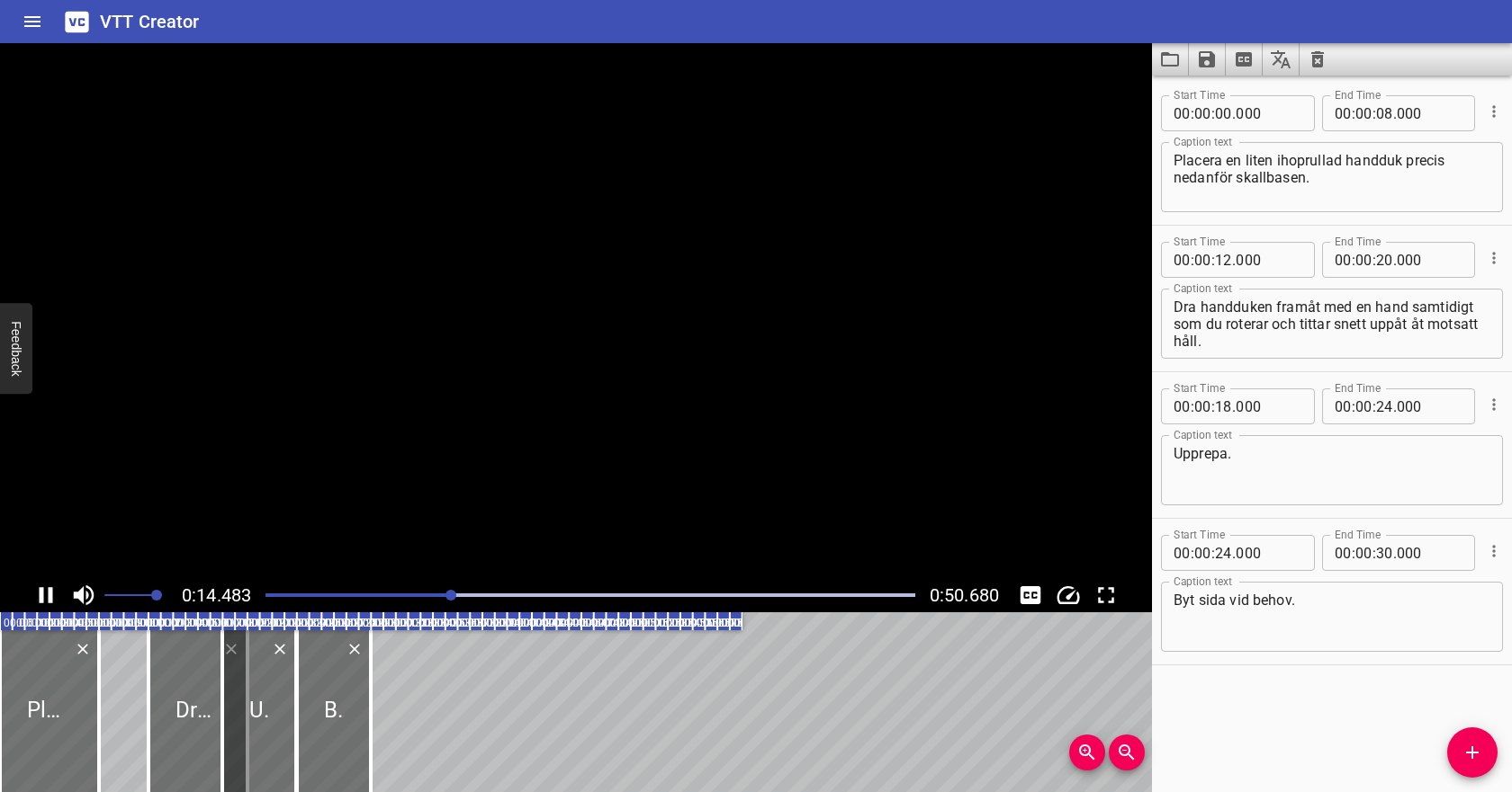
click at [50, 591] on icon "Play/Pause" at bounding box center [47, 595] width 14 height 16
drag, startPoint x: 1324, startPoint y: 306, endPoint x: 1369, endPoint y: 305, distance: 45.0
click at [1369, 306] on textarea "Dra handduken framåt med en hand samtidigt som du roterar och tittar snett uppå…" at bounding box center [1332, 324] width 317 height 52
click at [1385, 305] on textarea "Dra handduken framåt den hand samtidigt som du roterar och tittar snett uppåt å…" at bounding box center [1332, 324] width 317 height 52
drag, startPoint x: 1362, startPoint y: 322, endPoint x: 1271, endPoint y: 326, distance: 91.1
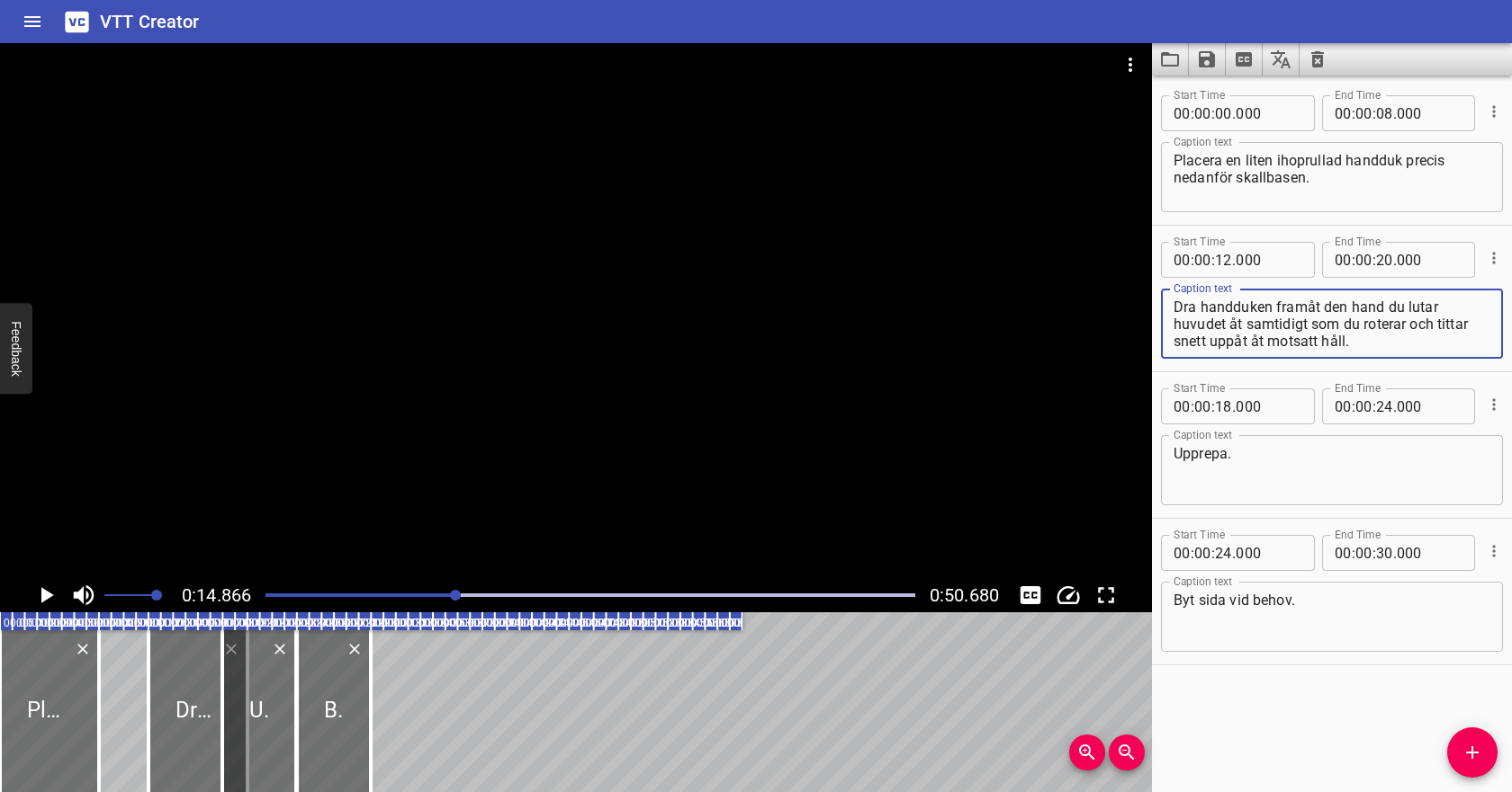
click at [1271, 326] on textarea "Dra handduken framåt den hand du lutar huvudet åt samtidigt som du roterar och …" at bounding box center [1332, 324] width 317 height 52
click at [1324, 326] on textarea "Dra handduken framåt den hand du lutar huvudet åt samtidigt som du roterar och …" at bounding box center [1332, 324] width 317 height 52
drag, startPoint x: 1360, startPoint y: 324, endPoint x: 1228, endPoint y: 320, distance: 132.1
click at [1228, 320] on textarea "Dra handduken framåt den hand du lutar huvudet åt samtidigt som du roterar och …" at bounding box center [1332, 324] width 317 height 52
click at [1347, 303] on textarea "Dra handduken framåt den hand du lutar huvudet åt samtidigt som du roterar och …" at bounding box center [1332, 324] width 317 height 52
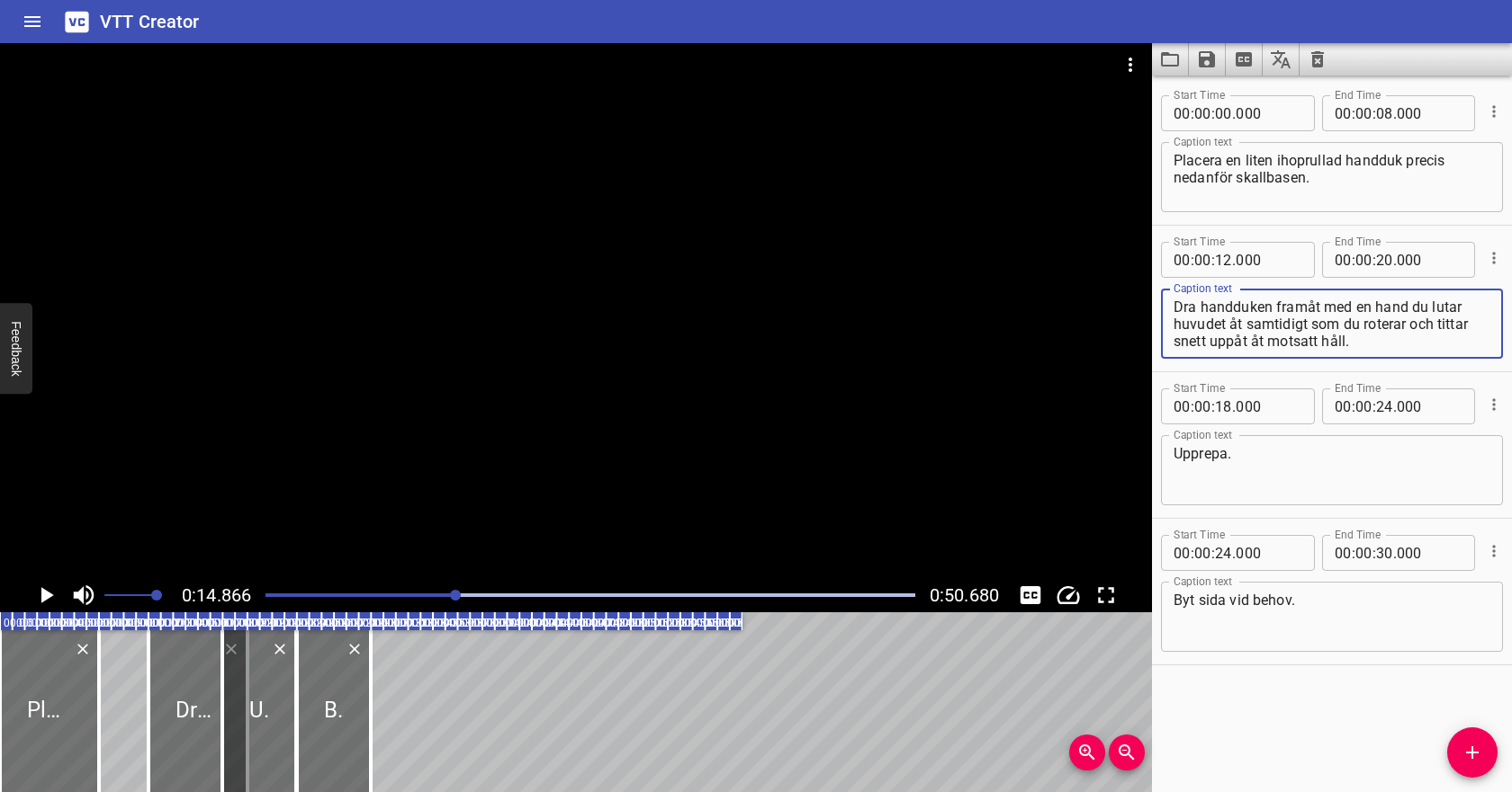
drag, startPoint x: 1411, startPoint y: 304, endPoint x: 1464, endPoint y: 307, distance: 53.1
click at [1464, 307] on textarea "Dra handduken framåt med en hand du lutar huvudet åt samtidigt som du roterar o…" at bounding box center [1332, 324] width 317 height 52
click at [1172, 318] on div "Dra handduken framåt med en hand ex vänster huvudet åt samtidigt som du roterar…" at bounding box center [1332, 323] width 342 height 71
click at [1221, 319] on textarea "Dra handduken framåt med en hand ex vänster hand. huvudet åt samtidigt som du r…" at bounding box center [1332, 324] width 317 height 52
click at [1281, 324] on textarea "Dra handduken framåt med en hand ex vänster hand. Huvudet åt samtidigt som du r…" at bounding box center [1332, 324] width 317 height 52
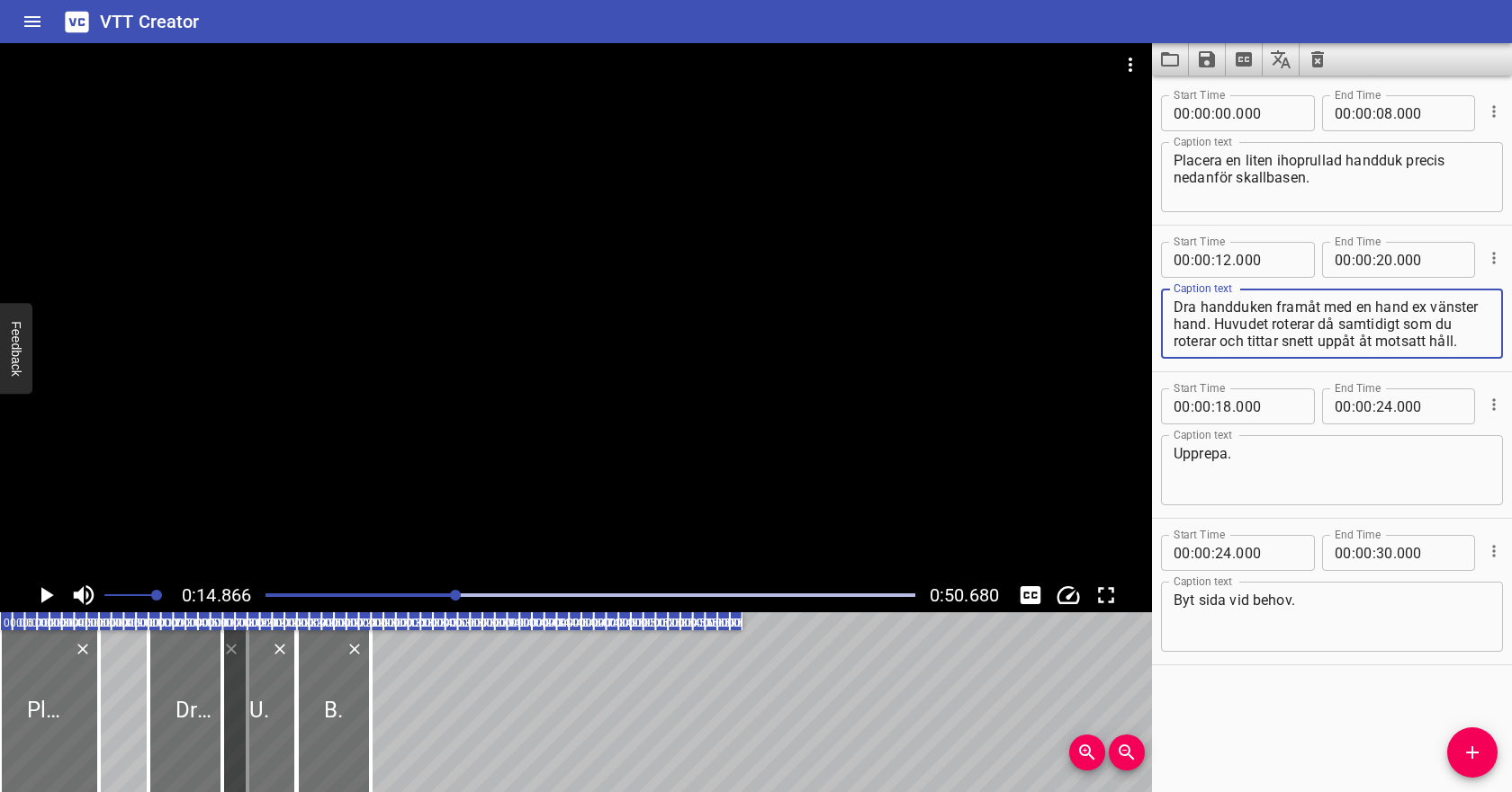
drag, startPoint x: 1355, startPoint y: 306, endPoint x: 1406, endPoint y: 308, distance: 51.0
click at [1406, 308] on textarea "Dra handduken framåt med en hand ex vänster hand. Huvudet roterar då samtidigt …" at bounding box center [1332, 324] width 317 height 52
click at [1365, 321] on textarea "Dra handduken framåt med ex vänster hand. Huvudet roterar då samtidigt som du r…" at bounding box center [1332, 324] width 317 height 52
click at [1174, 322] on textarea "Dra handduken framåt med ex vänster hand. Huvudet roterar då samtidigt åt höger…" at bounding box center [1332, 324] width 317 height 52
click at [1245, 324] on textarea "Dra handduken framåt med ex vänster hand. Titta snett åt höger och Huvudet rote…" at bounding box center [1332, 324] width 317 height 52
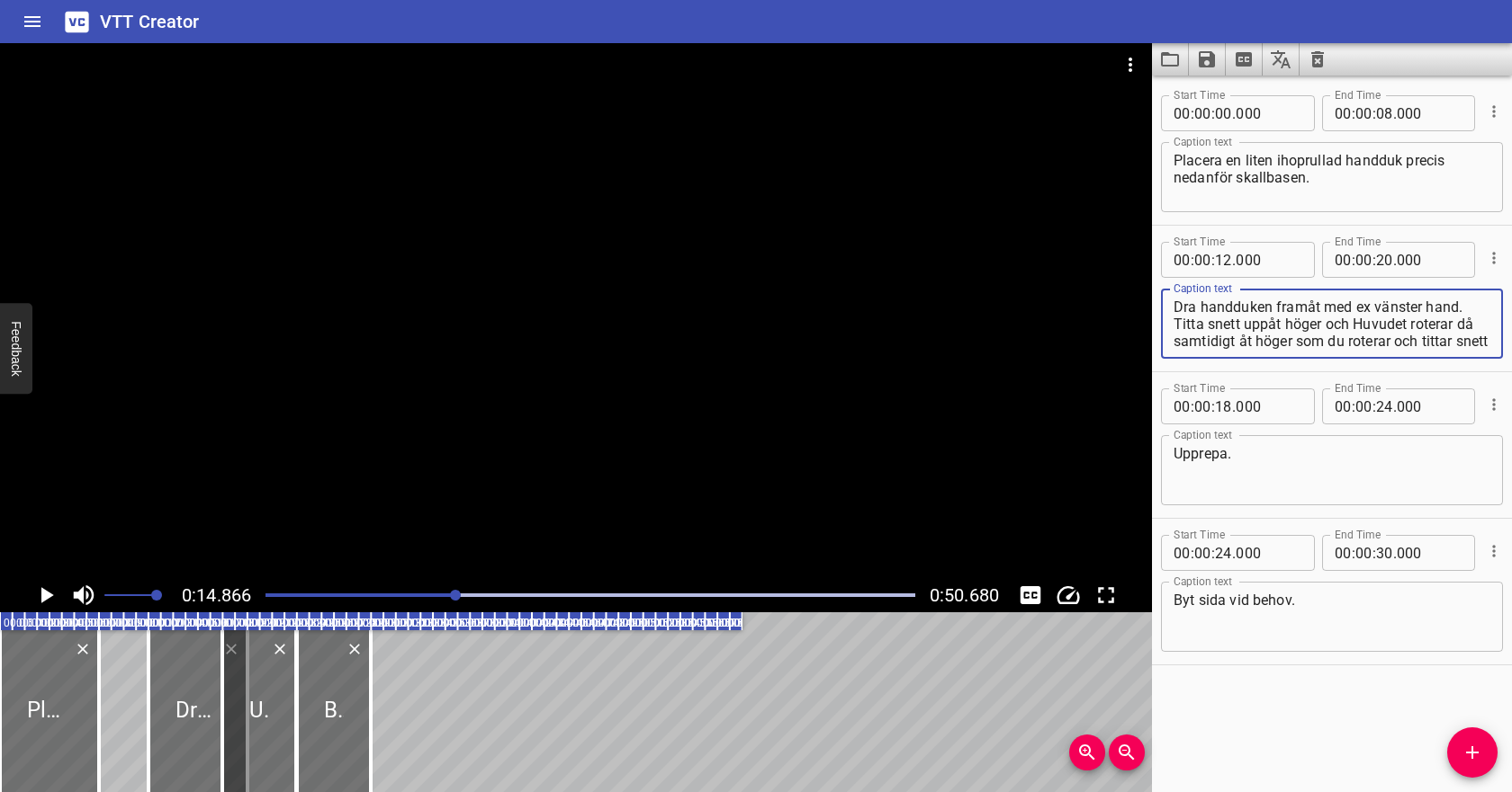
click at [1356, 320] on textarea "Dra handduken framåt med ex vänster hand. Titta snett uppåt höger och Huvudet r…" at bounding box center [1332, 324] width 317 height 52
click at [1473, 325] on textarea "Dra handduken framåt med ex vänster hand. Titta snett uppåt höger och låt huvud…" at bounding box center [1332, 324] width 317 height 52
drag, startPoint x: 1219, startPoint y: 323, endPoint x: 1393, endPoint y: 342, distance: 175.0
click at [1393, 342] on textarea "Dra handduken framåt med ex vänster hand. Titta snett uppåt höger och låt huvud…" at bounding box center [1332, 324] width 317 height 52
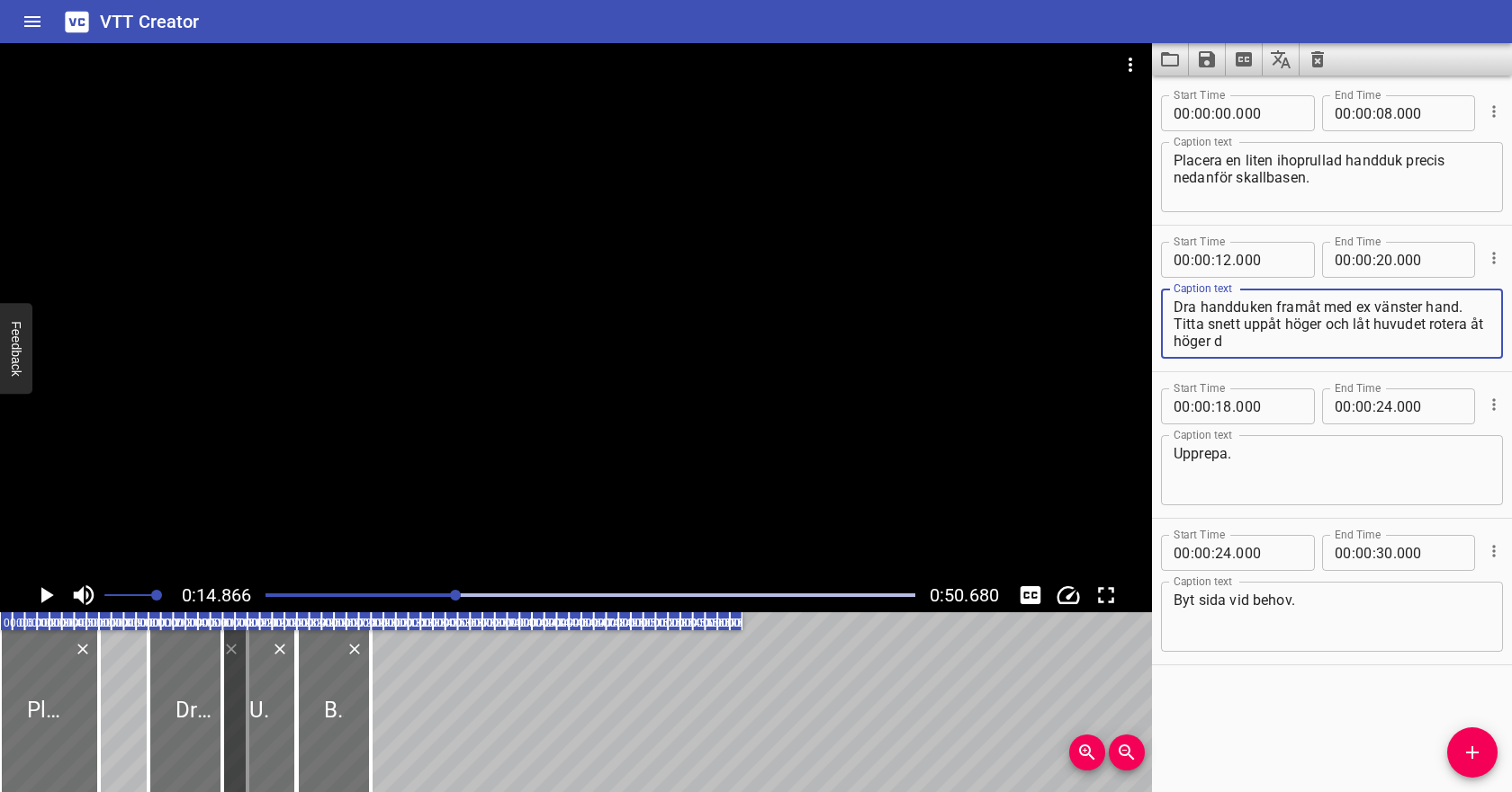
scroll to position [0, 0]
click at [1384, 264] on input "number" at bounding box center [1384, 260] width 17 height 36
click at [1223, 407] on input "number" at bounding box center [1222, 407] width 17 height 36
click at [1498, 411] on icon "Cue Options" at bounding box center [1494, 405] width 18 height 18
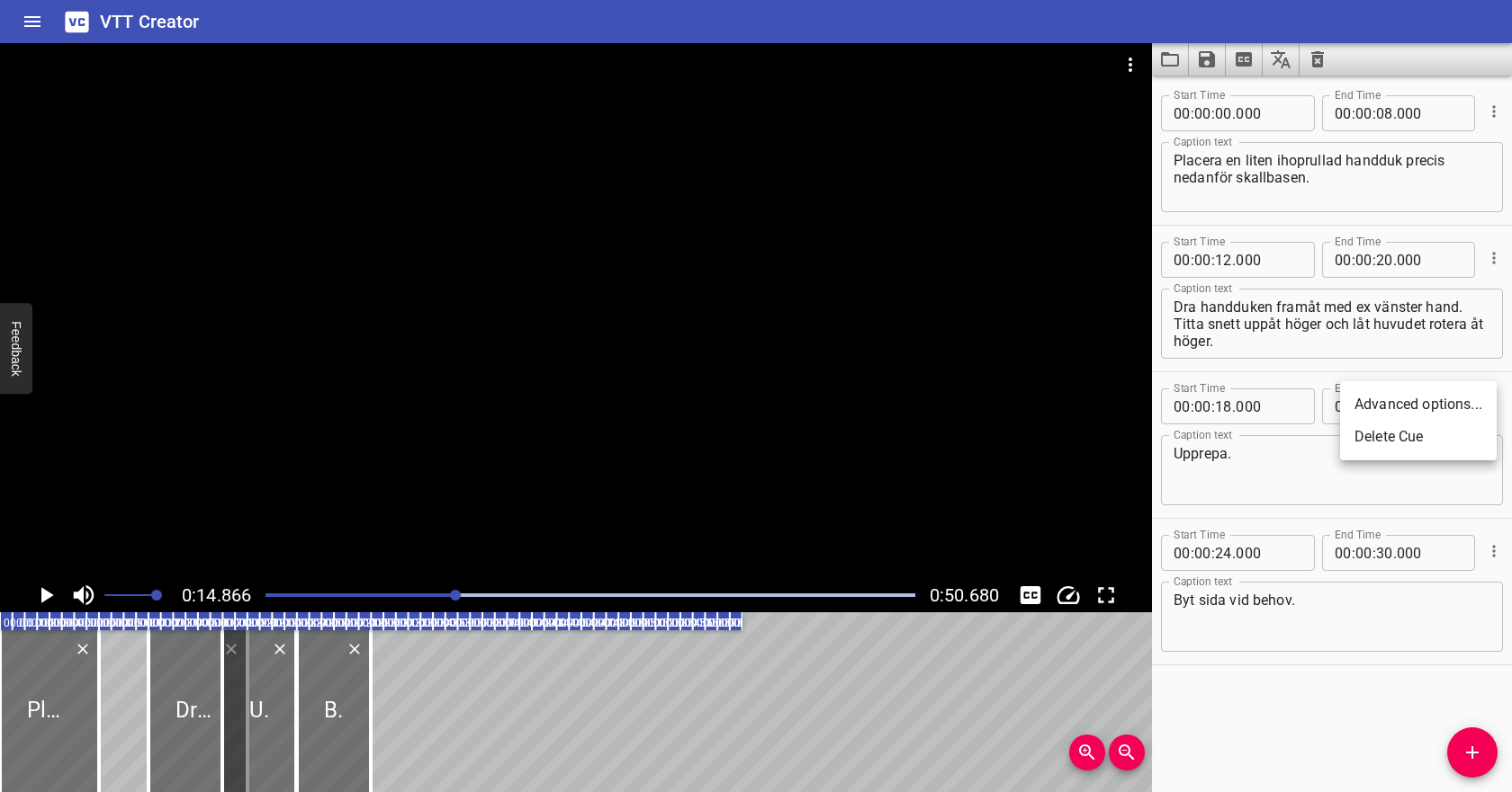
click at [1464, 442] on li "Delete Cue" at bounding box center [1417, 437] width 156 height 33
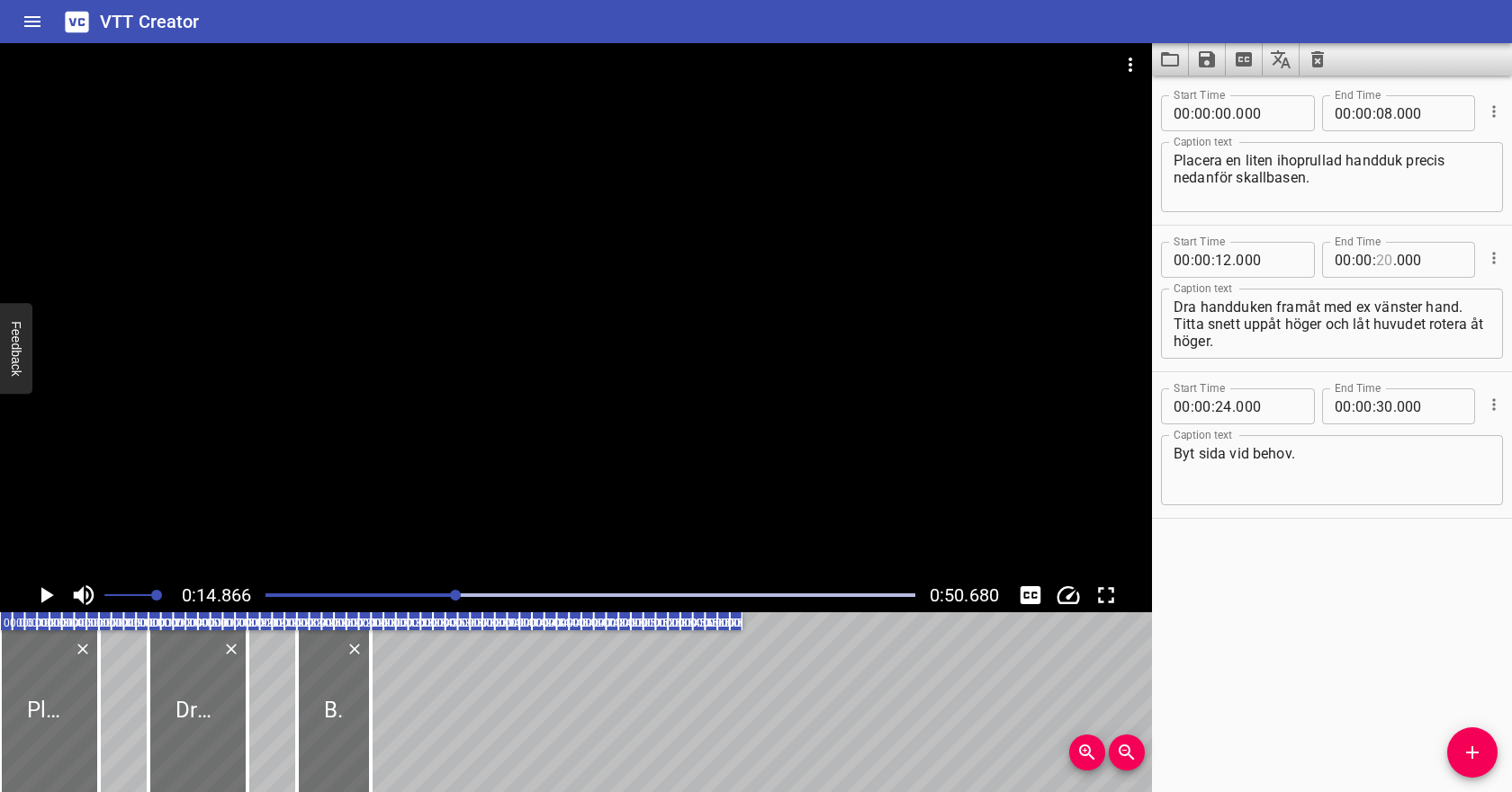
click at [1381, 264] on input "number" at bounding box center [1384, 260] width 17 height 36
click at [1318, 473] on textarea "Byt sida vid behov." at bounding box center [1332, 472] width 317 height 52
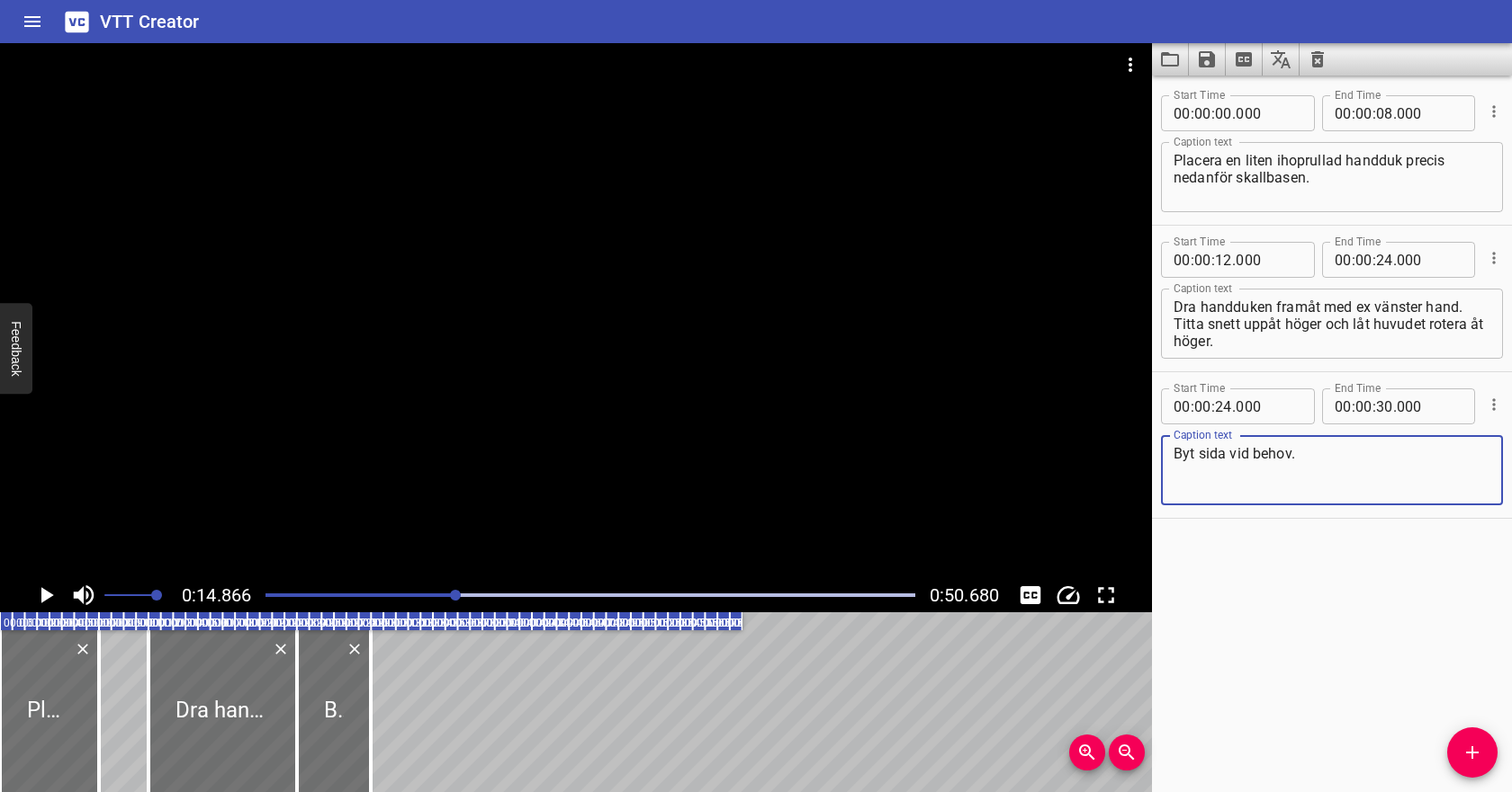
click at [323, 596] on div "Play progress" at bounding box center [131, 596] width 650 height 4
click at [42, 597] on icon "Play/Pause" at bounding box center [46, 595] width 27 height 27
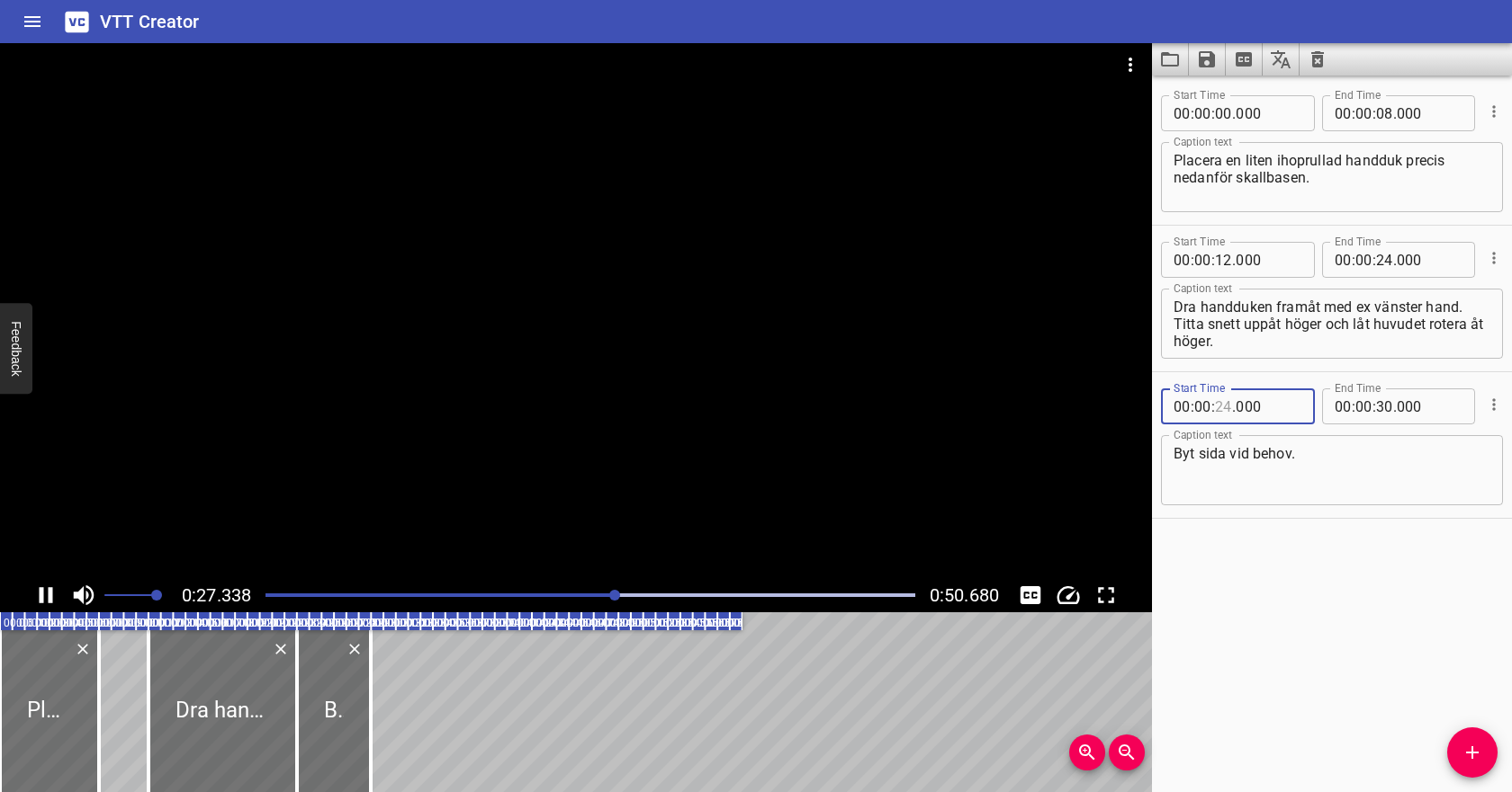
click at [1222, 403] on input "number" at bounding box center [1222, 407] width 17 height 36
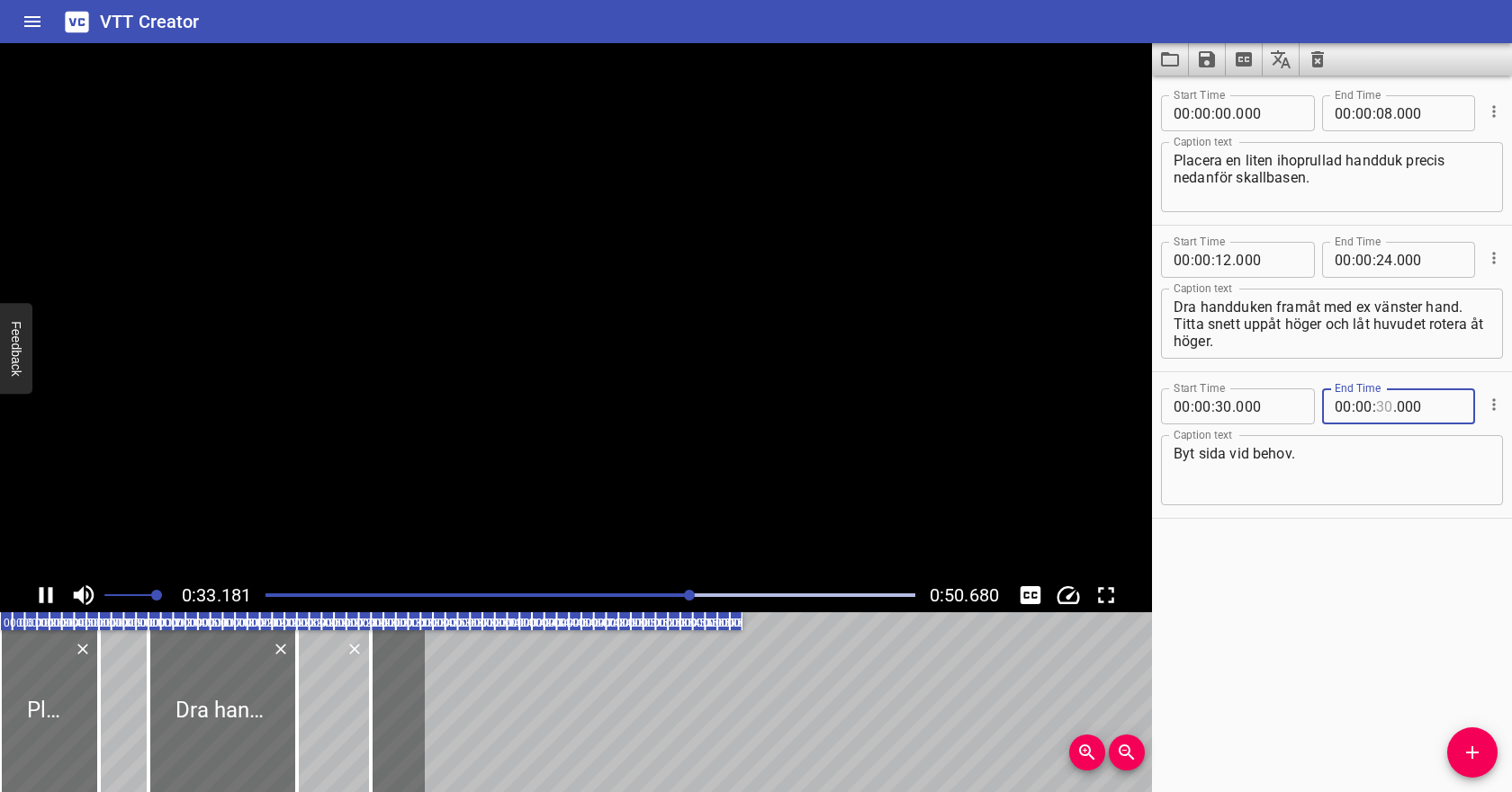
click at [1382, 410] on input "number" at bounding box center [1384, 407] width 17 height 36
click at [1226, 405] on input "number" at bounding box center [1222, 407] width 17 height 36
click at [1379, 410] on input "number" at bounding box center [1384, 407] width 17 height 36
click at [1251, 595] on div "Start Time 00 : 00 : 00 . 000 Start Time End Time 00 : 00 : 08 . 000 End Time C…" at bounding box center [1332, 434] width 360 height 717
click at [274, 597] on div at bounding box center [590, 595] width 671 height 25
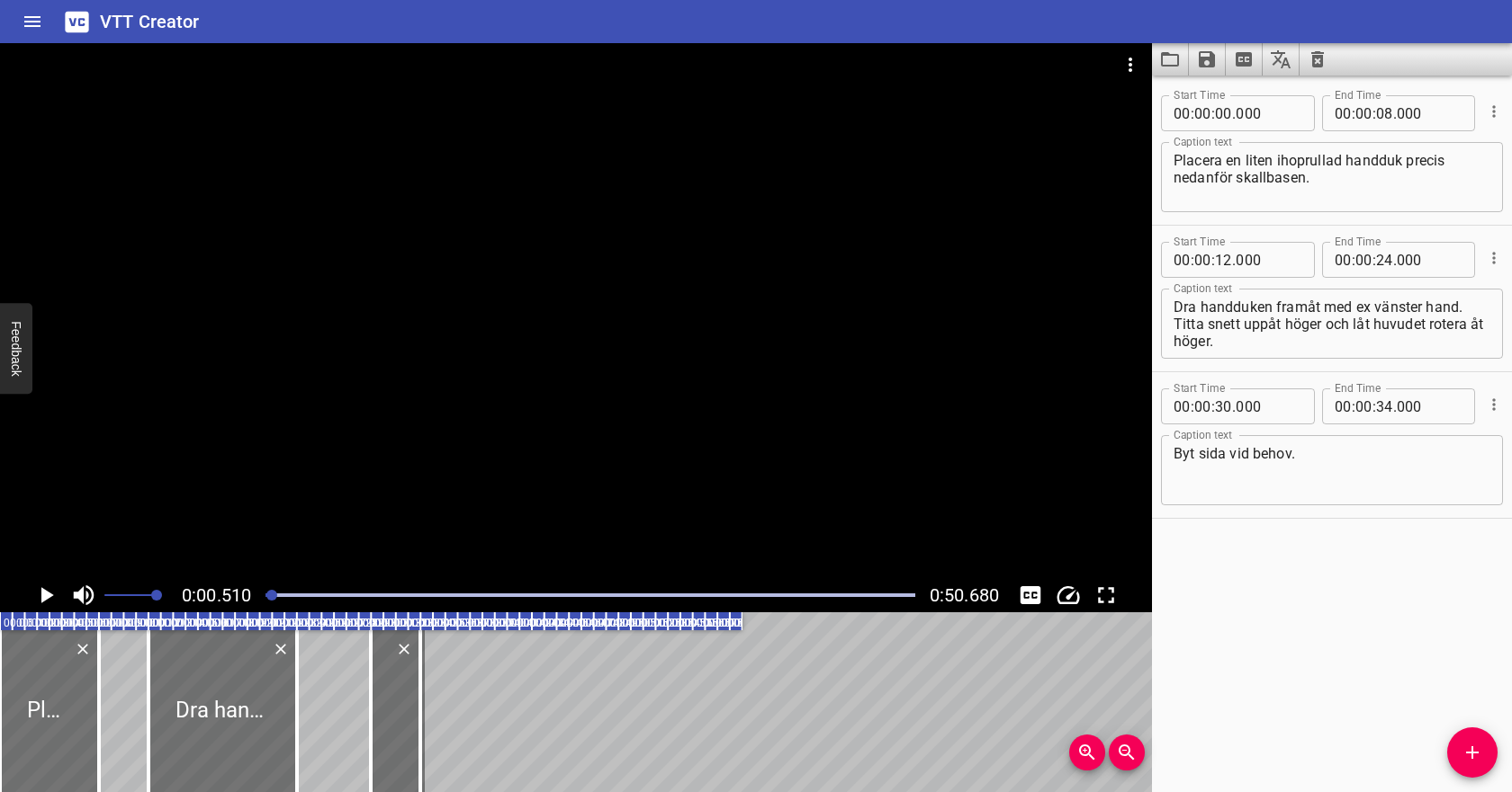
click at [46, 590] on icon "Play/Pause" at bounding box center [46, 595] width 27 height 27
click at [1376, 322] on textarea "Dra handduken framåt med ex vänster hand. Titta snett uppåt höger och låt huvud…" at bounding box center [1332, 324] width 317 height 52
click at [50, 601] on icon "Play/Pause" at bounding box center [46, 595] width 27 height 27
click at [1386, 263] on input "number" at bounding box center [1384, 260] width 17 height 36
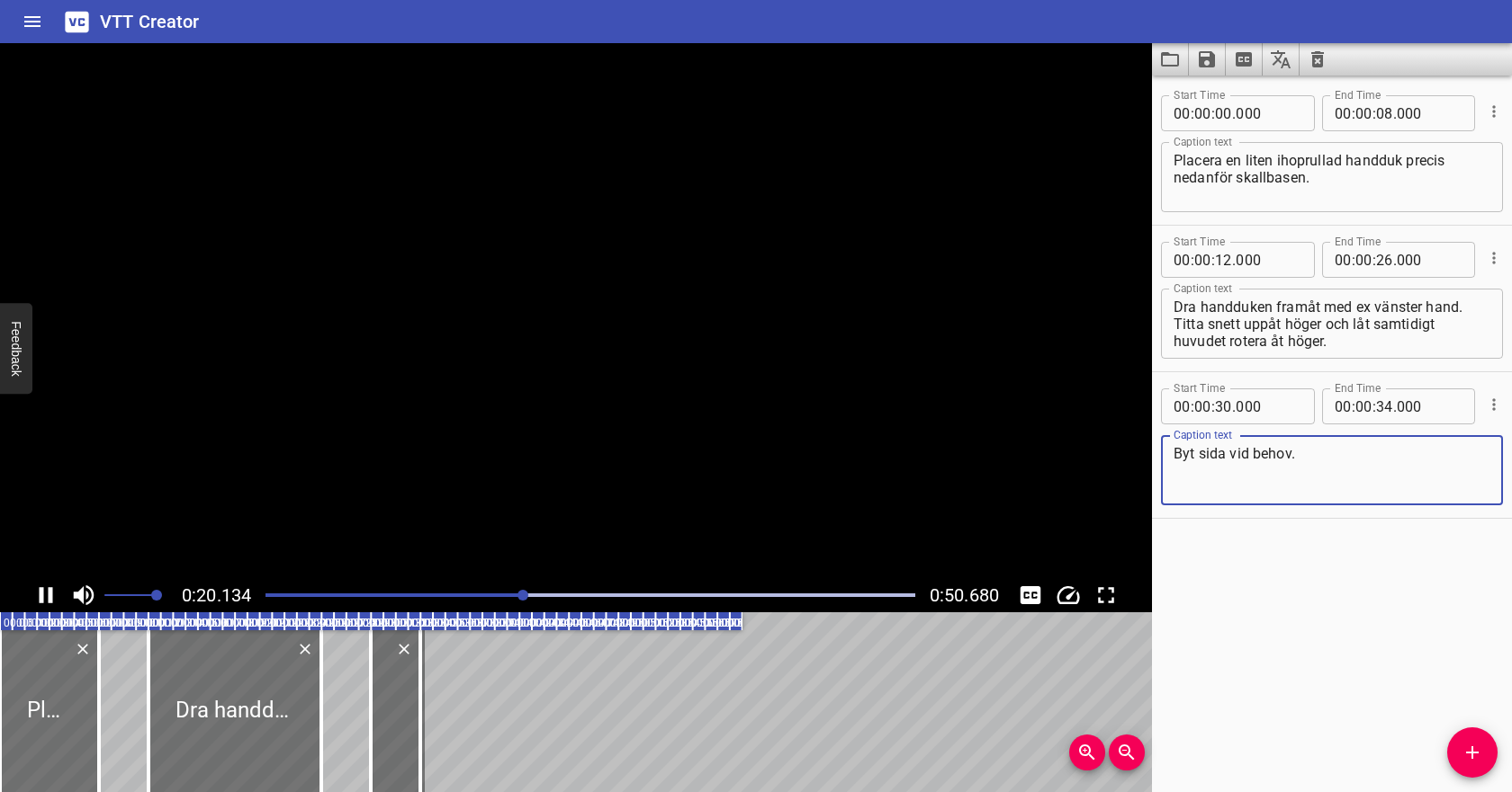
click at [1311, 456] on textarea "Byt sida vid behov." at bounding box center [1332, 472] width 317 height 52
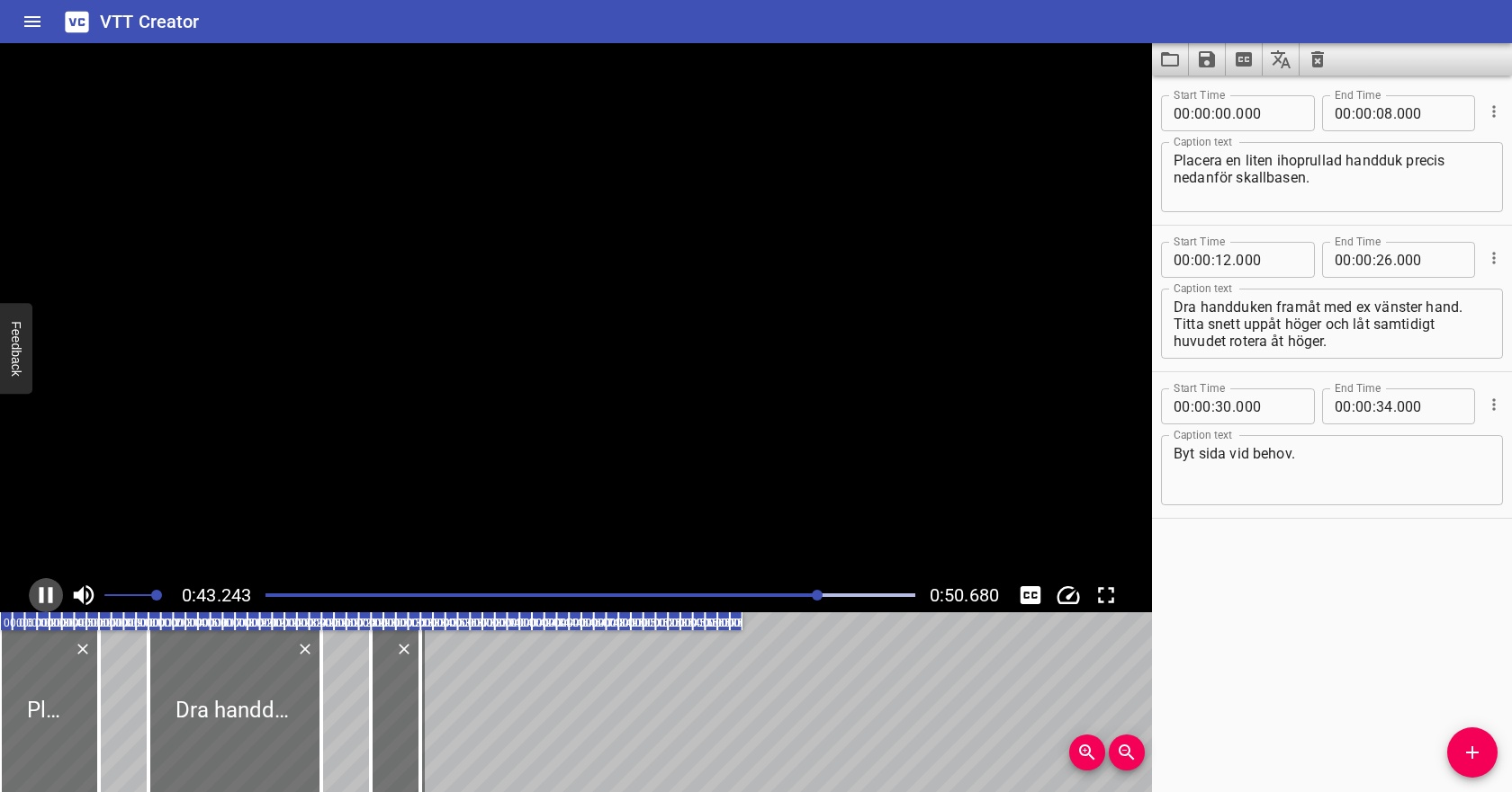
click at [49, 593] on icon "Play/Pause" at bounding box center [47, 595] width 14 height 16
drag, startPoint x: 1325, startPoint y: 305, endPoint x: 1421, endPoint y: 304, distance: 96.0
click at [1421, 304] on textarea "Dra handduken framåt med ex vänster hand. Titta snett uppåt höger och låt samti…" at bounding box center [1332, 324] width 317 height 52
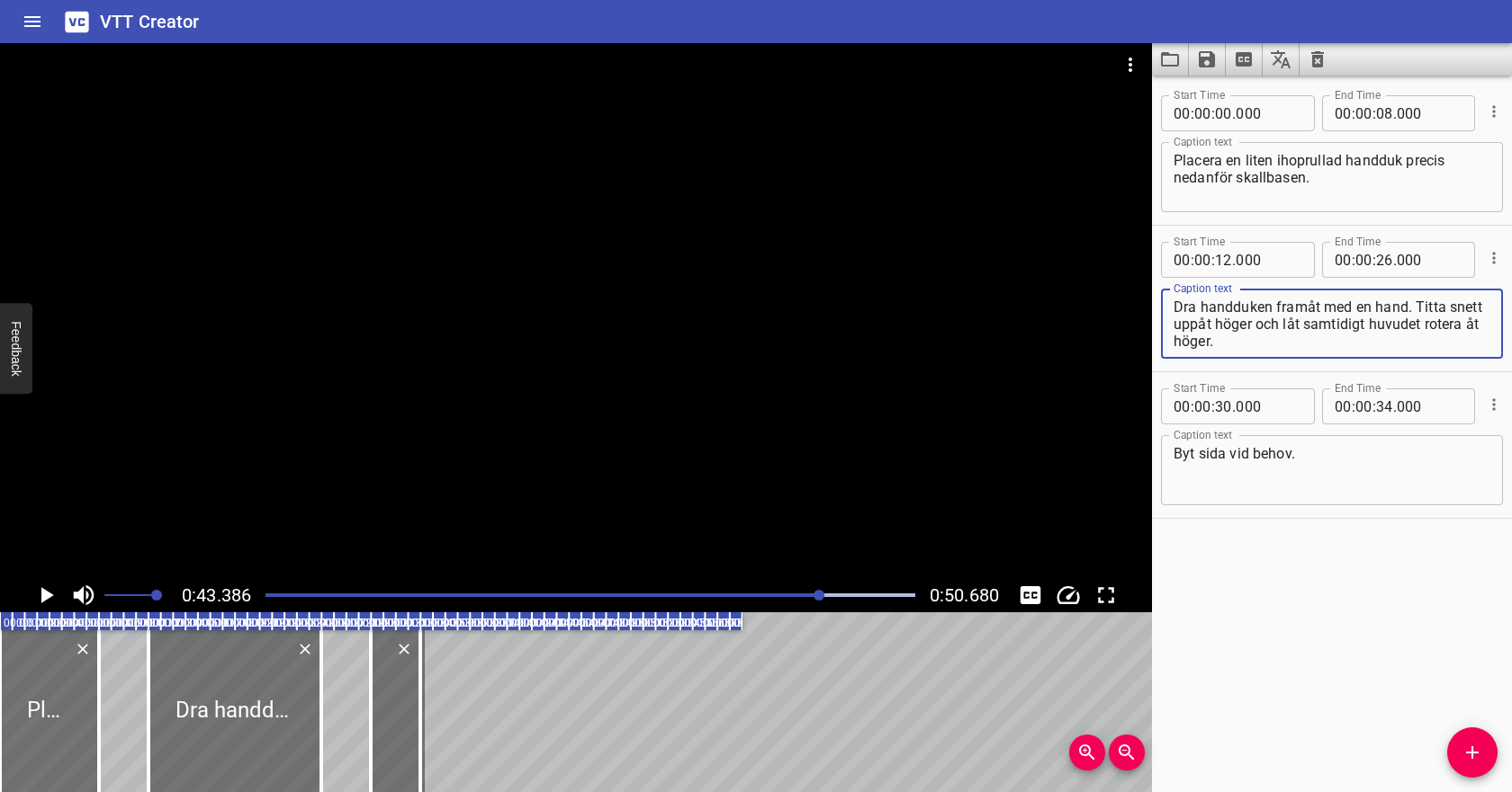
drag, startPoint x: 1215, startPoint y: 325, endPoint x: 1251, endPoint y: 326, distance: 36.0
click at [1251, 326] on textarea "Dra handduken framåt med en hand. Titta snett uppåt höger och låt samtidigt huv…" at bounding box center [1332, 324] width 317 height 52
drag, startPoint x: 1232, startPoint y: 342, endPoint x: 1270, endPoint y: 342, distance: 38.0
click at [1270, 342] on textarea "Dra handduken framåt med en hand. Titta snett uppåt åt motsatt håll och låt sam…" at bounding box center [1332, 324] width 317 height 52
click at [1471, 741] on button "Add Cue" at bounding box center [1472, 752] width 51 height 51
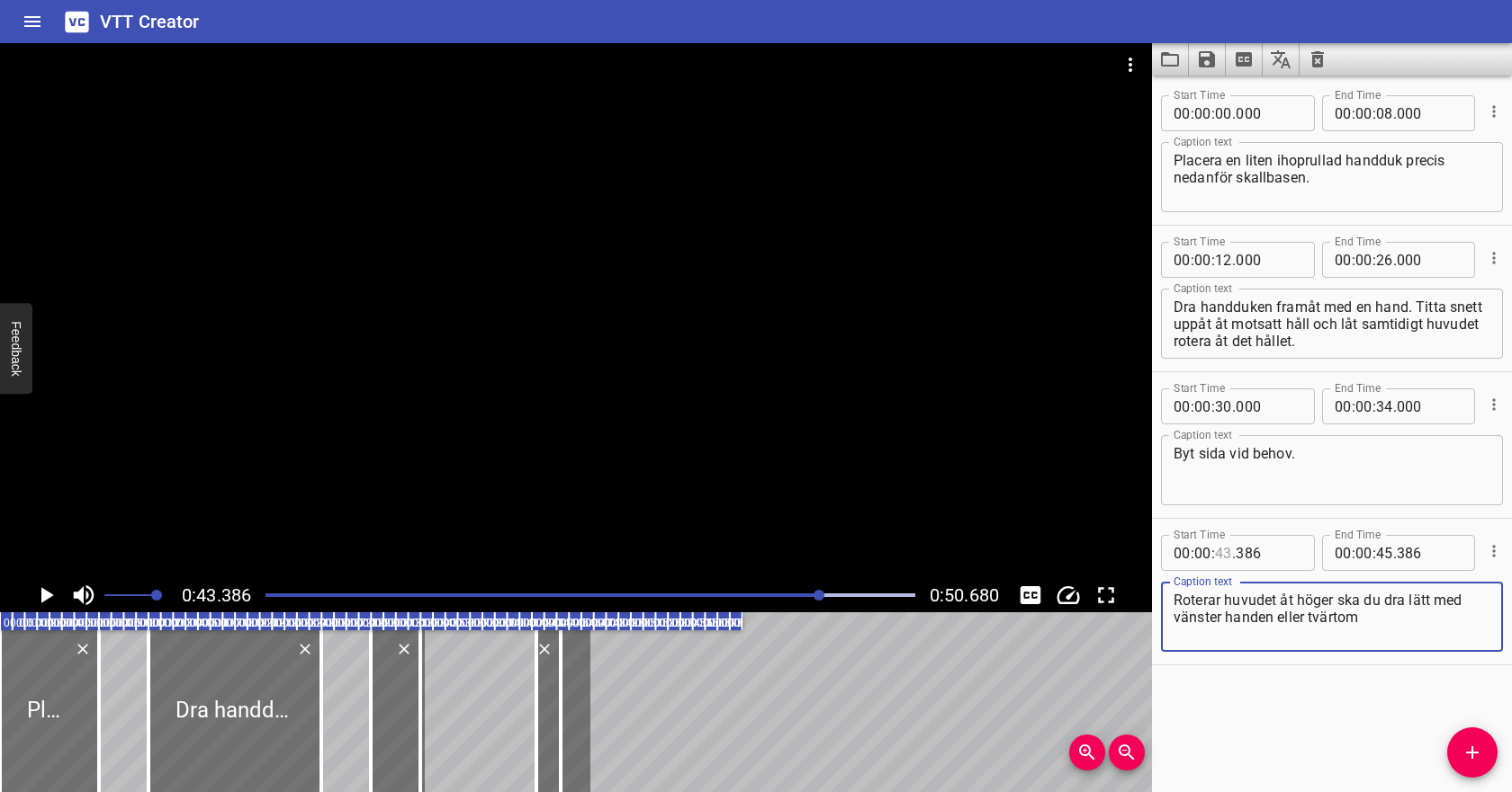
click at [1218, 546] on input "number" at bounding box center [1222, 553] width 17 height 36
click at [1223, 550] on input "number" at bounding box center [1222, 553] width 17 height 36
click at [1387, 554] on input "number" at bounding box center [1384, 553] width 17 height 36
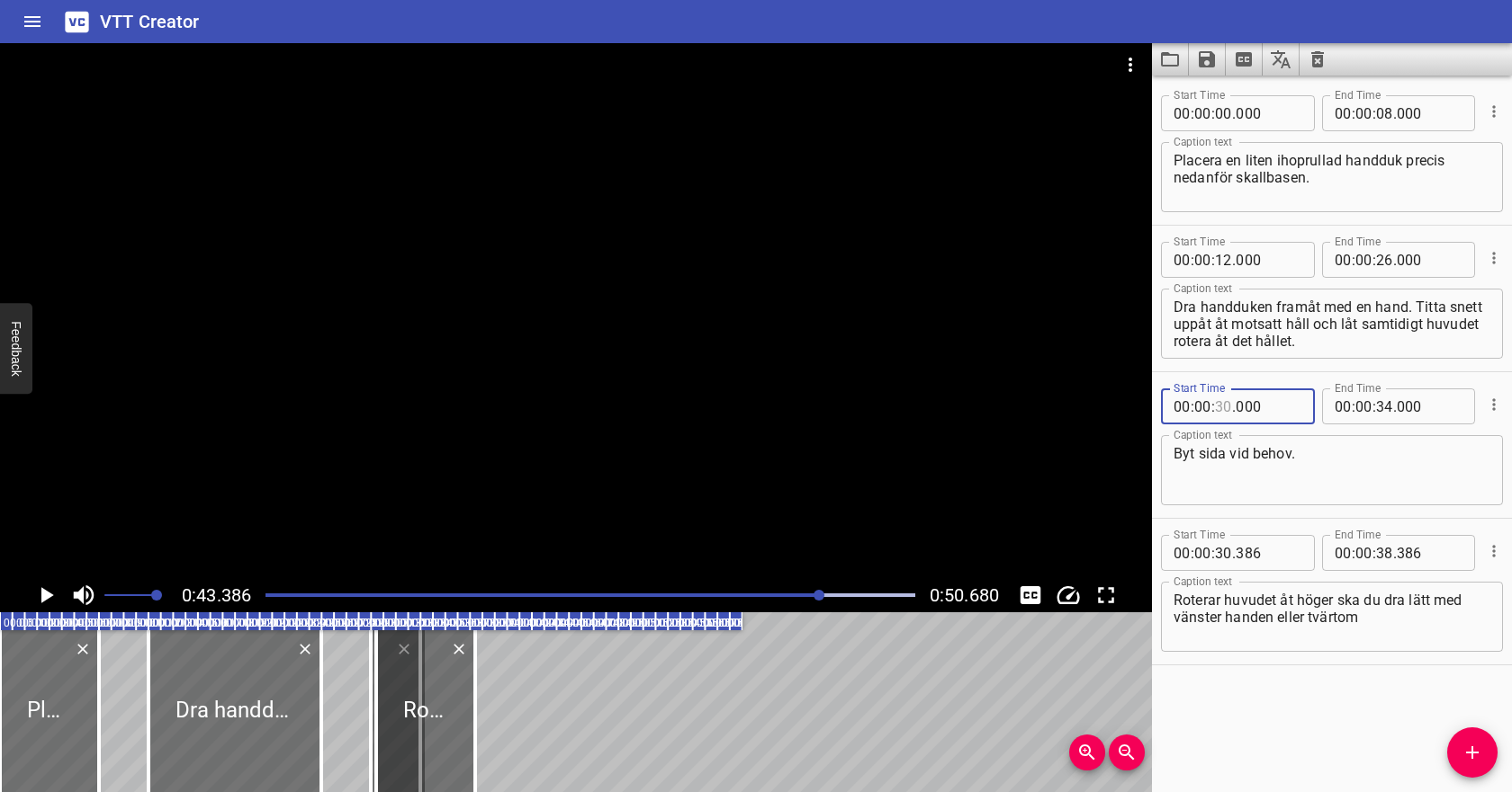
click at [1227, 406] on input "number" at bounding box center [1222, 407] width 17 height 36
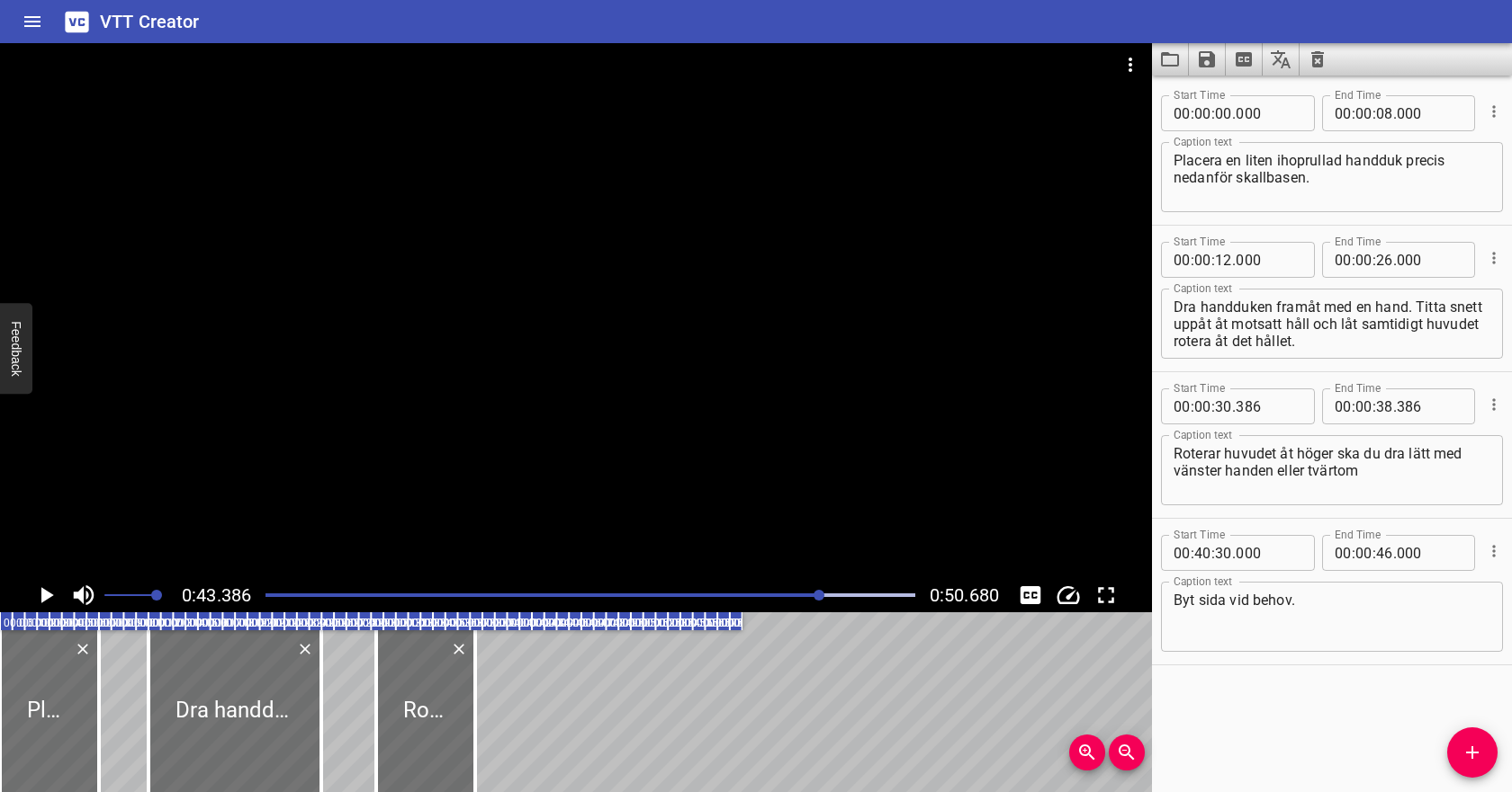
click at [343, 594] on div "Play progress" at bounding box center [497, 596] width 650 height 4
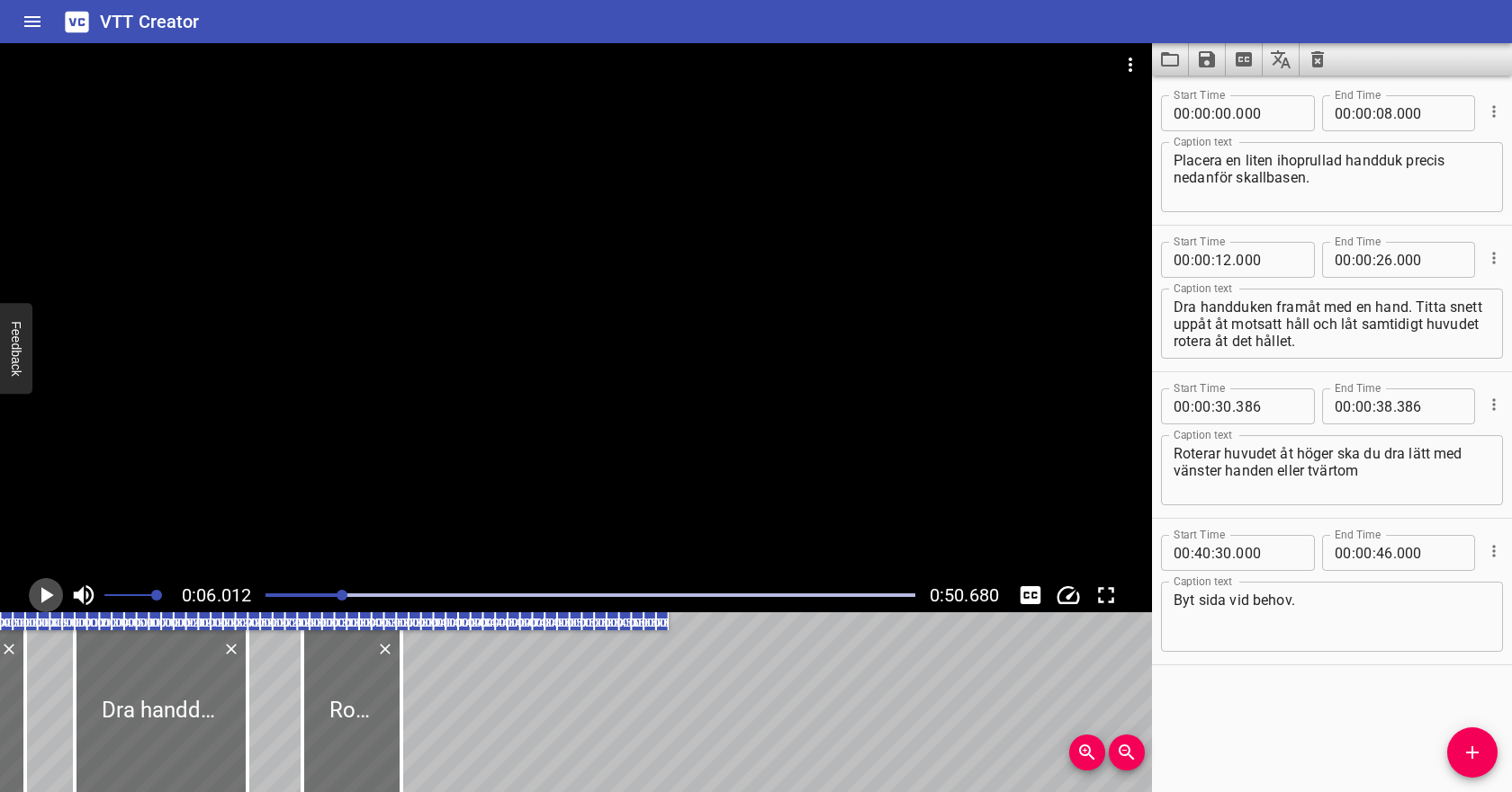
click at [42, 595] on icon "Play/Pause" at bounding box center [48, 595] width 13 height 16
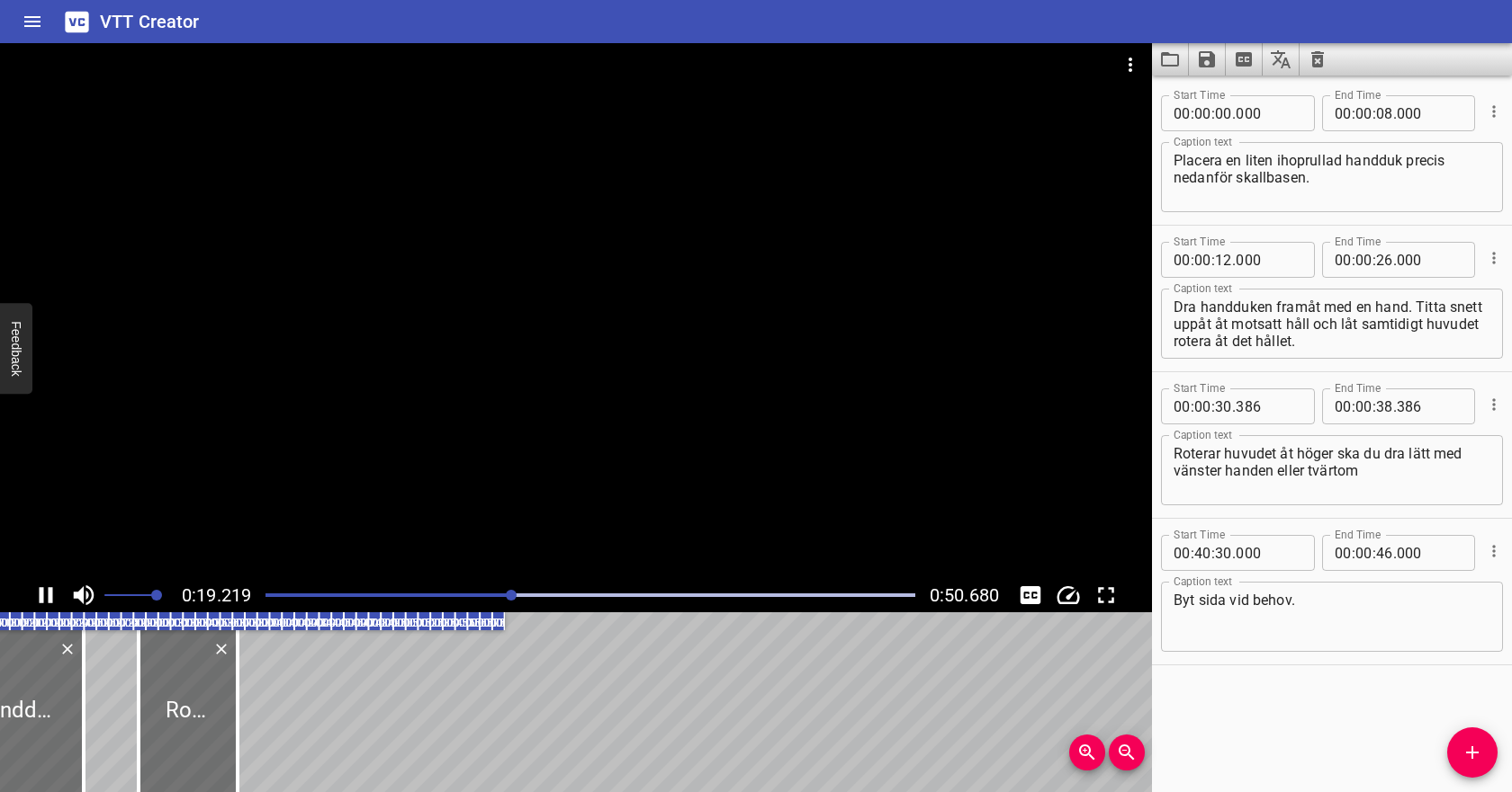
click at [50, 591] on icon "Play/Pause" at bounding box center [47, 595] width 14 height 16
click at [50, 592] on icon "Play/Pause" at bounding box center [46, 595] width 27 height 27
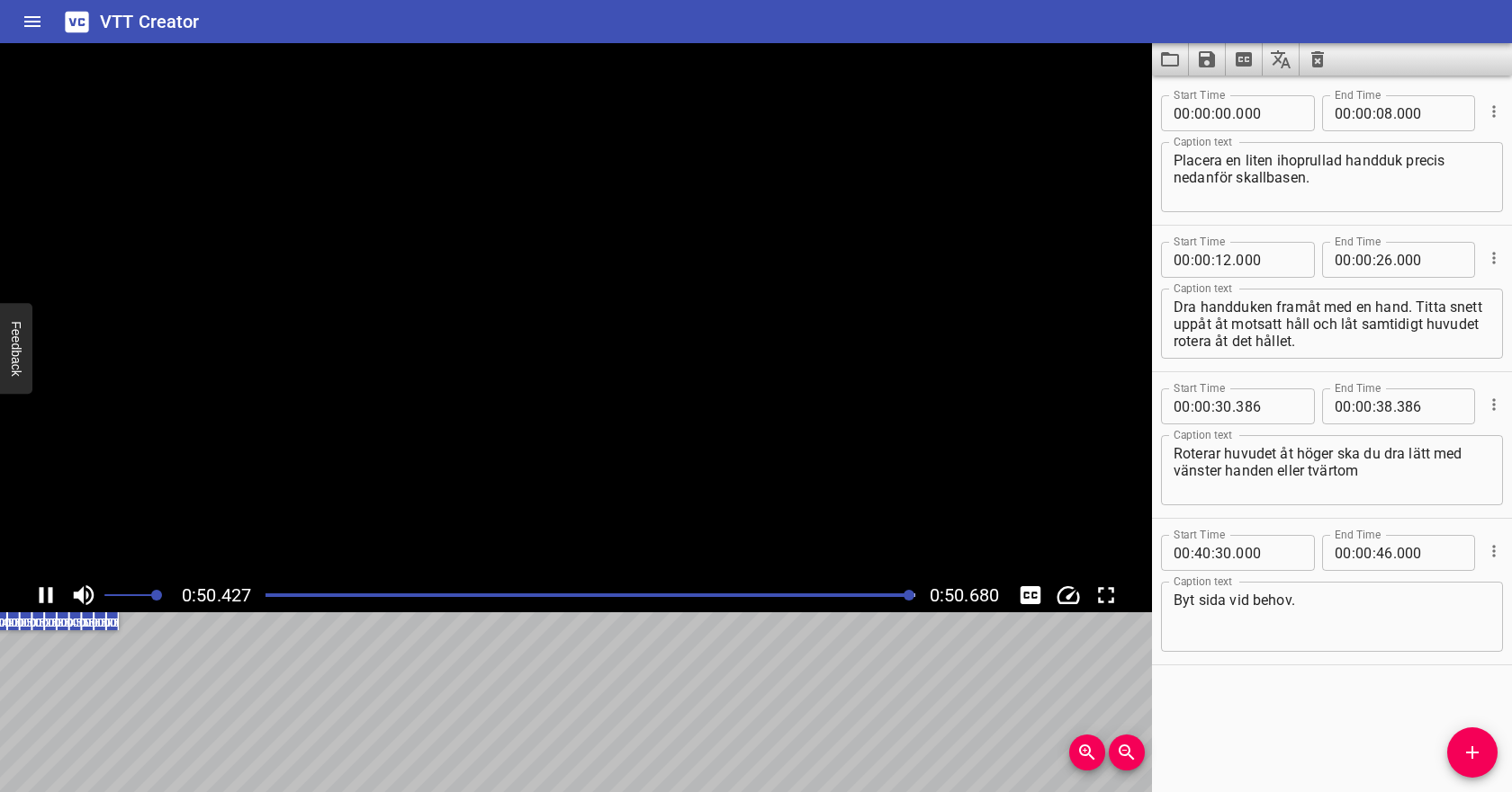
scroll to position [0, 626]
drag, startPoint x: 1174, startPoint y: 309, endPoint x: 1317, endPoint y: 338, distance: 145.9
click at [1318, 338] on textarea "Dra handduken framåt med en hand. Titta snett uppåt åt motsatt håll och låt sam…" at bounding box center [1332, 324] width 317 height 52
drag, startPoint x: 1365, startPoint y: 469, endPoint x: 1170, endPoint y: 446, distance: 196.4
click at [1170, 446] on div "Roterar huvudet åt höger ska du dra lätt med vänster handen eller tvärtom Capti…" at bounding box center [1332, 471] width 342 height 71
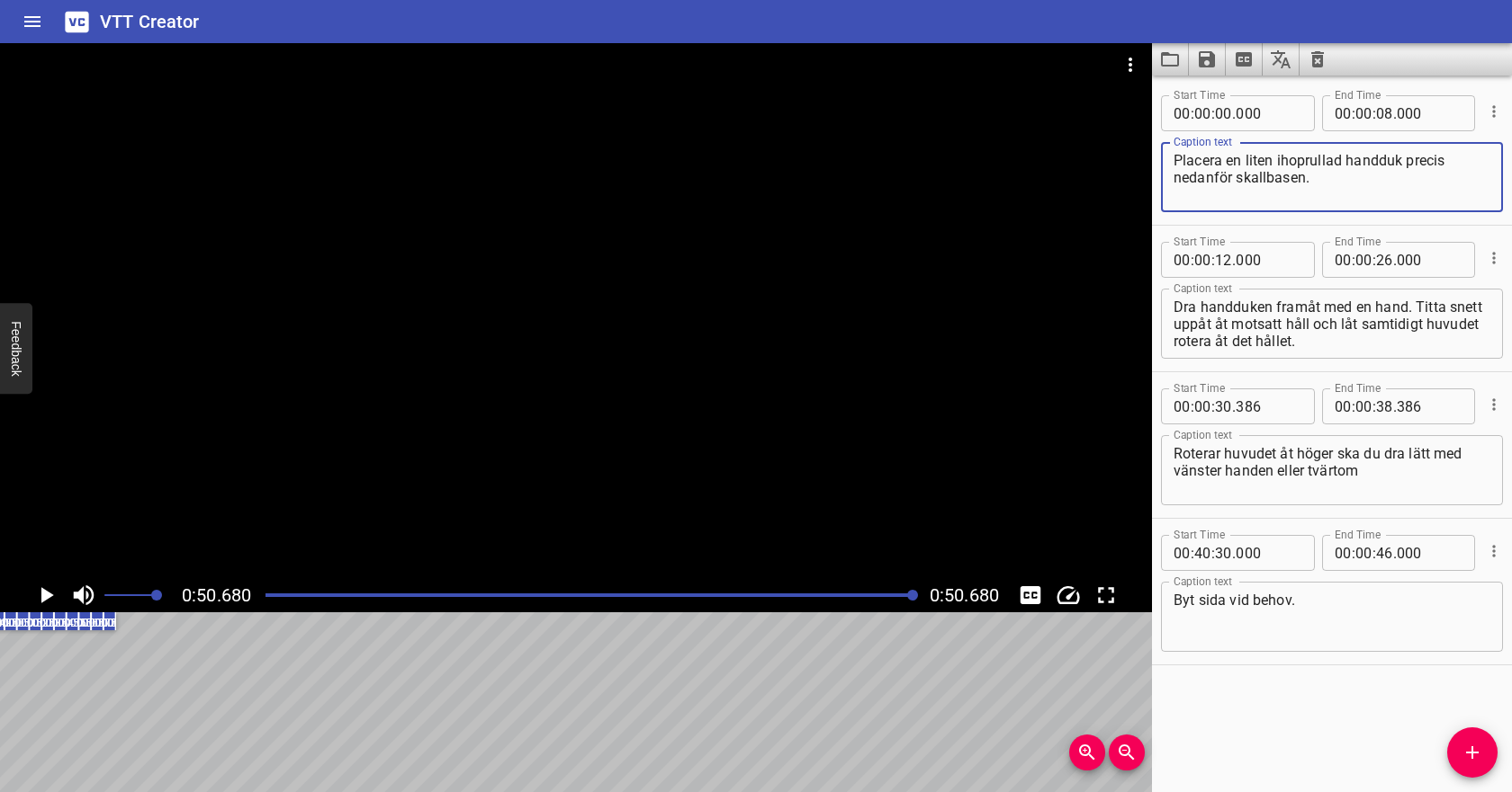
drag, startPoint x: 1315, startPoint y: 180, endPoint x: 1170, endPoint y: 163, distance: 146.0
click at [1170, 163] on div "Placera en liten ihoprullad handduk precis nedanför skallbasen. Caption text" at bounding box center [1332, 177] width 342 height 71
click at [1207, 62] on icon "Save captions to file" at bounding box center [1206, 60] width 22 height 22
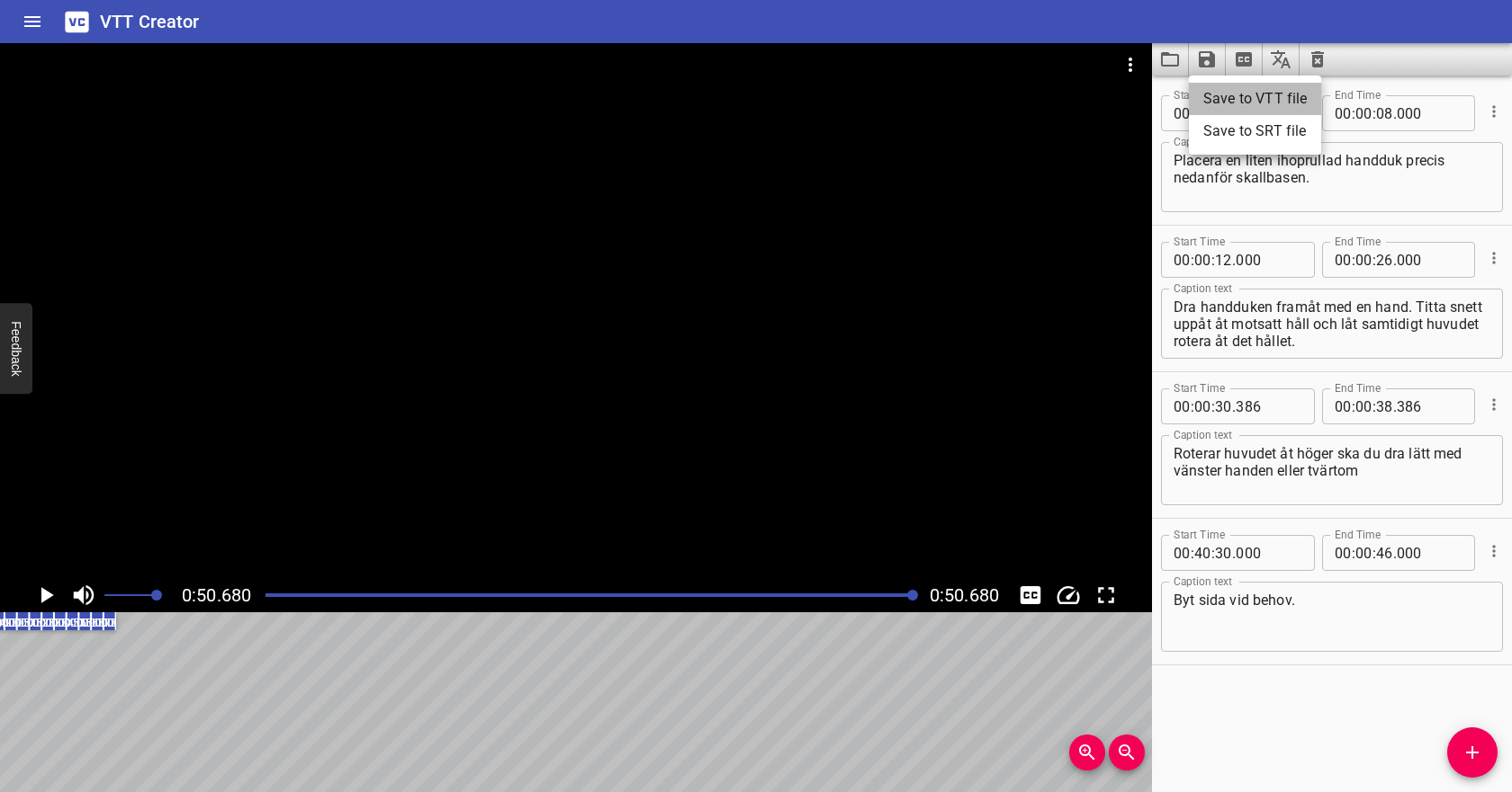
click at [1232, 94] on li "Save to VTT file" at bounding box center [1254, 99] width 132 height 33
